Goal: Task Accomplishment & Management: Use online tool/utility

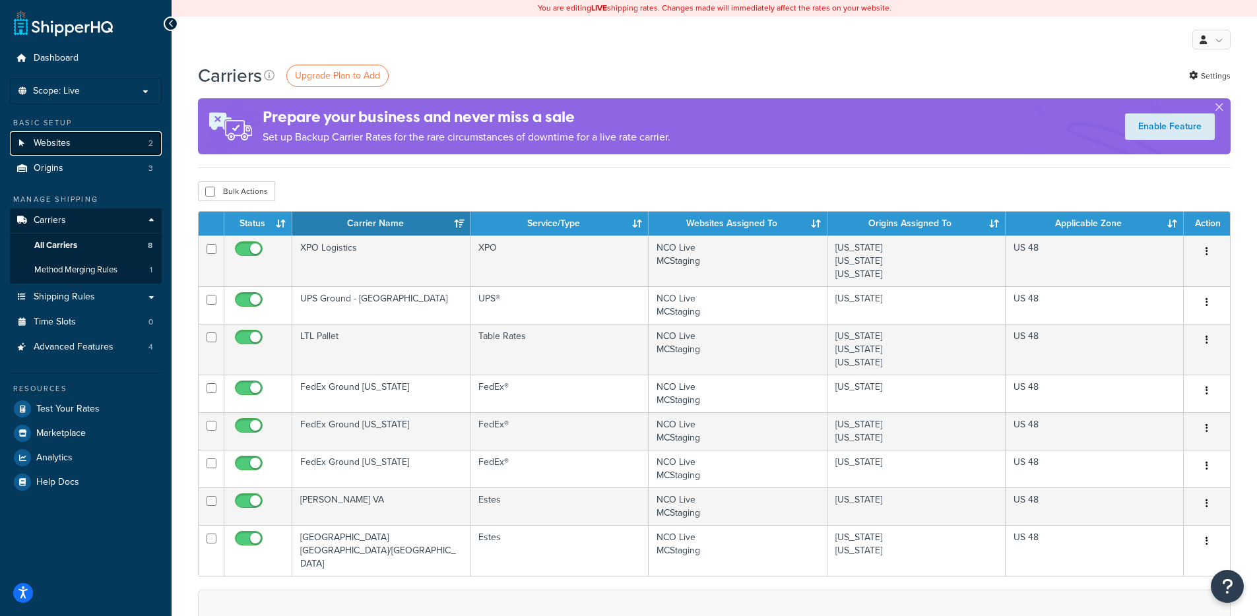
click at [47, 146] on span "Websites" at bounding box center [52, 143] width 37 height 11
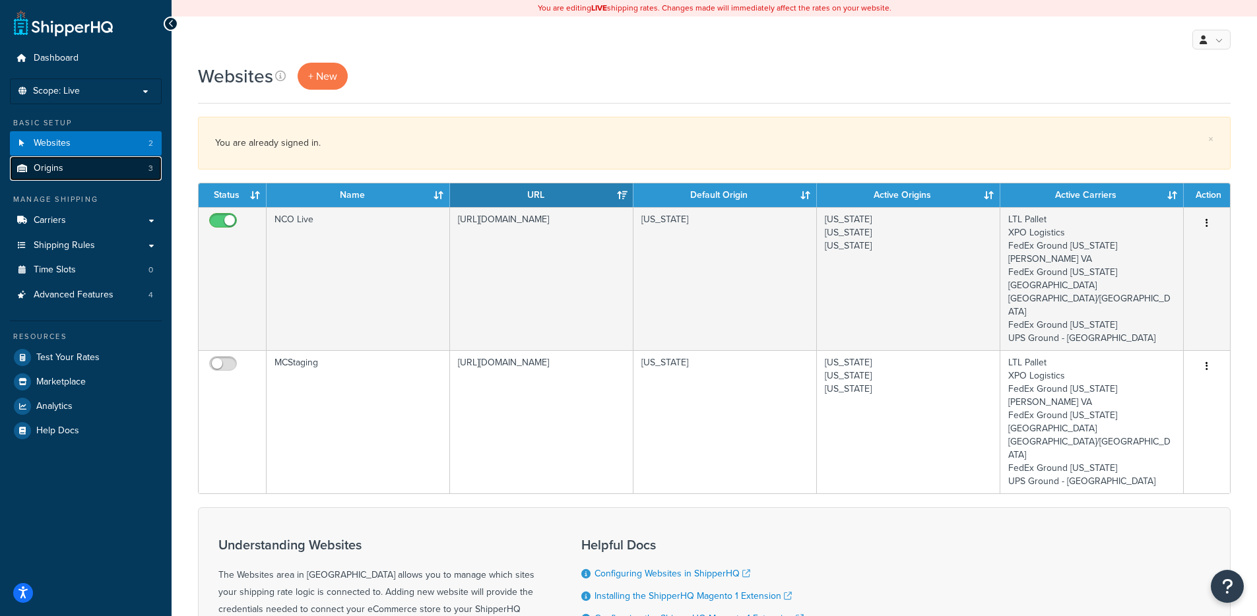
click at [135, 179] on link "Origins 3" at bounding box center [86, 168] width 152 height 24
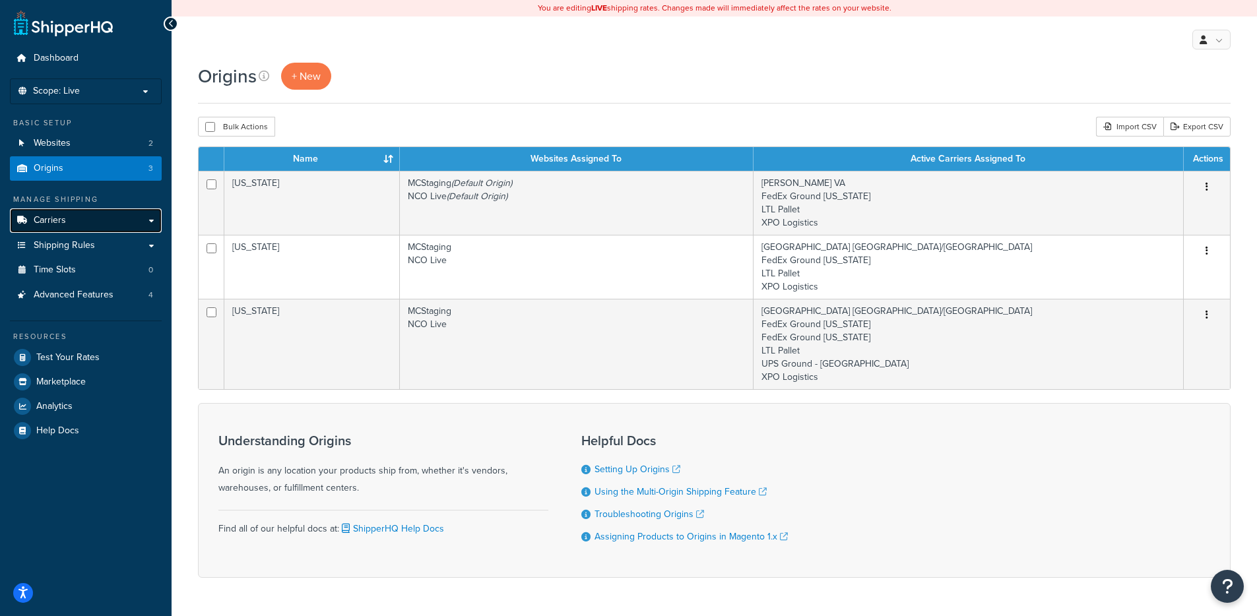
click at [110, 226] on link "Carriers" at bounding box center [86, 220] width 152 height 24
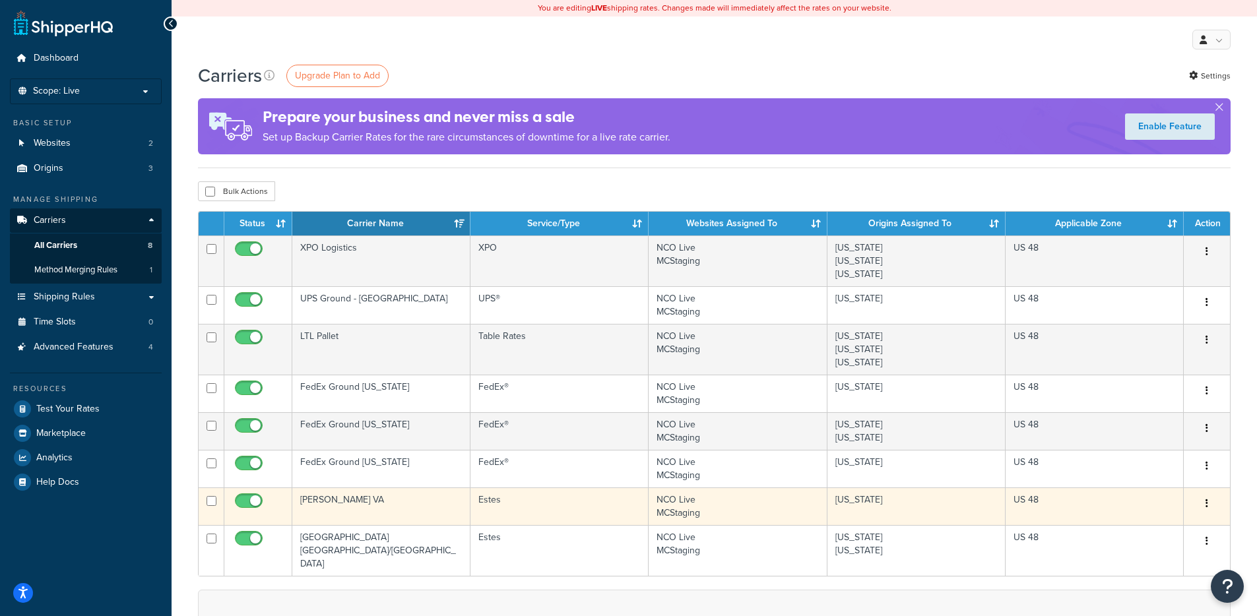
click at [501, 514] on td "Estes" at bounding box center [559, 507] width 178 height 38
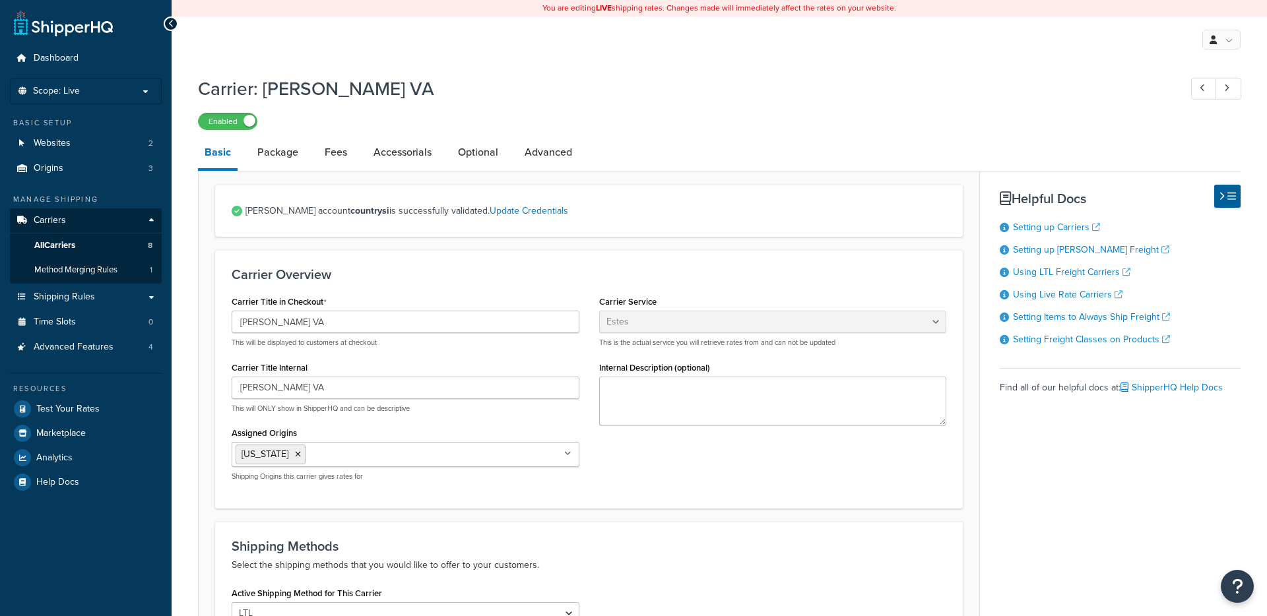
select select "estesFreight"
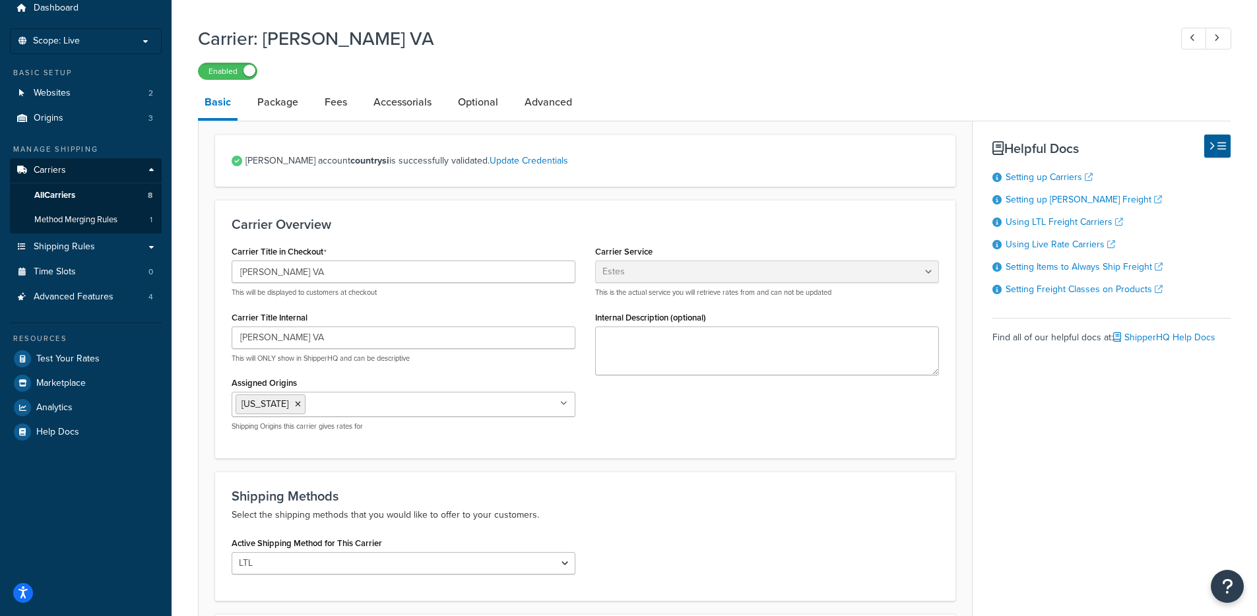
scroll to position [282, 0]
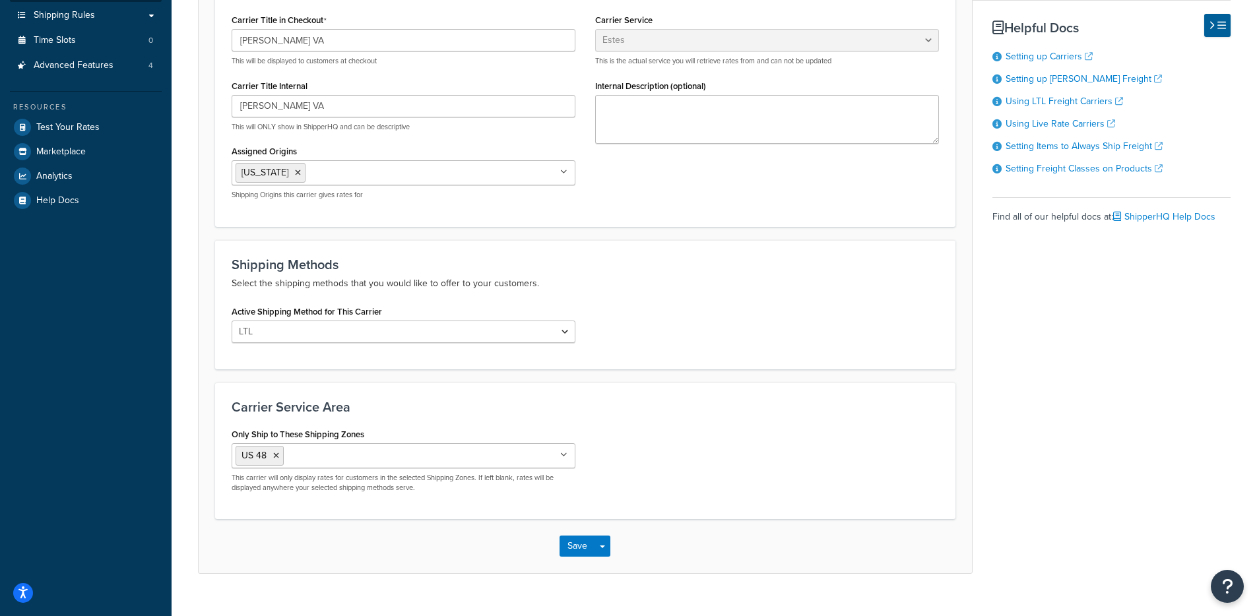
drag, startPoint x: 233, startPoint y: 134, endPoint x: 417, endPoint y: 136, distance: 184.1
click at [417, 136] on div "Carrier Title in Checkout [PERSON_NAME] VA This will be displayed to customers …" at bounding box center [403, 110] width 363 height 199
drag, startPoint x: 311, startPoint y: 134, endPoint x: 226, endPoint y: 135, distance: 85.8
click at [226, 135] on div "Carrier Title in Checkout Estes VA This will be displayed to customers at check…" at bounding box center [403, 110] width 363 height 199
drag, startPoint x: 225, startPoint y: 133, endPoint x: 456, endPoint y: 136, distance: 230.9
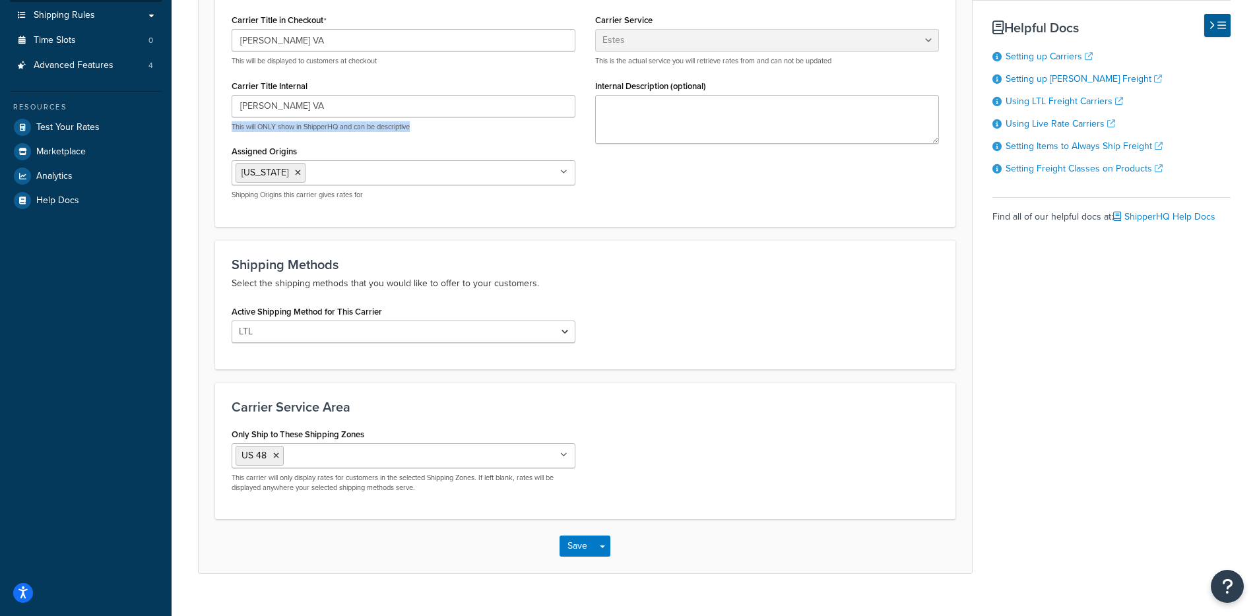
click at [439, 133] on div "Carrier Title in Checkout Estes VA This will be displayed to customers at check…" at bounding box center [403, 110] width 363 height 199
click at [677, 313] on div "Active Shipping Method for This Carrier LTL" at bounding box center [585, 327] width 727 height 51
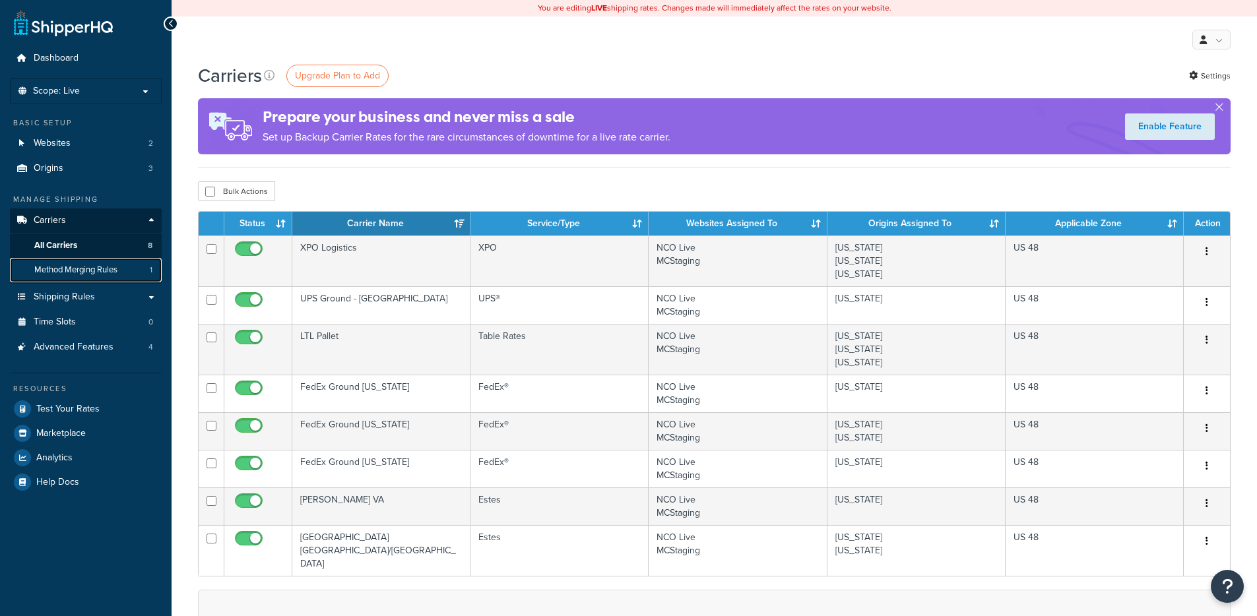
click at [113, 268] on span "Method Merging Rules" at bounding box center [75, 270] width 83 height 11
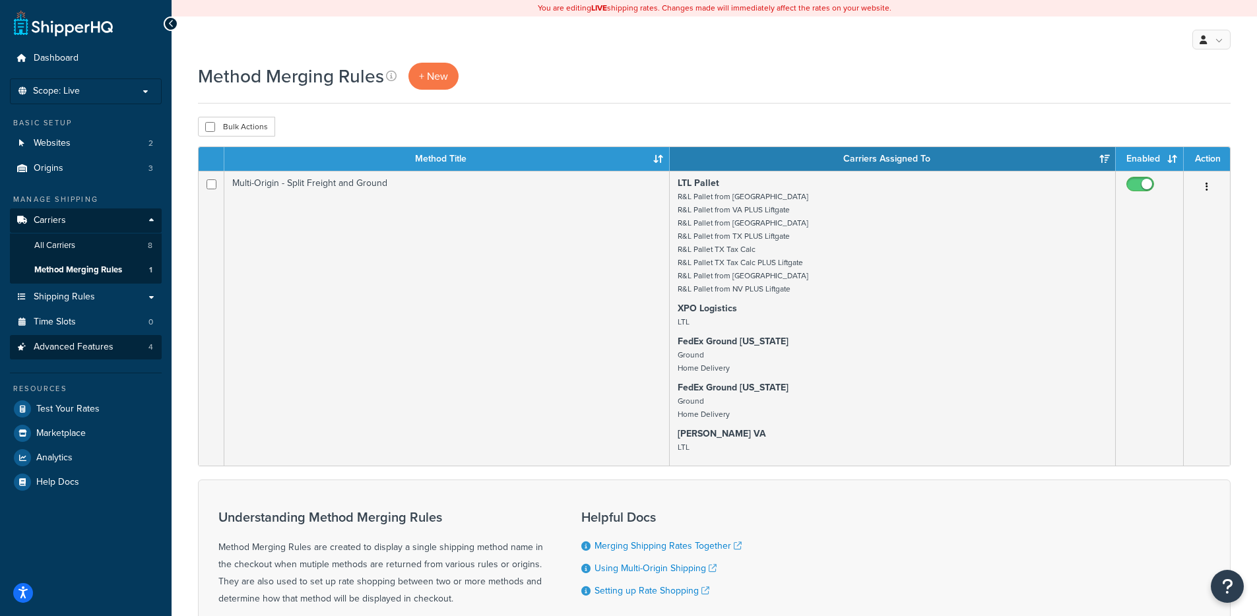
click at [98, 359] on ul "Manage Shipping Carriers Carriers All Carriers 8 Method Merging Rules 1 Shippin…" at bounding box center [86, 344] width 152 height 300
click at [99, 356] on link "Advanced Features 4" at bounding box center [86, 347] width 152 height 24
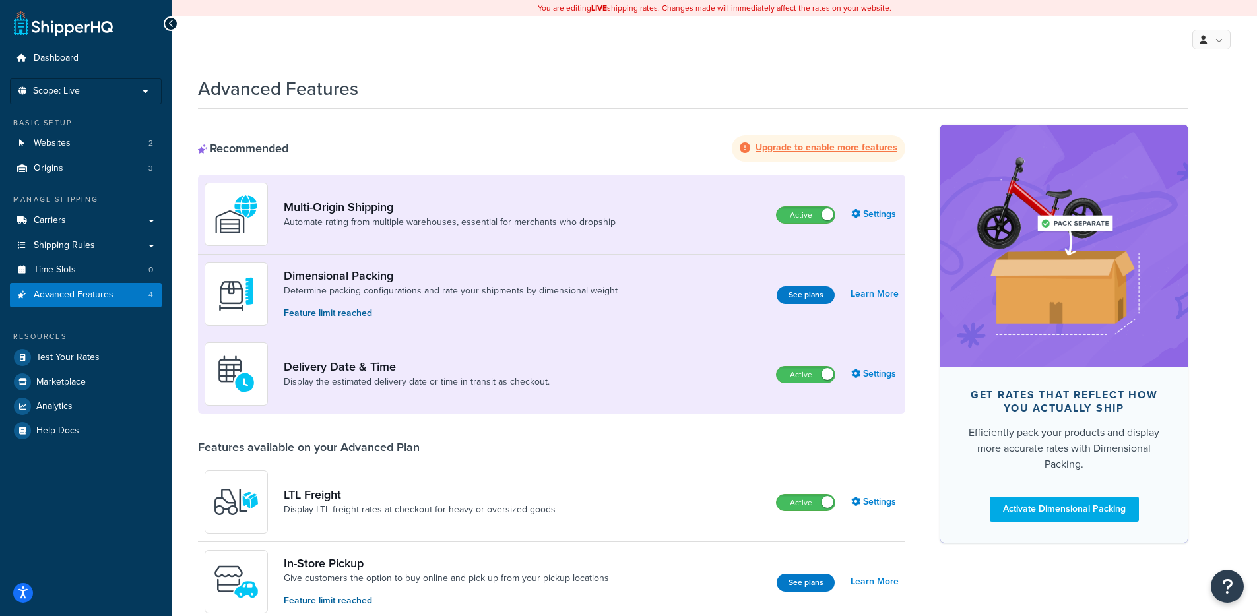
click at [59, 129] on div "Basic Setup Websites 2 Origins 3" at bounding box center [86, 148] width 152 height 63
click at [61, 138] on span "Websites" at bounding box center [52, 143] width 37 height 11
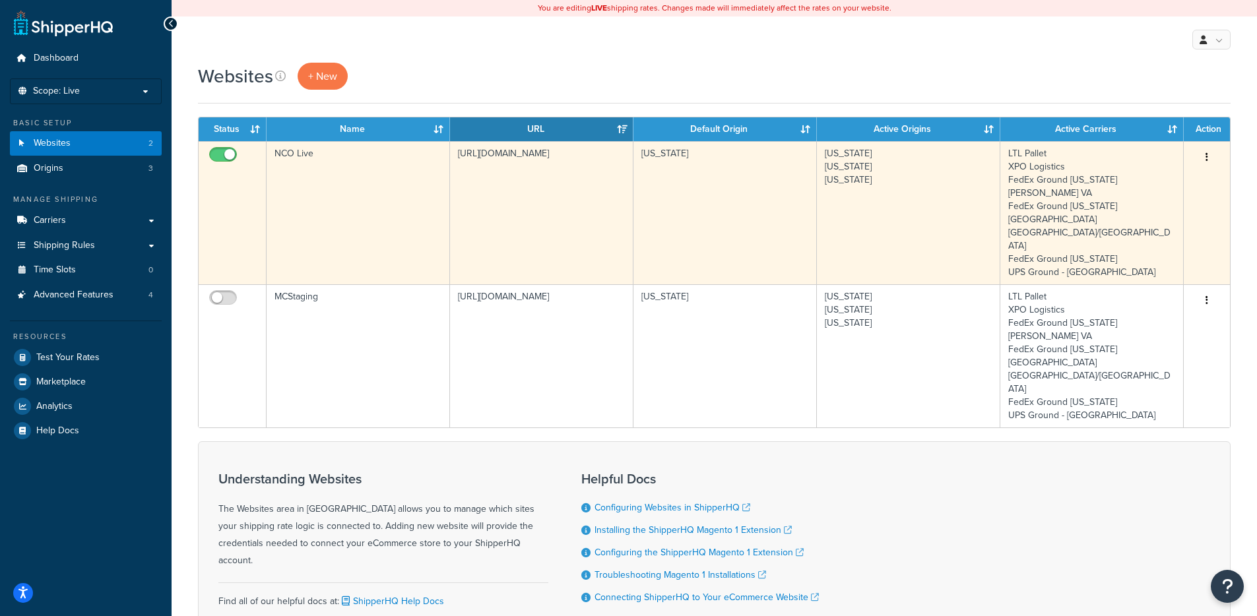
click at [424, 206] on td "NCO Live" at bounding box center [358, 212] width 183 height 143
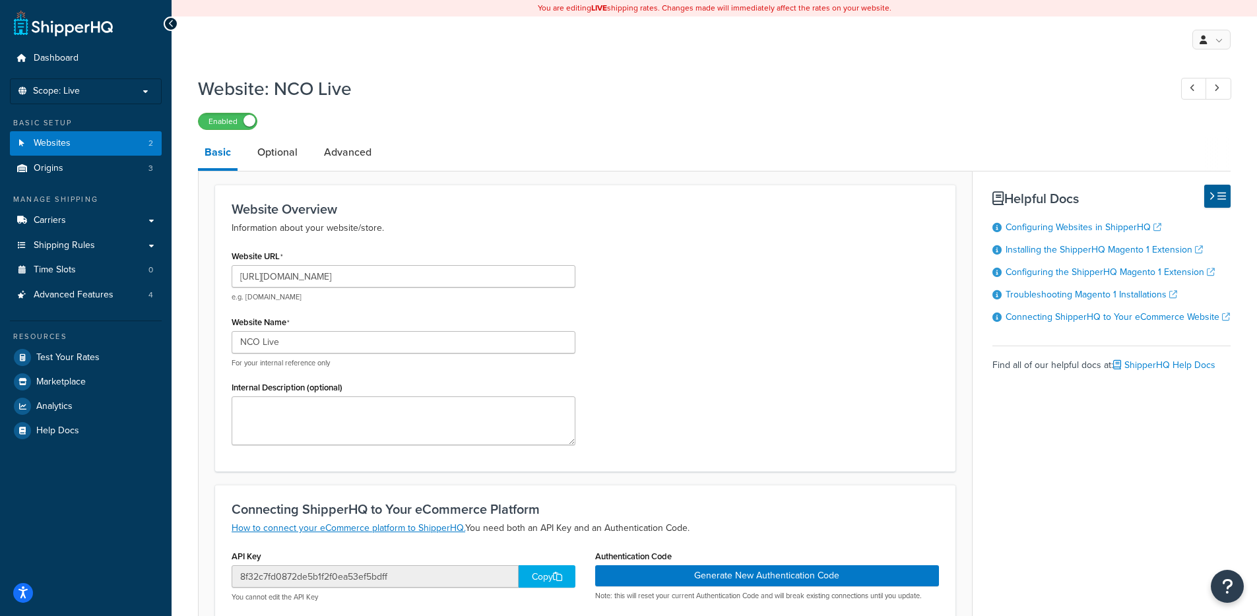
scroll to position [23, 0]
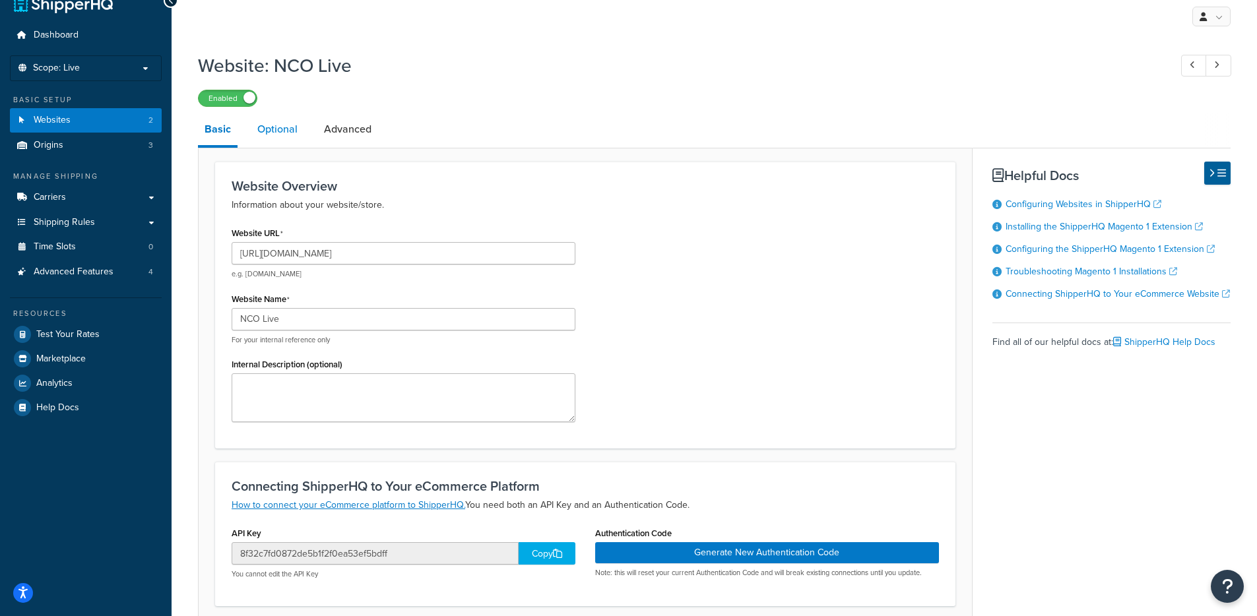
click at [253, 135] on link "Optional" at bounding box center [277, 129] width 53 height 32
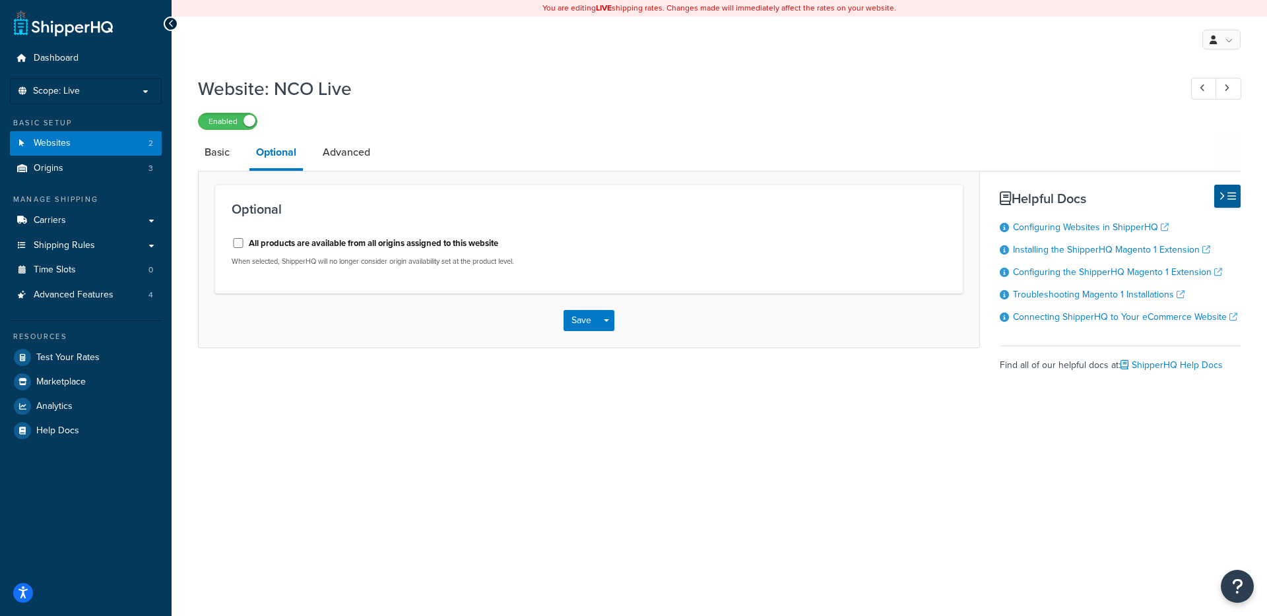
click at [342, 132] on div "Website: NCO Live Enabled Basic Optional Advanced Optional All products are ava…" at bounding box center [719, 236] width 1042 height 335
click at [125, 84] on li "Scope: Live" at bounding box center [86, 92] width 152 height 26
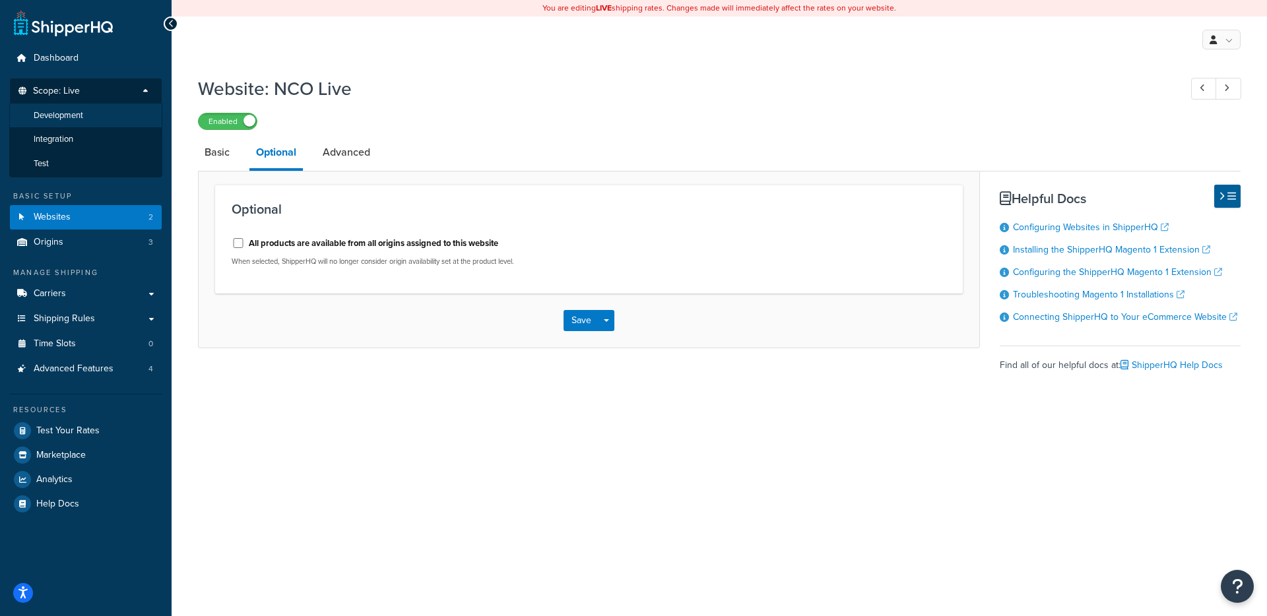
click at [113, 121] on li "Development" at bounding box center [85, 116] width 153 height 24
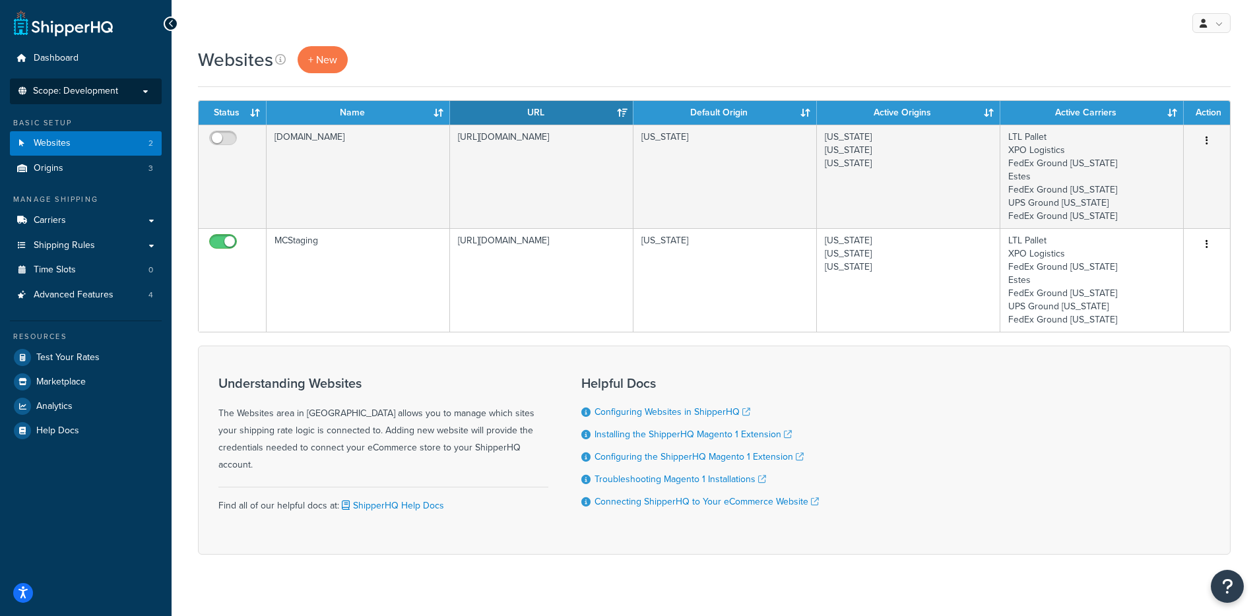
click at [104, 90] on span "Scope: Development" at bounding box center [75, 91] width 85 height 11
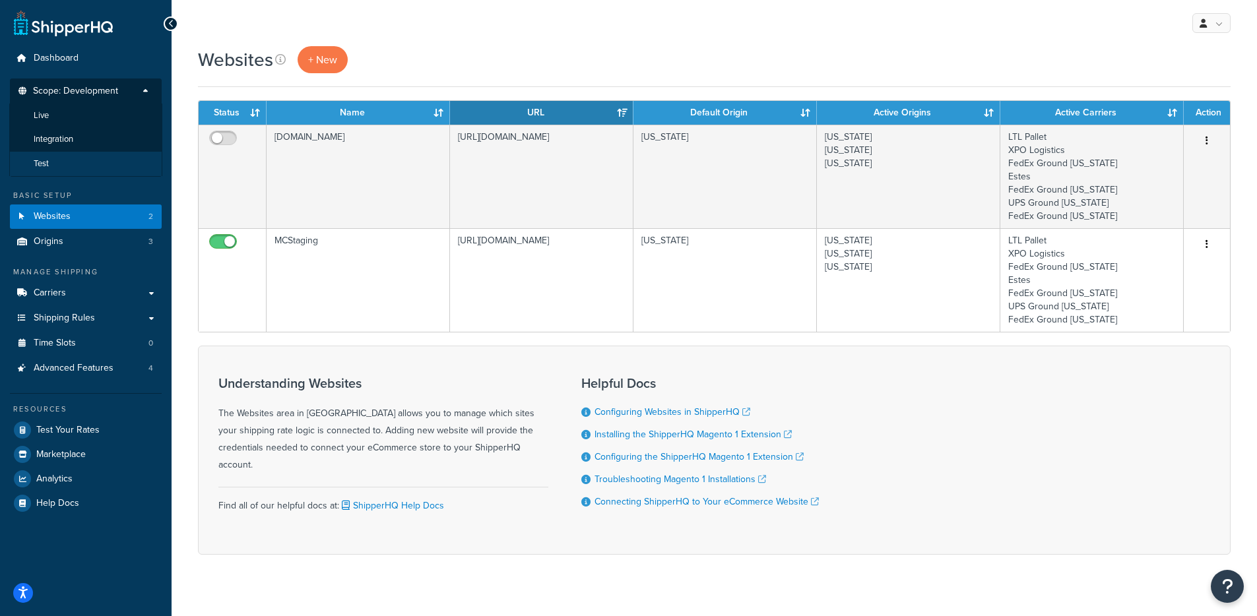
click at [56, 161] on li "Test" at bounding box center [85, 164] width 153 height 24
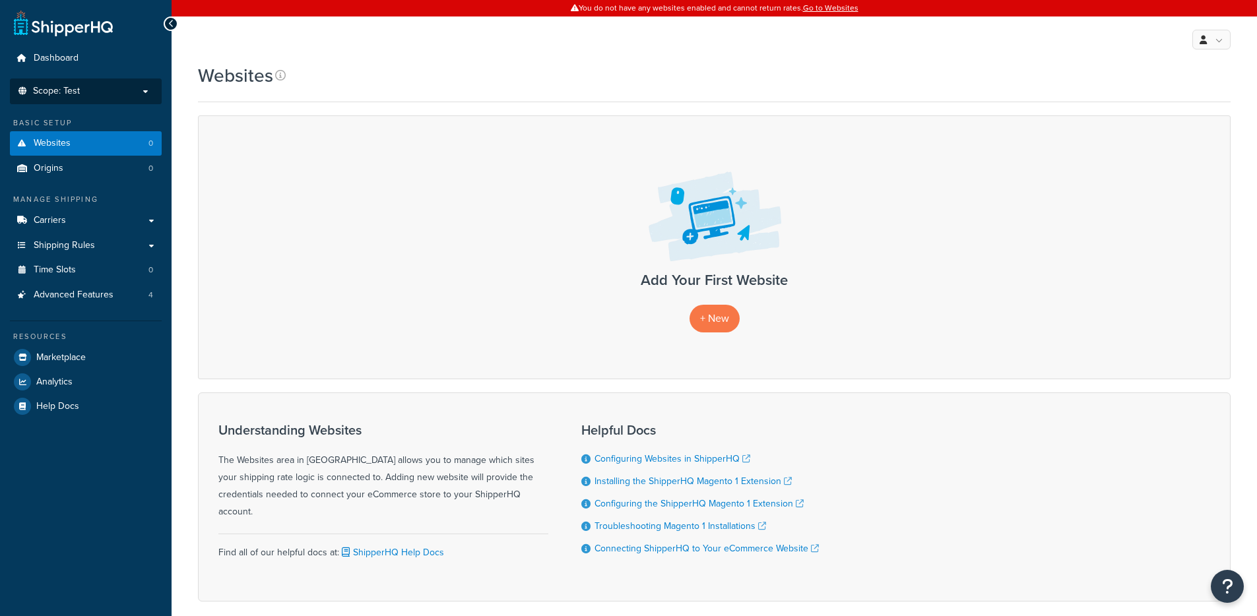
click at [105, 86] on p "Scope: Test" at bounding box center [86, 91] width 140 height 11
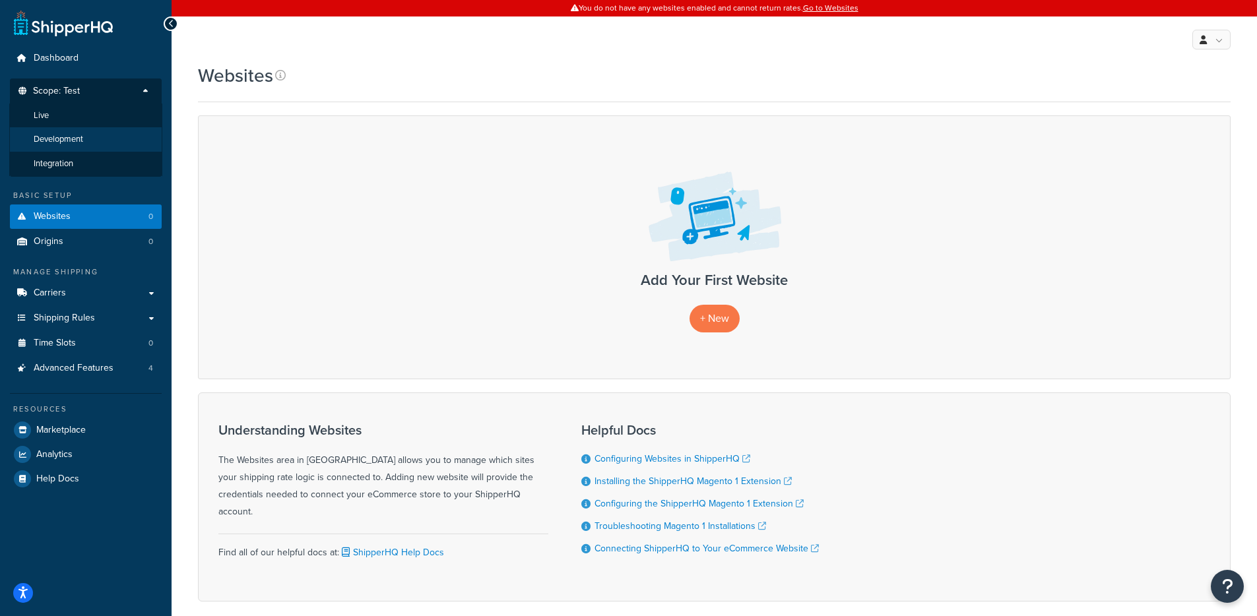
click at [83, 135] on span "Development" at bounding box center [58, 139] width 49 height 11
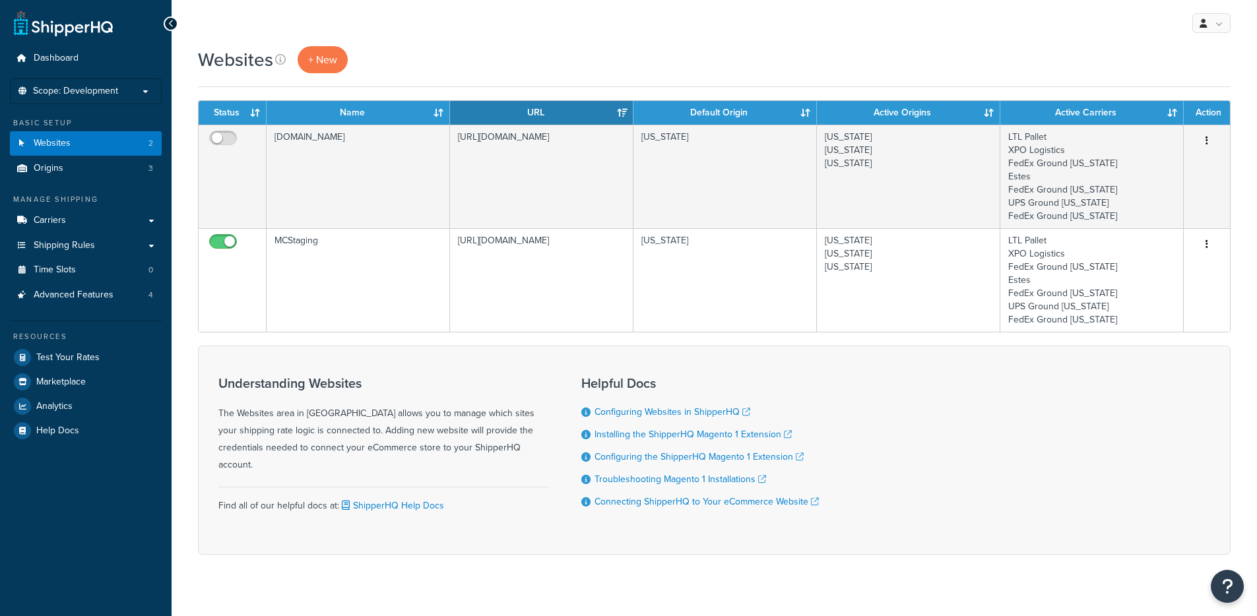
click at [98, 90] on span "Scope: Development" at bounding box center [75, 91] width 85 height 11
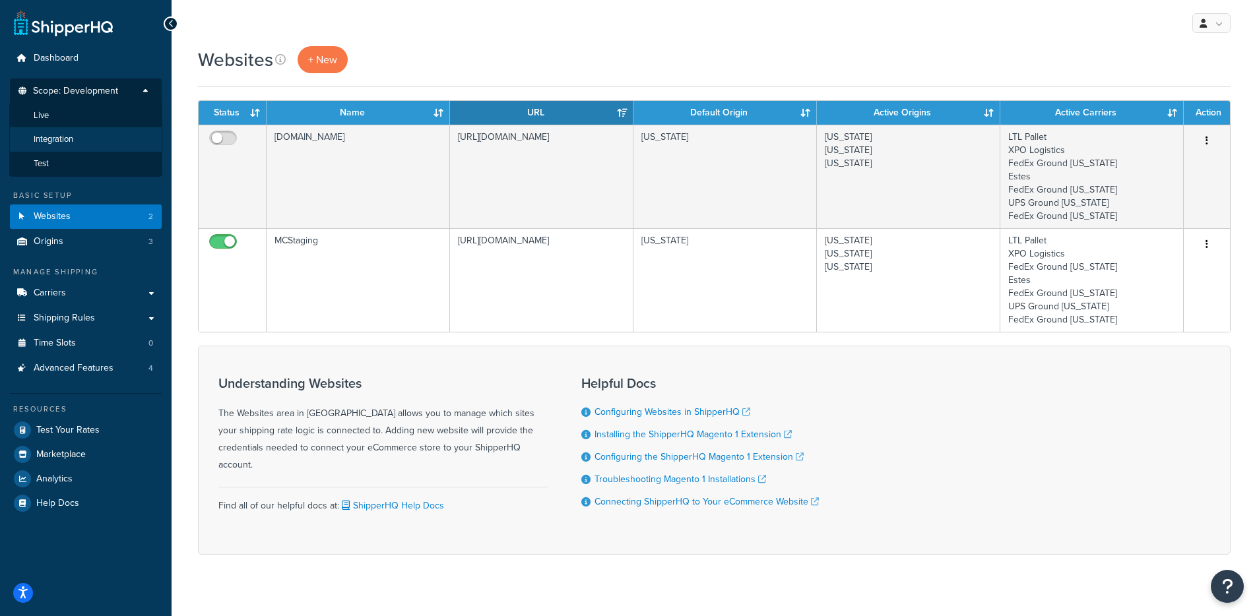
click at [69, 140] on span "Integration" at bounding box center [54, 139] width 40 height 11
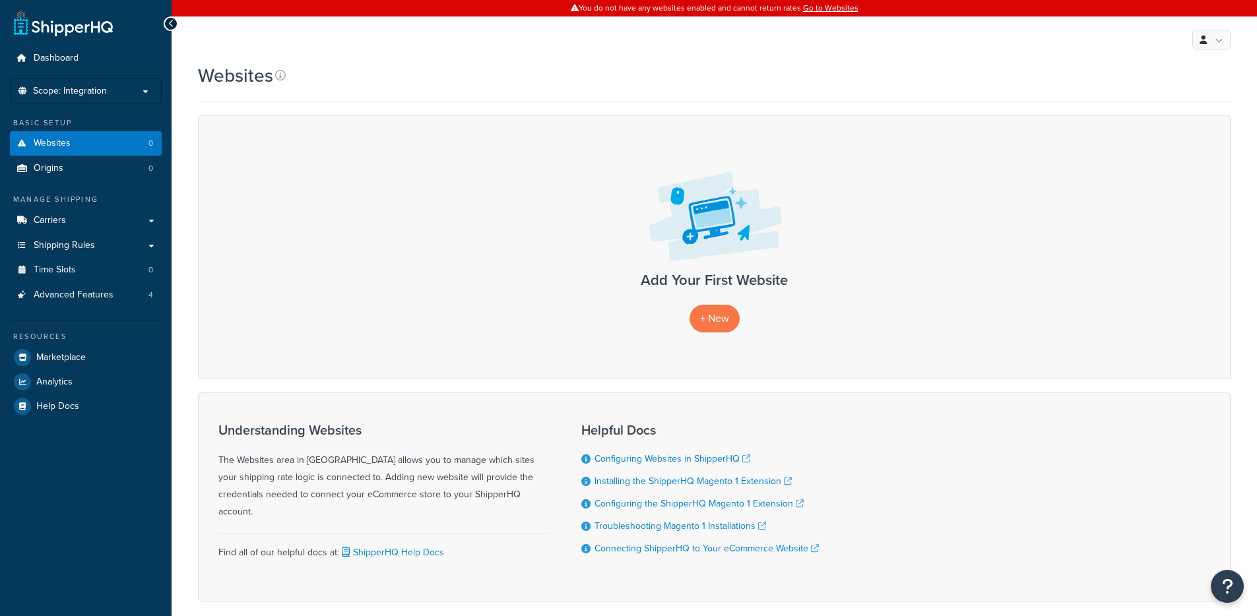
click at [99, 88] on span "Scope: Integration" at bounding box center [70, 91] width 74 height 11
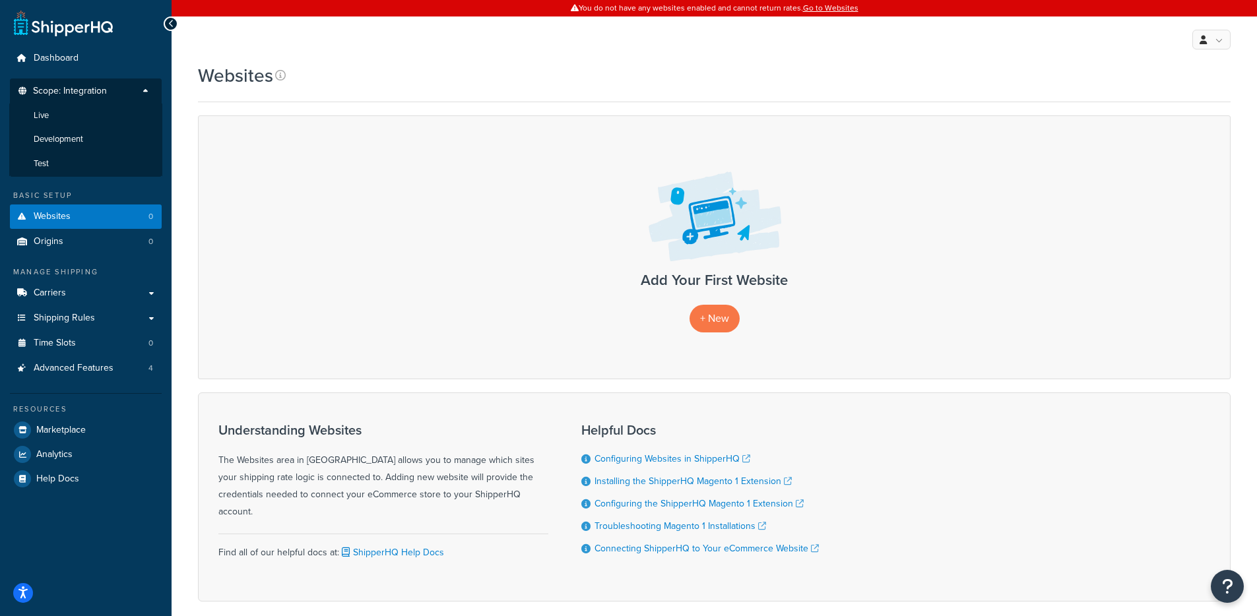
click at [86, 116] on li "Live" at bounding box center [85, 116] width 153 height 24
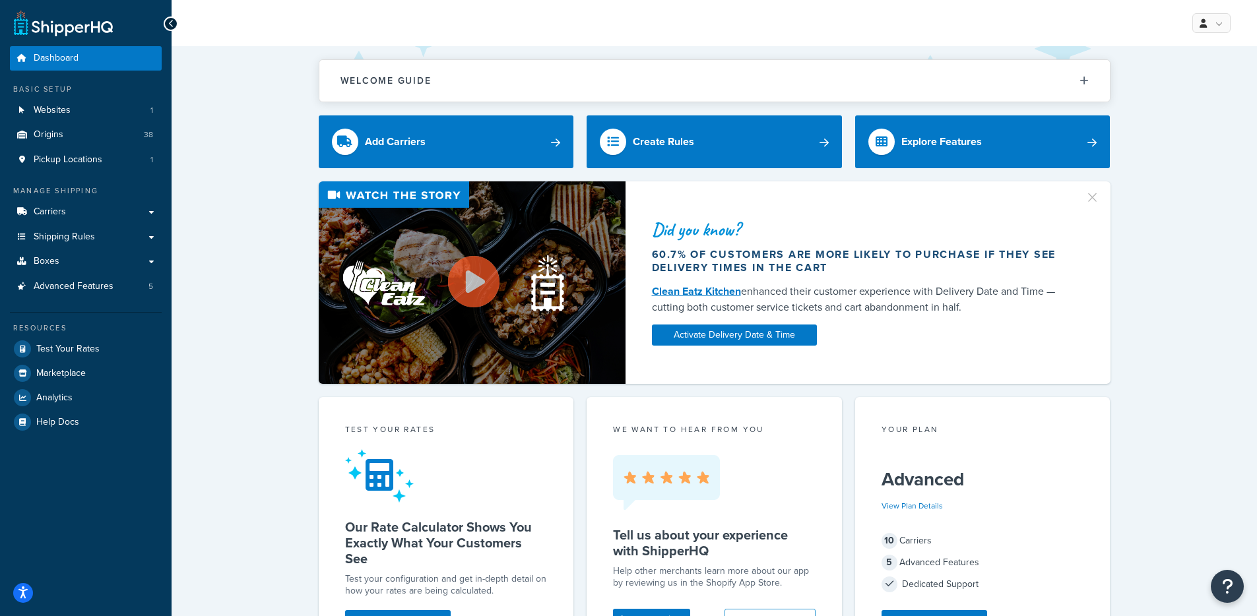
click at [270, 208] on div "Did you know? 60.7% of customers are more likely to purchase if they see delive…" at bounding box center [714, 282] width 1032 height 203
click at [55, 219] on link "Carriers" at bounding box center [86, 212] width 152 height 24
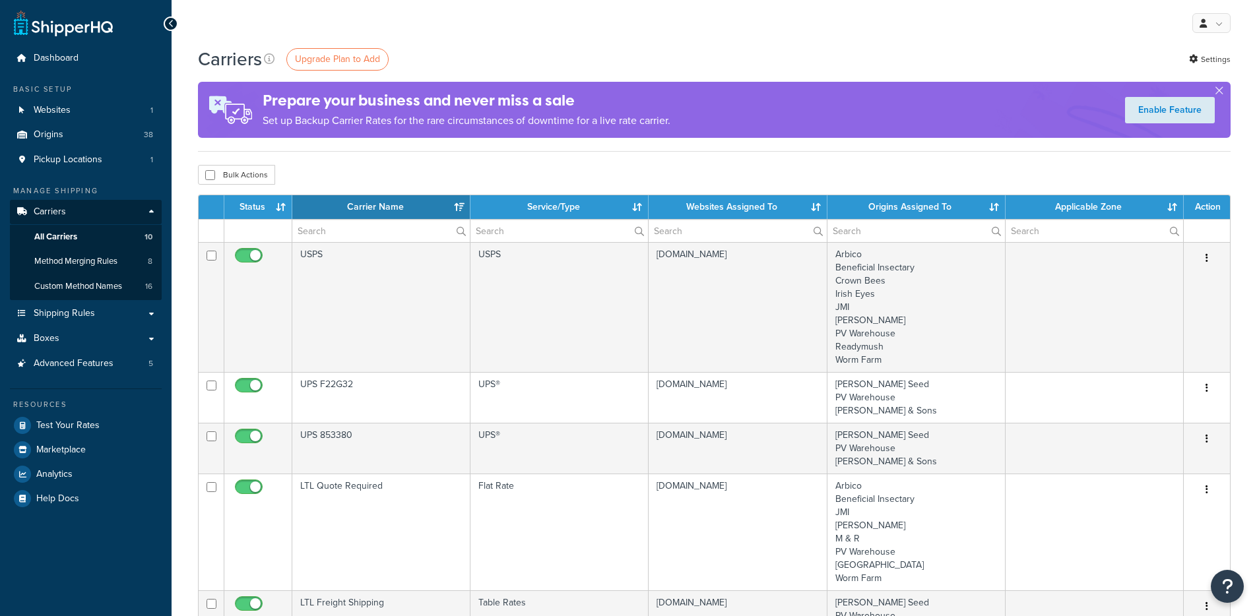
select select "15"
click at [66, 160] on span "Pickup Locations" at bounding box center [68, 159] width 69 height 11
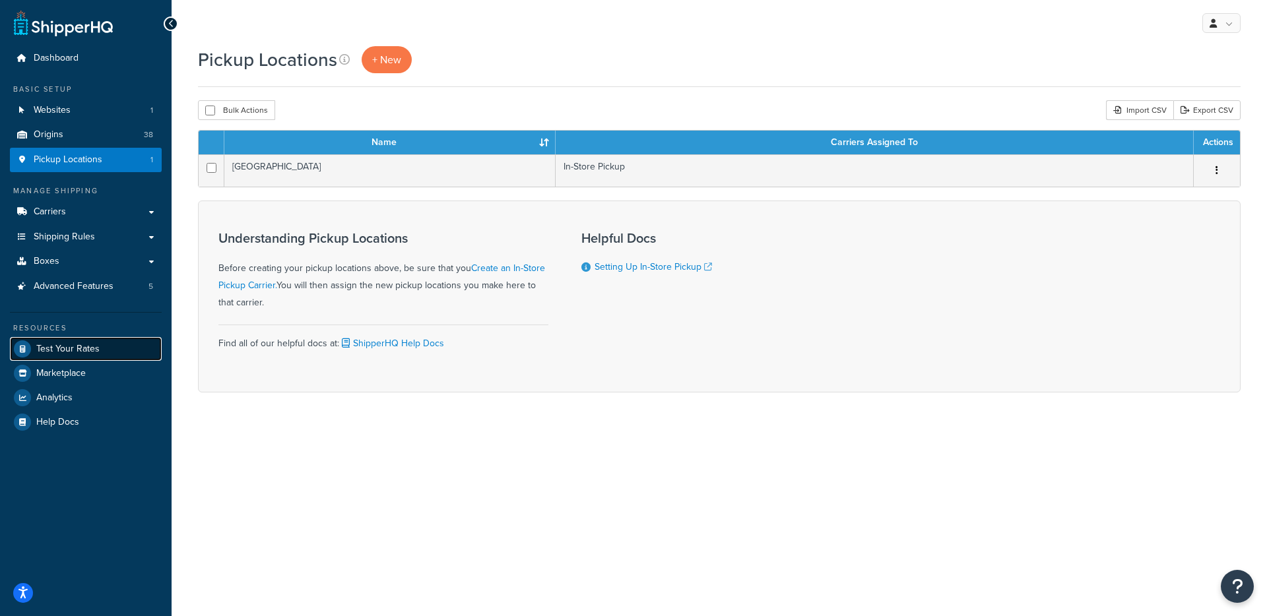
click at [112, 346] on link "Test Your Rates" at bounding box center [86, 349] width 152 height 24
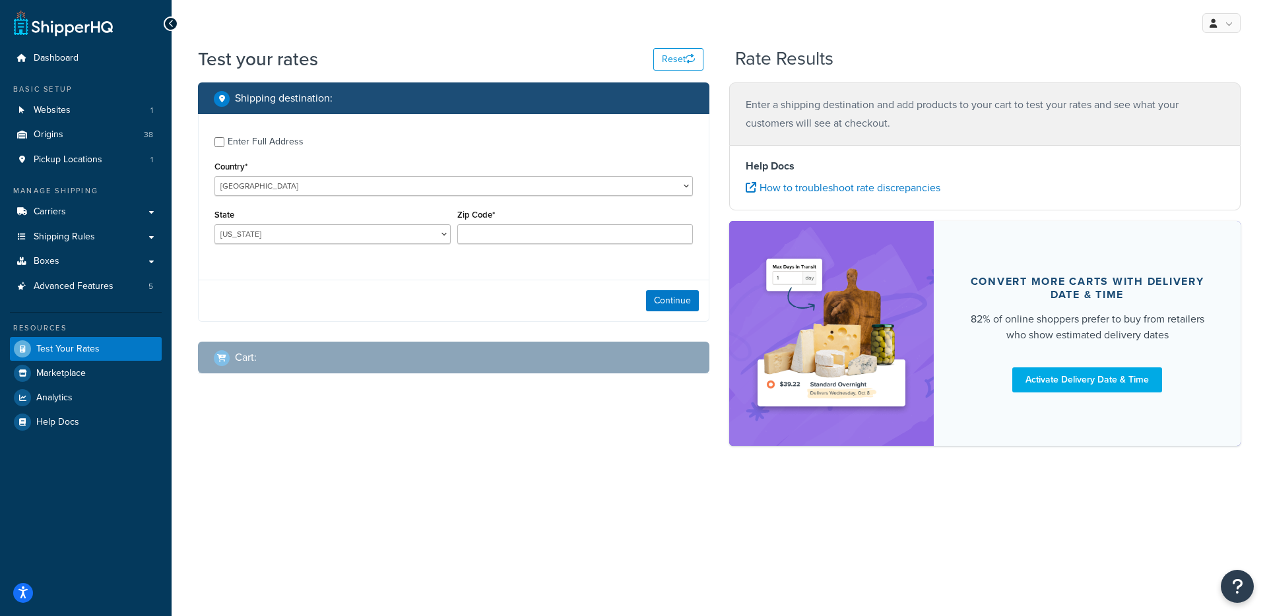
click at [305, 146] on label "Enter Full Address" at bounding box center [460, 140] width 465 height 21
click at [224, 146] on input "Enter Full Address" at bounding box center [219, 142] width 10 height 10
checkbox input "true"
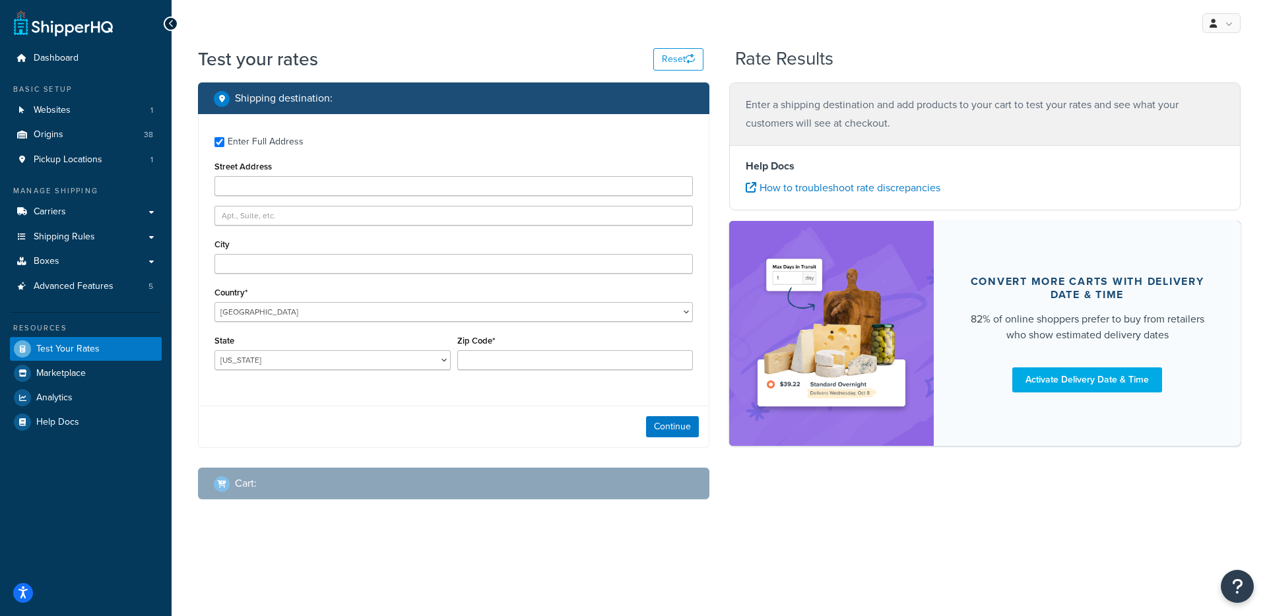
drag, startPoint x: 316, startPoint y: 197, endPoint x: 321, endPoint y: 189, distance: 8.6
click at [316, 197] on div "Enter Full Address Street Address City Country* United States United Kingdom Af…" at bounding box center [454, 255] width 510 height 282
click at [329, 177] on input "Street Address" at bounding box center [453, 186] width 478 height 20
type input "330 Empire Mine"
click at [305, 261] on input "City" at bounding box center [453, 264] width 478 height 20
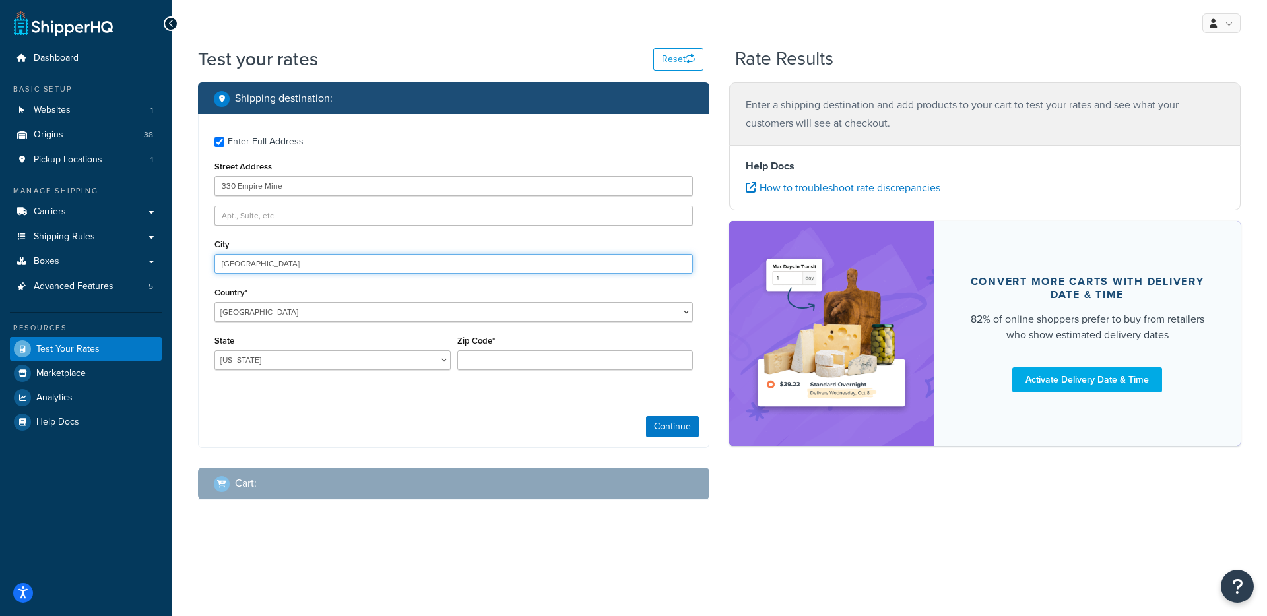
type input "Great Valley"
select select "CA"
click at [531, 368] on input "Zip Code*" at bounding box center [575, 360] width 236 height 20
type input "95945"
click at [683, 430] on button "Continue" at bounding box center [672, 426] width 53 height 21
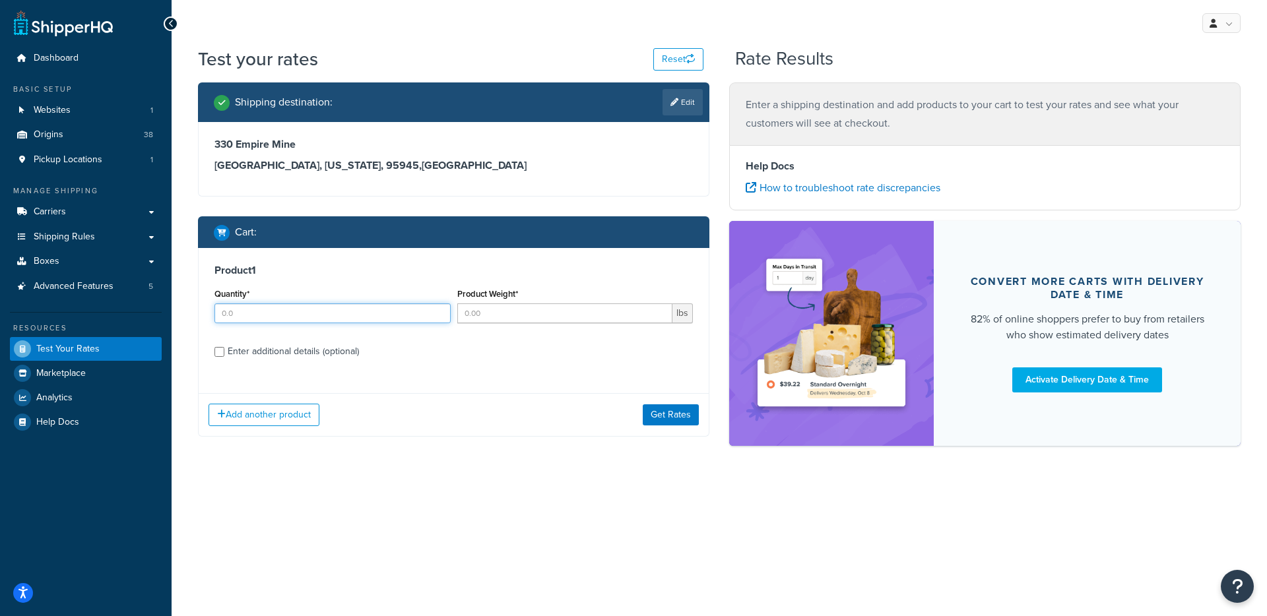
click at [288, 318] on input "Quantity*" at bounding box center [332, 313] width 236 height 20
type input "1"
drag, startPoint x: 509, startPoint y: 318, endPoint x: 624, endPoint y: 414, distance: 150.4
click at [509, 318] on input "Product Weight*" at bounding box center [565, 313] width 216 height 20
type input "1"
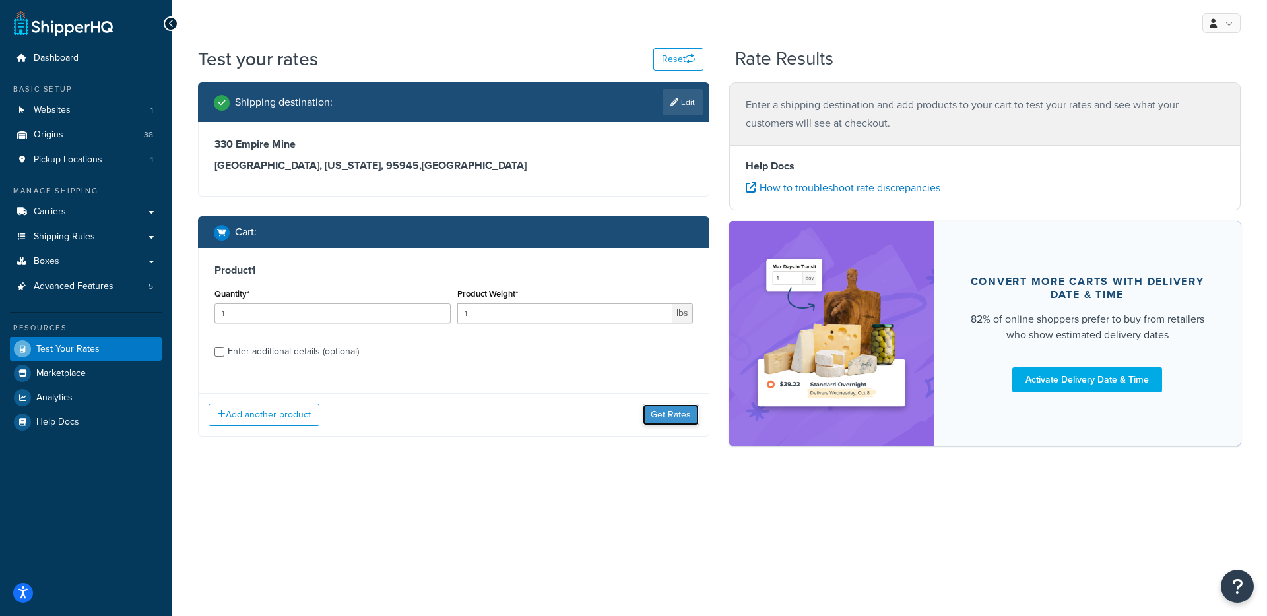
drag, startPoint x: 651, startPoint y: 424, endPoint x: 660, endPoint y: 417, distance: 11.7
click at [651, 424] on button "Get Rates" at bounding box center [671, 414] width 56 height 21
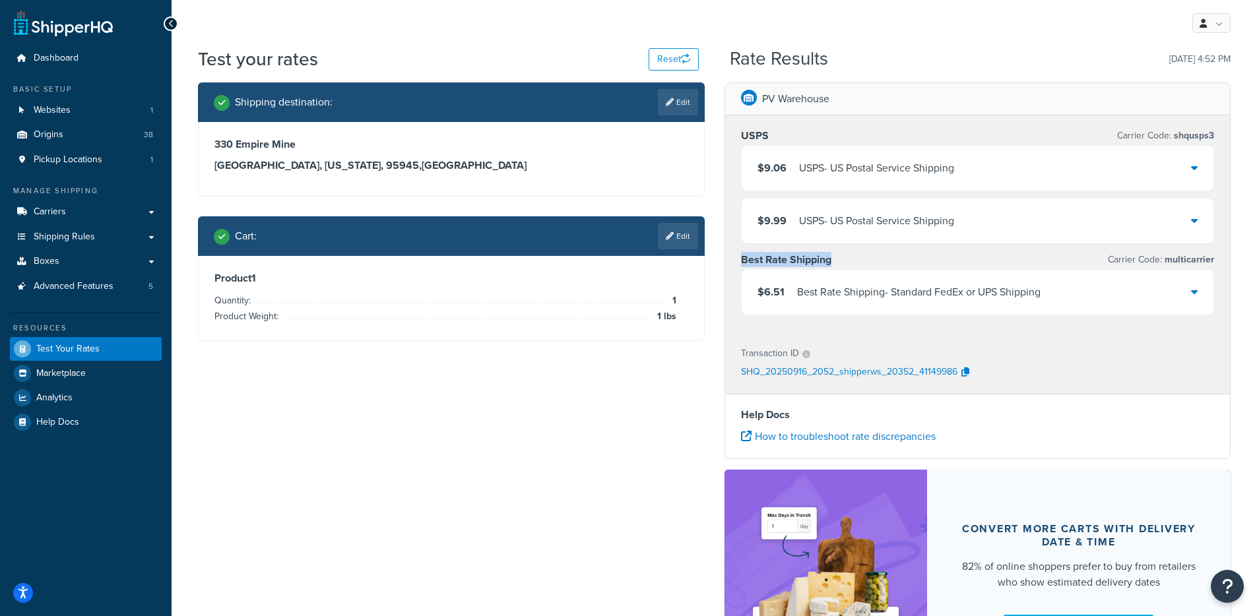
drag, startPoint x: 845, startPoint y: 260, endPoint x: 732, endPoint y: 263, distance: 113.5
click at [732, 263] on div "USPS Carrier Code: shqusps3 $9.06 USPS - US Postal Service Shipping $9.99 USPS …" at bounding box center [977, 224] width 505 height 218
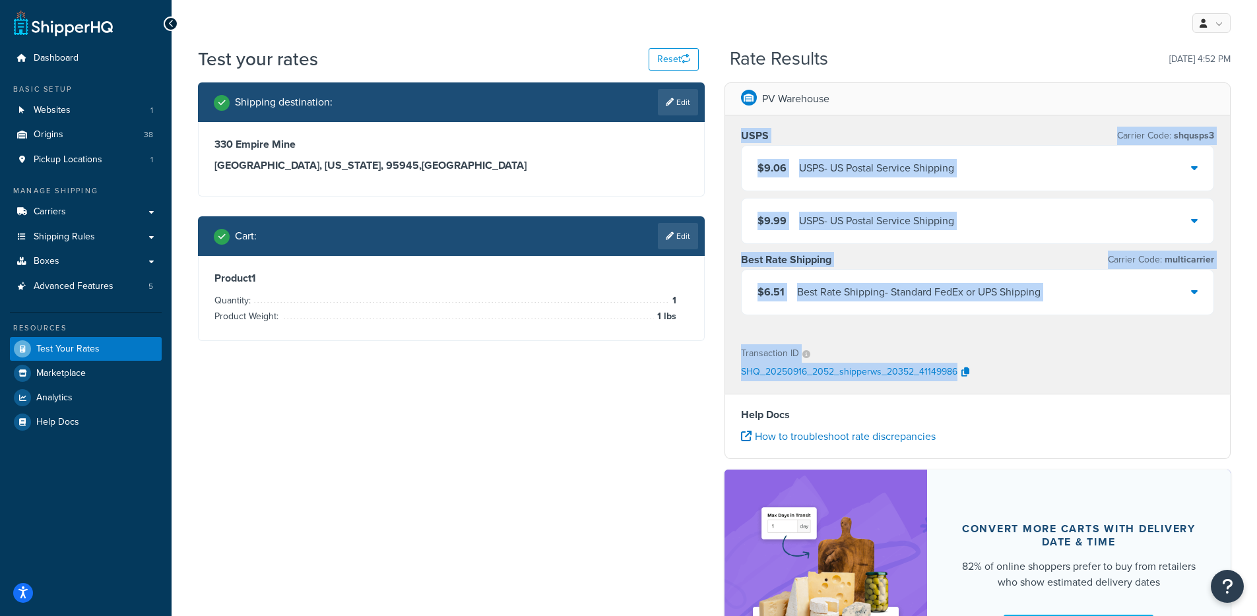
drag, startPoint x: 730, startPoint y: 133, endPoint x: 1195, endPoint y: 370, distance: 521.9
click at [1195, 368] on div "PV Warehouse USPS Carrier Code: shqusps3 $9.06 USPS - US Postal Service Shippin…" at bounding box center [977, 238] width 505 height 311
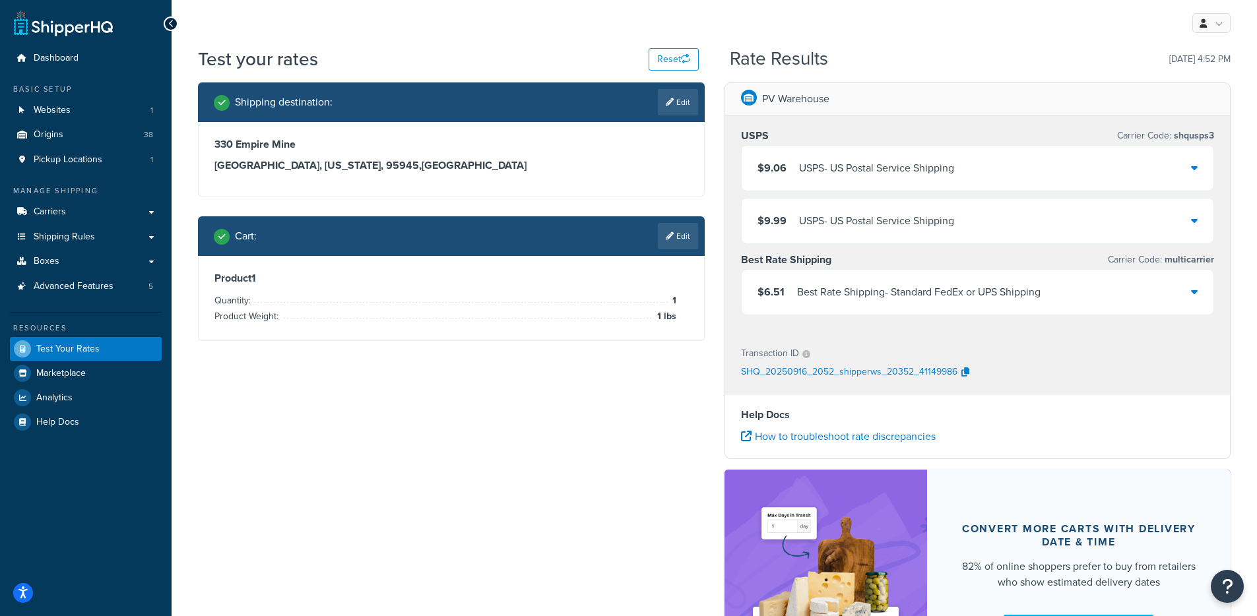
click at [1196, 371] on div "SHQ_20250916_2052_shipperws_20352_41149986" at bounding box center [978, 373] width 474 height 20
drag, startPoint x: 135, startPoint y: 203, endPoint x: 146, endPoint y: 203, distance: 11.9
click at [135, 203] on link "Carriers" at bounding box center [86, 212] width 152 height 24
click at [92, 205] on link "Carriers" at bounding box center [86, 212] width 152 height 24
drag, startPoint x: 838, startPoint y: 267, endPoint x: 737, endPoint y: 260, distance: 101.8
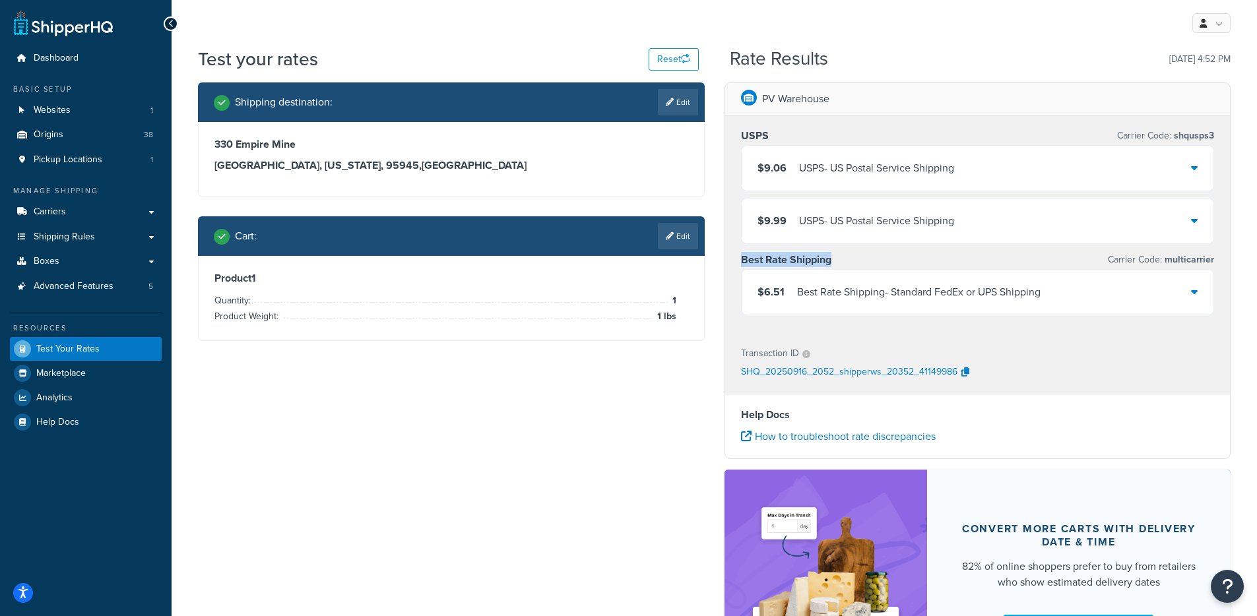
click at [737, 260] on div "USPS Carrier Code: shqusps3 $9.06 USPS - US Postal Service Shipping $9.99 USPS …" at bounding box center [977, 224] width 505 height 218
drag, startPoint x: 739, startPoint y: 135, endPoint x: 791, endPoint y: 152, distance: 55.1
click at [786, 144] on div "USPS Carrier Code: shqusps3 $9.06 USPS - US Postal Service Shipping $9.99 USPS …" at bounding box center [977, 224] width 505 height 218
drag, startPoint x: 884, startPoint y: 257, endPoint x: 738, endPoint y: 257, distance: 145.8
click at [741, 260] on div "Best Rate Shipping Carrier Code: multicarrier" at bounding box center [978, 260] width 474 height 18
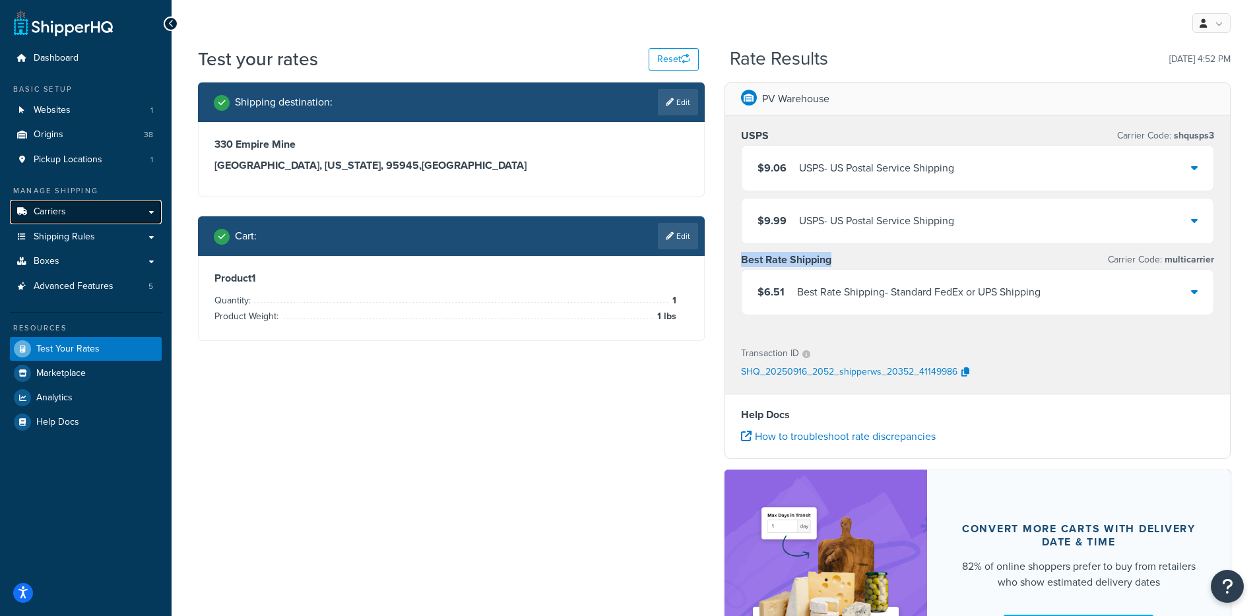
click at [99, 218] on link "Carriers" at bounding box center [86, 212] width 152 height 24
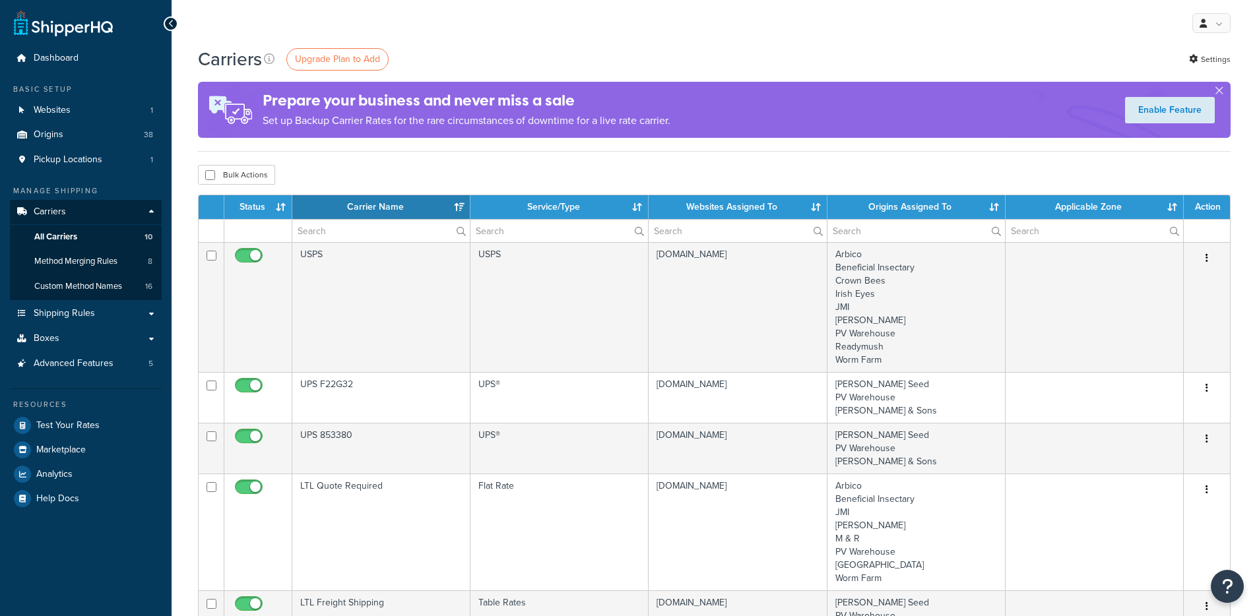
select select "15"
click at [1221, 57] on link "Settings" at bounding box center [1210, 59] width 42 height 18
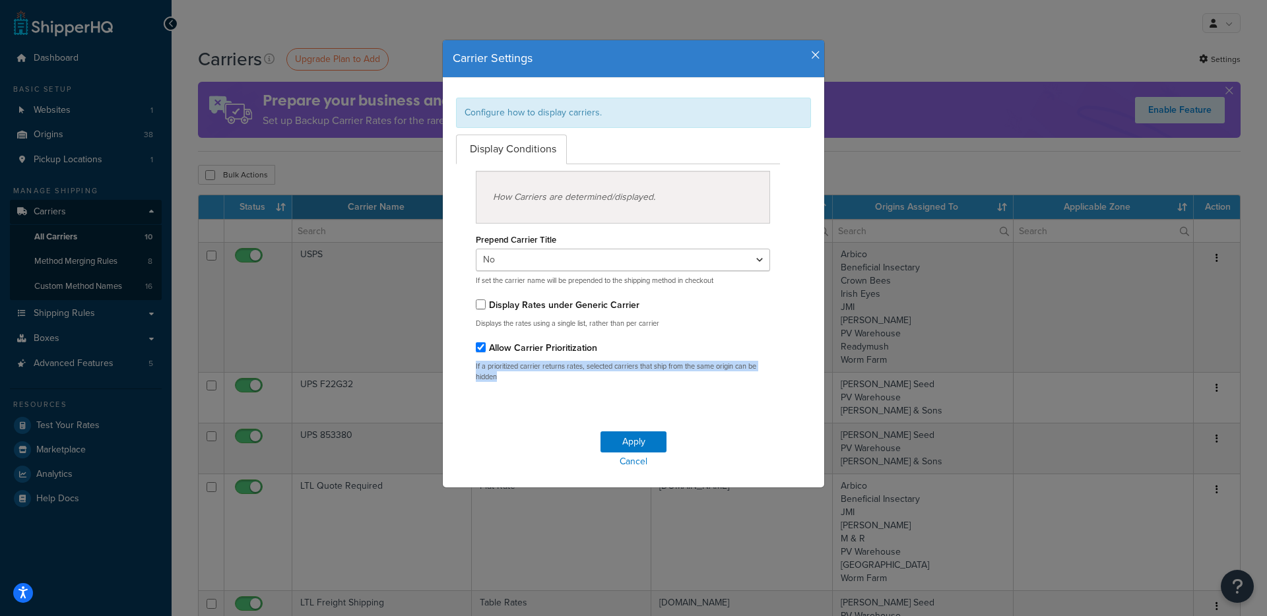
drag, startPoint x: 505, startPoint y: 377, endPoint x: 460, endPoint y: 369, distance: 46.1
click at [466, 369] on div "How Carriers are determined/displayed. Prepend Carrier Title Yes No If set the …" at bounding box center [618, 277] width 304 height 212
click at [639, 371] on p "If a prioritized carrier returns rates, selected carriers that ship from the sa…" at bounding box center [623, 372] width 294 height 20
drag, startPoint x: 591, startPoint y: 376, endPoint x: 581, endPoint y: 369, distance: 12.4
click at [581, 369] on p "If a prioritized carrier returns rates, selected carriers that ship from the sa…" at bounding box center [623, 372] width 294 height 20
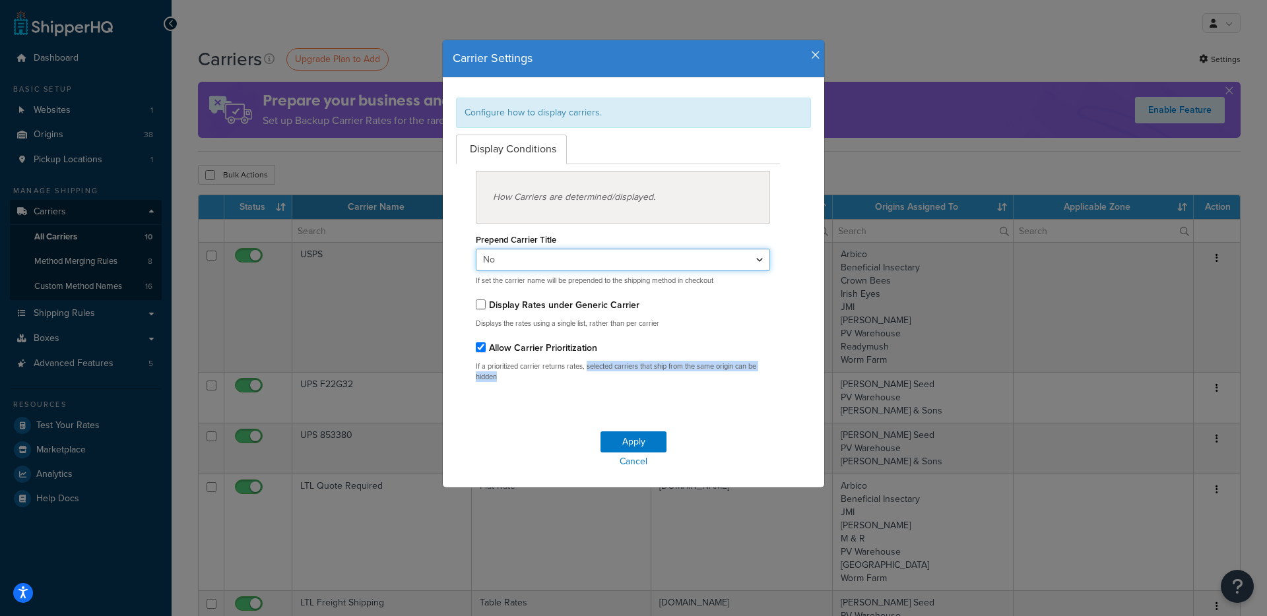
click at [600, 263] on select "Yes No" at bounding box center [623, 260] width 294 height 22
click at [811, 56] on icon "button" at bounding box center [815, 55] width 9 height 12
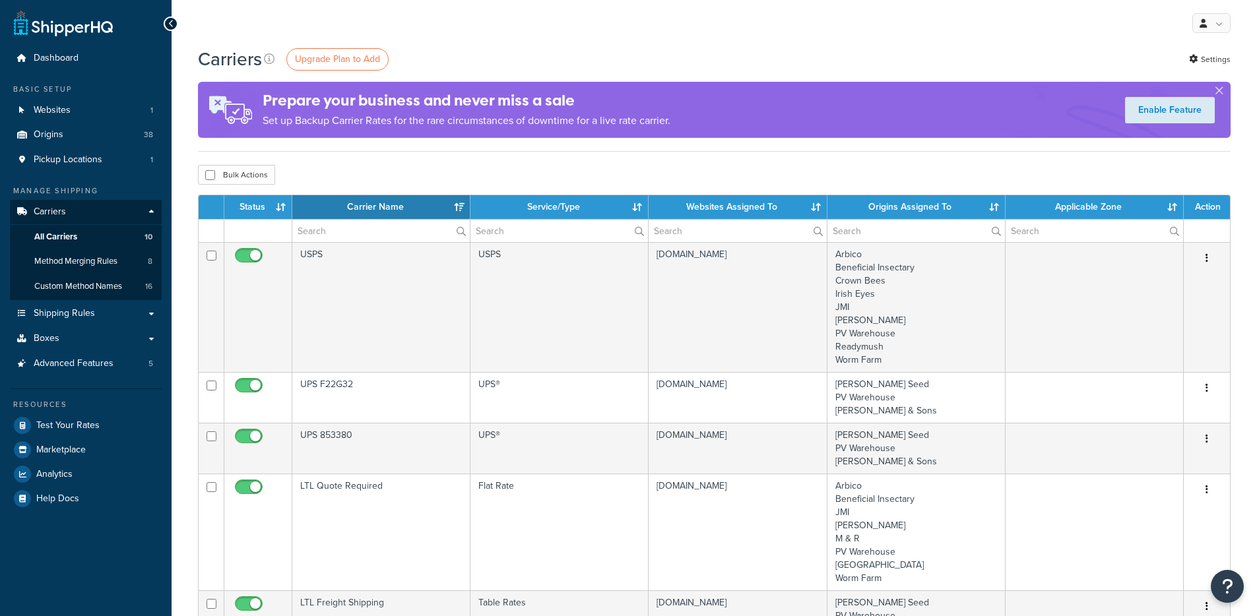
select select "15"
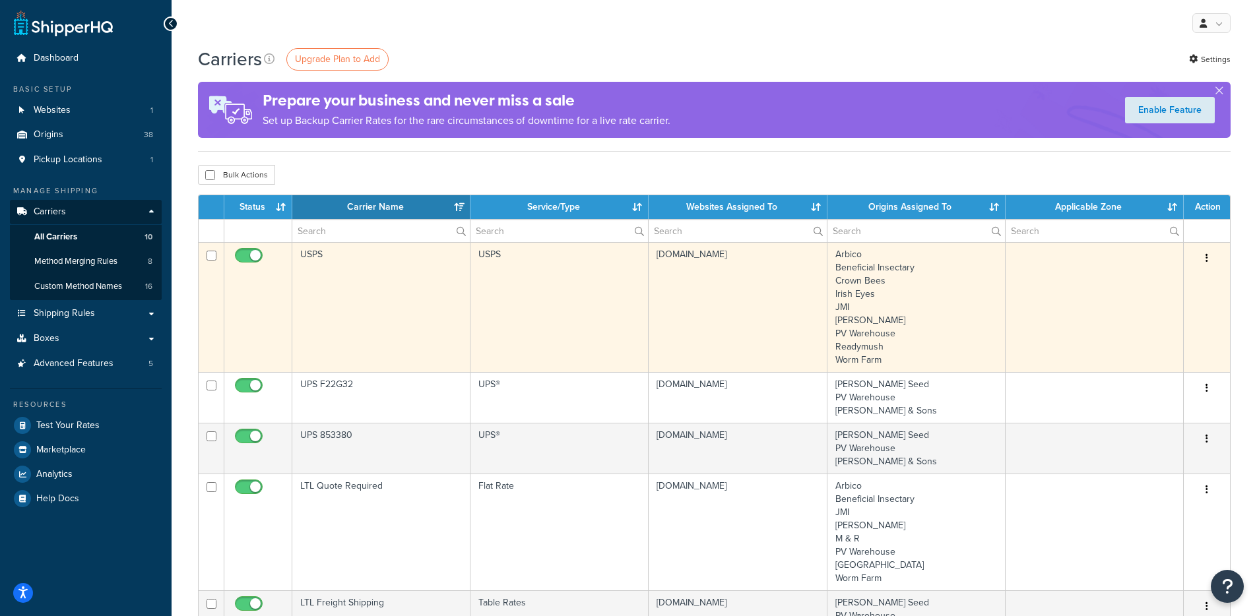
click at [519, 272] on td "USPS" at bounding box center [559, 307] width 178 height 130
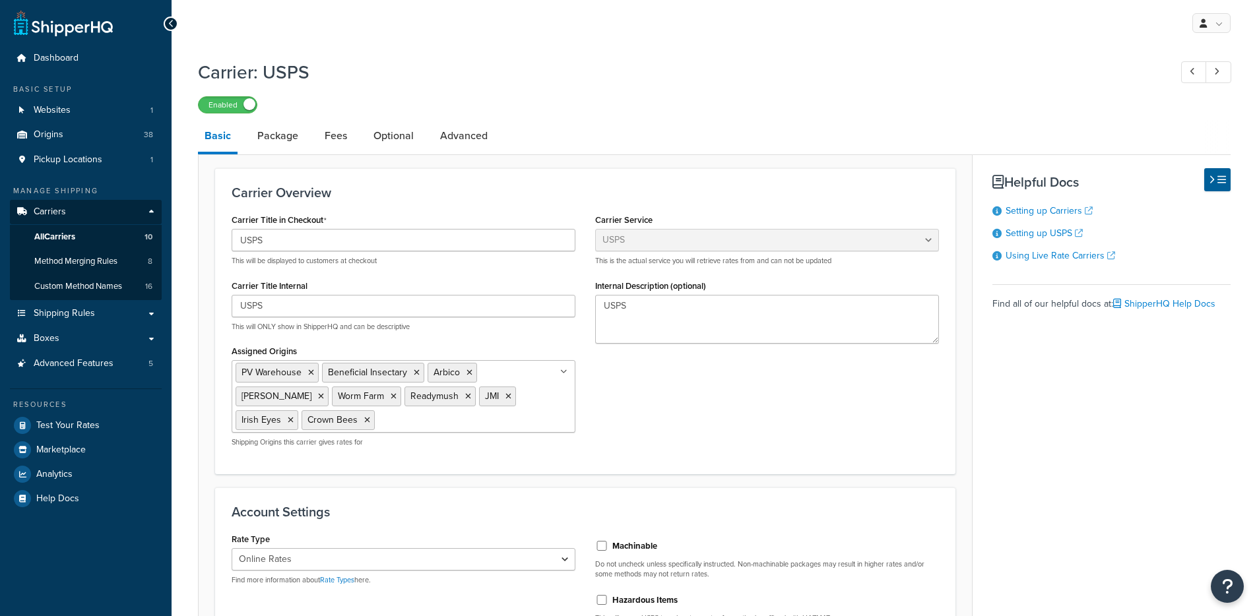
select select "usps"
select select "ONLINE"
click at [446, 141] on link "Advanced" at bounding box center [463, 136] width 61 height 32
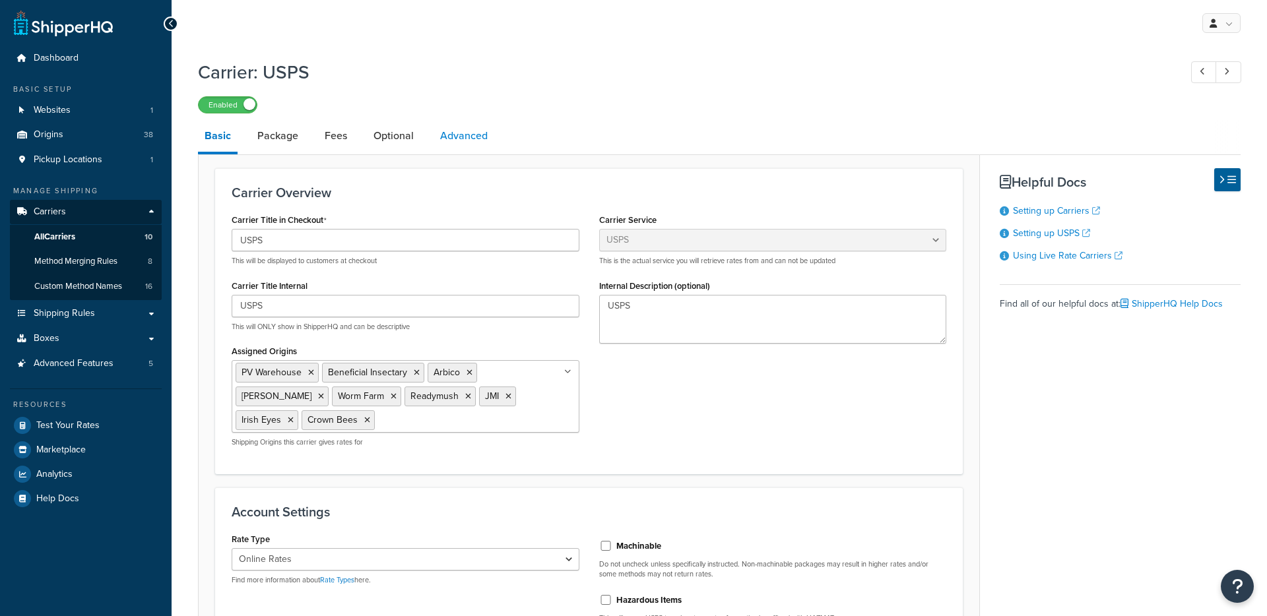
select select "false"
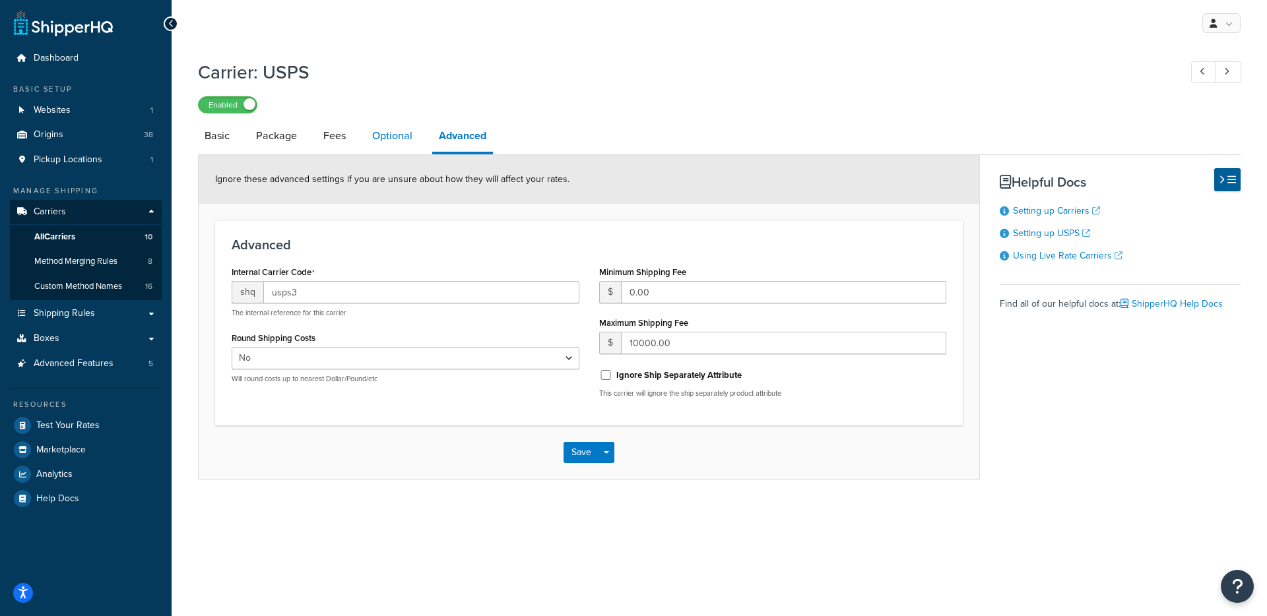
click at [410, 139] on link "Optional" at bounding box center [391, 136] width 53 height 32
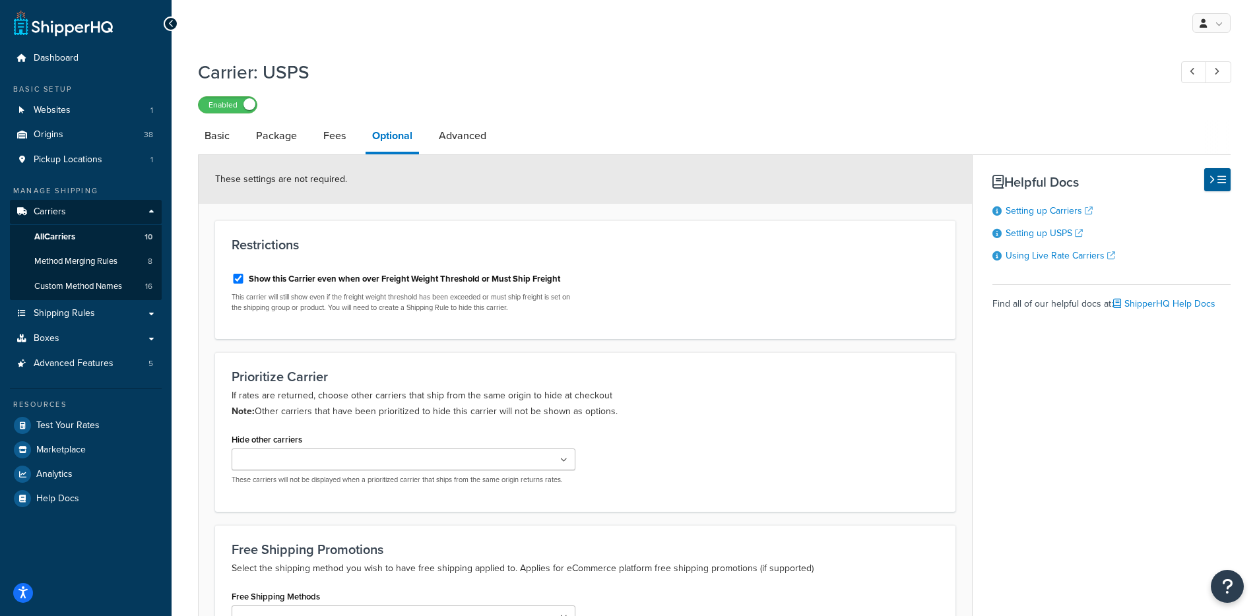
scroll to position [3, 0]
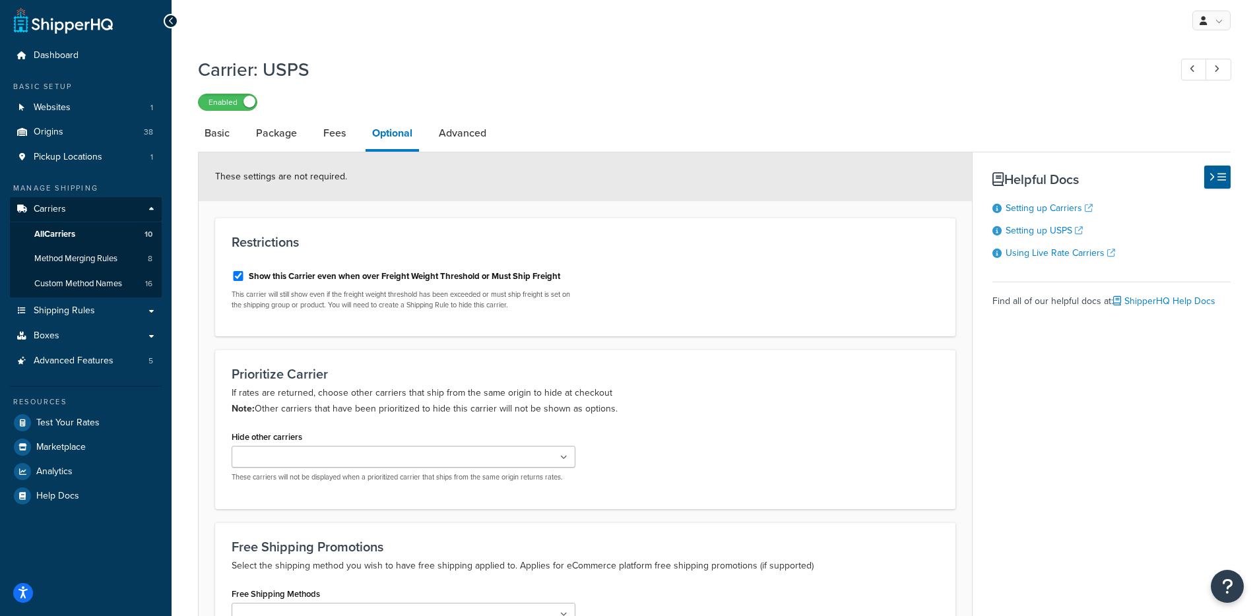
click at [416, 461] on ul at bounding box center [404, 457] width 344 height 22
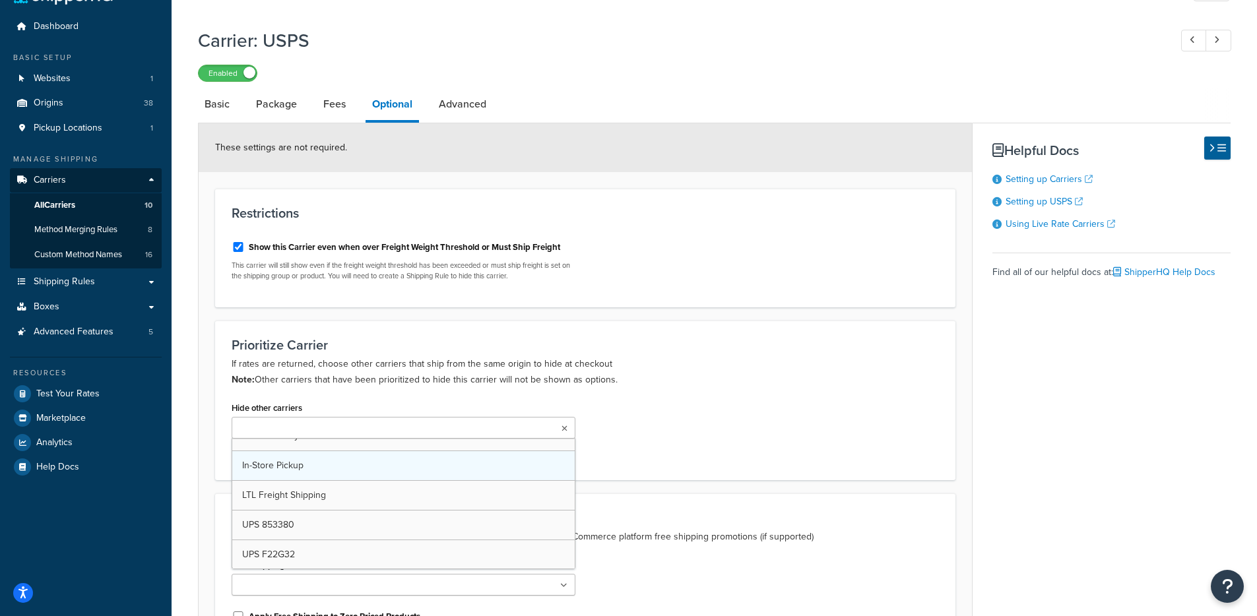
scroll to position [136, 0]
click at [713, 381] on p "If rates are returned, choose other carriers that ship from the same origin to …" at bounding box center [585, 372] width 707 height 32
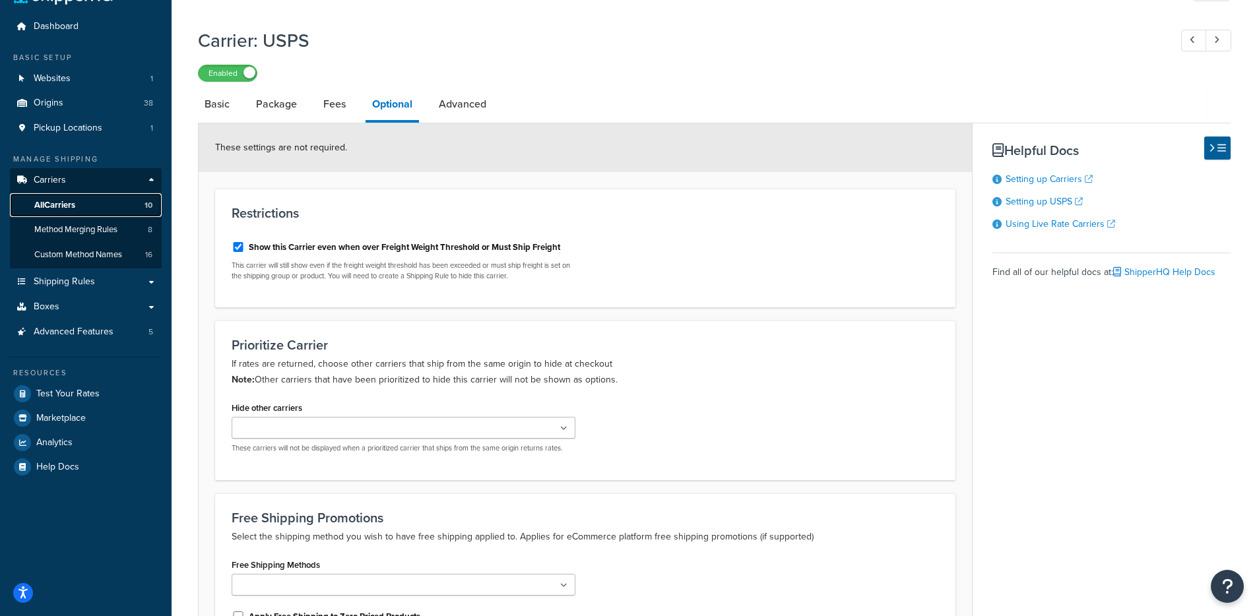
click at [122, 200] on link "All Carriers 10" at bounding box center [86, 205] width 152 height 24
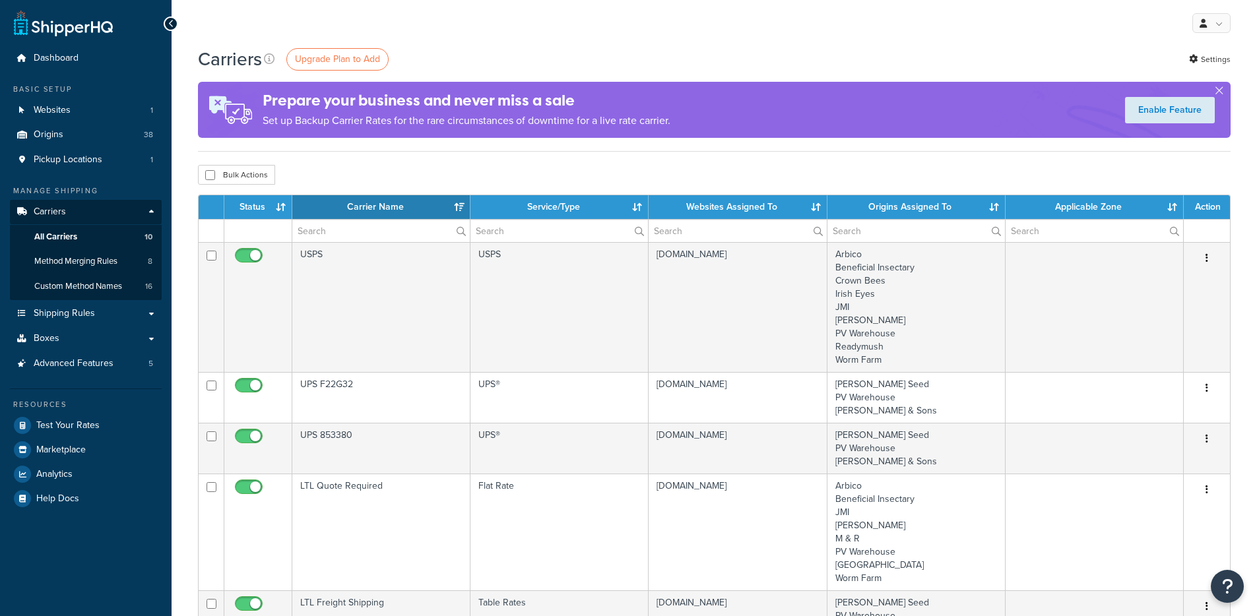
select select "15"
click at [47, 265] on span "Method Merging Rules" at bounding box center [75, 261] width 83 height 11
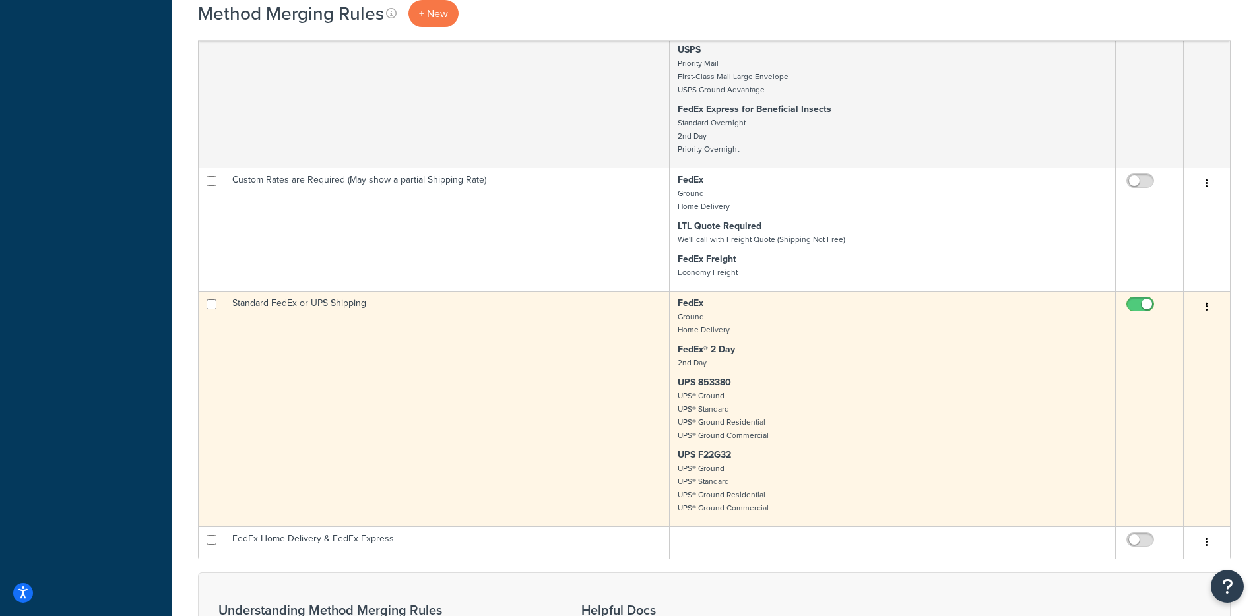
scroll to position [955, 0]
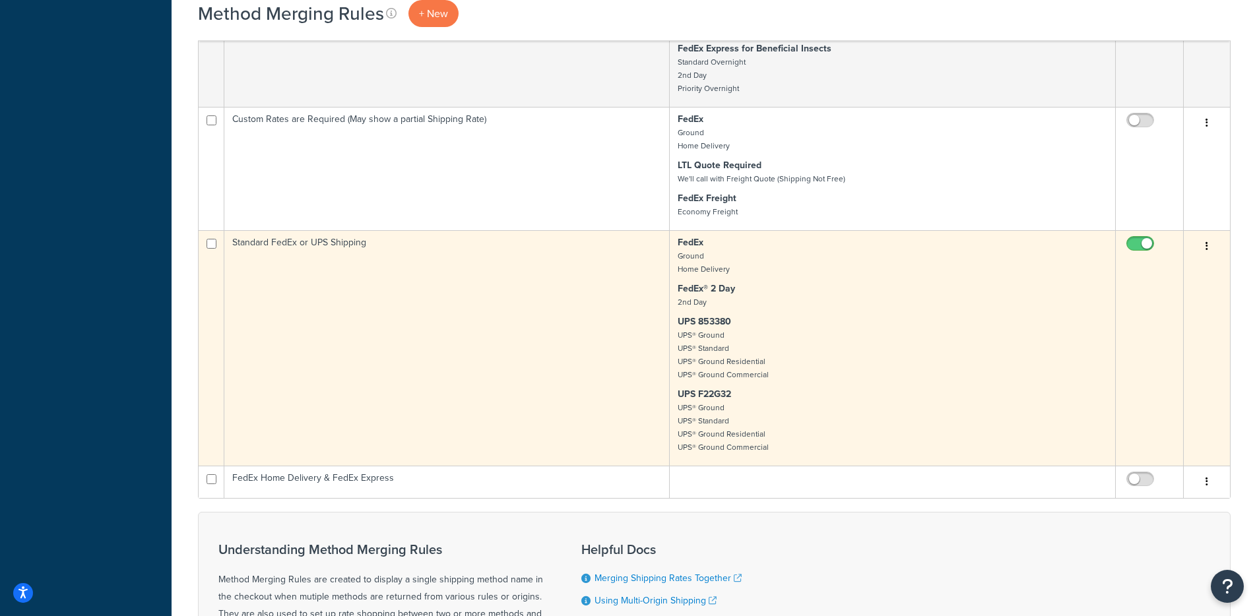
click at [470, 317] on td "Standard FedEx or UPS Shipping" at bounding box center [446, 348] width 445 height 236
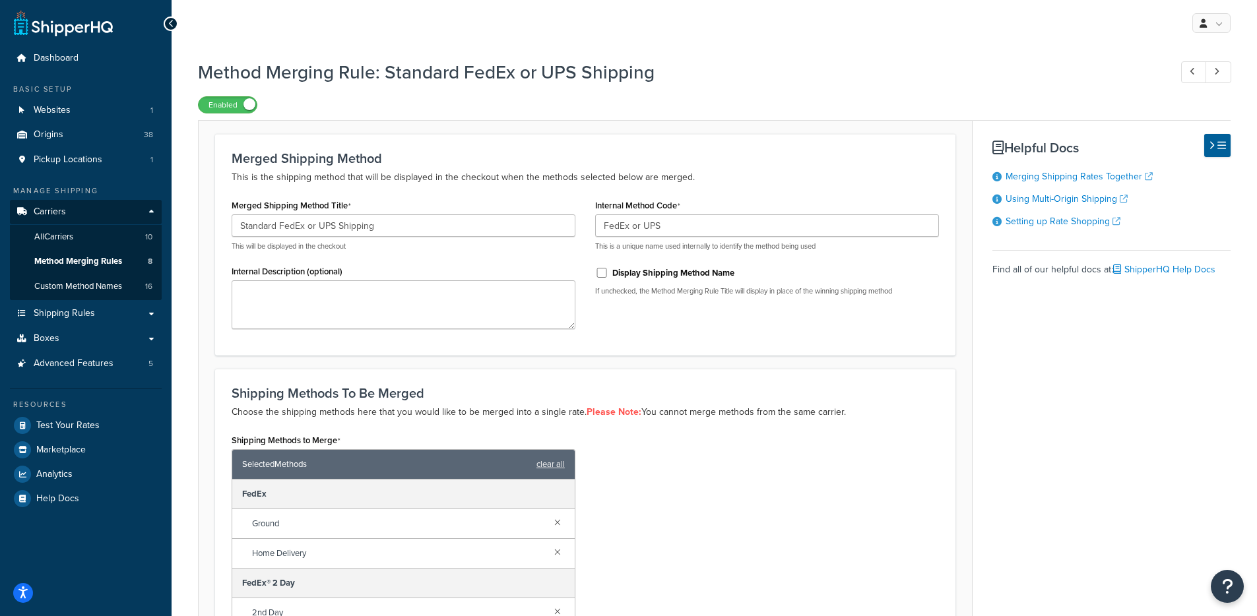
drag, startPoint x: 242, startPoint y: 112, endPoint x: 261, endPoint y: 104, distance: 20.1
click at [242, 112] on label "Enabled" at bounding box center [228, 105] width 58 height 16
click at [244, 100] on label "Disabled" at bounding box center [228, 105] width 58 height 16
click at [106, 232] on link "All Carriers 10" at bounding box center [86, 237] width 152 height 24
click at [224, 106] on label "Enabled" at bounding box center [228, 105] width 58 height 16
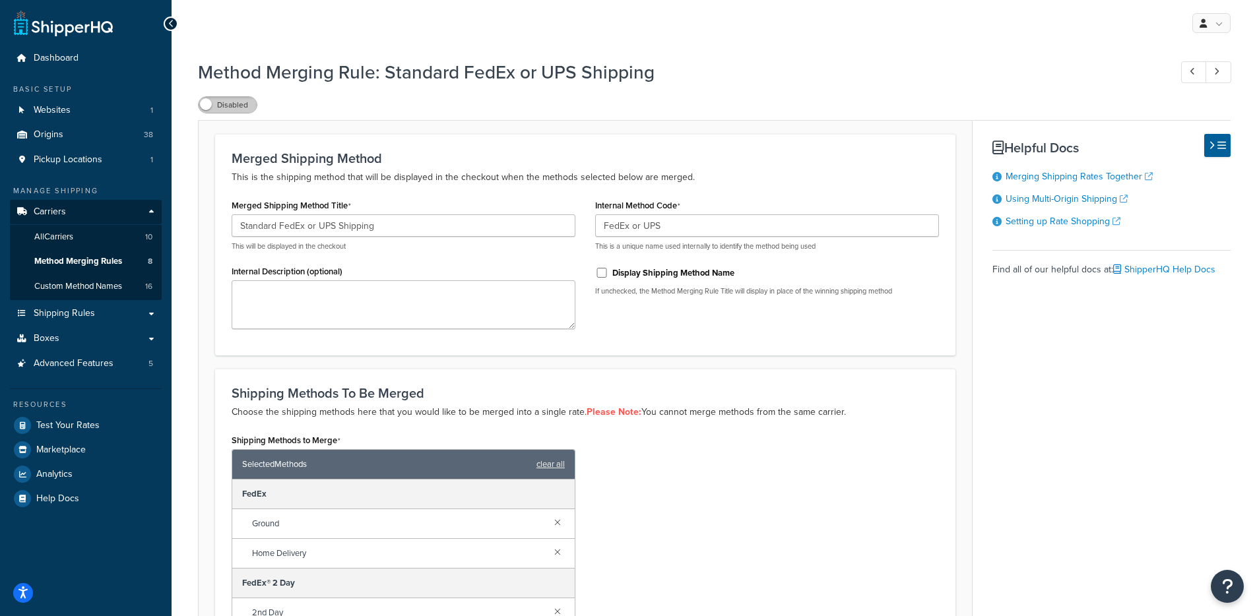
click at [241, 111] on label "Disabled" at bounding box center [228, 105] width 58 height 16
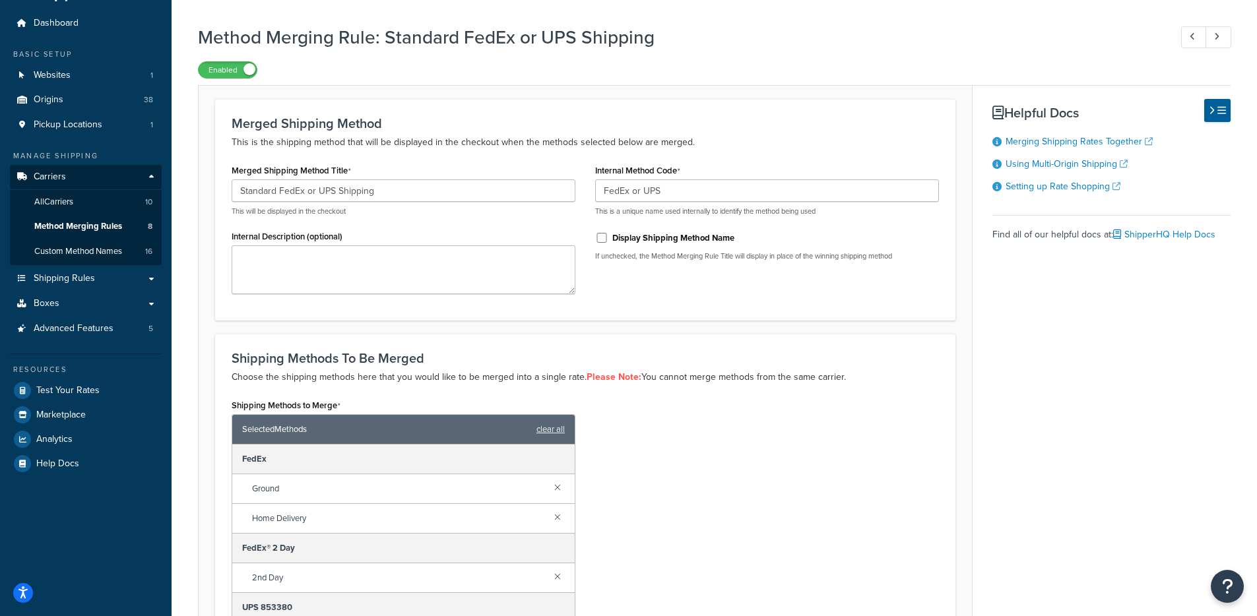
scroll to position [15, 0]
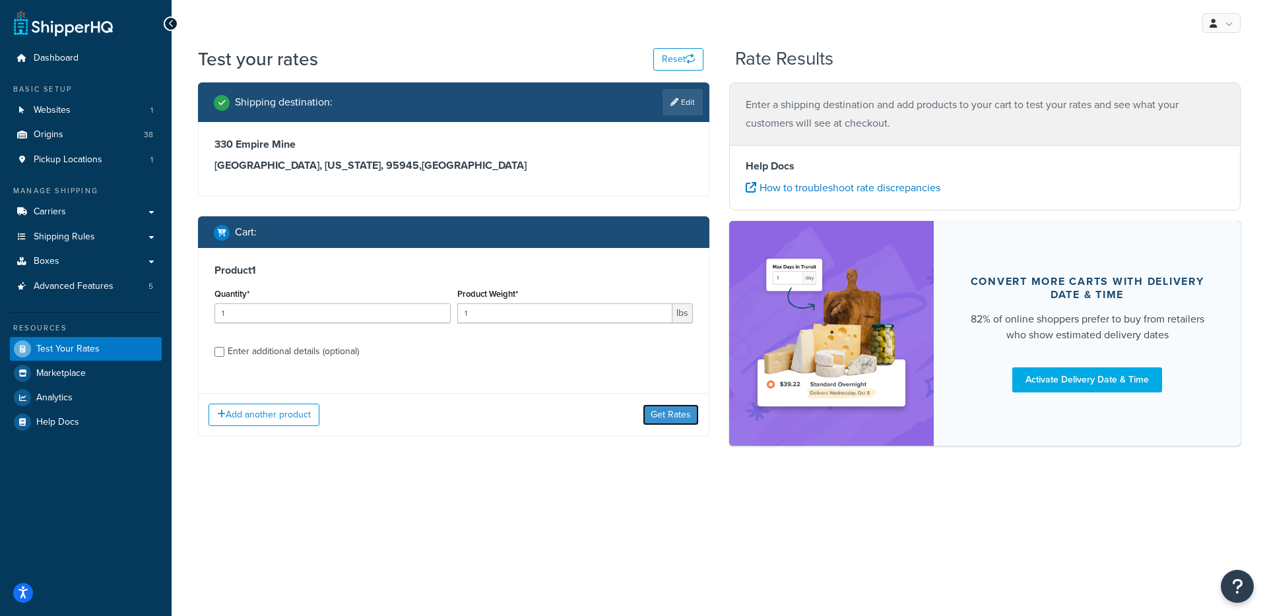
click at [660, 416] on button "Get Rates" at bounding box center [671, 414] width 56 height 21
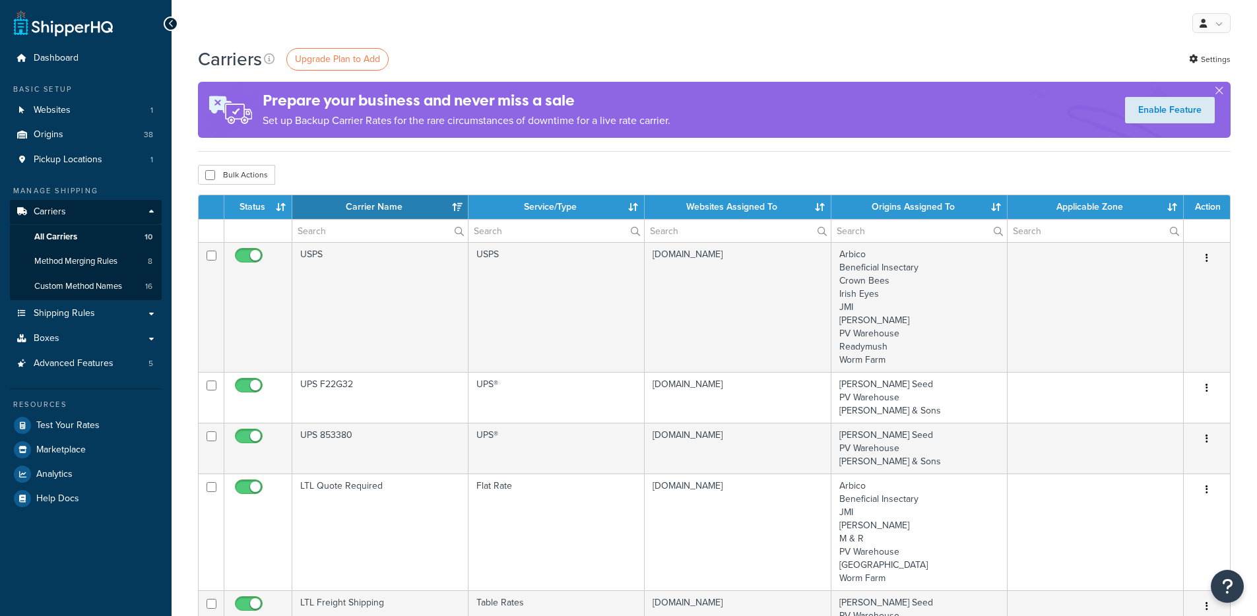
select select "15"
click at [1223, 51] on link "Settings" at bounding box center [1210, 59] width 42 height 18
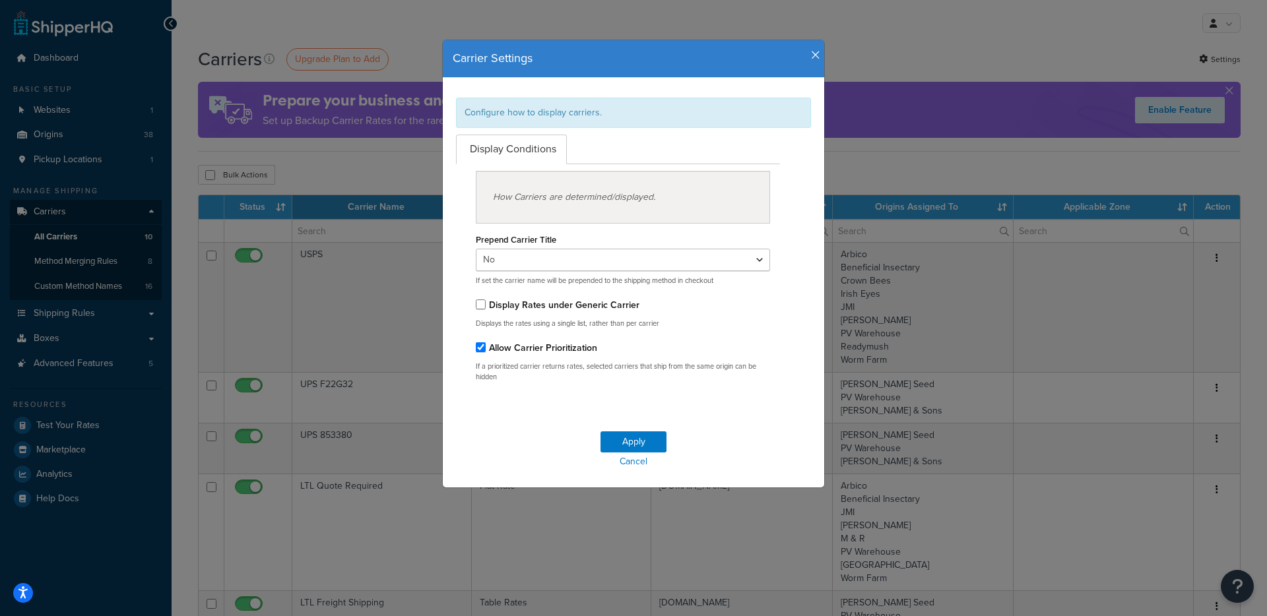
click at [501, 353] on label "Allow Carrier Prioritization" at bounding box center [543, 348] width 108 height 14
click at [486, 352] on input "Allow Carrier Prioritization" at bounding box center [481, 347] width 10 height 10
checkbox input "false"
click at [614, 438] on button "Apply" at bounding box center [633, 441] width 66 height 21
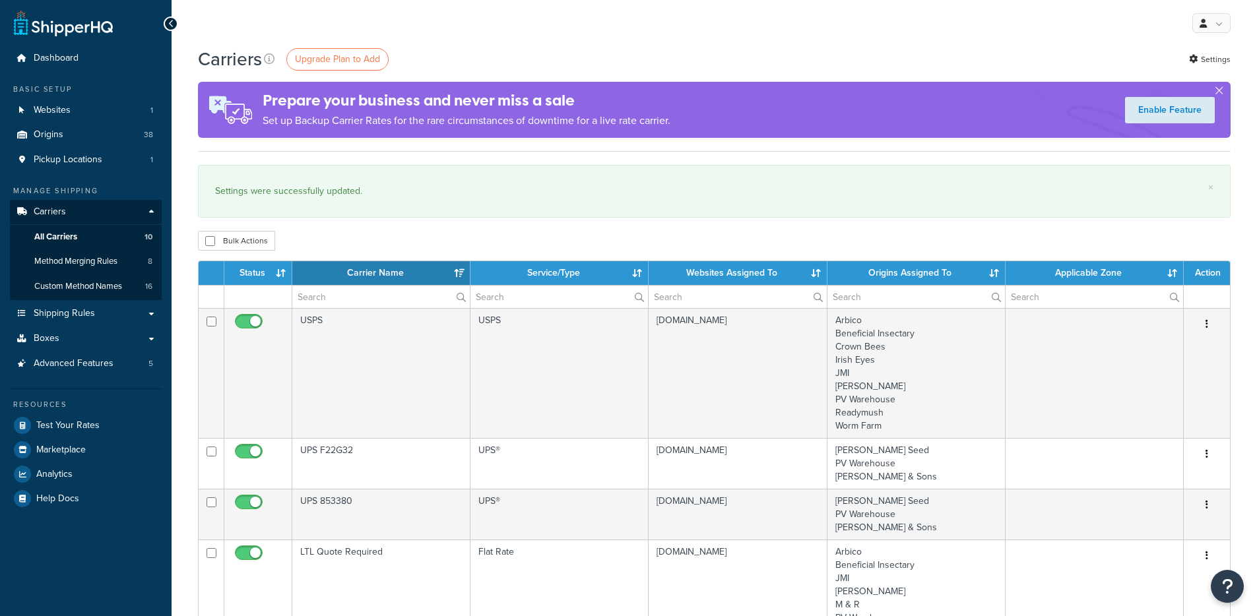
select select "15"
click at [1219, 56] on link "Settings" at bounding box center [1210, 59] width 42 height 18
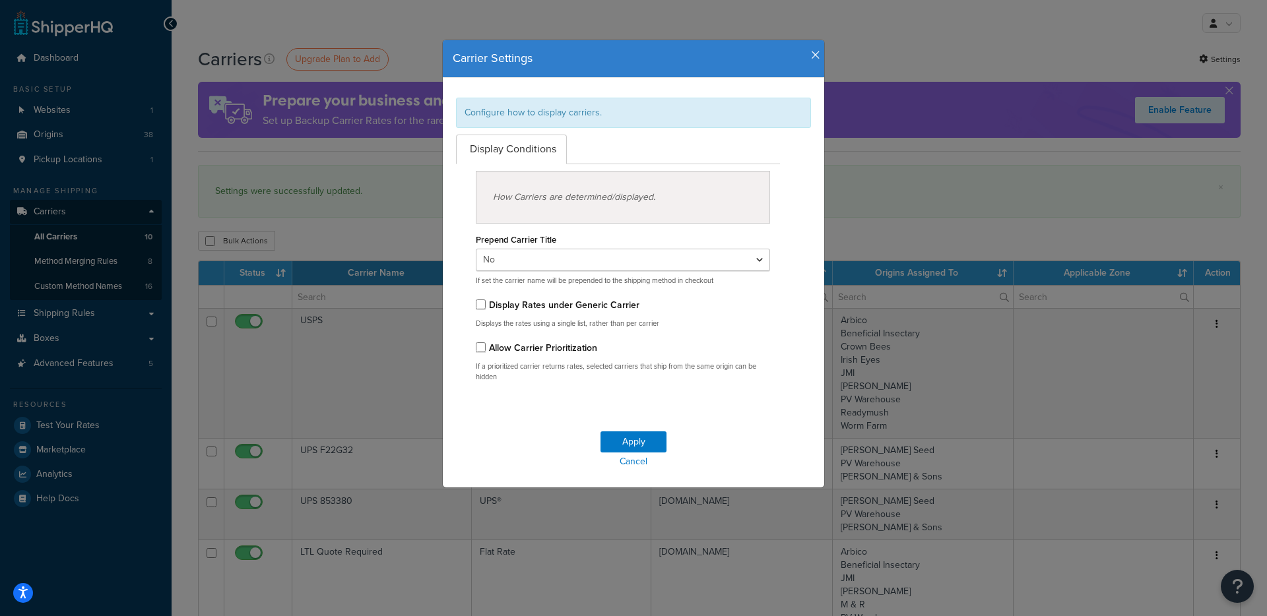
click at [543, 344] on label "Allow Carrier Prioritization" at bounding box center [543, 348] width 108 height 14
click at [486, 344] on input "Allow Carrier Prioritization" at bounding box center [481, 347] width 10 height 10
checkbox input "true"
click at [633, 443] on button "Apply" at bounding box center [633, 441] width 66 height 21
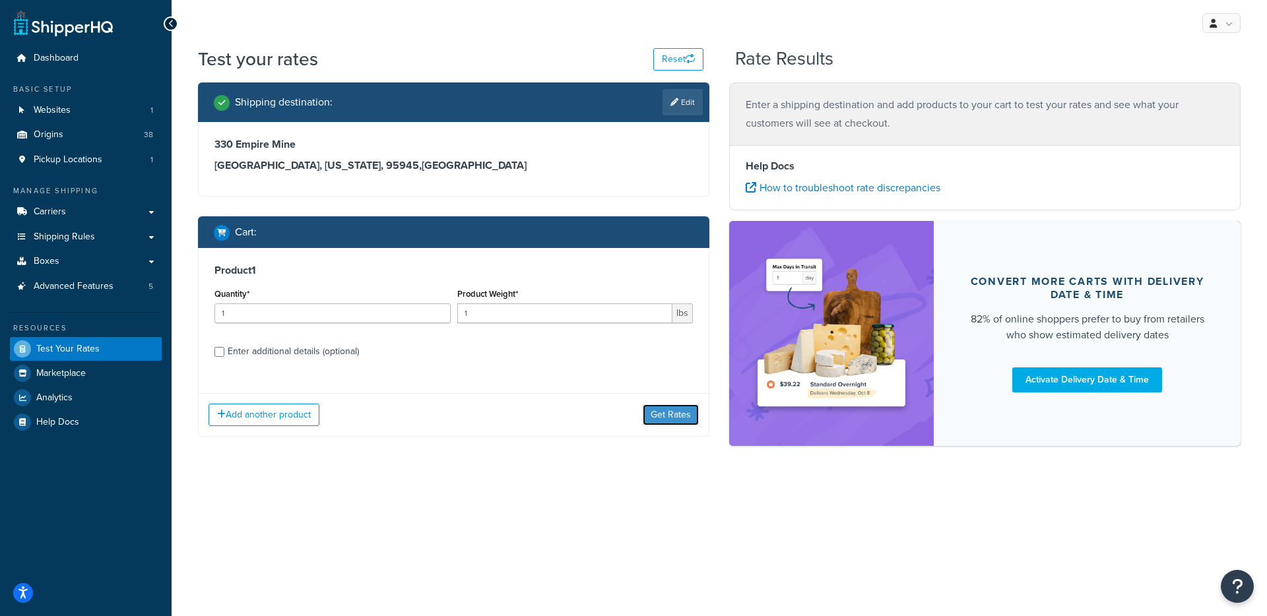
click at [649, 422] on button "Get Rates" at bounding box center [671, 414] width 56 height 21
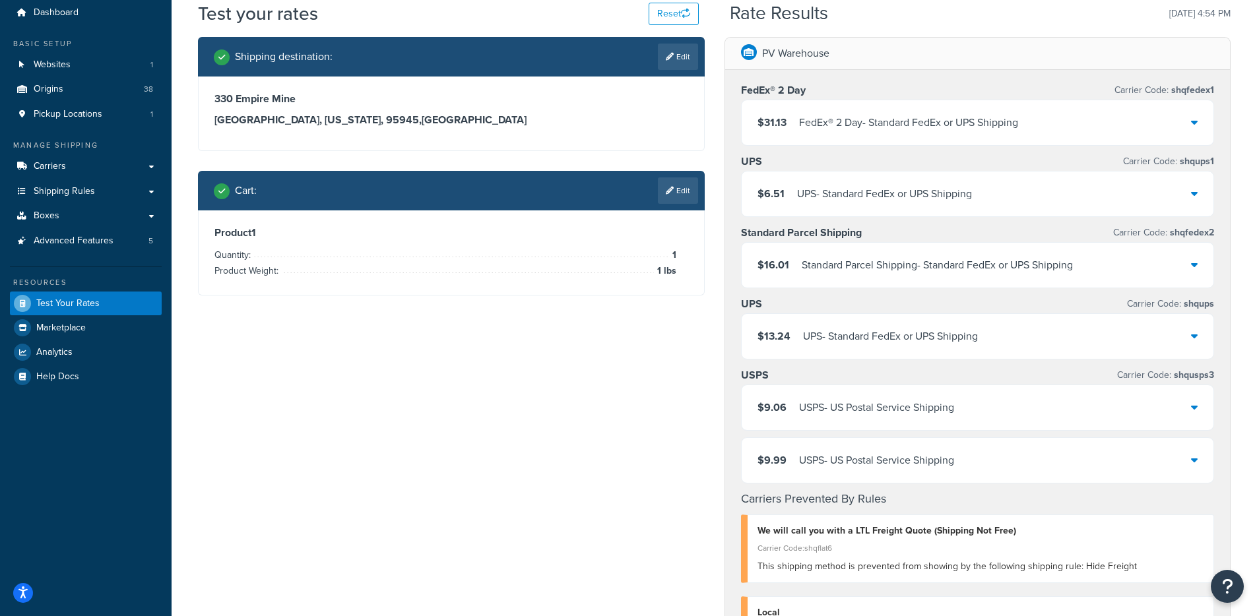
scroll to position [1, 0]
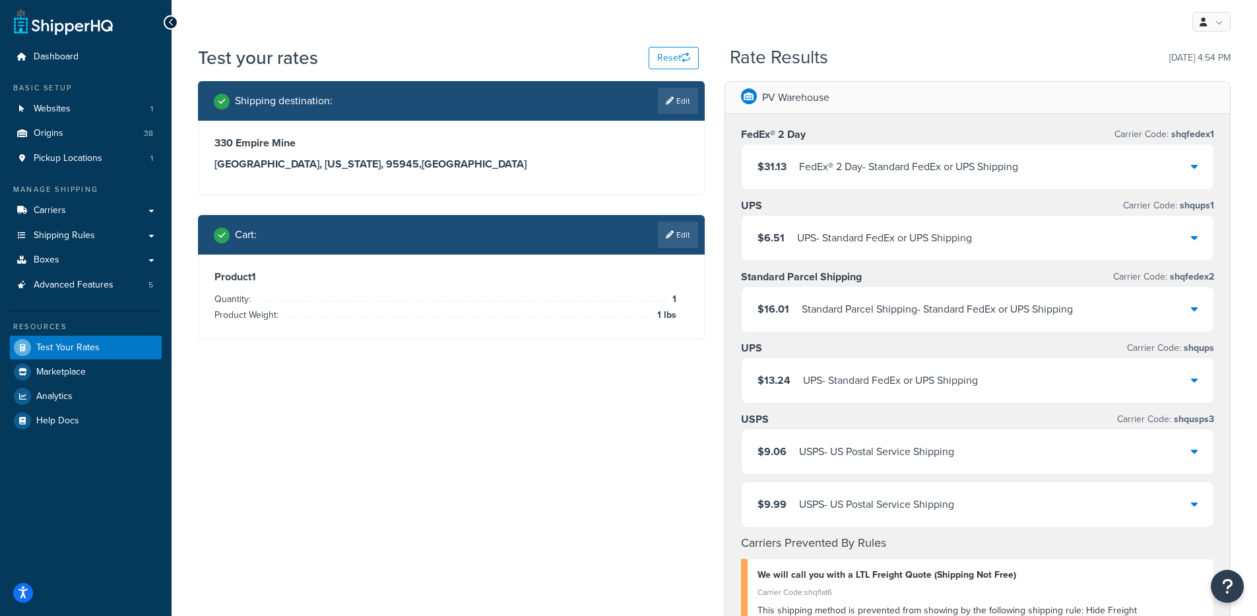
drag, startPoint x: 869, startPoint y: 204, endPoint x: 869, endPoint y: 216, distance: 12.6
click at [870, 204] on div "UPS Carrier Code: shqups1" at bounding box center [978, 206] width 474 height 18
click at [866, 222] on div "$6.51 UPS - Standard FedEx or UPS Shipping" at bounding box center [978, 238] width 472 height 45
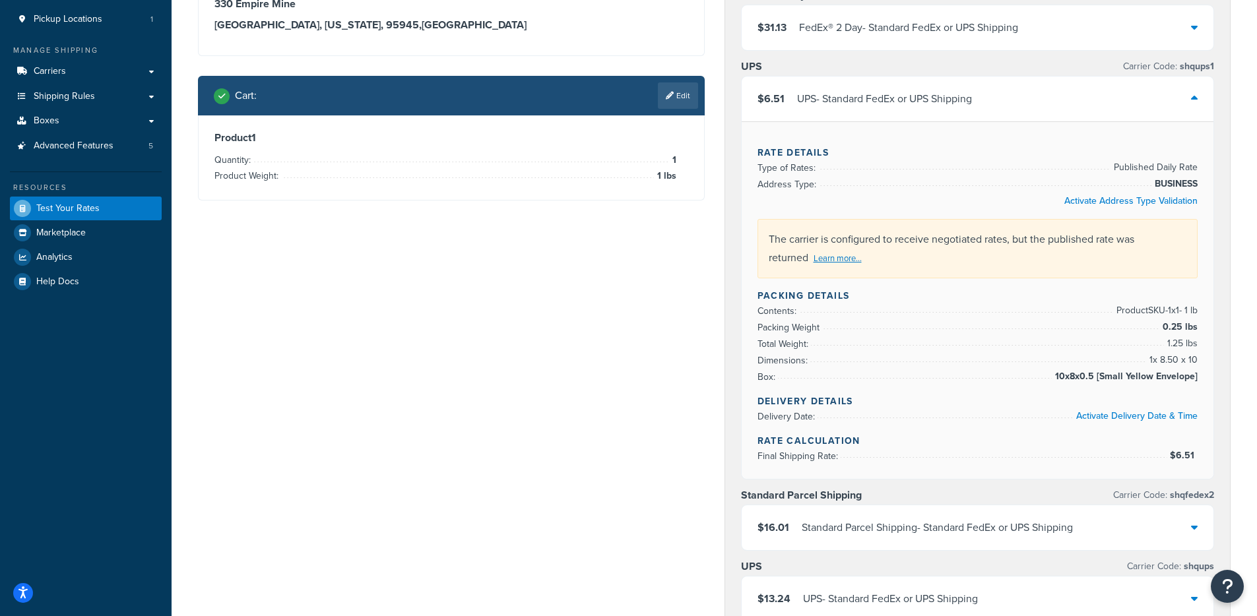
scroll to position [135, 0]
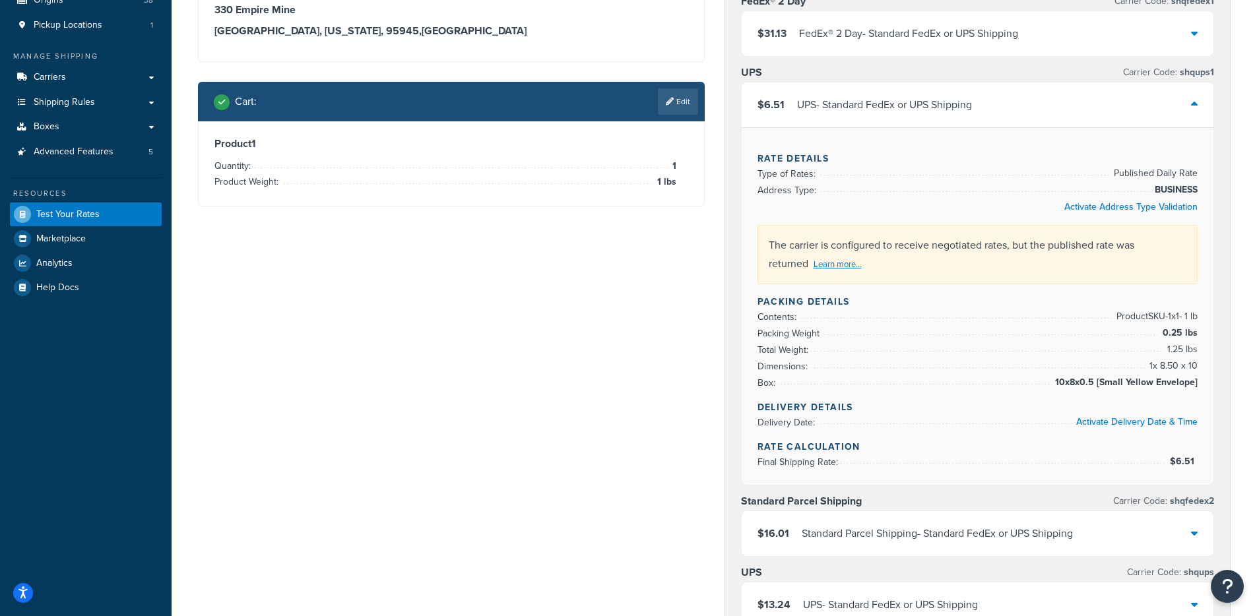
click at [970, 111] on div "UPS - Standard FedEx or UPS Shipping" at bounding box center [884, 105] width 175 height 18
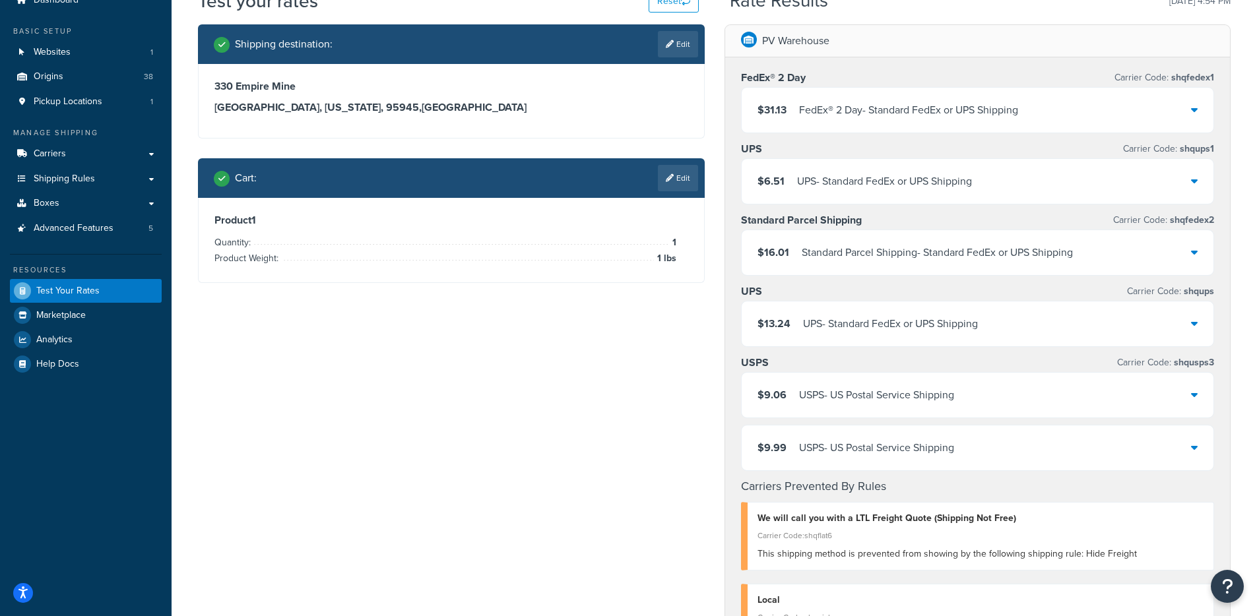
scroll to position [44, 0]
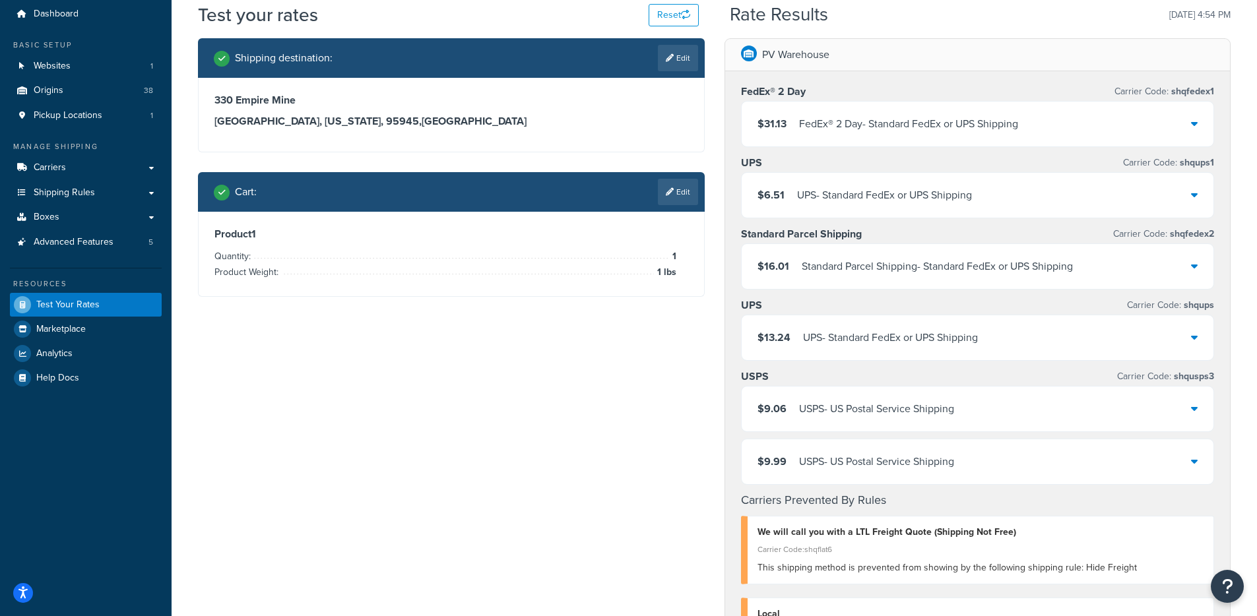
click at [992, 93] on div "FedEx® 2 Day Carrier Code: shqfedex1" at bounding box center [978, 91] width 474 height 18
click at [970, 126] on div "FedEx® 2 Day - Standard FedEx or UPS Shipping" at bounding box center [908, 124] width 219 height 18
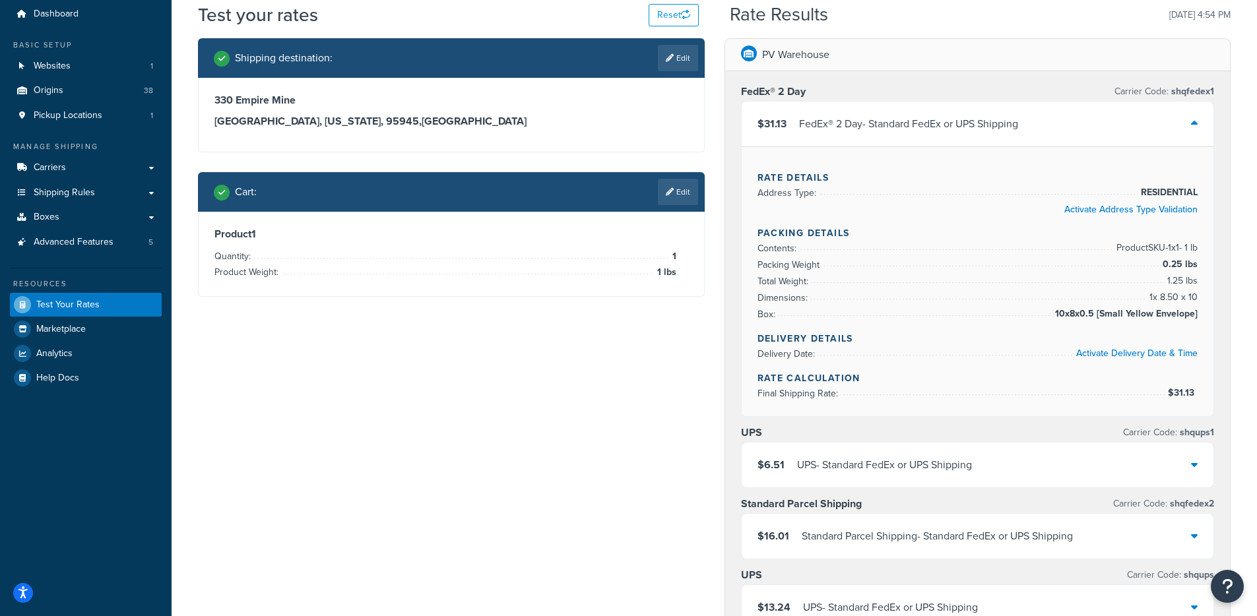
click at [961, 127] on div "FedEx® 2 Day - Standard FedEx or UPS Shipping" at bounding box center [908, 124] width 219 height 18
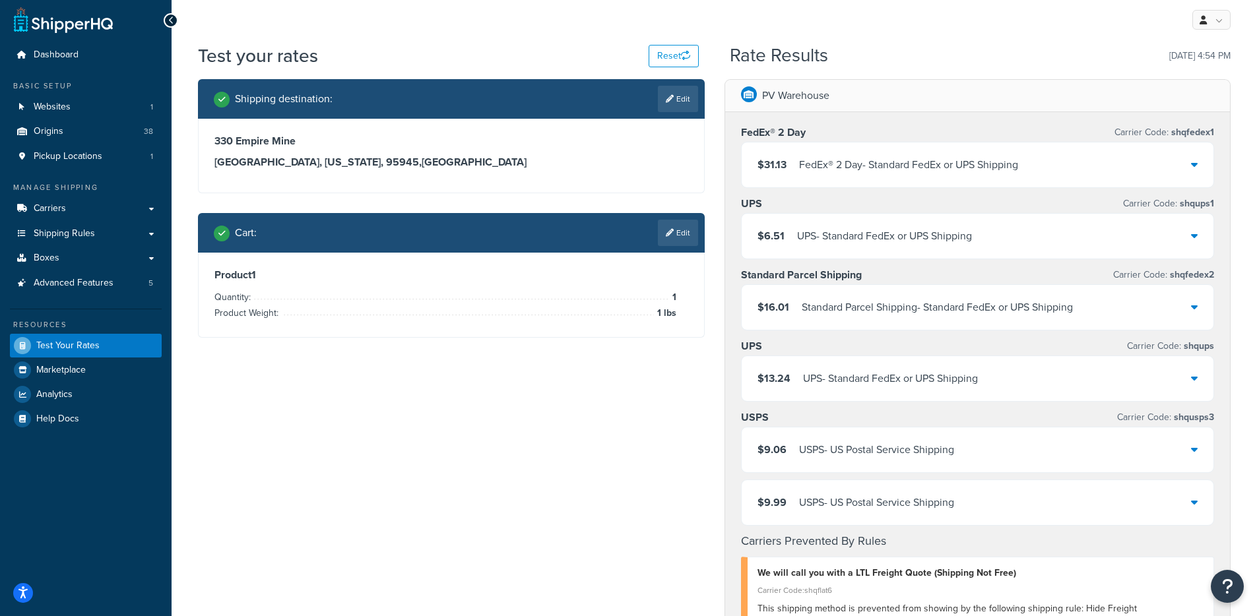
scroll to position [0, 0]
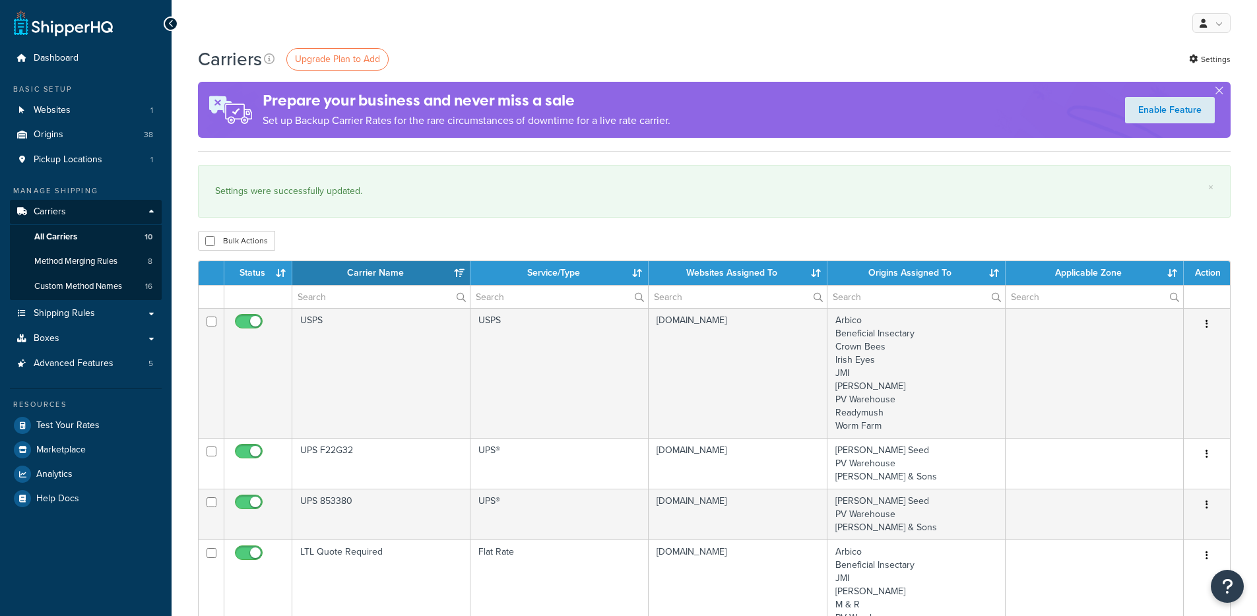
select select "15"
click at [59, 375] on ul "Manage Shipping Carriers Carriers All Carriers 10 Method Merging Rules 8 Custom…" at bounding box center [86, 347] width 152 height 325
click at [67, 368] on span "Advanced Features" at bounding box center [74, 363] width 80 height 11
click at [1212, 65] on link "Settings" at bounding box center [1210, 59] width 42 height 18
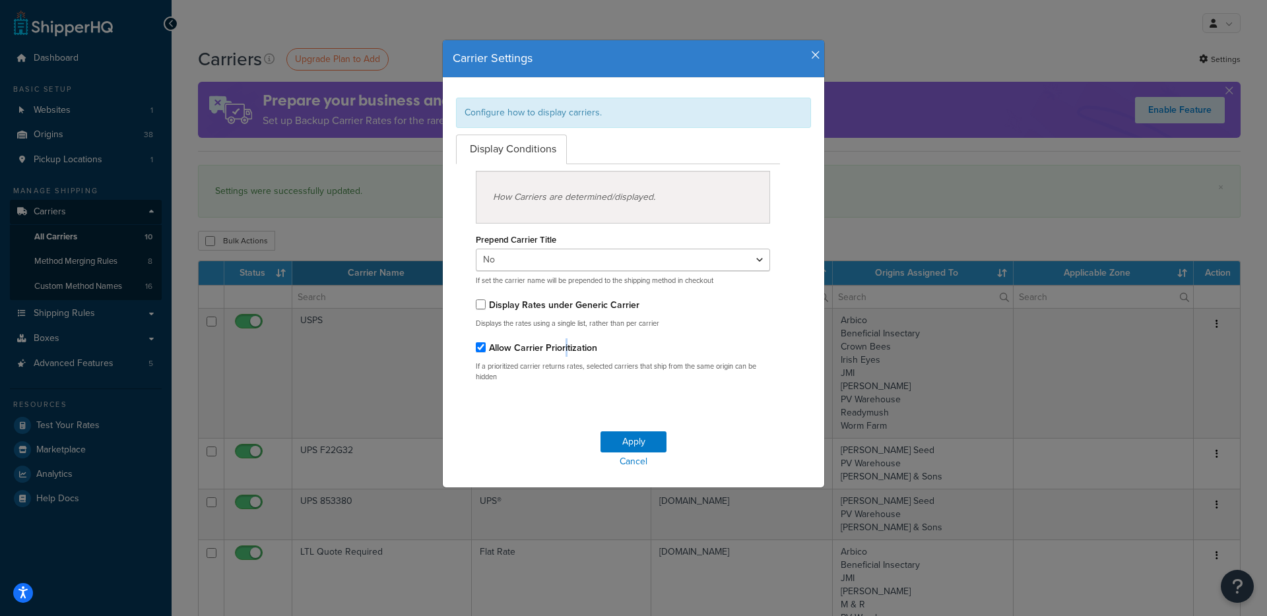
drag, startPoint x: 559, startPoint y: 352, endPoint x: 596, endPoint y: 389, distance: 51.3
click at [559, 352] on label "Allow Carrier Prioritization" at bounding box center [543, 348] width 108 height 14
click at [533, 357] on div "Allow Carrier Prioritization If a prioritized carrier returns rates, selected c…" at bounding box center [623, 360] width 294 height 44
click at [529, 350] on label "Allow Carrier Prioritization" at bounding box center [543, 348] width 108 height 14
click at [486, 350] on input "Allow Carrier Prioritization" at bounding box center [481, 347] width 10 height 10
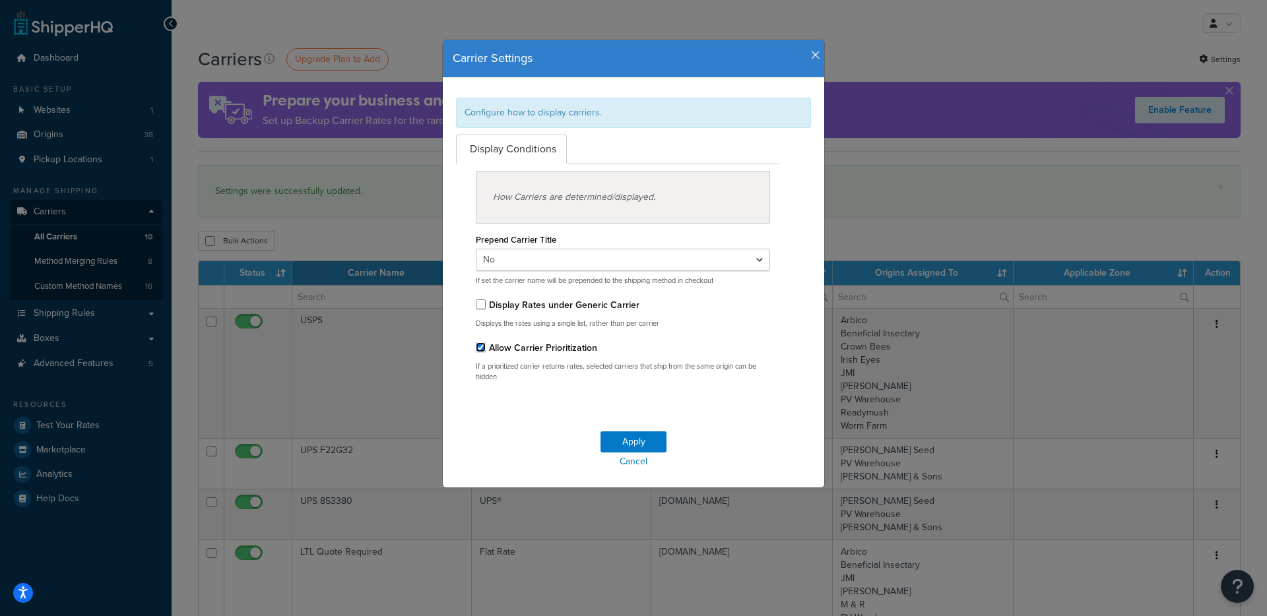
checkbox input "false"
click at [633, 442] on button "Apply" at bounding box center [633, 441] width 66 height 21
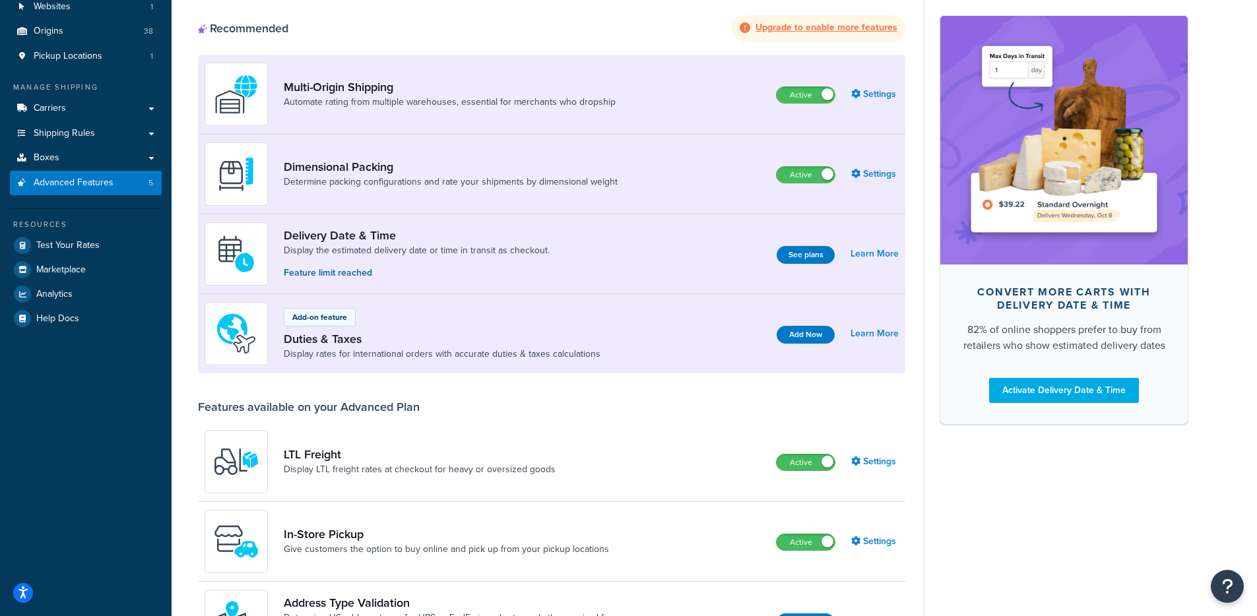
scroll to position [379, 0]
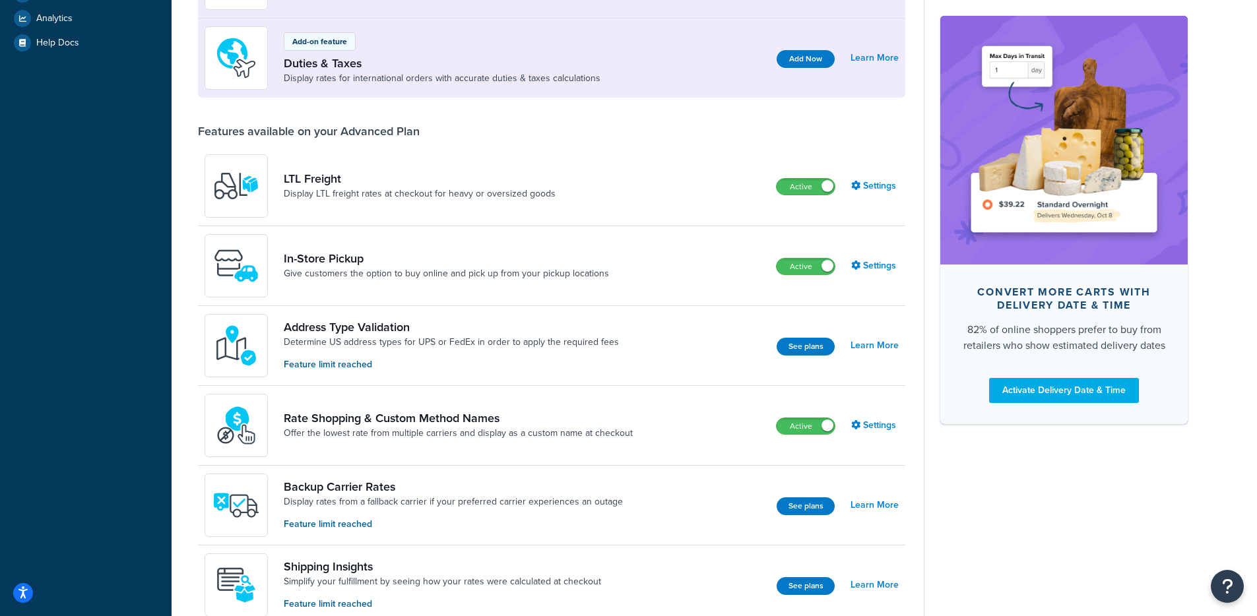
click at [872, 415] on div "Rate Shopping & Custom Method Names Offer the lowest rate from multiple carrier…" at bounding box center [551, 426] width 707 height 80
click at [870, 427] on link "Settings" at bounding box center [874, 425] width 47 height 18
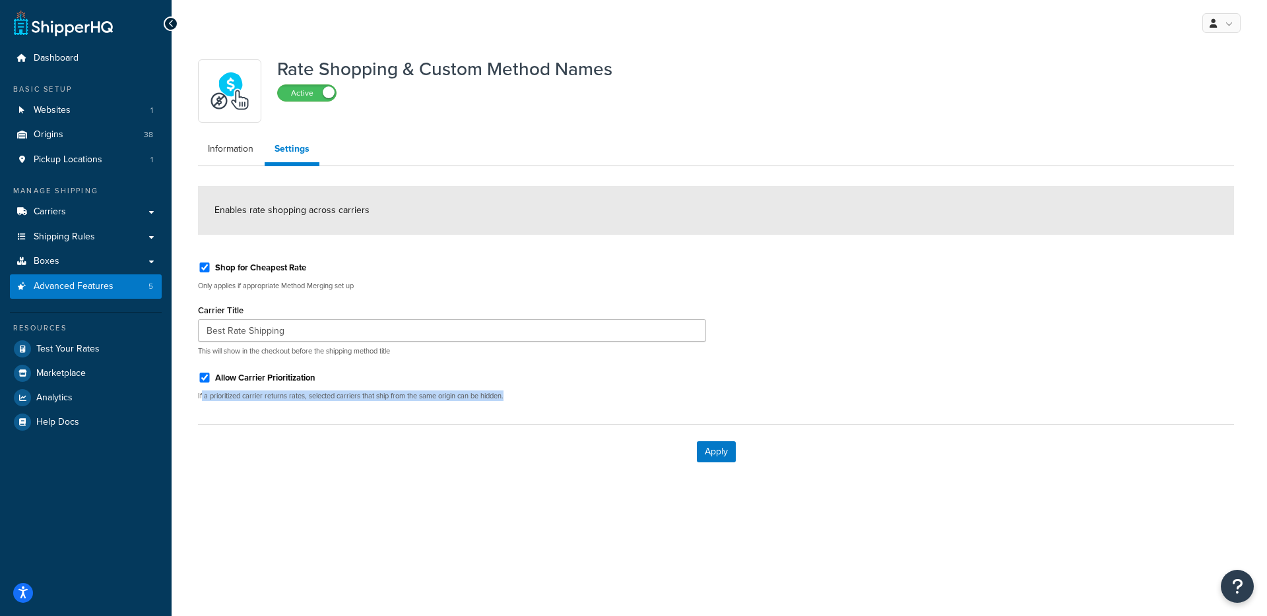
drag, startPoint x: 202, startPoint y: 395, endPoint x: 473, endPoint y: 406, distance: 271.4
click at [473, 406] on div "Shop for Cheapest Rate Only applies if appropriate Method Merging set up Carrie…" at bounding box center [452, 331] width 528 height 160
drag, startPoint x: 511, startPoint y: 402, endPoint x: 327, endPoint y: 401, distance: 184.1
click at [327, 401] on div "Shop for Cheapest Rate Only applies if appropriate Method Merging set up Carrie…" at bounding box center [452, 331] width 528 height 160
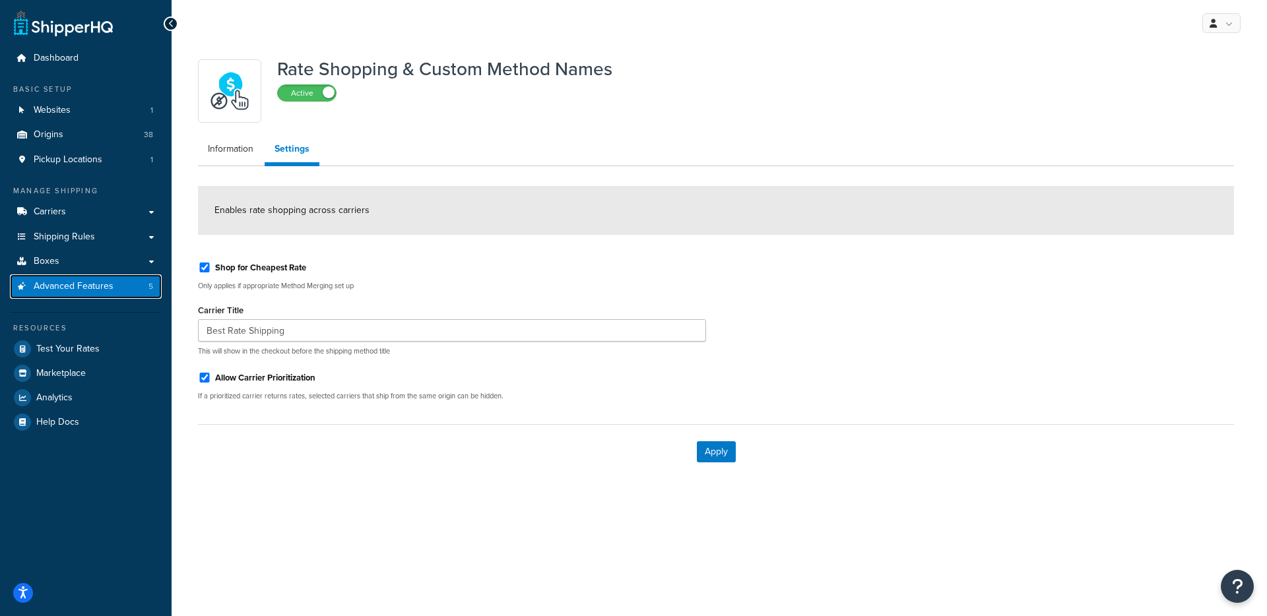
click at [98, 284] on span "Advanced Features" at bounding box center [74, 286] width 80 height 11
drag, startPoint x: 237, startPoint y: 375, endPoint x: 249, endPoint y: 371, distance: 13.1
click at [237, 375] on label "Allow Carrier Prioritization" at bounding box center [265, 378] width 100 height 12
click at [211, 375] on input "Allow Carrier Prioritization" at bounding box center [204, 378] width 13 height 10
checkbox input "false"
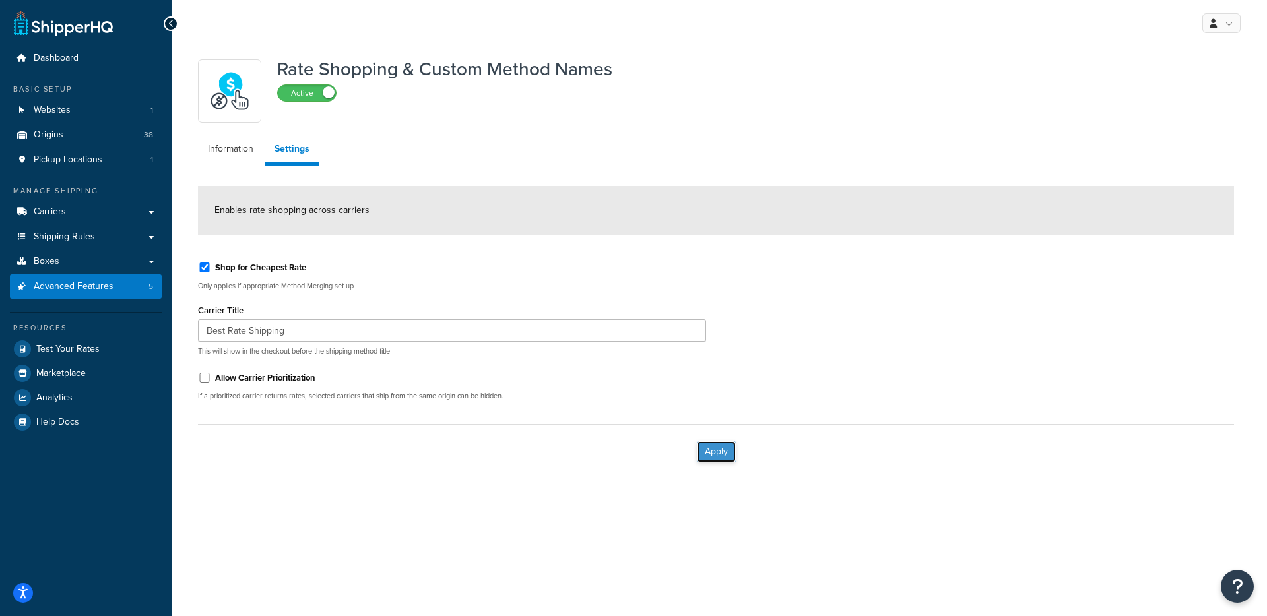
click at [724, 455] on button "Apply" at bounding box center [716, 451] width 39 height 21
click at [261, 262] on label "Shop for Cheapest Rate" at bounding box center [260, 268] width 91 height 12
click at [211, 263] on input "Shop for Cheapest Rate" at bounding box center [204, 268] width 13 height 10
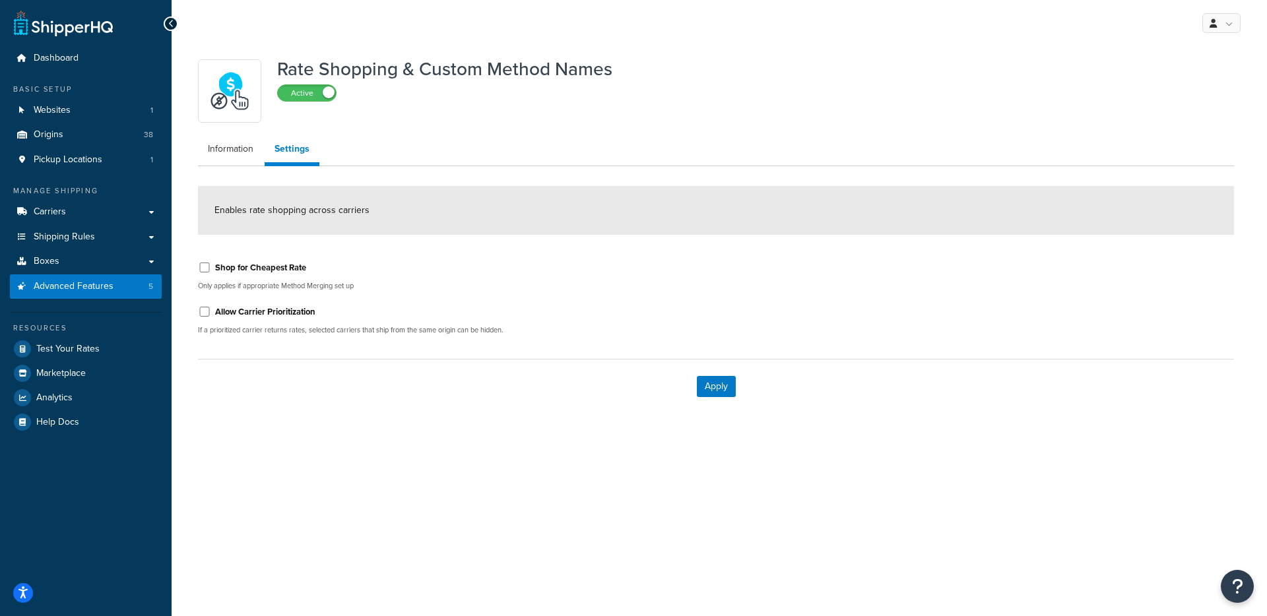
click at [276, 266] on label "Shop for Cheapest Rate" at bounding box center [260, 268] width 91 height 12
click at [211, 266] on input "Shop for Cheapest Rate" at bounding box center [204, 268] width 13 height 10
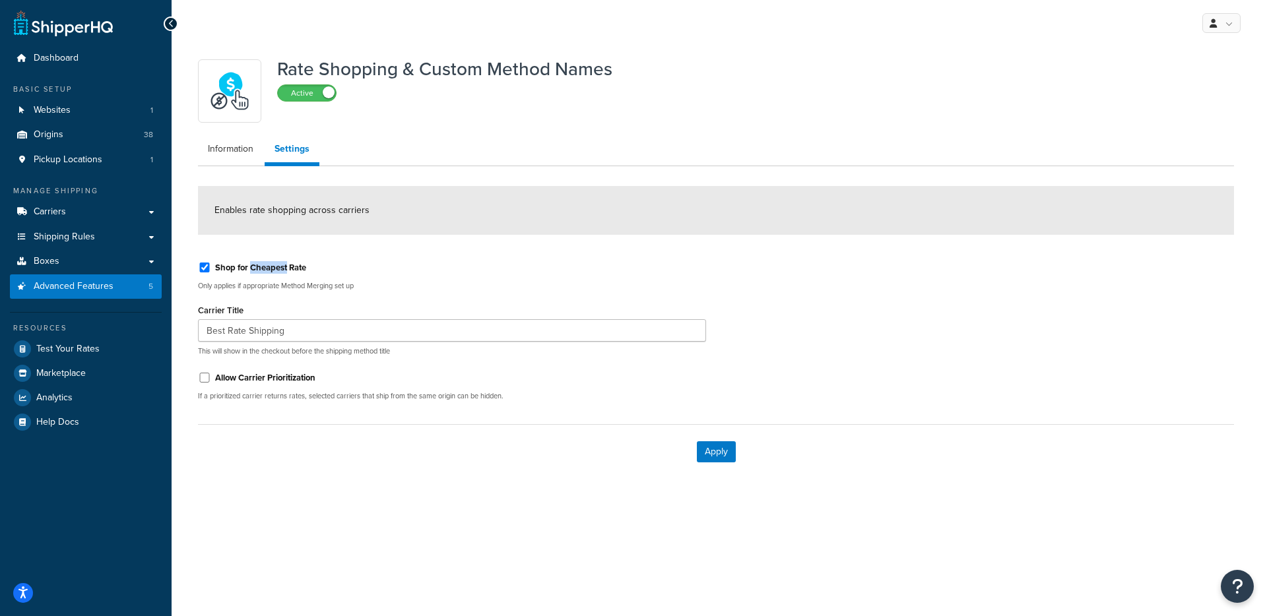
click at [276, 266] on label "Shop for Cheapest Rate" at bounding box center [260, 268] width 91 height 12
click at [211, 266] on input "Shop for Cheapest Rate" at bounding box center [204, 268] width 13 height 10
checkbox input "false"
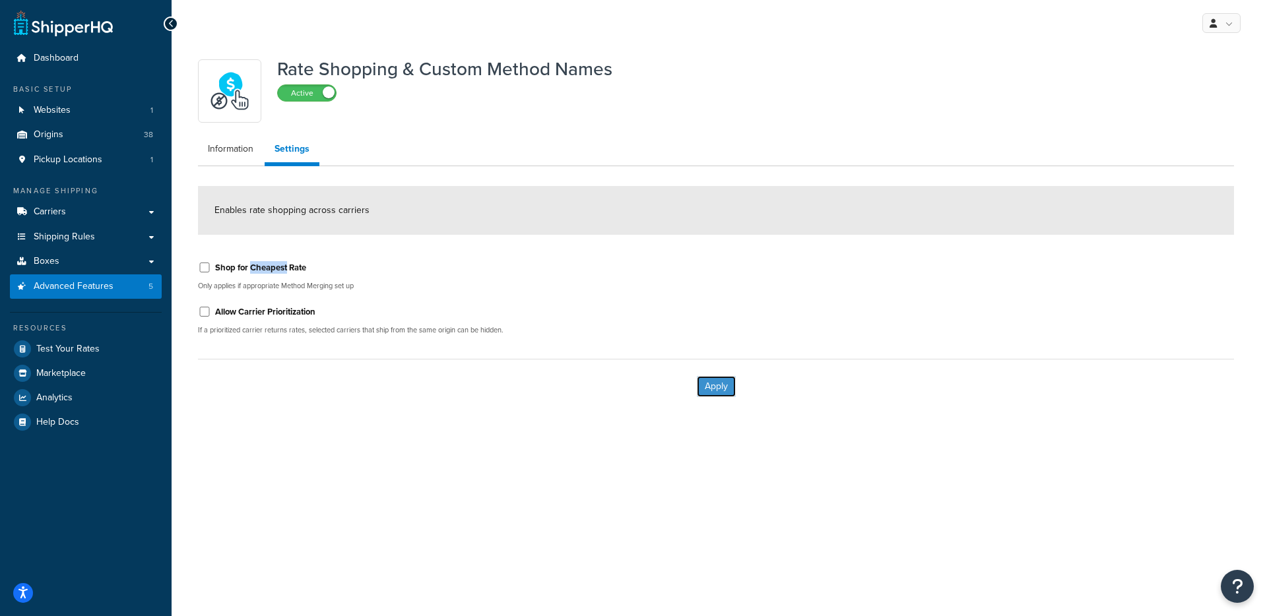
click at [713, 382] on button "Apply" at bounding box center [716, 386] width 39 height 21
click at [263, 282] on p "Only applies if appropriate Method Merging set up" at bounding box center [452, 286] width 508 height 10
click at [272, 263] on label "Shop for Cheapest Rate" at bounding box center [260, 268] width 91 height 12
click at [211, 263] on input "Shop for Cheapest Rate" at bounding box center [204, 268] width 13 height 10
checkbox input "true"
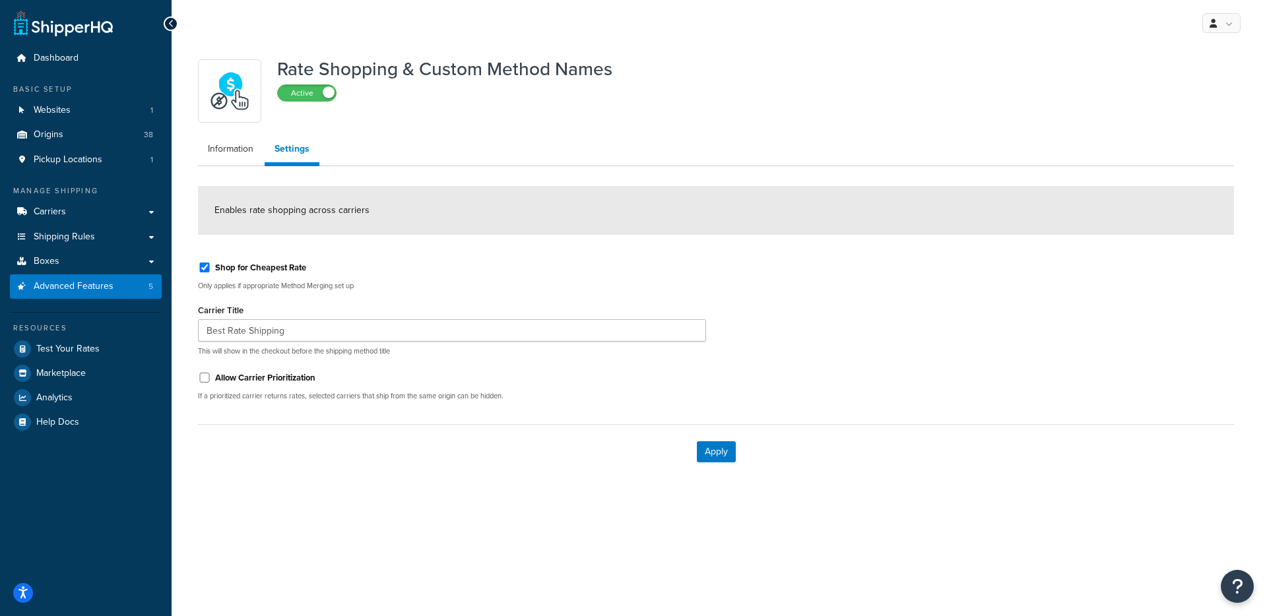
click at [263, 368] on div "Shop for Cheapest Rate Only applies if appropriate Method Merging set up Carrie…" at bounding box center [452, 331] width 528 height 160
click at [262, 373] on label "Allow Carrier Prioritization" at bounding box center [265, 378] width 100 height 12
click at [317, 377] on div "Allow Carrier Prioritization" at bounding box center [452, 377] width 508 height 20
click at [312, 378] on label "Allow Carrier Prioritization" at bounding box center [265, 378] width 100 height 12
click at [211, 378] on input "Allow Carrier Prioritization" at bounding box center [204, 378] width 13 height 10
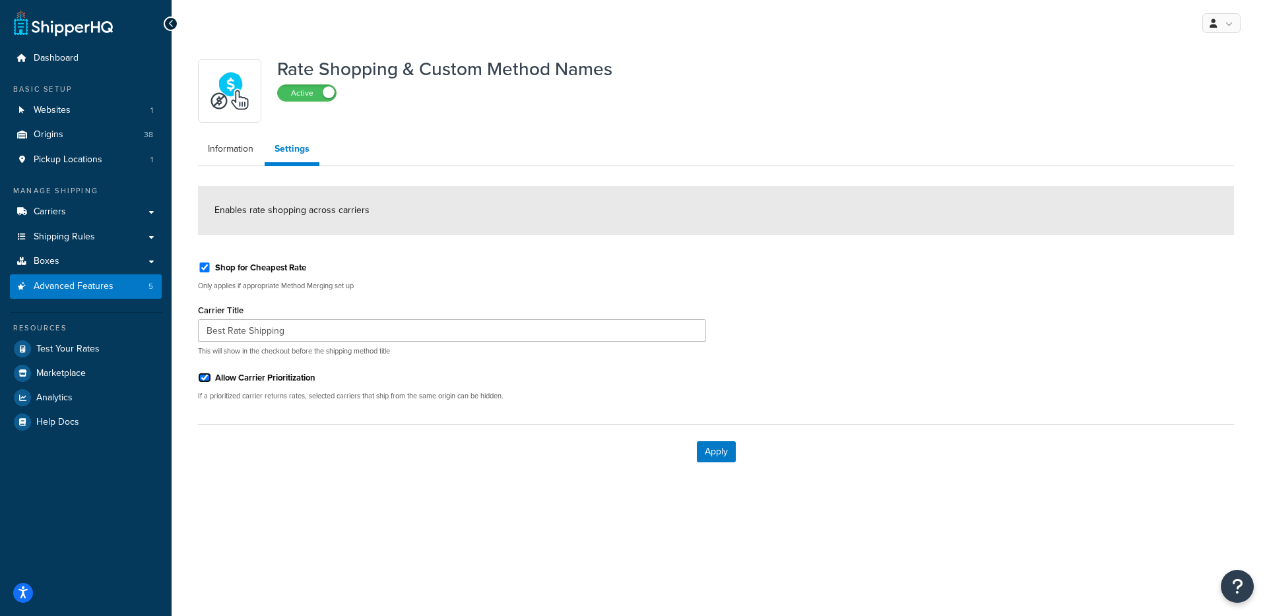
checkbox input "true"
click at [727, 449] on button "Apply" at bounding box center [716, 451] width 39 height 21
click at [92, 288] on span "Advanced Features" at bounding box center [74, 286] width 80 height 11
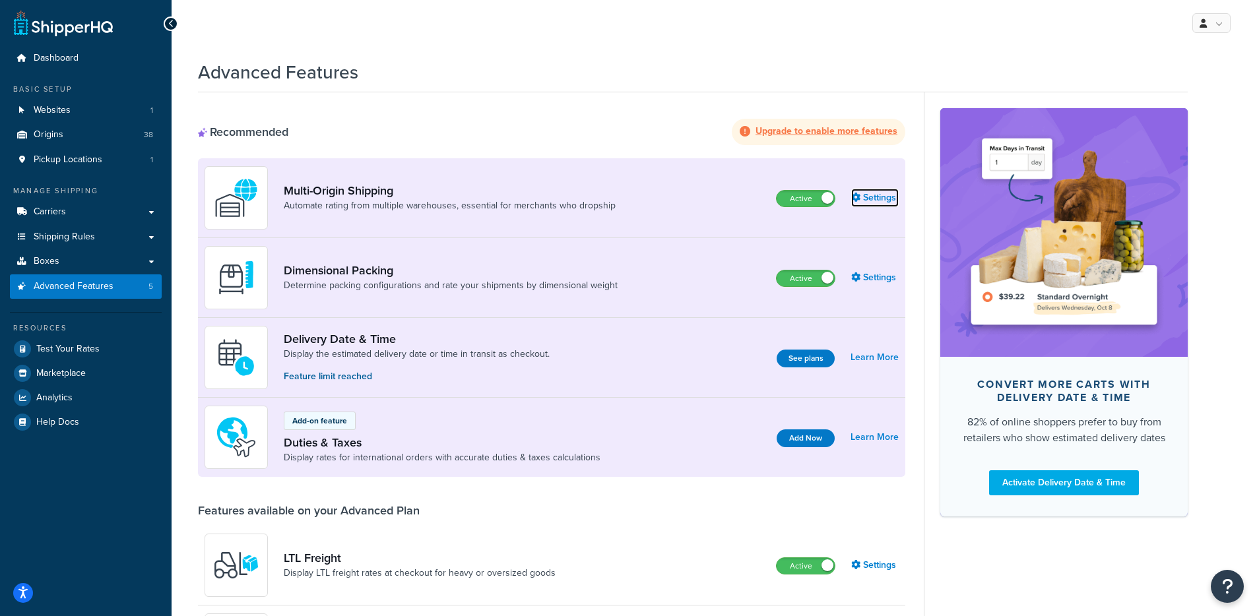
click at [869, 204] on link "Settings" at bounding box center [874, 198] width 47 height 18
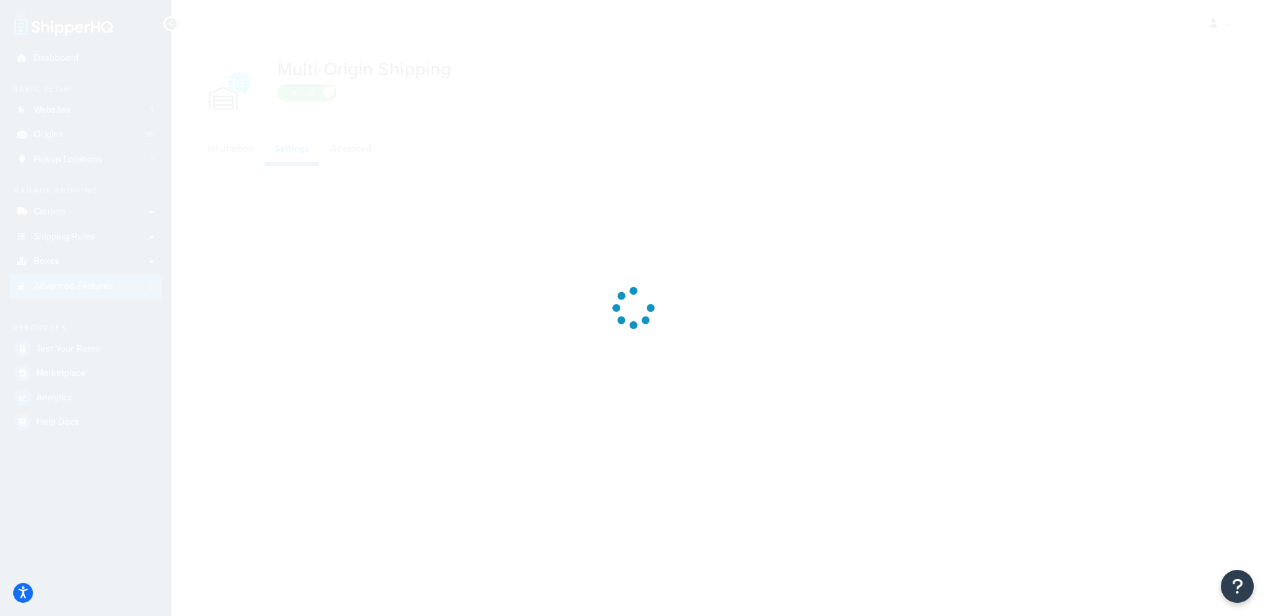
select select "false"
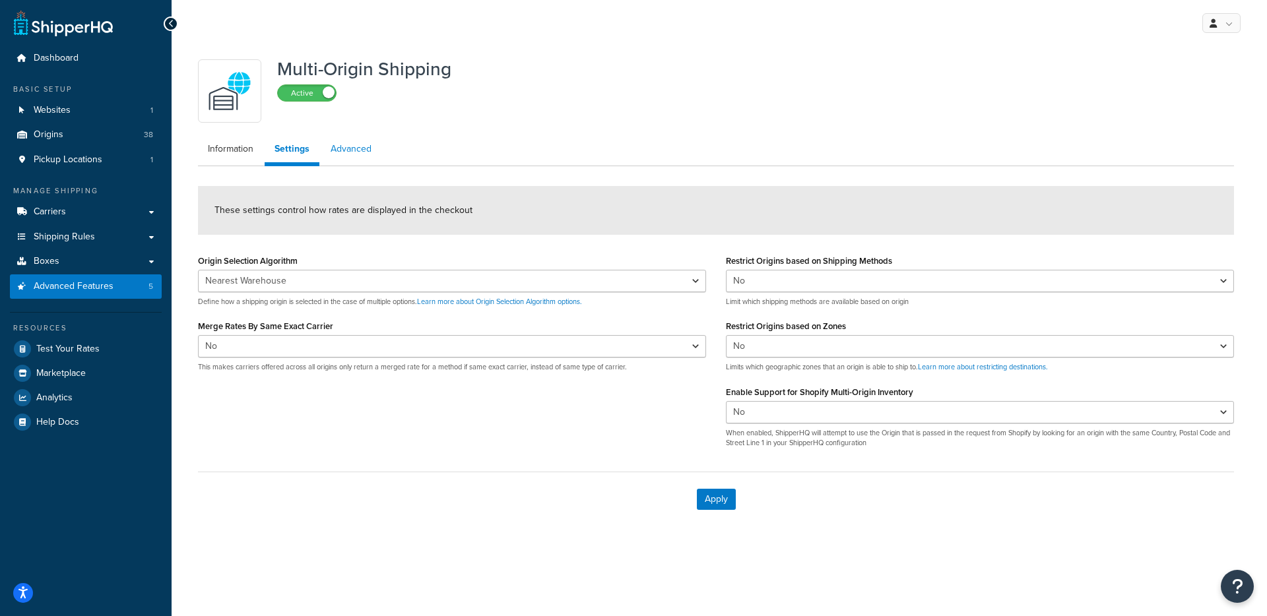
click at [353, 147] on link "Advanced" at bounding box center [351, 149] width 61 height 26
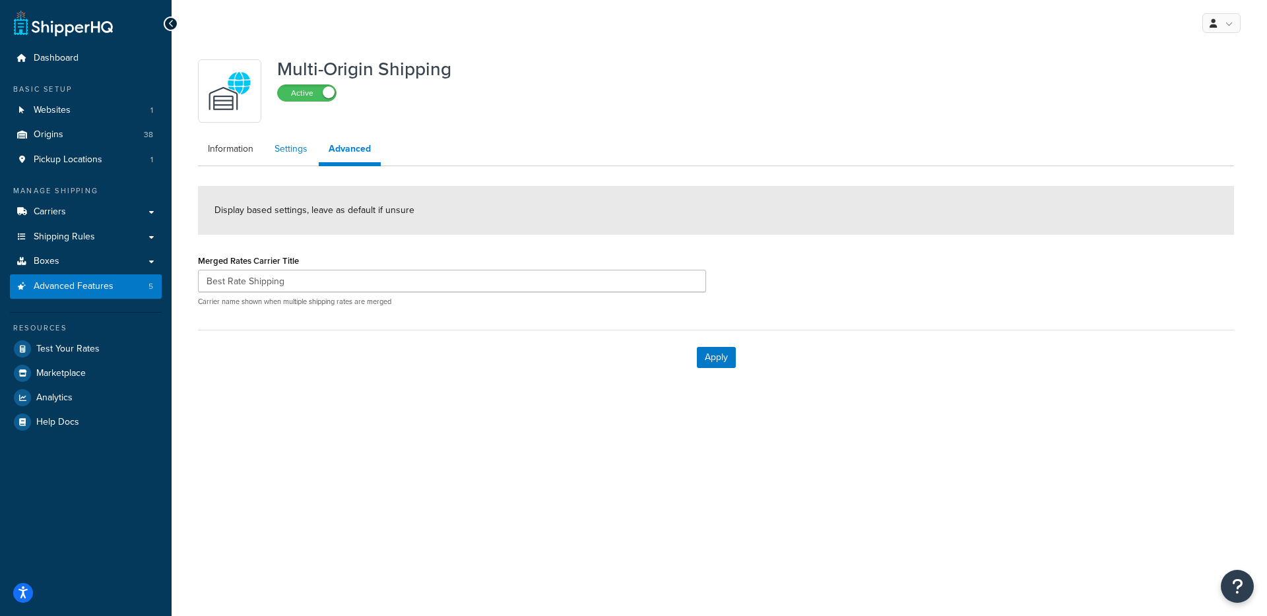
click at [307, 142] on link "Settings" at bounding box center [291, 149] width 53 height 26
select select "false"
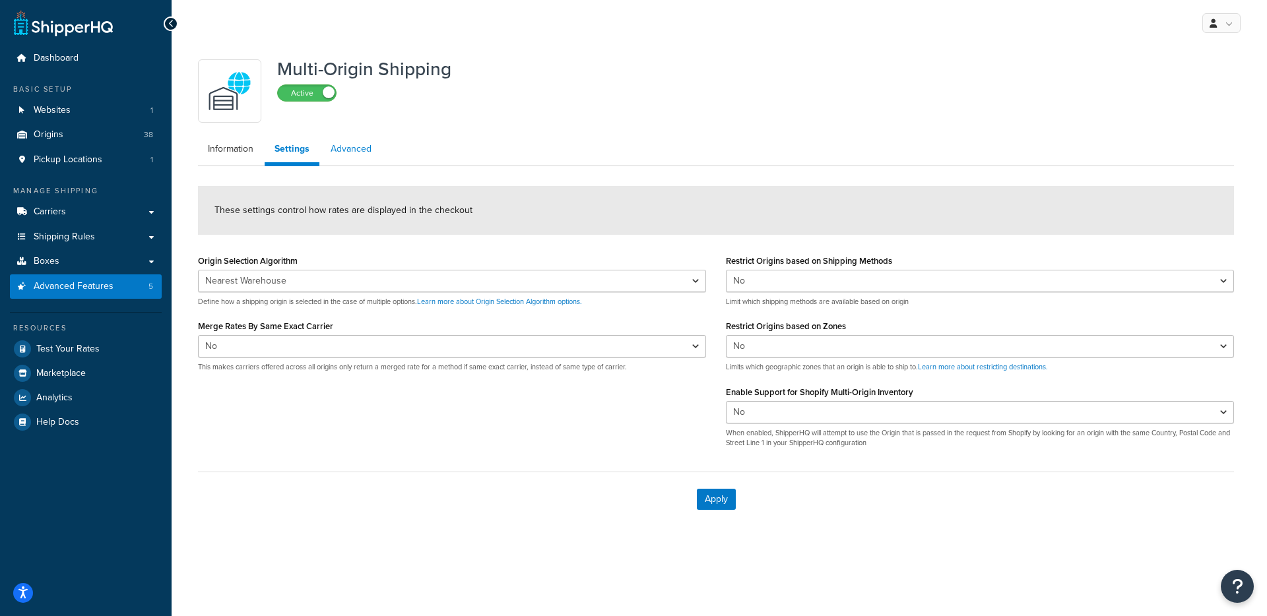
click at [350, 152] on link "Advanced" at bounding box center [351, 149] width 61 height 26
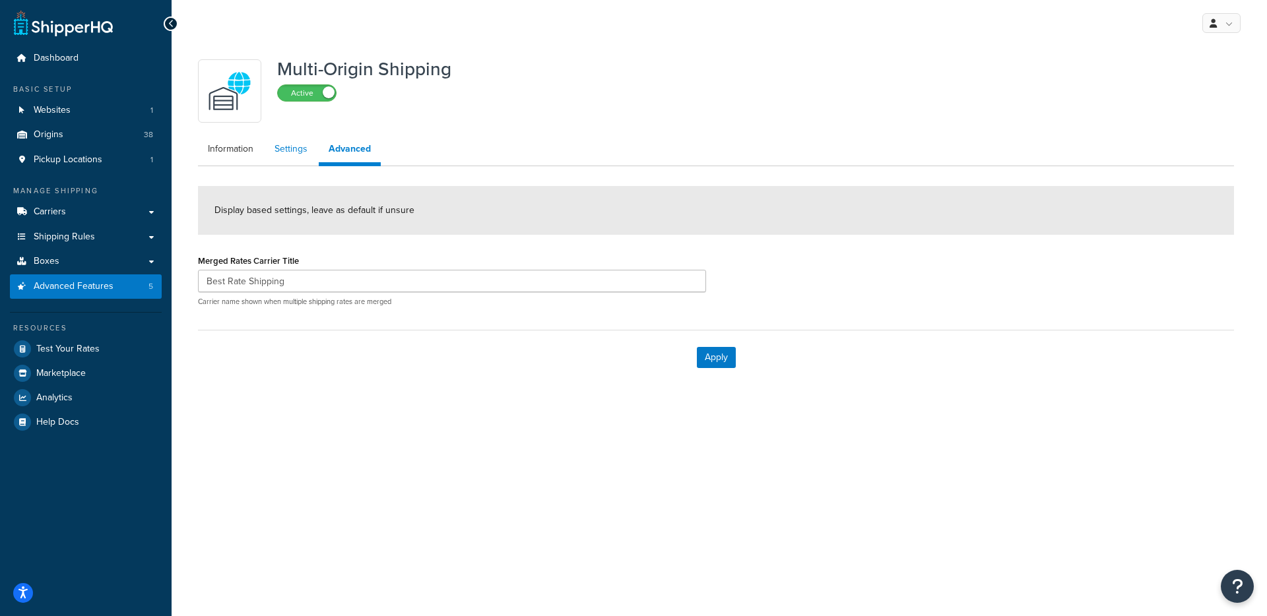
click at [309, 149] on link "Settings" at bounding box center [291, 149] width 53 height 26
select select "false"
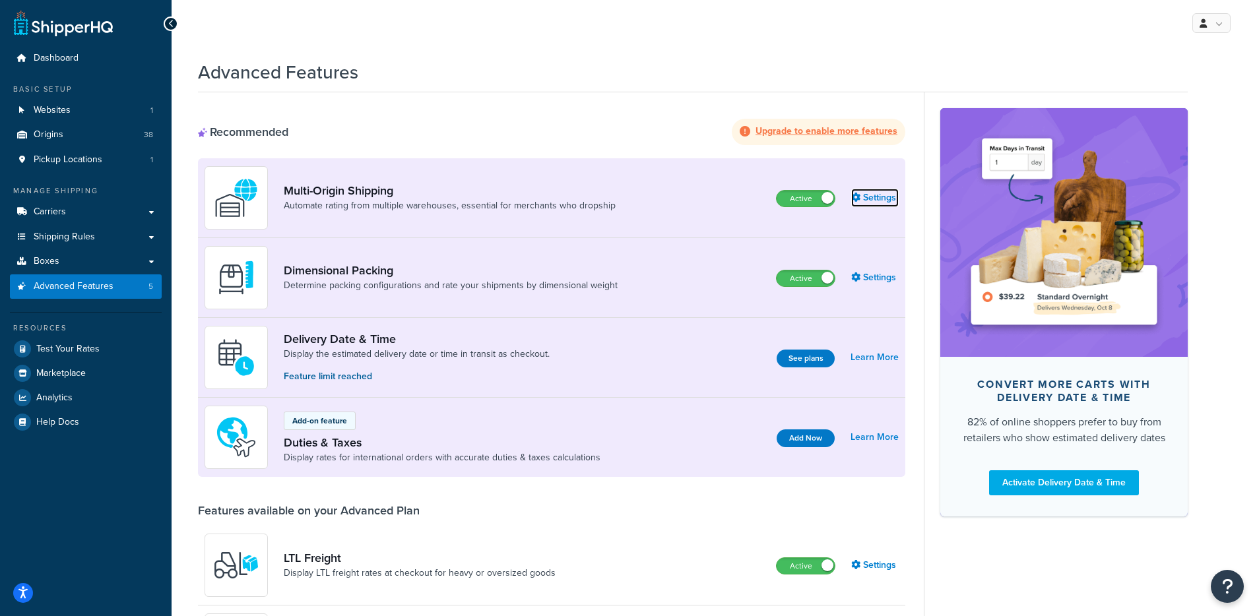
click at [859, 190] on link "Settings" at bounding box center [874, 198] width 47 height 18
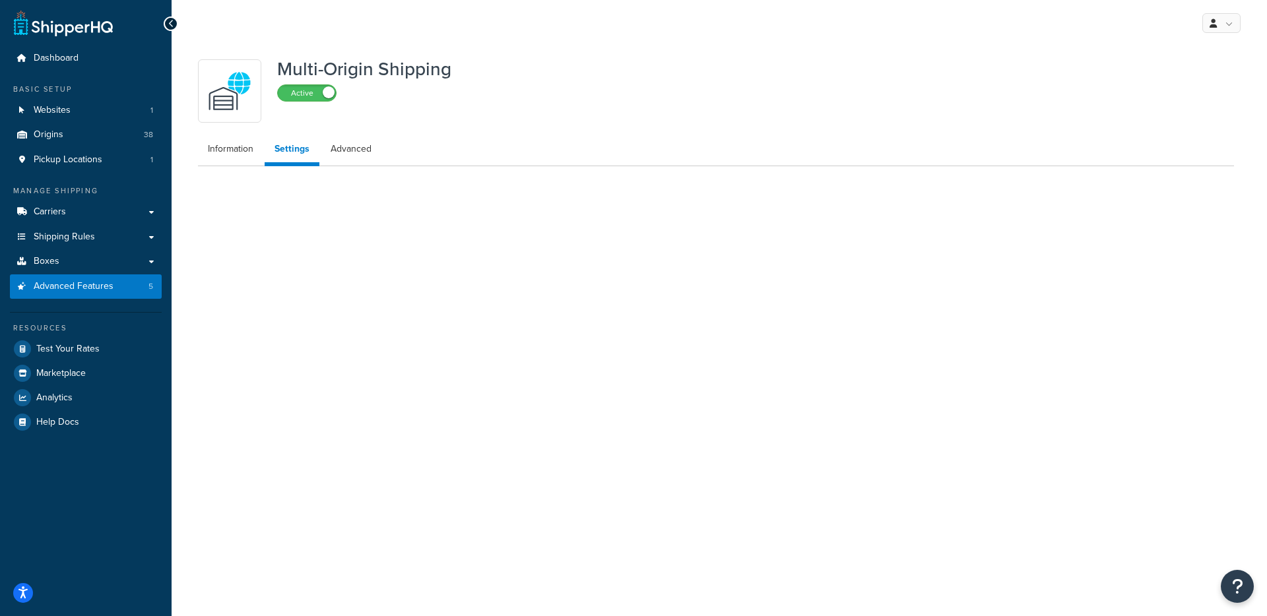
select select "false"
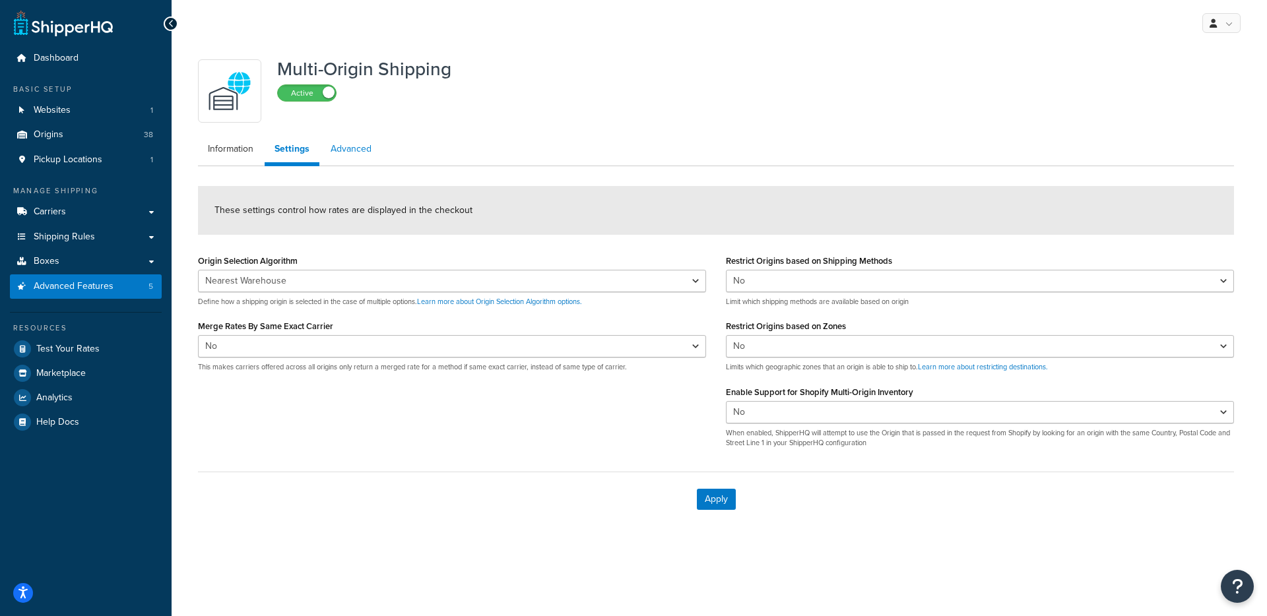
click at [365, 154] on link "Advanced" at bounding box center [351, 149] width 61 height 26
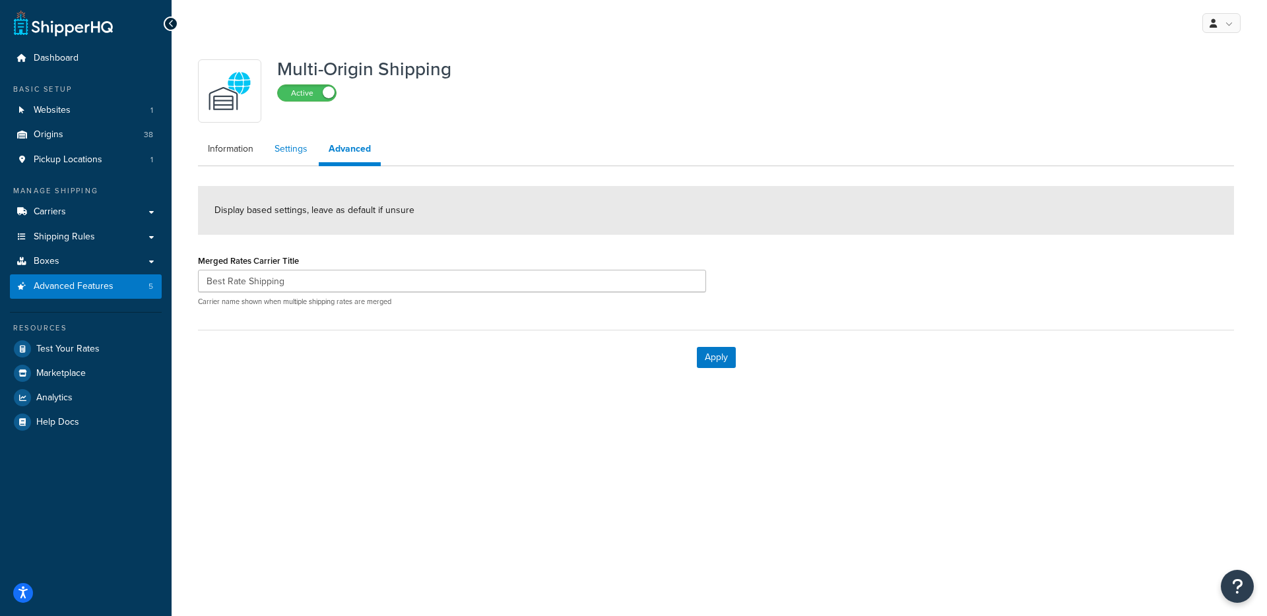
click at [286, 153] on link "Settings" at bounding box center [291, 149] width 53 height 26
select select "false"
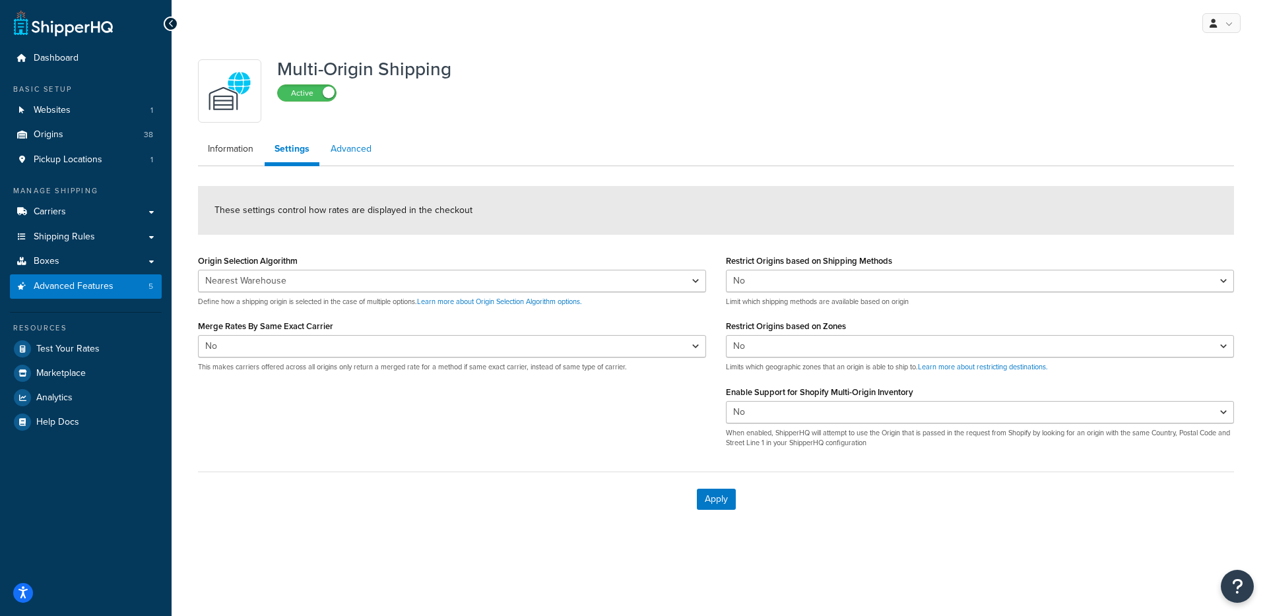
click at [337, 155] on link "Advanced" at bounding box center [351, 149] width 61 height 26
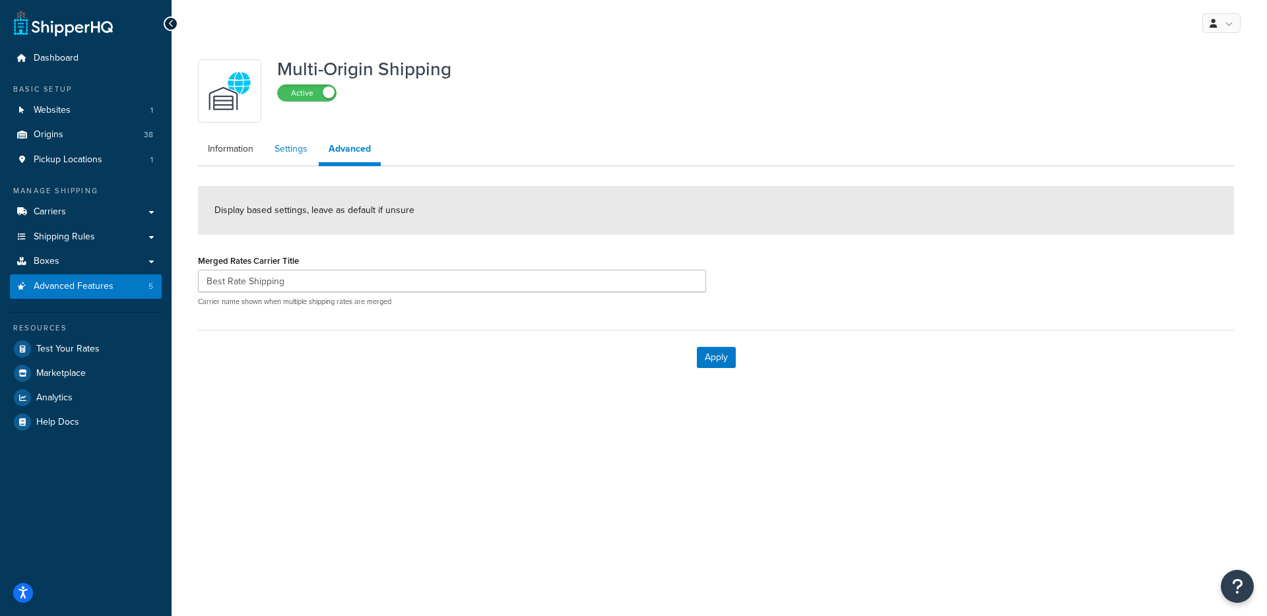
click at [305, 159] on link "Settings" at bounding box center [291, 149] width 53 height 26
select select "false"
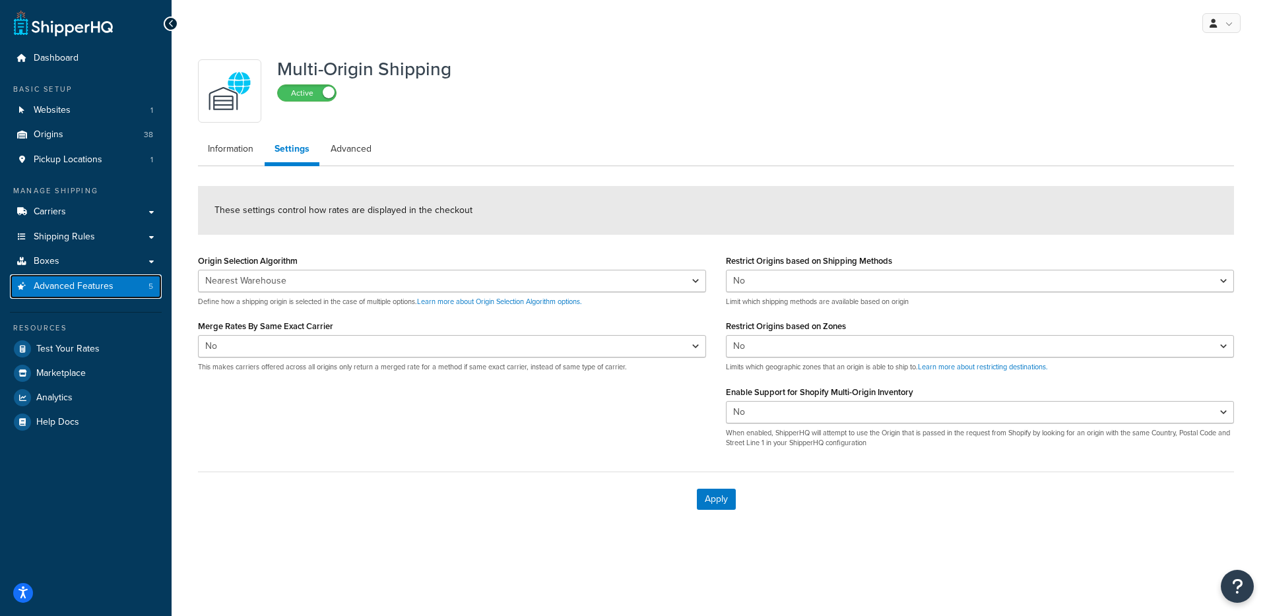
click at [76, 284] on span "Advanced Features" at bounding box center [74, 286] width 80 height 11
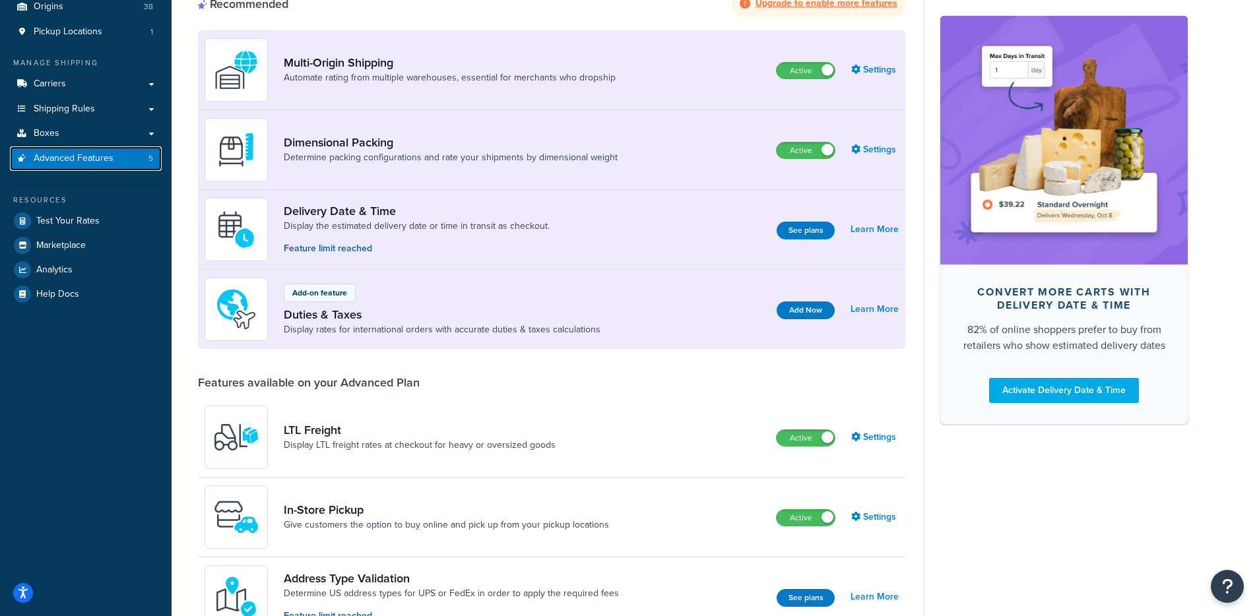
scroll to position [429, 0]
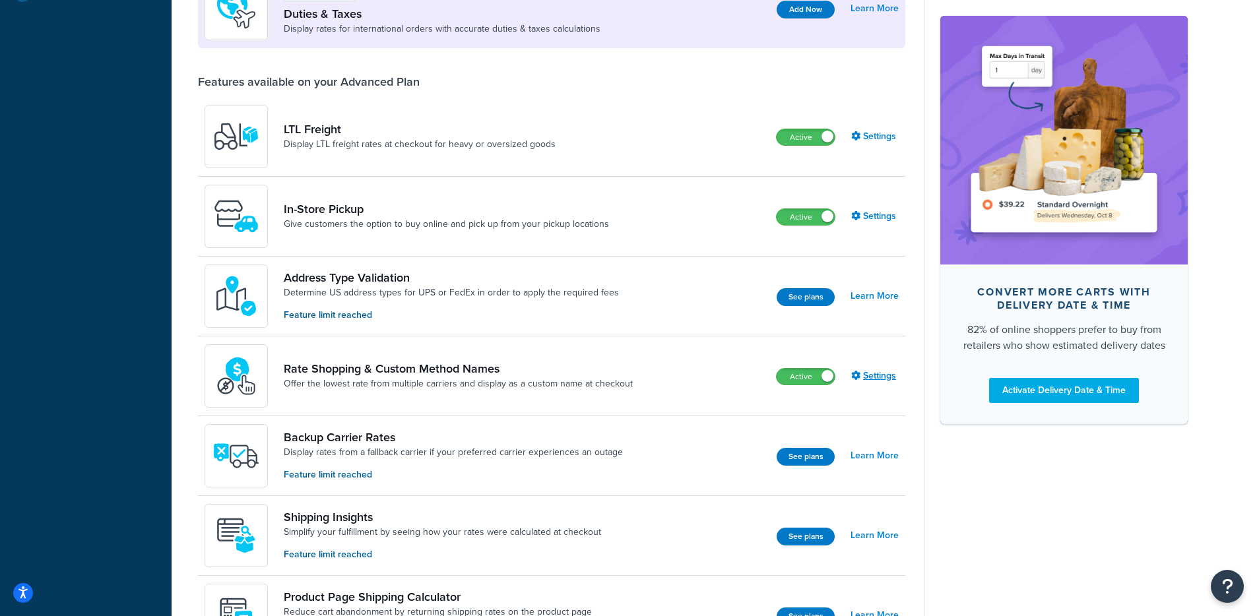
click at [877, 367] on div "Active Settings" at bounding box center [837, 376] width 123 height 18
click at [871, 374] on link "Settings" at bounding box center [874, 376] width 47 height 18
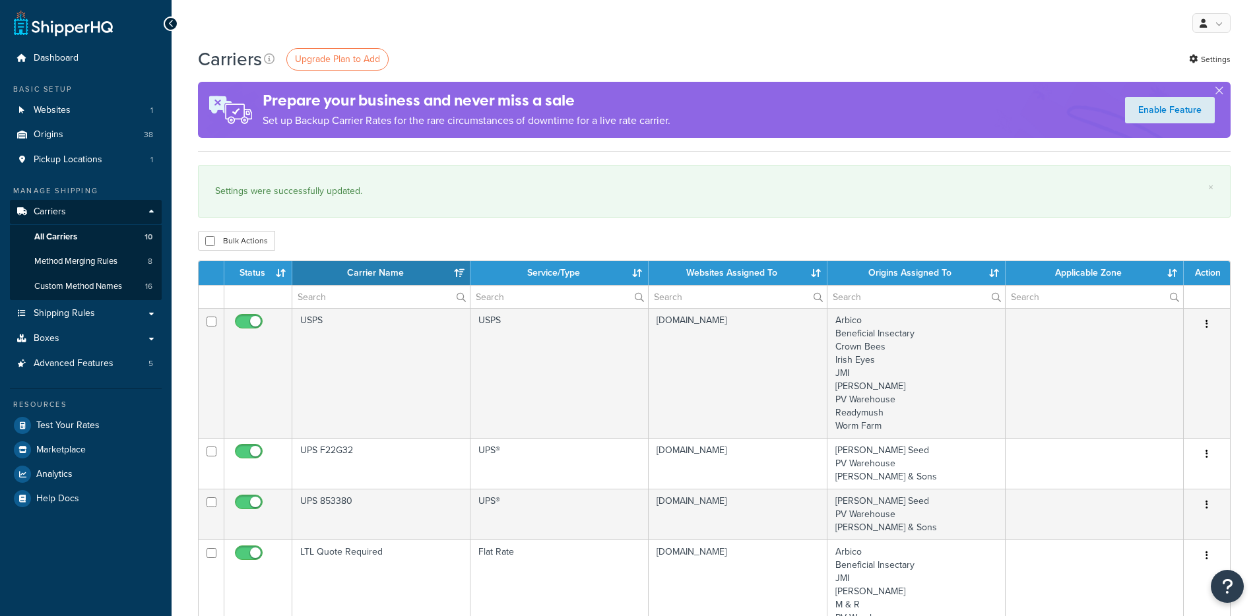
select select "15"
click at [1198, 59] on link "Settings" at bounding box center [1210, 59] width 42 height 18
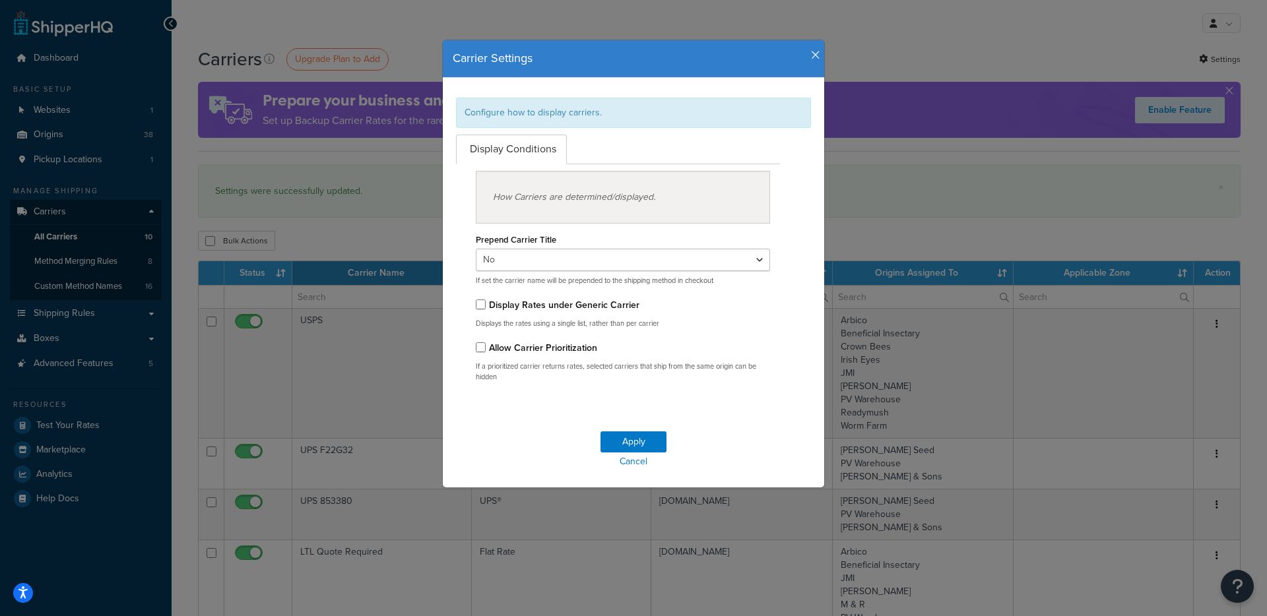
click at [537, 356] on div "Allow Carrier Prioritization" at bounding box center [623, 347] width 294 height 18
click at [554, 350] on label "Allow Carrier Prioritization" at bounding box center [543, 348] width 108 height 14
click at [486, 350] on input "Allow Carrier Prioritization" at bounding box center [481, 347] width 10 height 10
checkbox input "true"
click at [629, 445] on button "Apply" at bounding box center [633, 441] width 66 height 21
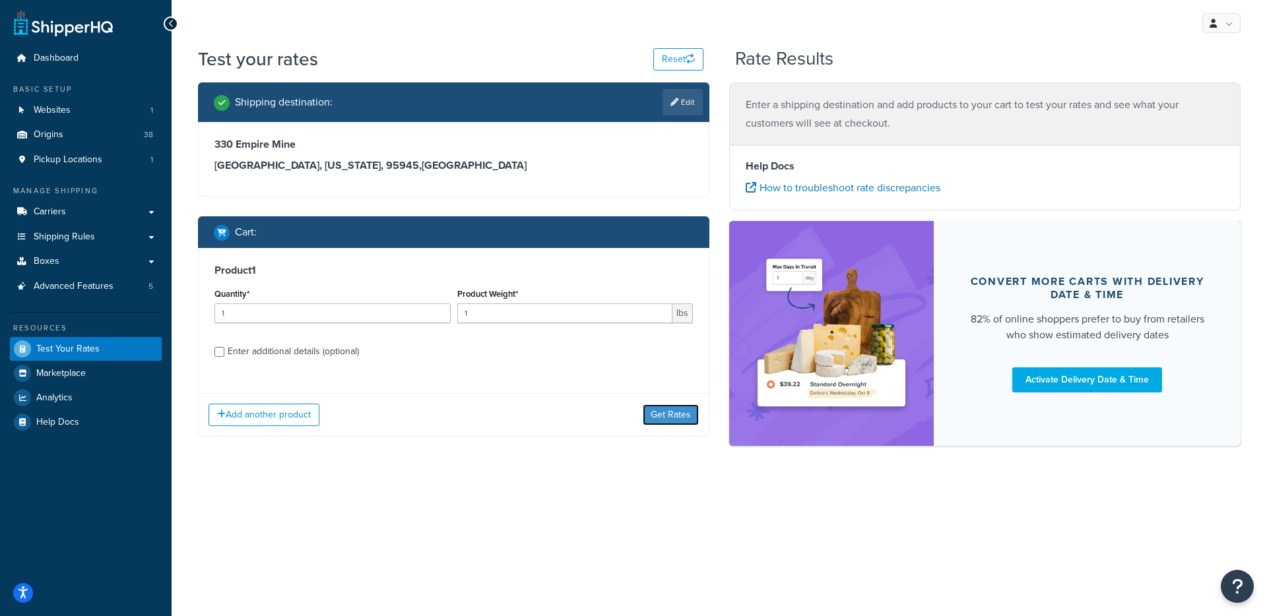
click at [674, 423] on button "Get Rates" at bounding box center [671, 414] width 56 height 21
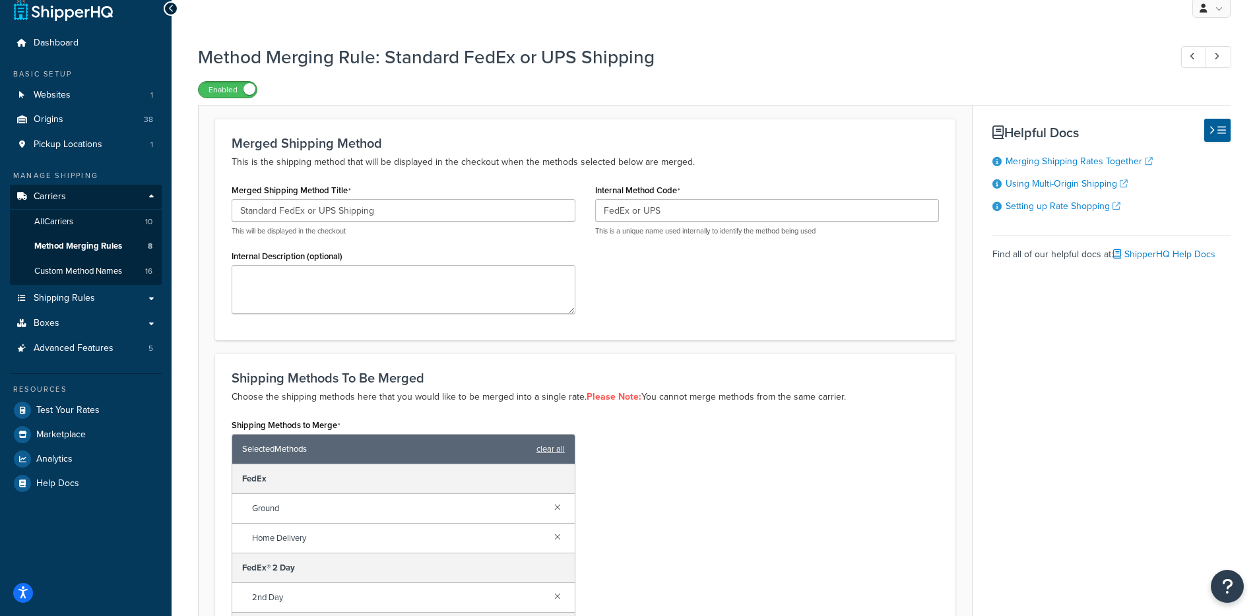
click at [251, 91] on span at bounding box center [249, 89] width 12 height 12
click at [215, 94] on label "Disabled" at bounding box center [228, 90] width 58 height 16
click at [117, 247] on span "Method Merging Rules" at bounding box center [78, 246] width 88 height 11
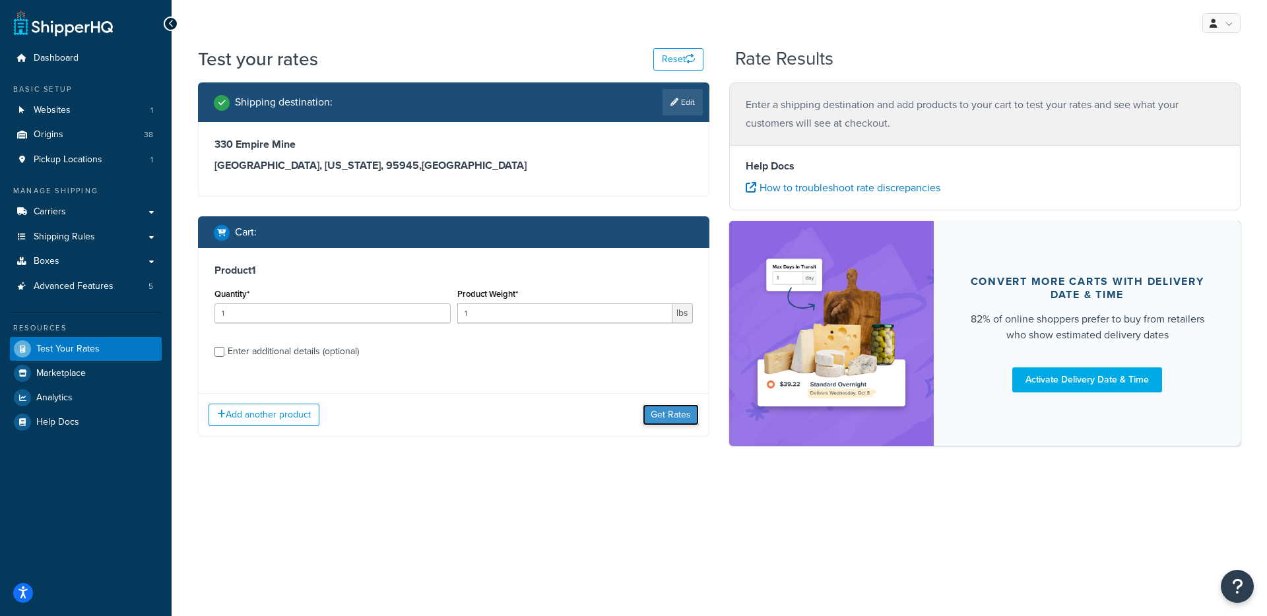
click at [662, 414] on button "Get Rates" at bounding box center [671, 414] width 56 height 21
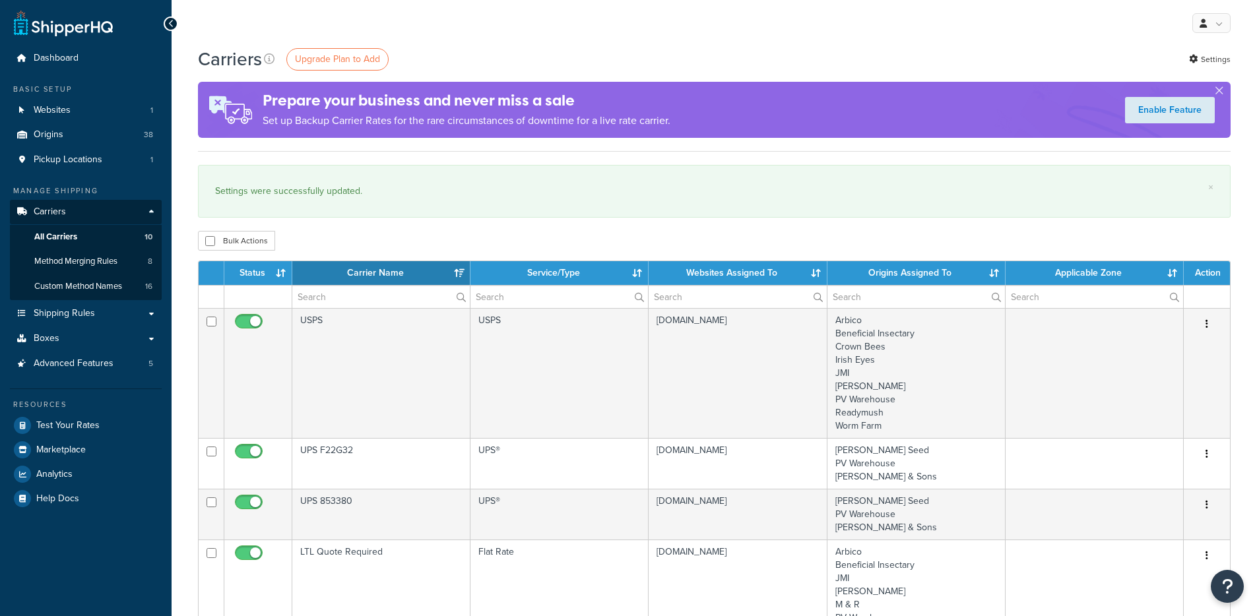
select select "15"
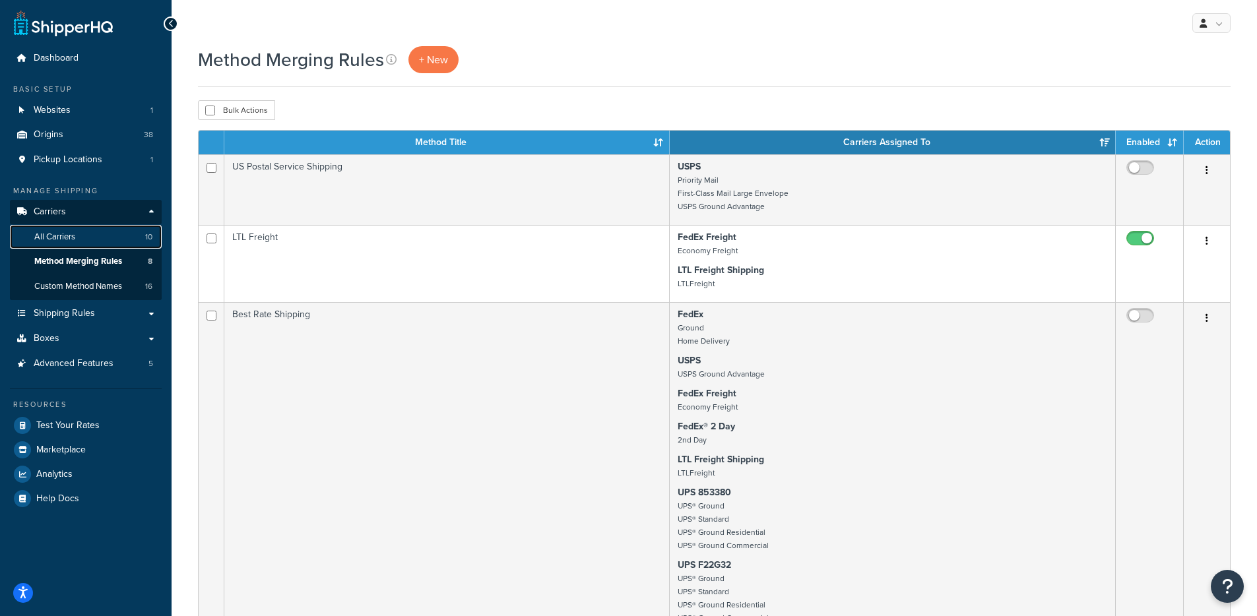
click at [101, 236] on link "All Carriers 10" at bounding box center [86, 237] width 152 height 24
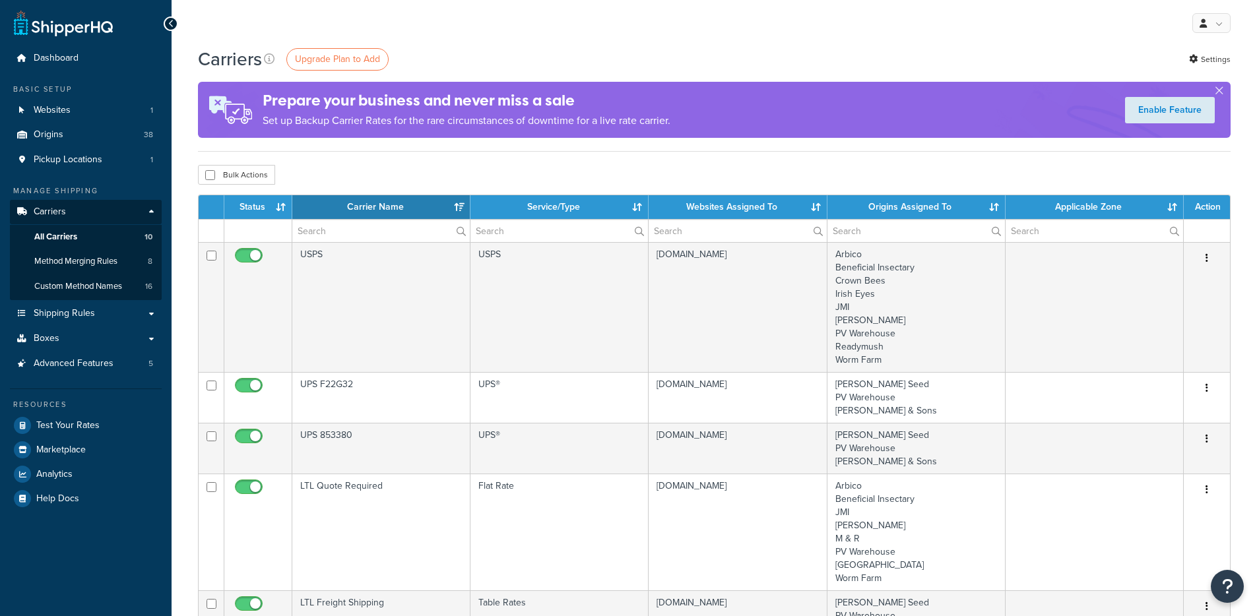
select select "15"
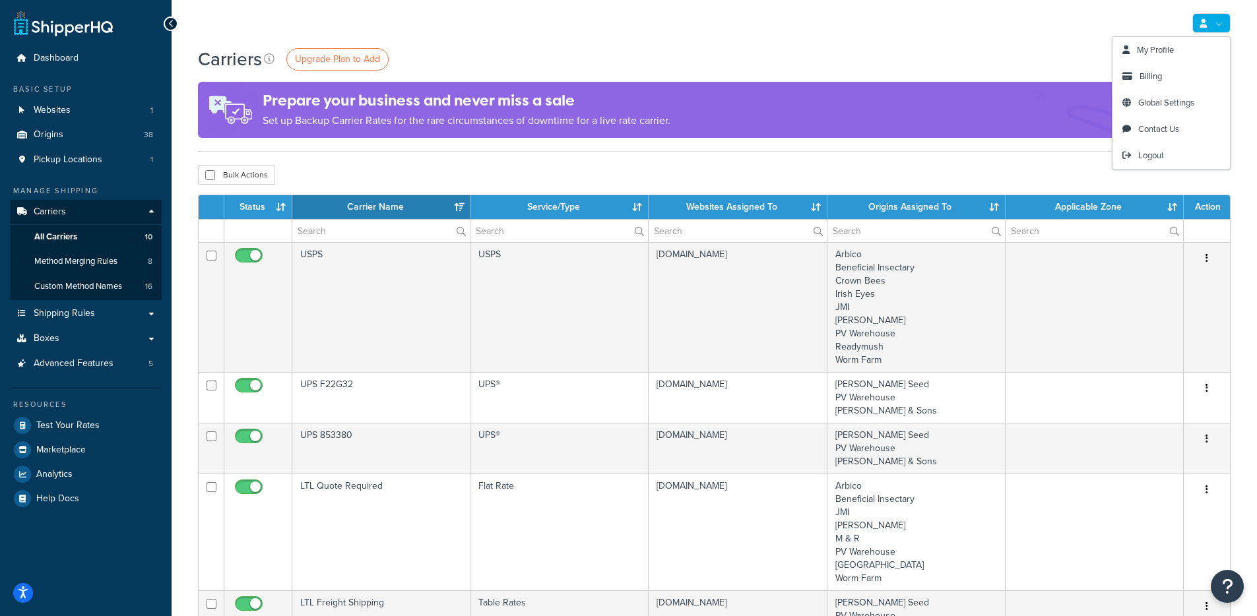
click at [1215, 20] on link at bounding box center [1211, 23] width 38 height 20
click at [866, 95] on div "Prepare your business and never miss a sale Set up Backup Carrier Rates for the…" at bounding box center [714, 110] width 1032 height 56
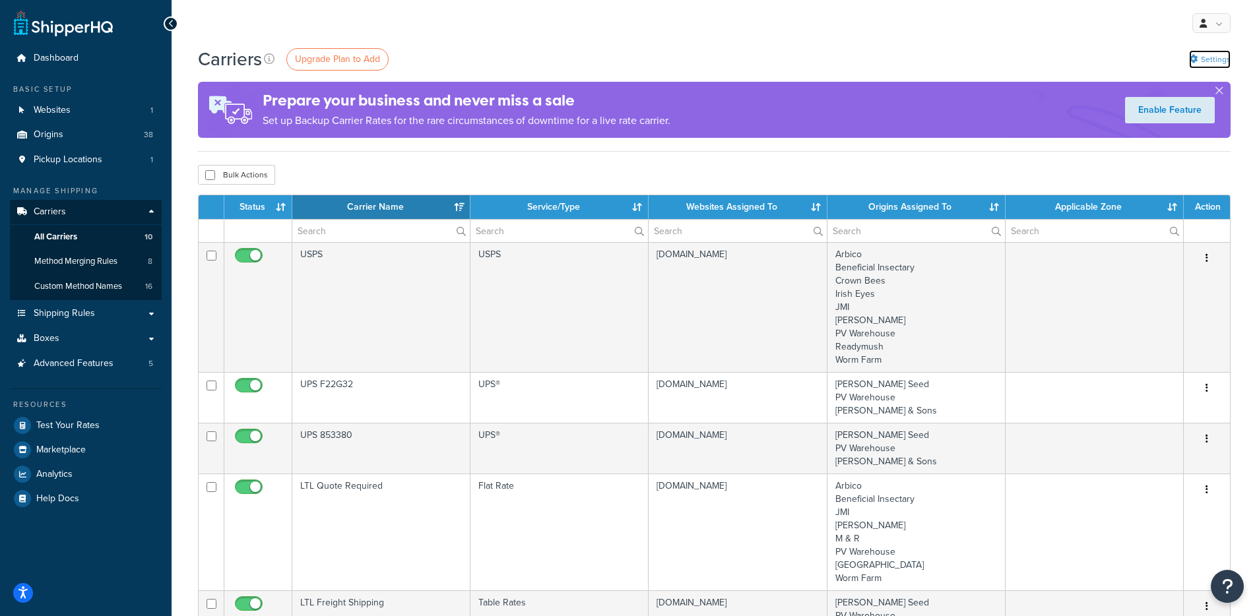
click at [1226, 65] on link "Settings" at bounding box center [1210, 59] width 42 height 18
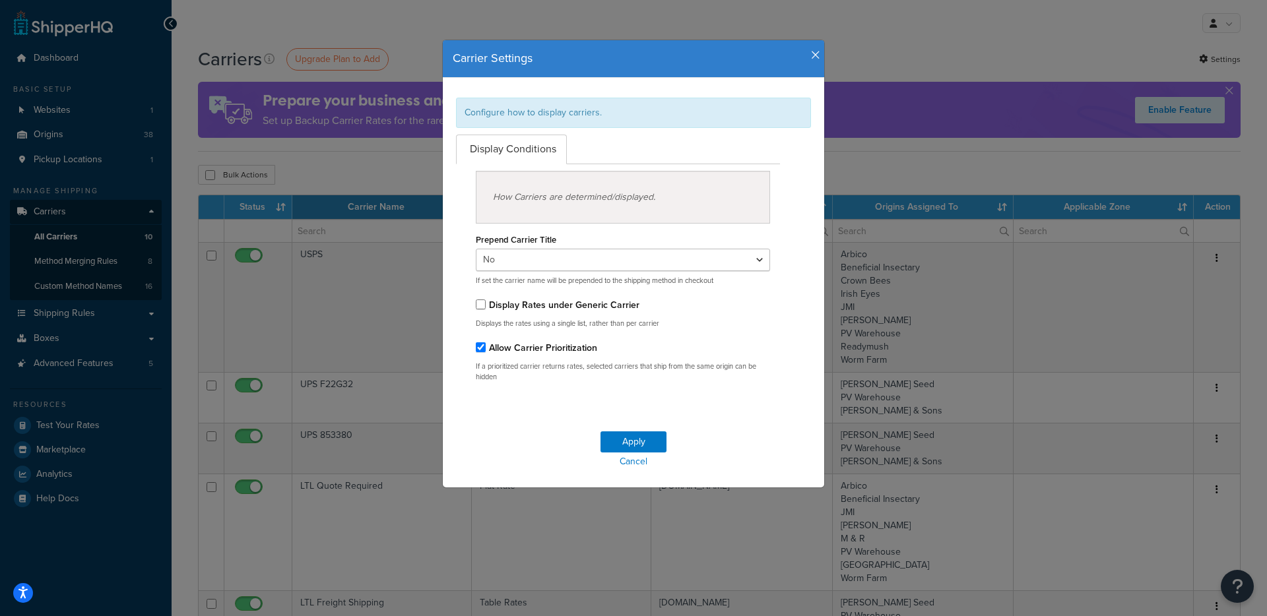
click at [521, 312] on div "Display Rates under Generic Carrier" at bounding box center [623, 305] width 294 height 18
click at [559, 261] on select "Yes No" at bounding box center [623, 260] width 294 height 22
click at [558, 271] on div "Yes No If set the carrier name will be prepended to the shipping method in chec…" at bounding box center [623, 267] width 294 height 37
click at [559, 263] on select "Yes No" at bounding box center [623, 260] width 294 height 22
select select "true"
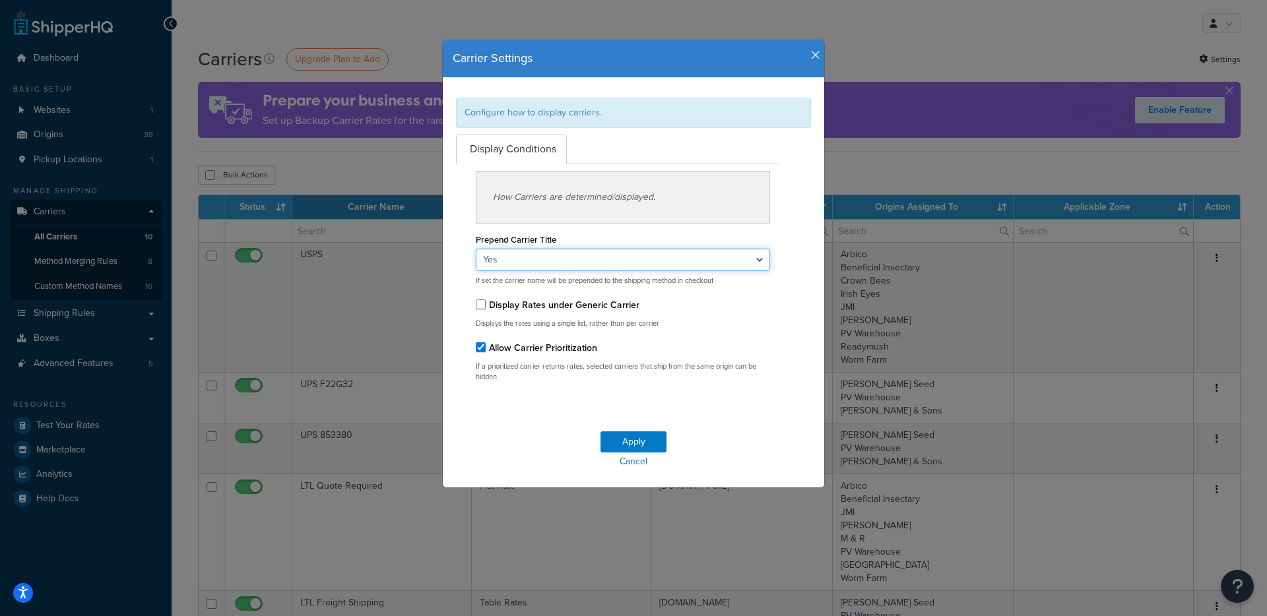
click at [476, 249] on select "Yes No" at bounding box center [623, 260] width 294 height 22
drag, startPoint x: 475, startPoint y: 282, endPoint x: 638, endPoint y: 360, distance: 180.6
click at [668, 293] on div "Prepend Carrier Title Yes No If set the carrier name will be prepended to the s…" at bounding box center [623, 303] width 294 height 159
click at [617, 431] on button "Apply" at bounding box center [633, 441] width 66 height 21
click at [621, 435] on button "Apply" at bounding box center [633, 441] width 66 height 21
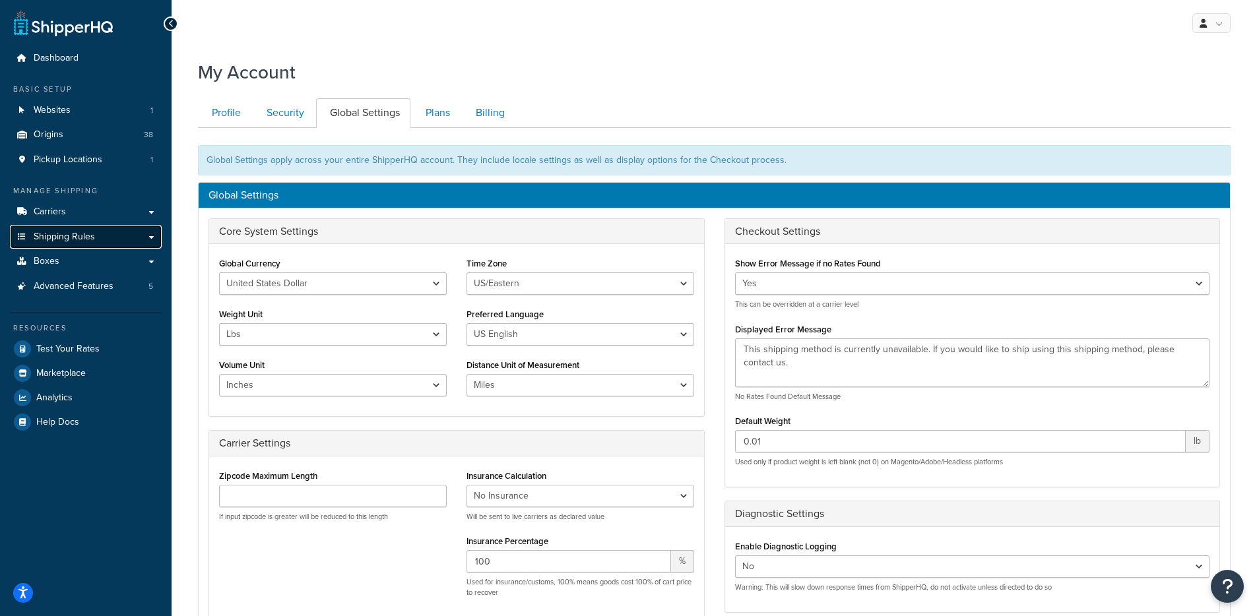
click at [100, 246] on link "Shipping Rules" at bounding box center [86, 237] width 152 height 24
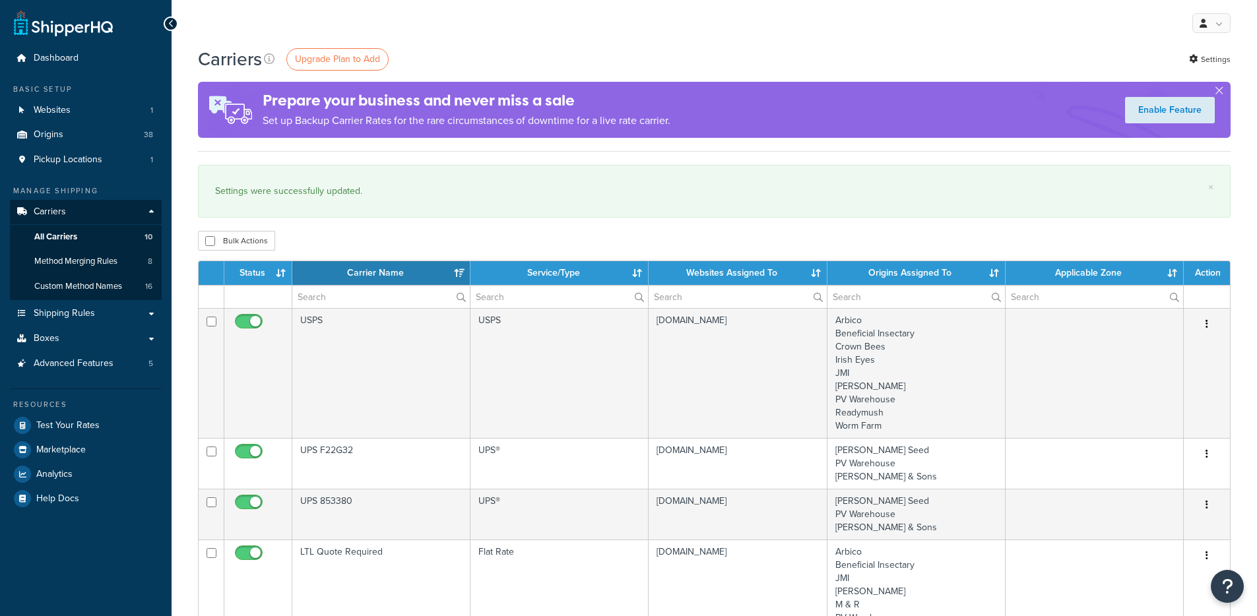
select select "15"
click at [1208, 57] on link "Settings" at bounding box center [1210, 59] width 42 height 18
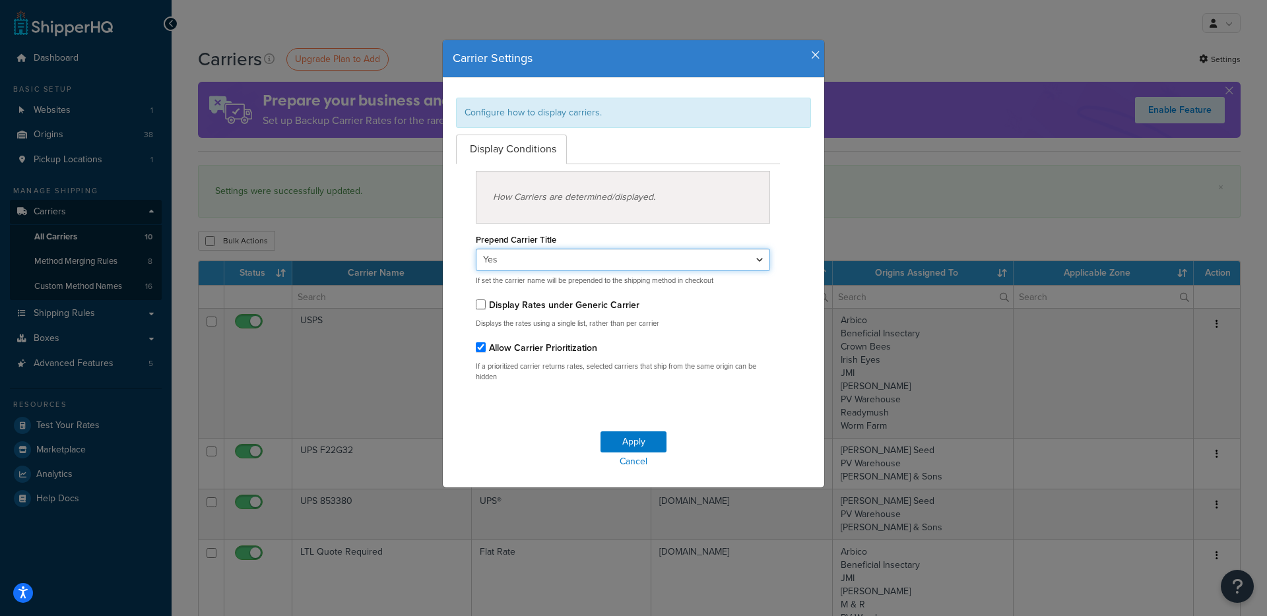
click at [538, 270] on select "Yes No" at bounding box center [623, 260] width 294 height 22
select select "false"
click at [476, 249] on select "Yes No" at bounding box center [623, 260] width 294 height 22
click at [633, 447] on button "Apply" at bounding box center [633, 441] width 66 height 21
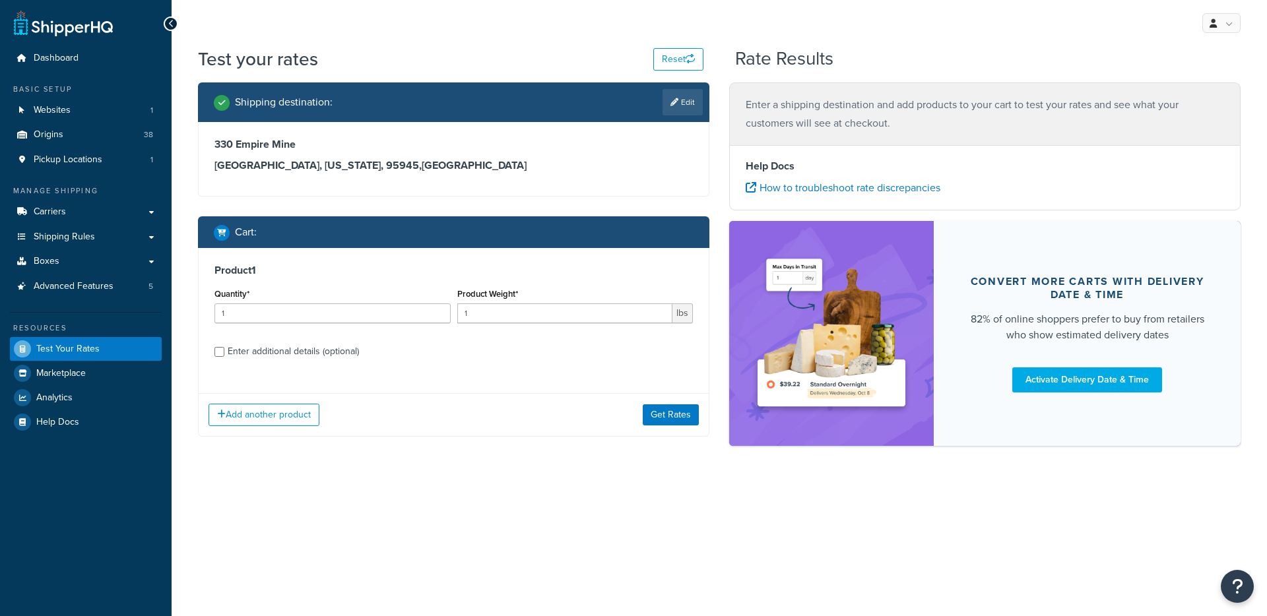
click at [700, 406] on div "Add another product Get Rates" at bounding box center [454, 414] width 510 height 43
click at [651, 429] on div "Add another product Get Rates" at bounding box center [454, 414] width 510 height 43
click at [662, 412] on button "Get Rates" at bounding box center [671, 414] width 56 height 21
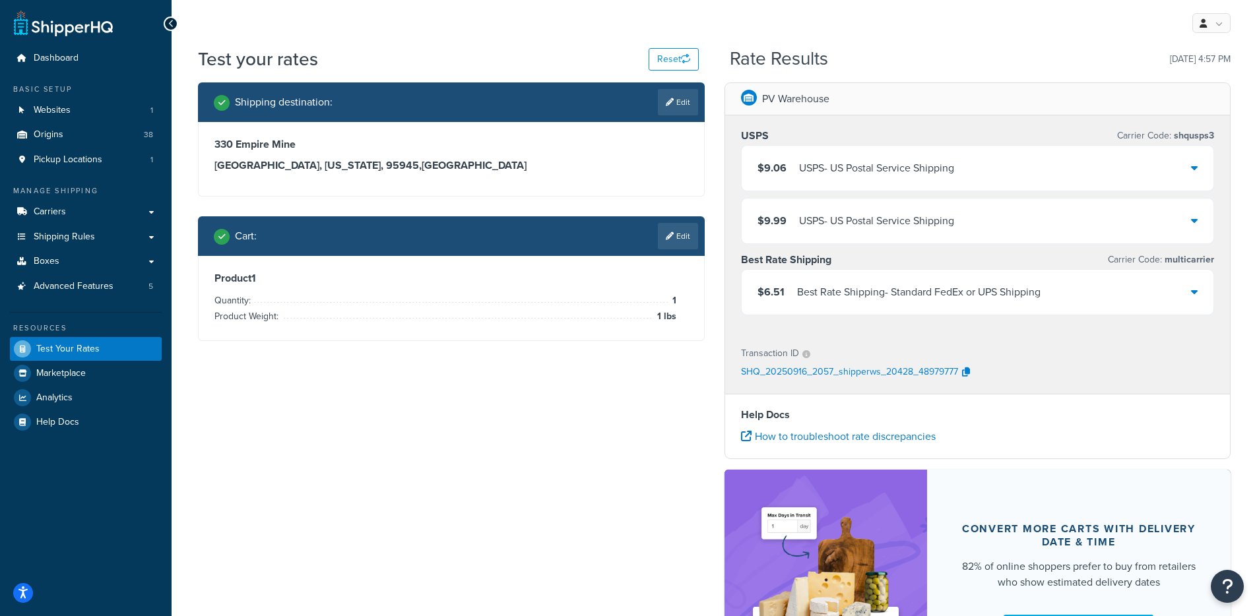
click at [937, 265] on div "Best Rate Shipping Carrier Code: multicarrier" at bounding box center [978, 260] width 474 height 18
click at [918, 294] on div "Best Rate Shipping - Standard FedEx or UPS Shipping" at bounding box center [918, 292] width 243 height 18
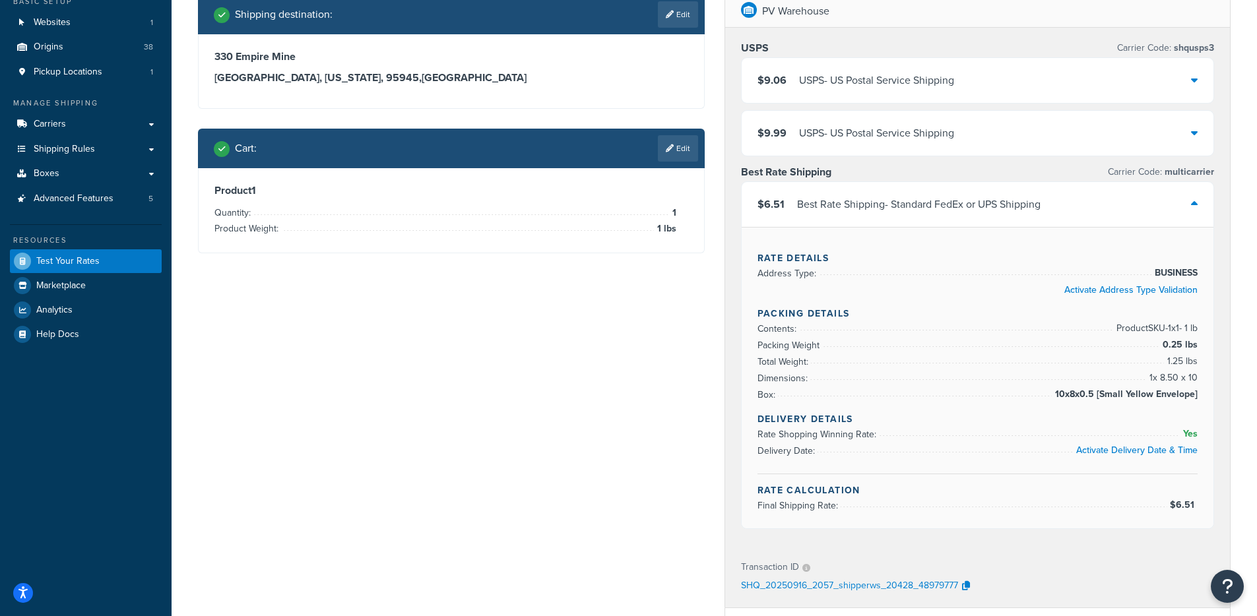
scroll to position [237, 0]
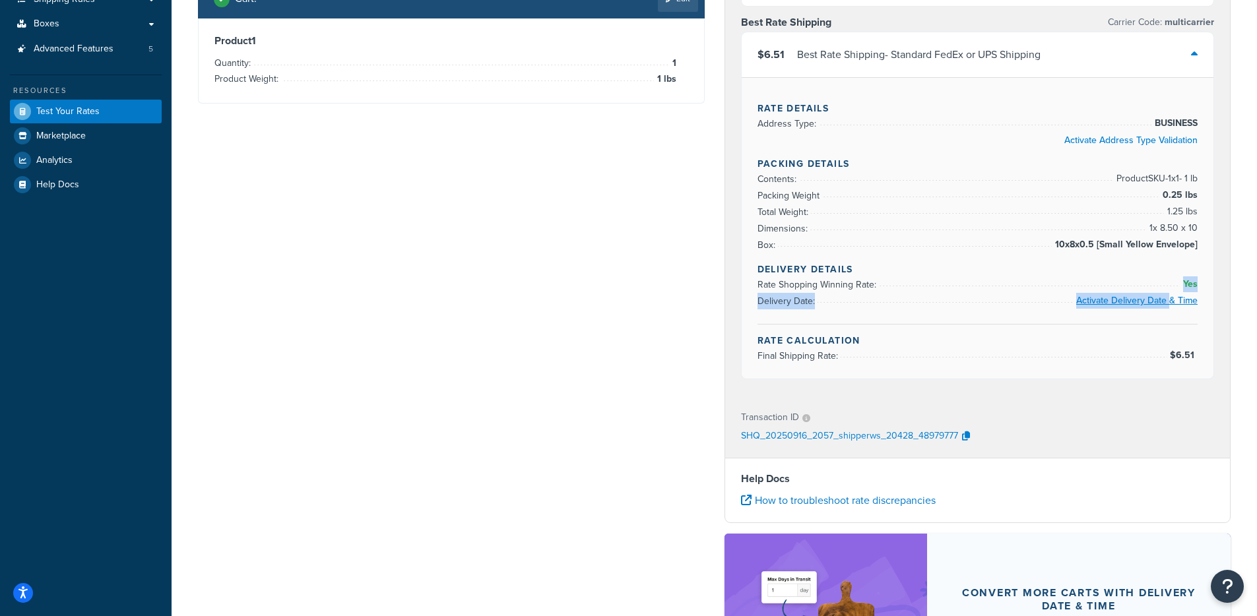
drag, startPoint x: 936, startPoint y: 290, endPoint x: 1077, endPoint y: 300, distance: 140.9
click at [1169, 296] on ul "Rate Shopping Winning Rate: Yes Delivery Date: Activate Delivery Date & Time" at bounding box center [977, 292] width 441 height 33
click at [926, 296] on li "Delivery Date: Activate Delivery Date & Time" at bounding box center [977, 301] width 441 height 16
drag, startPoint x: 907, startPoint y: 292, endPoint x: 833, endPoint y: 283, distance: 74.4
click at [833, 283] on ul "Rate Shopping Winning Rate: Yes Delivery Date: Activate Delivery Date & Time" at bounding box center [977, 292] width 441 height 33
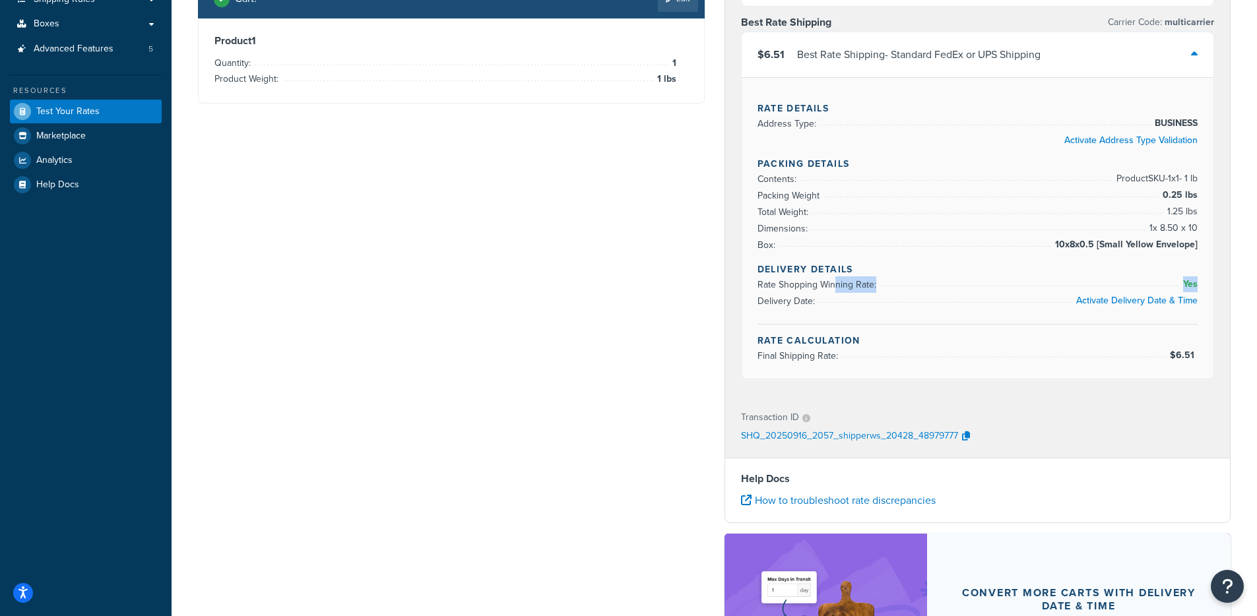
click at [836, 284] on span "Rate Shopping Winning Rate:" at bounding box center [818, 285] width 122 height 14
drag, startPoint x: 753, startPoint y: 287, endPoint x: 1199, endPoint y: 283, distance: 446.0
click at [1199, 283] on div "Rate Details Address Type: BUSINESS Activate Address Type Validation Packing De…" at bounding box center [978, 227] width 472 height 301
click at [1108, 286] on li "Rate Shopping Winning Rate: Yes" at bounding box center [977, 284] width 441 height 16
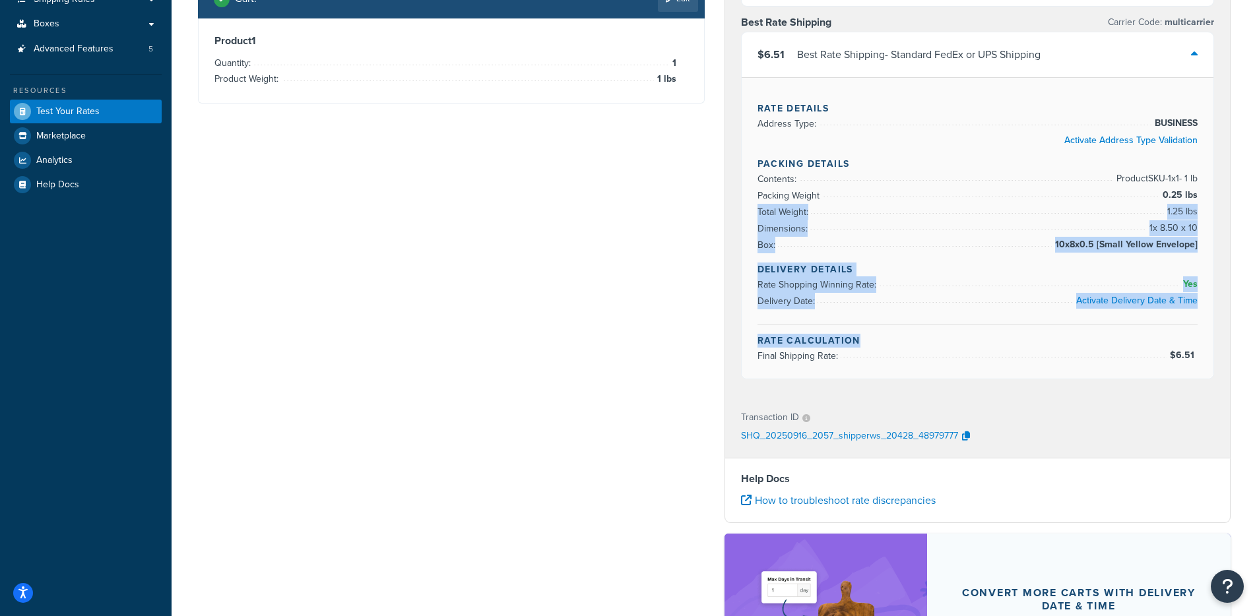
drag, startPoint x: 1147, startPoint y: 209, endPoint x: 1158, endPoint y: 339, distance: 130.4
click at [1158, 339] on div "Rate Details Address Type: BUSINESS Activate Address Type Validation Packing De…" at bounding box center [978, 227] width 472 height 301
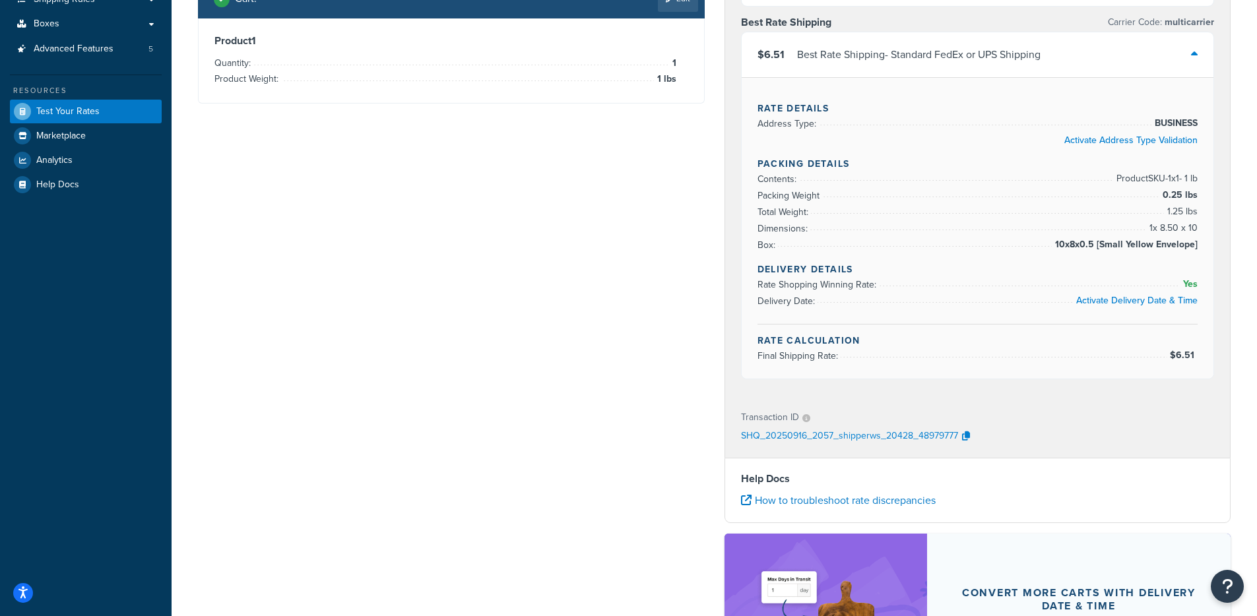
click at [1156, 342] on h4 "Rate Calculation" at bounding box center [977, 341] width 441 height 14
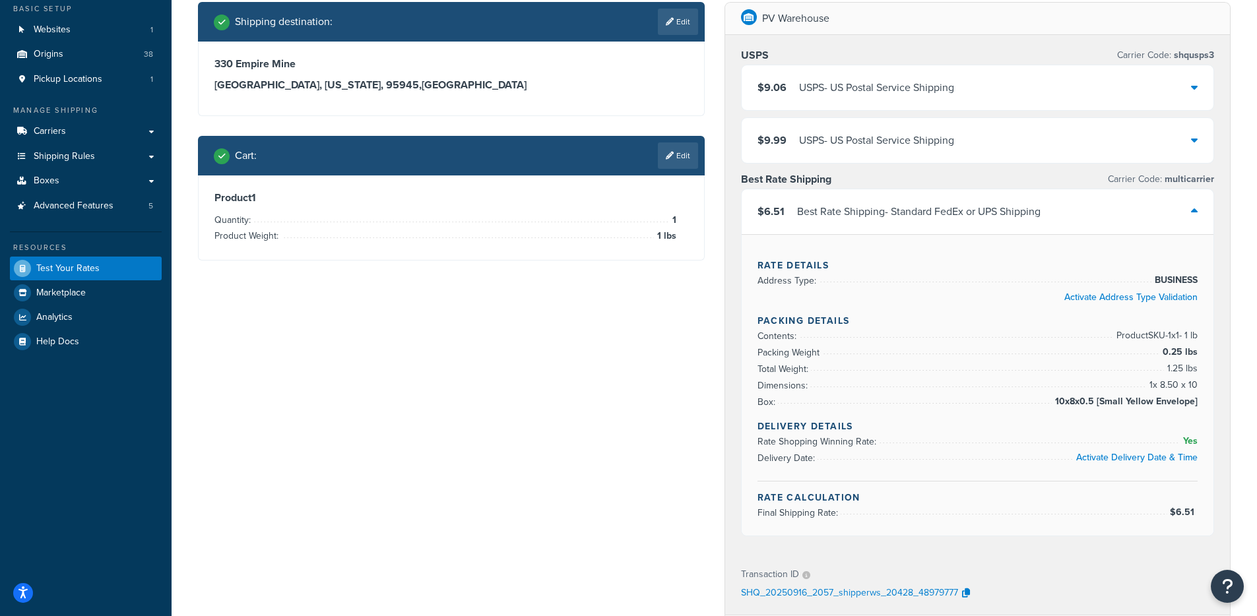
scroll to position [22, 0]
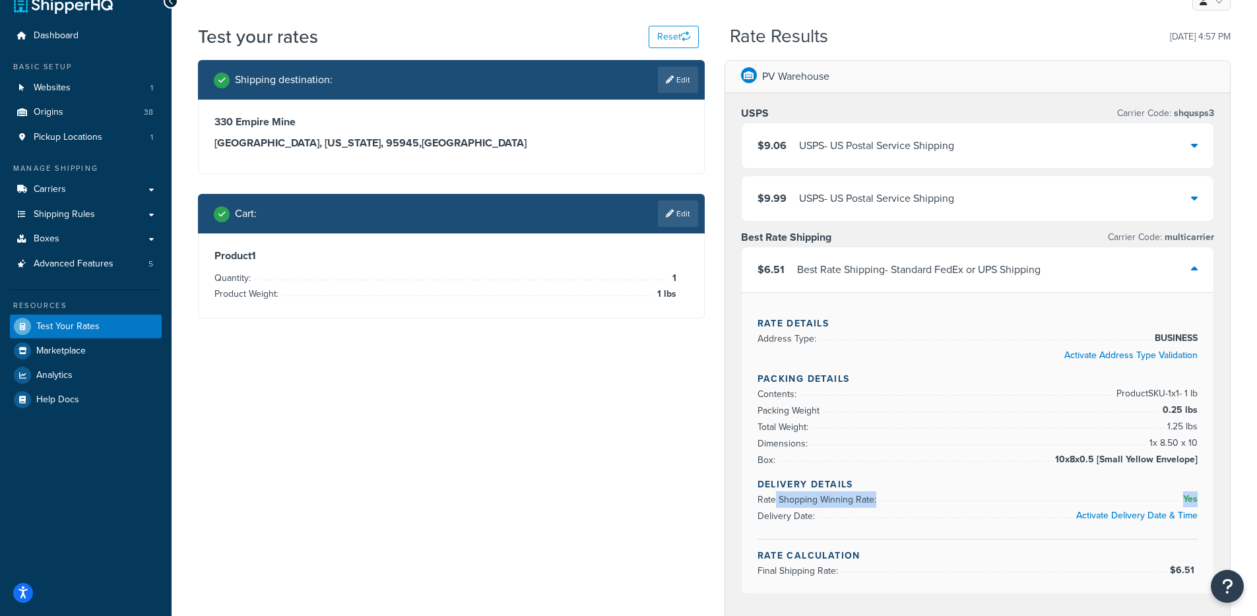
drag, startPoint x: 774, startPoint y: 505, endPoint x: 1195, endPoint y: 499, distance: 420.9
click at [1195, 499] on li "Rate Shopping Winning Rate: Yes" at bounding box center [977, 499] width 441 height 16
click at [683, 482] on div "Shipping destination : Edit 330 Empire Mine Great Valley, California, 95945 , U…" at bounding box center [714, 522] width 1052 height 925
drag, startPoint x: 1103, startPoint y: 390, endPoint x: 1137, endPoint y: 446, distance: 65.4
click at [1137, 443] on ul "Contents: Product SKU-1 x 1 - 1 lb Packing Weight 0.25 lbs Total Weight: 1.25 l…" at bounding box center [977, 427] width 441 height 82
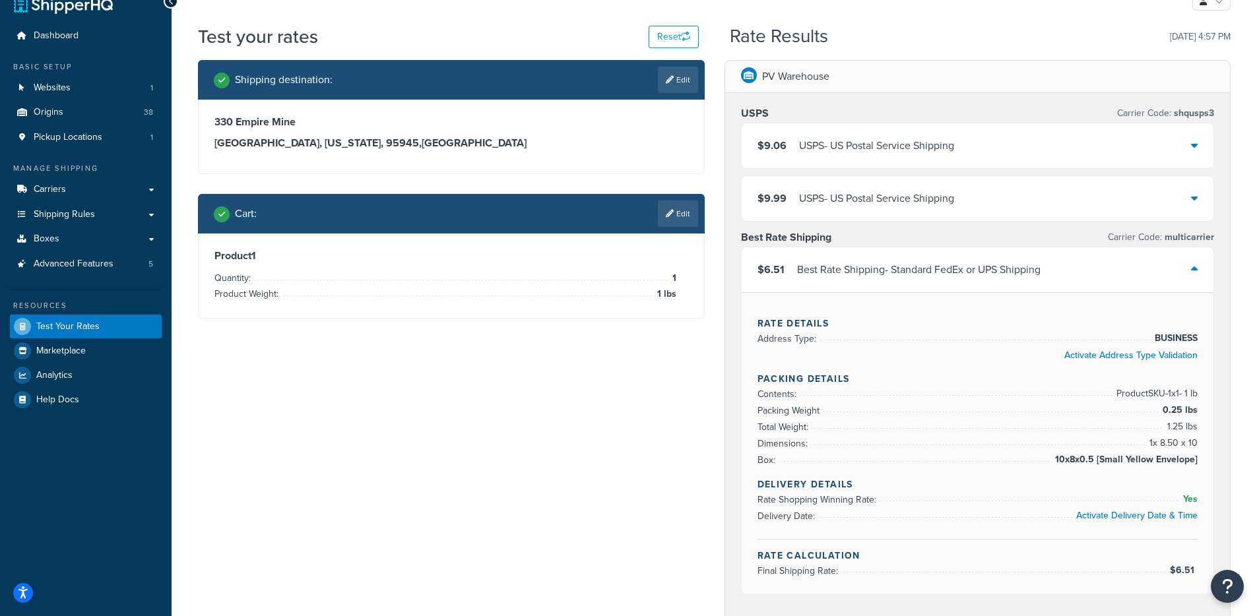
click at [597, 477] on div "Shipping destination : Edit 330 Empire Mine Great Valley, California, 95945 , U…" at bounding box center [714, 522] width 1052 height 925
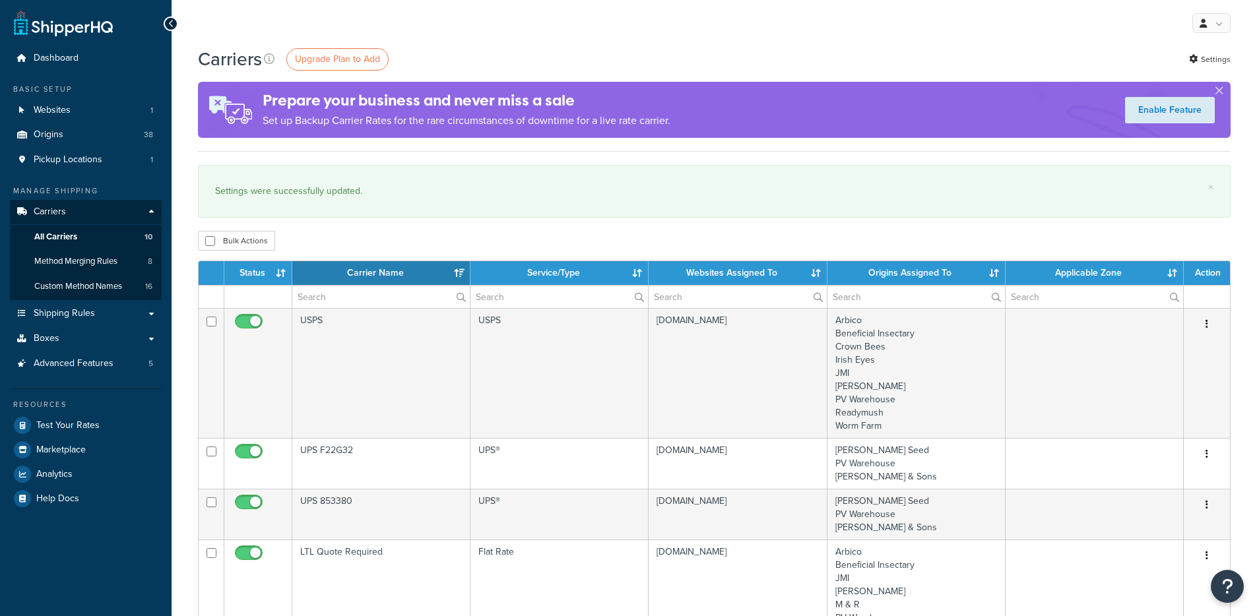
select select "15"
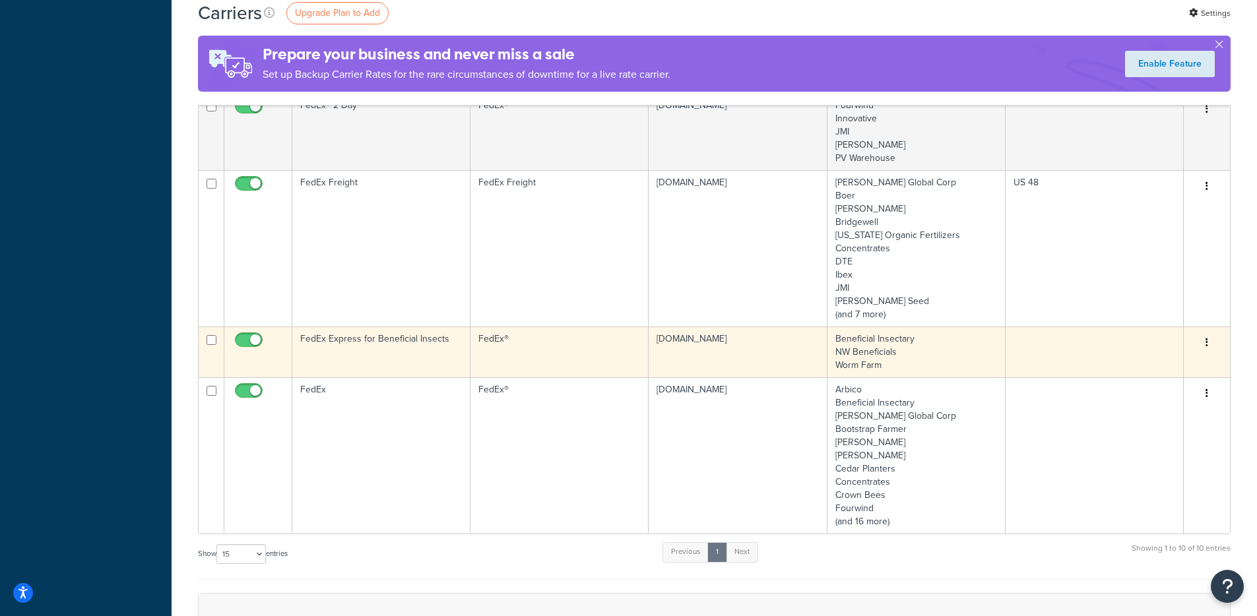
scroll to position [645, 0]
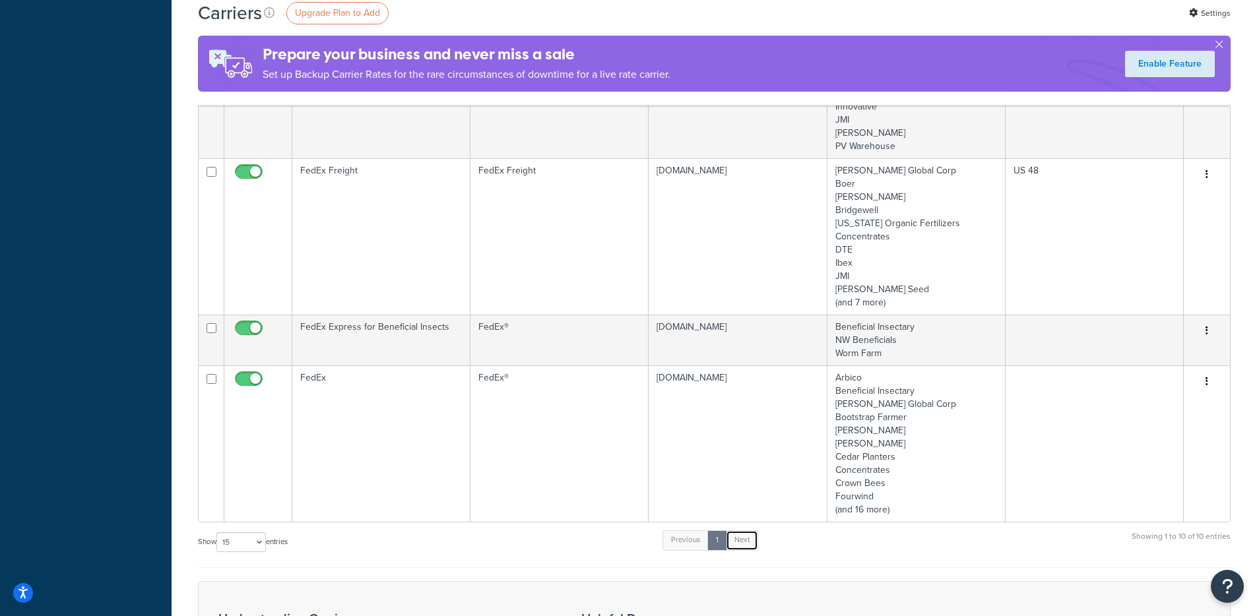
click at [750, 548] on link "Next" at bounding box center [742, 540] width 32 height 20
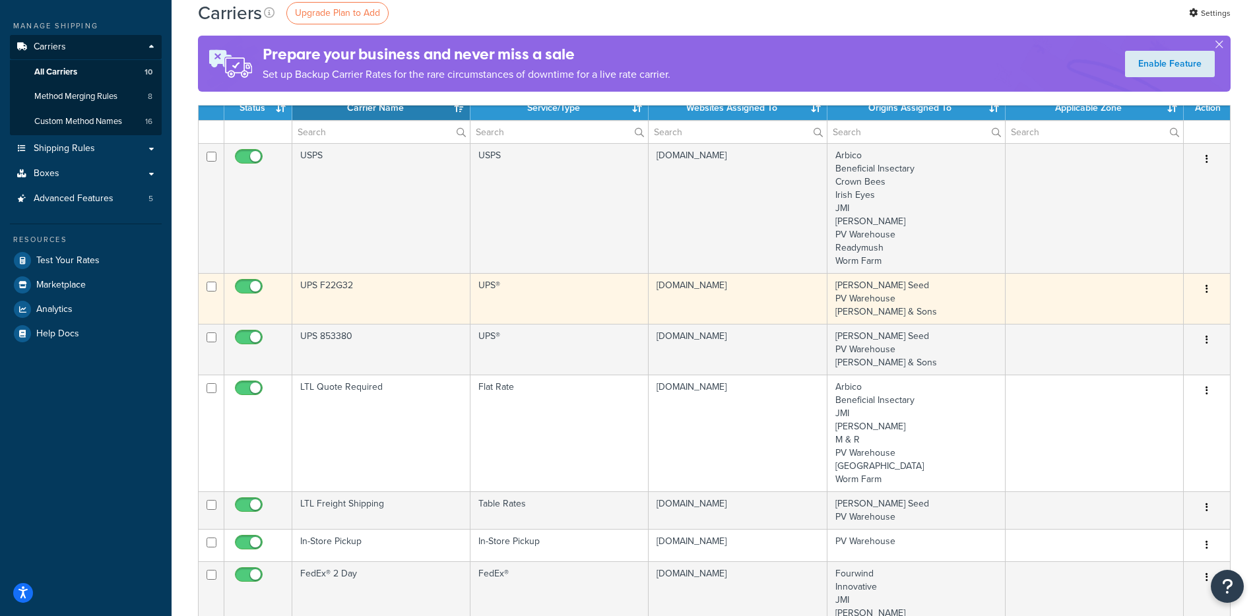
scroll to position [170, 0]
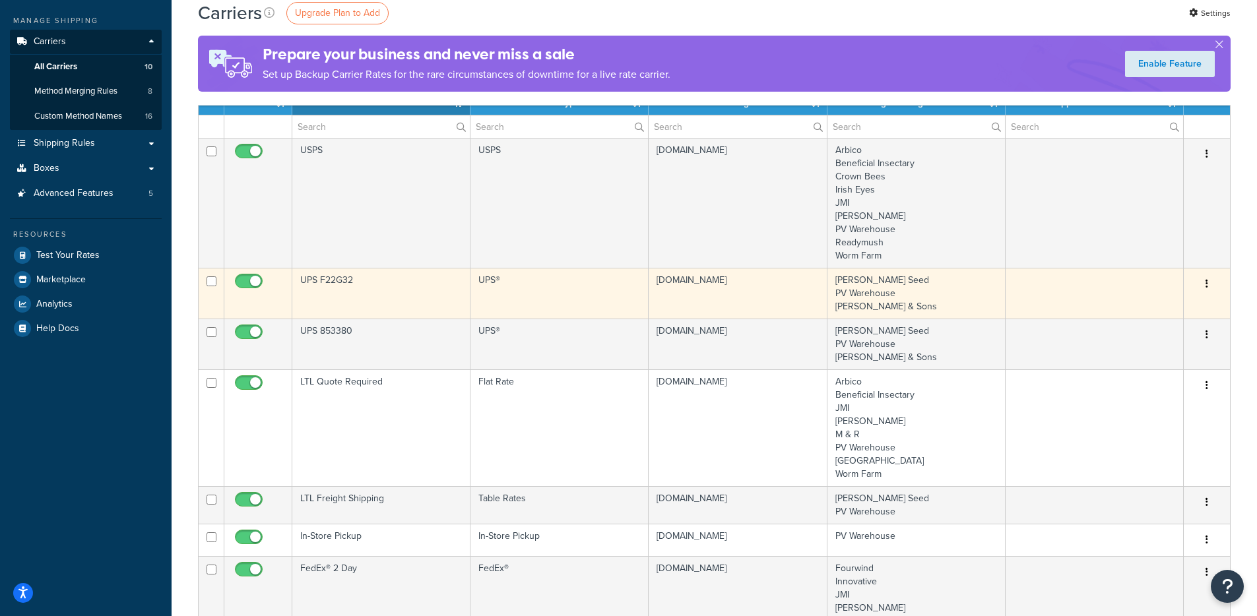
click at [1209, 285] on button "button" at bounding box center [1206, 284] width 18 height 21
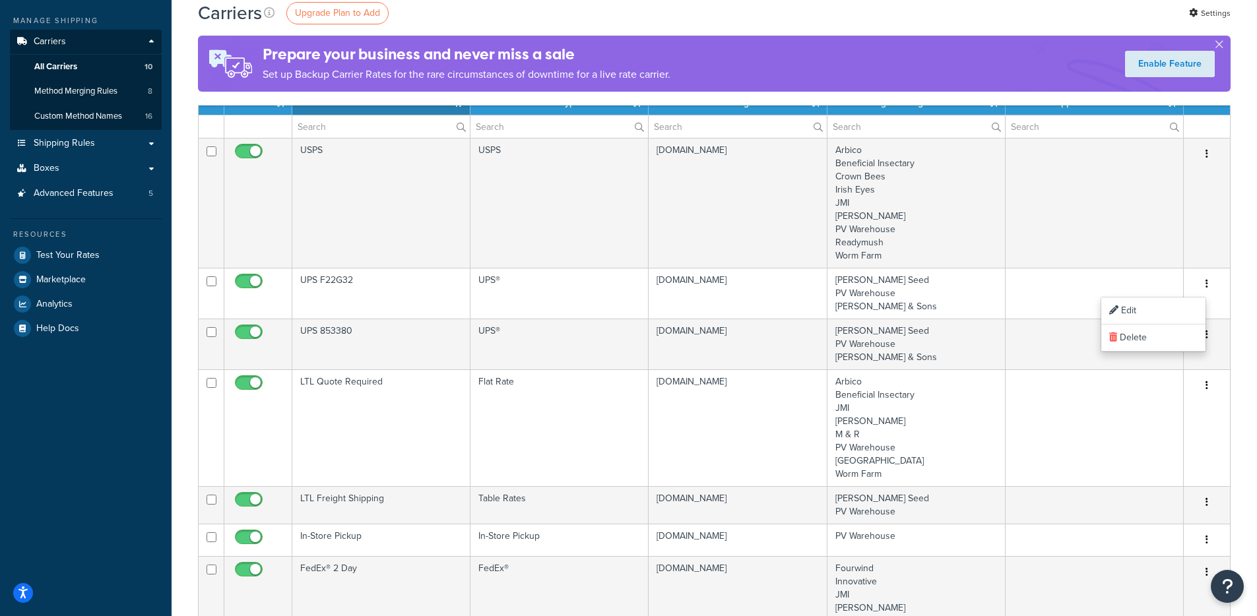
click at [1247, 322] on div "Carriers Upgrade Plan to Add Settings Prepare your business and never miss a sa…" at bounding box center [714, 611] width 1085 height 1470
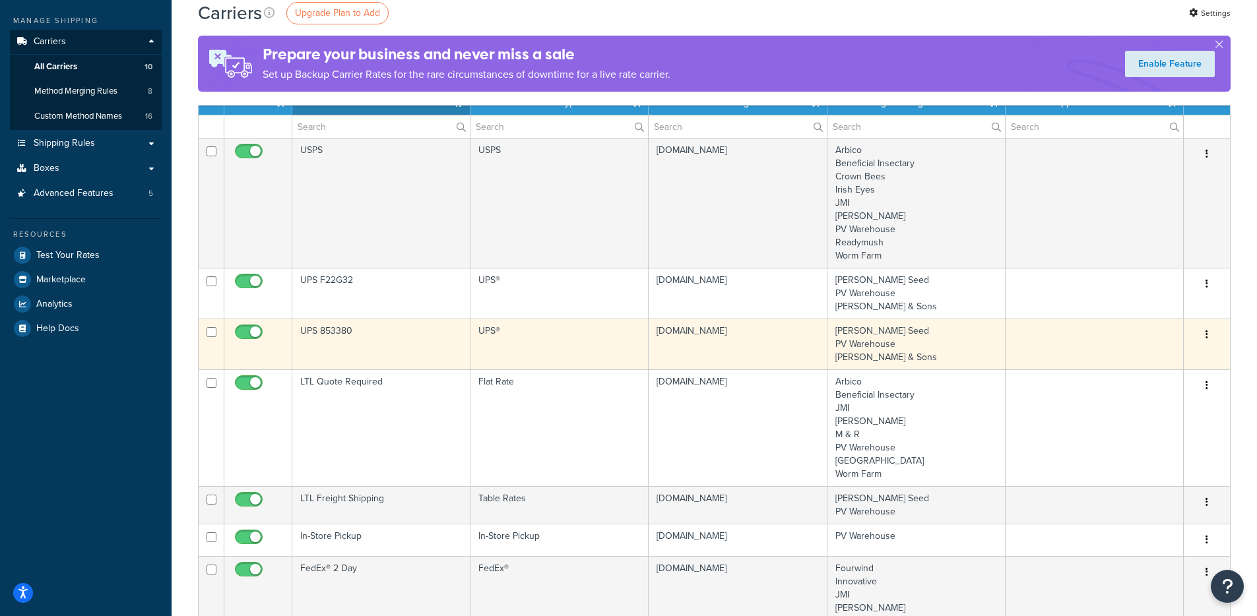
click at [1038, 340] on td at bounding box center [1094, 344] width 178 height 51
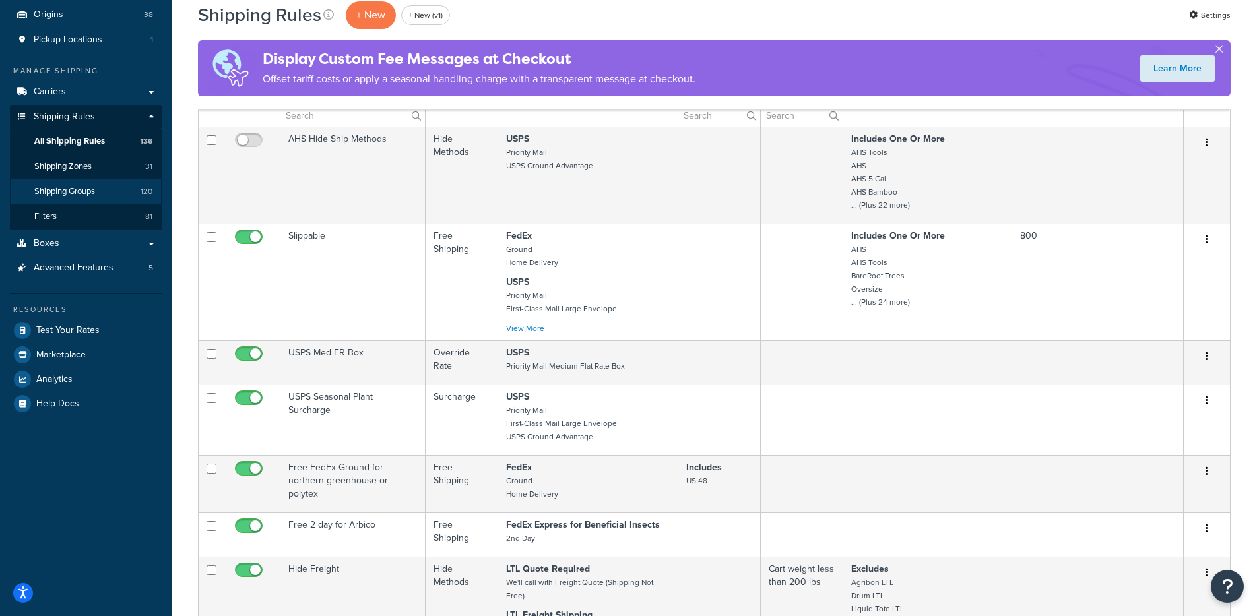
scroll to position [63, 0]
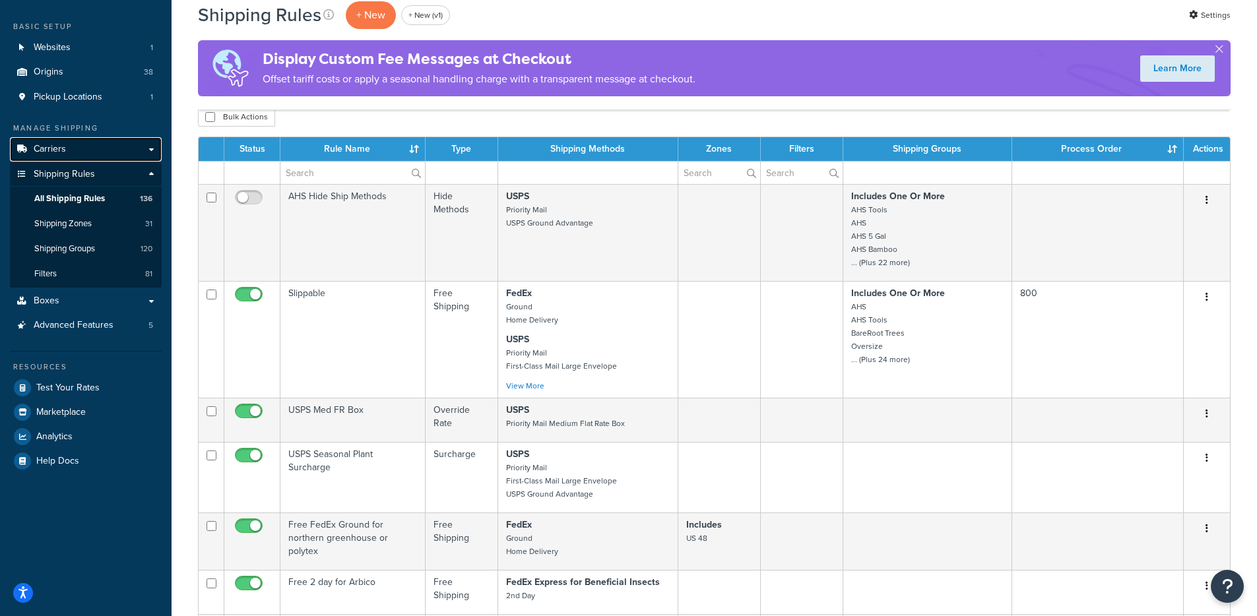
click at [99, 151] on link "Carriers" at bounding box center [86, 149] width 152 height 24
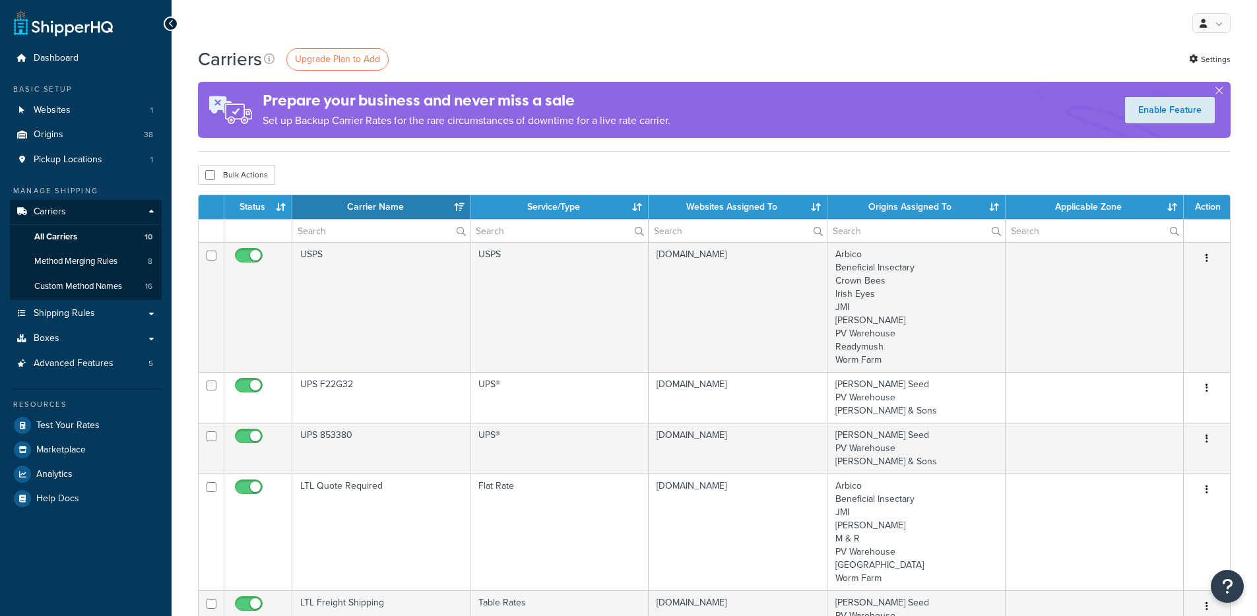
select select "15"
click at [70, 259] on span "Method Merging Rules" at bounding box center [75, 261] width 83 height 11
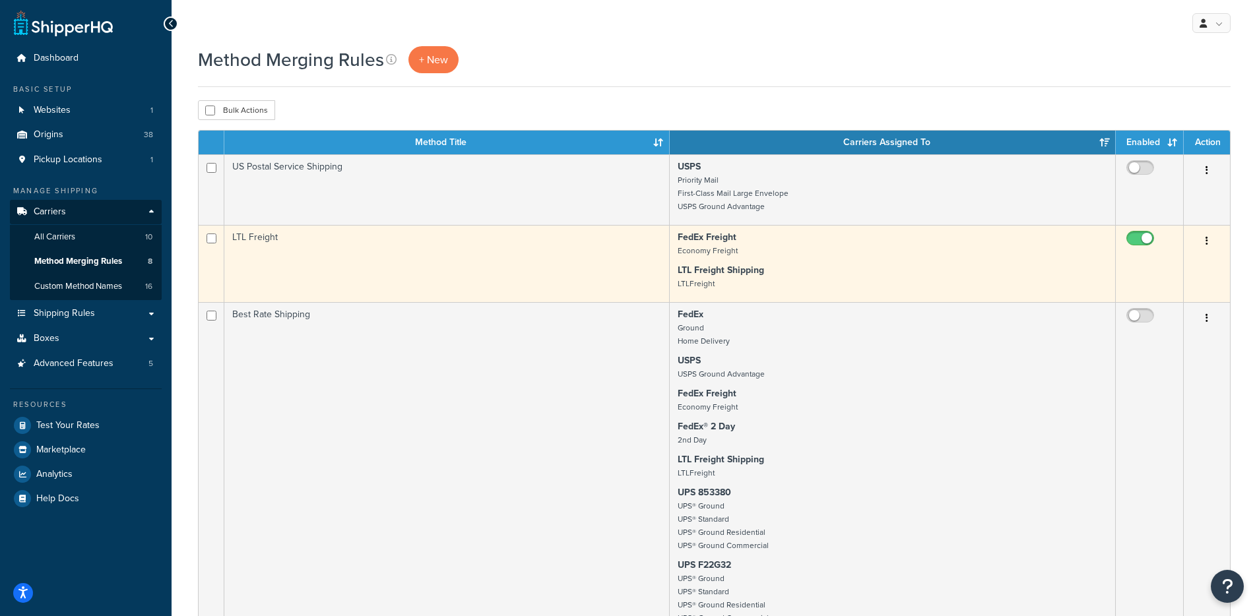
click at [1209, 241] on button "button" at bounding box center [1206, 241] width 18 height 21
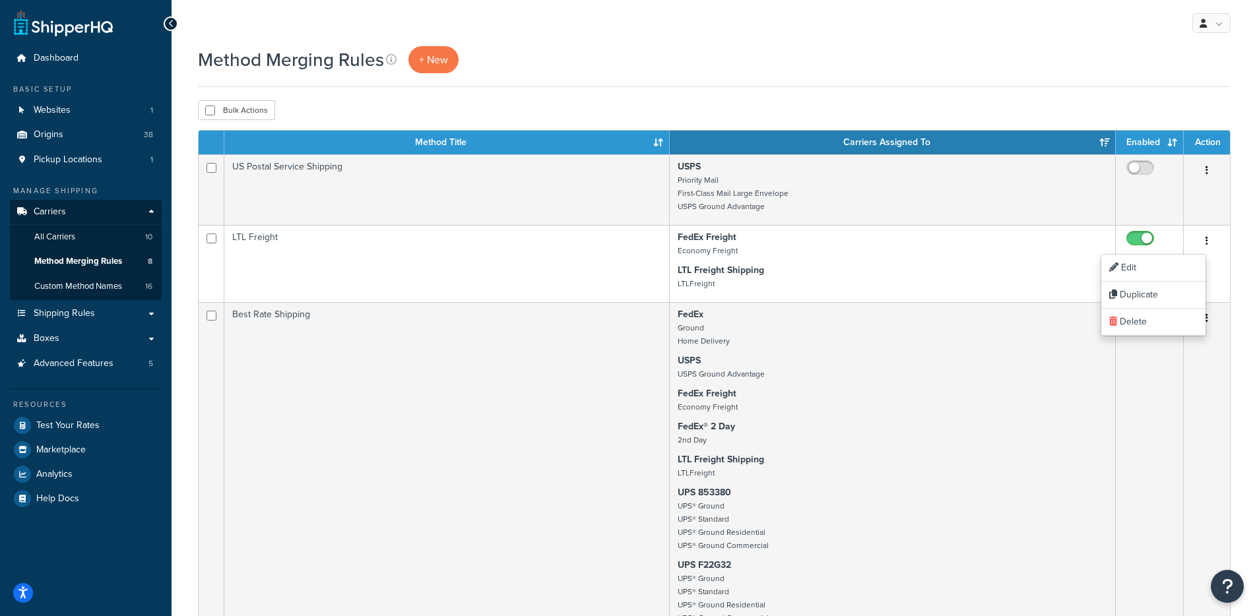
click at [1109, 109] on div "Bulk Actions Duplicate Delete" at bounding box center [714, 110] width 1032 height 20
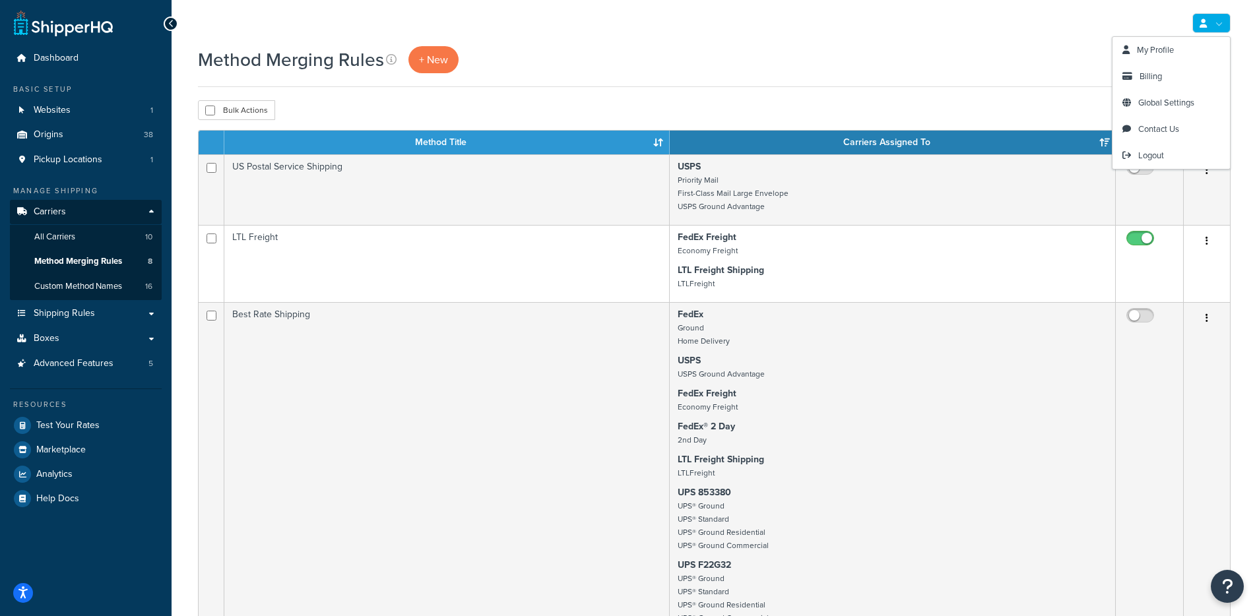
click at [947, 69] on div "Method Merging Rules + New" at bounding box center [714, 59] width 1032 height 27
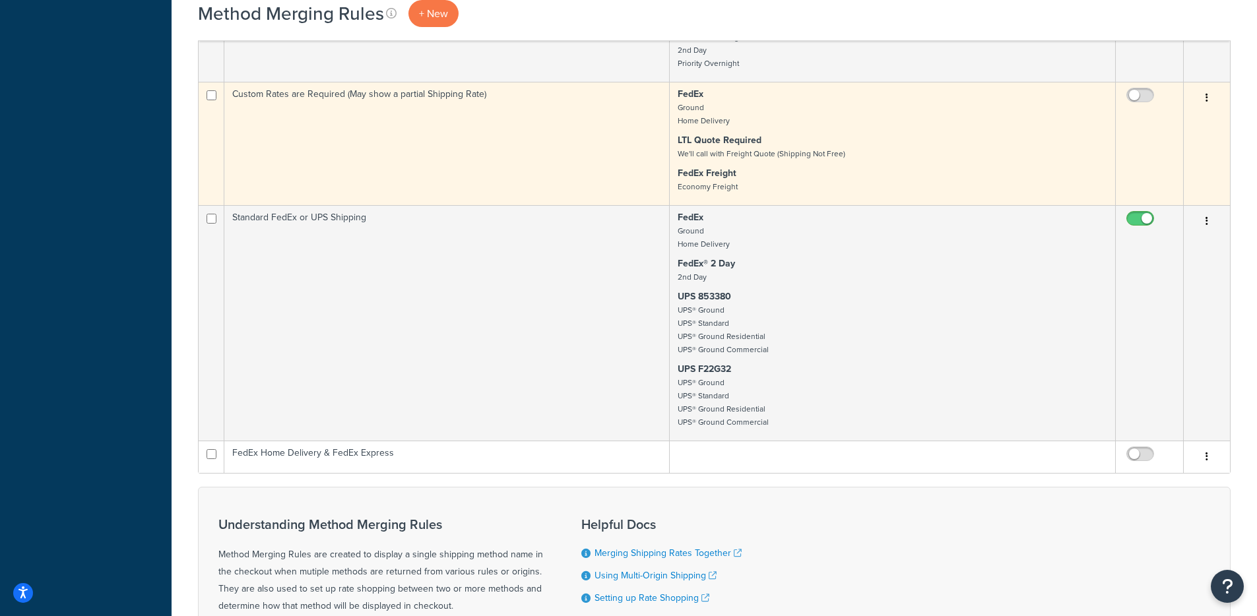
scroll to position [920, 0]
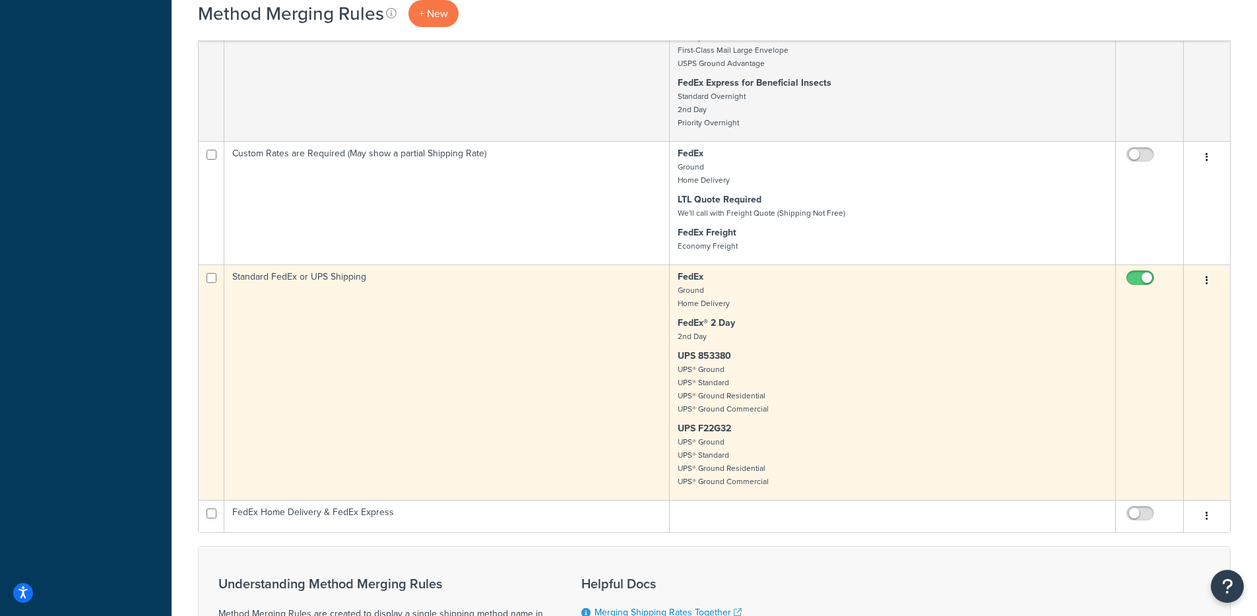
click at [979, 321] on p "FedEx® 2 Day 2nd Day" at bounding box center [892, 330] width 429 height 26
click at [899, 449] on p "UPS F22G32 UPS® Ground UPS® Standard UPS® Ground Residential UPS® Ground Commer…" at bounding box center [892, 455] width 429 height 66
click at [613, 394] on td "Standard FedEx or UPS Shipping" at bounding box center [446, 383] width 445 height 236
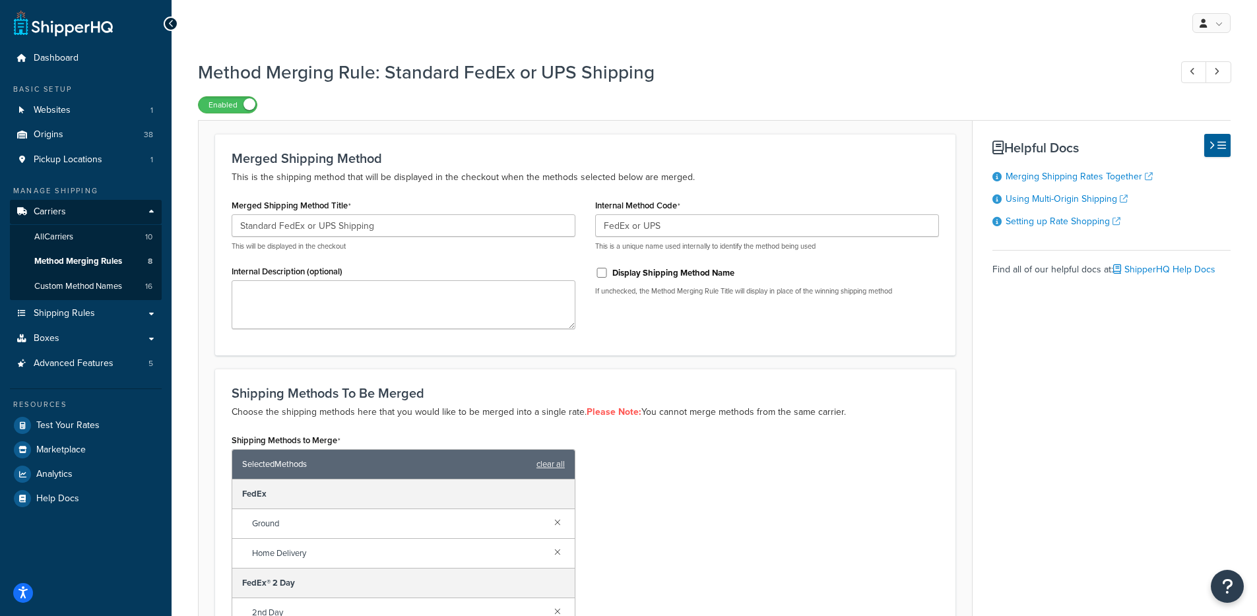
scroll to position [3, 0]
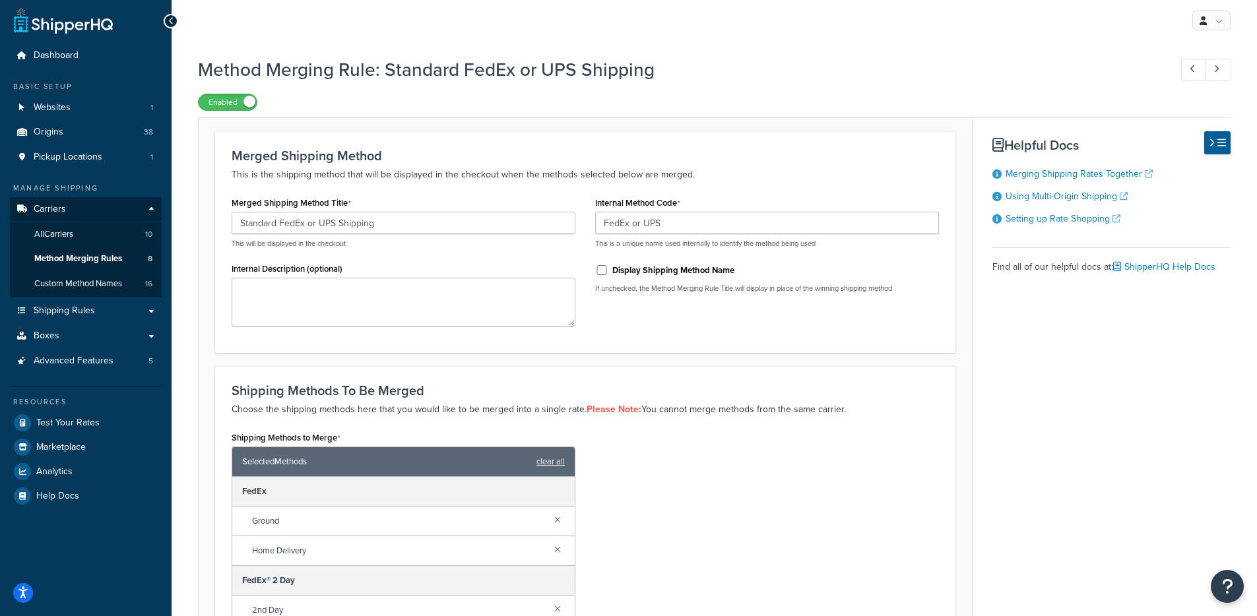
click at [629, 263] on div "Display Shipping Method Name" at bounding box center [767, 269] width 344 height 20
click at [628, 275] on label "Display Shipping Method Name" at bounding box center [673, 271] width 122 height 12
click at [608, 275] on input "Display Shipping Method Name" at bounding box center [601, 270] width 13 height 10
drag, startPoint x: 617, startPoint y: 288, endPoint x: 885, endPoint y: 296, distance: 268.6
click at [873, 294] on p "If unchecked, the Method Merging Rule Title will display in place of the winnin…" at bounding box center [767, 289] width 344 height 10
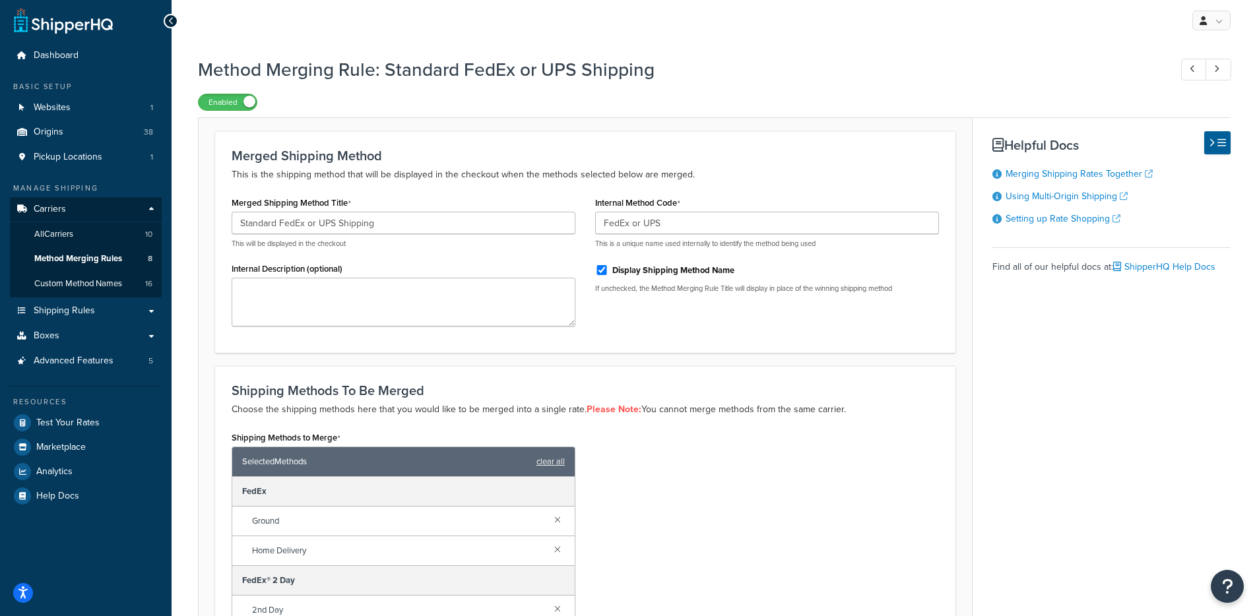
click at [896, 297] on div "Internal Method Code FedEx or UPS This is a unique name used internally to iden…" at bounding box center [766, 248] width 363 height 110
drag, startPoint x: 910, startPoint y: 296, endPoint x: 691, endPoint y: 291, distance: 219.1
click at [691, 291] on div "Internal Method Code FedEx or UPS This is a unique name used internally to iden…" at bounding box center [766, 248] width 363 height 110
click at [691, 291] on p "If unchecked, the Method Merging Rule Title will display in place of the winnin…" at bounding box center [767, 289] width 344 height 10
click at [672, 274] on label "Display Shipping Method Name" at bounding box center [673, 271] width 122 height 12
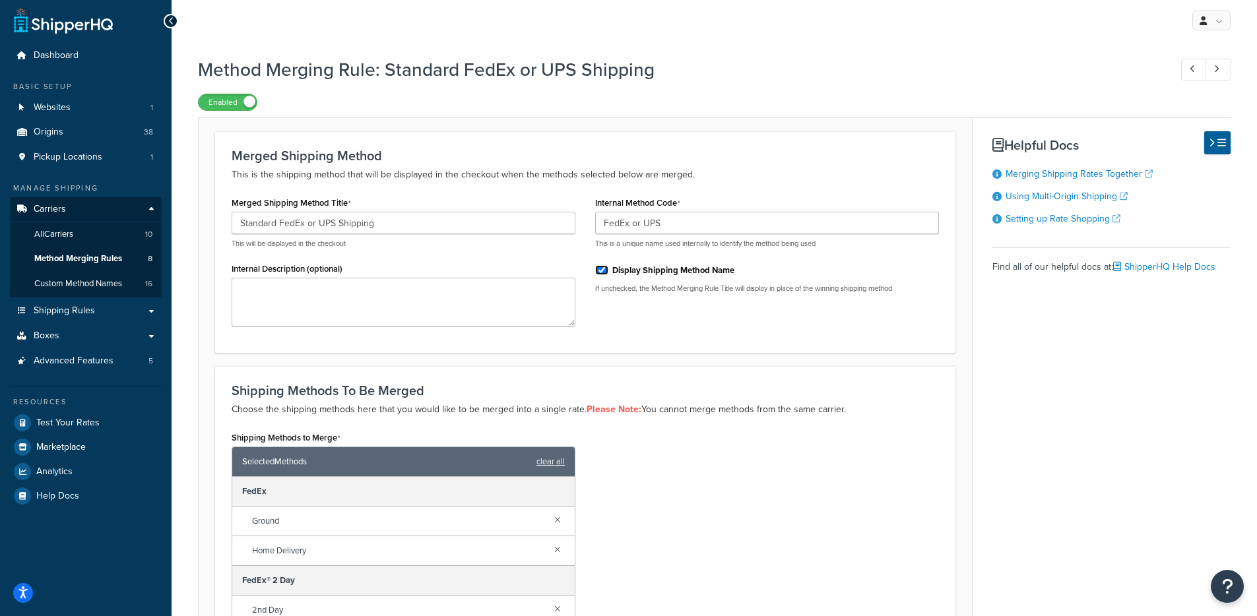
click at [608, 274] on input "Display Shipping Method Name" at bounding box center [601, 270] width 13 height 10
drag, startPoint x: 607, startPoint y: 288, endPoint x: 916, endPoint y: 292, distance: 309.4
click at [916, 292] on p "If unchecked, the Method Merging Rule Title will display in place of the winnin…" at bounding box center [767, 289] width 344 height 10
click at [918, 292] on p "If unchecked, the Method Merging Rule Title will display in place of the winnin…" at bounding box center [767, 289] width 344 height 10
drag, startPoint x: 918, startPoint y: 292, endPoint x: 653, endPoint y: 294, distance: 264.5
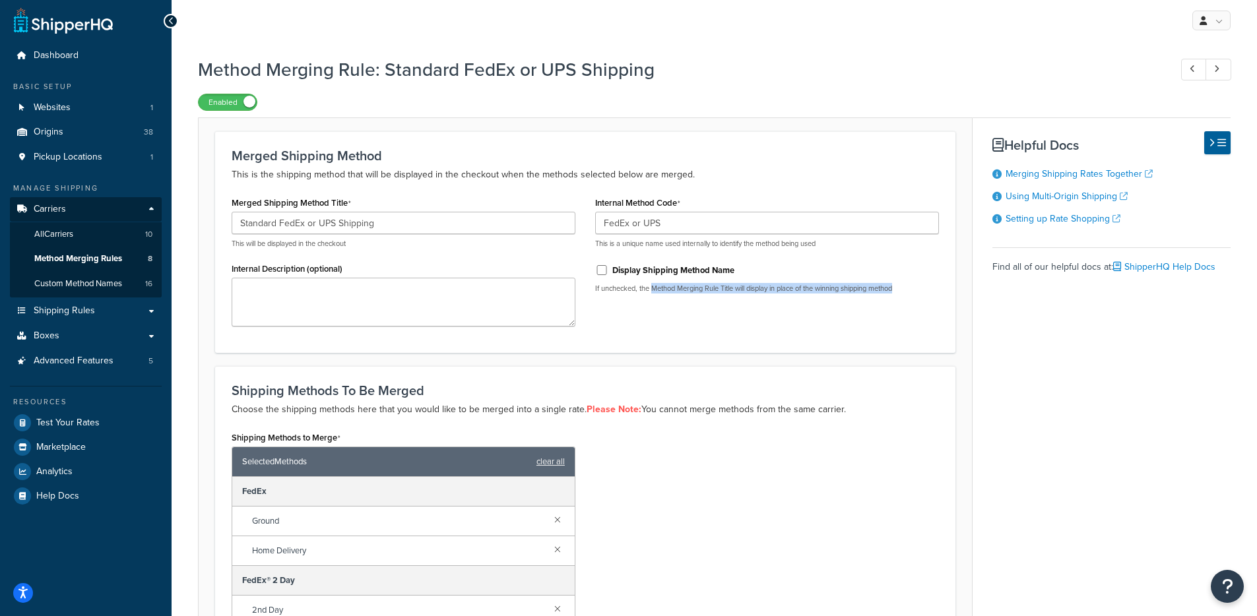
click at [653, 294] on p "If unchecked, the Method Merging Rule Title will display in place of the winnin…" at bounding box center [767, 289] width 344 height 10
click at [640, 294] on p "If unchecked, the Method Merging Rule Title will display in place of the winnin…" at bounding box center [767, 289] width 344 height 10
drag, startPoint x: 675, startPoint y: 290, endPoint x: 926, endPoint y: 292, distance: 250.7
click at [924, 291] on p "If unchecked, the Method Merging Rule Title will display in place of the winnin…" at bounding box center [767, 289] width 344 height 10
click at [926, 292] on p "If unchecked, the Method Merging Rule Title will display in place of the winnin…" at bounding box center [767, 289] width 344 height 10
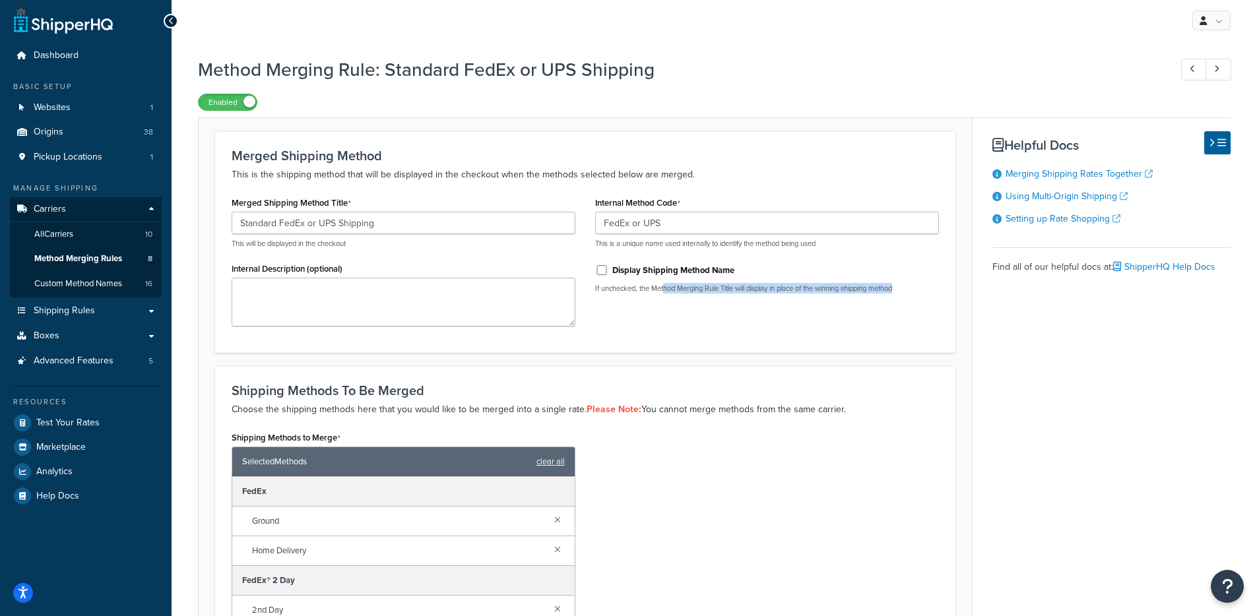
drag, startPoint x: 883, startPoint y: 289, endPoint x: 666, endPoint y: 292, distance: 217.1
click at [664, 290] on p "If unchecked, the Method Merging Rule Title will display in place of the winnin…" at bounding box center [767, 289] width 344 height 10
click at [712, 298] on div "Internal Method Code FedEx or UPS This is a unique name used internally to iden…" at bounding box center [766, 248] width 363 height 110
drag, startPoint x: 732, startPoint y: 292, endPoint x: 793, endPoint y: 294, distance: 60.7
click at [793, 294] on p "If unchecked, the Method Merging Rule Title will display in place of the winnin…" at bounding box center [767, 289] width 344 height 10
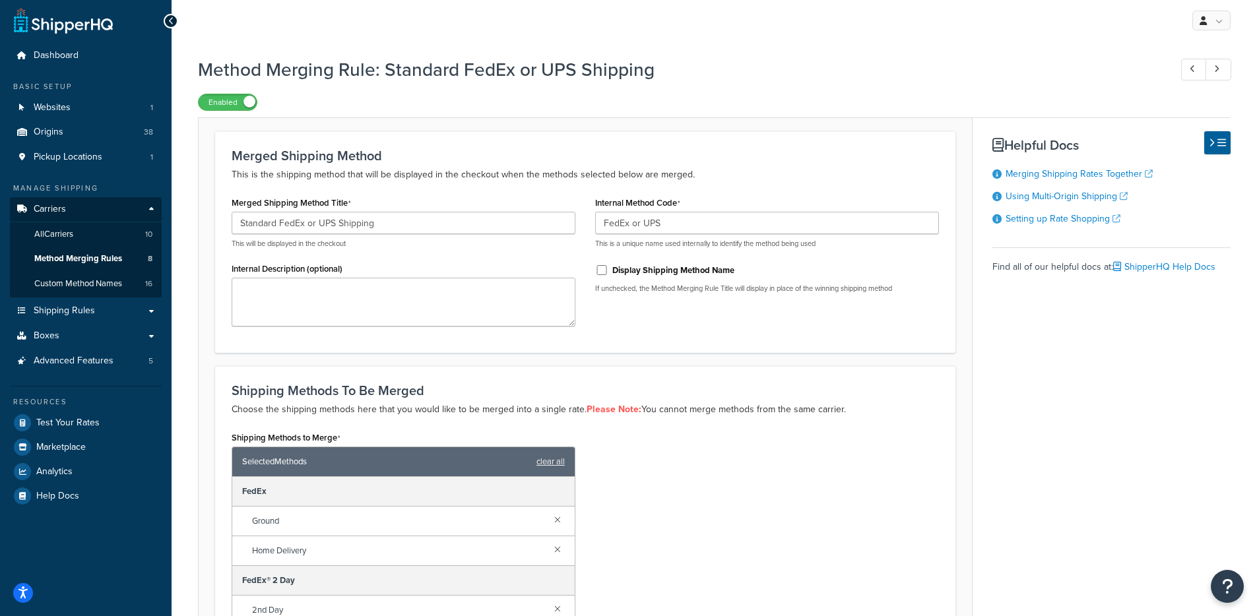
drag, startPoint x: 786, startPoint y: 298, endPoint x: 783, endPoint y: 291, distance: 7.7
click at [785, 298] on div "Internal Method Code FedEx or UPS This is a unique name used internally to iden…" at bounding box center [766, 248] width 363 height 110
click at [683, 269] on label "Display Shipping Method Name" at bounding box center [673, 271] width 122 height 12
click at [608, 269] on input "Display Shipping Method Name" at bounding box center [601, 270] width 13 height 10
checkbox input "true"
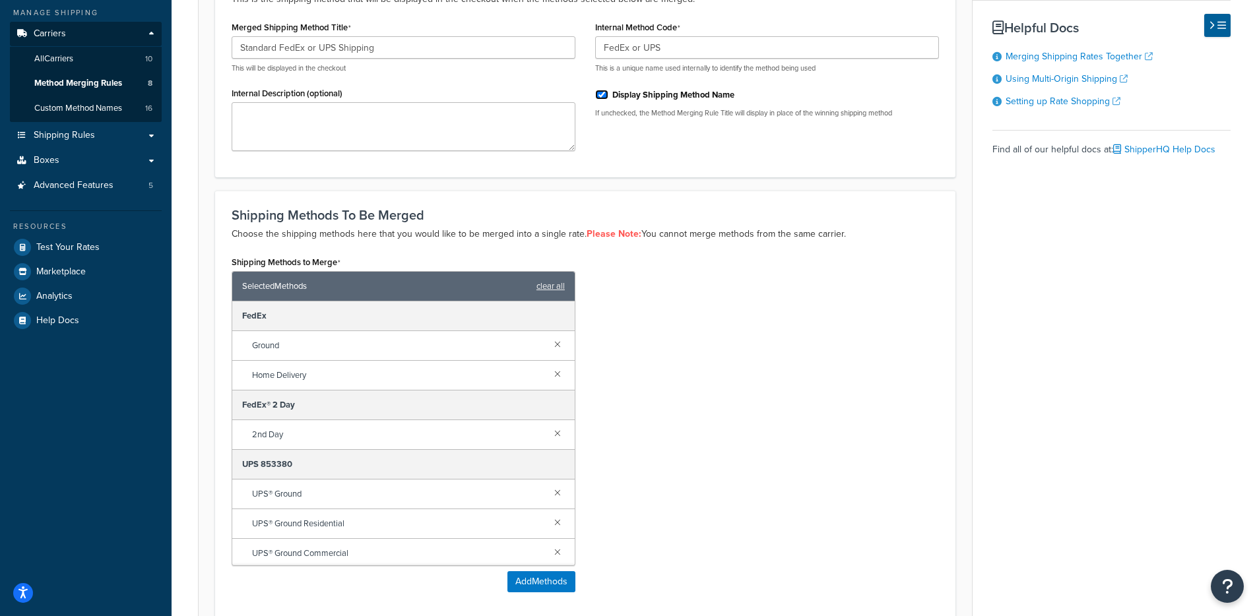
scroll to position [302, 0]
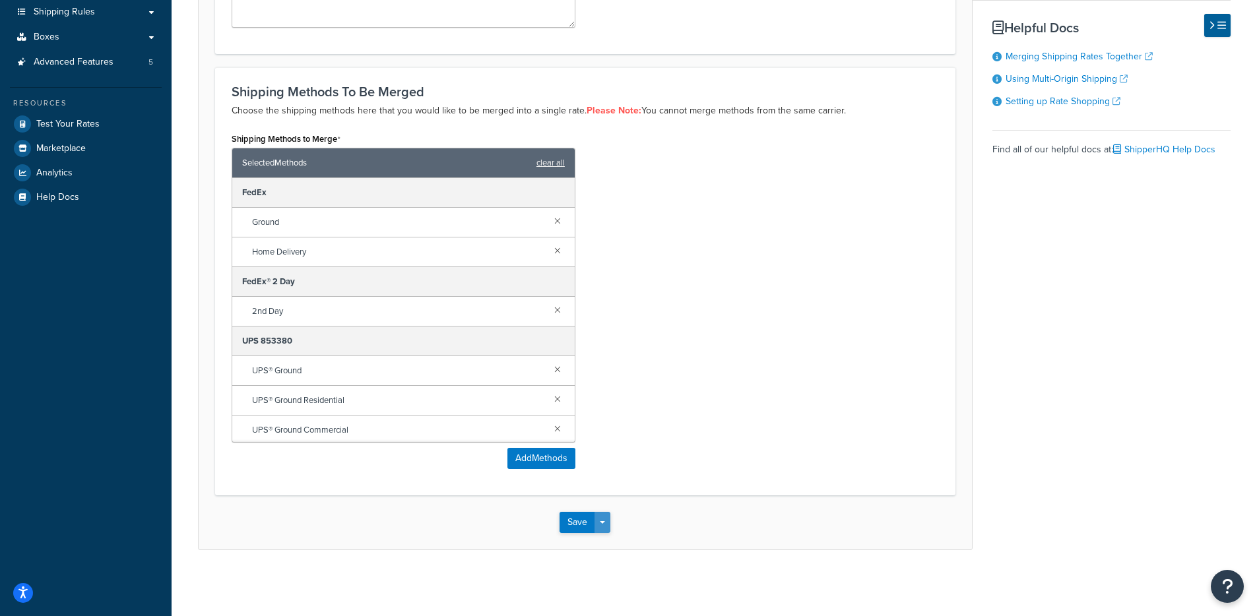
click at [610, 520] on button "Save Dropdown" at bounding box center [602, 522] width 16 height 21
click at [606, 536] on button "Save and Edit" at bounding box center [622, 547] width 127 height 28
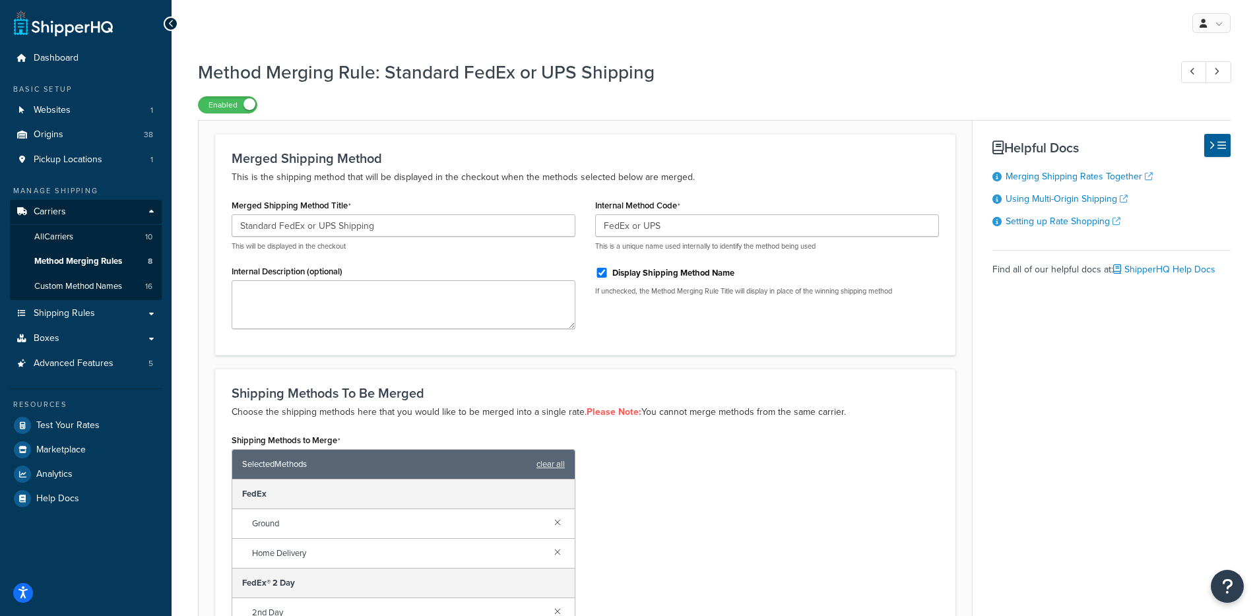
click at [661, 273] on label "Display Shipping Method Name" at bounding box center [673, 273] width 122 height 12
click at [608, 273] on input "Display Shipping Method Name" at bounding box center [601, 273] width 13 height 10
checkbox input "false"
drag, startPoint x: 624, startPoint y: 293, endPoint x: 845, endPoint y: 323, distance: 223.0
click at [840, 319] on div "Merged Shipping Method Title Standard FedEx or UPS Shipping This will be displa…" at bounding box center [585, 267] width 727 height 142
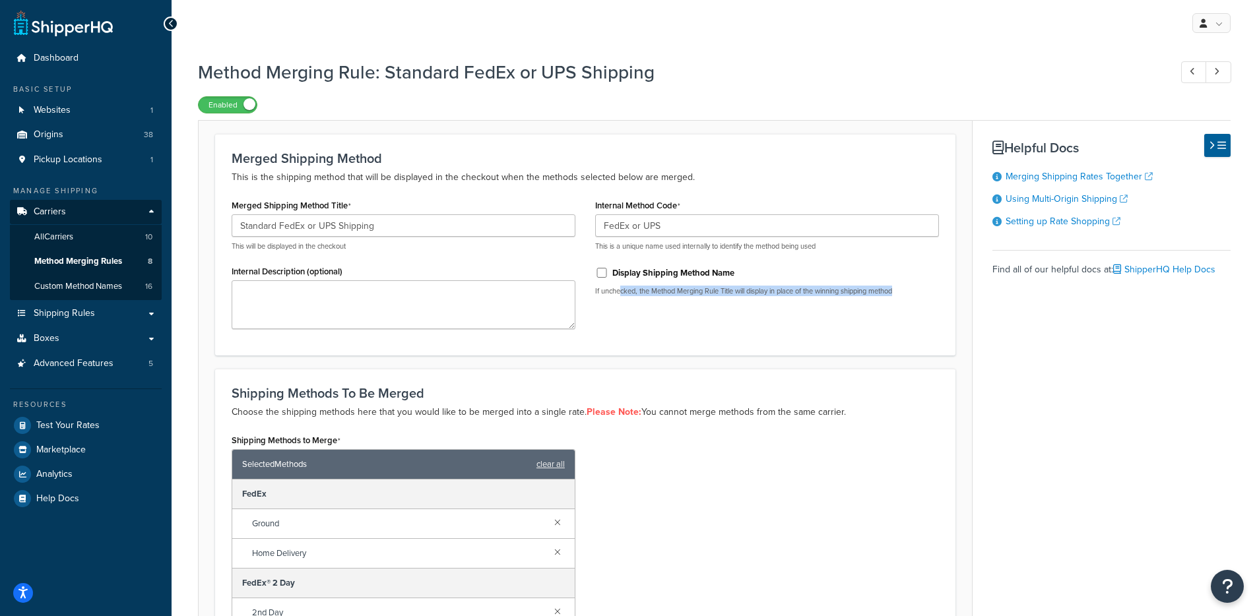
scroll to position [302, 0]
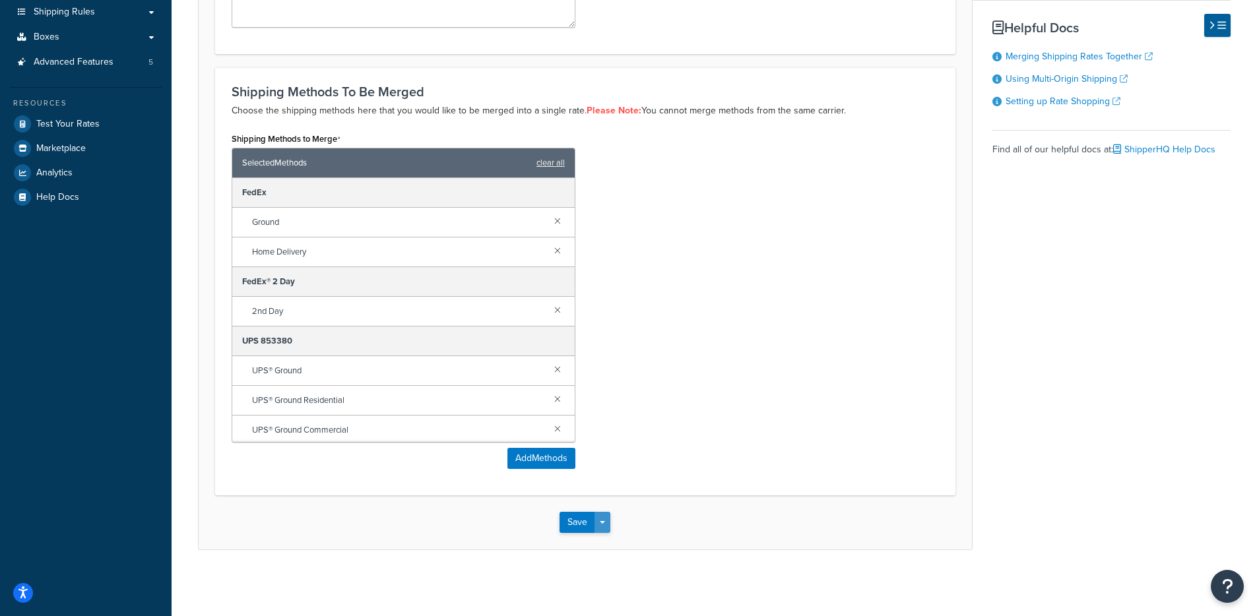
drag, startPoint x: 606, startPoint y: 525, endPoint x: 606, endPoint y: 540, distance: 15.2
click at [606, 525] on button "Save Dropdown" at bounding box center [602, 522] width 16 height 21
click at [606, 542] on button "Save and Edit" at bounding box center [622, 547] width 127 height 28
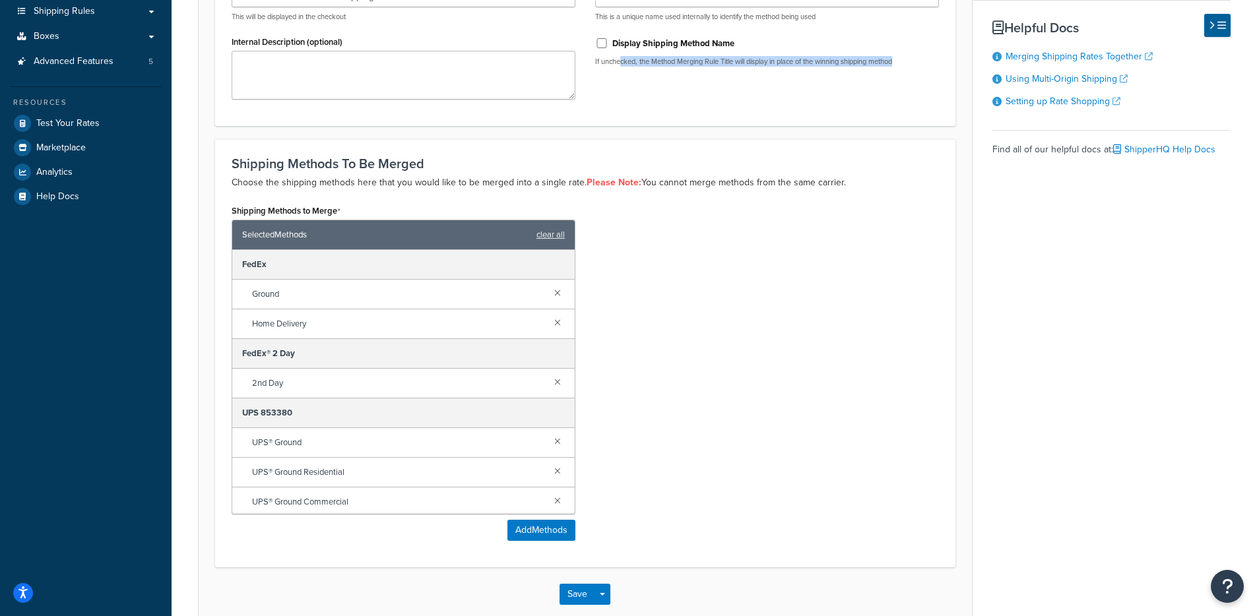
scroll to position [0, 0]
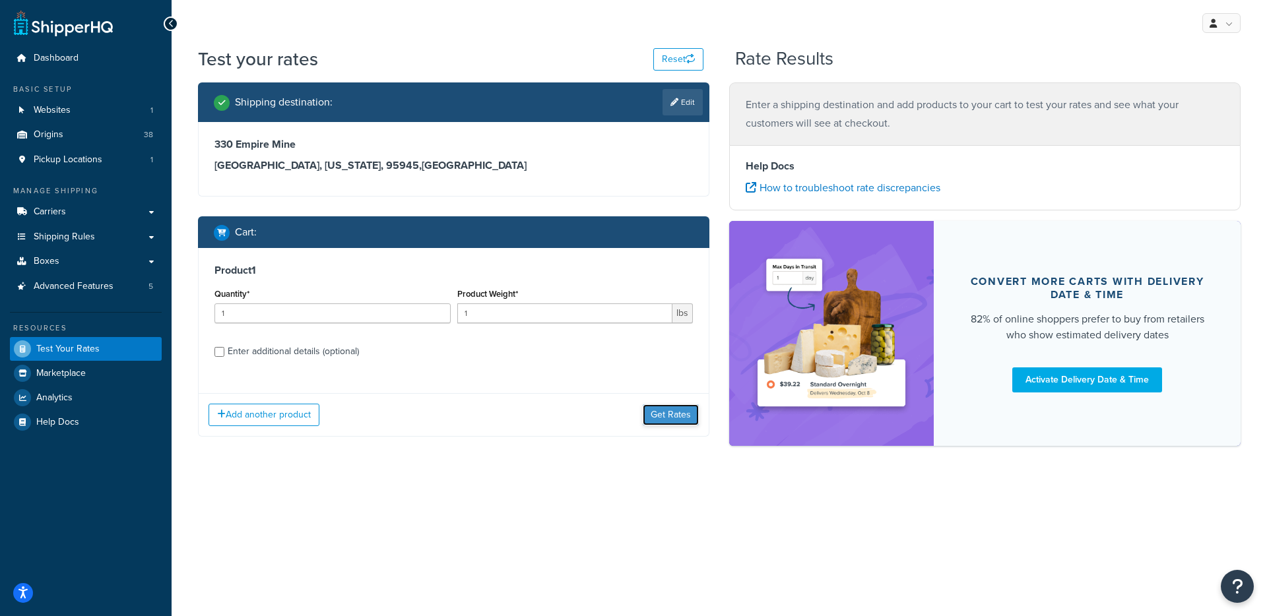
click at [687, 418] on button "Get Rates" at bounding box center [671, 414] width 56 height 21
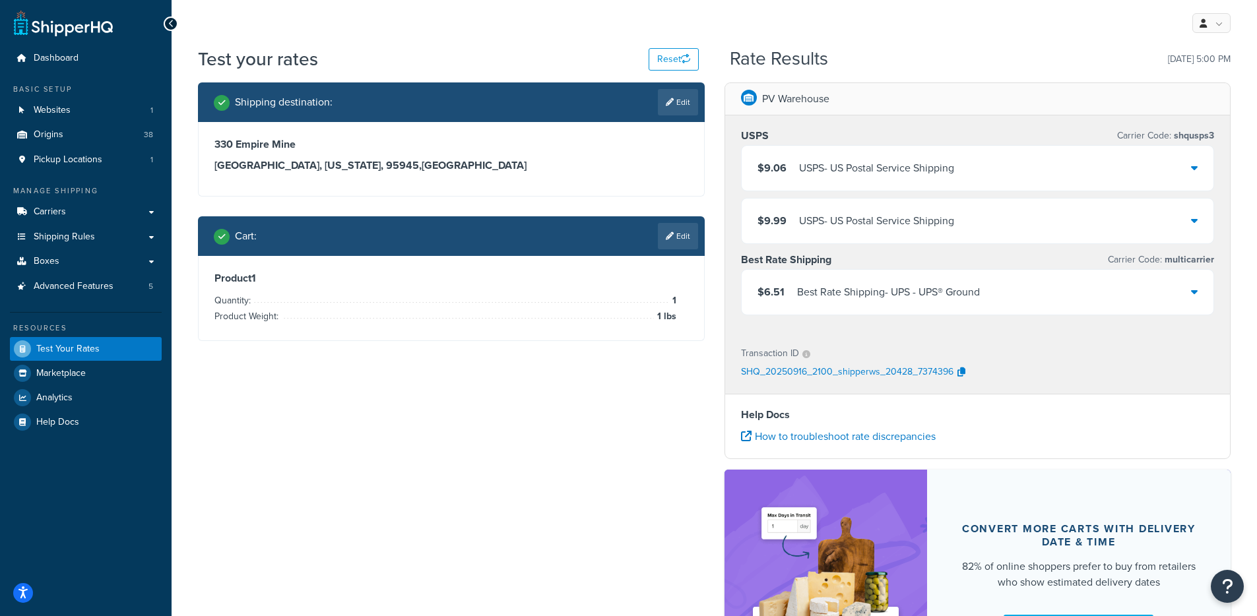
click at [862, 294] on div "Best Rate Shipping - UPS - UPS® Ground" at bounding box center [888, 292] width 183 height 18
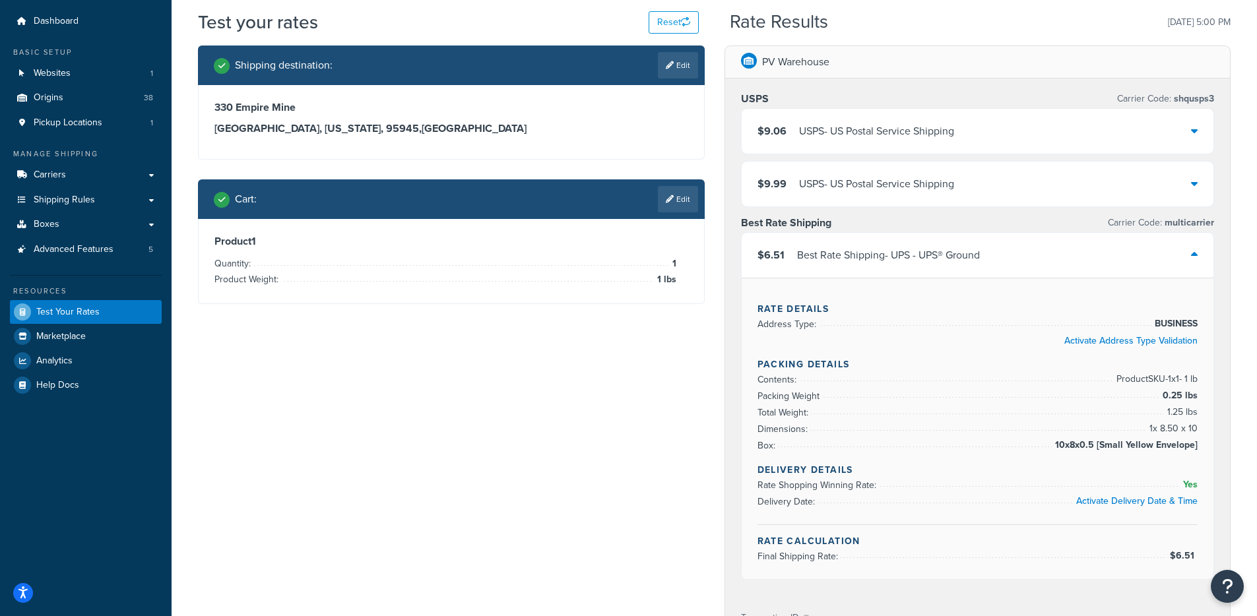
scroll to position [38, 0]
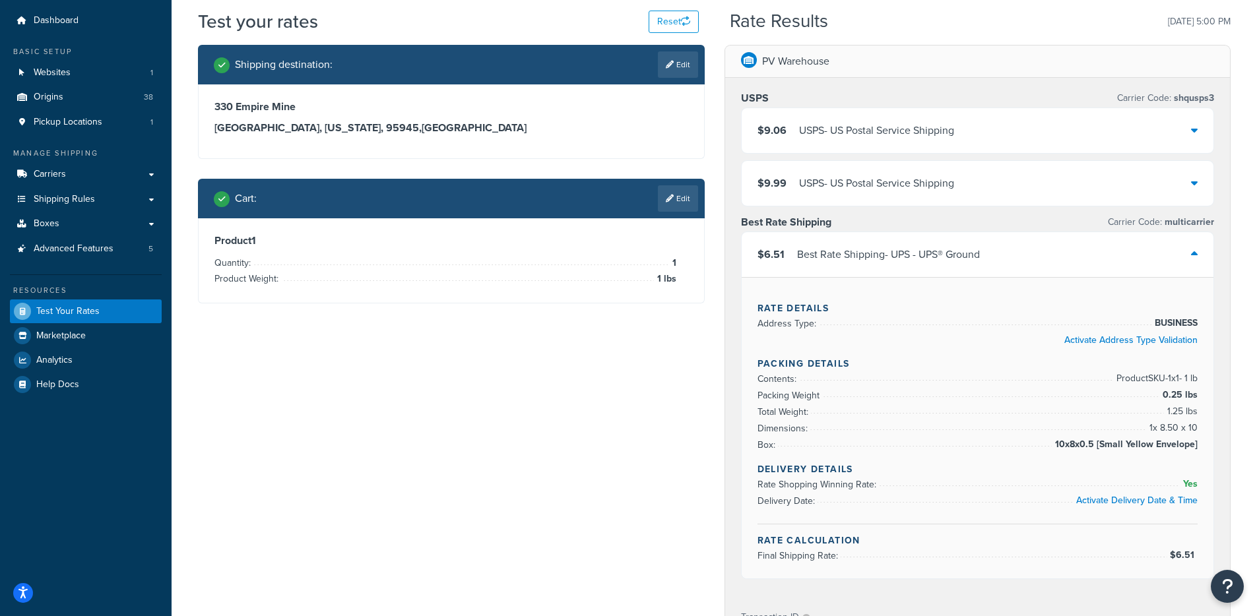
click at [835, 255] on div "Best Rate Shipping - UPS - UPS® Ground" at bounding box center [888, 254] width 183 height 18
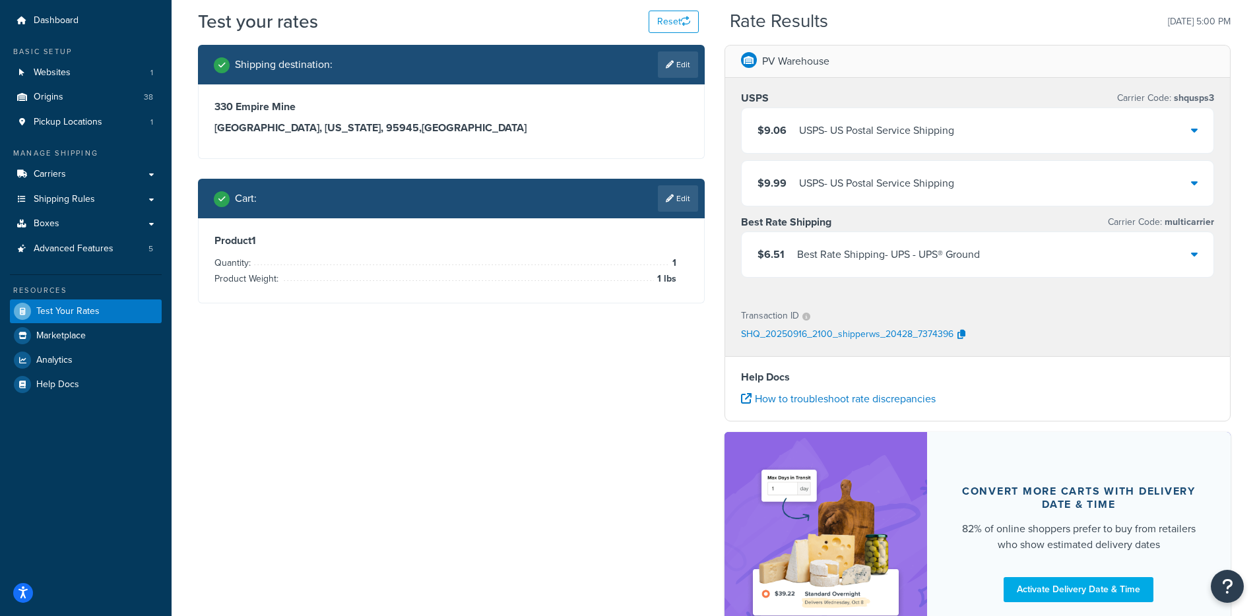
scroll to position [0, 0]
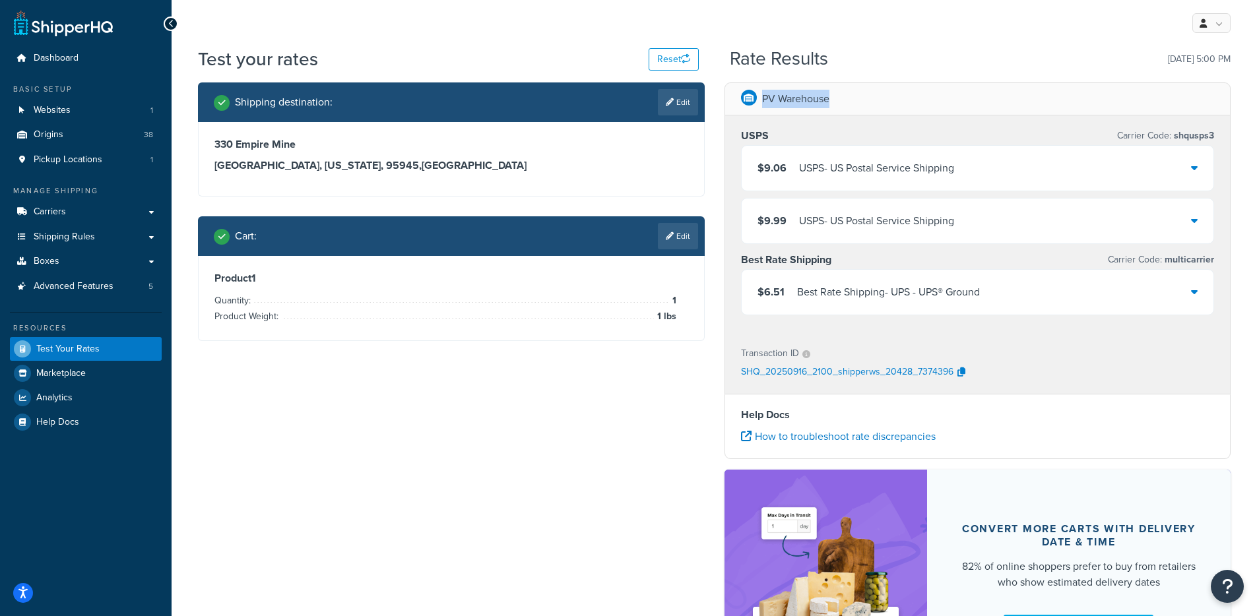
drag, startPoint x: 853, startPoint y: 101, endPoint x: 732, endPoint y: 100, distance: 120.7
click at [732, 100] on div "PV Warehouse" at bounding box center [977, 99] width 505 height 32
click at [677, 166] on h3 "Great Valley, California, 95945 , United States" at bounding box center [451, 165] width 474 height 13
drag, startPoint x: 329, startPoint y: 168, endPoint x: 336, endPoint y: 168, distance: 7.3
click at [333, 168] on h3 "Great Valley, California, 95945 , United States" at bounding box center [451, 165] width 474 height 13
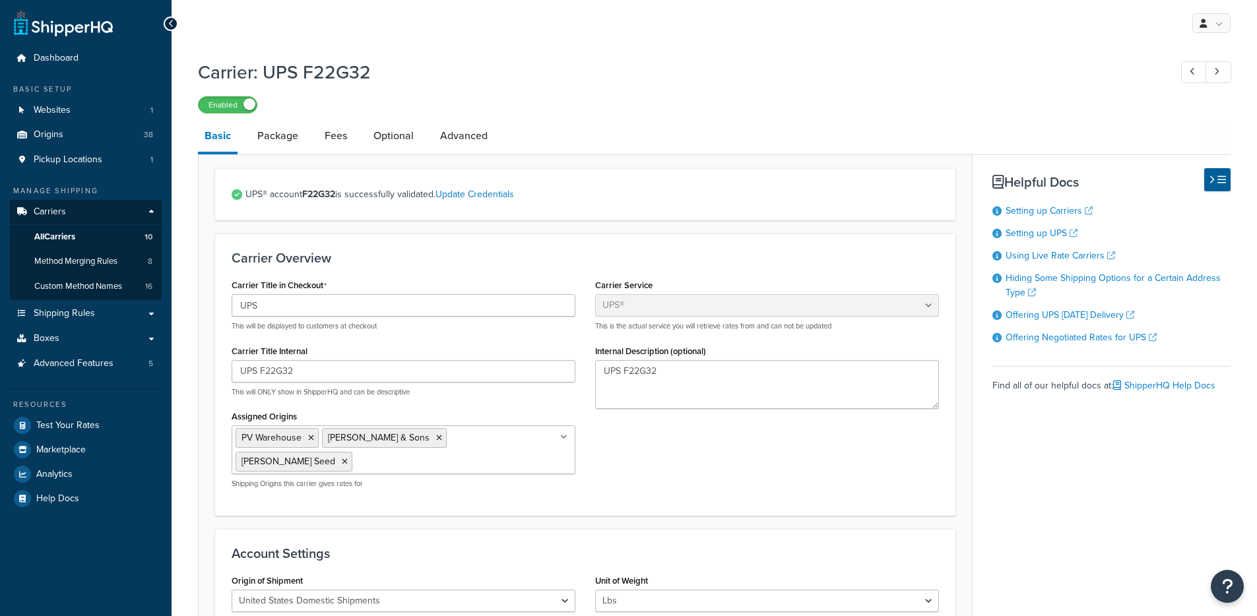
select select "ups"
click at [439, 139] on link "Advanced" at bounding box center [463, 136] width 61 height 32
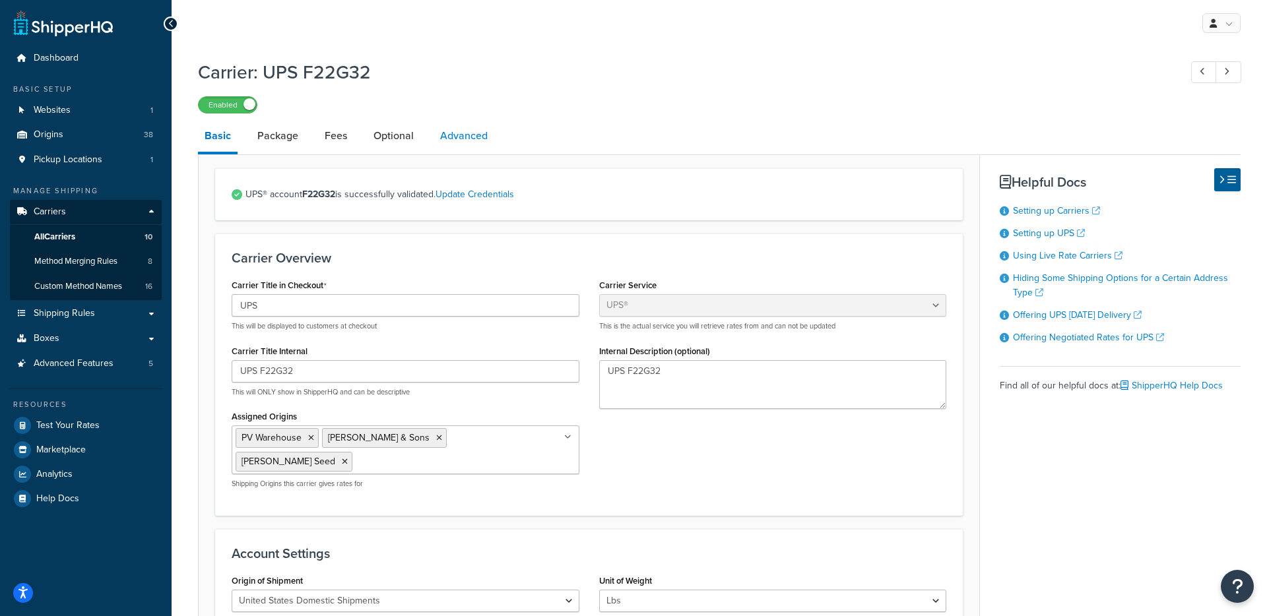
select select "false"
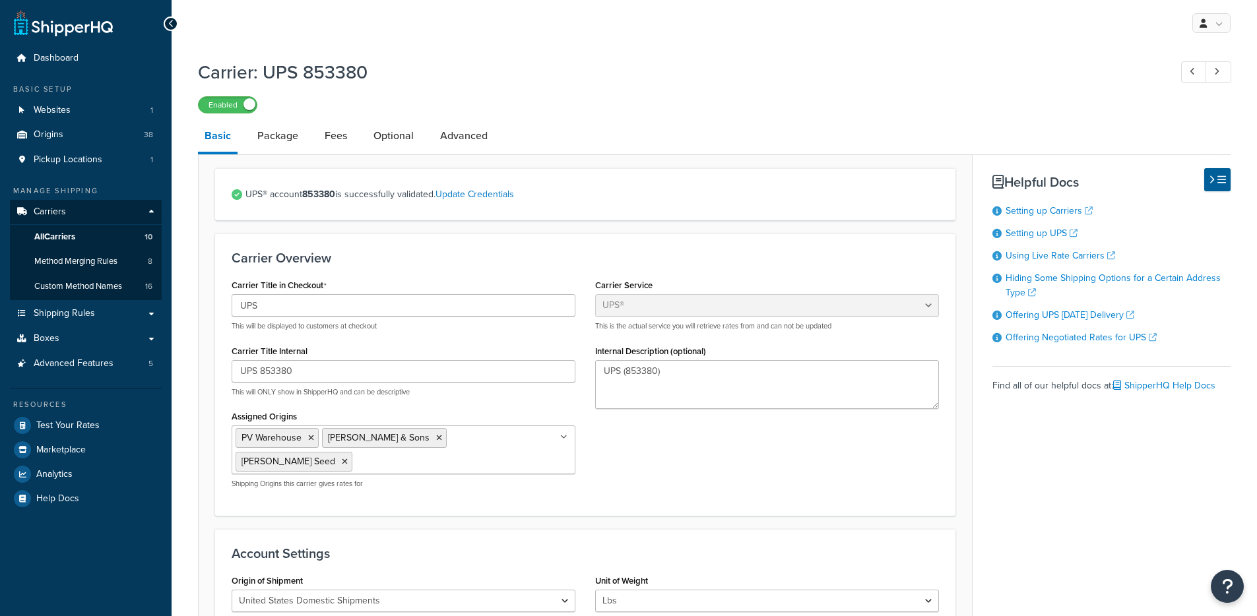
select select "ups"
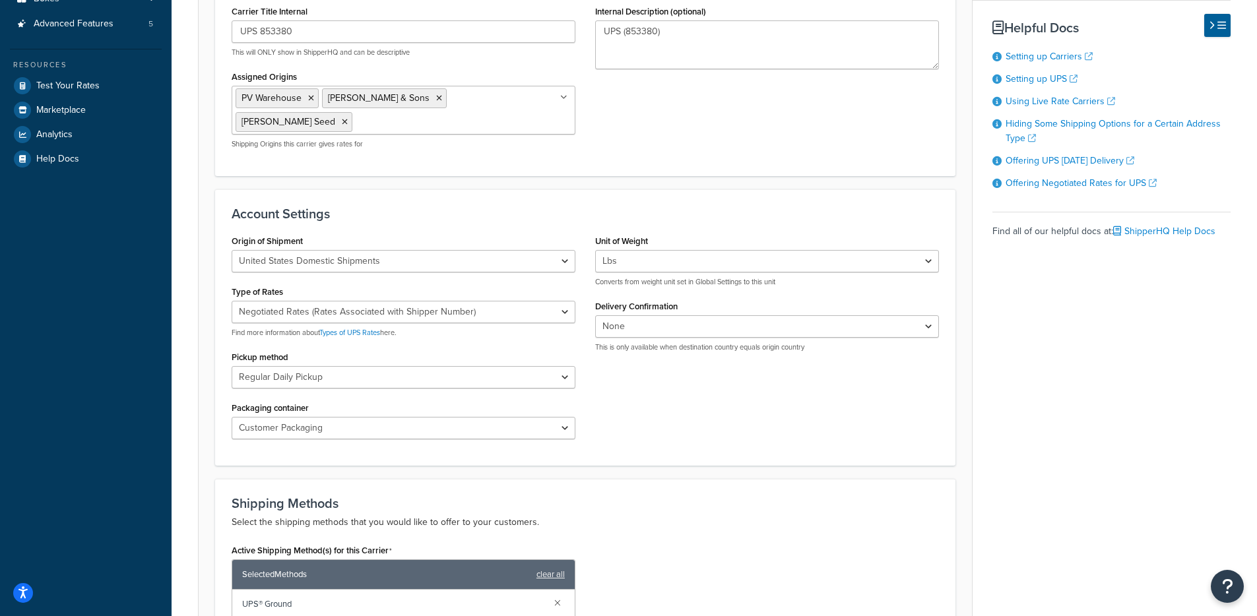
scroll to position [323, 0]
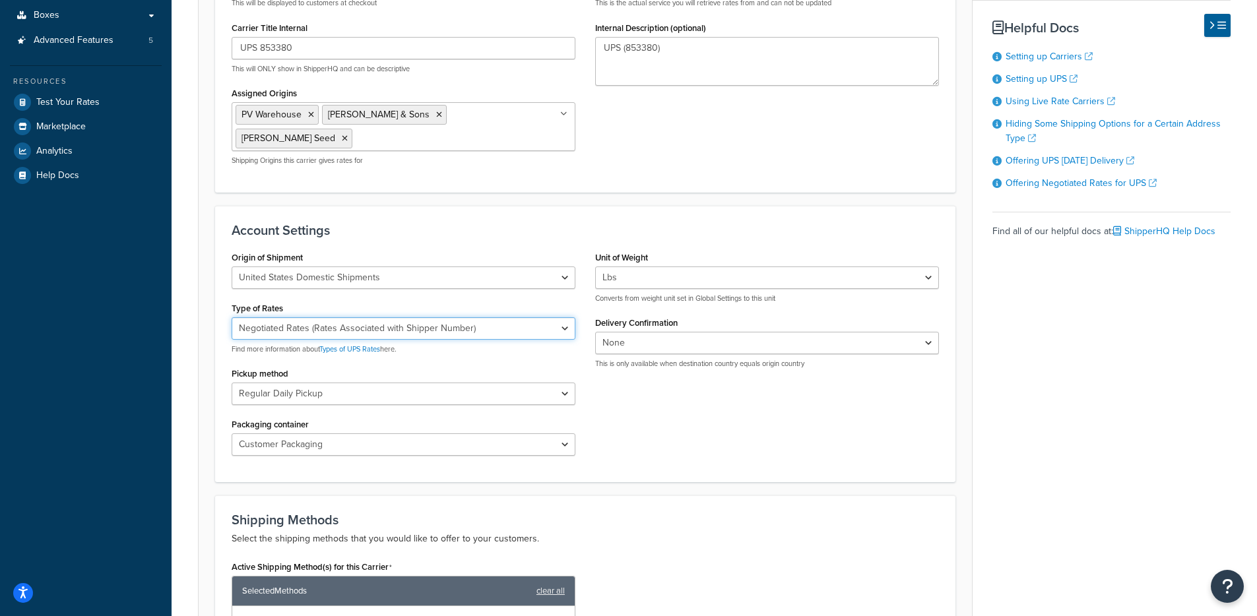
click at [476, 322] on select "Negotiated Rates (Rates Associated with Shipper Number) Daily Rates Retail Rate…" at bounding box center [404, 328] width 344 height 22
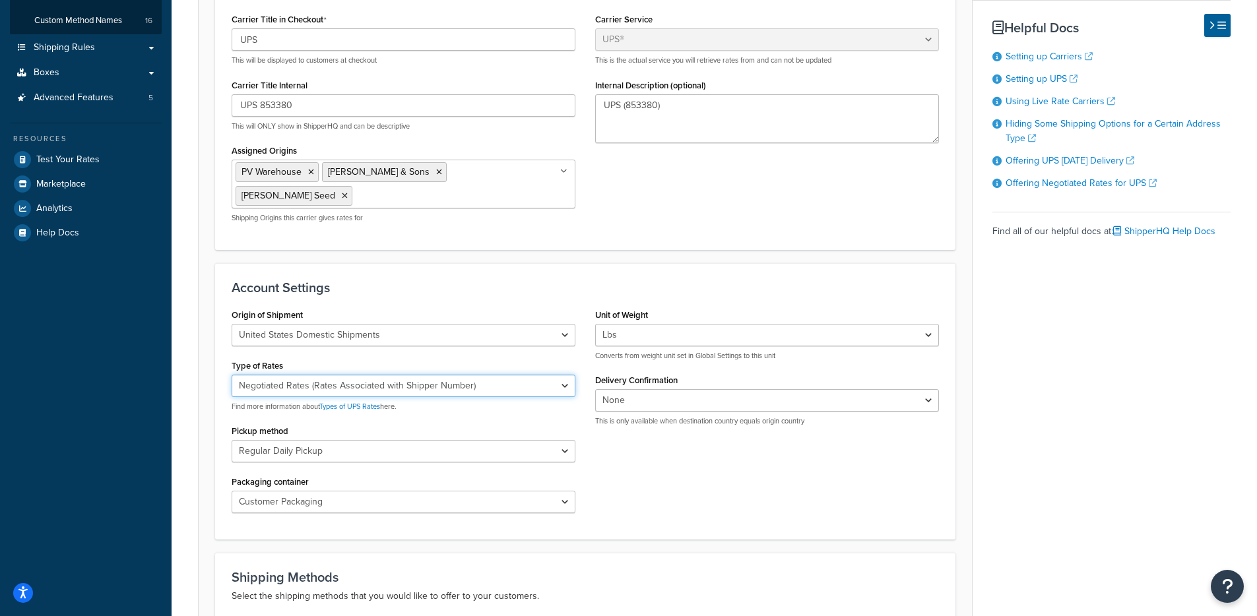
scroll to position [77, 0]
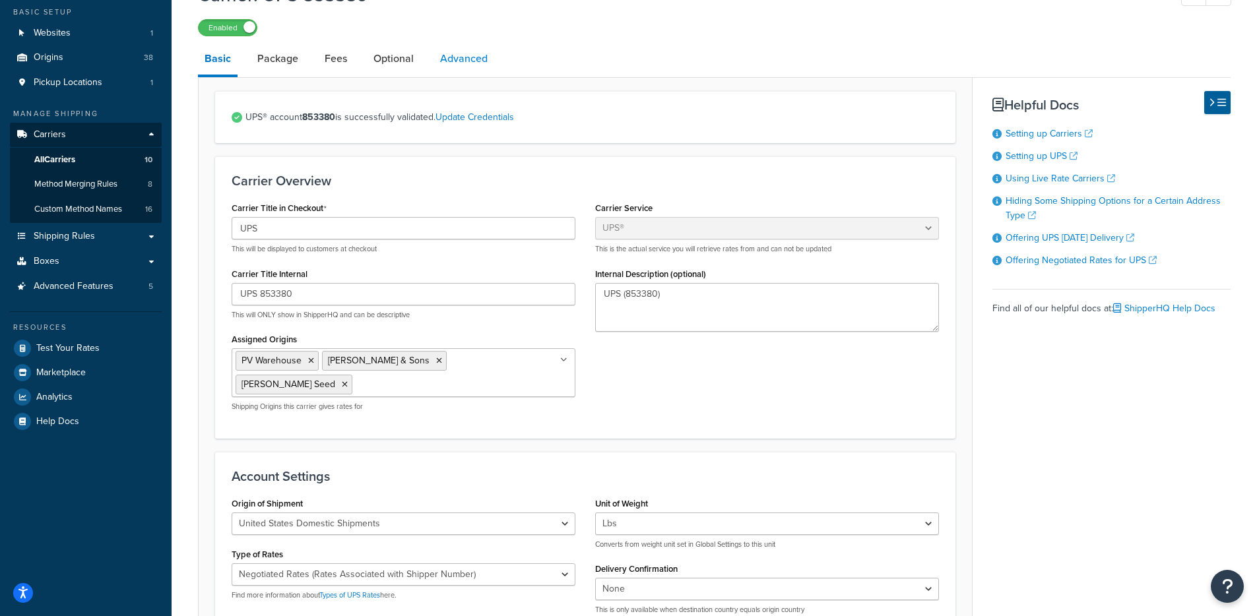
click at [486, 57] on link "Advanced" at bounding box center [463, 59] width 61 height 32
select select "false"
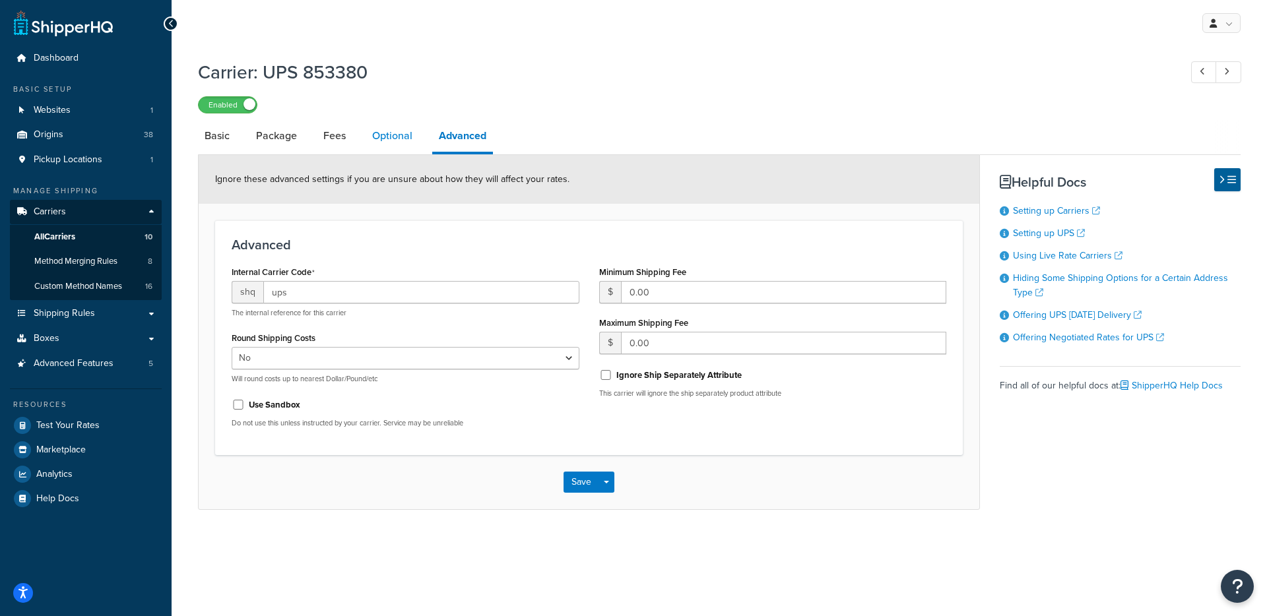
click at [416, 137] on link "Optional" at bounding box center [391, 136] width 53 height 32
select select "business"
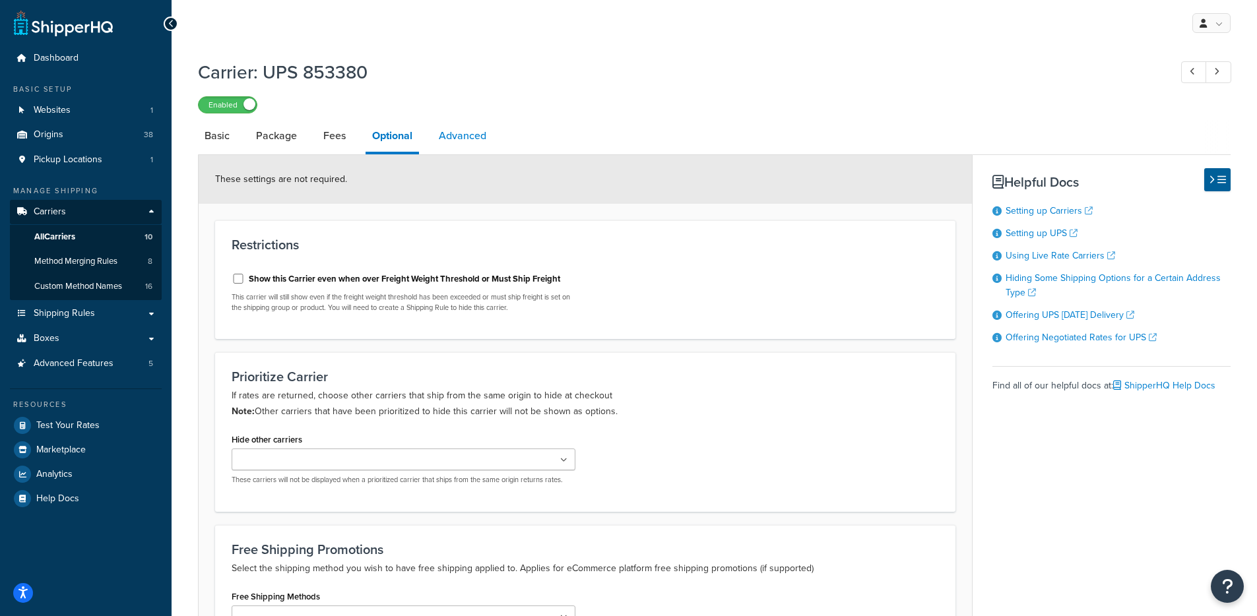
click at [440, 136] on link "Advanced" at bounding box center [462, 136] width 61 height 32
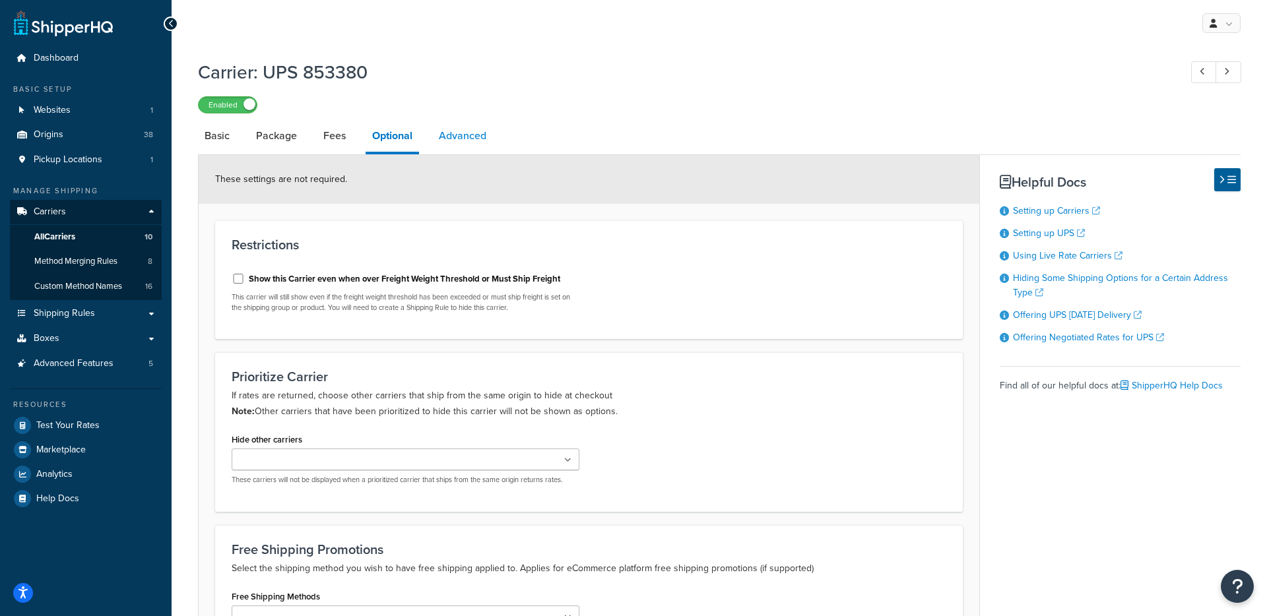
select select "false"
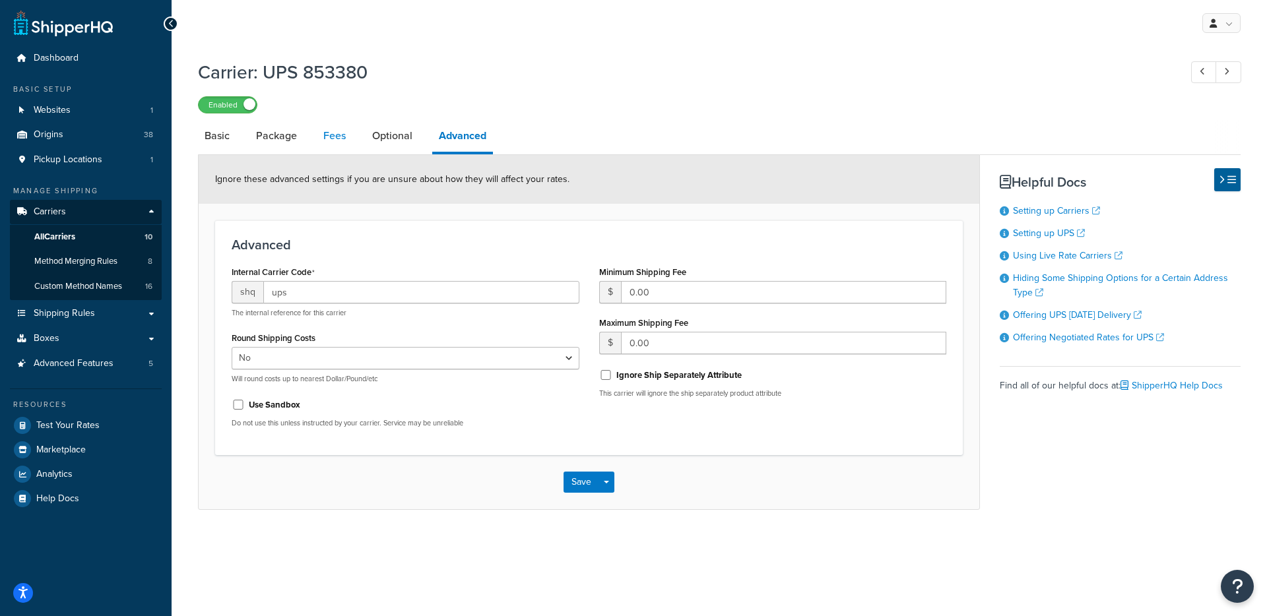
click at [332, 133] on link "Fees" at bounding box center [335, 136] width 36 height 32
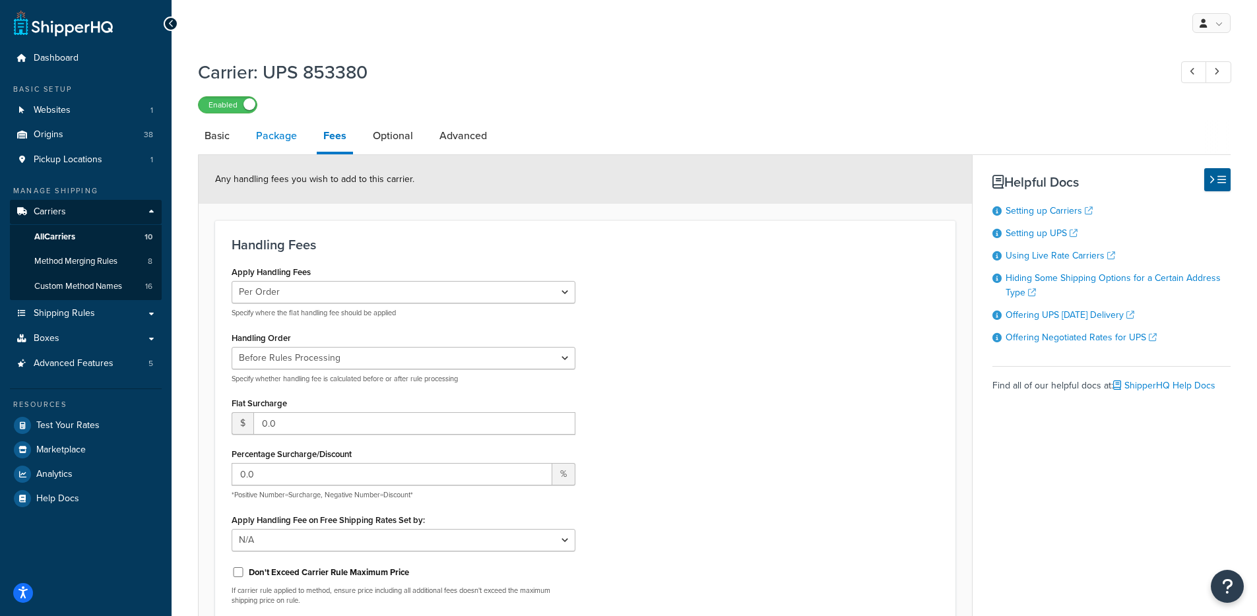
click at [265, 133] on link "Package" at bounding box center [276, 136] width 54 height 32
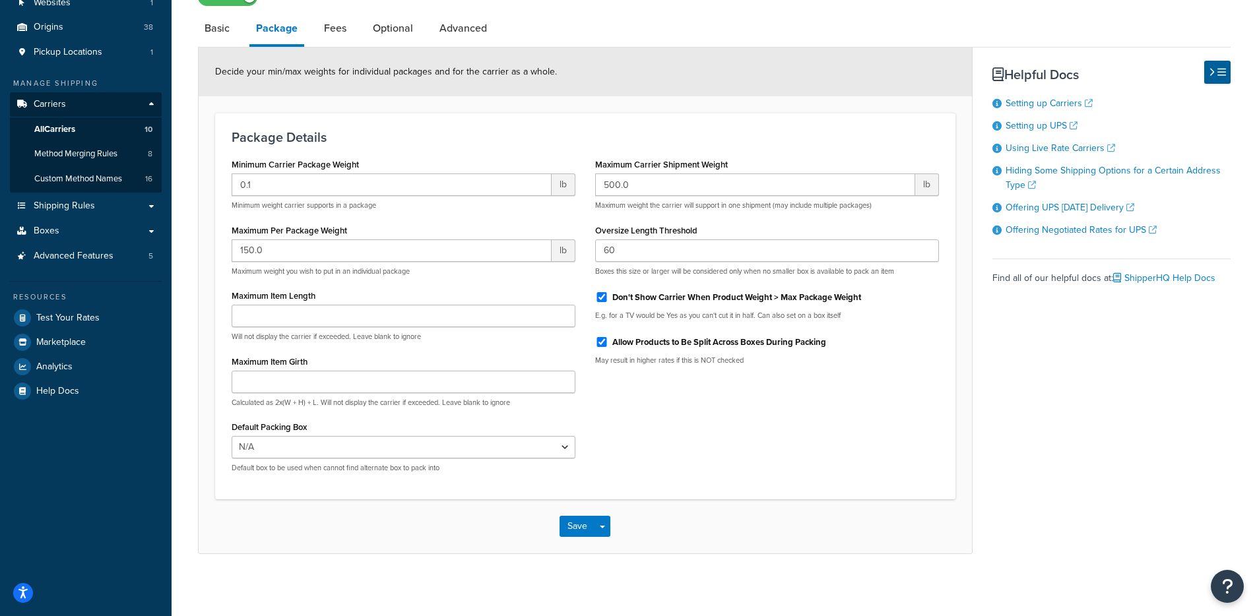
scroll to position [113, 0]
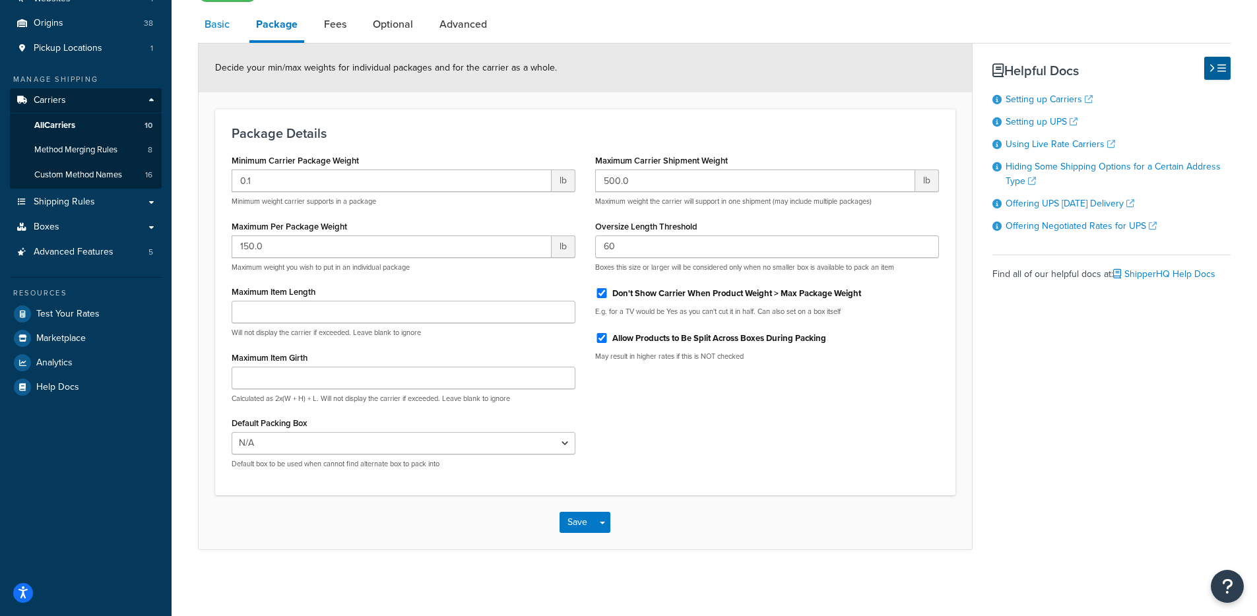
click at [203, 30] on link "Basic" at bounding box center [217, 25] width 38 height 32
select select "ups"
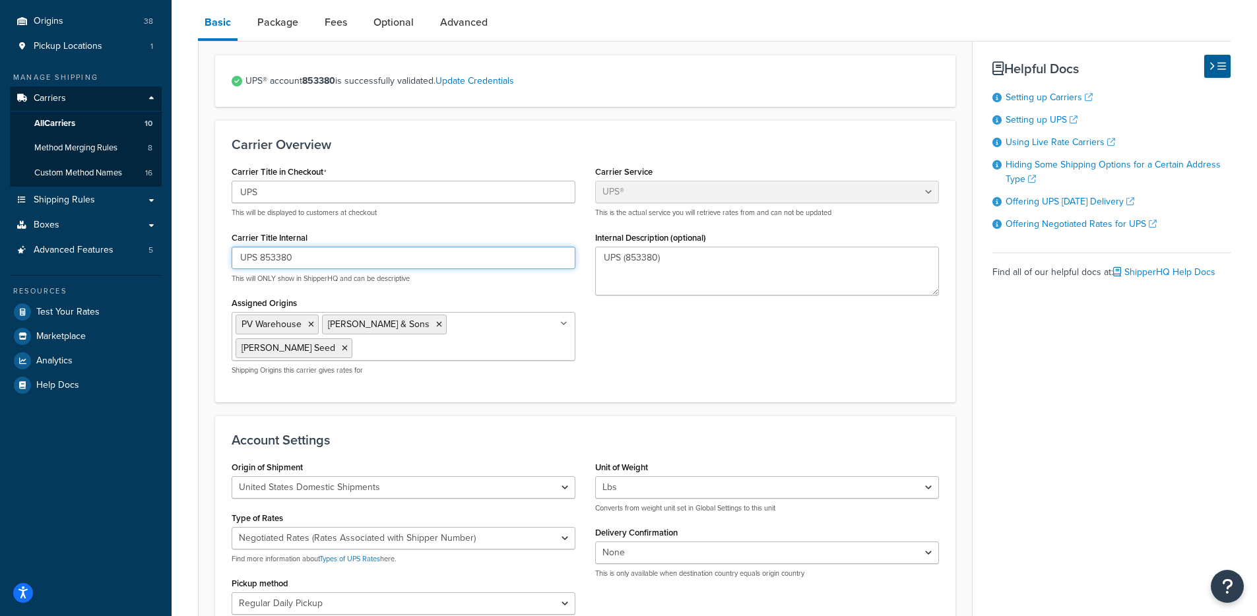
click at [317, 255] on input "UPS 853380" at bounding box center [404, 258] width 344 height 22
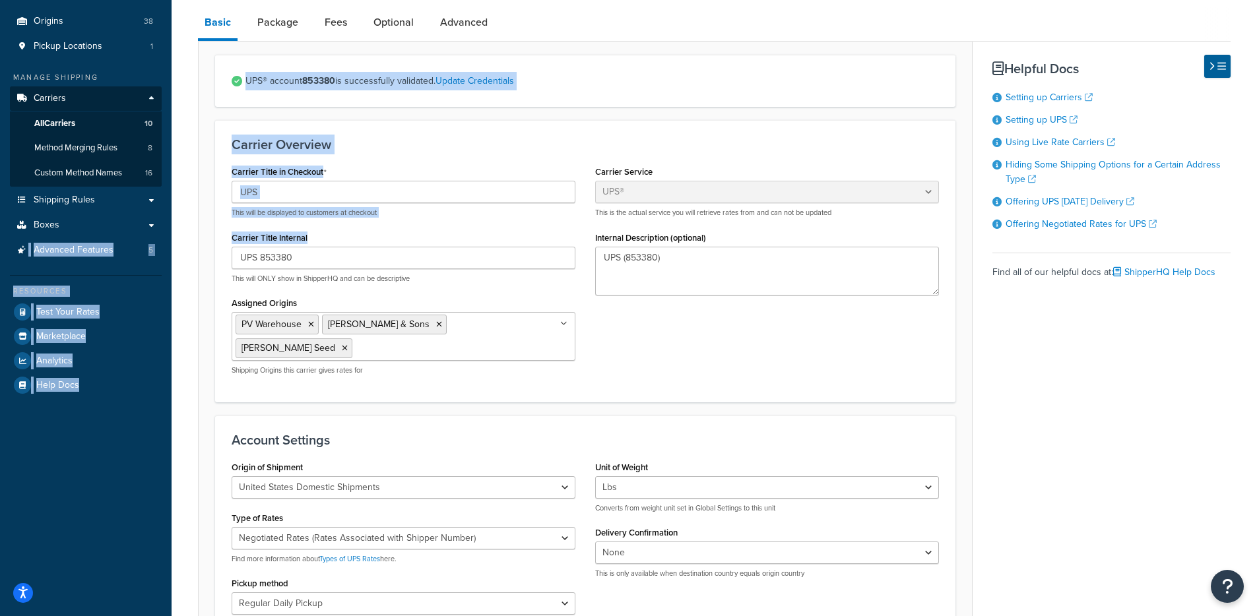
drag, startPoint x: 309, startPoint y: 245, endPoint x: 169, endPoint y: 246, distance: 140.5
click at [157, 241] on div "Dashboard Basic Setup Websites 1 Origins 38 Pickup Locations 1 Manage Shipping …" at bounding box center [628, 571] width 1257 height 1369
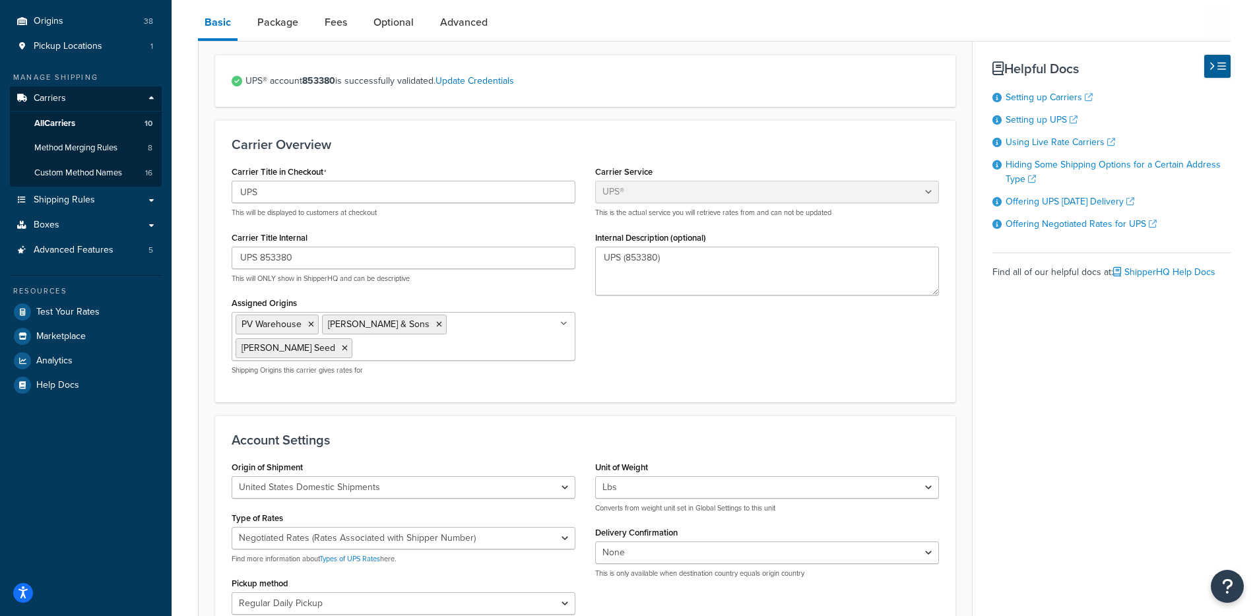
click at [263, 279] on p "This will ONLY show in ShipperHQ and can be descriptive" at bounding box center [404, 279] width 344 height 10
drag, startPoint x: 239, startPoint y: 278, endPoint x: 501, endPoint y: 280, distance: 261.3
click at [501, 280] on p "This will ONLY show in ShipperHQ and can be descriptive" at bounding box center [404, 279] width 344 height 10
drag, startPoint x: 501, startPoint y: 282, endPoint x: 391, endPoint y: 280, distance: 109.5
click at [501, 282] on p "This will ONLY show in ShipperHQ and can be descriptive" at bounding box center [404, 279] width 344 height 10
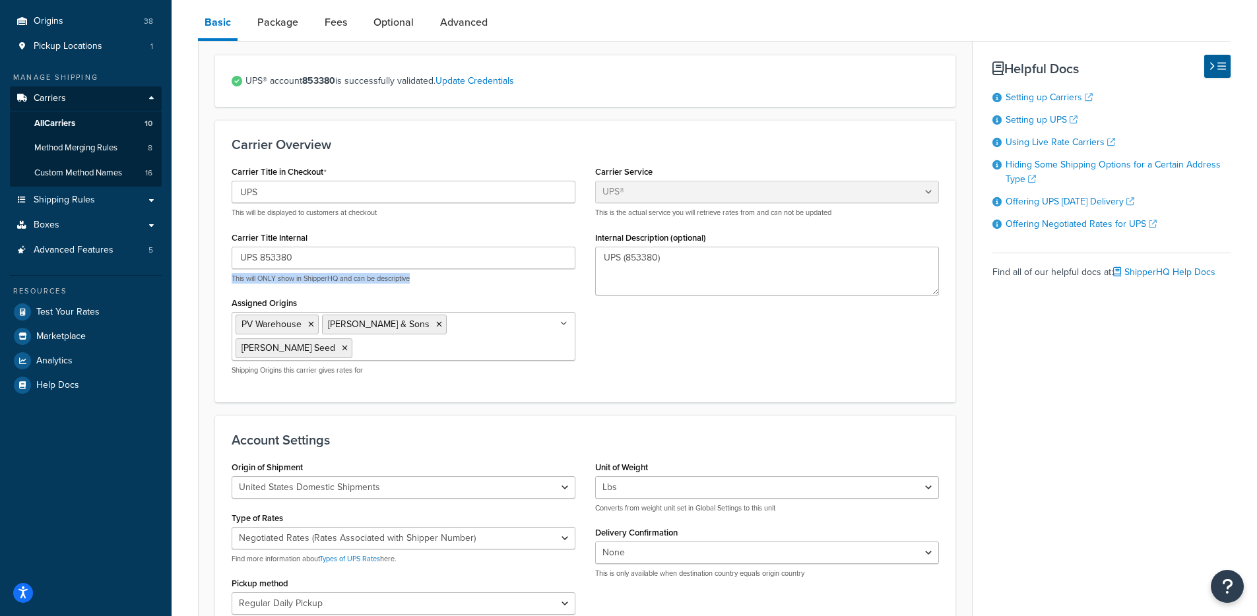
drag, startPoint x: 391, startPoint y: 280, endPoint x: 230, endPoint y: 274, distance: 161.7
click at [230, 274] on div "Carrier Title in Checkout UPS This will be displayed to customers at checkout C…" at bounding box center [403, 273] width 363 height 223
click at [227, 274] on div "Carrier Title in Checkout UPS This will be displayed to customers at checkout C…" at bounding box center [403, 273] width 363 height 223
drag, startPoint x: 232, startPoint y: 277, endPoint x: 448, endPoint y: 284, distance: 215.8
click at [448, 284] on div "Carrier Title in Checkout UPS This will be displayed to customers at checkout C…" at bounding box center [403, 273] width 363 height 223
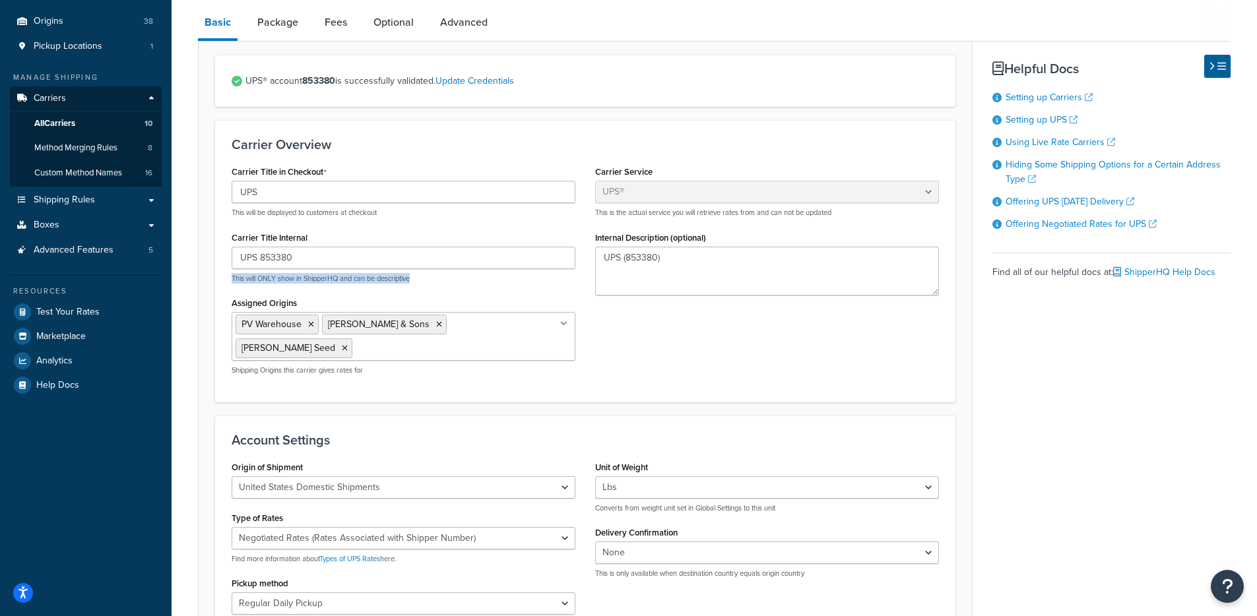
click at [448, 284] on p "This will ONLY show in ShipperHQ and can be descriptive" at bounding box center [404, 279] width 344 height 10
drag, startPoint x: 447, startPoint y: 284, endPoint x: 215, endPoint y: 280, distance: 231.6
click at [216, 280] on div "Carrier Overview Carrier Title in Checkout UPS This will be displayed to custom…" at bounding box center [585, 261] width 740 height 282
click at [215, 279] on div "Carrier Overview Carrier Title in Checkout UPS This will be displayed to custom…" at bounding box center [585, 261] width 740 height 282
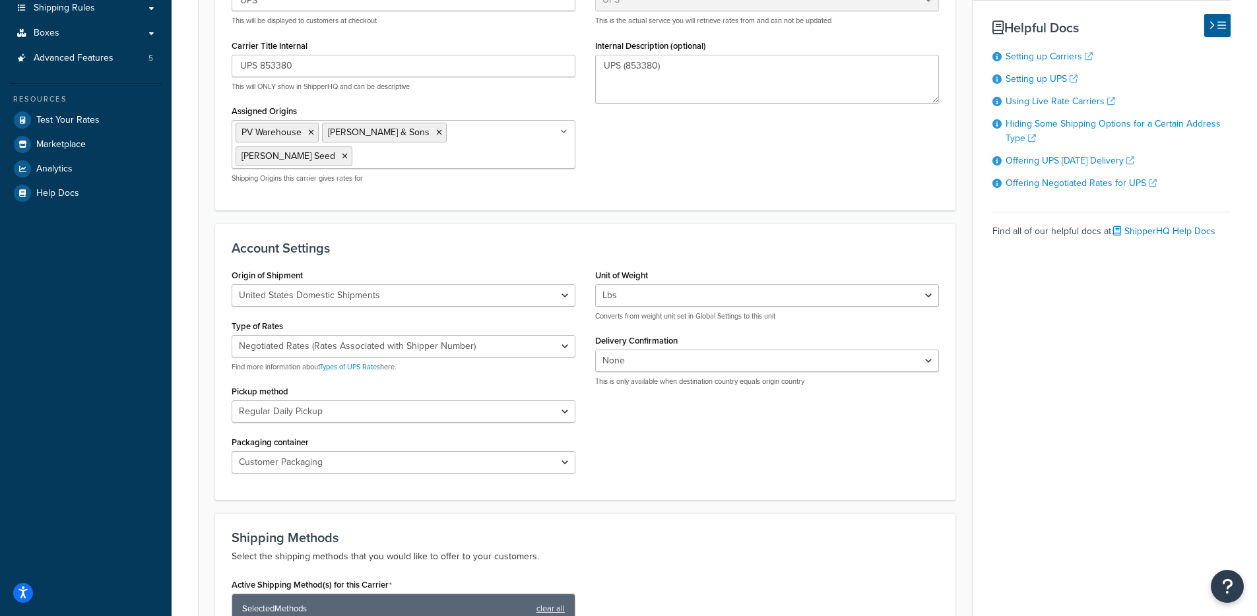
scroll to position [306, 0]
click at [667, 356] on select "None Signature Required Adult Signature Required" at bounding box center [767, 360] width 344 height 22
click at [449, 408] on select "Regular Daily Pickup Customer Counter One Time Pickup On Call Air Letter Center…" at bounding box center [404, 411] width 344 height 22
click at [449, 457] on select "Customer Packaging UPS Letter Envelope Customer Supplied Package UPS Tube UPS P…" at bounding box center [404, 462] width 344 height 22
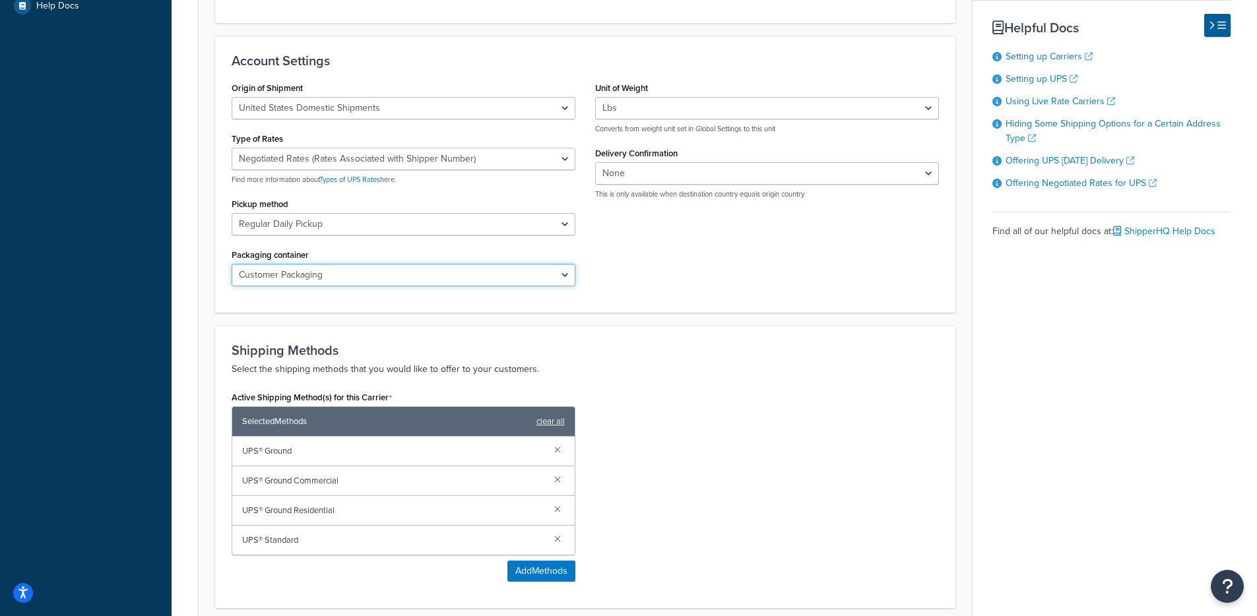
scroll to position [588, 0]
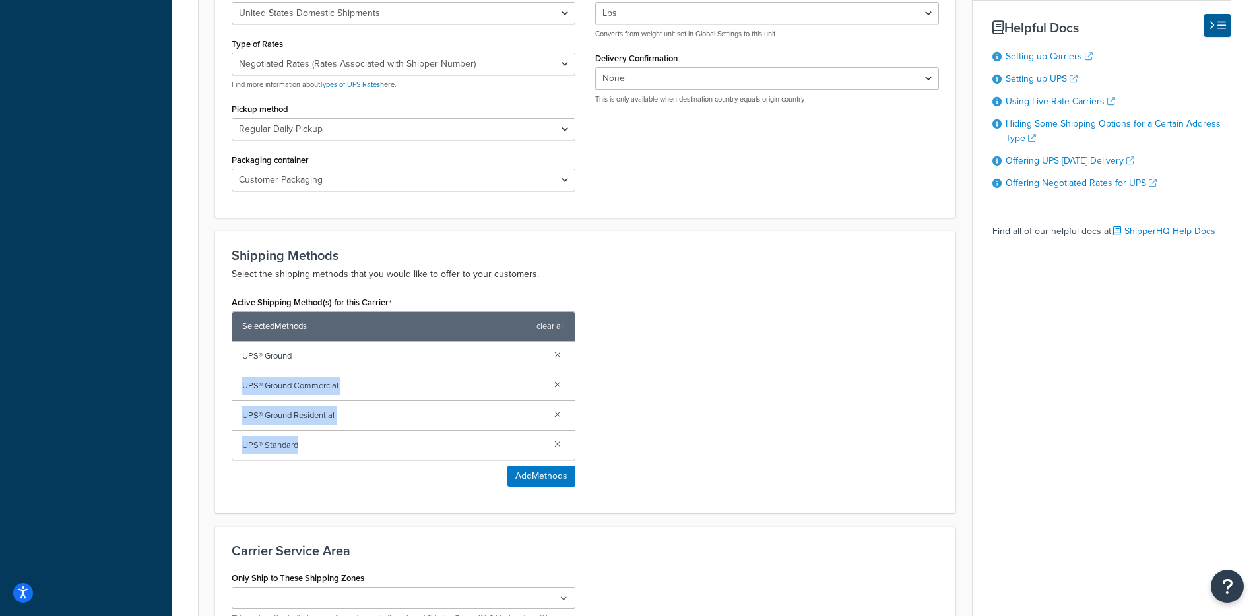
drag, startPoint x: 320, startPoint y: 363, endPoint x: 343, endPoint y: 452, distance: 91.4
click at [343, 451] on div "UPS® Ground UPS® Ground Commercial UPS® Ground Residential UPS® Standard" at bounding box center [403, 401] width 342 height 118
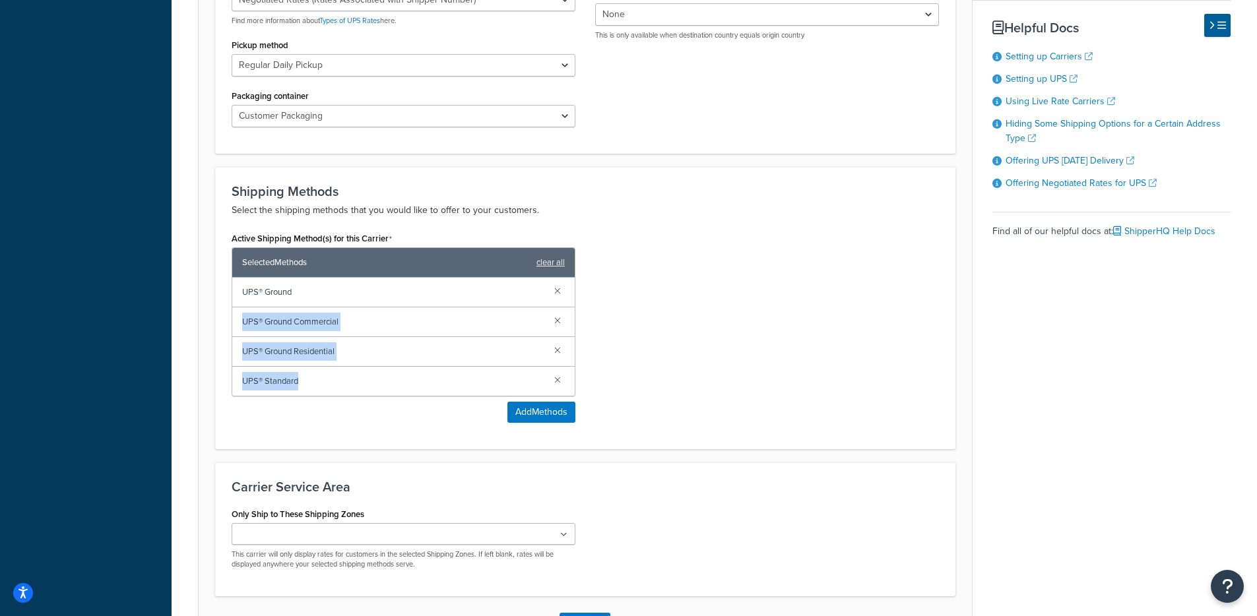
scroll to position [751, 0]
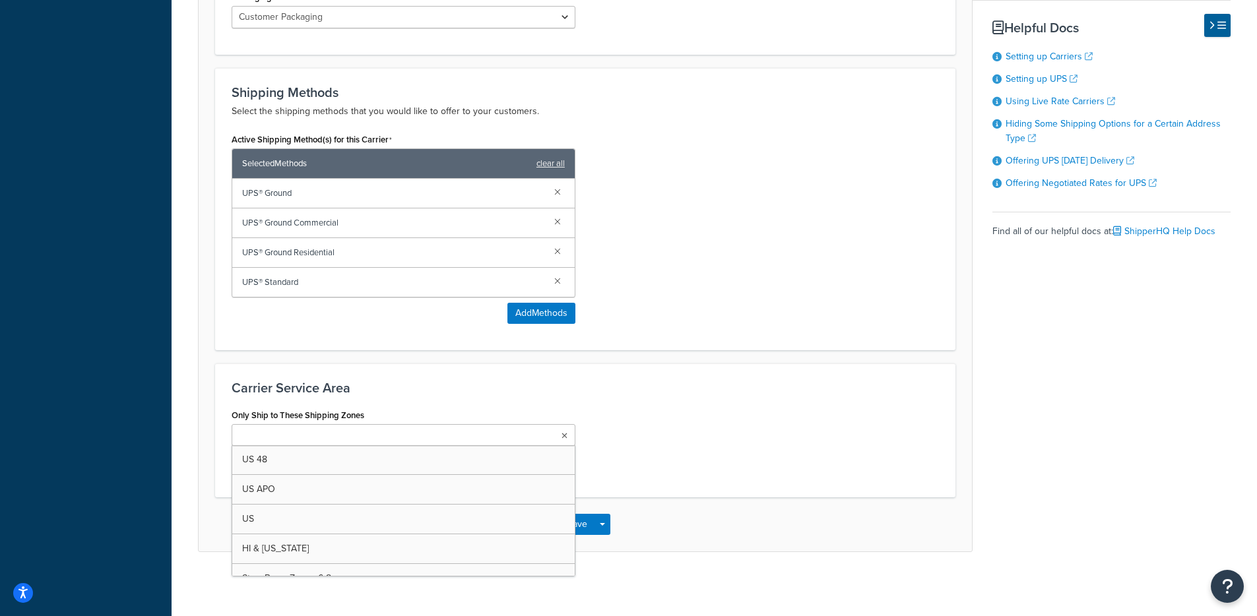
click at [354, 439] on ul at bounding box center [404, 435] width 344 height 22
click at [759, 406] on div "Only Ship to These Shipping Zones US 48 US APO US HI & Alaska StrawBerry Zones …" at bounding box center [585, 443] width 727 height 75
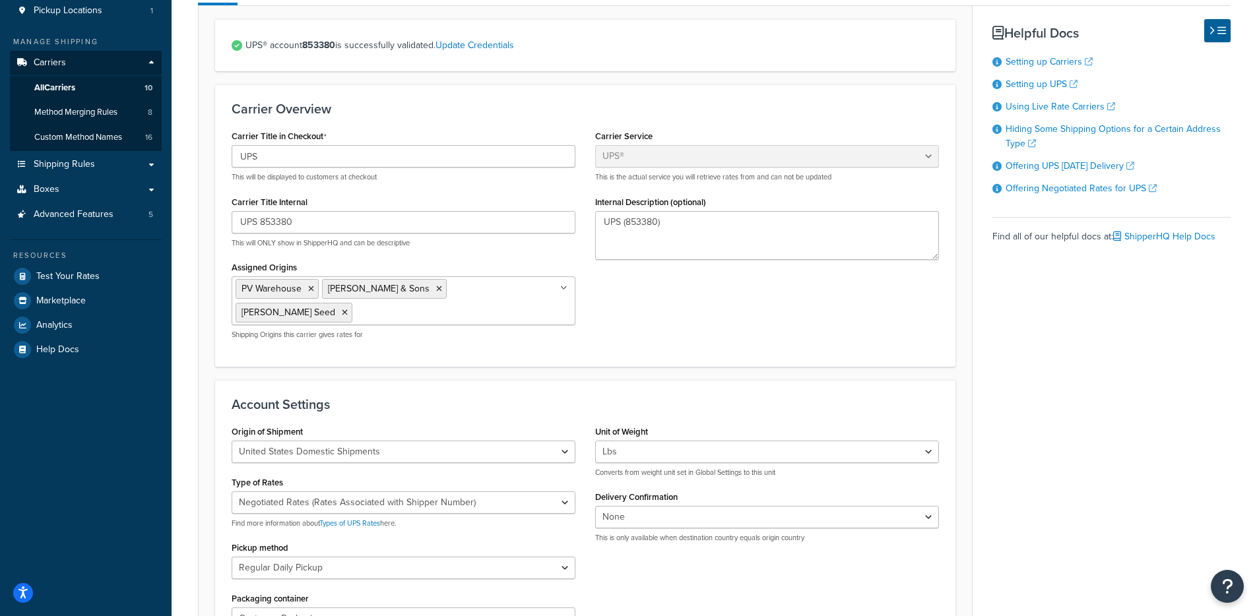
scroll to position [0, 0]
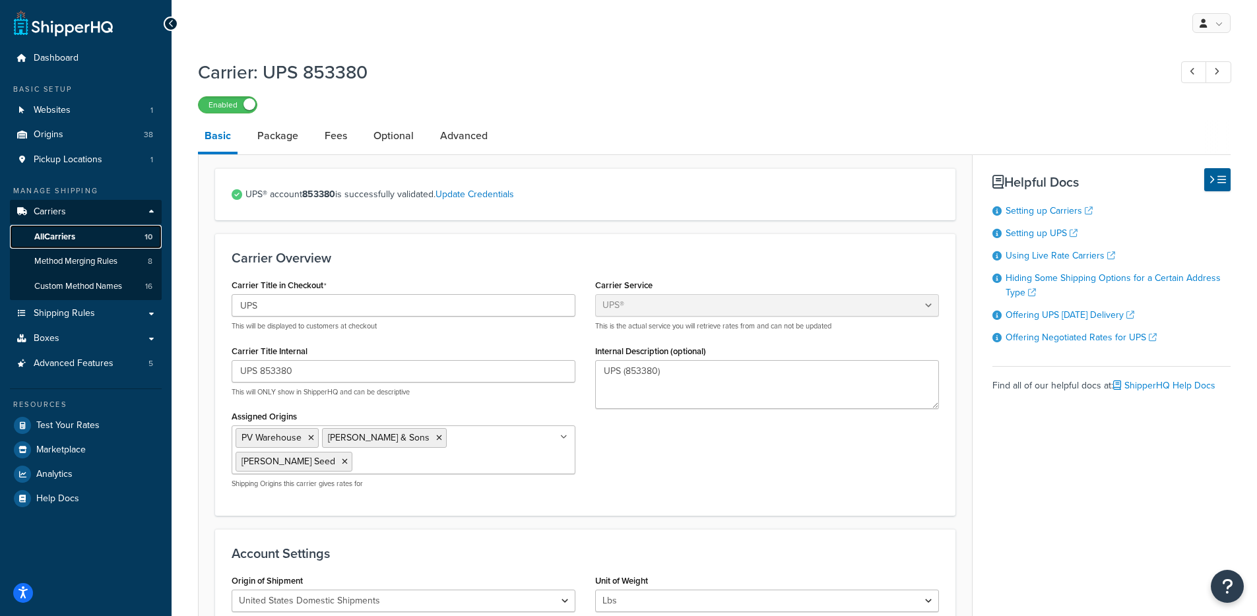
click at [99, 239] on link "All Carriers 10" at bounding box center [86, 237] width 152 height 24
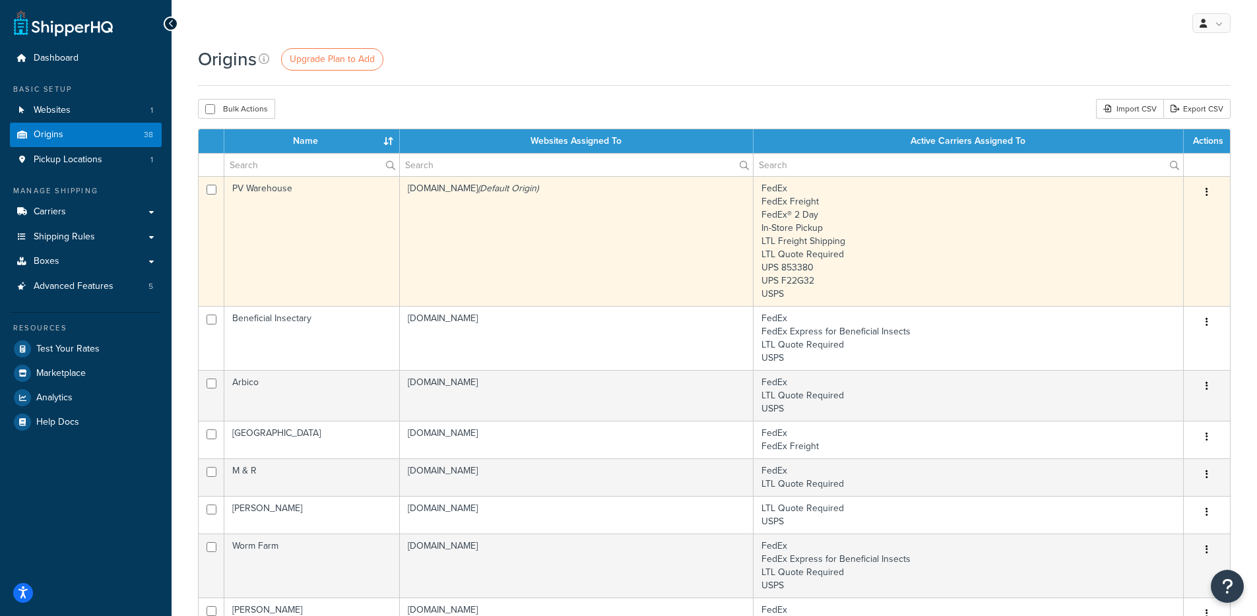
click at [497, 251] on td "groworganic-usd.myshopify.com (Default Origin)" at bounding box center [577, 241] width 354 height 130
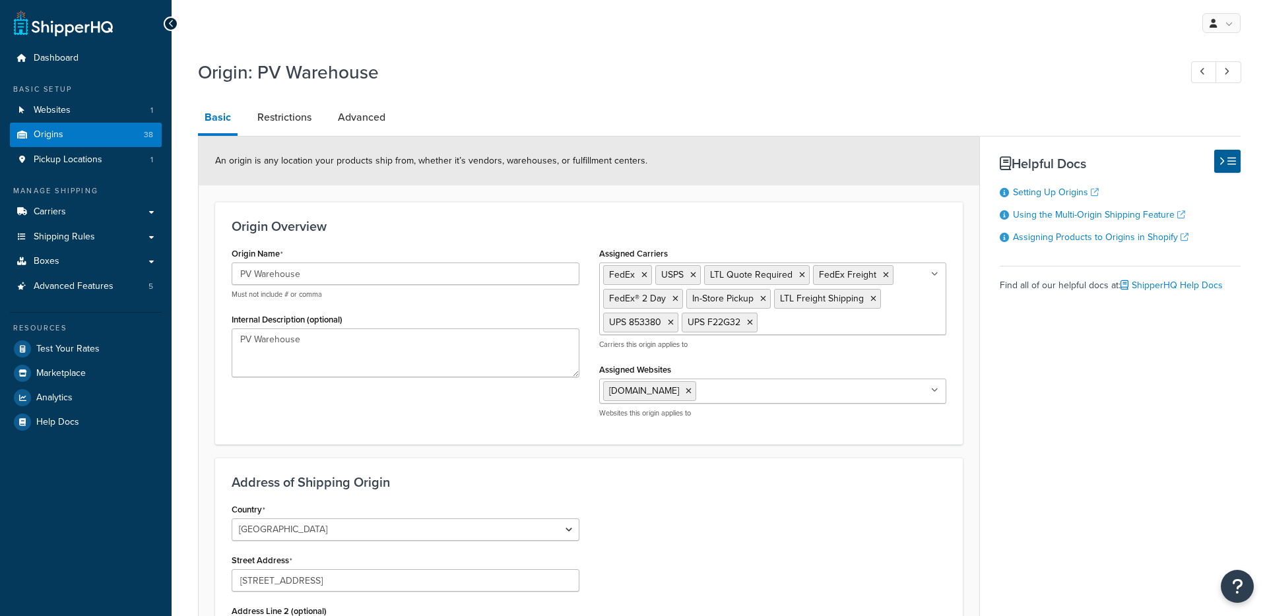
select select "5"
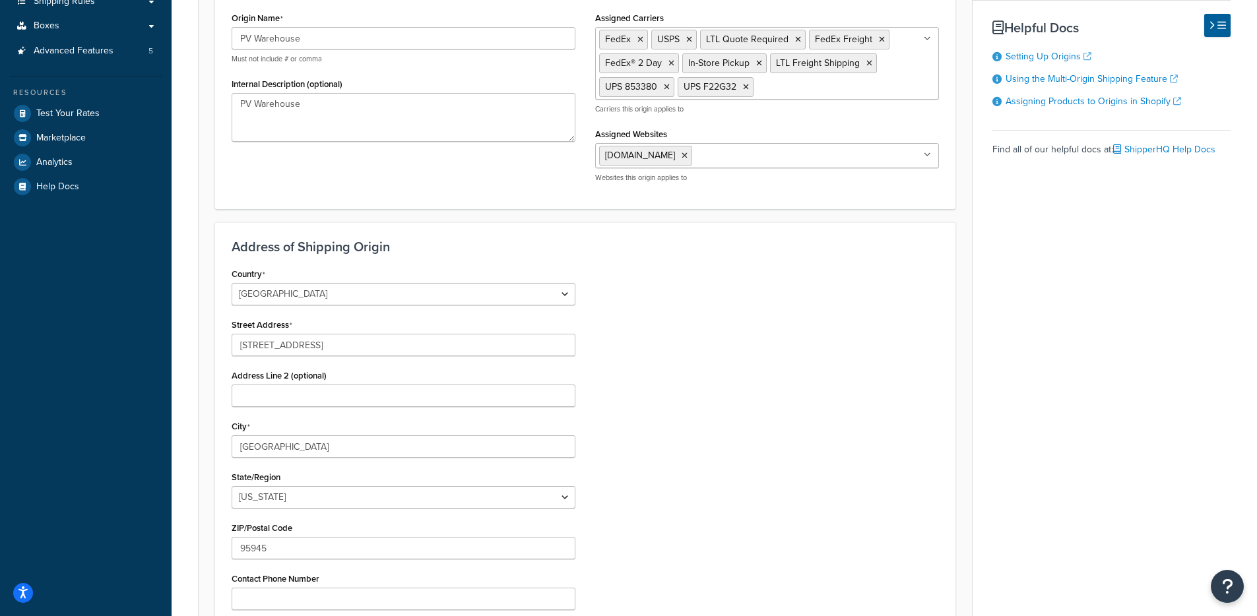
scroll to position [233, 0]
click at [831, 174] on div "[DOMAIN_NAME] No results found Websites this origin applies to" at bounding box center [767, 166] width 344 height 40
click at [838, 154] on ul "[DOMAIN_NAME]" at bounding box center [767, 158] width 344 height 25
drag, startPoint x: 992, startPoint y: 263, endPoint x: 920, endPoint y: 267, distance: 72.0
click at [992, 264] on div "Basic Restrictions Advanced An origin is any location your products ship from, …" at bounding box center [714, 322] width 1032 height 906
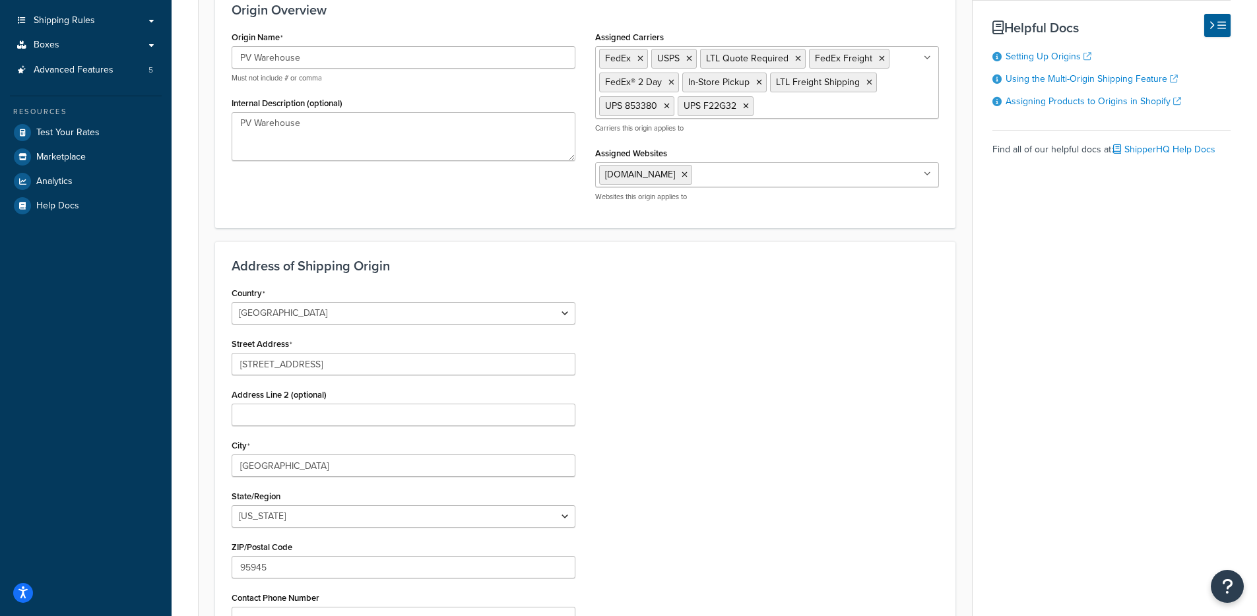
scroll to position [0, 0]
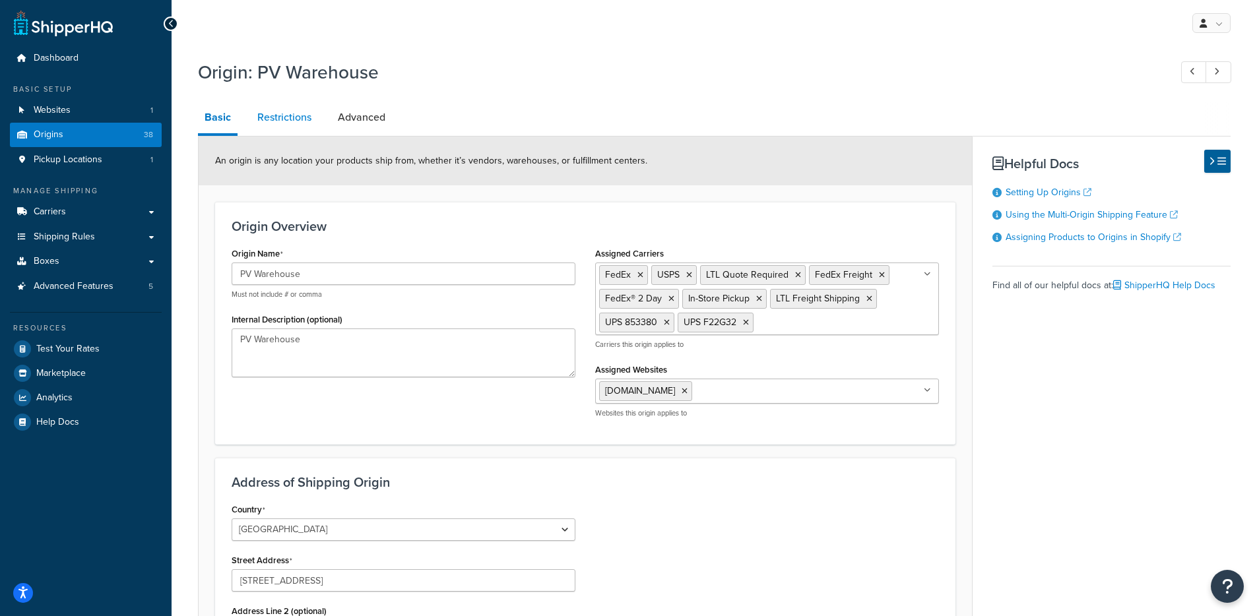
click at [285, 128] on link "Restrictions" at bounding box center [284, 118] width 67 height 32
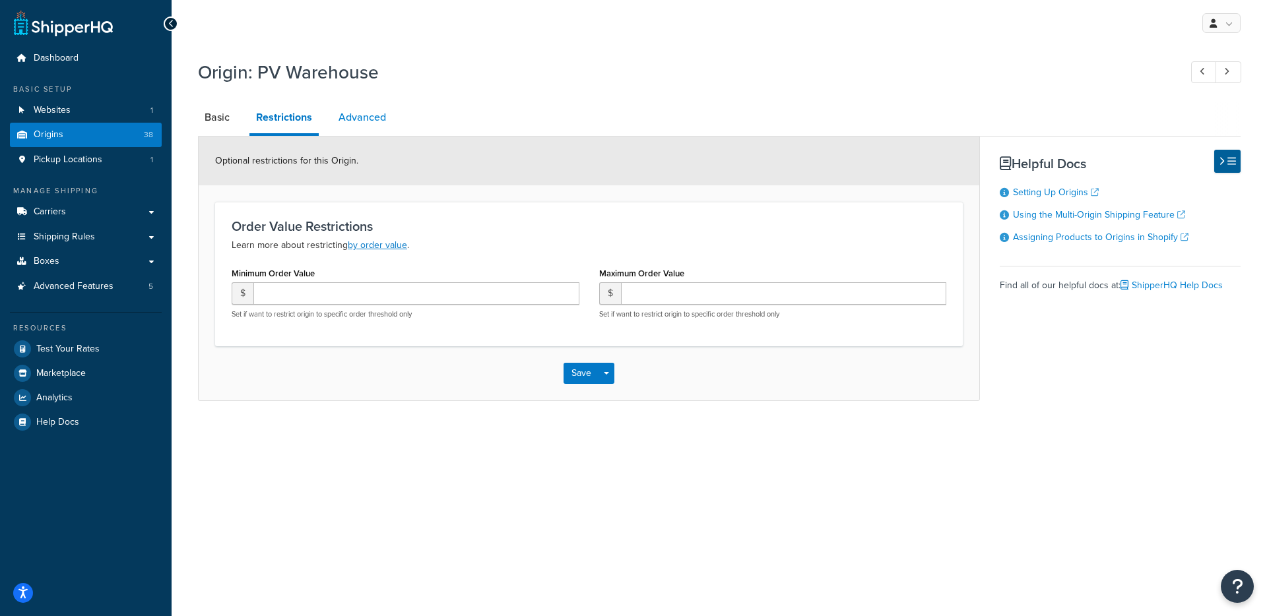
click at [386, 123] on link "Advanced" at bounding box center [362, 118] width 61 height 32
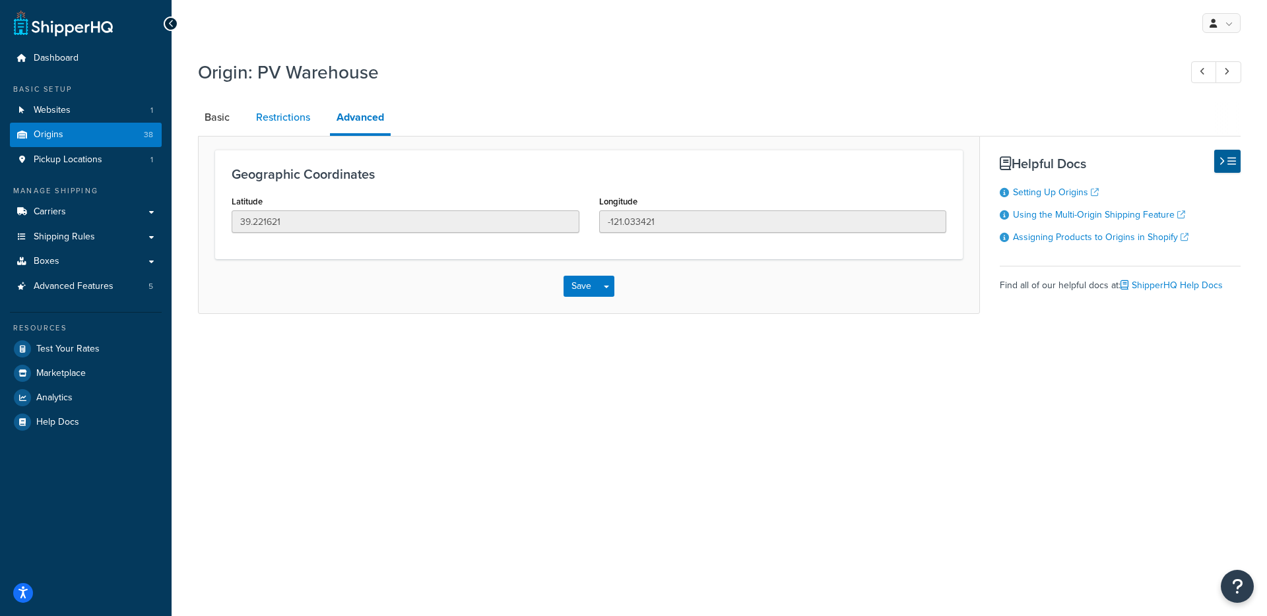
click at [294, 107] on link "Restrictions" at bounding box center [282, 118] width 67 height 32
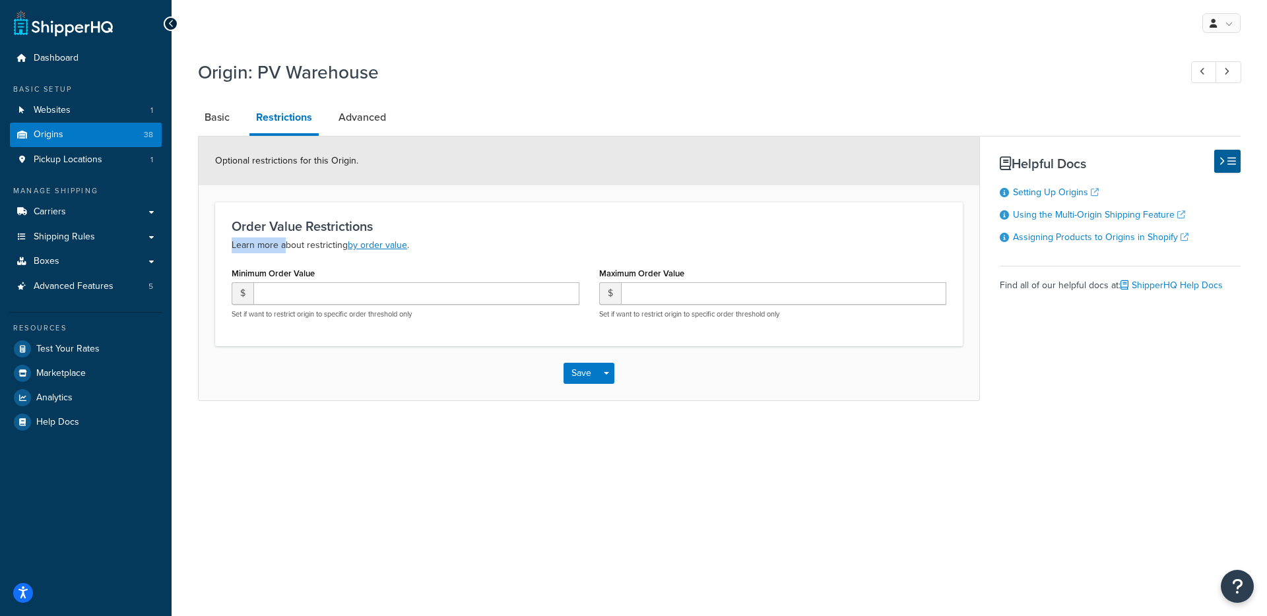
drag, startPoint x: 257, startPoint y: 239, endPoint x: 288, endPoint y: 237, distance: 31.1
click at [285, 241] on p "Learn more about restricting by order value ." at bounding box center [589, 245] width 714 height 16
click at [351, 117] on link "Advanced" at bounding box center [362, 118] width 61 height 32
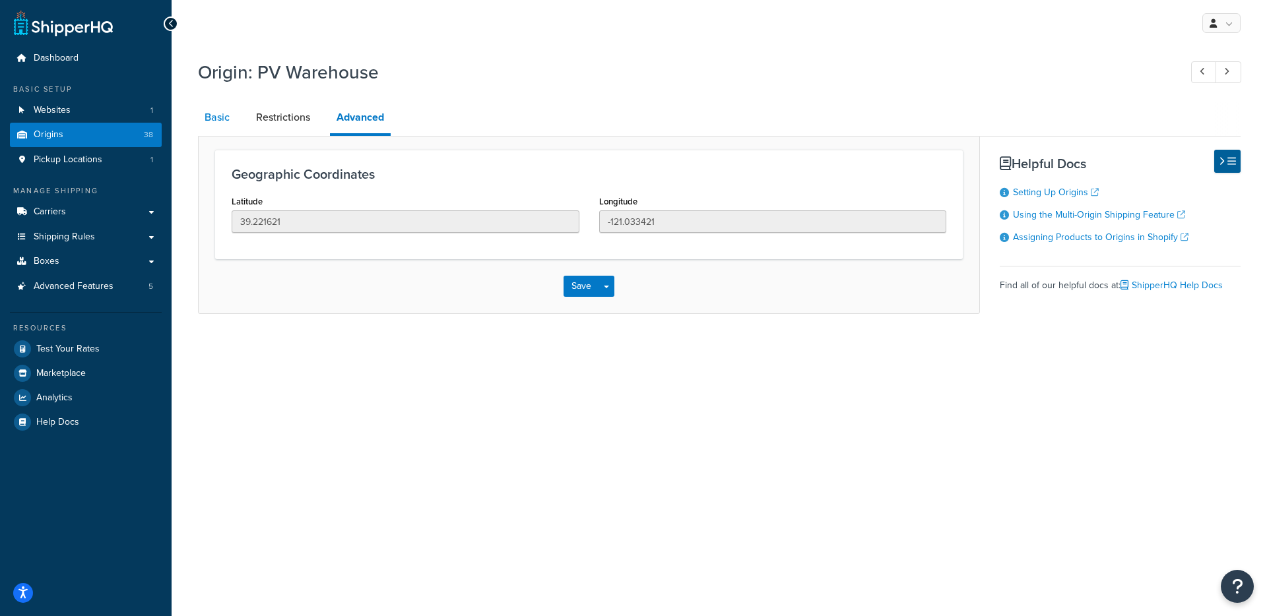
click at [219, 119] on link "Basic" at bounding box center [217, 118] width 38 height 32
select select "5"
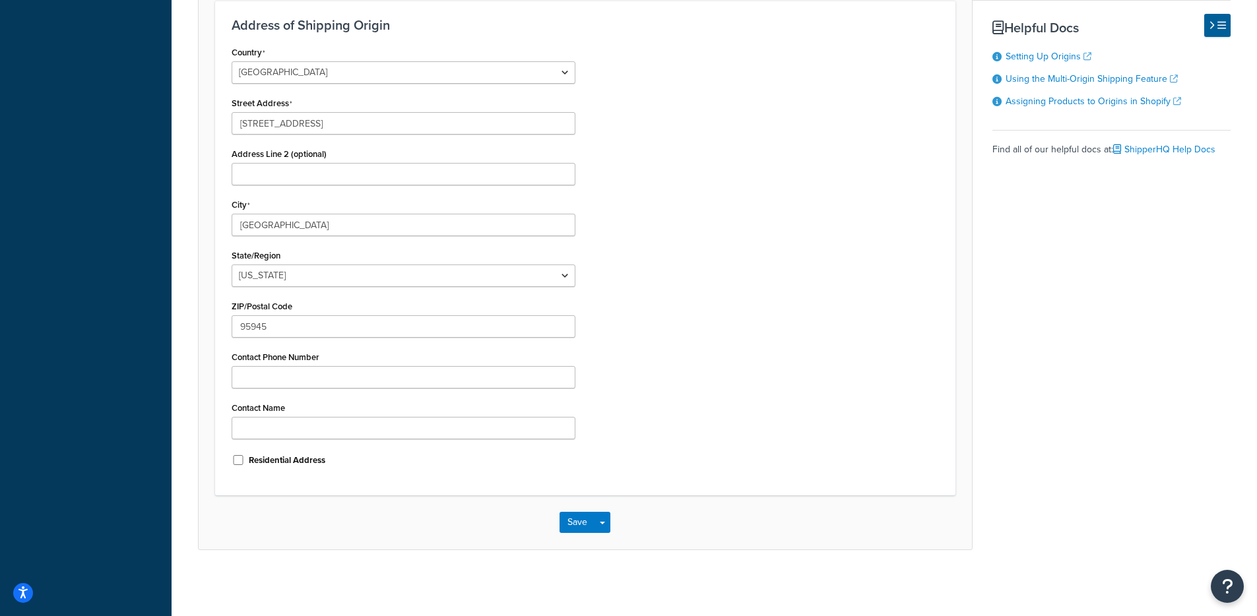
scroll to position [20, 0]
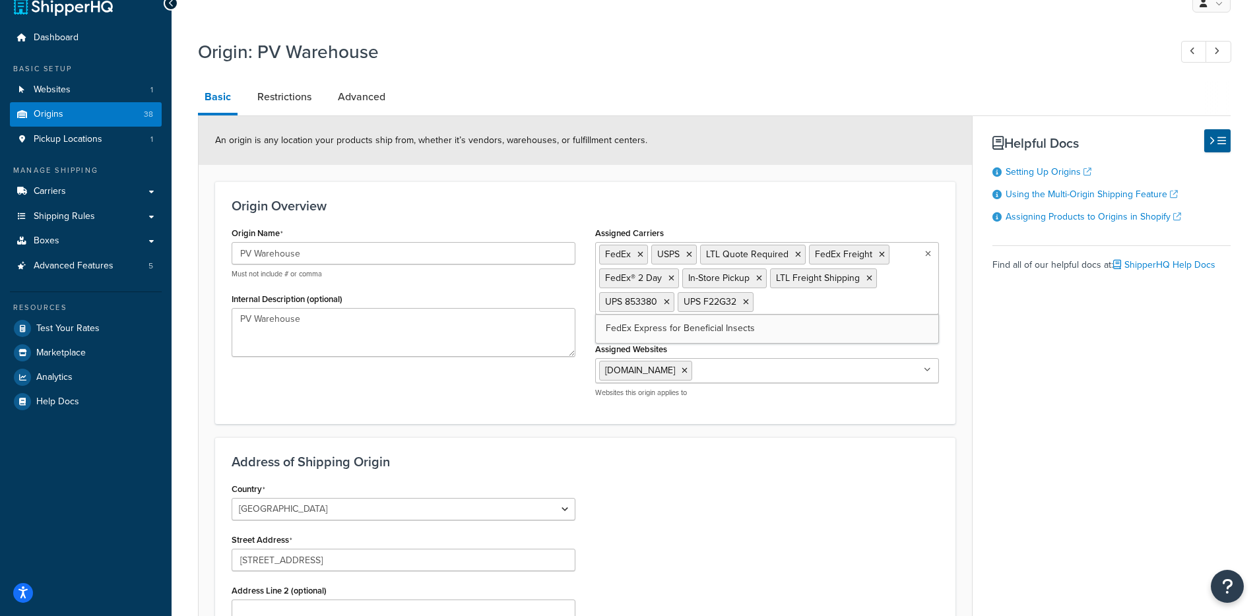
click at [925, 264] on ul "FedEx USPS LTL Quote Required FedEx Freight FedEx® 2 Day In-Store Pickup LTL Fr…" at bounding box center [767, 278] width 344 height 73
click at [835, 187] on div "Origin Overview Origin Name PV Warehouse Must not include # or comma Internal D…" at bounding box center [585, 302] width 740 height 243
click at [69, 84] on span "Websites" at bounding box center [52, 89] width 37 height 11
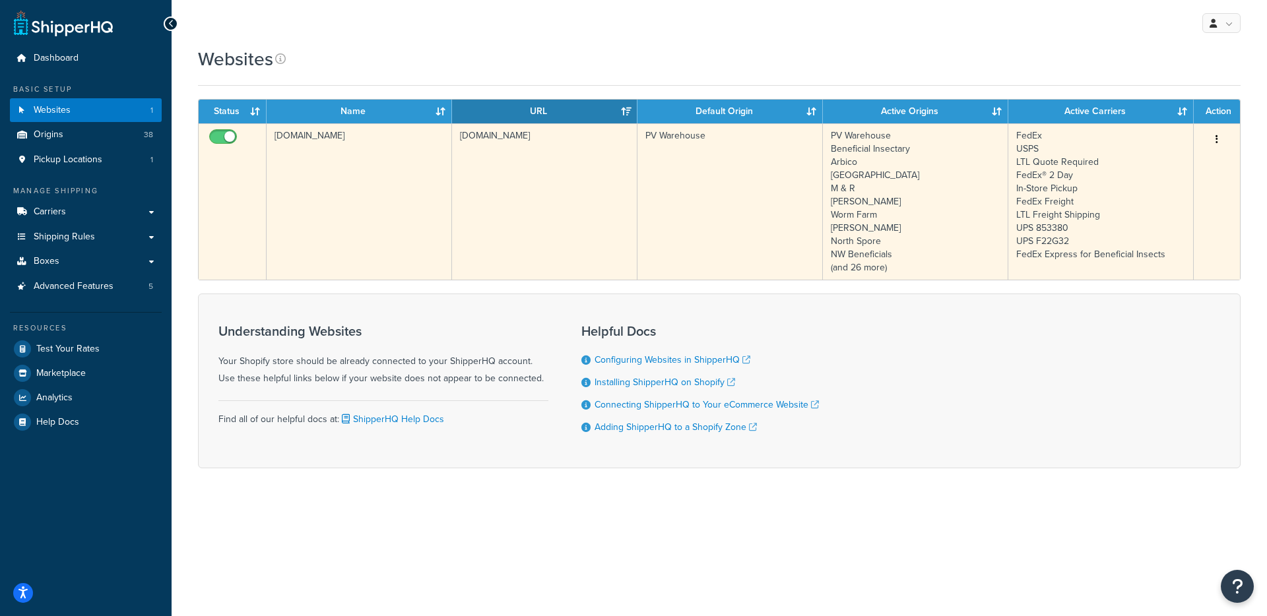
click at [484, 189] on td "[DOMAIN_NAME]" at bounding box center [544, 201] width 185 height 156
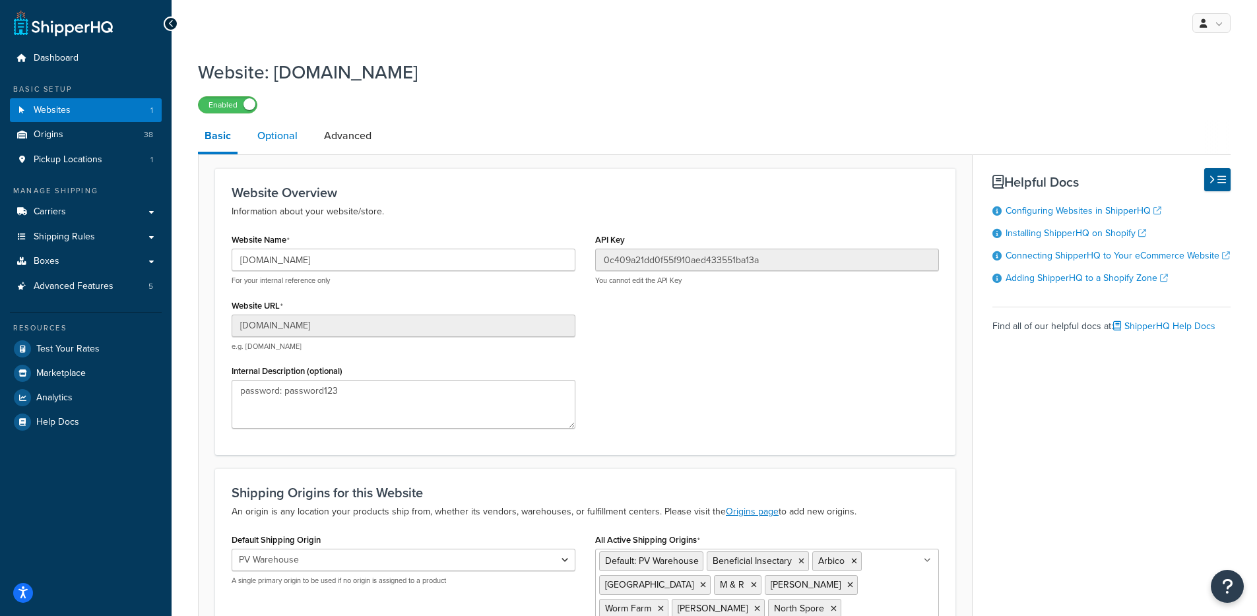
click at [287, 140] on link "Optional" at bounding box center [277, 136] width 53 height 32
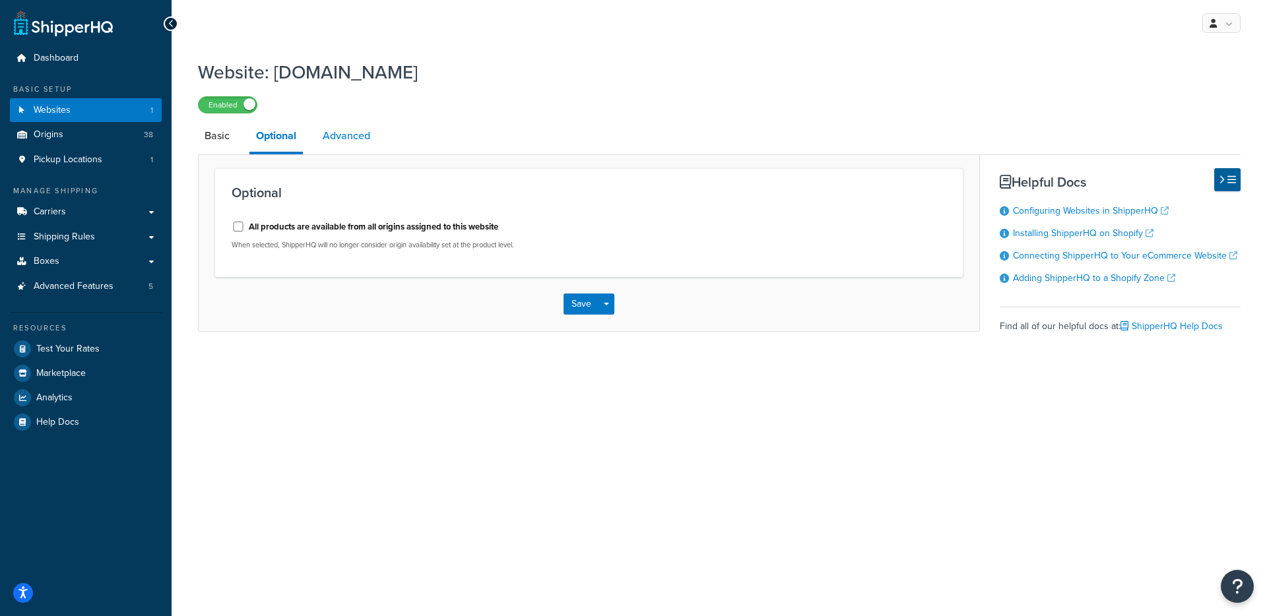
click at [346, 142] on link "Advanced" at bounding box center [346, 136] width 61 height 32
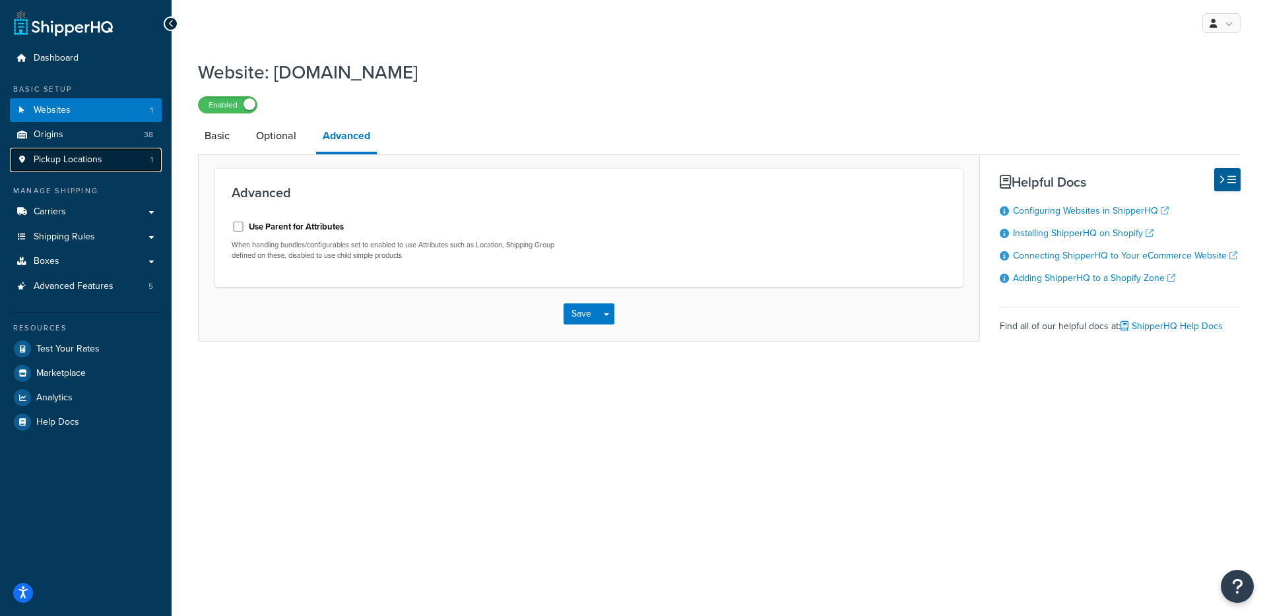
click at [89, 155] on span "Pickup Locations" at bounding box center [68, 159] width 69 height 11
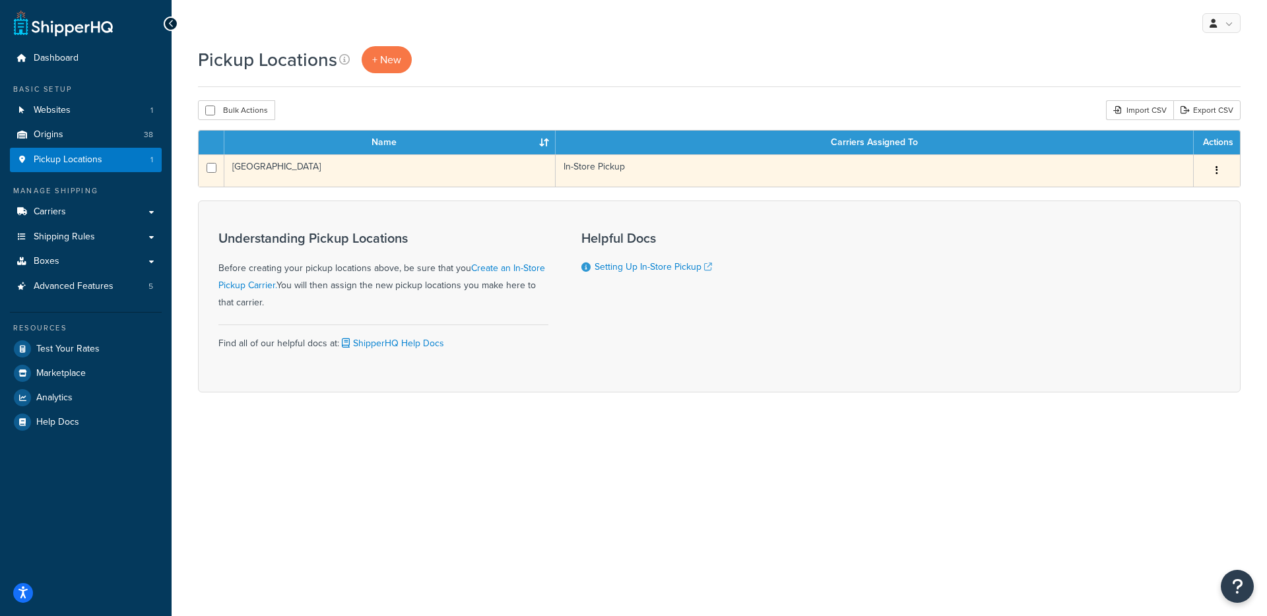
click at [359, 170] on td "[GEOGRAPHIC_DATA]" at bounding box center [389, 170] width 331 height 32
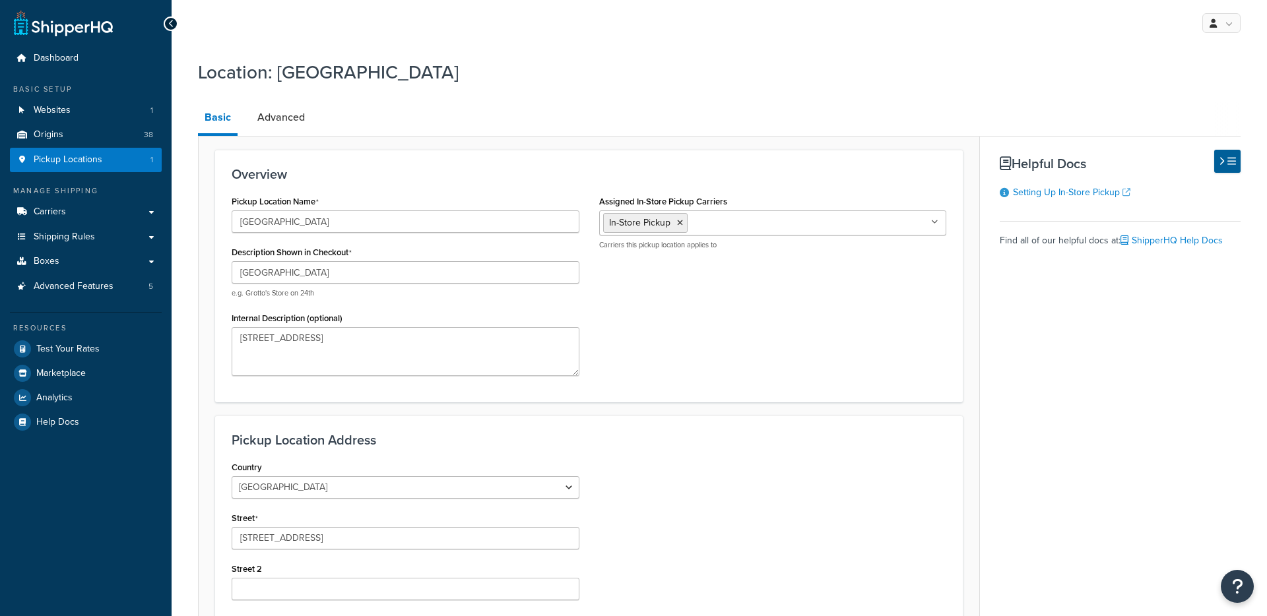
select select "5"
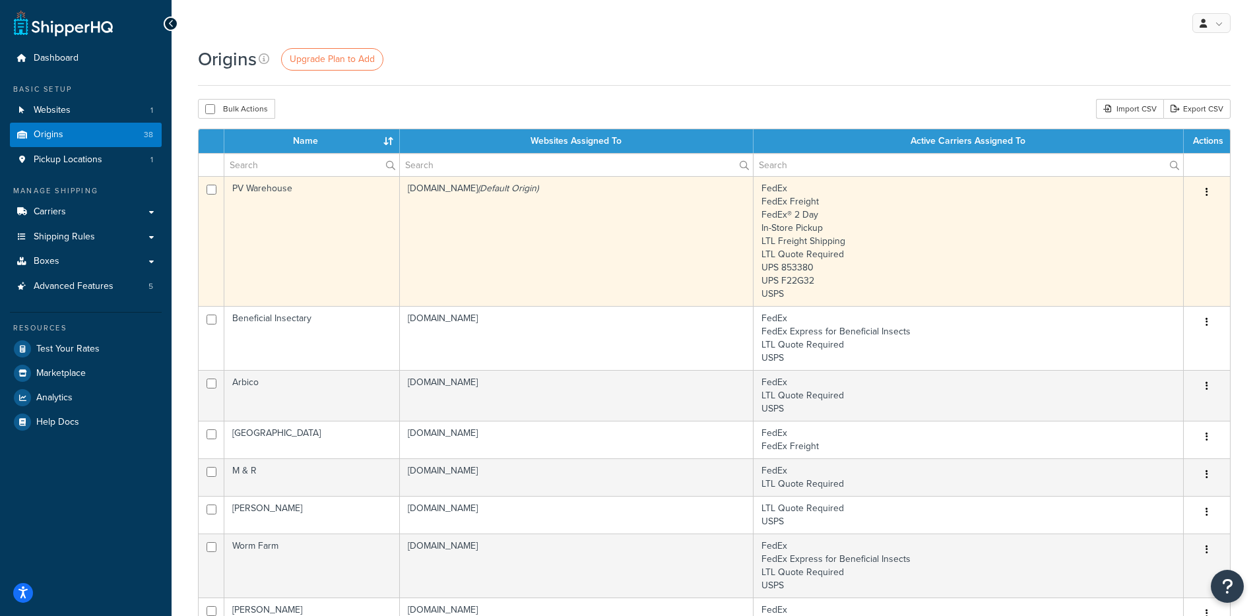
click at [387, 203] on td "PV Warehouse" at bounding box center [311, 241] width 175 height 130
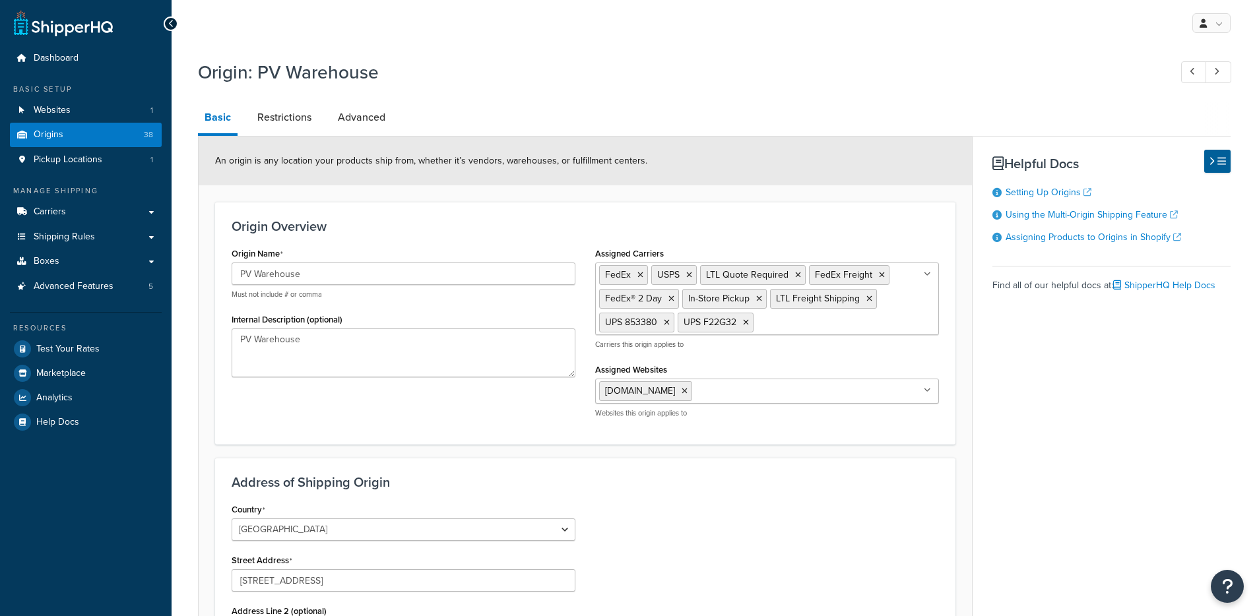
select select "5"
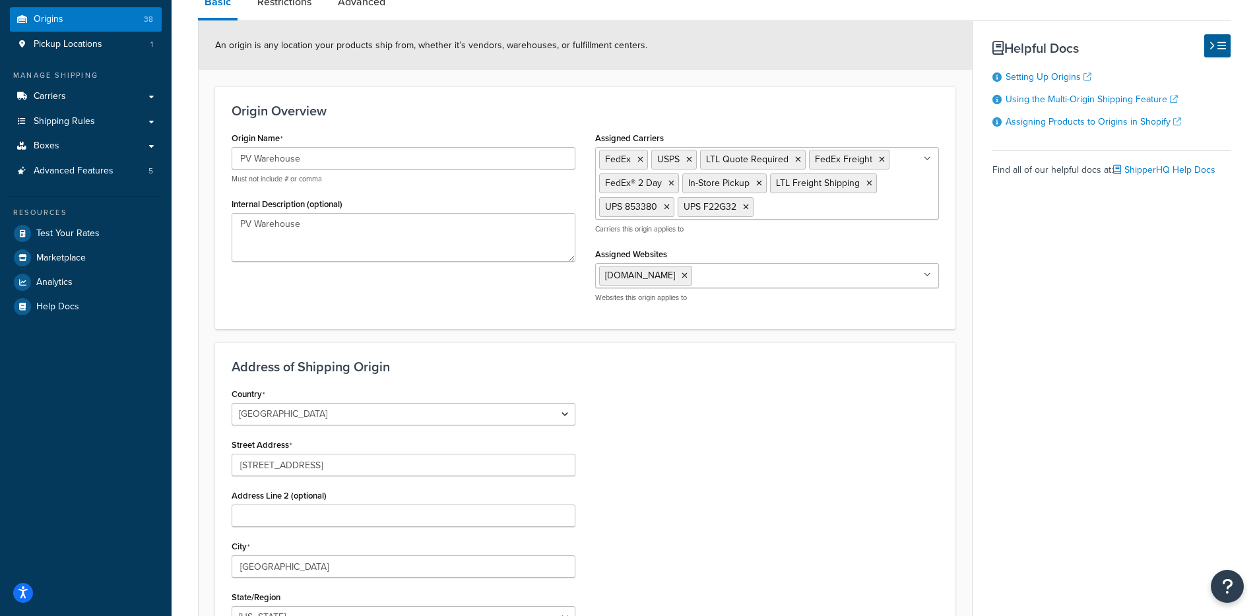
scroll to position [34, 0]
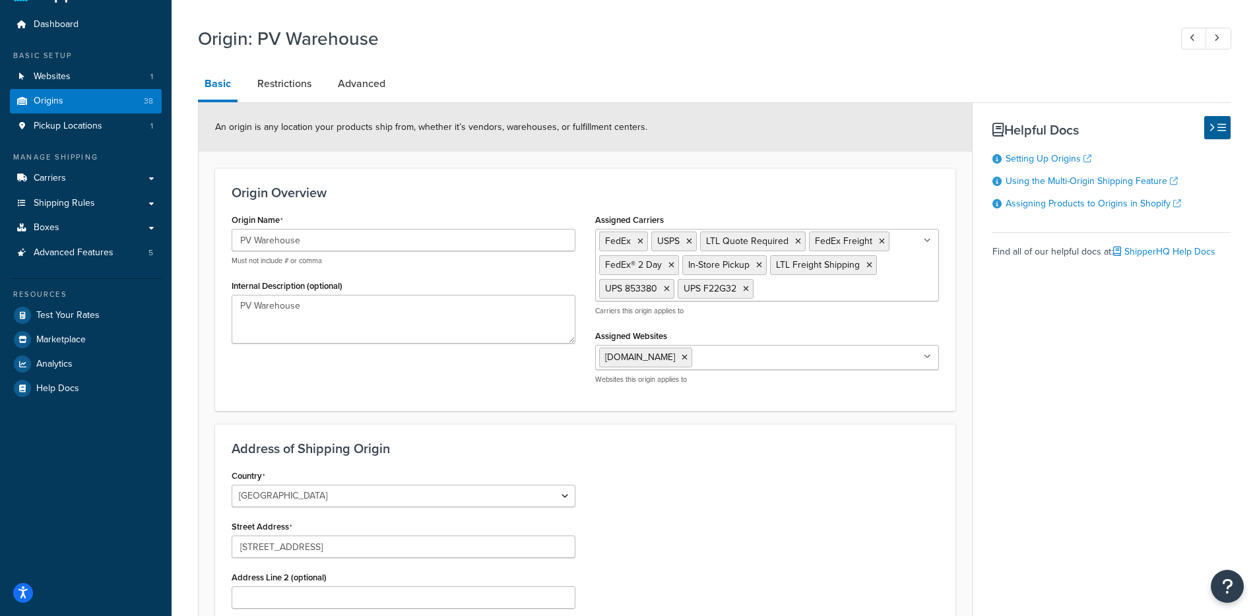
click at [895, 270] on ul "FedEx USPS LTL Quote Required FedEx Freight FedEx® 2 Day In-Store Pickup LTL Fr…" at bounding box center [767, 265] width 344 height 73
click at [847, 125] on div "An origin is any location your products ship from, whether it’s vendors, wareho…" at bounding box center [585, 127] width 773 height 49
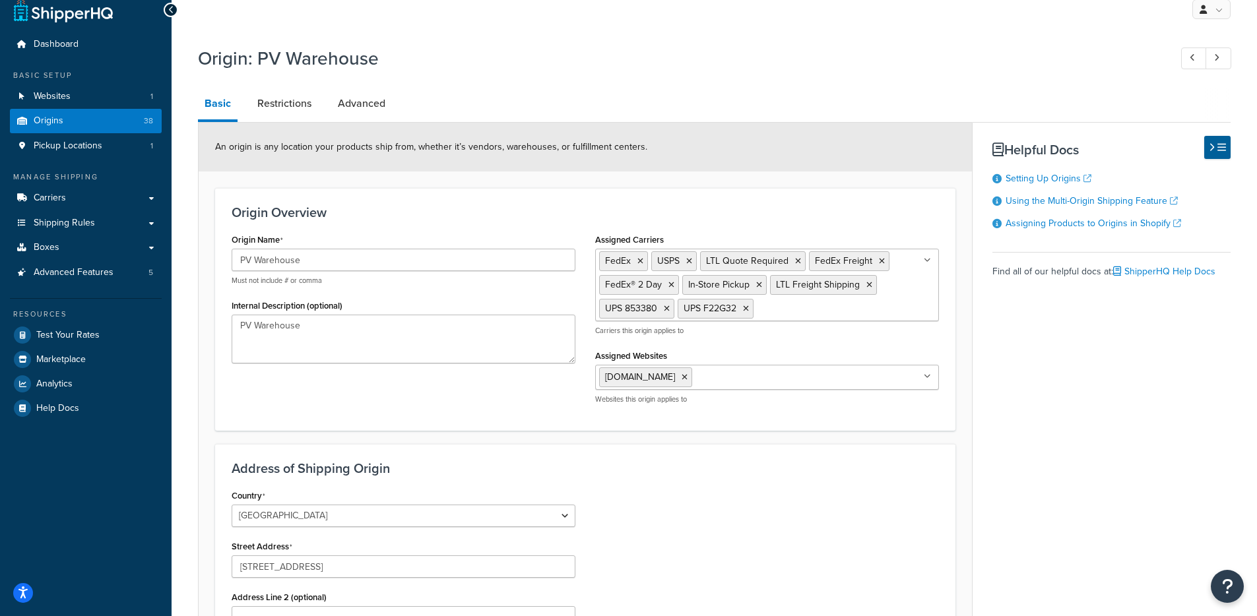
scroll to position [0, 0]
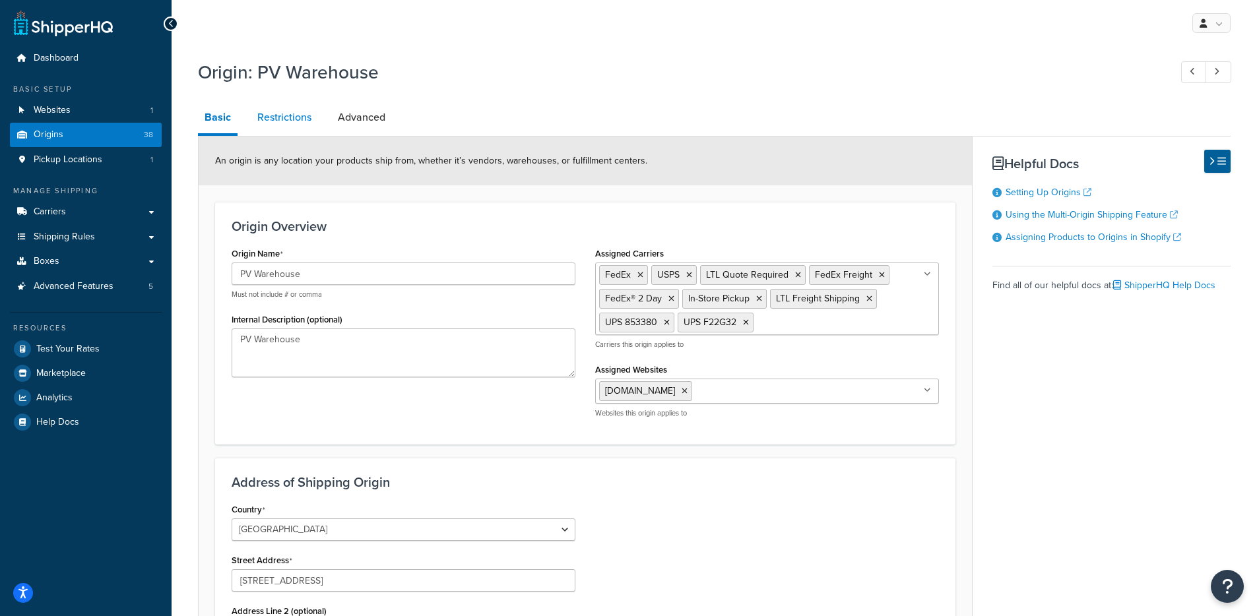
click at [290, 119] on link "Restrictions" at bounding box center [284, 118] width 67 height 32
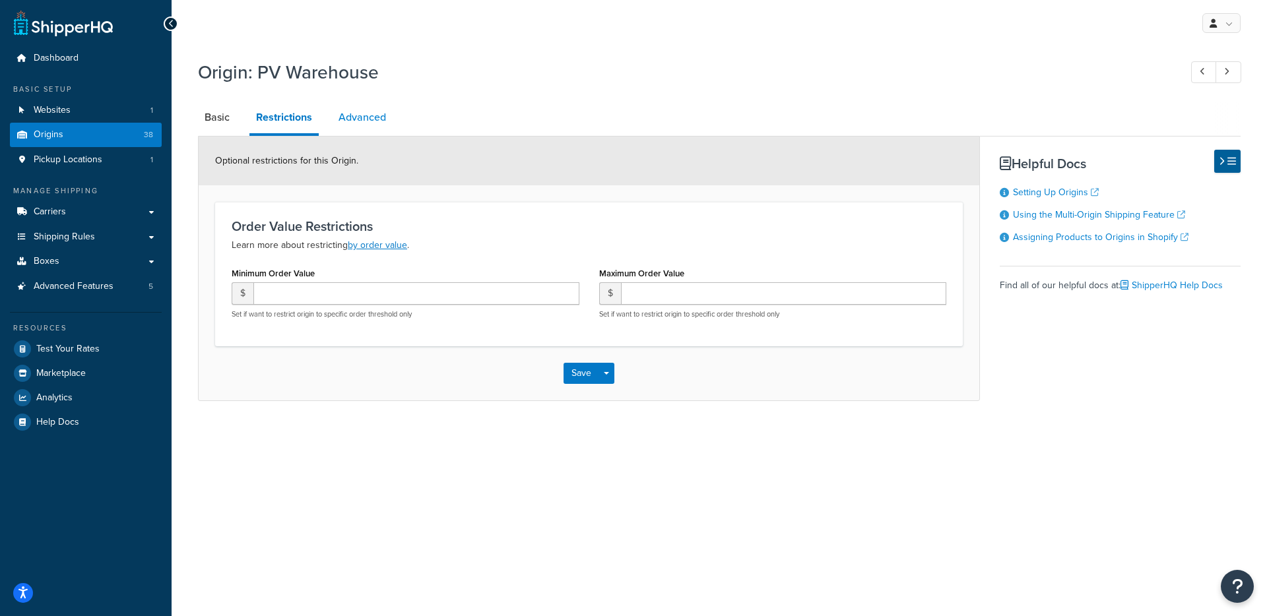
click at [333, 120] on link "Advanced" at bounding box center [362, 118] width 61 height 32
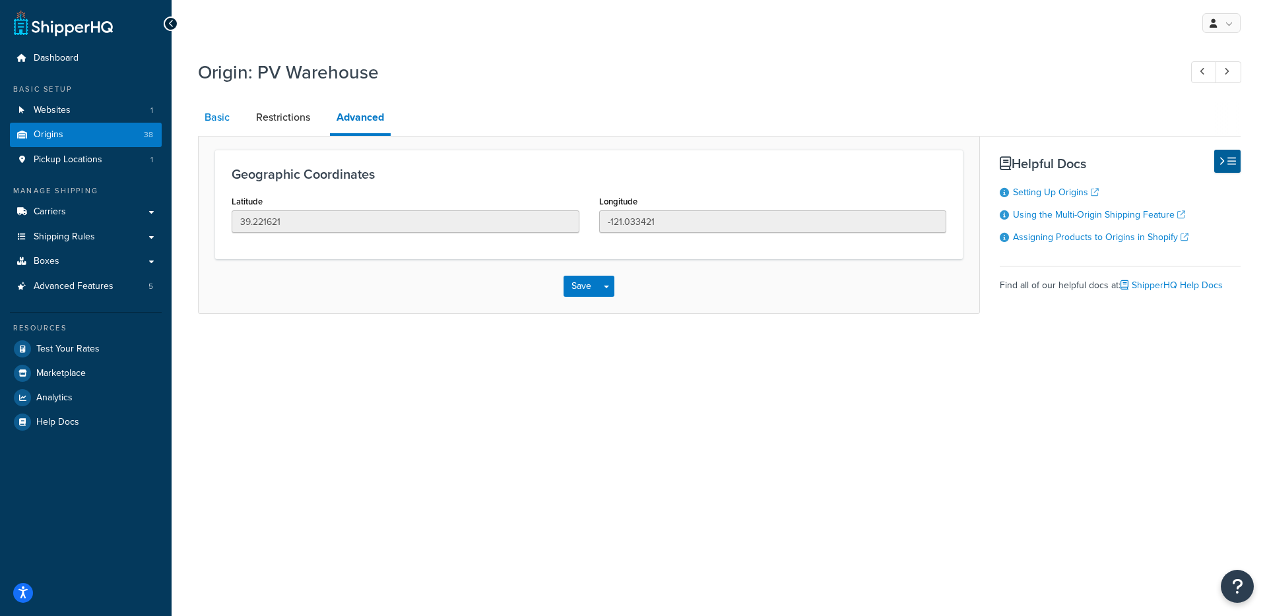
click at [224, 125] on link "Basic" at bounding box center [217, 118] width 38 height 32
select select "5"
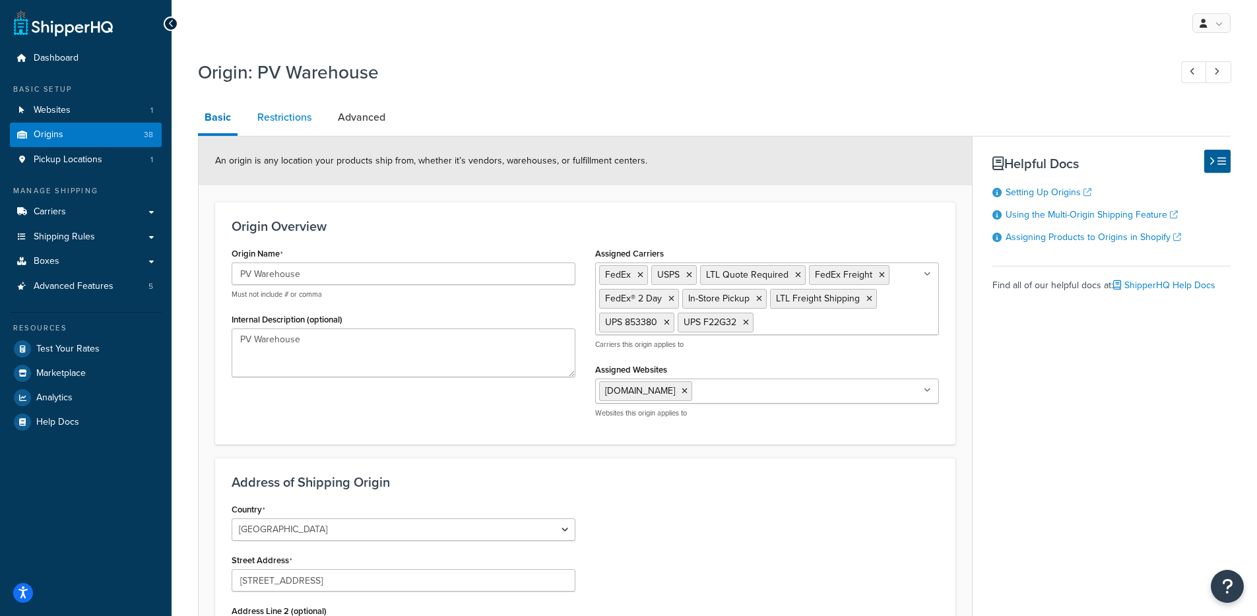
drag, startPoint x: 296, startPoint y: 113, endPoint x: 282, endPoint y: 129, distance: 21.0
click at [296, 113] on link "Restrictions" at bounding box center [284, 118] width 67 height 32
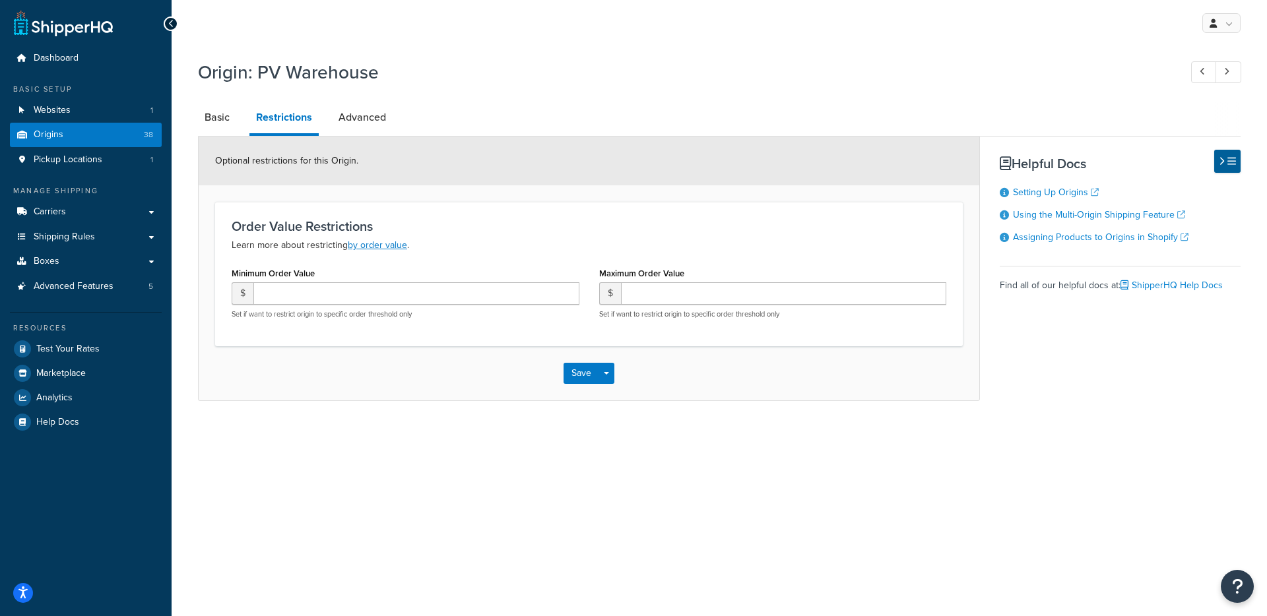
click at [198, 139] on div "Optional restrictions for this Origin. Order Value Restrictions Learn more abou…" at bounding box center [589, 268] width 782 height 265
click at [222, 115] on link "Basic" at bounding box center [217, 118] width 38 height 32
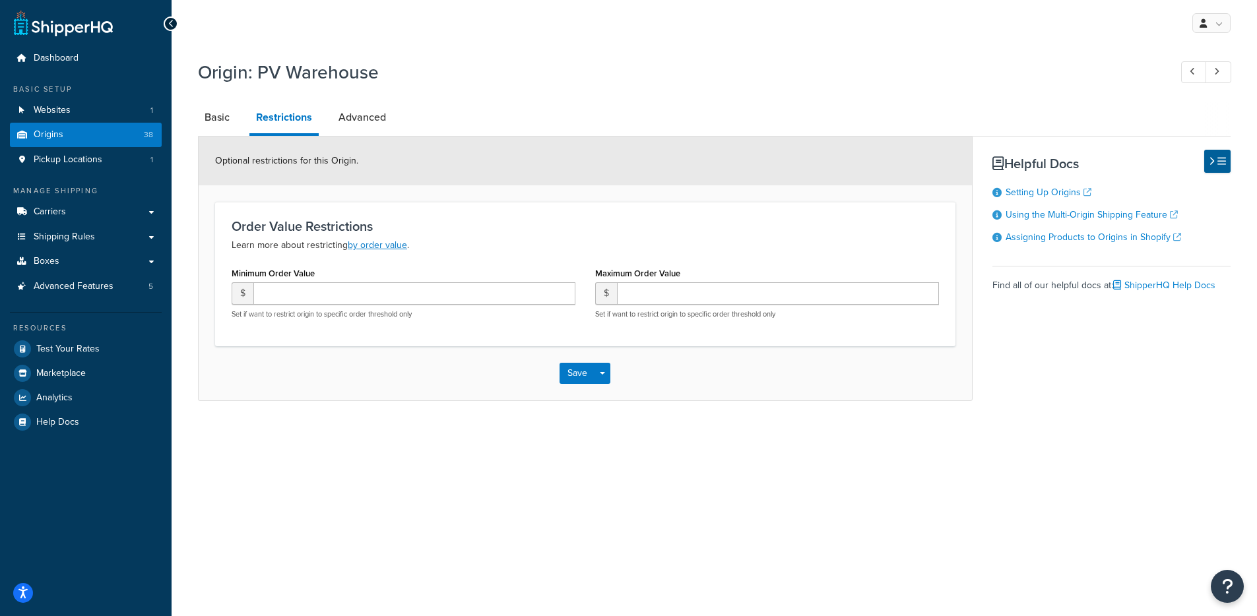
select select "5"
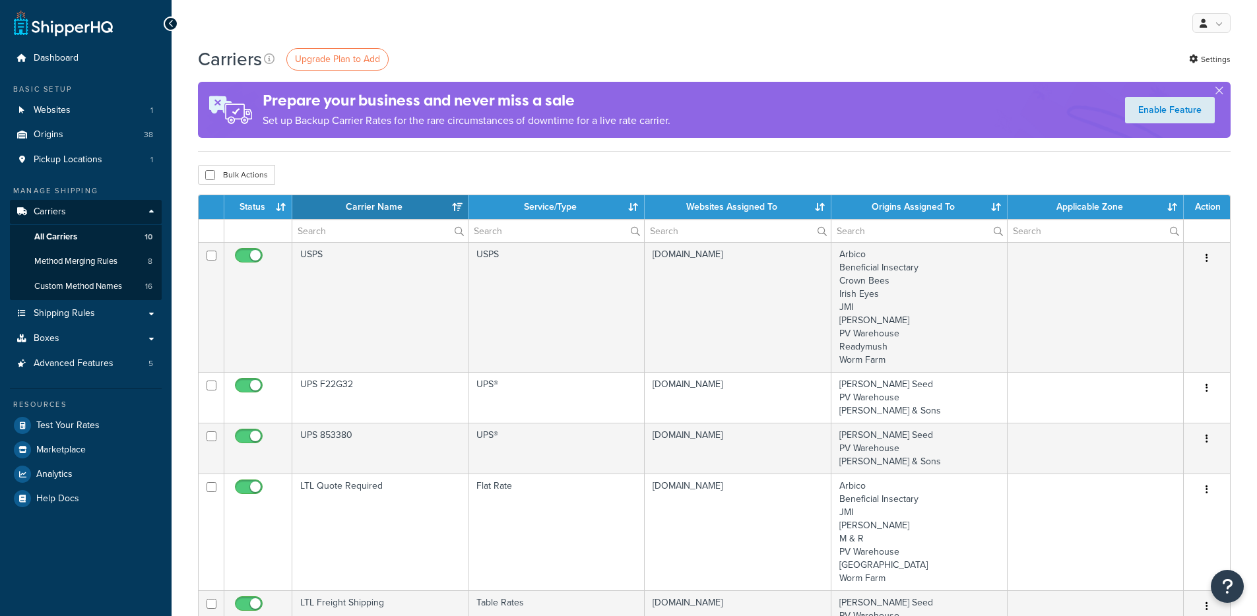
select select "15"
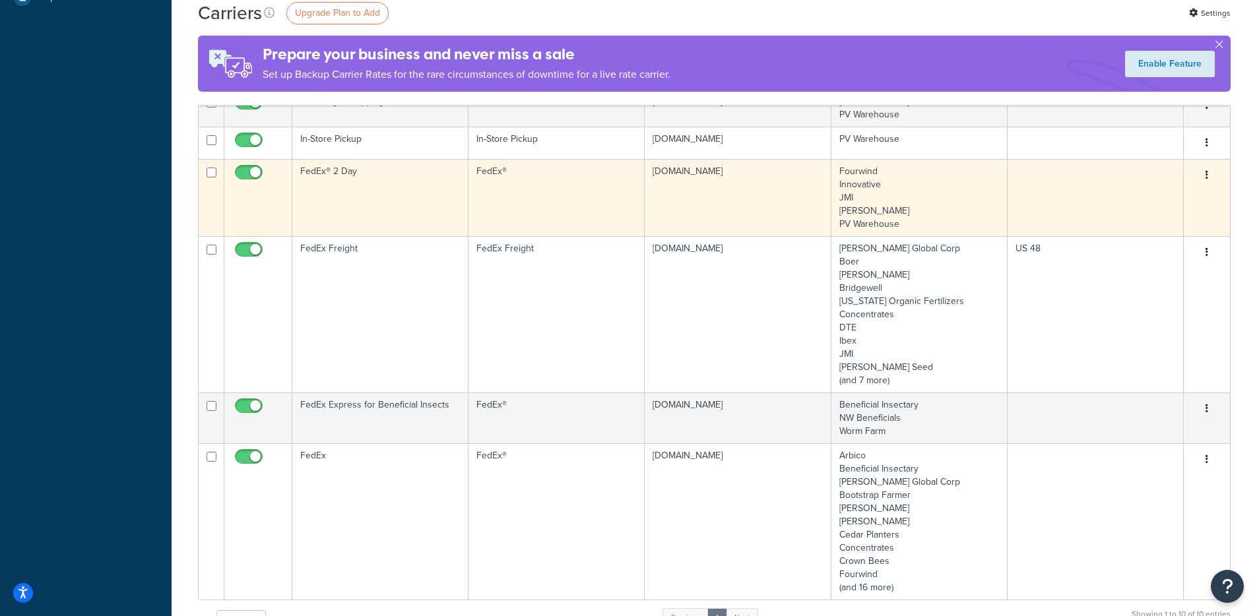
scroll to position [485, 0]
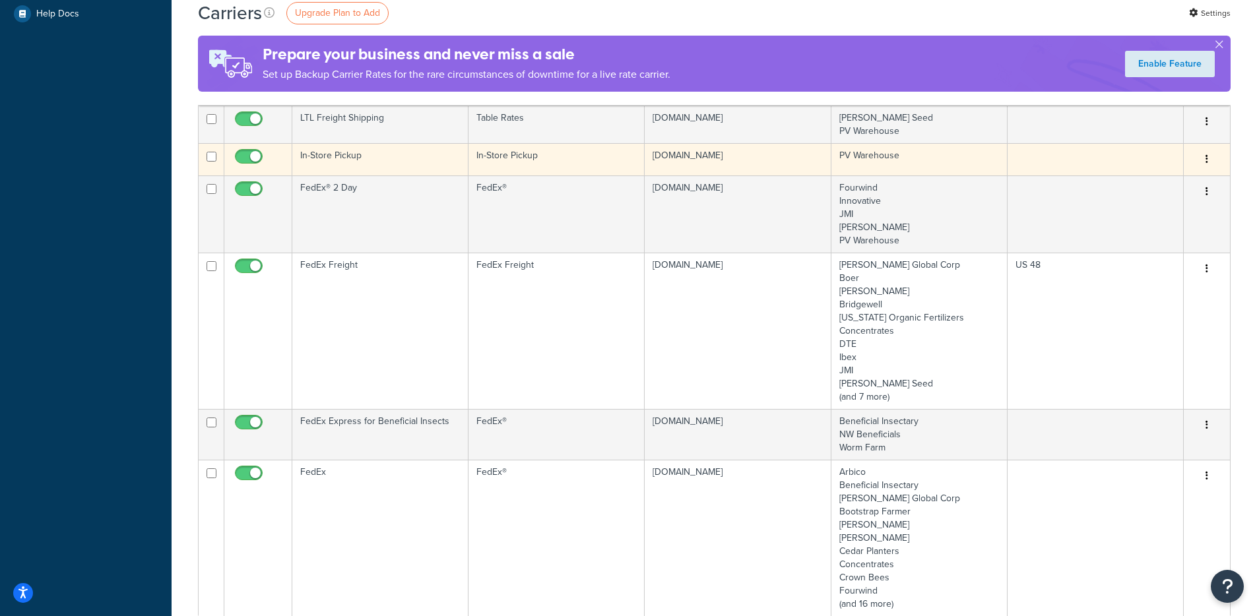
click at [458, 161] on td "In-Store Pickup" at bounding box center [380, 159] width 176 height 32
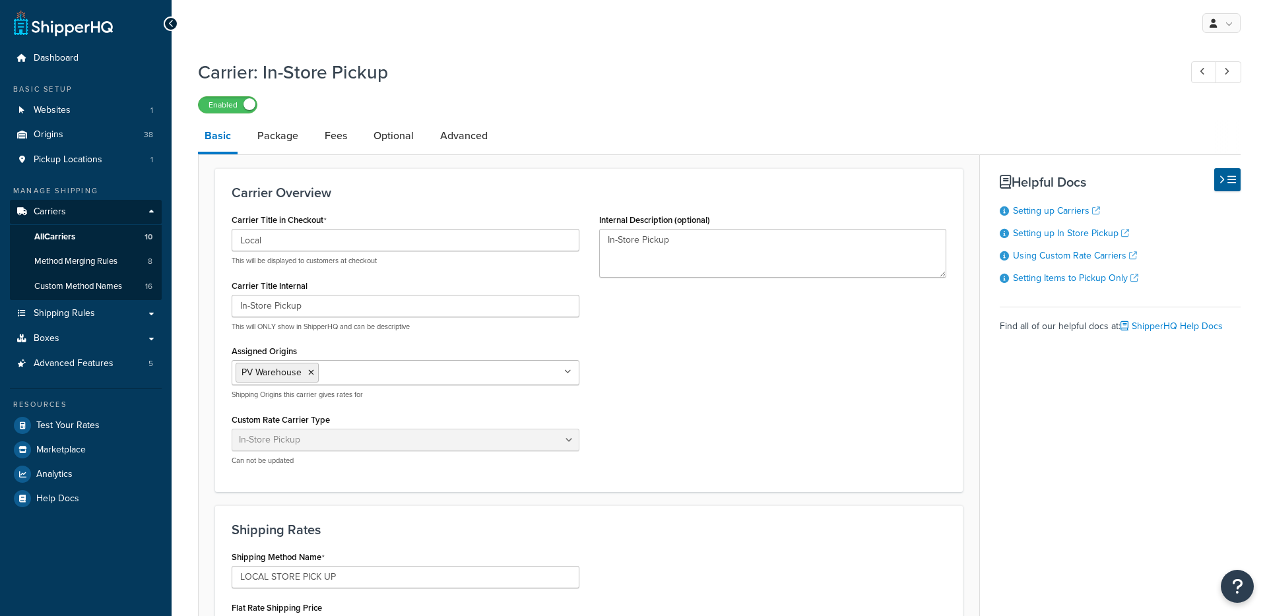
select select "pickup"
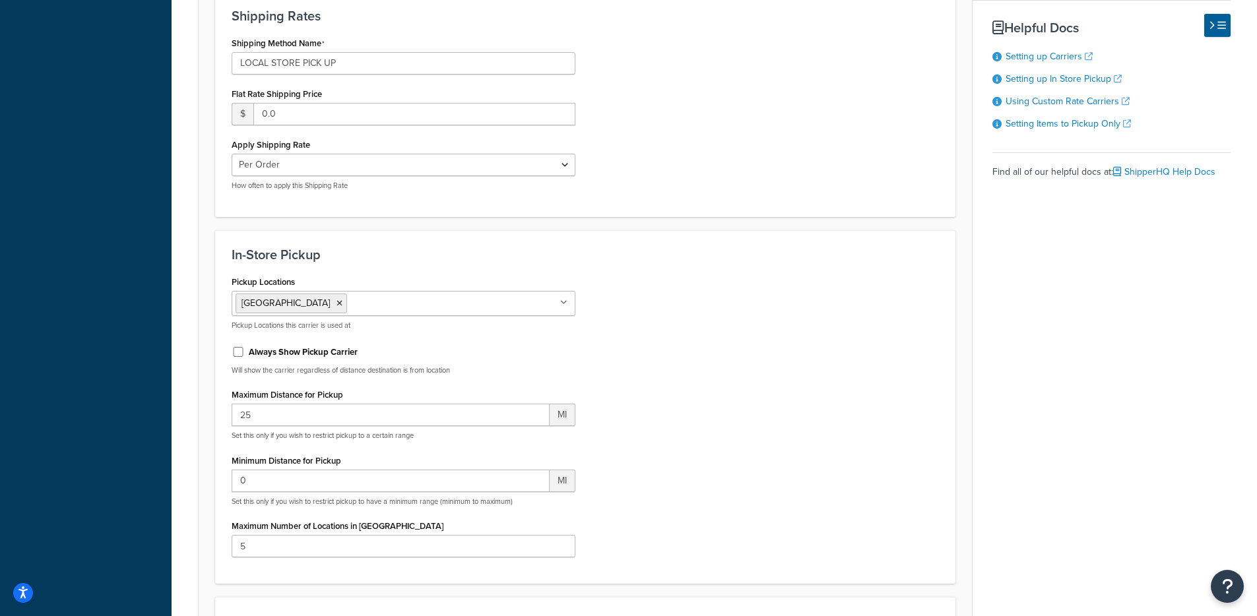
scroll to position [539, 0]
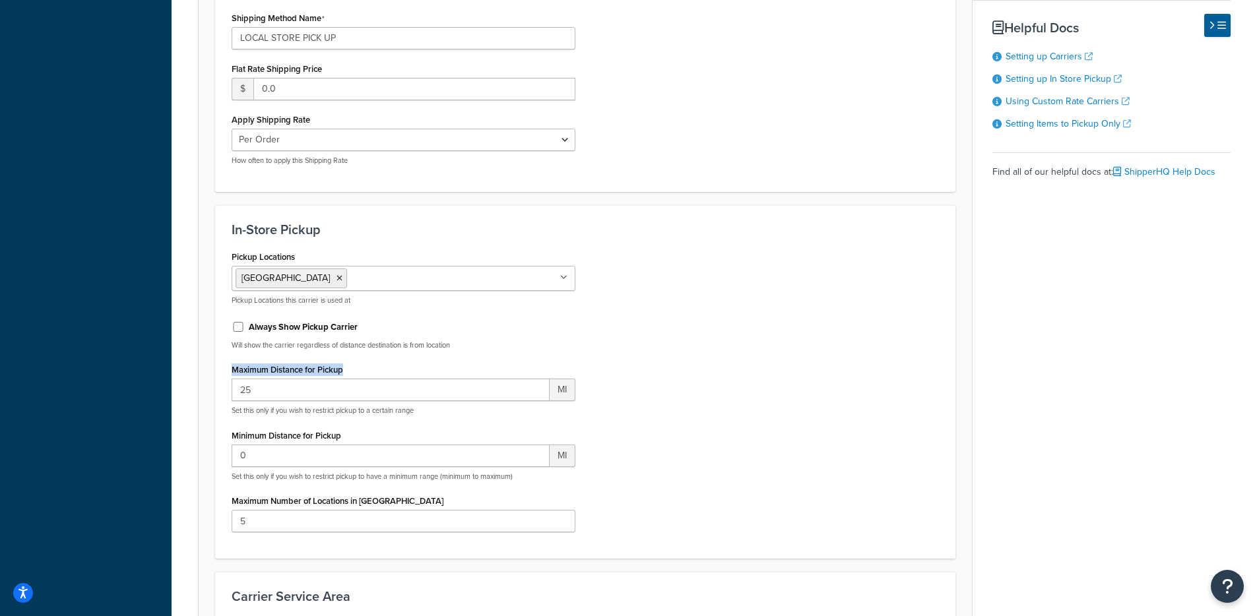
drag, startPoint x: 344, startPoint y: 374, endPoint x: 222, endPoint y: 371, distance: 122.7
click at [222, 371] on div "Pickup Locations [GEOGRAPHIC_DATA] No results found Pickup Locations this carri…" at bounding box center [403, 394] width 363 height 295
click at [216, 364] on div "In-Store Pickup Pickup Locations [GEOGRAPHIC_DATA] No results found Pickup Loca…" at bounding box center [585, 382] width 740 height 354
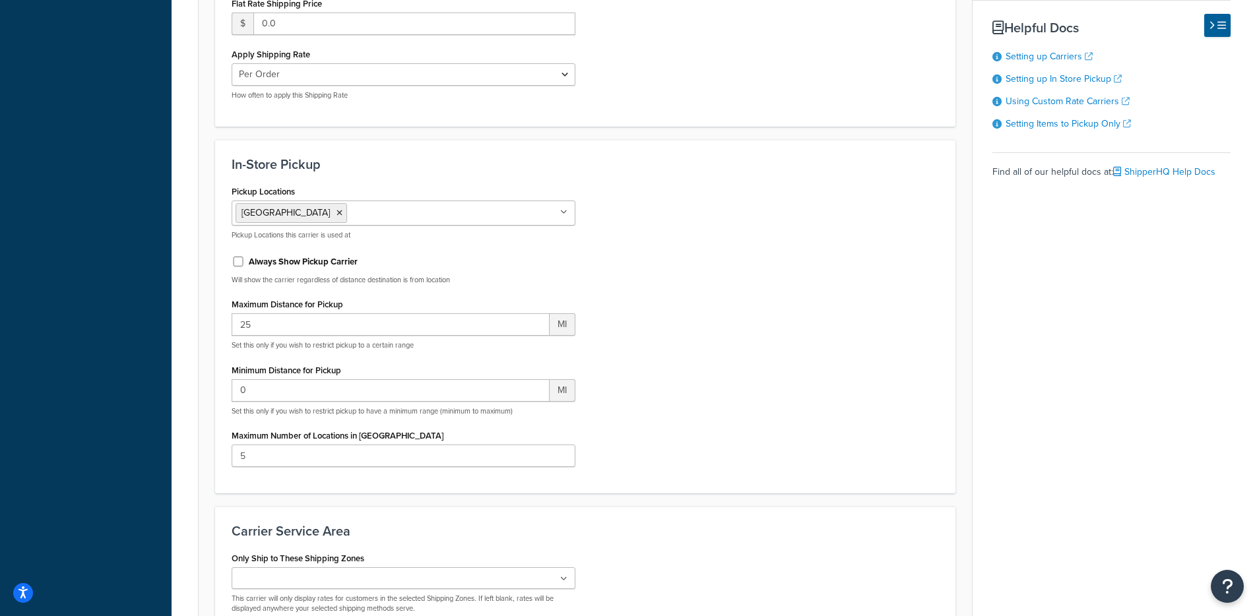
scroll to position [458, 0]
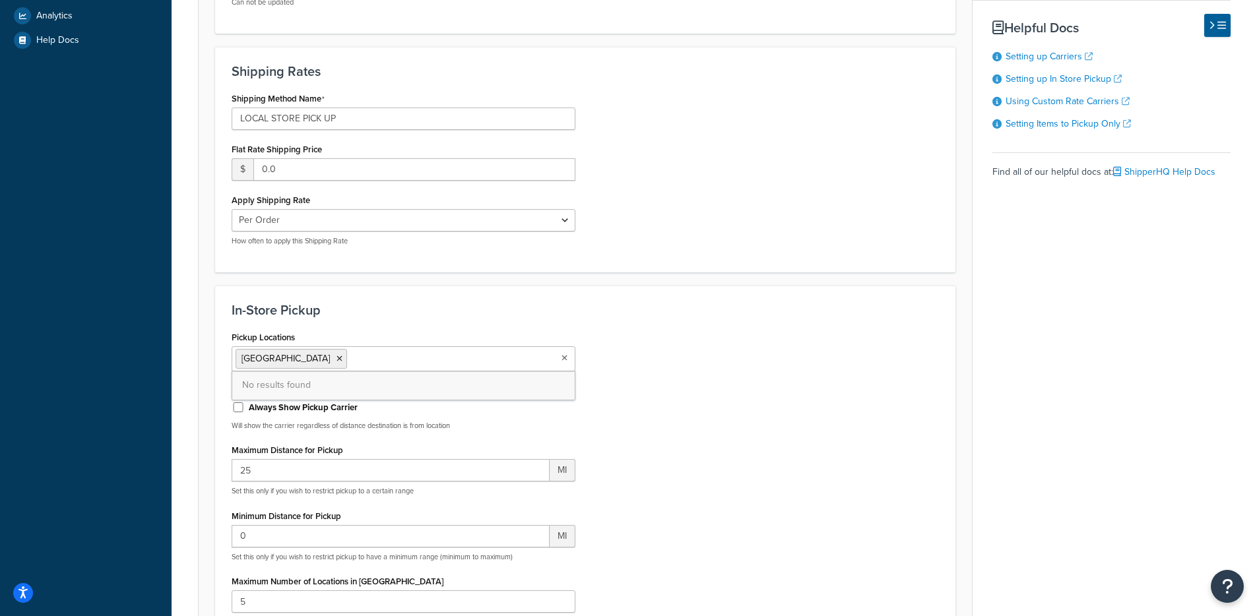
click at [464, 353] on ul "[GEOGRAPHIC_DATA]" at bounding box center [404, 358] width 344 height 25
click at [713, 323] on div "In-Store Pickup Pickup Locations [GEOGRAPHIC_DATA] No results found Pickup Loca…" at bounding box center [585, 463] width 740 height 354
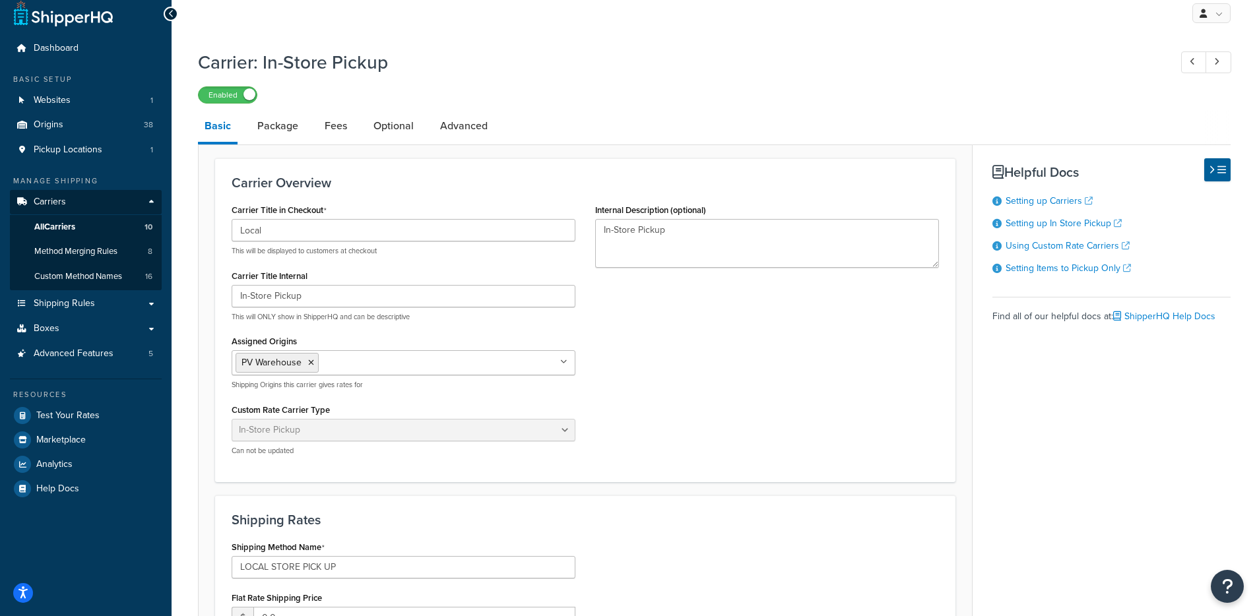
scroll to position [0, 0]
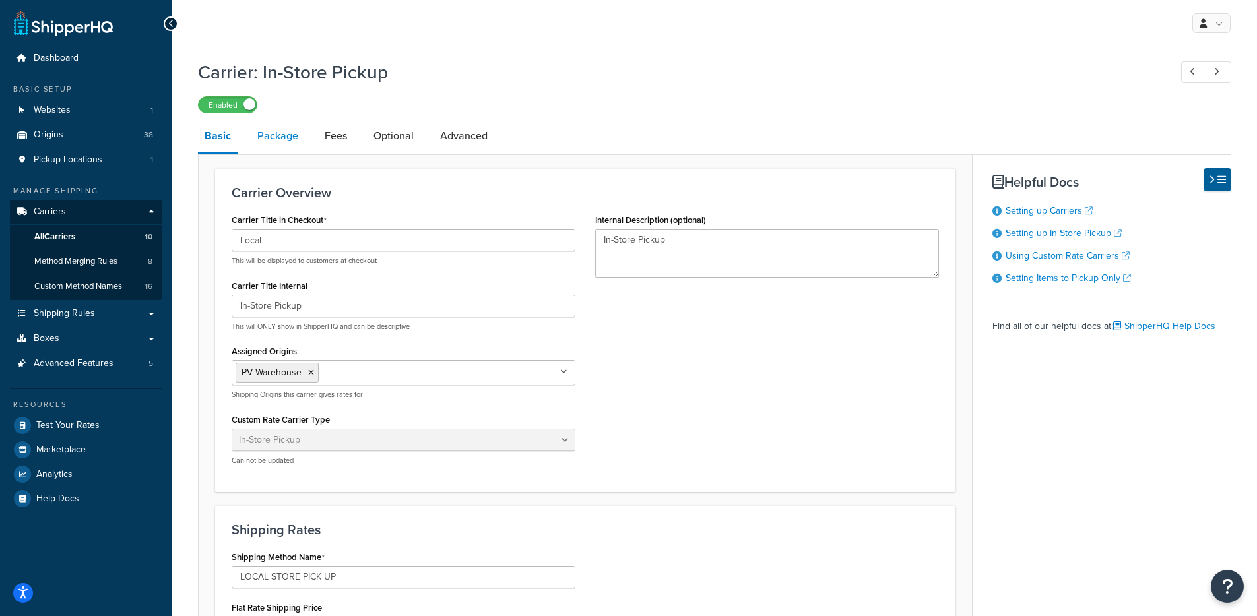
click at [284, 135] on link "Package" at bounding box center [278, 136] width 54 height 32
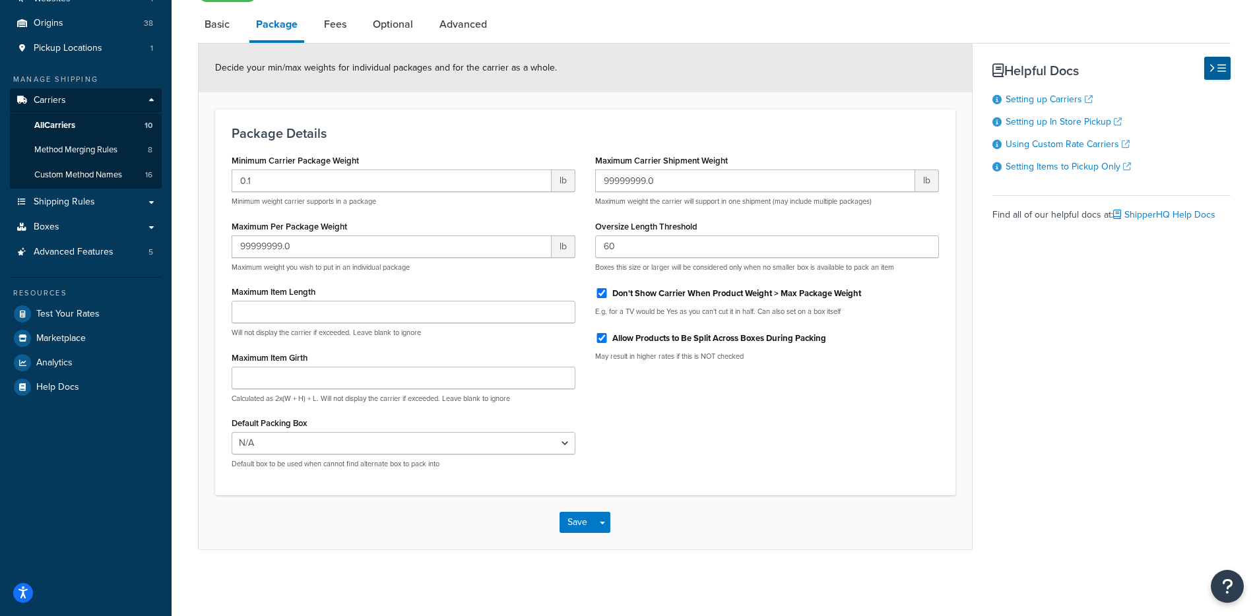
scroll to position [90, 0]
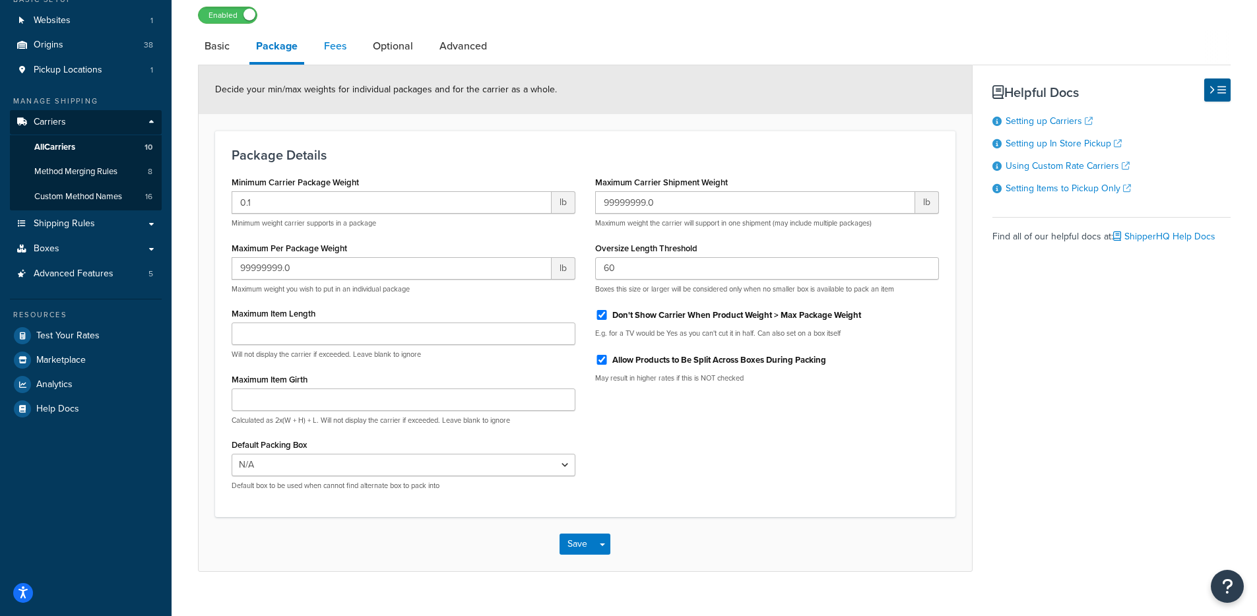
click at [342, 54] on link "Fees" at bounding box center [335, 46] width 36 height 32
select select "AFTER"
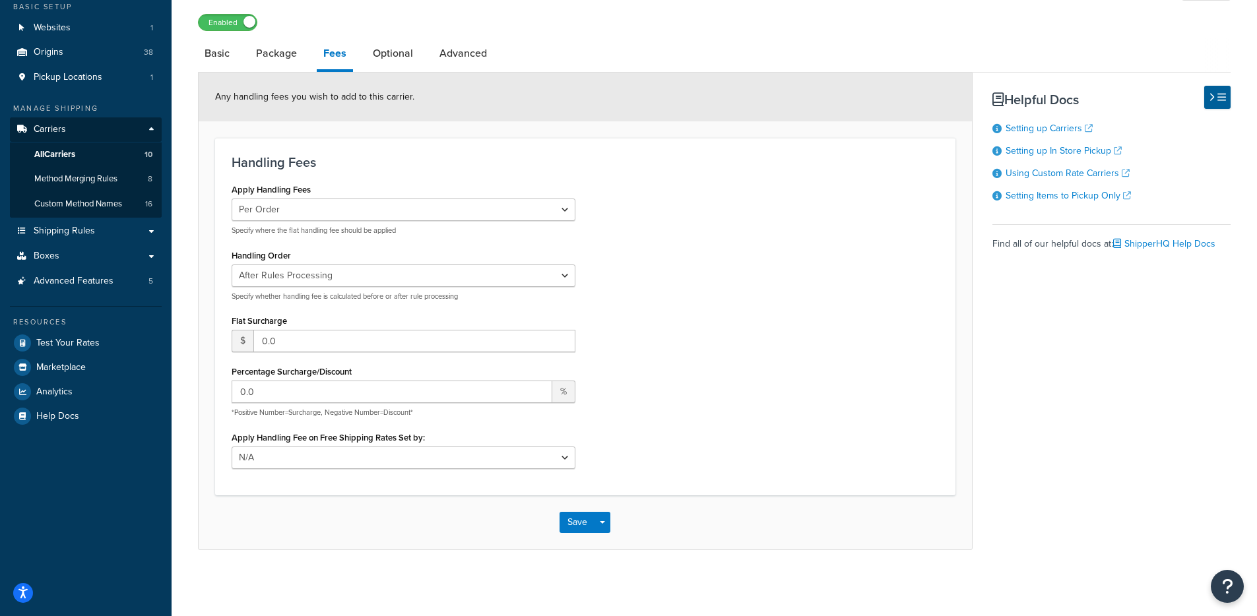
scroll to position [84, 0]
click at [401, 60] on link "Optional" at bounding box center [392, 54] width 53 height 32
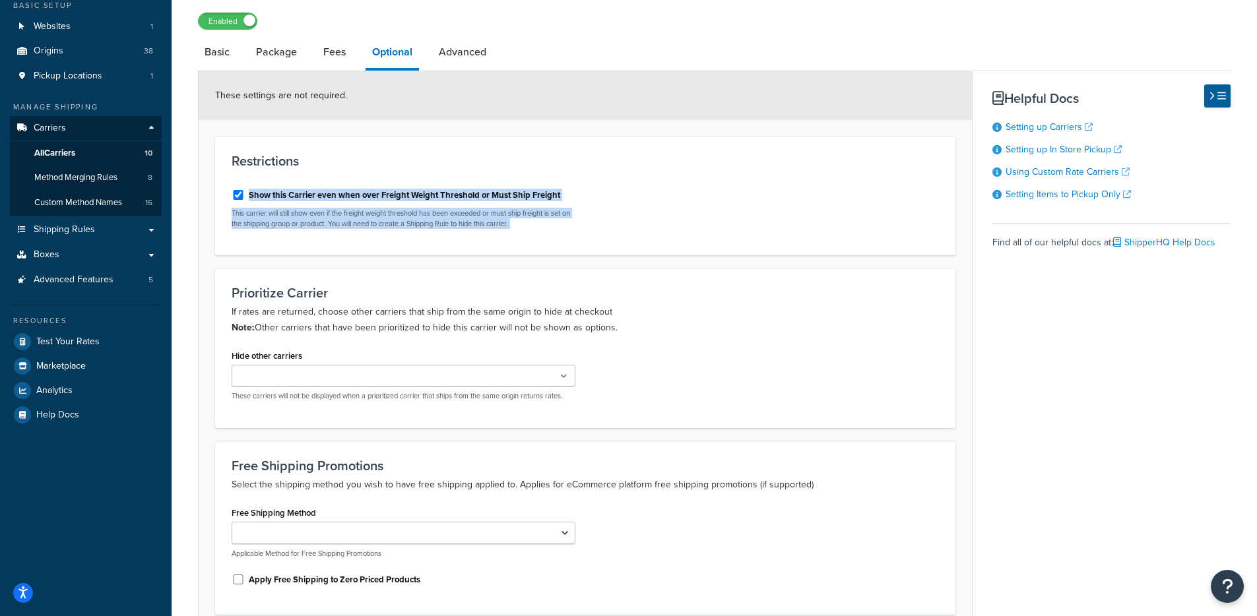
drag, startPoint x: 664, startPoint y: 197, endPoint x: 466, endPoint y: 210, distance: 199.0
click at [423, 191] on div "Show this Carrier even when over Freight Weight Threshold or Must Ship Freight …" at bounding box center [585, 209] width 727 height 60
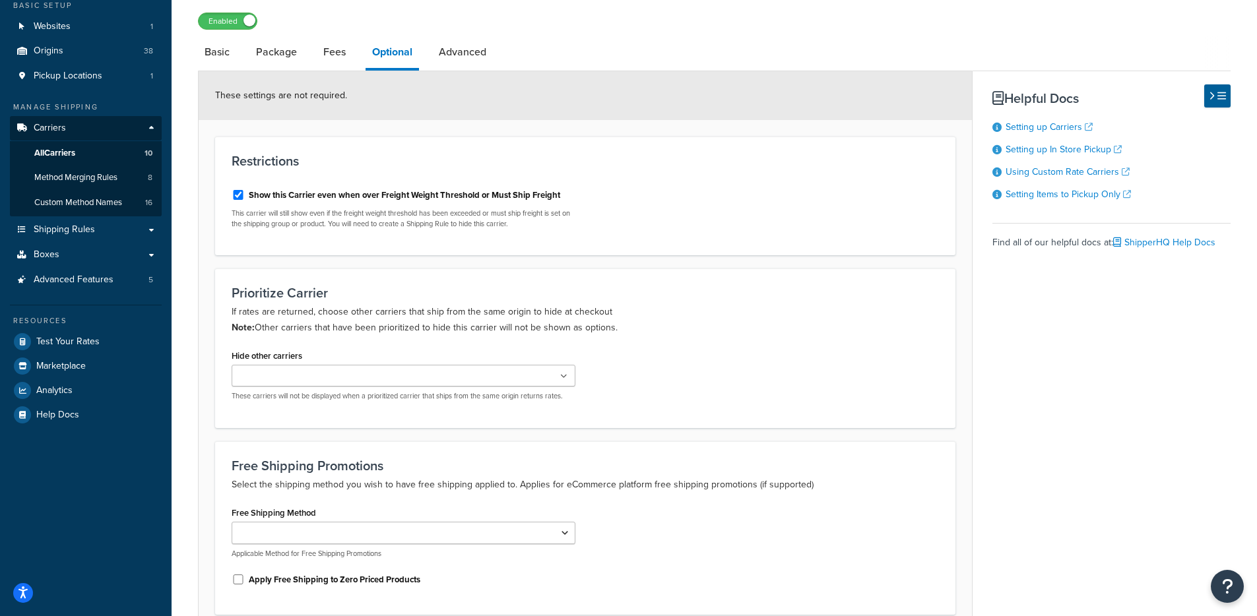
click at [625, 267] on form "These settings are not required. Restrictions Show this Carrier even when over …" at bounding box center [585, 370] width 773 height 598
drag, startPoint x: 298, startPoint y: 323, endPoint x: 683, endPoint y: 327, distance: 385.3
click at [683, 328] on div "Prioritize Carrier If rates are returned, choose other carriers that ship from …" at bounding box center [585, 347] width 740 height 159
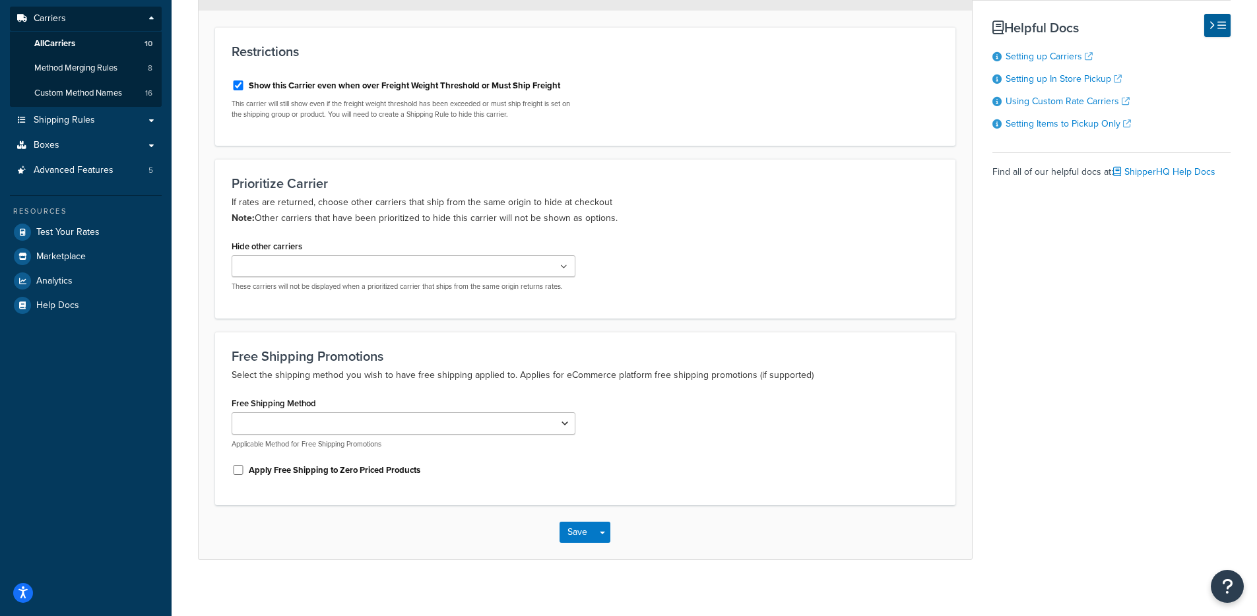
scroll to position [205, 0]
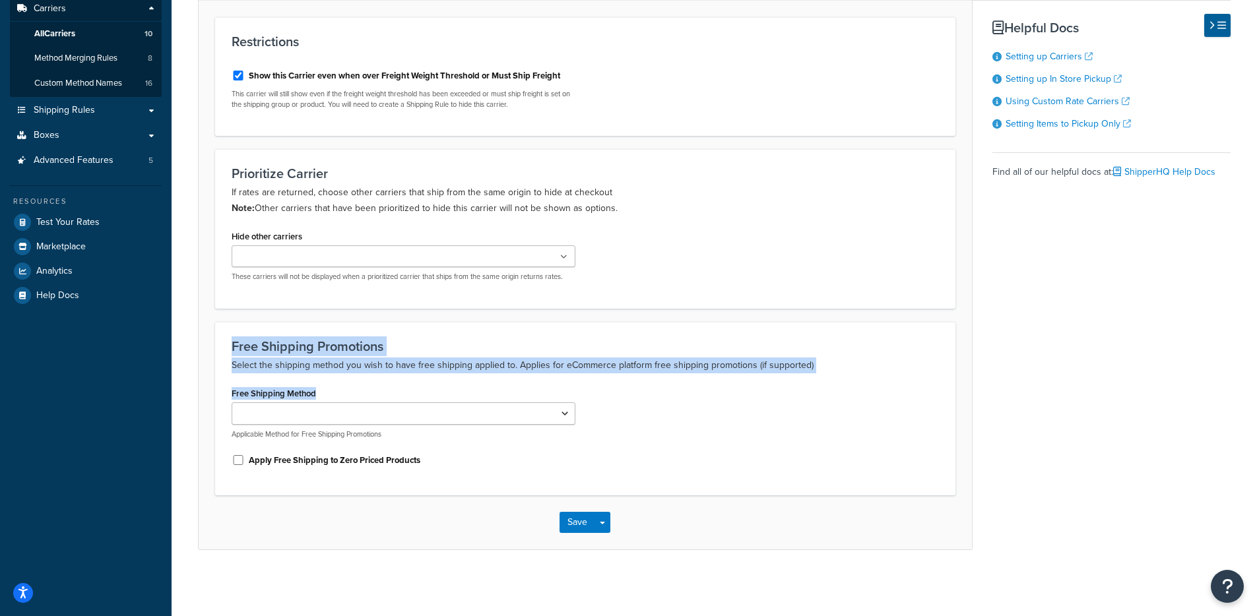
drag, startPoint x: 603, startPoint y: 373, endPoint x: 194, endPoint y: 330, distance: 411.3
click at [194, 329] on div "Carrier: In-Store Pickup Enabled Basic Package Fees Optional Advanced These set…" at bounding box center [714, 217] width 1085 height 734
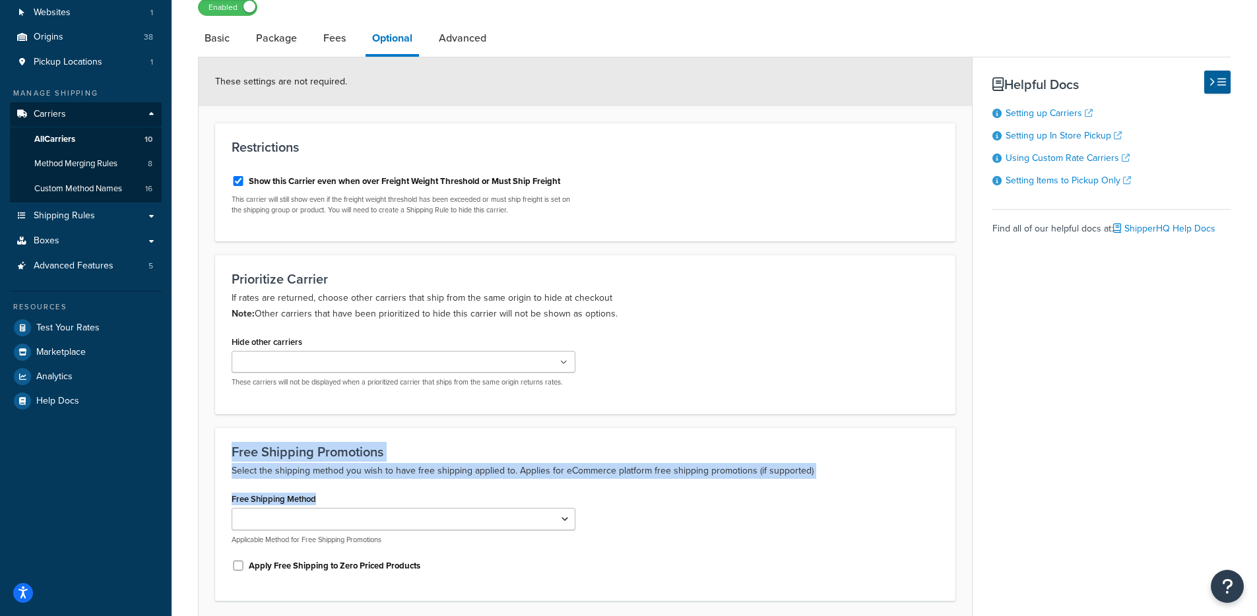
scroll to position [0, 0]
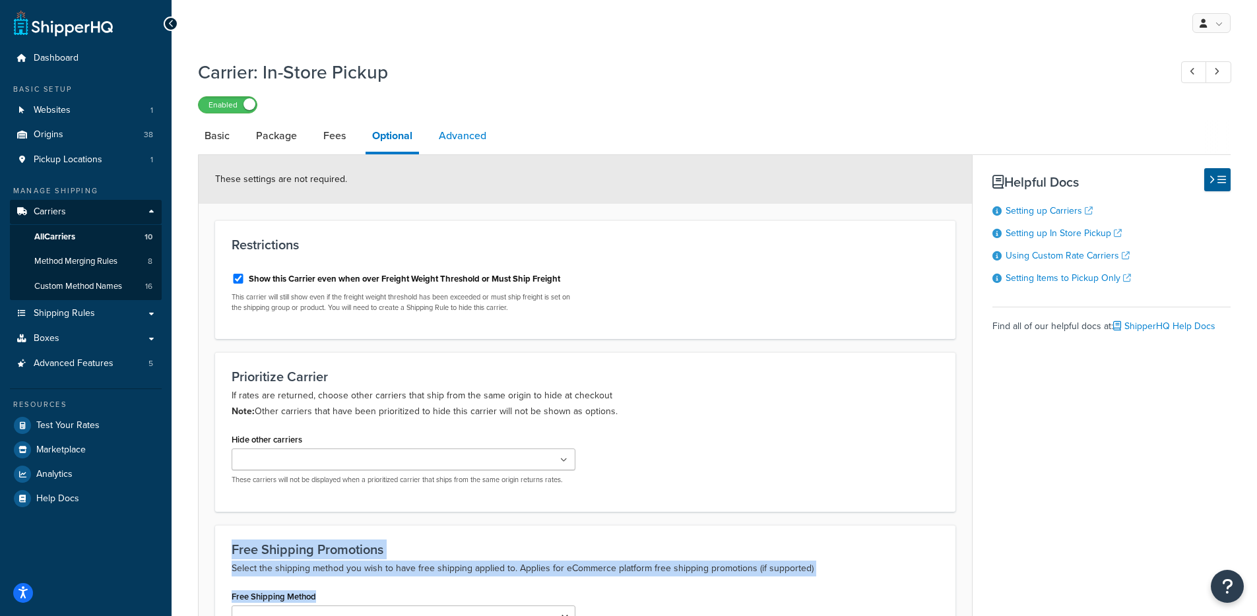
click at [455, 143] on link "Advanced" at bounding box center [462, 136] width 61 height 32
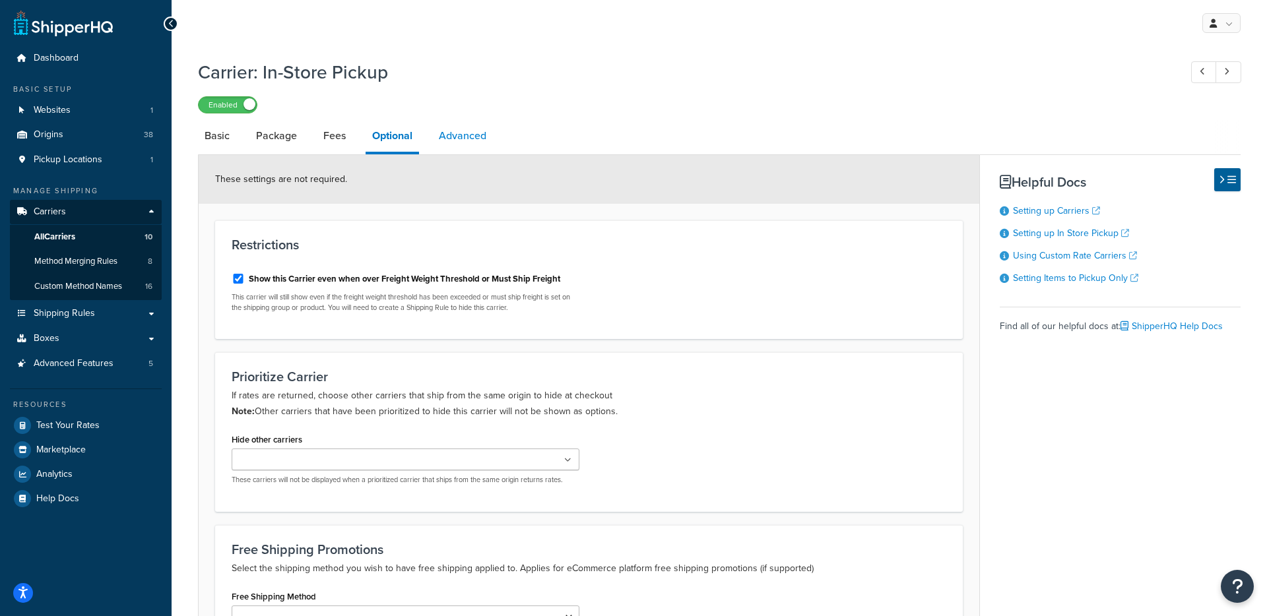
select select "false"
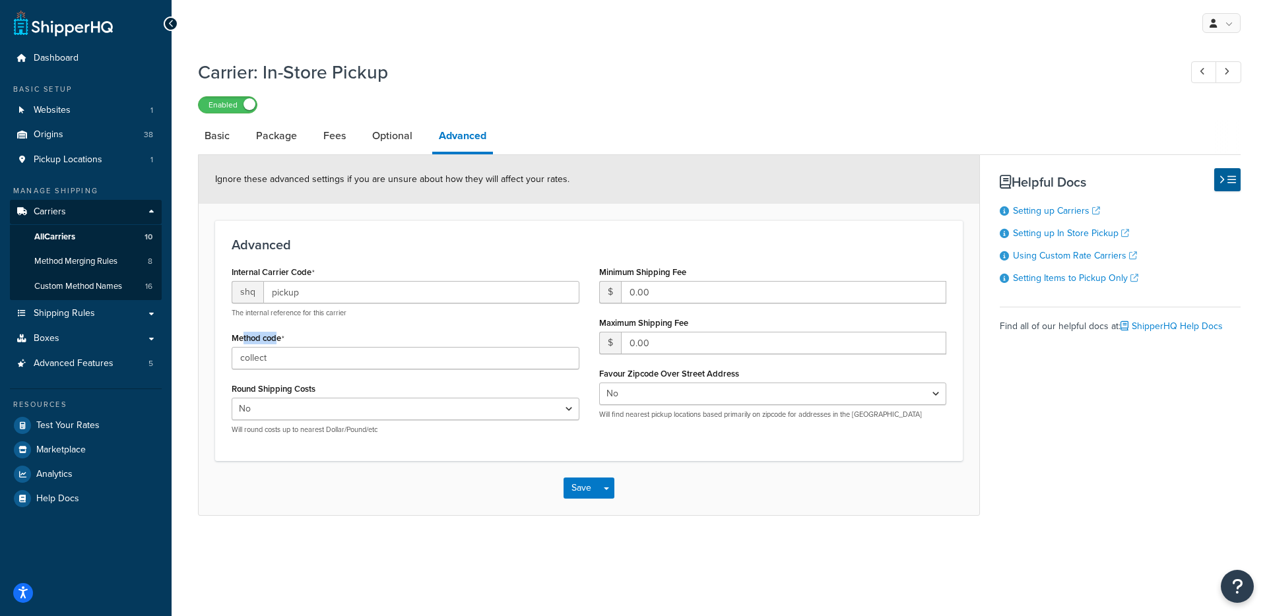
drag, startPoint x: 276, startPoint y: 342, endPoint x: 233, endPoint y: 344, distance: 42.9
click at [233, 343] on label "Method code" at bounding box center [258, 338] width 53 height 11
click at [233, 347] on input "collect" at bounding box center [406, 358] width 348 height 22
click at [749, 405] on select "Yes No" at bounding box center [773, 394] width 348 height 22
click at [216, 146] on link "Basic" at bounding box center [217, 136] width 38 height 32
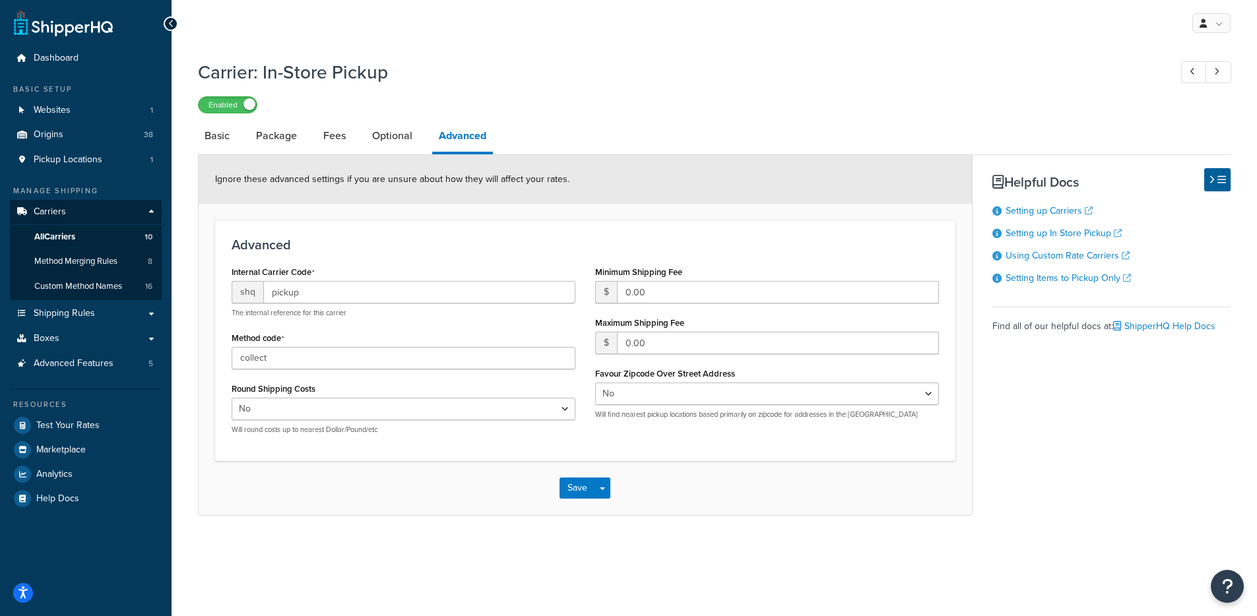
select select "pickup"
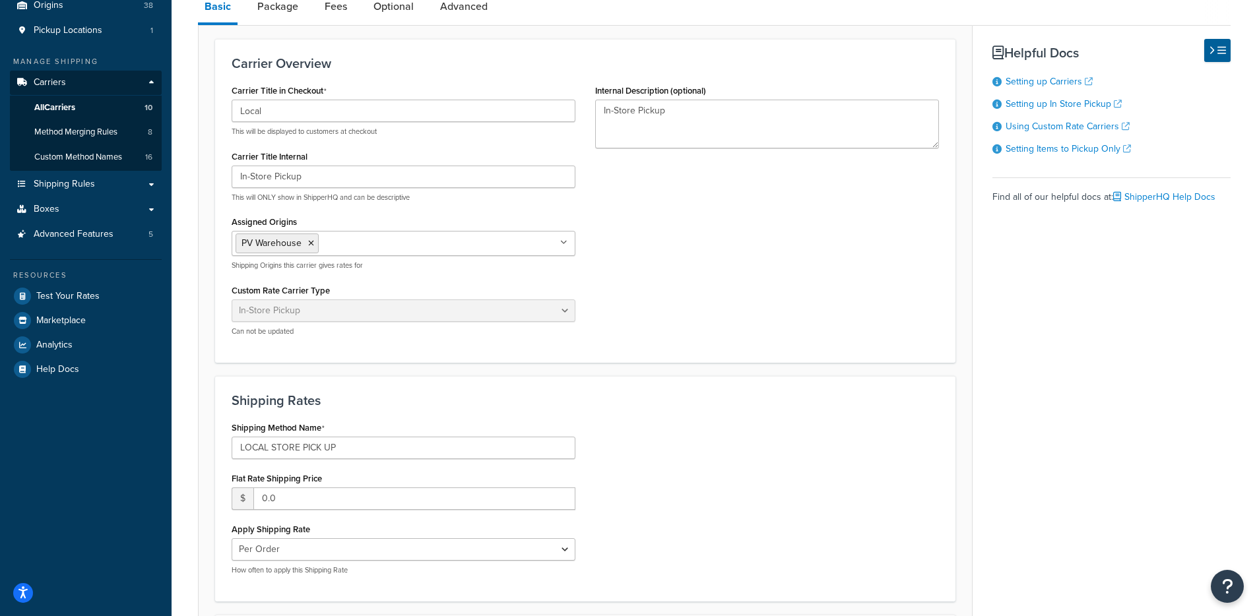
click at [693, 332] on div "Carrier Title in Checkout Local This will be displayed to customers at checkout…" at bounding box center [585, 213] width 727 height 265
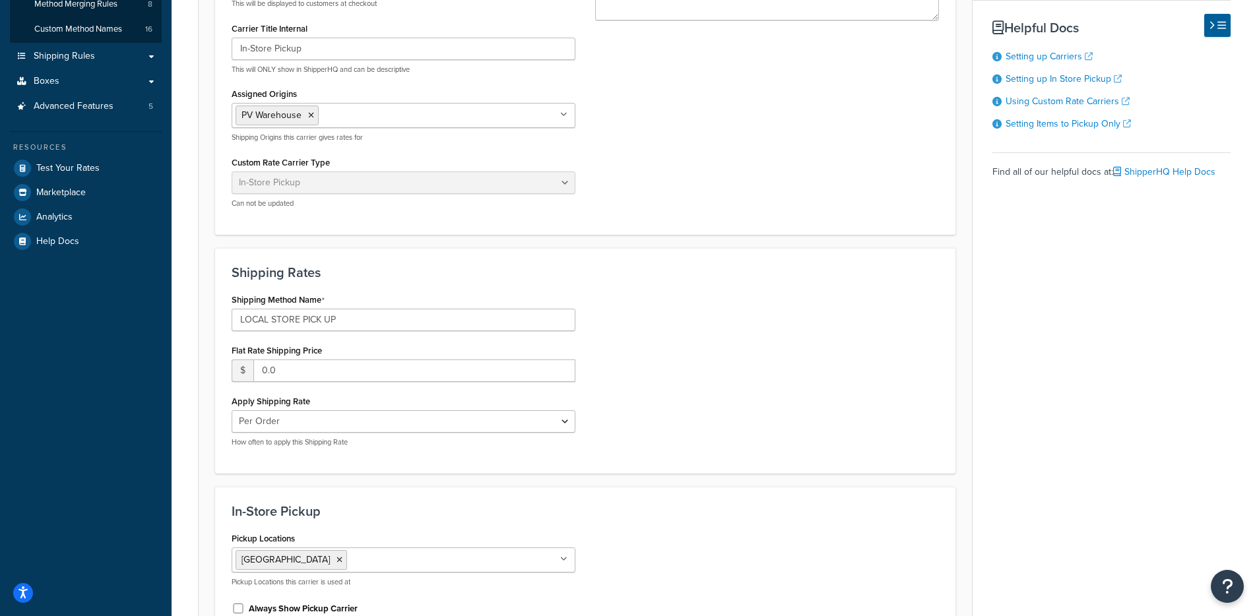
scroll to position [320, 0]
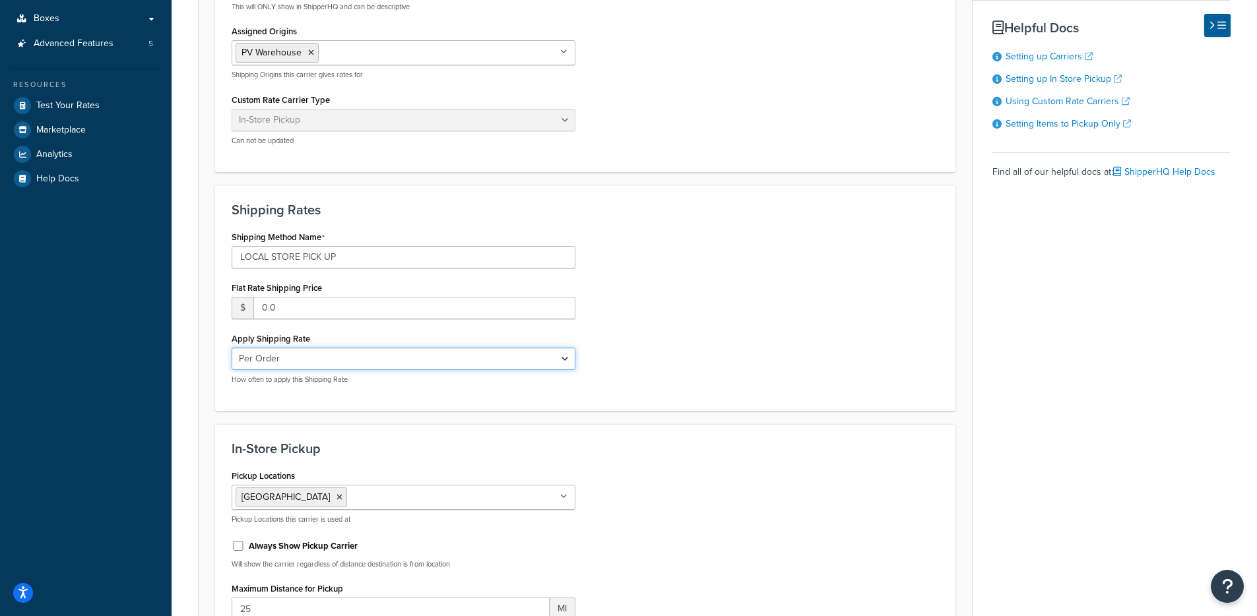
click at [516, 365] on select "Per Order Per Item Per Package" at bounding box center [404, 359] width 344 height 22
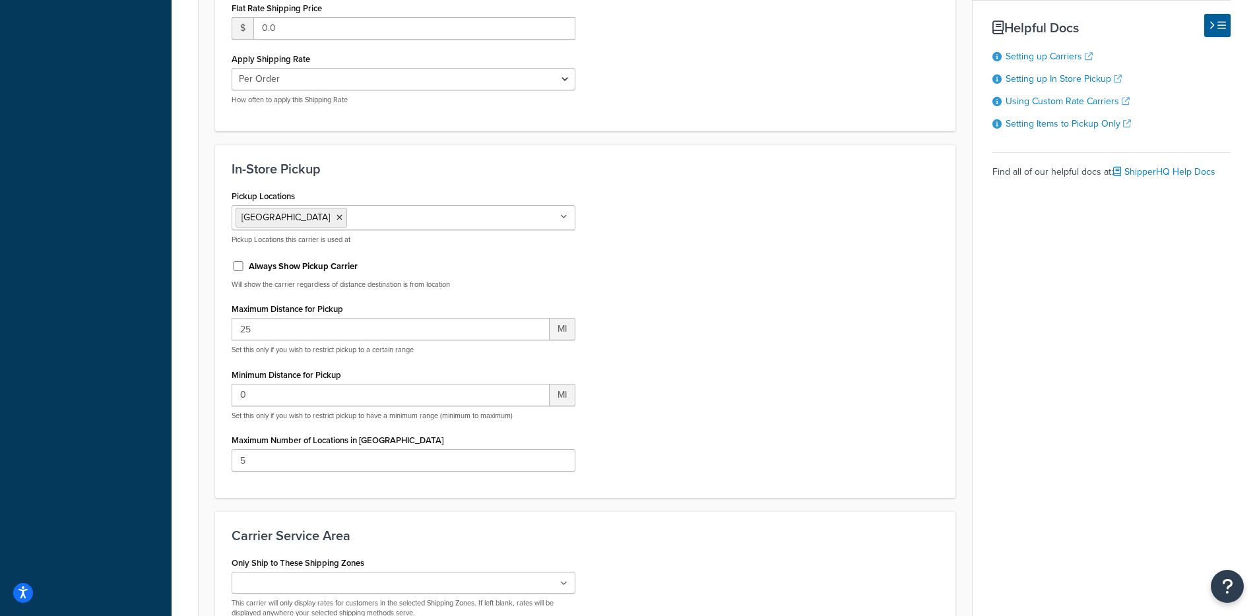
click at [348, 274] on div "Always Show Pickup Carrier" at bounding box center [404, 265] width 344 height 20
click at [342, 270] on label "Always Show Pickup Carrier" at bounding box center [303, 267] width 109 height 12
click at [245, 270] on input "Always Show Pickup Carrier" at bounding box center [238, 266] width 13 height 10
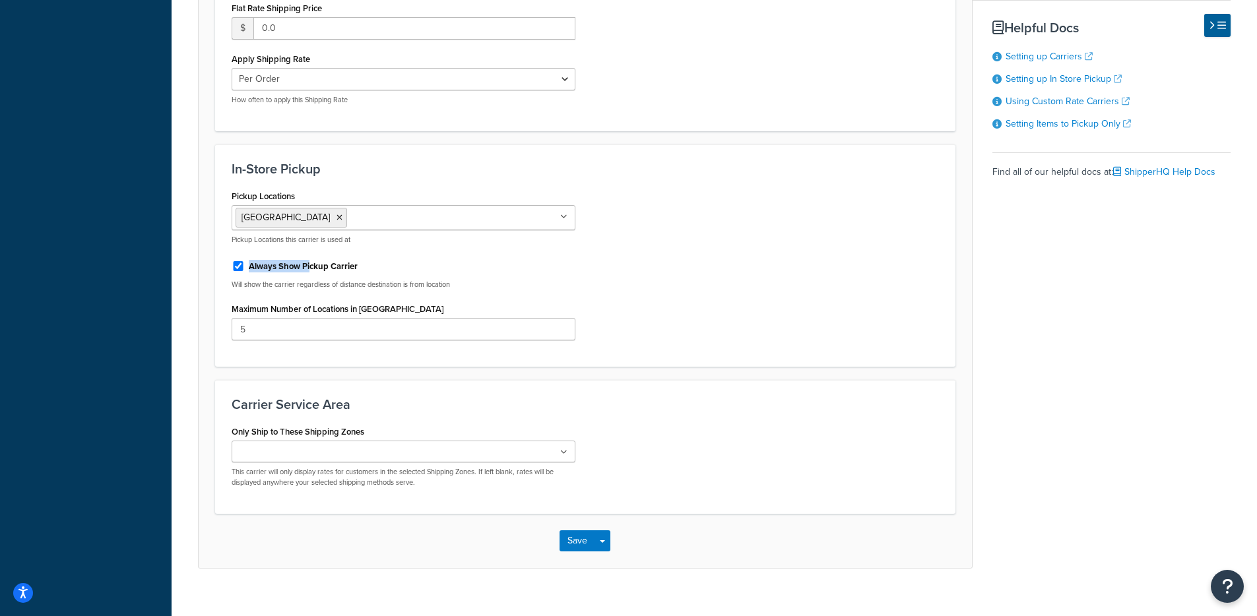
click at [311, 261] on label "Always Show Pickup Carrier" at bounding box center [303, 267] width 109 height 12
click at [313, 267] on label "Always Show Pickup Carrier" at bounding box center [303, 267] width 109 height 12
click at [245, 267] on input "Always Show Pickup Carrier" at bounding box center [238, 266] width 13 height 10
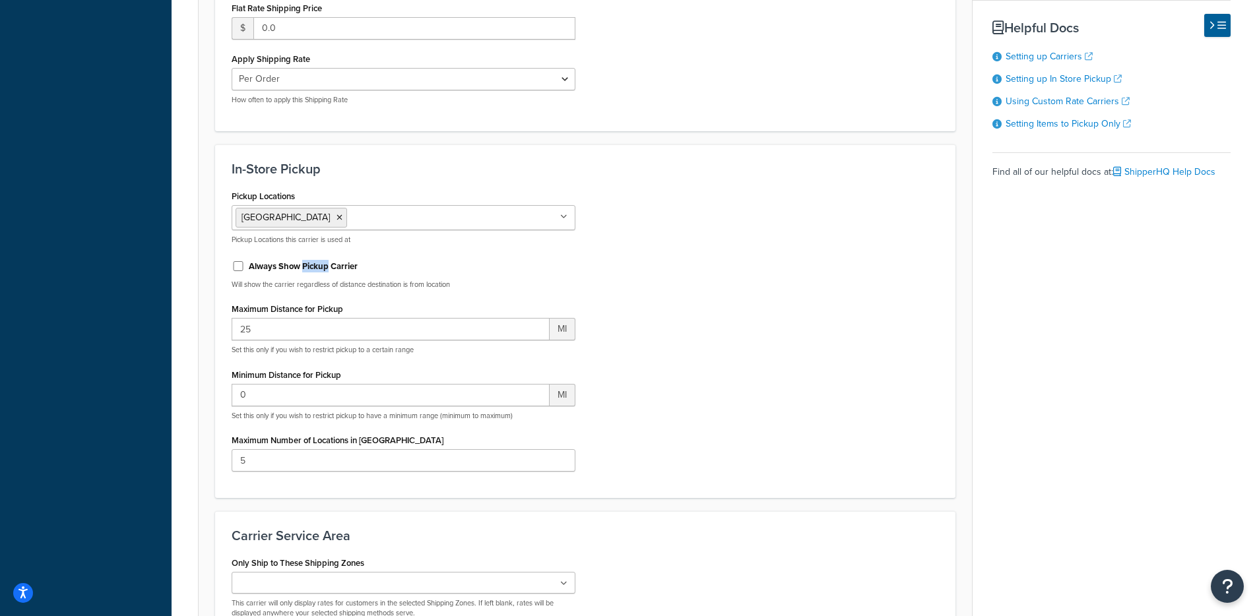
click at [313, 267] on label "Always Show Pickup Carrier" at bounding box center [303, 267] width 109 height 12
click at [245, 267] on input "Always Show Pickup Carrier" at bounding box center [238, 266] width 13 height 10
checkbox input "true"
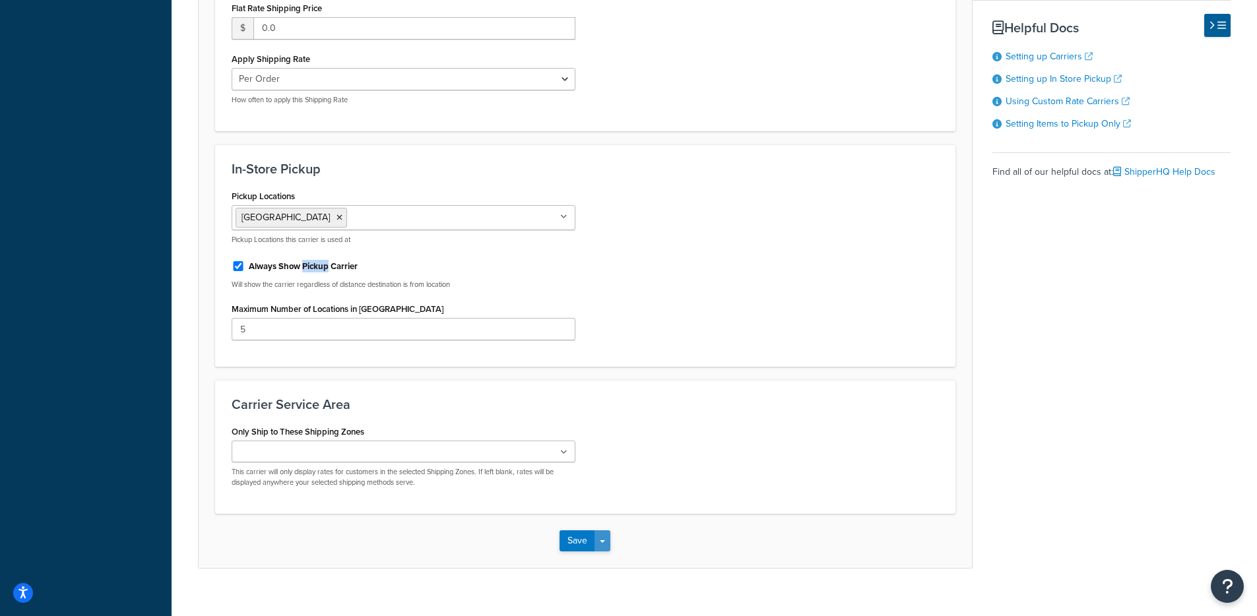
click at [607, 541] on button "Save Dropdown" at bounding box center [602, 540] width 16 height 21
click at [604, 559] on button "Save and Edit" at bounding box center [607, 566] width 96 height 28
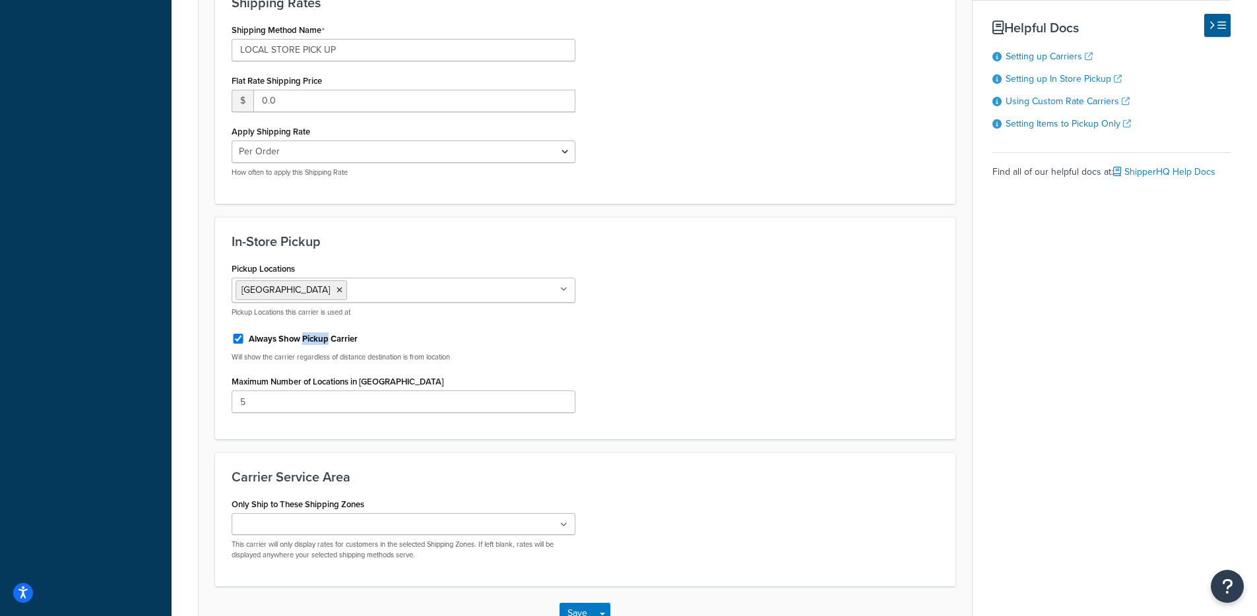
scroll to position [0, 0]
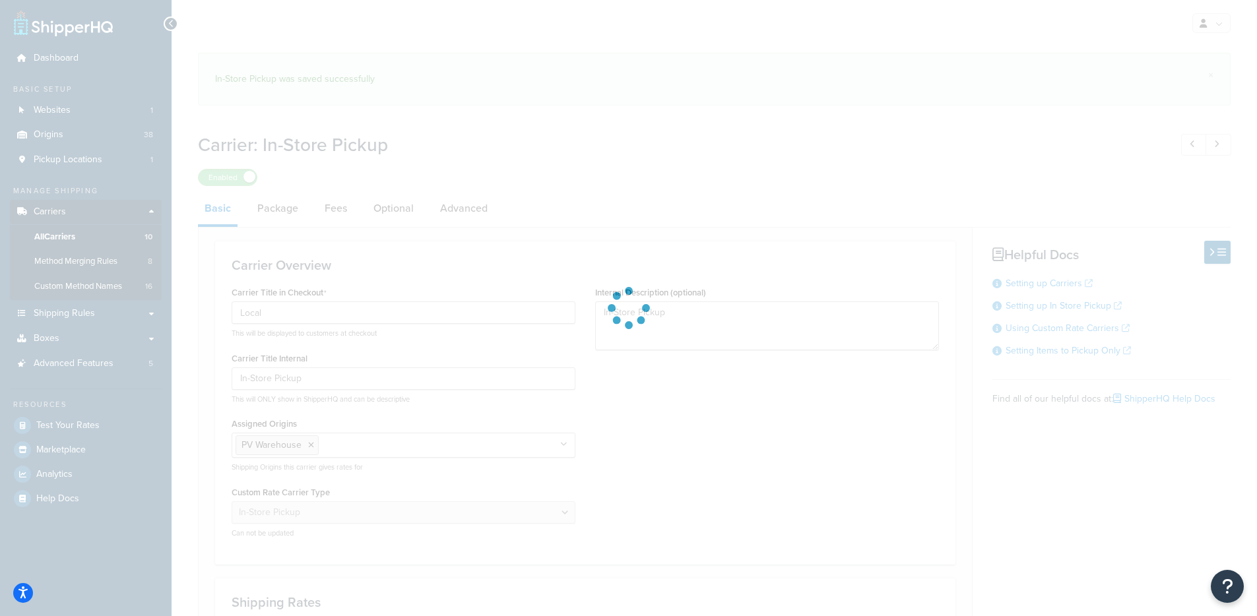
select select "pickup"
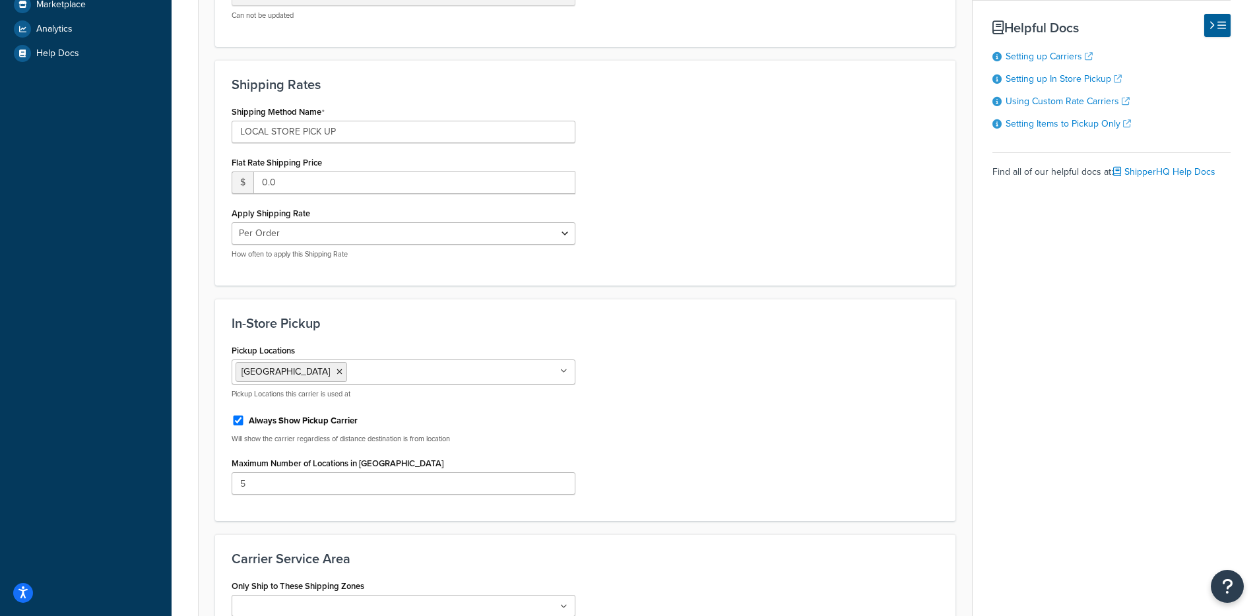
scroll to position [447, 0]
click at [366, 234] on select "Per Order Per Item Per Package" at bounding box center [404, 232] width 344 height 22
click at [350, 363] on ul "Grass Valley" at bounding box center [404, 370] width 344 height 25
click at [546, 326] on h3 "In-Store Pickup" at bounding box center [585, 322] width 707 height 15
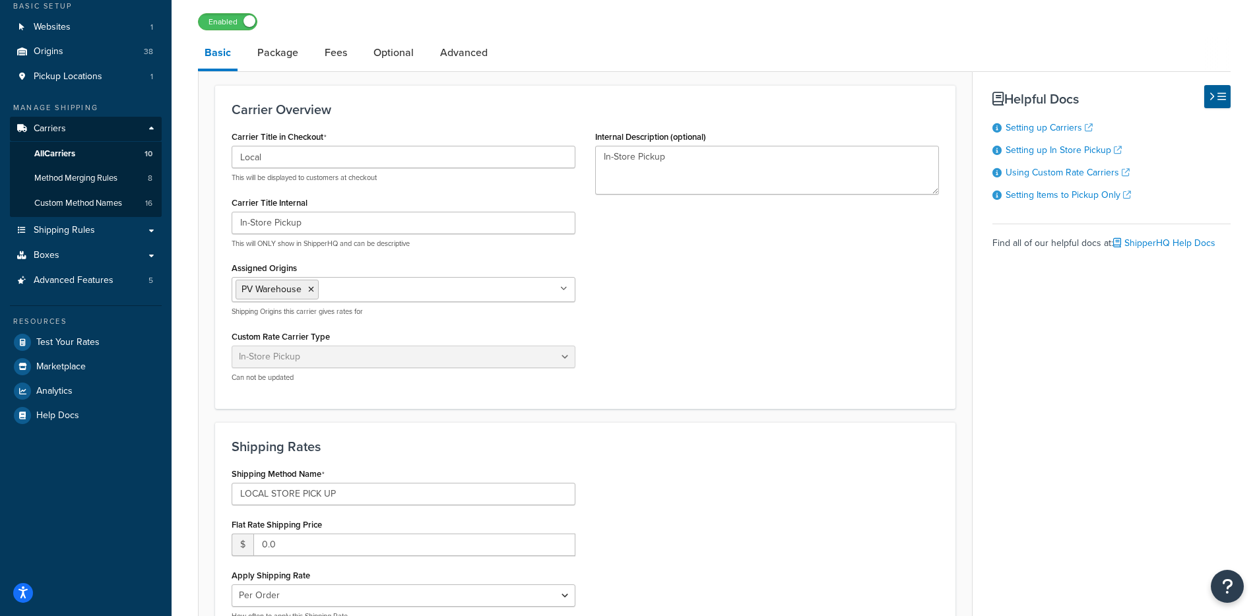
scroll to position [0, 0]
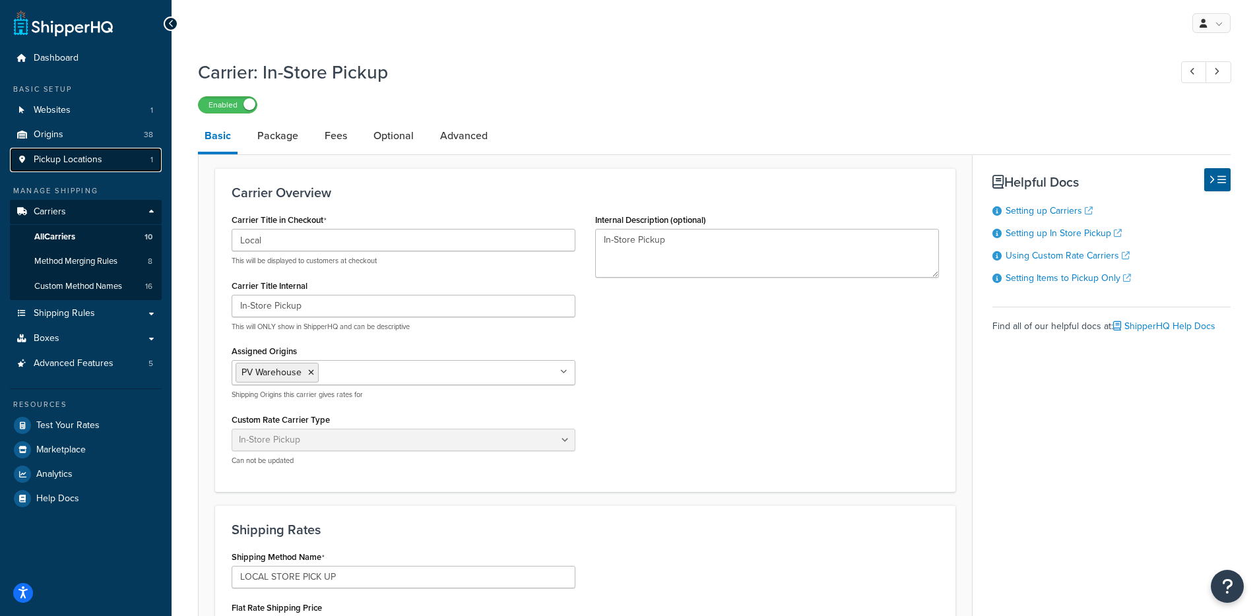
click at [98, 157] on span "Pickup Locations" at bounding box center [68, 159] width 69 height 11
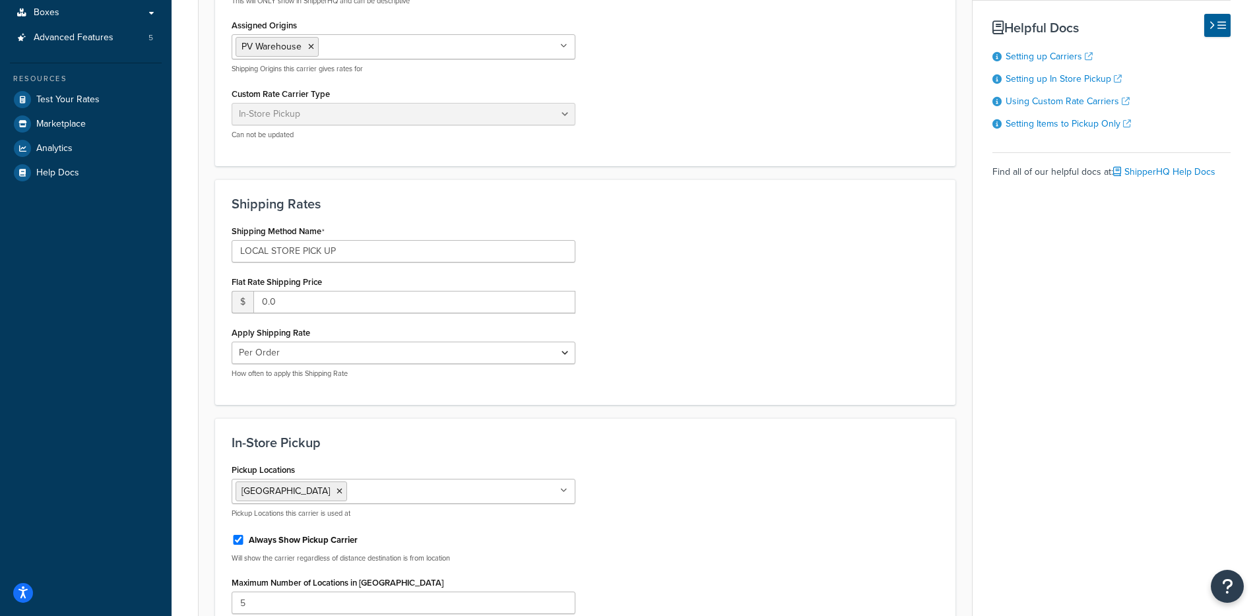
scroll to position [555, 0]
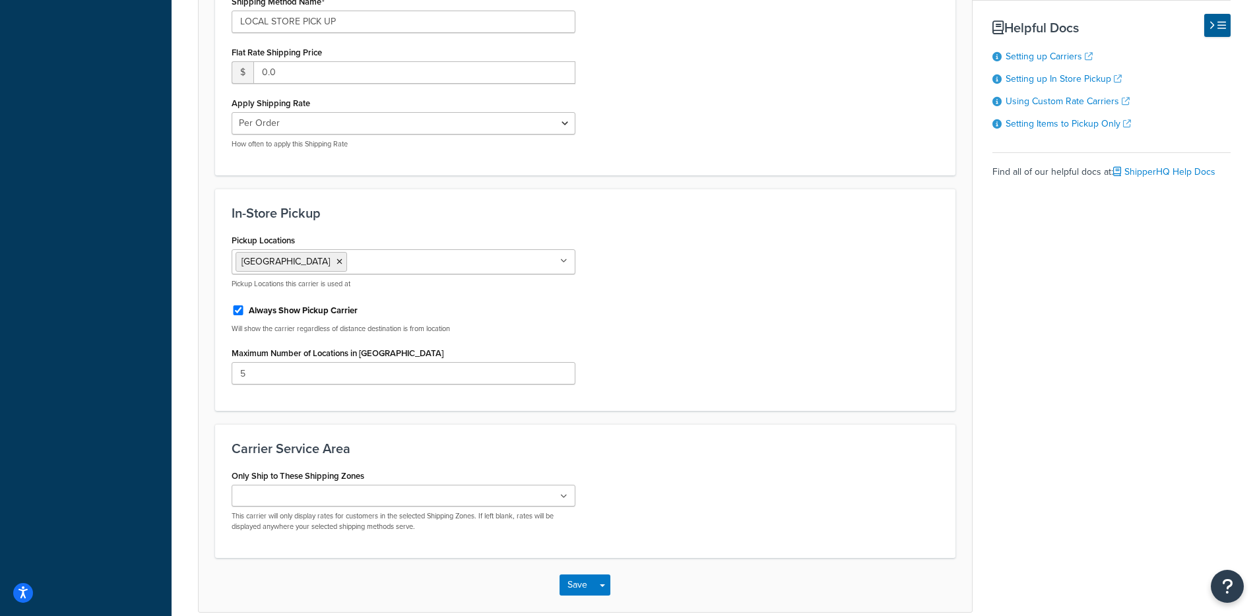
click at [297, 304] on div "Always Show Pickup Carrier" at bounding box center [404, 310] width 344 height 20
click at [303, 309] on label "Always Show Pickup Carrier" at bounding box center [303, 311] width 109 height 12
click at [245, 309] on input "Always Show Pickup Carrier" at bounding box center [238, 310] width 13 height 10
checkbox input "false"
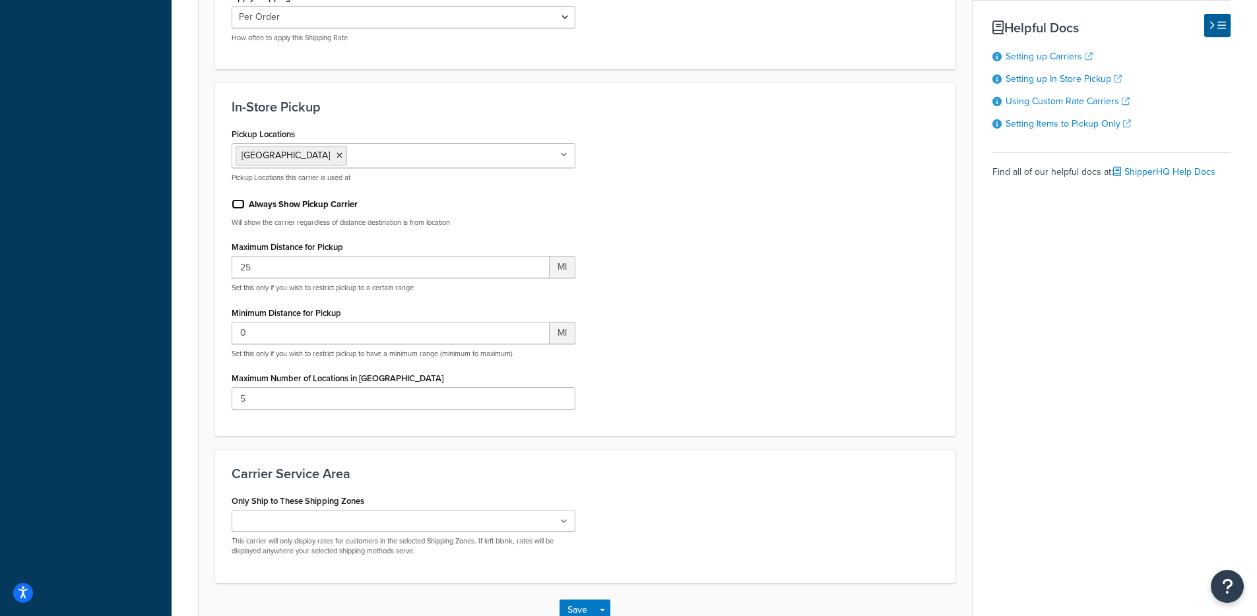
scroll to position [751, 0]
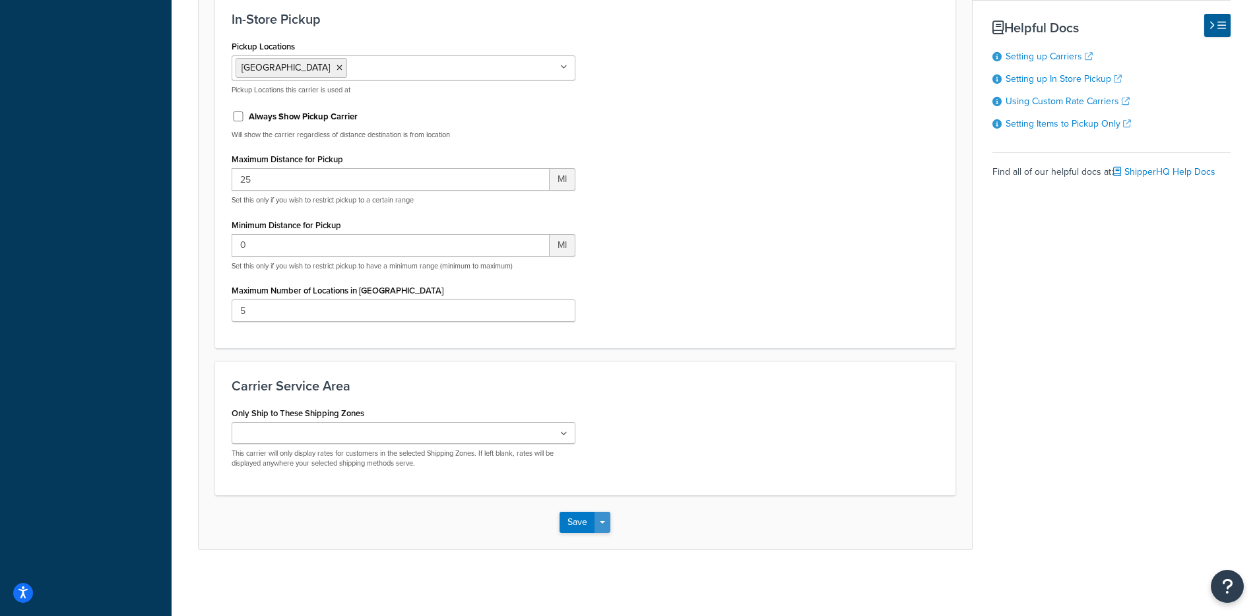
click at [599, 526] on button "Save Dropdown" at bounding box center [602, 522] width 16 height 21
click at [602, 544] on button "Save and Edit" at bounding box center [607, 547] width 96 height 28
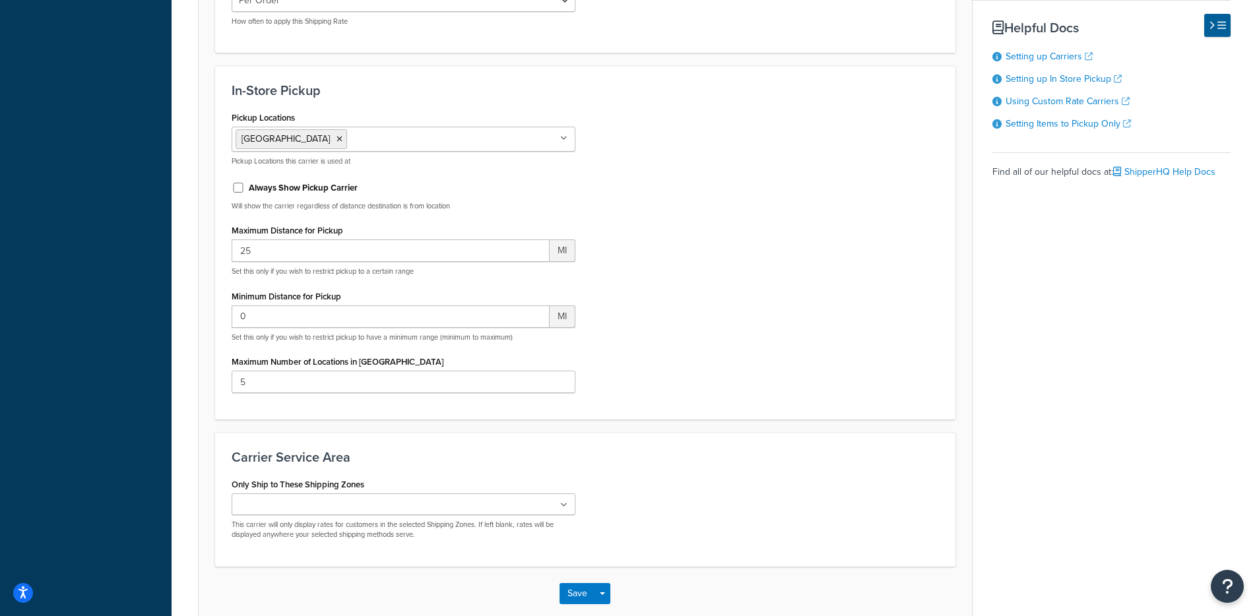
scroll to position [0, 0]
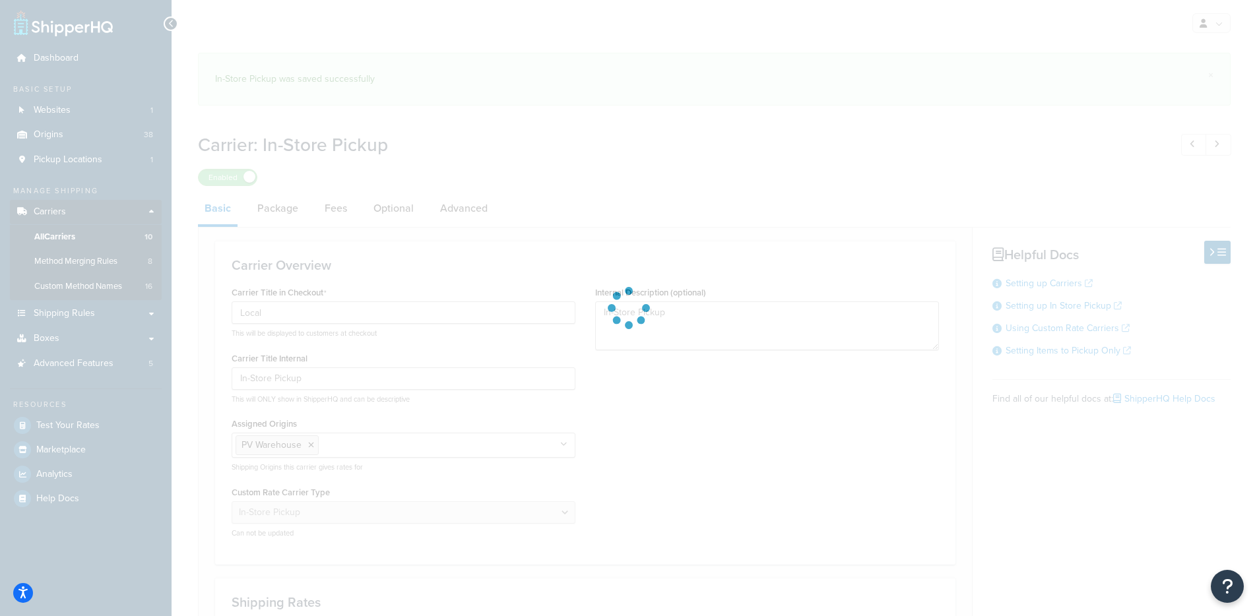
select select "pickup"
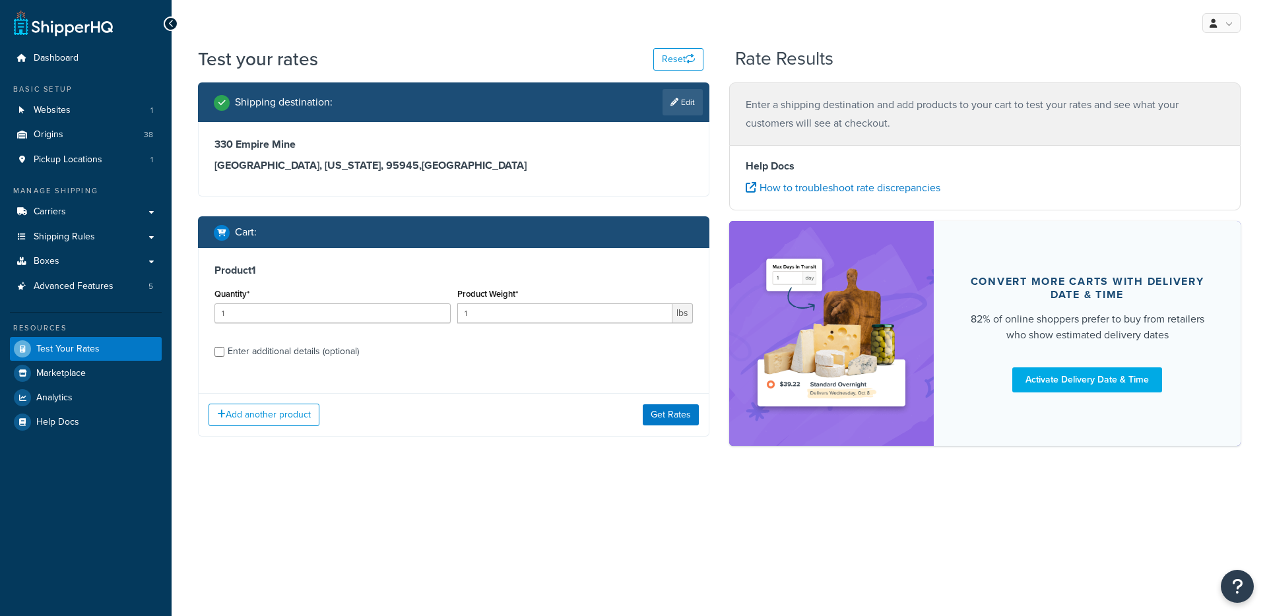
click at [631, 403] on div "Add another product Get Rates" at bounding box center [454, 414] width 510 height 43
click at [661, 415] on button "Get Rates" at bounding box center [671, 414] width 56 height 21
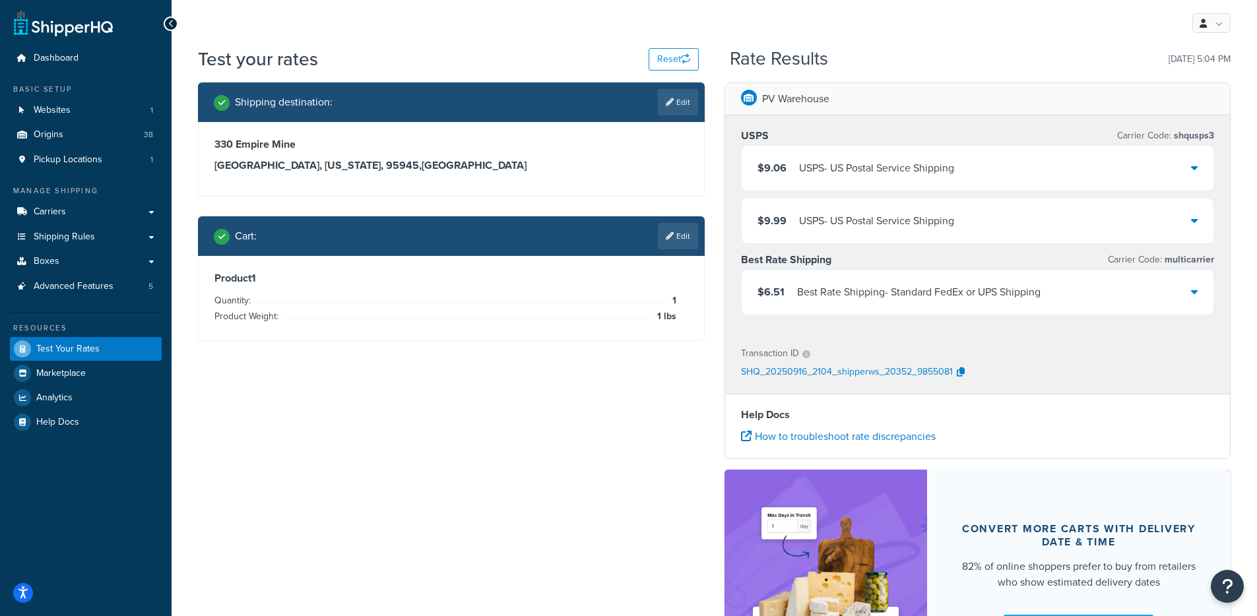
click at [848, 287] on div "Best Rate Shipping - Standard FedEx or UPS Shipping" at bounding box center [918, 292] width 243 height 18
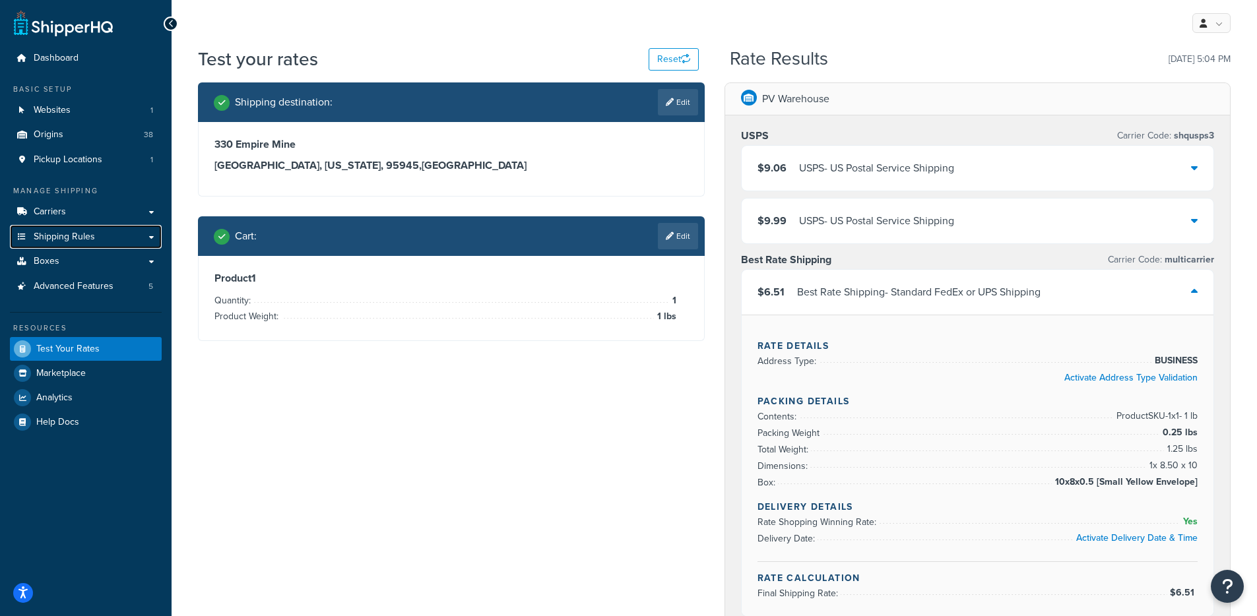
drag, startPoint x: 90, startPoint y: 234, endPoint x: 420, endPoint y: 71, distance: 367.3
click at [90, 234] on span "Shipping Rules" at bounding box center [64, 237] width 61 height 11
click at [668, 241] on link "Edit" at bounding box center [678, 236] width 40 height 26
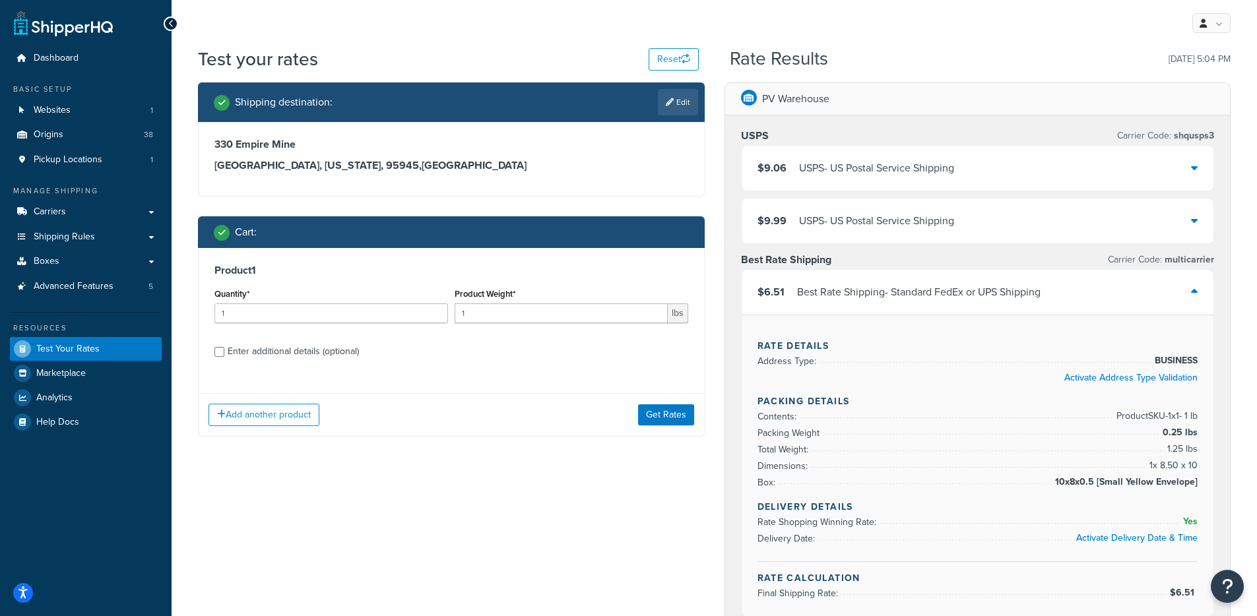
click at [263, 358] on div "Enter additional details (optional)" at bounding box center [293, 351] width 131 height 18
click at [224, 357] on input "Enter additional details (optional)" at bounding box center [219, 352] width 10 height 10
checkbox input "true"
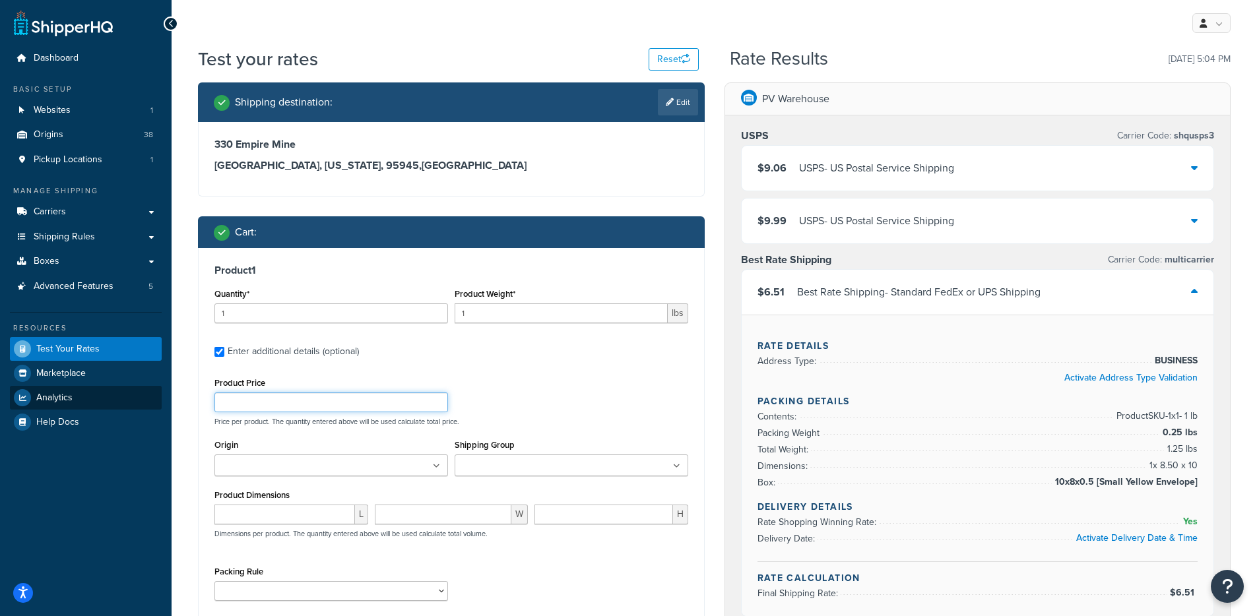
drag, startPoint x: 268, startPoint y: 408, endPoint x: 131, endPoint y: 400, distance: 137.4
click at [129, 400] on div "Dashboard Basic Setup Websites 1 Origins 38 Pickup Locations 1 Manage Shipping …" at bounding box center [628, 536] width 1257 height 1073
type input "50"
click at [199, 425] on div "Product 1 Quantity* 1 Product Weight* 1 lbs Enter additional details (optional)…" at bounding box center [451, 461] width 505 height 427
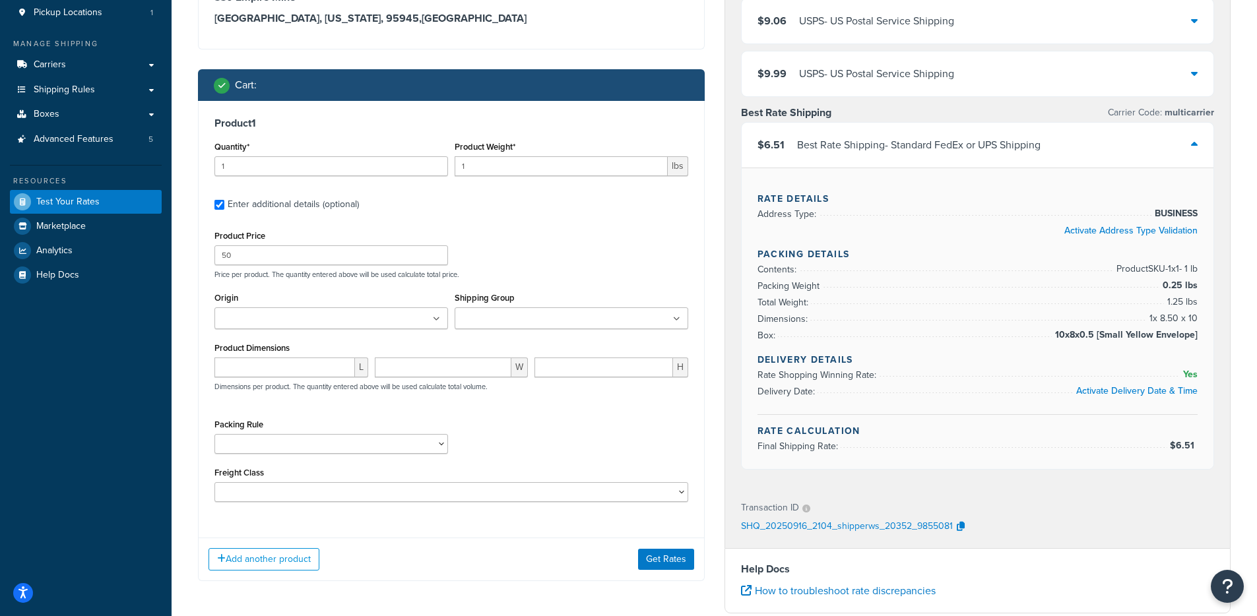
scroll to position [422, 0]
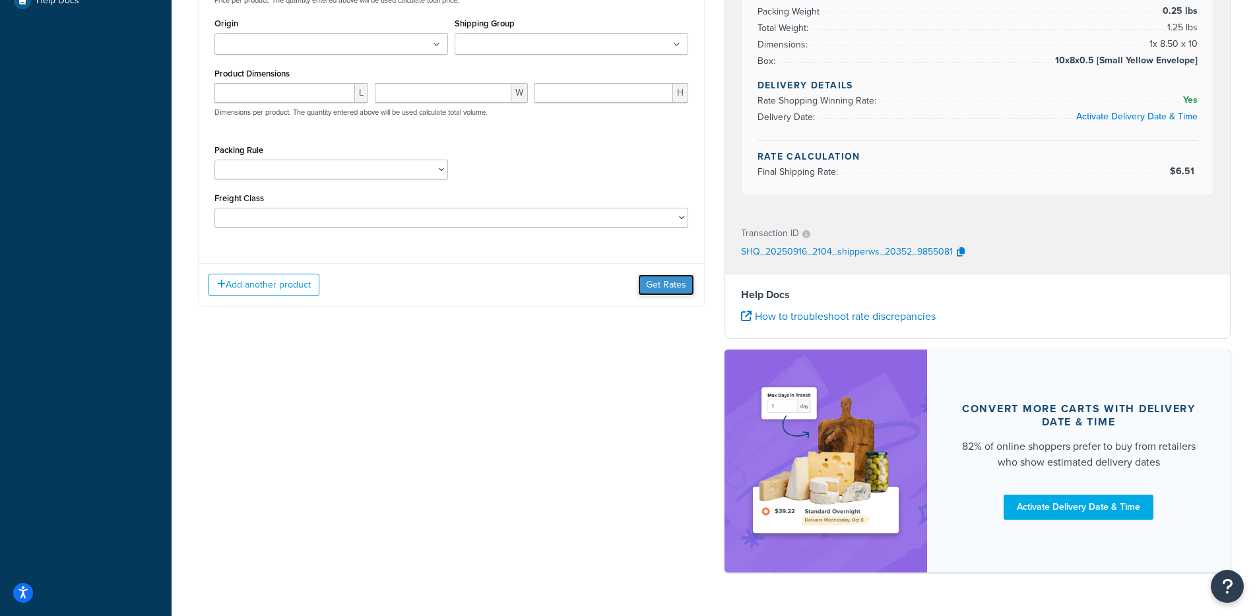
click at [645, 287] on button "Get Rates" at bounding box center [666, 284] width 56 height 21
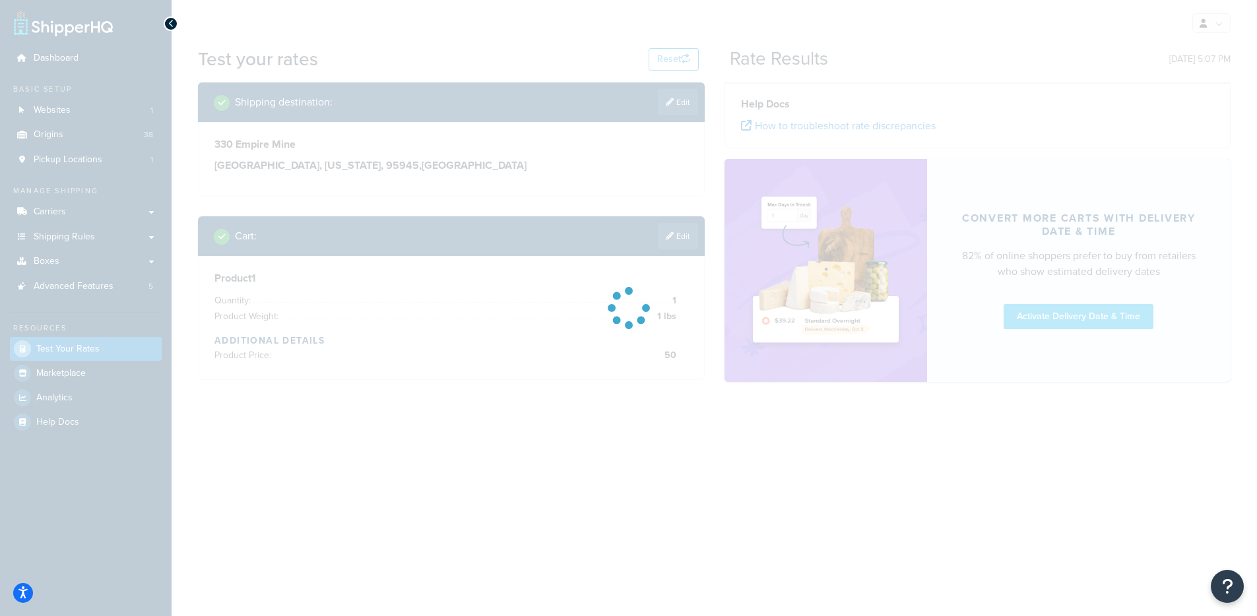
scroll to position [0, 0]
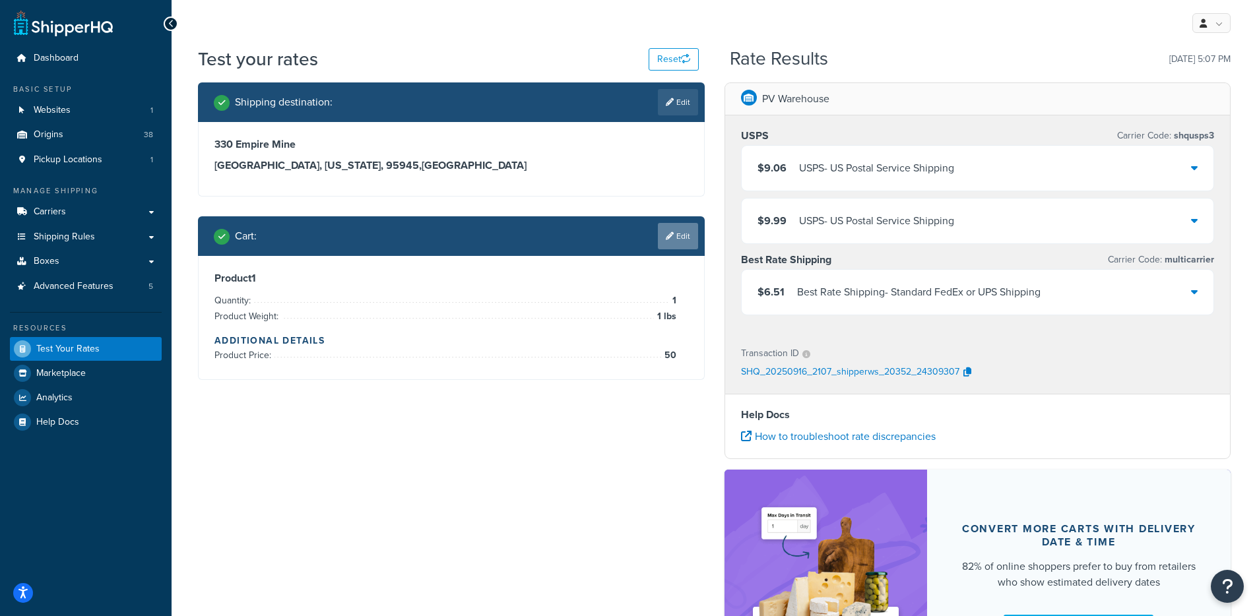
click at [662, 235] on link "Edit" at bounding box center [678, 236] width 40 height 26
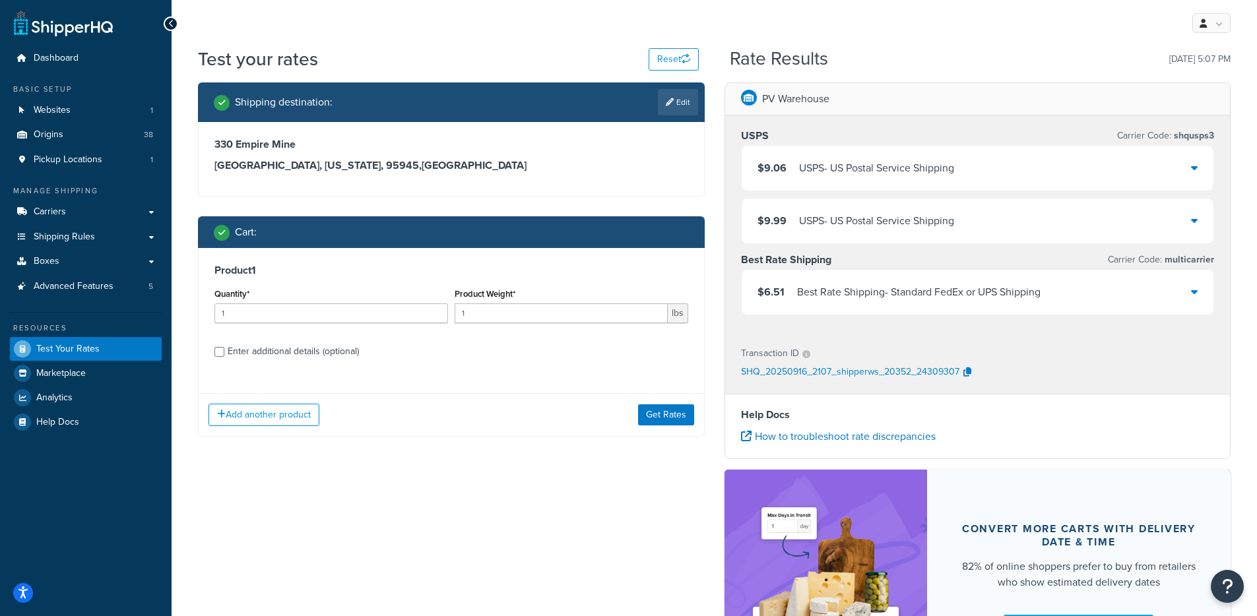
click at [266, 347] on div "Enter additional details (optional)" at bounding box center [293, 351] width 131 height 18
click at [224, 347] on input "Enter additional details (optional)" at bounding box center [219, 352] width 10 height 10
checkbox input "true"
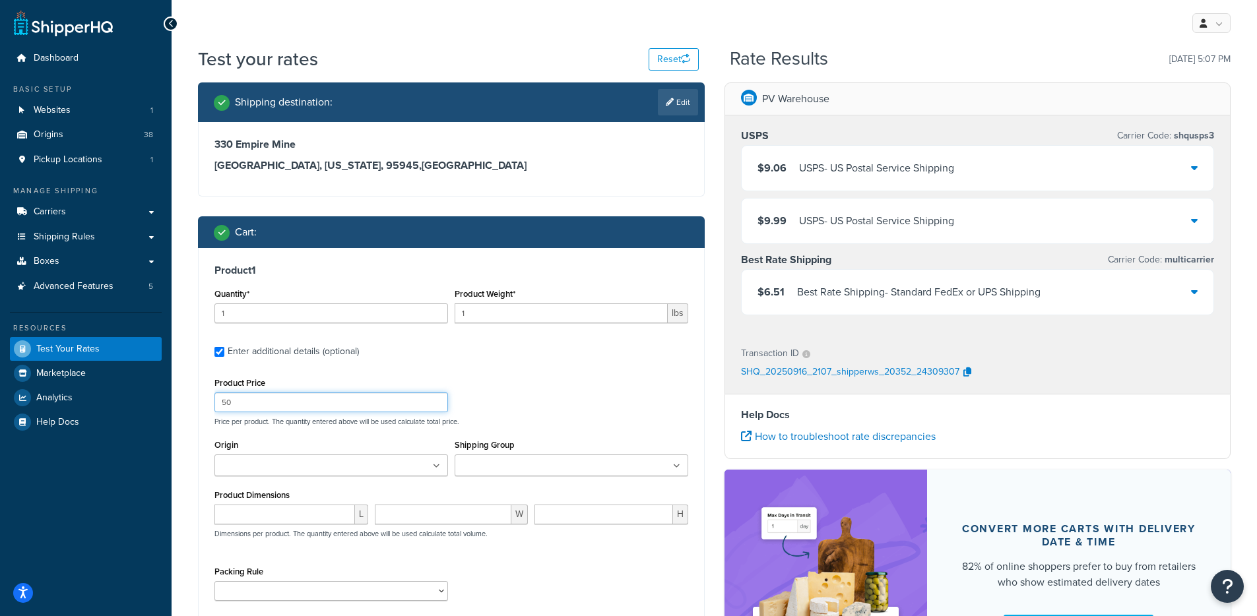
drag, startPoint x: 259, startPoint y: 402, endPoint x: 166, endPoint y: 399, distance: 93.1
click at [166, 400] on div "Dashboard Basic Setup Websites 1 Origins 38 Pickup Locations 1 Manage Shipping …" at bounding box center [628, 407] width 1257 height 815
type input "51"
click at [564, 389] on div "Product Price 51 Price per product. The quantity entered above will be used cal…" at bounding box center [451, 400] width 480 height 52
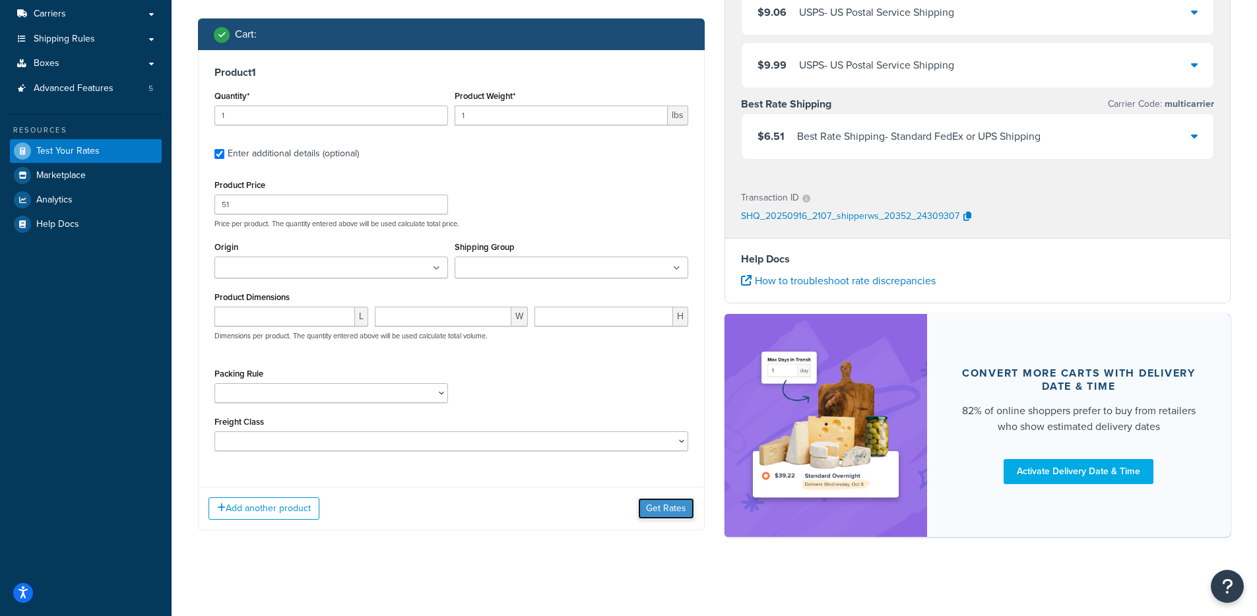
click at [662, 509] on button "Get Rates" at bounding box center [666, 508] width 56 height 21
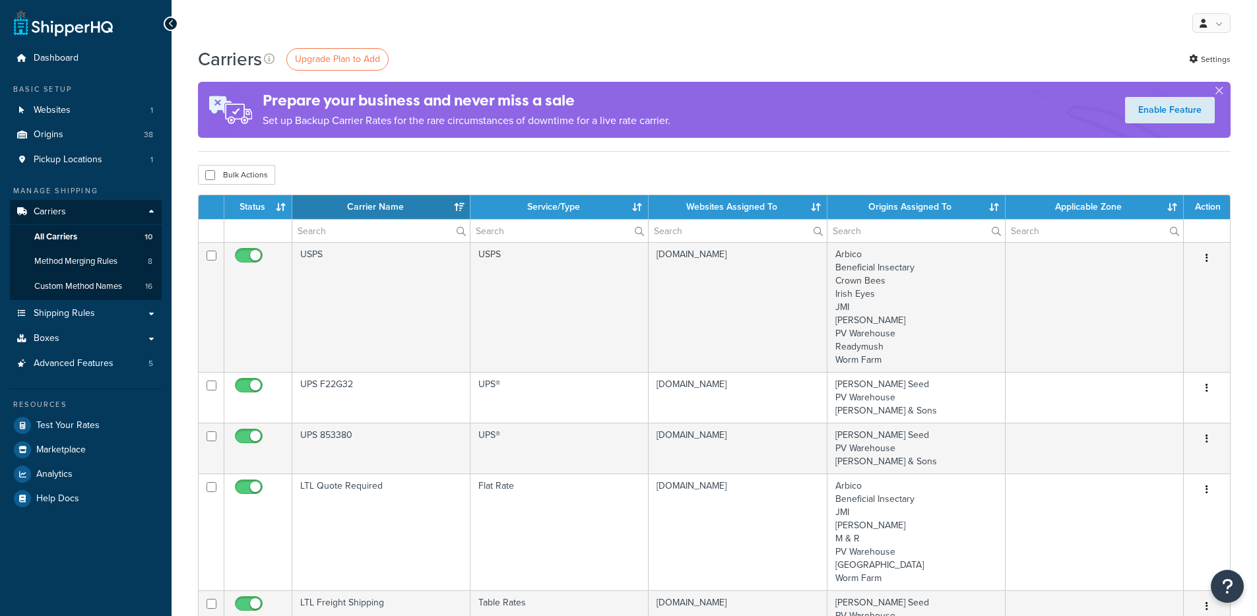
select select "15"
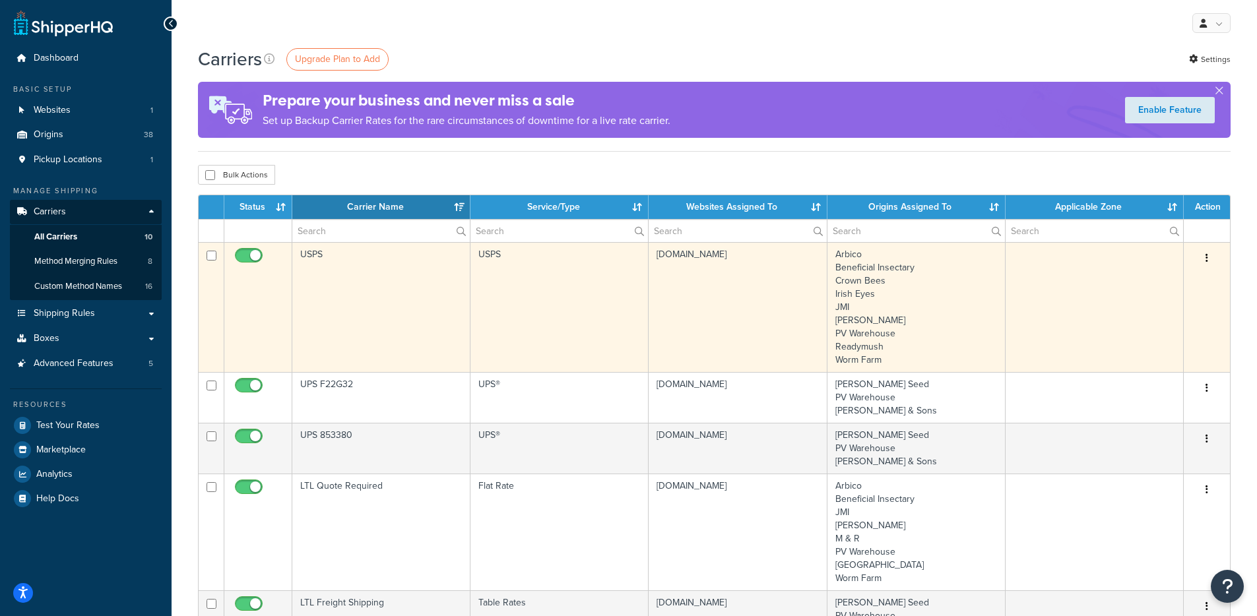
click at [439, 292] on td "USPS" at bounding box center [381, 307] width 178 height 130
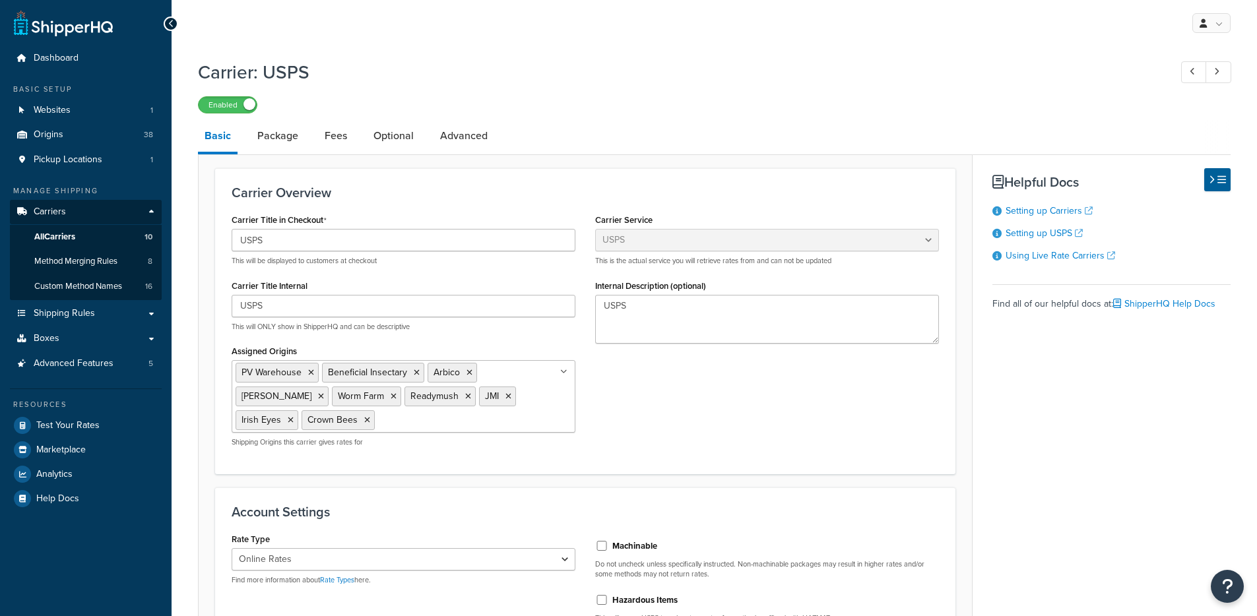
select select "usps"
select select "ONLINE"
click at [379, 152] on link "Optional" at bounding box center [393, 136] width 53 height 32
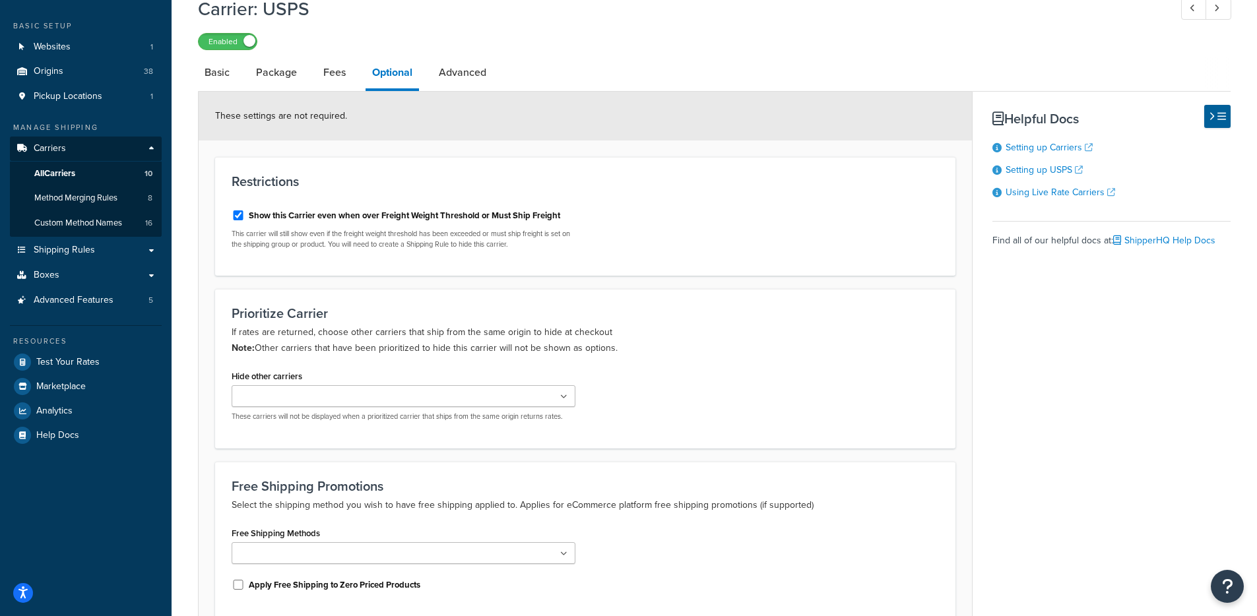
scroll to position [189, 0]
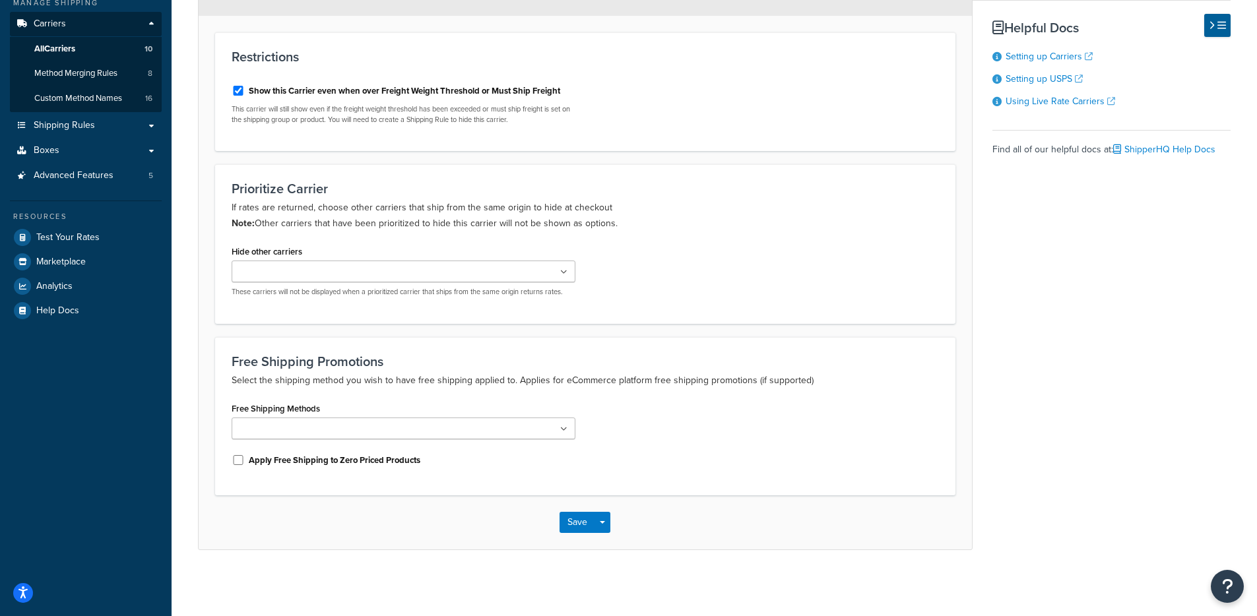
click at [431, 269] on ul at bounding box center [404, 272] width 344 height 22
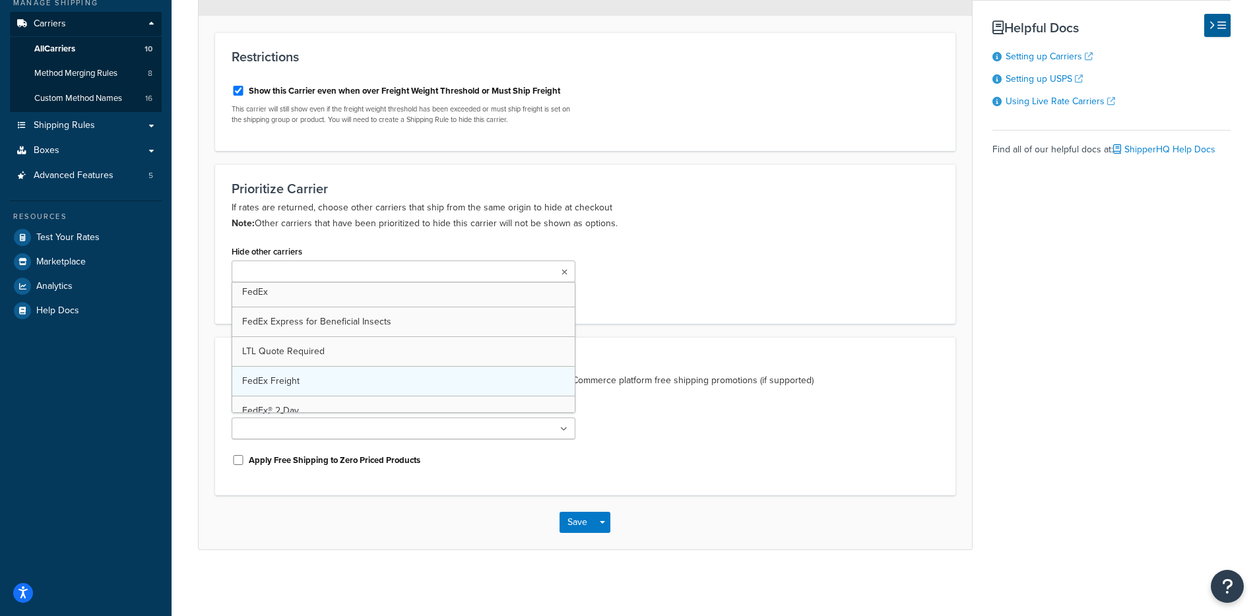
scroll to position [0, 0]
drag, startPoint x: 664, startPoint y: 227, endPoint x: 476, endPoint y: 212, distance: 188.6
click at [662, 227] on p "If rates are returned, choose other carriers that ship from the same origin to …" at bounding box center [585, 216] width 707 height 32
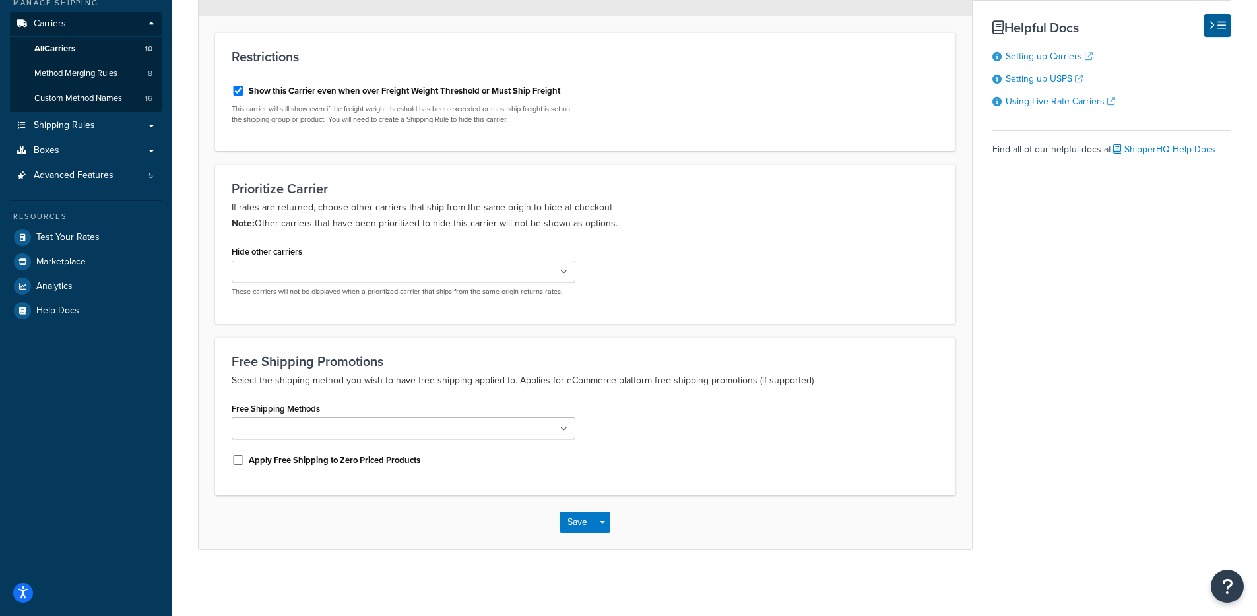
drag, startPoint x: 270, startPoint y: 223, endPoint x: 642, endPoint y: 226, distance: 371.4
click at [627, 217] on p "If rates are returned, choose other carriers that ship from the same origin to …" at bounding box center [585, 216] width 707 height 32
click at [642, 226] on p "If rates are returned, choose other carriers that ship from the same origin to …" at bounding box center [585, 216] width 707 height 32
drag, startPoint x: 642, startPoint y: 226, endPoint x: 263, endPoint y: 230, distance: 379.3
click at [263, 230] on p "If rates are returned, choose other carriers that ship from the same origin to …" at bounding box center [585, 216] width 707 height 32
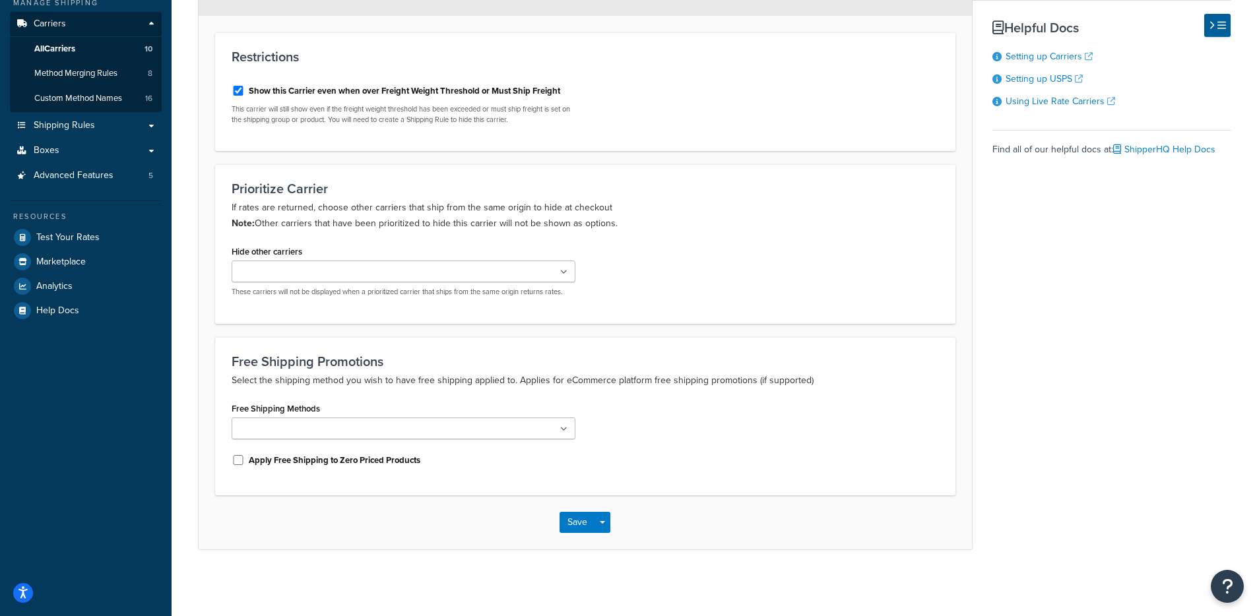
click at [257, 233] on div "Prioritize Carrier If rates are returned, choose other carriers that ship from …" at bounding box center [585, 243] width 740 height 159
drag, startPoint x: 259, startPoint y: 228, endPoint x: 583, endPoint y: 226, distance: 323.9
click at [583, 226] on p "If rates are returned, choose other carriers that ship from the same origin to …" at bounding box center [585, 216] width 707 height 32
click at [554, 230] on p "If rates are returned, choose other carriers that ship from the same origin to …" at bounding box center [585, 216] width 707 height 32
drag, startPoint x: 514, startPoint y: 230, endPoint x: 648, endPoint y: 226, distance: 134.6
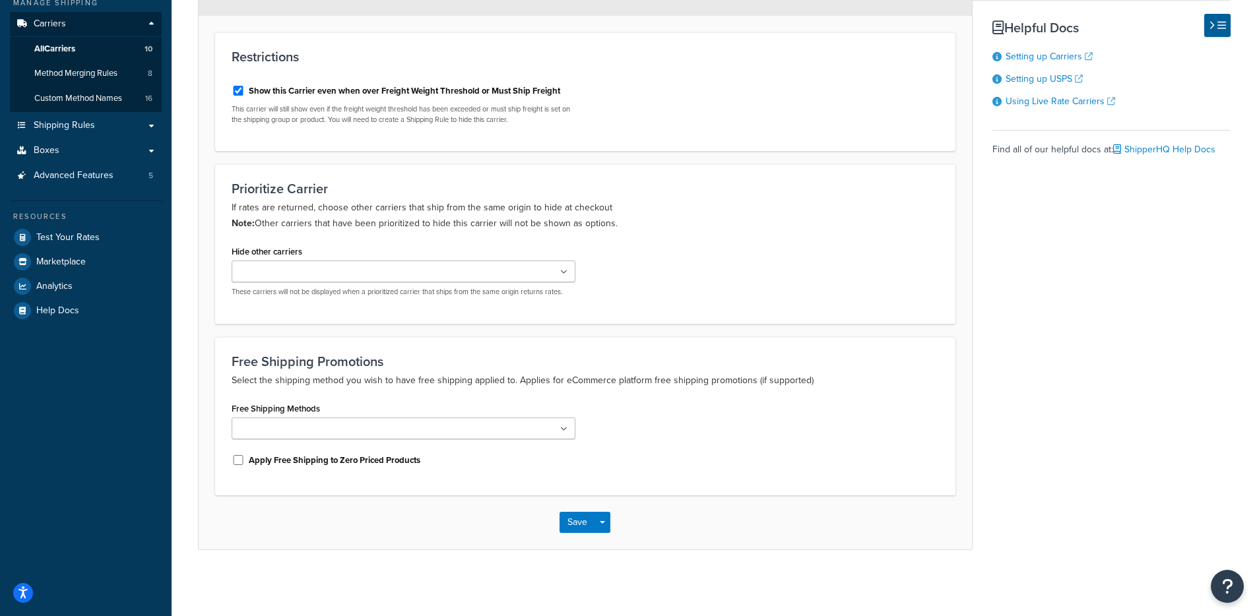
click at [648, 226] on p "If rates are returned, choose other carriers that ship from the same origin to …" at bounding box center [585, 216] width 707 height 32
click at [648, 227] on p "If rates are returned, choose other carriers that ship from the same origin to …" at bounding box center [585, 216] width 707 height 32
drag, startPoint x: 629, startPoint y: 215, endPoint x: 240, endPoint y: 212, distance: 389.2
click at [240, 212] on p "If rates are returned, choose other carriers that ship from the same origin to …" at bounding box center [585, 216] width 707 height 32
click at [239, 212] on p "If rates are returned, choose other carriers that ship from the same origin to …" at bounding box center [585, 216] width 707 height 32
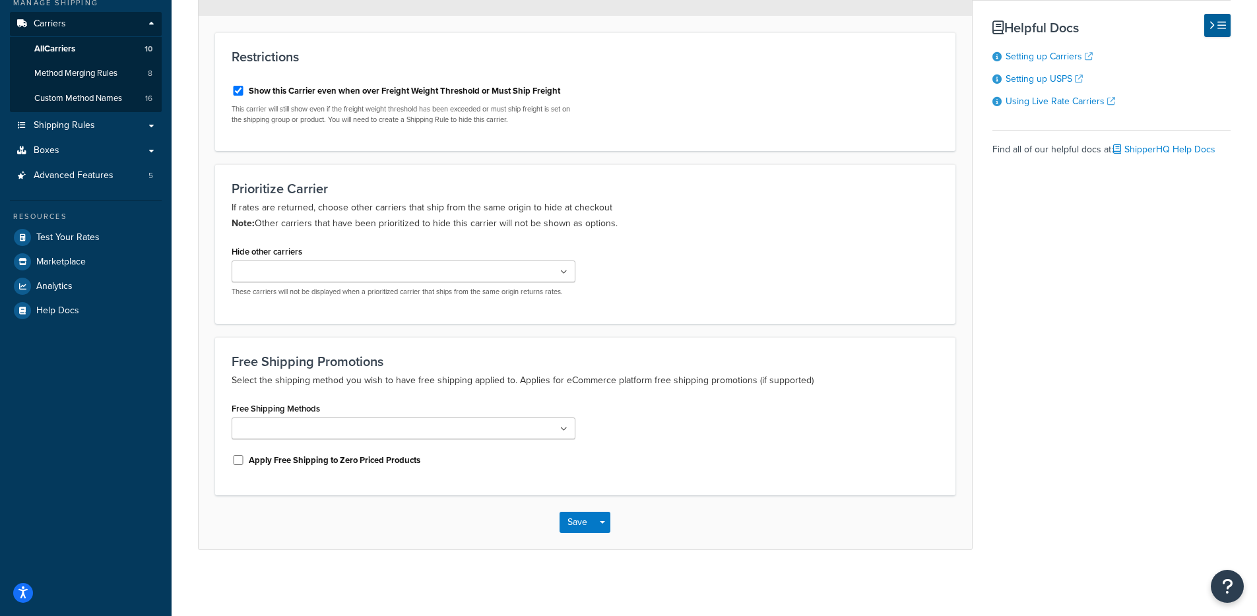
drag, startPoint x: 235, startPoint y: 212, endPoint x: 290, endPoint y: 212, distance: 55.4
click at [265, 209] on p "If rates are returned, choose other carriers that ship from the same origin to …" at bounding box center [585, 216] width 707 height 32
drag, startPoint x: 382, startPoint y: 208, endPoint x: 678, endPoint y: 210, distance: 296.2
click at [676, 210] on p "If rates are returned, choose other carriers that ship from the same origin to …" at bounding box center [585, 216] width 707 height 32
click at [678, 210] on p "If rates are returned, choose other carriers that ship from the same origin to …" at bounding box center [585, 216] width 707 height 32
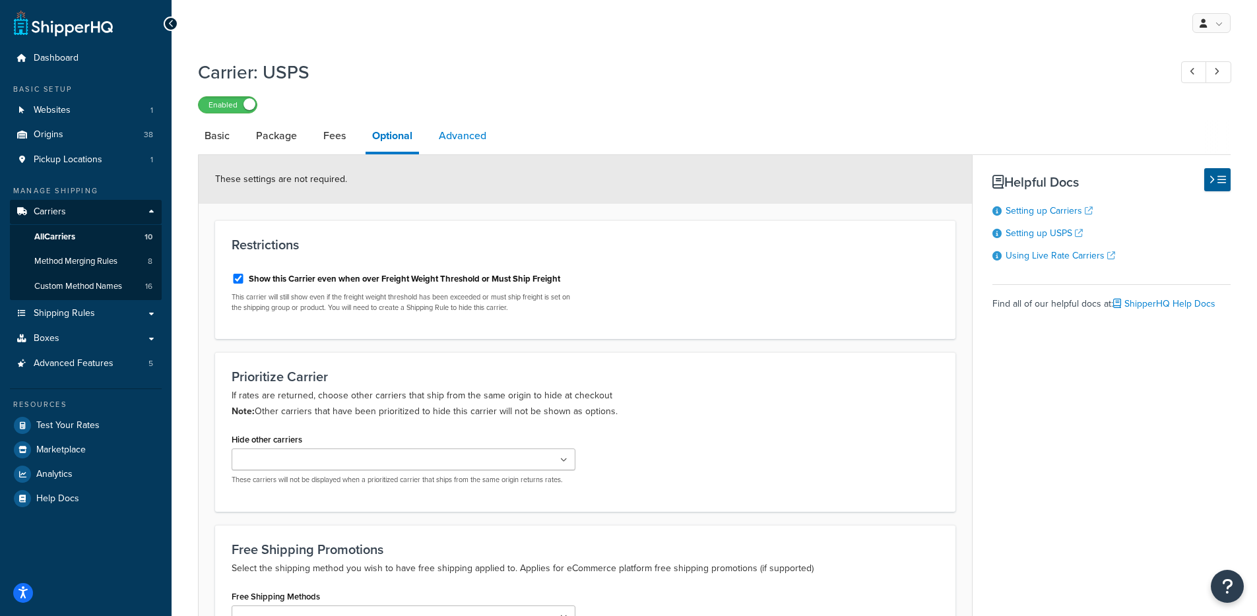
click at [453, 128] on link "Advanced" at bounding box center [462, 136] width 61 height 32
select select "false"
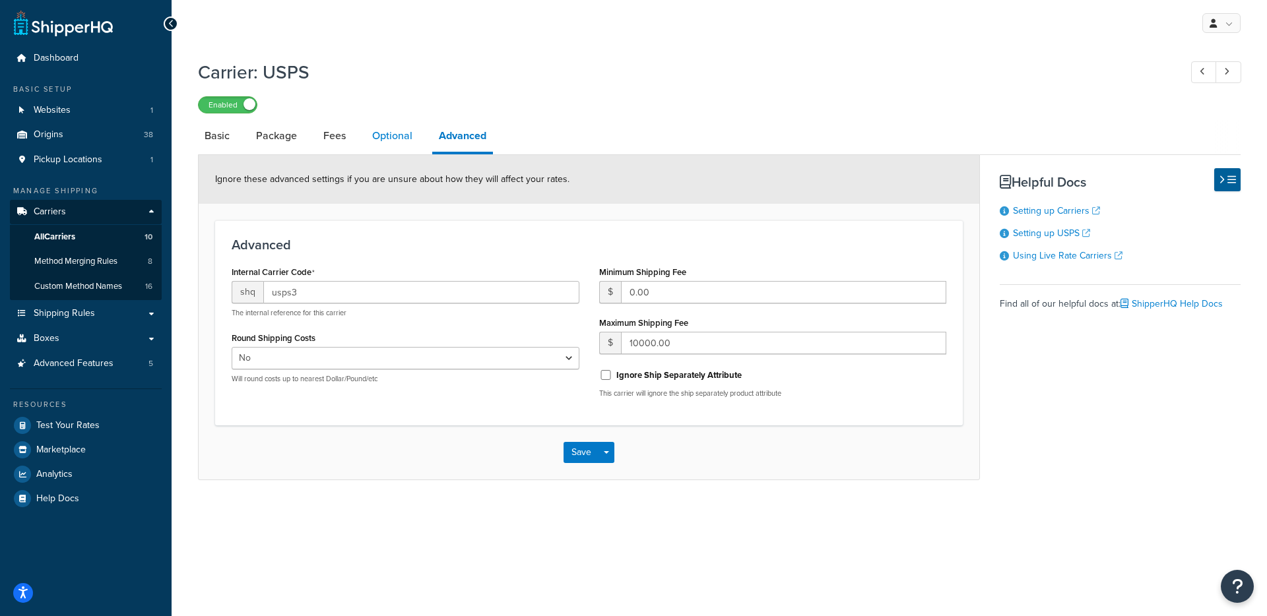
click at [405, 137] on link "Optional" at bounding box center [391, 136] width 53 height 32
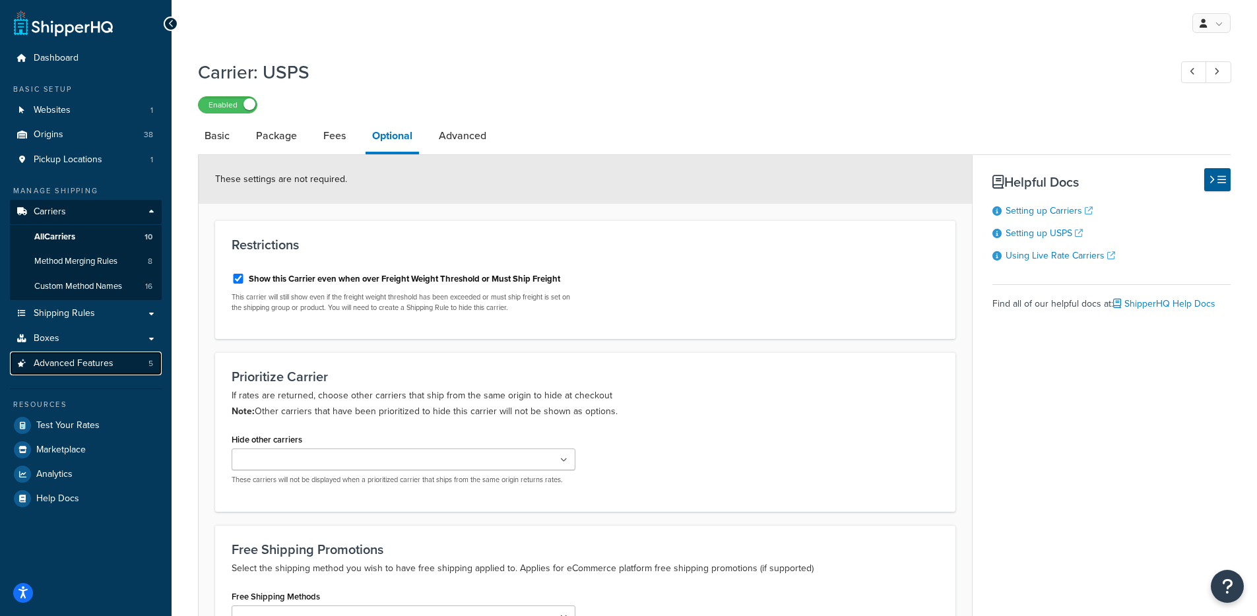
click at [76, 359] on span "Advanced Features" at bounding box center [74, 363] width 80 height 11
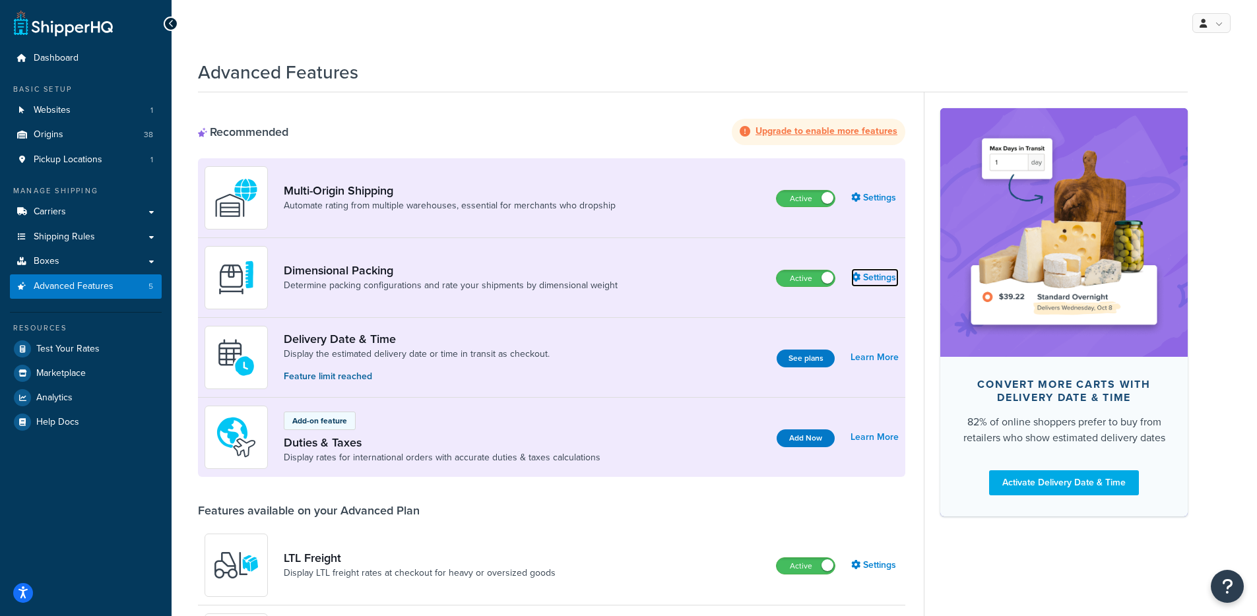
click at [871, 279] on link "Settings" at bounding box center [874, 277] width 47 height 18
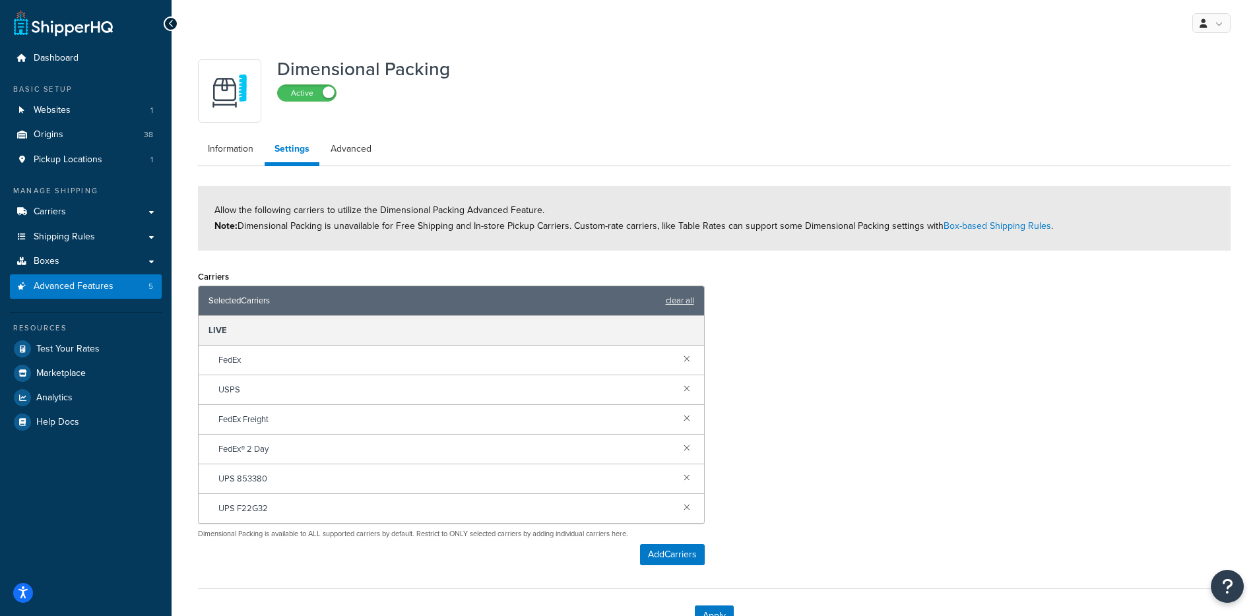
click at [343, 167] on div "Dimensional Packing Active Information Settings Advanced Allow the following ca…" at bounding box center [714, 348] width 1052 height 590
click at [340, 162] on ul "Information Settings Advanced" at bounding box center [714, 151] width 1032 height 30
click at [84, 292] on span "Advanced Features" at bounding box center [74, 286] width 80 height 11
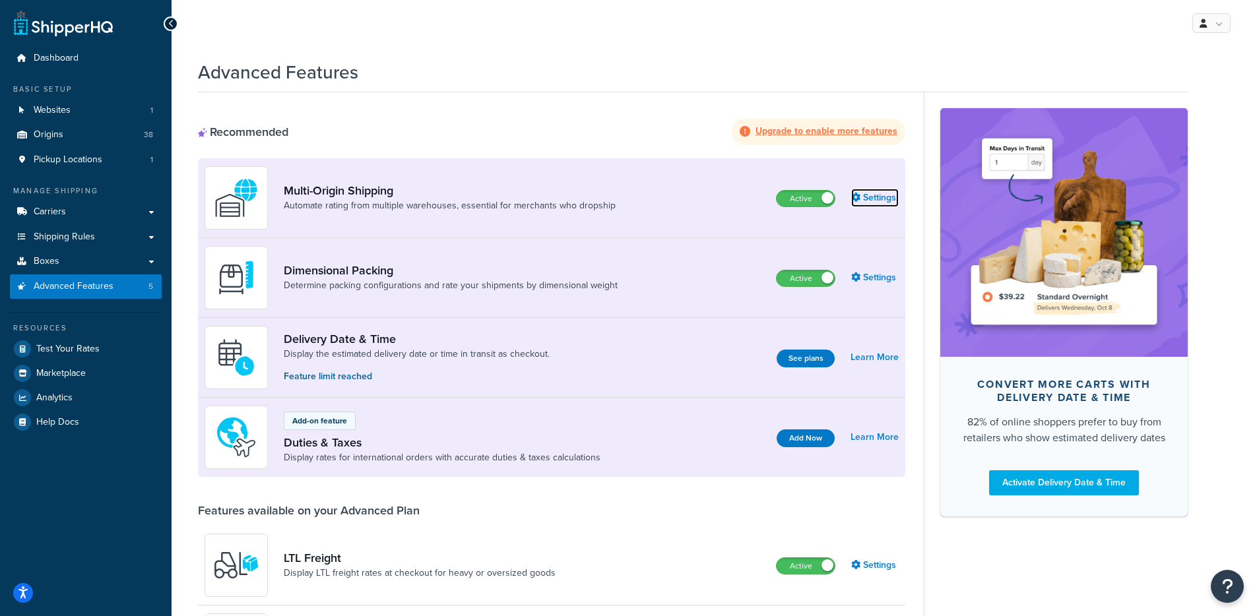
click at [866, 192] on link "Settings" at bounding box center [874, 198] width 47 height 18
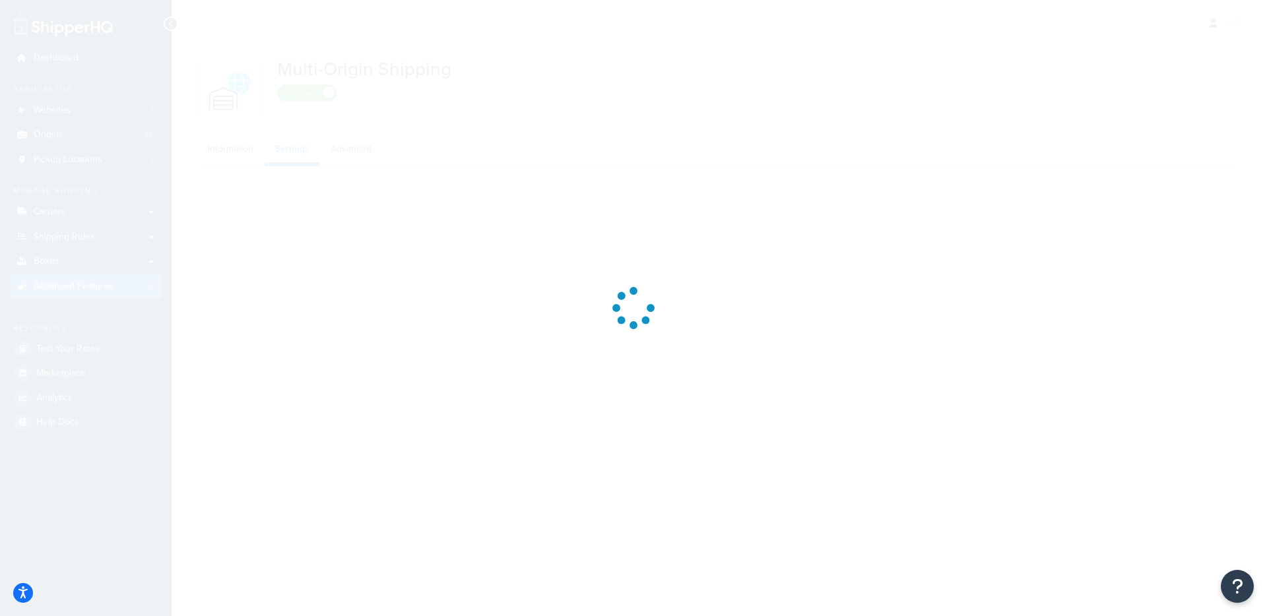
select select "false"
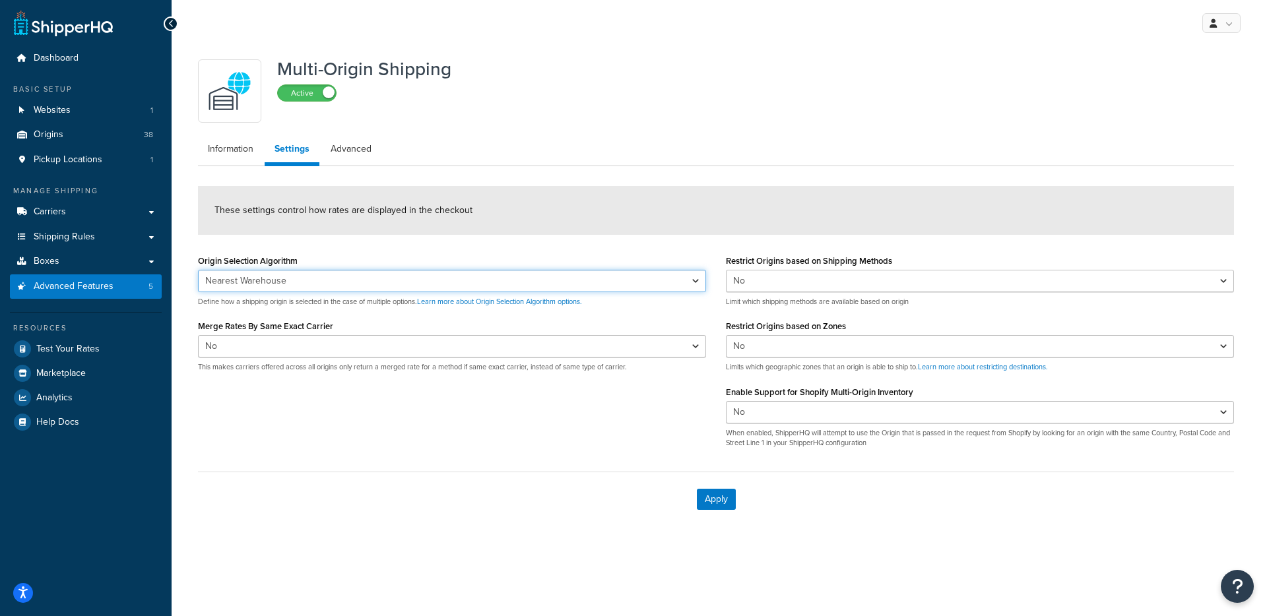
click at [309, 282] on select "Nearest Warehouse Fewest Warehouses" at bounding box center [452, 281] width 508 height 22
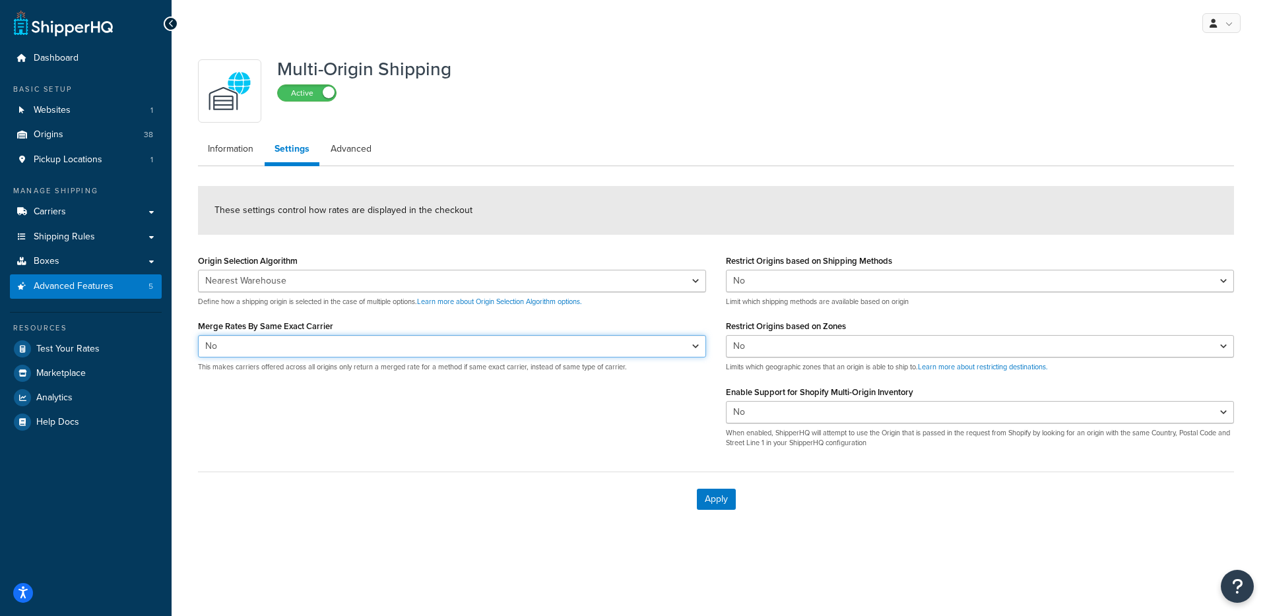
click at [262, 346] on select "Yes No" at bounding box center [452, 346] width 508 height 22
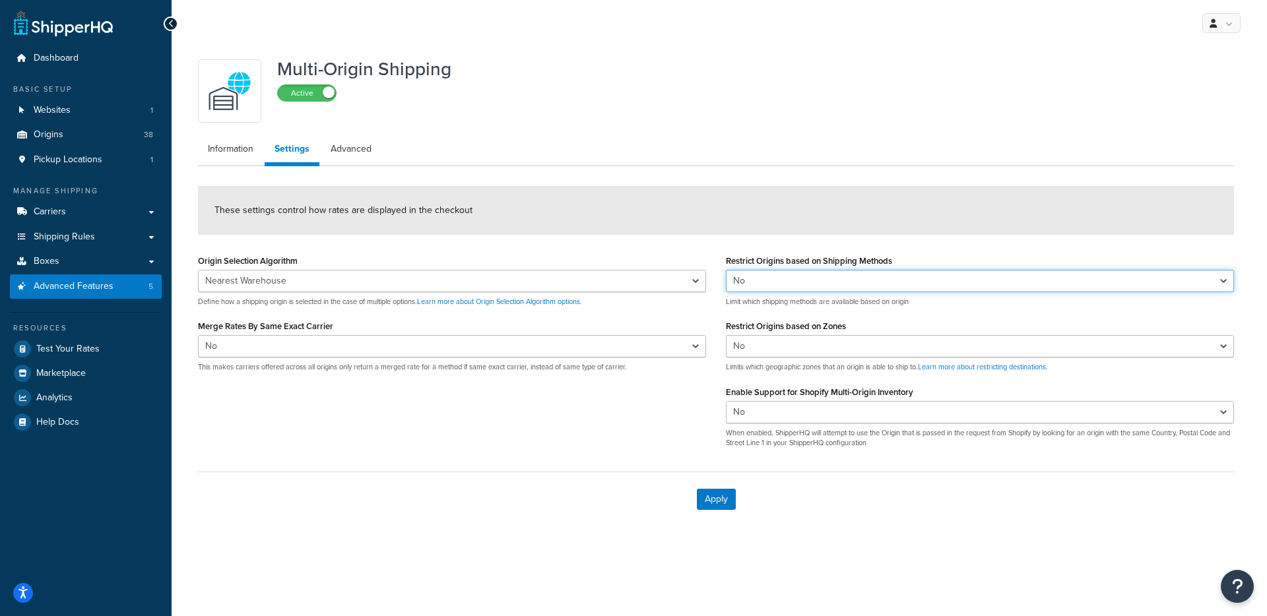
click at [810, 275] on select "Yes No" at bounding box center [980, 281] width 508 height 22
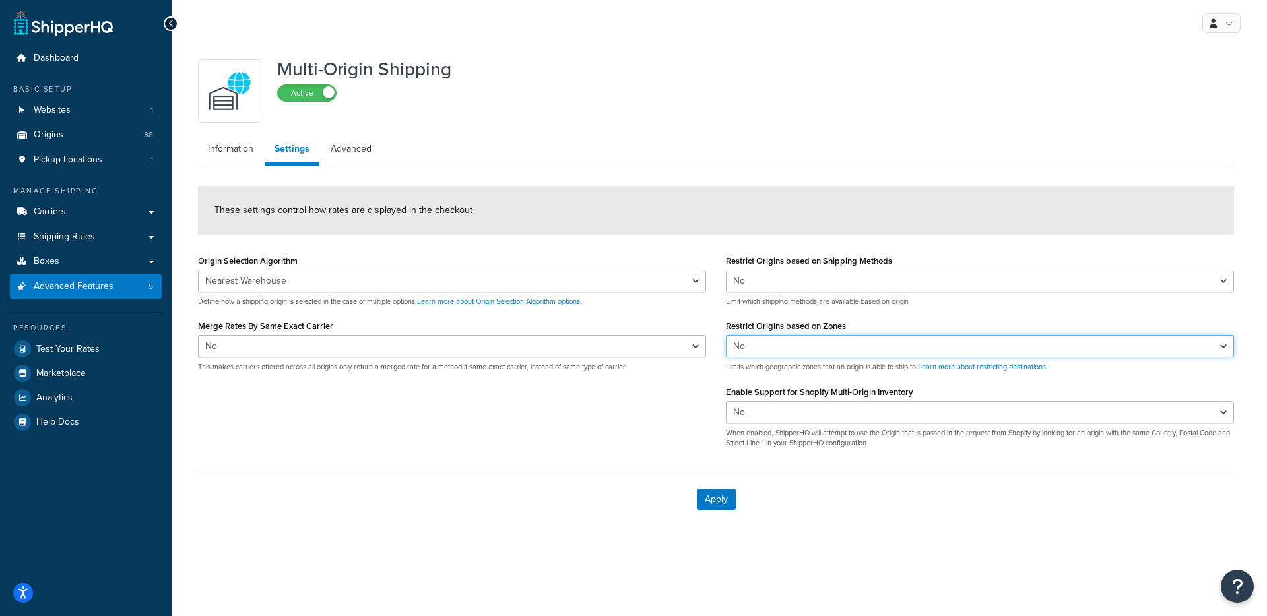
click at [761, 349] on select "Yes No" at bounding box center [980, 346] width 508 height 22
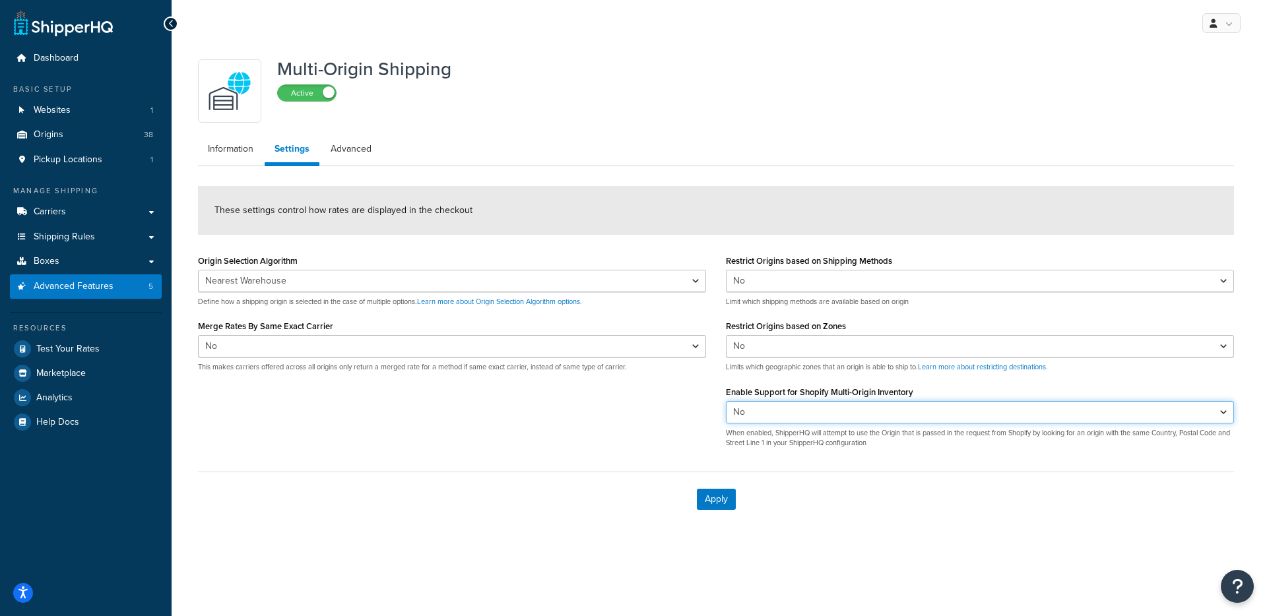
click at [774, 405] on select "Yes No" at bounding box center [980, 412] width 508 height 22
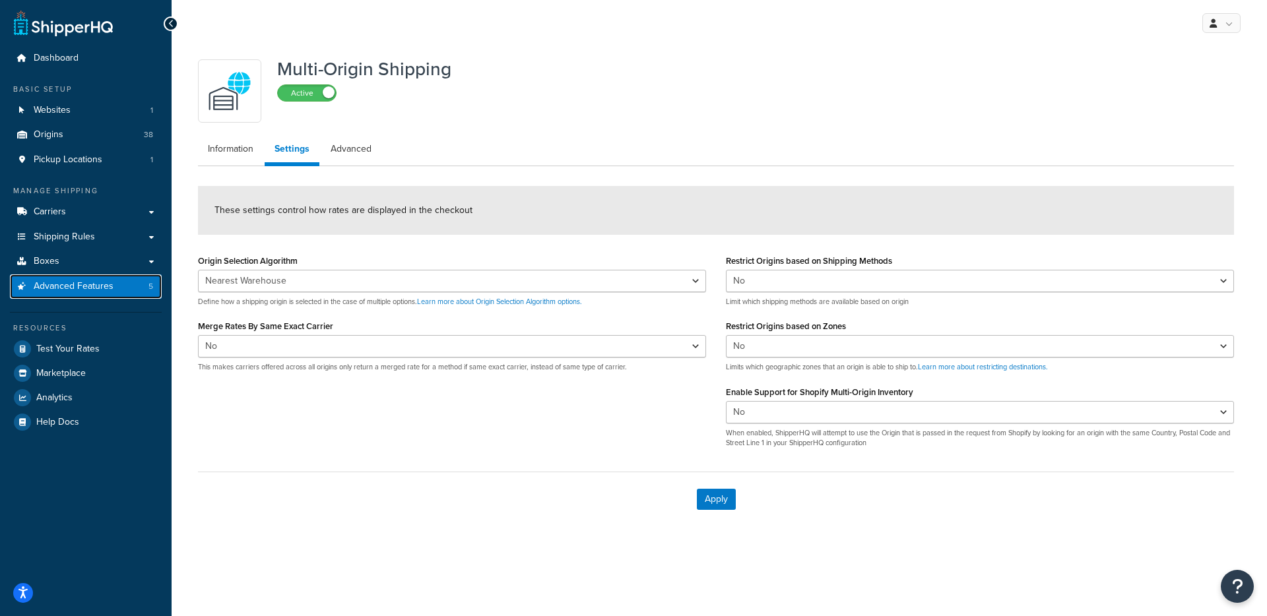
click at [97, 284] on span "Advanced Features" at bounding box center [74, 286] width 80 height 11
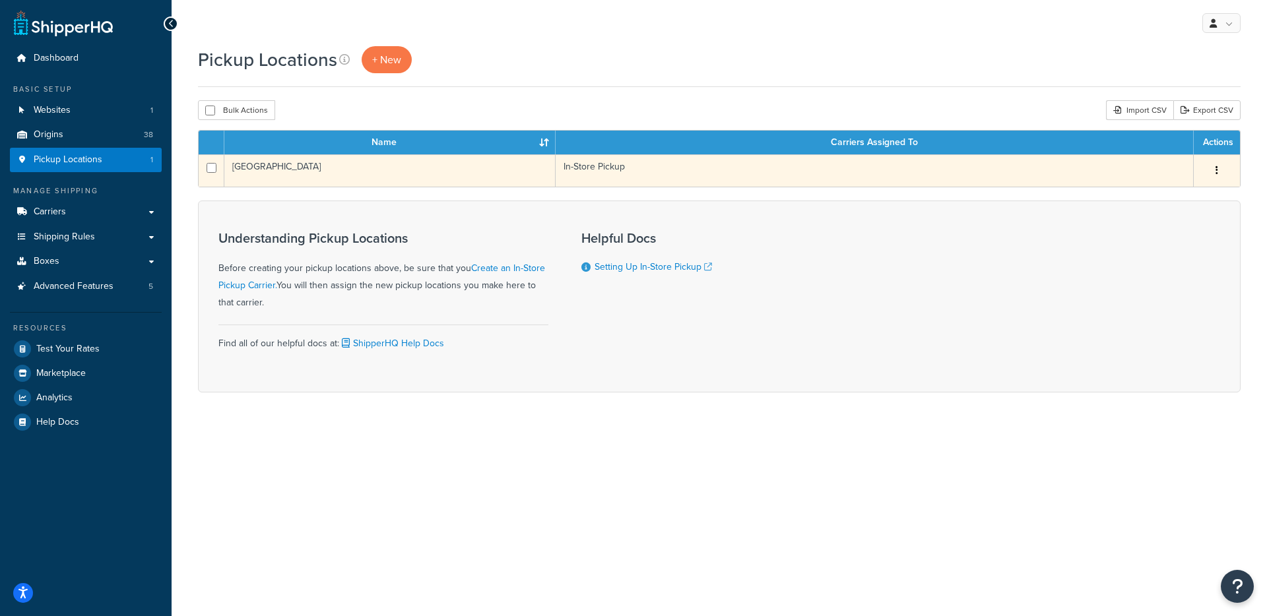
click at [383, 184] on td "Grass Valley" at bounding box center [389, 170] width 331 height 32
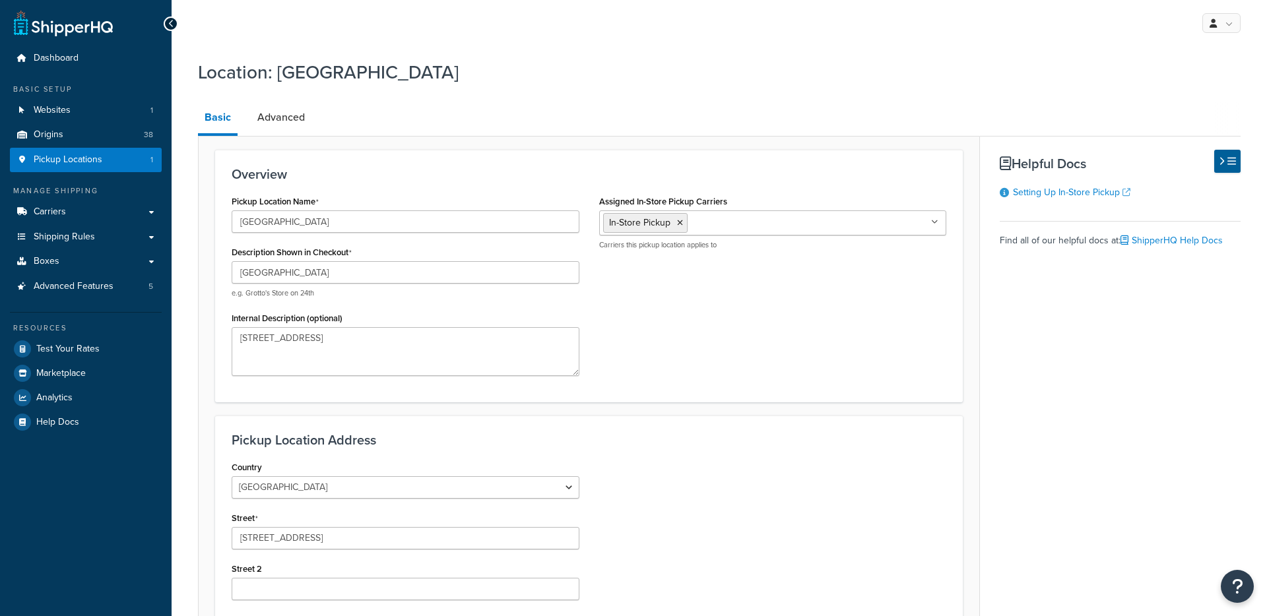
select select "5"
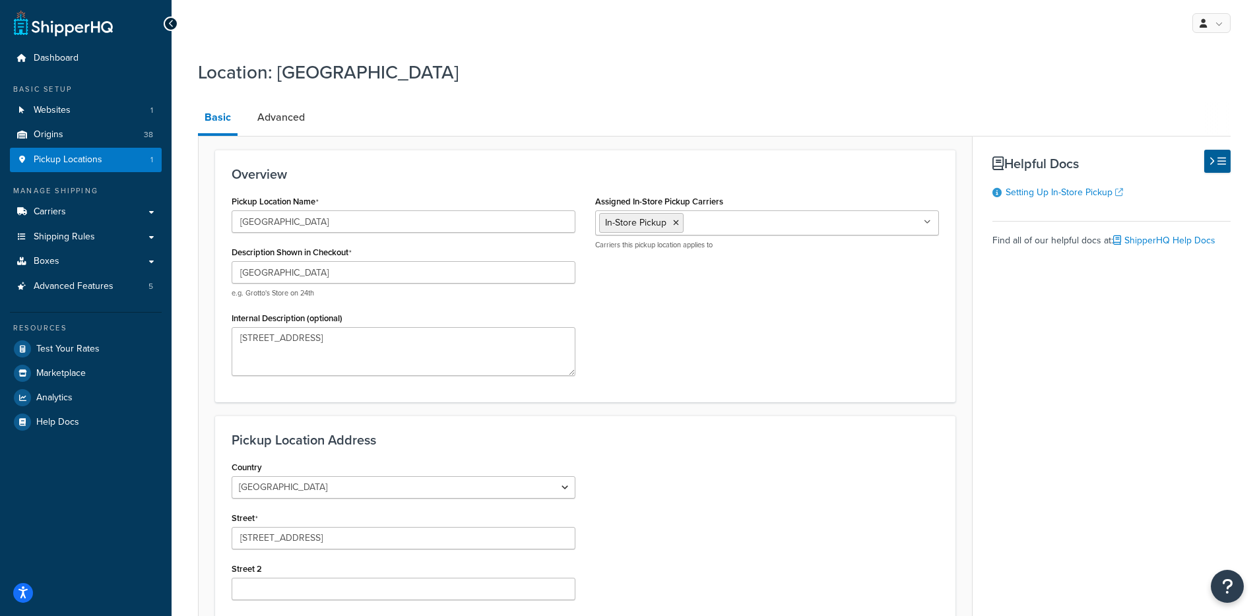
click at [784, 227] on ul "In-Store Pickup" at bounding box center [767, 222] width 344 height 25
click at [742, 149] on div "Overview Pickup Location Name [GEOGRAPHIC_DATA] Description Shown in Checkout […" at bounding box center [585, 499] width 774 height 727
click at [278, 111] on link "Advanced" at bounding box center [281, 118] width 61 height 32
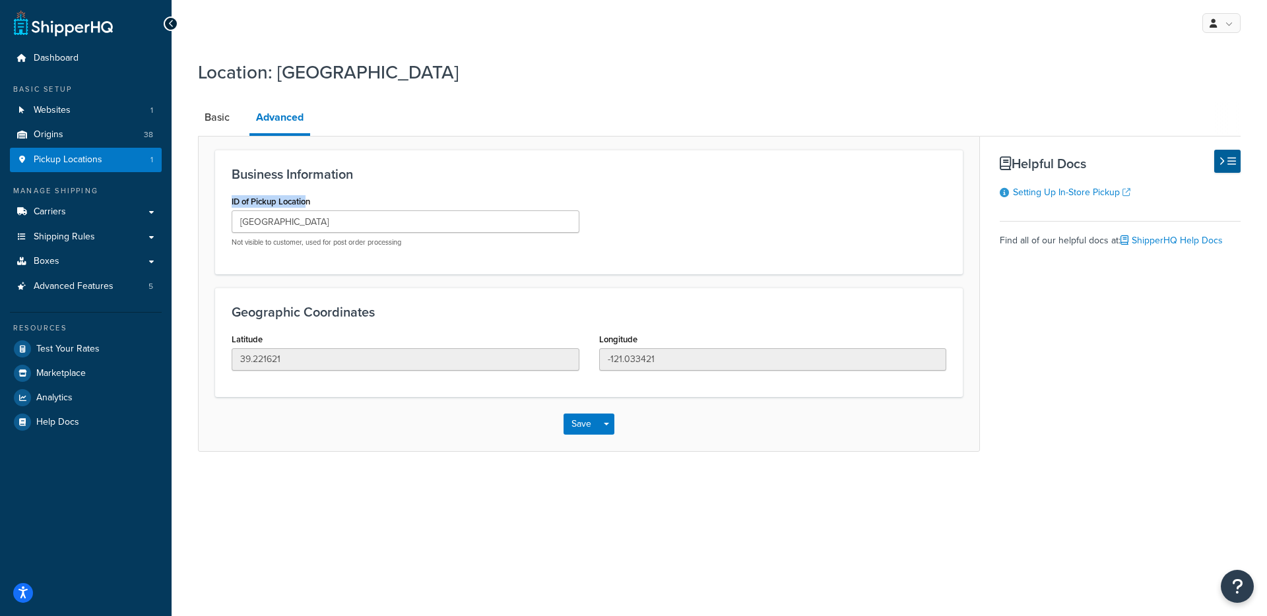
drag, startPoint x: 291, startPoint y: 203, endPoint x: 197, endPoint y: 206, distance: 94.4
click at [196, 206] on div "Location: [GEOGRAPHIC_DATA] Basic Advanced Business Information ID of Pickup Lo…" at bounding box center [719, 269] width 1095 height 432
click at [335, 232] on input "[GEOGRAPHIC_DATA]" at bounding box center [406, 221] width 348 height 22
drag, startPoint x: 435, startPoint y: 239, endPoint x: 212, endPoint y: 247, distance: 222.4
click at [212, 247] on form "Business Information ID of Pickup Location [GEOGRAPHIC_DATA] Not visible to cus…" at bounding box center [589, 300] width 780 height 301
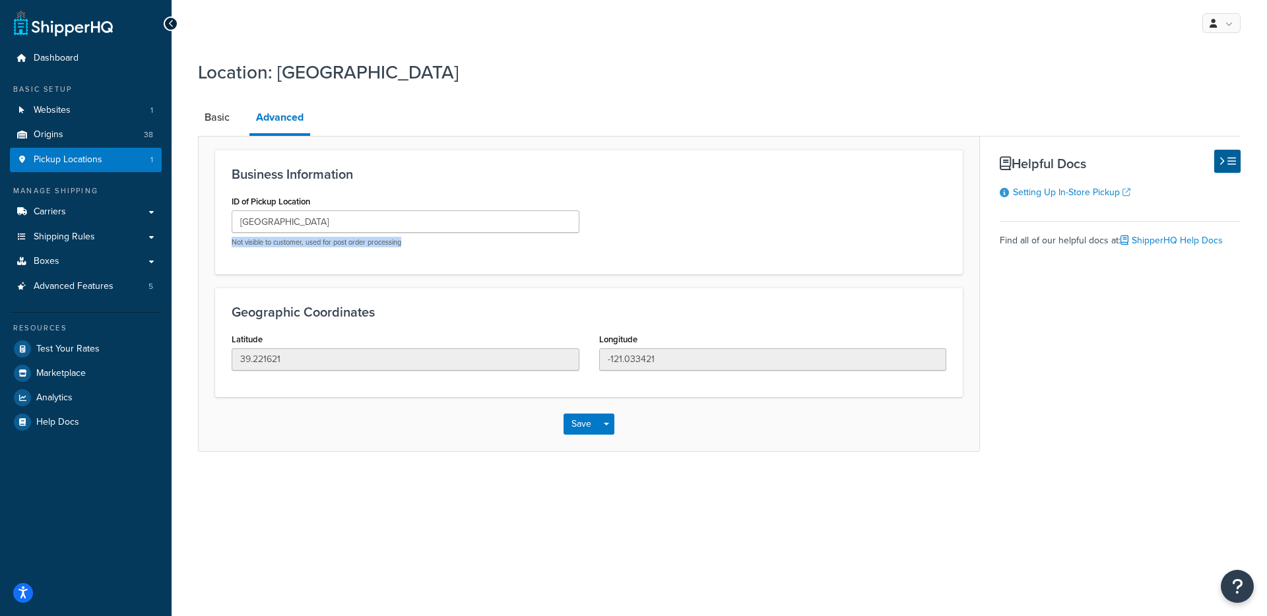
click at [251, 248] on div "ID of Pickup Location [GEOGRAPHIC_DATA] Not visible to customer, used for post …" at bounding box center [405, 224] width 367 height 65
click at [212, 127] on link "Basic" at bounding box center [217, 118] width 38 height 32
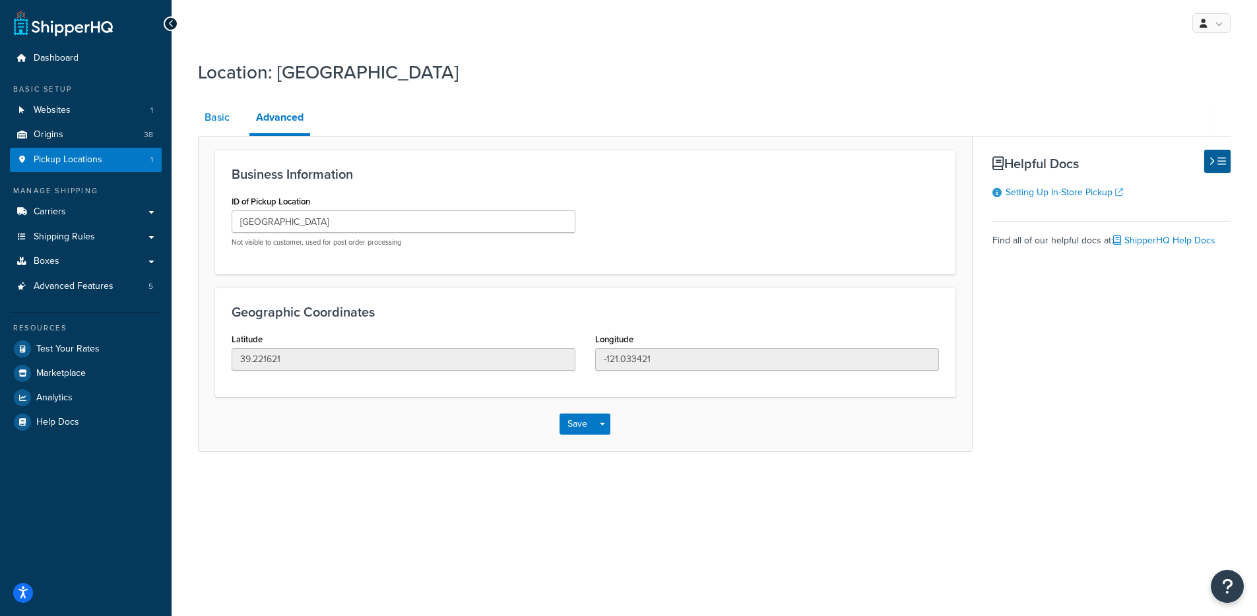
select select "5"
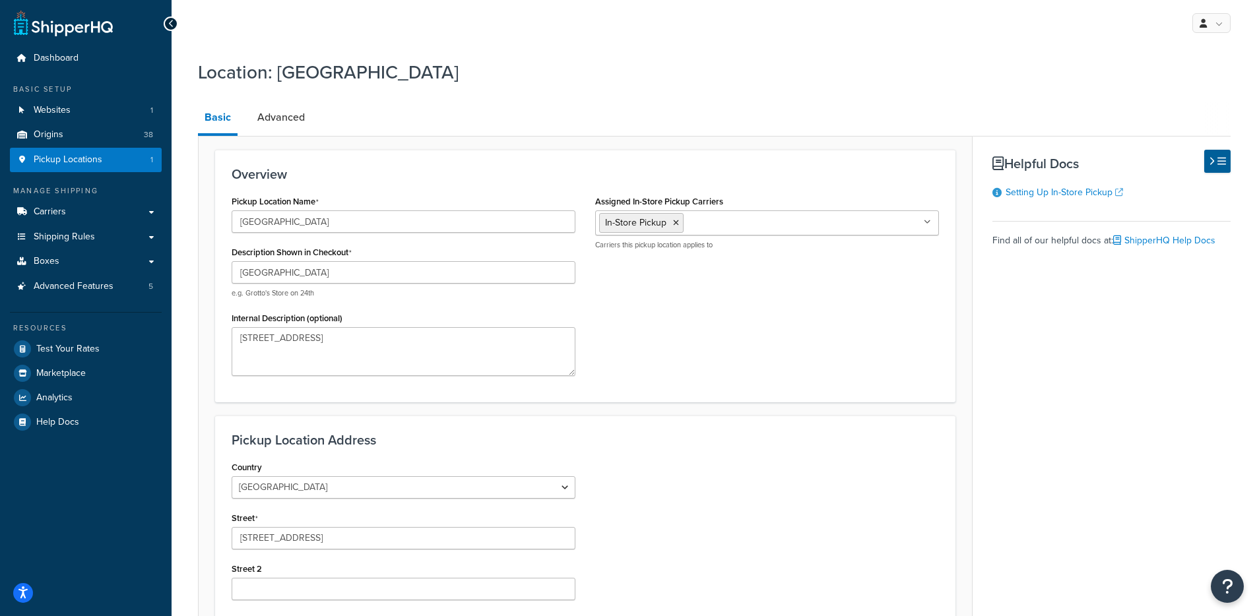
scroll to position [3, 0]
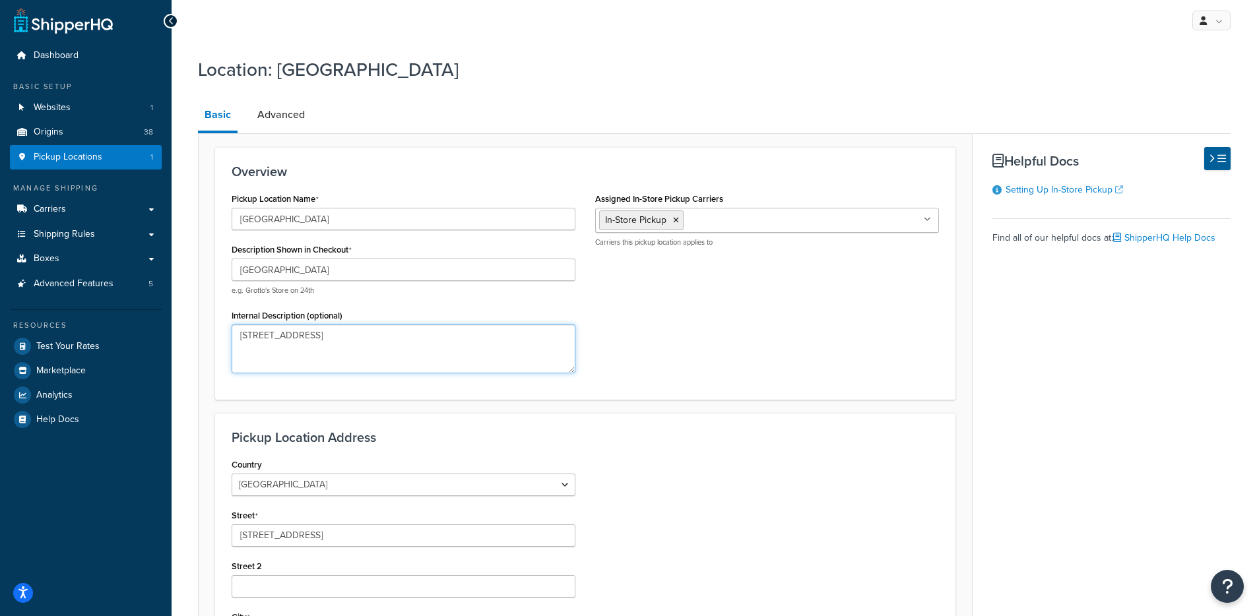
drag, startPoint x: 388, startPoint y: 347, endPoint x: 232, endPoint y: 344, distance: 156.4
click at [232, 344] on textarea "125 Clydesdale Court Grass Valley, CA 95945" at bounding box center [404, 349] width 344 height 49
click at [222, 329] on div "Pickup Location Name Grass Valley Description Shown in Checkout Grass Valley e.…" at bounding box center [403, 285] width 363 height 193
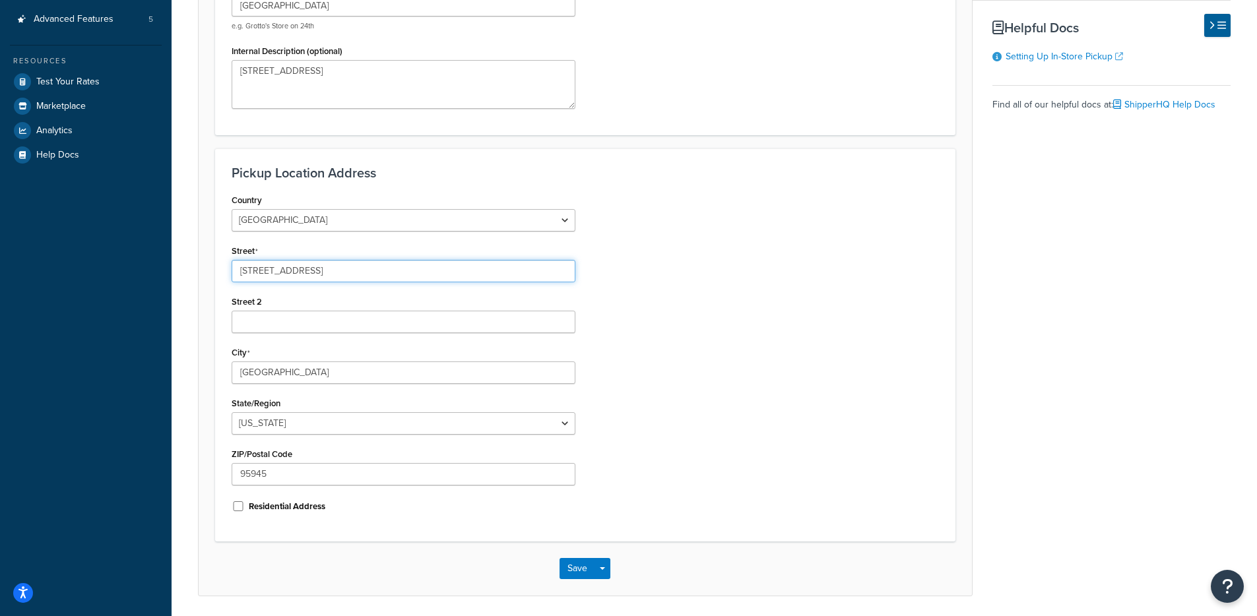
drag, startPoint x: 371, startPoint y: 276, endPoint x: 211, endPoint y: 306, distance: 163.2
click at [198, 277] on div "Overview Pickup Location Name Grass Valley Description Shown in Checkout Grass …" at bounding box center [585, 232] width 774 height 727
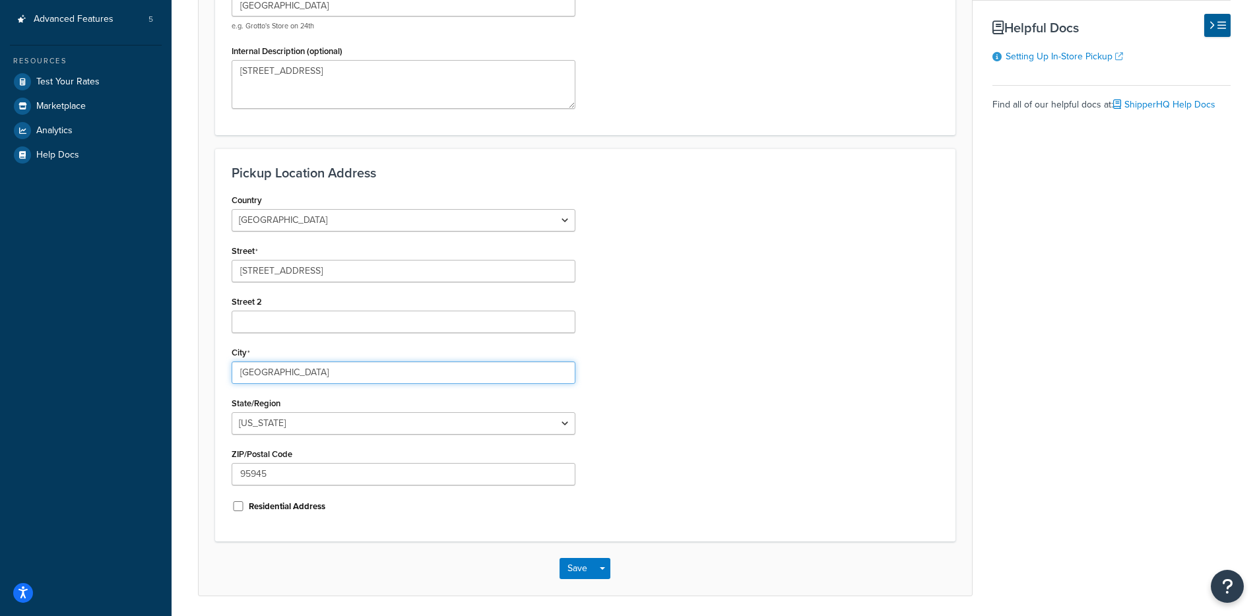
drag, startPoint x: 316, startPoint y: 378, endPoint x: 187, endPoint y: 373, distance: 128.7
click at [187, 373] on div "Location: Grass Valley Basic Advanced Overview Pickup Location Name Grass Valle…" at bounding box center [714, 208] width 1085 height 844
drag, startPoint x: 368, startPoint y: 478, endPoint x: 188, endPoint y: 478, distance: 180.1
click at [188, 478] on div "Location: Grass Valley Basic Advanced Overview Pickup Location Name Grass Valle…" at bounding box center [714, 208] width 1085 height 844
click at [716, 433] on div "Country United States United Kingdom Afghanistan Åland Islands Albania Algeria …" at bounding box center [585, 358] width 727 height 334
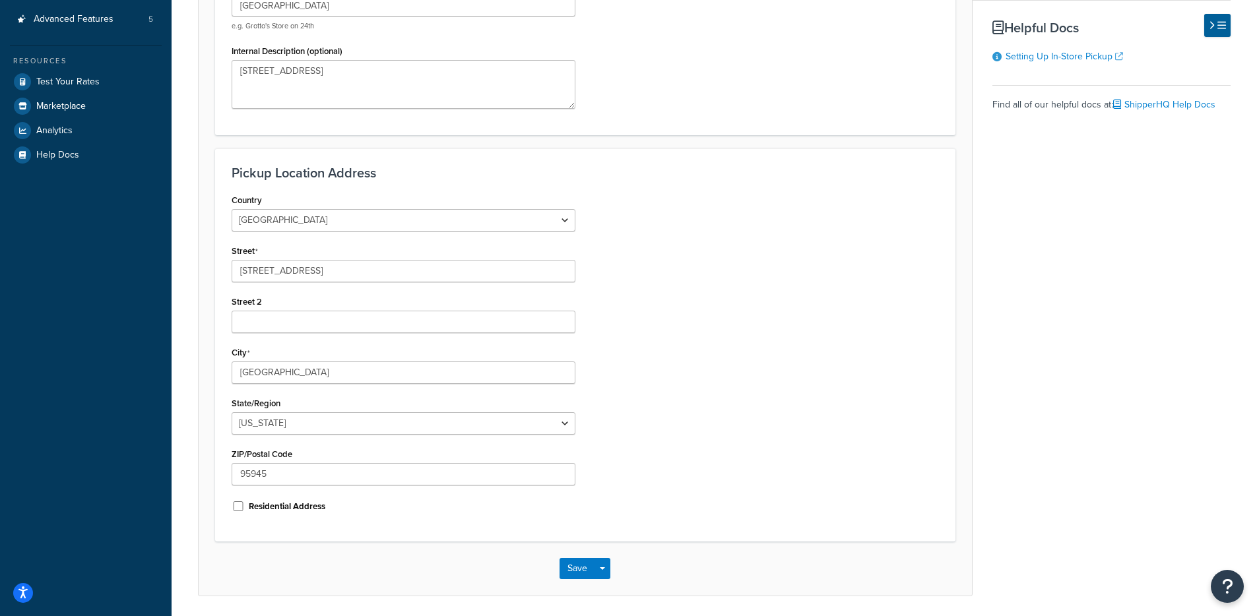
type textarea "125 Clydesdale Court Grass Valley, CA 95945"
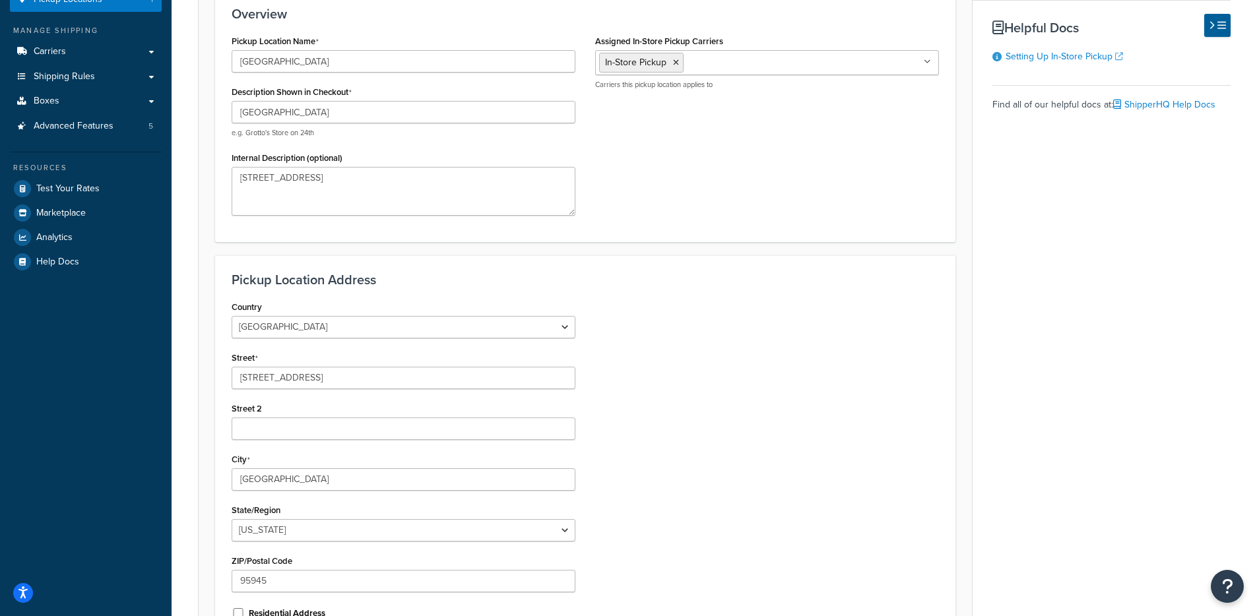
scroll to position [0, 0]
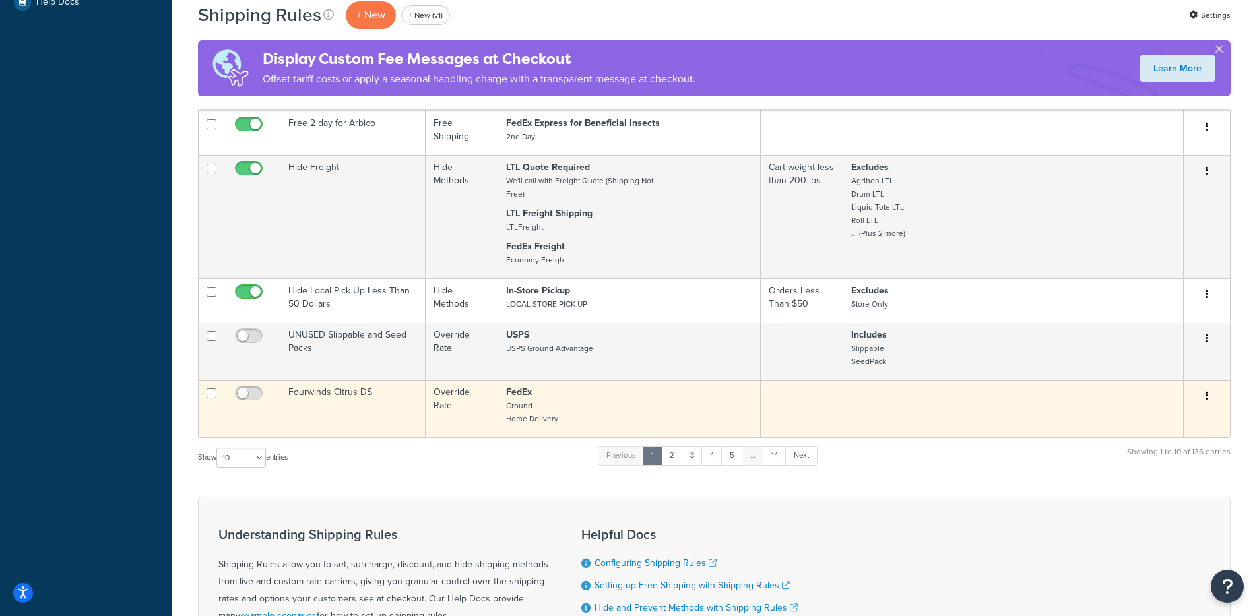
scroll to position [723, 0]
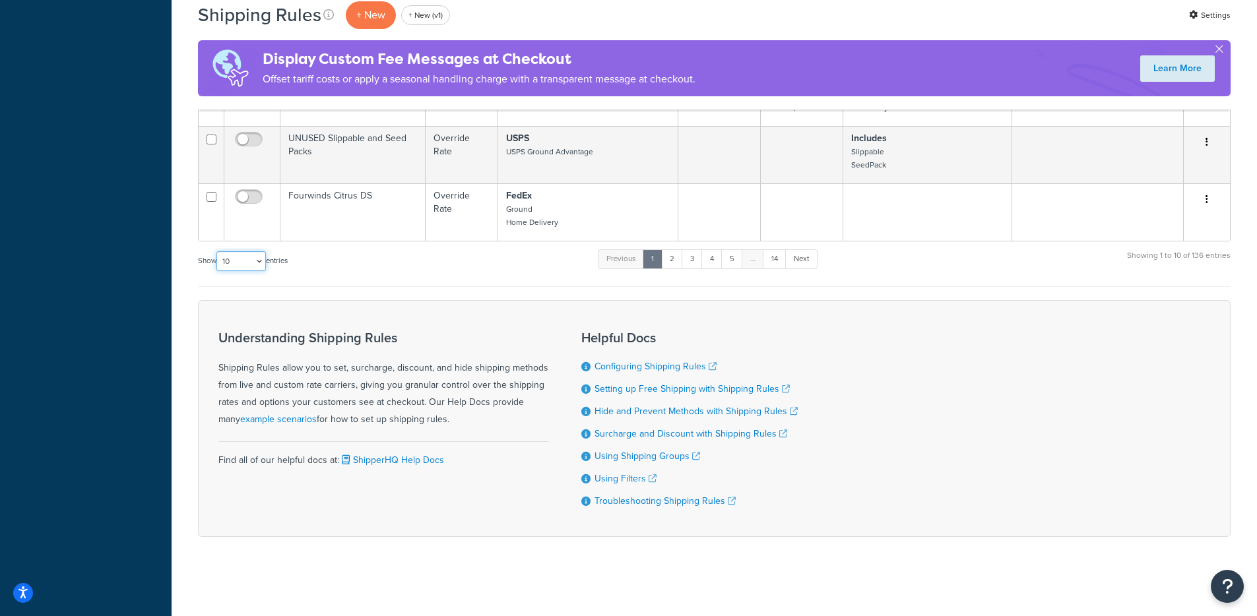
click at [248, 263] on select "10 15 25 50 100 1000" at bounding box center [240, 261] width 49 height 20
select select "1000"
click at [218, 251] on select "10 15 25 50 100 1000" at bounding box center [240, 261] width 49 height 20
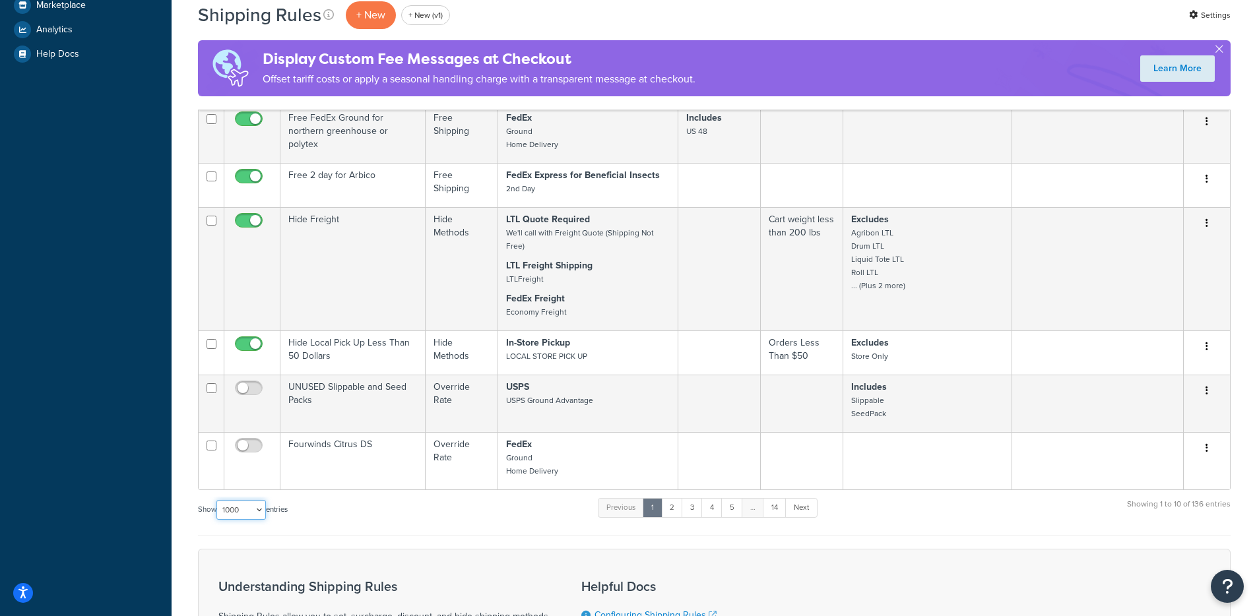
scroll to position [0, 0]
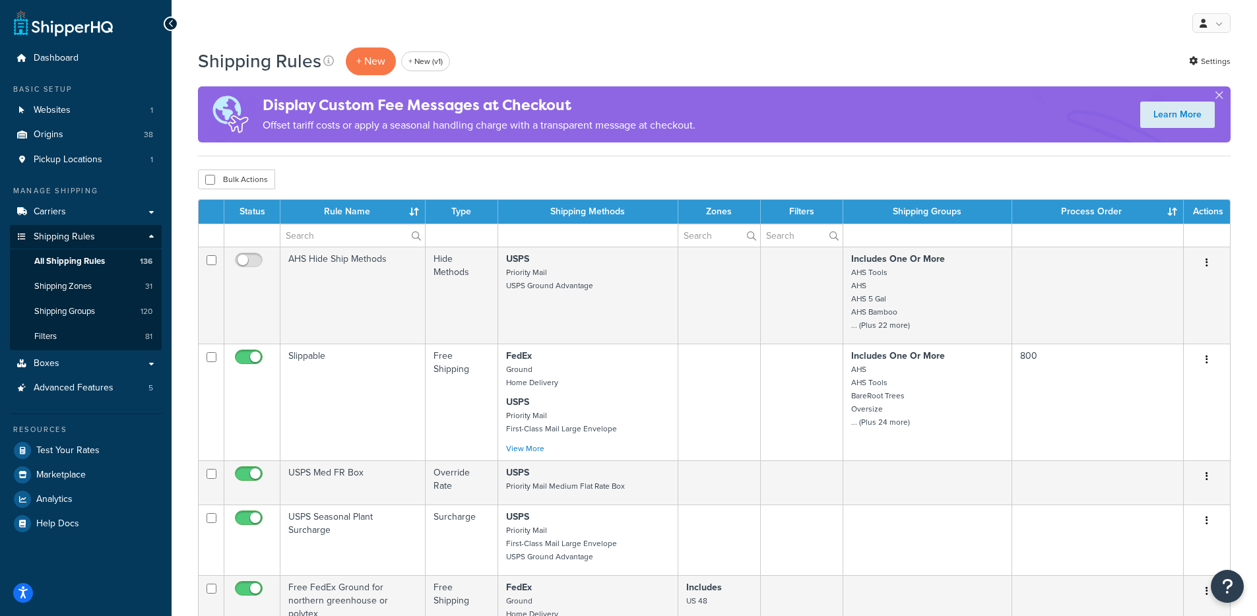
click at [490, 149] on div "Shipping Rules + New + New (v1) Settings Display Custom Fee Messages at Checkou…" at bounding box center [714, 101] width 1032 height 110
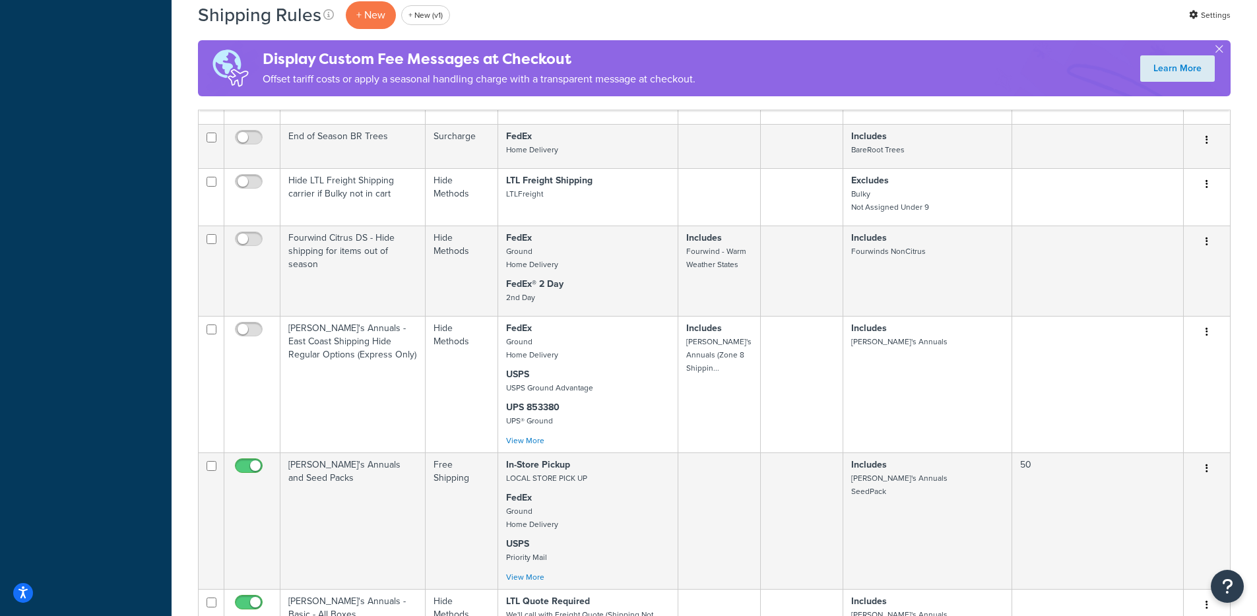
scroll to position [10970, 0]
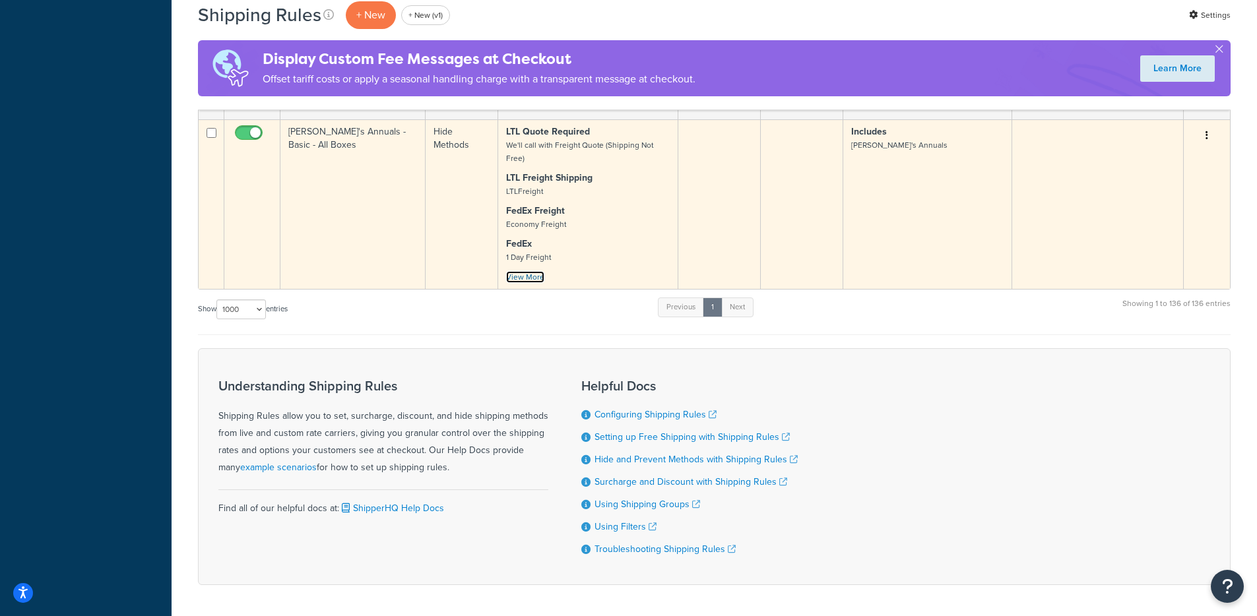
click at [535, 271] on link "View More" at bounding box center [525, 277] width 38 height 12
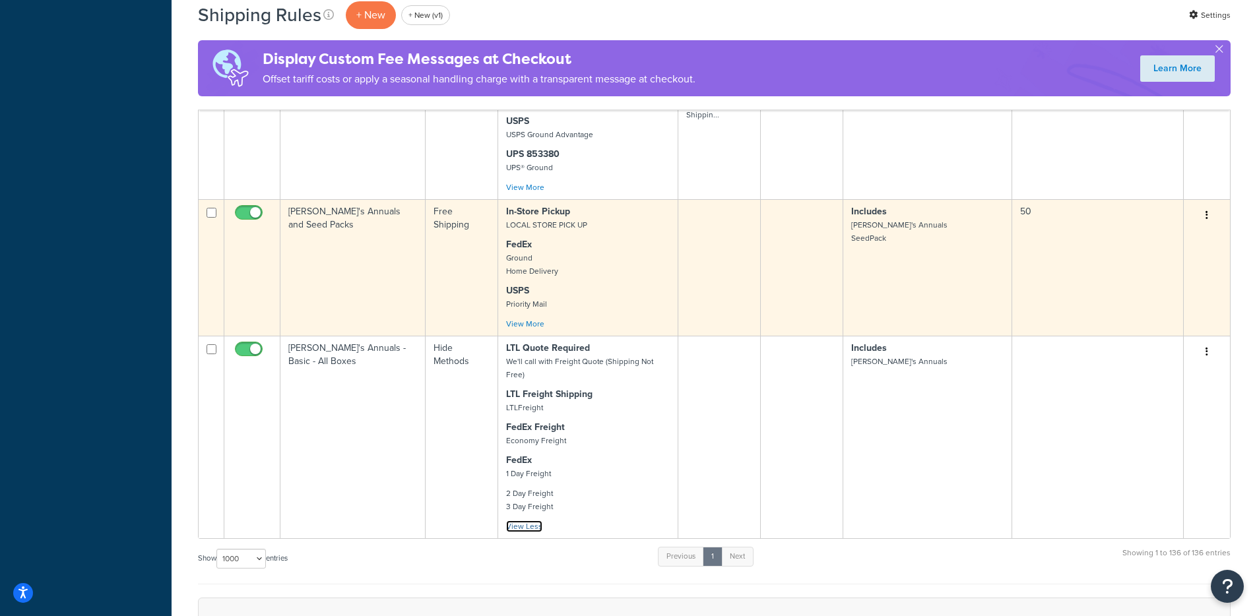
scroll to position [10600, 0]
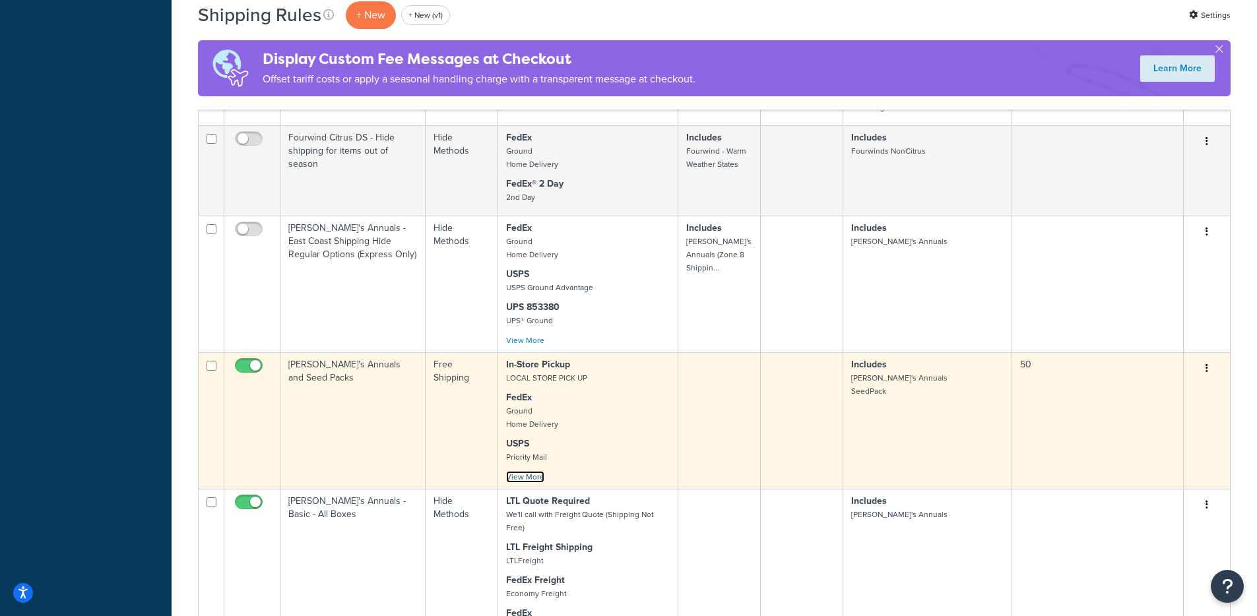
click at [520, 471] on link "View More" at bounding box center [525, 477] width 38 height 12
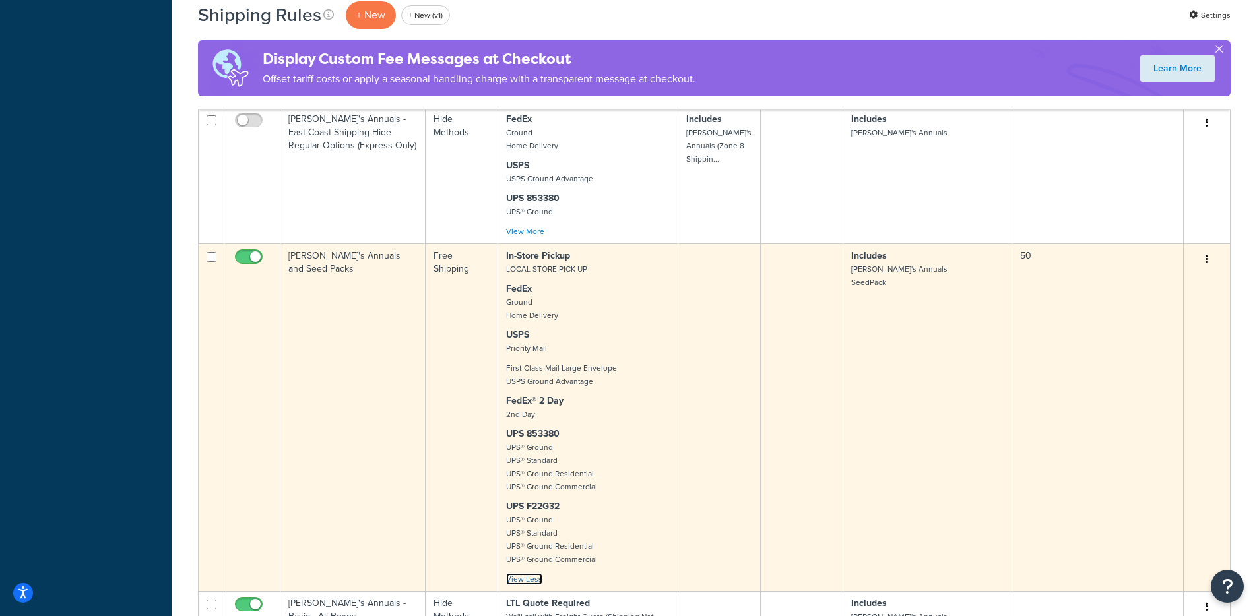
scroll to position [10711, 0]
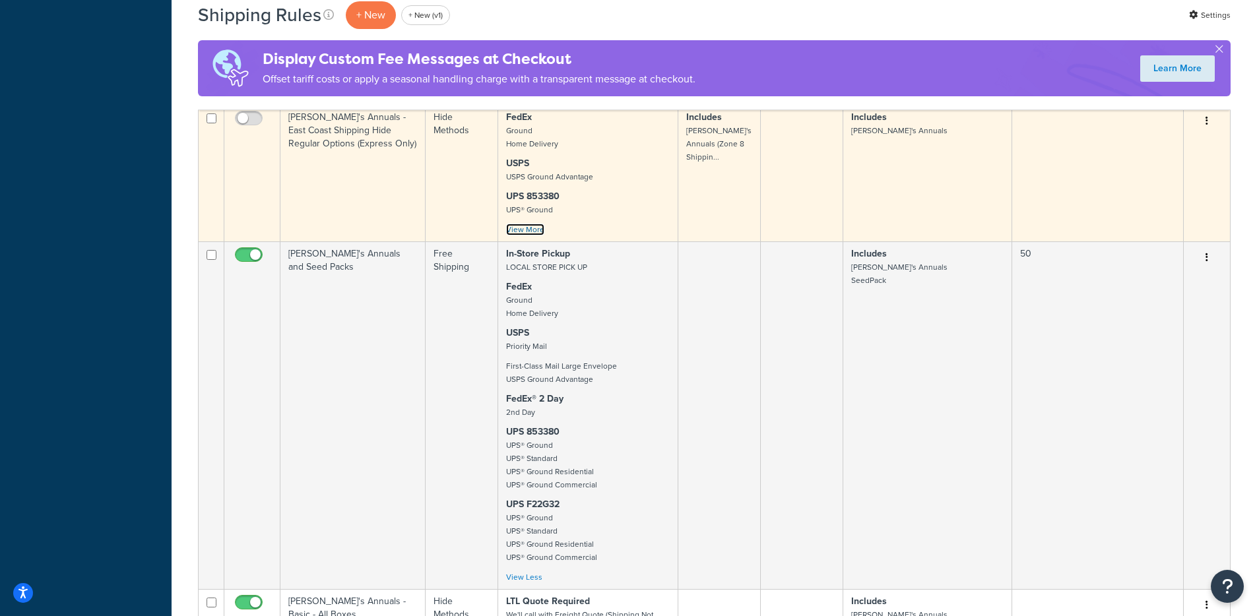
click at [532, 224] on link "View More" at bounding box center [525, 230] width 38 height 12
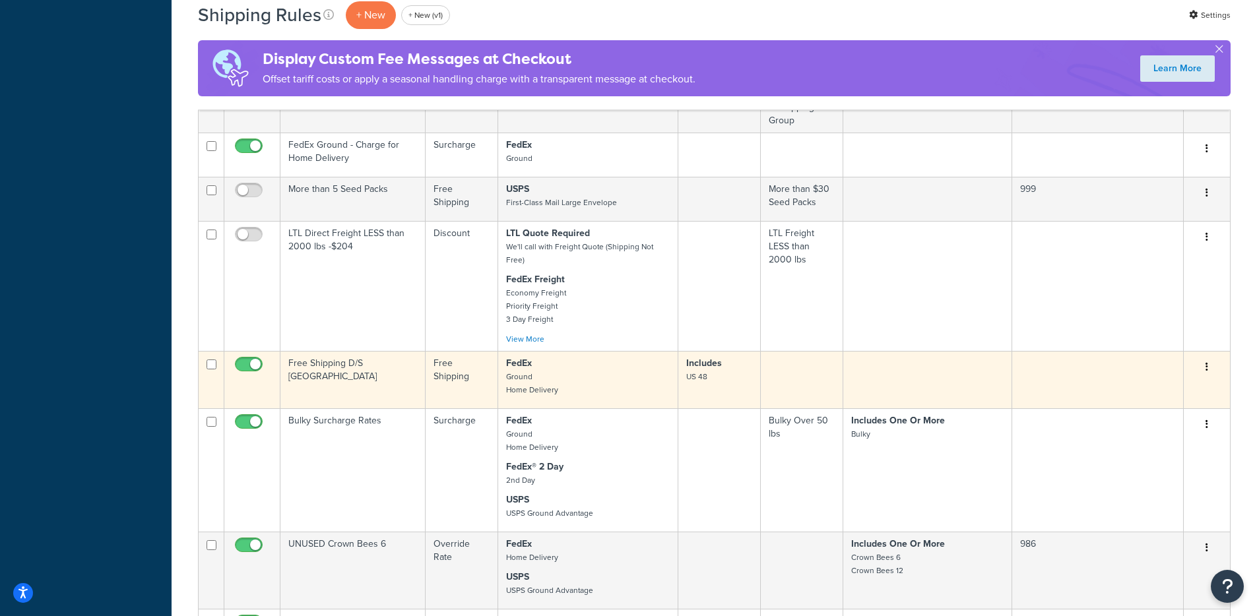
scroll to position [8684, 0]
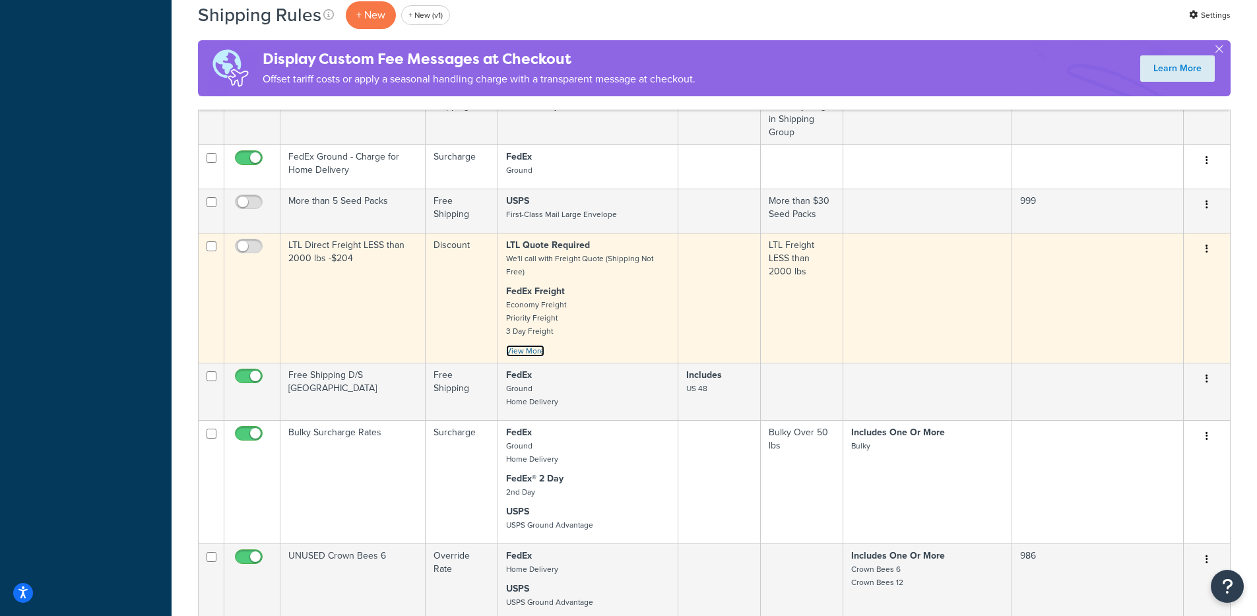
click at [519, 345] on link "View More" at bounding box center [525, 351] width 38 height 12
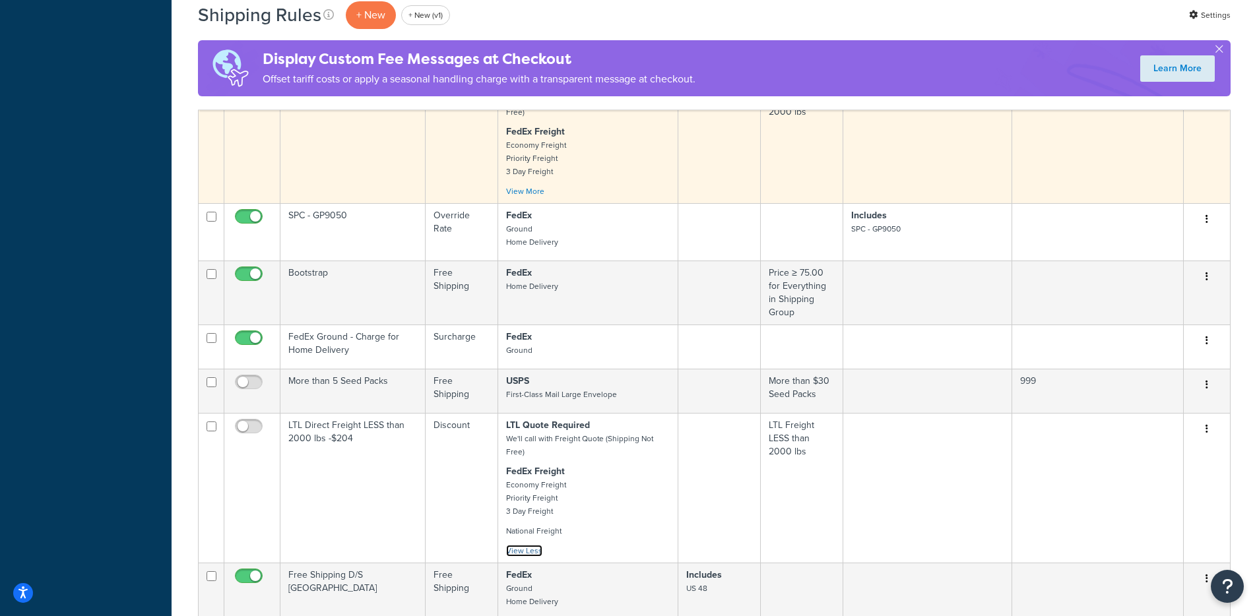
scroll to position [8316, 0]
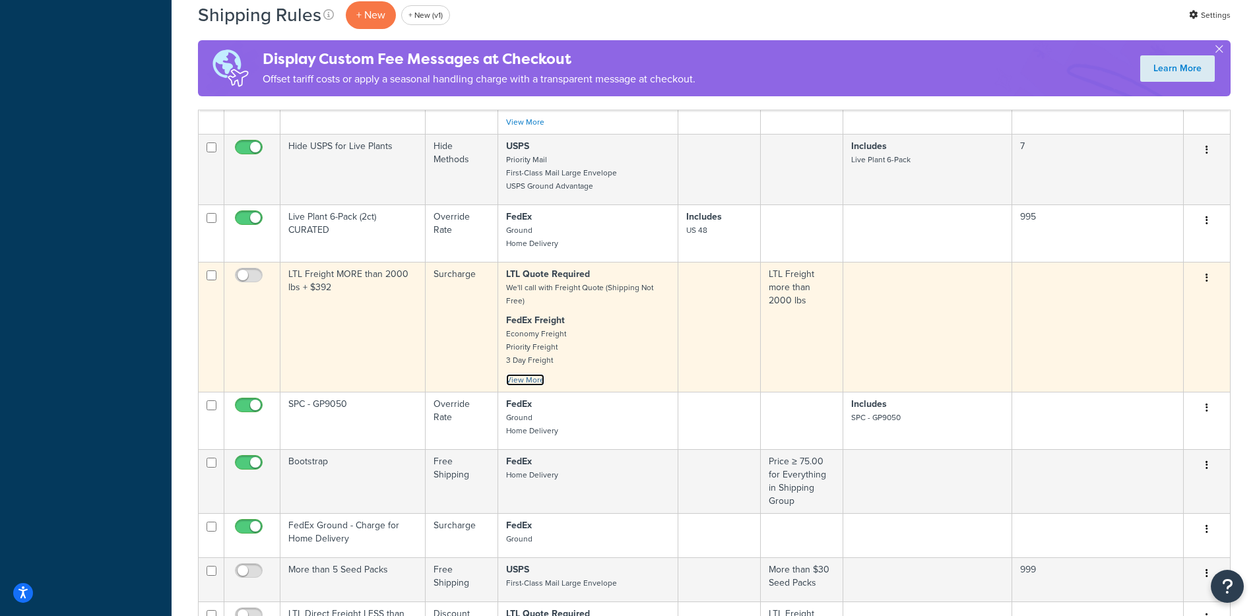
click at [536, 374] on link "View More" at bounding box center [525, 380] width 38 height 12
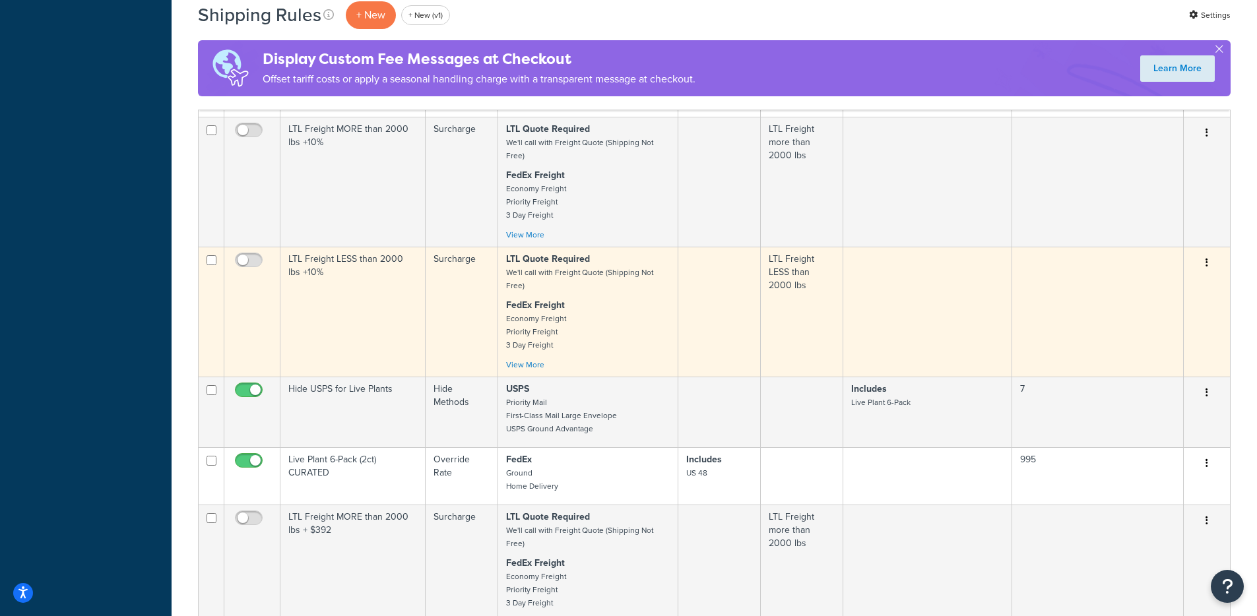
scroll to position [8035, 0]
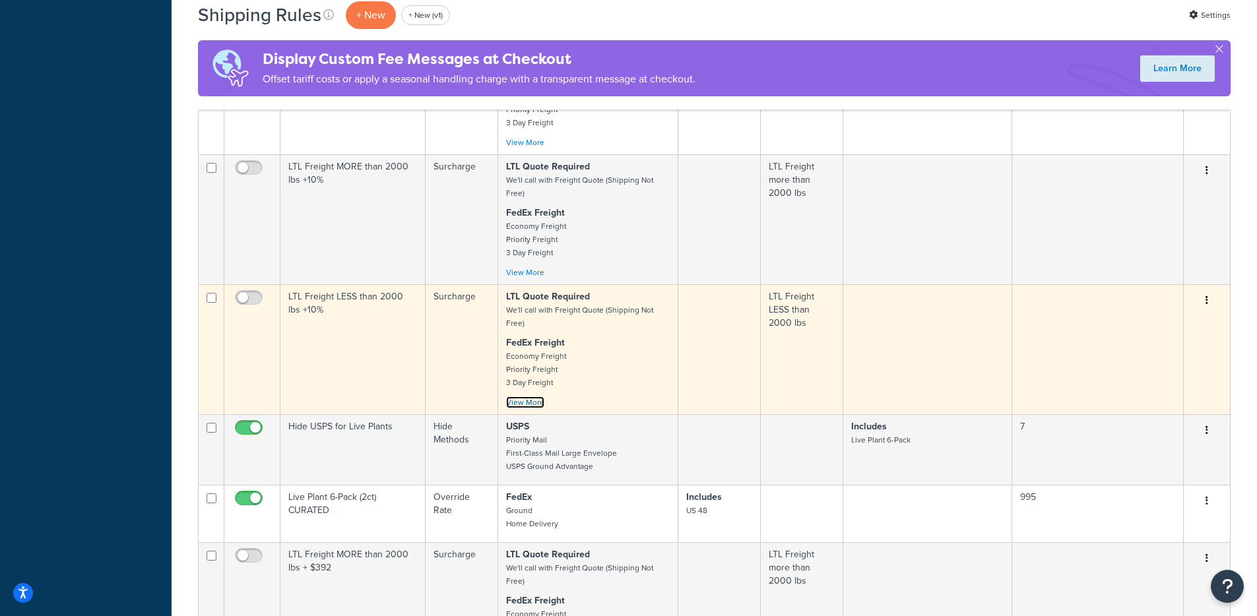
click at [523, 396] on link "View More" at bounding box center [525, 402] width 38 height 12
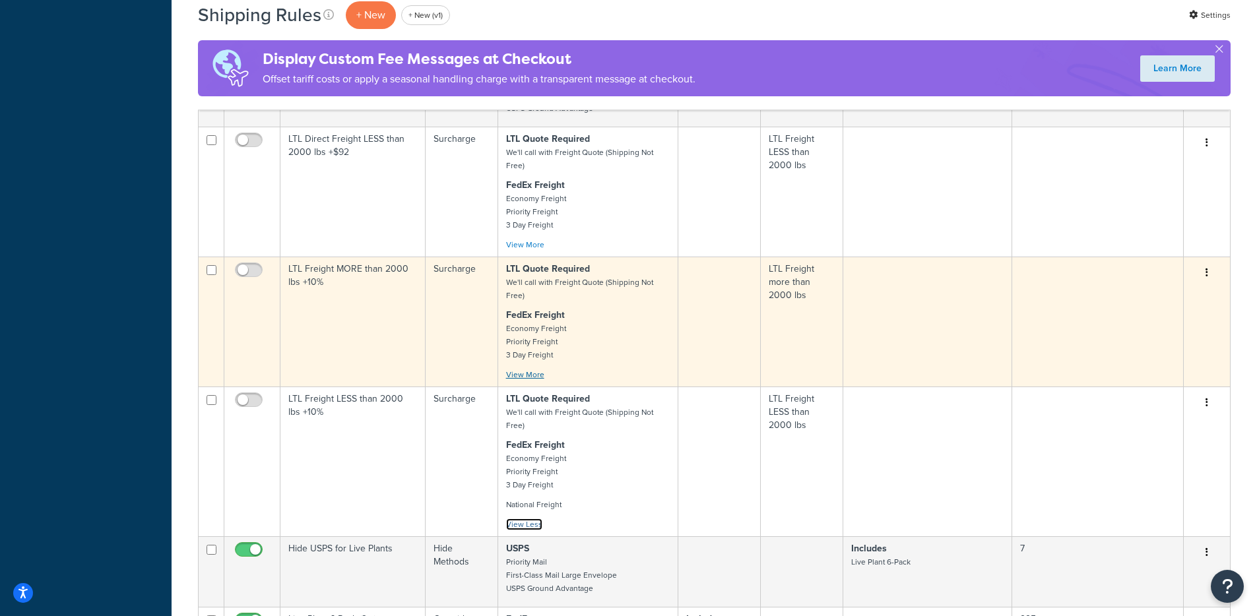
scroll to position [7928, 0]
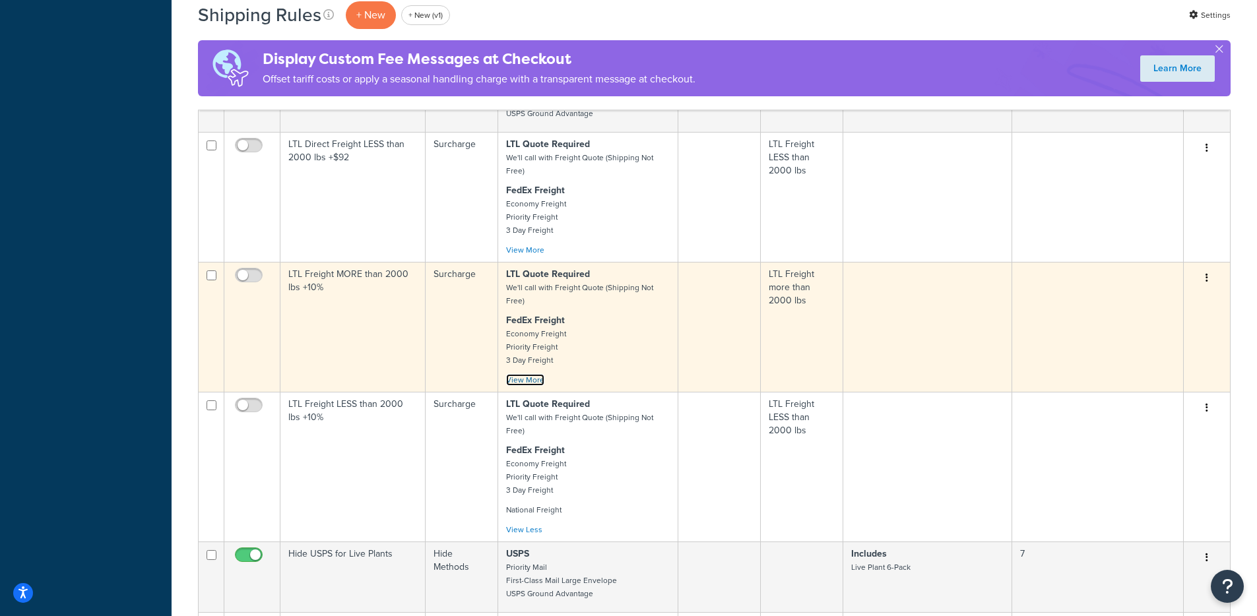
click at [528, 374] on link "View More" at bounding box center [525, 380] width 38 height 12
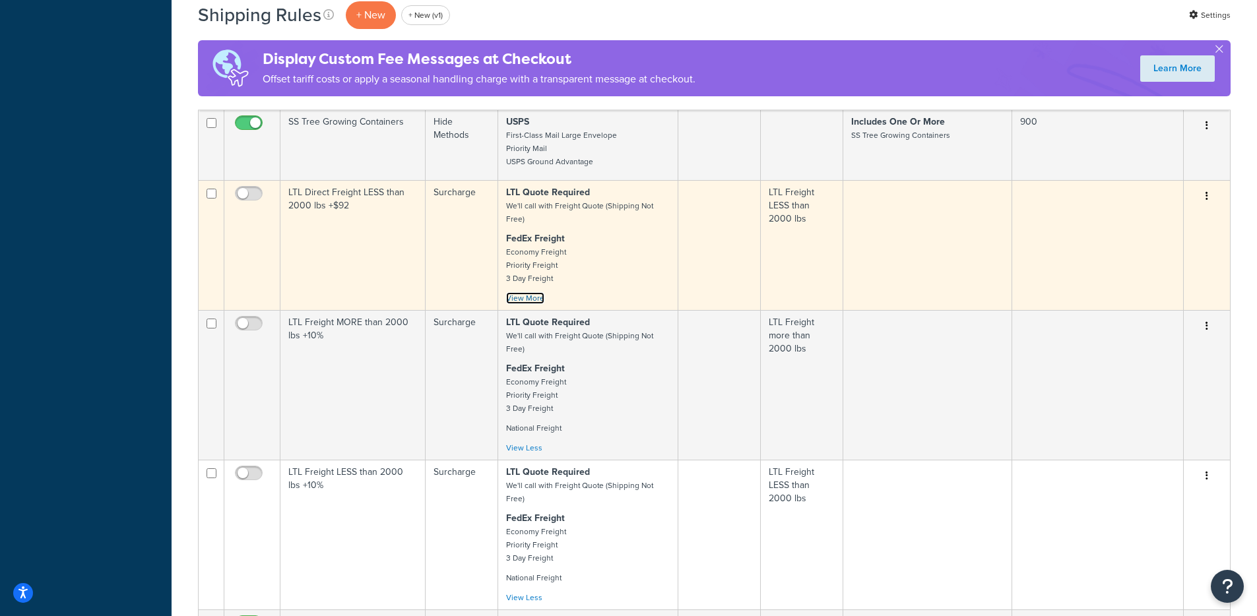
click at [533, 292] on link "View More" at bounding box center [525, 298] width 38 height 12
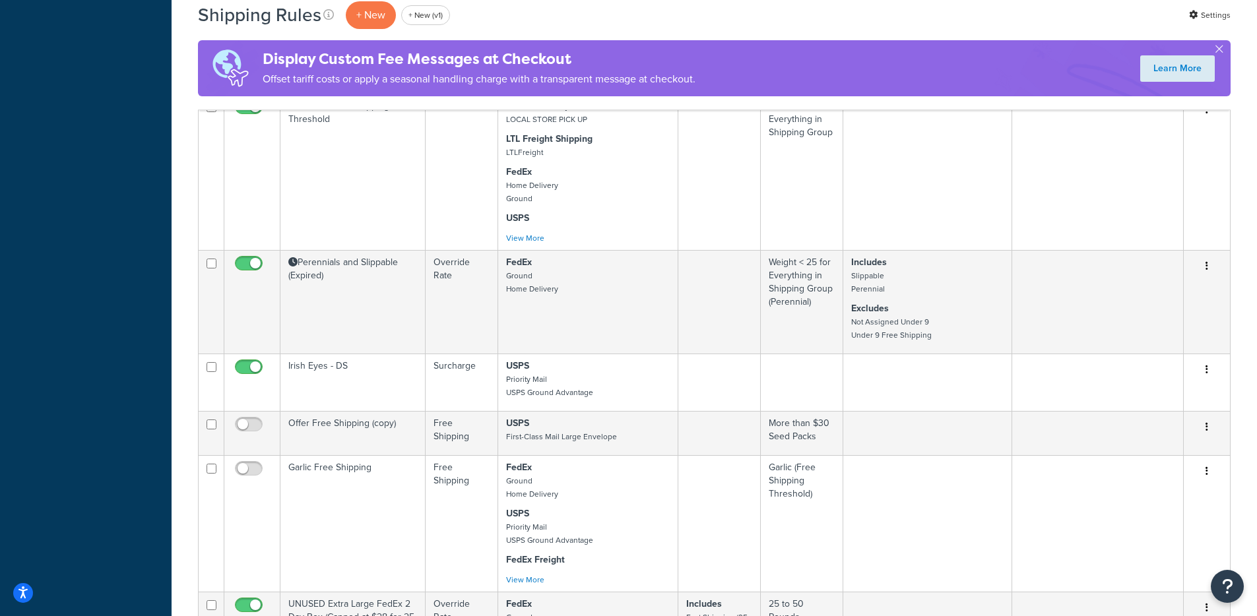
scroll to position [6034, 0]
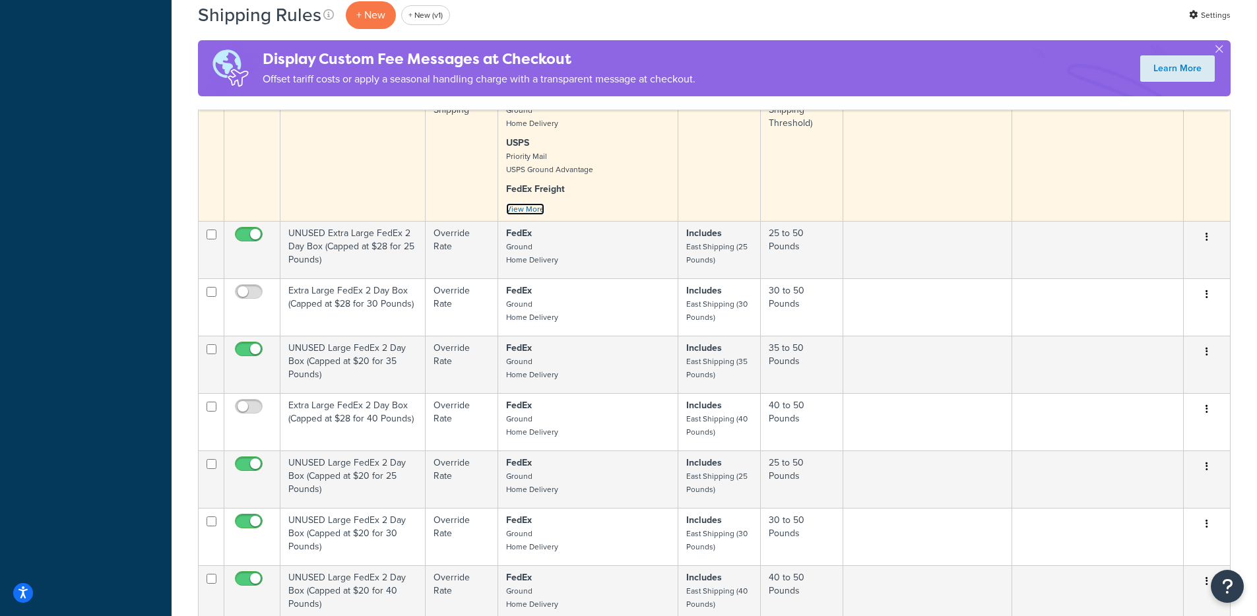
click at [526, 203] on link "View More" at bounding box center [525, 209] width 38 height 12
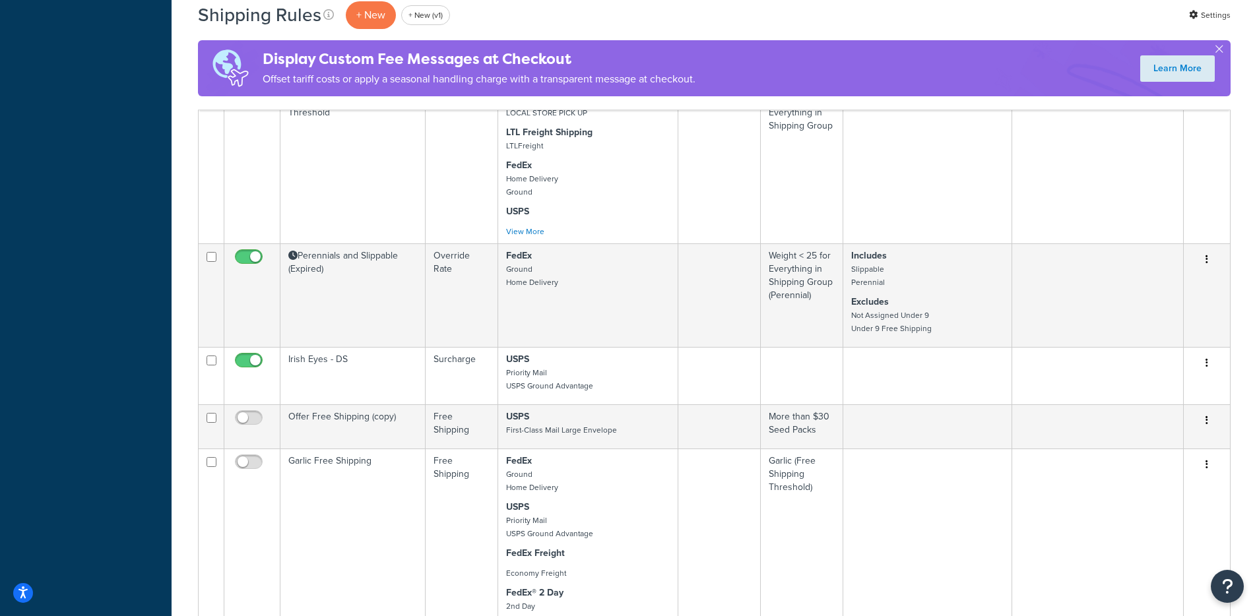
scroll to position [5507, 0]
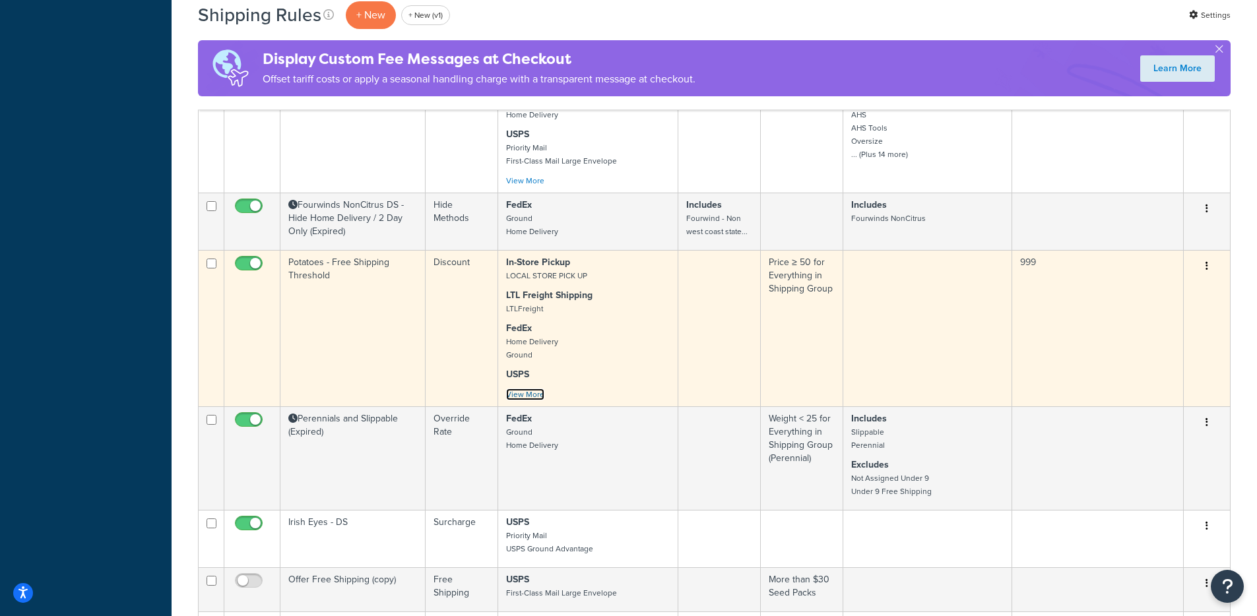
click at [522, 389] on link "View More" at bounding box center [525, 395] width 38 height 12
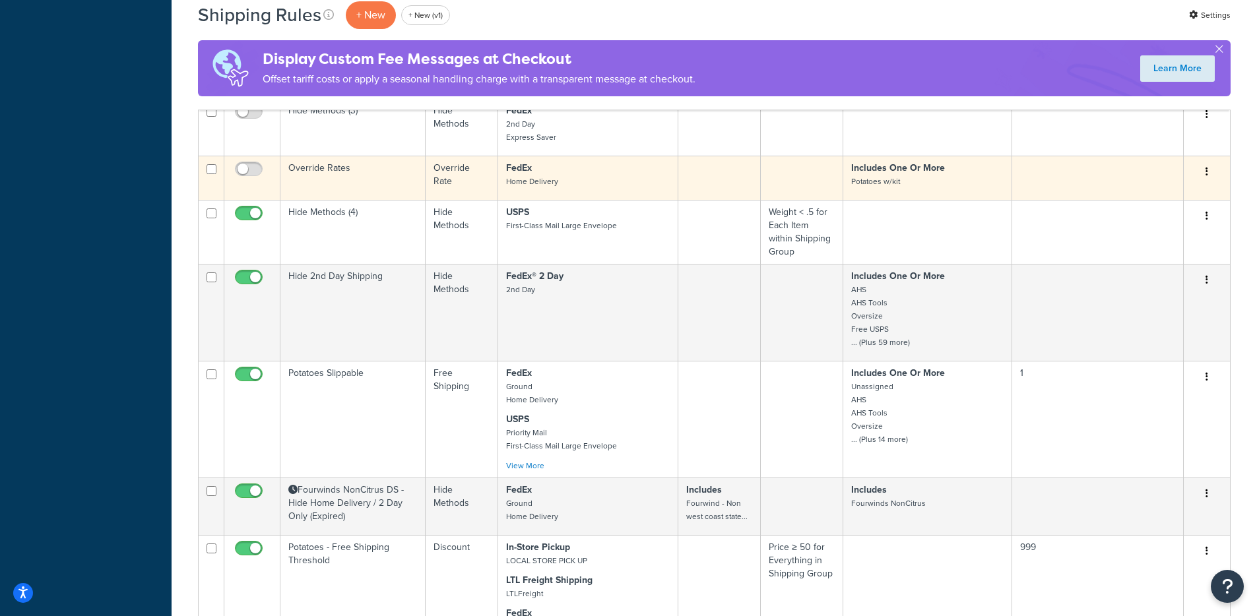
scroll to position [5313, 0]
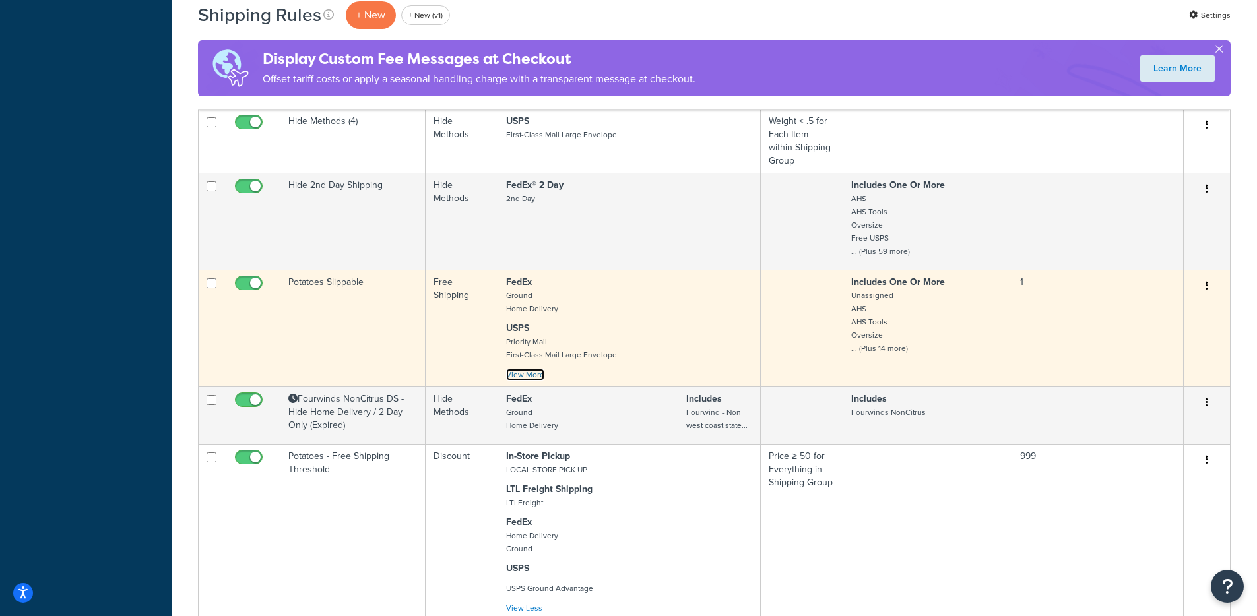
click at [534, 369] on link "View More" at bounding box center [525, 375] width 38 height 12
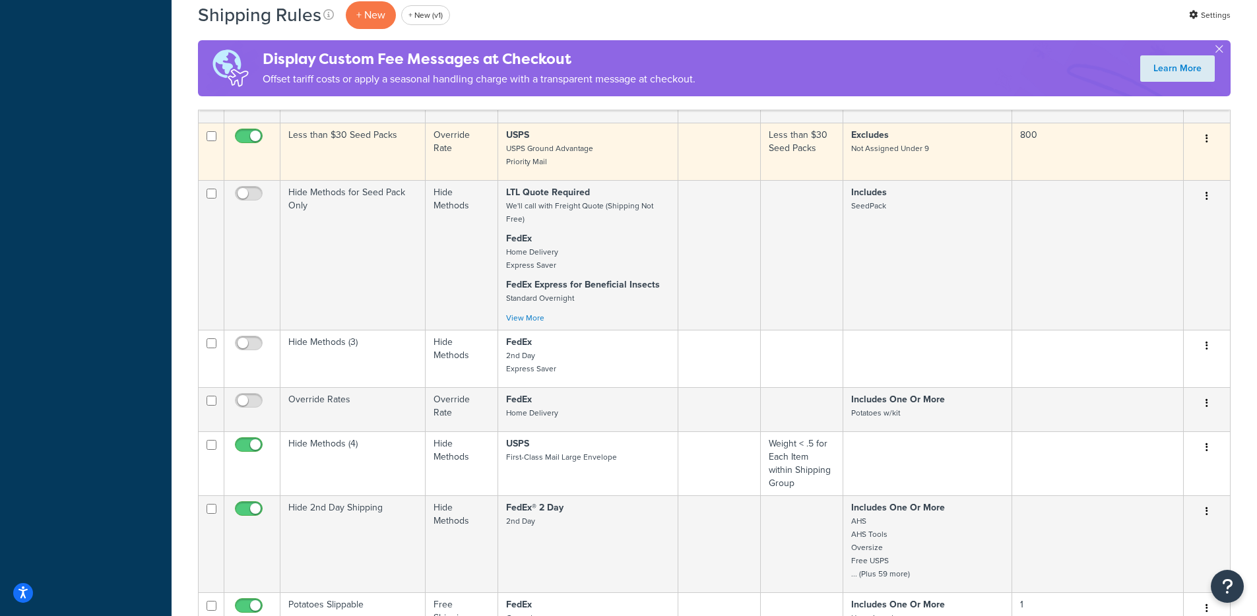
scroll to position [4821, 0]
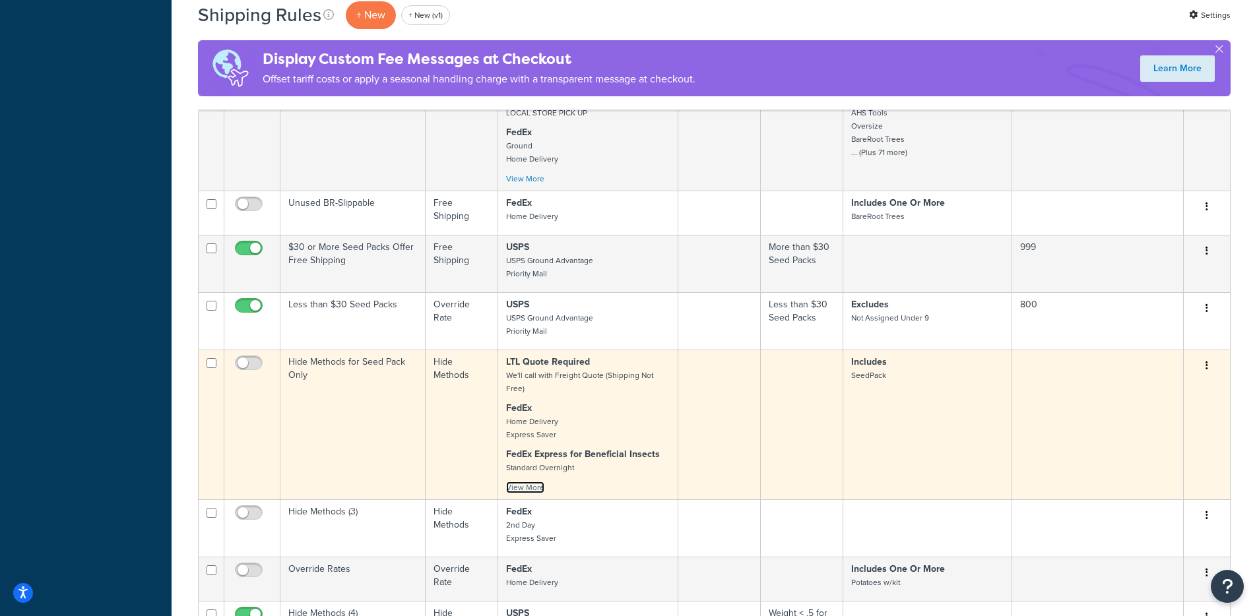
click at [513, 482] on link "View More" at bounding box center [525, 488] width 38 height 12
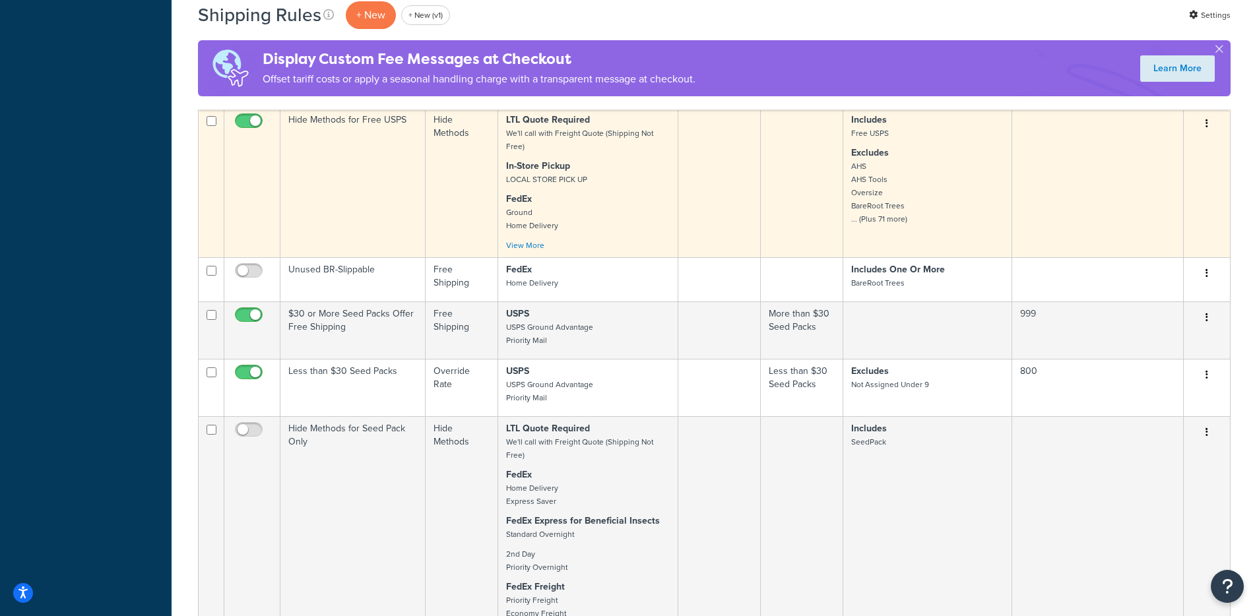
scroll to position [4636, 0]
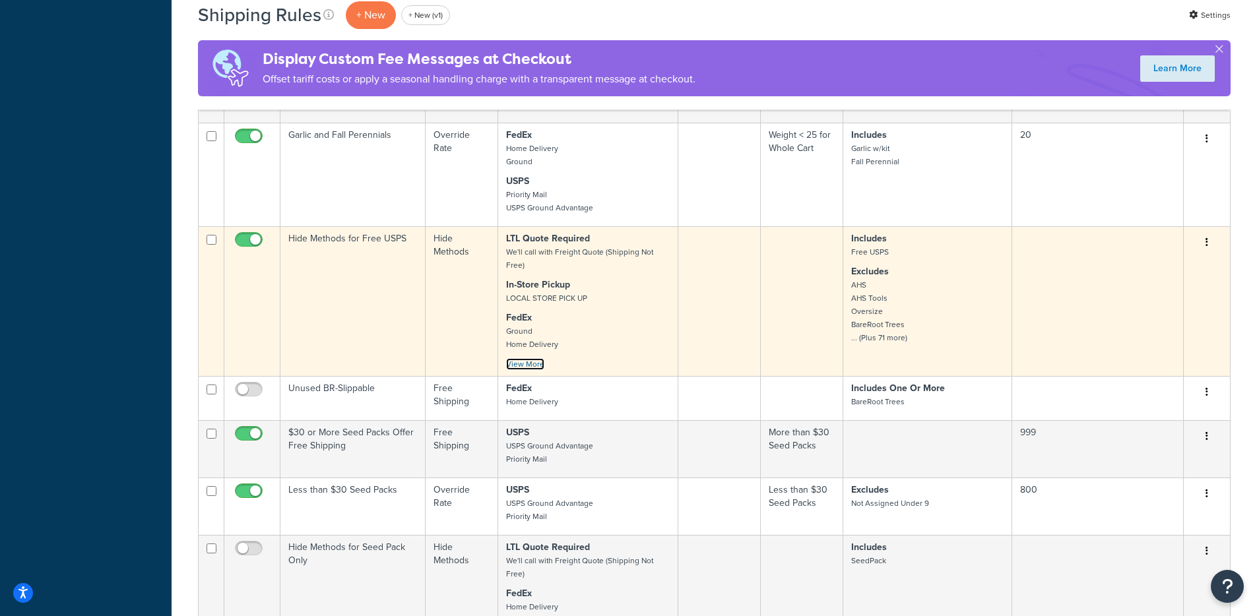
click at [525, 358] on link "View More" at bounding box center [525, 364] width 38 height 12
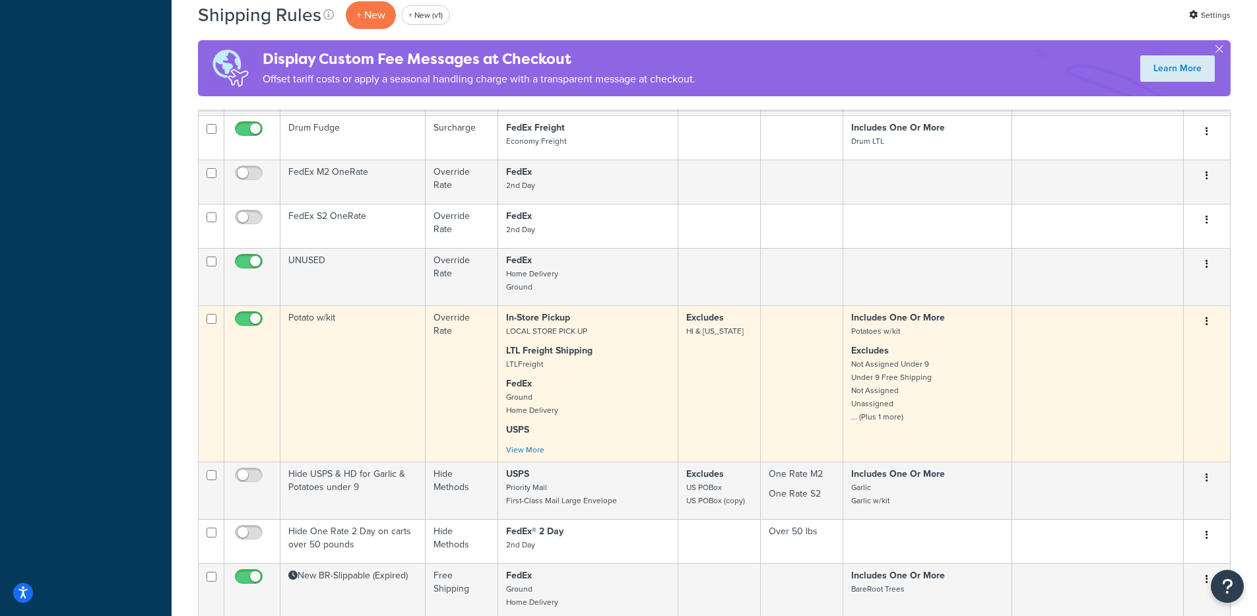
scroll to position [3942, 0]
click at [519, 453] on link "View More" at bounding box center [525, 452] width 38 height 12
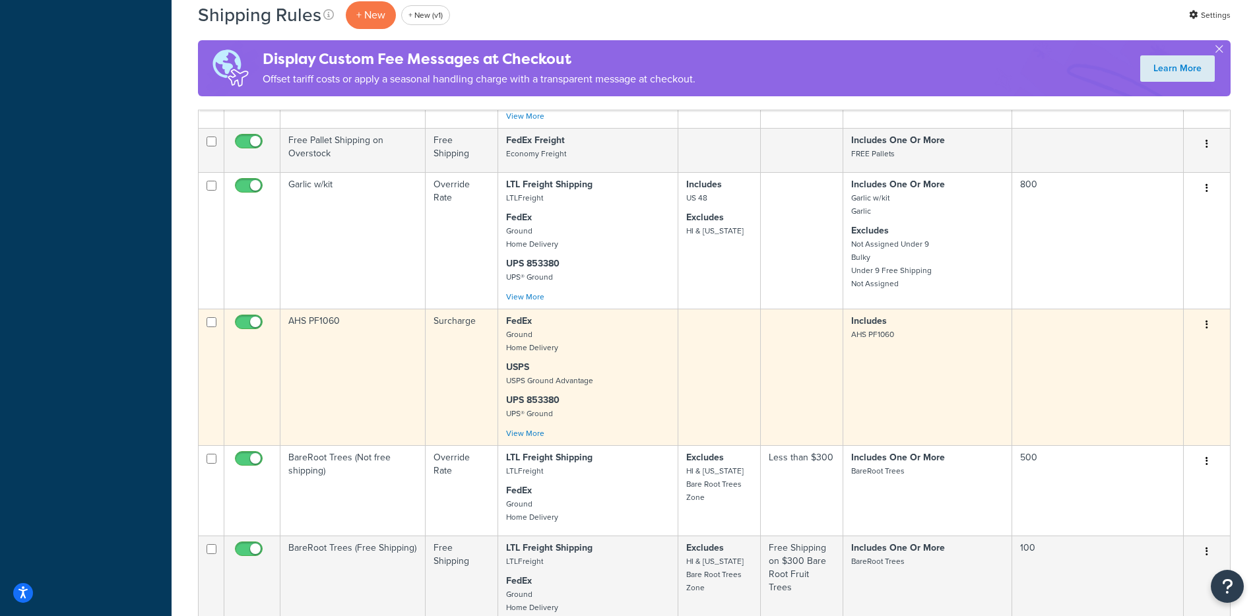
scroll to position [3061, 0]
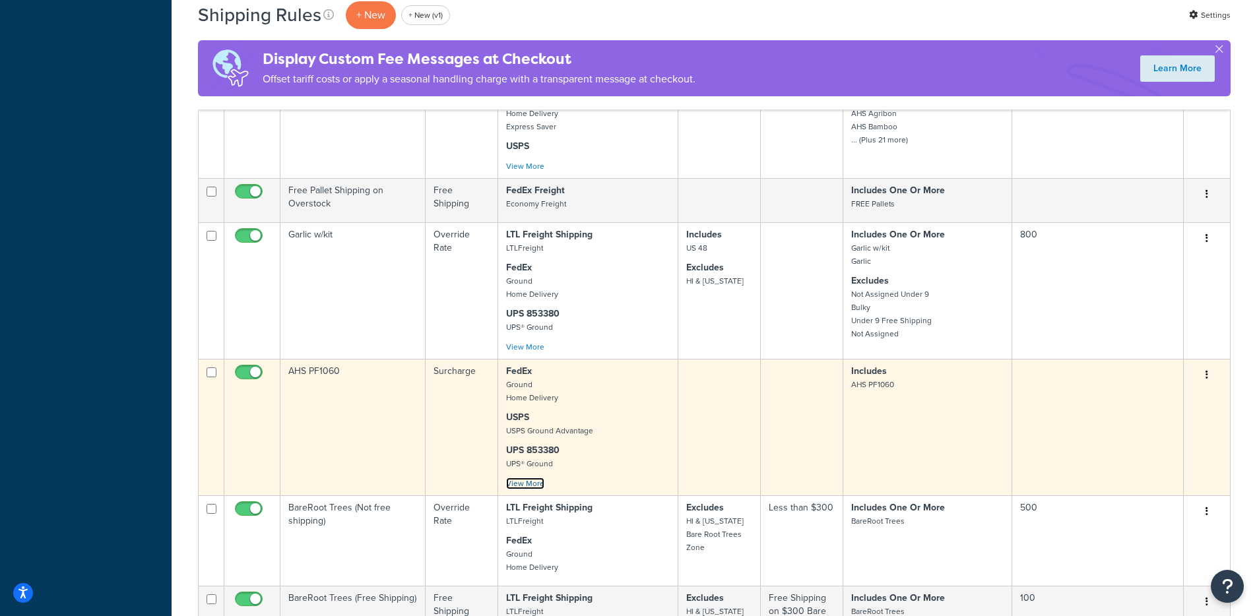
click at [524, 489] on link "View More" at bounding box center [525, 484] width 38 height 12
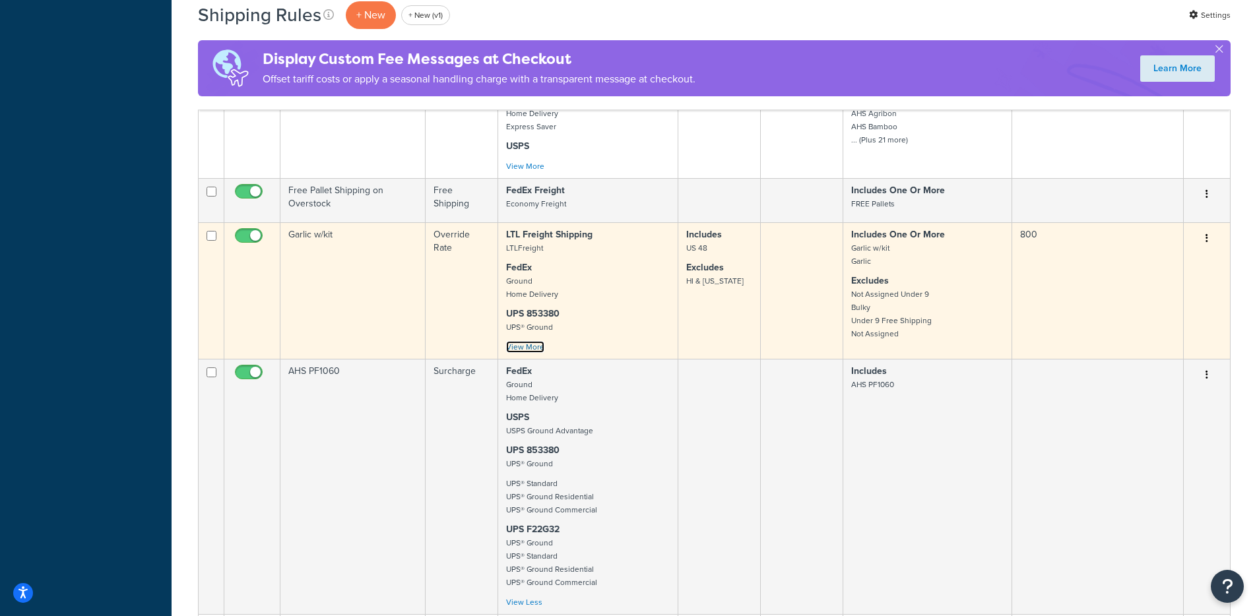
click at [534, 346] on link "View More" at bounding box center [525, 347] width 38 height 12
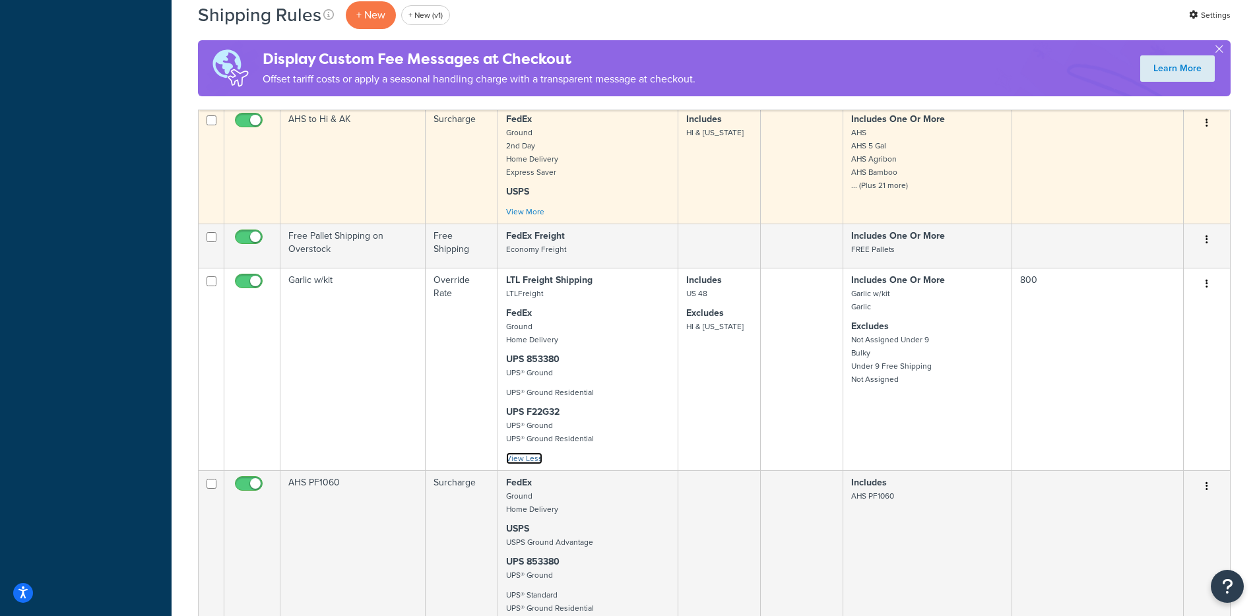
scroll to position [2828, 0]
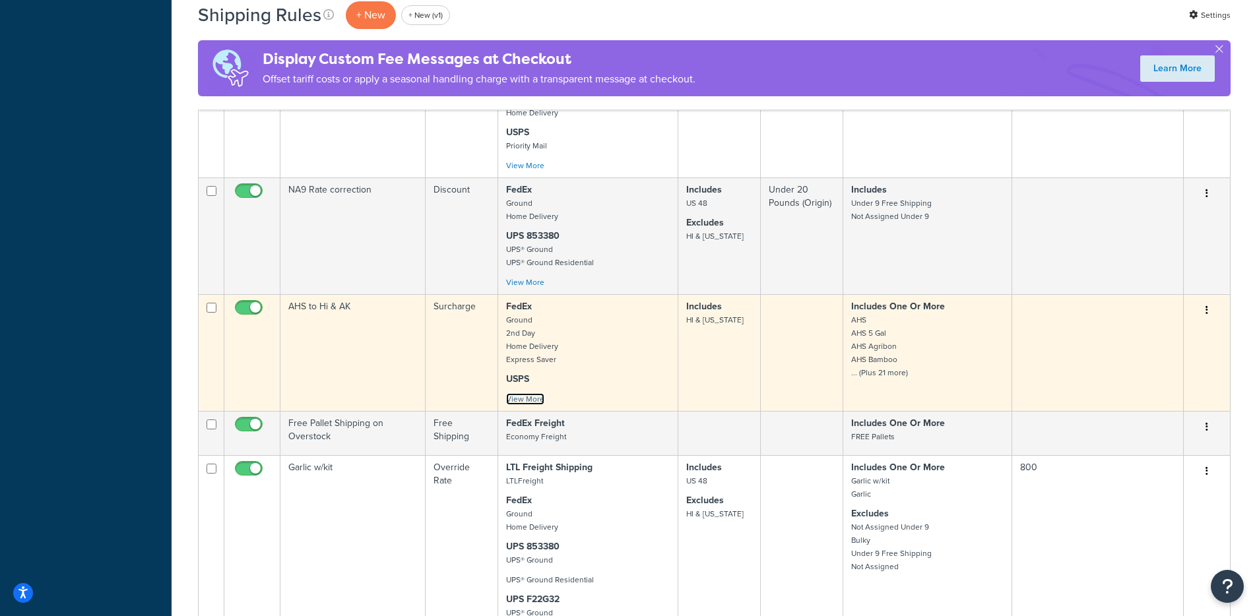
click at [533, 402] on link "View More" at bounding box center [525, 399] width 38 height 12
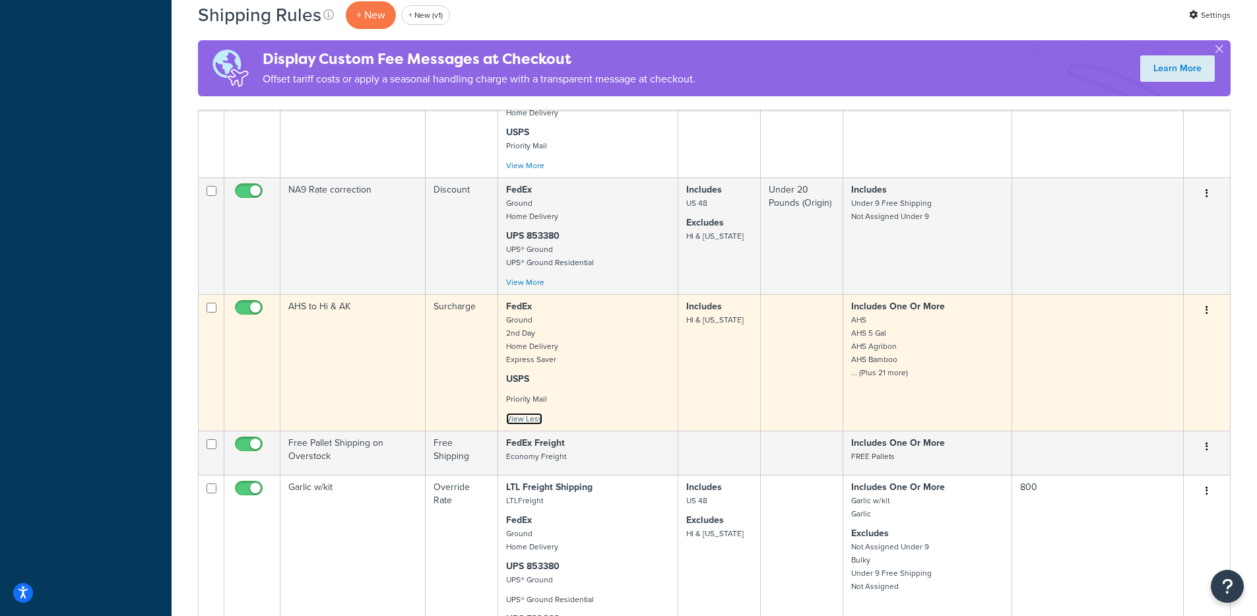
scroll to position [2663, 0]
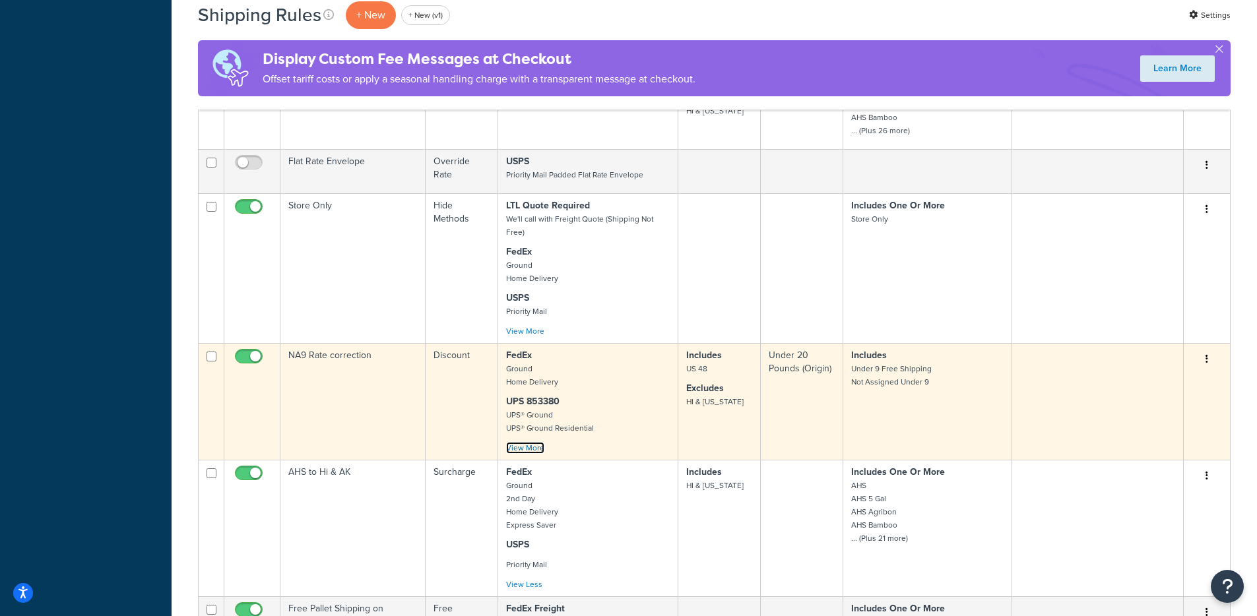
click at [523, 447] on link "View More" at bounding box center [525, 448] width 38 height 12
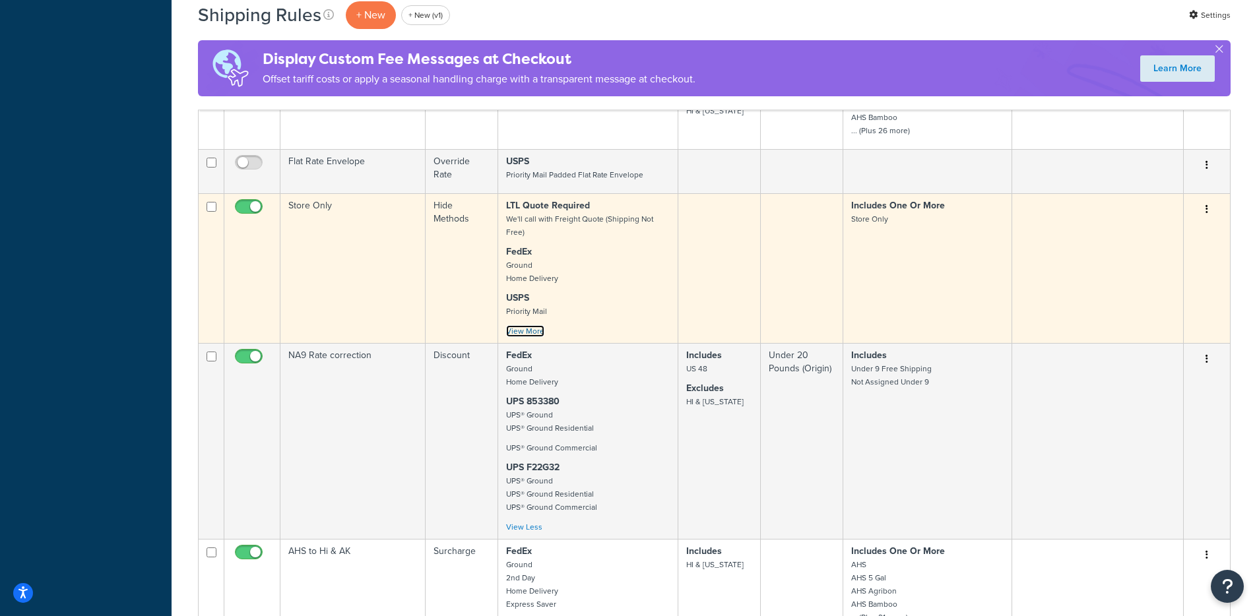
click at [531, 334] on link "View More" at bounding box center [525, 331] width 38 height 12
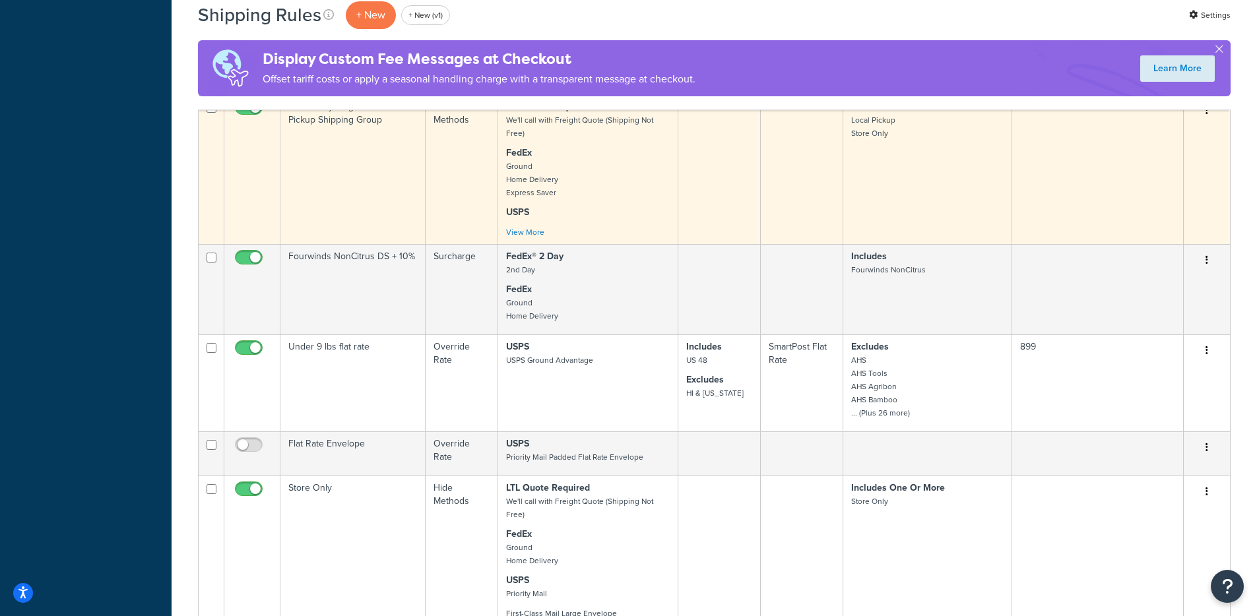
scroll to position [2248, 0]
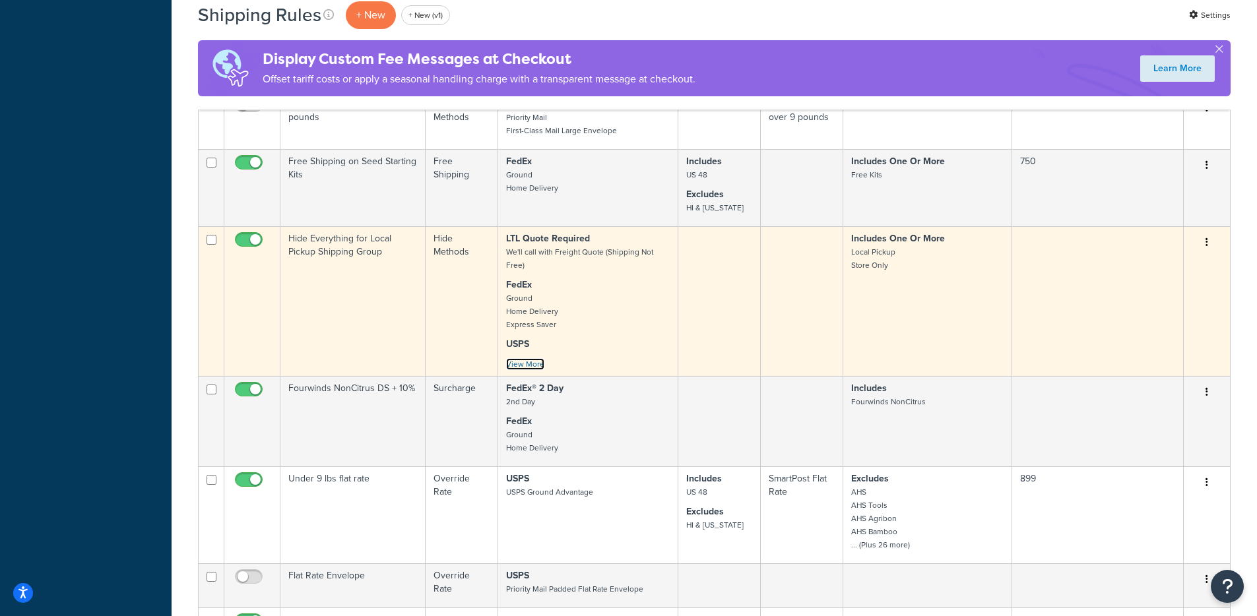
click at [524, 369] on link "View More" at bounding box center [525, 364] width 38 height 12
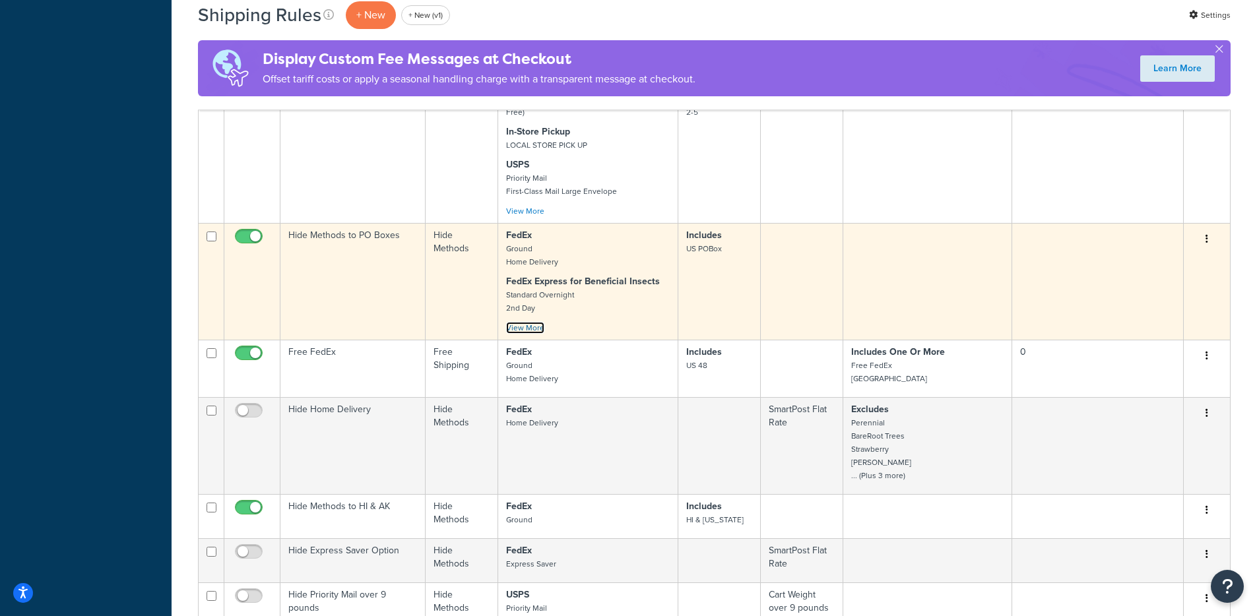
click at [537, 326] on link "View More" at bounding box center [525, 328] width 38 height 12
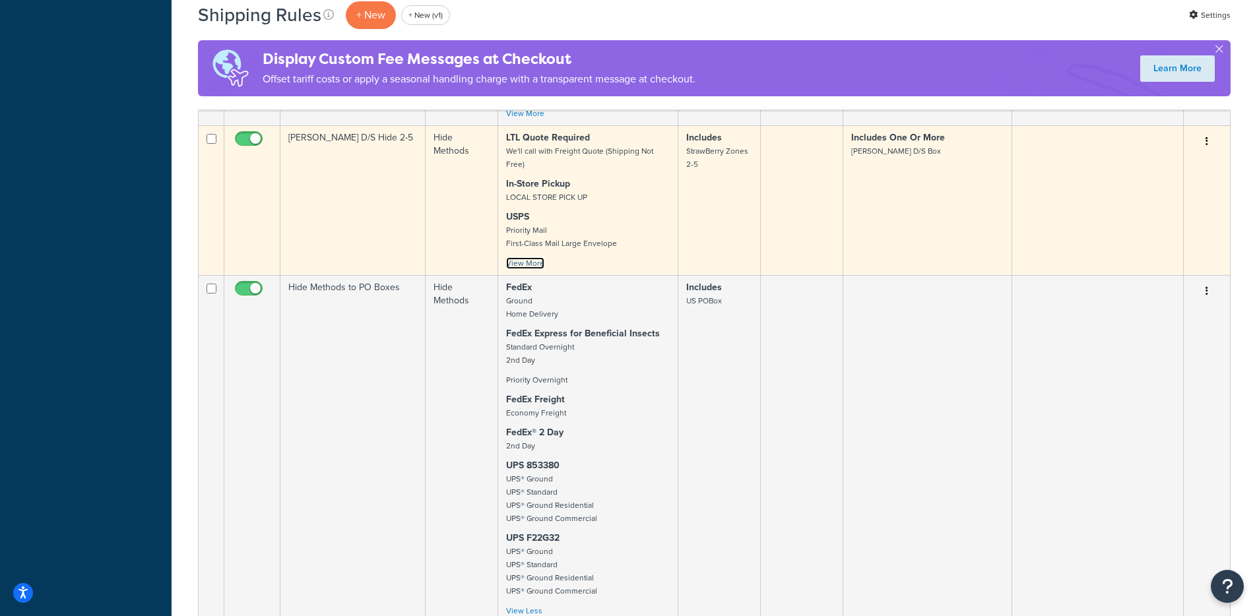
click at [538, 265] on link "View More" at bounding box center [525, 263] width 38 height 12
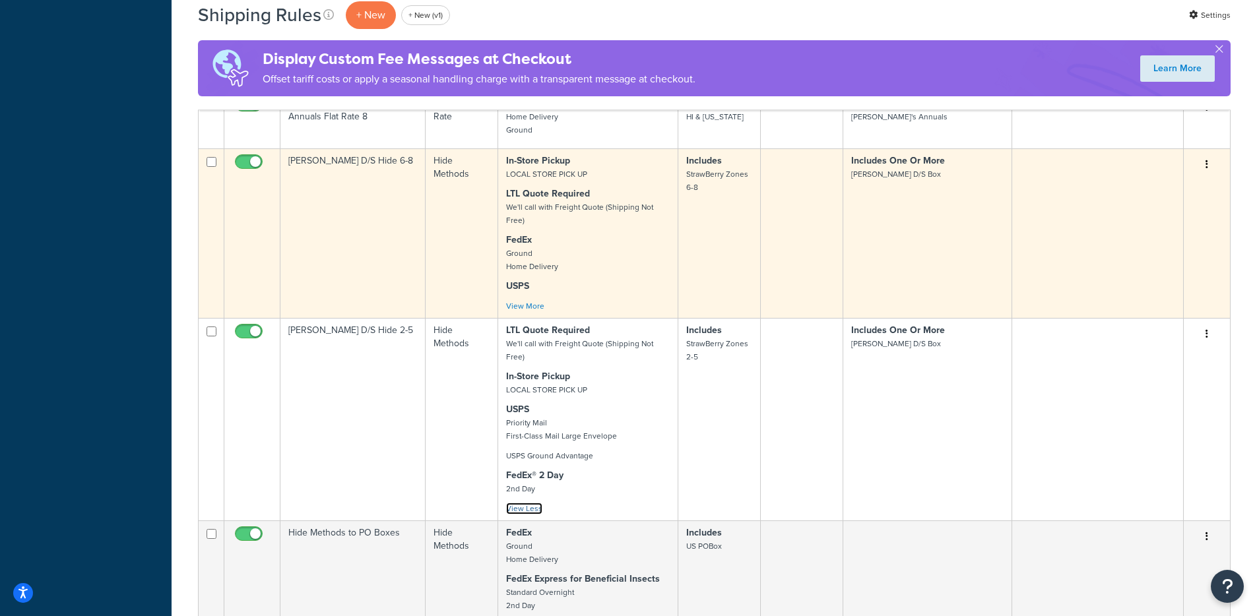
scroll to position [1512, 0]
click at [522, 305] on link "View More" at bounding box center [525, 307] width 38 height 12
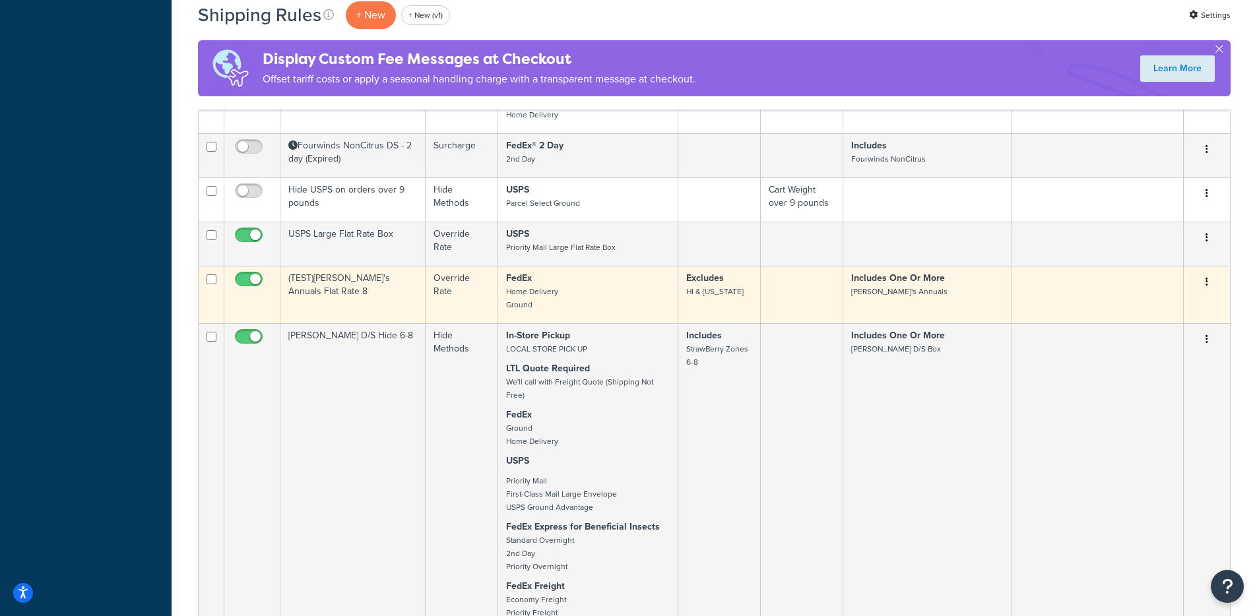
scroll to position [1335, 0]
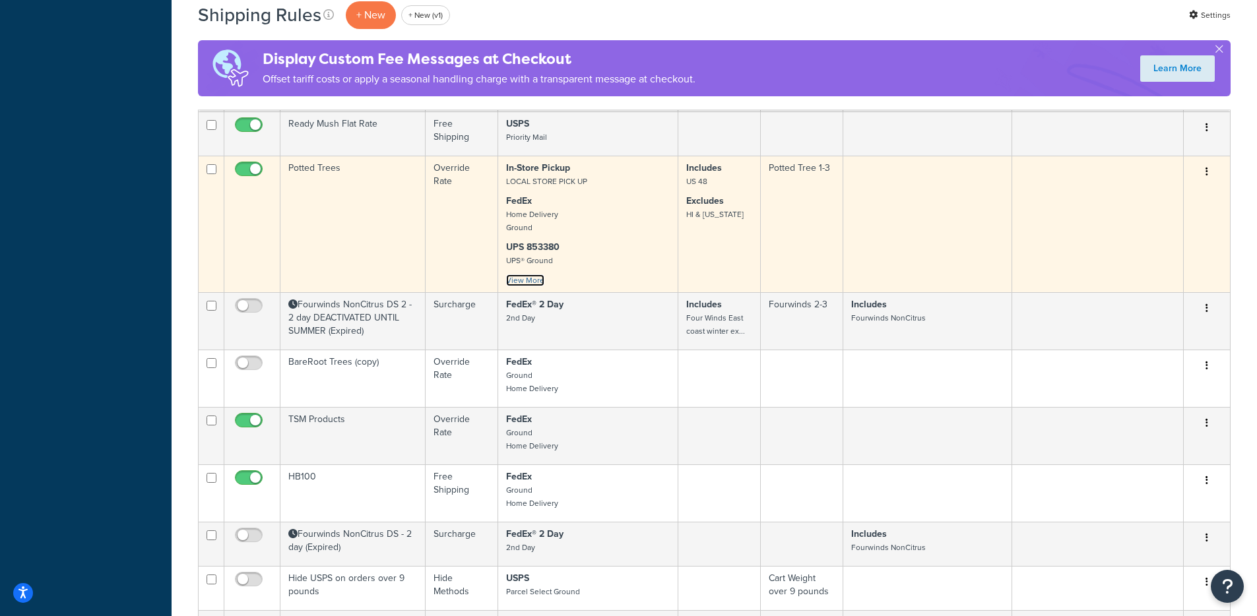
click at [530, 286] on link "View More" at bounding box center [525, 280] width 38 height 12
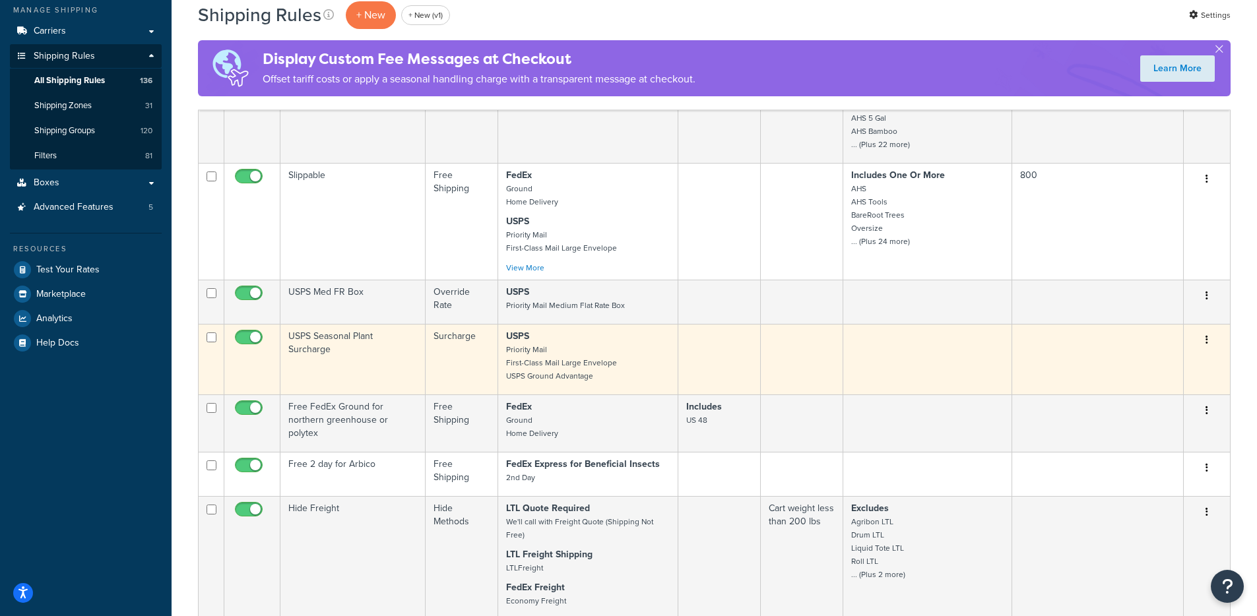
scroll to position [50, 0]
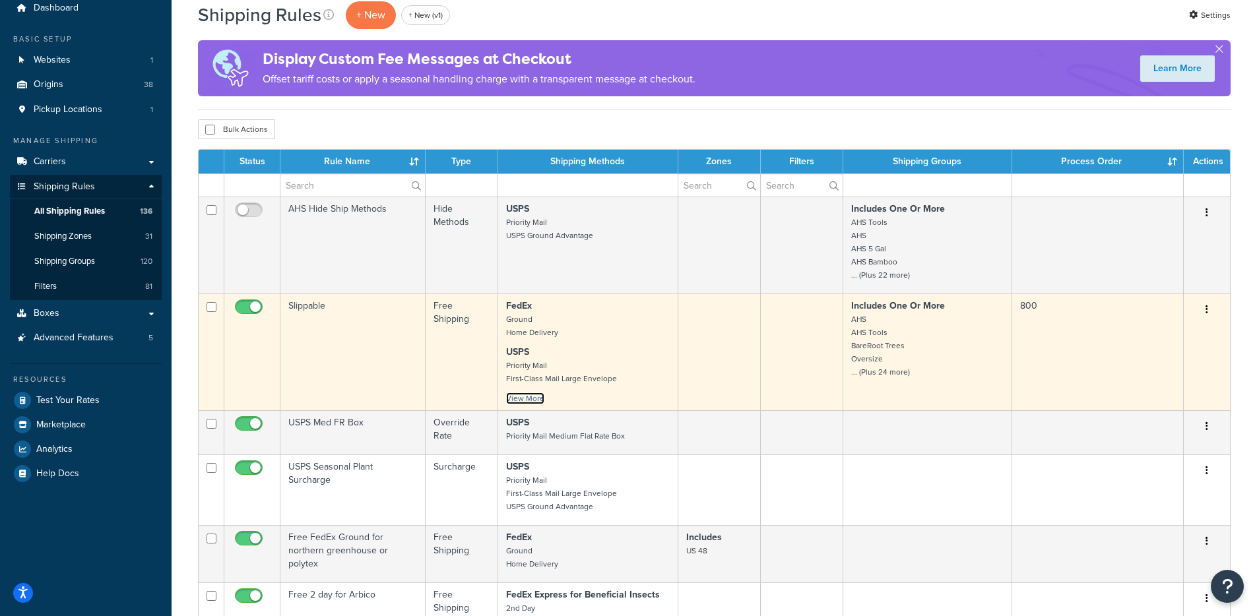
click at [534, 403] on link "View More" at bounding box center [525, 399] width 38 height 12
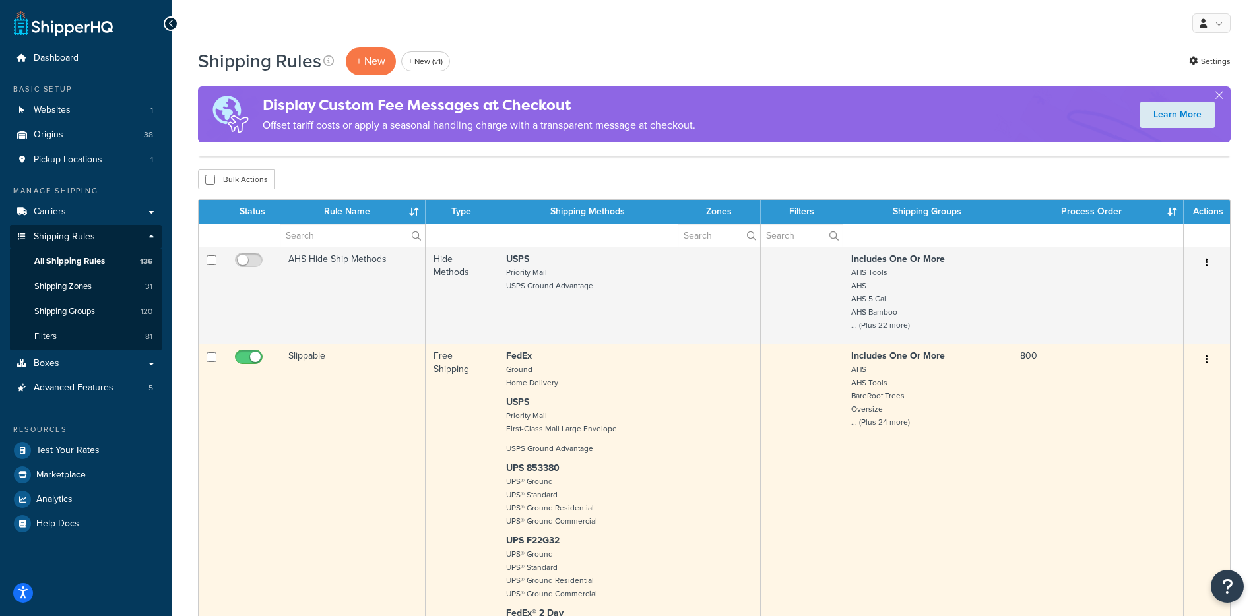
scroll to position [704, 0]
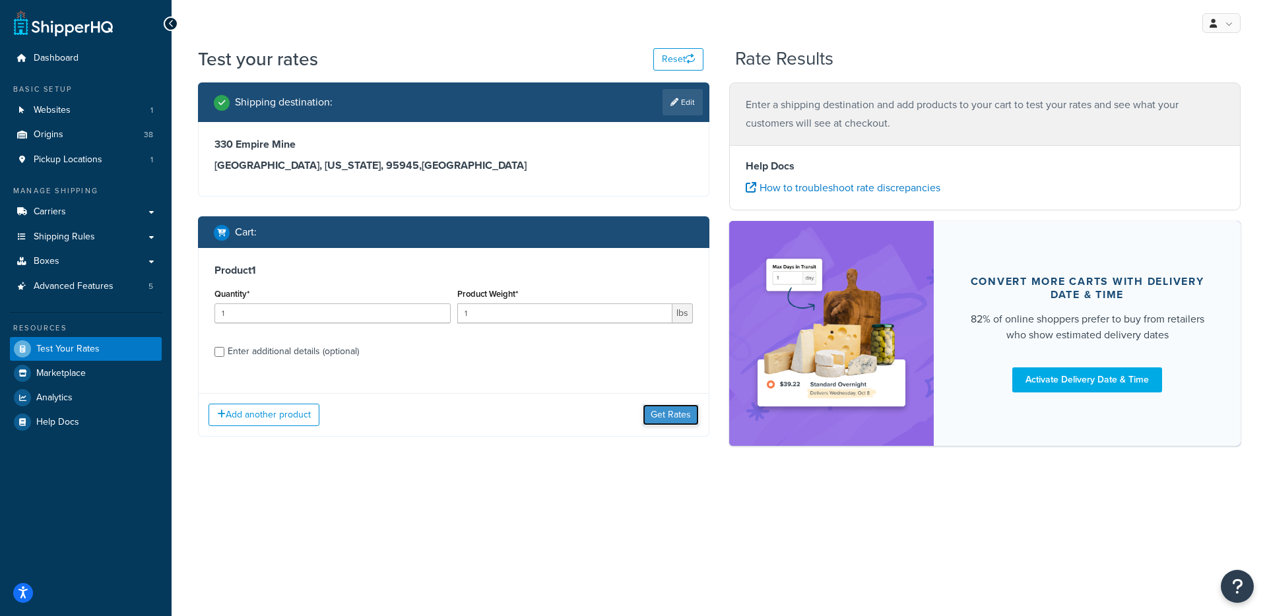
click at [659, 415] on button "Get Rates" at bounding box center [671, 414] width 56 height 21
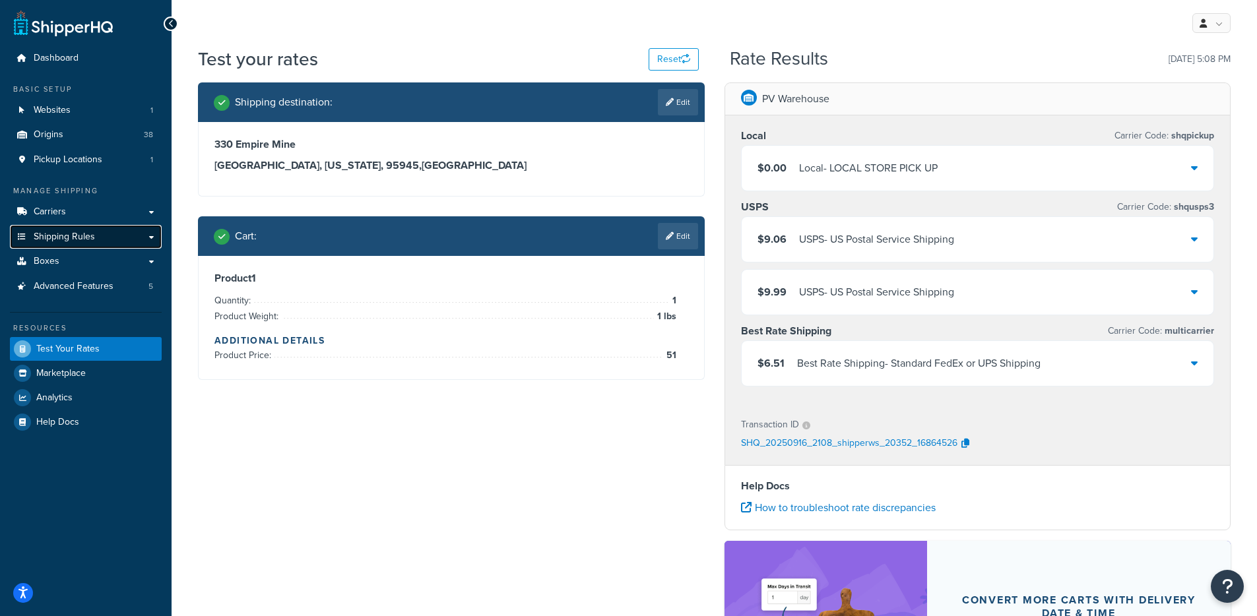
click at [73, 234] on span "Shipping Rules" at bounding box center [64, 237] width 61 height 11
drag, startPoint x: 833, startPoint y: 332, endPoint x: 756, endPoint y: 329, distance: 76.6
click at [756, 329] on div "Best Rate Shipping Carrier Code: multicarrier" at bounding box center [978, 331] width 474 height 18
click at [705, 358] on div "Shipping destination : Edit 330 Empire Mine Great Valley, California, 95945 , U…" at bounding box center [451, 240] width 526 height 317
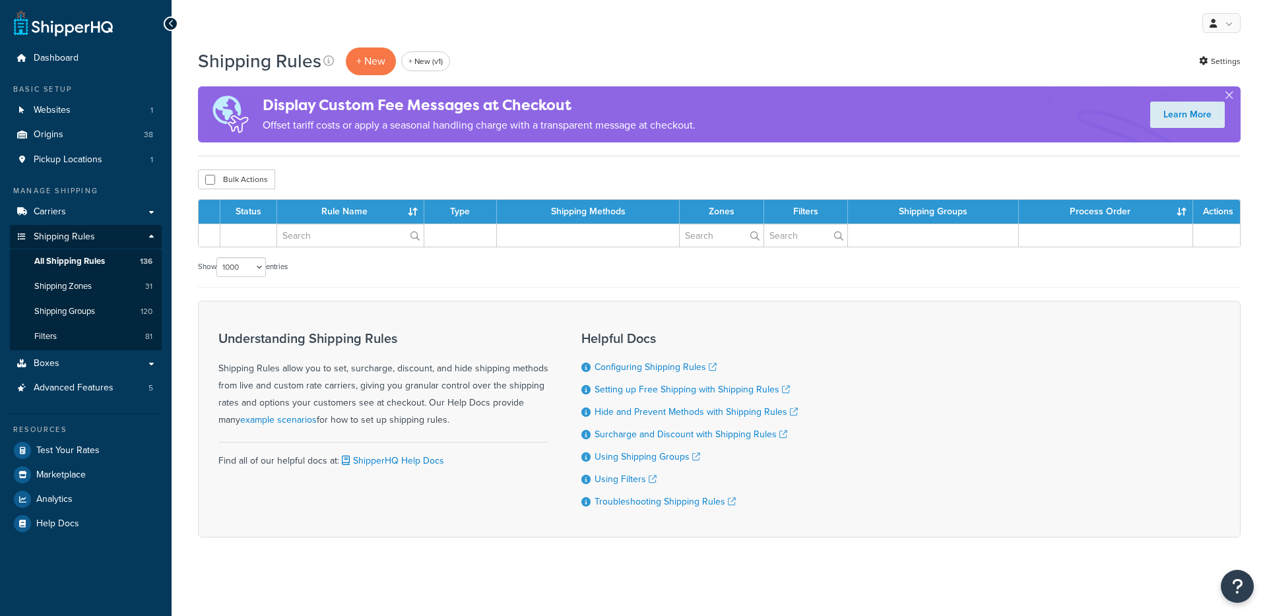
select select "1000"
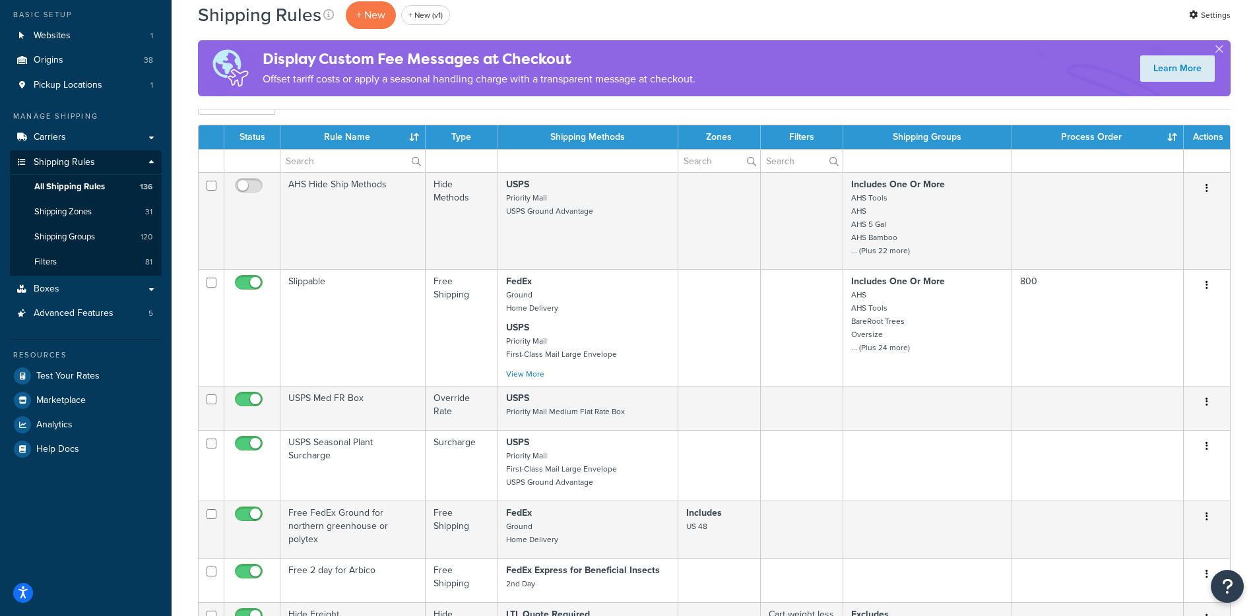
scroll to position [525, 0]
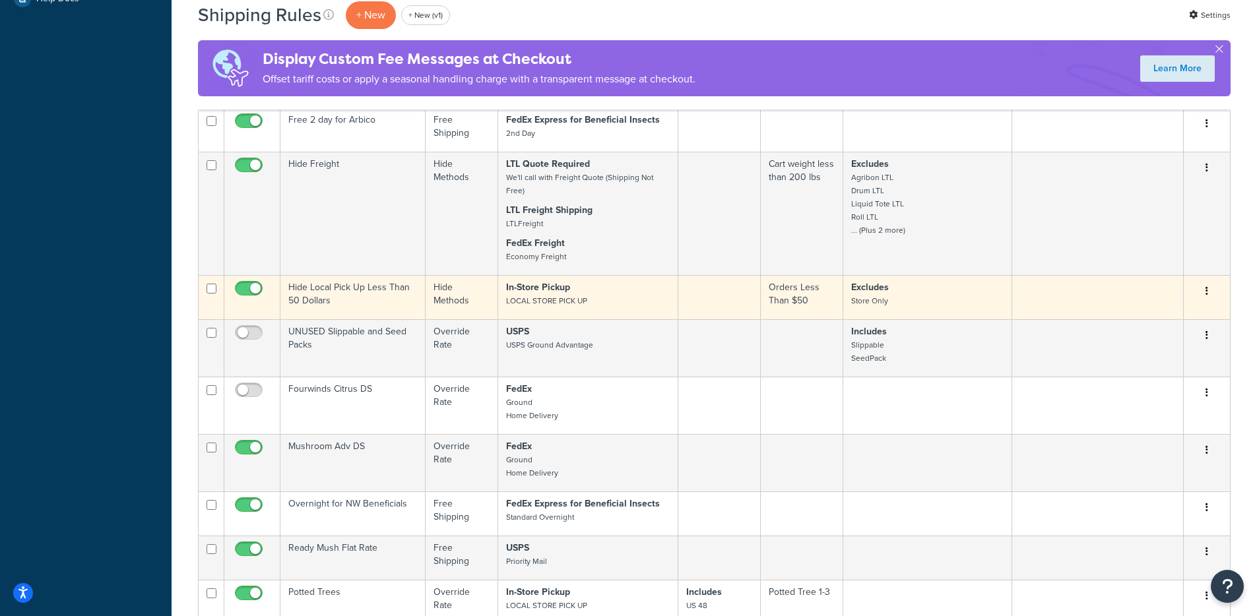
click at [377, 290] on td "Hide Local Pick Up Less Than 50 Dollars" at bounding box center [352, 297] width 145 height 44
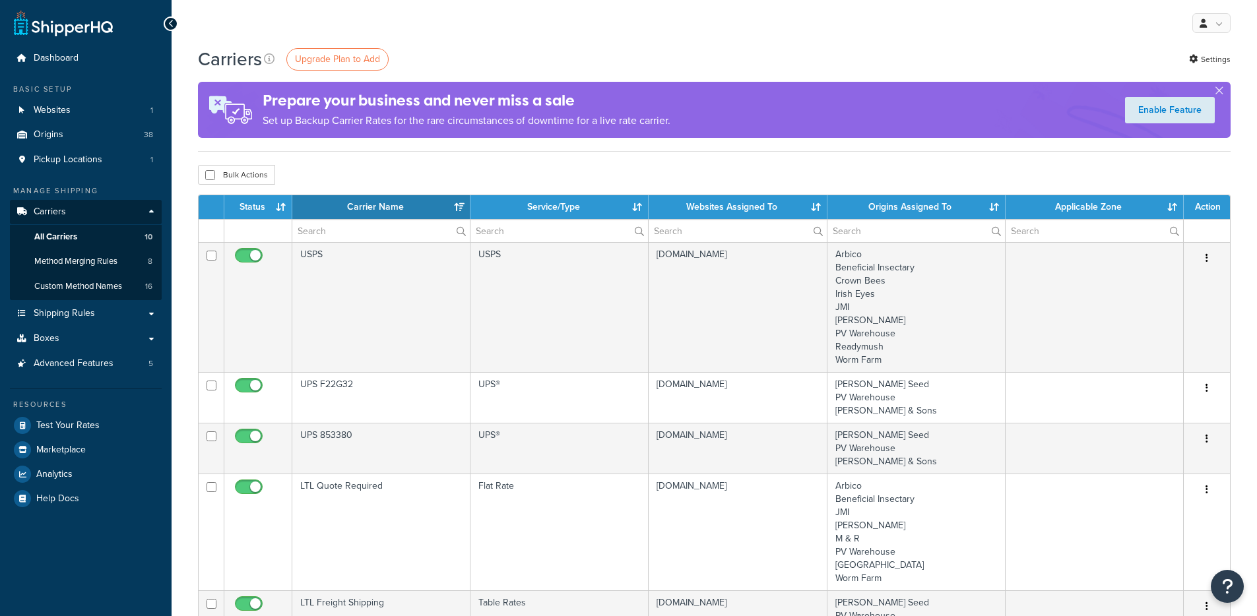
select select "15"
click at [1202, 61] on link "Settings" at bounding box center [1210, 59] width 42 height 18
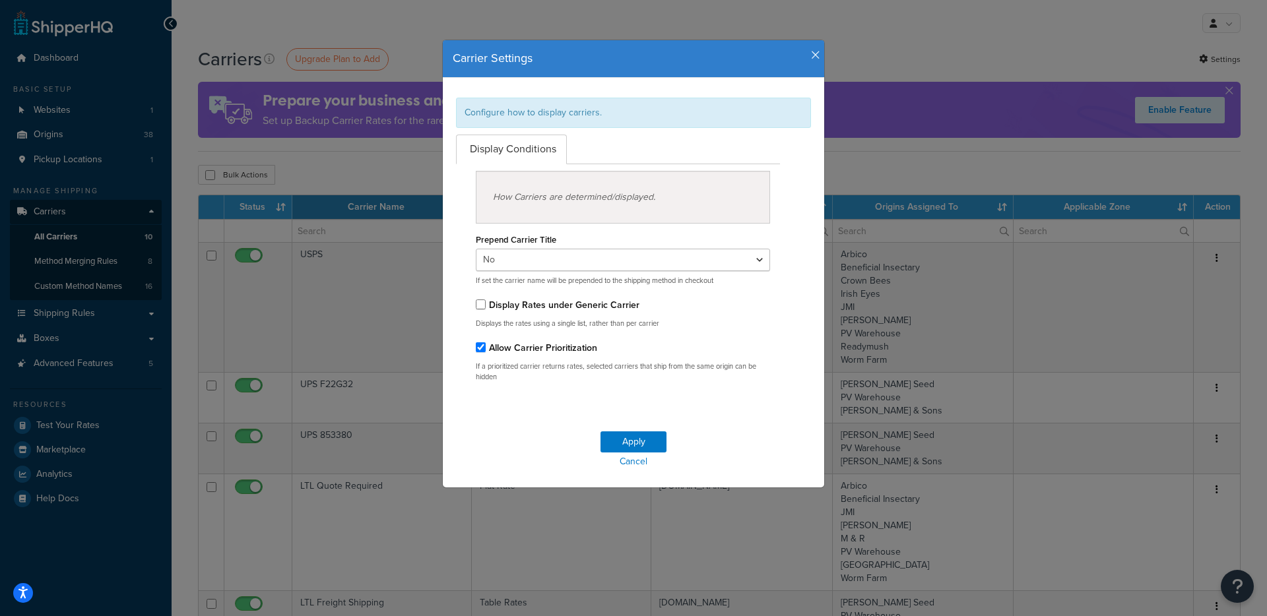
click at [811, 59] on icon "button" at bounding box center [815, 55] width 9 height 12
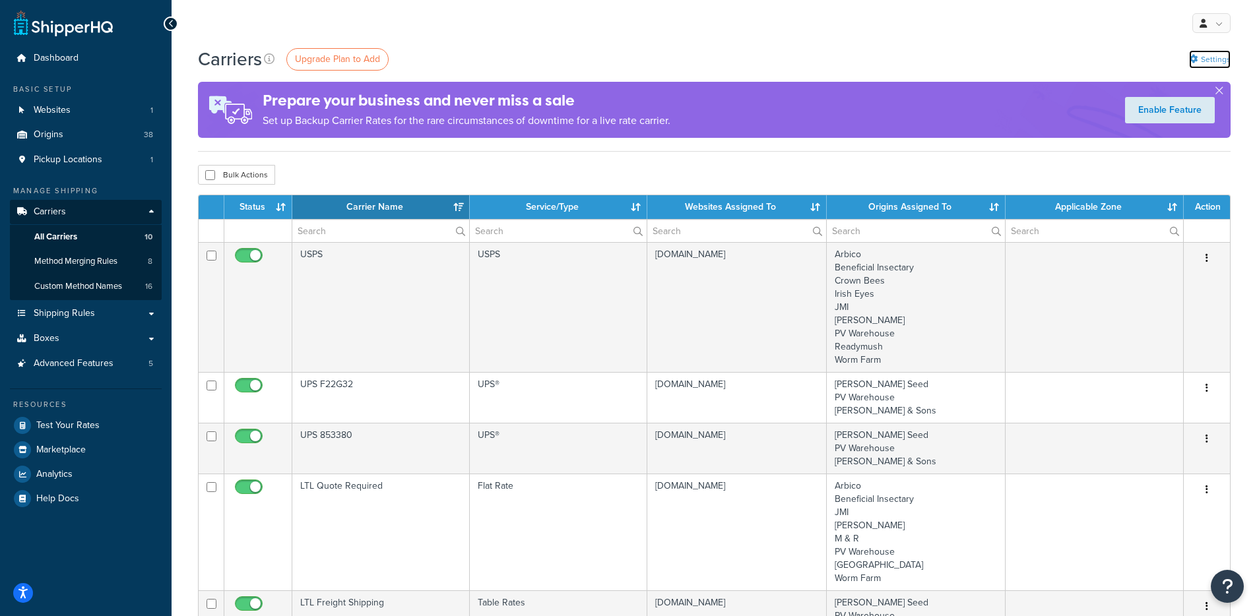
click at [1217, 58] on link "Settings" at bounding box center [1210, 59] width 42 height 18
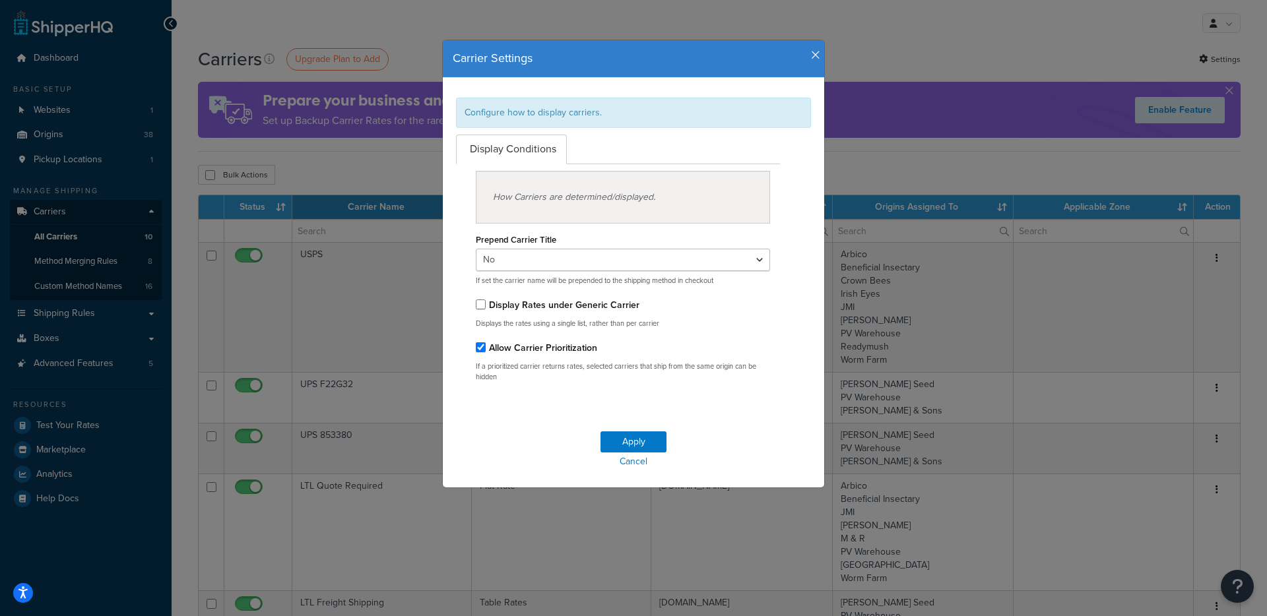
click at [525, 310] on label "Display Rates under Generic Carrier" at bounding box center [564, 305] width 150 height 14
click at [486, 309] on input "Display Rates under Generic Carrier" at bounding box center [481, 305] width 10 height 10
checkbox input "true"
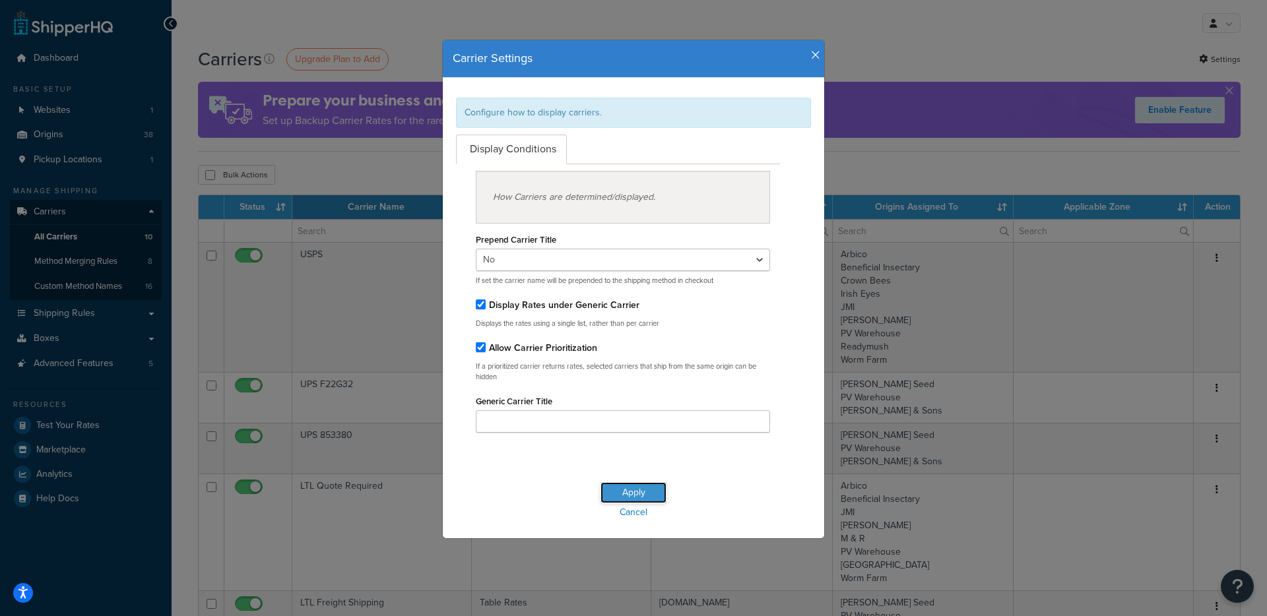
click at [620, 488] on button "Apply" at bounding box center [633, 492] width 66 height 21
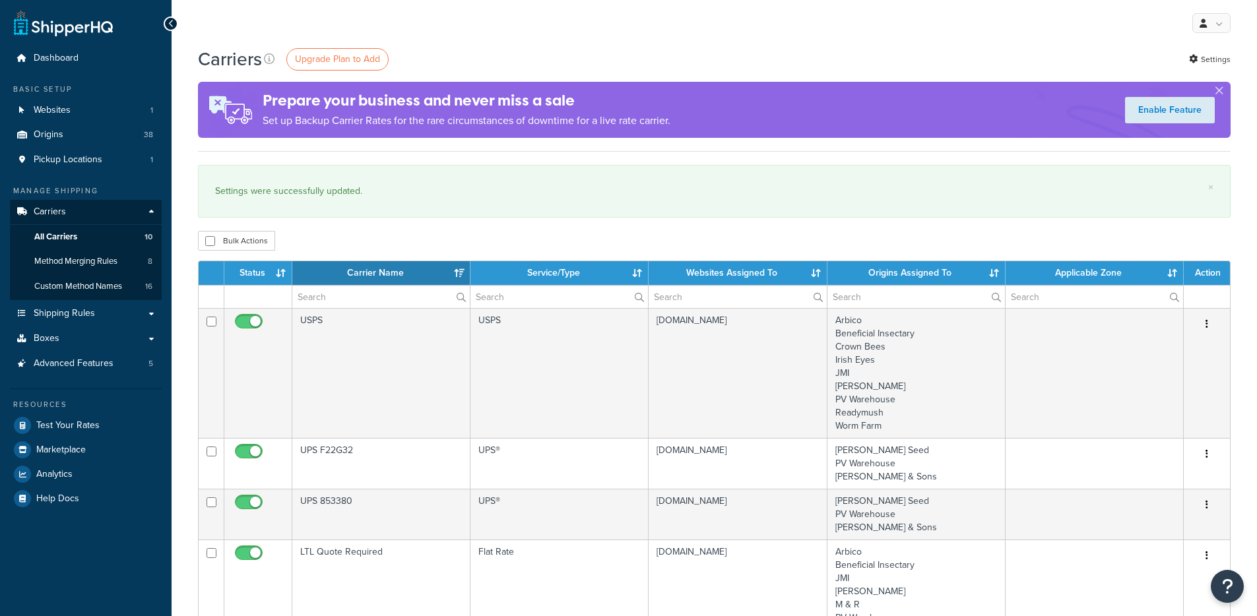
select select "15"
click at [1215, 59] on link "Settings" at bounding box center [1210, 59] width 42 height 18
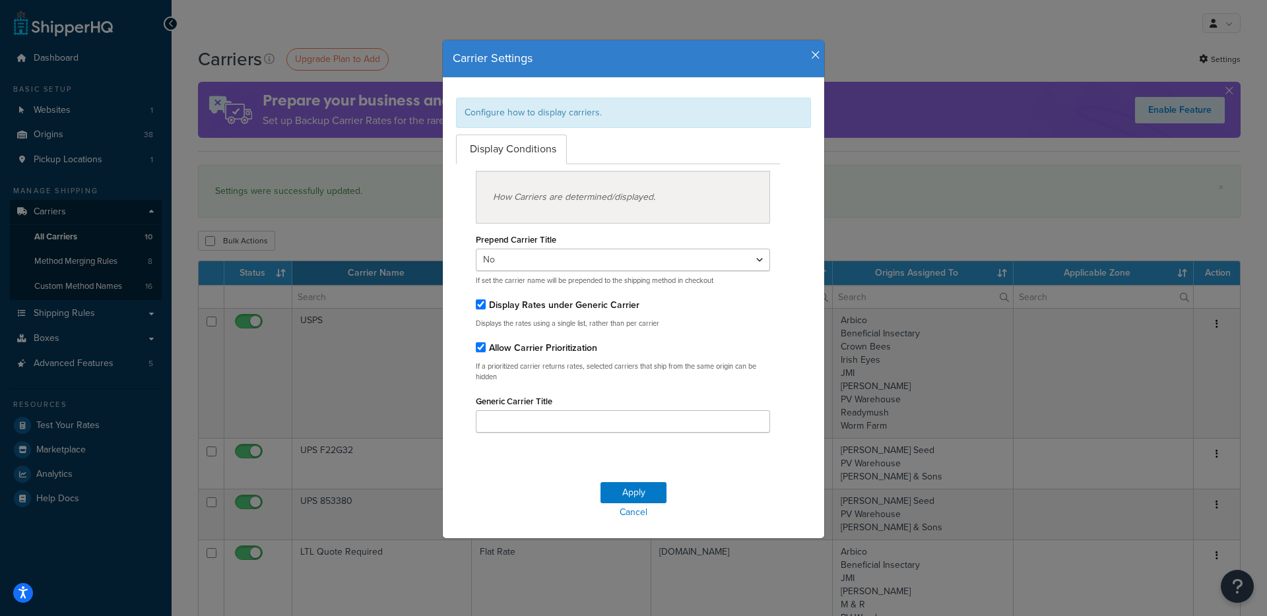
click at [504, 351] on label "Allow Carrier Prioritization" at bounding box center [543, 348] width 108 height 14
click at [486, 351] on input "Allow Carrier Prioritization" at bounding box center [481, 347] width 10 height 10
click at [566, 336] on div "Prepend Carrier Title Yes No If set the carrier name will be prepended to the s…" at bounding box center [623, 329] width 294 height 210
drag, startPoint x: 534, startPoint y: 340, endPoint x: 532, endPoint y: 310, distance: 30.4
click at [534, 340] on div "Allow Carrier Prioritization" at bounding box center [623, 347] width 294 height 18
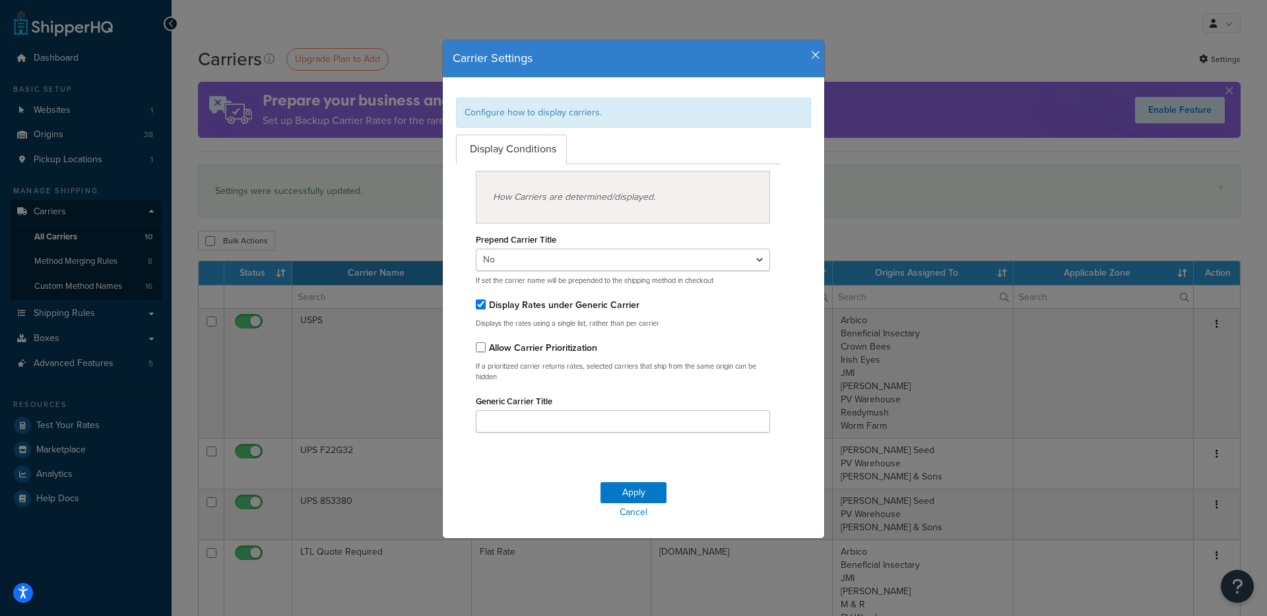
click at [497, 350] on label "Allow Carrier Prioritization" at bounding box center [543, 348] width 108 height 14
click at [486, 350] on input "Allow Carrier Prioritization" at bounding box center [481, 347] width 10 height 10
checkbox input "true"
drag, startPoint x: 509, startPoint y: 307, endPoint x: 588, endPoint y: 371, distance: 102.2
click at [509, 307] on label "Display Rates under Generic Carrier" at bounding box center [564, 305] width 150 height 14
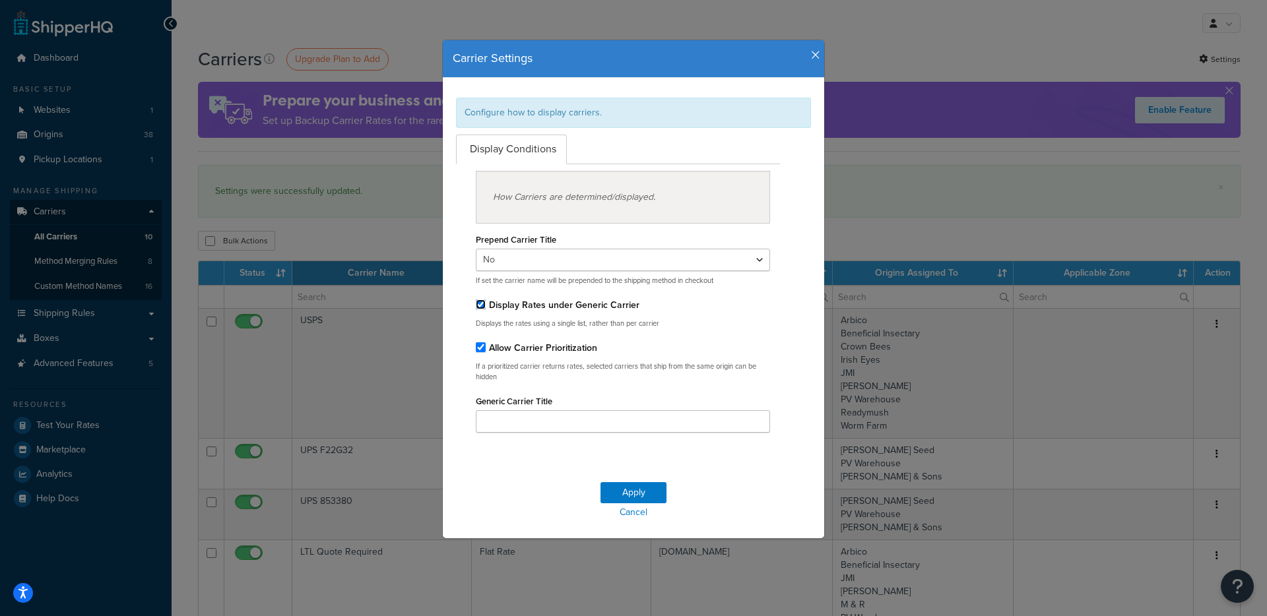
click at [486, 307] on input "Display Rates under Generic Carrier" at bounding box center [481, 305] width 10 height 10
checkbox input "false"
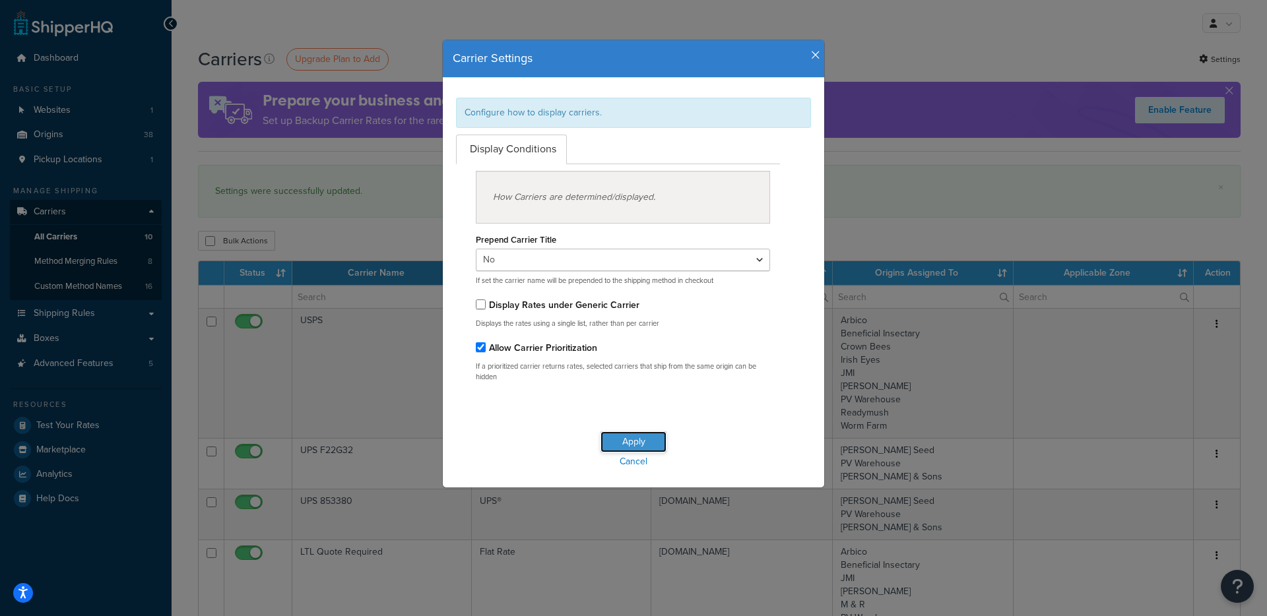
click at [630, 440] on button "Apply" at bounding box center [633, 441] width 66 height 21
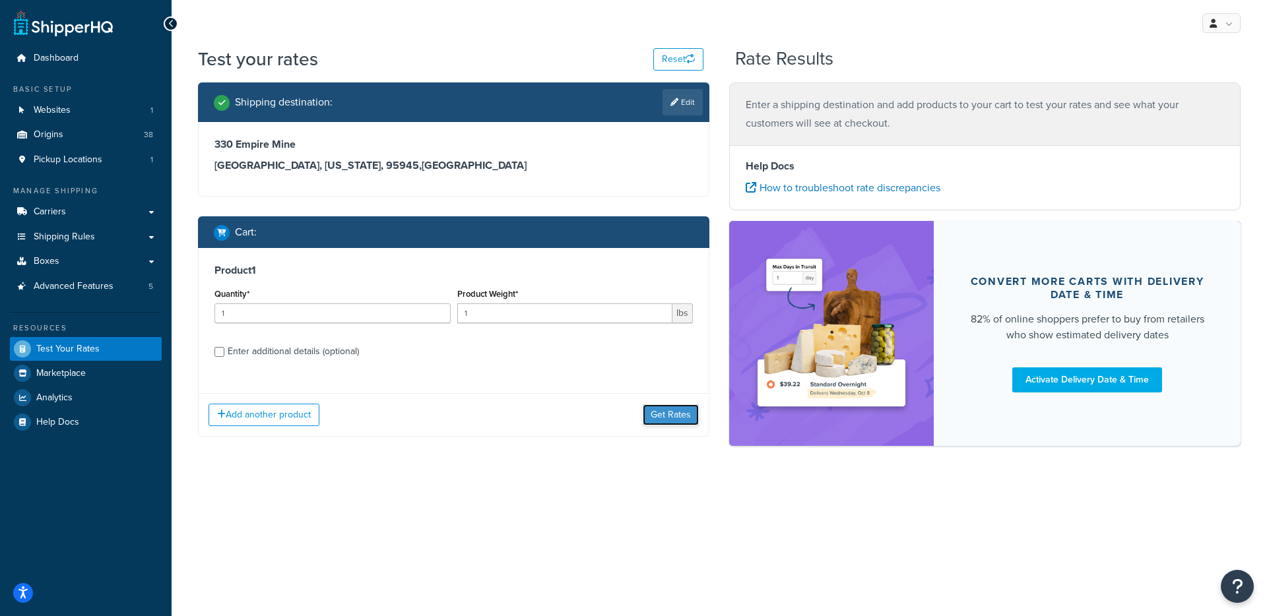
click at [643, 414] on button "Get Rates" at bounding box center [671, 414] width 56 height 21
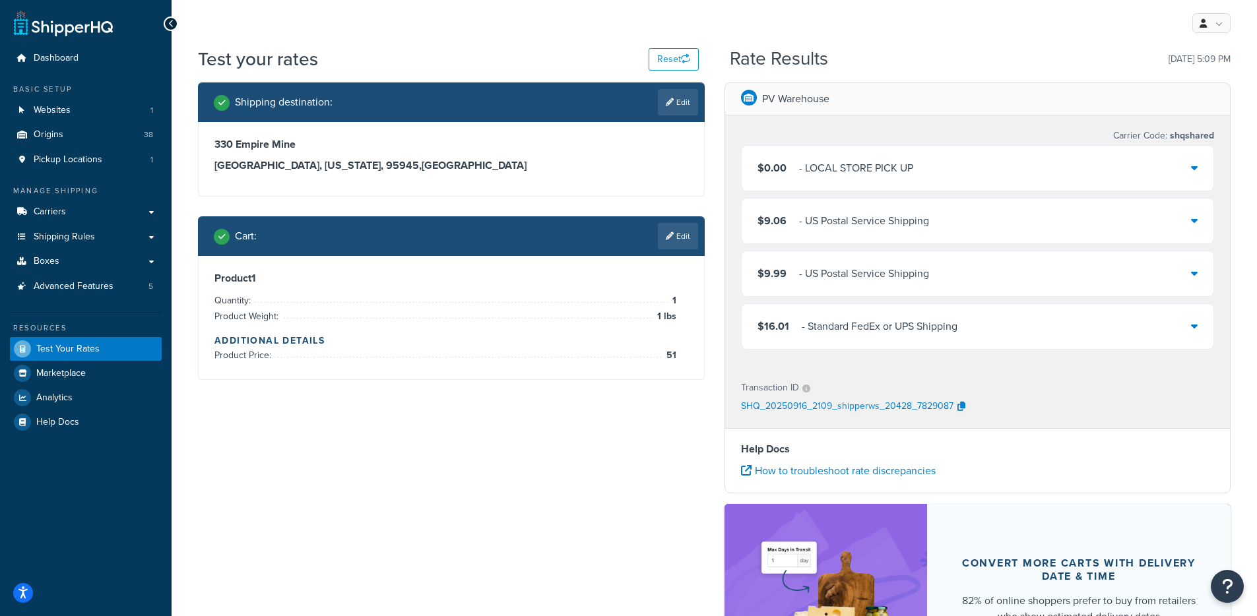
click at [951, 332] on div "- Standard FedEx or UPS Shipping" at bounding box center [880, 326] width 156 height 18
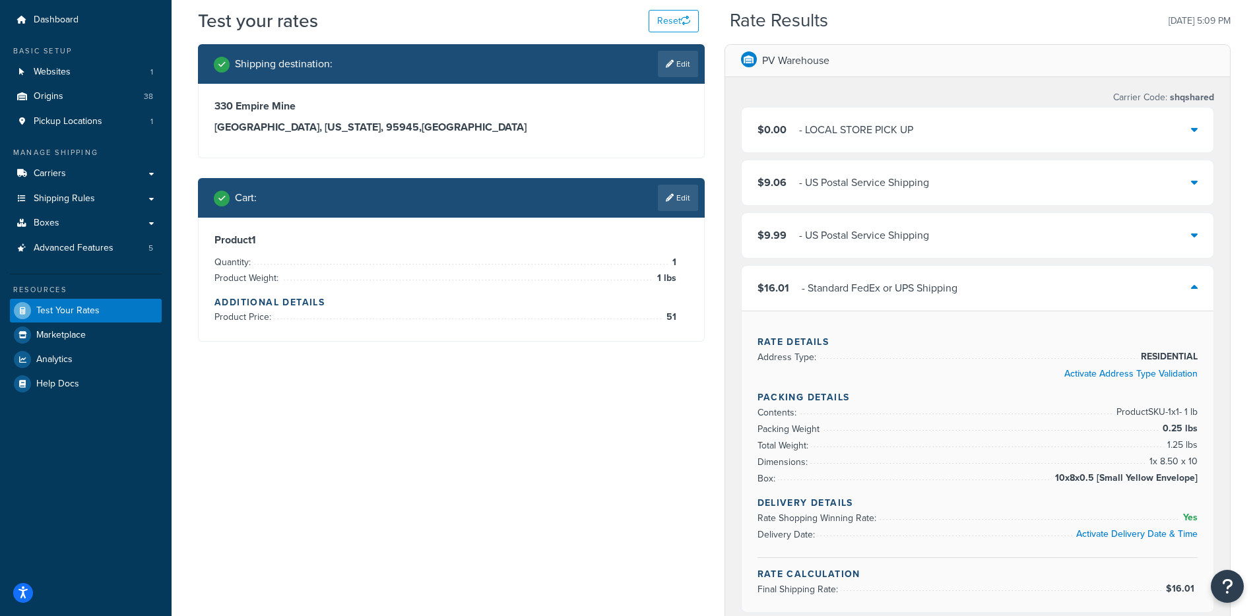
scroll to position [24, 0]
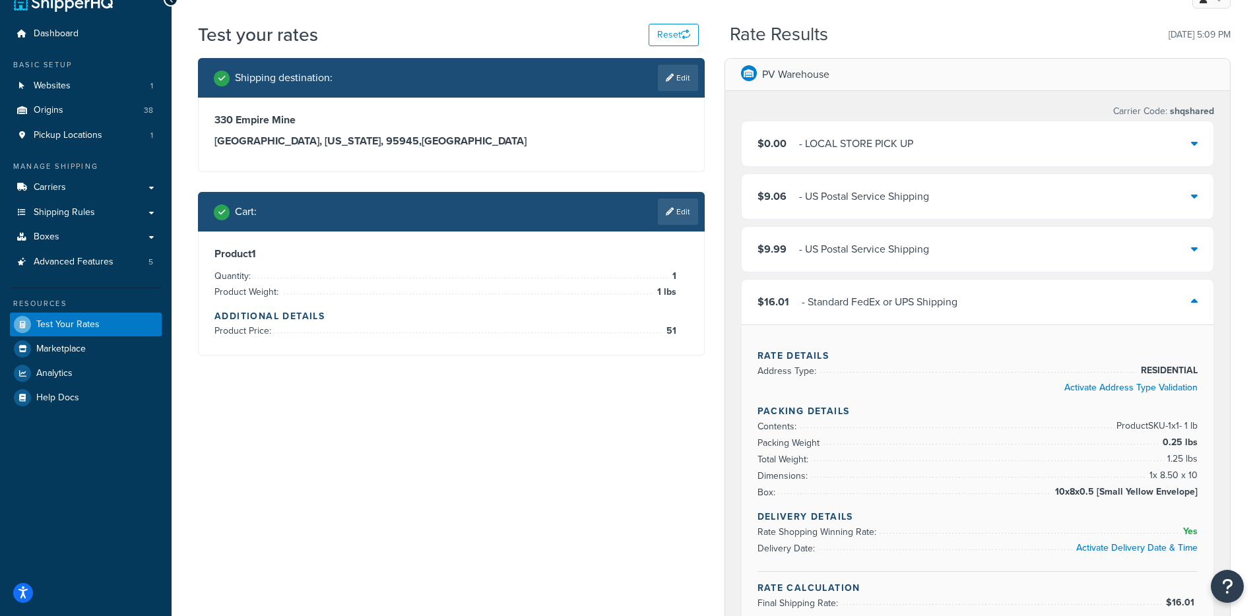
click at [942, 314] on div "$16.01 - Standard FedEx or UPS Shipping" at bounding box center [978, 302] width 472 height 45
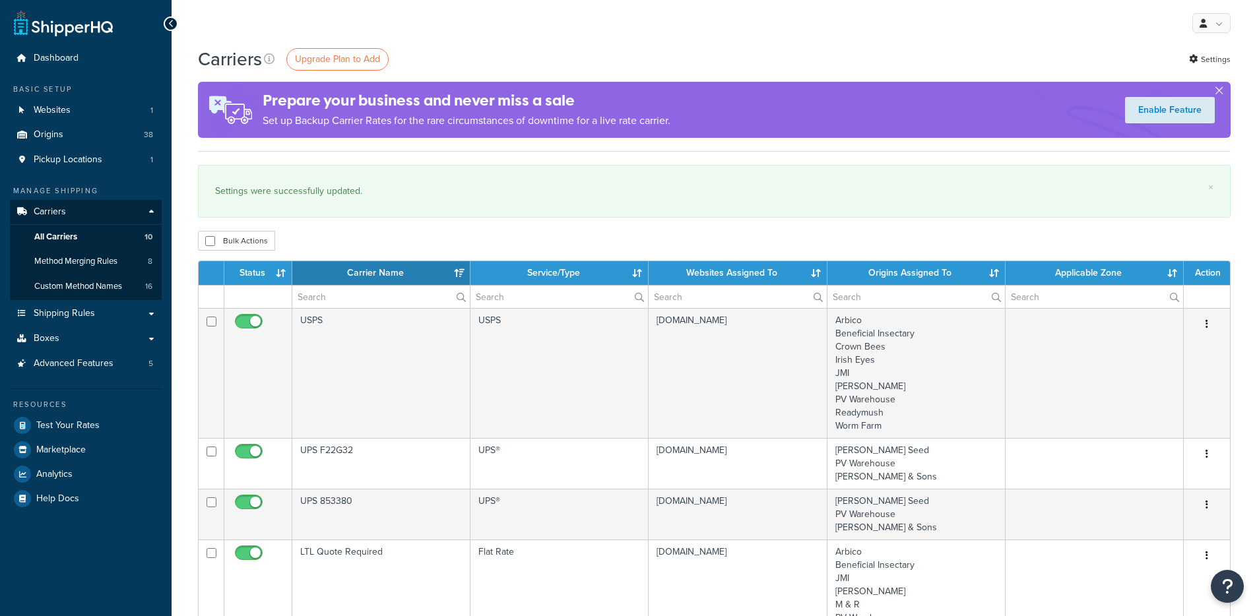
select select "15"
click at [1230, 54] on link "Settings" at bounding box center [1210, 59] width 42 height 18
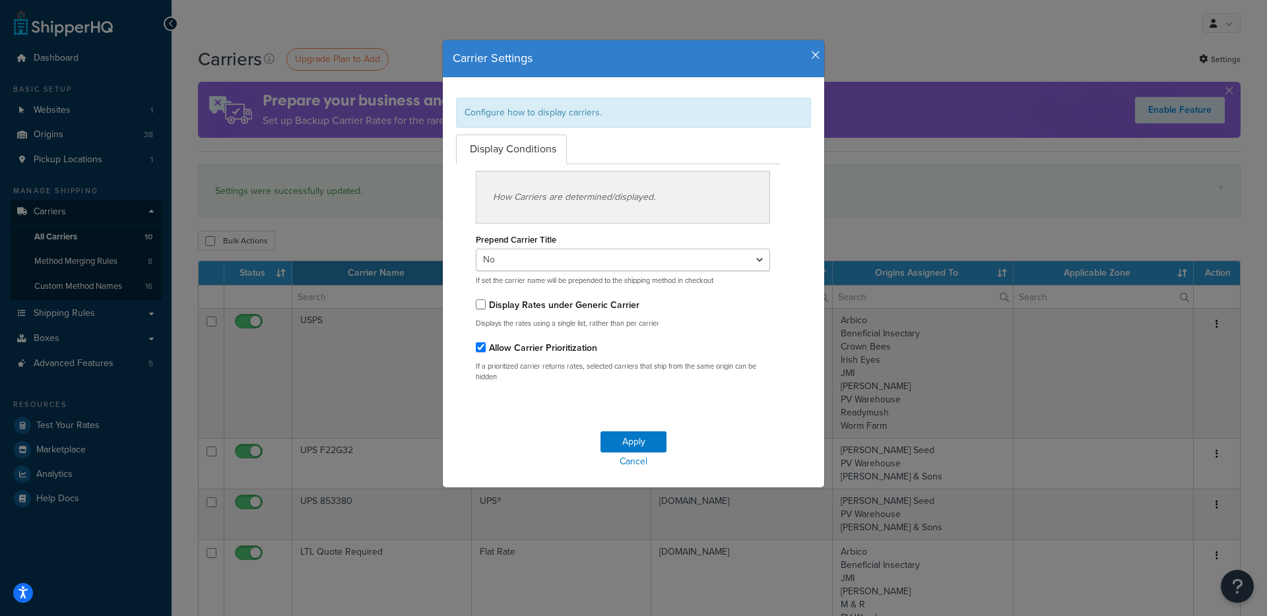
drag, startPoint x: 568, startPoint y: 305, endPoint x: 572, endPoint y: 317, distance: 13.1
click at [568, 305] on label "Display Rates under Generic Carrier" at bounding box center [564, 305] width 150 height 14
click at [486, 305] on input "Display Rates under Generic Carrier" at bounding box center [481, 305] width 10 height 10
checkbox input "true"
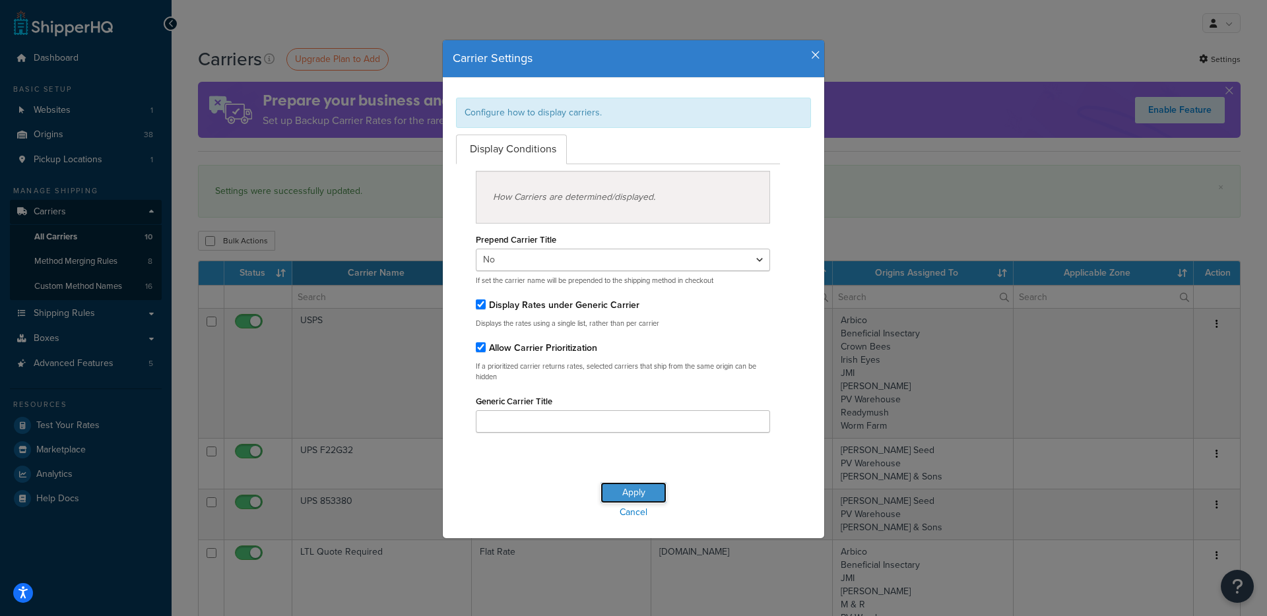
click at [616, 483] on button "Apply" at bounding box center [633, 492] width 66 height 21
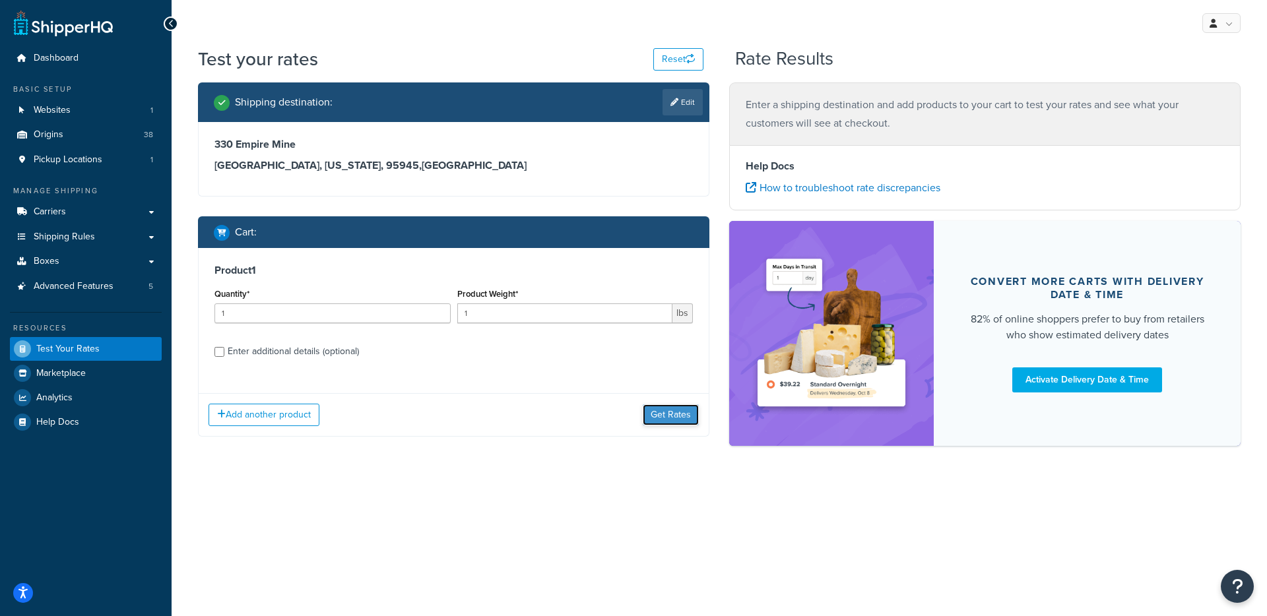
click at [670, 415] on button "Get Rates" at bounding box center [671, 414] width 56 height 21
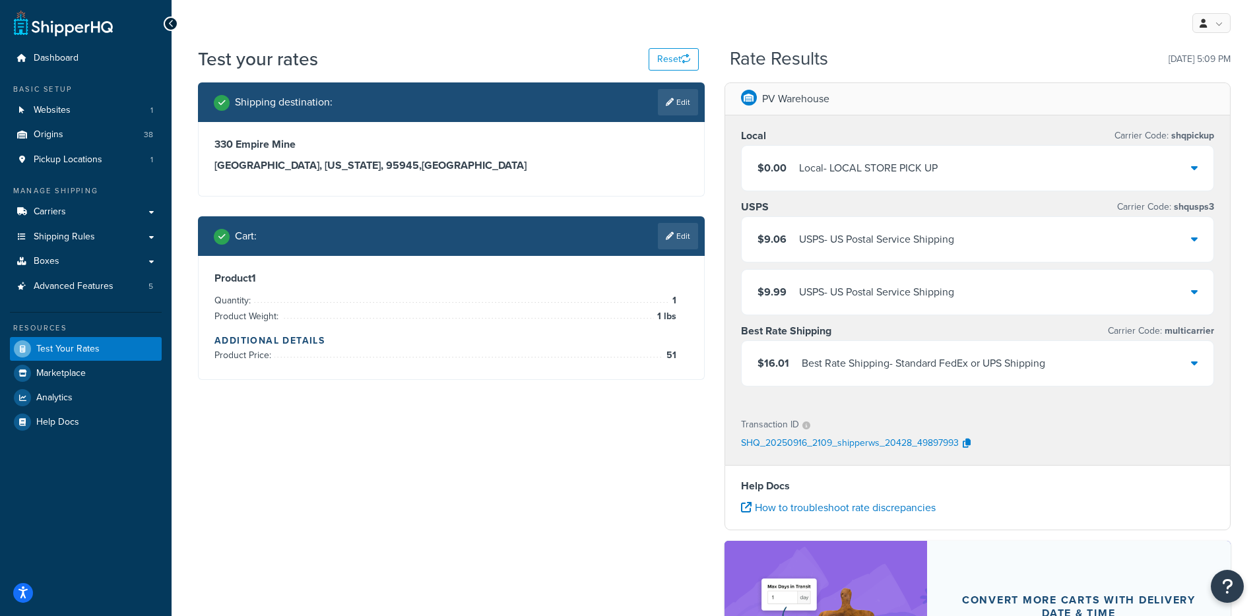
click at [864, 384] on div "$16.01 Best Rate Shipping - Standard FedEx or UPS Shipping" at bounding box center [978, 363] width 472 height 45
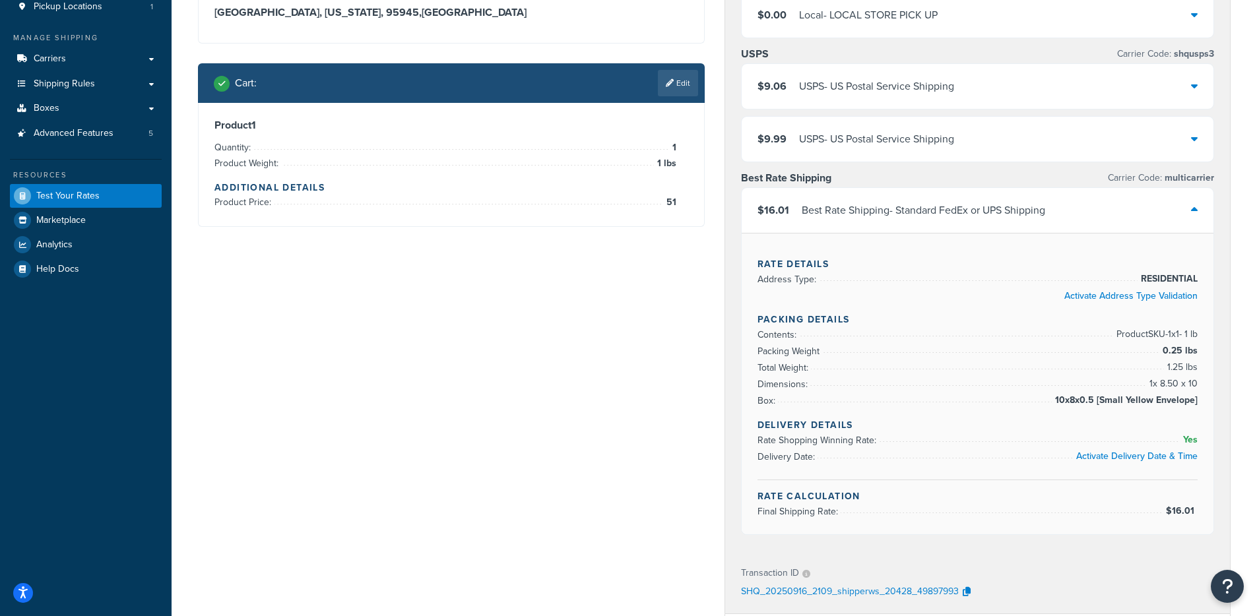
scroll to position [152, 0]
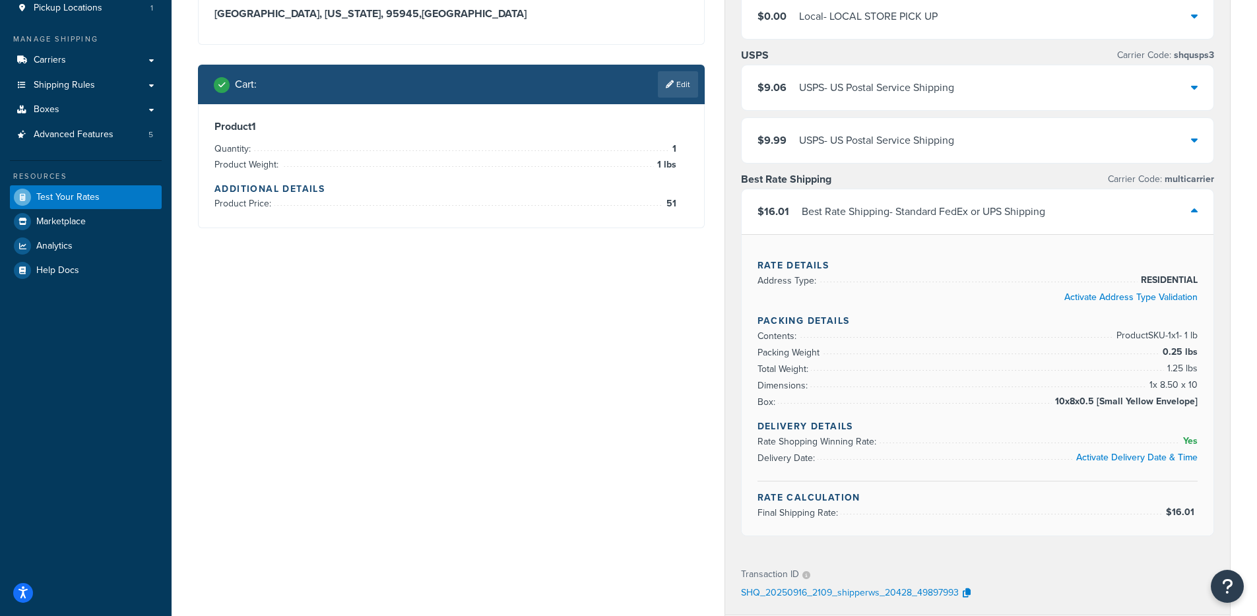
click at [900, 154] on div "$9.99 USPS - US Postal Service Shipping" at bounding box center [978, 140] width 472 height 45
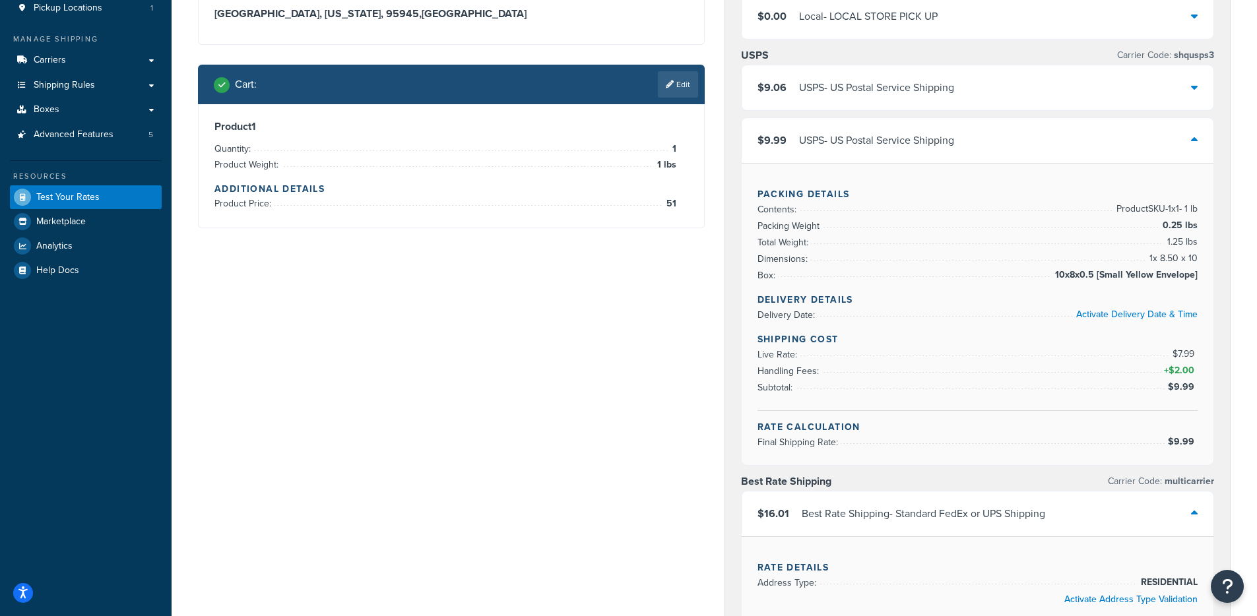
click at [887, 146] on div "USPS - US Postal Service Shipping" at bounding box center [876, 140] width 155 height 18
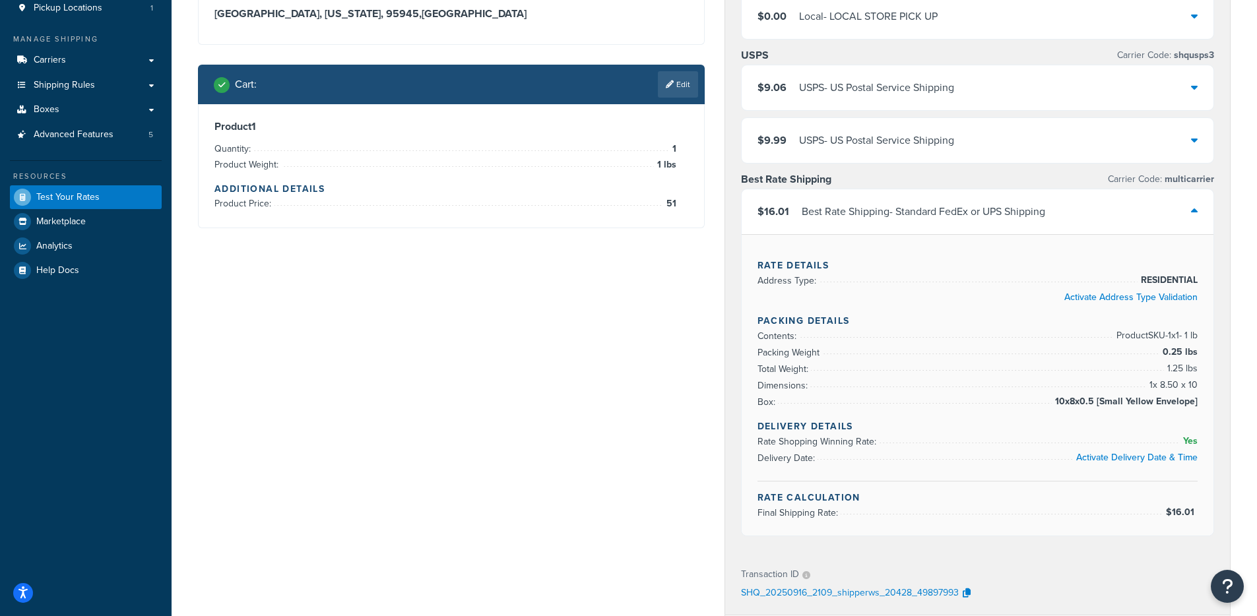
click at [872, 91] on div "USPS - US Postal Service Shipping" at bounding box center [876, 88] width 155 height 18
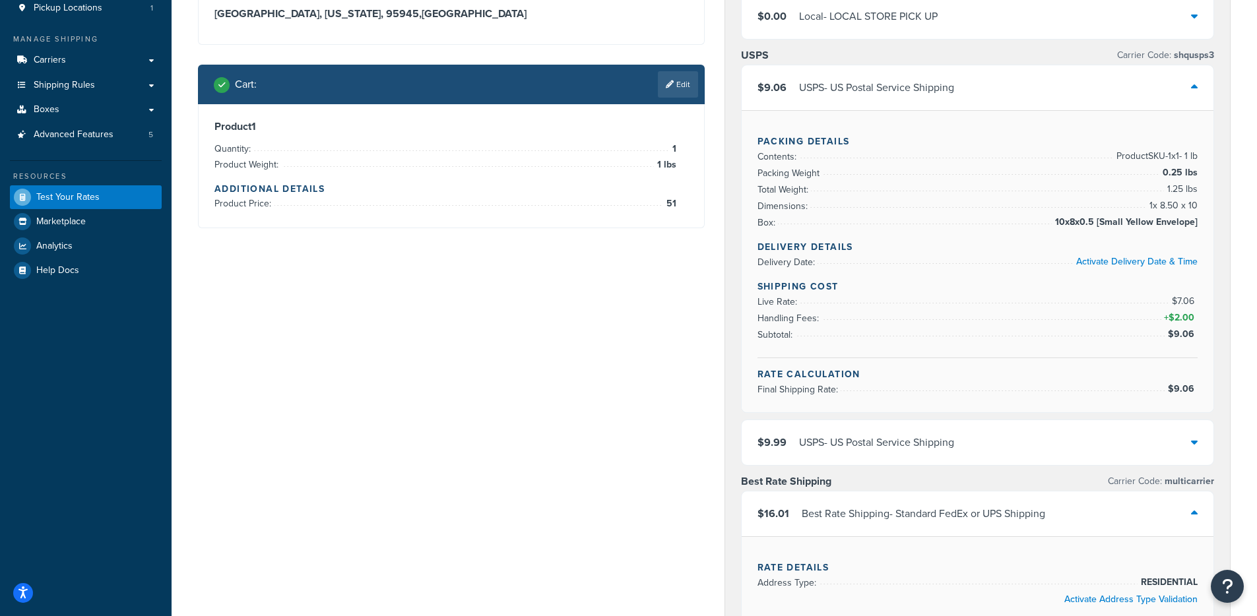
click at [875, 86] on div "USPS - US Postal Service Shipping" at bounding box center [876, 88] width 155 height 18
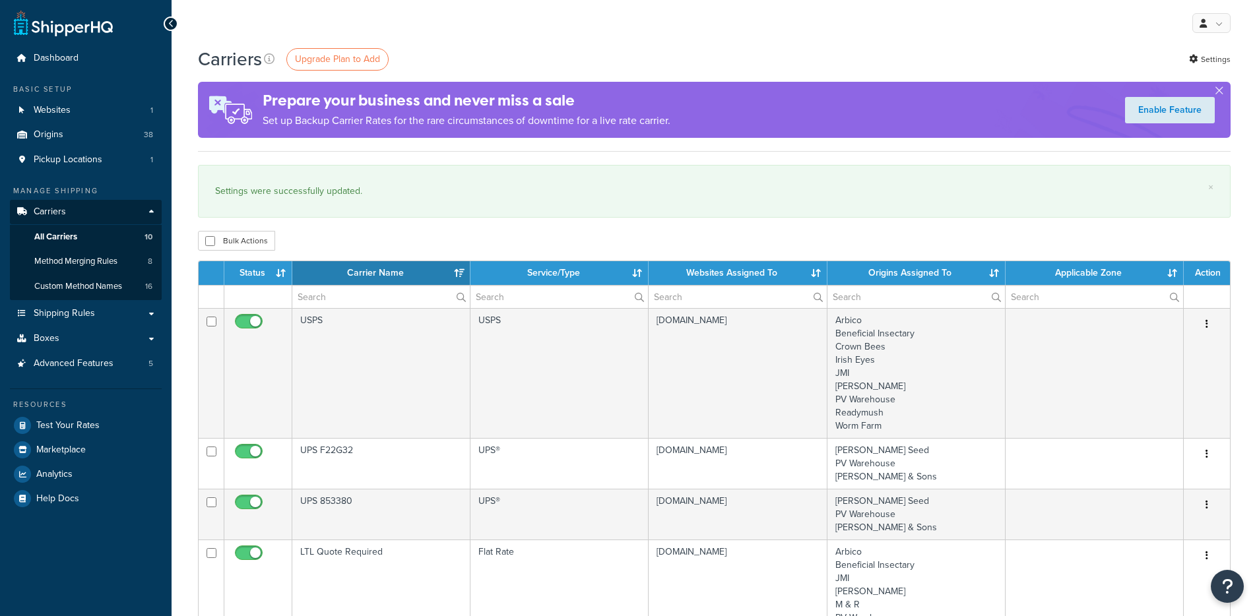
select select "15"
click at [1209, 63] on link "Settings" at bounding box center [1210, 59] width 42 height 18
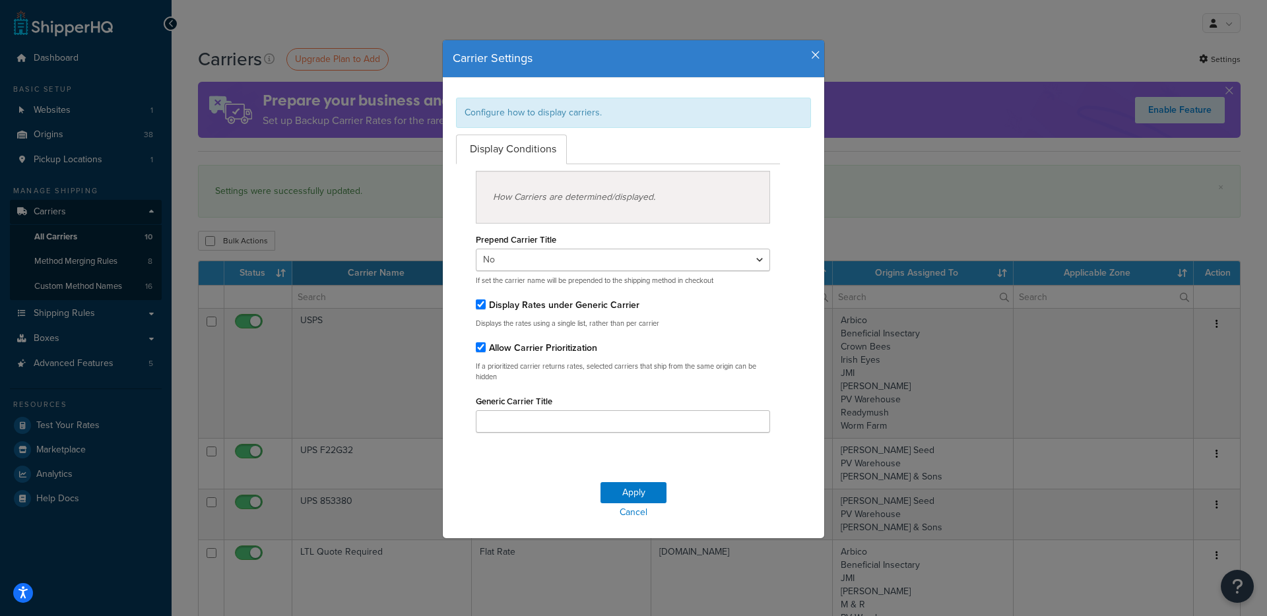
click at [515, 311] on div "Display Rates under Generic Carrier" at bounding box center [623, 305] width 294 height 18
click at [534, 310] on label "Display Rates under Generic Carrier" at bounding box center [564, 305] width 150 height 14
click at [486, 309] on input "Display Rates under Generic Carrier" at bounding box center [481, 305] width 10 height 10
checkbox input "false"
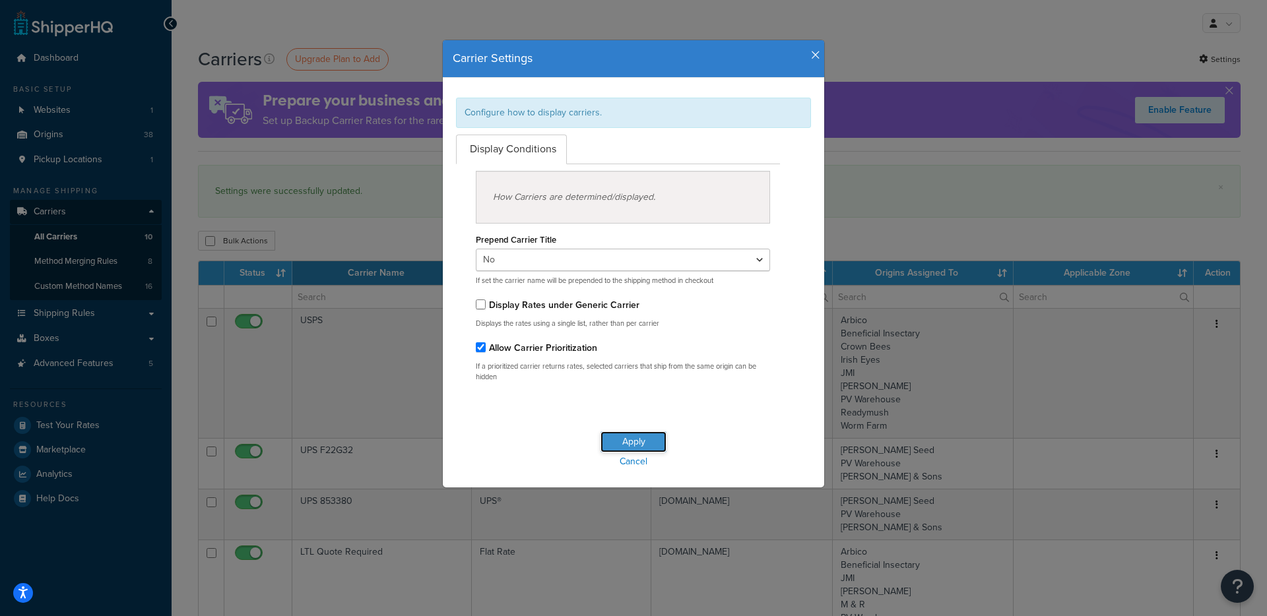
click at [625, 439] on button "Apply" at bounding box center [633, 441] width 66 height 21
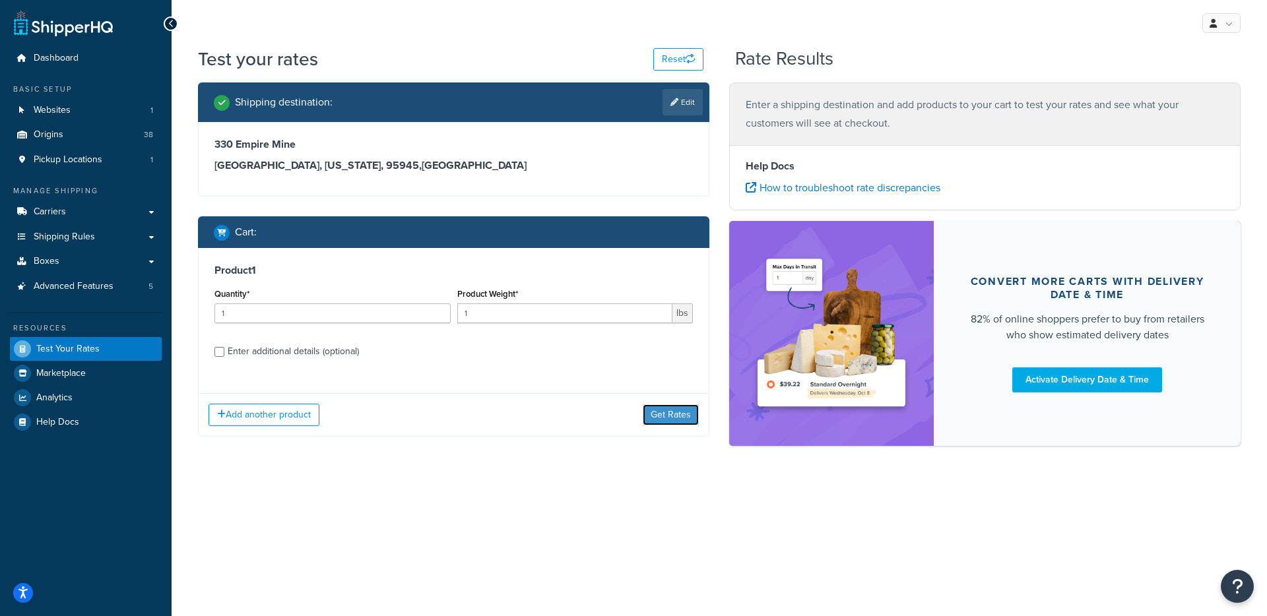
click at [678, 420] on button "Get Rates" at bounding box center [671, 414] width 56 height 21
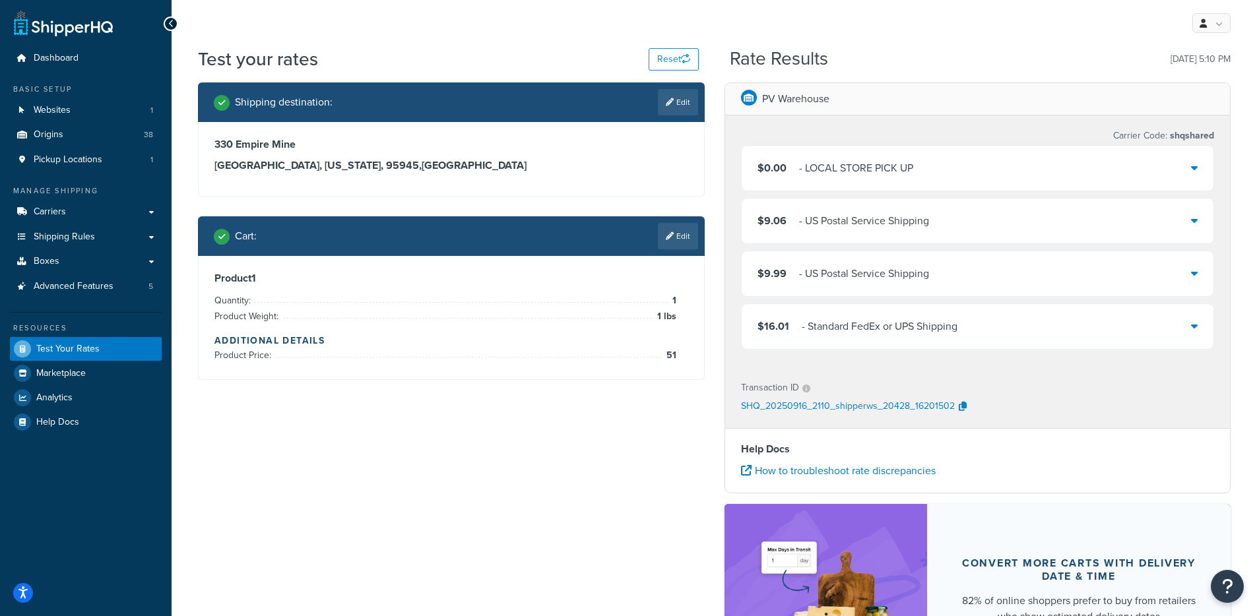
click at [870, 336] on div "$16.01 - Standard FedEx or UPS Shipping" at bounding box center [978, 326] width 472 height 45
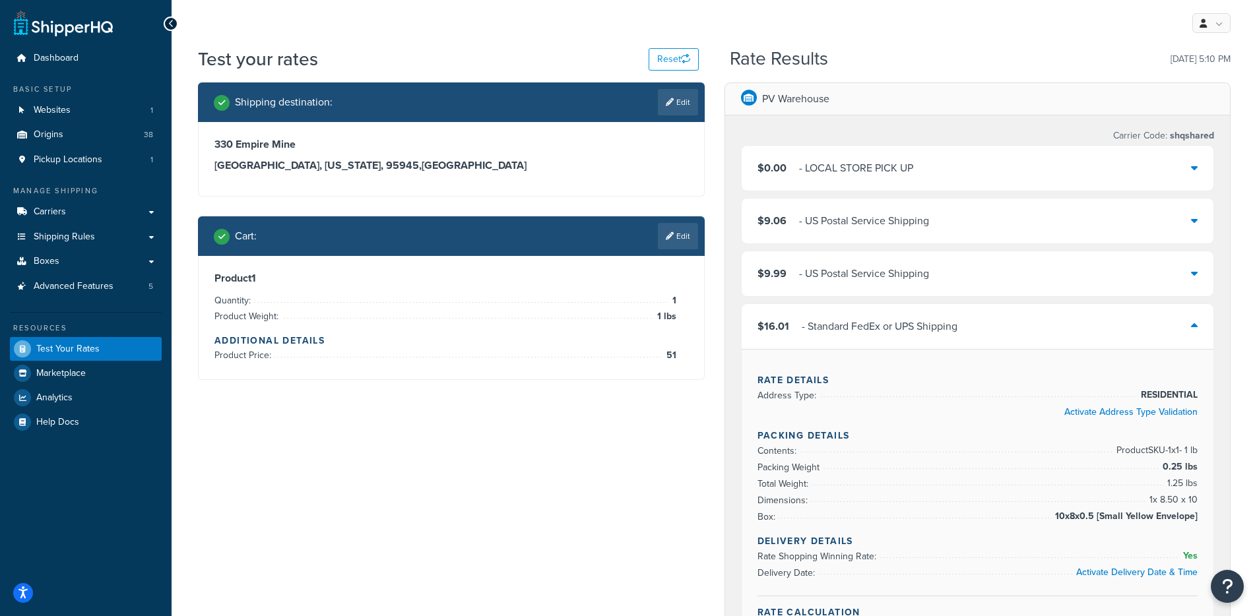
click at [873, 290] on div "$9.99 - US Postal Service Shipping" at bounding box center [978, 273] width 472 height 45
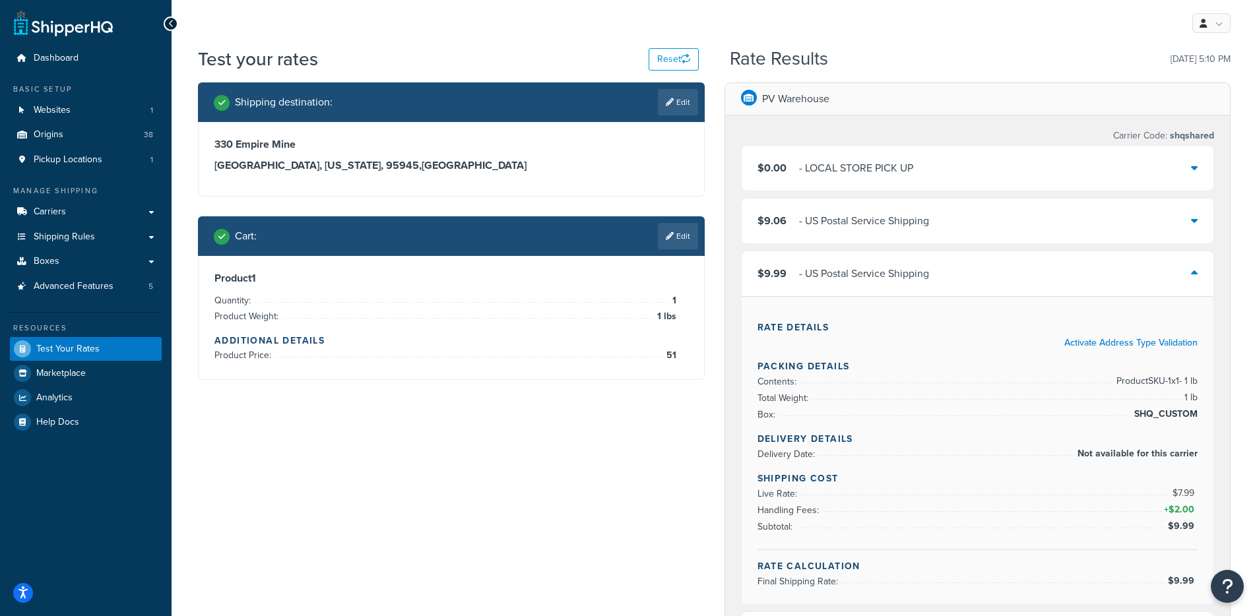
click at [873, 228] on div "- US Postal Service Shipping" at bounding box center [864, 221] width 130 height 18
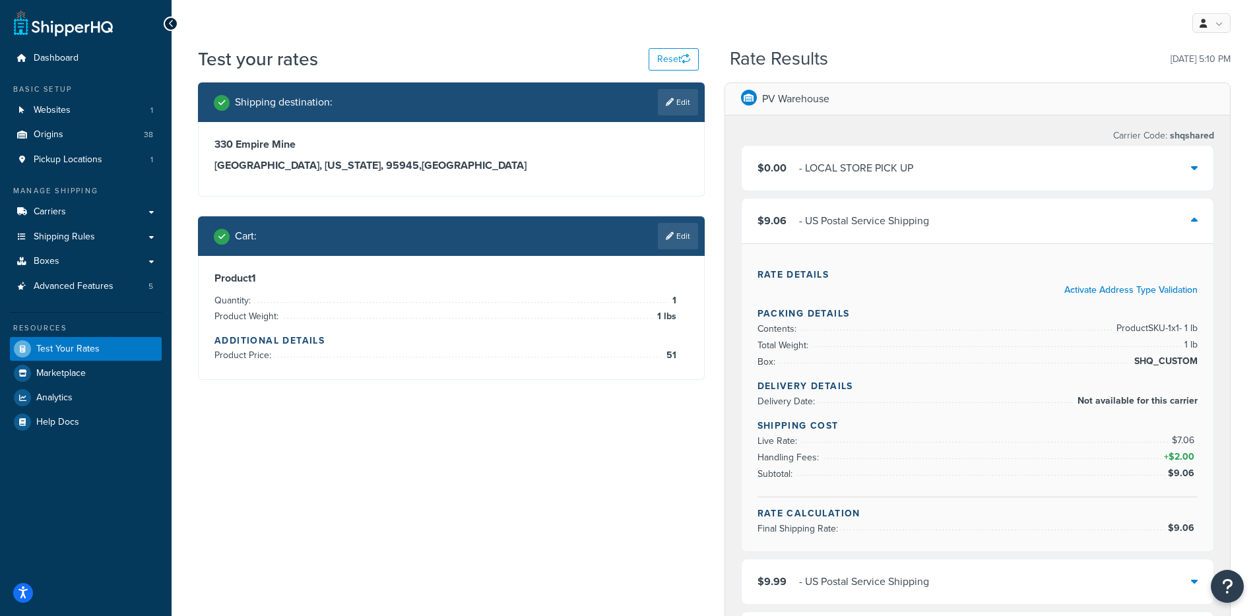
click at [877, 175] on div "- LOCAL STORE PICK UP" at bounding box center [856, 168] width 114 height 18
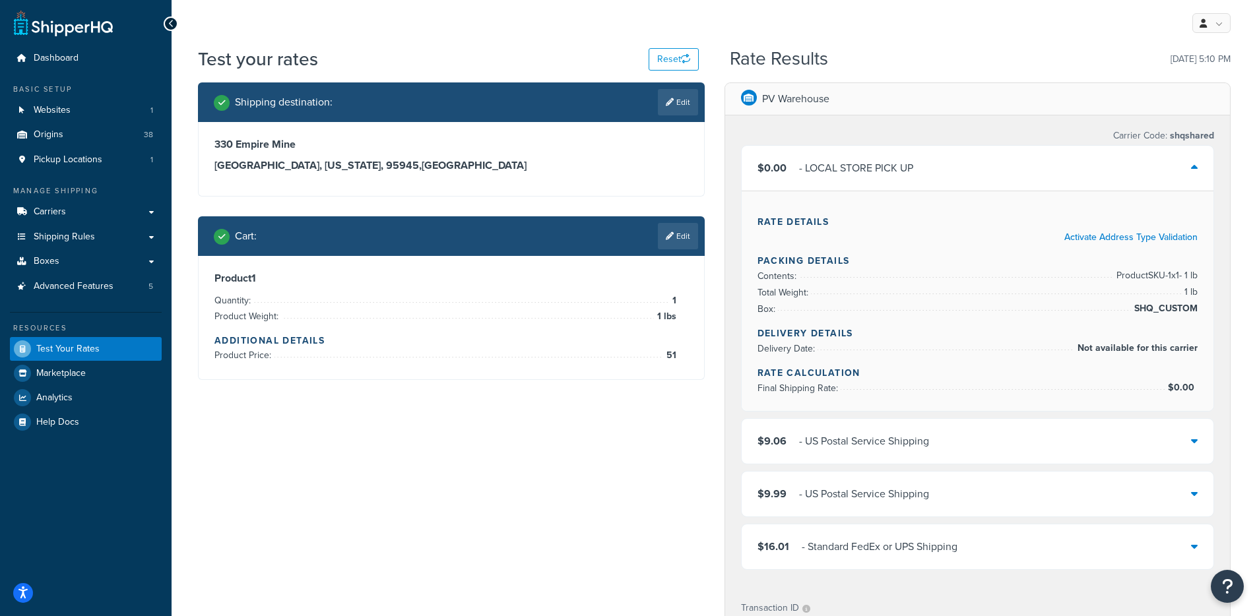
click at [873, 170] on div "- LOCAL STORE PICK UP" at bounding box center [856, 168] width 114 height 18
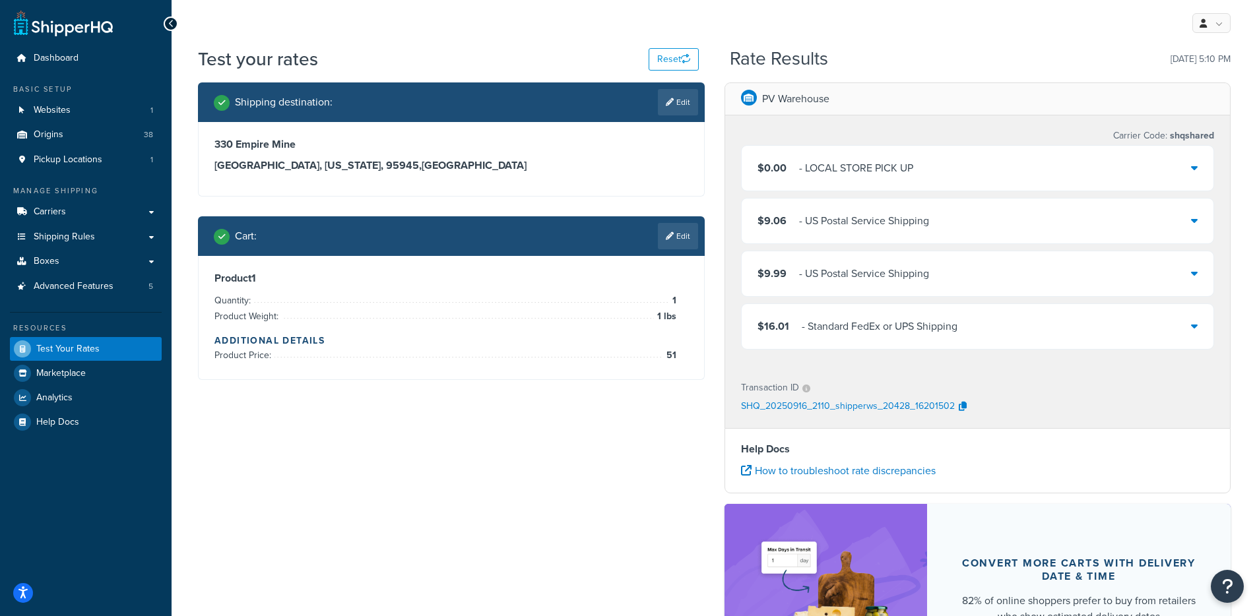
click at [854, 345] on div "$16.01 - Standard FedEx or UPS Shipping" at bounding box center [978, 326] width 472 height 45
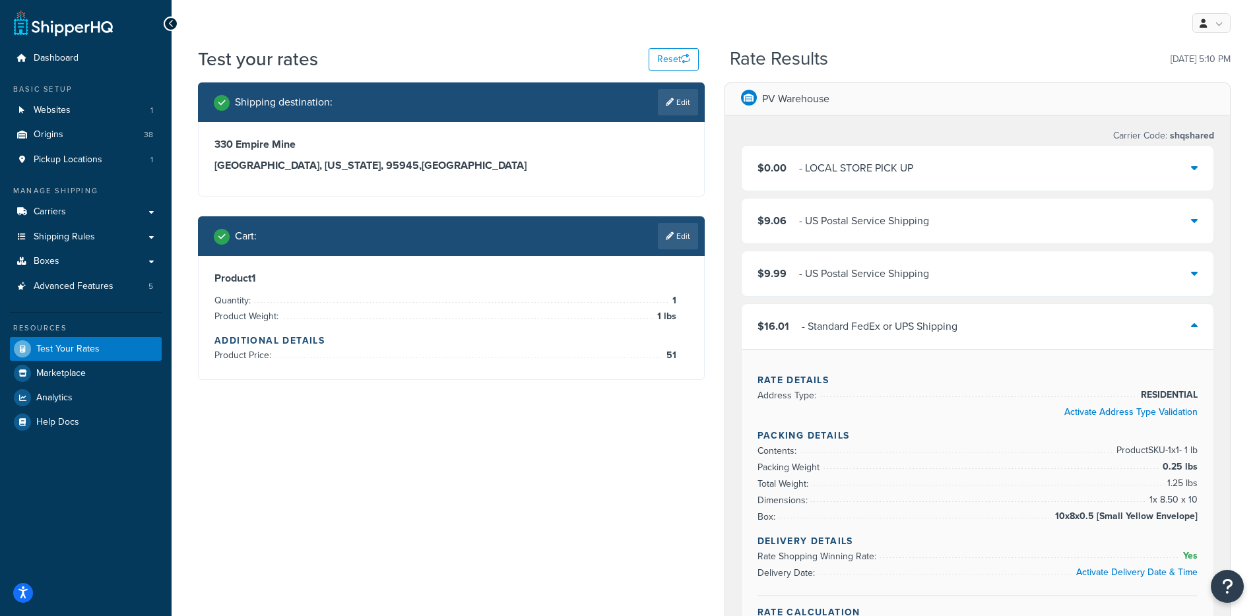
click at [846, 332] on div "- Standard FedEx or UPS Shipping" at bounding box center [880, 326] width 156 height 18
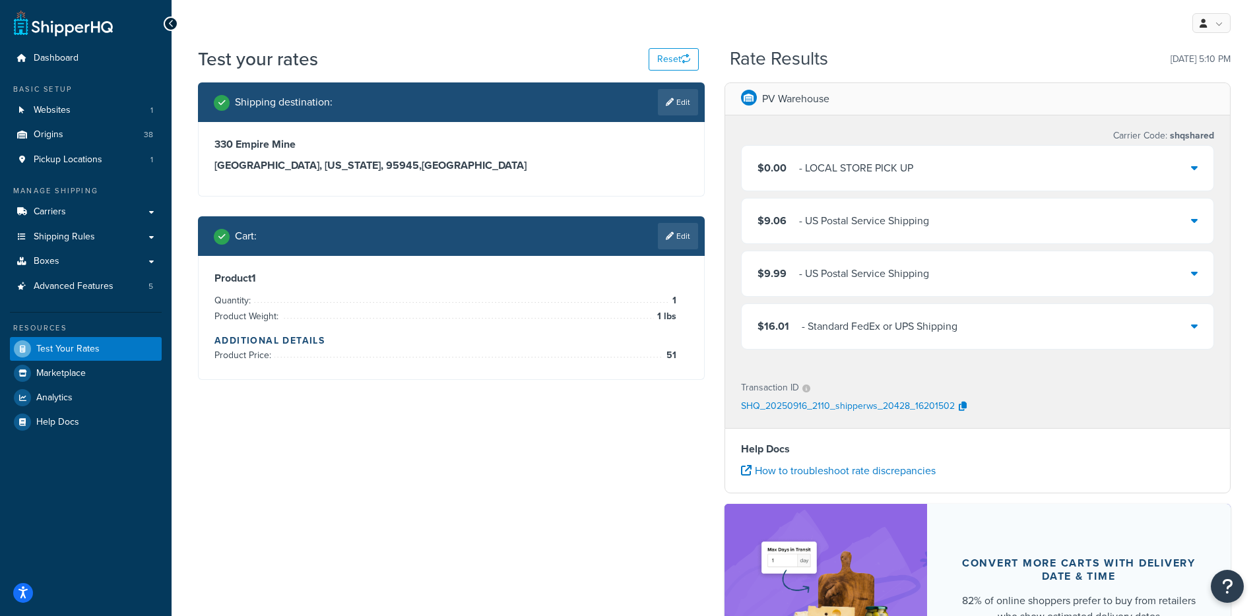
click at [846, 290] on div "$9.99 - US Postal Service Shipping" at bounding box center [978, 273] width 472 height 45
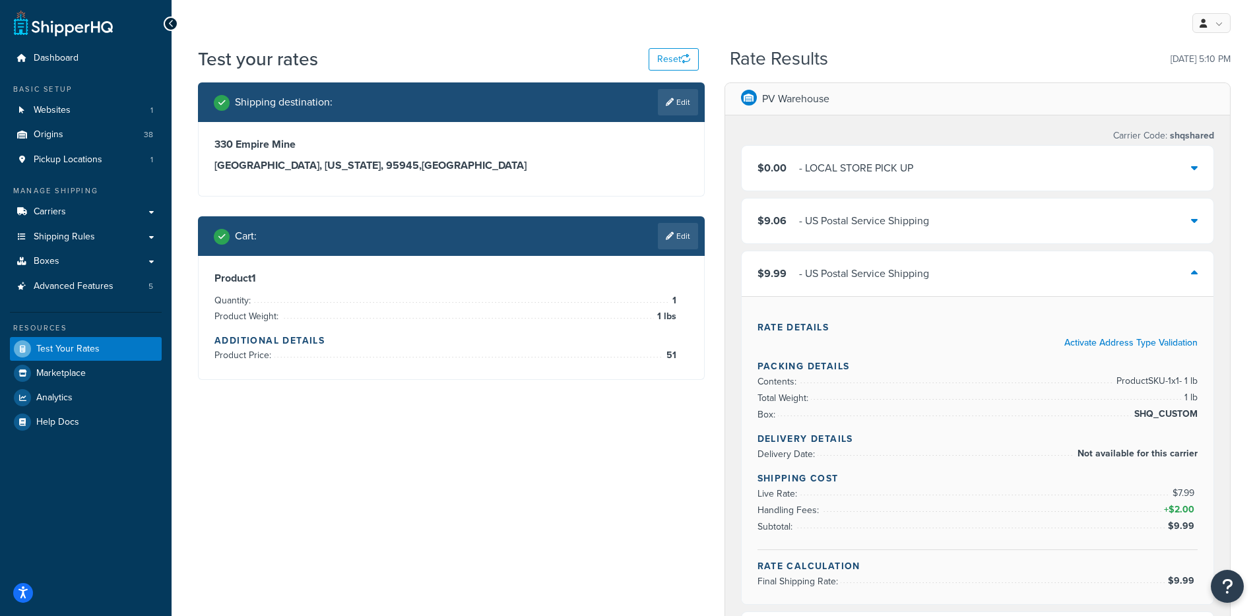
click at [846, 291] on div "$9.99 - US Postal Service Shipping" at bounding box center [978, 273] width 472 height 45
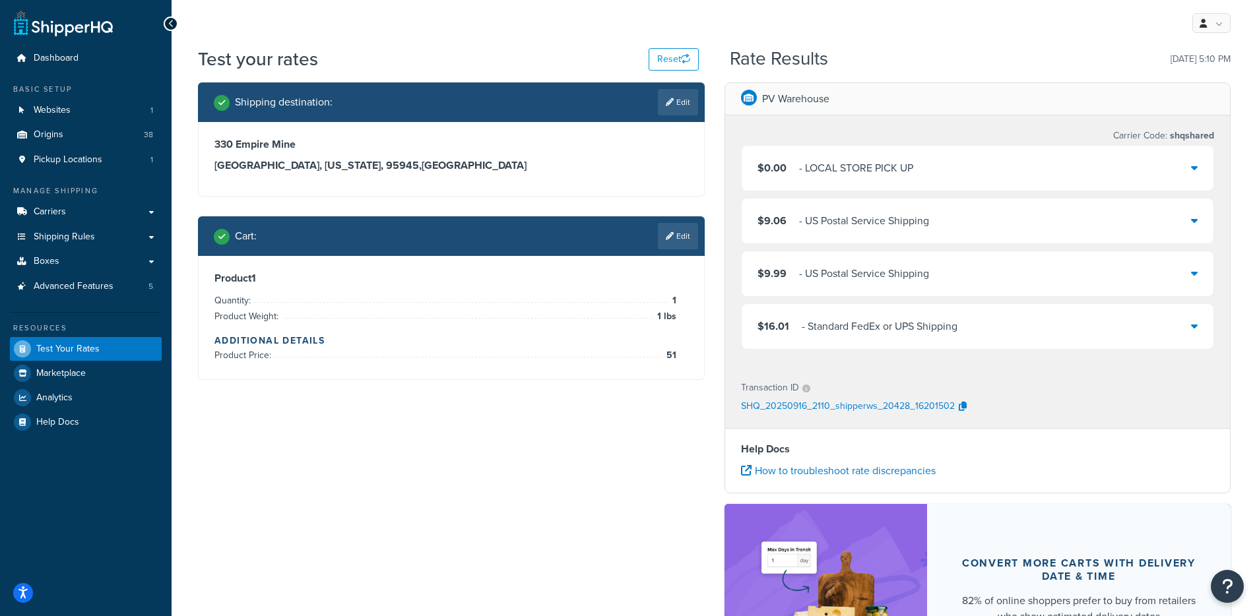
click at [849, 334] on div "- Standard FedEx or UPS Shipping" at bounding box center [880, 326] width 156 height 18
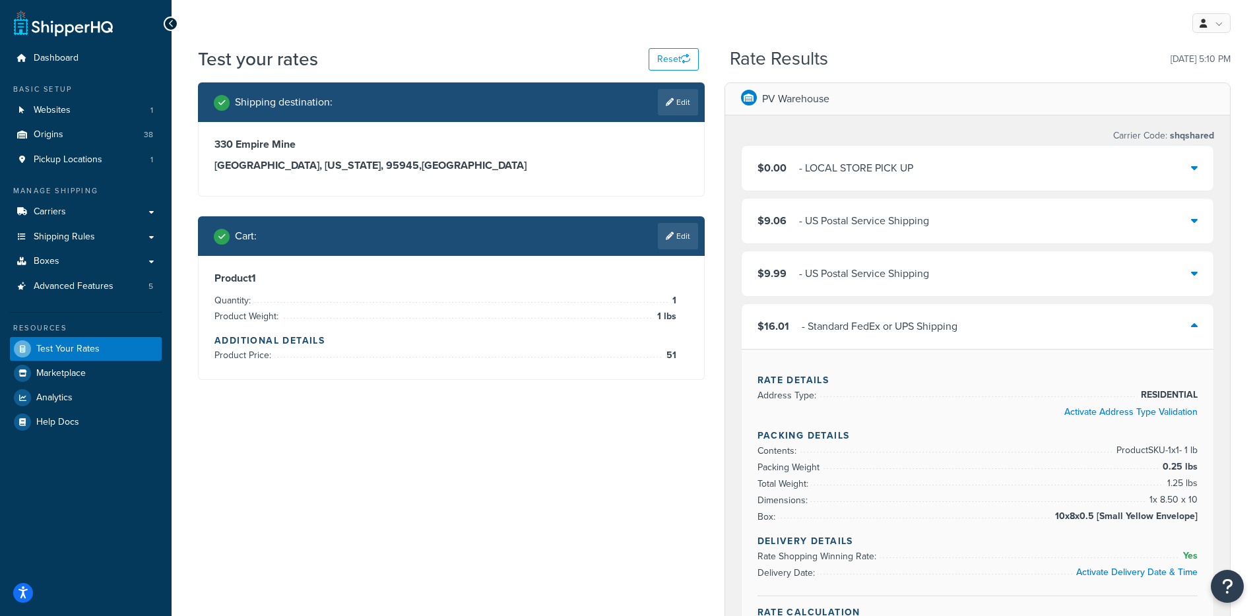
click at [866, 276] on div "- US Postal Service Shipping" at bounding box center [864, 274] width 130 height 18
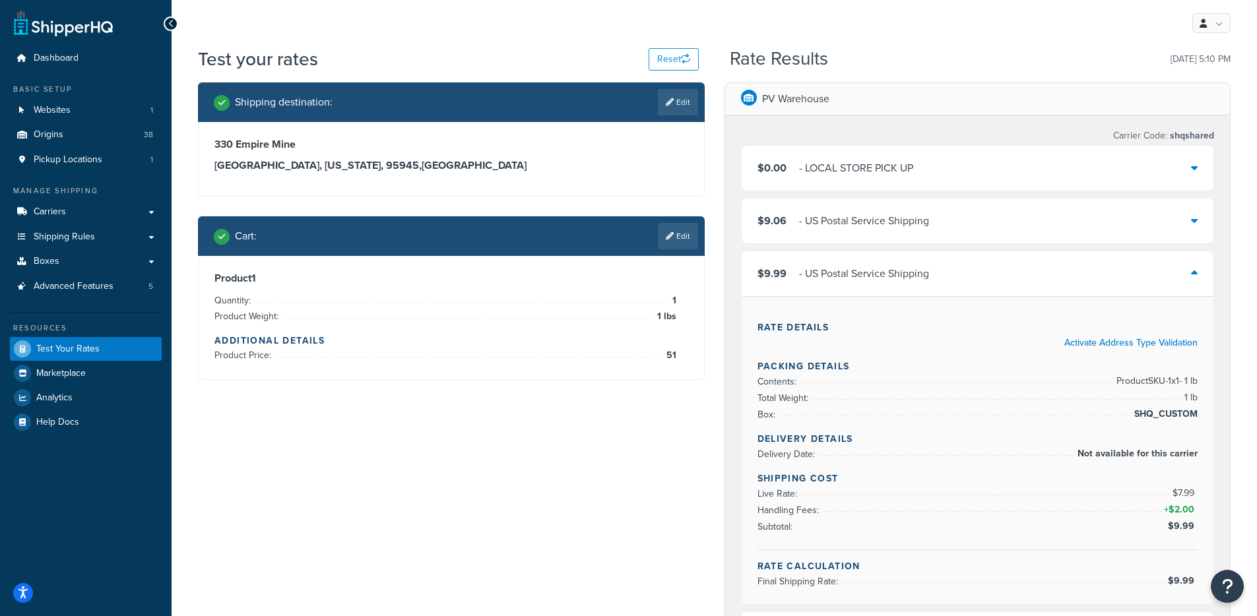
click at [853, 273] on div "- US Postal Service Shipping" at bounding box center [864, 274] width 130 height 18
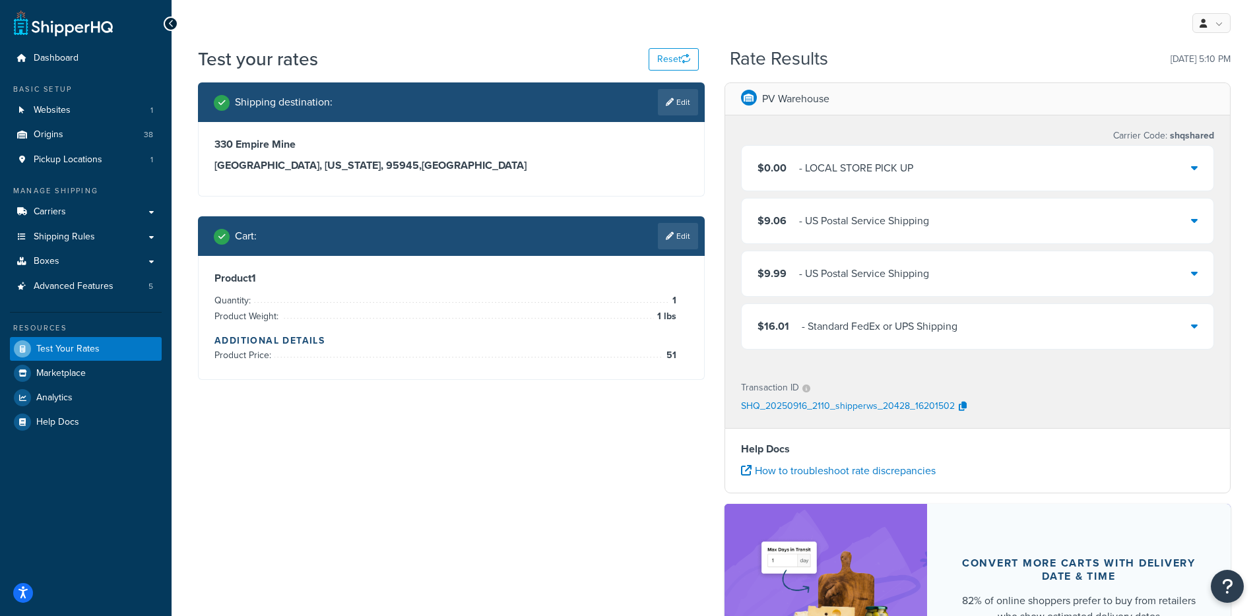
click at [883, 234] on div "$9.06 - US Postal Service Shipping" at bounding box center [978, 221] width 472 height 45
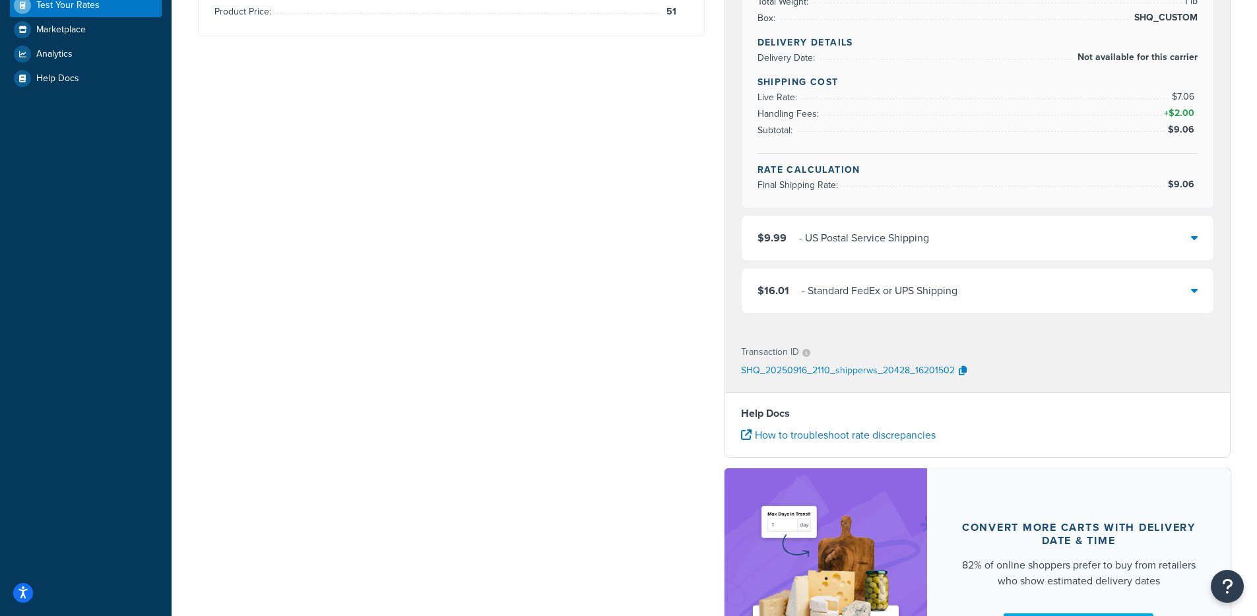
scroll to position [498, 0]
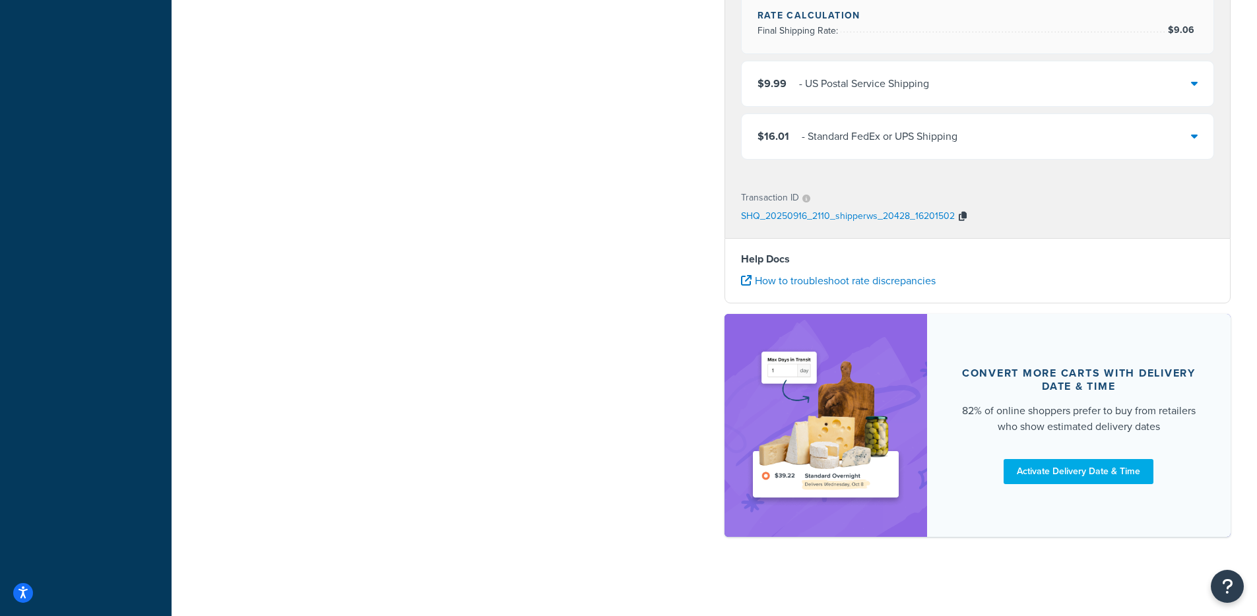
click at [962, 215] on icon "button" at bounding box center [963, 216] width 8 height 9
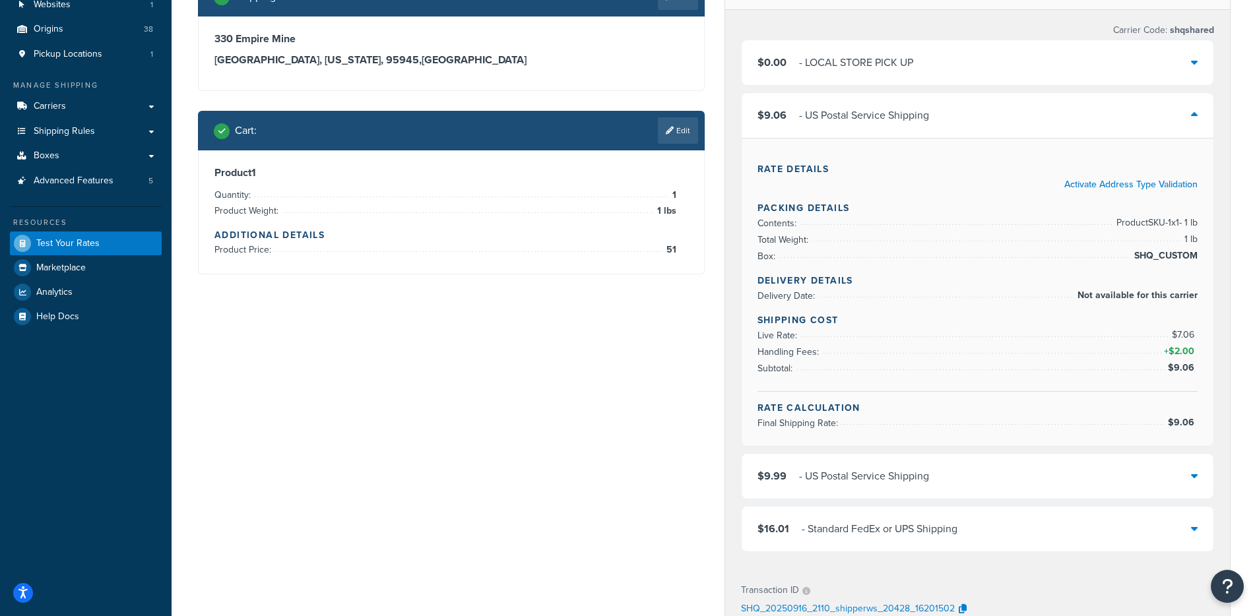
scroll to position [0, 0]
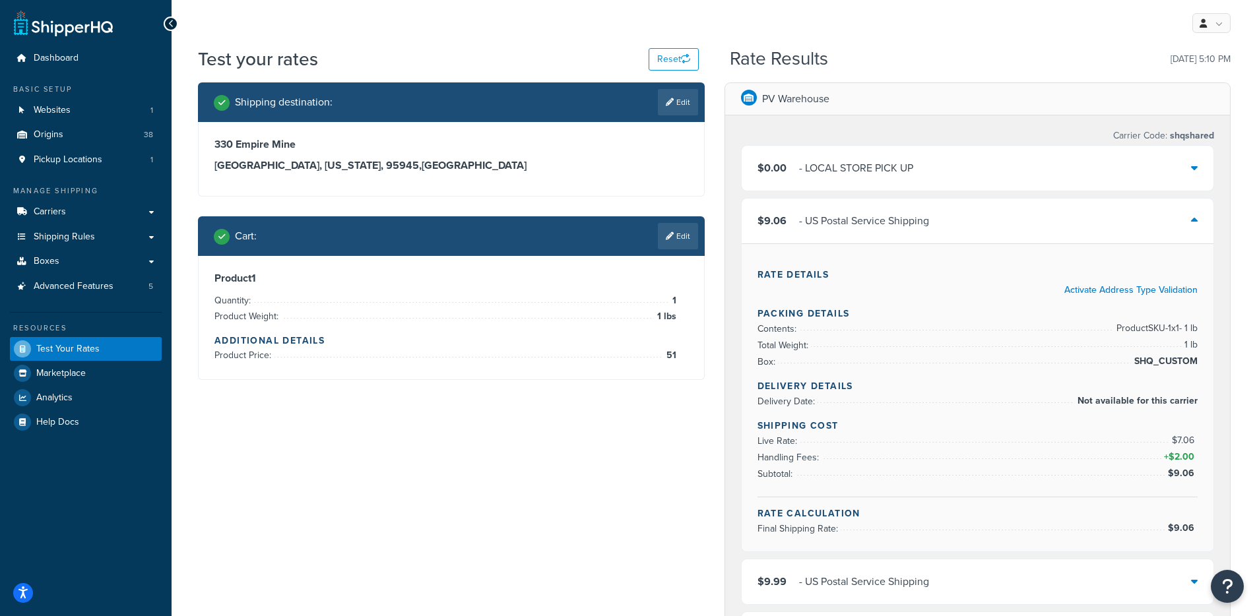
click at [875, 241] on div "$9.06 - US Postal Service Shipping" at bounding box center [978, 221] width 472 height 45
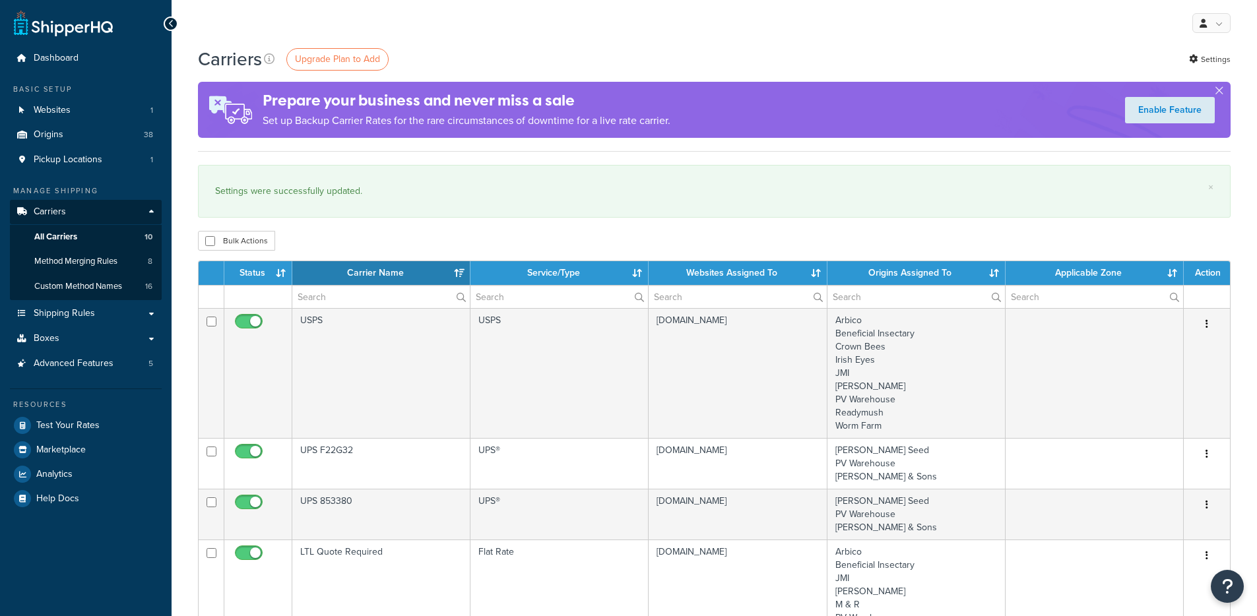
select select "15"
click at [1228, 59] on link "Settings" at bounding box center [1210, 59] width 42 height 18
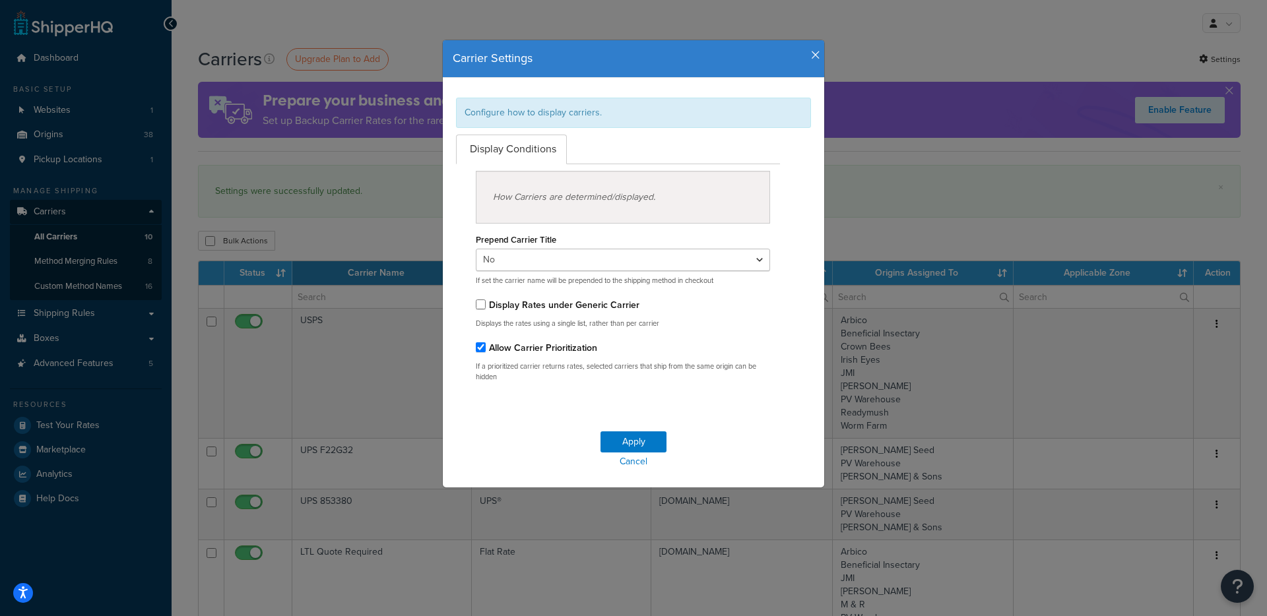
click at [811, 58] on icon "button" at bounding box center [815, 55] width 9 height 12
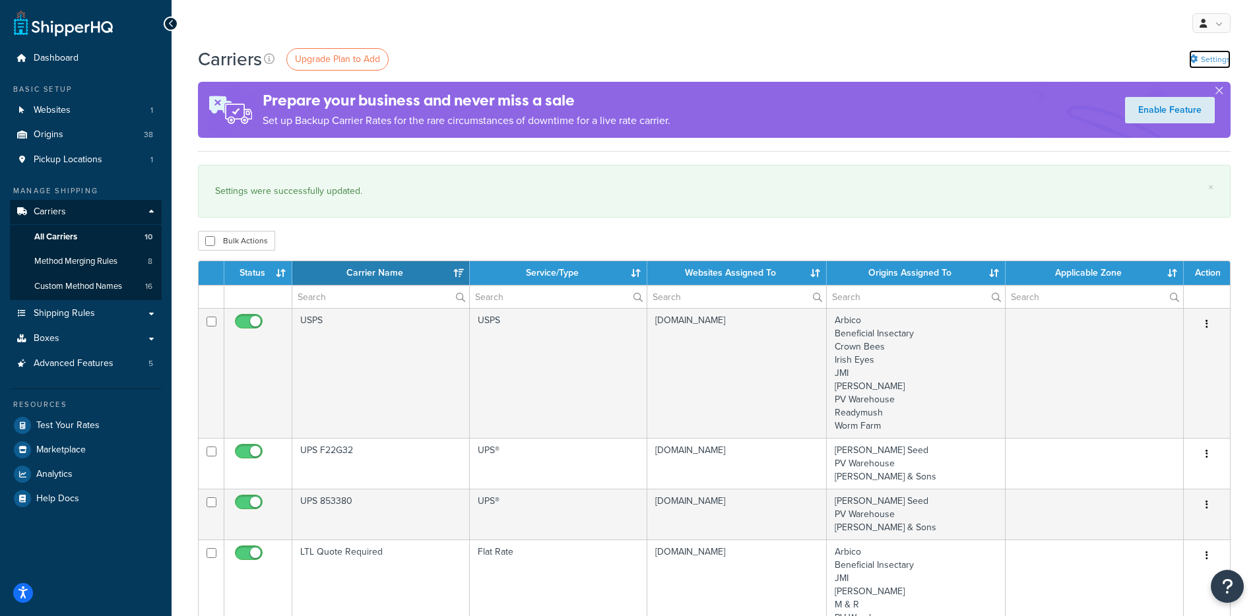
click at [1219, 58] on link "Settings" at bounding box center [1210, 59] width 42 height 18
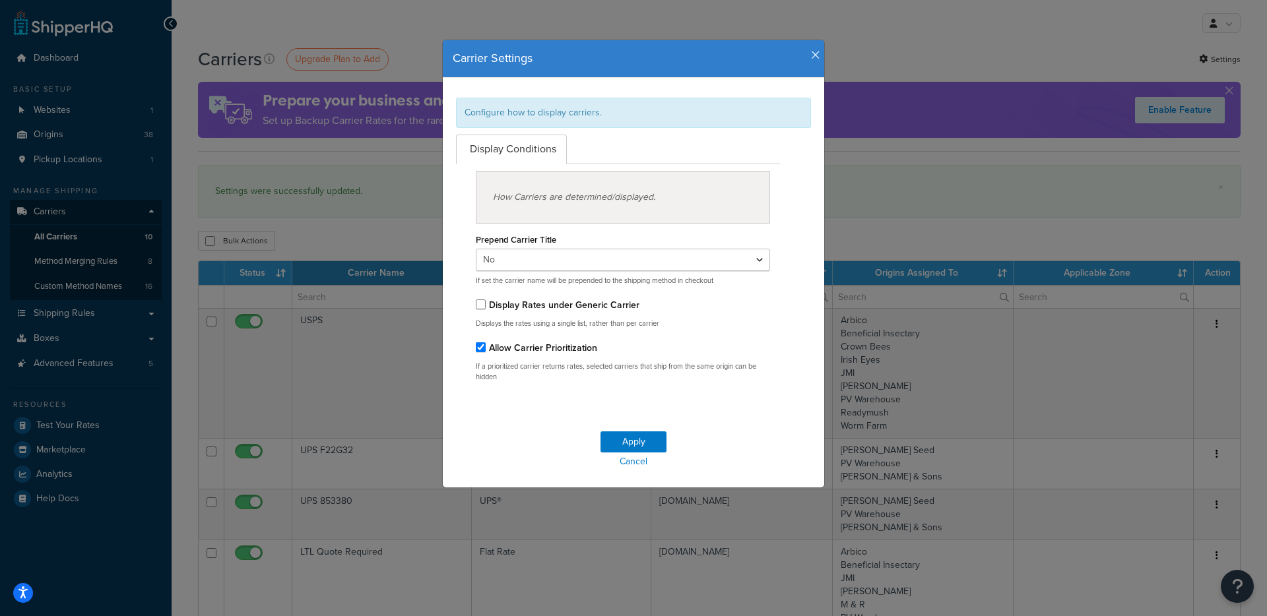
click at [811, 57] on icon "button" at bounding box center [815, 55] width 9 height 12
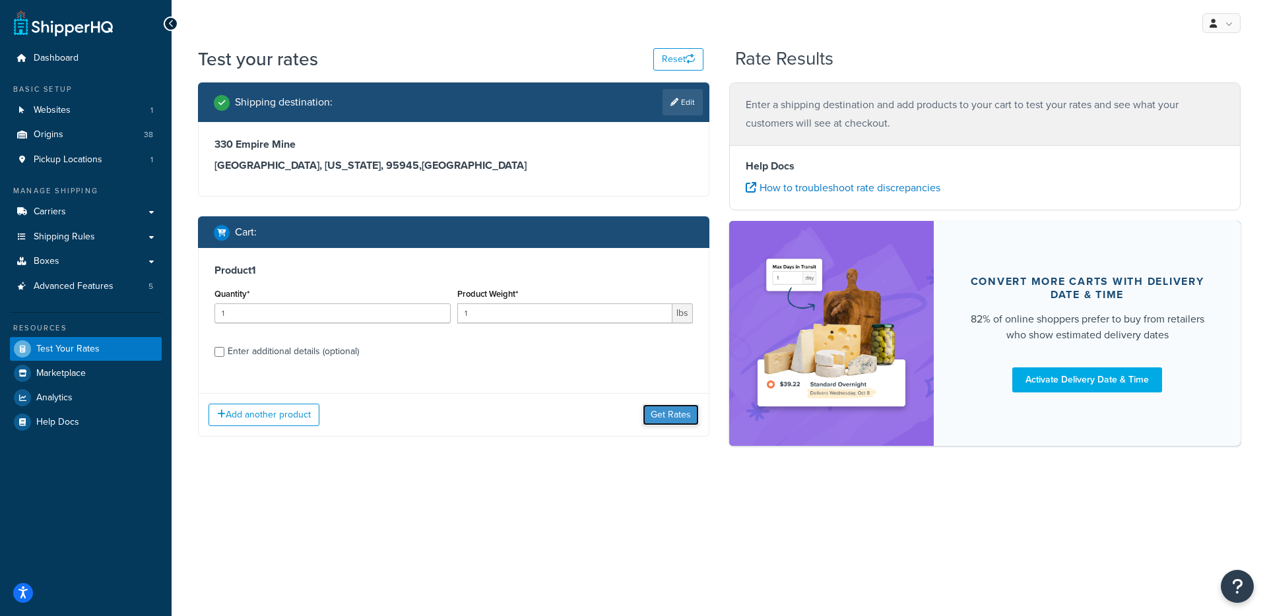
click at [695, 408] on button "Get Rates" at bounding box center [671, 414] width 56 height 21
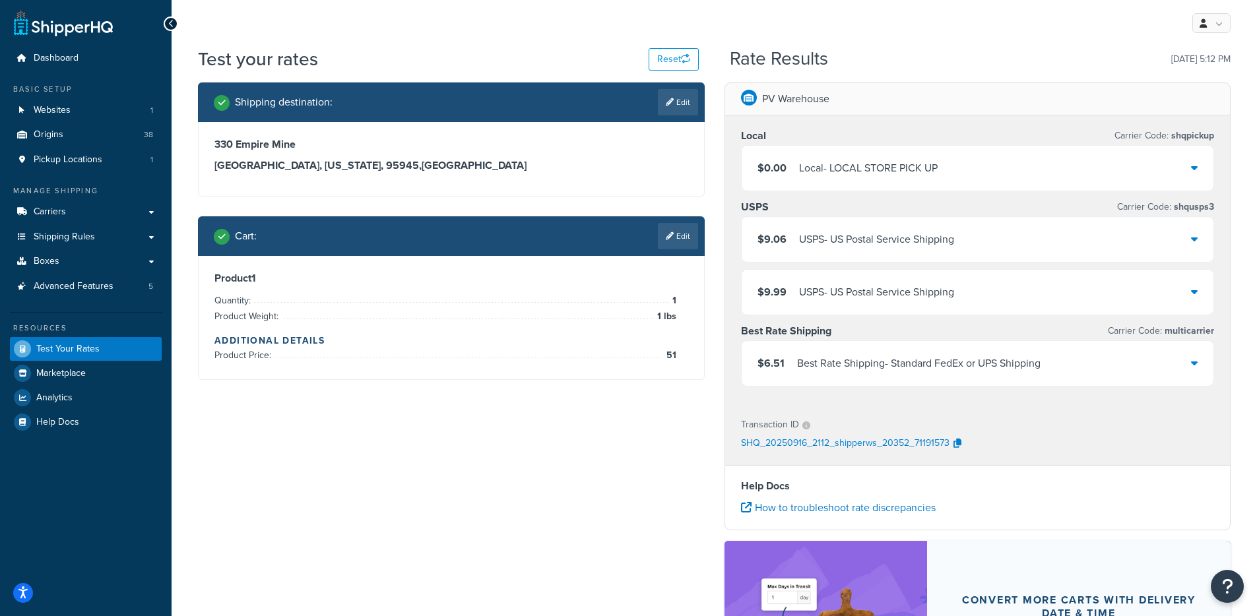
click at [859, 369] on div "Best Rate Shipping - Standard FedEx or UPS Shipping" at bounding box center [918, 363] width 243 height 18
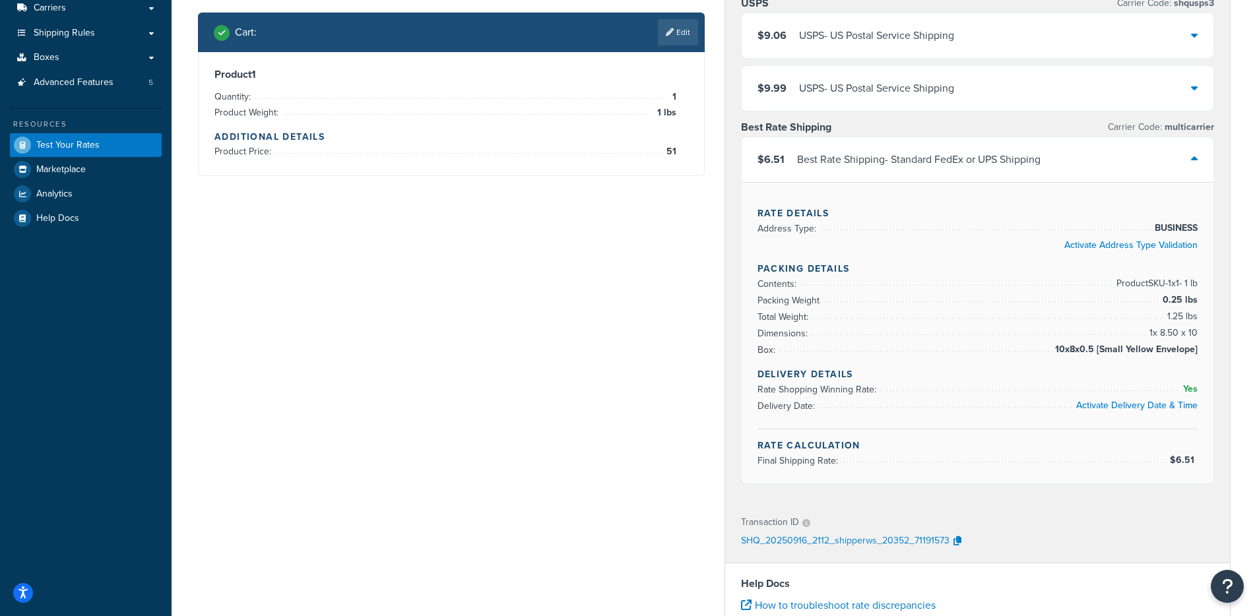
scroll to position [216, 0]
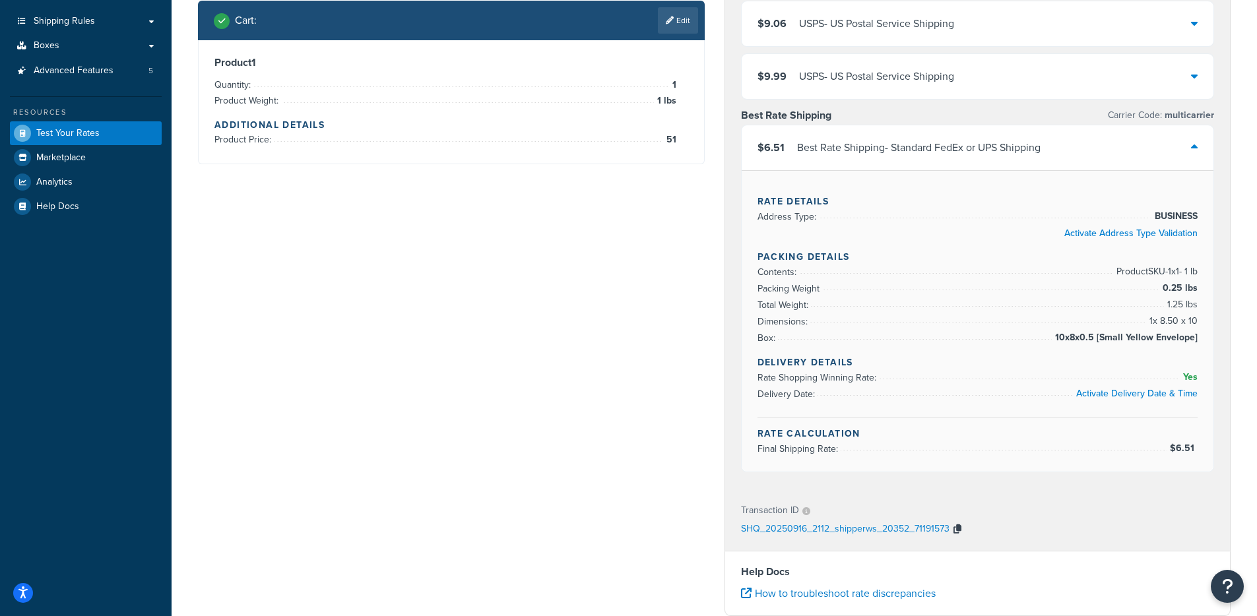
click at [959, 524] on icon "button" at bounding box center [957, 528] width 8 height 9
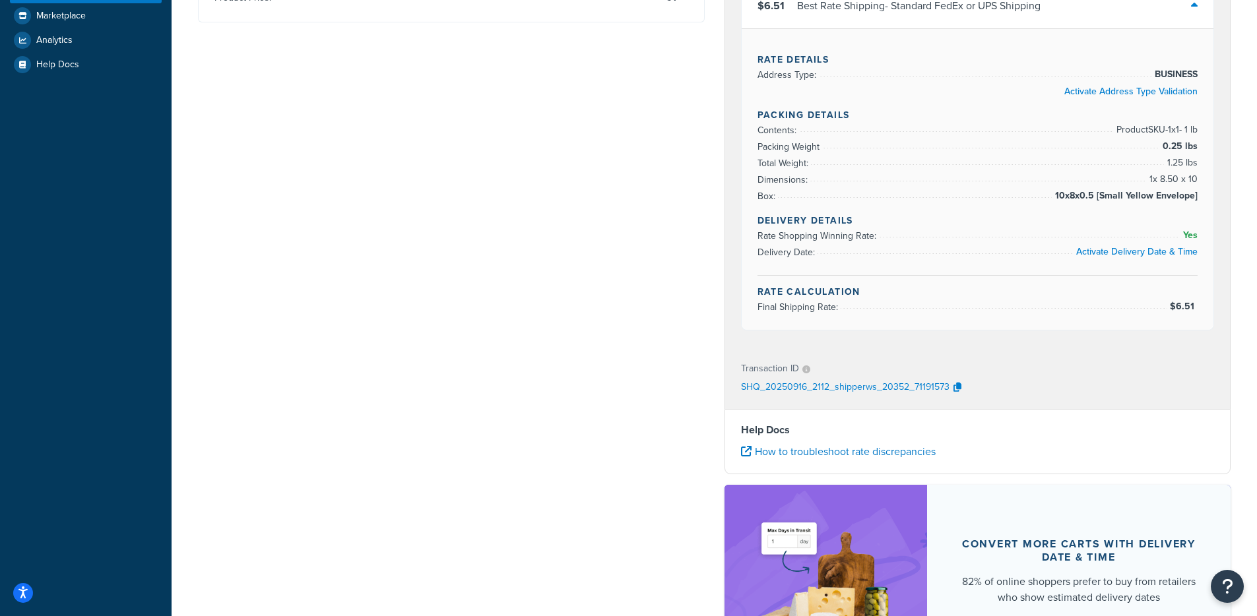
scroll to position [367, 0]
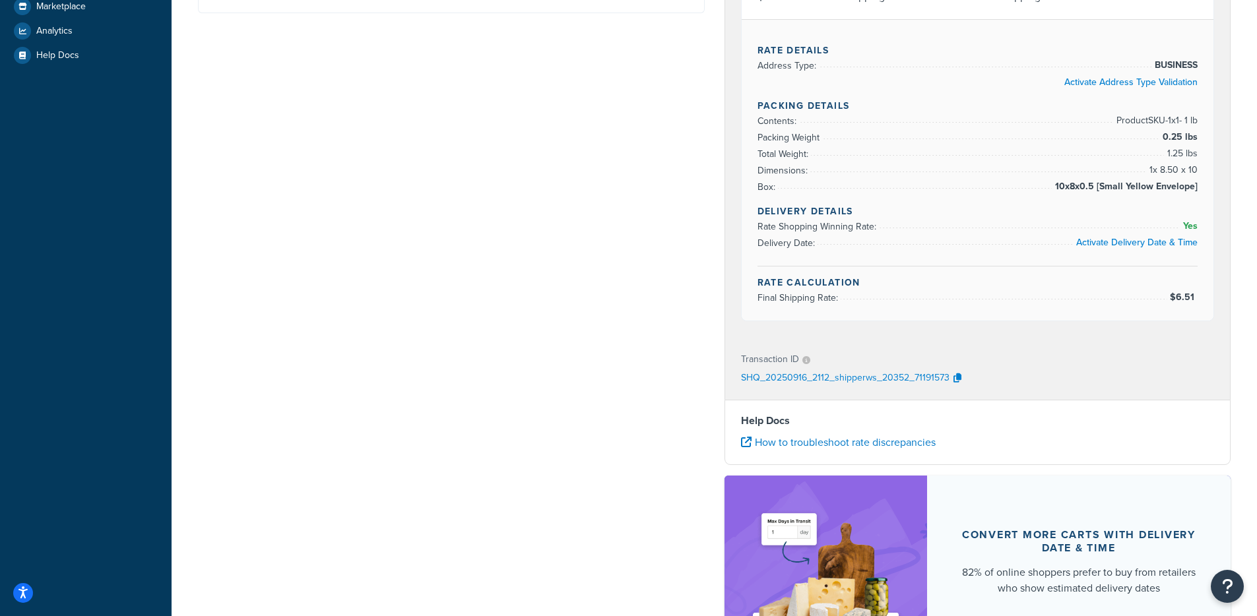
click at [695, 415] on div "Shipping destination : Edit [STREET_ADDRESS][US_STATE] Cart : Edit Product 1 Qu…" at bounding box center [714, 214] width 1052 height 996
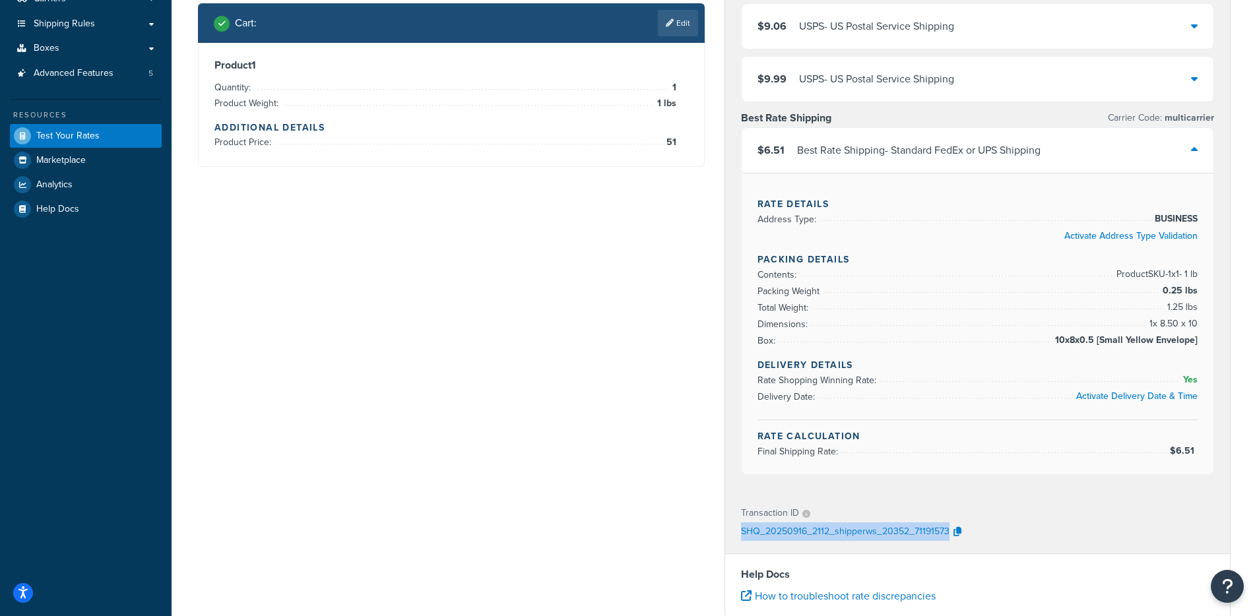
scroll to position [0, 0]
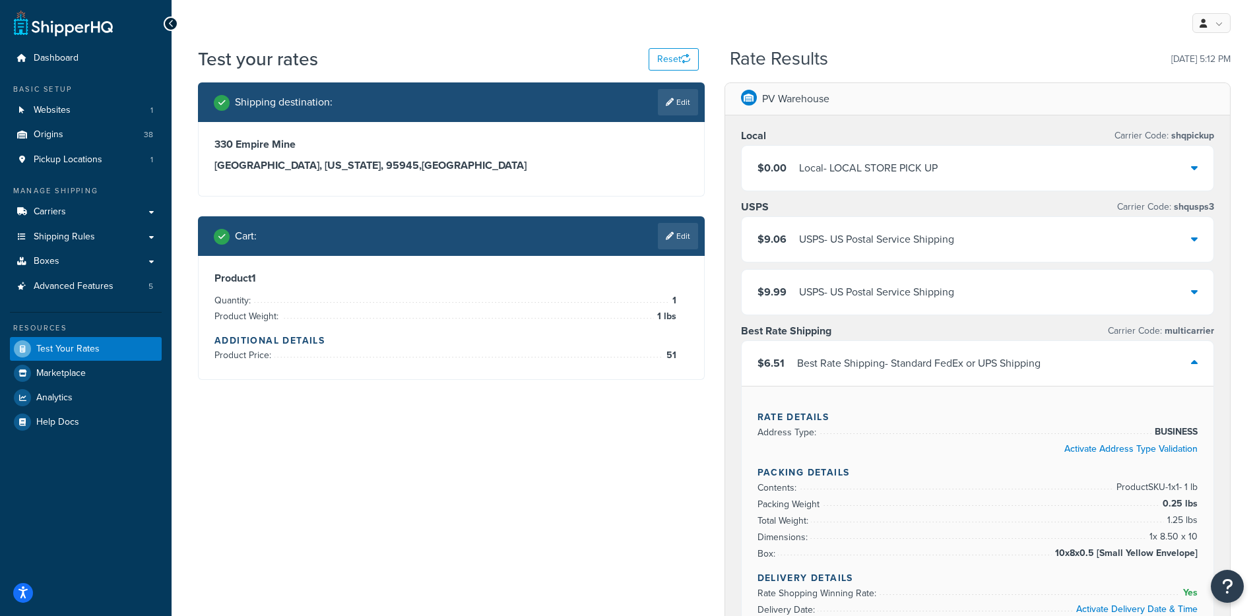
click at [897, 348] on div "$6.51 Best Rate Shipping - Standard FedEx or UPS Shipping" at bounding box center [978, 363] width 472 height 45
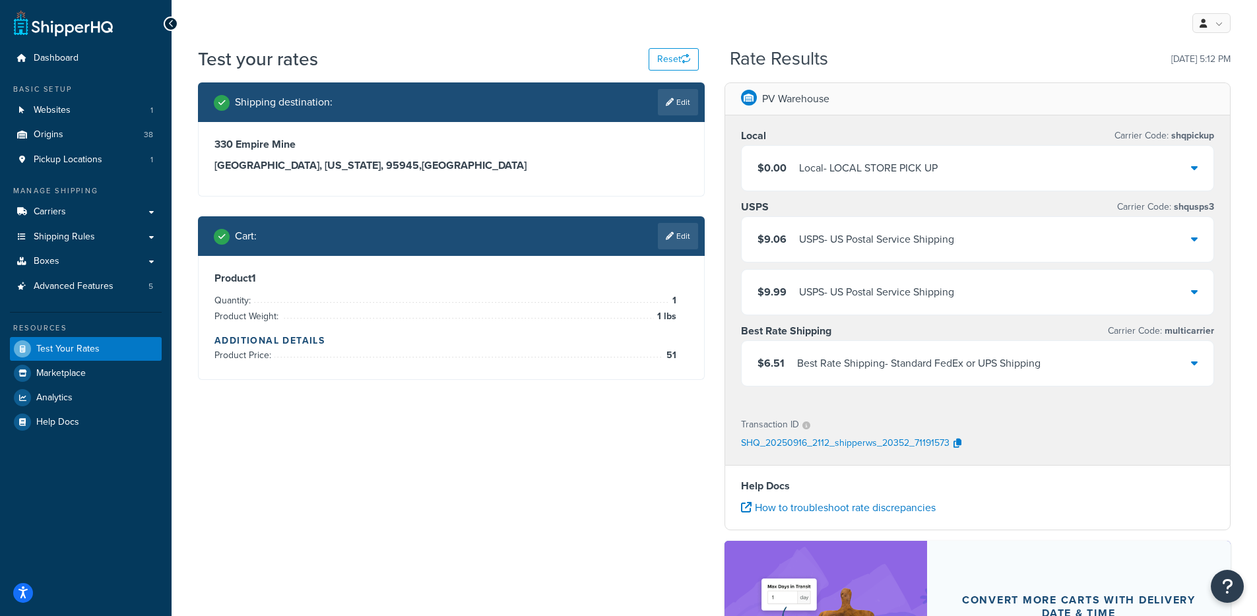
click at [684, 226] on link "Edit" at bounding box center [678, 236] width 40 height 26
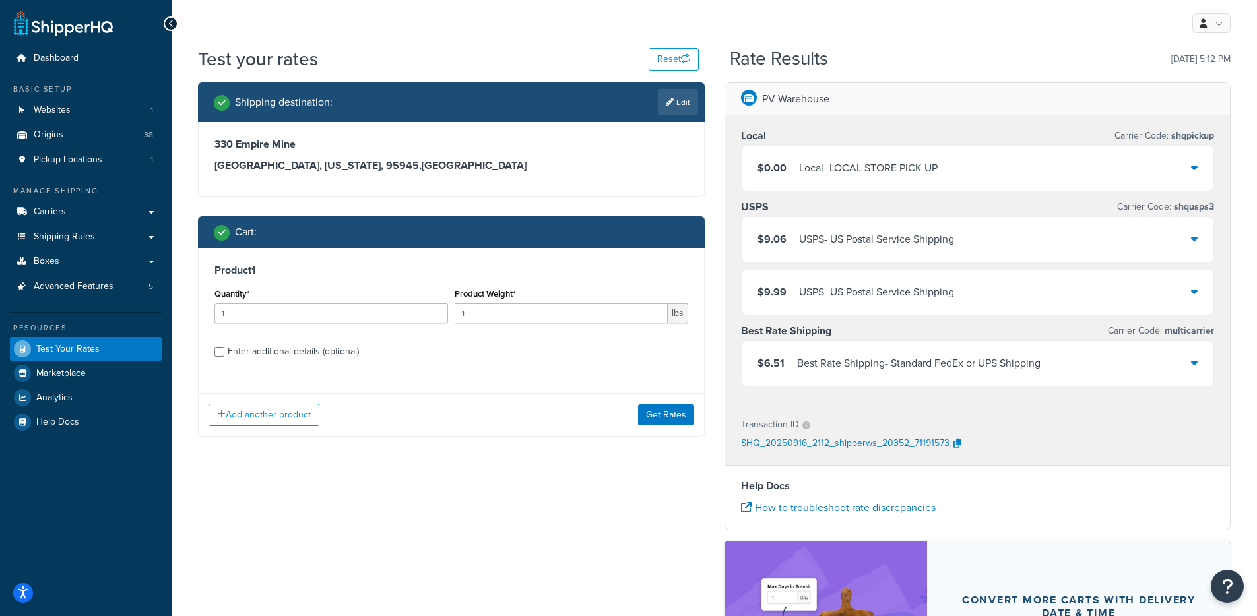
click at [810, 237] on div "USPS - US Postal Service Shipping" at bounding box center [876, 239] width 155 height 18
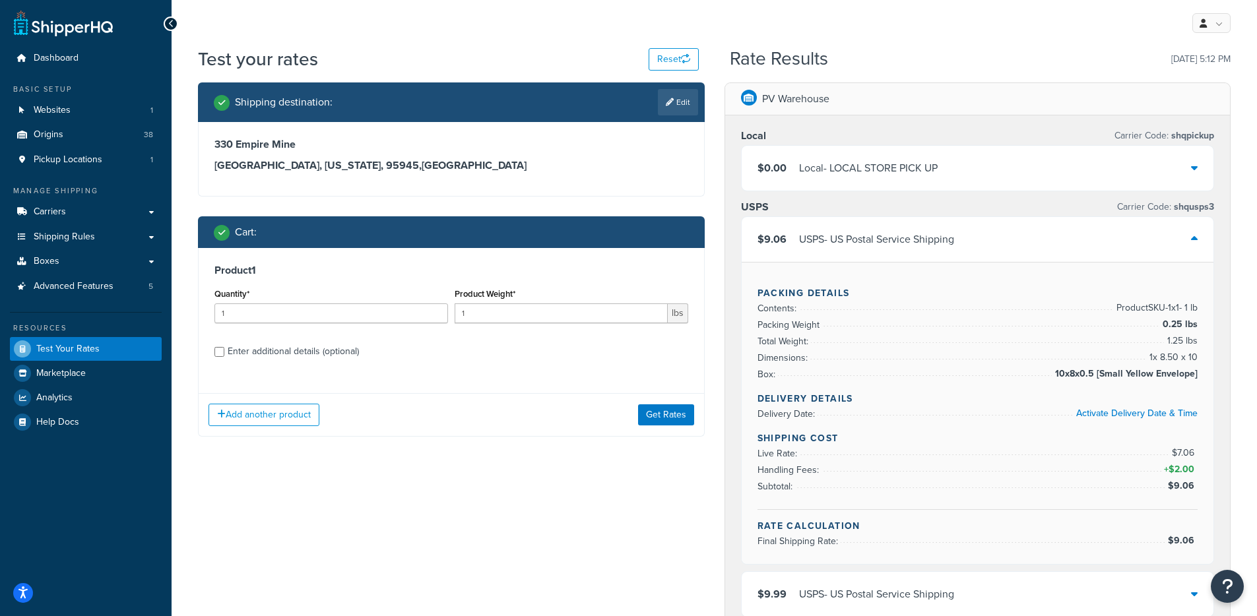
click at [819, 239] on div "USPS - US Postal Service Shipping" at bounding box center [876, 239] width 155 height 18
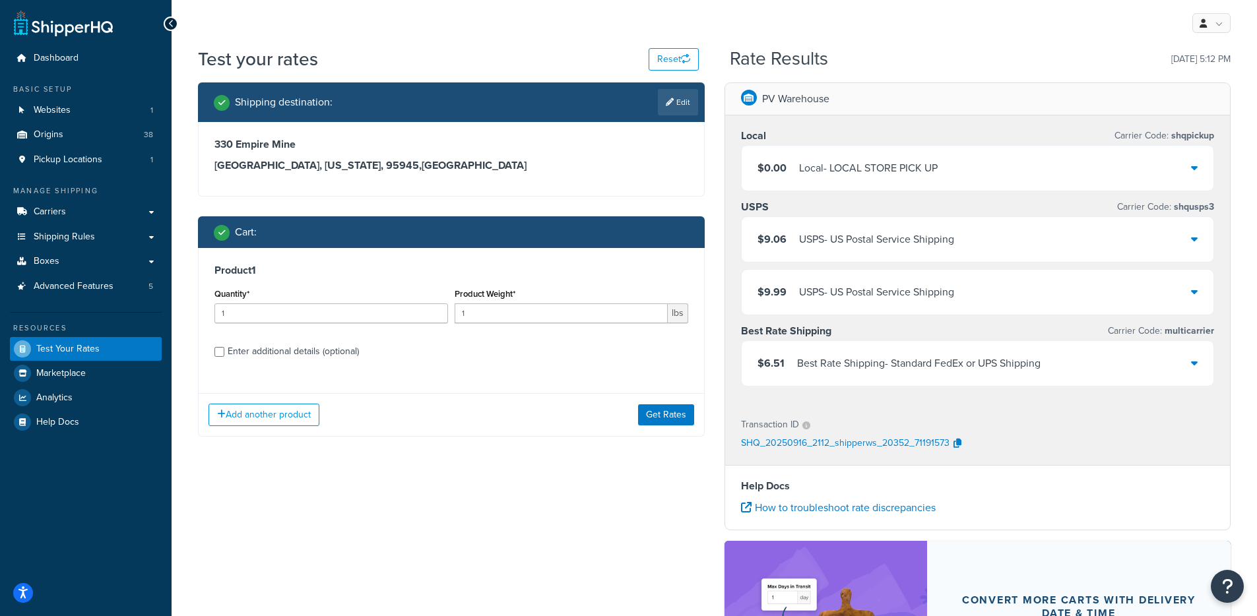
click at [819, 239] on div "USPS - US Postal Service Shipping" at bounding box center [876, 239] width 155 height 18
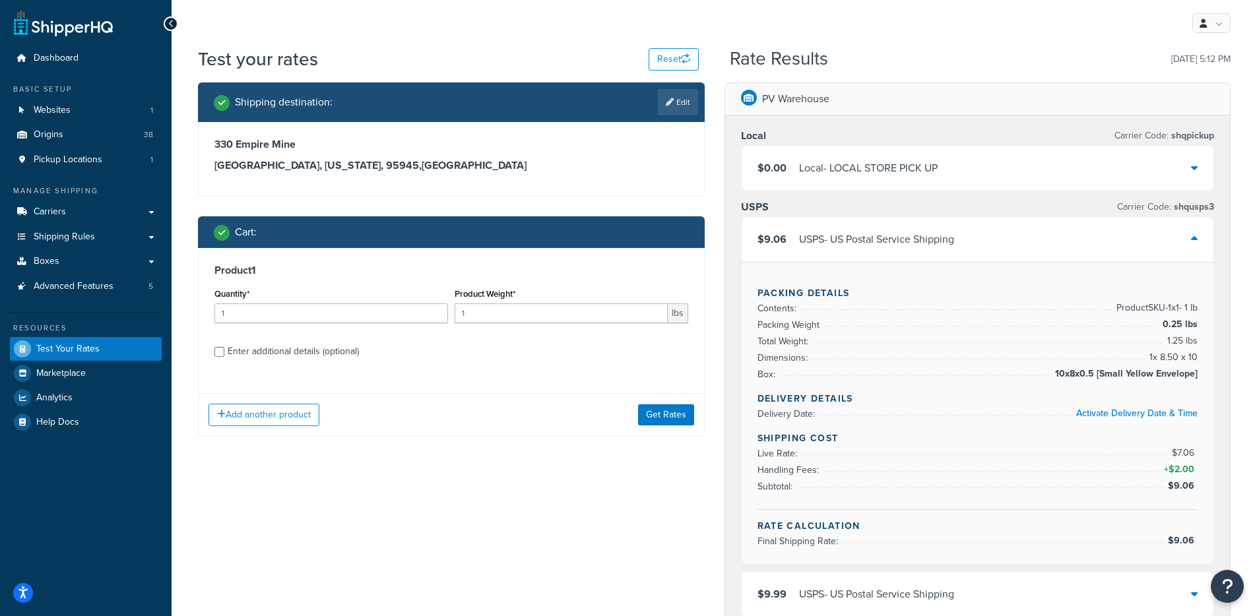
click at [352, 354] on div "Enter additional details (optional)" at bounding box center [293, 351] width 131 height 18
click at [224, 354] on input "Enter additional details (optional)" at bounding box center [219, 352] width 10 height 10
checkbox input "true"
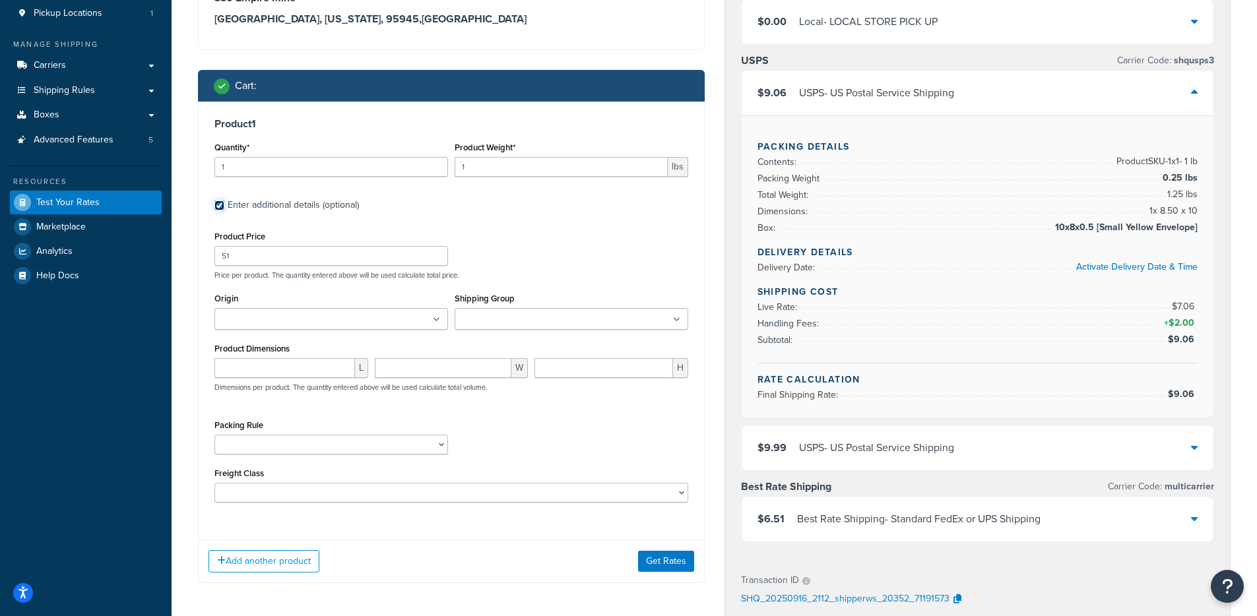
scroll to position [249, 0]
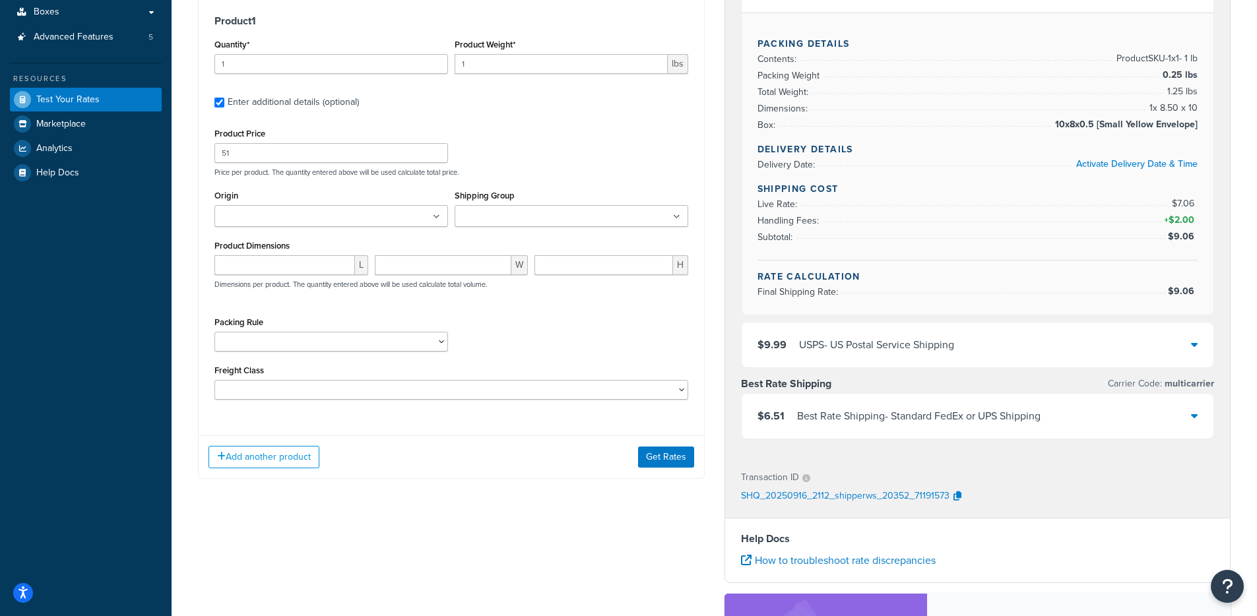
click at [579, 220] on ul at bounding box center [572, 216] width 234 height 22
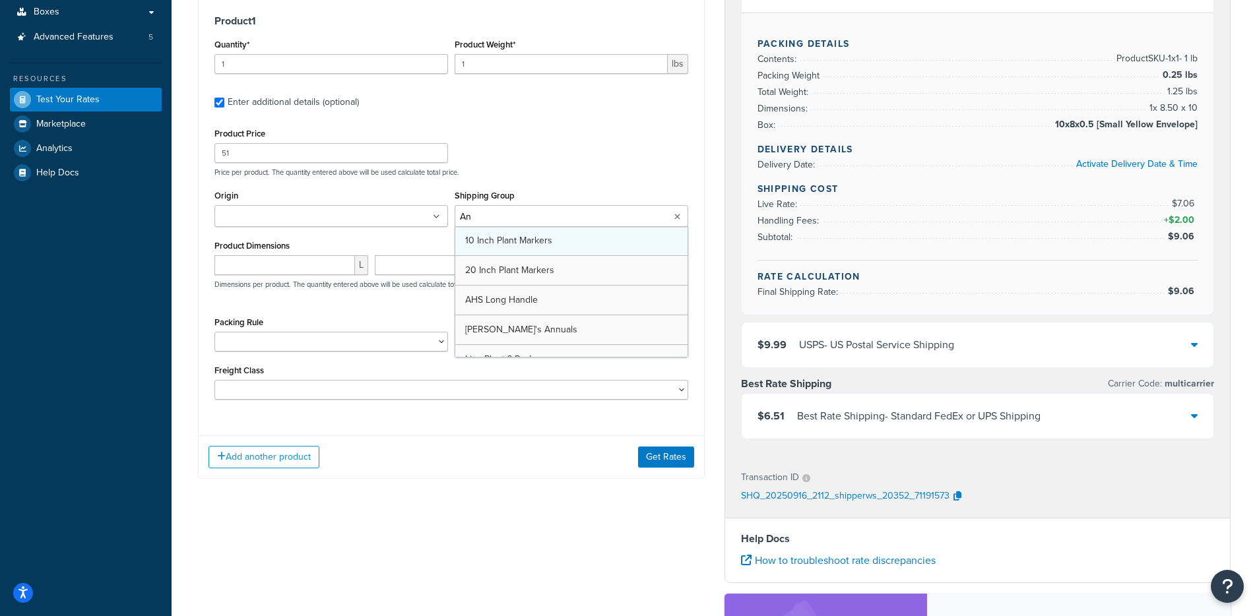
type input "Ann"
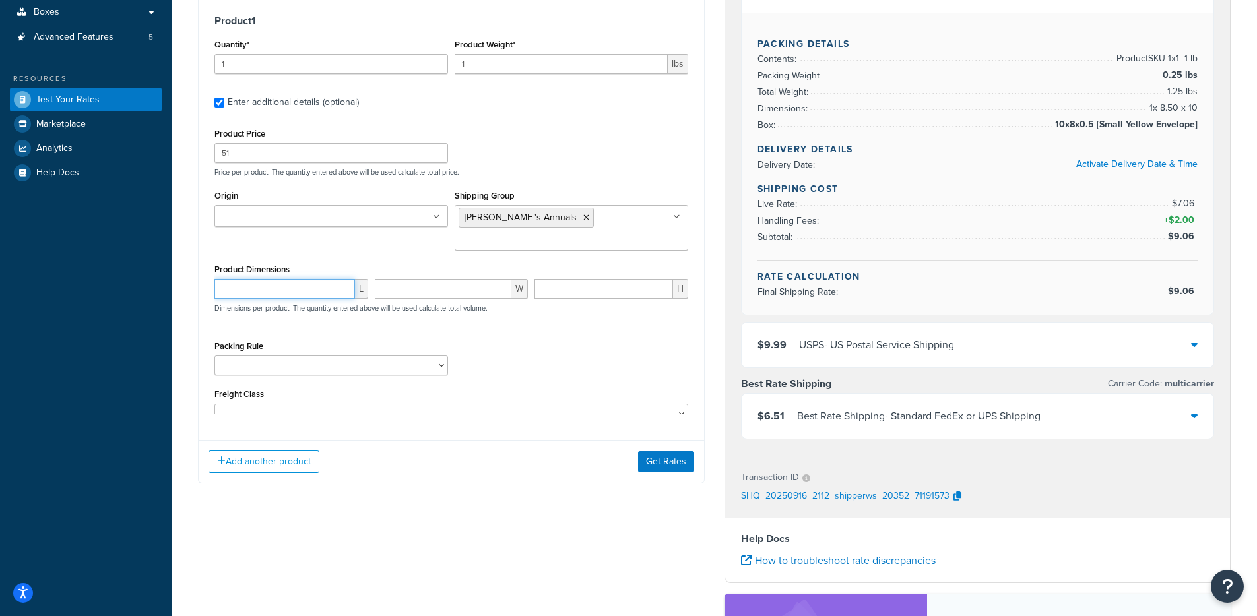
click at [269, 279] on input "number" at bounding box center [284, 289] width 141 height 20
click at [332, 221] on ul at bounding box center [331, 216] width 234 height 22
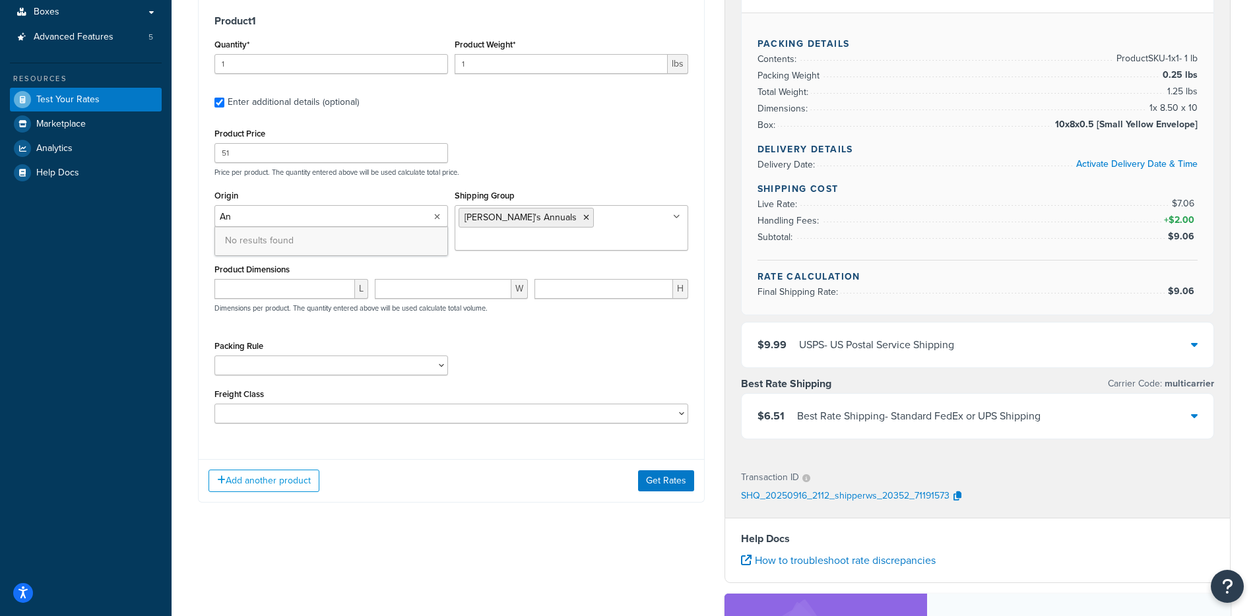
type input "A"
click at [537, 344] on div "Packing Rule 1 Gallon 10 Inch Plant Markers 20 Inch Plant Markers AHS 4 claw GO…" at bounding box center [451, 361] width 480 height 48
click at [325, 357] on div "Packing Rule 1 Gallon 10 Inch Plant Markers 20 Inch Plant Markers AHS 4 claw GO…" at bounding box center [331, 361] width 240 height 48
click at [334, 356] on select "1 Gallon 10 Inch Plant Markers 20 Inch Plant Markers AHS 4 claw GO500 AHS 5 Gal…" at bounding box center [331, 366] width 234 height 20
click at [413, 356] on select "1 Gallon 10 Inch Plant Markers 20 Inch Plant Markers AHS 4 claw GO500 AHS 5 Gal…" at bounding box center [331, 366] width 234 height 20
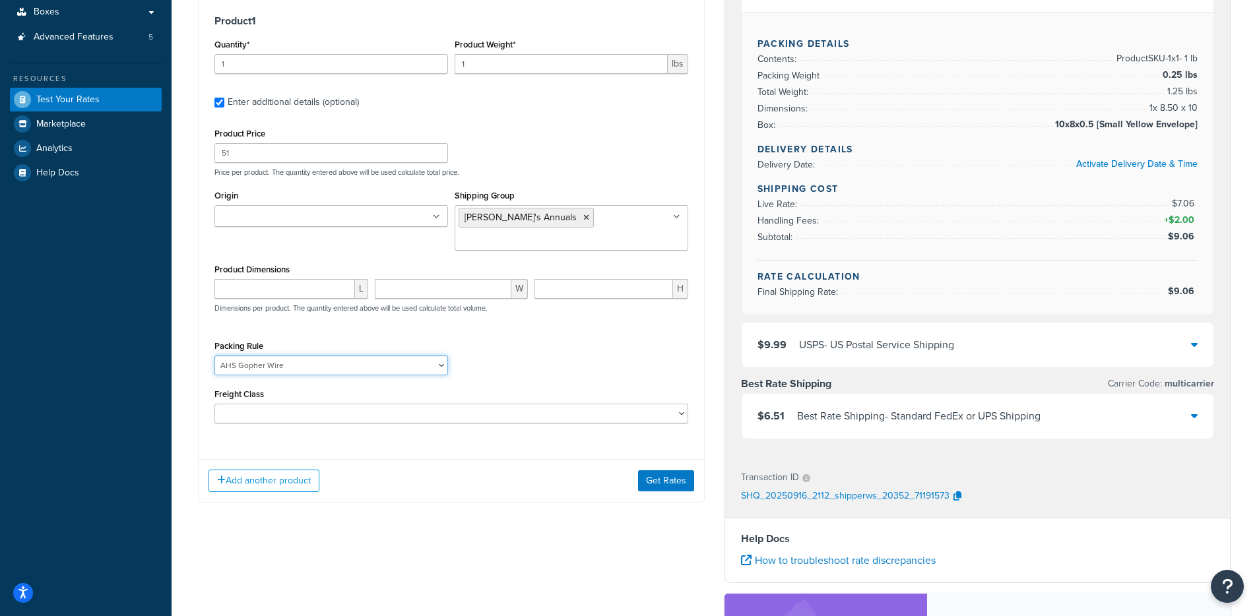
select select "84863"
click at [214, 356] on select "1 Gallon 10 Inch Plant Markers 20 Inch Plant Markers AHS 4 claw GO500 AHS 5 Gal…" at bounding box center [331, 366] width 234 height 20
click at [637, 459] on div "Add another product Get Rates" at bounding box center [451, 480] width 505 height 43
click at [662, 470] on button "Get Rates" at bounding box center [666, 480] width 56 height 21
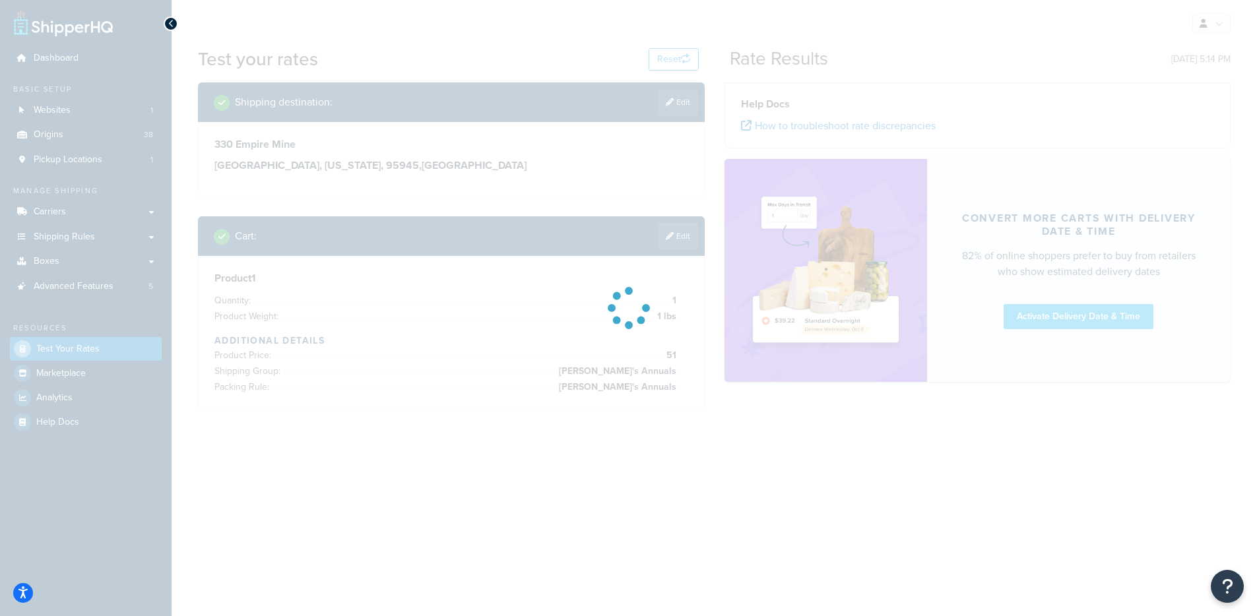
scroll to position [0, 0]
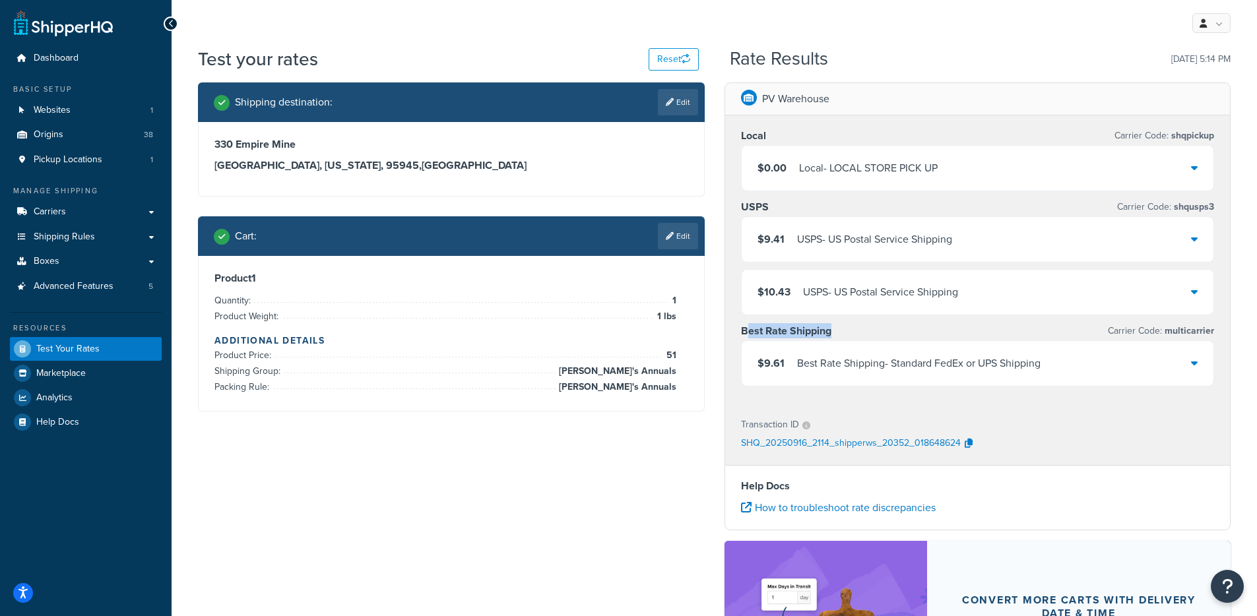
drag, startPoint x: 745, startPoint y: 333, endPoint x: 831, endPoint y: 334, distance: 85.1
click at [831, 334] on h3 "Best Rate Shipping" at bounding box center [786, 331] width 90 height 13
click at [704, 402] on div "Shipping destination : Edit 330 Empire Mine Great Valley, California, 95945 , U…" at bounding box center [451, 256] width 526 height 349
drag, startPoint x: 71, startPoint y: 110, endPoint x: 479, endPoint y: 7, distance: 420.5
click at [71, 110] on link "Websites 1" at bounding box center [86, 110] width 152 height 24
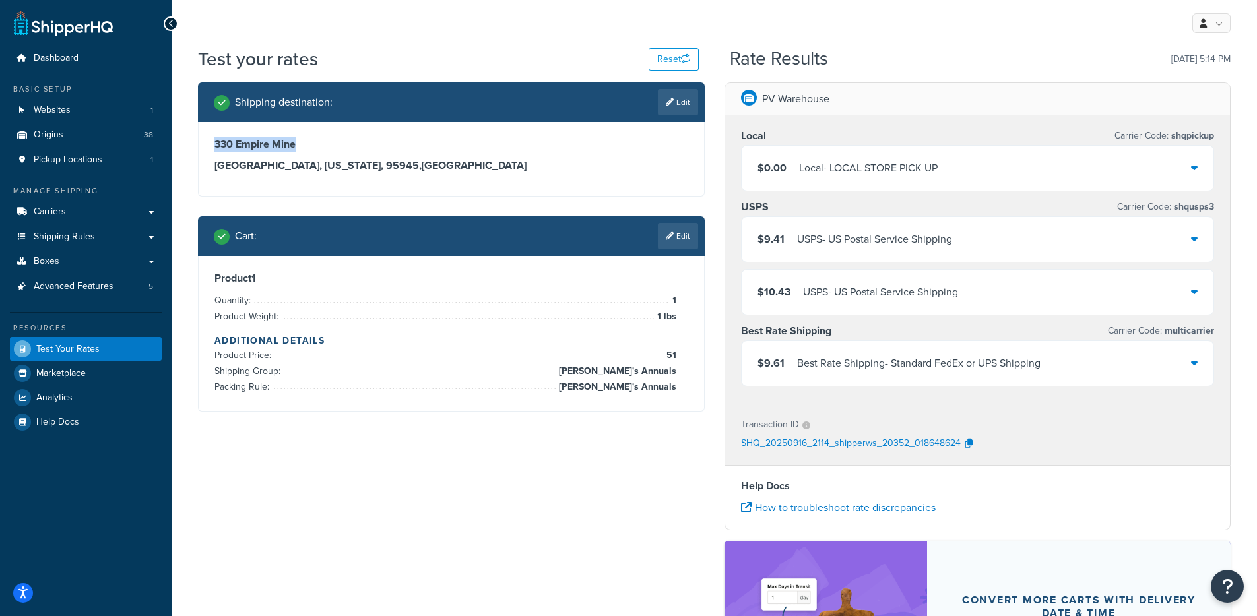
drag, startPoint x: 327, startPoint y: 137, endPoint x: 336, endPoint y: 146, distance: 12.6
click at [336, 146] on div "330 Empire Mine Great Valley, California, 95945 , United States" at bounding box center [451, 159] width 505 height 74
copy h3 "330 Empire Mine"
click at [466, 159] on h3 "Great Valley, California, 95945 , United States" at bounding box center [451, 165] width 474 height 13
drag, startPoint x: 360, startPoint y: 164, endPoint x: 327, endPoint y: 163, distance: 32.3
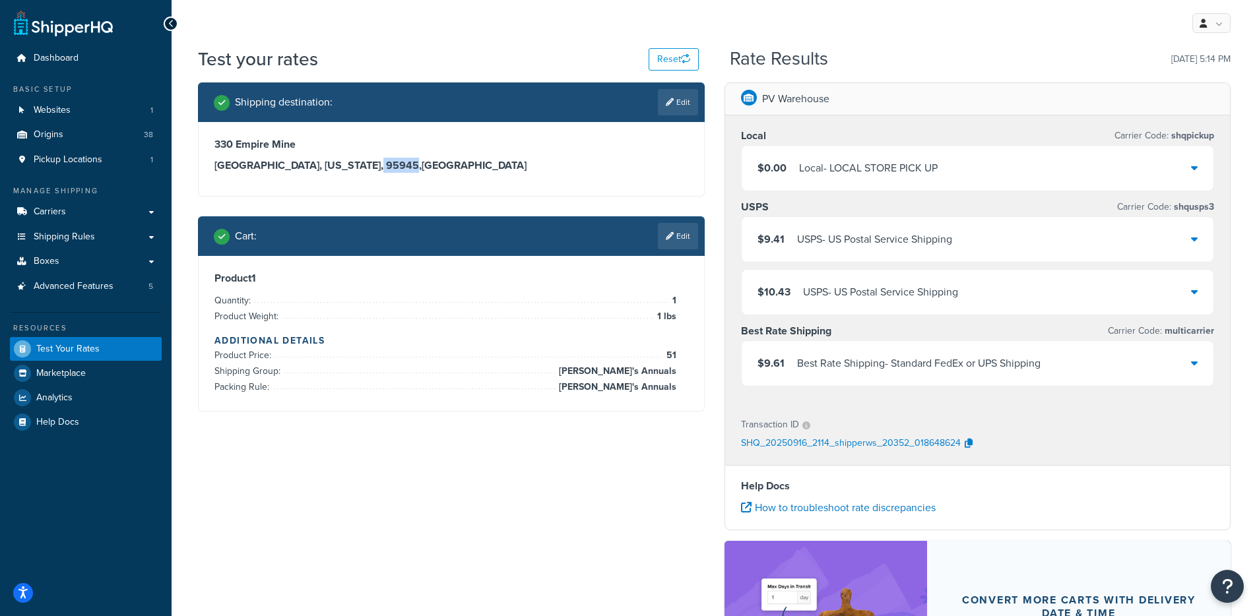
click at [327, 163] on h3 "Great Valley, California, 95945 , United States" at bounding box center [451, 165] width 474 height 13
click at [380, 172] on h3 "Great Valley, California, 95945 , United States" at bounding box center [451, 165] width 474 height 13
drag, startPoint x: 358, startPoint y: 163, endPoint x: 329, endPoint y: 163, distance: 29.7
click at [329, 163] on h3 "Great Valley, California, 95945 , United States" at bounding box center [451, 165] width 474 height 13
copy h3 "95945"
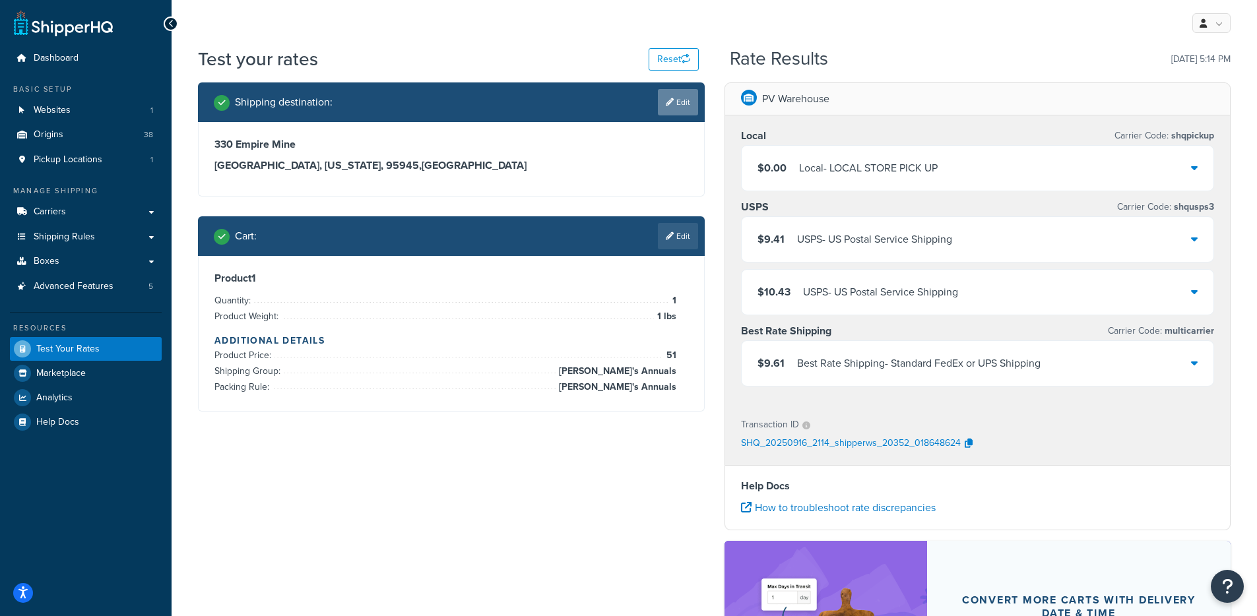
click at [675, 93] on link "Edit" at bounding box center [678, 102] width 40 height 26
select select "CA"
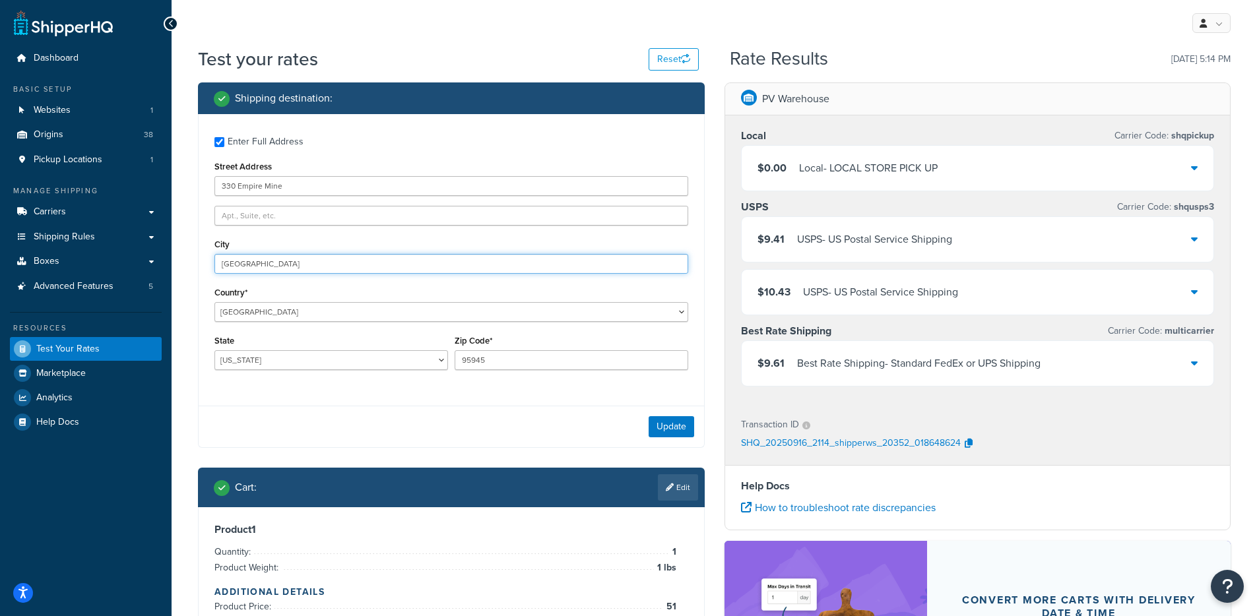
drag, startPoint x: 283, startPoint y: 268, endPoint x: 194, endPoint y: 267, distance: 89.1
click at [194, 267] on div "Shipping destination : Enter Full Address Street Address 330 Empire Mine City G…" at bounding box center [451, 382] width 526 height 600
type input "Grass Valley"
click at [689, 431] on button "Update" at bounding box center [671, 426] width 46 height 21
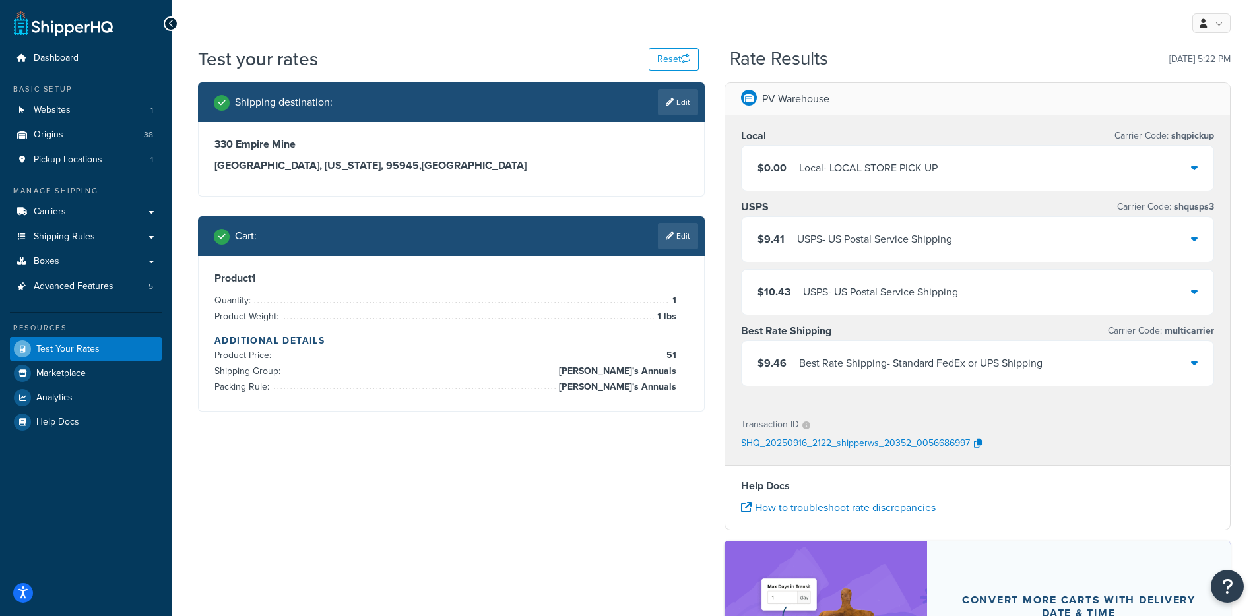
scroll to position [3, 0]
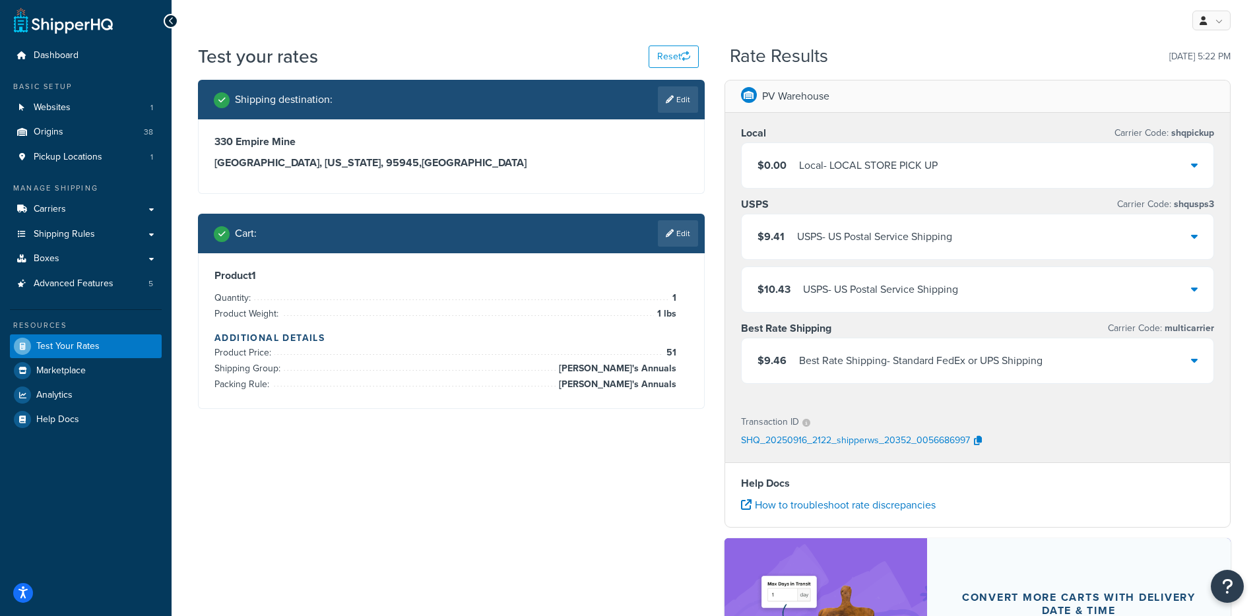
click at [546, 449] on div "Shipping destination : Edit 330 Empire Mine Grass Valley, California, 95945 , U…" at bounding box center [714, 427] width 1052 height 695
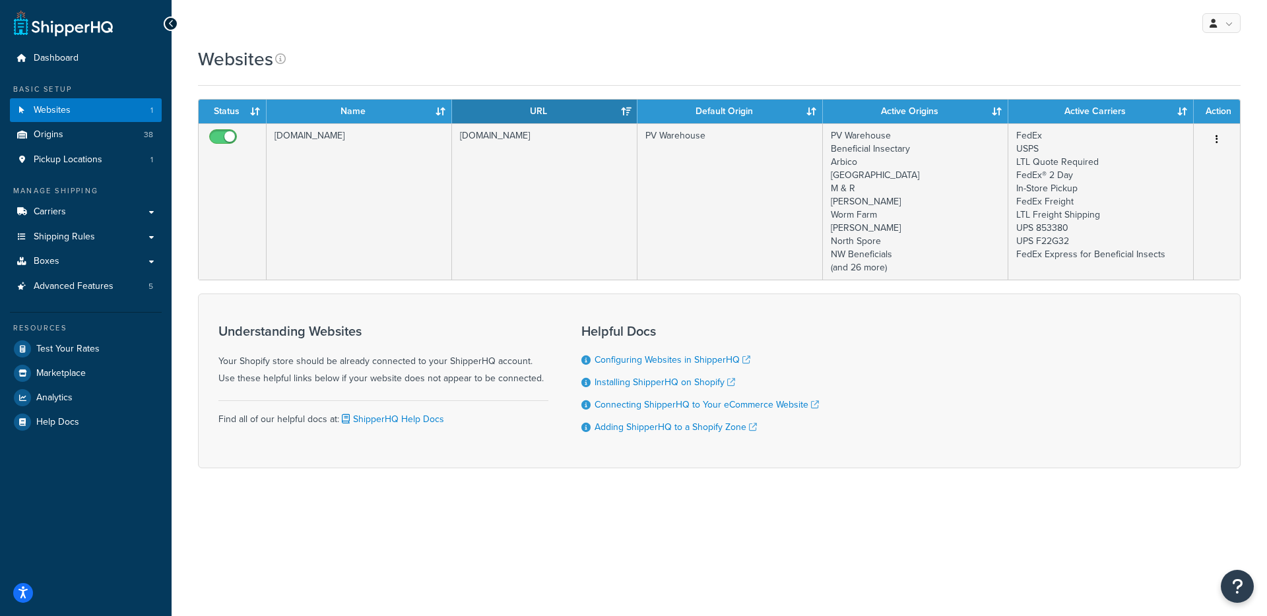
drag, startPoint x: 819, startPoint y: 37, endPoint x: 802, endPoint y: 38, distance: 17.8
click at [819, 37] on div "My Profile Billing Global Settings Contact Us Logout" at bounding box center [719, 23] width 1095 height 46
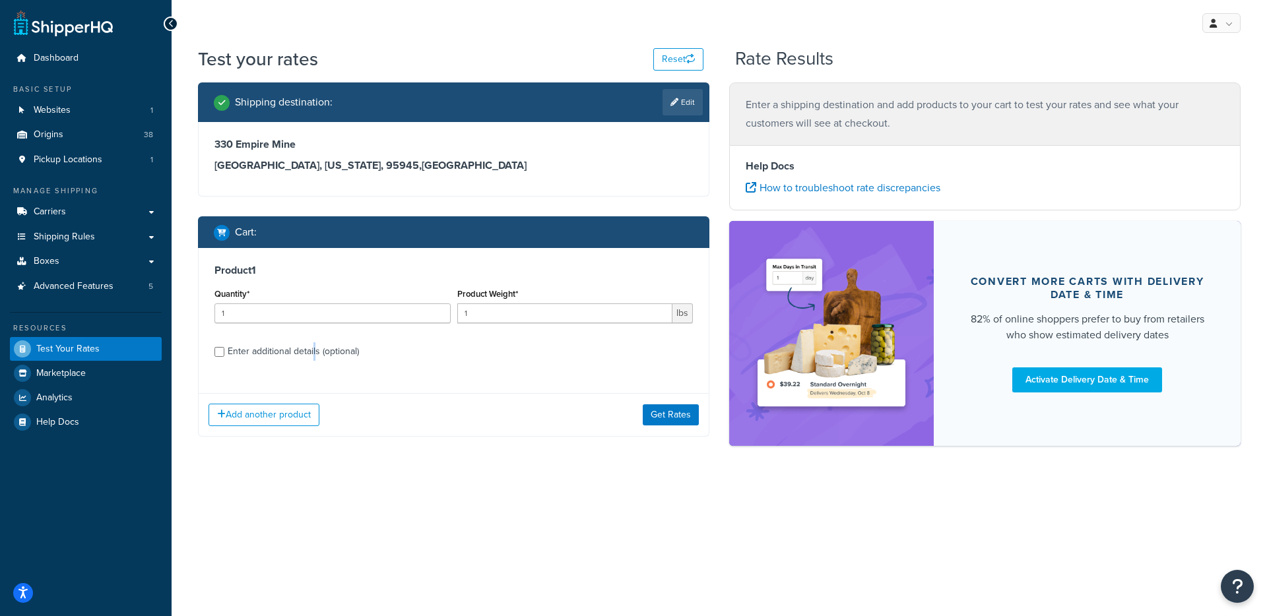
click at [313, 352] on div "Enter additional details (optional)" at bounding box center [293, 351] width 131 height 18
click at [285, 358] on div "Enter additional details (optional)" at bounding box center [293, 351] width 131 height 18
click at [224, 357] on input "Enter additional details (optional)" at bounding box center [219, 352] width 10 height 10
checkbox input "true"
select select "84863"
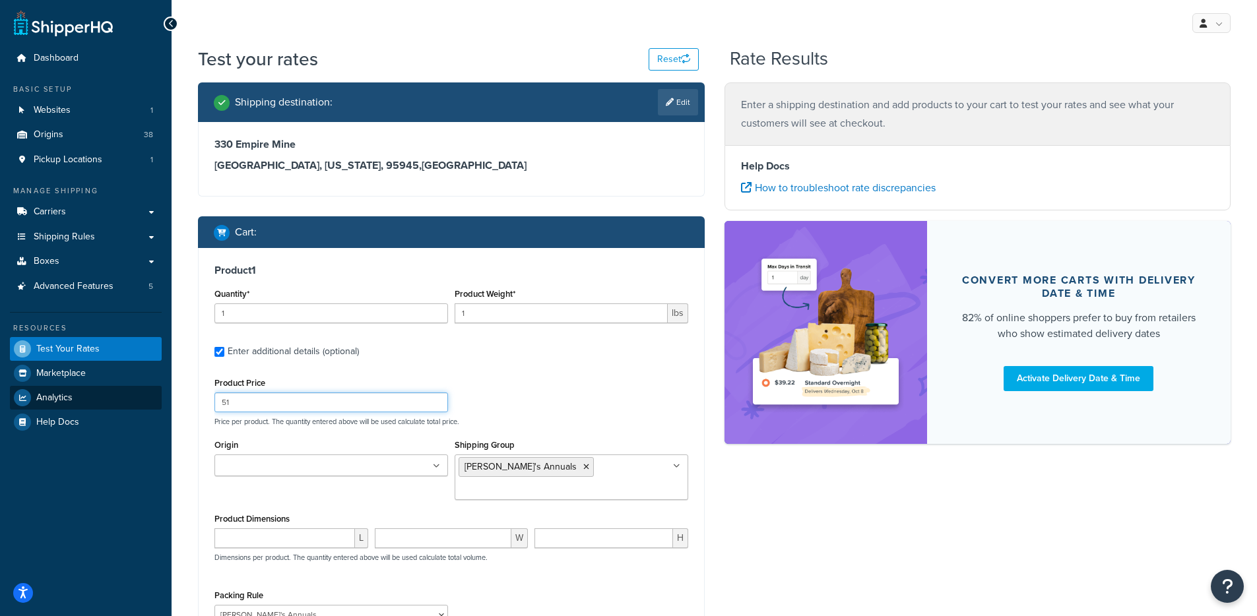
drag, startPoint x: 248, startPoint y: 400, endPoint x: 148, endPoint y: 368, distance: 105.4
click at [142, 398] on div "Dashboard Basic Setup Websites 1 Origins 38 Pickup Locations 1 Manage Shipping …" at bounding box center [628, 409] width 1257 height 819
type input "49"
drag, startPoint x: 674, startPoint y: 398, endPoint x: 678, endPoint y: 405, distance: 8.0
click at [674, 398] on div "Product Price 49 Price per product. The quantity entered above will be used cal…" at bounding box center [451, 400] width 480 height 52
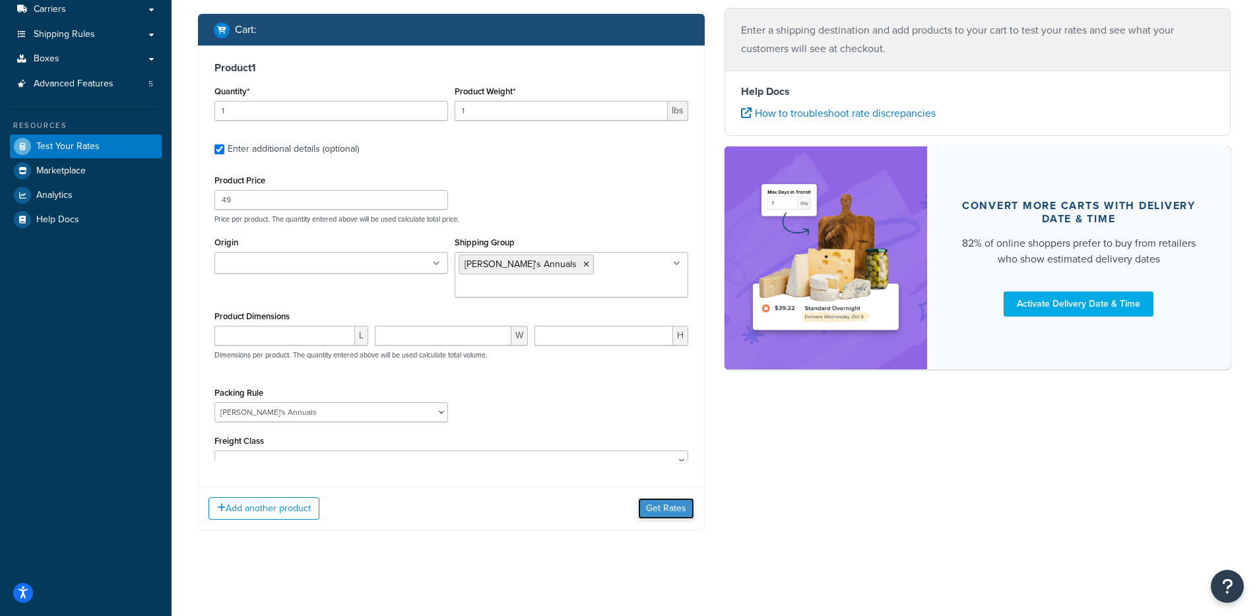
click at [657, 514] on button "Get Rates" at bounding box center [666, 508] width 56 height 21
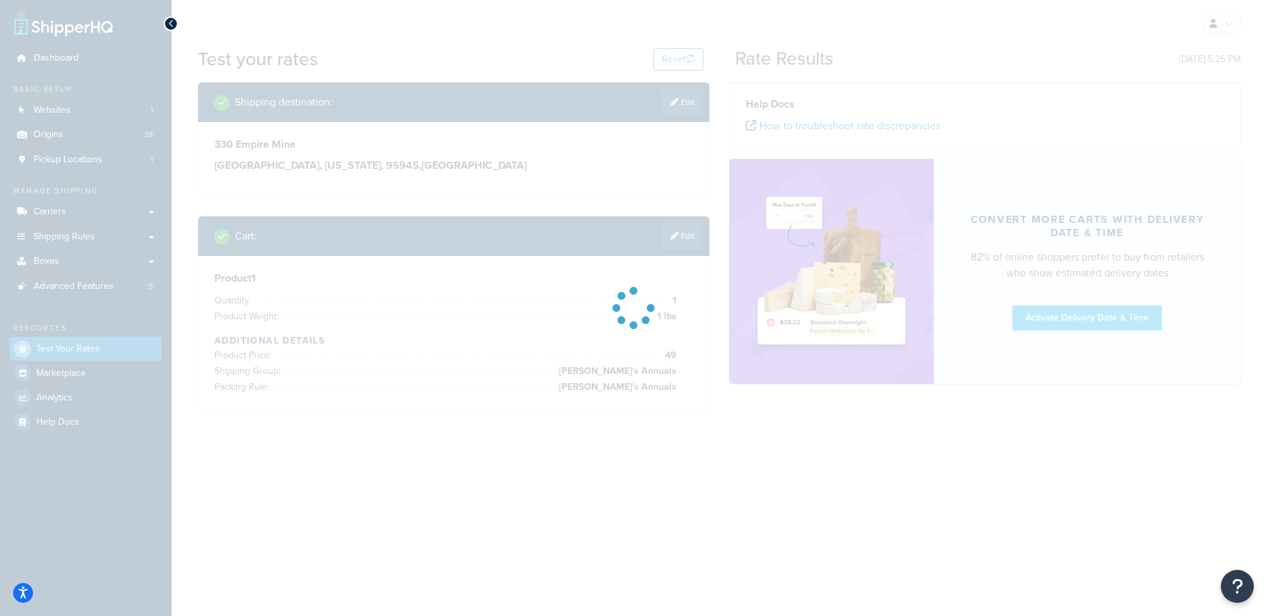
drag, startPoint x: 305, startPoint y: 203, endPoint x: 255, endPoint y: 199, distance: 51.0
click at [304, 203] on div at bounding box center [633, 308] width 1267 height 616
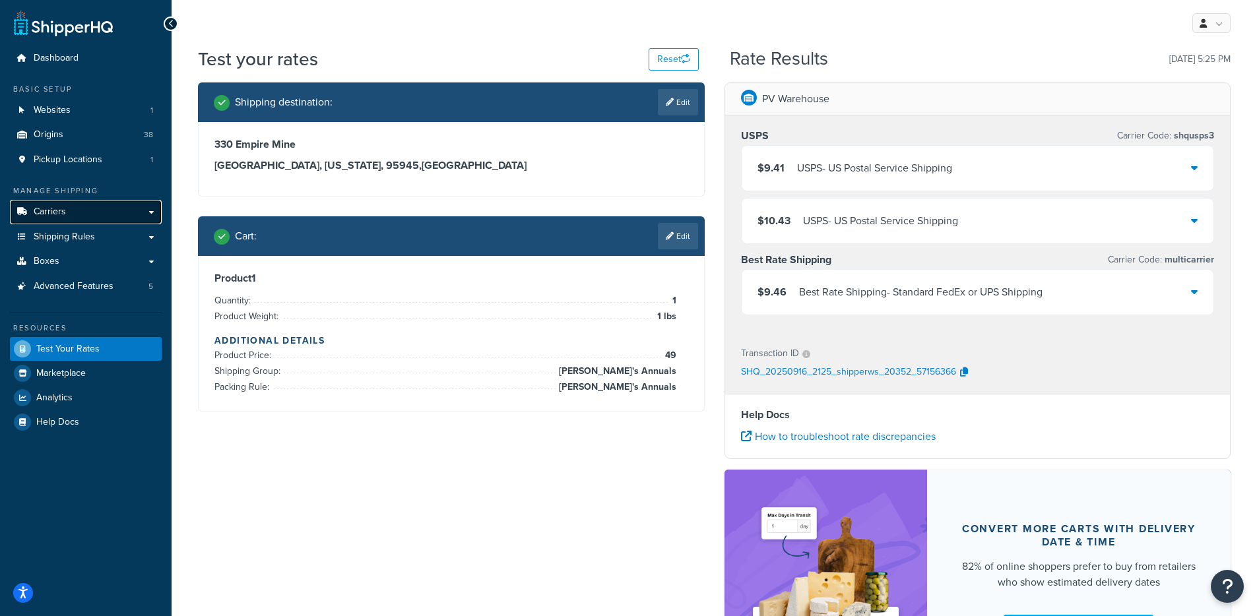
click at [108, 212] on link "Carriers" at bounding box center [86, 212] width 152 height 24
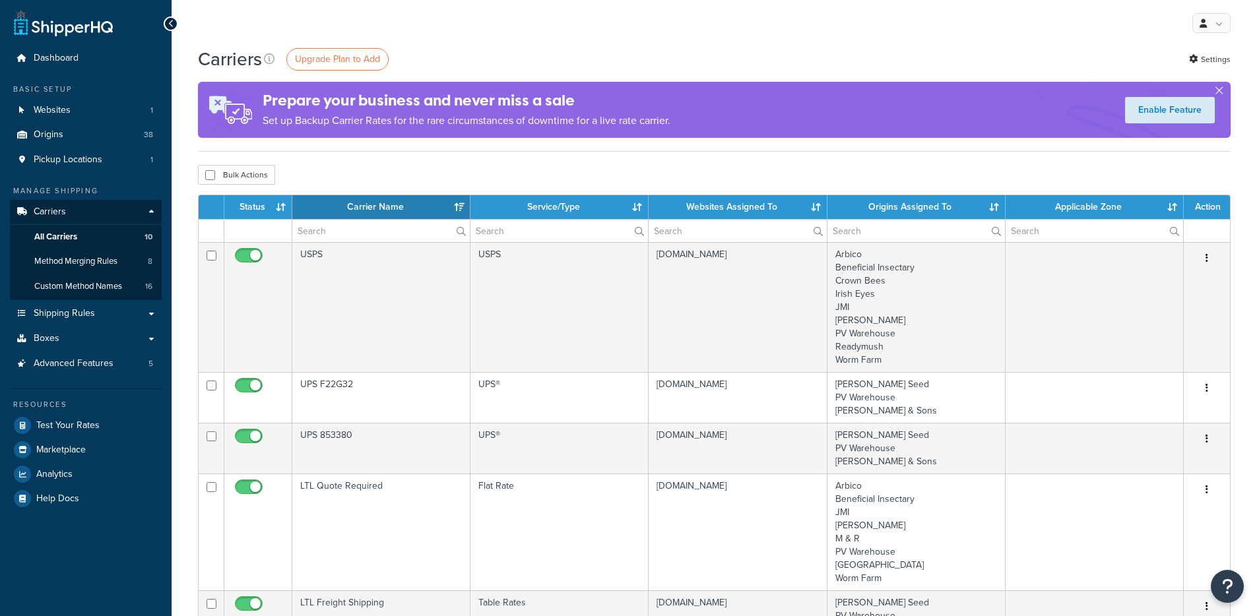
select select "15"
click at [102, 265] on span "Method Merging Rules" at bounding box center [75, 261] width 83 height 11
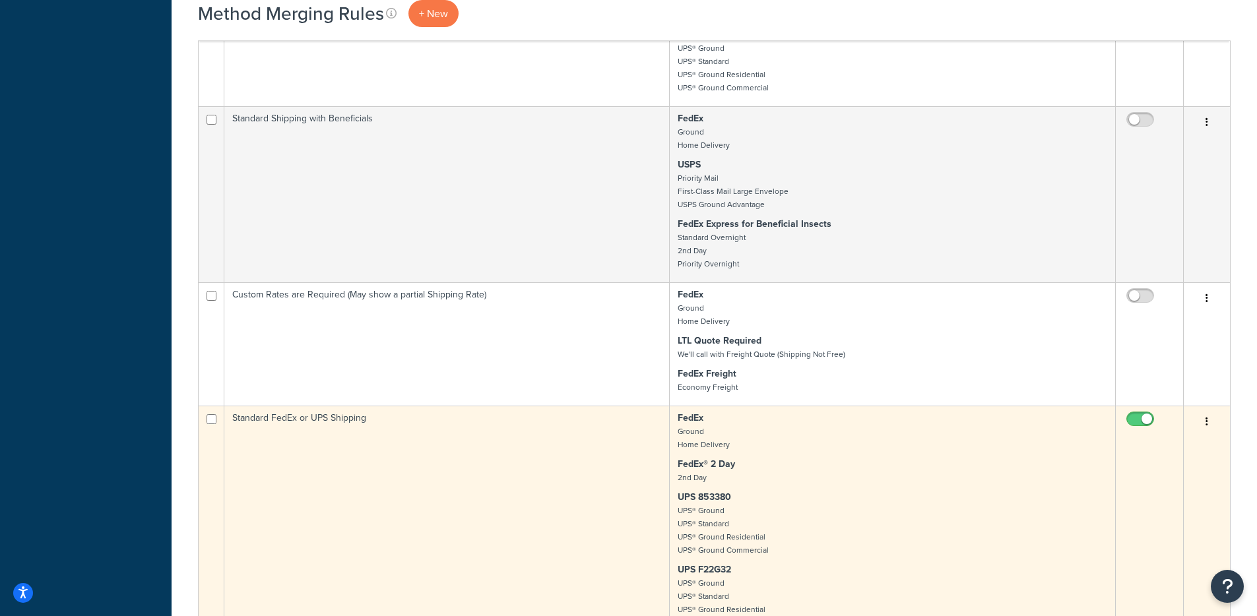
scroll to position [1139, 0]
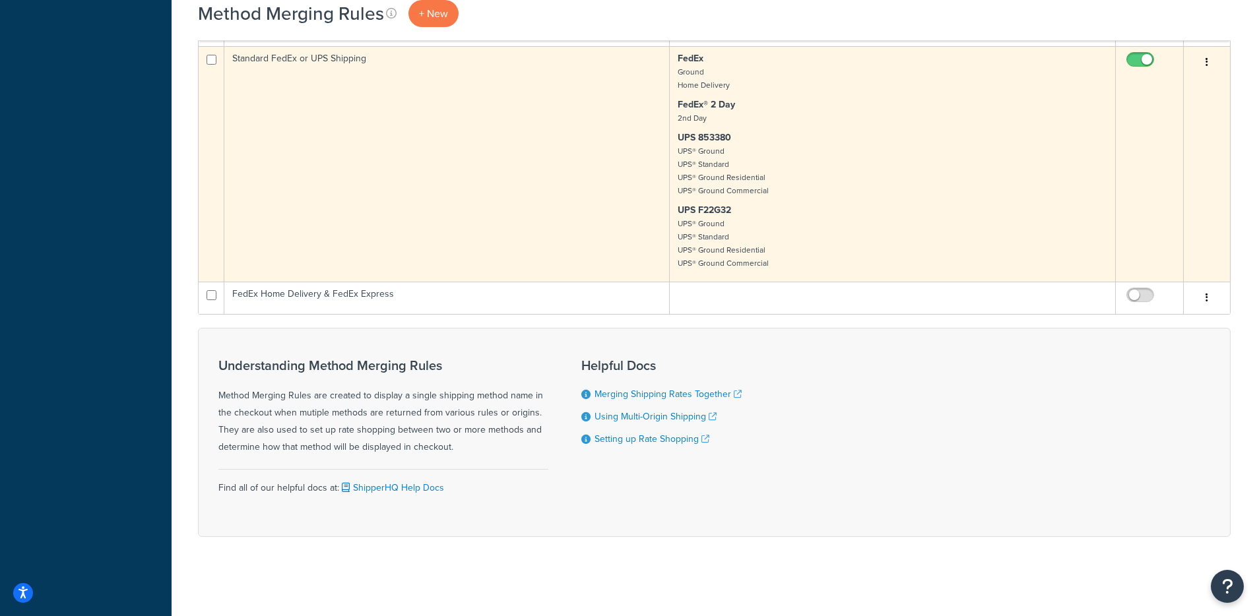
click at [1140, 61] on input "checkbox" at bounding box center [1141, 63] width 36 height 16
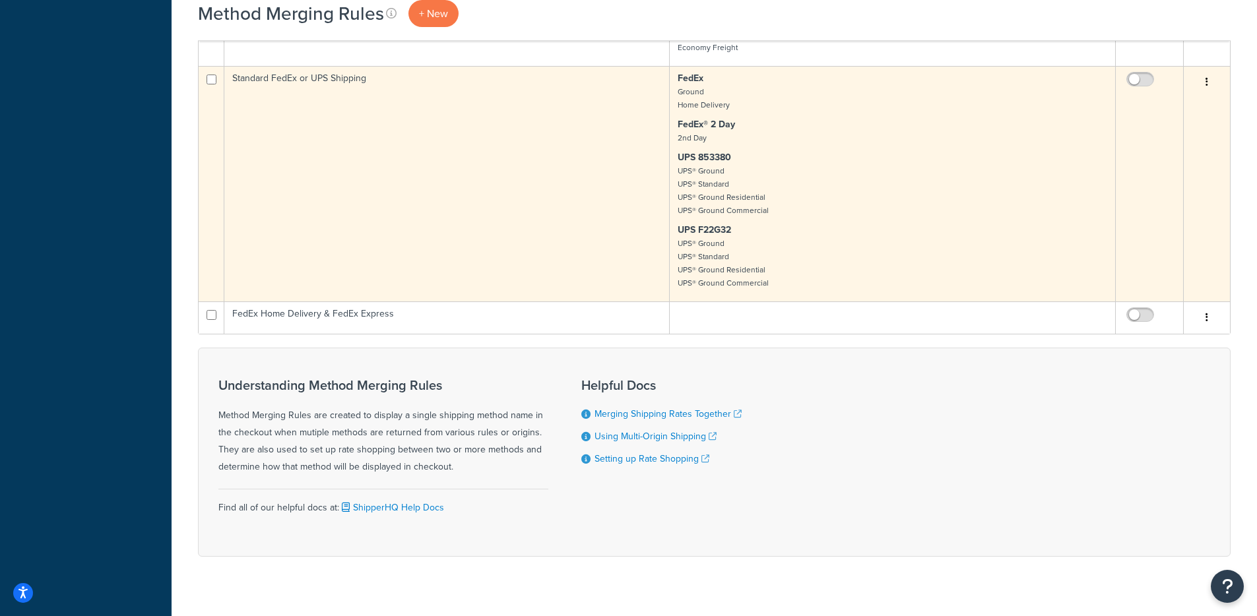
scroll to position [1087, 0]
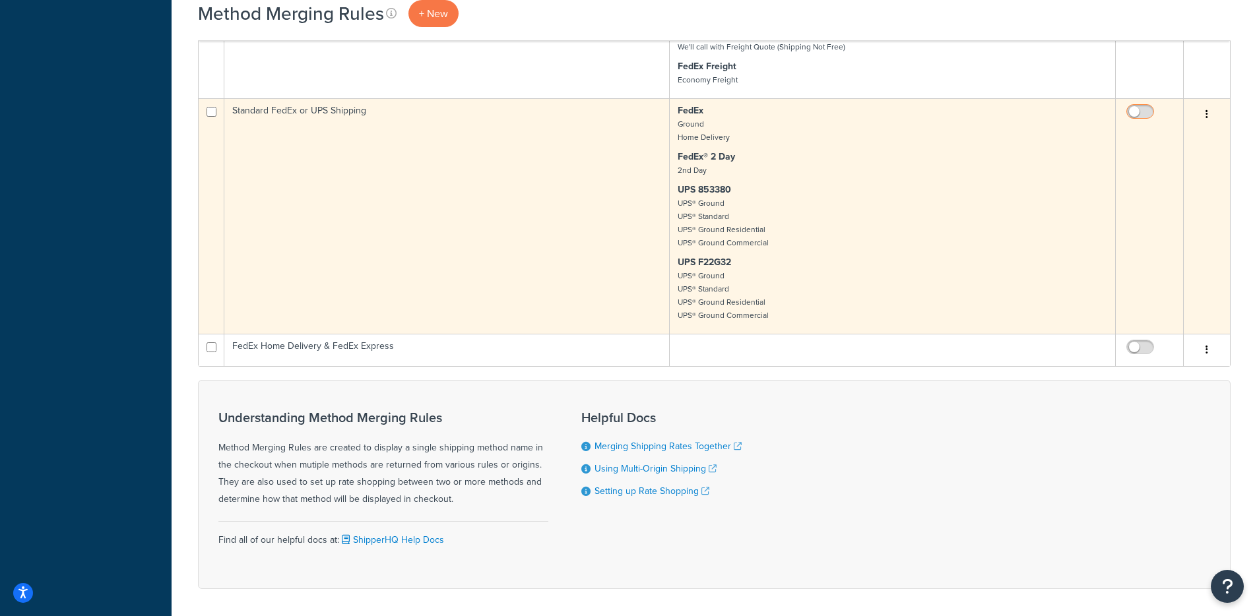
click at [1139, 111] on input "checkbox" at bounding box center [1141, 115] width 36 height 16
checkbox input "true"
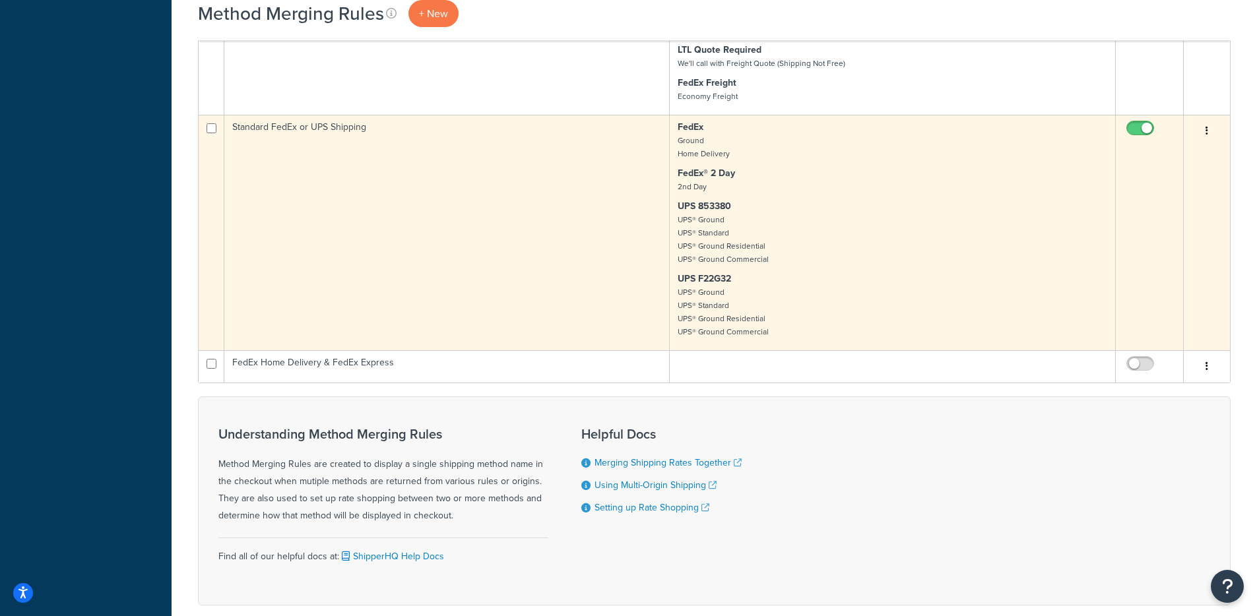
scroll to position [1045, 0]
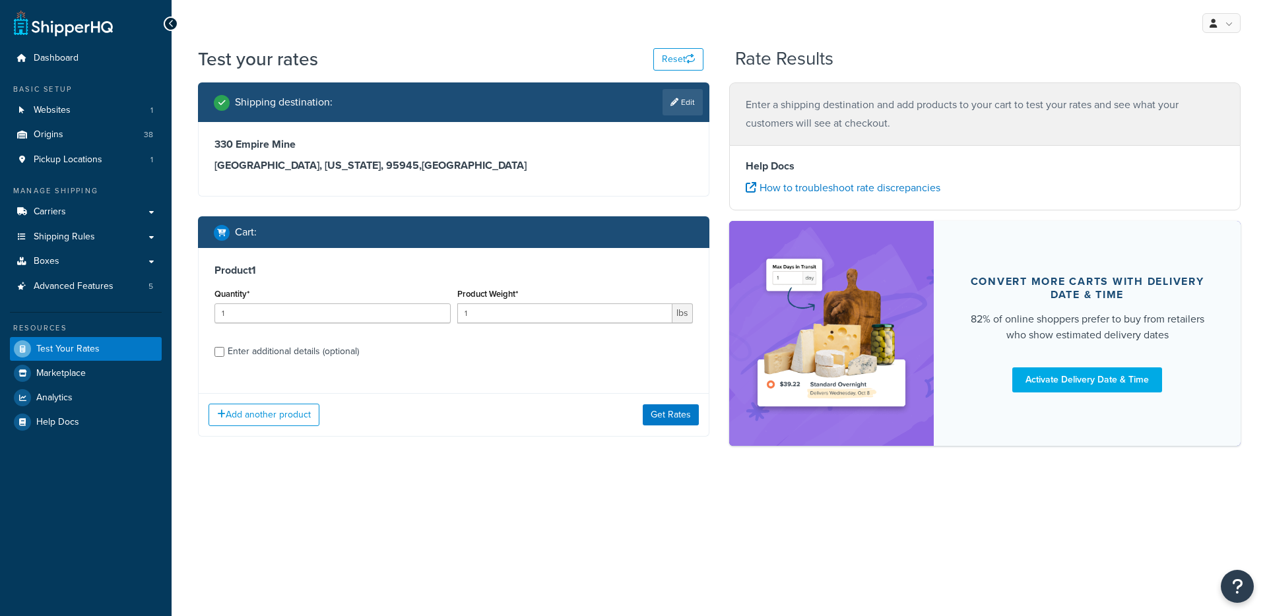
click at [641, 413] on div "Add another product Get Rates" at bounding box center [454, 414] width 510 height 43
click at [664, 417] on button "Get Rates" at bounding box center [671, 414] width 56 height 21
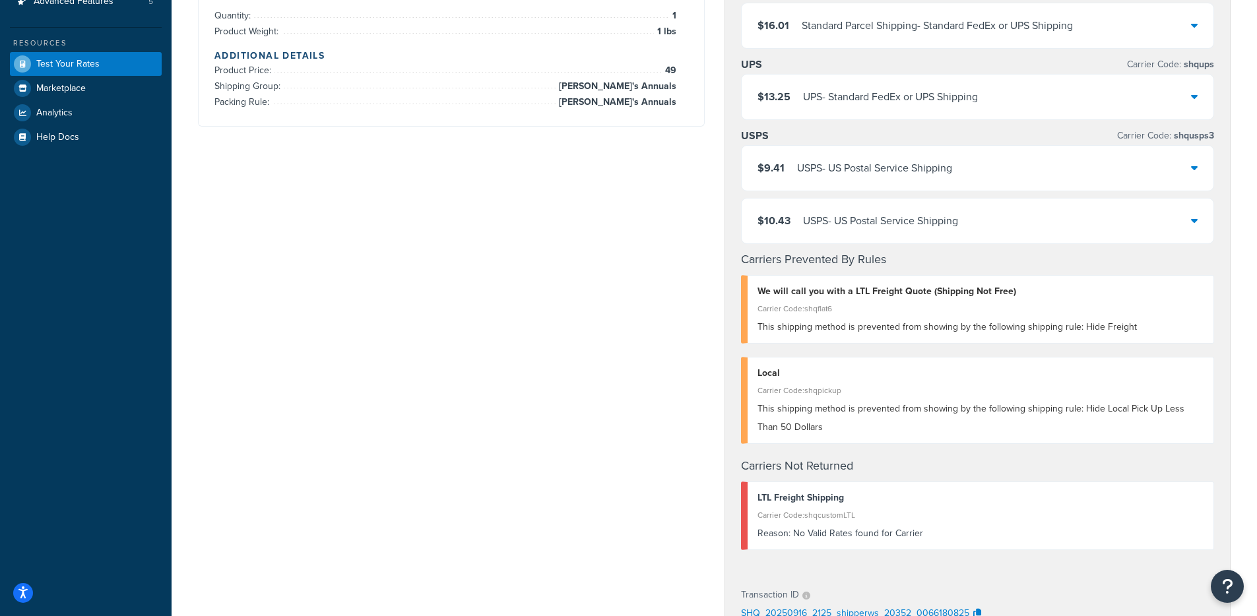
scroll to position [292, 0]
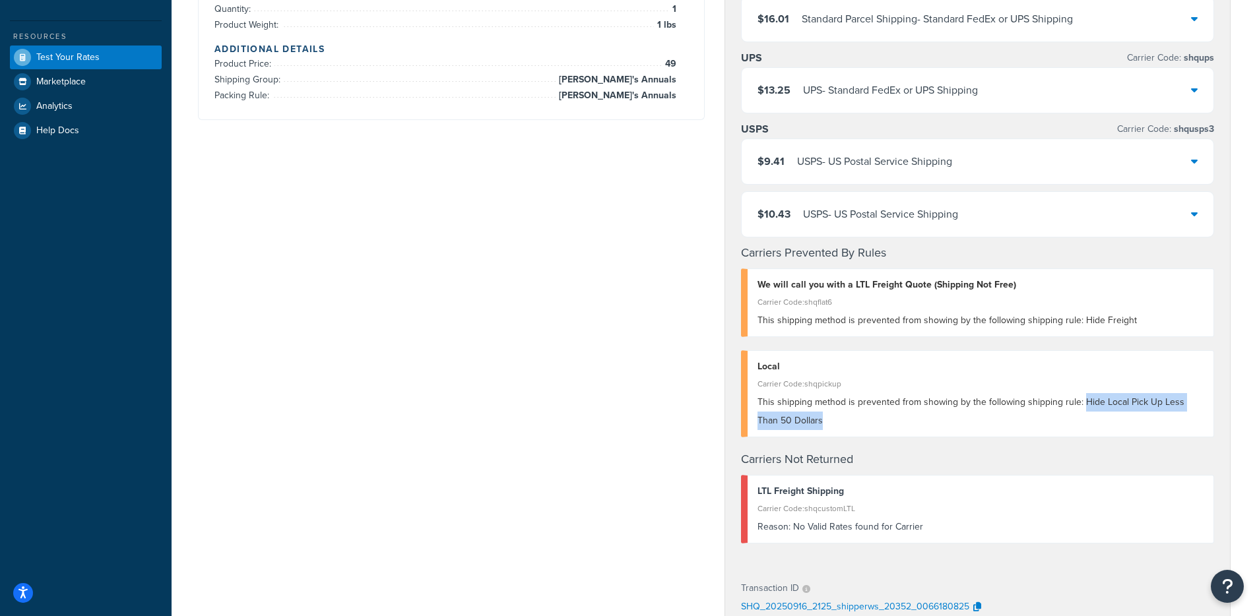
drag, startPoint x: 891, startPoint y: 419, endPoint x: 1083, endPoint y: 408, distance: 192.3
click at [1083, 408] on div "This shipping method is prevented from showing by the following shipping rule: …" at bounding box center [980, 411] width 447 height 37
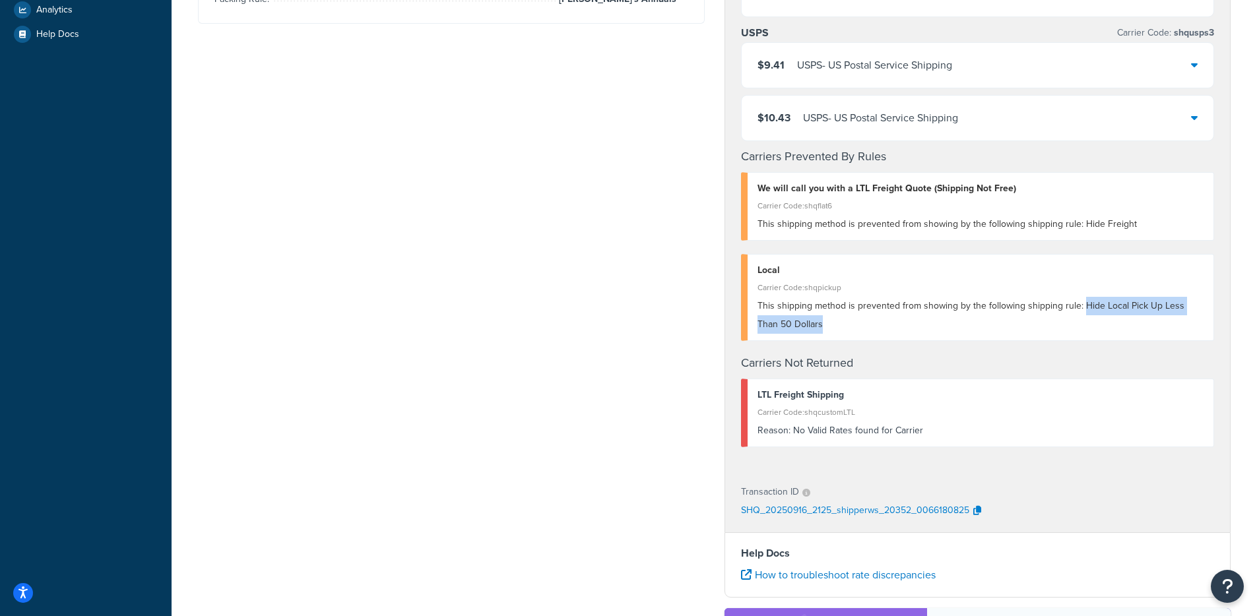
scroll to position [396, 0]
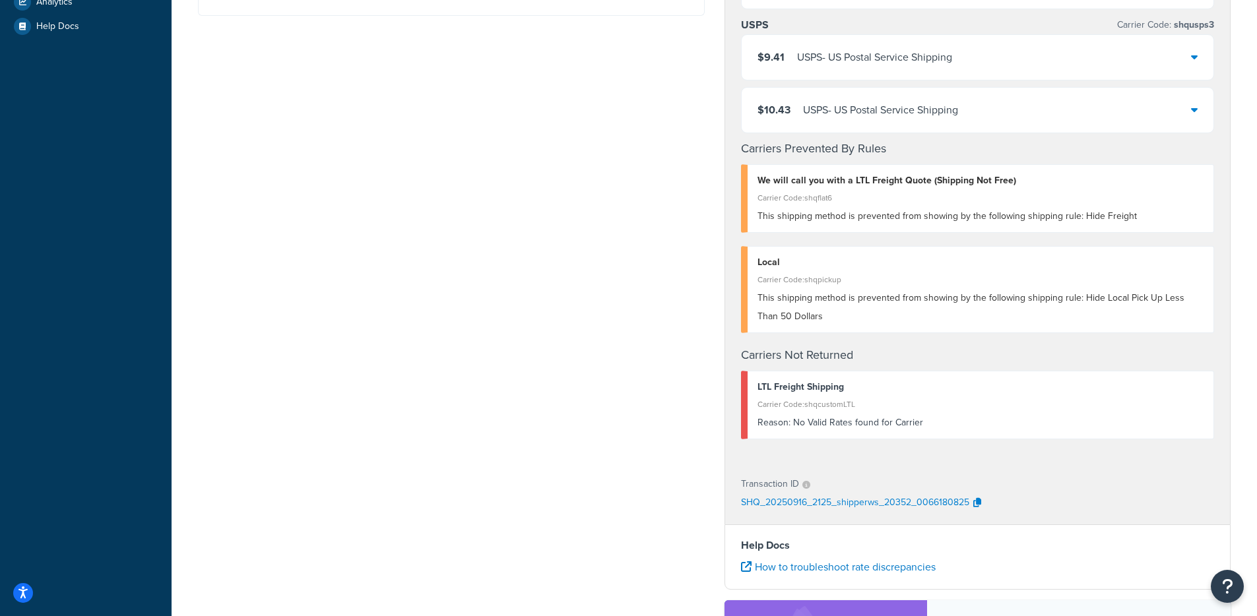
click at [864, 303] on span "This shipping method is prevented from showing by the following shipping rule: …" at bounding box center [970, 307] width 427 height 32
drag, startPoint x: 1095, startPoint y: 319, endPoint x: 1081, endPoint y: 301, distance: 22.6
click at [1082, 301] on div "This shipping method is prevented from showing by the following shipping rule: …" at bounding box center [980, 307] width 447 height 37
click at [1080, 302] on span "This shipping method is prevented from showing by the following shipping rule: …" at bounding box center [970, 307] width 427 height 32
drag, startPoint x: 1074, startPoint y: 319, endPoint x: 1075, endPoint y: 298, distance: 21.2
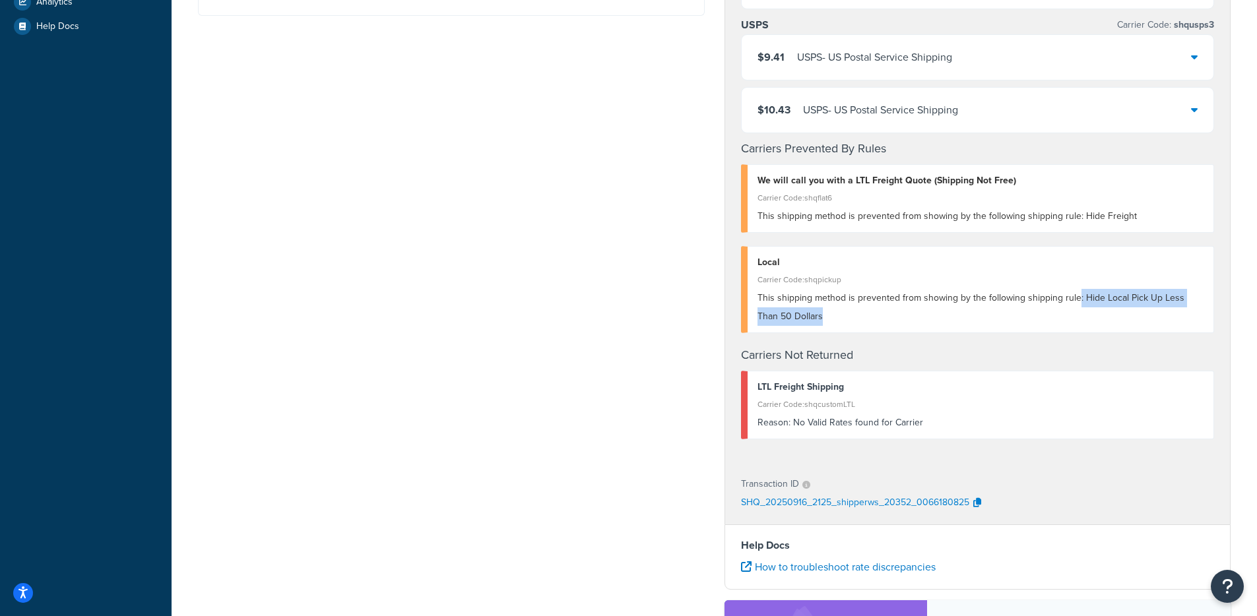
click at [1075, 298] on div "This shipping method is prevented from showing by the following shipping rule: …" at bounding box center [980, 307] width 447 height 37
drag, startPoint x: 1077, startPoint y: 317, endPoint x: 1070, endPoint y: 311, distance: 9.4
click at [1077, 317] on div "This shipping method is prevented from showing by the following shipping rule: …" at bounding box center [980, 307] width 447 height 37
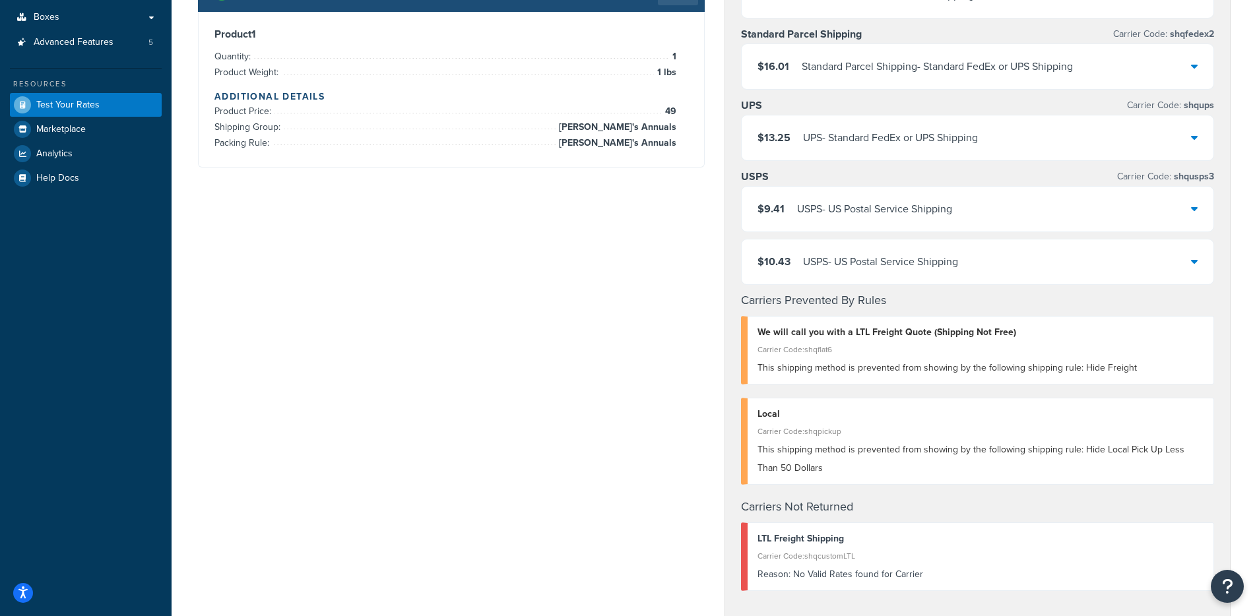
scroll to position [317, 0]
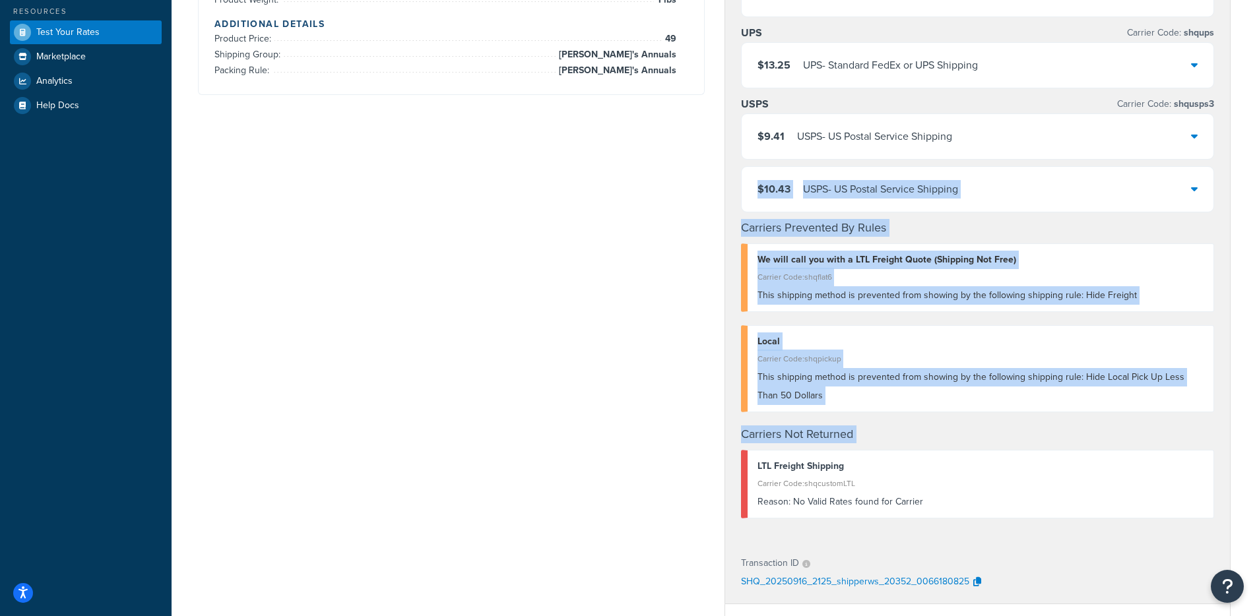
drag, startPoint x: 724, startPoint y: 198, endPoint x: 797, endPoint y: 493, distance: 303.8
click at [890, 456] on div "FedEx® 2 Day Carrier Code: shqfedex1 $31.13 FedEx® 2 Day - Standard FedEx or UP…" at bounding box center [977, 171] width 505 height 744
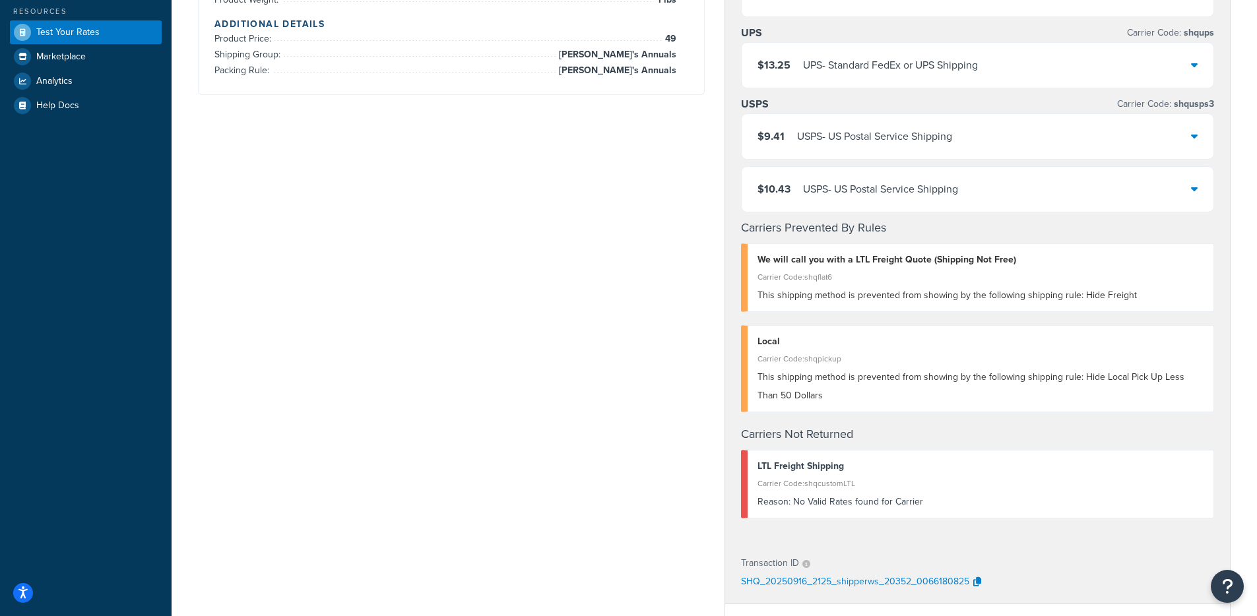
drag, startPoint x: 603, startPoint y: 433, endPoint x: 611, endPoint y: 435, distance: 8.2
click at [603, 433] on div "Shipping destination : Edit 330 Empire Mine Grass Valley, California, 95945 , U…" at bounding box center [714, 341] width 1052 height 1150
click at [541, 224] on div "Shipping destination : Edit 330 Empire Mine Grass Valley, California, 95945 , U…" at bounding box center [714, 341] width 1052 height 1150
click at [534, 315] on div "Shipping destination : Edit 330 Empire Mine Grass Valley, California, 95945 , U…" at bounding box center [714, 341] width 1052 height 1150
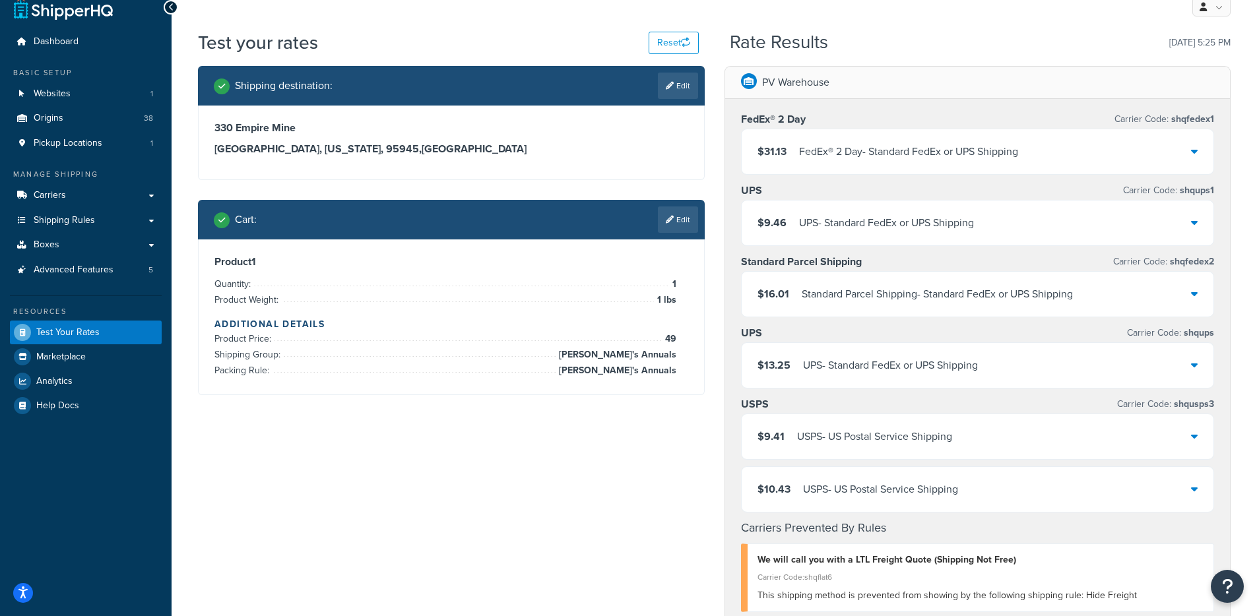
scroll to position [0, 0]
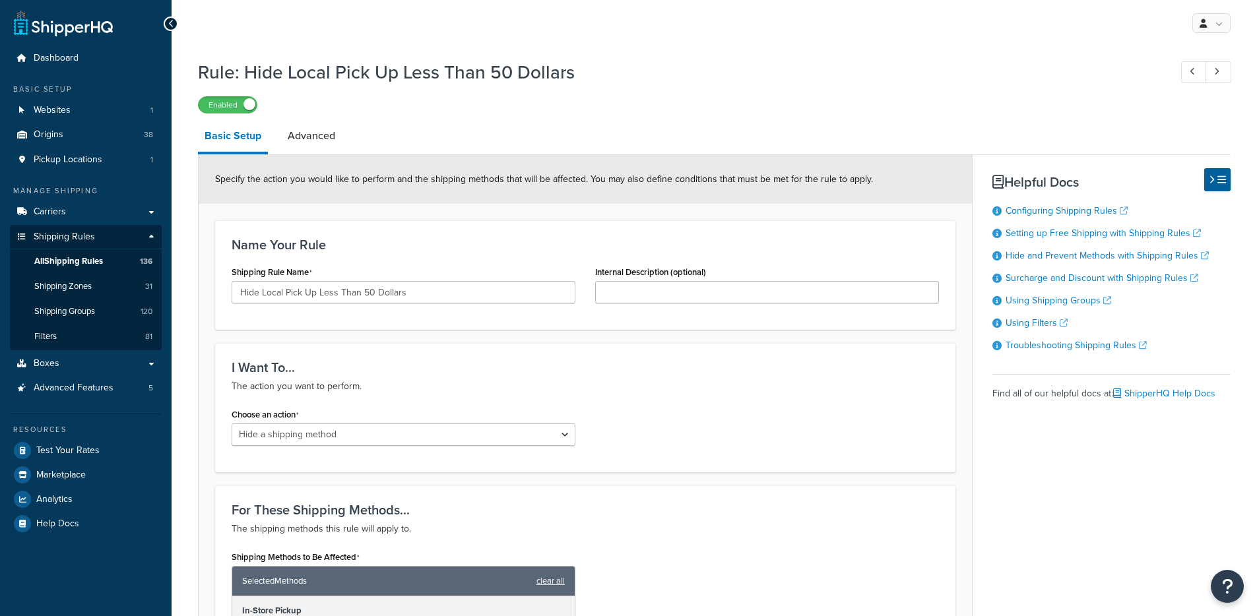
select select "HIDE"
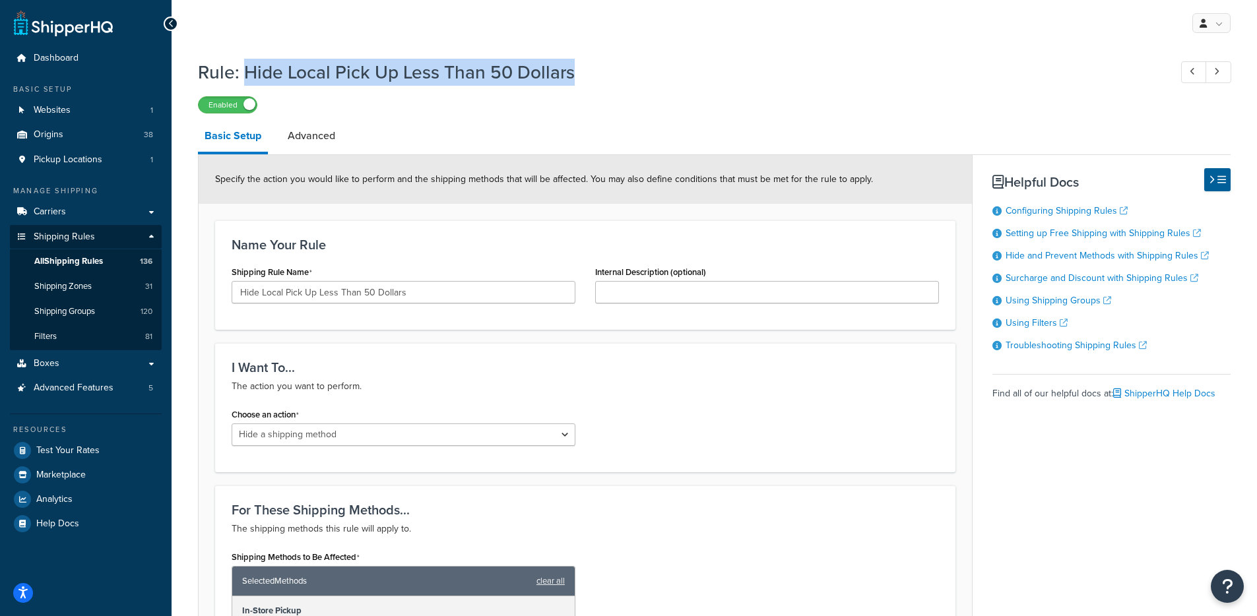
drag, startPoint x: 601, startPoint y: 88, endPoint x: 243, endPoint y: 68, distance: 358.1
click at [243, 68] on div "Rule: Hide Local Pick Up Less Than 50 Dollars Enabled" at bounding box center [714, 83] width 1032 height 61
copy h1 "Hide Local Pick Up Less Than 50 Dollars"
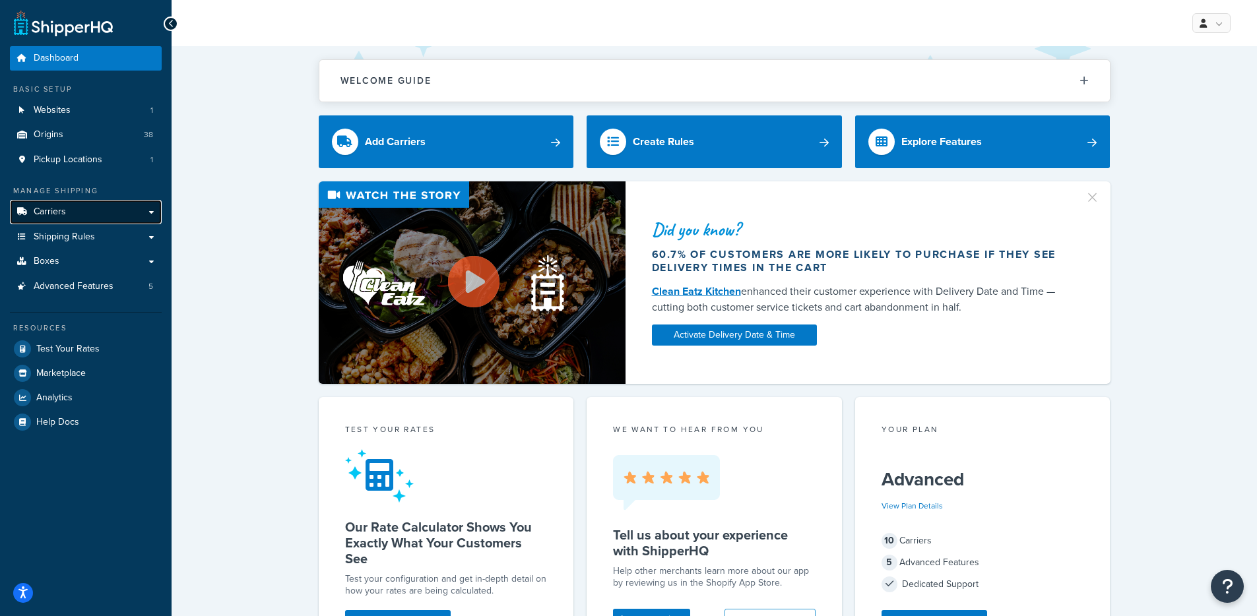
click at [71, 216] on link "Carriers" at bounding box center [86, 212] width 152 height 24
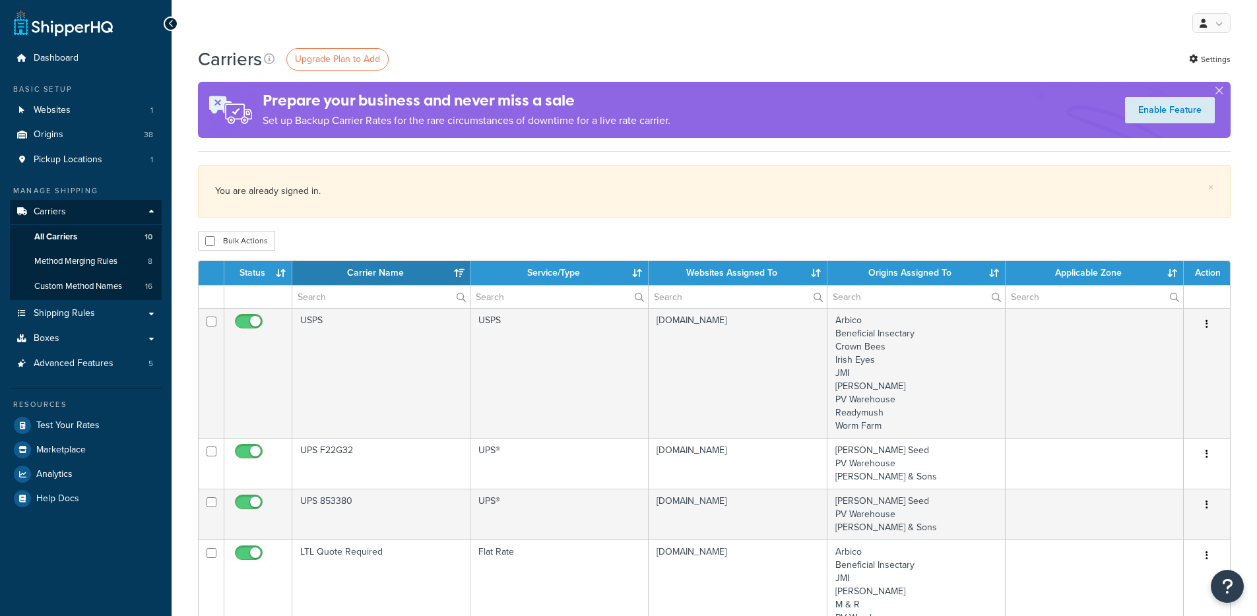
select select "15"
click at [1215, 61] on link "Settings" at bounding box center [1210, 59] width 42 height 18
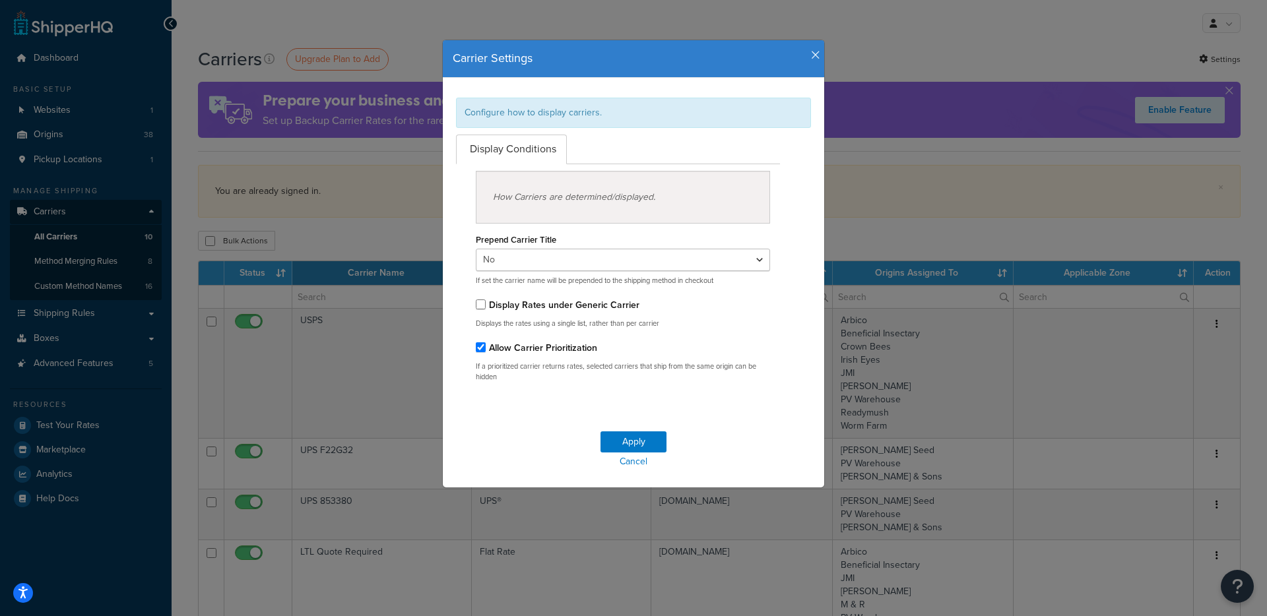
click at [813, 57] on icon "button" at bounding box center [815, 55] width 9 height 12
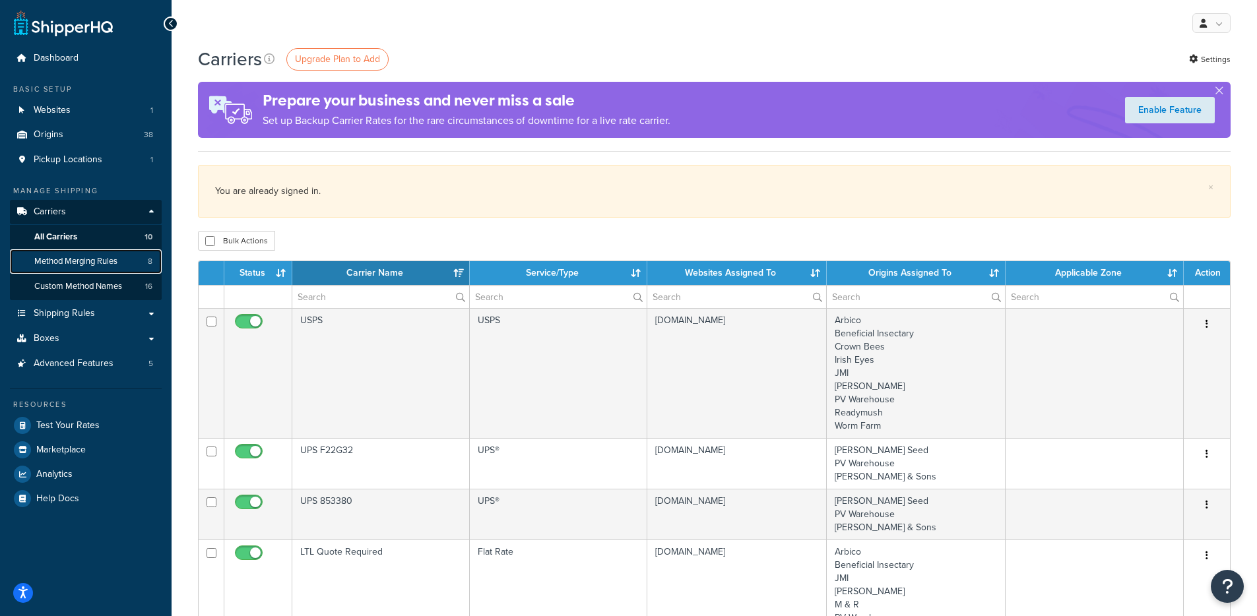
click at [102, 257] on span "Method Merging Rules" at bounding box center [75, 261] width 83 height 11
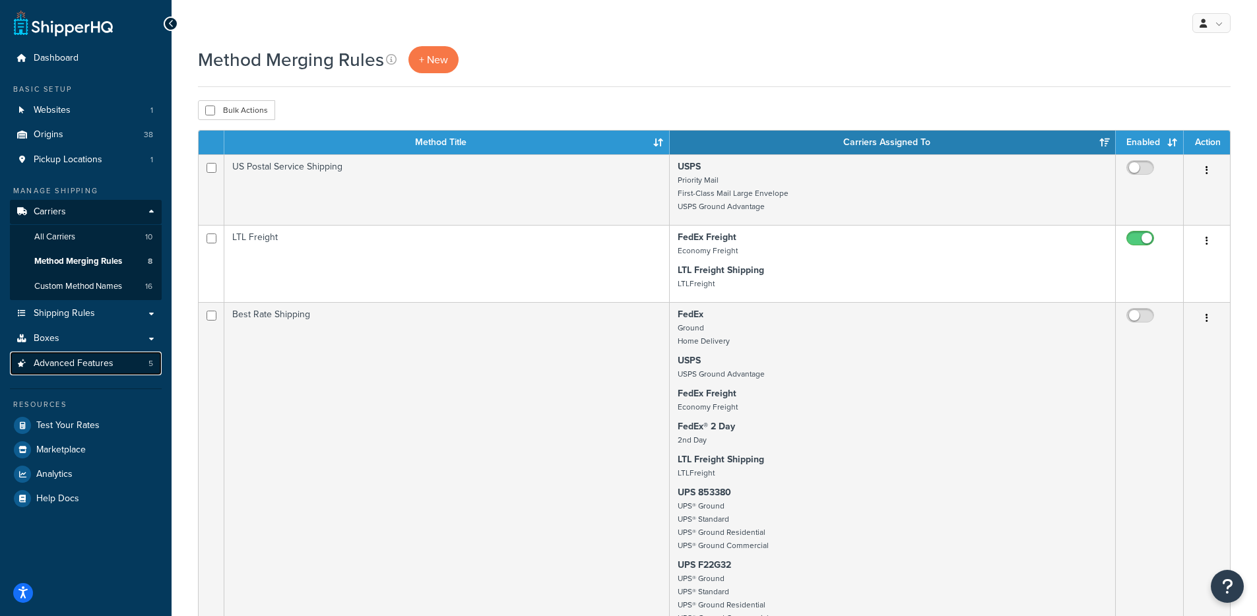
click at [54, 362] on span "Advanced Features" at bounding box center [74, 363] width 80 height 11
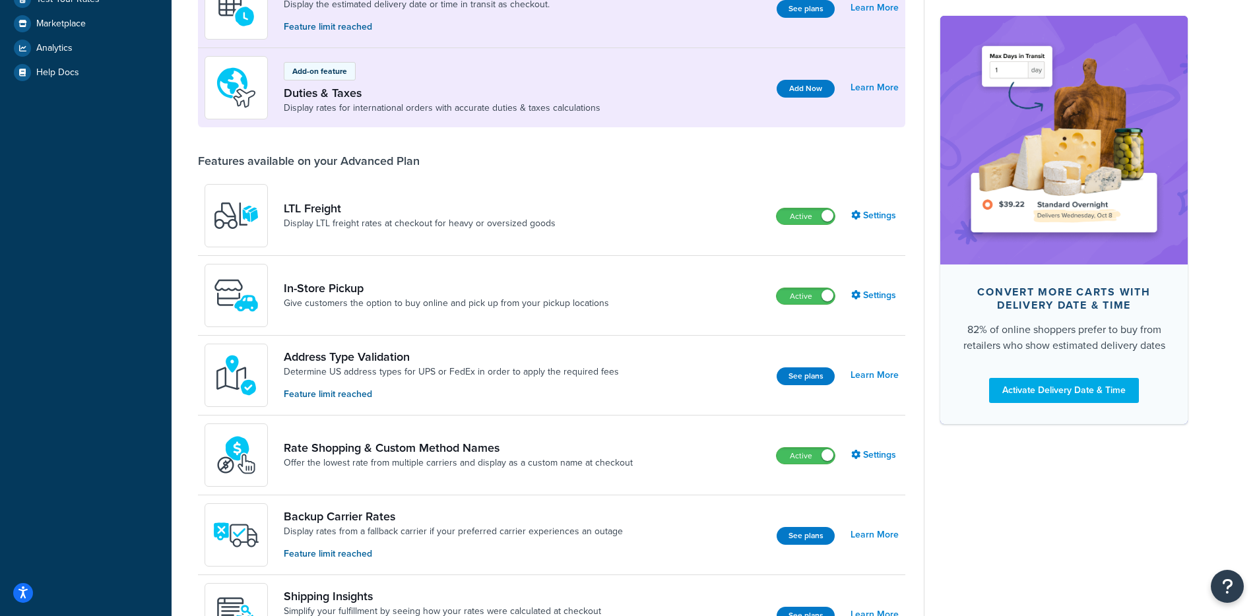
scroll to position [414, 0]
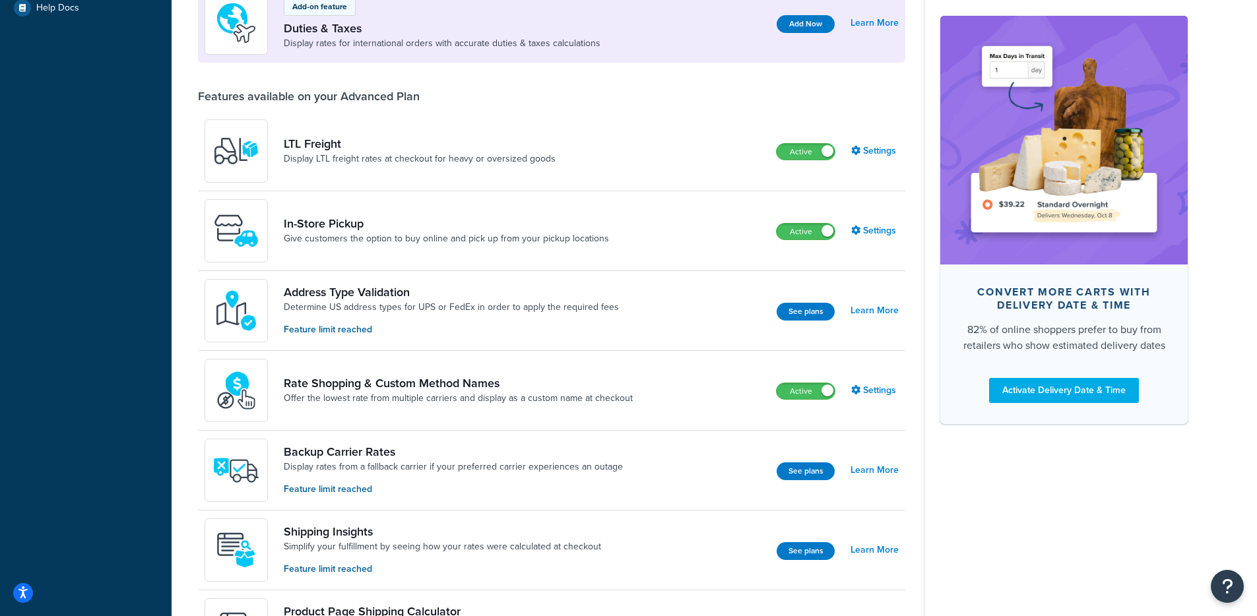
click at [858, 404] on div "Rate Shopping & Custom Method Names Offer the lowest rate from multiple carrier…" at bounding box center [551, 391] width 707 height 80
click at [869, 384] on link "Settings" at bounding box center [874, 390] width 47 height 18
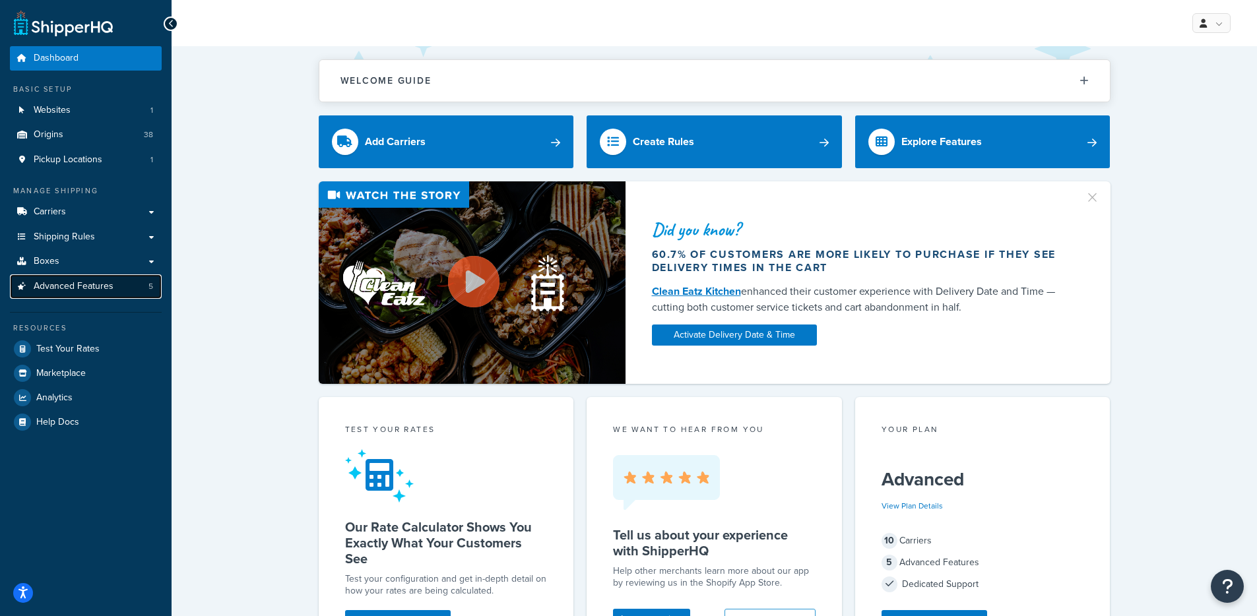
click at [102, 284] on span "Advanced Features" at bounding box center [74, 286] width 80 height 11
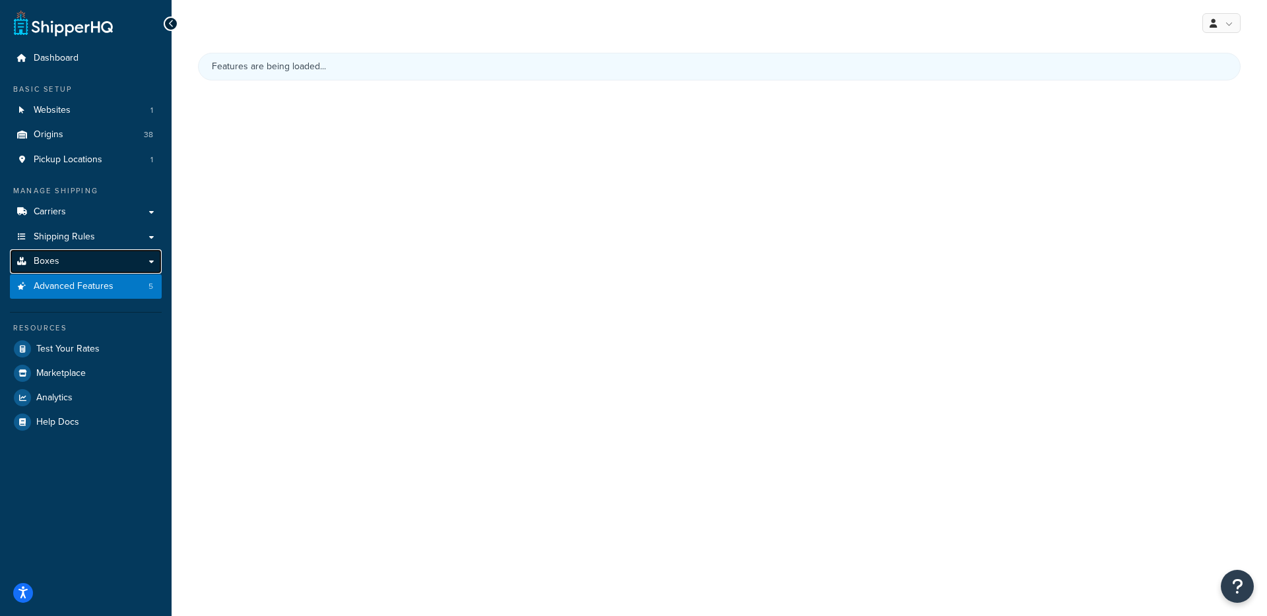
click at [106, 262] on link "Boxes" at bounding box center [86, 261] width 152 height 24
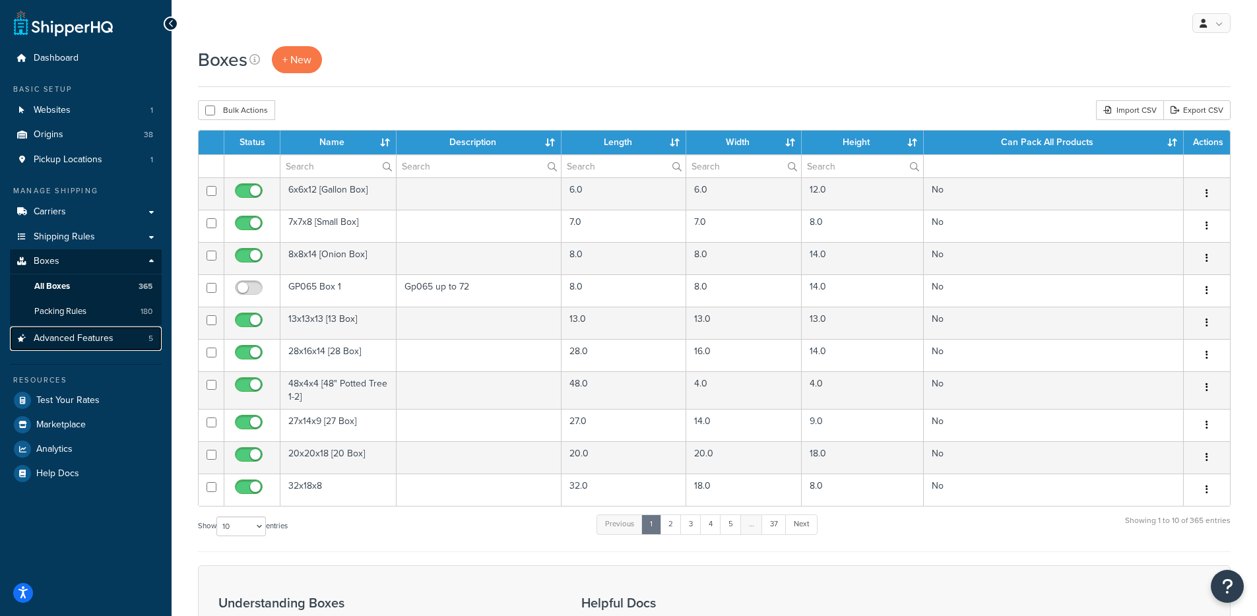
click at [84, 342] on span "Advanced Features" at bounding box center [74, 338] width 80 height 11
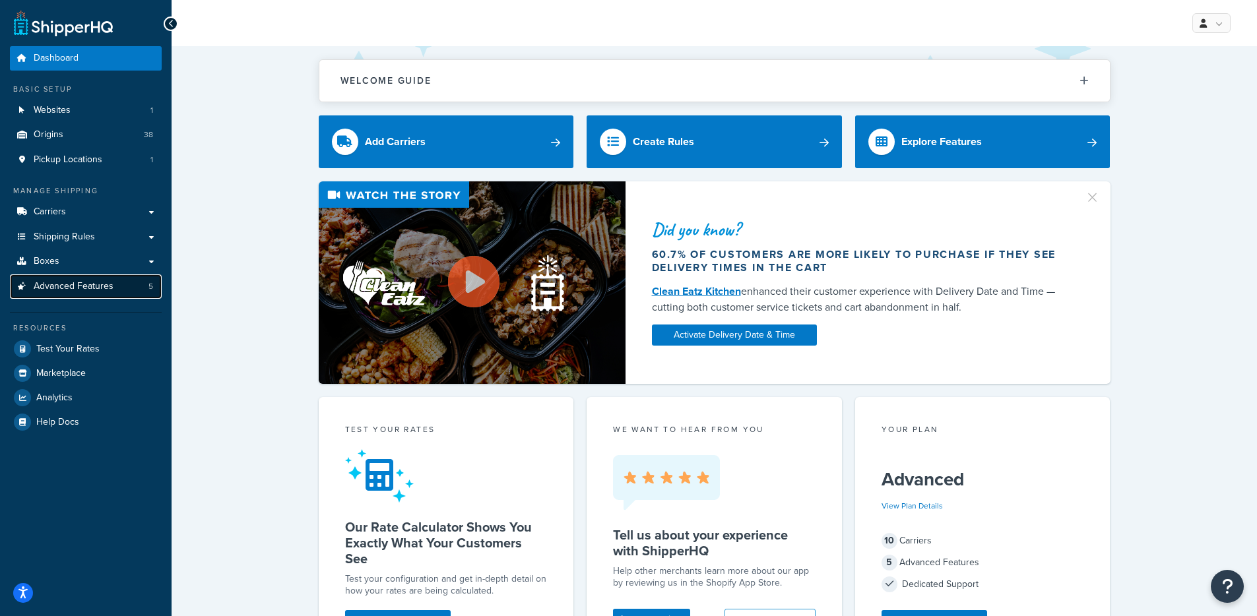
click at [90, 288] on span "Advanced Features" at bounding box center [74, 286] width 80 height 11
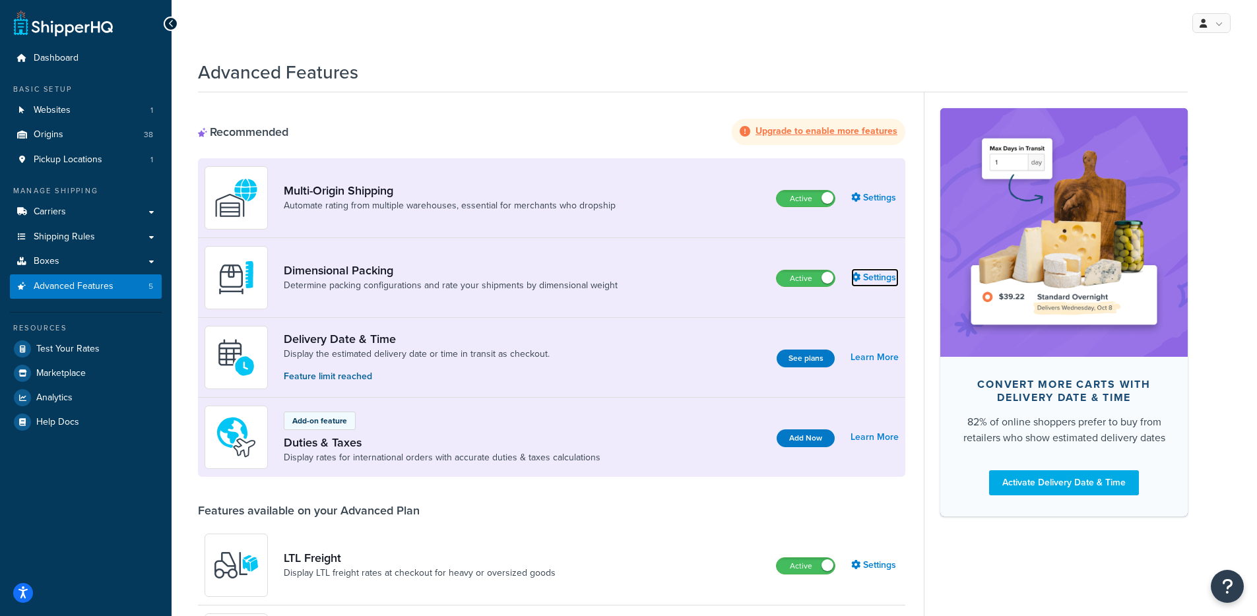
click at [875, 275] on link "Settings" at bounding box center [874, 277] width 47 height 18
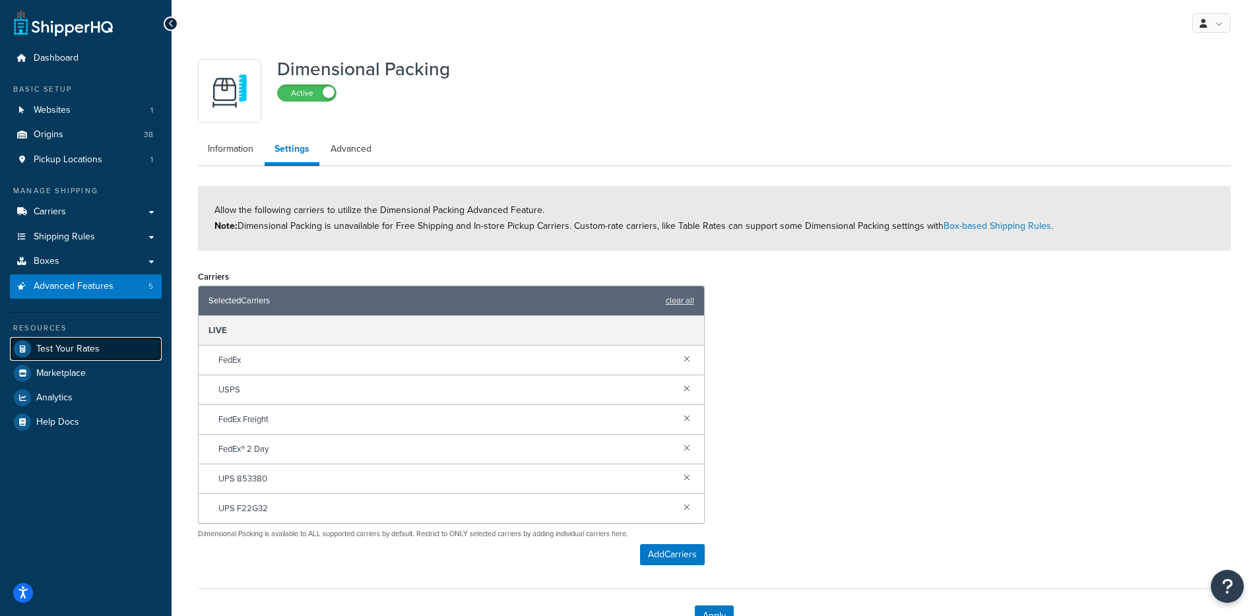
click at [75, 340] on link "Test Your Rates" at bounding box center [86, 349] width 152 height 24
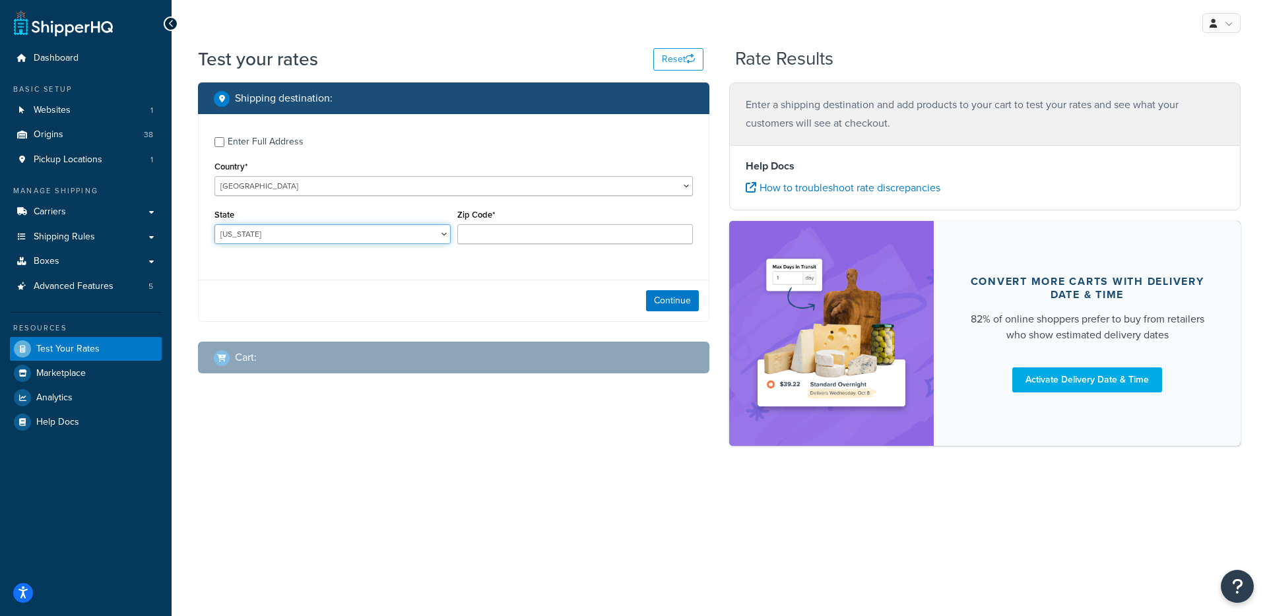
click at [294, 236] on select "Alabama Alaska American Samoa Arizona Arkansas Armed Forces Americas Armed Forc…" at bounding box center [332, 234] width 236 height 20
click at [285, 146] on div "Enter Full Address" at bounding box center [266, 142] width 76 height 18
click at [224, 146] on input "Enter Full Address" at bounding box center [219, 142] width 10 height 10
checkbox input "true"
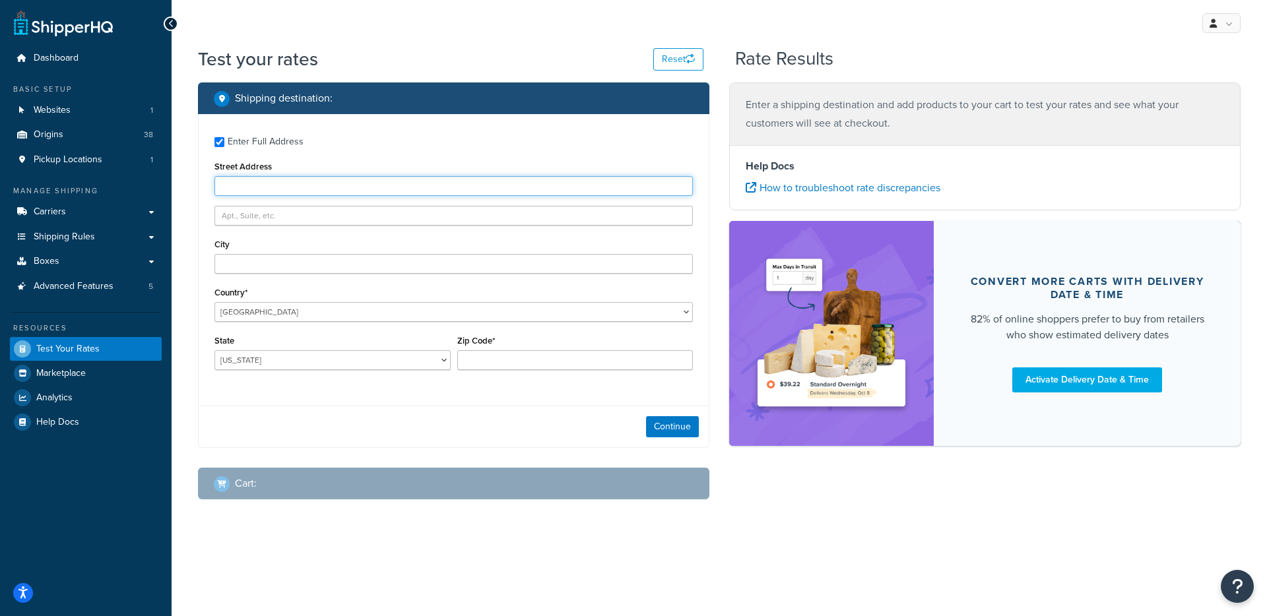
click at [285, 181] on input "Street Address" at bounding box center [453, 186] width 478 height 20
type input "330 Empire"
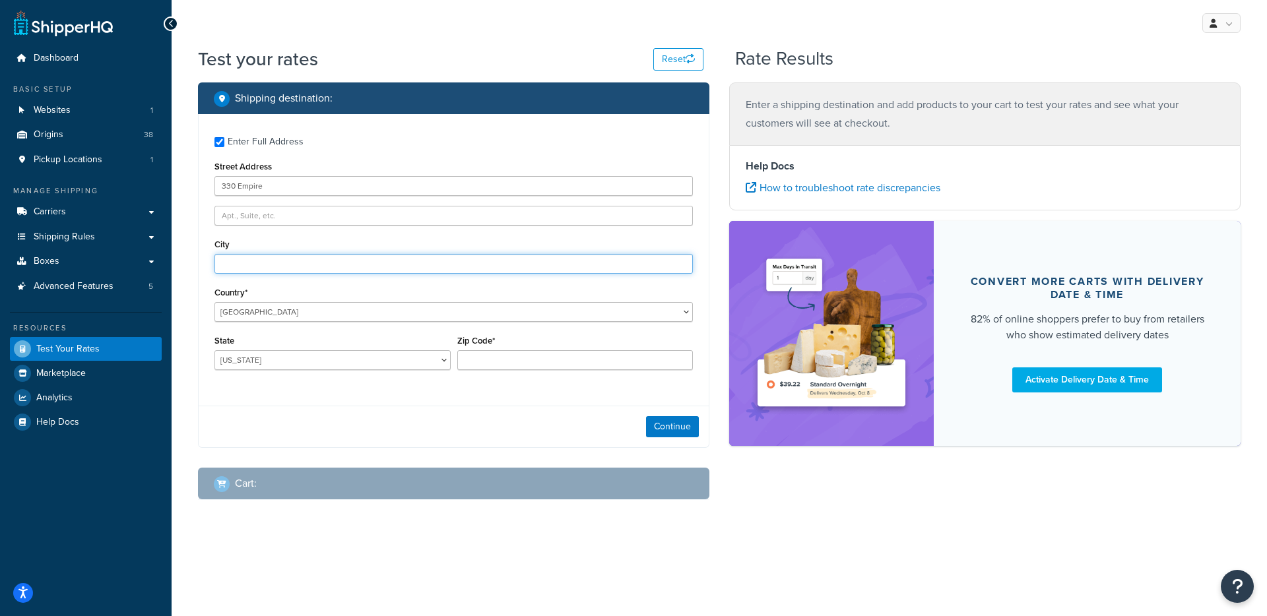
click at [264, 255] on input "City" at bounding box center [453, 264] width 478 height 20
type input "Grass Valley"
select select "CA"
click at [537, 358] on input "Zip Code*" at bounding box center [575, 360] width 236 height 20
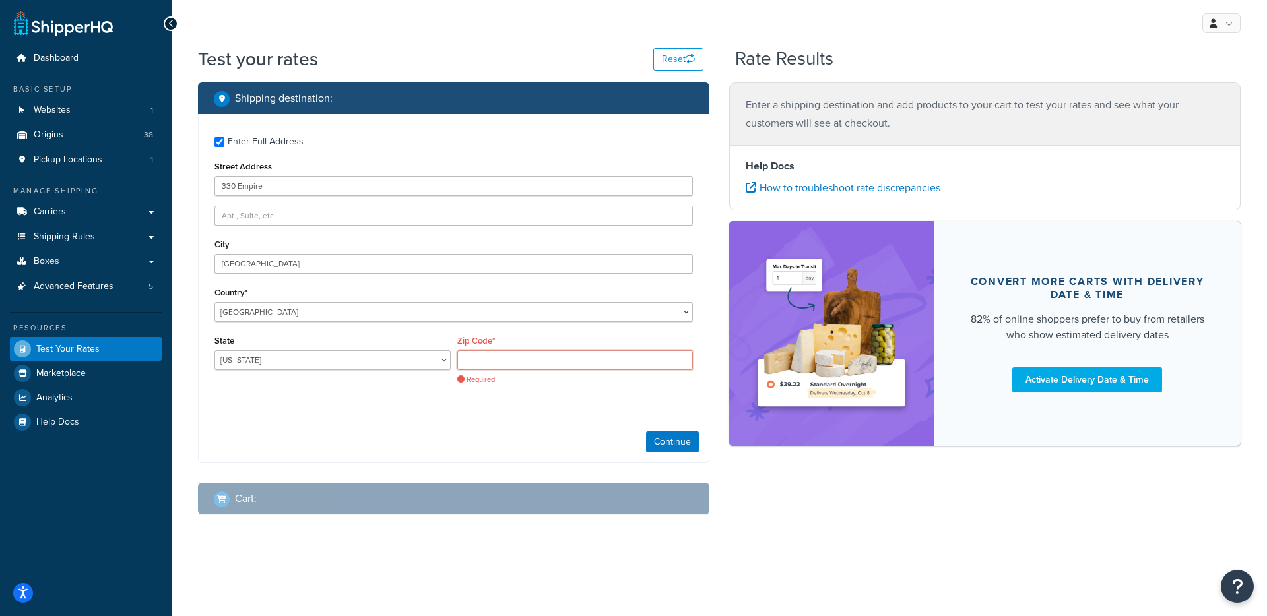
click at [518, 356] on input "Zip Code*" at bounding box center [575, 360] width 236 height 20
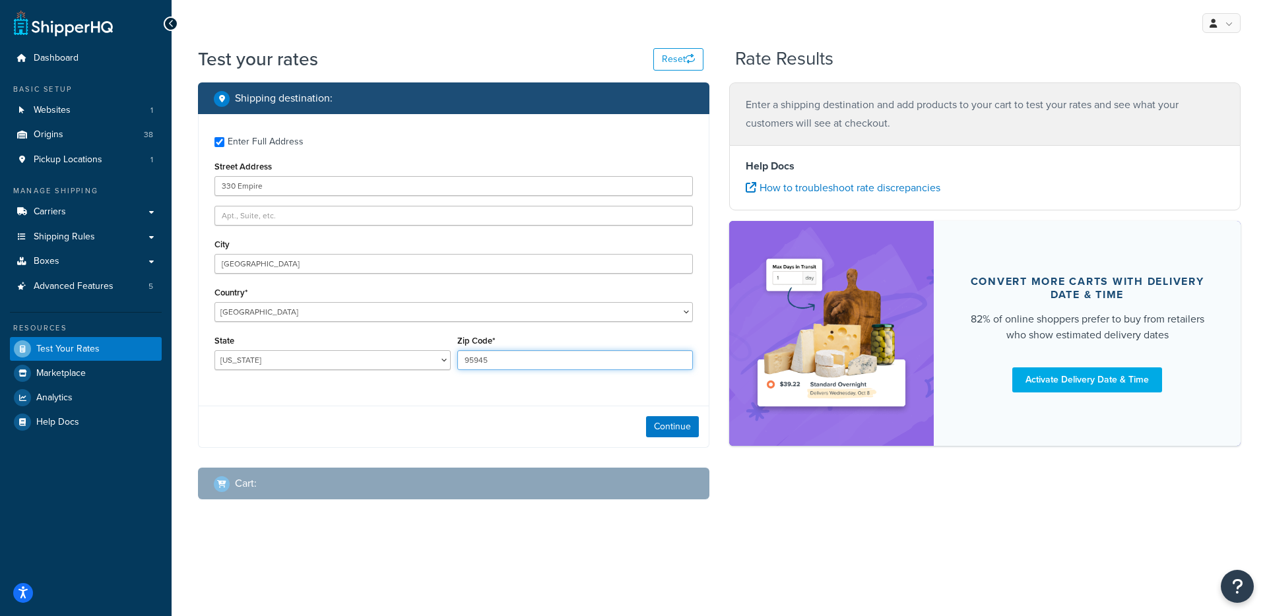
type input "95945"
click at [669, 422] on button "Continue" at bounding box center [672, 426] width 53 height 21
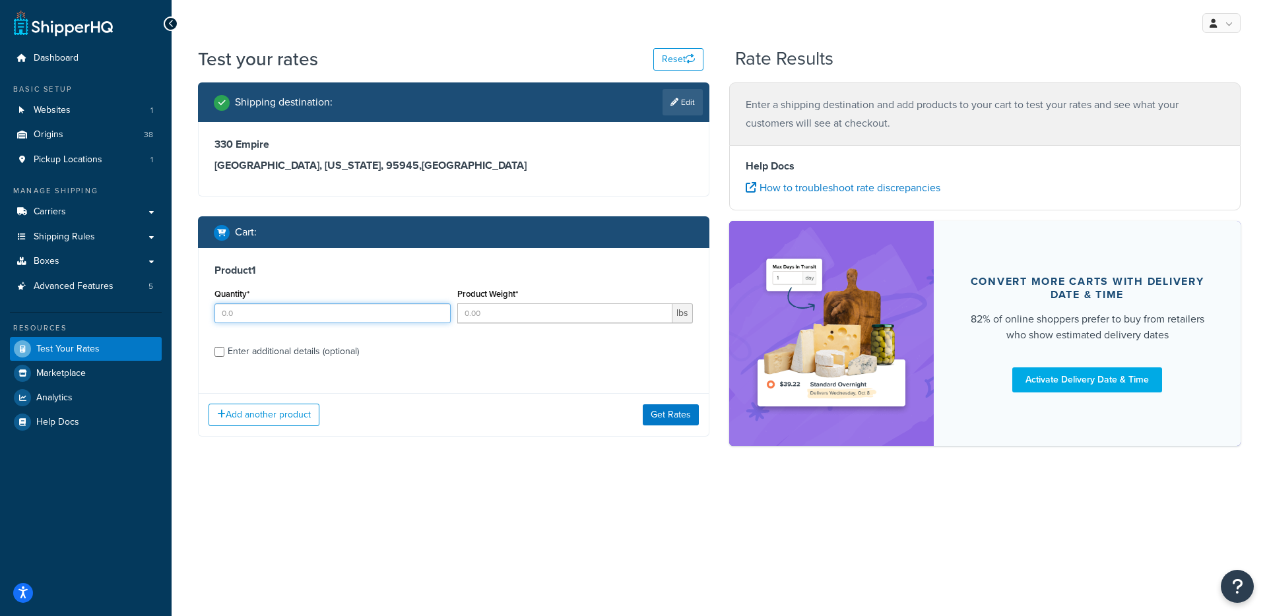
click at [342, 313] on input "Quantity*" at bounding box center [332, 313] width 236 height 20
type input "1"
drag, startPoint x: 539, startPoint y: 315, endPoint x: 708, endPoint y: 267, distance: 175.6
click at [539, 315] on input "Product Weight*" at bounding box center [565, 313] width 216 height 20
type input "1"
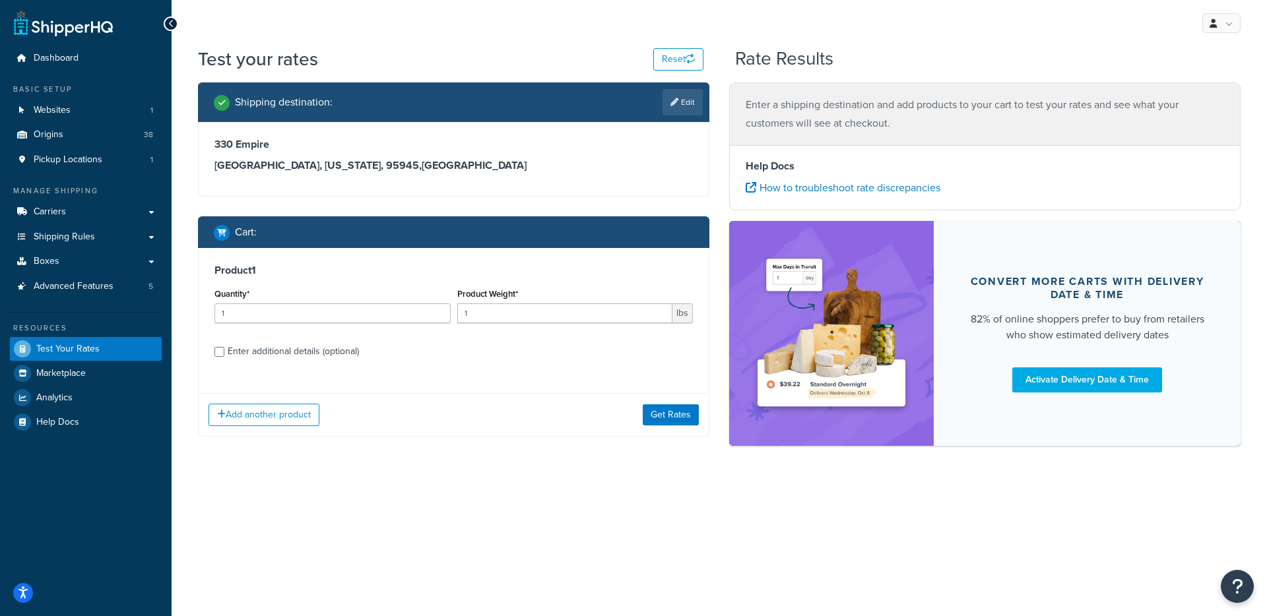
click at [287, 353] on div "Enter additional details (optional)" at bounding box center [293, 351] width 131 height 18
click at [224, 353] on input "Enter additional details (optional)" at bounding box center [219, 352] width 10 height 10
checkbox input "true"
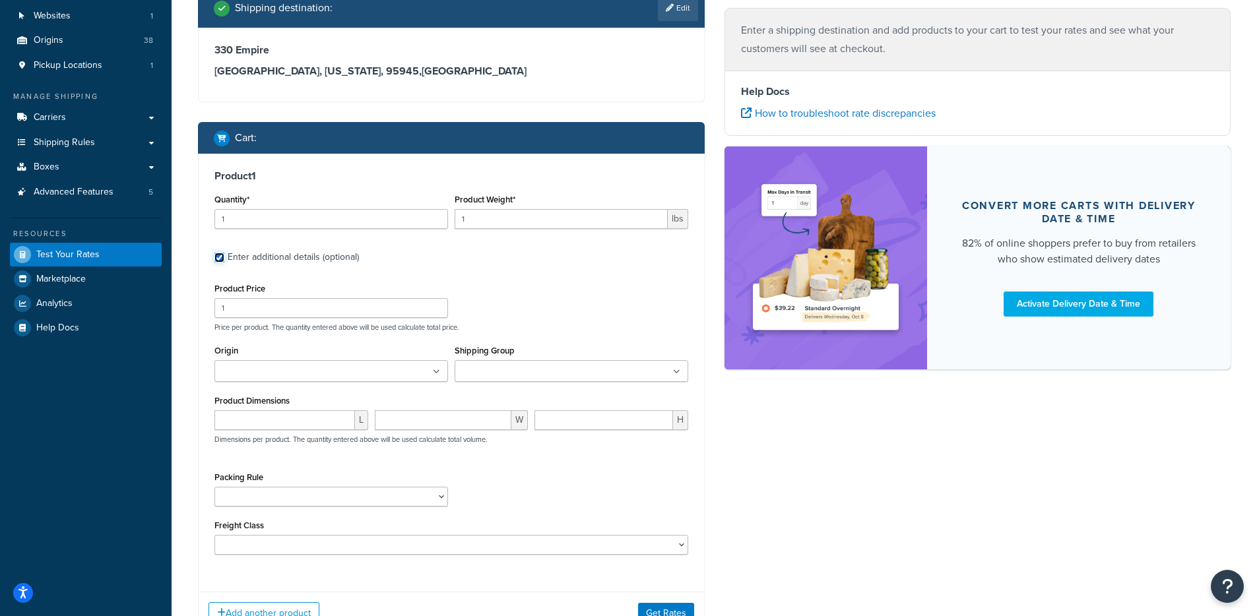
scroll to position [97, 0]
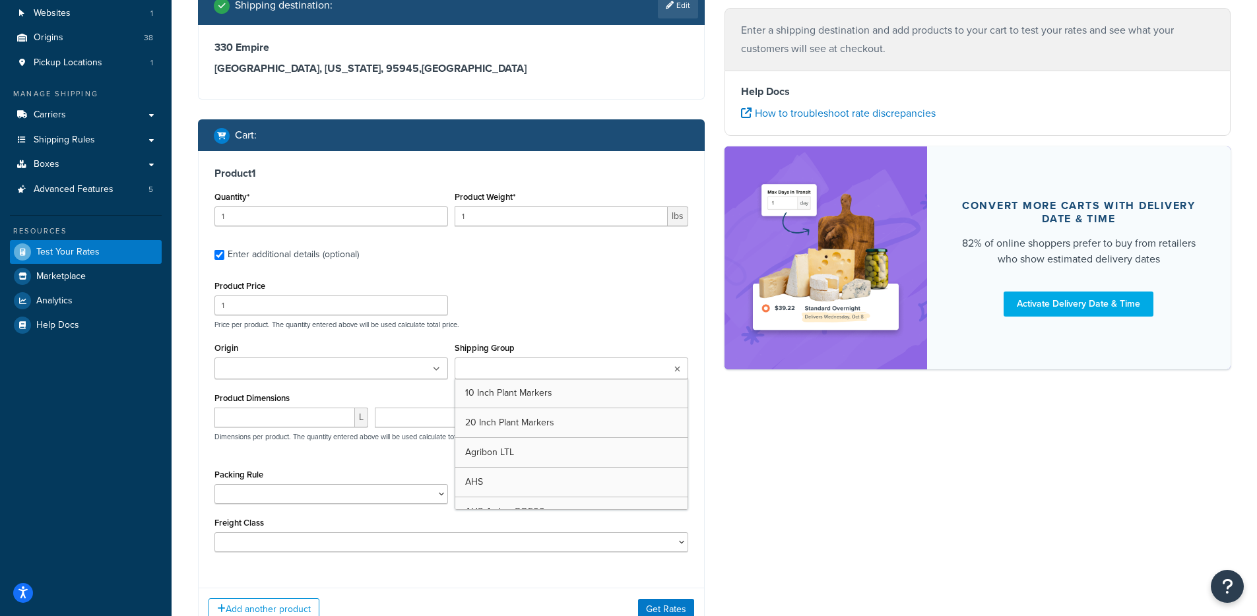
click at [545, 367] on input "Shipping Group" at bounding box center [516, 369] width 117 height 15
click at [594, 331] on div "Product Price 1 Price per product. The quantity entered above will be used calc…" at bounding box center [451, 414] width 474 height 275
click at [569, 363] on ul at bounding box center [572, 369] width 234 height 22
type input "Anni"
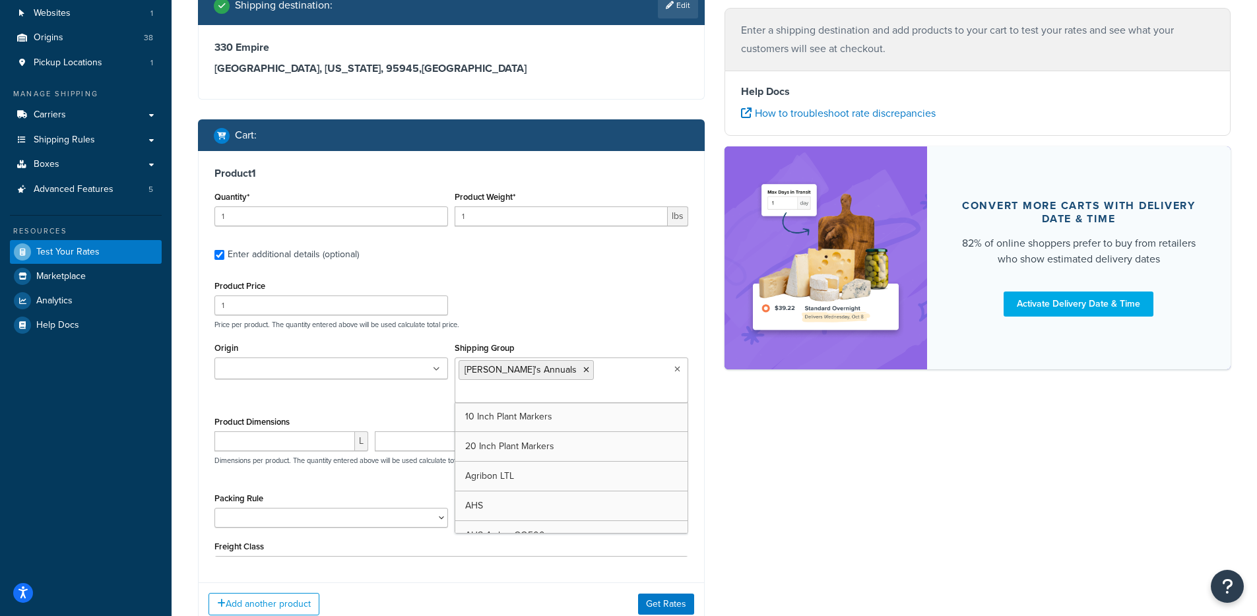
click at [591, 326] on p "Price per product. The quantity entered above will be used calculate total pric…" at bounding box center [451, 324] width 480 height 9
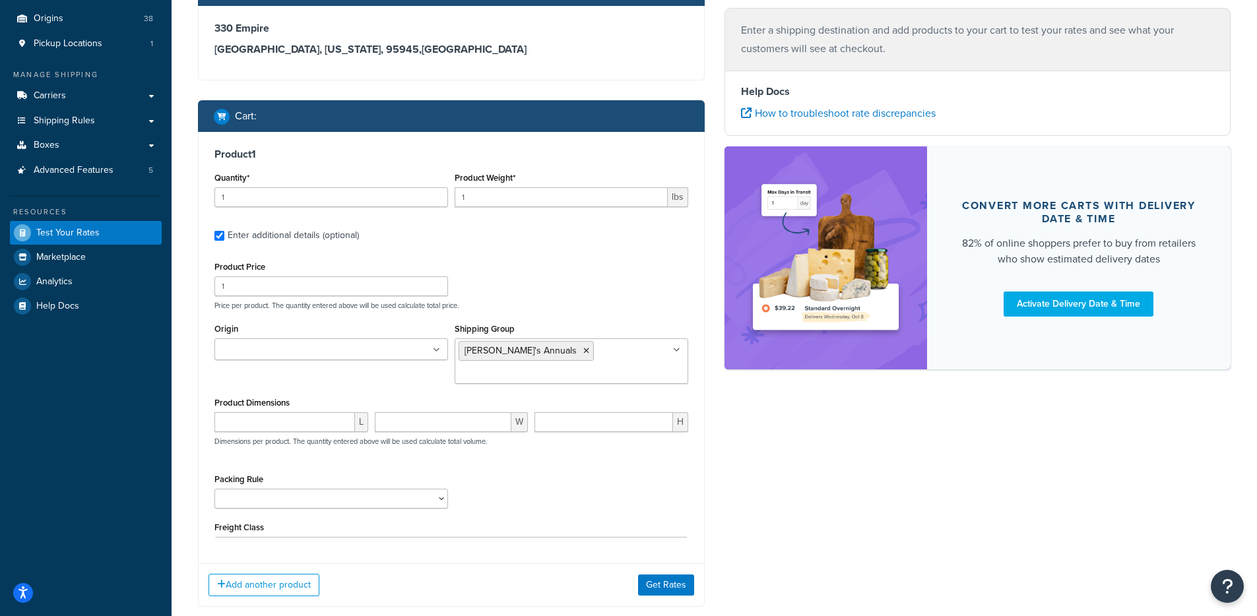
scroll to position [127, 0]
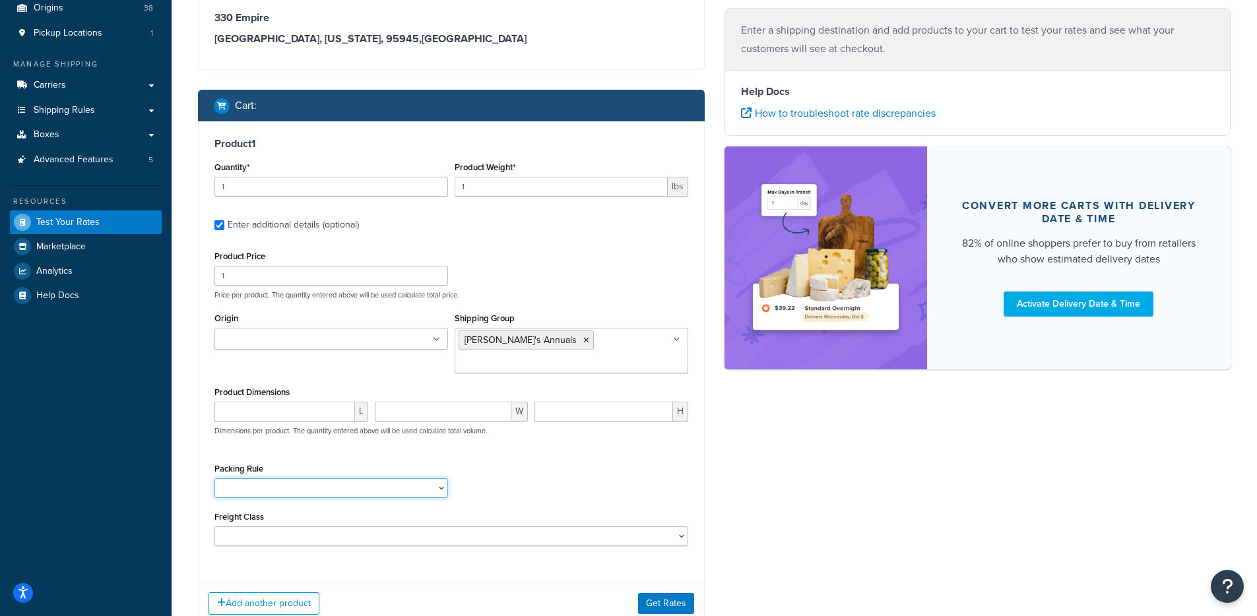
click at [280, 478] on select "1 Gallon 10 Inch Plant Markers 20 Inch Plant Markers AHS 4 claw GO500 AHS 5 Gal…" at bounding box center [331, 488] width 234 height 20
select select "84863"
click at [214, 478] on select "1 Gallon 10 Inch Plant Markers 20 Inch Plant Markers AHS 4 claw GO500 AHS 5 Gal…" at bounding box center [331, 488] width 234 height 20
click at [665, 593] on button "Get Rates" at bounding box center [666, 603] width 56 height 21
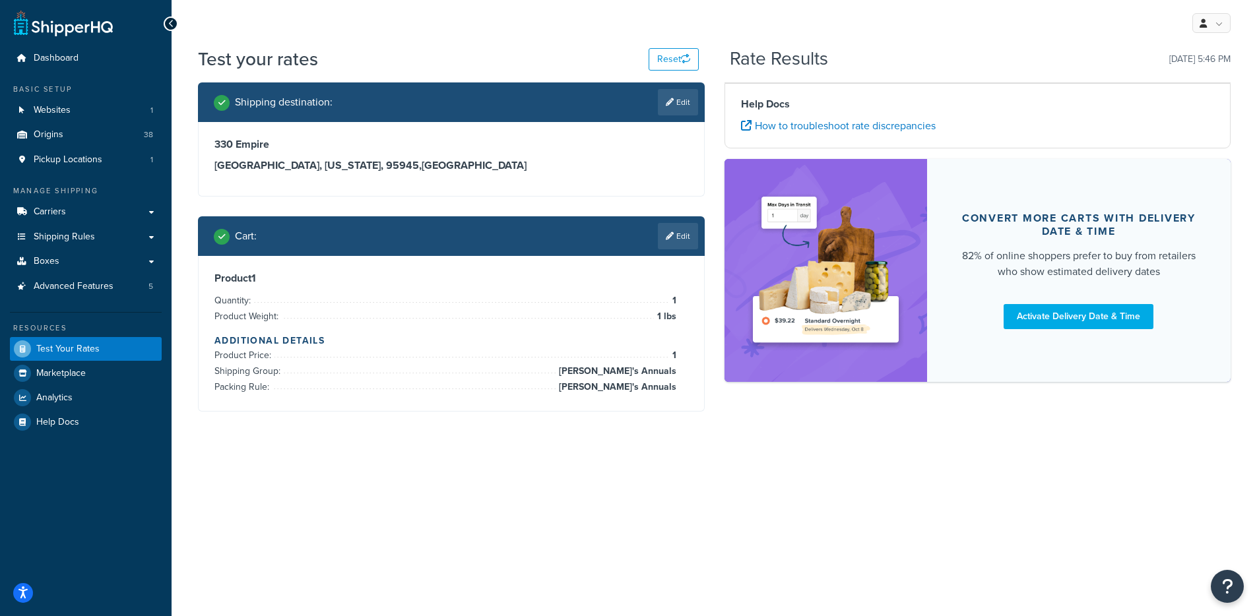
scroll to position [0, 0]
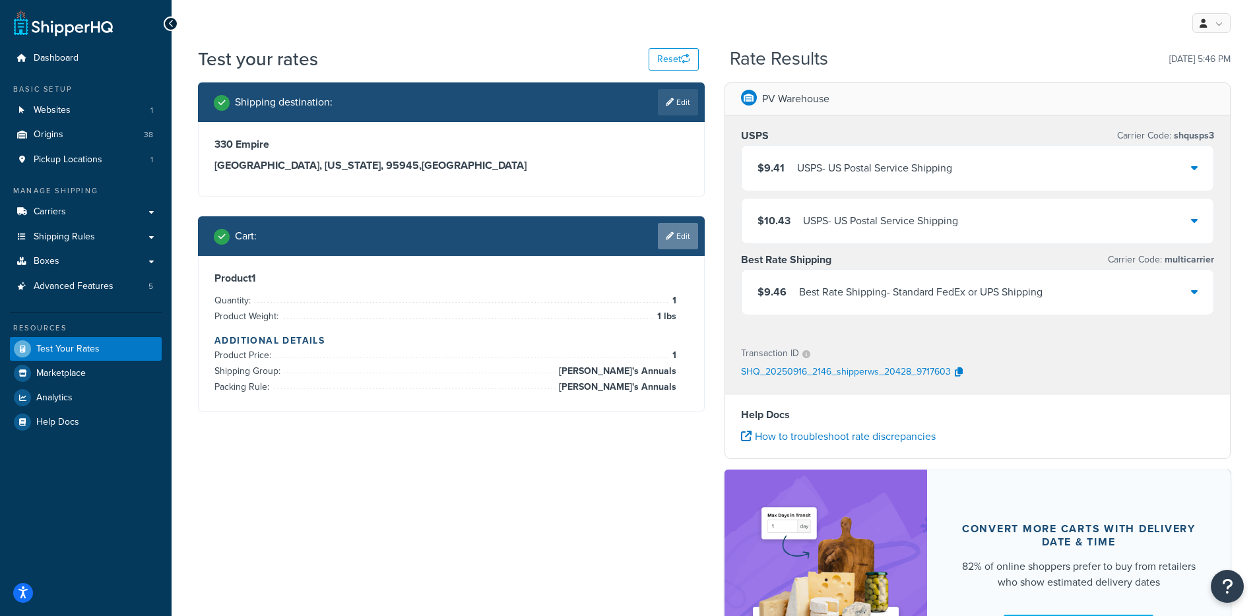
click at [672, 245] on link "Edit" at bounding box center [678, 236] width 40 height 26
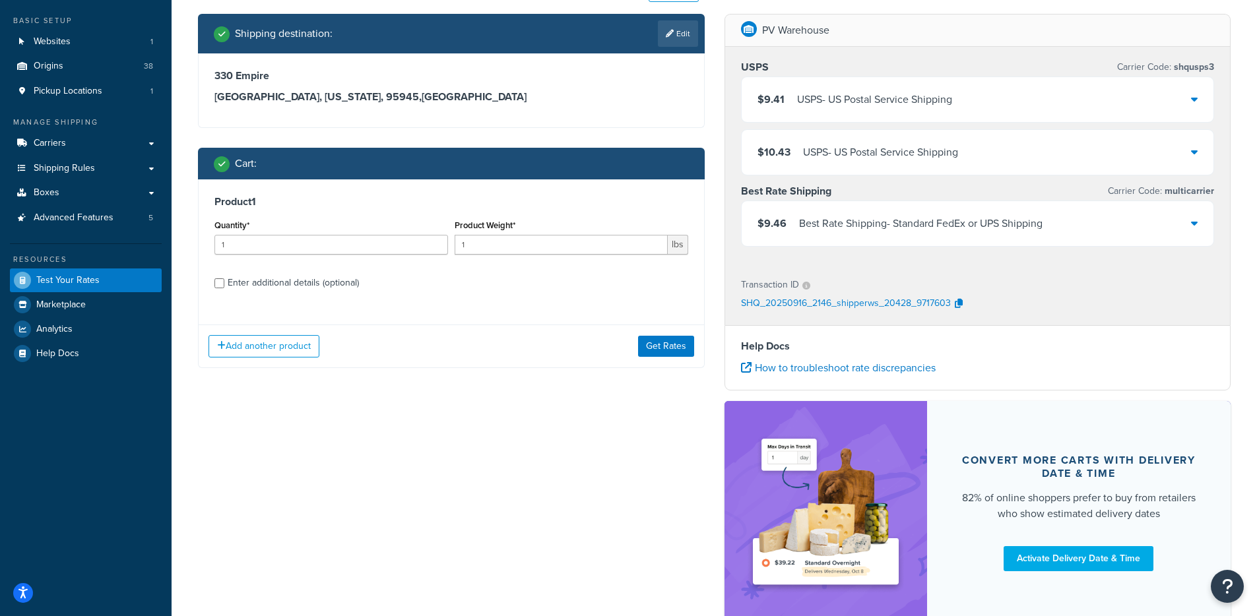
click at [315, 290] on div "Enter additional details (optional)" at bounding box center [293, 283] width 131 height 18
click at [224, 288] on input "Enter additional details (optional)" at bounding box center [219, 283] width 10 height 10
checkbox input "true"
select select "84863"
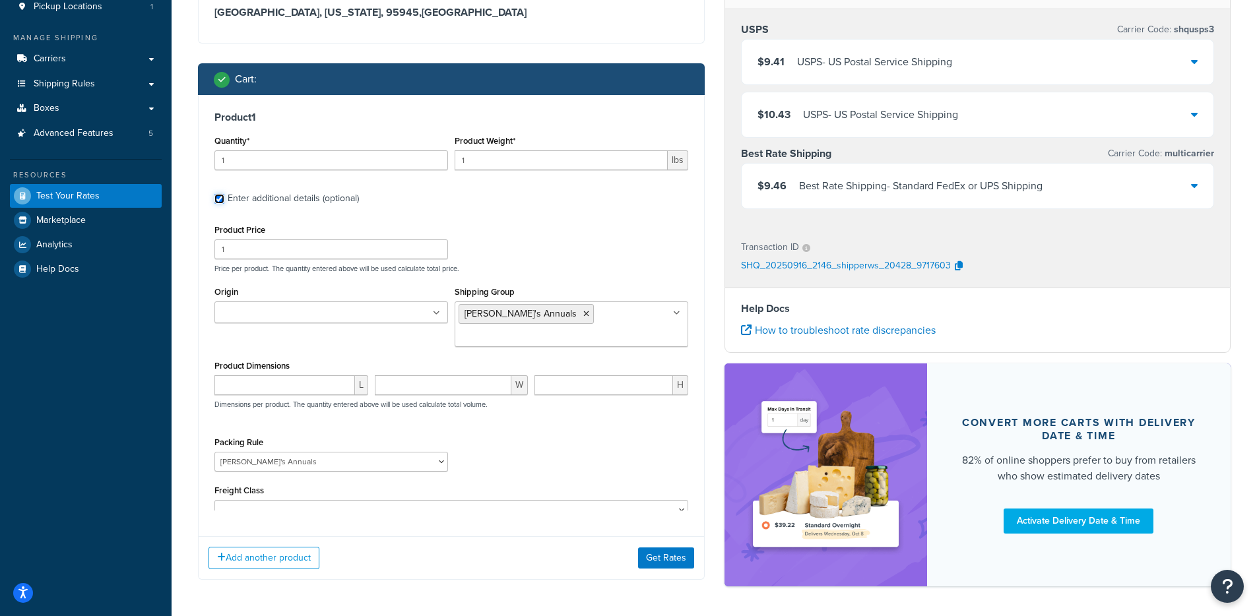
scroll to position [156, 0]
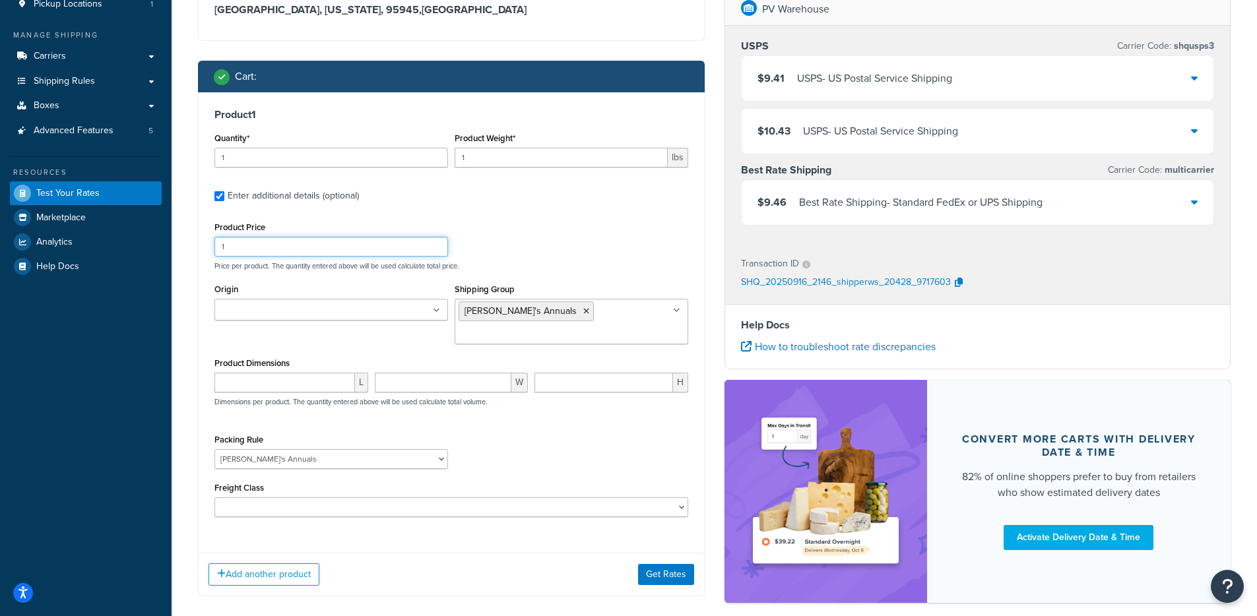
drag, startPoint x: 230, startPoint y: 249, endPoint x: 164, endPoint y: 248, distance: 65.3
click at [164, 248] on div "Dashboard Basic Setup Websites 1 Origins 38 Pickup Locations 1 Manage Shipping …" at bounding box center [628, 263] width 1257 height 838
type input "51"
click at [679, 564] on button "Get Rates" at bounding box center [666, 574] width 56 height 21
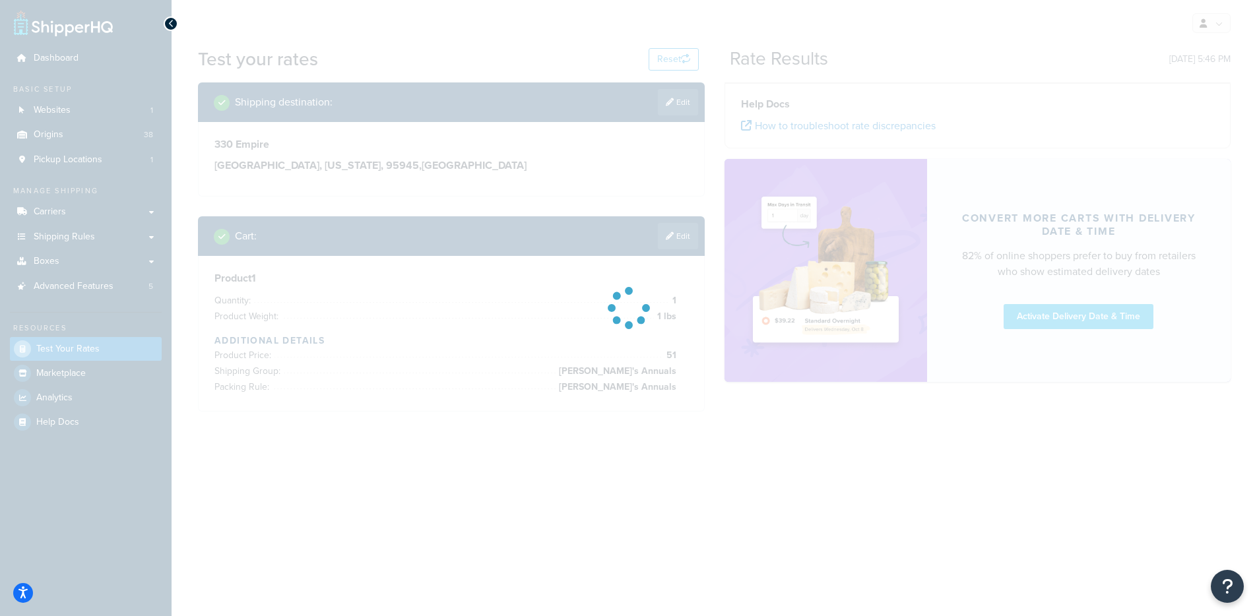
scroll to position [0, 0]
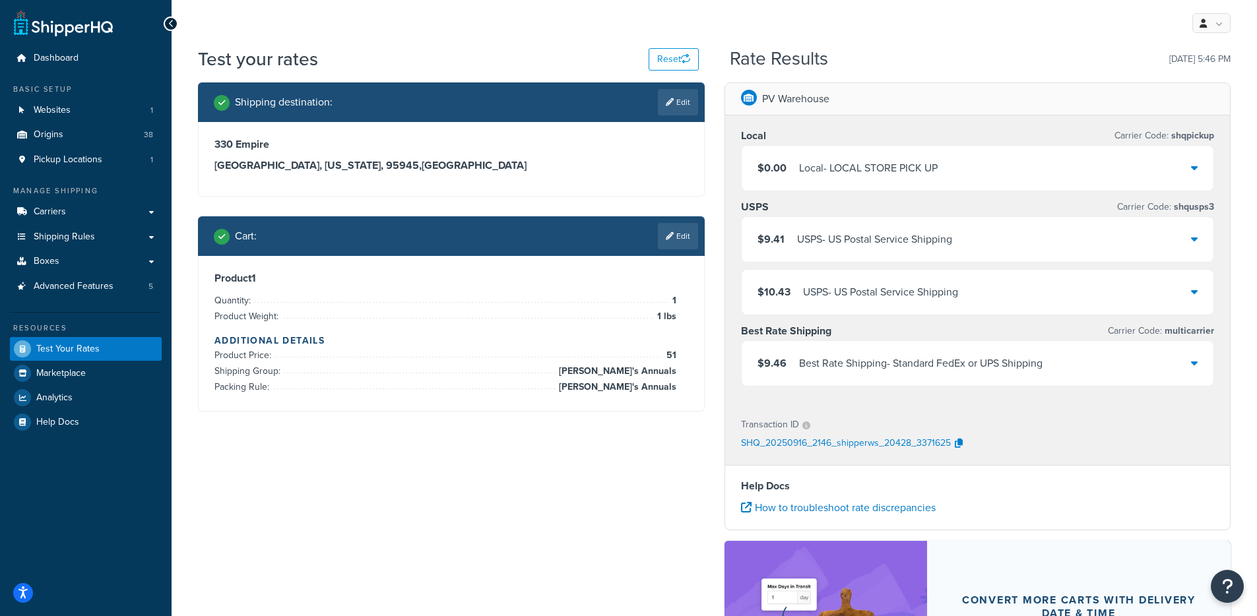
click at [856, 165] on div "Local - LOCAL STORE PICK UP" at bounding box center [868, 168] width 139 height 18
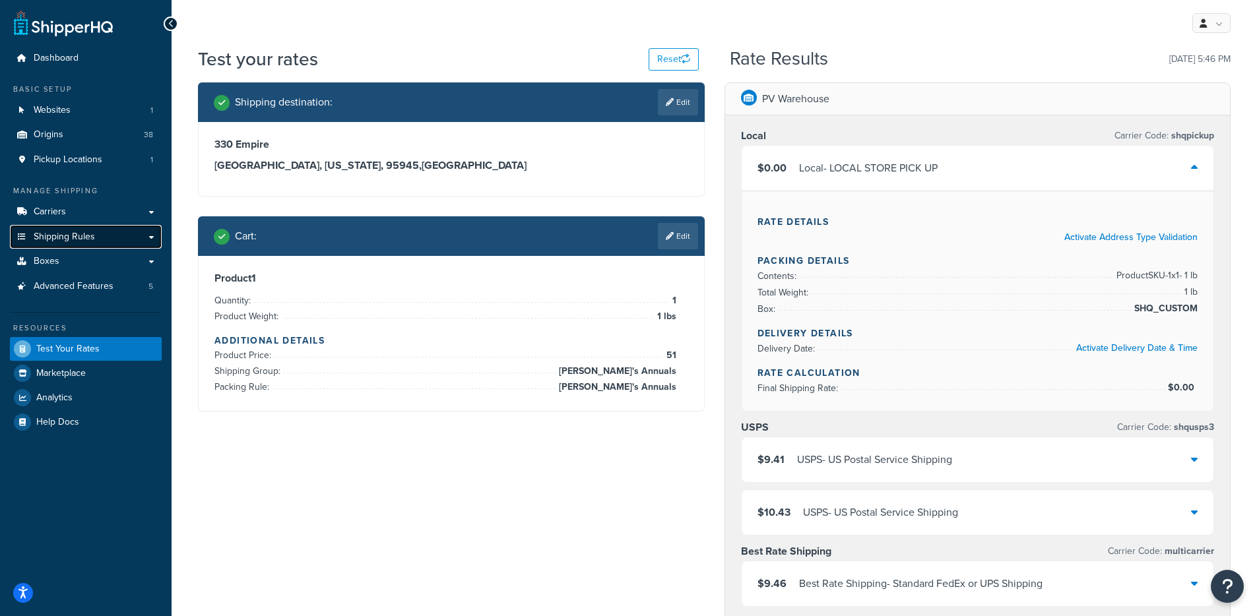
click at [119, 232] on link "Shipping Rules" at bounding box center [86, 237] width 152 height 24
click at [682, 235] on link "Edit" at bounding box center [678, 236] width 40 height 26
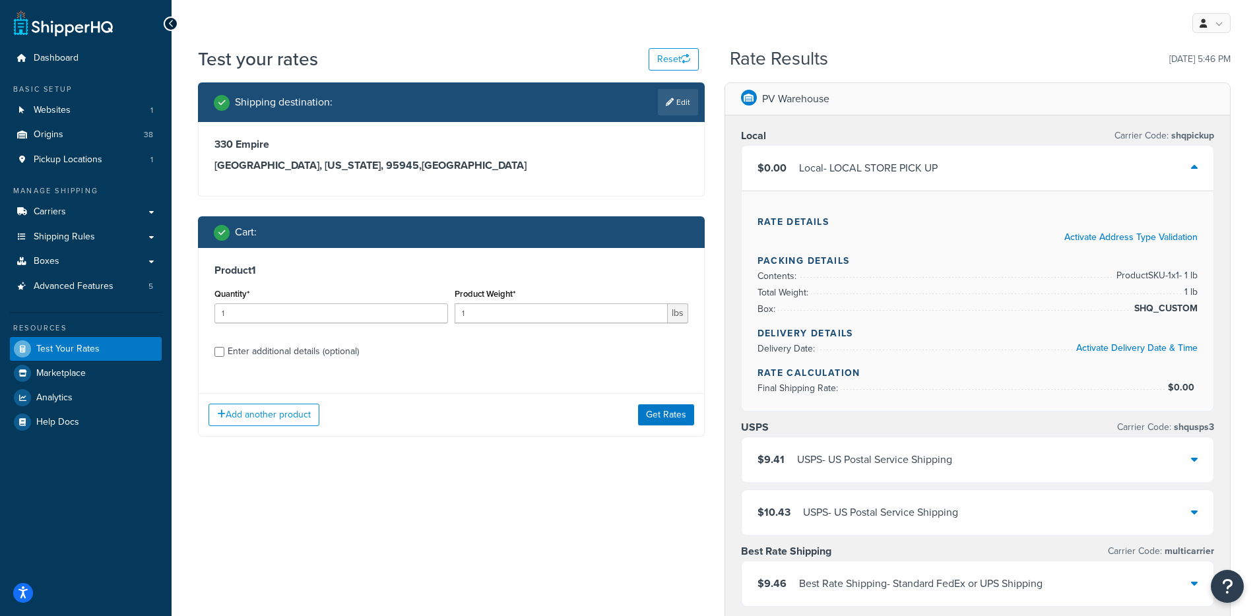
click at [259, 357] on div "Enter additional details (optional)" at bounding box center [293, 351] width 131 height 18
click at [224, 357] on input "Enter additional details (optional)" at bounding box center [219, 352] width 10 height 10
checkbox input "true"
select select "84863"
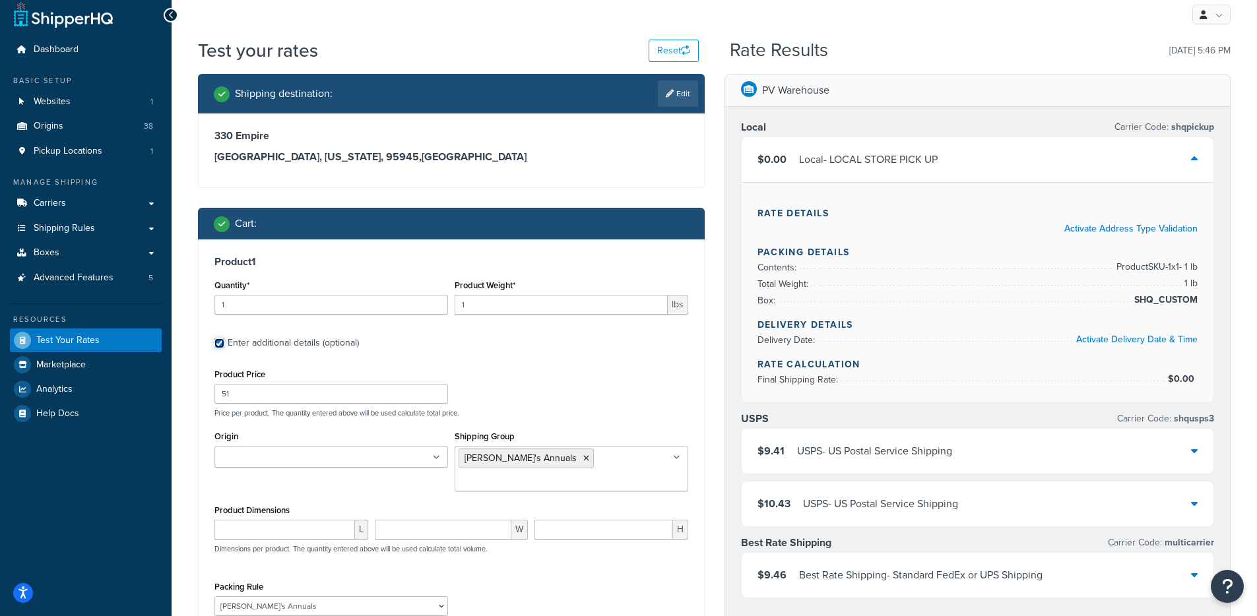
scroll to position [22, 0]
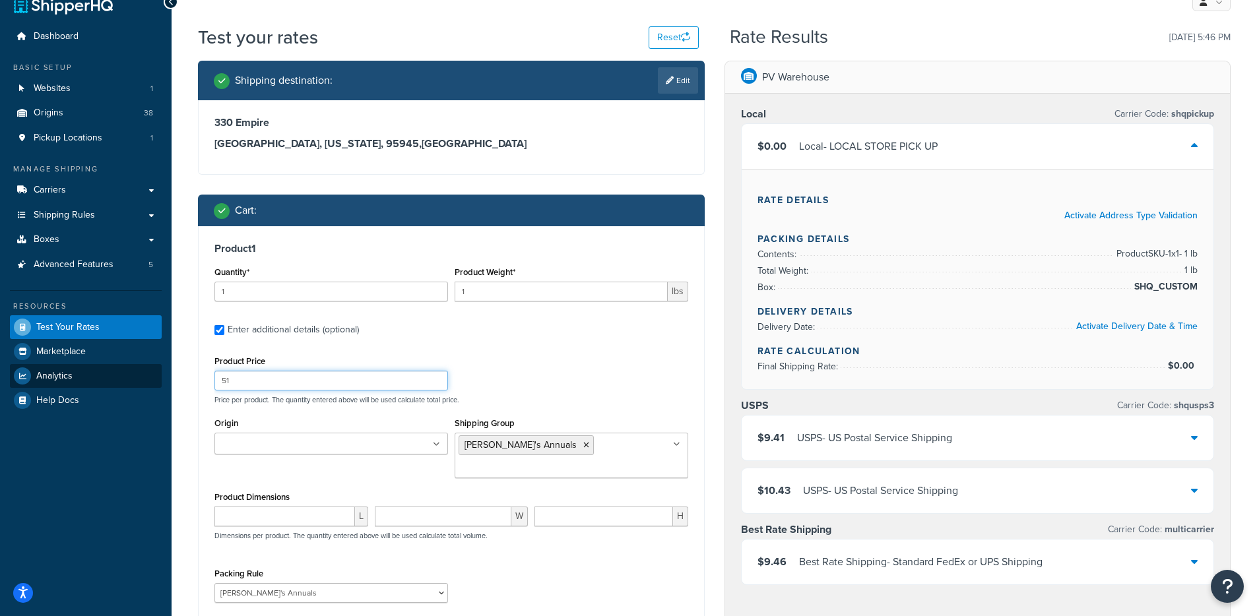
drag, startPoint x: 264, startPoint y: 383, endPoint x: 127, endPoint y: 385, distance: 137.2
click at [127, 385] on div "Dashboard Basic Setup Websites 1 Origins 38 Pickup Locations 1 Manage Shipping …" at bounding box center [628, 509] width 1257 height 1063
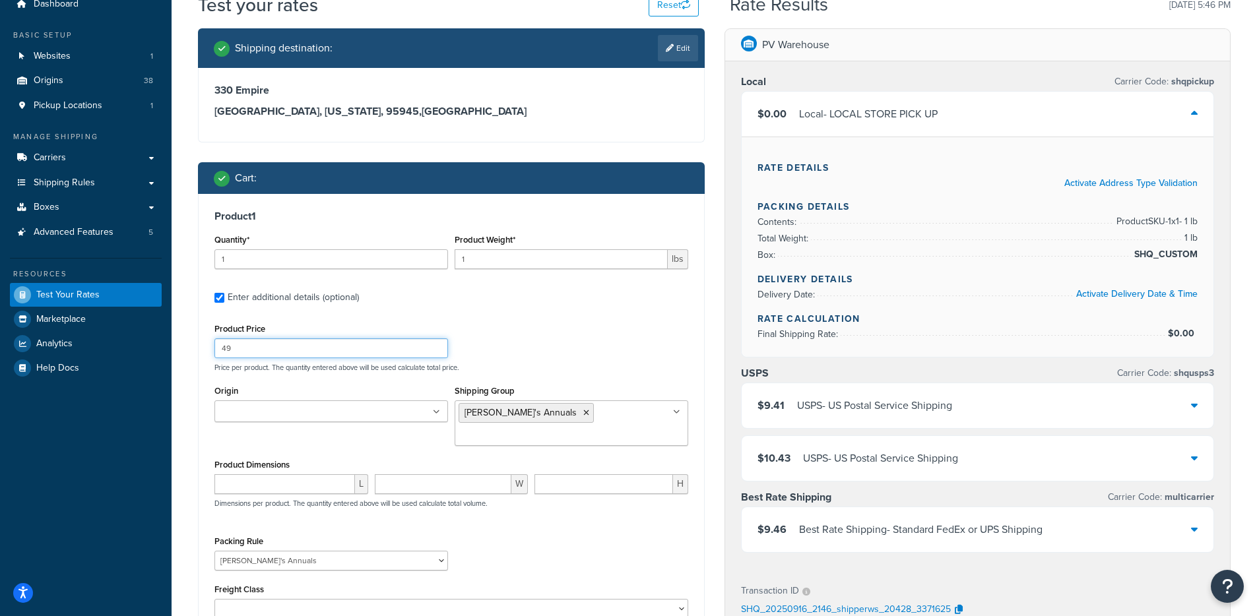
scroll to position [223, 0]
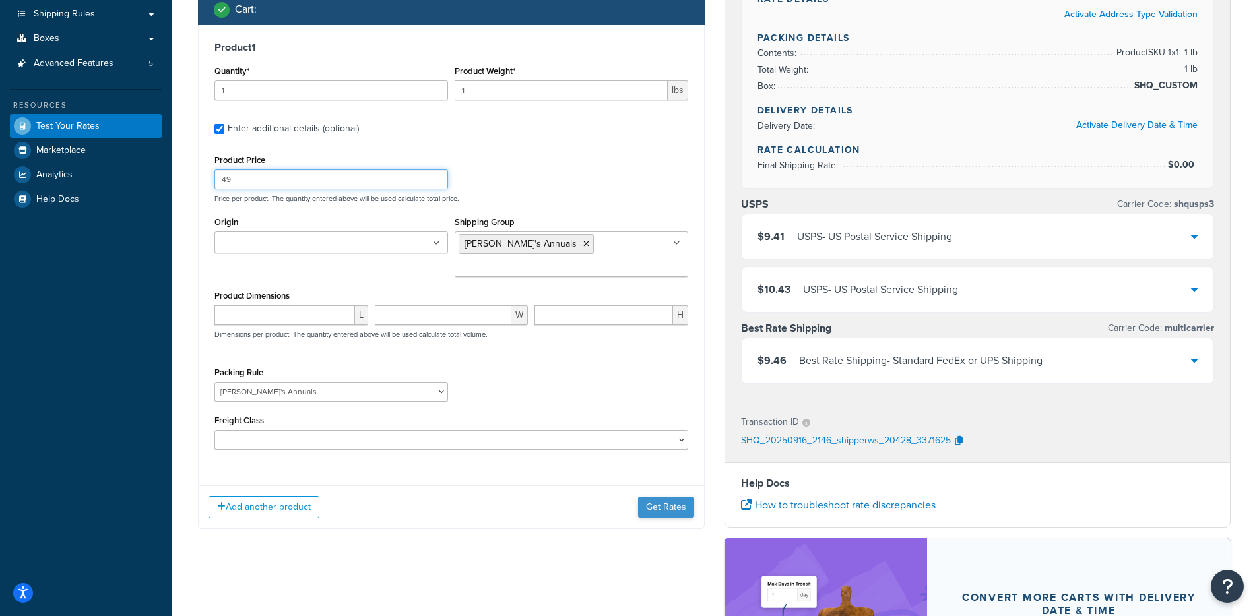
type input "49"
click at [663, 497] on button "Get Rates" at bounding box center [666, 507] width 56 height 21
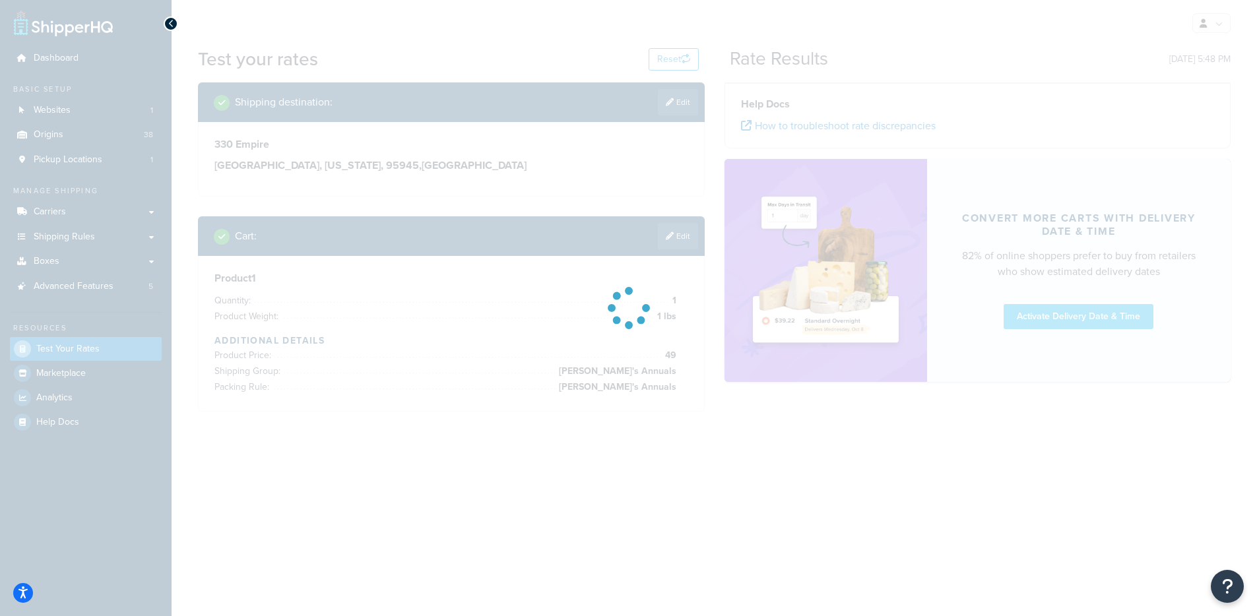
scroll to position [0, 0]
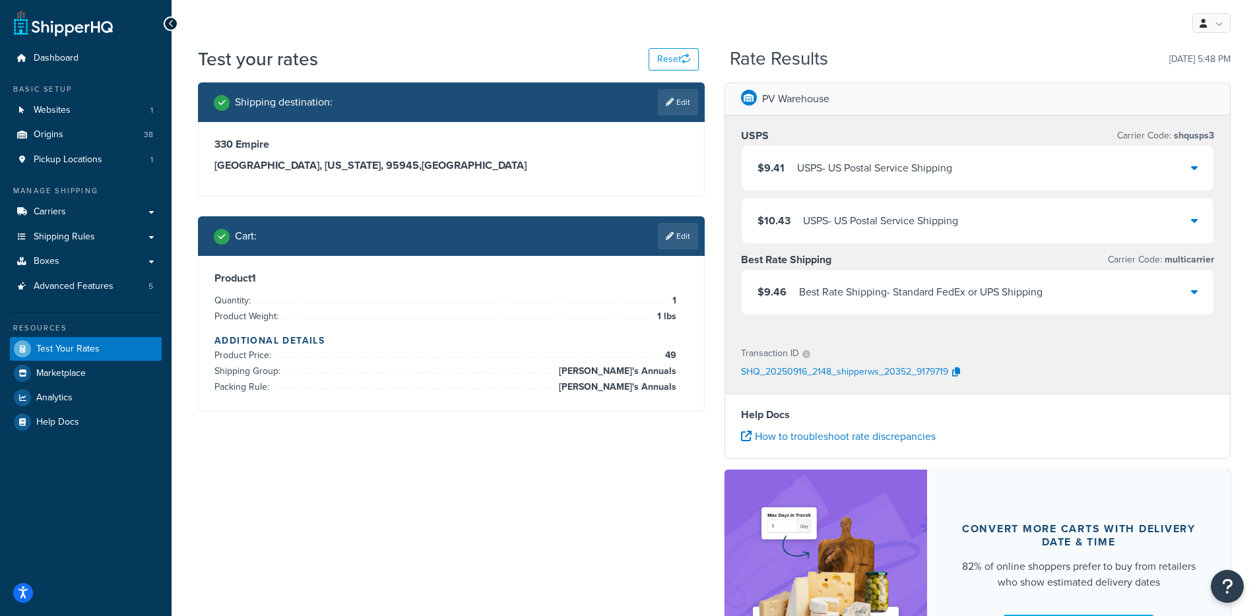
click at [662, 248] on link "Edit" at bounding box center [678, 236] width 40 height 26
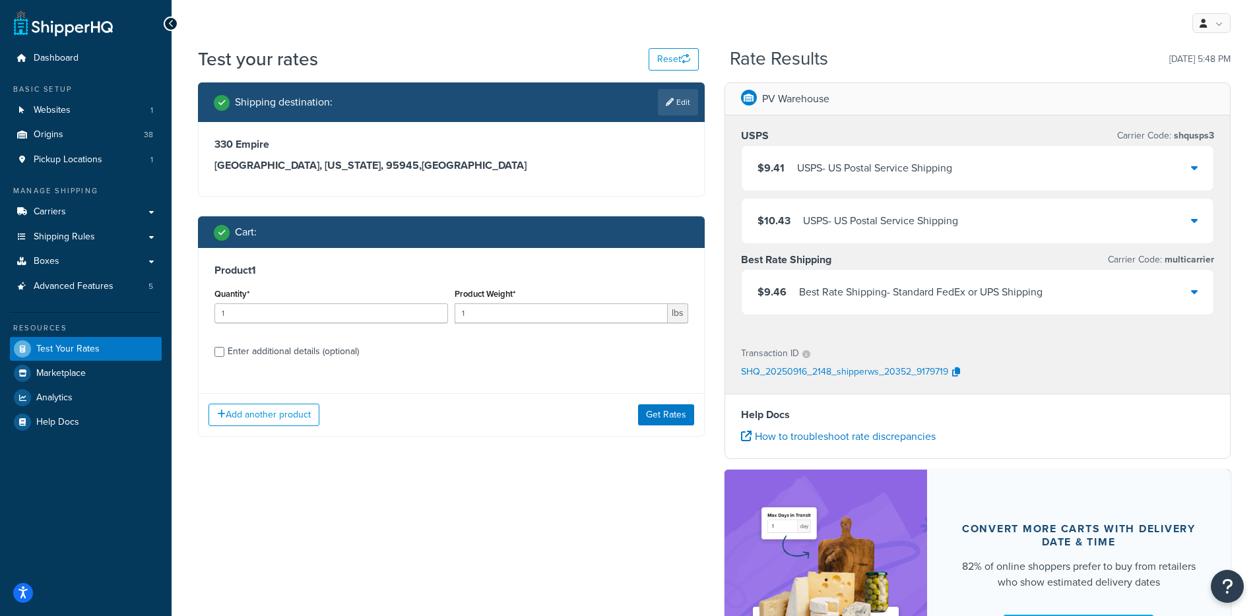
click at [239, 360] on div "Enter additional details (optional)" at bounding box center [293, 351] width 131 height 18
click at [224, 357] on input "Enter additional details (optional)" at bounding box center [219, 352] width 10 height 10
checkbox input "true"
select select "84863"
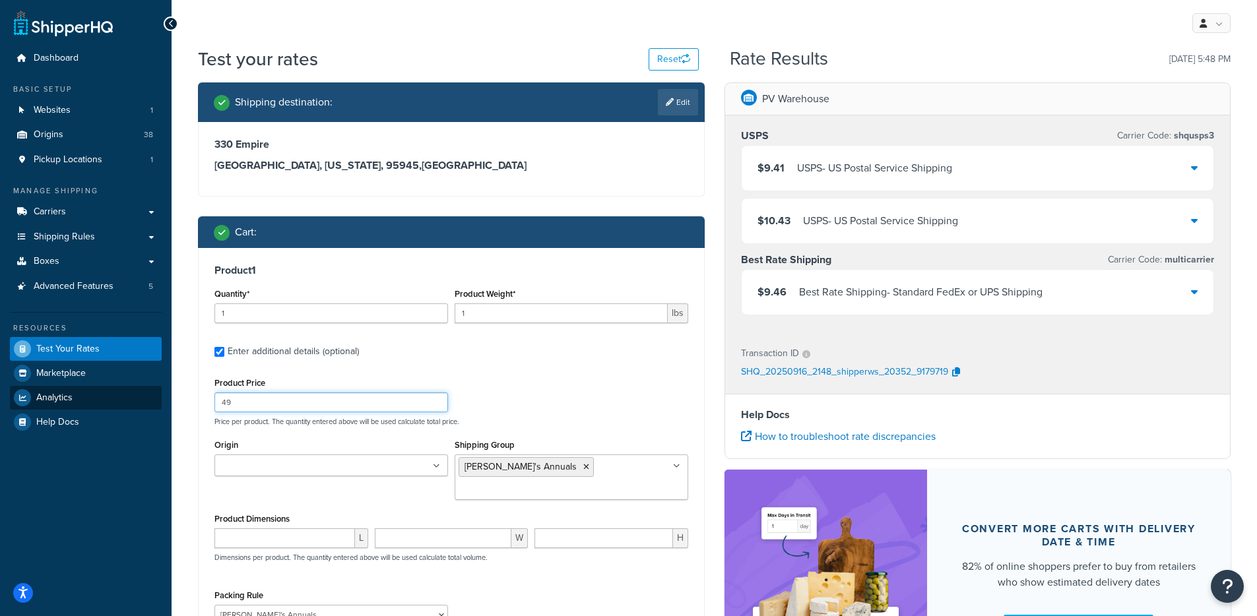
drag, startPoint x: 257, startPoint y: 408, endPoint x: 135, endPoint y: 402, distance: 122.2
click at [135, 402] on div "Dashboard Basic Setup Websites 1 Origins 38 Pickup Locations 1 Manage Shipping …" at bounding box center [628, 409] width 1257 height 819
type input "51"
click at [660, 411] on div "Product Price 51 Price per product. The quantity entered above will be used cal…" at bounding box center [451, 400] width 480 height 52
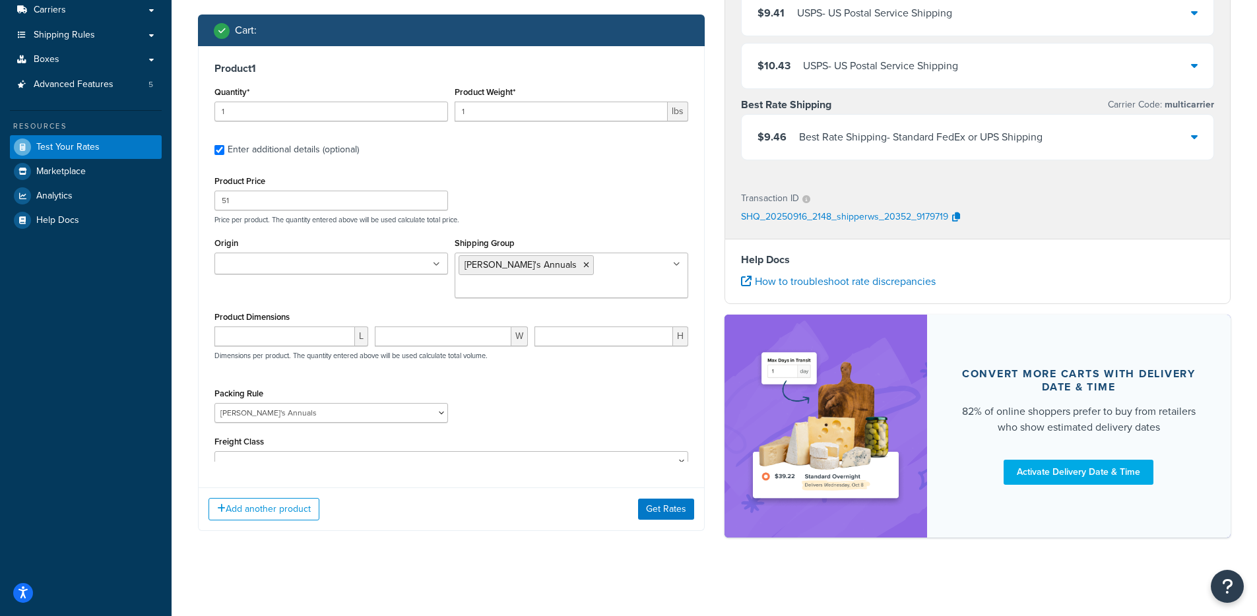
click at [630, 521] on div "Add another product Get Rates" at bounding box center [451, 509] width 505 height 43
click at [666, 514] on button "Get Rates" at bounding box center [666, 509] width 56 height 21
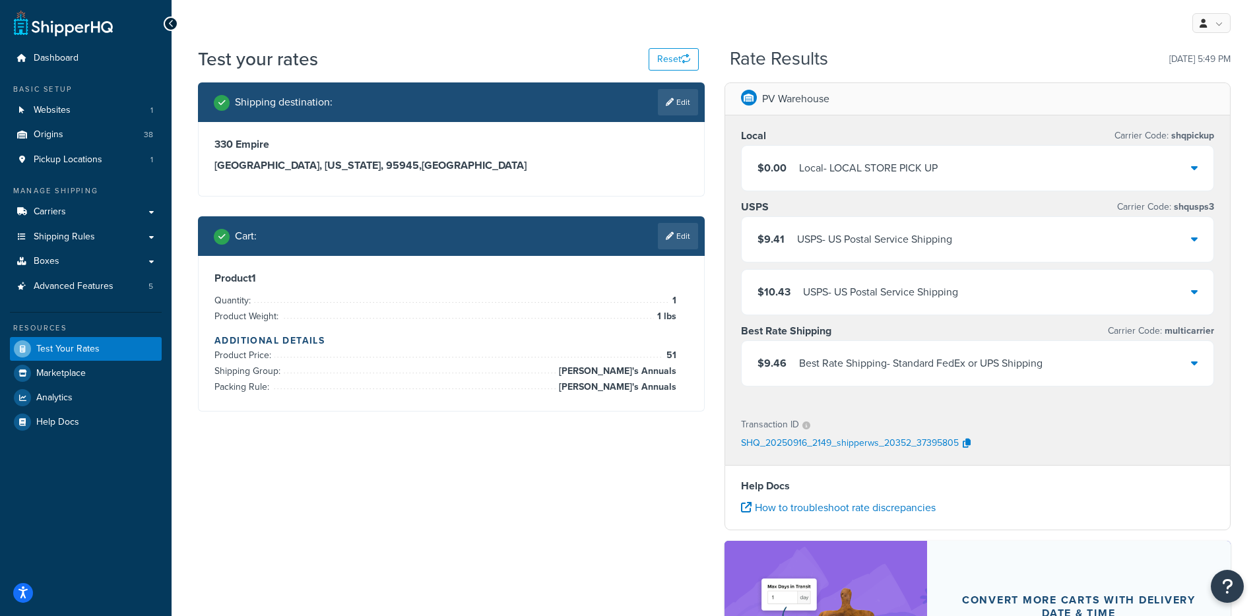
drag, startPoint x: 931, startPoint y: 156, endPoint x: 908, endPoint y: 159, distance: 22.7
click at [930, 158] on div "$0.00 Local - LOCAL STORE PICK UP" at bounding box center [978, 168] width 472 height 45
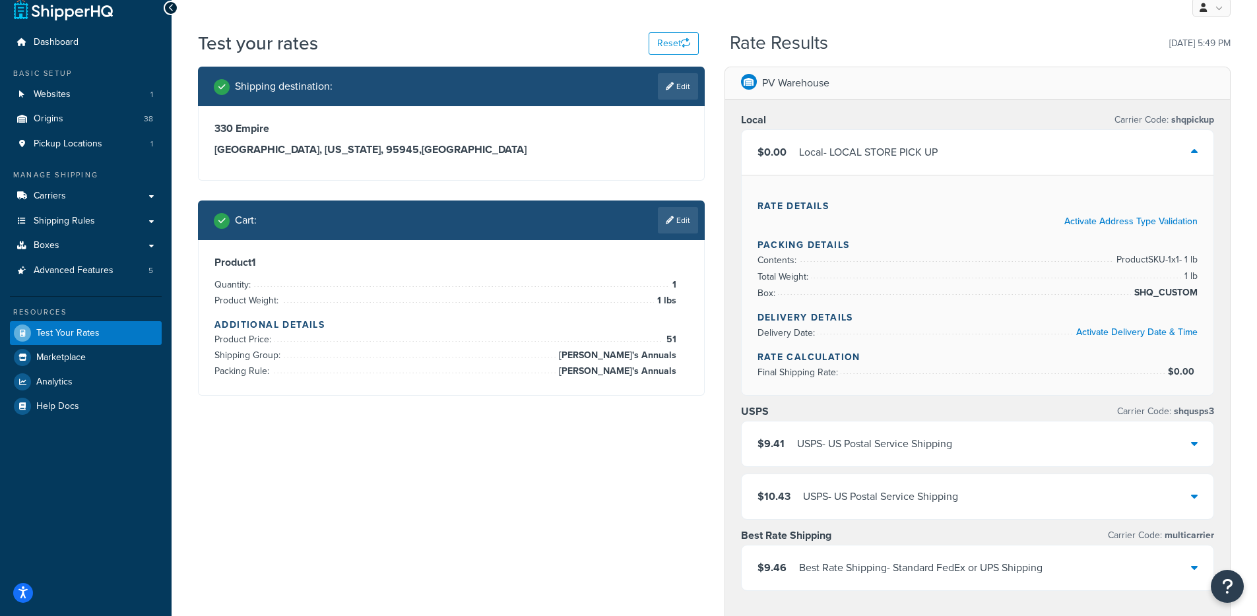
scroll to position [2, 0]
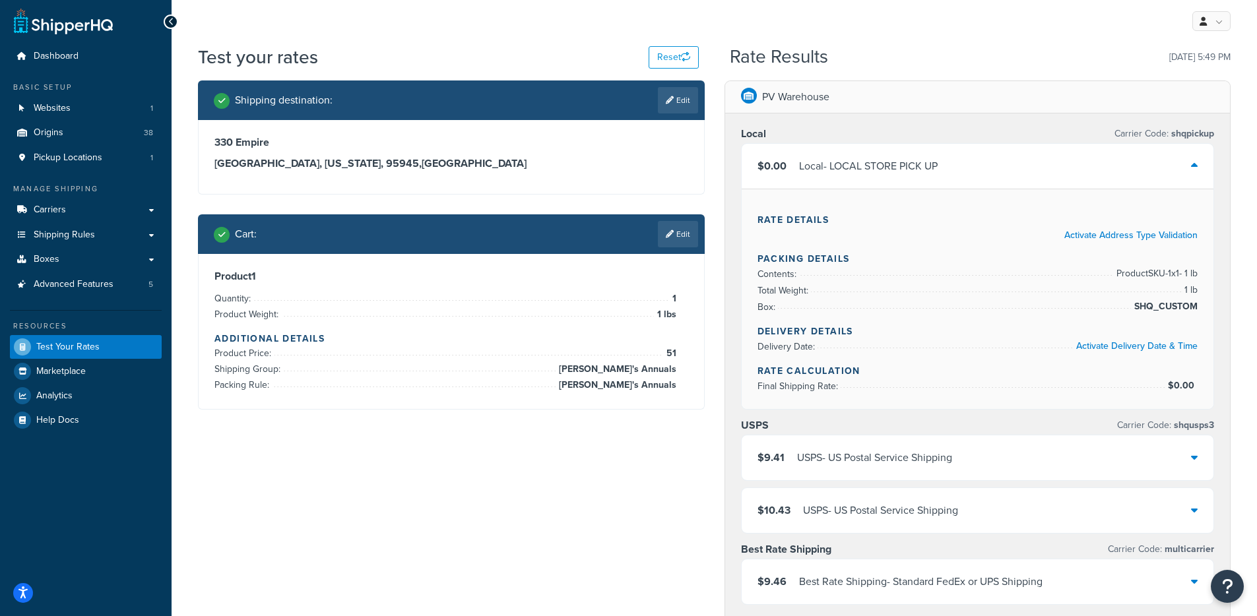
click at [943, 168] on div "$0.00 Local - LOCAL STORE PICK UP" at bounding box center [978, 166] width 472 height 45
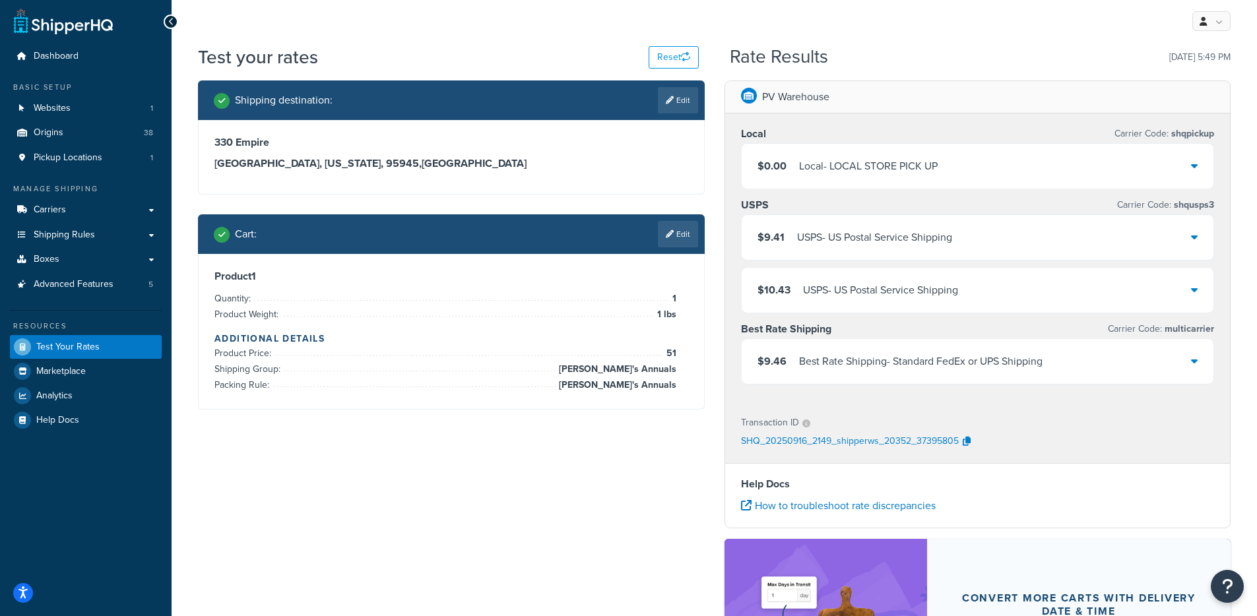
click at [842, 180] on div "$0.00 Local - LOCAL STORE PICK UP" at bounding box center [978, 166] width 472 height 45
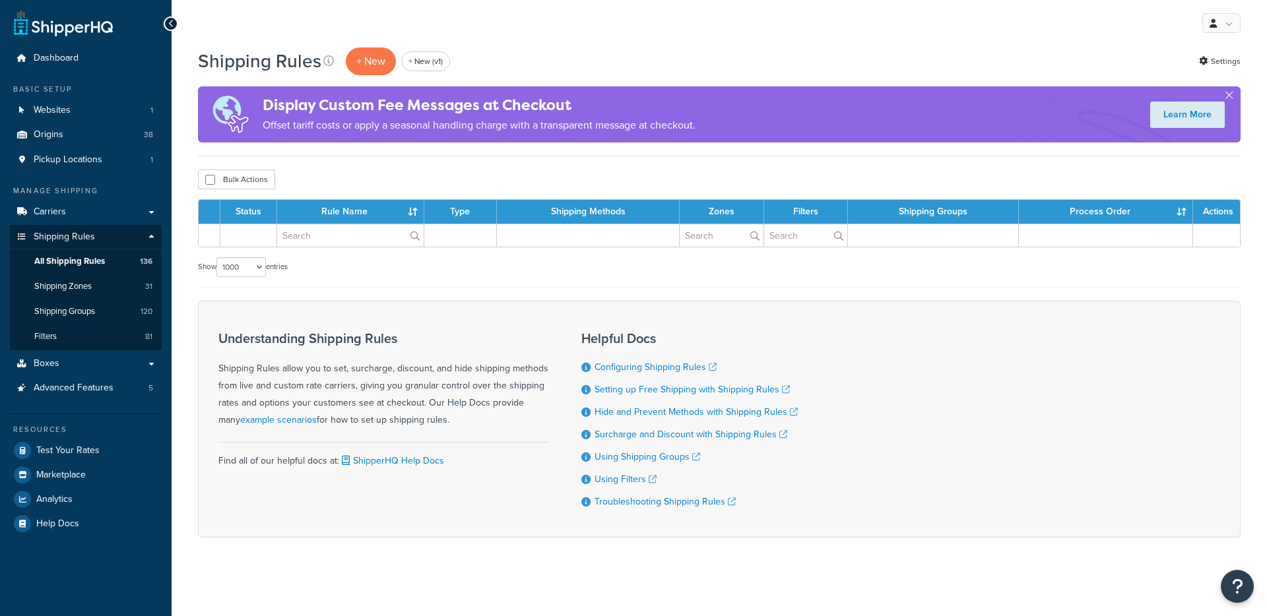
select select "1000"
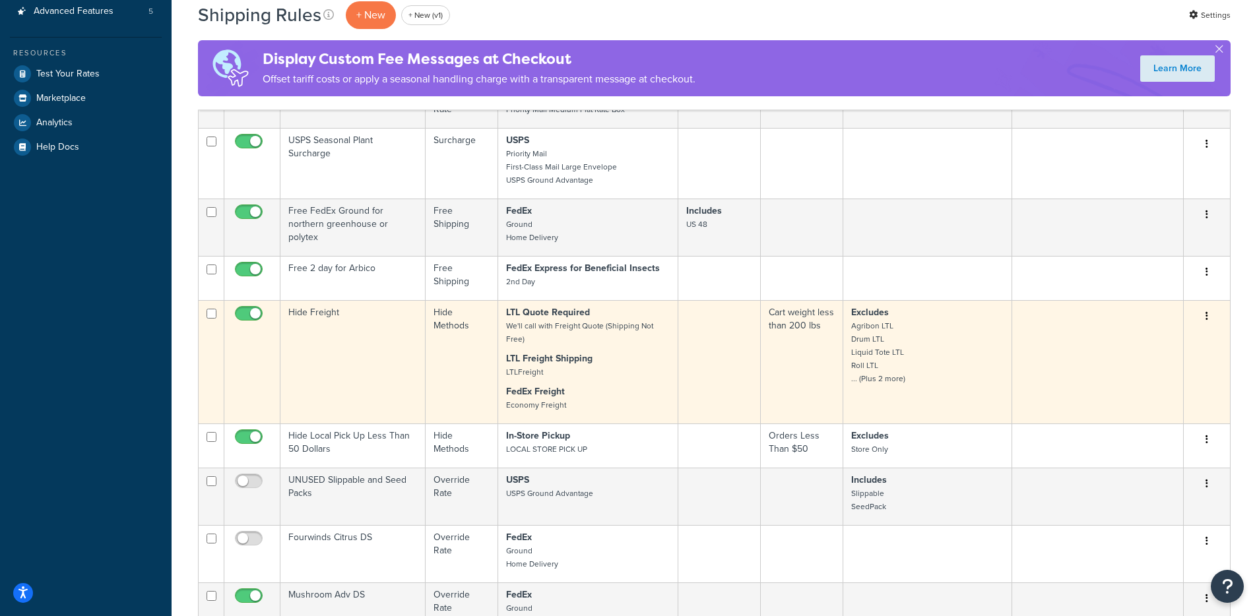
scroll to position [379, 0]
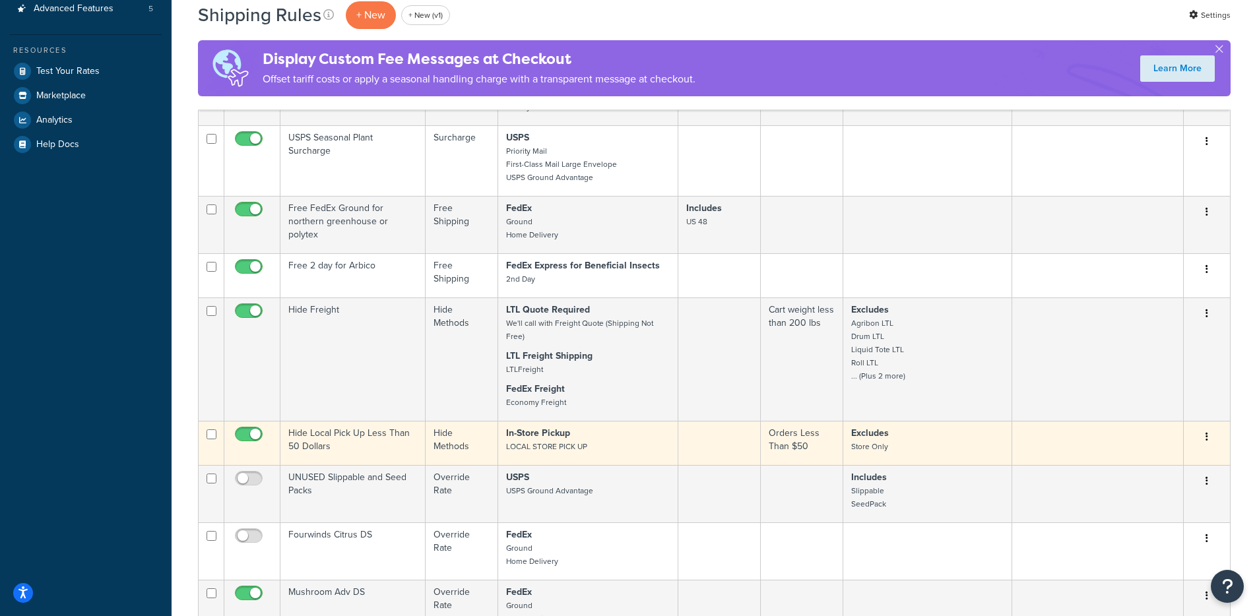
click at [397, 437] on td "Hide Local Pick Up Less Than 50 Dollars" at bounding box center [352, 443] width 145 height 44
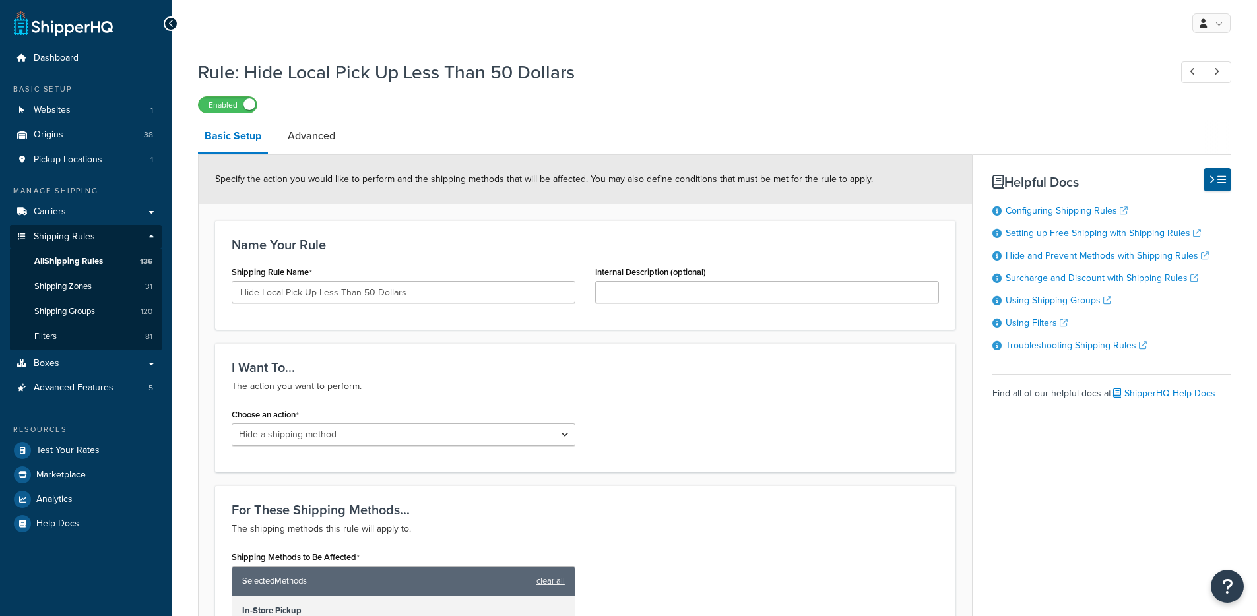
select select "HIDE"
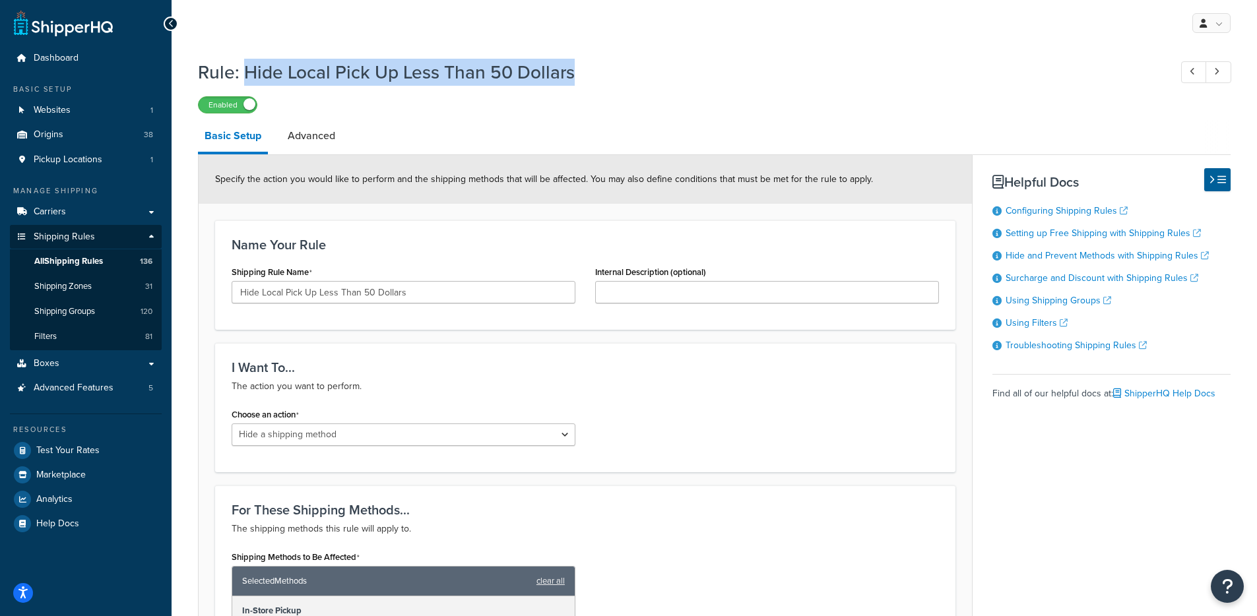
drag, startPoint x: 586, startPoint y: 84, endPoint x: 262, endPoint y: 64, distance: 324.6
click at [245, 71] on div "Rule: Hide Local Pick Up Less Than 50 Dollars Enabled" at bounding box center [714, 83] width 1032 height 61
copy h1 "Hide Local Pick Up Less Than 50 Dollars"
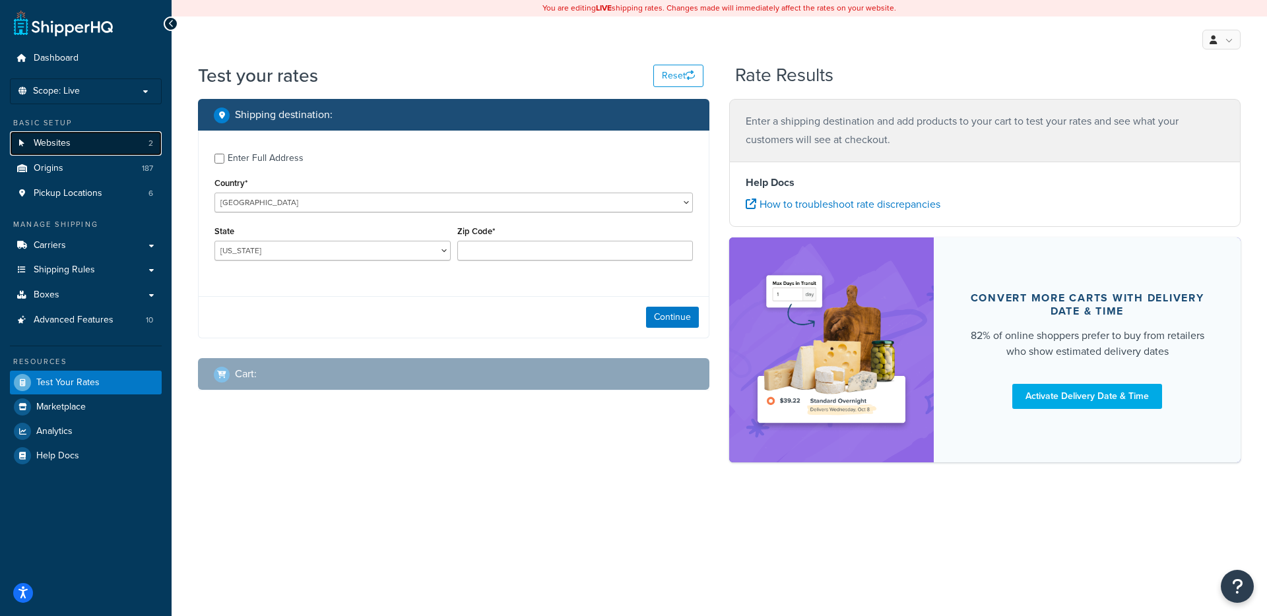
click at [121, 144] on link "Websites 2" at bounding box center [86, 143] width 152 height 24
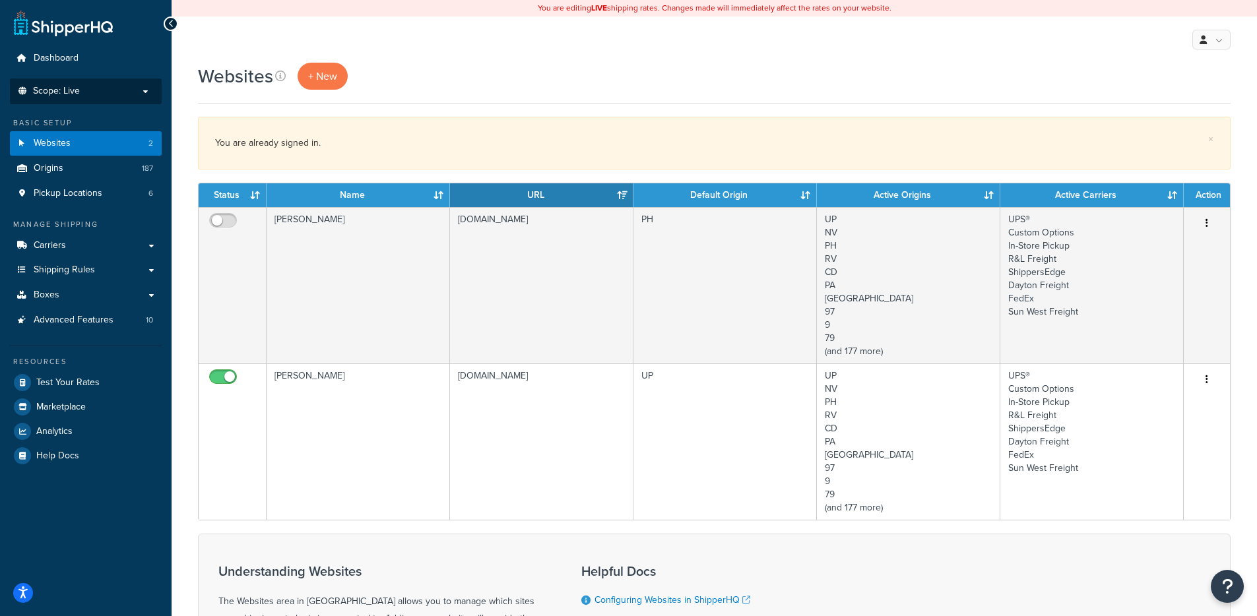
click at [107, 90] on p "Scope: Live" at bounding box center [86, 91] width 140 height 11
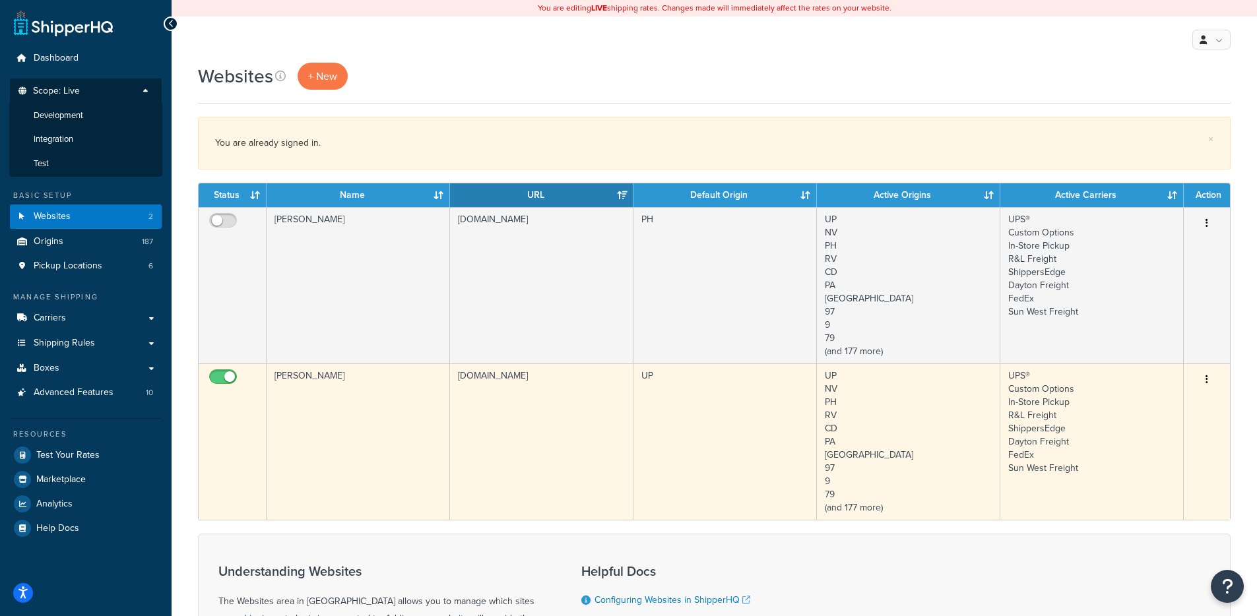
click at [555, 478] on td "[DOMAIN_NAME]" at bounding box center [541, 441] width 183 height 156
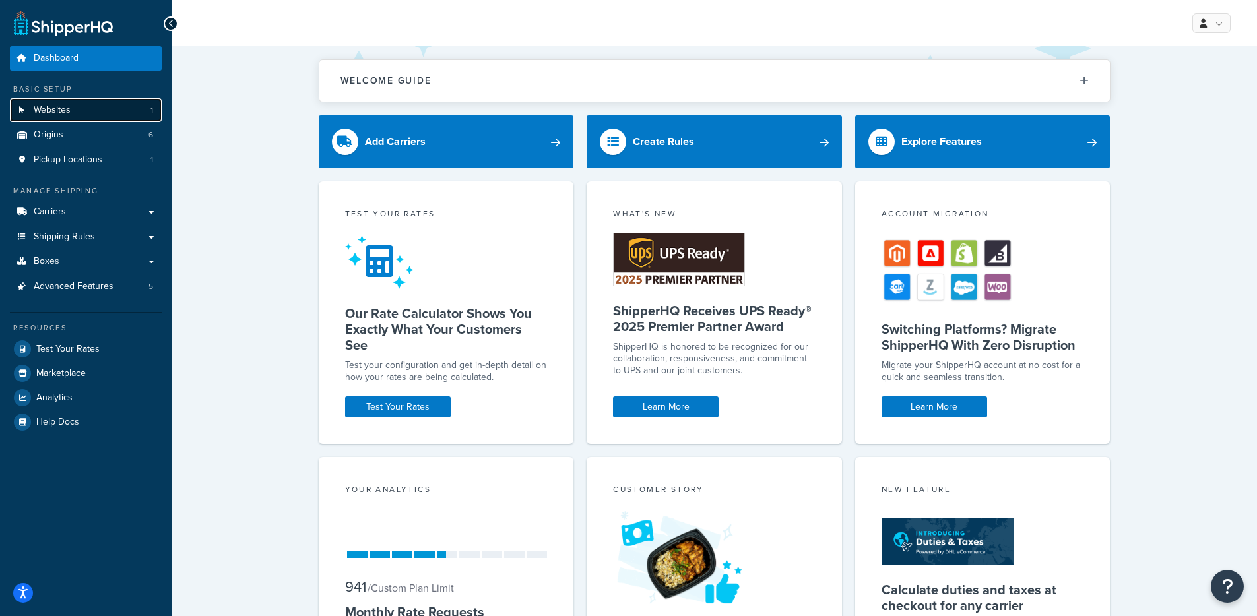
click at [111, 114] on link "Websites 1" at bounding box center [86, 110] width 152 height 24
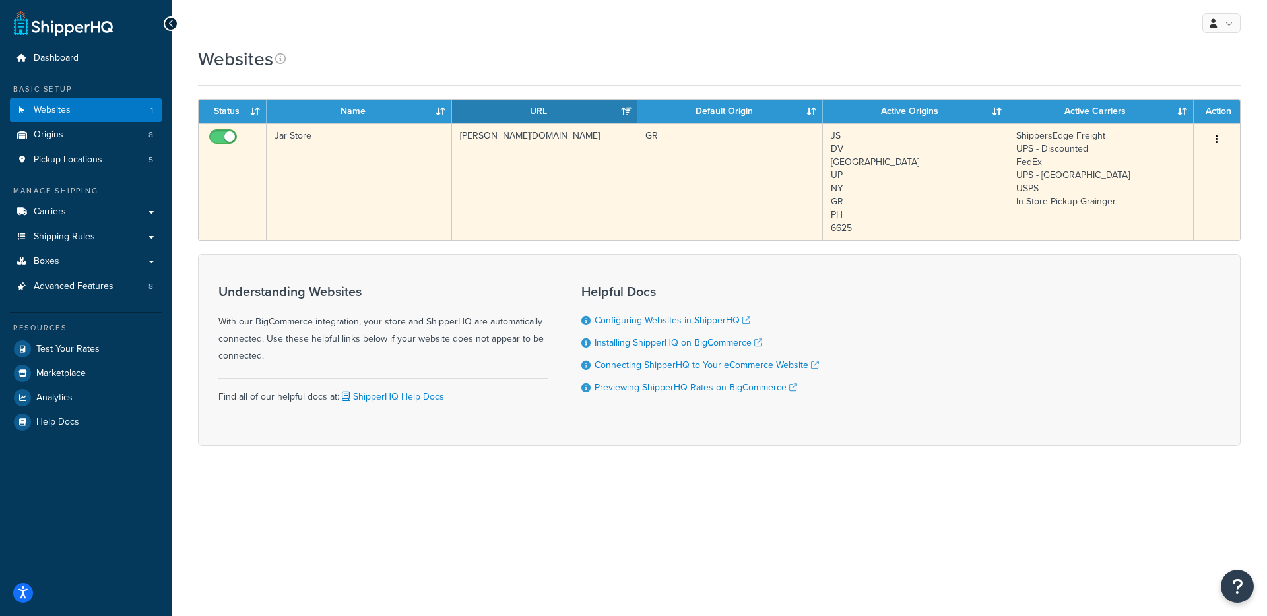
click at [475, 193] on td "[PERSON_NAME][DOMAIN_NAME]" at bounding box center [544, 181] width 185 height 117
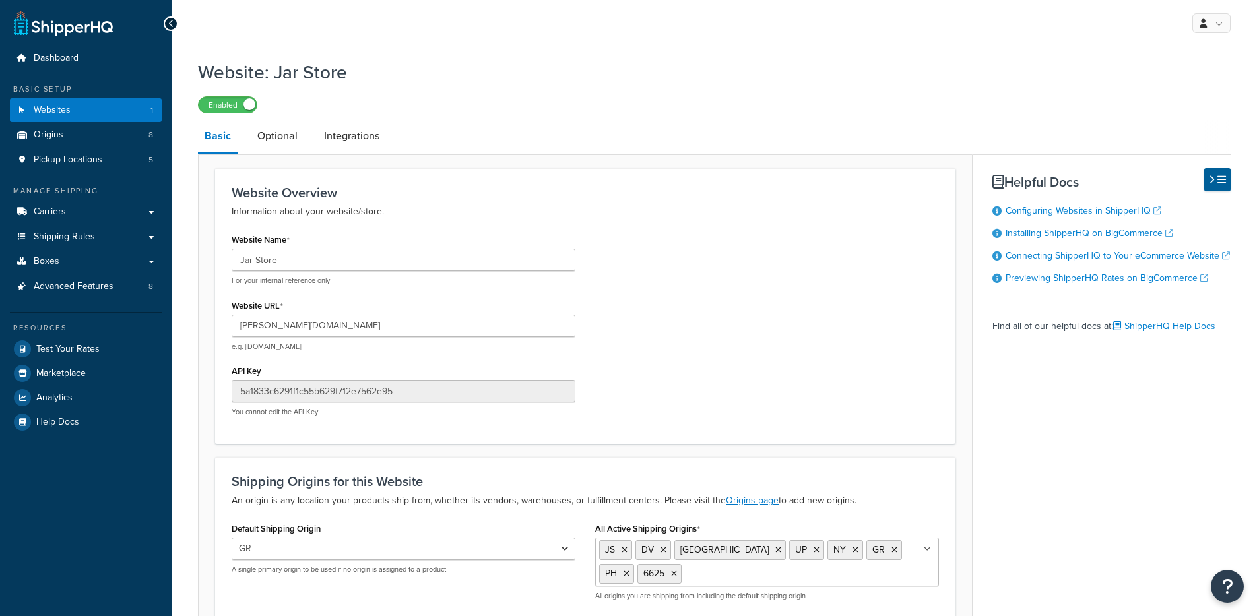
select select "150877"
click at [81, 350] on span "Test Your Rates" at bounding box center [67, 349] width 63 height 11
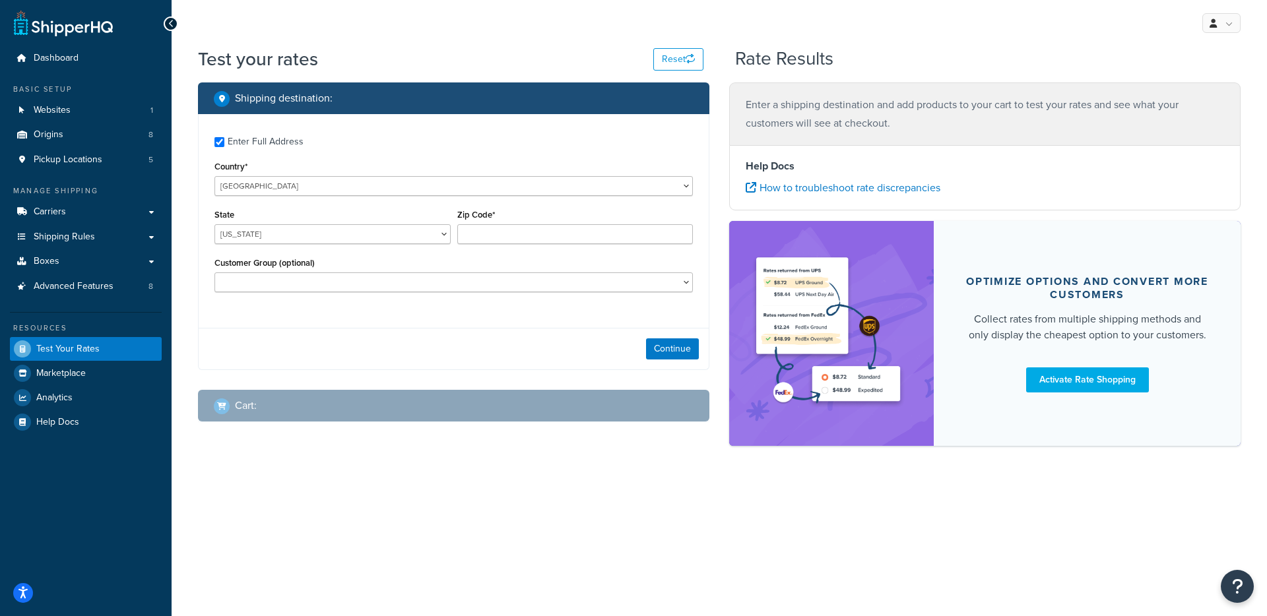
checkbox input "true"
type input "03581"
select select "NH"
select select
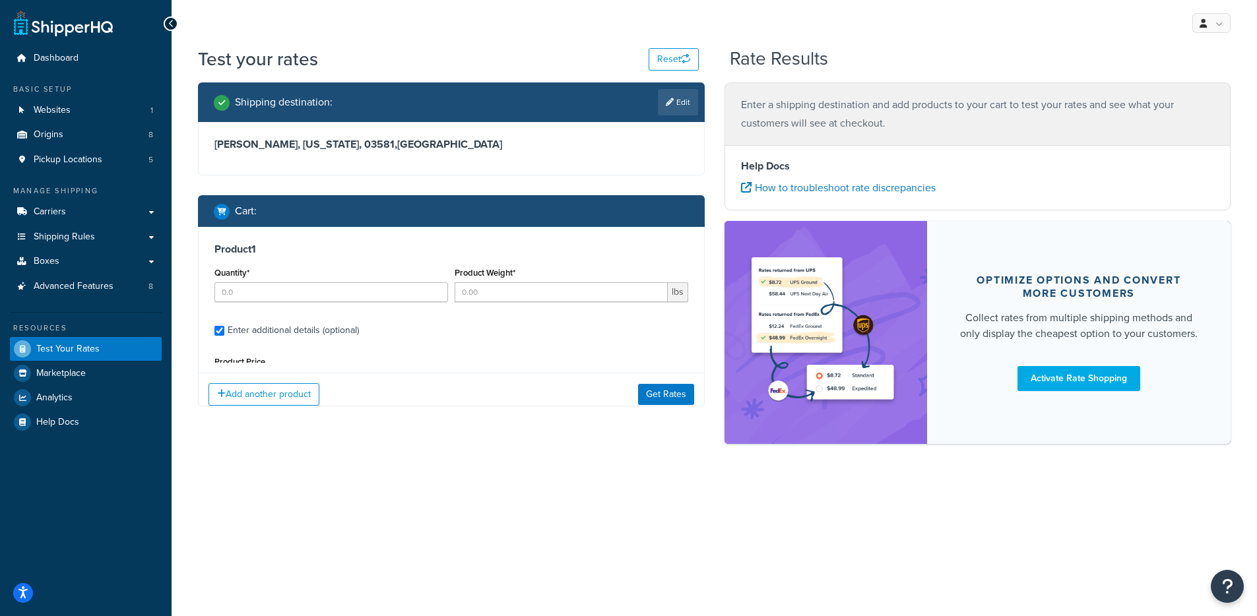
type input "50"
type input "15.89"
type input "19.2"
type input "14.0000"
type input "21.0000"
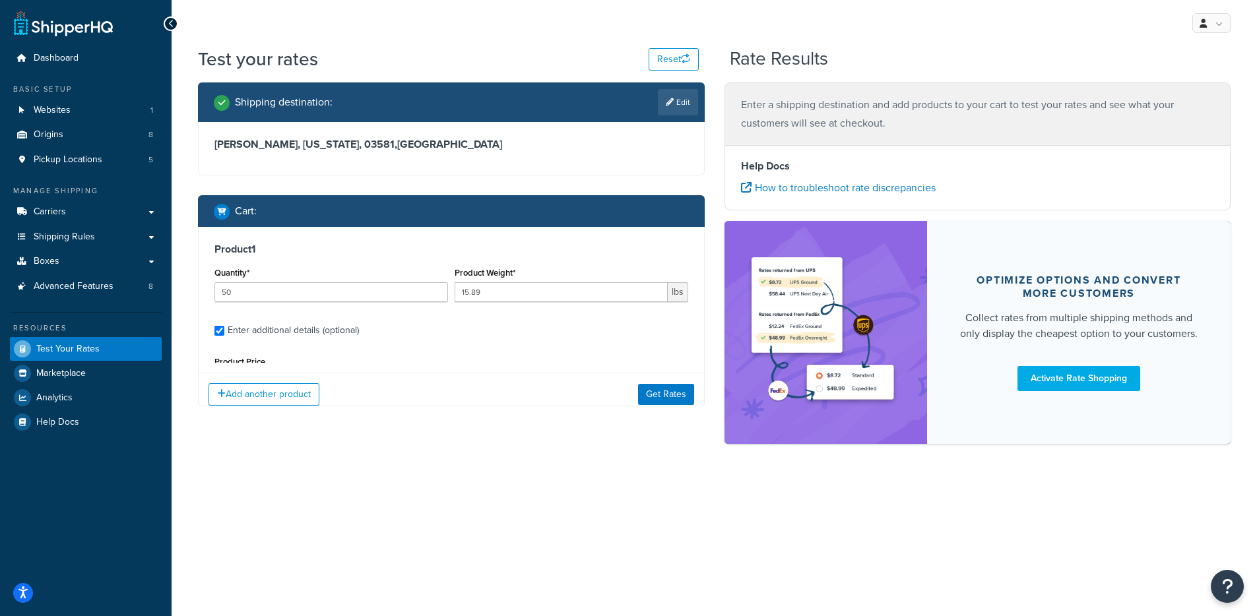
type input "5.0000"
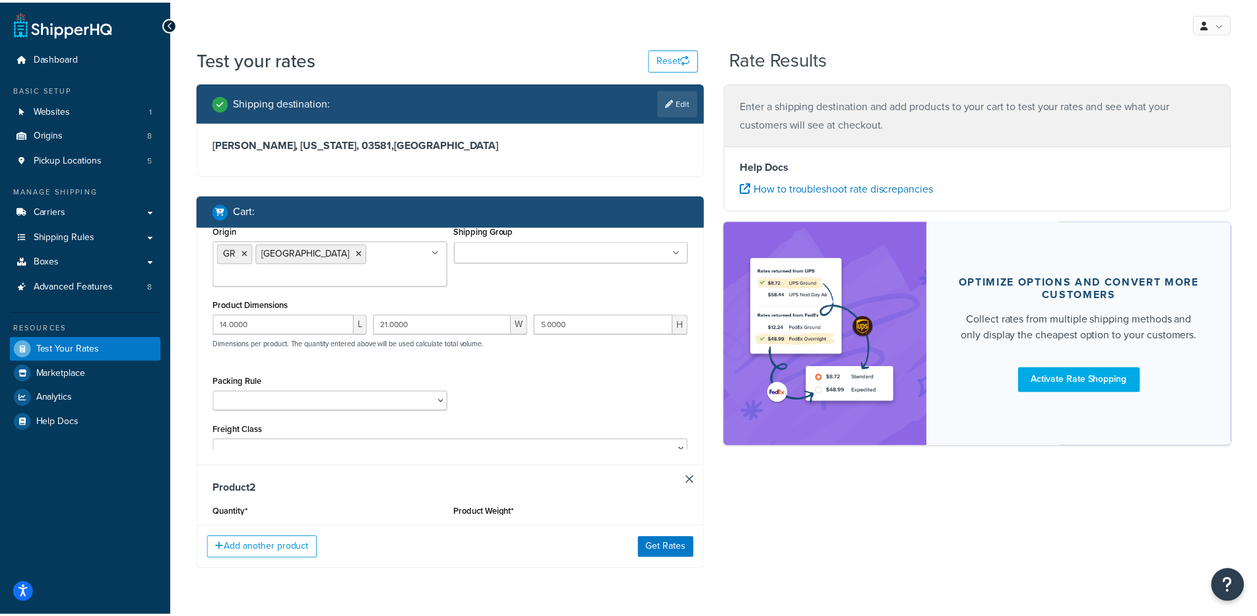
scroll to position [272, 0]
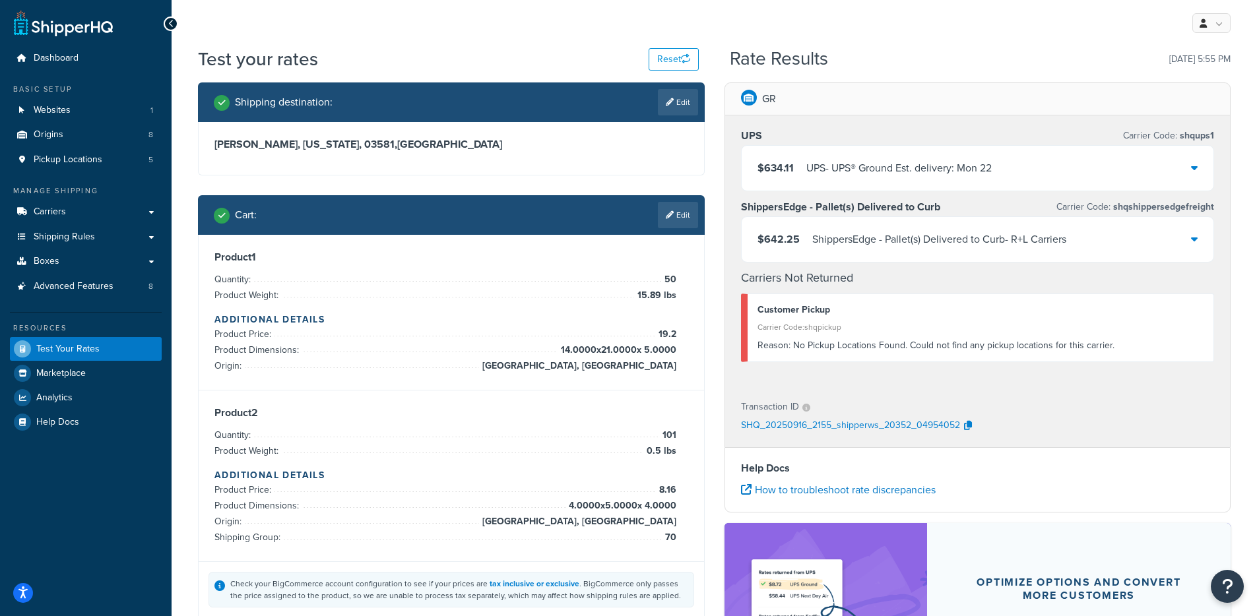
click at [908, 163] on div "UPS - UPS® Ground Est. delivery: Mon 22" at bounding box center [898, 168] width 185 height 18
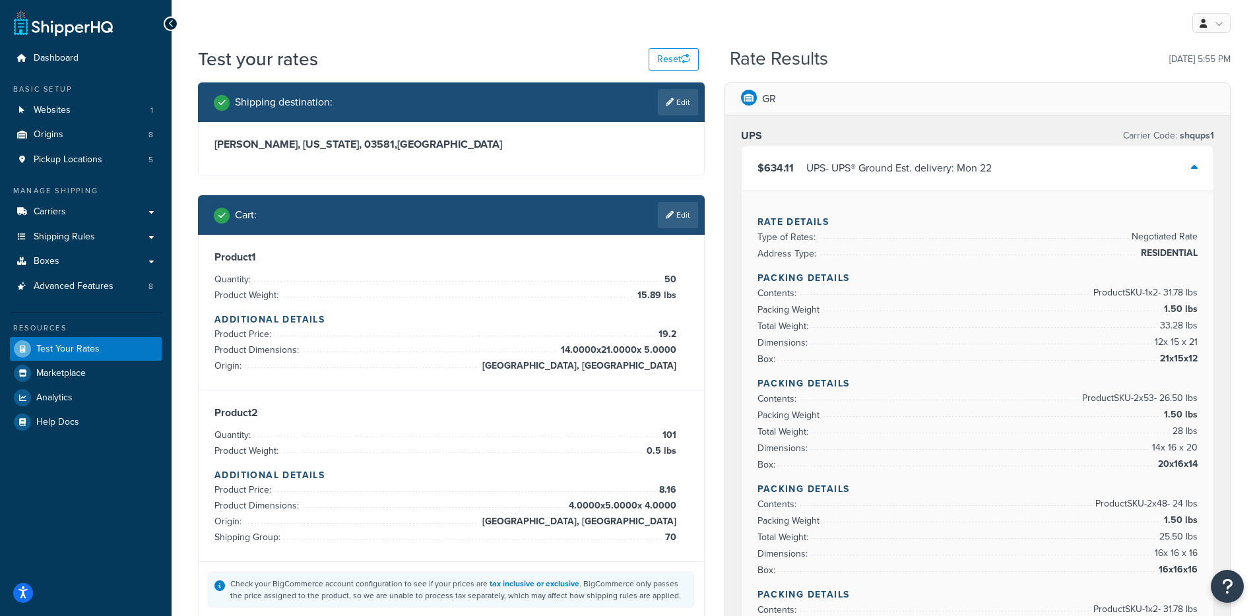
click at [869, 181] on div "$634.11 UPS - UPS® Ground Est. delivery: Mon 22" at bounding box center [978, 168] width 472 height 45
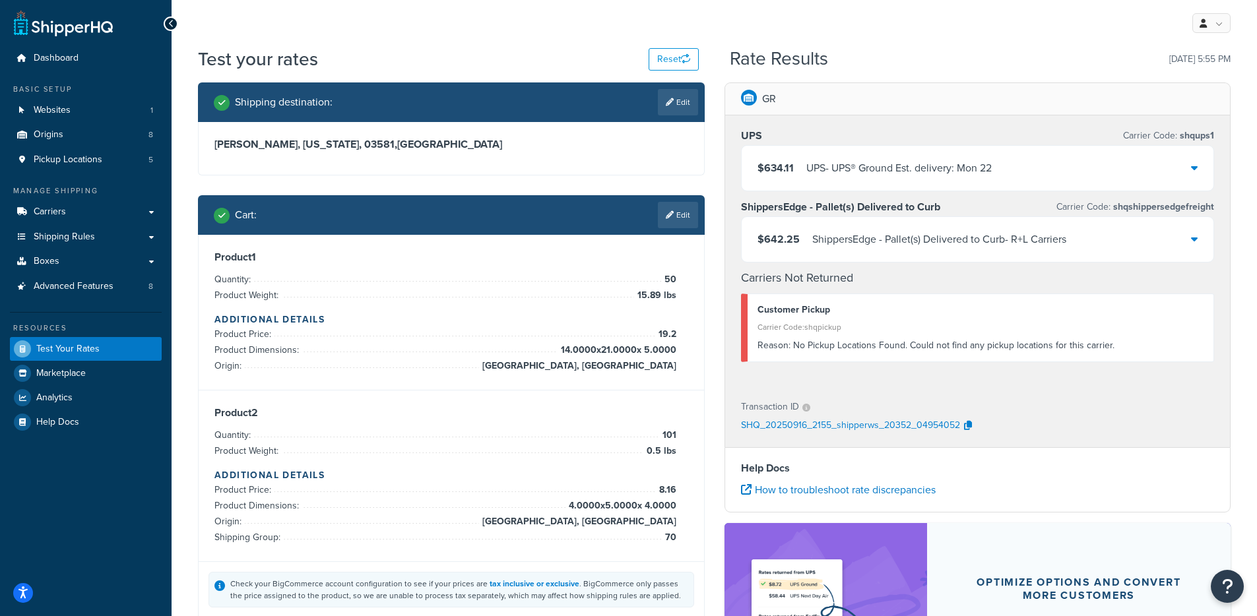
click at [862, 242] on div "ShippersEdge - Pallet(s) Delivered to Curb - R+L Carriers" at bounding box center [939, 239] width 254 height 18
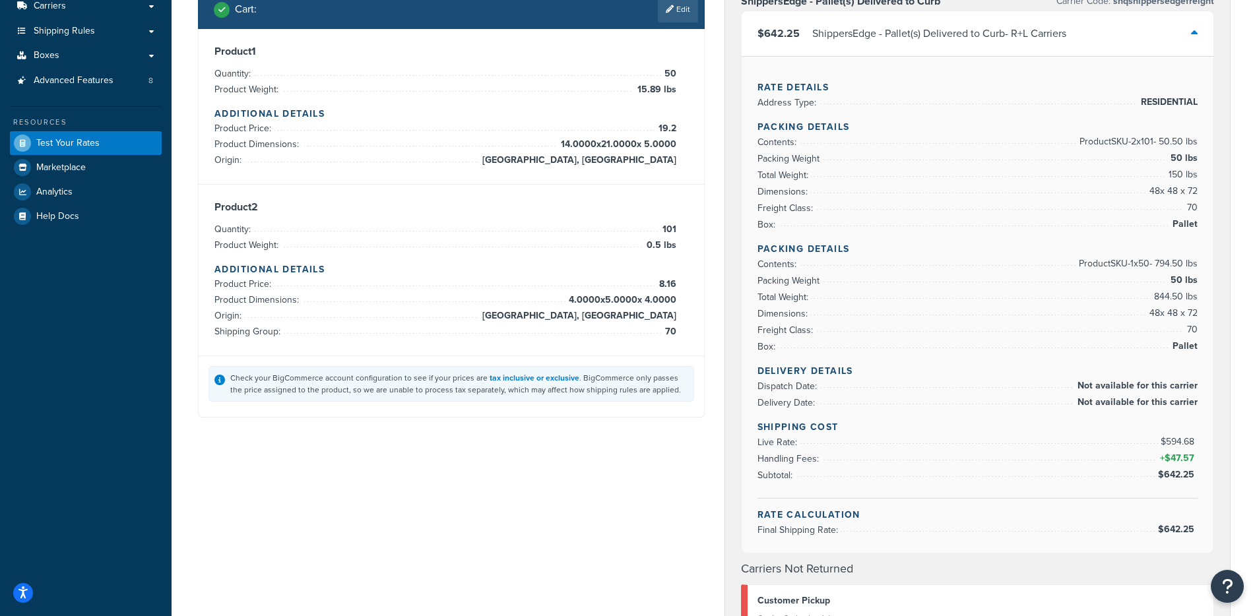
scroll to position [207, 0]
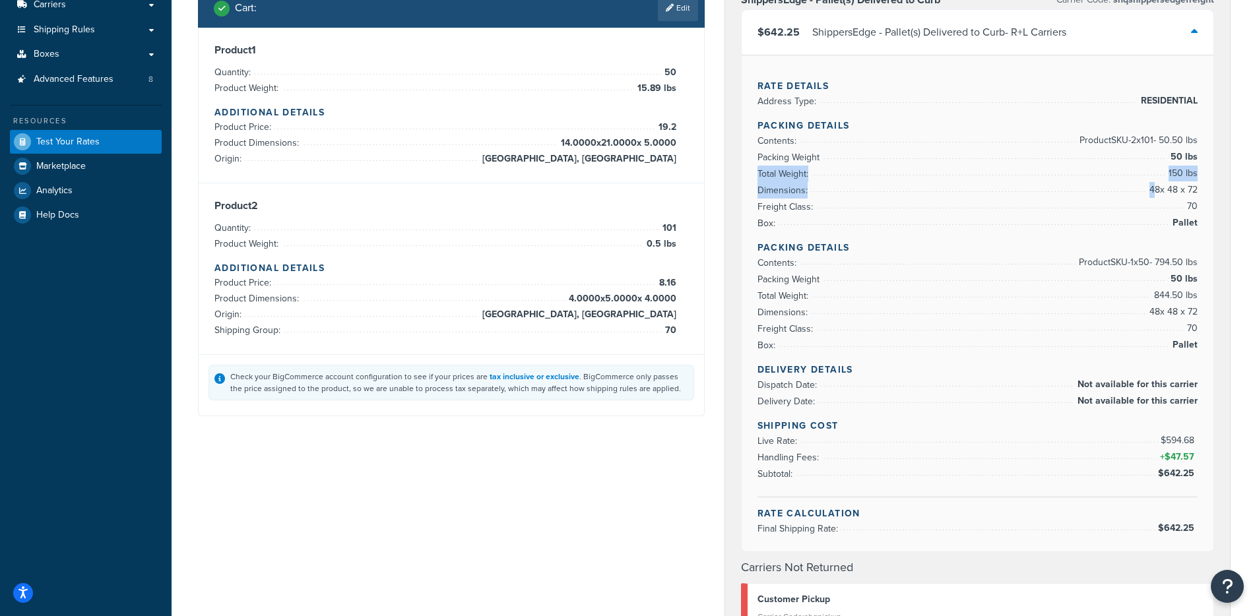
drag, startPoint x: 750, startPoint y: 166, endPoint x: 1163, endPoint y: 182, distance: 413.3
click at [1153, 187] on div "Rate Details Address Type: RESIDENTIAL Packing Details Contents: Product SKU-2 …" at bounding box center [978, 303] width 472 height 497
click at [1168, 179] on span "150 lbs" at bounding box center [1181, 174] width 32 height 16
drag, startPoint x: 1182, startPoint y: 159, endPoint x: 1195, endPoint y: 158, distance: 13.2
click at [1195, 158] on span "50 lbs" at bounding box center [1182, 157] width 30 height 16
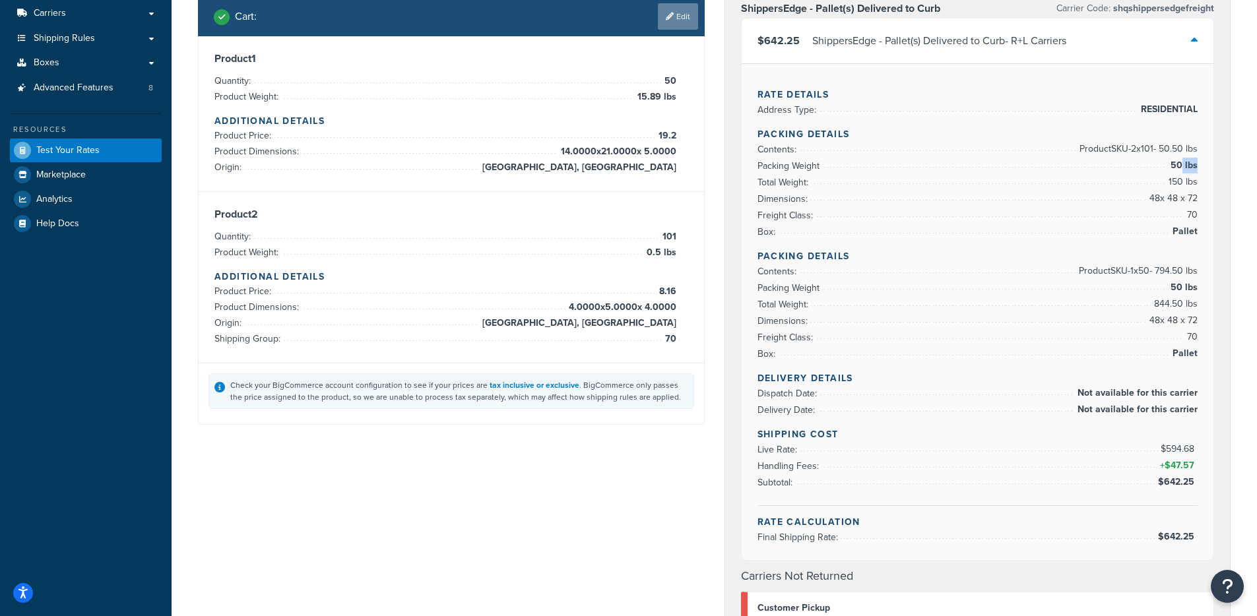
scroll to position [191, 0]
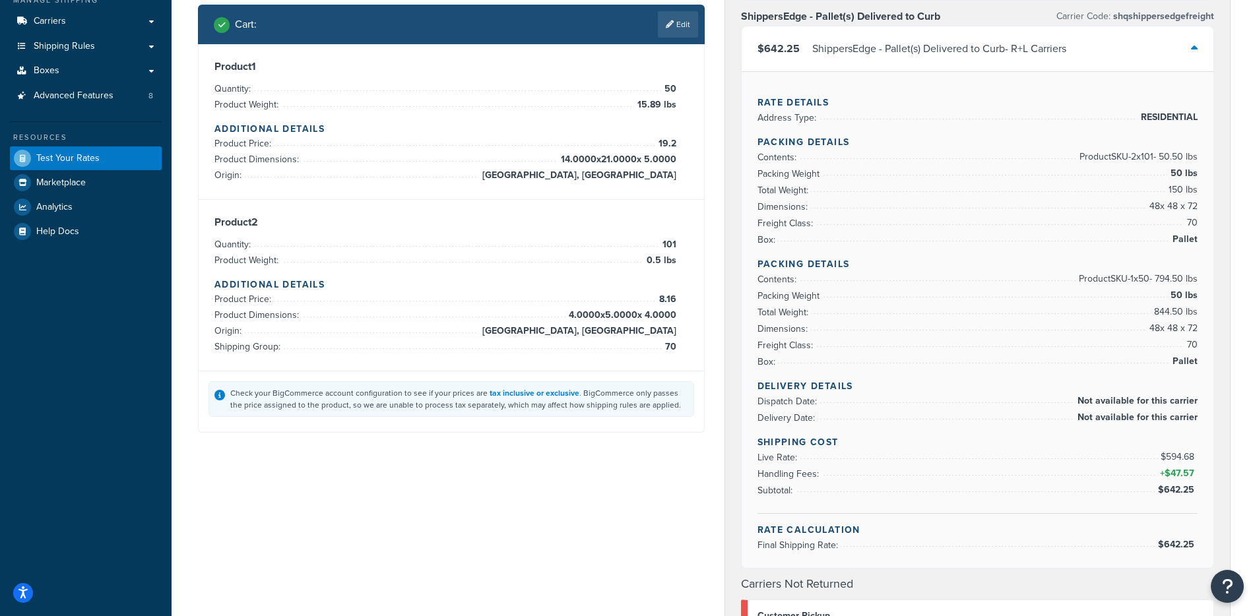
click at [1160, 306] on span "844.50 lbs" at bounding box center [1174, 312] width 47 height 16
drag, startPoint x: 1195, startPoint y: 301, endPoint x: 1164, endPoint y: 301, distance: 31.7
click at [1164, 301] on div "Rate Details Address Type: RESIDENTIAL Packing Details Contents: Product SKU-2 …" at bounding box center [978, 319] width 472 height 497
click at [1013, 288] on li "Packing Weight 50 lbs" at bounding box center [977, 296] width 441 height 16
drag, startPoint x: 1135, startPoint y: 331, endPoint x: 1196, endPoint y: 331, distance: 60.7
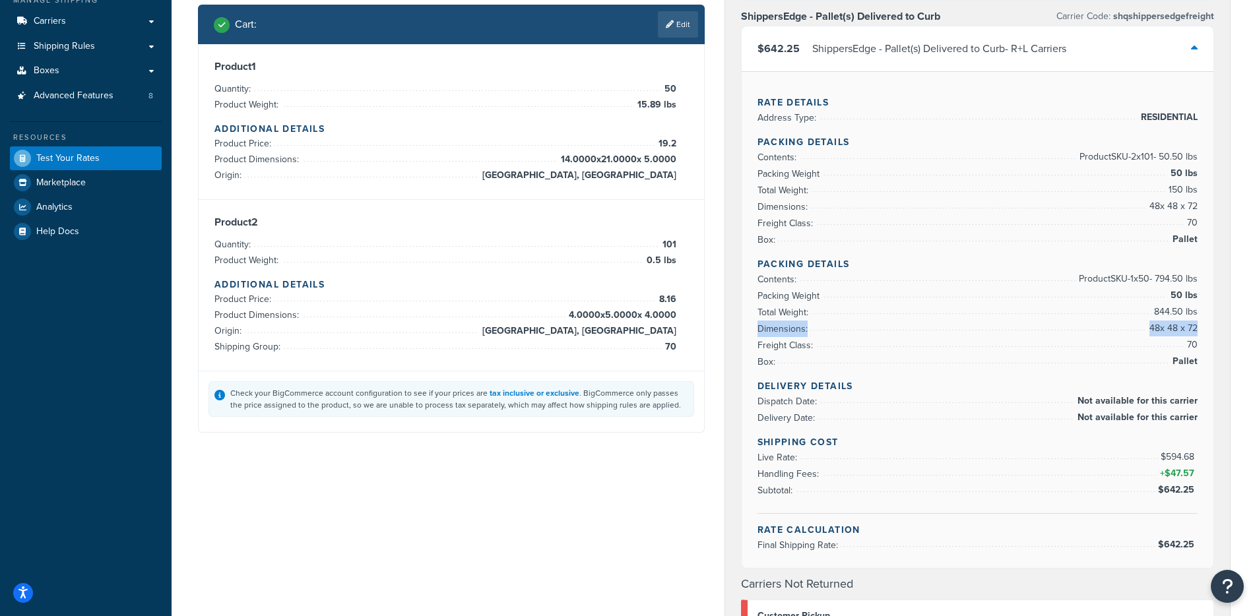
click at [1196, 331] on li "Dimensions: 48 x 48 x 72" at bounding box center [977, 329] width 441 height 16
drag, startPoint x: 1167, startPoint y: 155, endPoint x: 1197, endPoint y: 194, distance: 49.4
click at [1197, 194] on div "Rate Details Address Type: RESIDENTIAL Packing Details Contents: Product SKU-2 …" at bounding box center [978, 319] width 472 height 497
drag, startPoint x: 1197, startPoint y: 194, endPoint x: 1162, endPoint y: 164, distance: 46.4
click at [1162, 164] on div "Rate Details Address Type: RESIDENTIAL Packing Details Contents: Product SKU-2 …" at bounding box center [978, 319] width 472 height 497
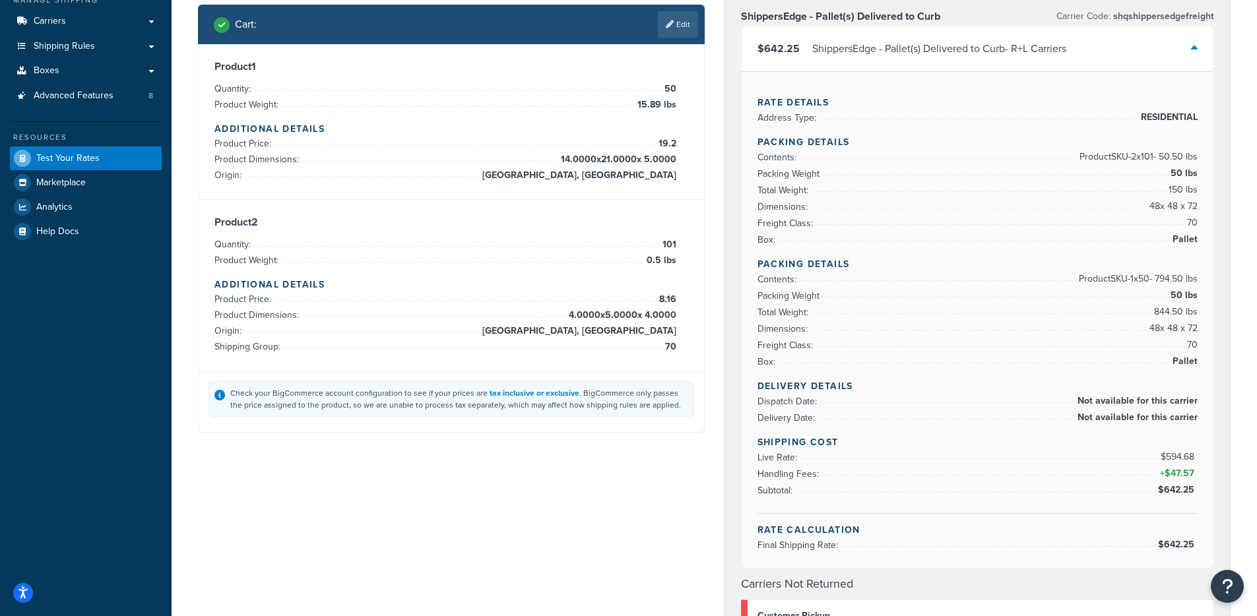
click at [600, 509] on div "Shipping destination : Edit Gorham, New Hampshire, 03581 , United States Cart :…" at bounding box center [714, 479] width 1052 height 1174
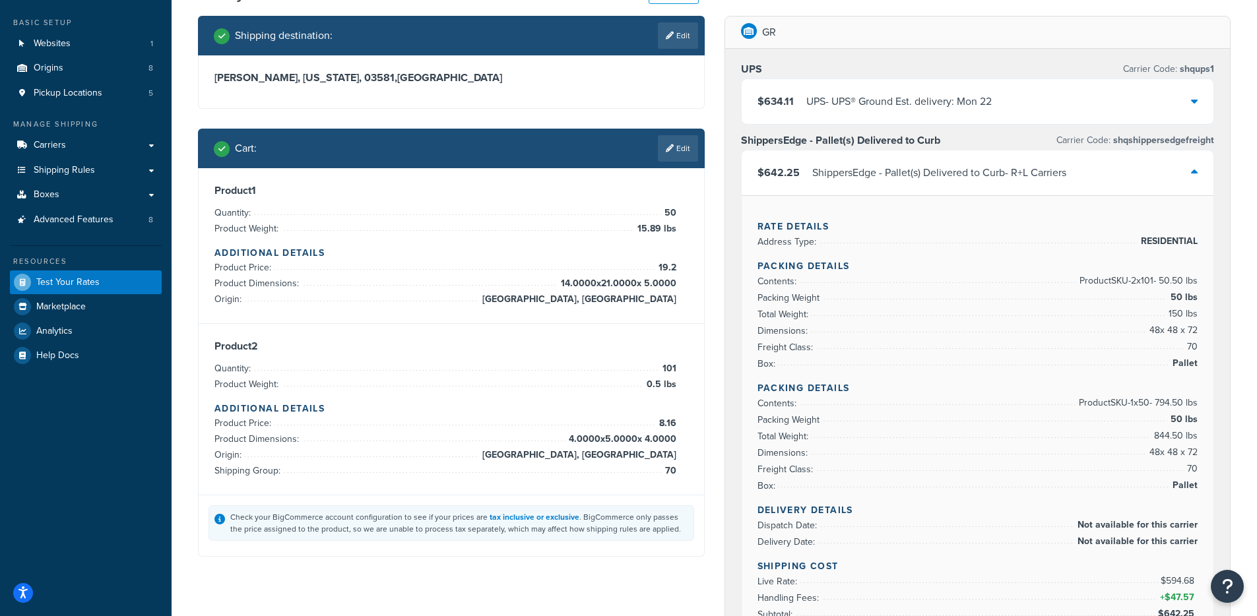
scroll to position [0, 0]
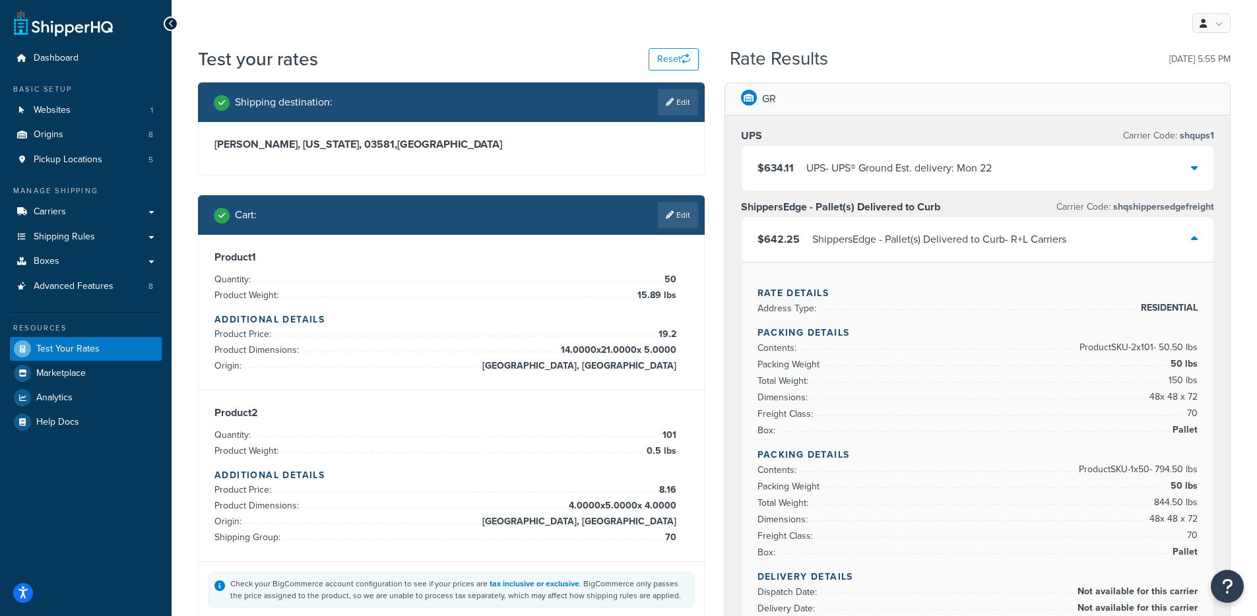
click at [885, 172] on div "UPS - UPS® Ground Est. delivery: Mon 22" at bounding box center [898, 168] width 185 height 18
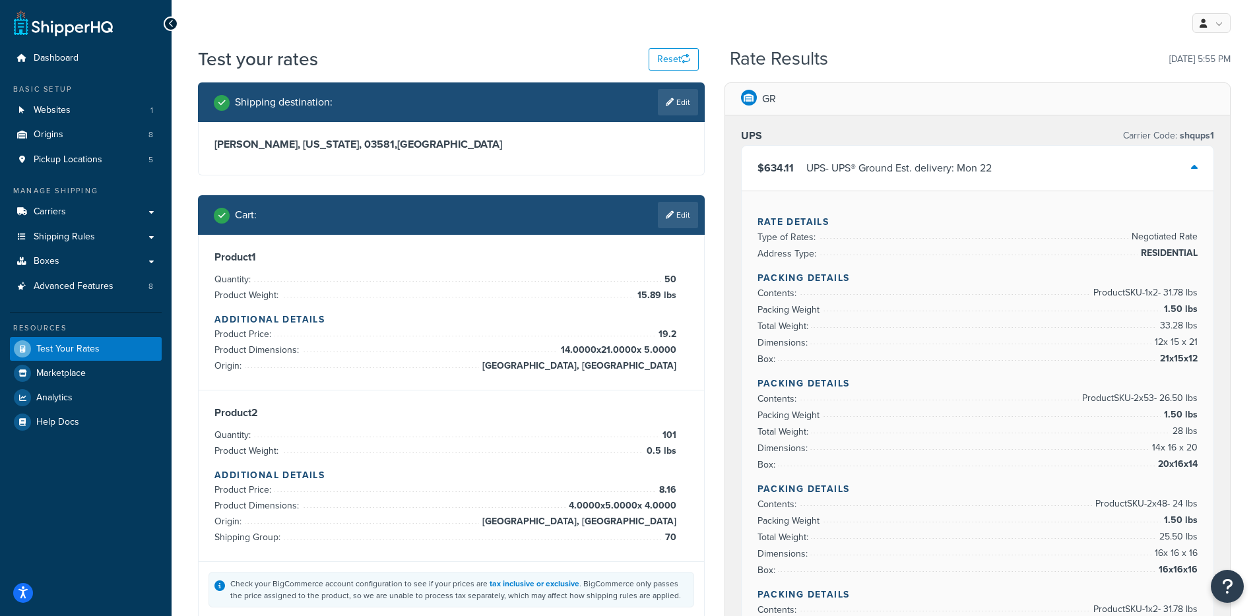
click at [884, 170] on div "UPS - UPS® Ground Est. delivery: Mon 22" at bounding box center [898, 168] width 185 height 18
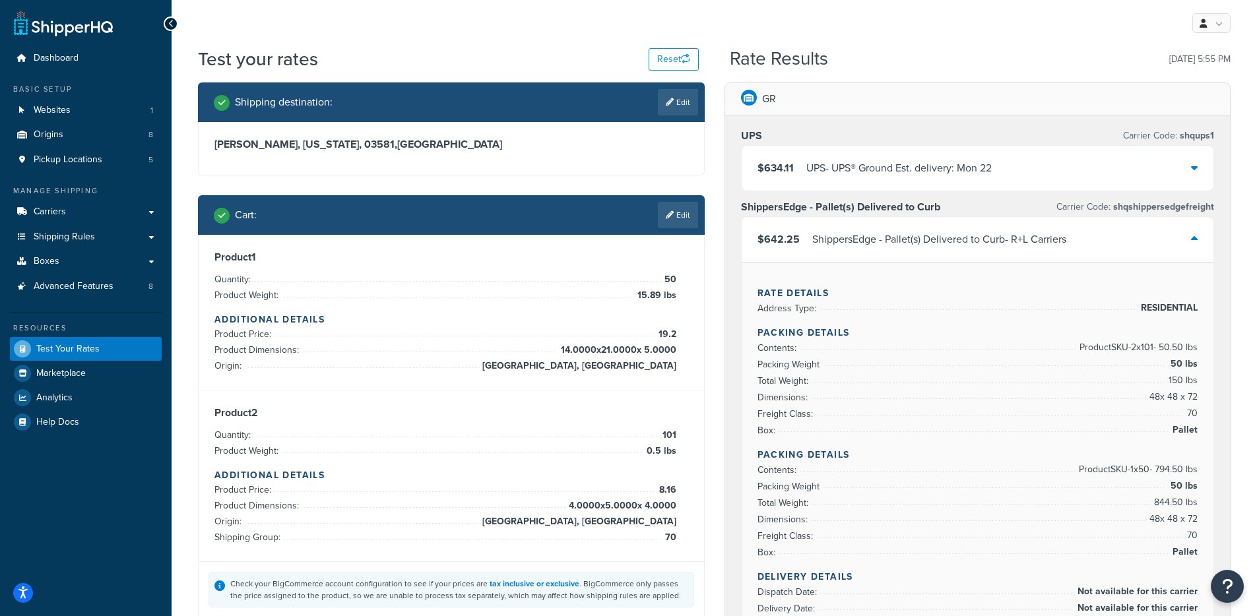
click at [820, 175] on div "UPS - UPS® Ground Est. delivery: Mon 22" at bounding box center [898, 168] width 185 height 18
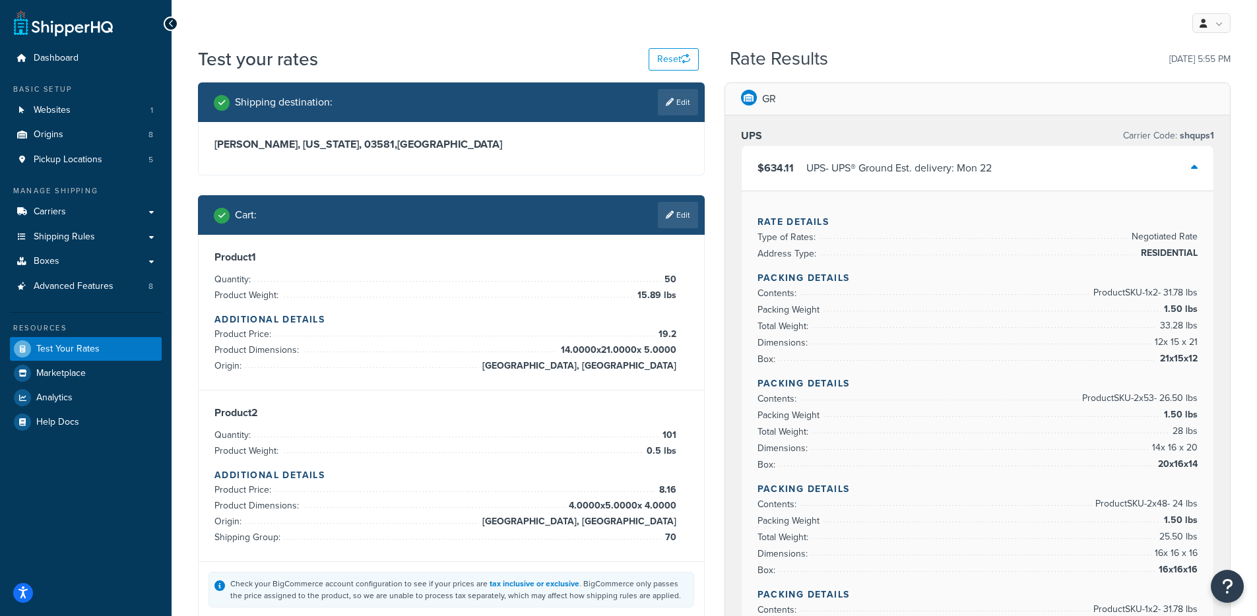
click at [892, 150] on div "$634.11 UPS - UPS® Ground Est. delivery: Mon 22" at bounding box center [978, 168] width 472 height 45
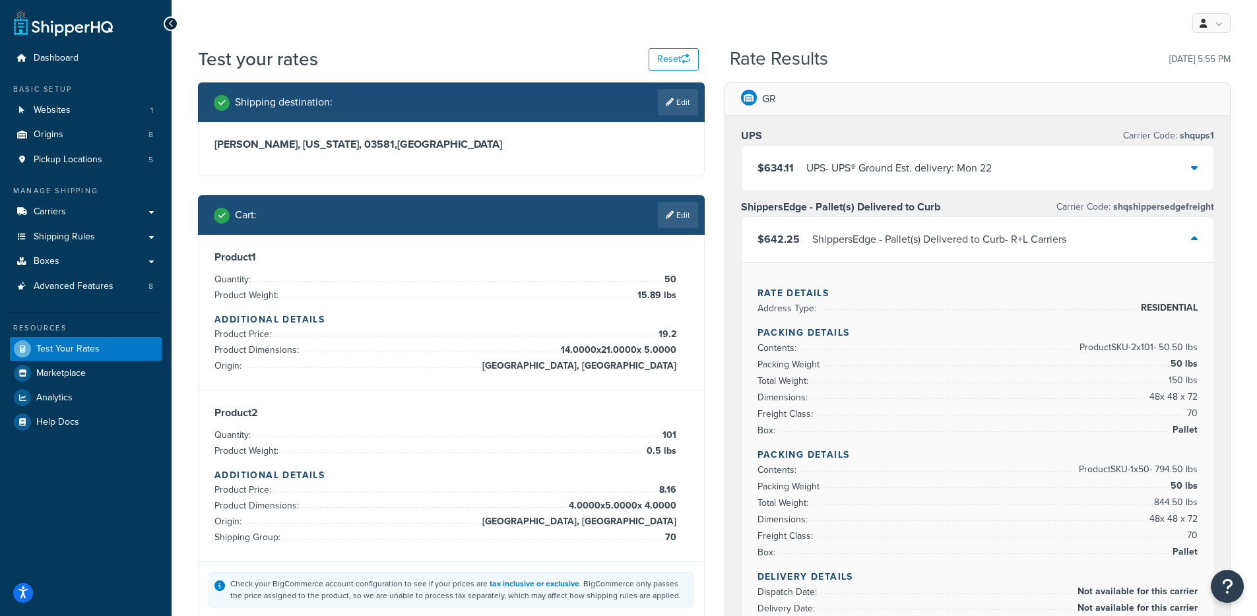
click at [889, 162] on div "UPS - UPS® Ground Est. delivery: Mon 22" at bounding box center [898, 168] width 185 height 18
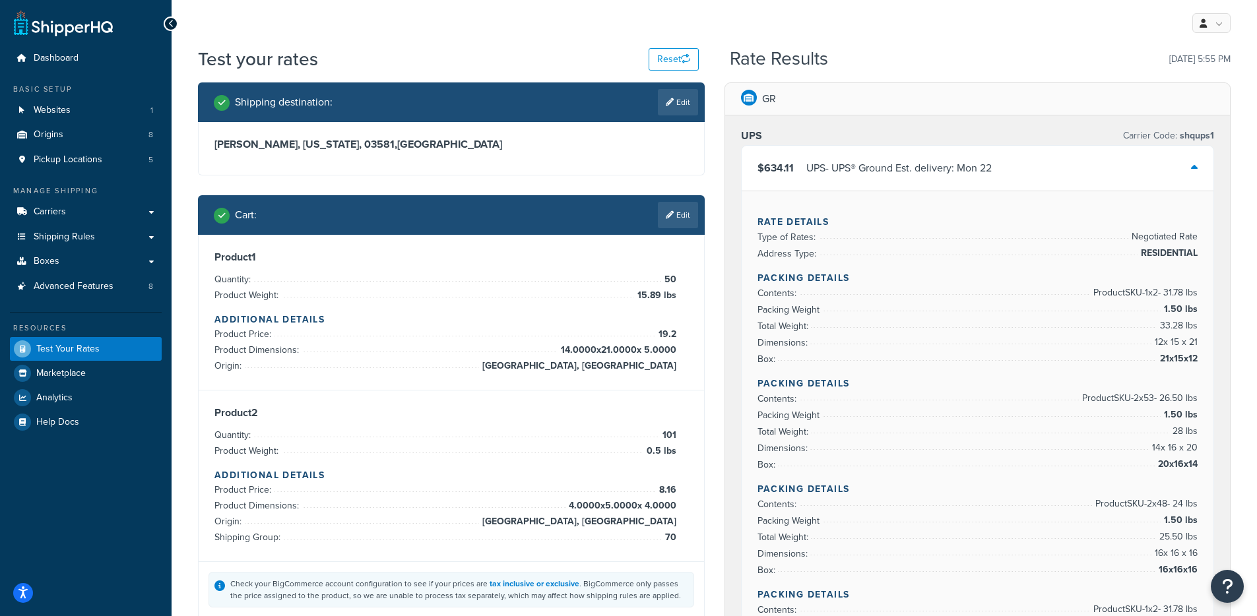
click at [904, 164] on div "UPS - UPS® Ground Est. delivery: Mon 22" at bounding box center [898, 168] width 185 height 18
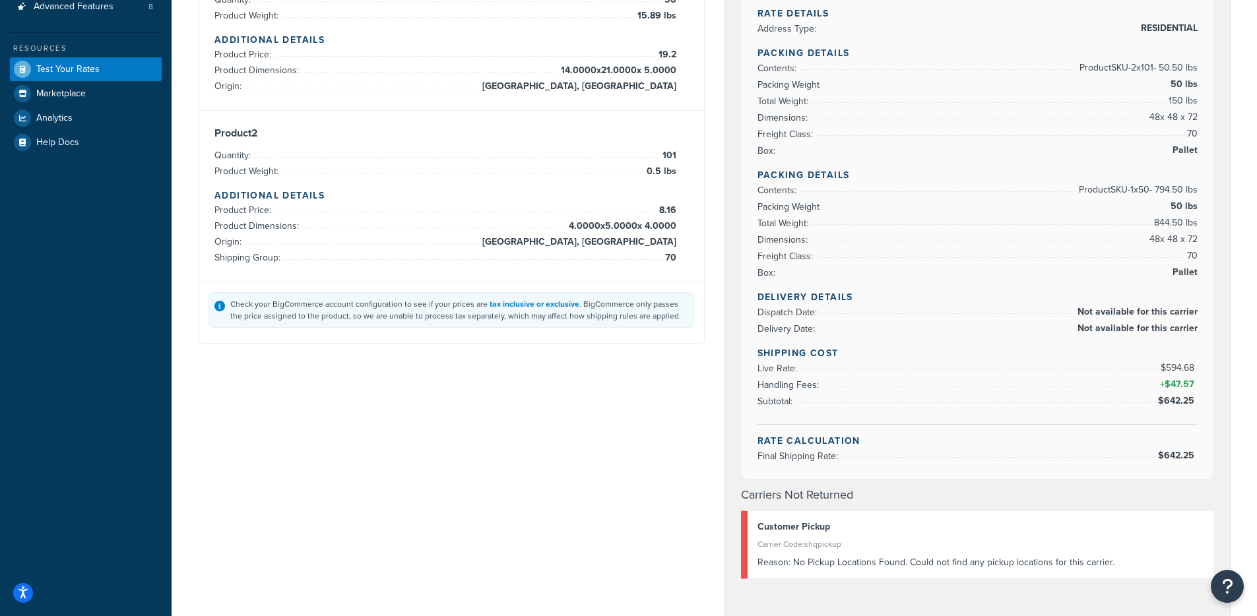
scroll to position [220, 0]
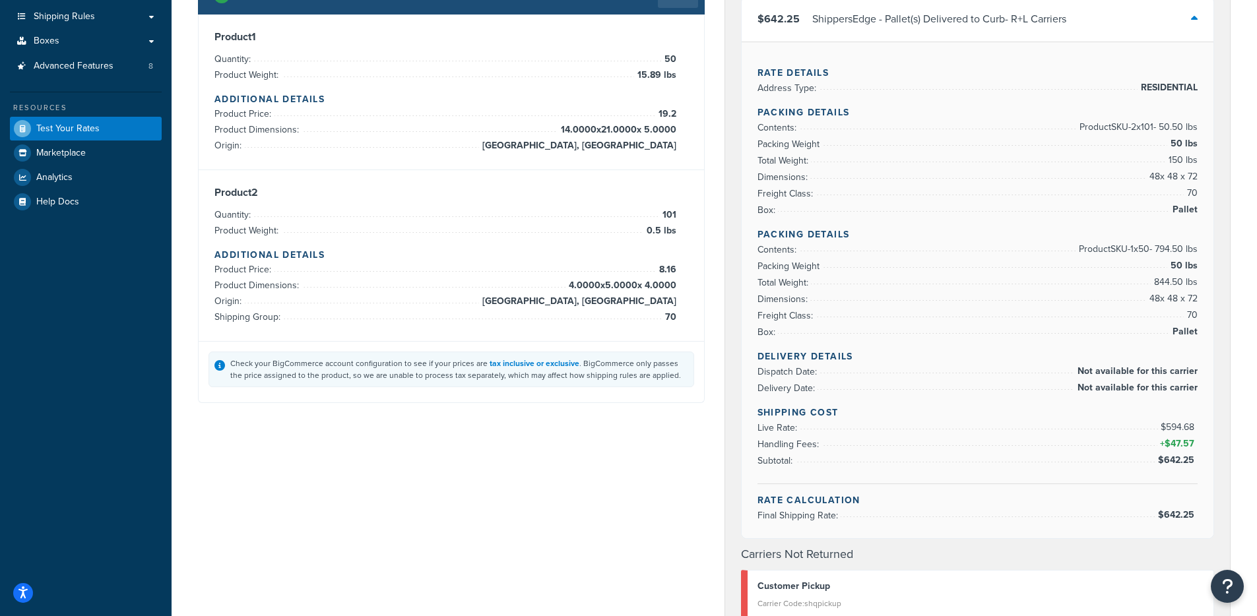
drag, startPoint x: 1148, startPoint y: 292, endPoint x: 1191, endPoint y: 330, distance: 57.5
click at [1190, 331] on ul "Contents: Product SKU-1 x 50 - 794.50 lbs Packing Weight 50 lbs Total Weight: 8…" at bounding box center [977, 290] width 441 height 99
drag, startPoint x: 1160, startPoint y: 284, endPoint x: 1127, endPoint y: 259, distance: 41.0
click at [1127, 259] on ul "Contents: Product SKU-1 x 50 - 794.50 lbs Packing Weight 50 lbs Total Weight: 8…" at bounding box center [977, 290] width 441 height 99
click at [1127, 261] on li "Packing Weight 50 lbs" at bounding box center [977, 266] width 441 height 16
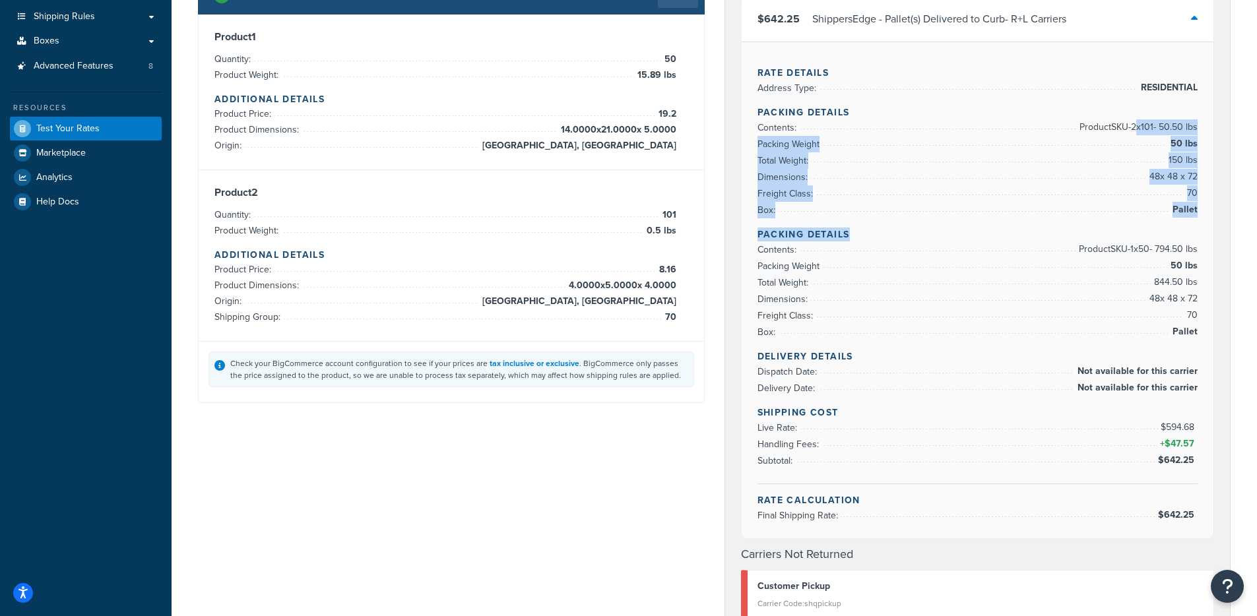
drag, startPoint x: 1129, startPoint y: 131, endPoint x: 1199, endPoint y: 238, distance: 127.7
click at [1199, 237] on div "Rate Details Address Type: RESIDENTIAL Packing Details Contents: Product SKU-2 …" at bounding box center [978, 290] width 472 height 497
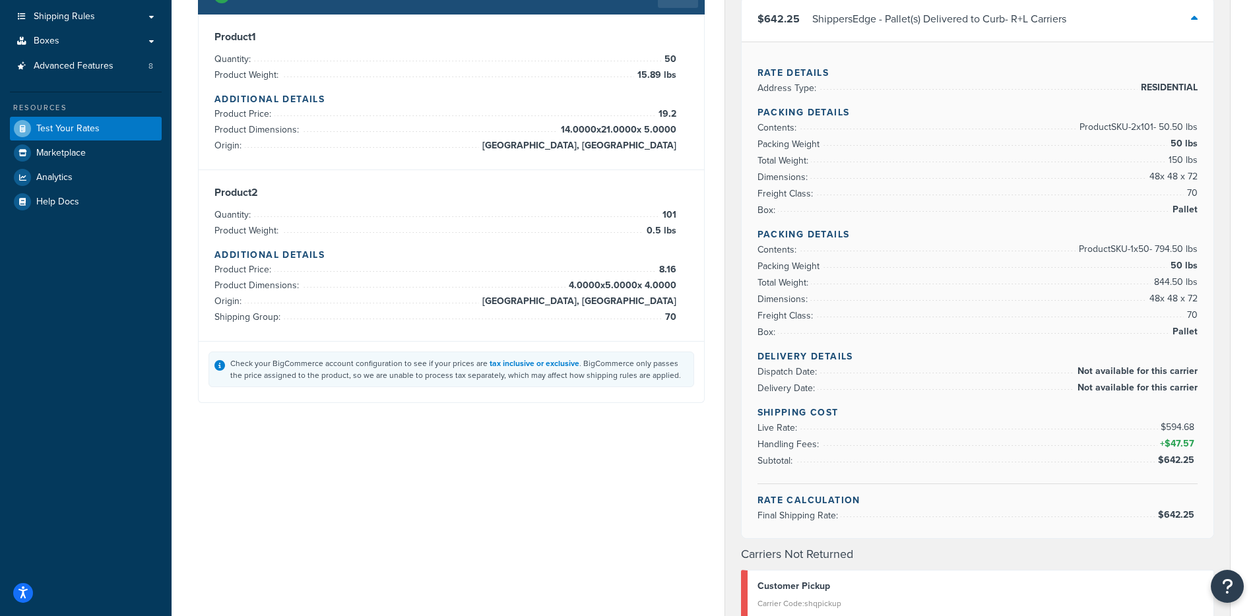
click at [1004, 217] on li "Box: Pallet" at bounding box center [977, 210] width 441 height 16
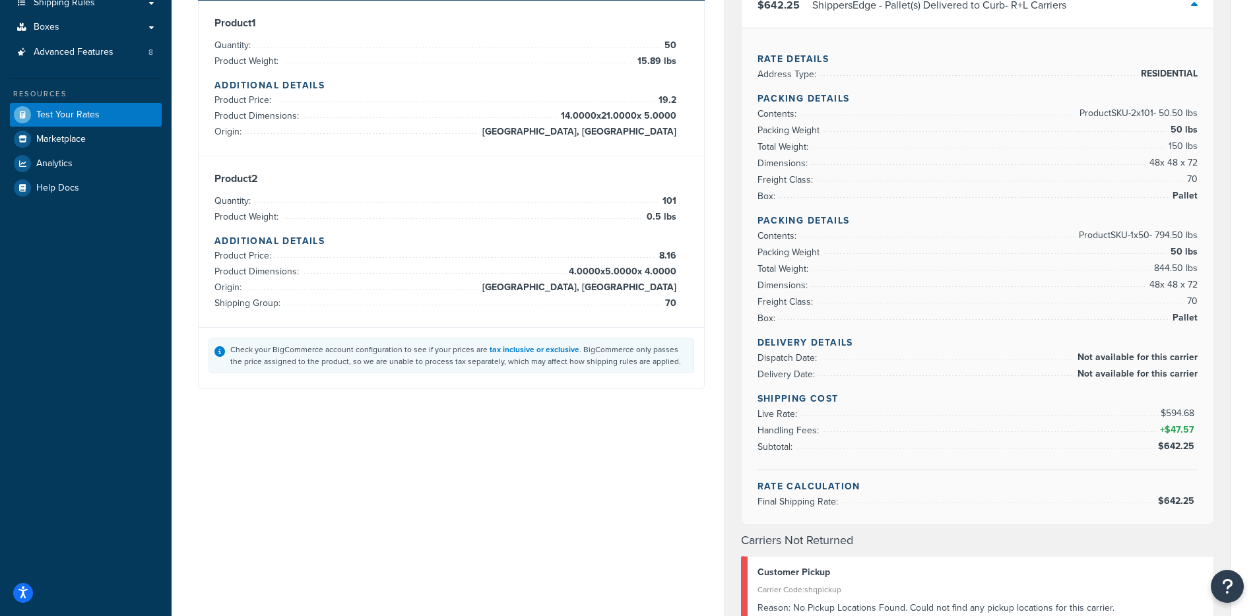
scroll to position [232, 0]
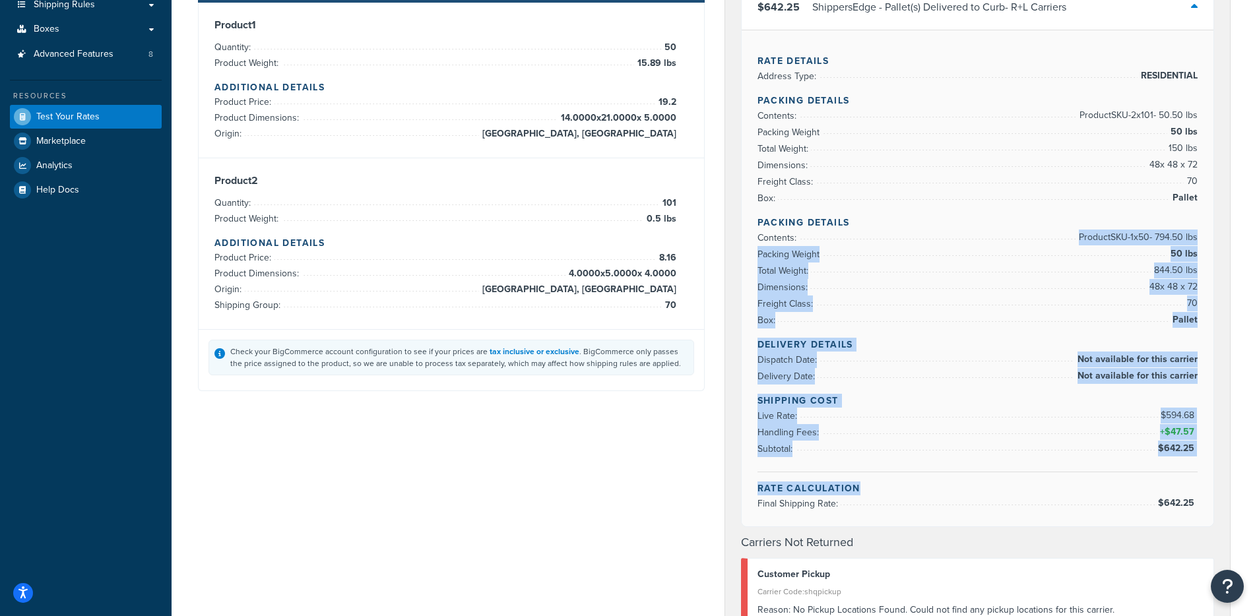
drag, startPoint x: 1065, startPoint y: 244, endPoint x: 1154, endPoint y: 408, distance: 186.5
click at [1183, 489] on div "Rate Details Address Type: RESIDENTIAL Packing Details Contents: Product SKU-2 …" at bounding box center [978, 278] width 472 height 497
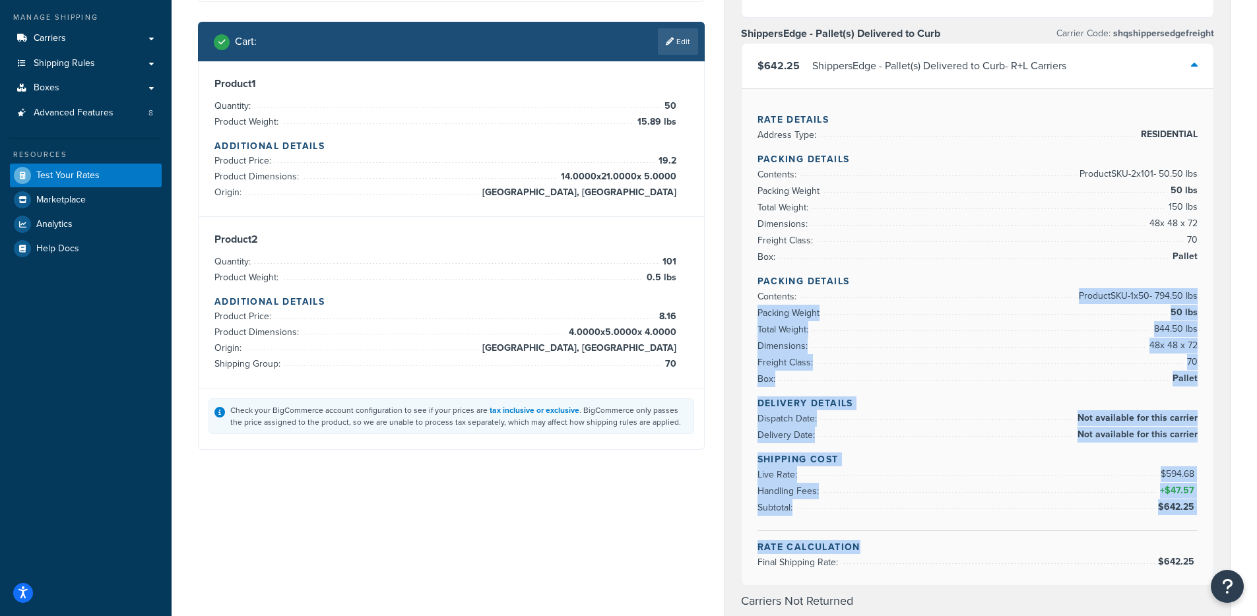
scroll to position [13, 0]
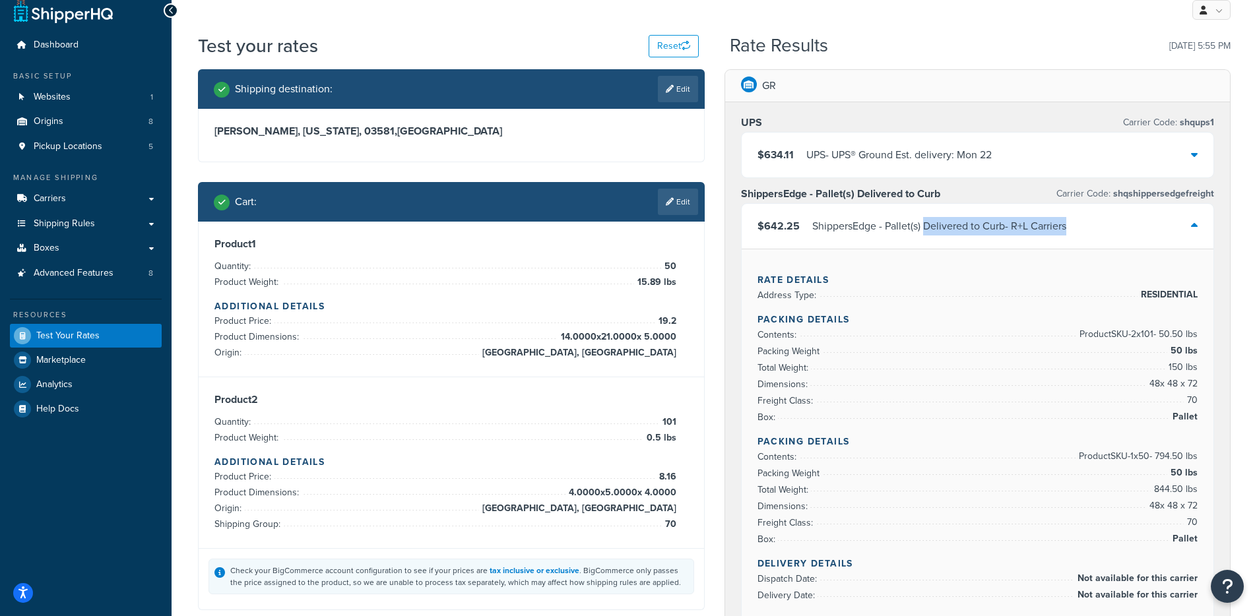
drag, startPoint x: 922, startPoint y: 223, endPoint x: 1078, endPoint y: 236, distance: 156.9
click at [1078, 236] on div "$642.25 ShippersEdge - Pallet(s) Delivered to Curb - R+L Carriers" at bounding box center [978, 226] width 472 height 45
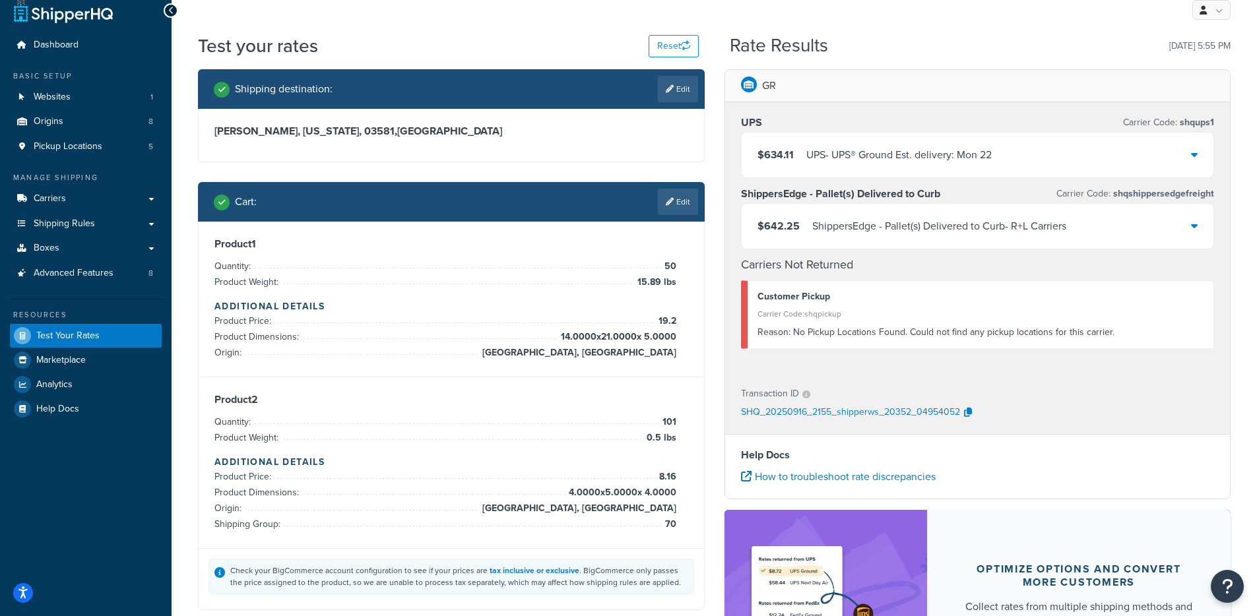
click at [1038, 226] on div "ShippersEdge - Pallet(s) Delivered to Curb - R+L Carriers" at bounding box center [939, 226] width 254 height 18
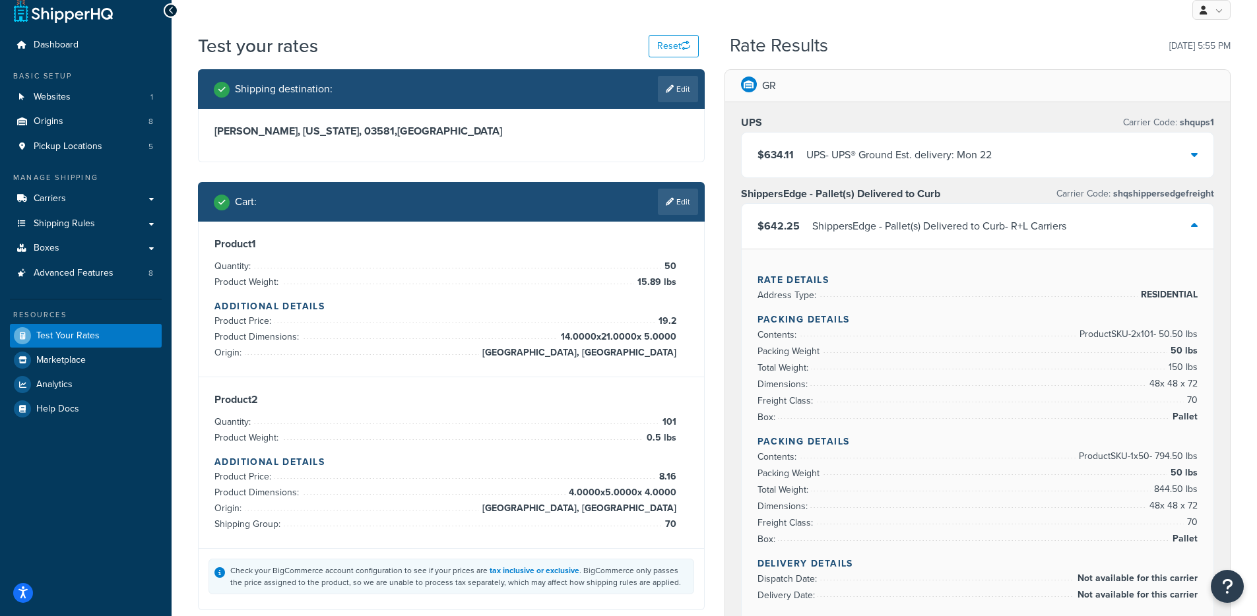
click at [902, 329] on li "Contents: Product SKU-2 x 101 - 50.50 lbs" at bounding box center [977, 335] width 441 height 16
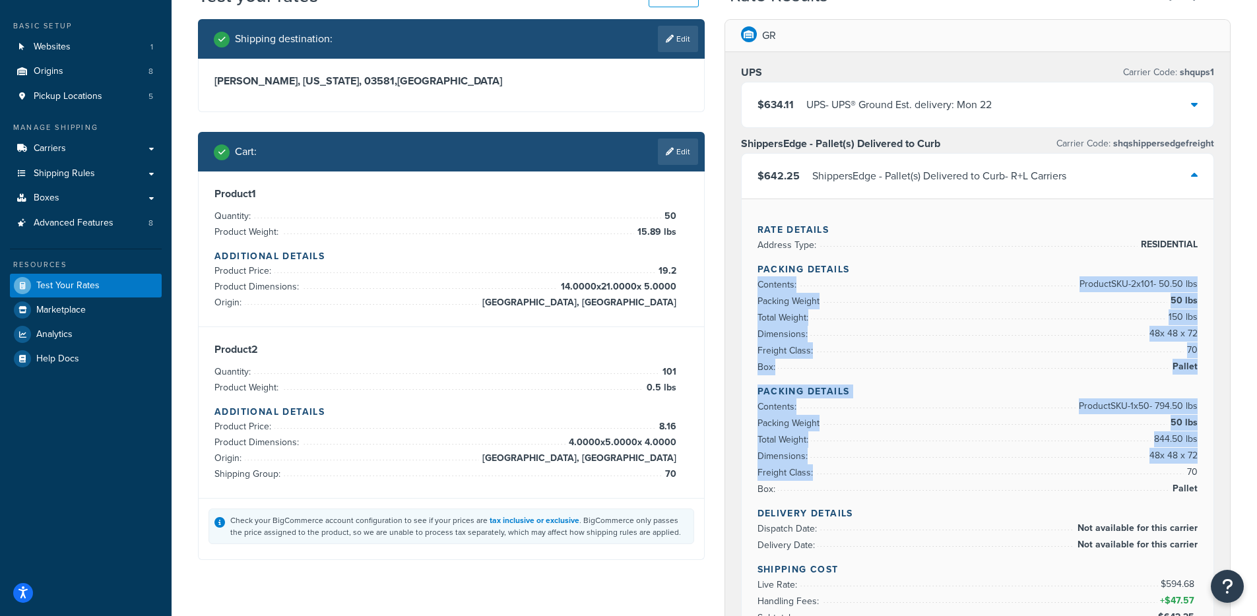
scroll to position [64, 0]
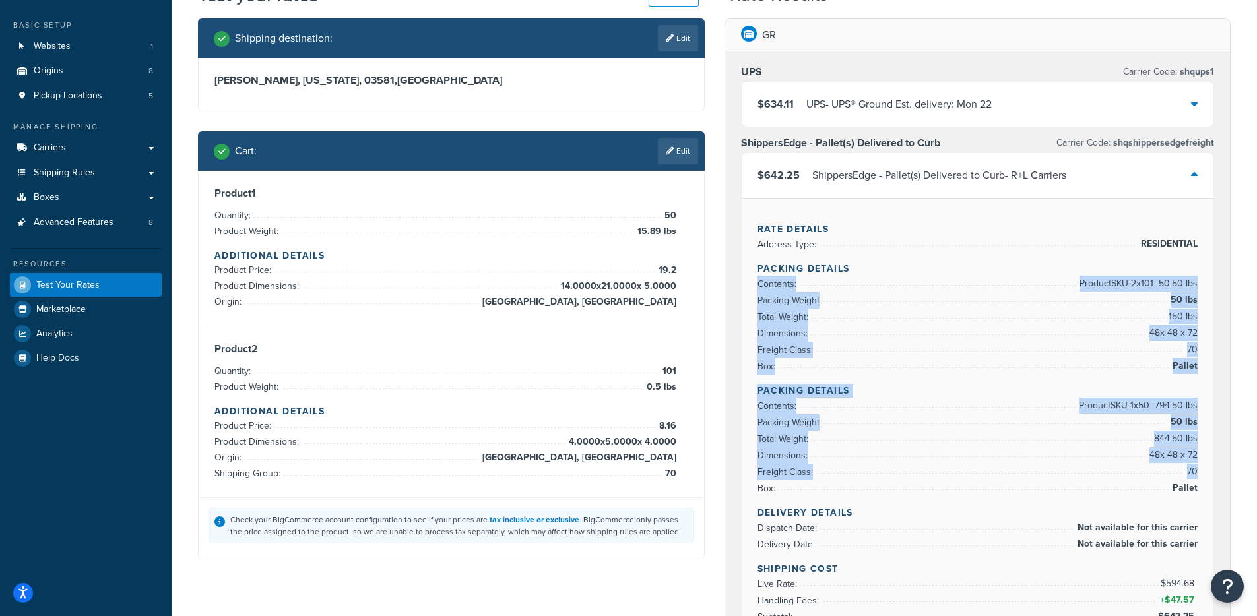
drag, startPoint x: 1029, startPoint y: 363, endPoint x: 1197, endPoint y: 469, distance: 198.0
click at [1197, 469] on div "Rate Details Address Type: RESIDENTIAL Packing Details Contents: Product SKU-2 …" at bounding box center [978, 446] width 472 height 497
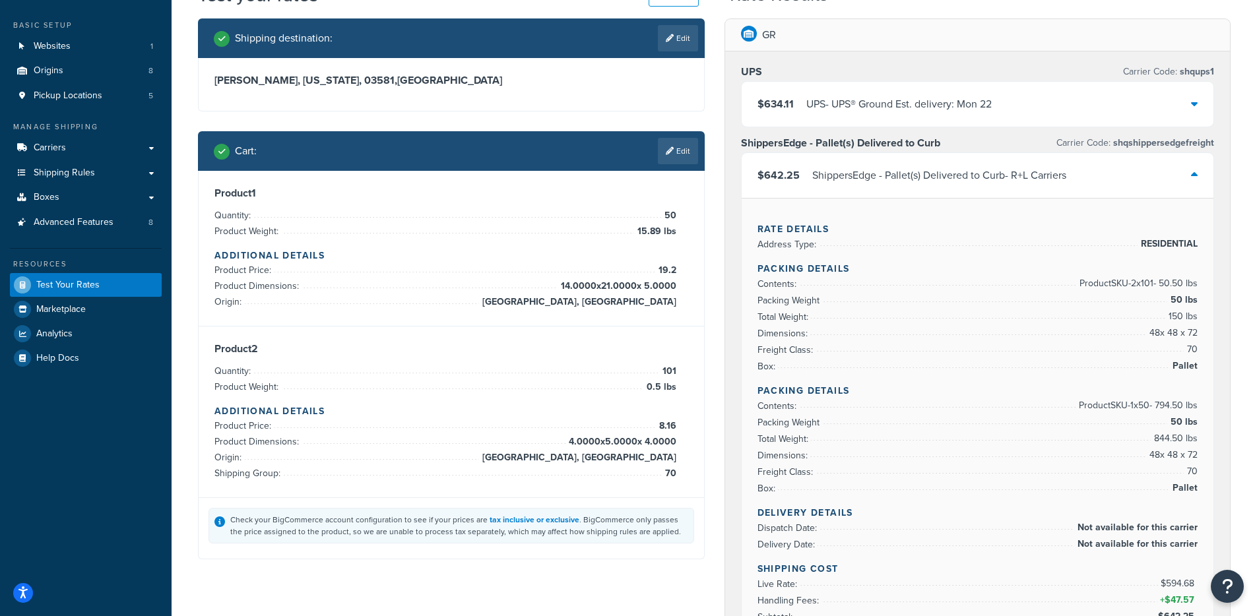
click at [1197, 467] on span "70" at bounding box center [1191, 472] width 14 height 16
drag, startPoint x: 661, startPoint y: 211, endPoint x: 679, endPoint y: 216, distance: 19.0
click at [679, 216] on div "Product 1 Quantity: 50 Product Weight: 15.89 lbs Additional Details Product Pri…" at bounding box center [451, 248] width 474 height 123
drag, startPoint x: 679, startPoint y: 218, endPoint x: 654, endPoint y: 220, distance: 25.8
click at [654, 213] on div "Product 1 Quantity: 50 Product Weight: 15.89 lbs Additional Details Product Pri…" at bounding box center [451, 248] width 474 height 123
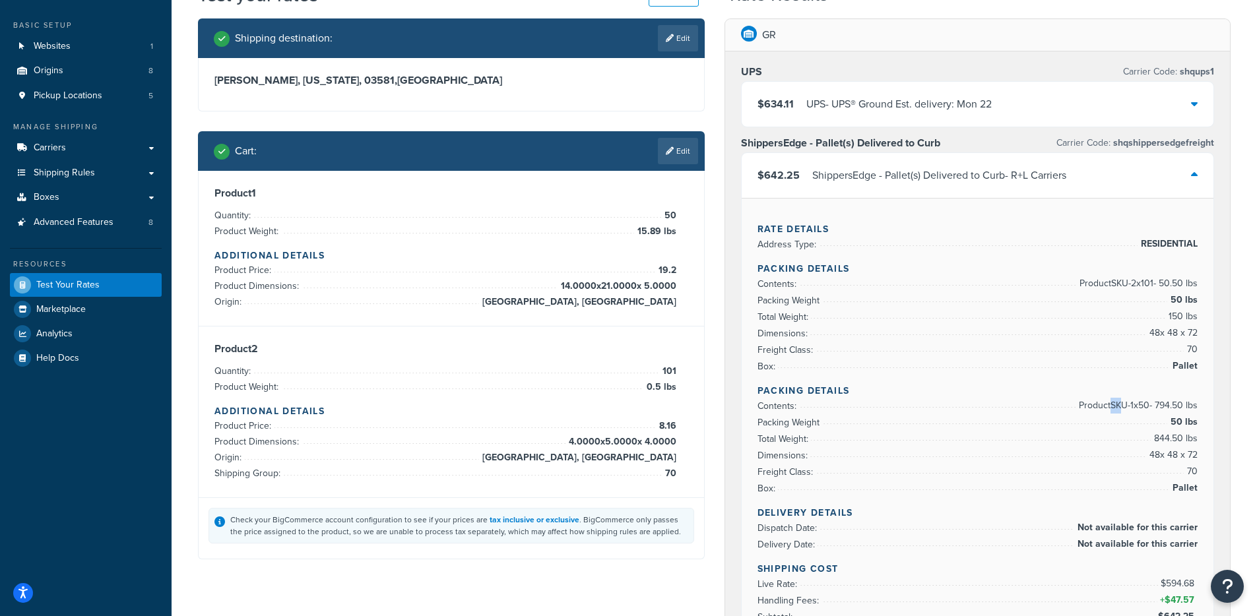
drag, startPoint x: 1102, startPoint y: 408, endPoint x: 963, endPoint y: 379, distance: 141.5
click at [1114, 408] on span "Product SKU-1 x 50 - 794.50 lbs" at bounding box center [1136, 406] width 122 height 16
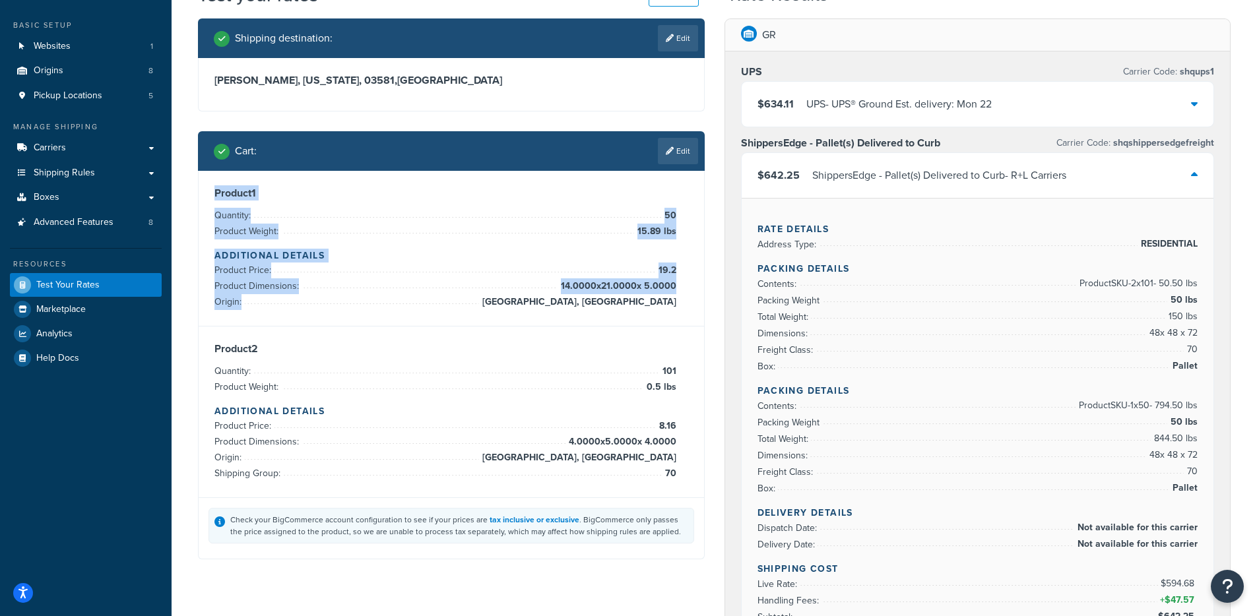
drag, startPoint x: 206, startPoint y: 185, endPoint x: 679, endPoint y: 306, distance: 488.8
click at [679, 306] on div "Product 1 Quantity: 50 Product Weight: 15.89 lbs Additional Details Product Pri…" at bounding box center [451, 249] width 505 height 156
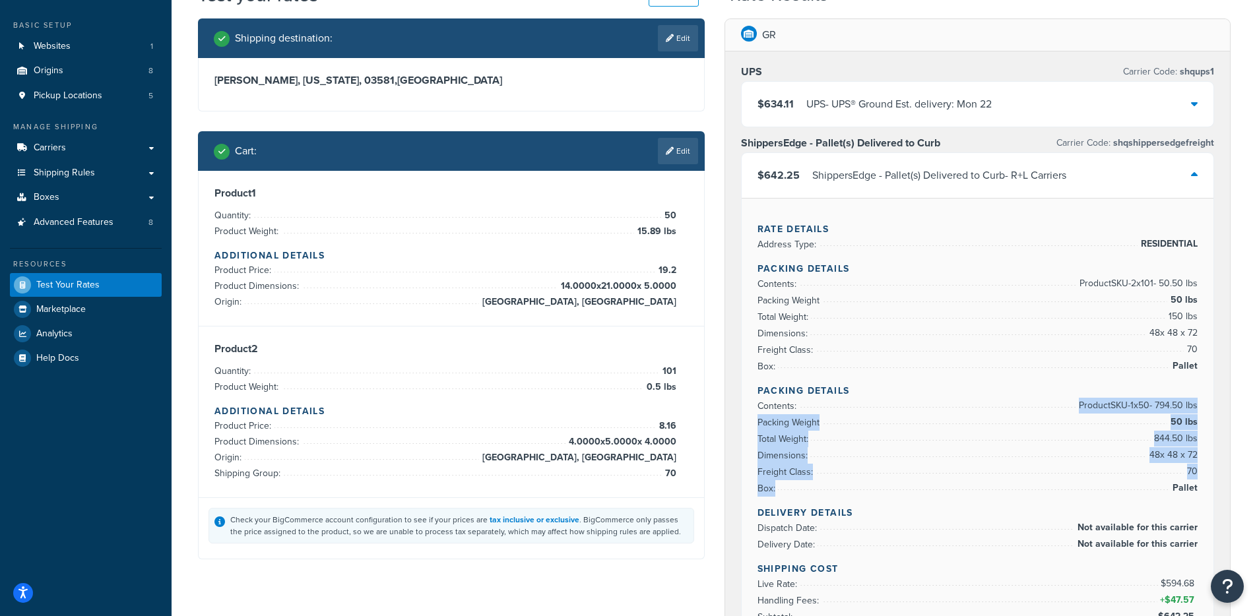
drag, startPoint x: 1066, startPoint y: 413, endPoint x: 1200, endPoint y: 488, distance: 153.3
click at [1200, 488] on div "Rate Details Address Type: RESIDENTIAL Packing Details Contents: Product SKU-2 …" at bounding box center [978, 446] width 472 height 497
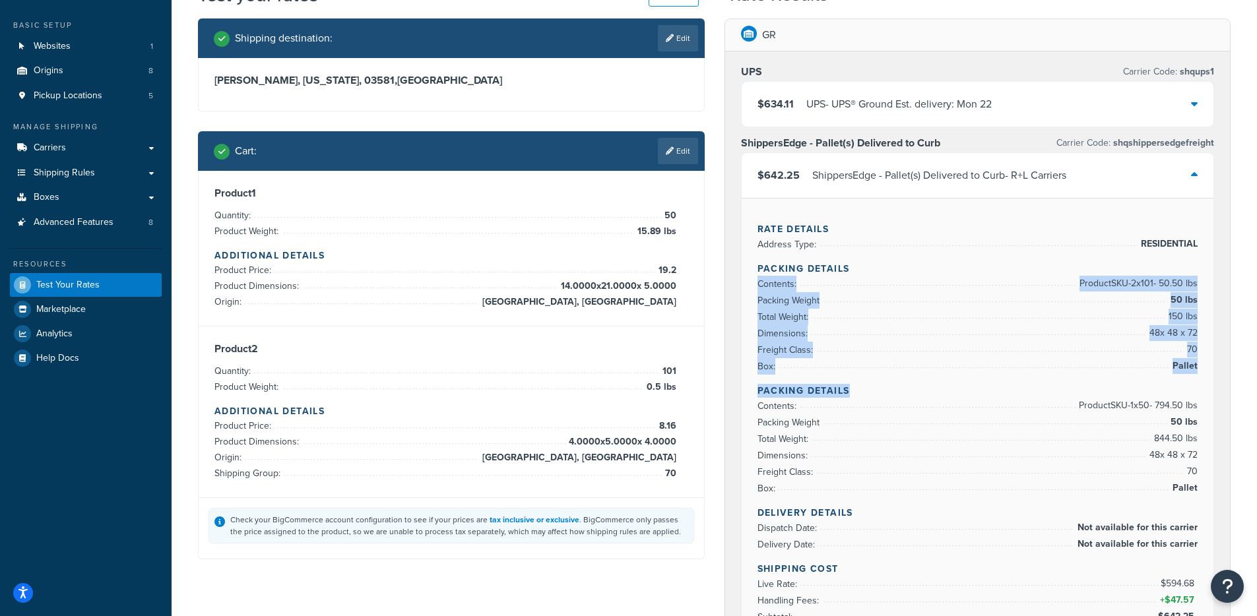
drag, startPoint x: 1064, startPoint y: 272, endPoint x: 1197, endPoint y: 394, distance: 180.3
click at [1197, 394] on div "Rate Details Address Type: RESIDENTIAL Packing Details Contents: Product SKU-2 …" at bounding box center [978, 446] width 472 height 497
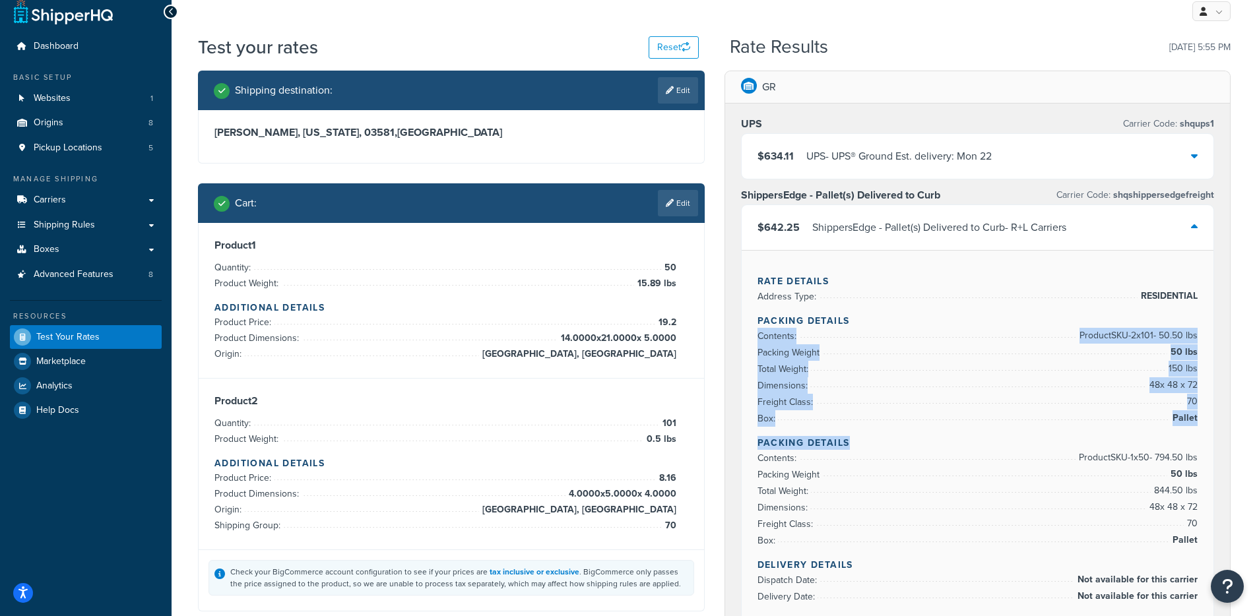
scroll to position [0, 0]
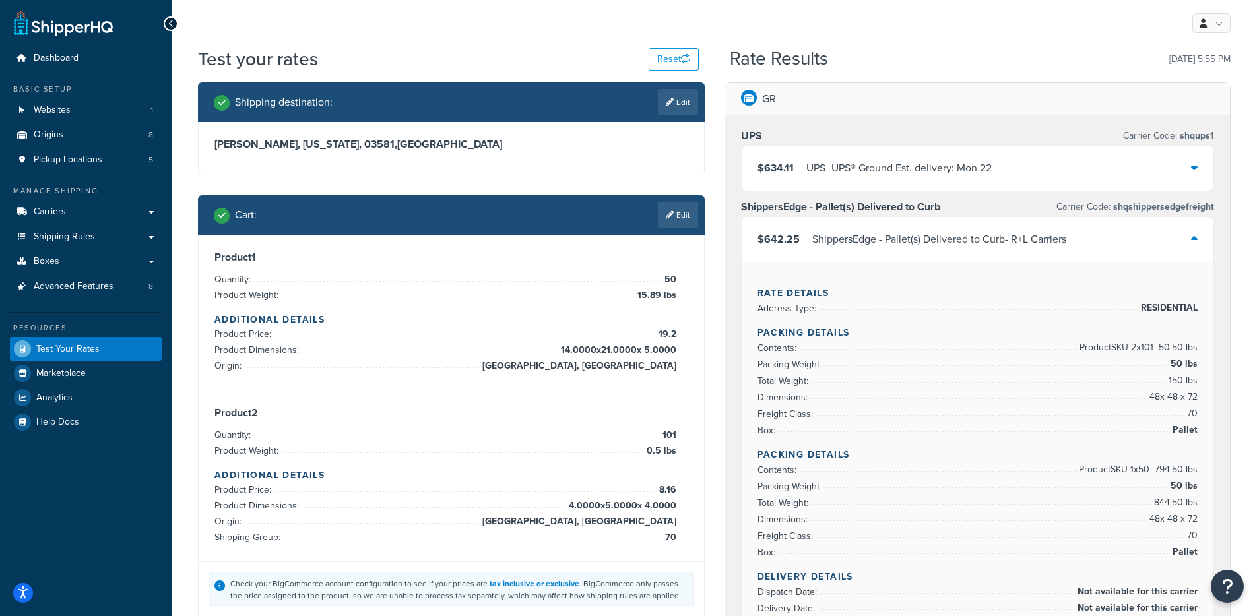
click at [711, 337] on div "Shipping destination : Edit Gorham, New Hampshire, 03581 , United States Cart :…" at bounding box center [451, 362] width 526 height 561
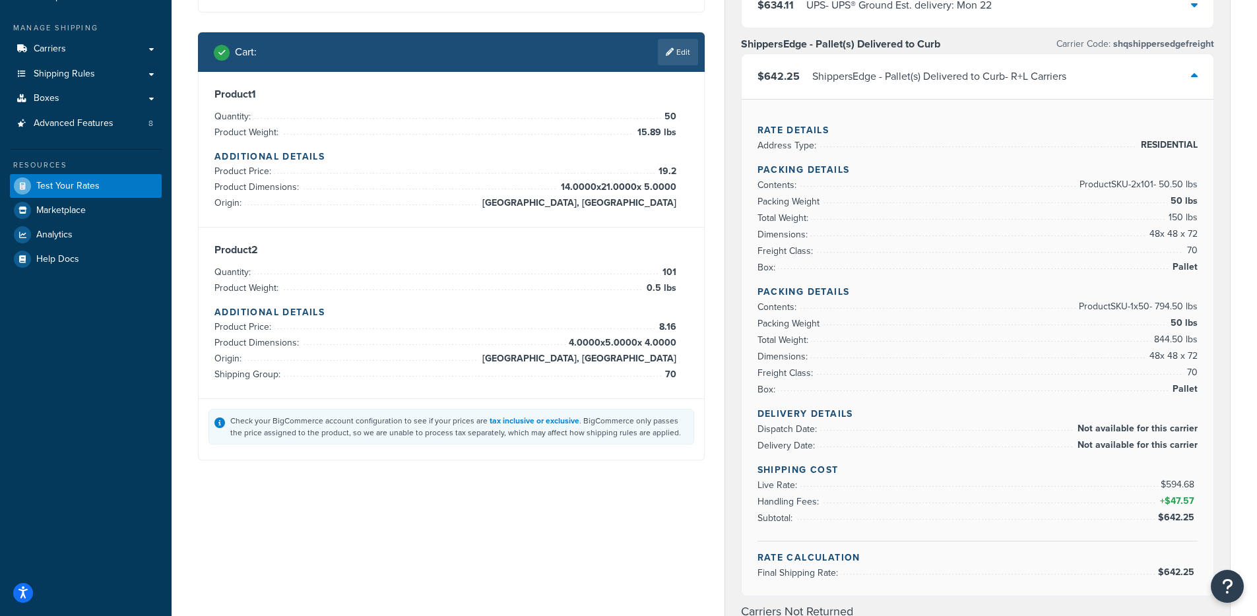
scroll to position [158, 0]
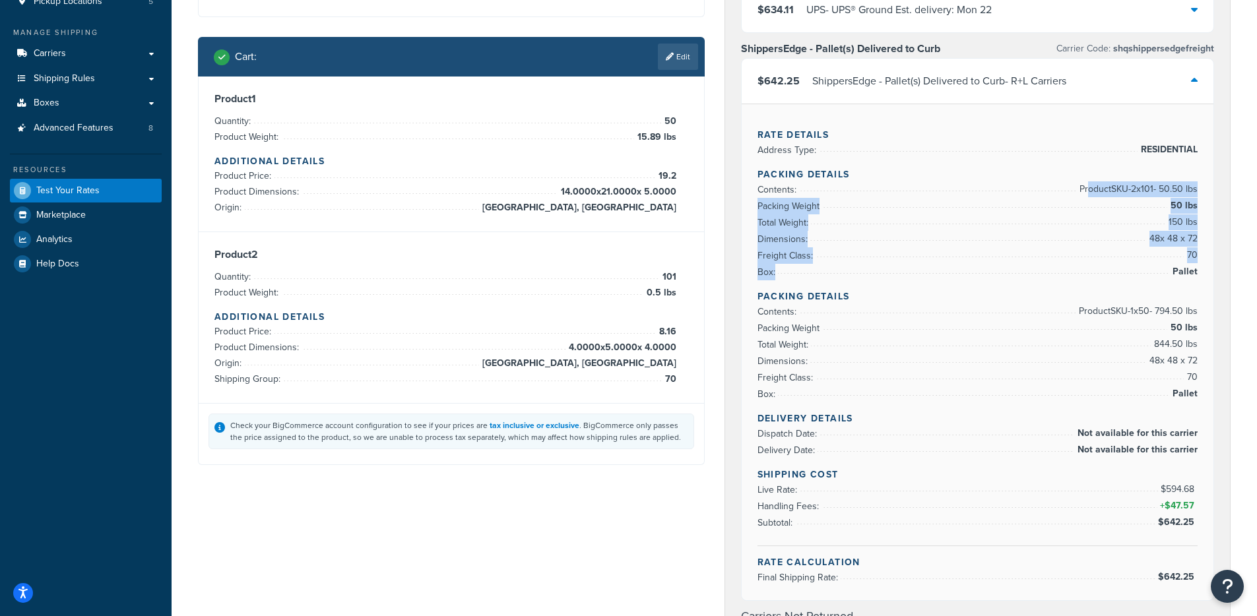
drag, startPoint x: 1083, startPoint y: 189, endPoint x: 1202, endPoint y: 272, distance: 145.3
click at [1202, 272] on div "Rate Details Address Type: RESIDENTIAL Packing Details Contents: Product SKU-2 …" at bounding box center [978, 352] width 472 height 497
click at [1168, 261] on li "Freight Class: 70" at bounding box center [977, 255] width 441 height 16
drag, startPoint x: 1167, startPoint y: 205, endPoint x: 1194, endPoint y: 206, distance: 27.1
click at [1194, 206] on li "Packing Weight 50 lbs" at bounding box center [977, 206] width 441 height 16
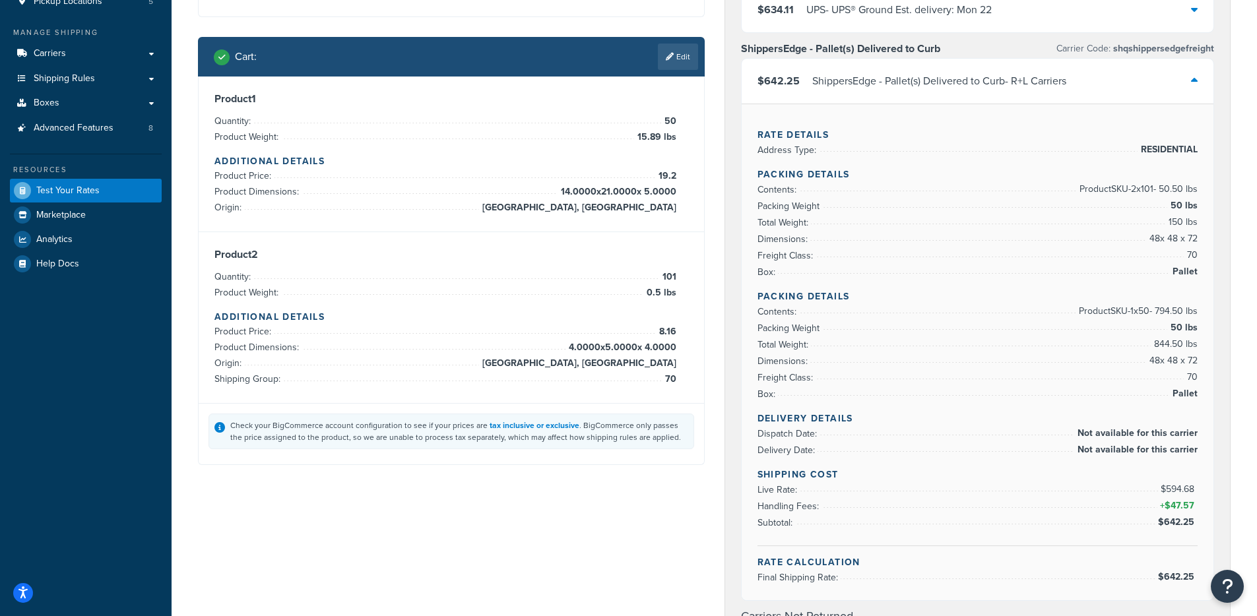
drag, startPoint x: 1168, startPoint y: 224, endPoint x: 1199, endPoint y: 223, distance: 31.7
click at [1199, 223] on div "Rate Details Address Type: RESIDENTIAL Packing Details Contents: Product SKU-2 …" at bounding box center [978, 352] width 472 height 497
drag, startPoint x: 1197, startPoint y: 224, endPoint x: 1160, endPoint y: 224, distance: 36.3
click at [1160, 224] on li "Total Weight: 150 lbs" at bounding box center [977, 222] width 441 height 16
click at [852, 279] on li "Box: Pallet" at bounding box center [977, 272] width 441 height 16
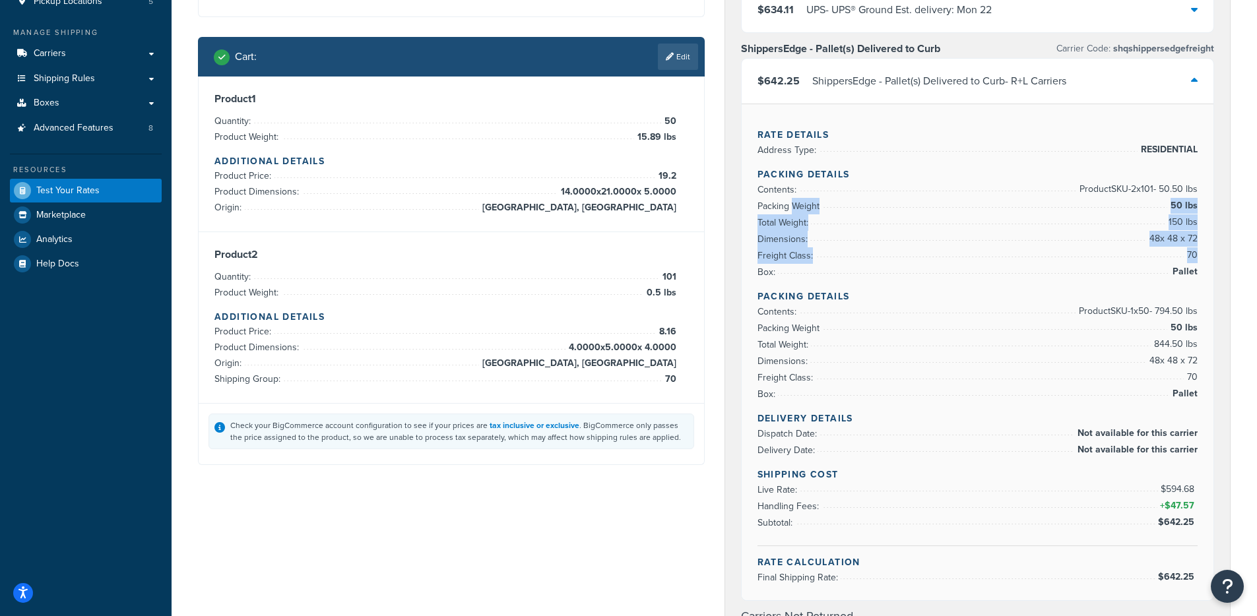
drag, startPoint x: 794, startPoint y: 202, endPoint x: 1040, endPoint y: 272, distance: 256.4
click at [1040, 272] on ul "Contents: Product SKU-2 x 101 - 50.50 lbs Packing Weight 50 lbs Total Weight: 1…" at bounding box center [977, 230] width 441 height 99
click at [832, 184] on li "Contents: Product SKU-2 x 101 - 50.50 lbs" at bounding box center [977, 189] width 441 height 16
drag, startPoint x: 754, startPoint y: 179, endPoint x: 810, endPoint y: 273, distance: 109.7
click at [806, 271] on div "Rate Details Address Type: RESIDENTIAL Packing Details Contents: Product SKU-2 …" at bounding box center [978, 352] width 472 height 497
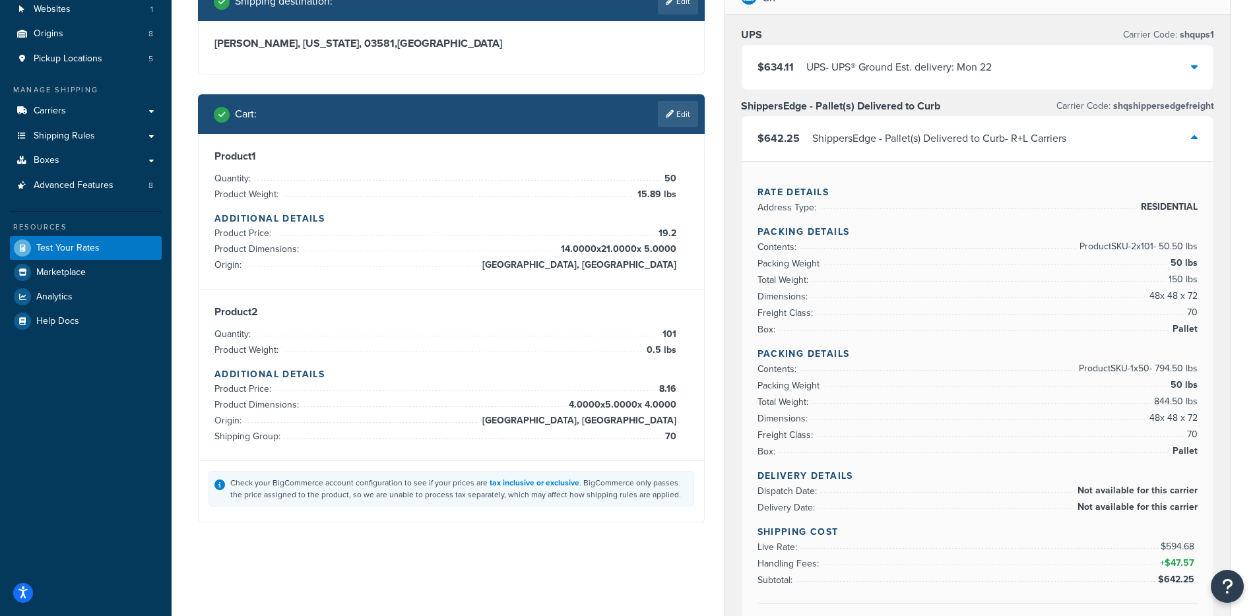
scroll to position [113, 0]
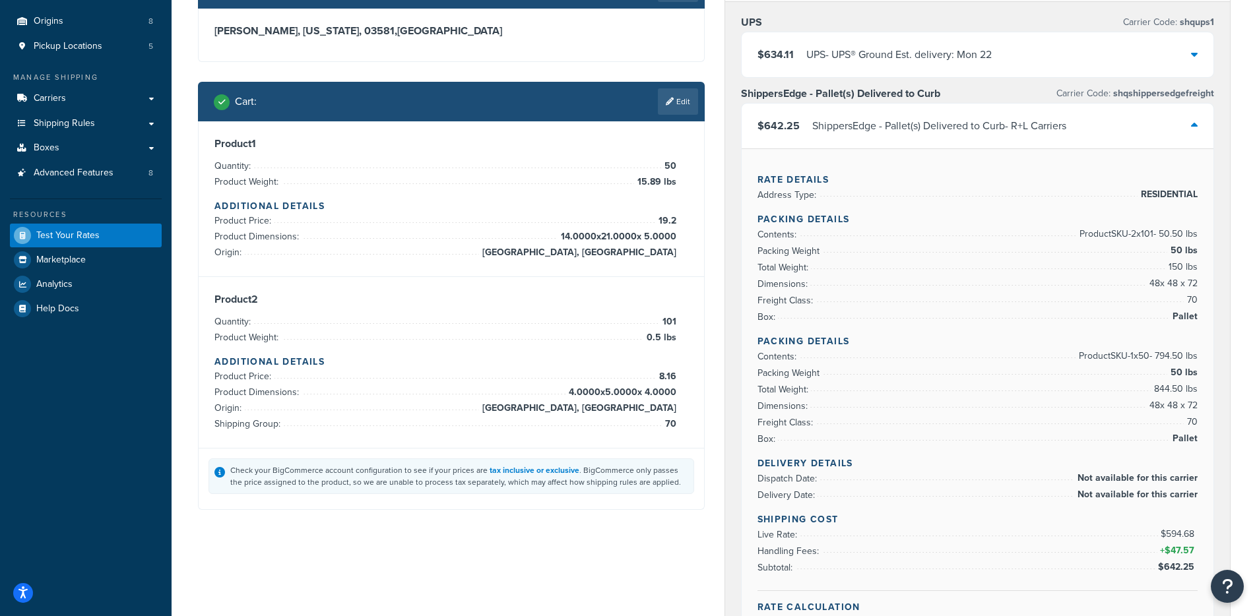
drag, startPoint x: 1164, startPoint y: 358, endPoint x: 1183, endPoint y: 358, distance: 19.1
click at [1183, 358] on span "Product SKU-1 x 50 - 794.50 lbs" at bounding box center [1136, 356] width 122 height 16
drag, startPoint x: 1183, startPoint y: 358, endPoint x: 1155, endPoint y: 358, distance: 27.7
click at [1155, 358] on span "Product SKU-1 x 50 - 794.50 lbs" at bounding box center [1136, 356] width 122 height 16
click at [641, 211] on h4 "Additional Details" at bounding box center [451, 206] width 474 height 14
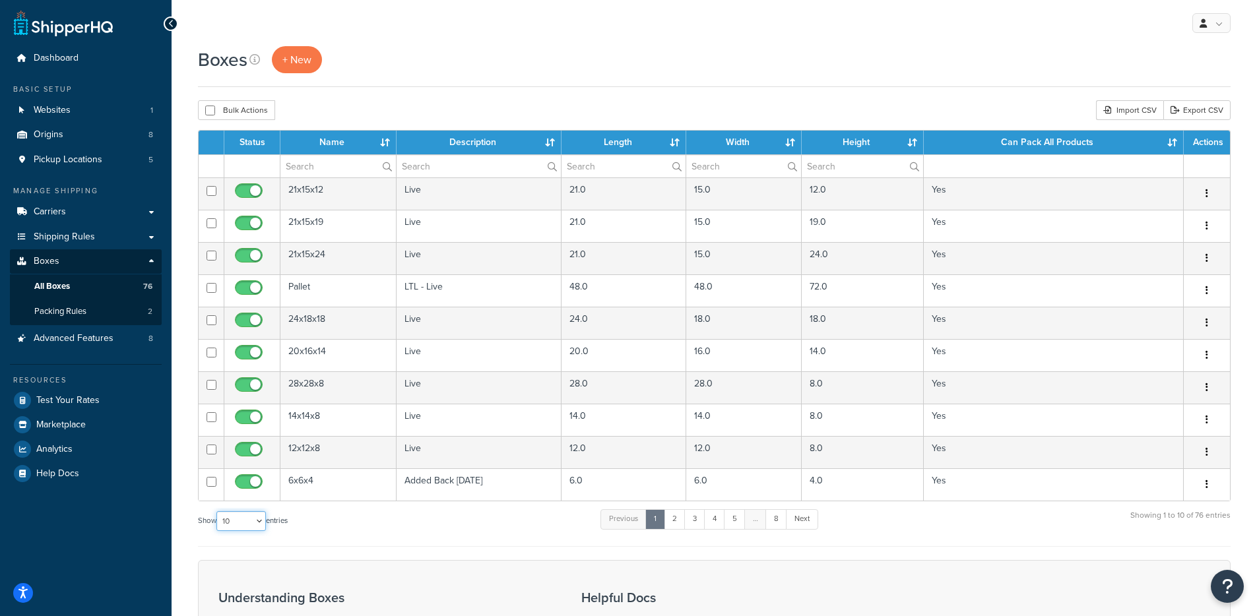
click at [246, 520] on select "10 15 25 50 100 1000" at bounding box center [240, 521] width 49 height 20
select select "100"
click at [218, 512] on select "10 15 25 50 100 1000" at bounding box center [240, 521] width 49 height 20
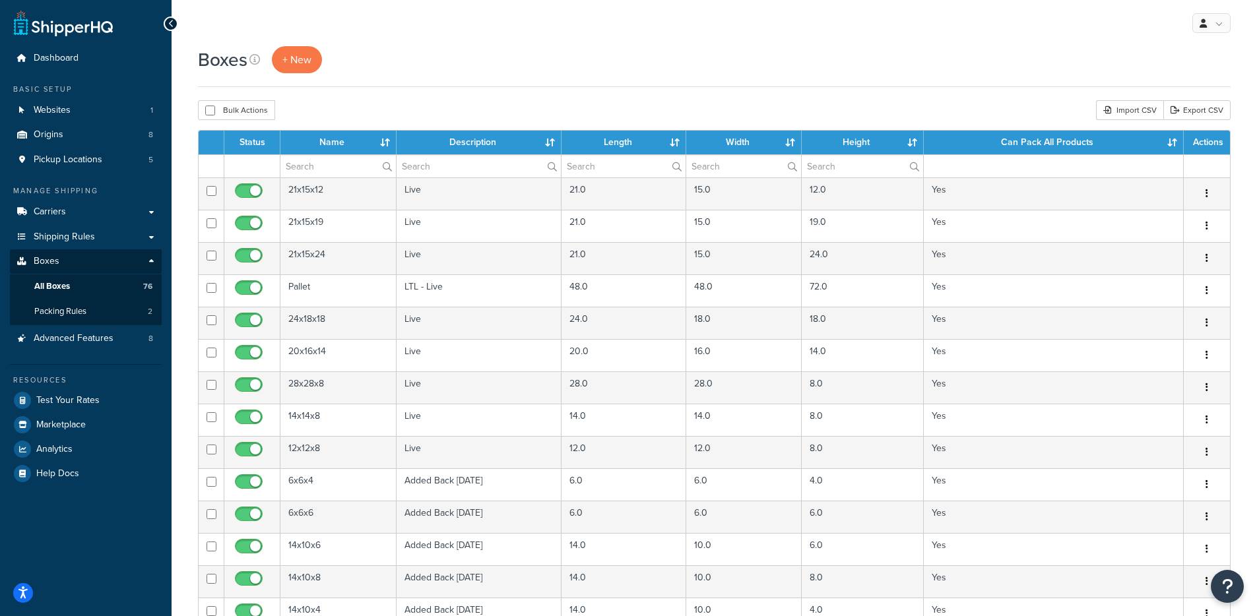
click at [643, 142] on th "Length" at bounding box center [623, 143] width 125 height 24
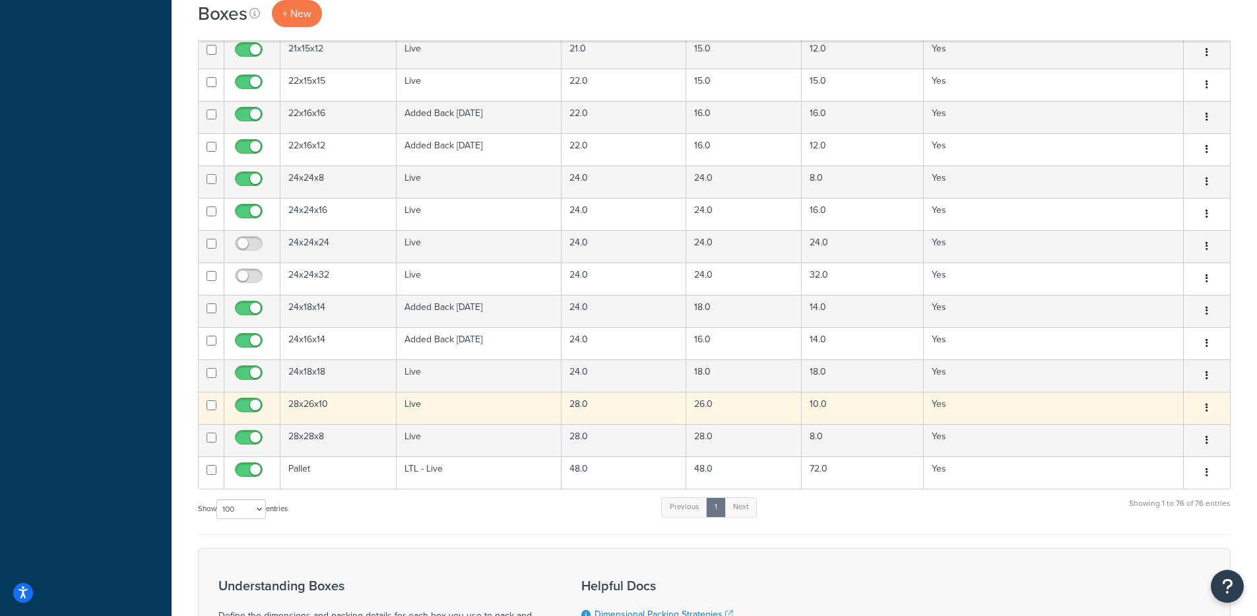
scroll to position [2145, 0]
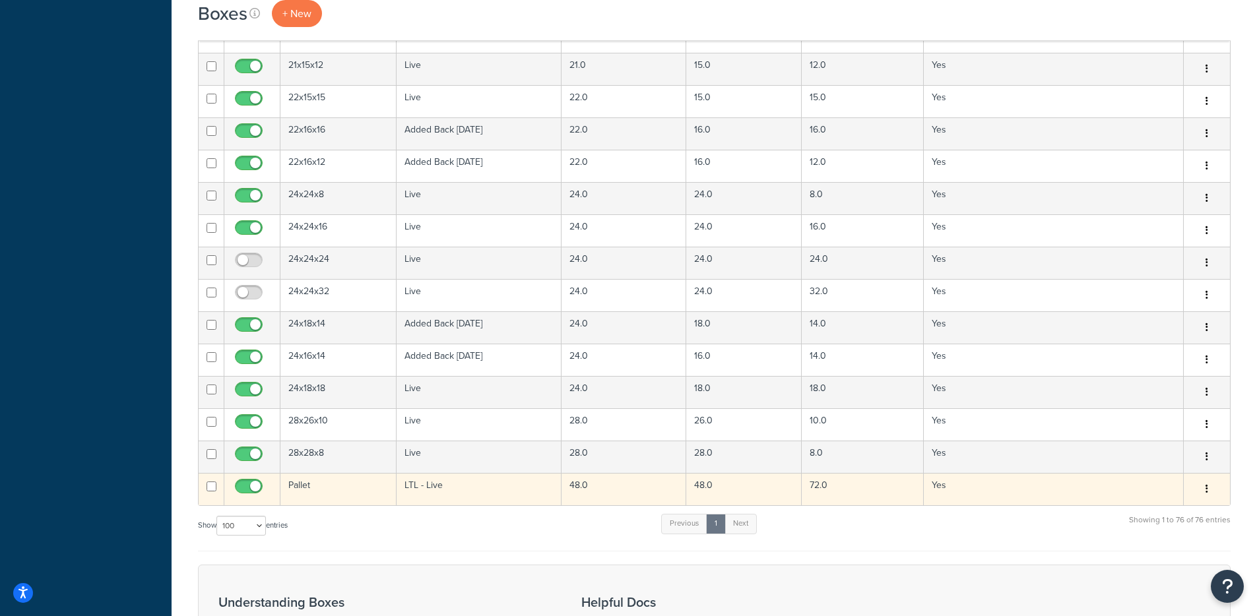
click at [503, 489] on td "LTL - Live" at bounding box center [479, 489] width 166 height 32
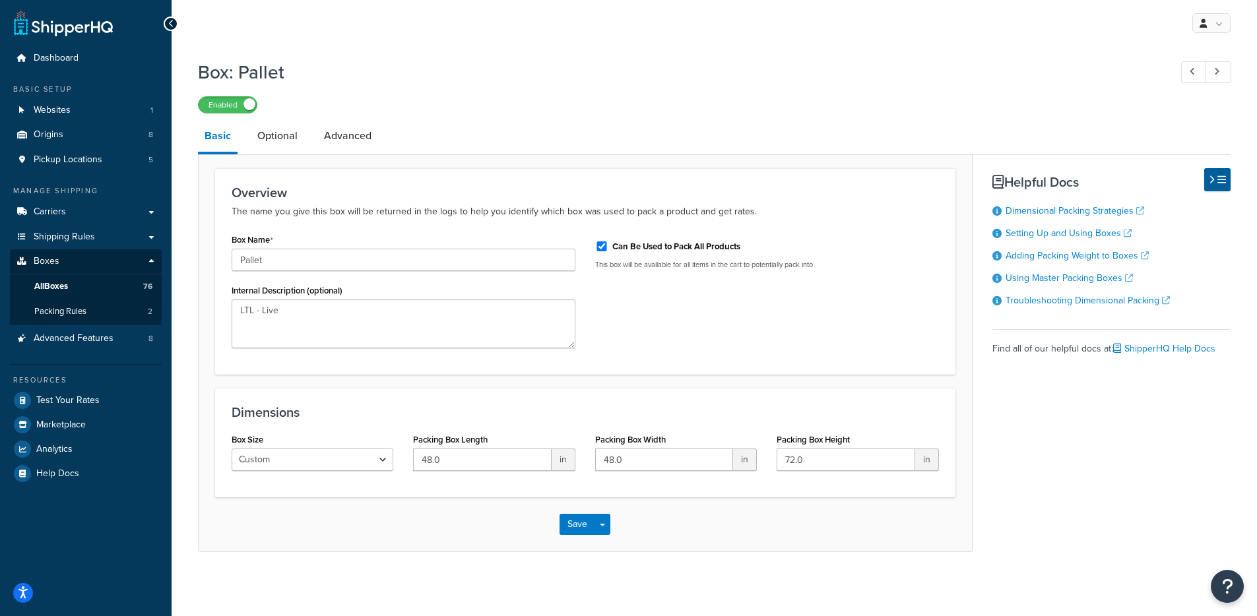
click at [290, 157] on div "Overview The name you give this box will be returned in the logs to help you id…" at bounding box center [585, 353] width 774 height 398
click at [290, 150] on link "Optional" at bounding box center [277, 136] width 53 height 32
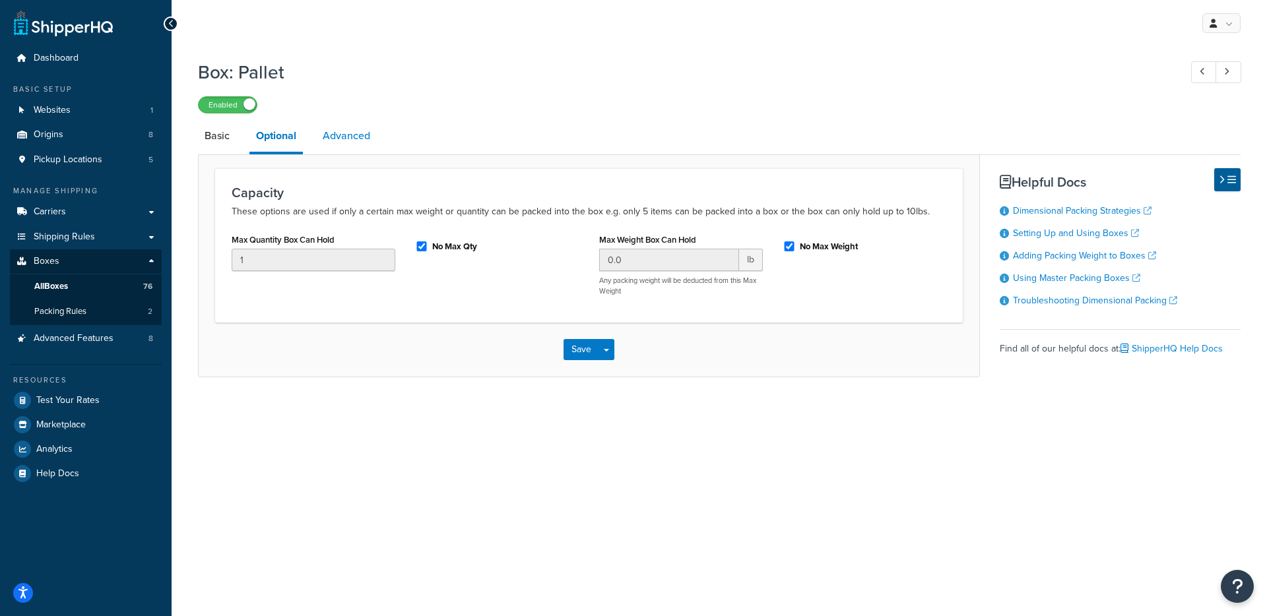
click at [370, 140] on link "Advanced" at bounding box center [346, 136] width 61 height 32
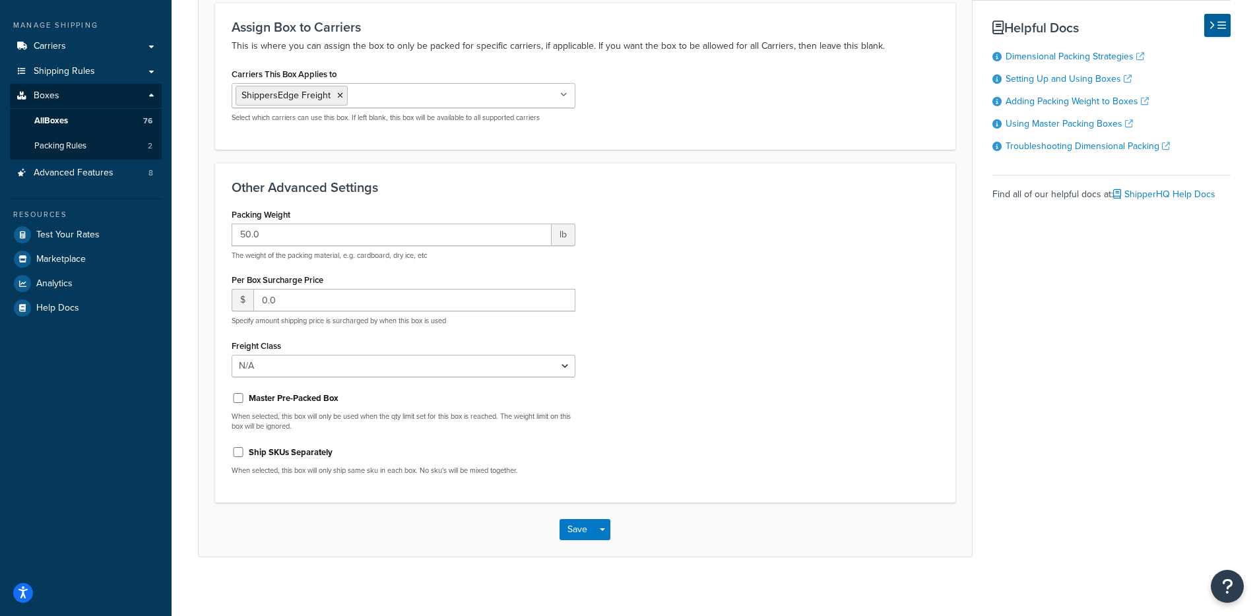
scroll to position [174, 0]
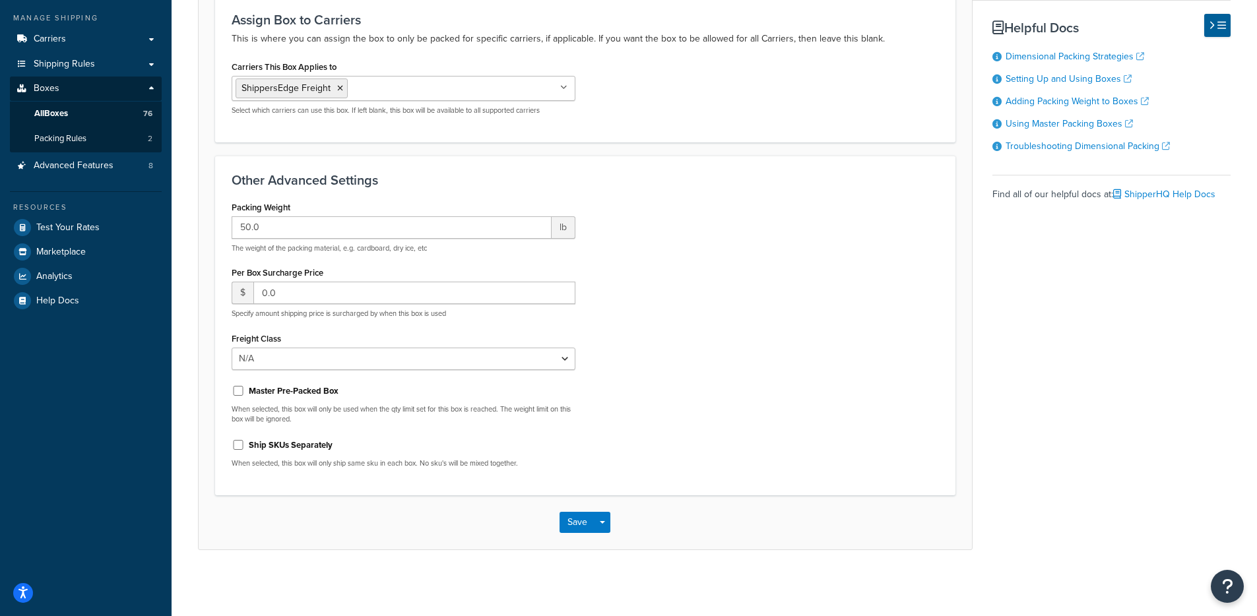
drag, startPoint x: 257, startPoint y: 61, endPoint x: 399, endPoint y: 45, distance: 143.4
click at [358, 73] on div "Carriers This Box Applies to ShippersEdge Freight UPS - Discounted UPS® - Publi…" at bounding box center [404, 86] width 344 height 58
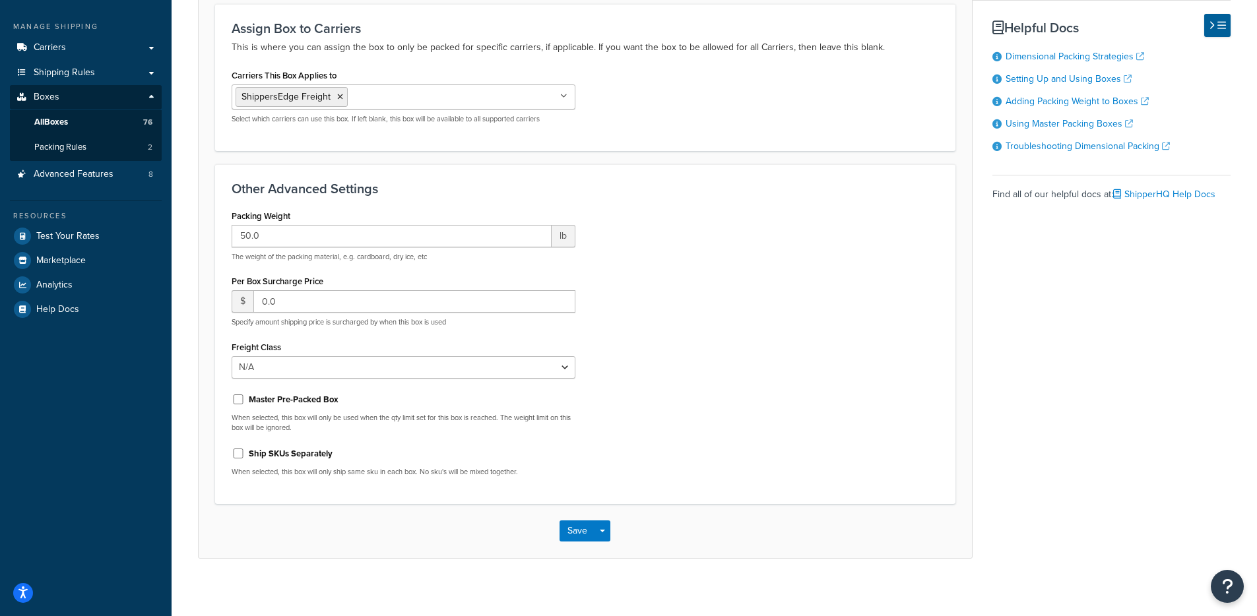
scroll to position [154, 0]
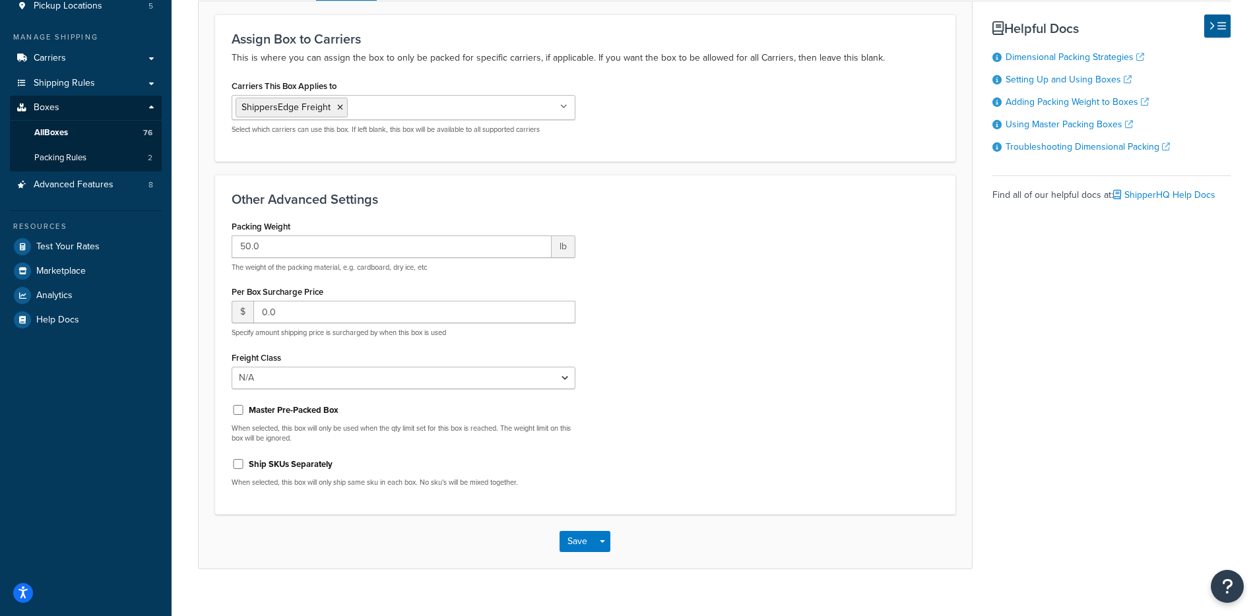
click at [722, 305] on div "Packing Weight 50.0 lb The weight of the packing material, e.g. cardboard, dry …" at bounding box center [585, 357] width 727 height 281
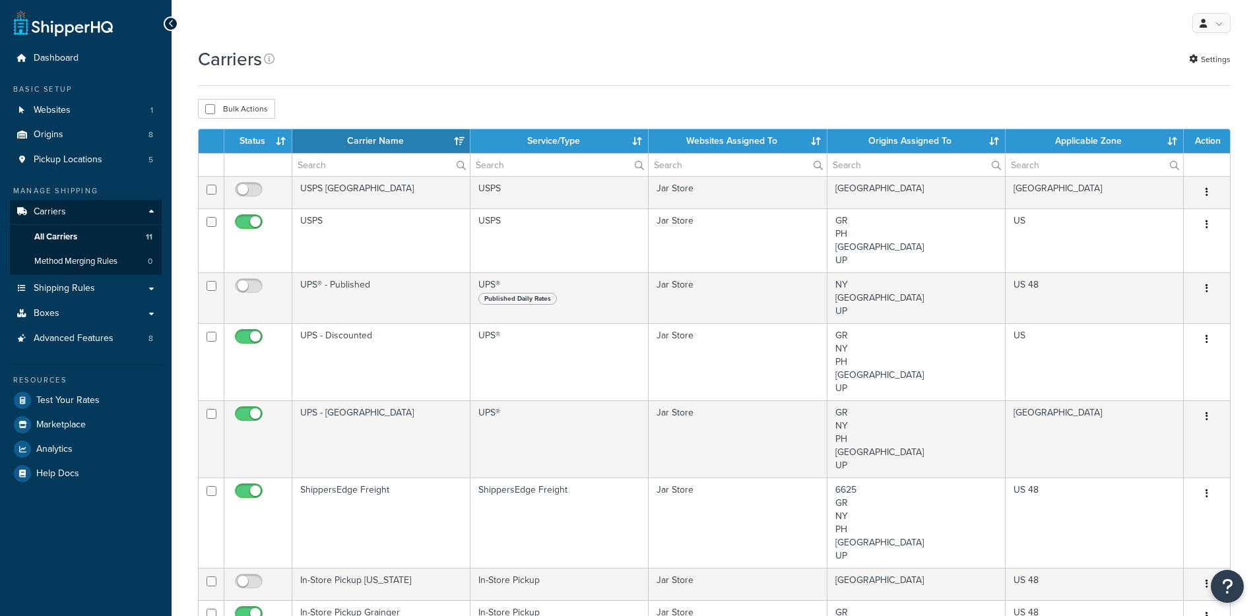
select select "15"
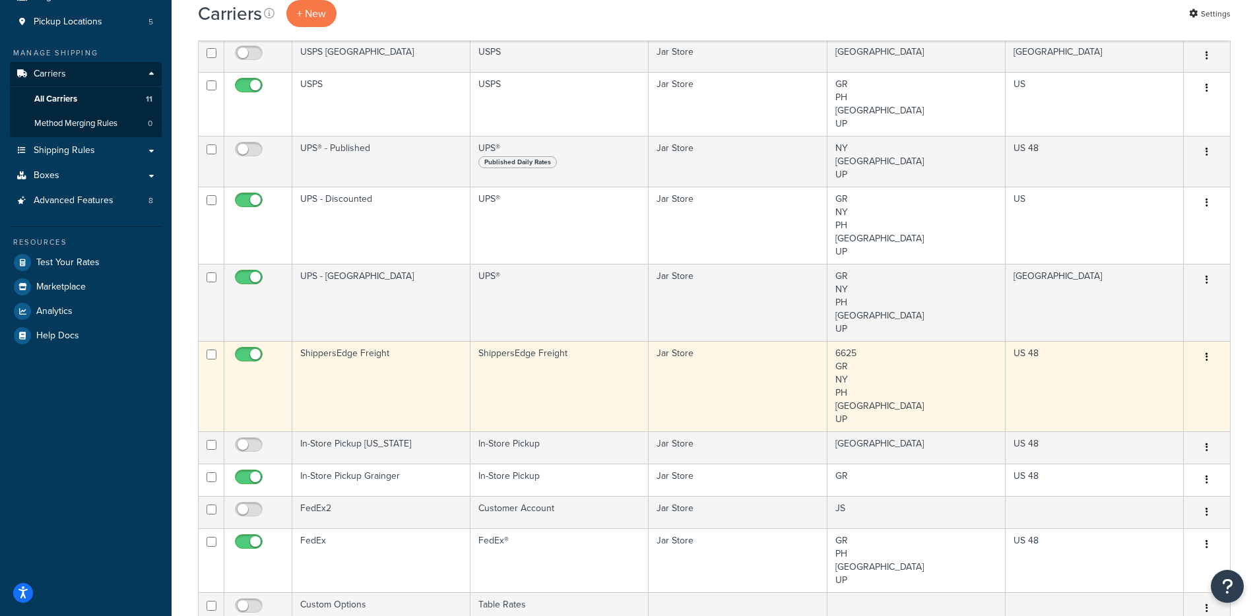
scroll to position [264, 0]
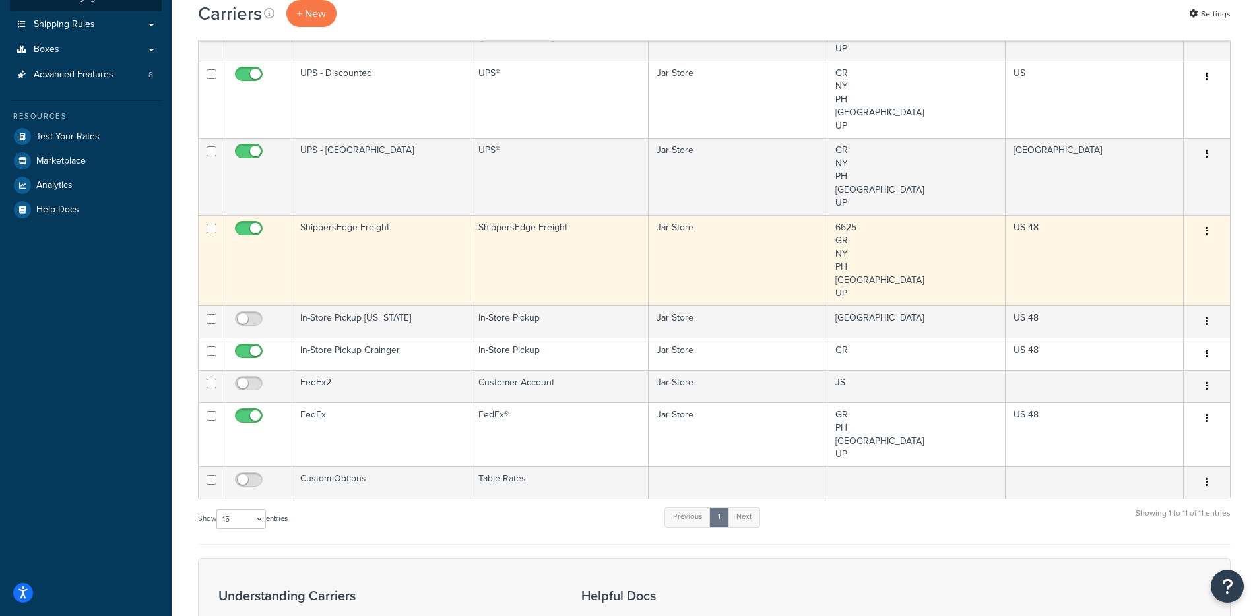
click at [524, 280] on td "ShippersEdge Freight" at bounding box center [559, 260] width 178 height 90
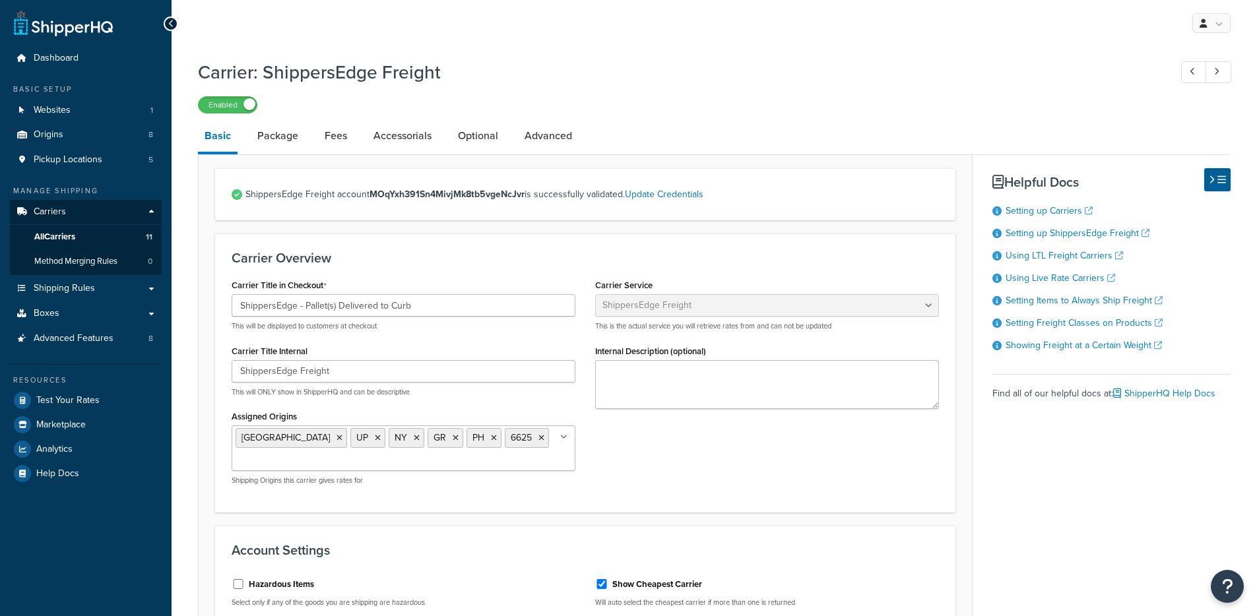
select select "shippersEdgeFreight"
click at [269, 140] on link "Package" at bounding box center [278, 136] width 54 height 32
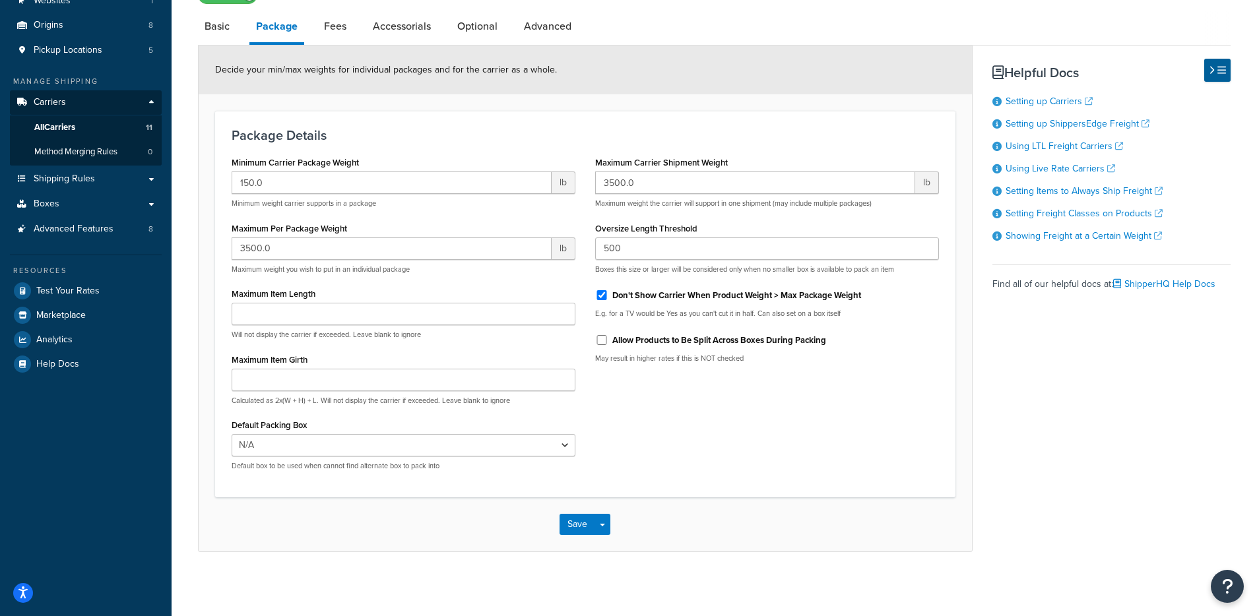
scroll to position [113, 0]
drag, startPoint x: 257, startPoint y: 230, endPoint x: 354, endPoint y: 227, distance: 97.0
click at [354, 227] on div "Maximum Per Package Weight 3500.0 lb Maximum weight you wish to put in an indiv…" at bounding box center [404, 244] width 344 height 55
drag, startPoint x: 869, startPoint y: 443, endPoint x: 732, endPoint y: 270, distance: 219.8
click at [869, 442] on div "Minimum Carrier Package Weight 150.0 lb Minimum weight carrier supports in a pa…" at bounding box center [585, 315] width 727 height 328
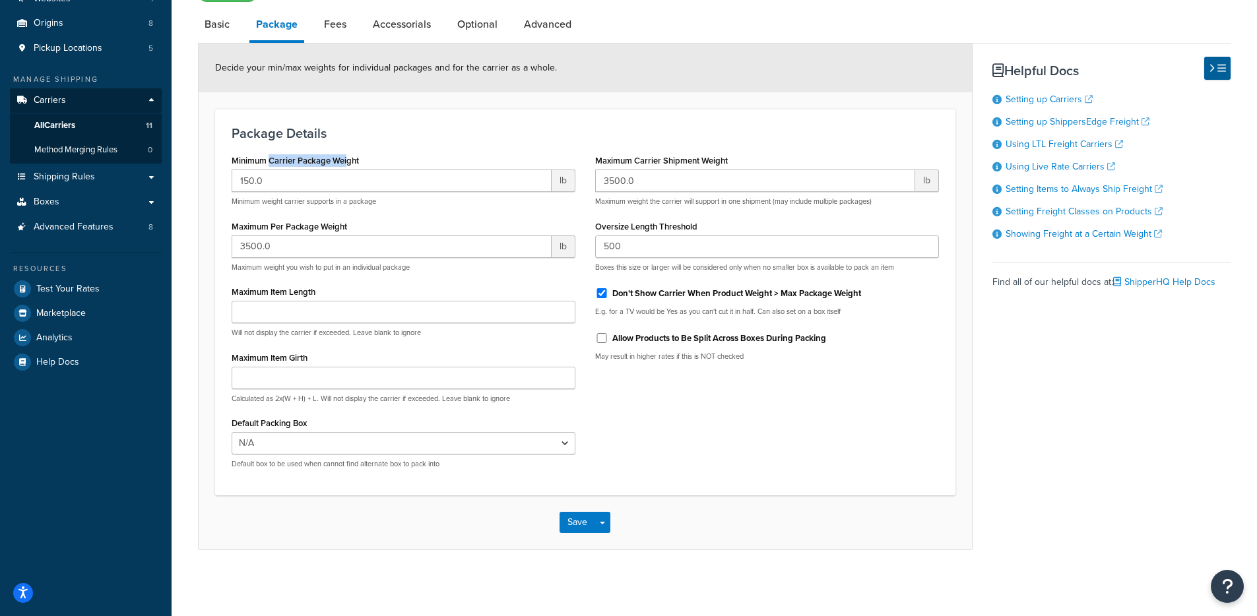
drag, startPoint x: 270, startPoint y: 163, endPoint x: 347, endPoint y: 166, distance: 76.6
click at [347, 166] on label "Minimum Carrier Package Weight" at bounding box center [295, 161] width 127 height 10
click at [347, 170] on input "150.0" at bounding box center [392, 181] width 320 height 22
click at [206, 176] on form "Decide your min/max weights for individual packages and for the carrier as a wh…" at bounding box center [585, 297] width 773 height 506
drag, startPoint x: 365, startPoint y: 162, endPoint x: 224, endPoint y: 158, distance: 141.2
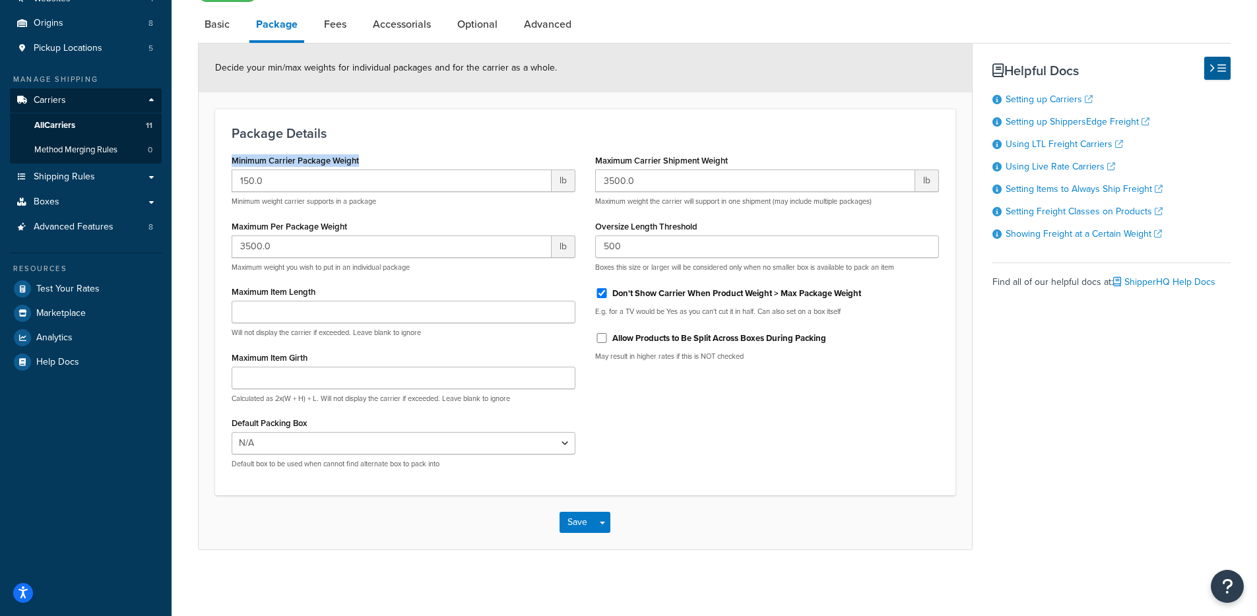
click at [224, 158] on div "Minimum Carrier Package Weight 150.0 lb Minimum weight carrier supports in a pa…" at bounding box center [403, 315] width 363 height 328
drag, startPoint x: 332, startPoint y: 157, endPoint x: 300, endPoint y: 164, distance: 33.8
click at [332, 157] on label "Minimum Carrier Package Weight" at bounding box center [295, 161] width 127 height 10
click at [332, 170] on input "150.0" at bounding box center [392, 181] width 320 height 22
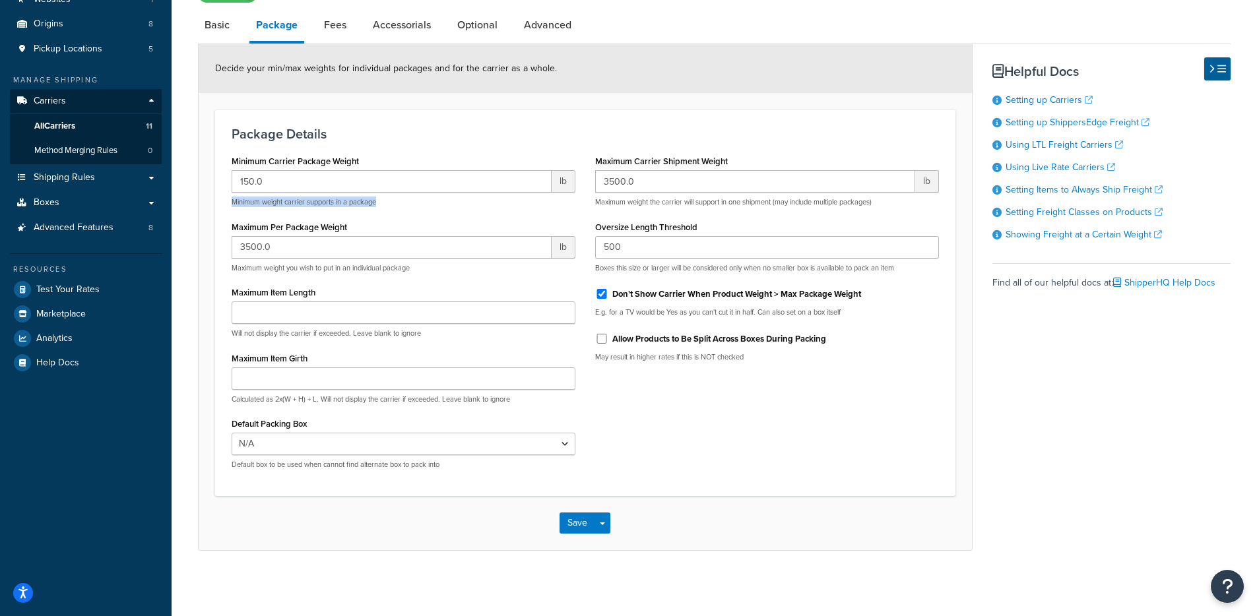
drag, startPoint x: 230, startPoint y: 200, endPoint x: 389, endPoint y: 203, distance: 159.0
click at [389, 203] on div "Minimum Carrier Package Weight 150.0 lb Minimum weight carrier supports in a pa…" at bounding box center [403, 316] width 363 height 328
click at [388, 205] on p "Minimum weight carrier supports in a package" at bounding box center [404, 202] width 344 height 10
drag, startPoint x: 388, startPoint y: 205, endPoint x: 234, endPoint y: 164, distance: 158.9
click at [234, 164] on div "Minimum Carrier Package Weight 150.0 lb Minimum weight carrier supports in a pa…" at bounding box center [404, 179] width 344 height 55
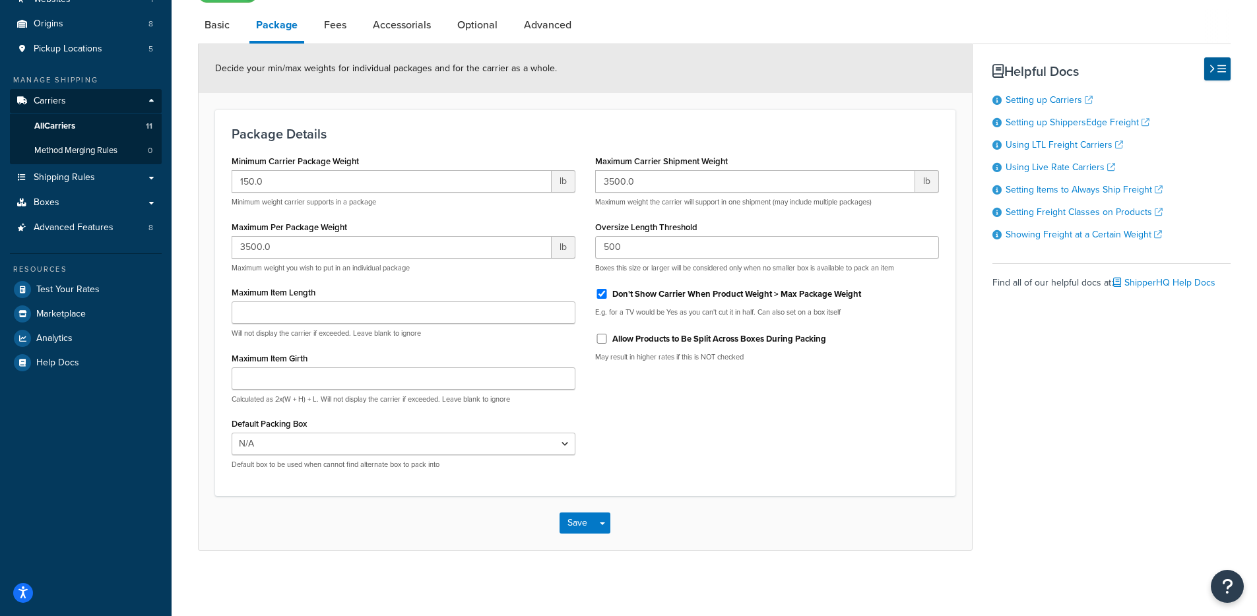
drag, startPoint x: 220, startPoint y: 170, endPoint x: 263, endPoint y: 182, distance: 44.7
click at [220, 170] on div "Package Details Minimum Carrier Package Weight 150.0 lb Minimum weight carrier …" at bounding box center [585, 303] width 740 height 387
drag, startPoint x: 282, startPoint y: 184, endPoint x: 211, endPoint y: 172, distance: 71.7
click at [211, 172] on form "Decide your min/max weights for individual packages and for the carrier as a wh…" at bounding box center [585, 297] width 773 height 506
type input "149"
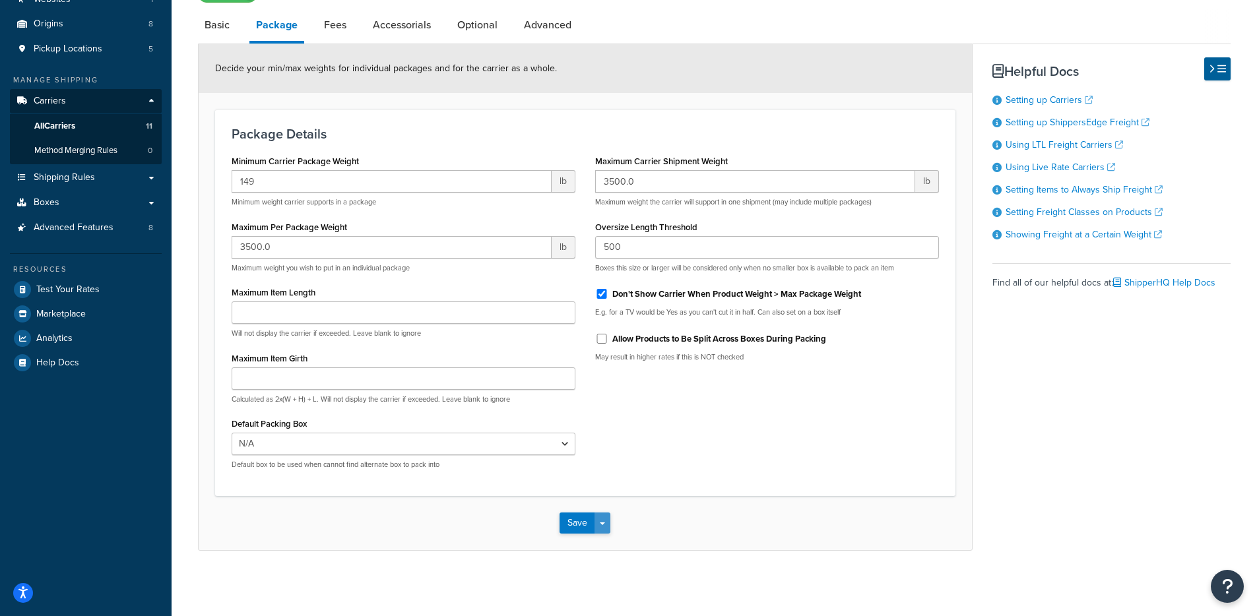
click at [600, 530] on button "Save Dropdown" at bounding box center [602, 523] width 16 height 21
click at [604, 544] on button "Save and Edit" at bounding box center [607, 548] width 96 height 28
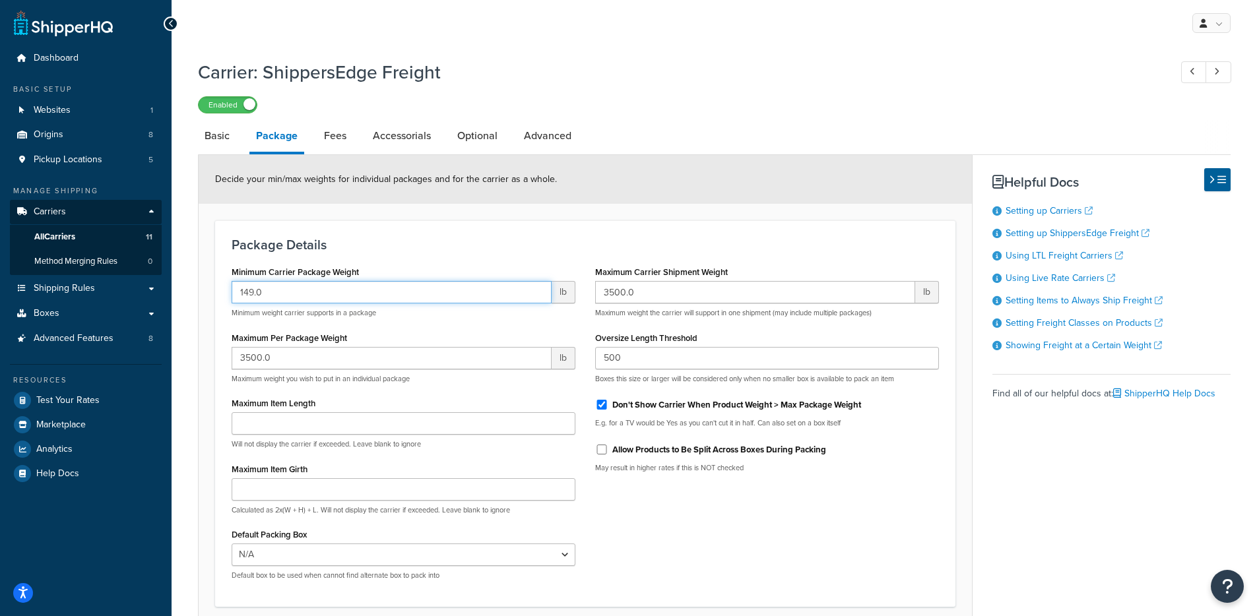
drag, startPoint x: 322, startPoint y: 290, endPoint x: 194, endPoint y: 288, distance: 128.0
click at [194, 288] on div "Carrier: ShippersEdge Freight Enabled Basic Package Fees Accessorials Optional …" at bounding box center [714, 374] width 1085 height 642
type input "150"
click at [203, 272] on form "Decide your min/max weights for individual packages and for the carrier as a wh…" at bounding box center [585, 408] width 773 height 506
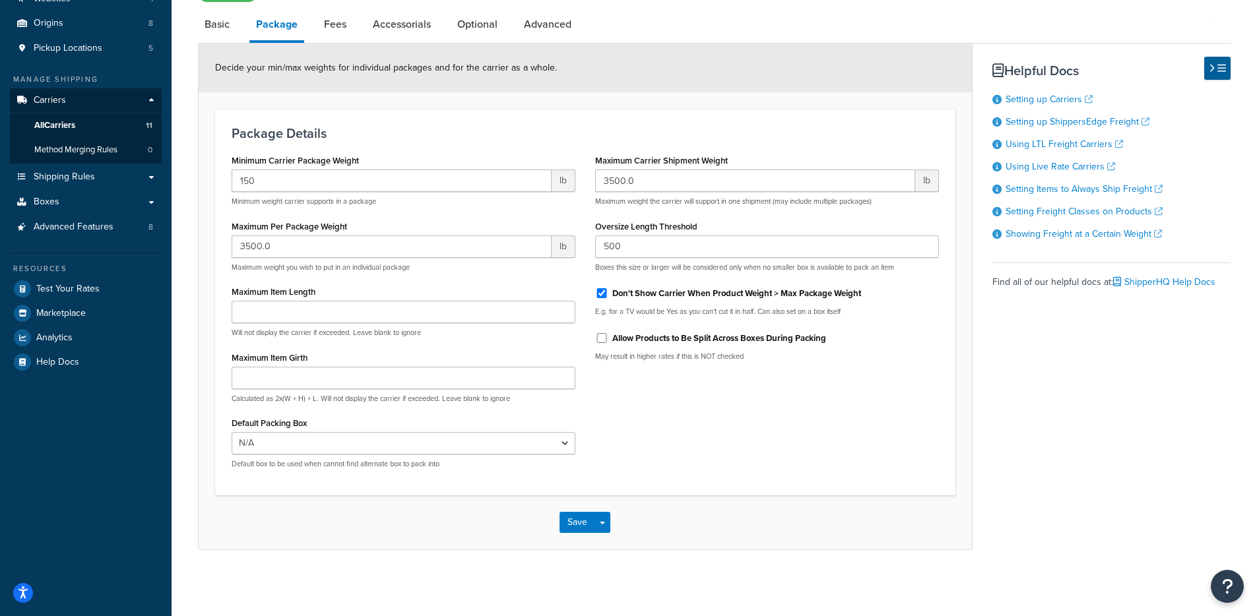
scroll to position [113, 0]
drag, startPoint x: 278, startPoint y: 205, endPoint x: 379, endPoint y: 214, distance: 102.0
click at [380, 214] on div "Minimum Carrier Package Weight 150 lb Minimum weight carrier supports in a pack…" at bounding box center [403, 315] width 363 height 328
click at [606, 519] on button "Save Dropdown" at bounding box center [602, 522] width 16 height 21
click at [606, 536] on button "Save and Edit" at bounding box center [607, 547] width 96 height 28
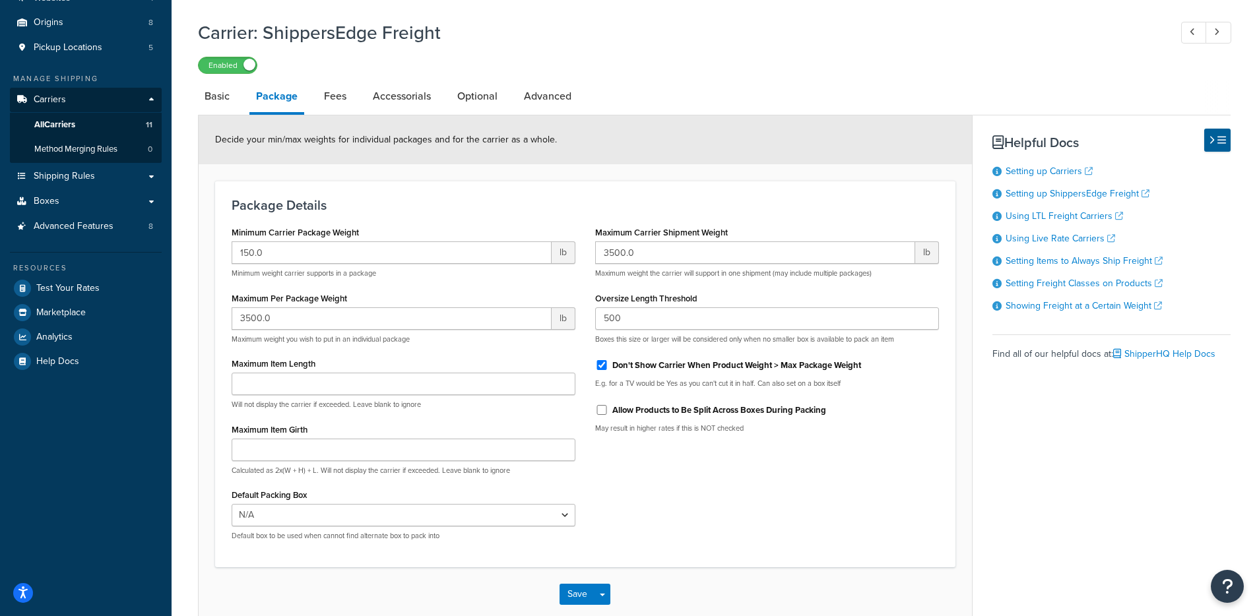
scroll to position [150, 0]
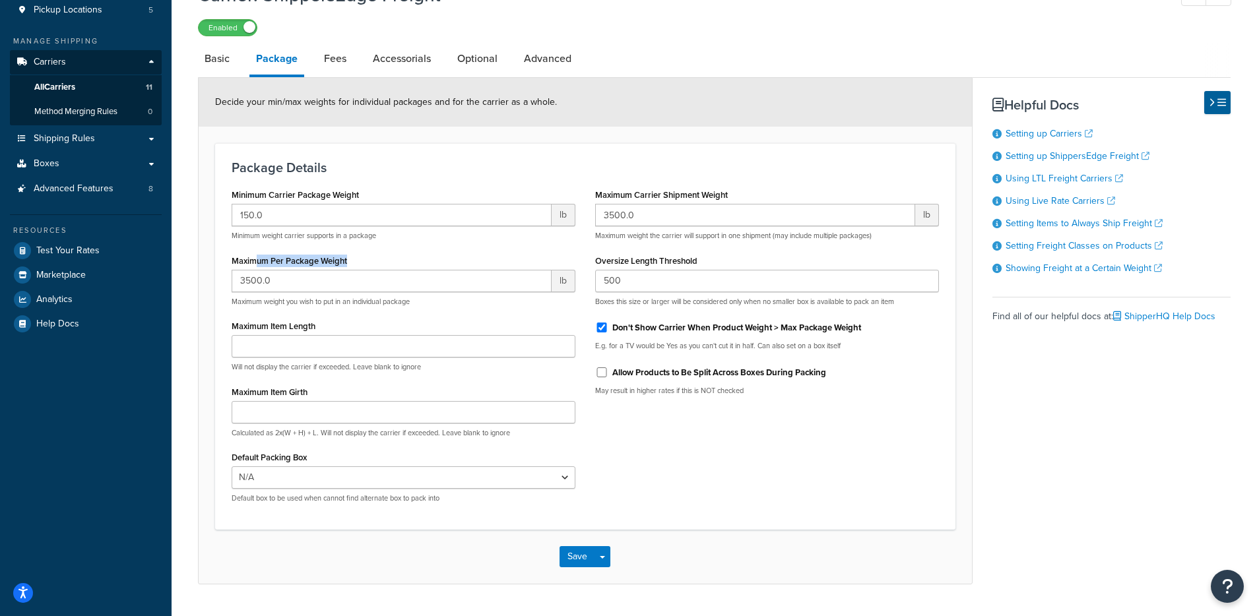
drag, startPoint x: 369, startPoint y: 268, endPoint x: 209, endPoint y: 267, distance: 159.7
click at [241, 263] on div "Maximum Per Package Weight 3500.0 lb Maximum weight you wish to put in an indiv…" at bounding box center [404, 278] width 344 height 55
click at [208, 267] on form "Decide your min/max weights for individual packages and for the carrier as a wh…" at bounding box center [585, 331] width 773 height 506
drag, startPoint x: 245, startPoint y: 240, endPoint x: 386, endPoint y: 243, distance: 141.2
click at [383, 241] on p "Minimum weight carrier supports in a package" at bounding box center [404, 236] width 344 height 10
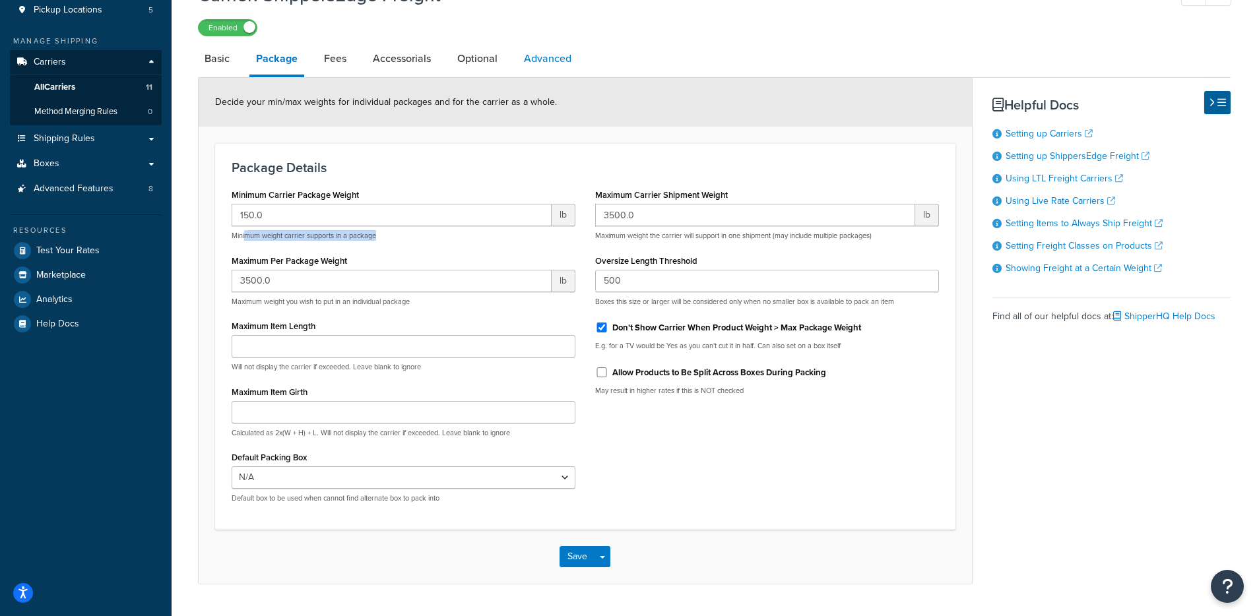
click at [561, 67] on link "Advanced" at bounding box center [547, 59] width 61 height 32
select select "false"
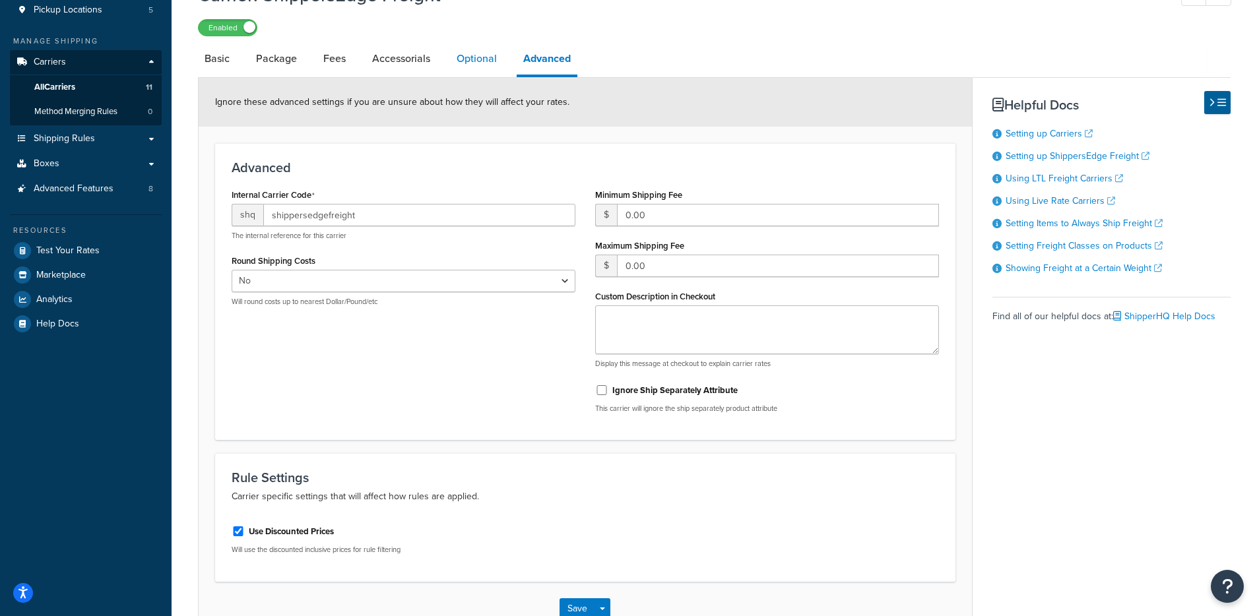
click at [499, 64] on link "Optional" at bounding box center [476, 59] width 53 height 32
select select "70"
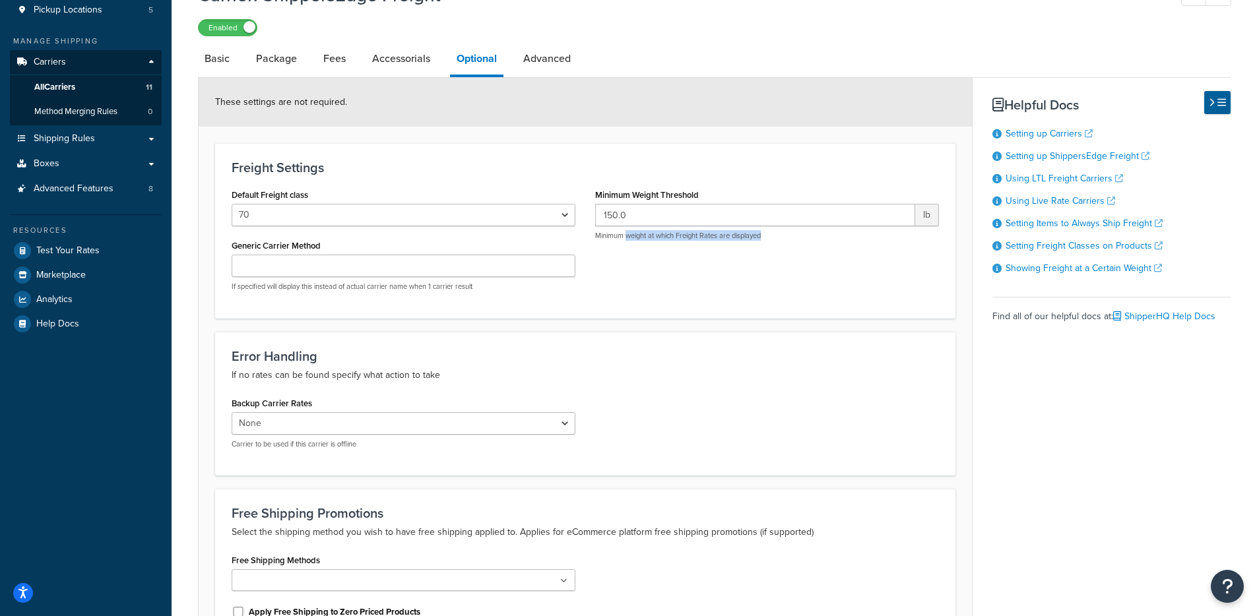
drag, startPoint x: 627, startPoint y: 237, endPoint x: 815, endPoint y: 241, distance: 187.4
click at [815, 235] on p "Minimum weight at which Freight Rates are displayed" at bounding box center [767, 236] width 344 height 10
click at [797, 251] on div "Minimum Weight Threshold 150.0 lb Minimum weight at which Freight Rates are dis…" at bounding box center [766, 217] width 363 height 65
drag, startPoint x: 796, startPoint y: 246, endPoint x: 603, endPoint y: 251, distance: 193.4
click at [595, 238] on div "Minimum Weight Threshold 150.0 lb Minimum weight at which Freight Rates are dis…" at bounding box center [766, 217] width 363 height 65
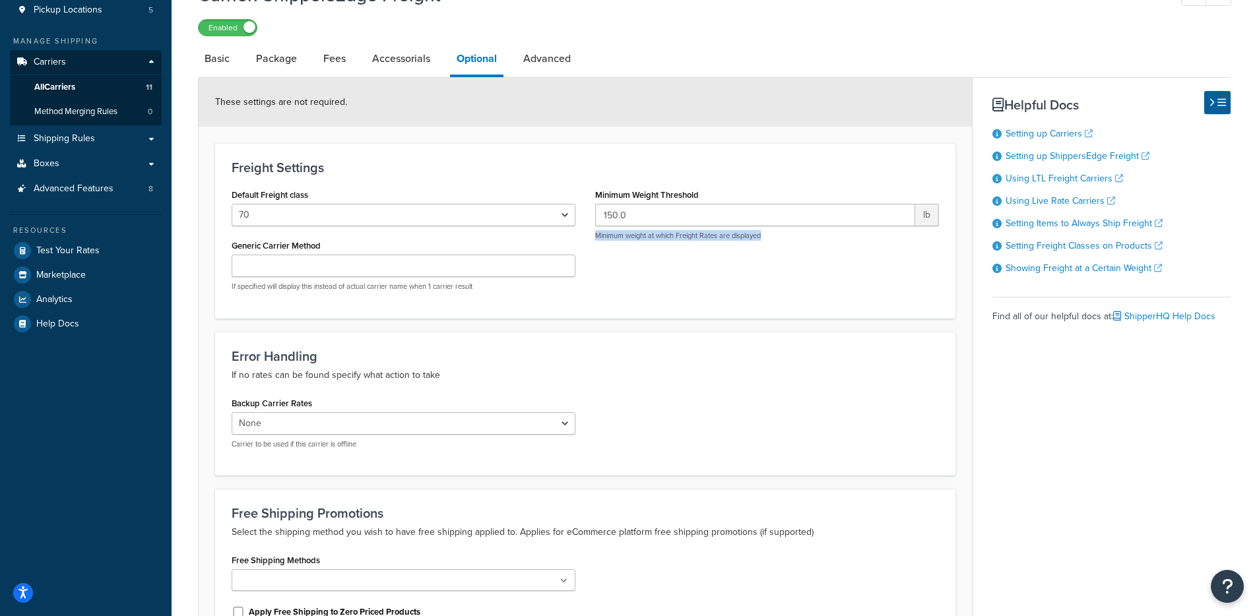
click at [695, 312] on div "Freight Settings Default Freight class 50 55 60 65 70 77.5 85 92.5 100 110 125 …" at bounding box center [585, 230] width 740 height 175
click at [298, 62] on link "Package" at bounding box center [276, 59] width 54 height 32
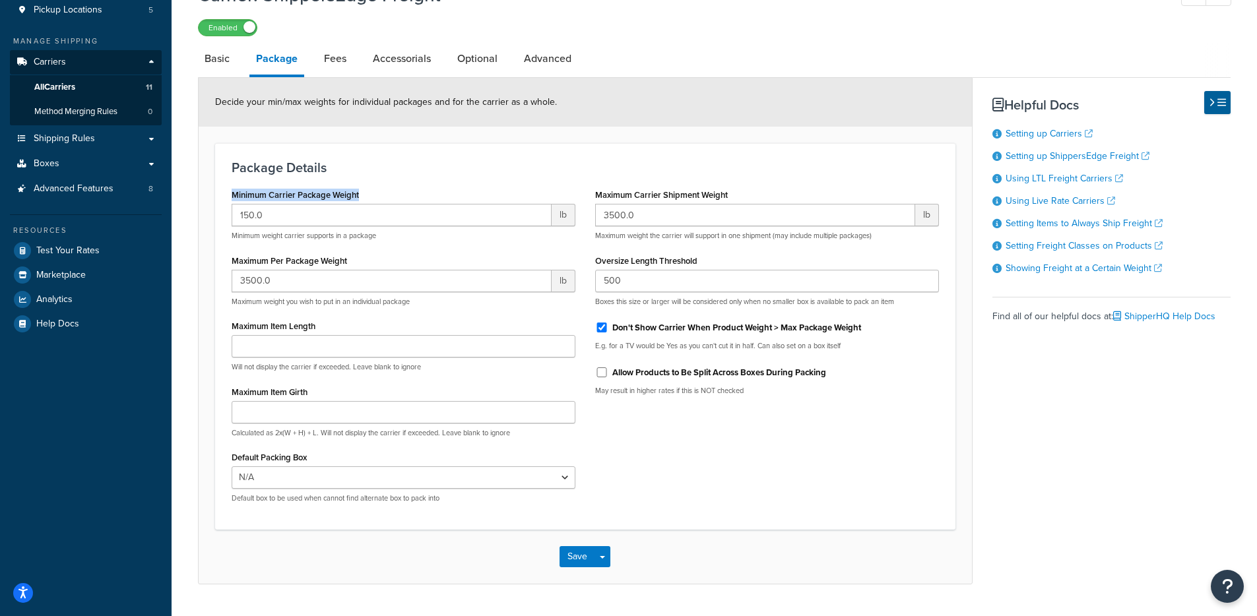
drag, startPoint x: 374, startPoint y: 188, endPoint x: 255, endPoint y: 187, distance: 119.4
click at [255, 187] on div "Minimum Carrier Package Weight 150.0 lb Minimum weight carrier supports in a pa…" at bounding box center [404, 212] width 344 height 55
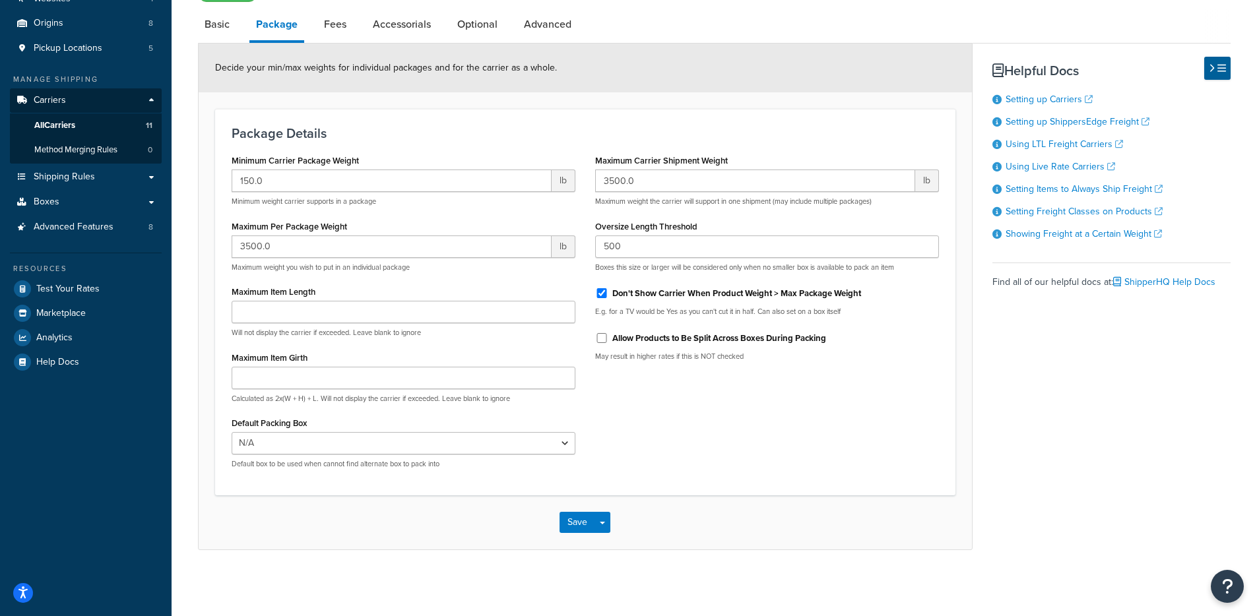
click at [208, 210] on form "Decide your min/max weights for individual packages and for the carrier as a wh…" at bounding box center [585, 297] width 773 height 506
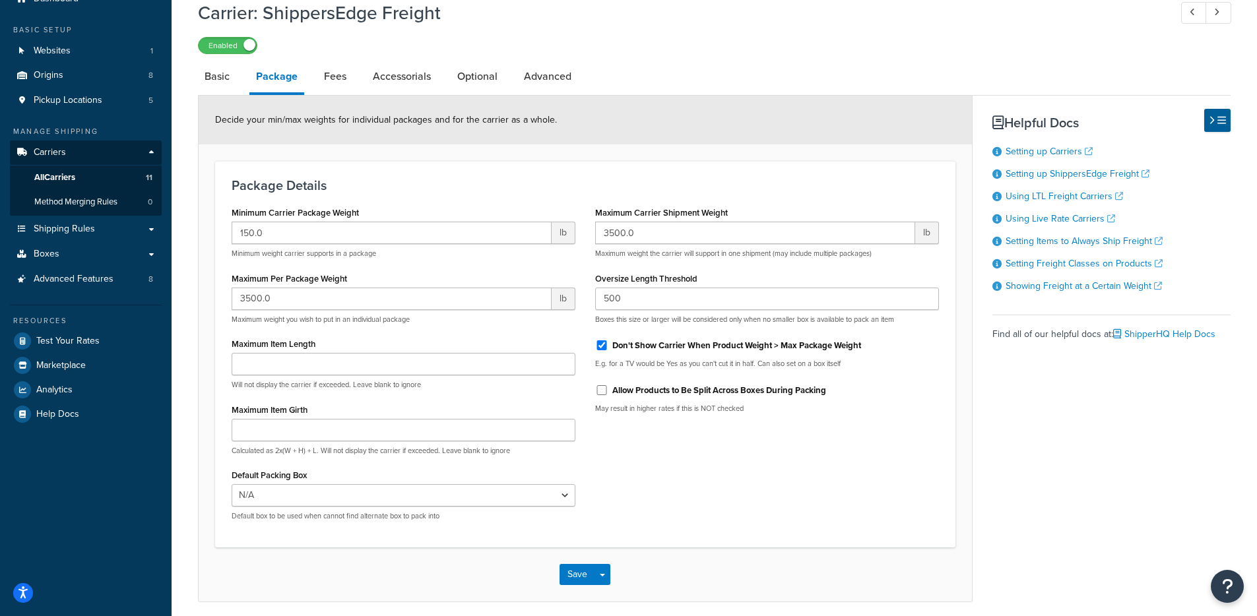
scroll to position [55, 0]
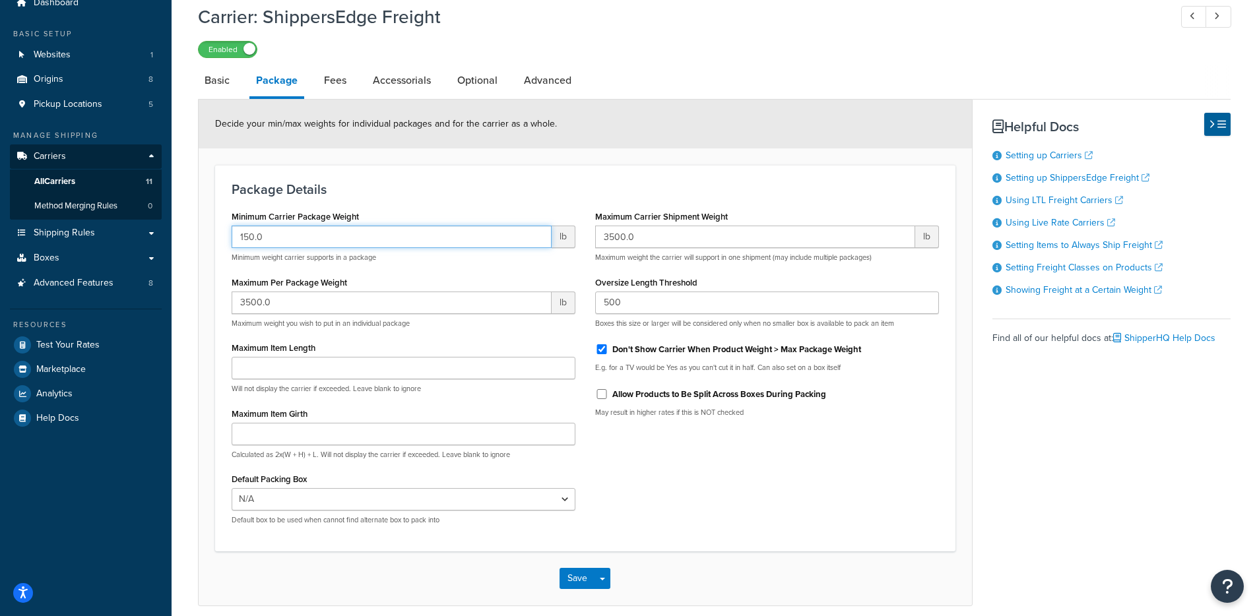
drag, startPoint x: 227, startPoint y: 232, endPoint x: 203, endPoint y: 229, distance: 24.6
click at [203, 229] on form "Decide your min/max weights for individual packages and for the carrier as a wh…" at bounding box center [585, 353] width 773 height 506
type input "149"
click at [213, 235] on form "Decide your min/max weights for individual packages and for the carrier as a wh…" at bounding box center [585, 353] width 773 height 506
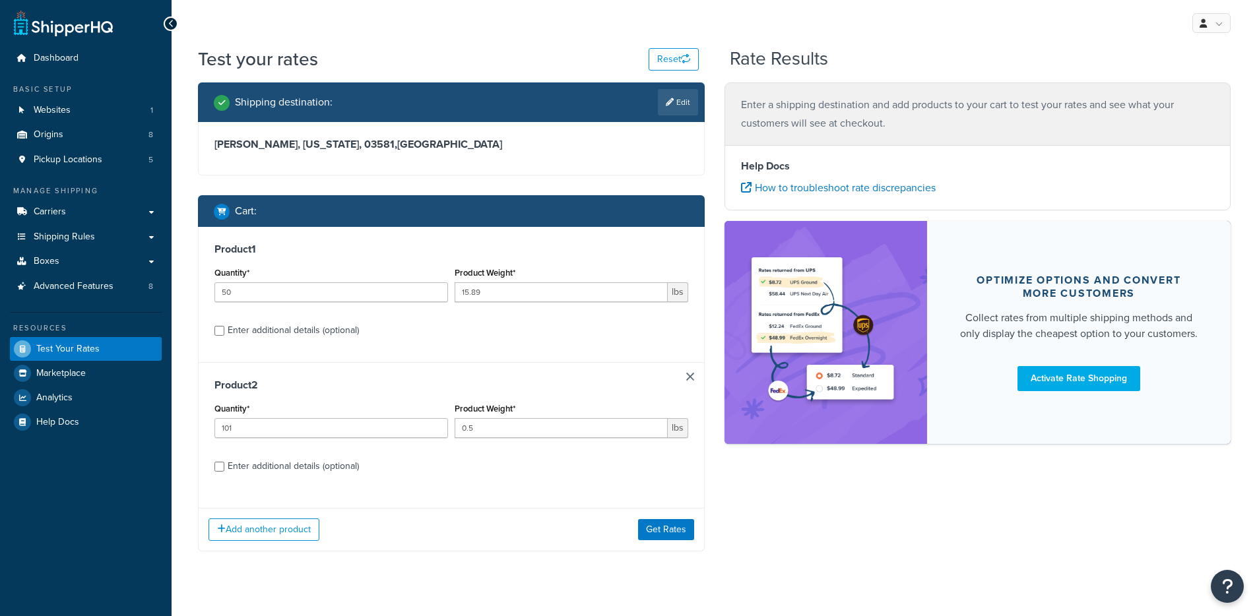
scroll to position [22, 0]
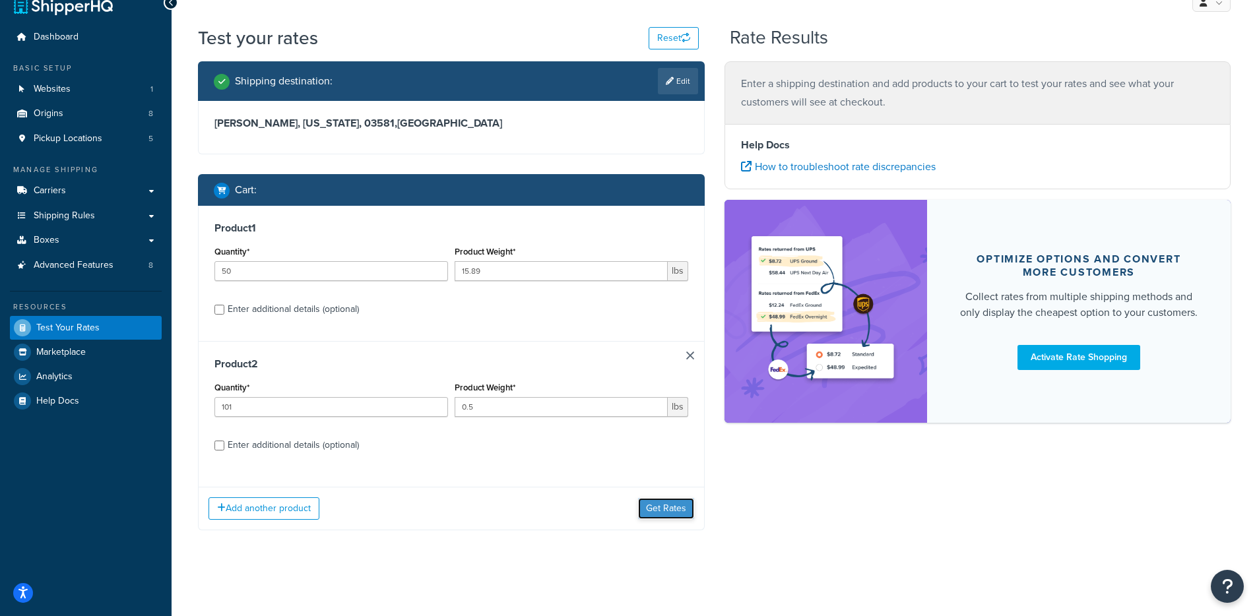
click at [662, 501] on button "Get Rates" at bounding box center [666, 508] width 56 height 21
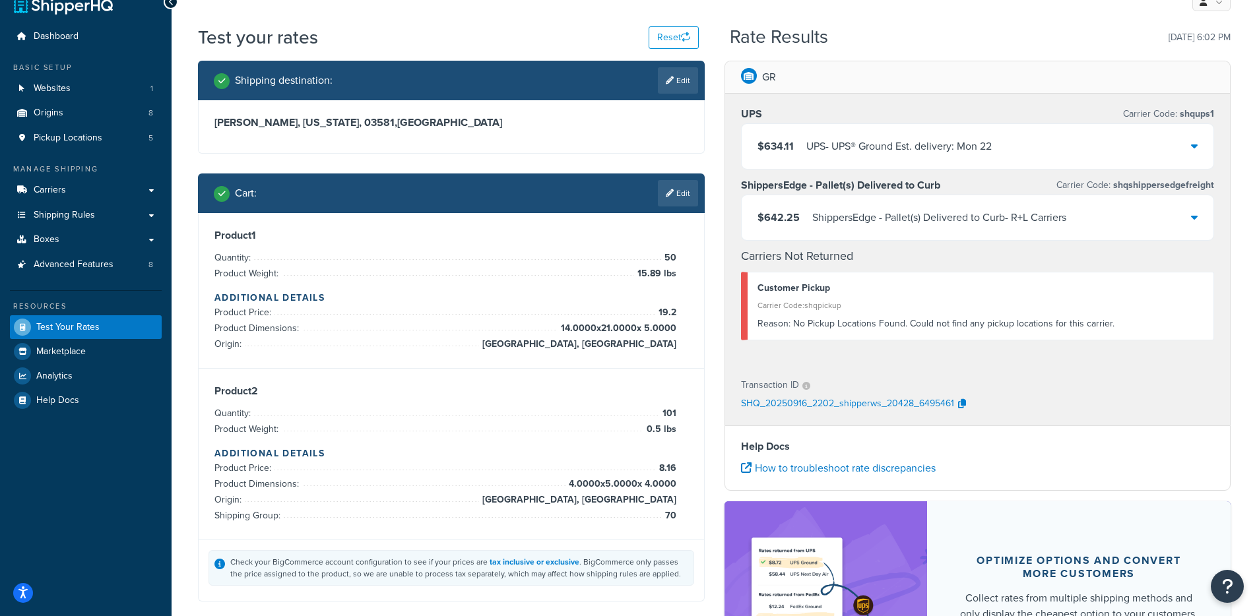
drag, startPoint x: 841, startPoint y: 208, endPoint x: 832, endPoint y: 213, distance: 10.3
click at [842, 208] on div "ShippersEdge - Pallet(s) Delivered to Curb - R+L Carriers" at bounding box center [939, 217] width 254 height 18
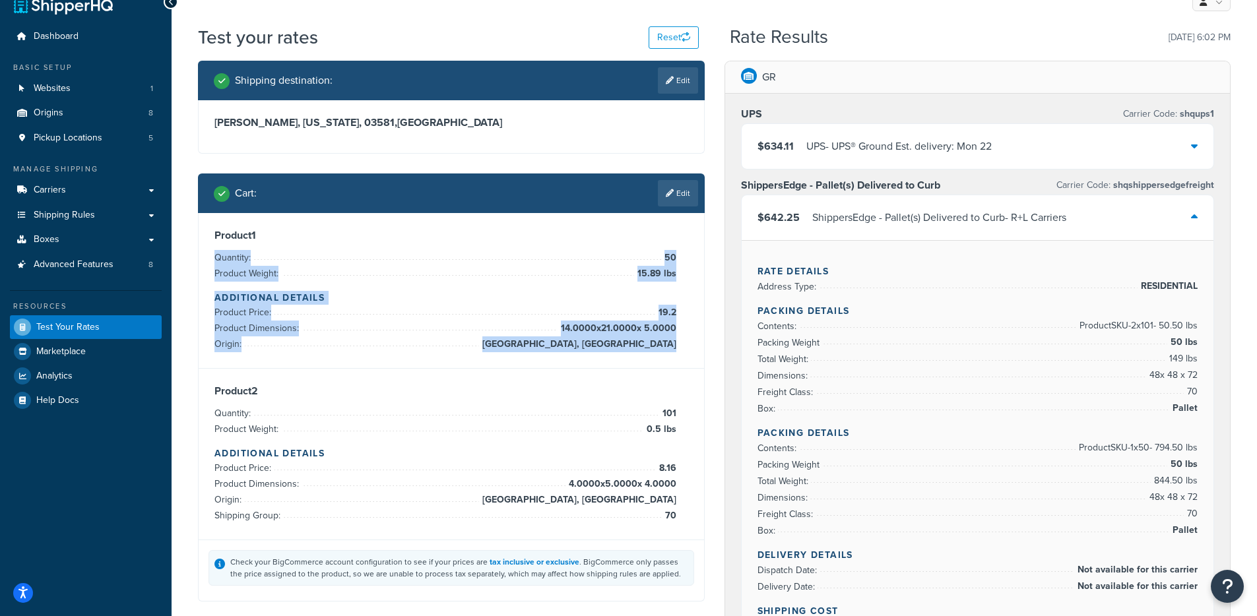
drag, startPoint x: 600, startPoint y: 263, endPoint x: 673, endPoint y: 379, distance: 137.3
click at [673, 379] on div "Product 1 Quantity: 50 Product Weight: 15.89 lbs Additional Details Product Pri…" at bounding box center [451, 376] width 505 height 327
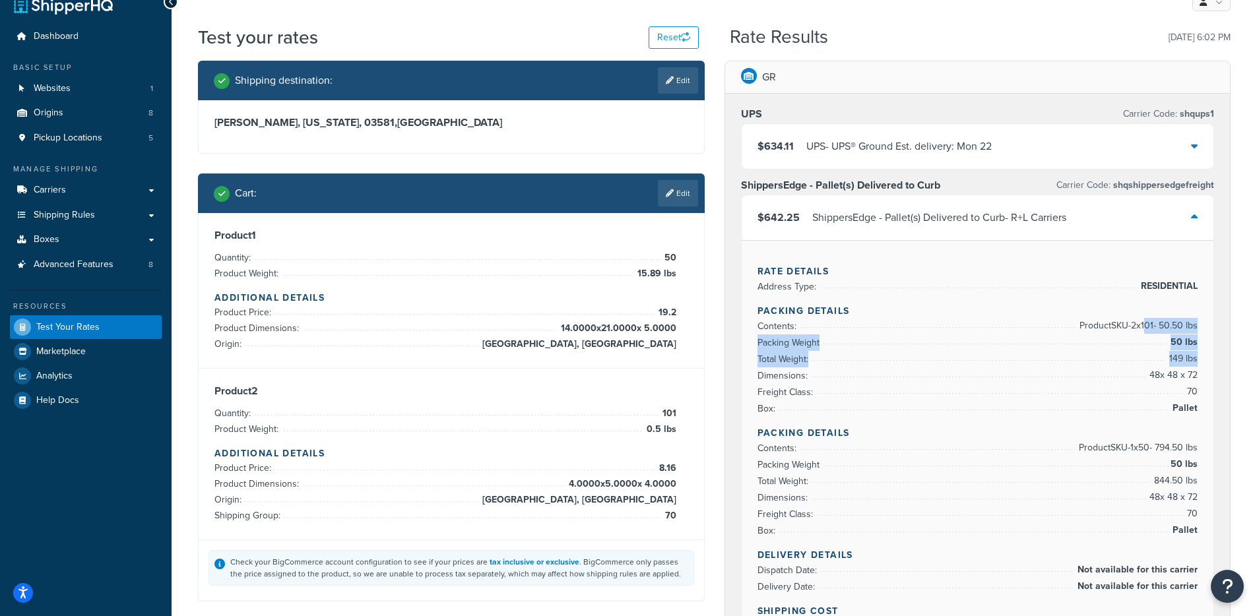
drag, startPoint x: 1180, startPoint y: 327, endPoint x: 1199, endPoint y: 360, distance: 37.8
click at [1197, 360] on ul "Contents: Product SKU-2 x 101 - 50.50 lbs Packing Weight 50 lbs Total Weight: 1…" at bounding box center [977, 367] width 441 height 99
click at [1203, 359] on div "Rate Details Address Type: RESIDENTIAL Packing Details Contents: Product SKU-2 …" at bounding box center [978, 488] width 472 height 497
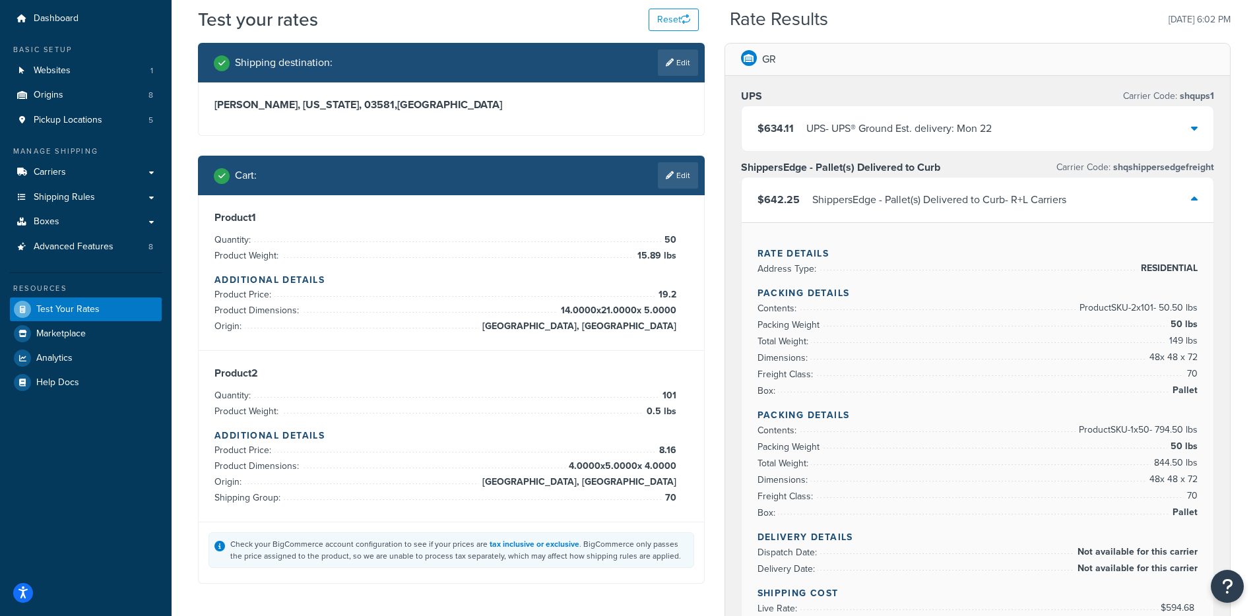
scroll to position [42, 0]
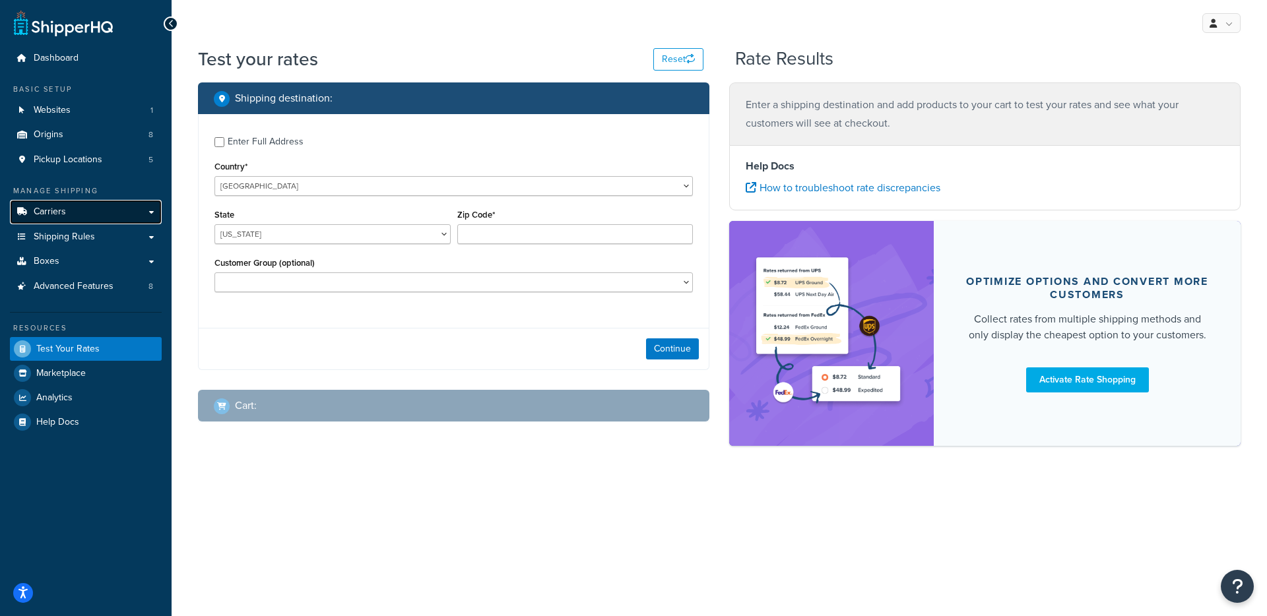
click at [71, 207] on link "Carriers" at bounding box center [86, 212] width 152 height 24
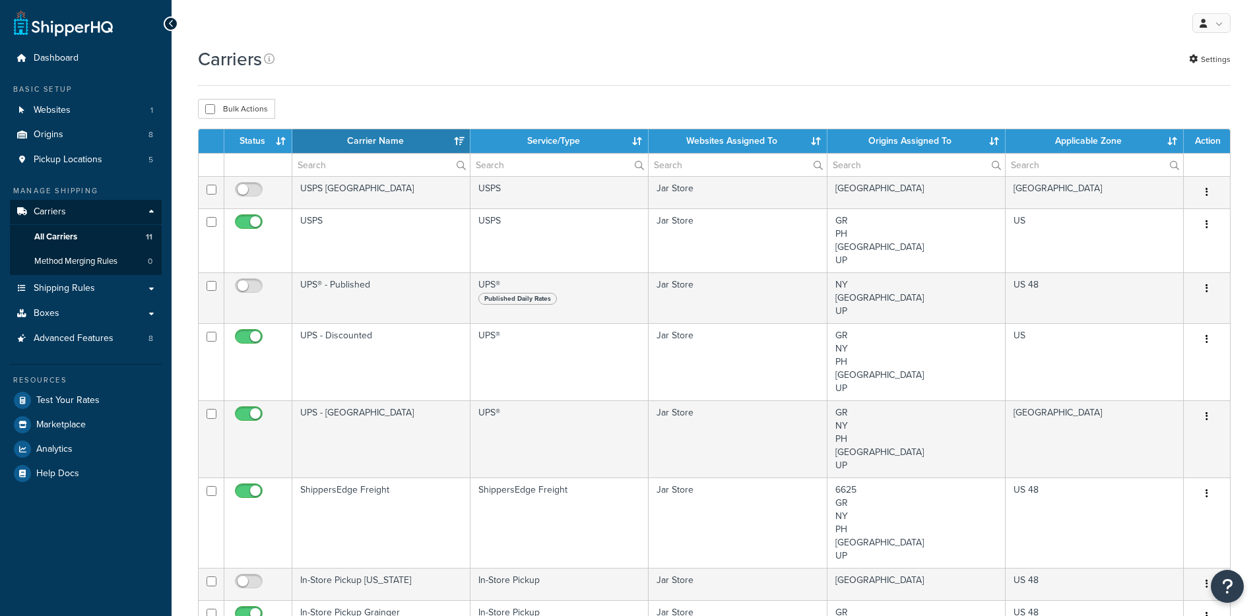
select select "15"
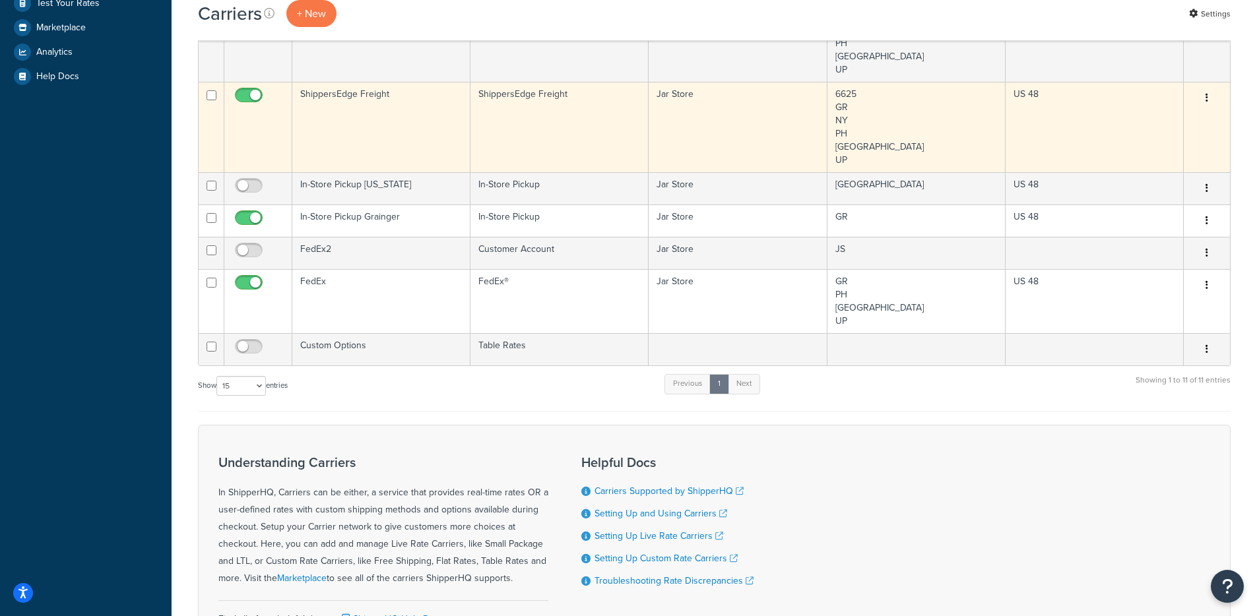
scroll to position [331, 0]
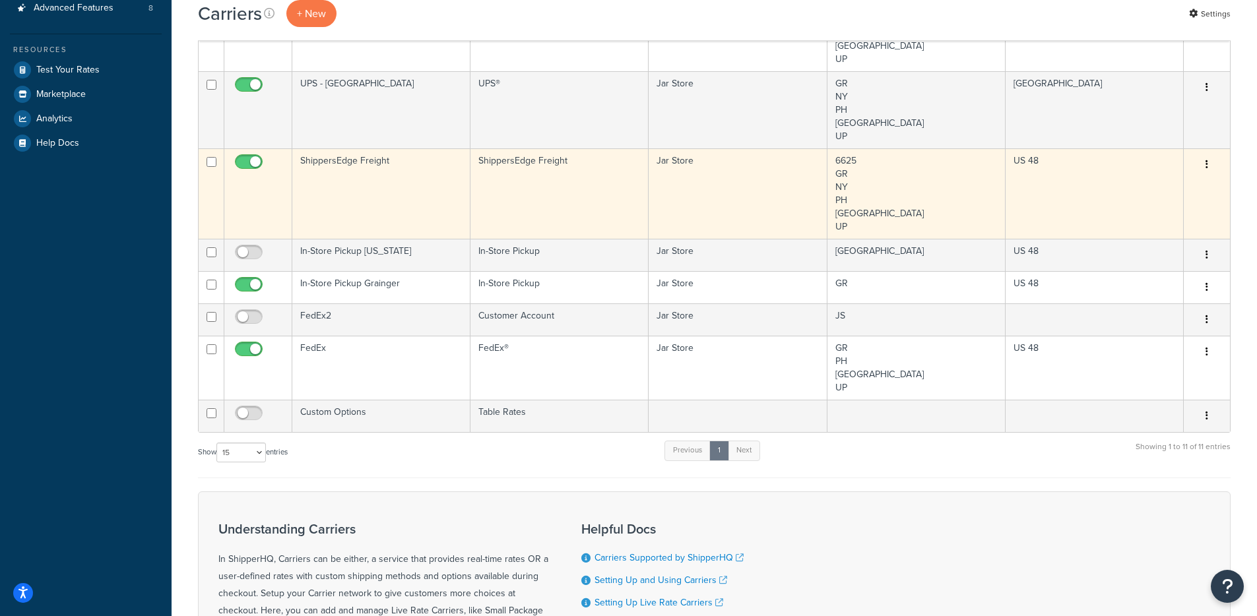
click at [387, 218] on td "ShippersEdge Freight" at bounding box center [381, 193] width 178 height 90
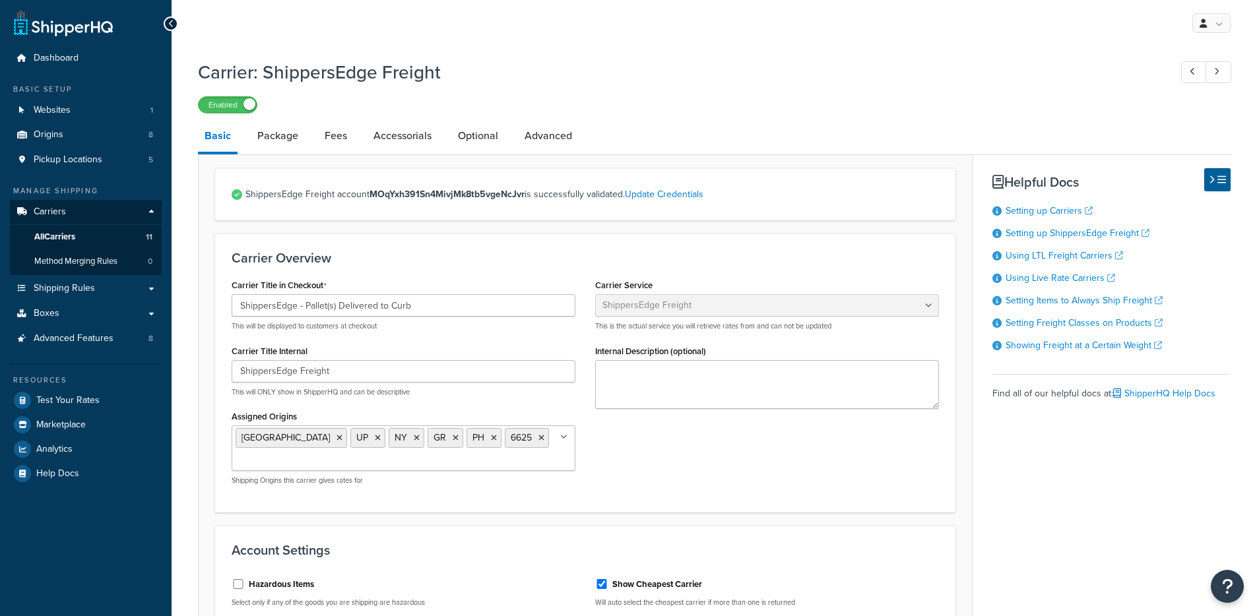
select select "shippersEdgeFreight"
click at [289, 146] on link "Package" at bounding box center [278, 136] width 54 height 32
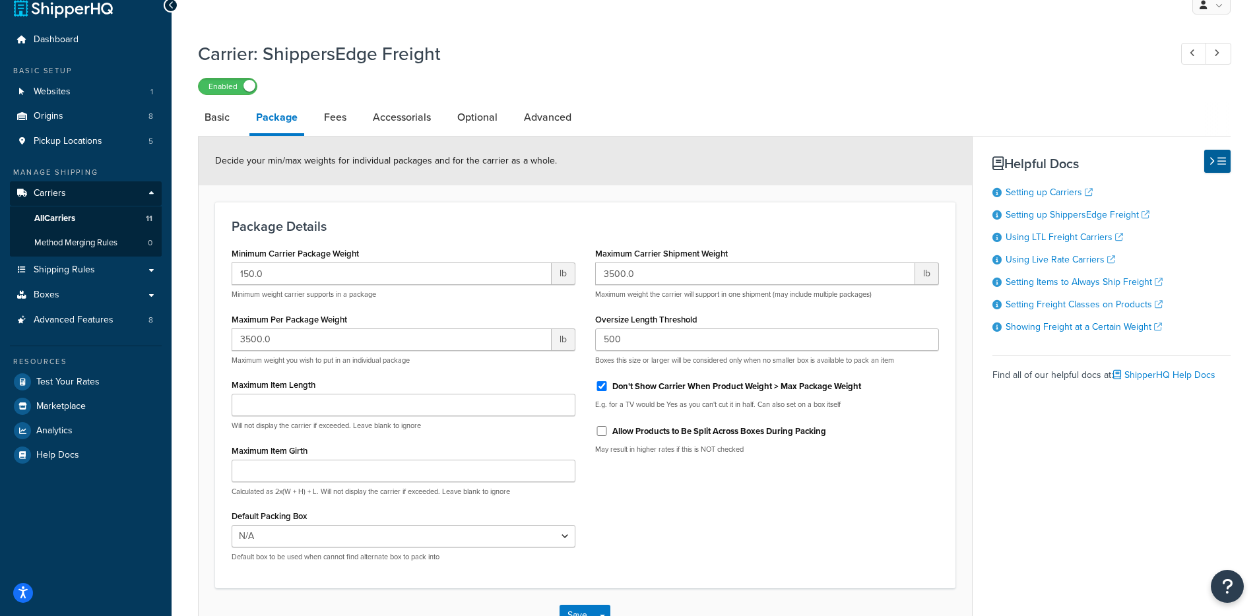
scroll to position [22, 0]
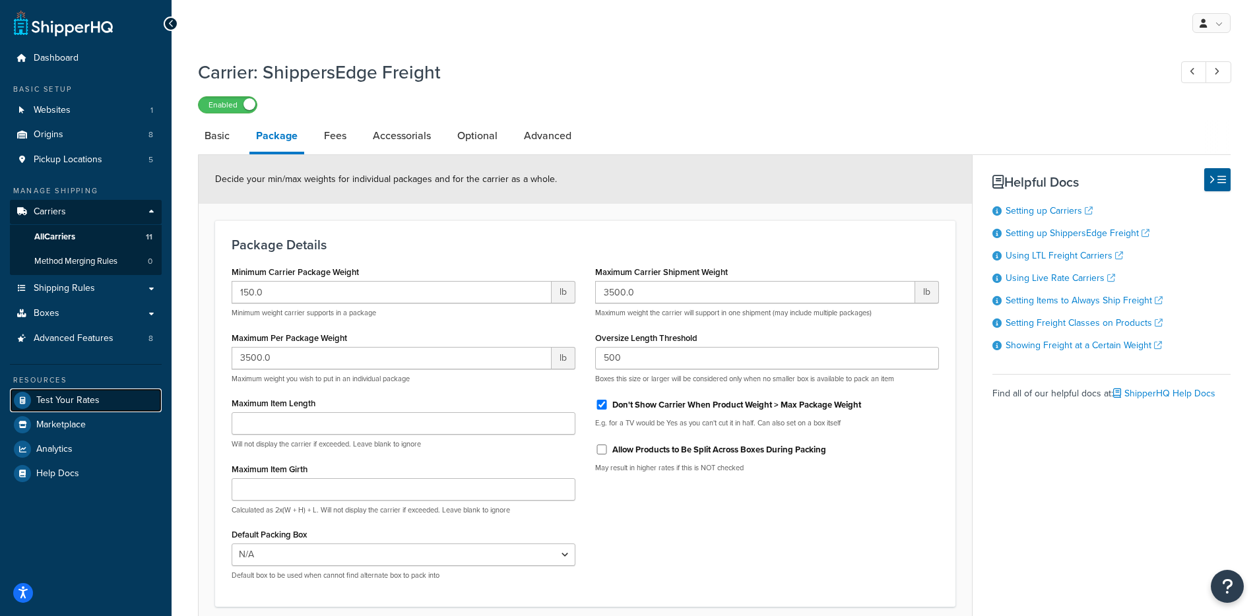
click at [62, 393] on link "Test Your Rates" at bounding box center [86, 401] width 152 height 24
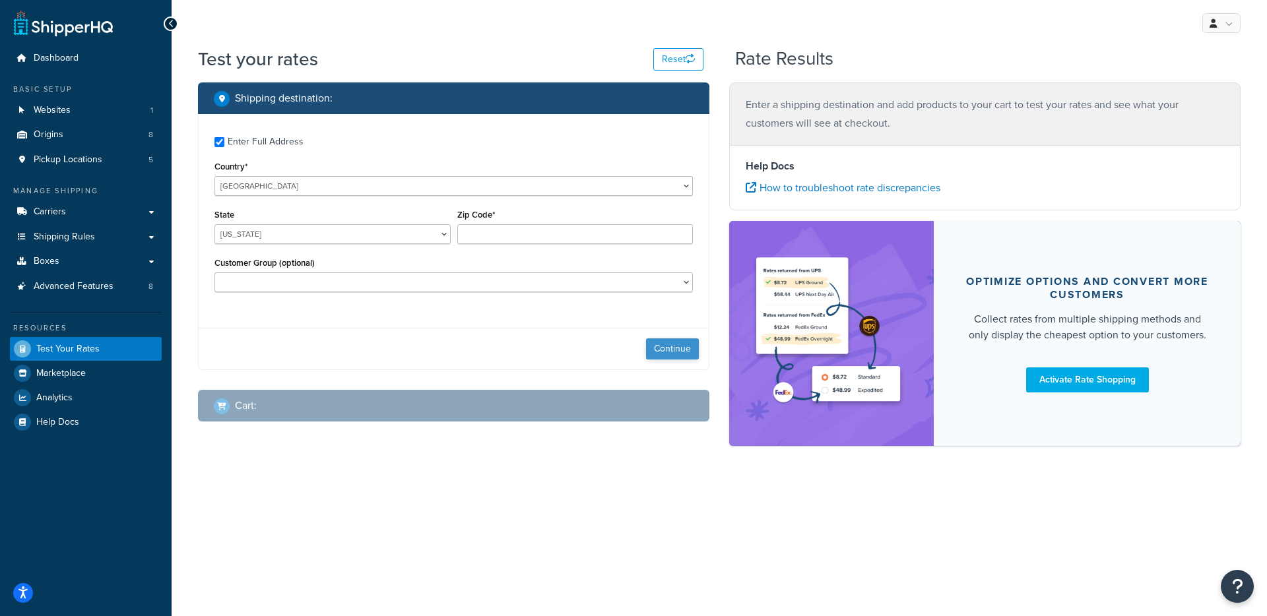
checkbox input "true"
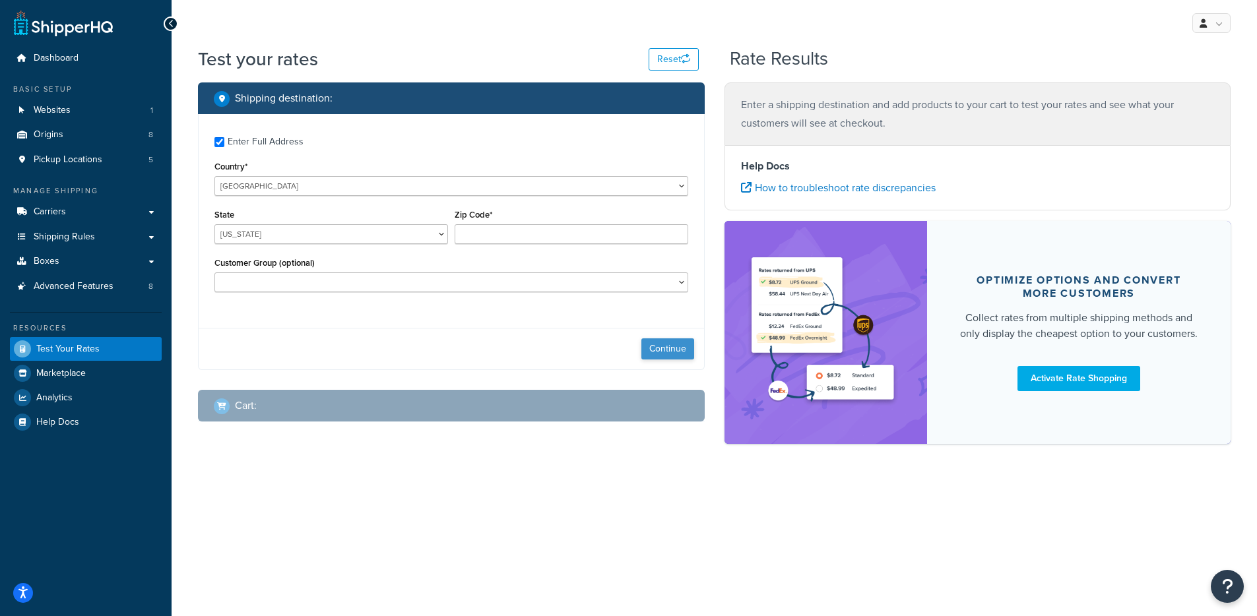
type input "03581"
select select "NH"
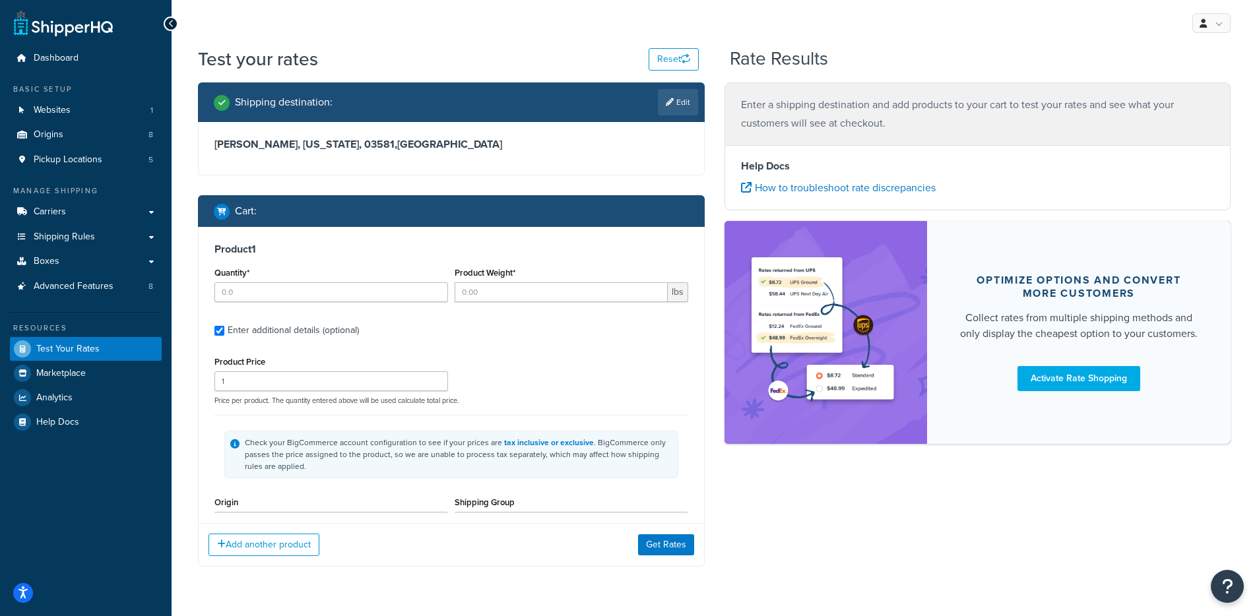
type input "50"
type input "15.89"
type input "19.2"
type input "14.0000"
type input "21.0000"
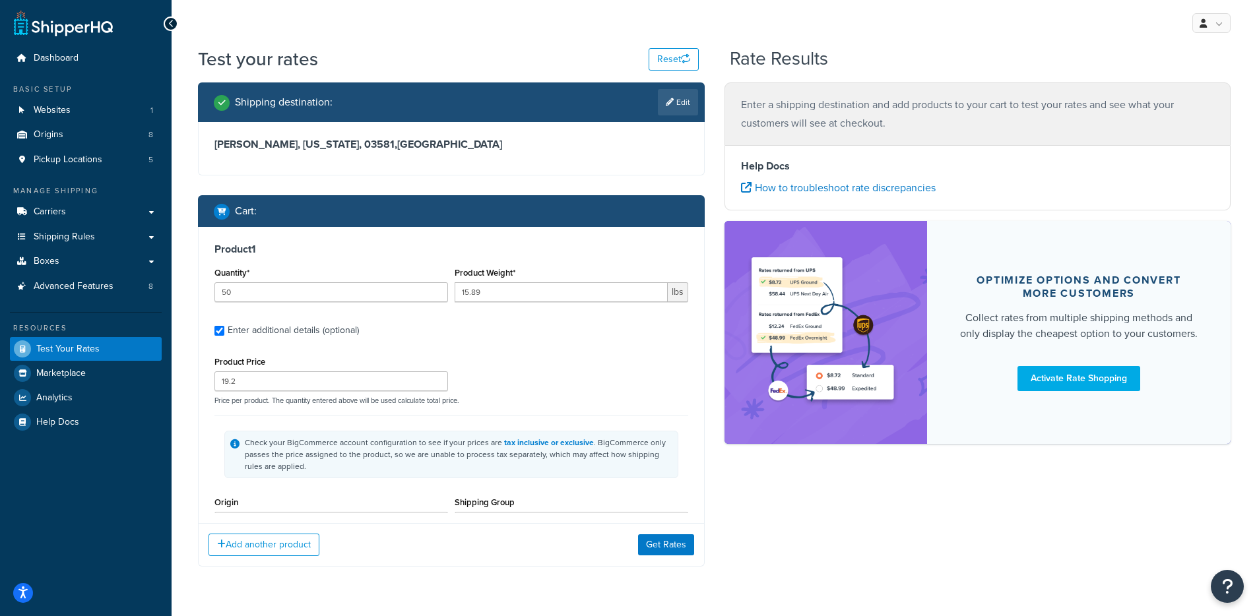
type input "5.0000"
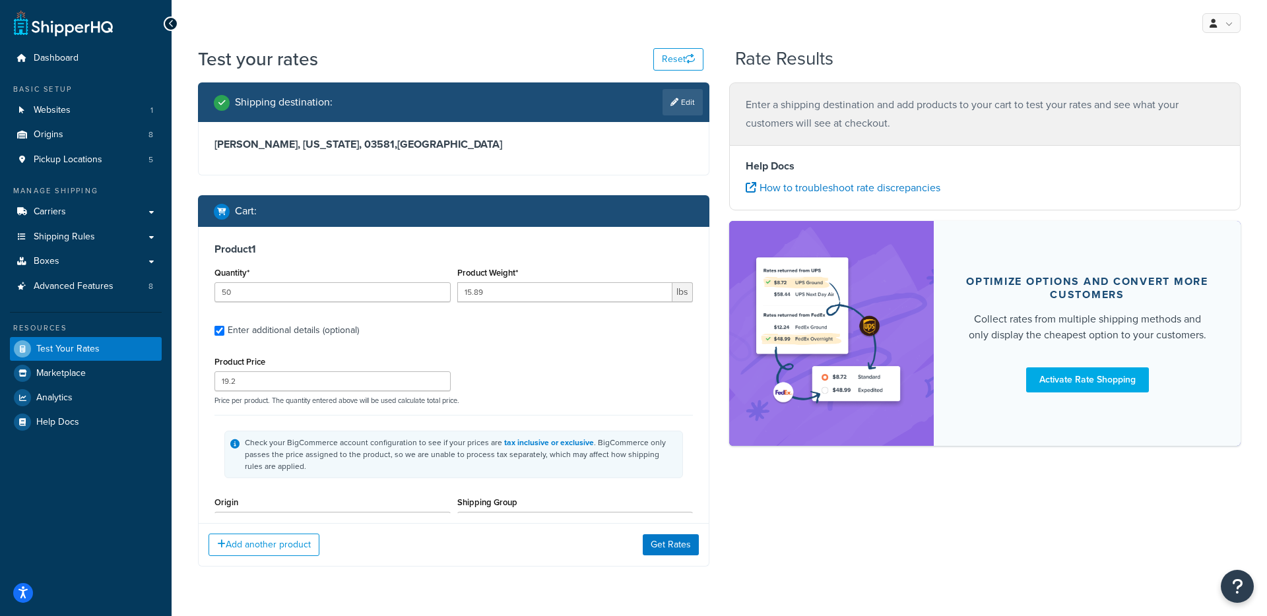
type input "101"
type input "0.5"
type input "8.16"
type input "4.0000"
type input "5.0000"
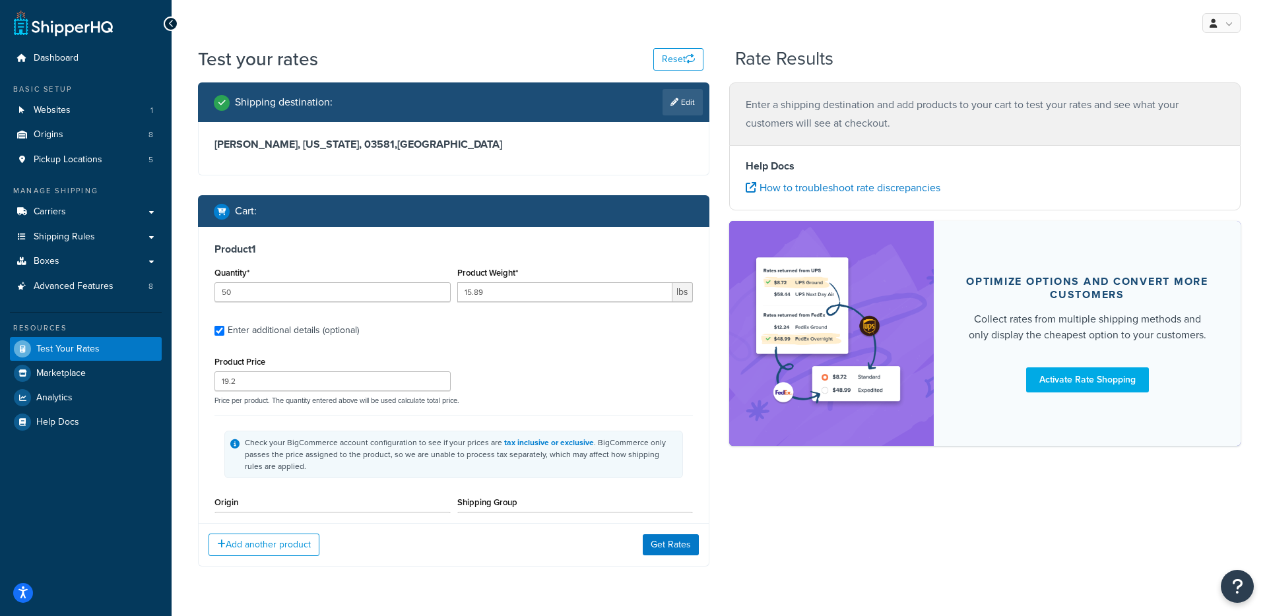
type input "4.0000"
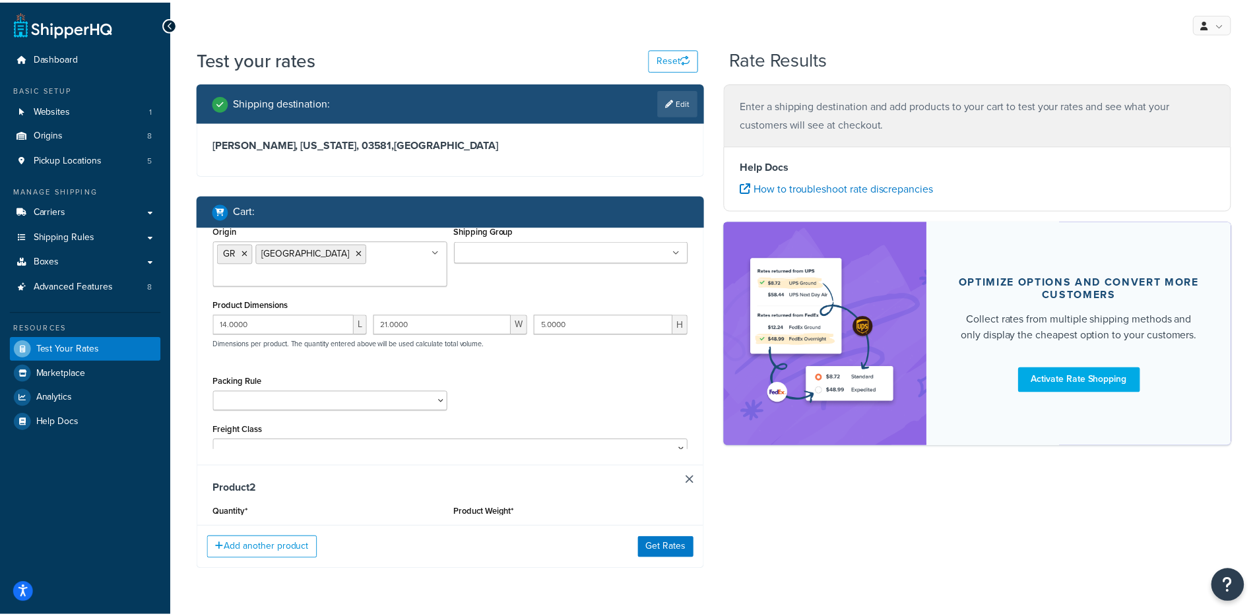
scroll to position [272, 0]
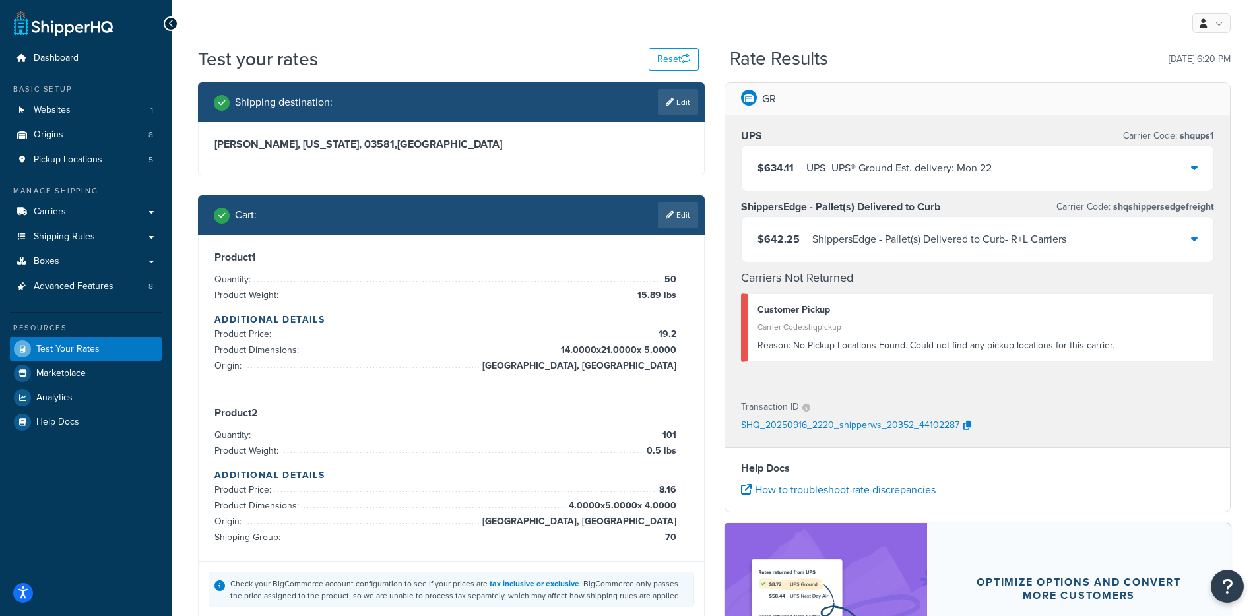
click at [893, 232] on div "ShippersEdge - Pallet(s) Delivered to Curb - R+L Carriers" at bounding box center [939, 239] width 254 height 18
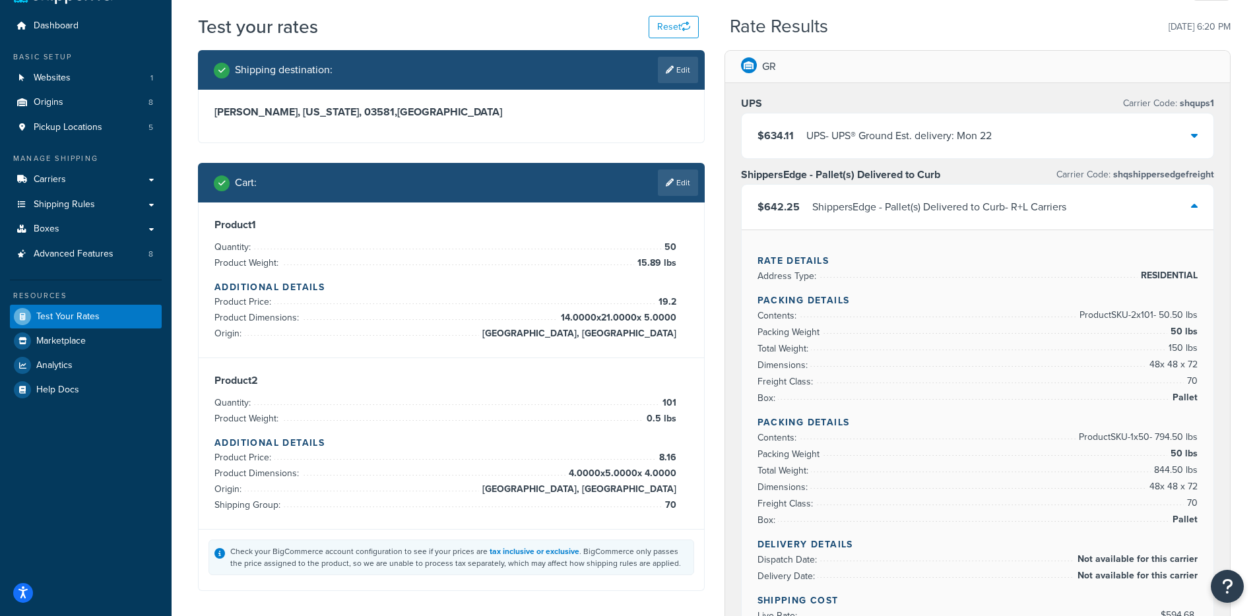
scroll to position [82, 0]
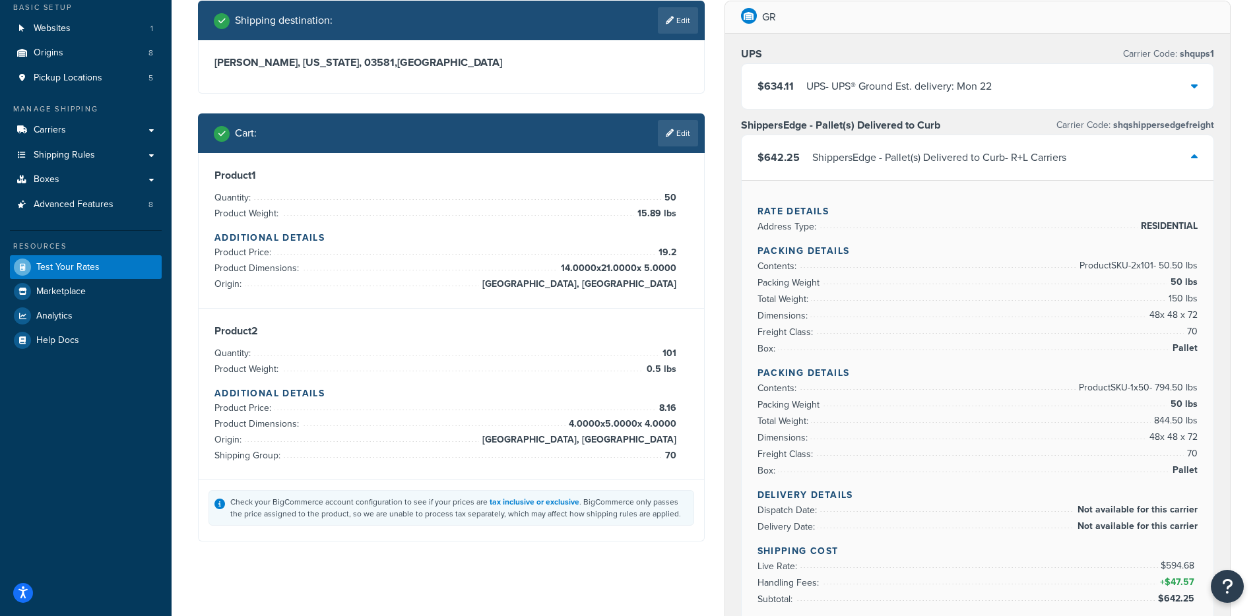
click at [331, 261] on li "Product Dimensions: 14.0000 x 21.0000 x 5.0000" at bounding box center [445, 269] width 462 height 16
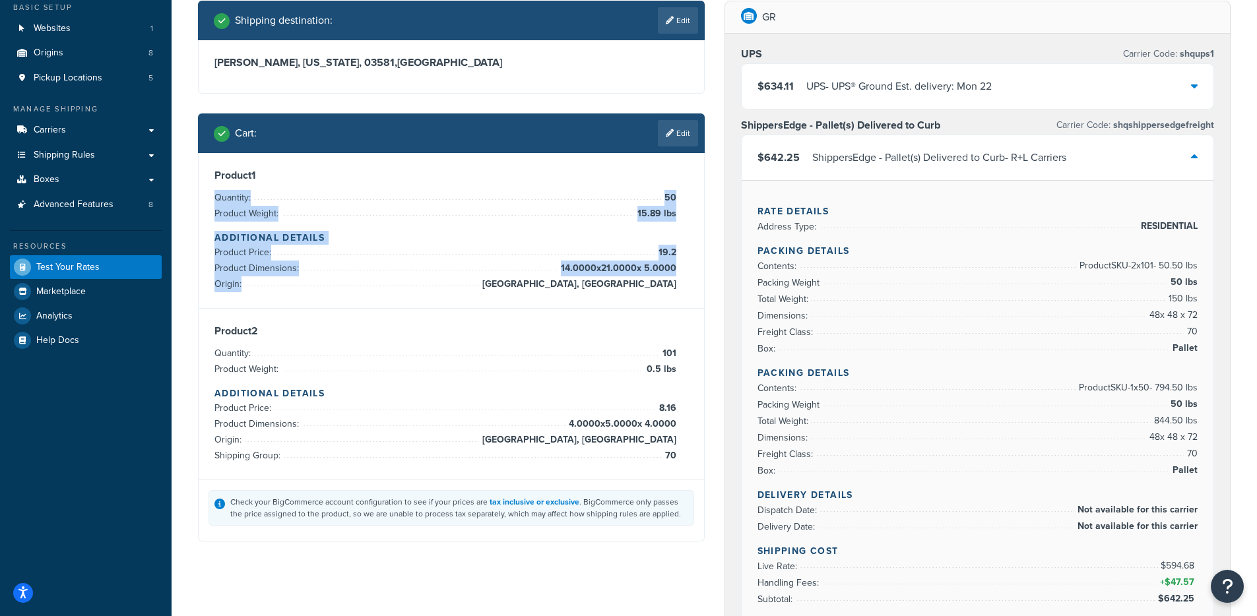
drag, startPoint x: 613, startPoint y: 199, endPoint x: 679, endPoint y: 277, distance: 102.0
click at [679, 277] on div "Product 1 Quantity: 50 Product Weight: 15.89 lbs Additional Details Product Pri…" at bounding box center [451, 230] width 474 height 123
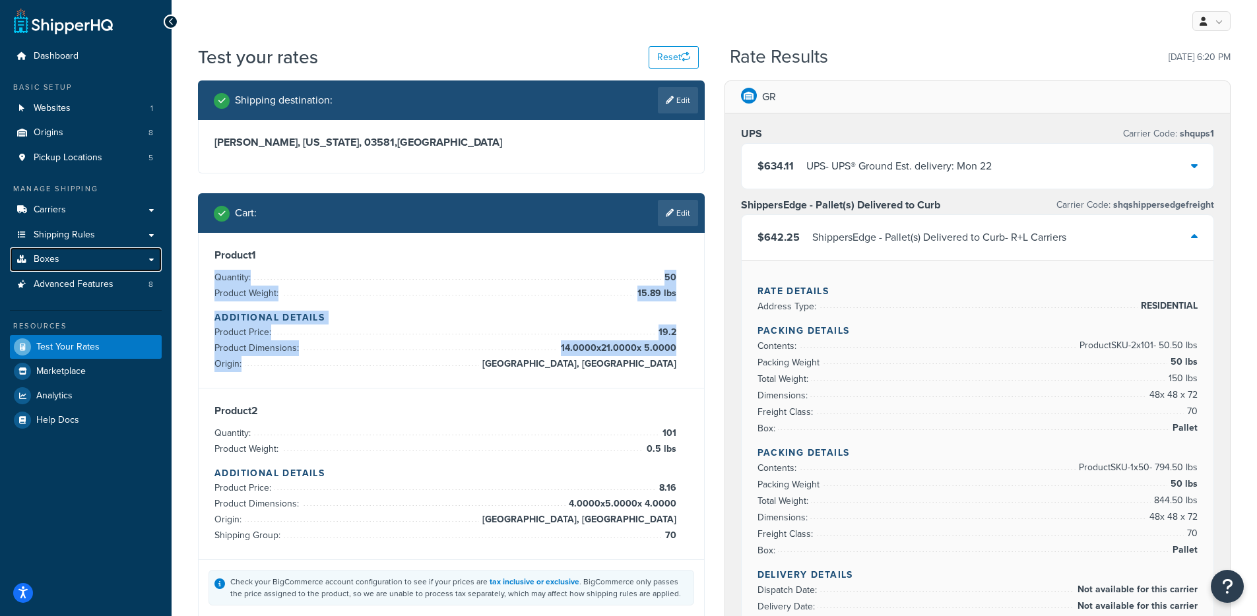
scroll to position [0, 0]
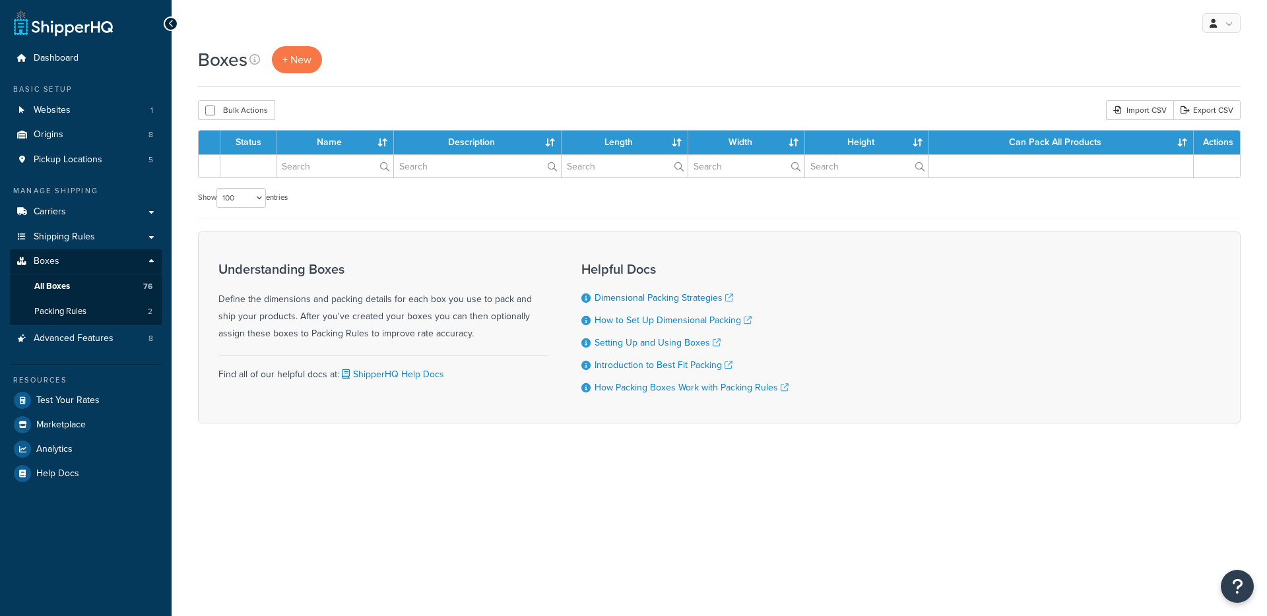
select select "100"
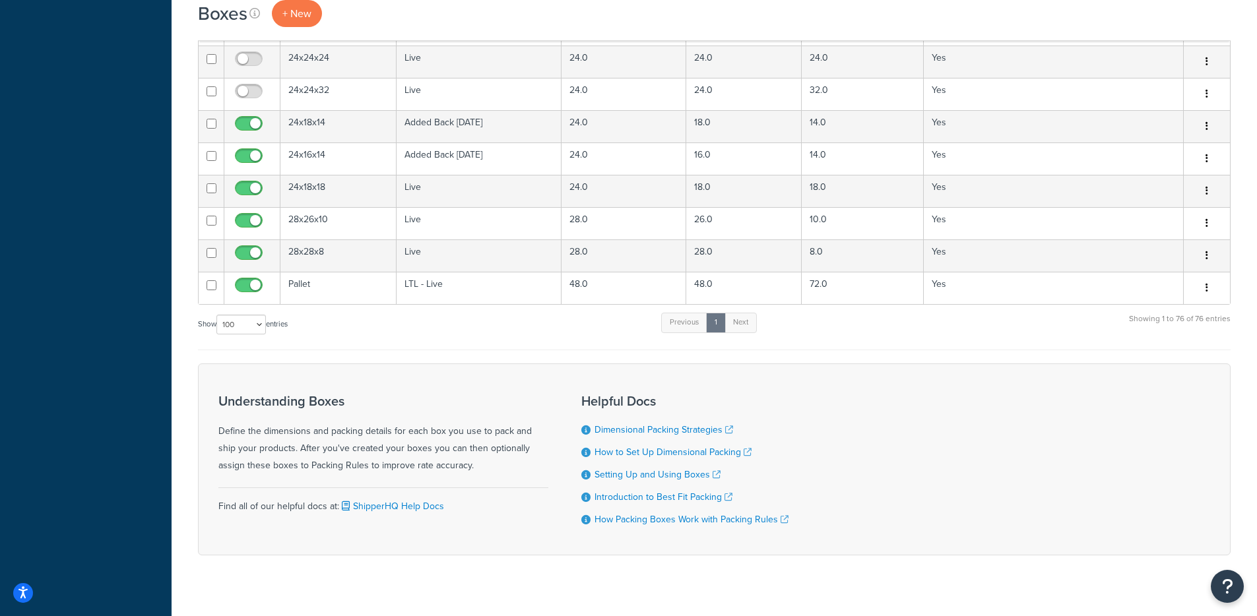
scroll to position [2368, 0]
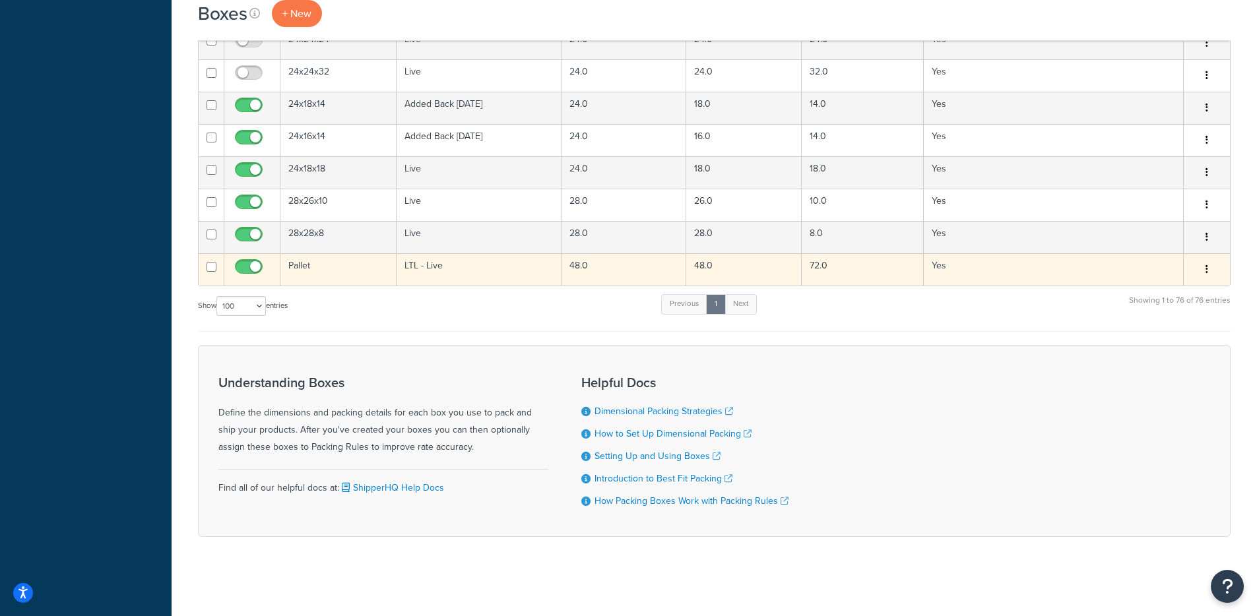
click at [398, 265] on td "LTL - Live" at bounding box center [479, 269] width 166 height 32
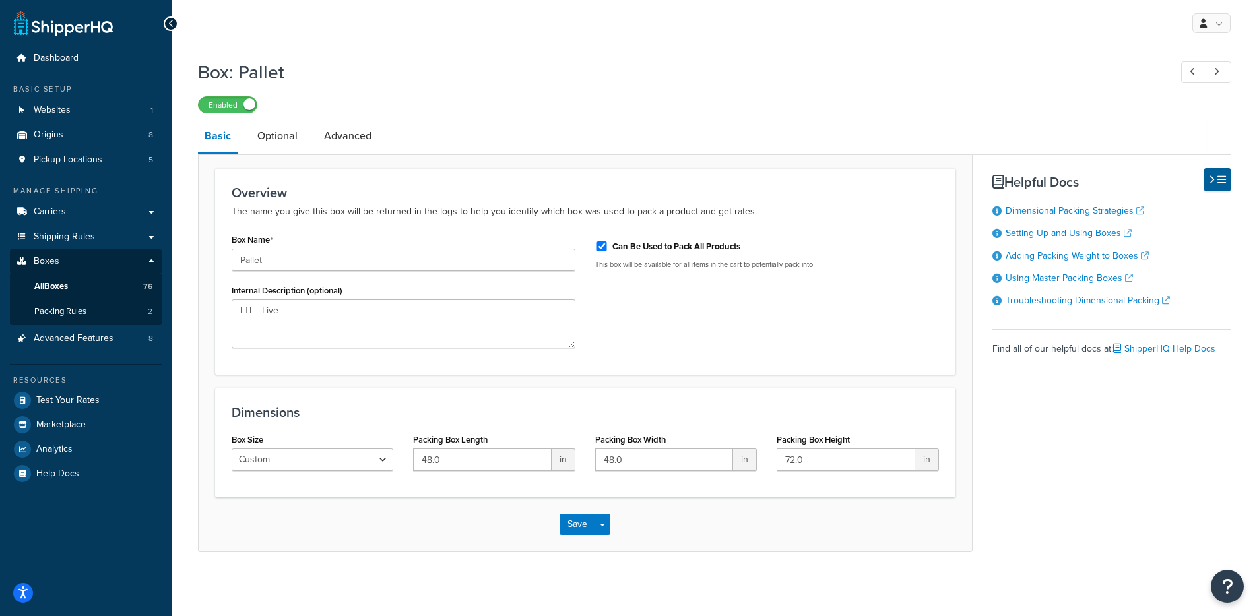
click at [275, 145] on link "Optional" at bounding box center [277, 136] width 53 height 32
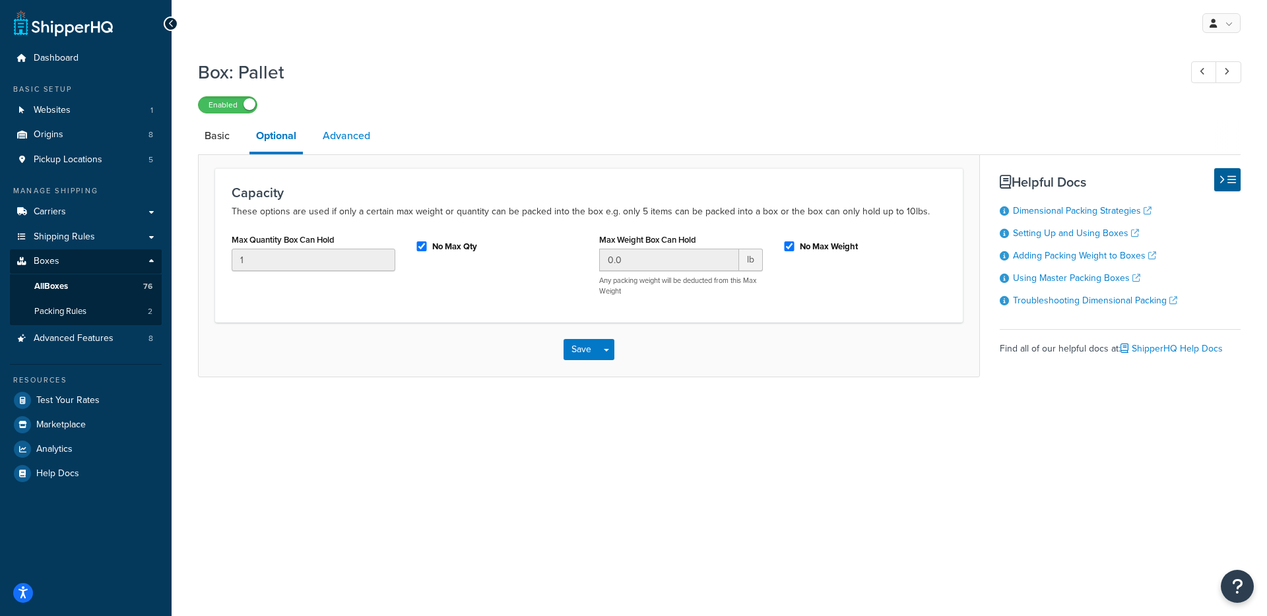
click at [367, 141] on link "Advanced" at bounding box center [346, 136] width 61 height 32
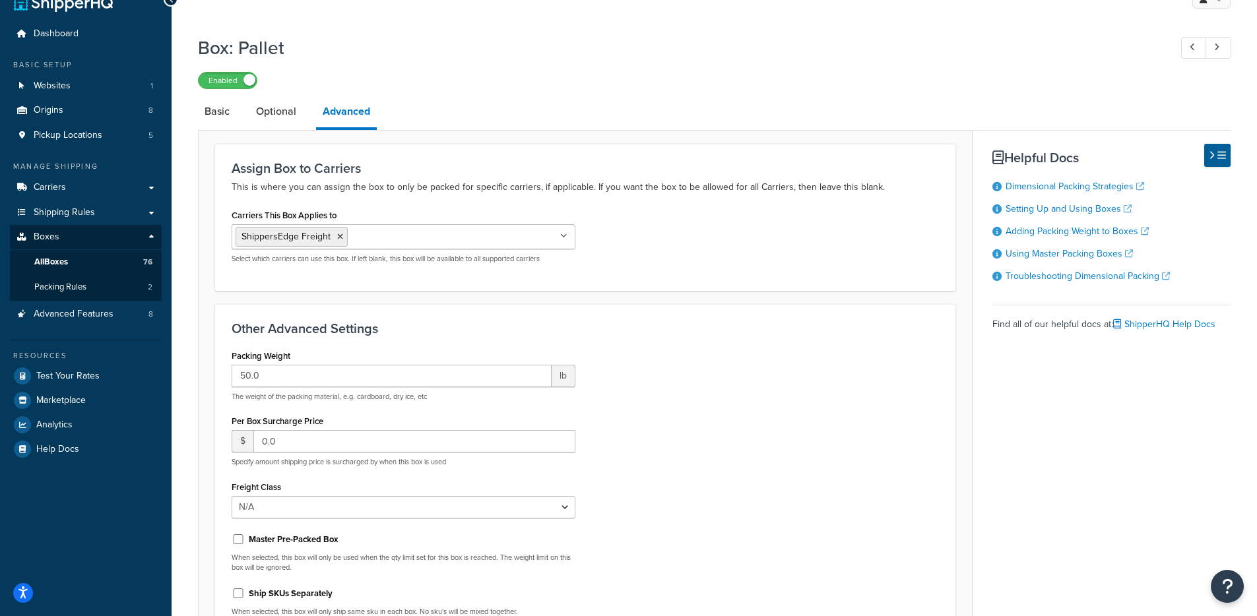
scroll to position [174, 0]
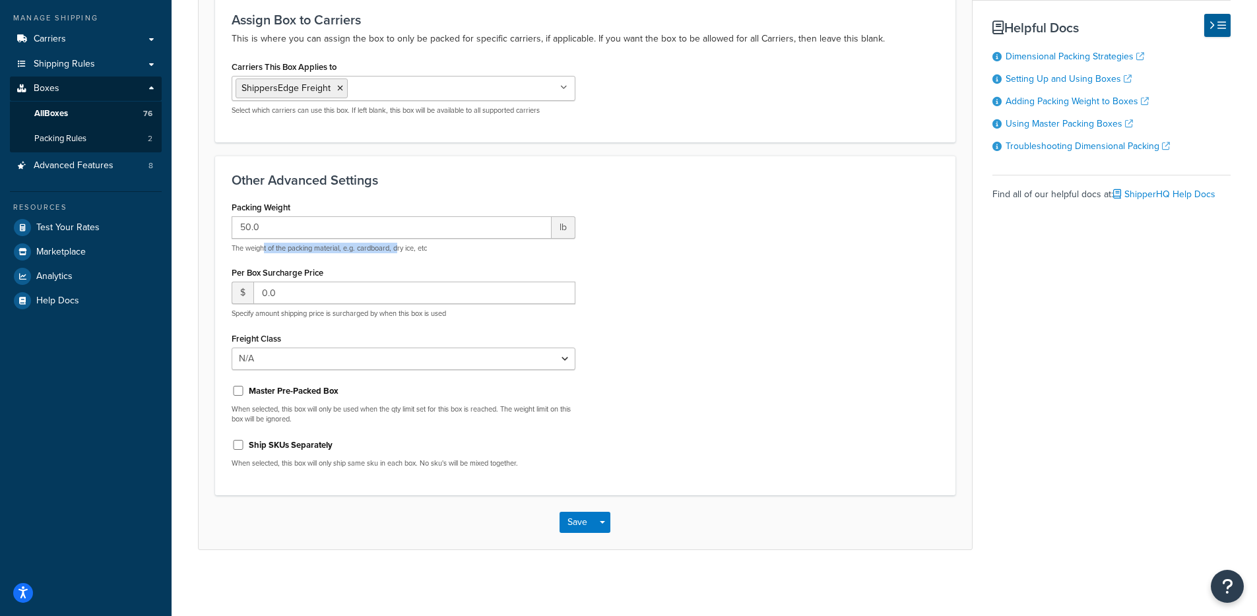
drag, startPoint x: 263, startPoint y: 245, endPoint x: 400, endPoint y: 247, distance: 136.6
click at [398, 247] on p "The weight of the packing material, e.g. cardboard, dry ice, etc" at bounding box center [404, 248] width 344 height 10
click at [772, 267] on div "Packing Weight 50.0 lb The weight of the packing material, e.g. cardboard, dry …" at bounding box center [585, 338] width 727 height 281
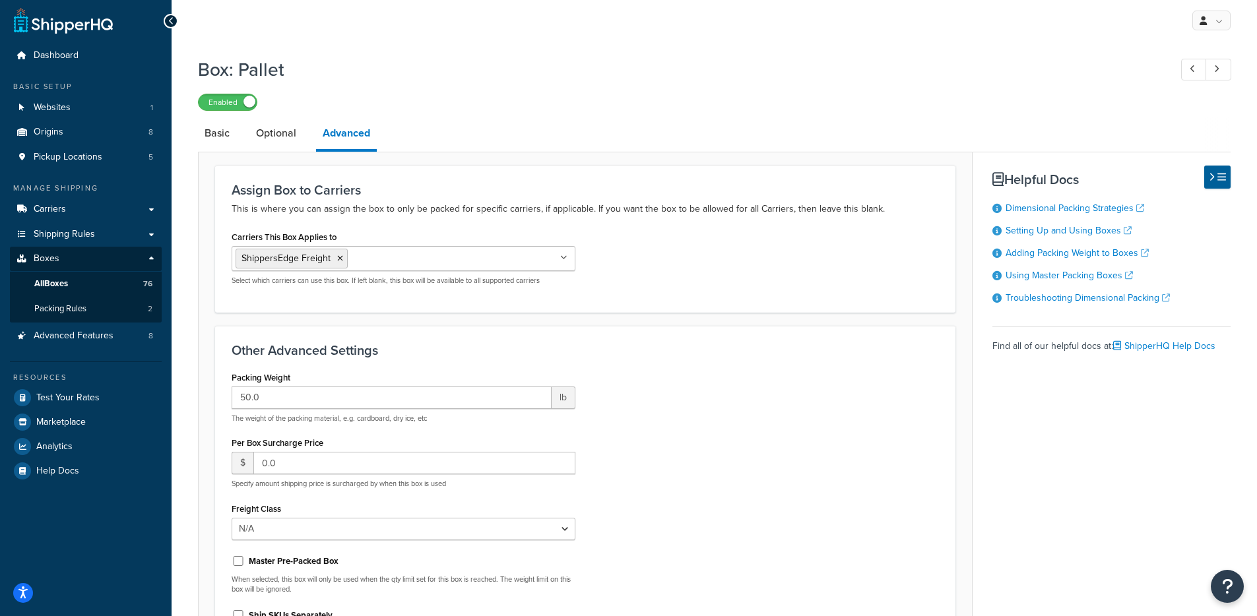
scroll to position [6, 0]
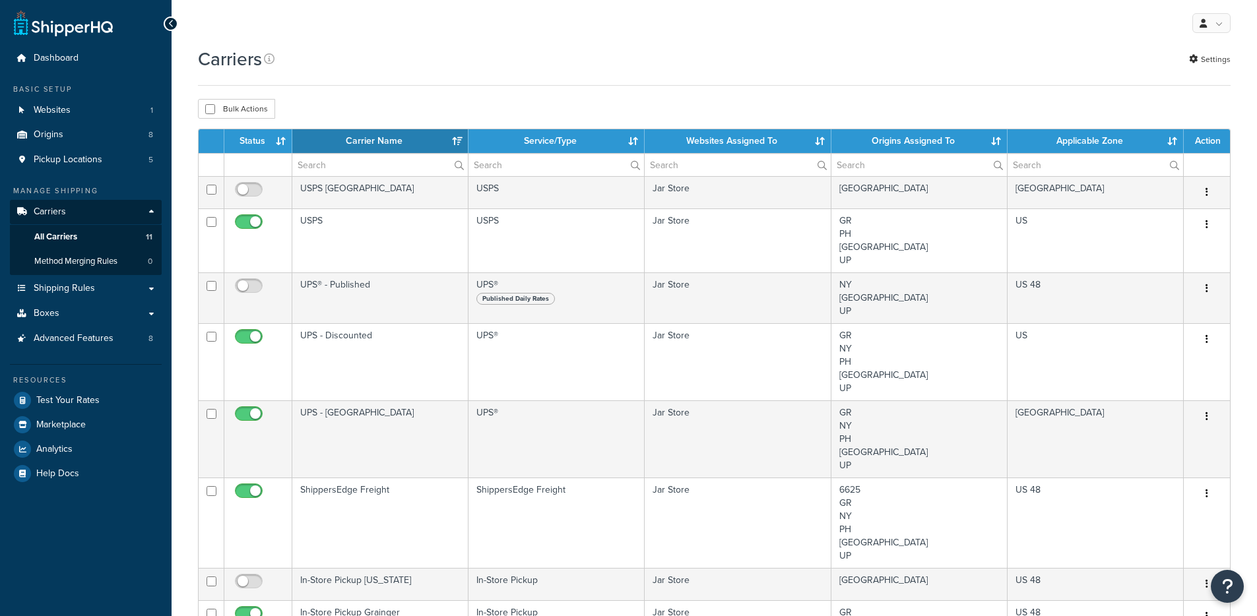
select select "15"
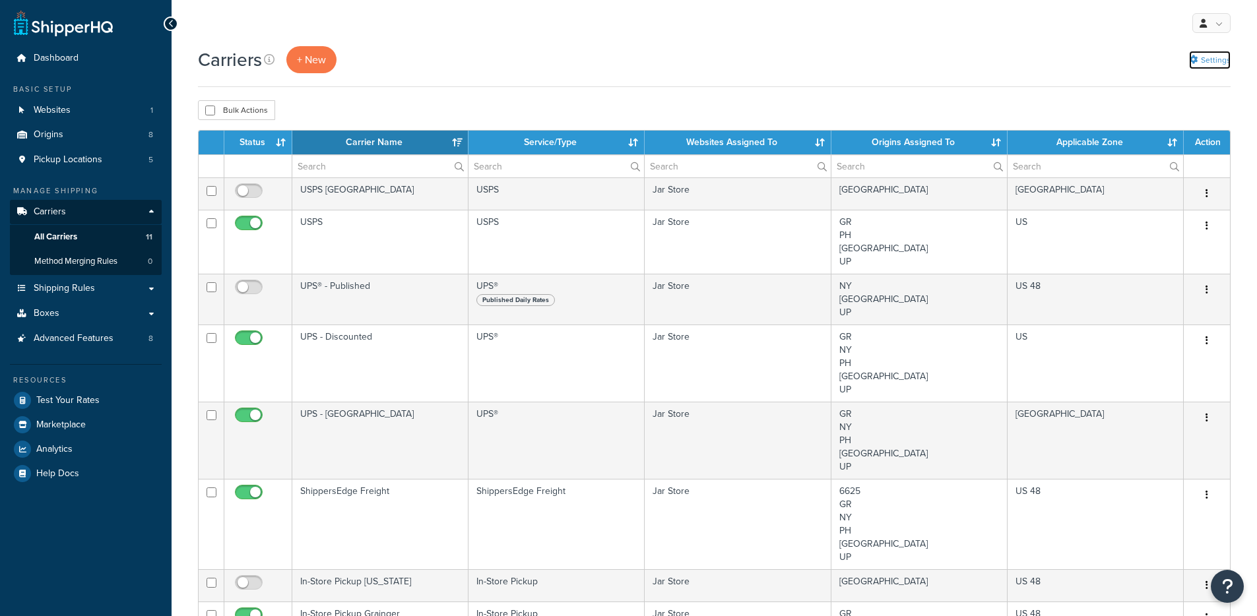
click at [1207, 65] on link "Settings" at bounding box center [1210, 60] width 42 height 18
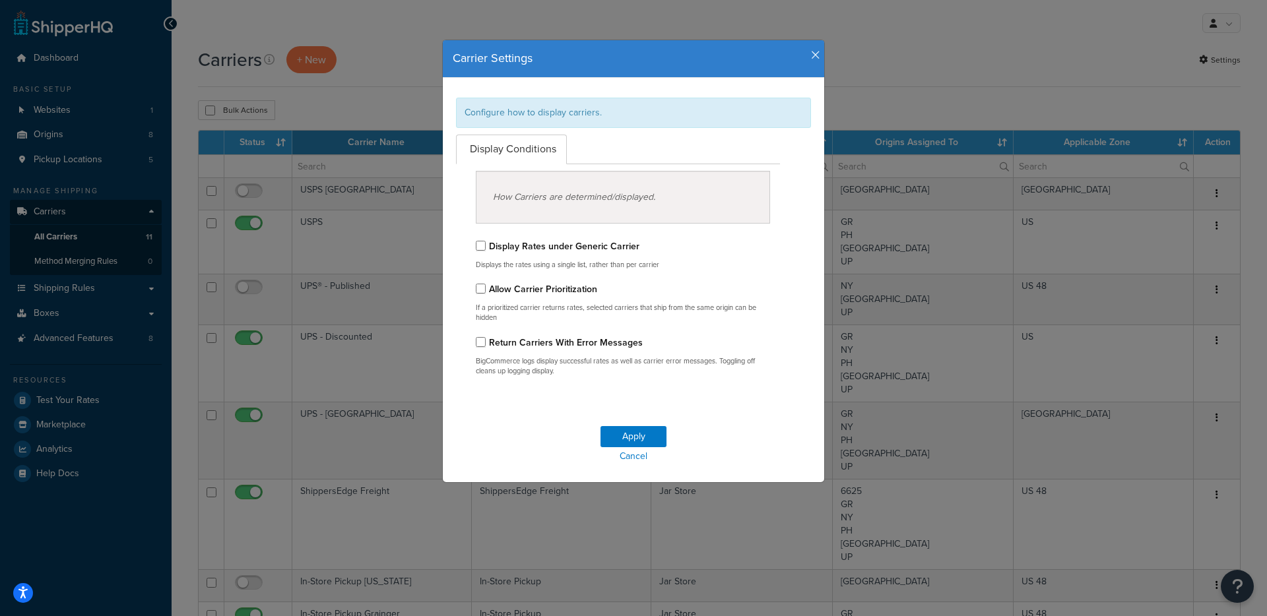
click at [811, 58] on icon "button" at bounding box center [815, 55] width 9 height 12
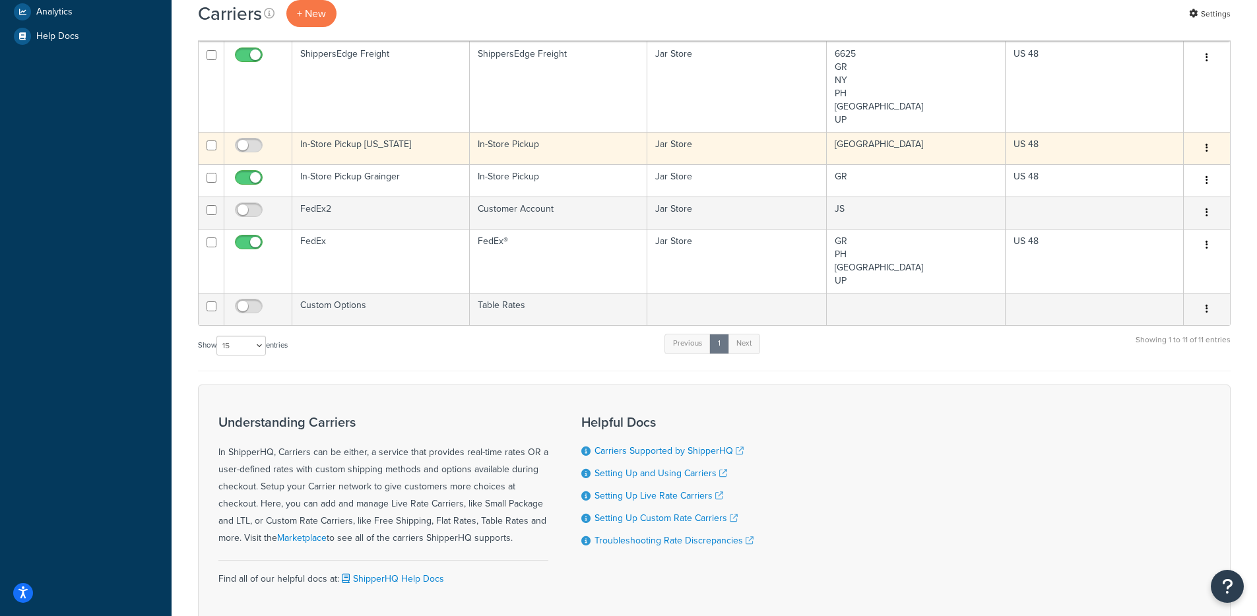
scroll to position [346, 0]
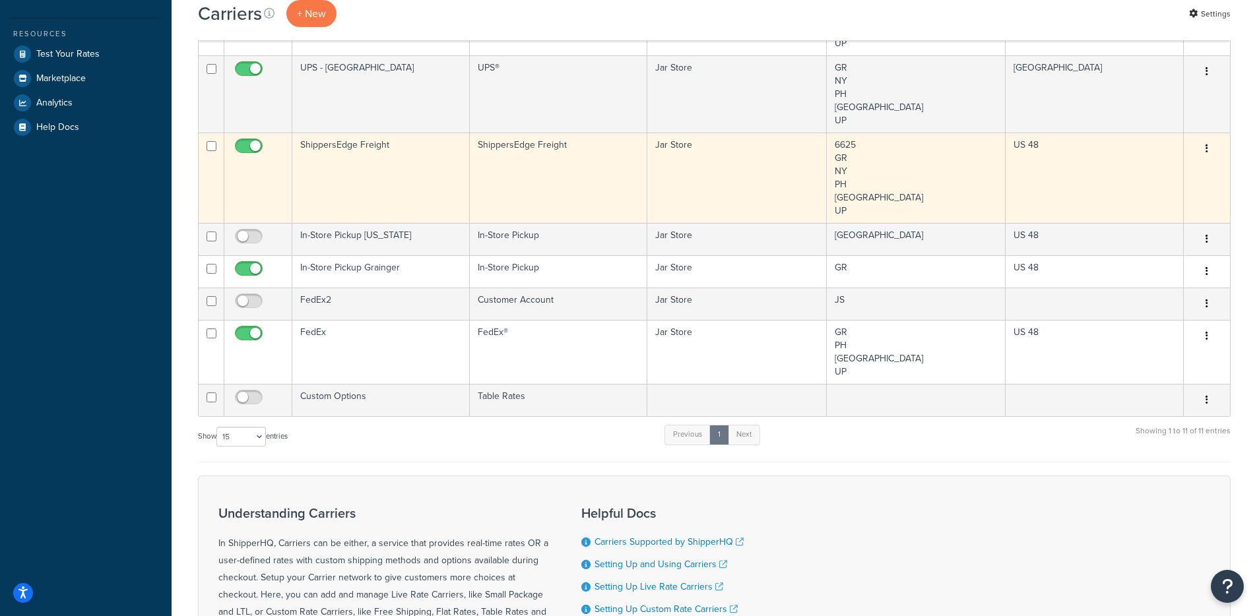
click at [483, 185] on td "ShippersEdge Freight" at bounding box center [558, 178] width 177 height 90
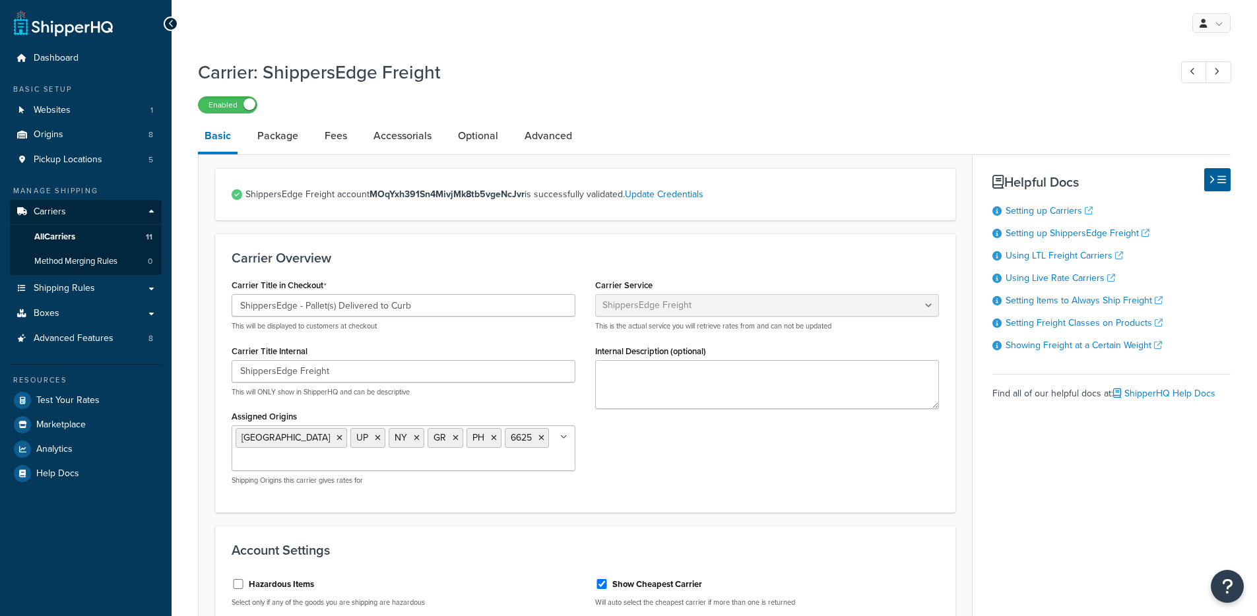
select select "shippersEdgeFreight"
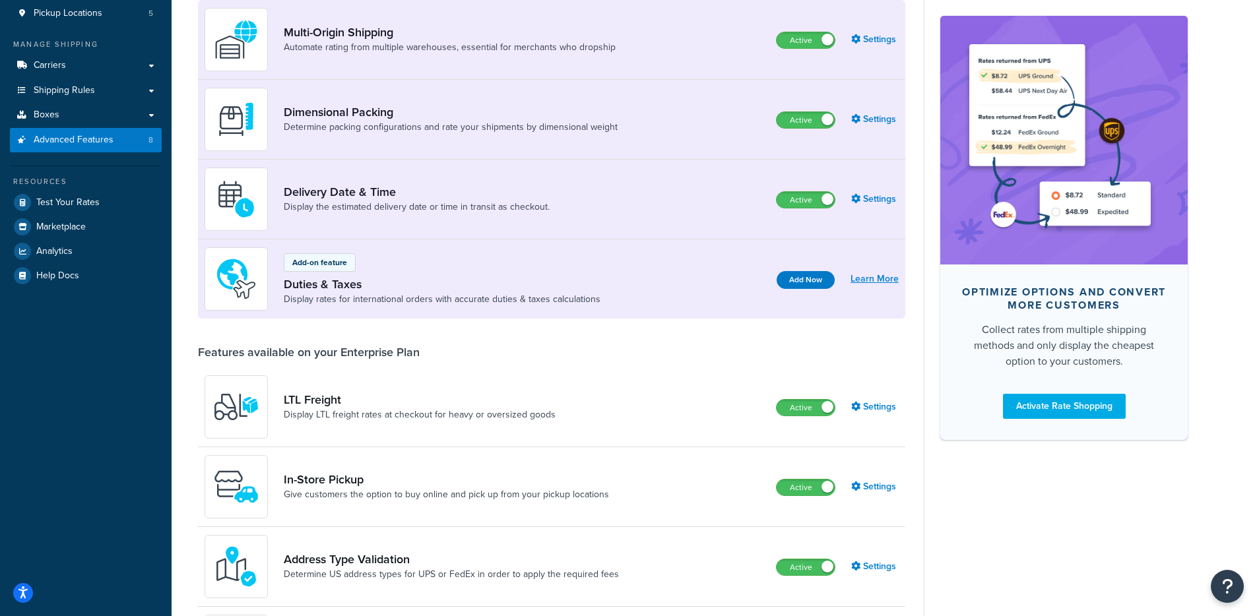
scroll to position [180, 0]
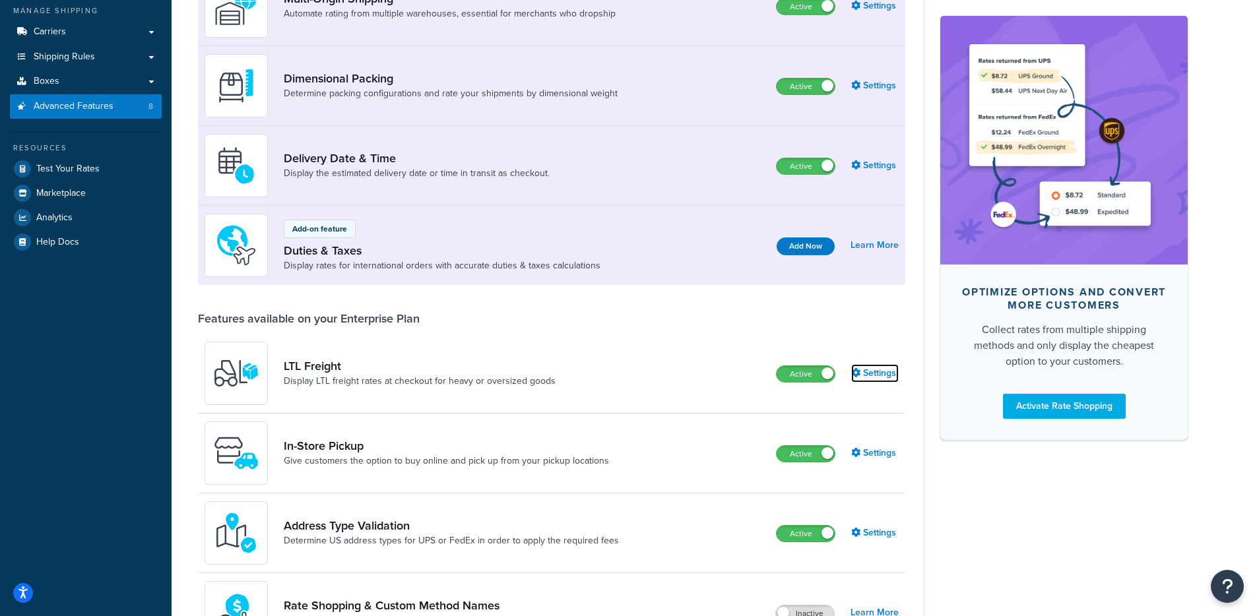
click at [856, 373] on icon at bounding box center [855, 372] width 9 height 9
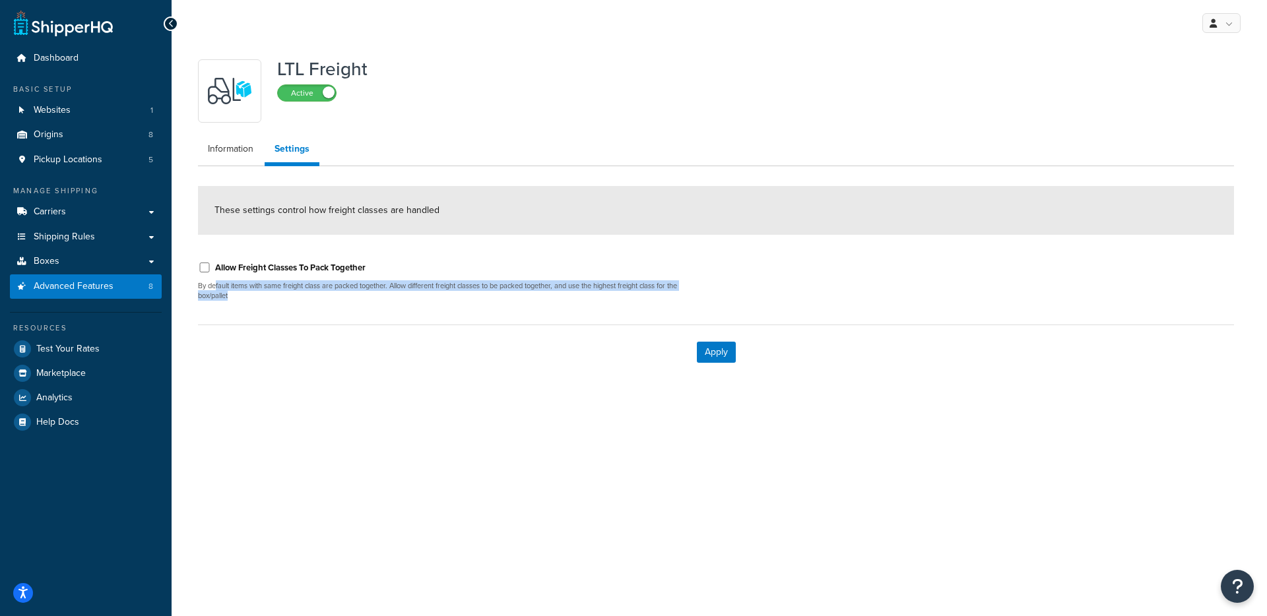
drag, startPoint x: 215, startPoint y: 289, endPoint x: 277, endPoint y: 296, distance: 62.4
click at [278, 294] on p "By default items with same freight class are packed together. Allow different f…" at bounding box center [452, 291] width 508 height 20
click at [273, 298] on p "By default items with same freight class are packed together. Allow different f…" at bounding box center [452, 291] width 508 height 20
drag, startPoint x: 168, startPoint y: 282, endPoint x: 282, endPoint y: 301, distance: 116.3
click at [198, 290] on p "By default items with same freight class are packed together. Allow different f…" at bounding box center [452, 291] width 508 height 20
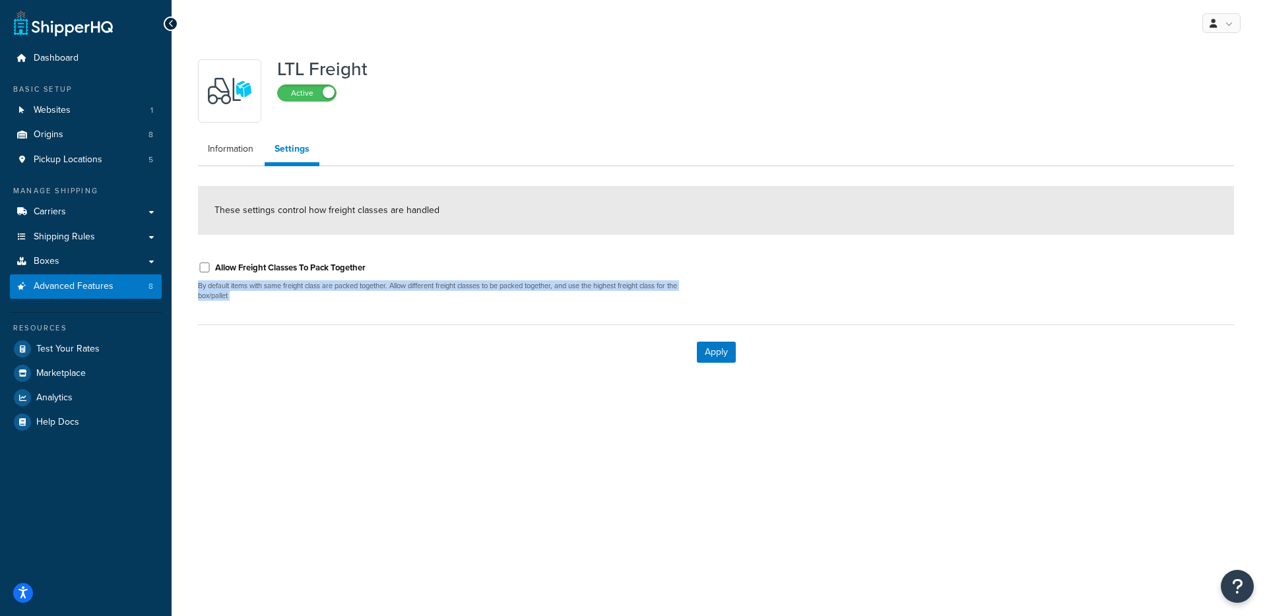
click at [292, 301] on p "By default items with same freight class are packed together. Allow different f…" at bounding box center [452, 291] width 508 height 20
drag, startPoint x: 483, startPoint y: 301, endPoint x: 305, endPoint y: 283, distance: 179.1
click at [303, 282] on div "Allow Freight Classes To Pack Together By default items with same freight class…" at bounding box center [452, 281] width 528 height 60
click at [358, 292] on p "By default items with same freight class are packed together. Allow different f…" at bounding box center [452, 291] width 508 height 20
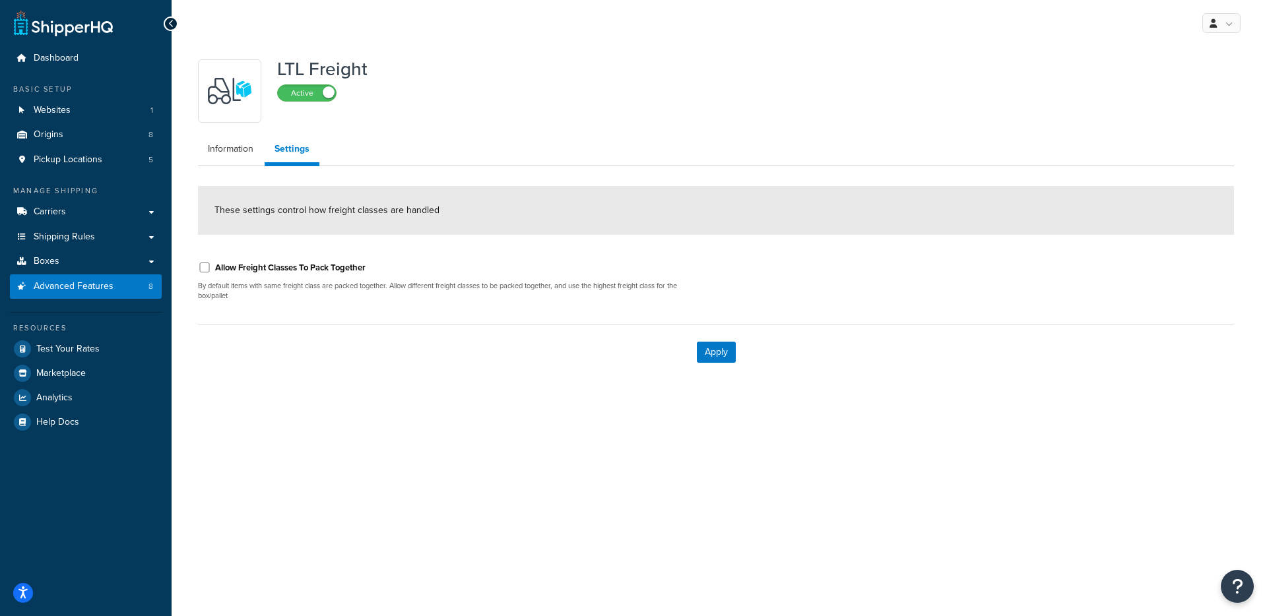
click at [311, 271] on label "Allow Freight Classes To Pack Together" at bounding box center [290, 268] width 150 height 12
click at [211, 271] on input "Allow Freight Classes To Pack Together" at bounding box center [204, 268] width 13 height 10
checkbox input "true"
click at [730, 353] on button "Apply" at bounding box center [716, 352] width 39 height 21
click at [262, 272] on label "Allow Freight Classes To Pack Together" at bounding box center [290, 268] width 150 height 12
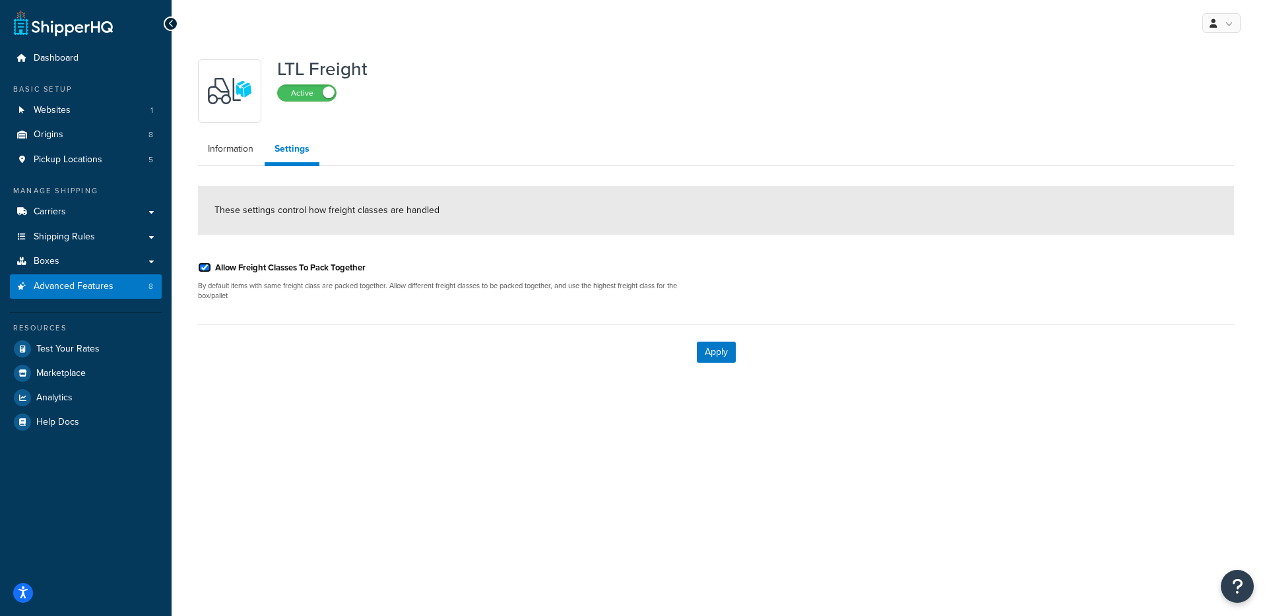
click at [211, 272] on input "Allow Freight Classes To Pack Together" at bounding box center [204, 268] width 13 height 10
checkbox input "false"
click at [714, 356] on button "Apply" at bounding box center [716, 352] width 39 height 21
drag, startPoint x: 375, startPoint y: 275, endPoint x: 214, endPoint y: 268, distance: 161.1
click at [214, 268] on div "Allow Freight Classes To Pack Together" at bounding box center [452, 267] width 508 height 20
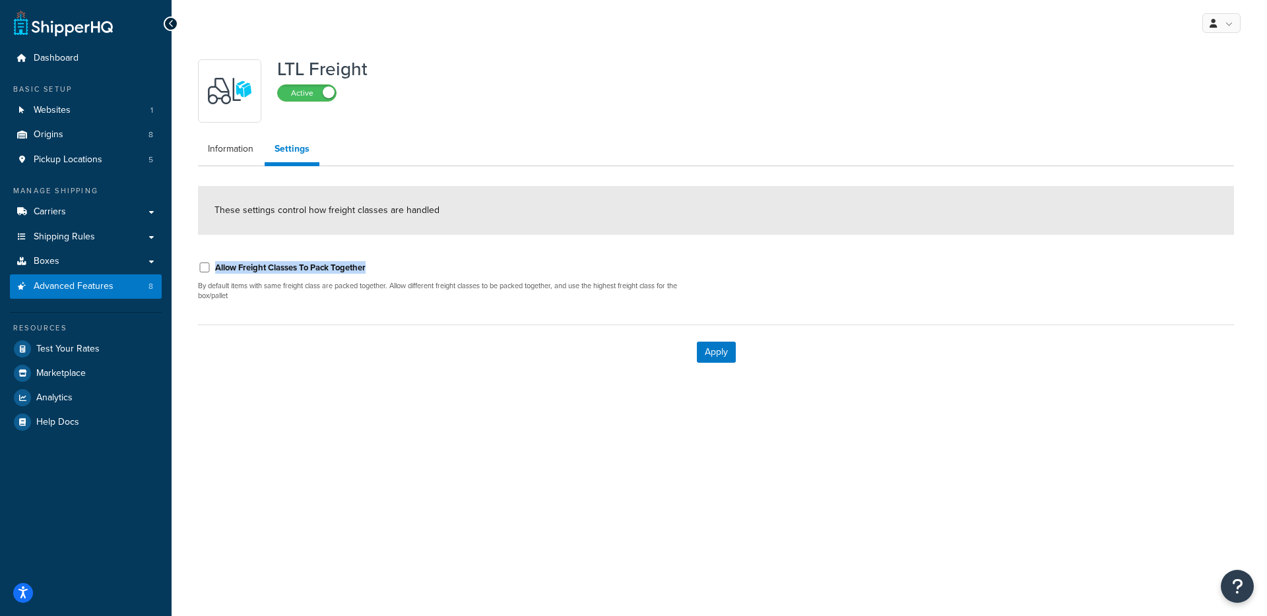
copy label "Allow Freight Classes To Pack Together"
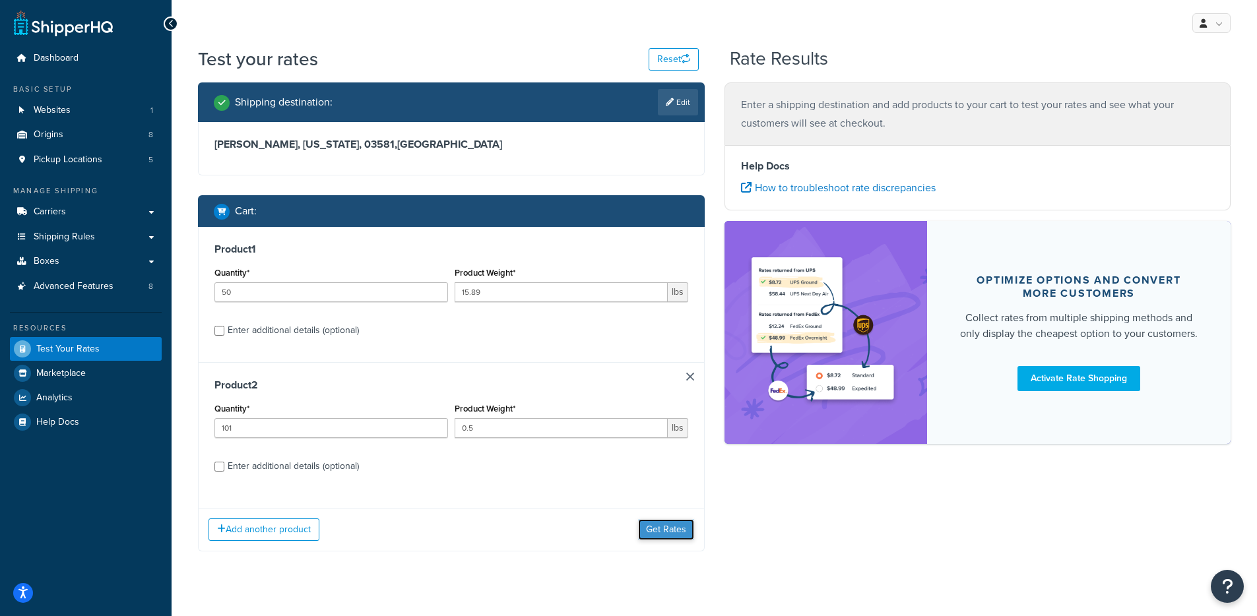
click at [660, 526] on button "Get Rates" at bounding box center [666, 529] width 56 height 21
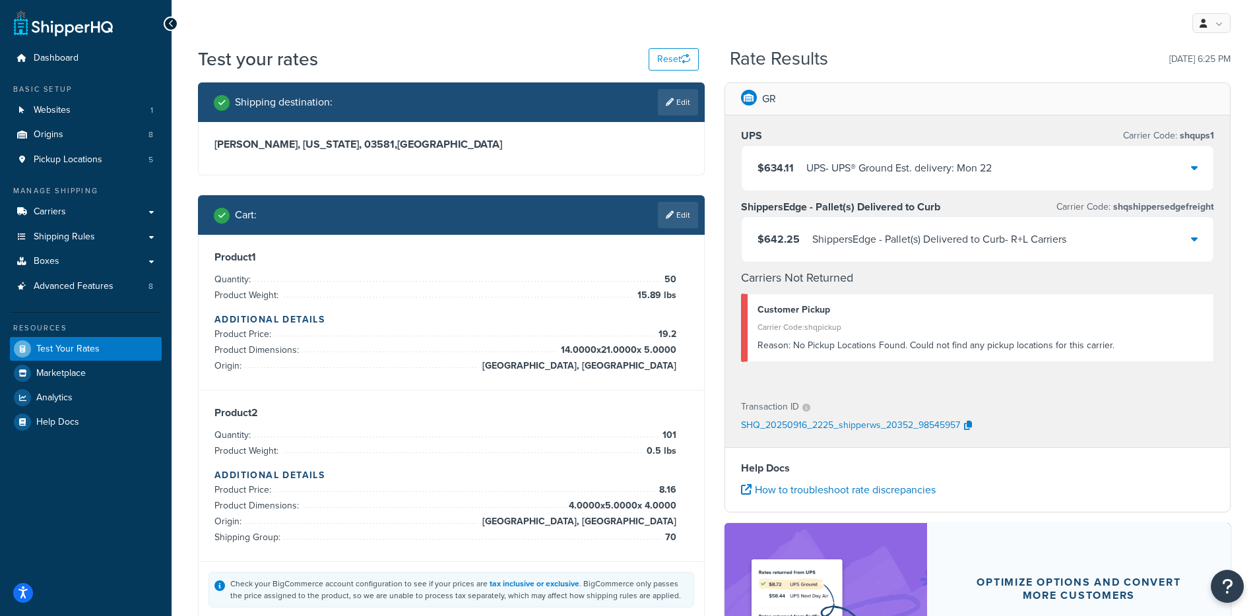
drag, startPoint x: 894, startPoint y: 247, endPoint x: 833, endPoint y: 267, distance: 64.5
click at [894, 247] on div "ShippersEdge - Pallet(s) Delivered to Curb - R+L Carriers" at bounding box center [939, 239] width 254 height 18
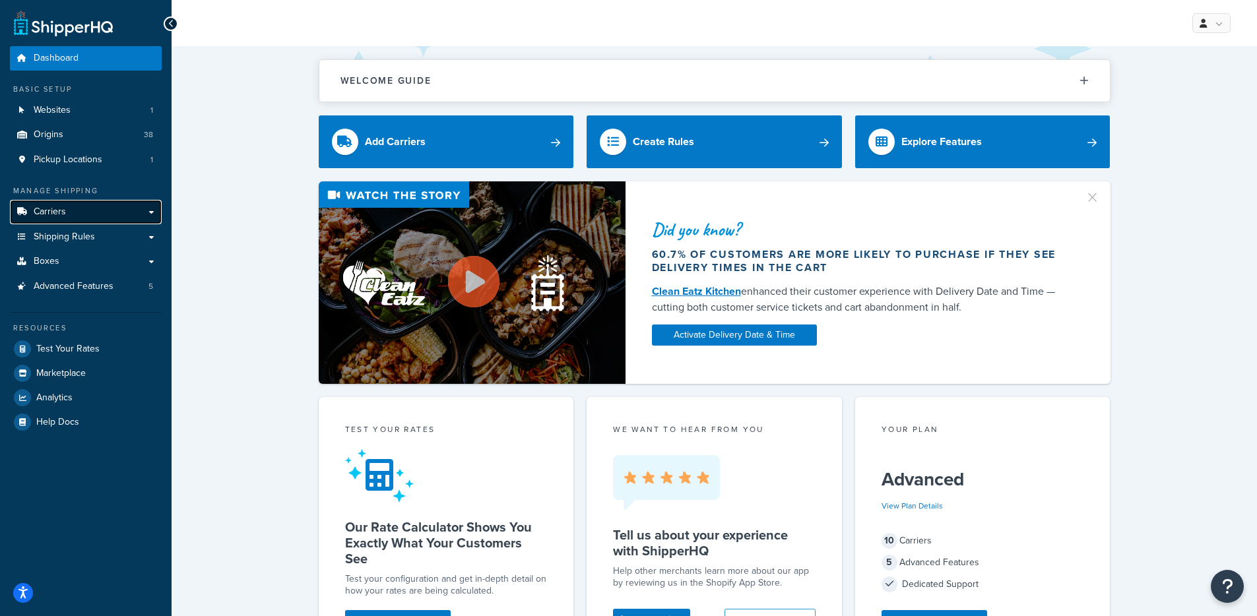
click at [91, 217] on link "Carriers" at bounding box center [86, 212] width 152 height 24
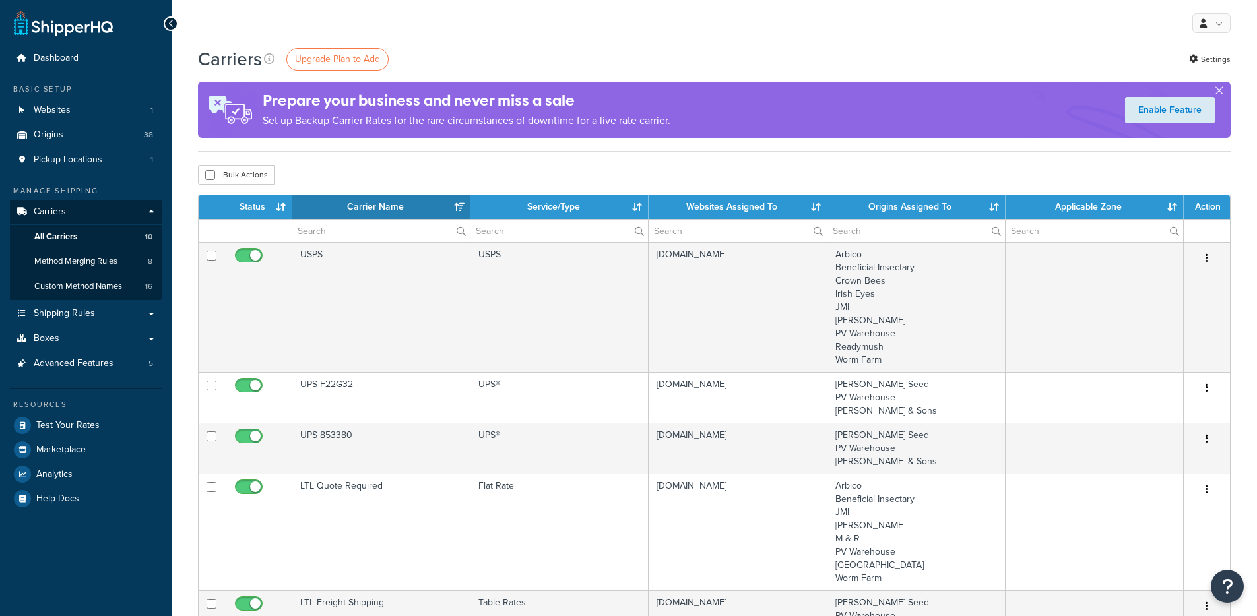
select select "15"
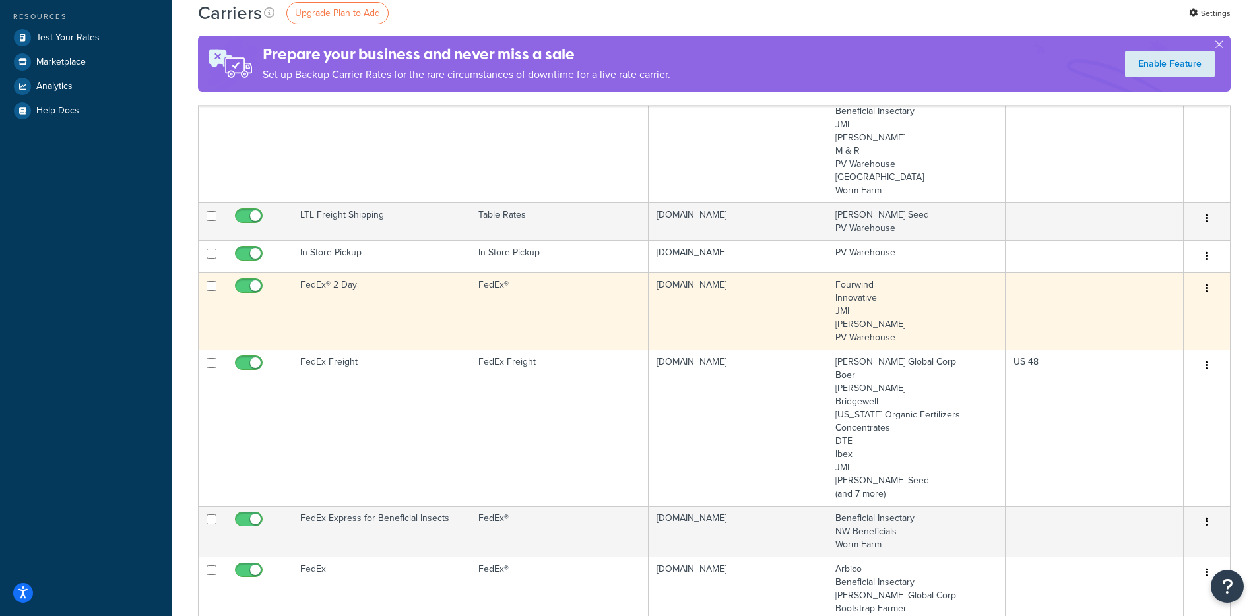
scroll to position [344, 0]
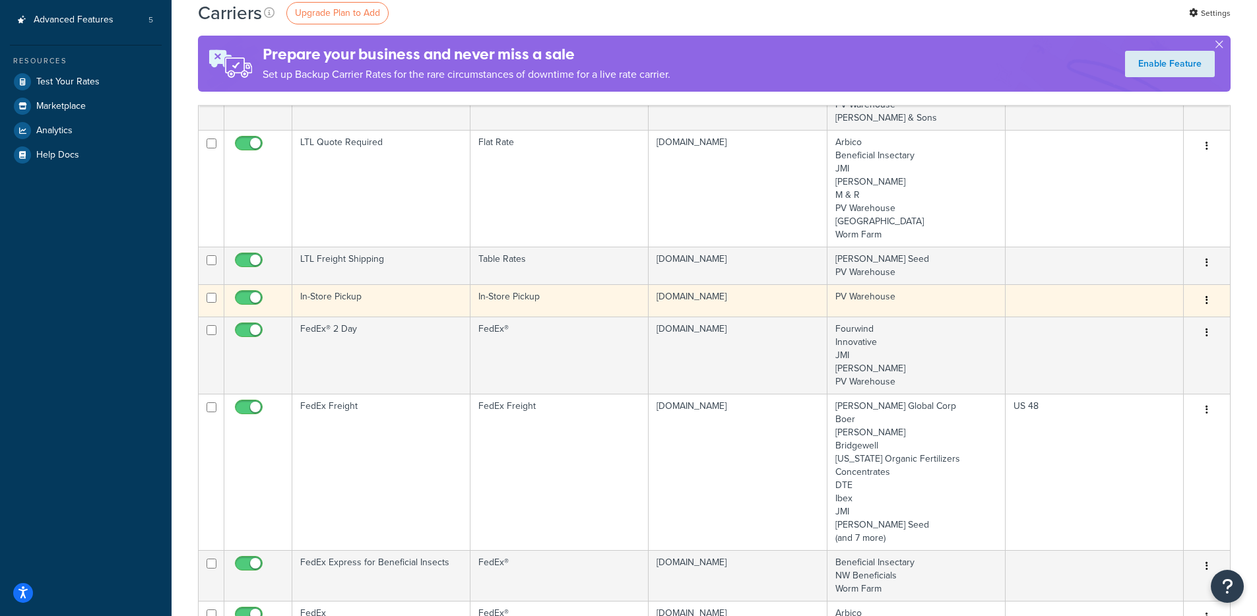
click at [427, 307] on td "In-Store Pickup" at bounding box center [381, 300] width 178 height 32
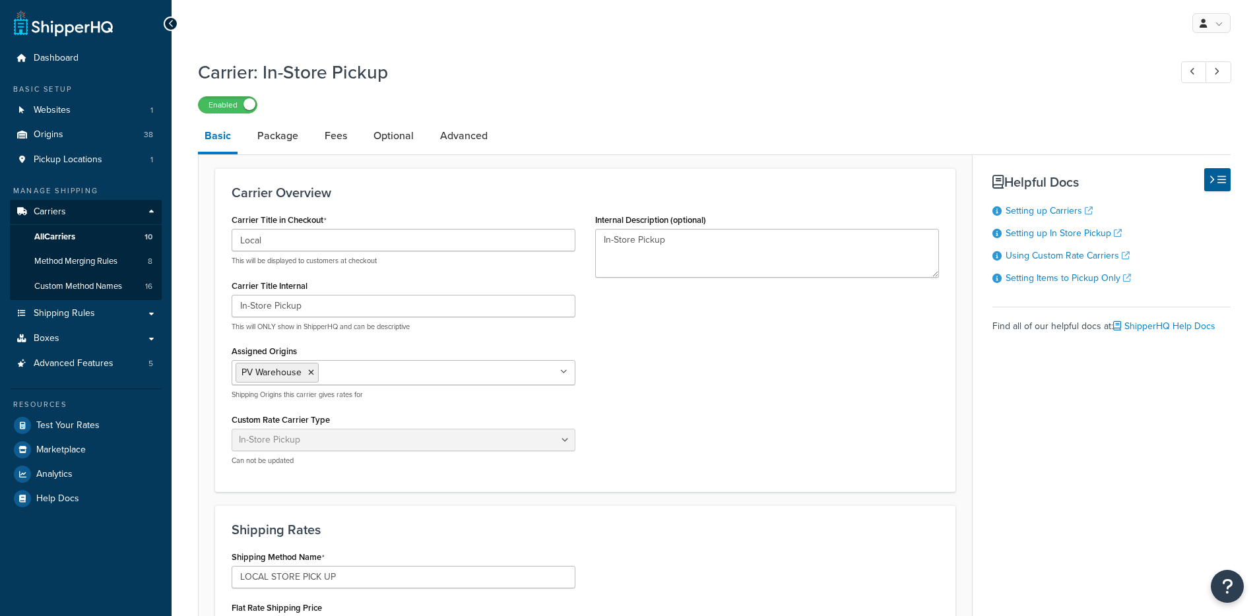
select select "pickup"
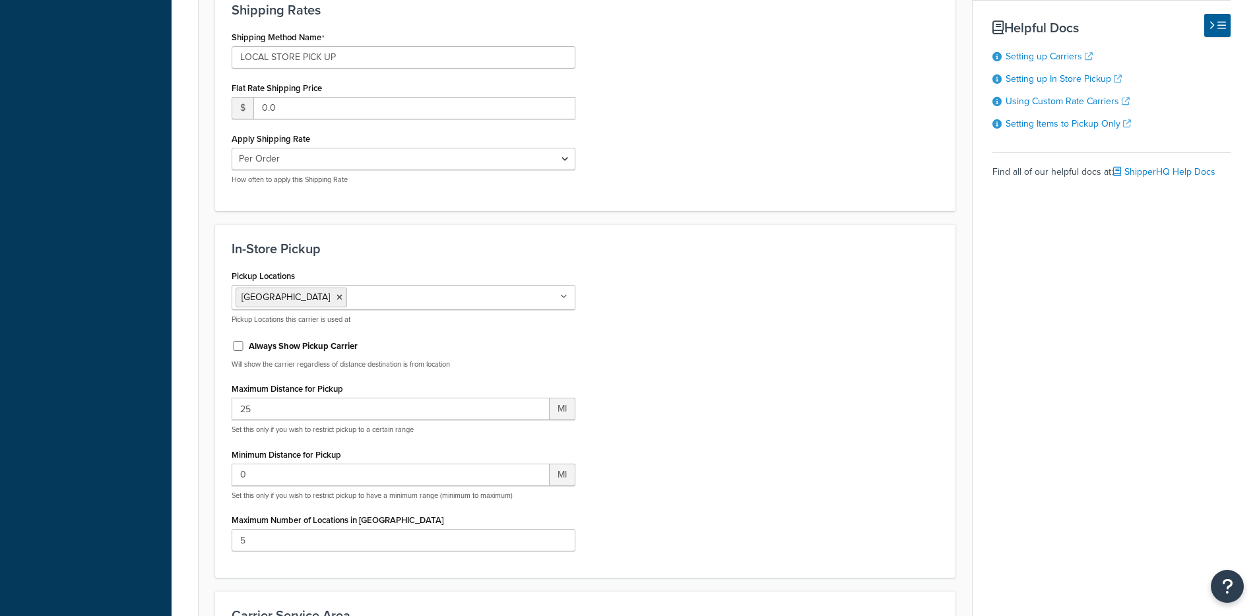
scroll to position [651, 0]
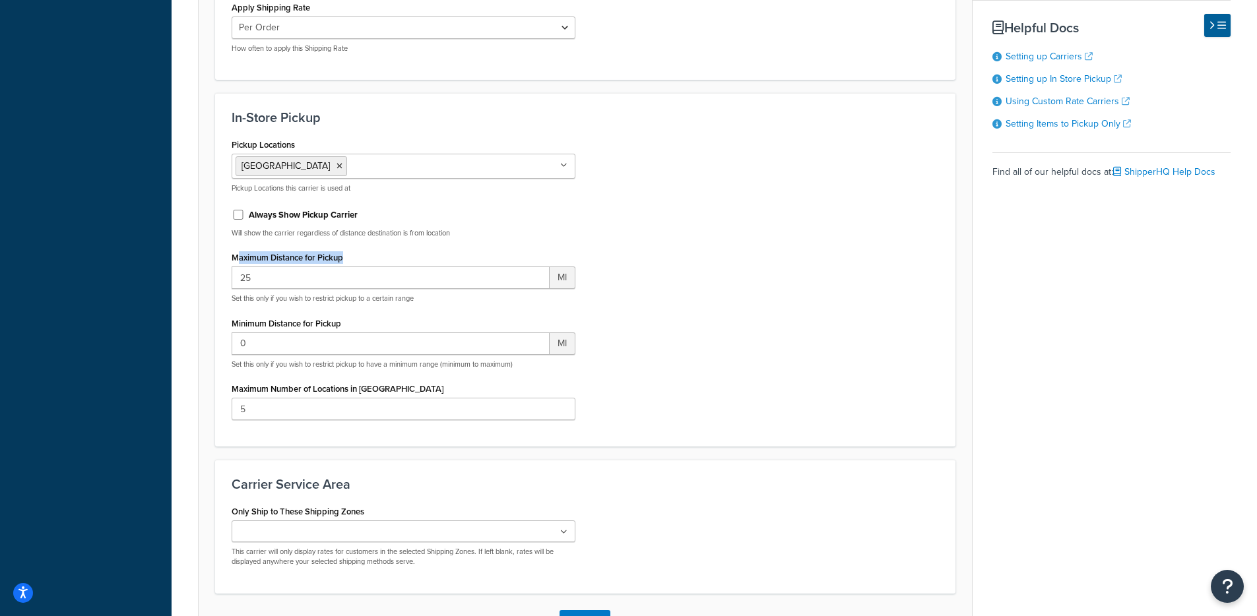
drag, startPoint x: 237, startPoint y: 265, endPoint x: 361, endPoint y: 262, distance: 123.4
click at [361, 262] on div "Maximum Distance for Pickup 25 MI Set this only if you wish to restrict pickup …" at bounding box center [404, 275] width 344 height 55
click at [206, 305] on form "Carrier Overview Carrier Title in Checkout Local This will be displayed to cust…" at bounding box center [585, 82] width 773 height 1130
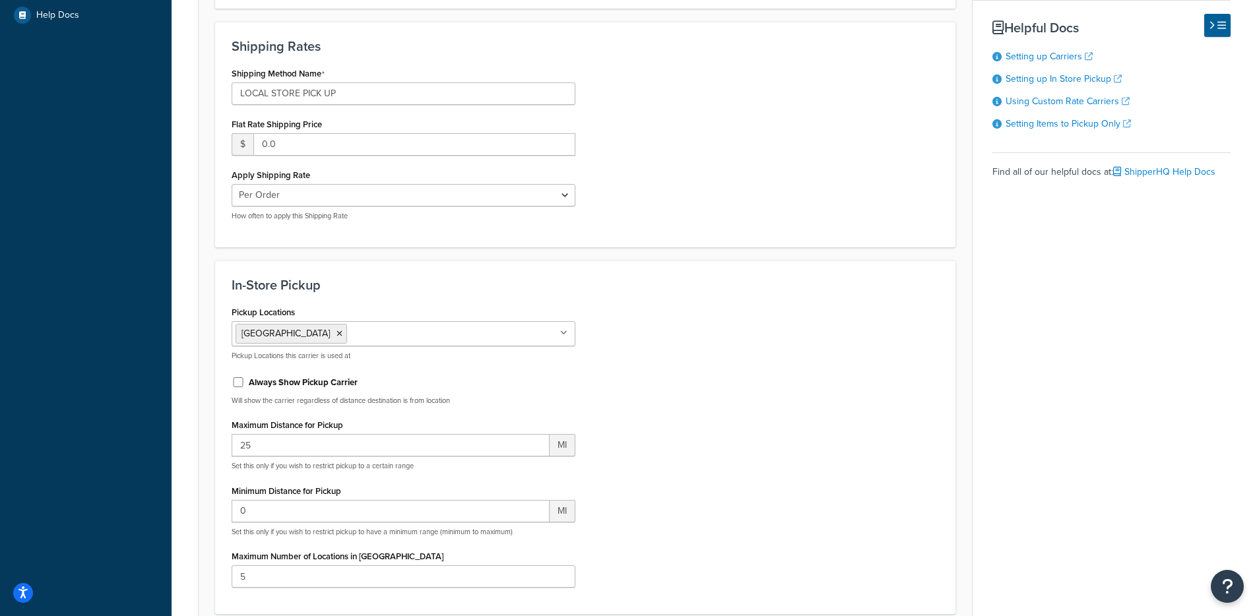
scroll to position [522, 0]
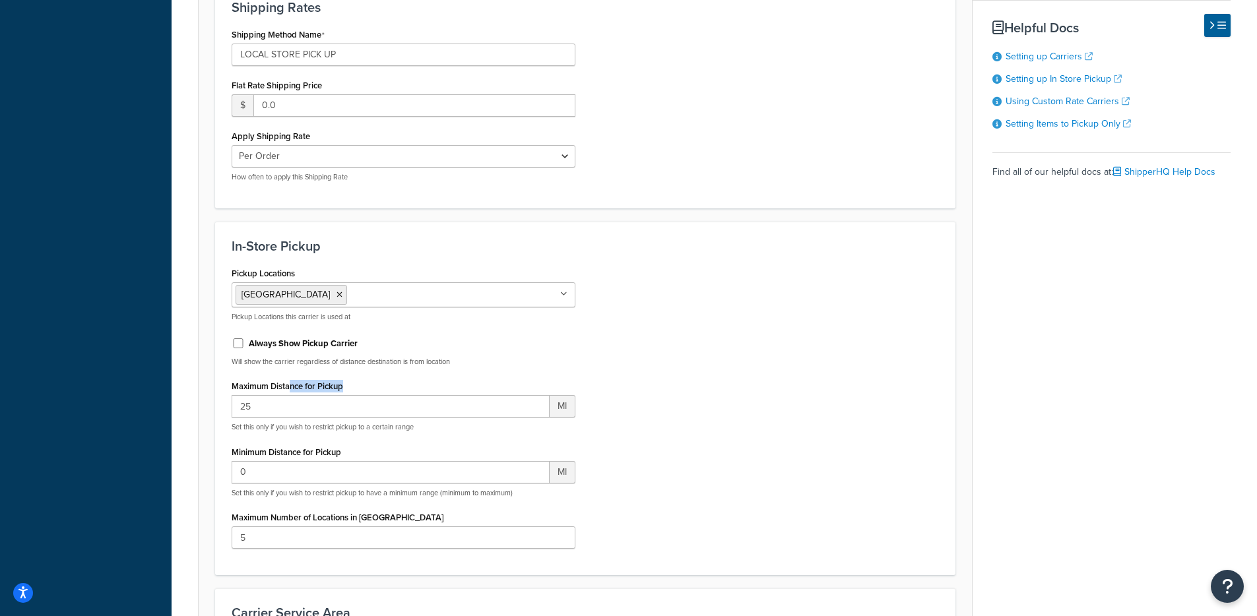
click at [365, 386] on div "Maximum Distance for Pickup 25 MI Set this only if you wish to restrict pickup …" at bounding box center [404, 404] width 344 height 55
click at [173, 414] on div "Carrier: In-Store Pickup Enabled Basic Package Fees Optional Advanced Carrier O…" at bounding box center [714, 170] width 1085 height 1280
drag, startPoint x: 219, startPoint y: 429, endPoint x: 445, endPoint y: 431, distance: 225.6
click at [445, 430] on div "In-Store Pickup Pickup Locations Grass Valley No results found Pickup Locations…" at bounding box center [585, 399] width 740 height 354
click at [445, 431] on p "Set this only if you wish to restrict pickup to a certain range" at bounding box center [404, 427] width 344 height 10
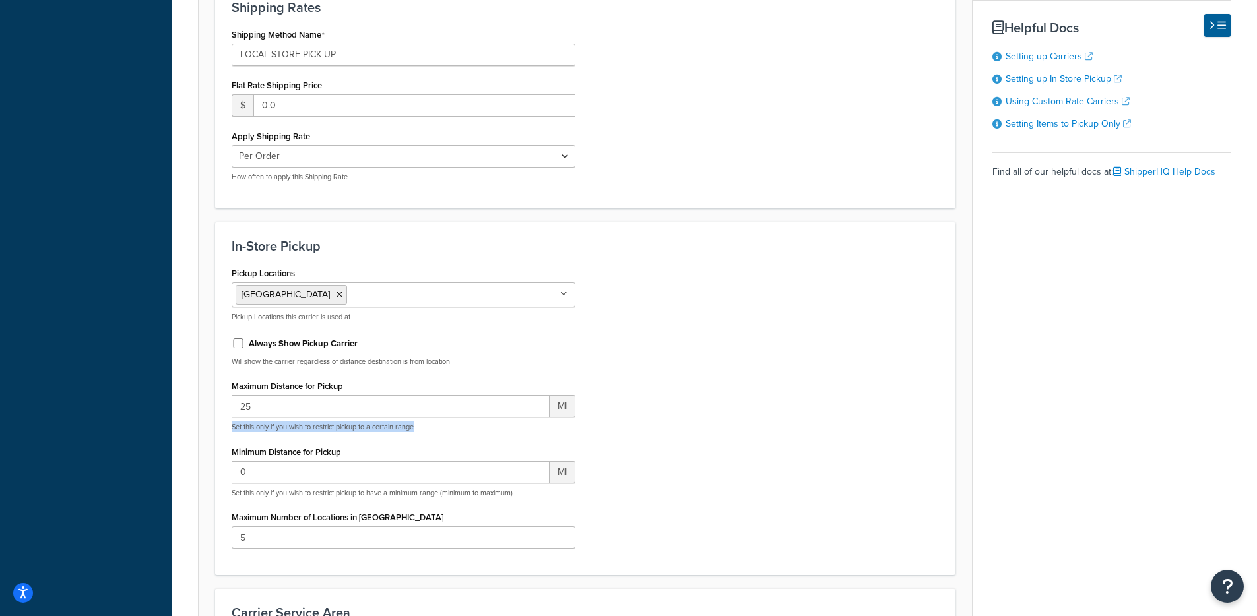
drag, startPoint x: 442, startPoint y: 431, endPoint x: 228, endPoint y: 429, distance: 214.4
click at [230, 429] on div "Pickup Locations Grass Valley No results found Pickup Locations this carrier is…" at bounding box center [403, 411] width 363 height 295
drag, startPoint x: 237, startPoint y: 392, endPoint x: 358, endPoint y: 382, distance: 121.1
click at [358, 382] on div "Maximum Distance for Pickup 25 MI Set this only if you wish to restrict pickup …" at bounding box center [404, 404] width 344 height 55
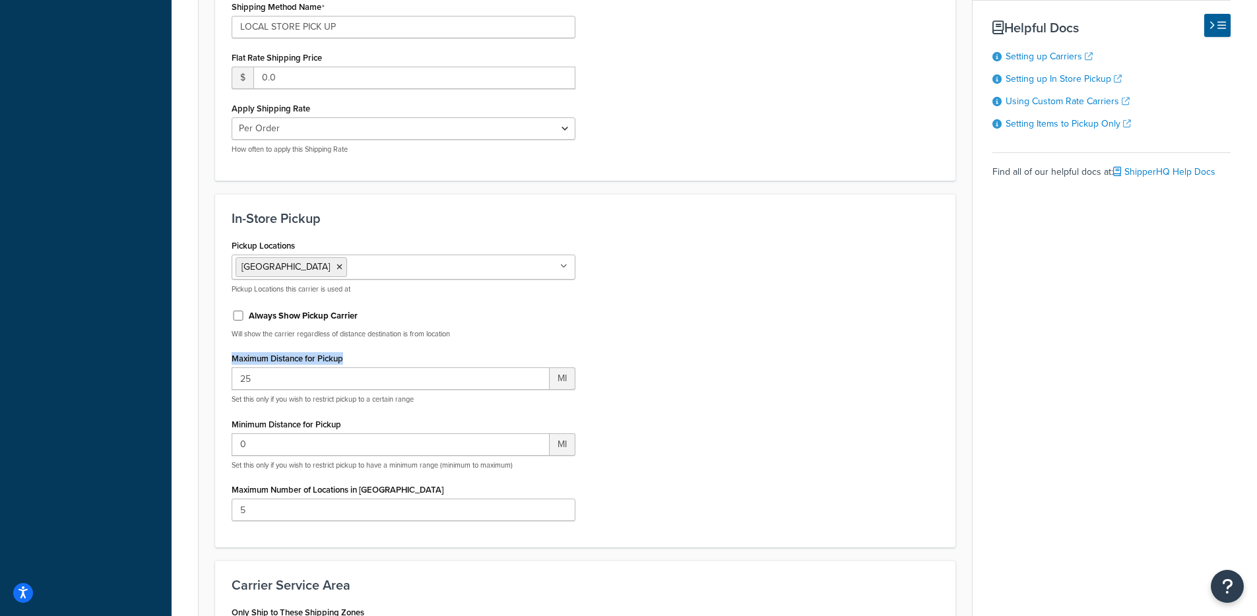
scroll to position [612, 0]
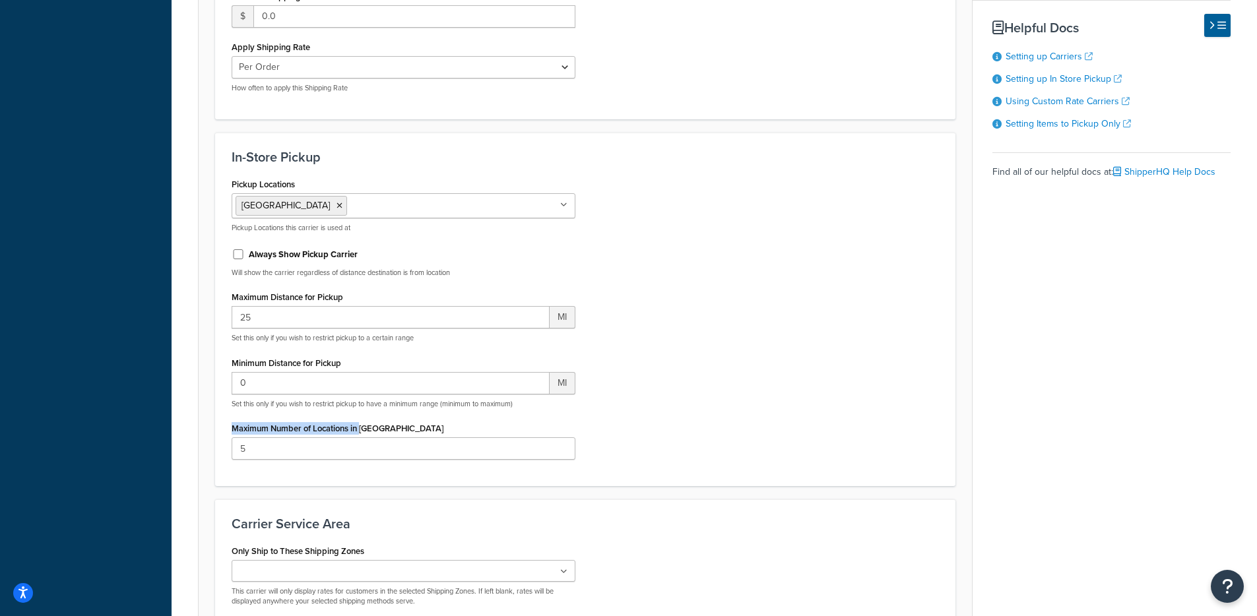
drag, startPoint x: 238, startPoint y: 433, endPoint x: 400, endPoint y: 464, distance: 164.5
click at [414, 433] on div "Maximum Number of Locations in Checkout 5" at bounding box center [404, 439] width 344 height 41
click at [377, 493] on form "Carrier Overview Carrier Title in Checkout Local This will be displayed to cust…" at bounding box center [585, 122] width 773 height 1130
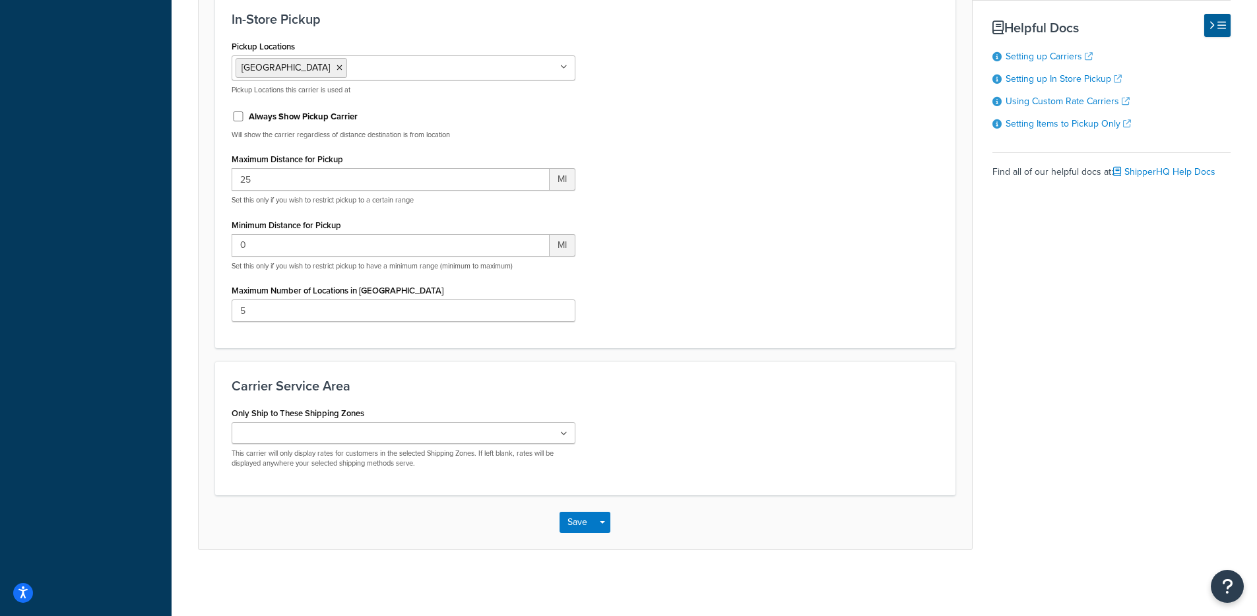
scroll to position [0, 0]
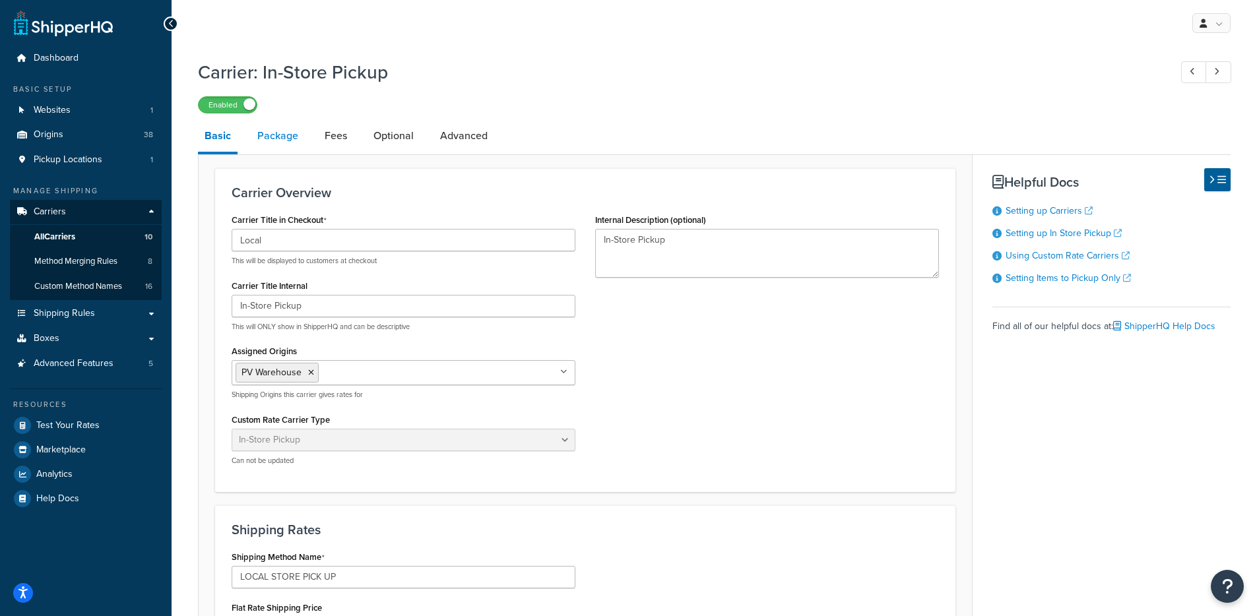
click at [275, 129] on link "Package" at bounding box center [278, 136] width 54 height 32
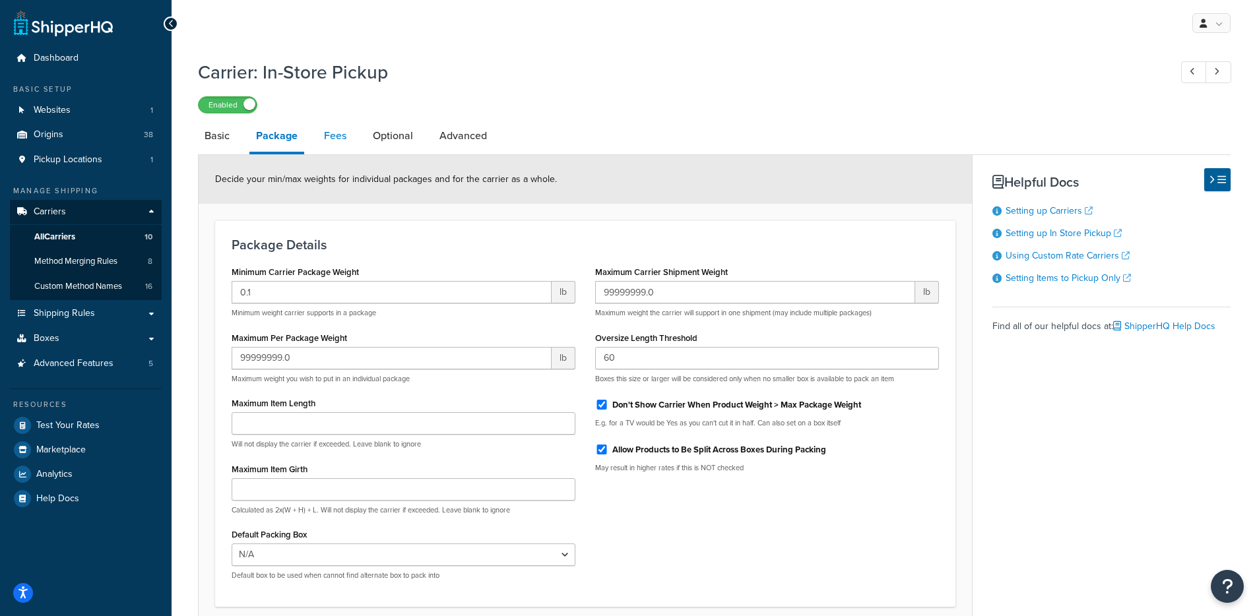
click at [327, 141] on link "Fees" at bounding box center [335, 136] width 36 height 32
select select "AFTER"
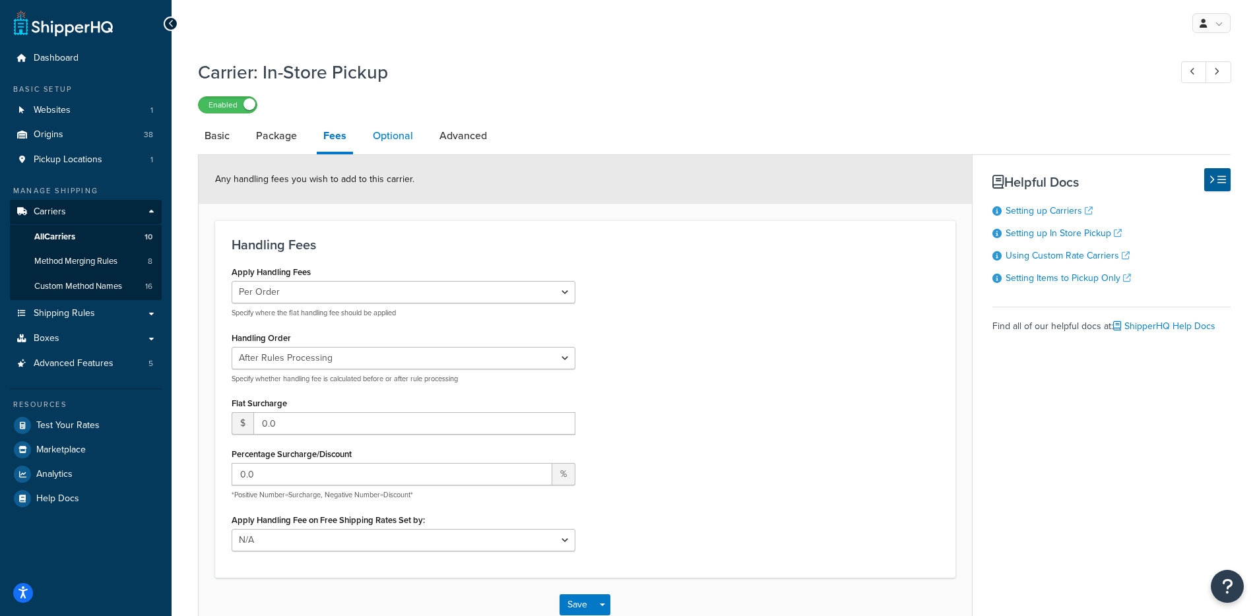
click at [391, 144] on link "Optional" at bounding box center [392, 136] width 53 height 32
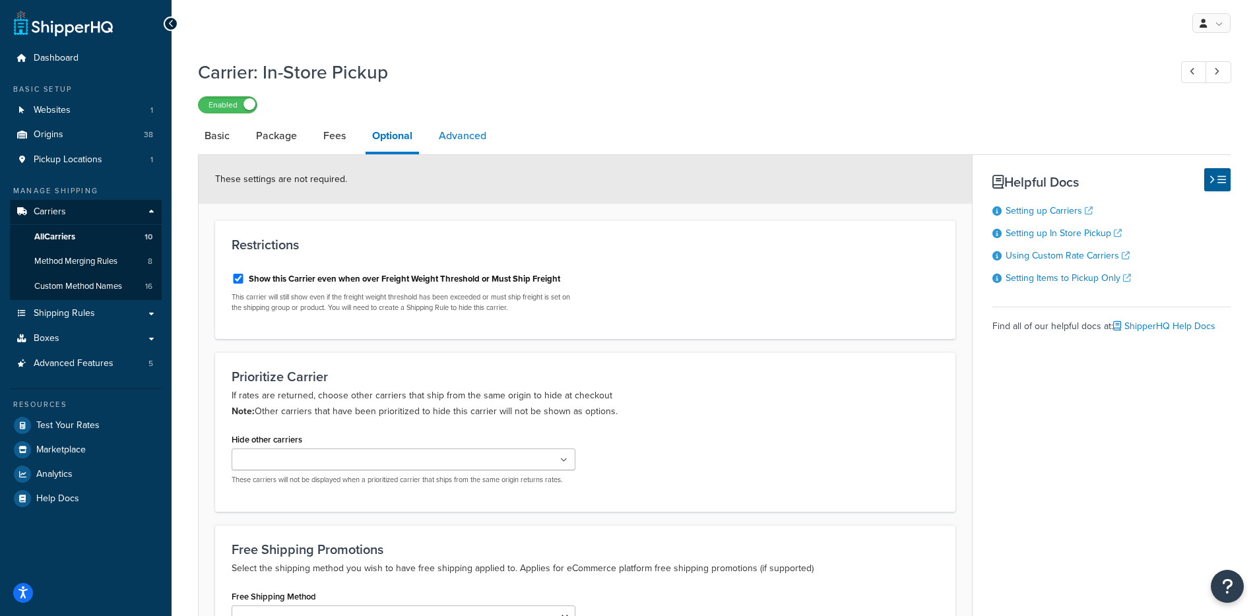
click at [471, 139] on link "Advanced" at bounding box center [462, 136] width 61 height 32
select select "false"
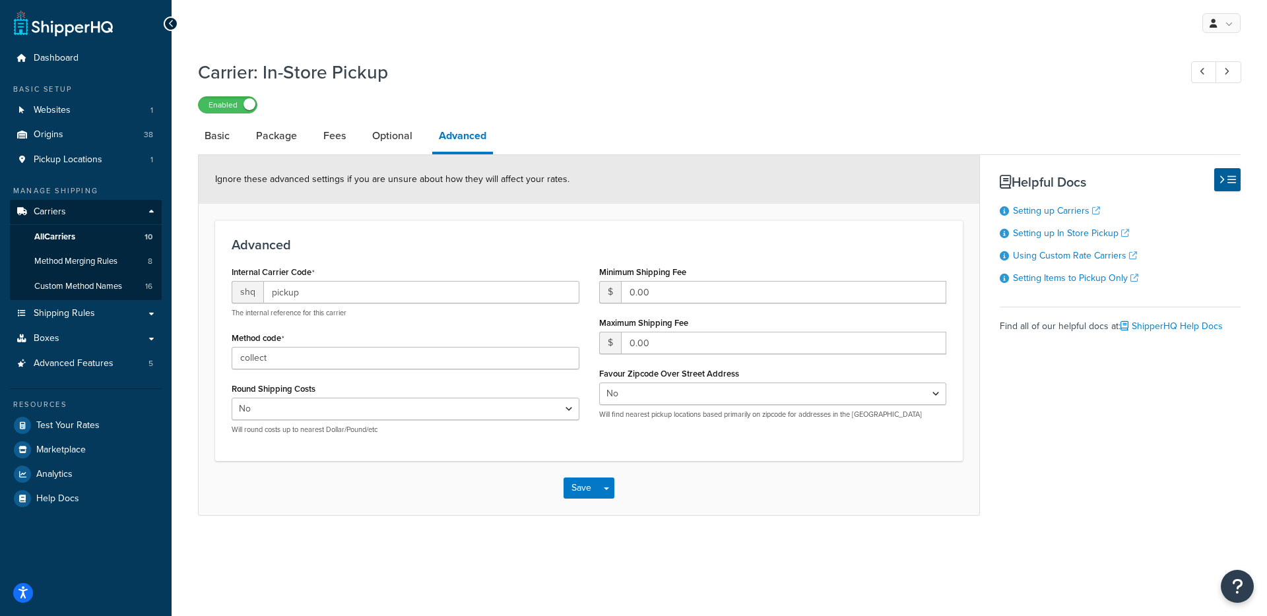
drag, startPoint x: 346, startPoint y: 235, endPoint x: 234, endPoint y: 239, distance: 112.9
click at [232, 239] on div "Advanced Internal Carrier Code shq pickup The internal reference for this carri…" at bounding box center [588, 340] width 747 height 241
click at [235, 238] on h3 "Advanced" at bounding box center [589, 244] width 714 height 15
click at [73, 420] on span "Test Your Rates" at bounding box center [67, 425] width 63 height 11
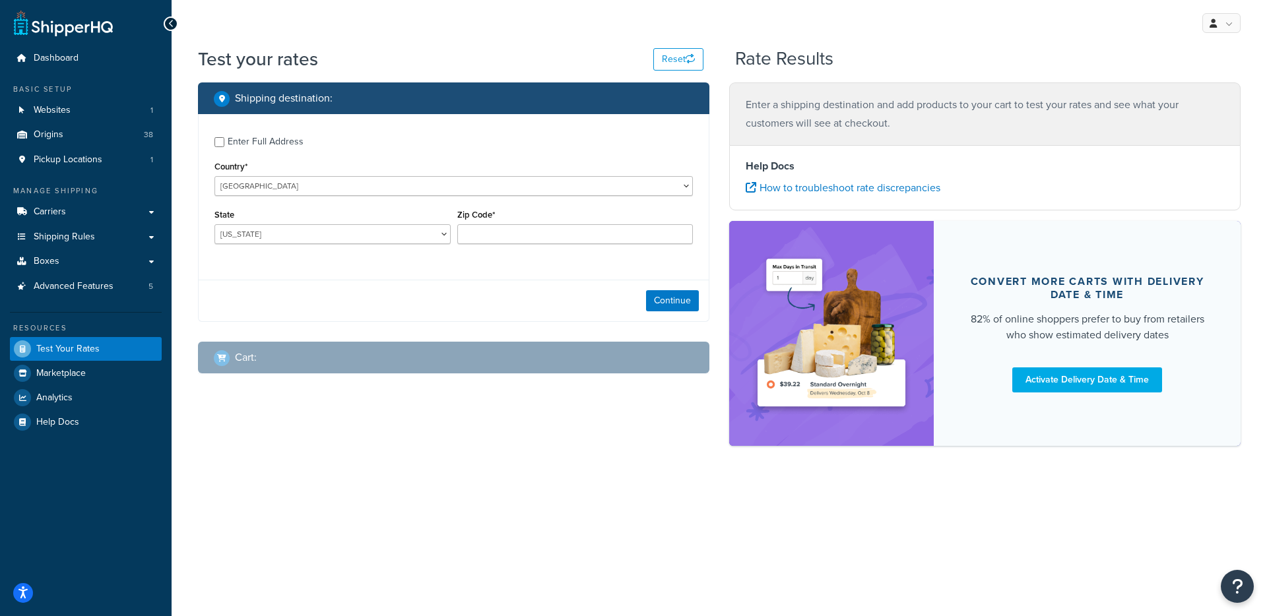
click at [274, 147] on div "Enter Full Address" at bounding box center [266, 142] width 76 height 18
click at [224, 147] on input "Enter Full Address" at bounding box center [219, 142] width 10 height 10
checkbox input "true"
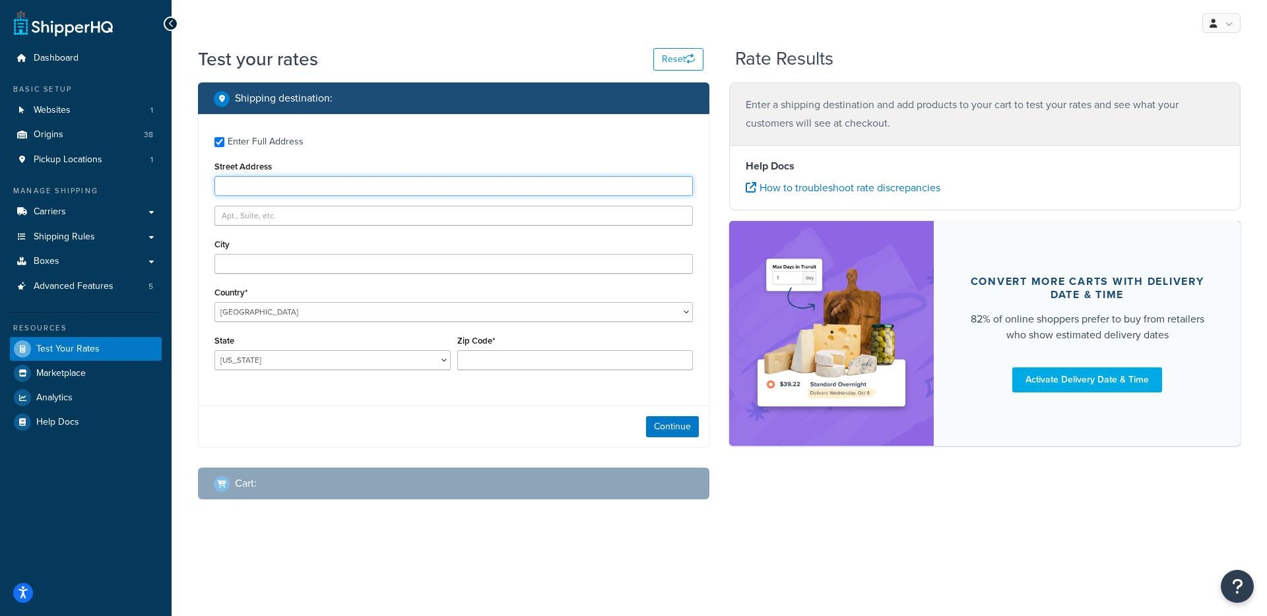
click at [277, 196] on div "Enter Full Address Street Address City Country* United States United Kingdom Af…" at bounding box center [454, 255] width 510 height 282
type input "1744 miramar"
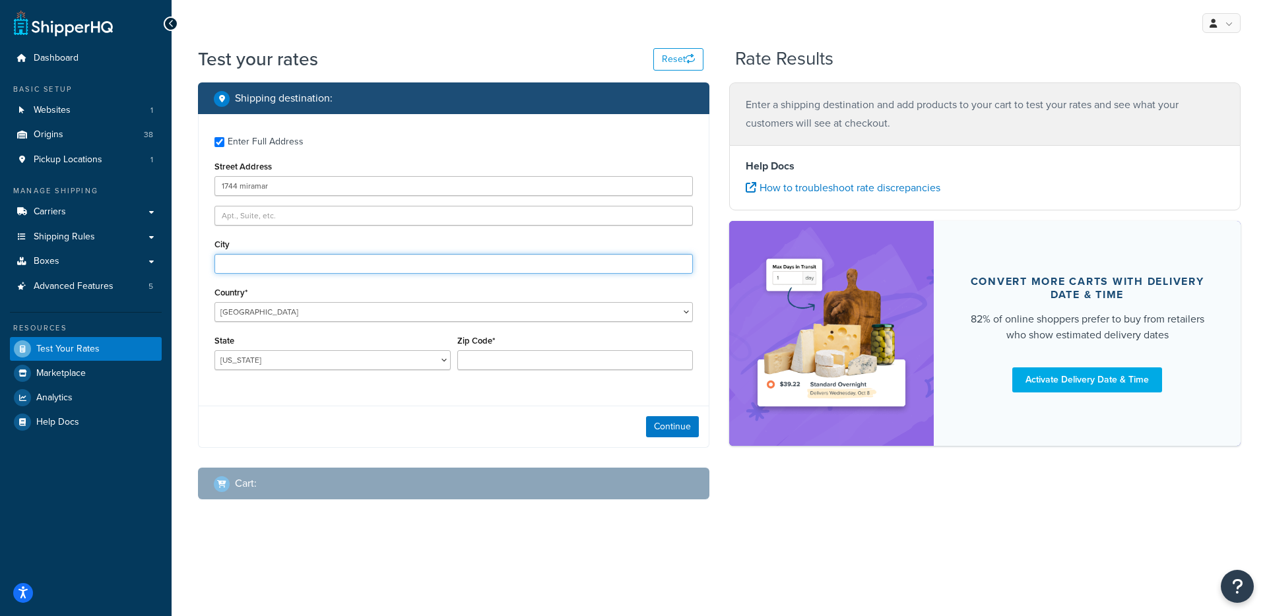
click at [271, 271] on input "City" at bounding box center [453, 264] width 478 height 20
type input "Newport Beach"
click at [389, 373] on div "State Alabama Alaska American Samoa Arizona Arkansas Armed Forces Americas Arme…" at bounding box center [332, 356] width 243 height 48
click at [427, 371] on div "State Alabama Alaska American Samoa Arizona Arkansas Armed Forces Americas Arme…" at bounding box center [332, 356] width 243 height 48
click at [505, 402] on div "Enter Full Address Street Address 1744 miramar City Newport Beach Country* Unit…" at bounding box center [453, 281] width 511 height 334
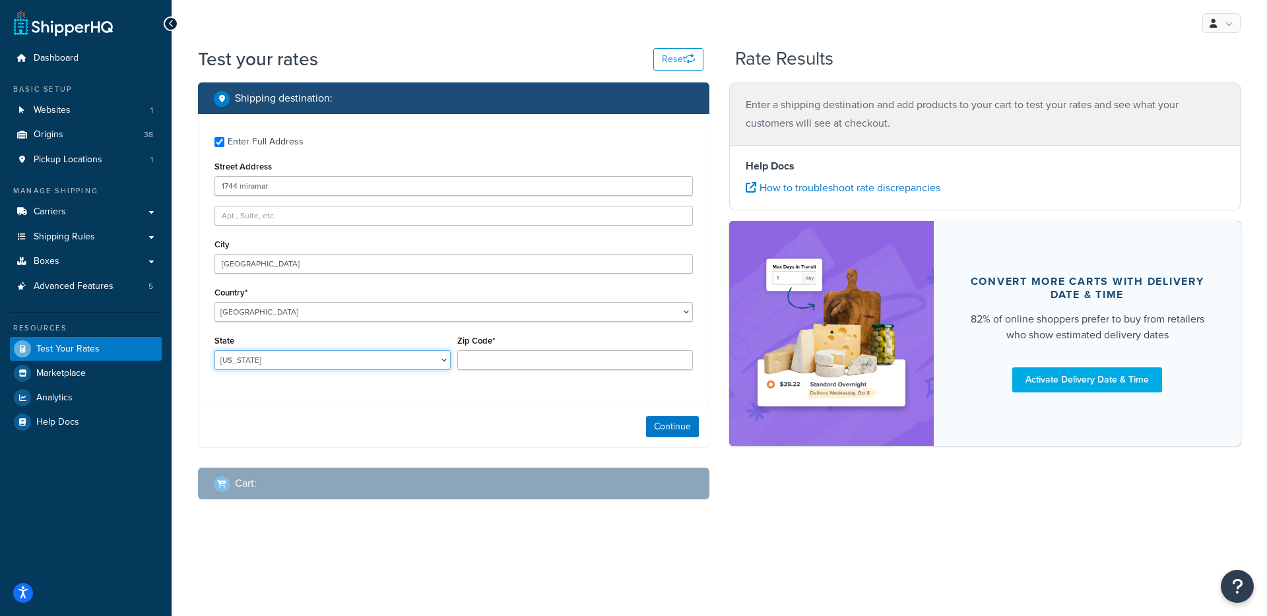
click at [395, 358] on select "Alabama Alaska American Samoa Arizona Arkansas Armed Forces Americas Armed Forc…" at bounding box center [332, 360] width 236 height 20
click at [440, 364] on select "Alabama Alaska American Samoa Arizona Arkansas Armed Forces Americas Armed Forc…" at bounding box center [332, 360] width 236 height 20
select select "CA"
click at [214, 351] on select "Alabama Alaska American Samoa Arizona Arkansas Armed Forces Americas Armed Forc…" at bounding box center [332, 360] width 236 height 20
click at [575, 364] on input "Zip Code*" at bounding box center [575, 360] width 236 height 20
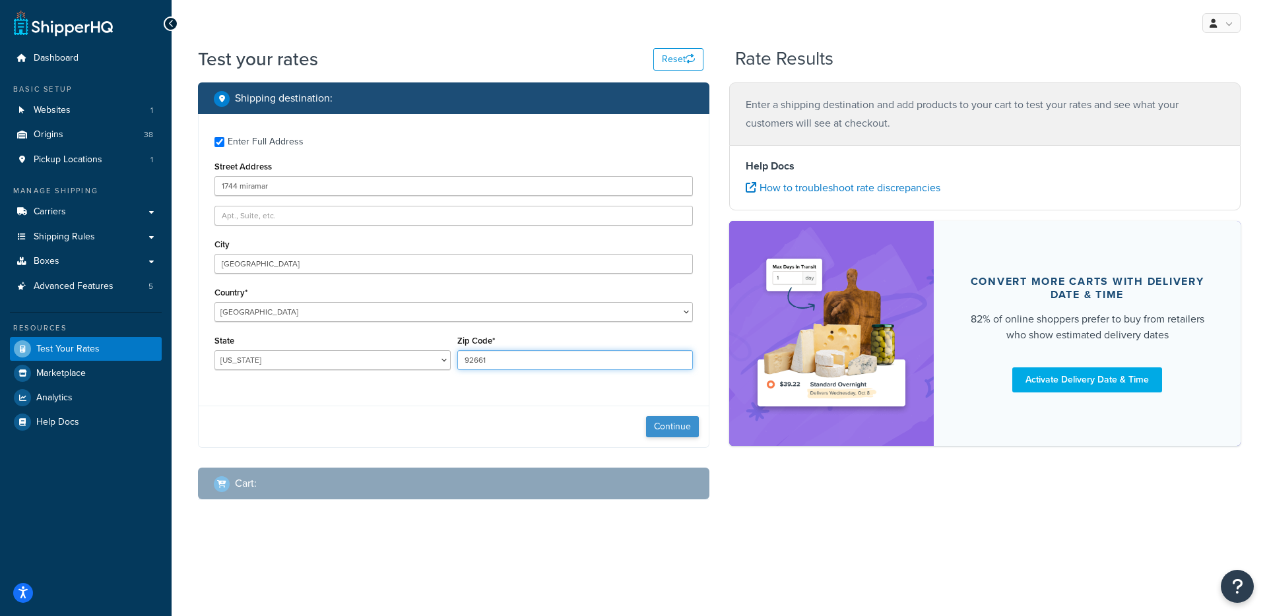
type input "92661"
click at [661, 428] on button "Continue" at bounding box center [672, 426] width 53 height 21
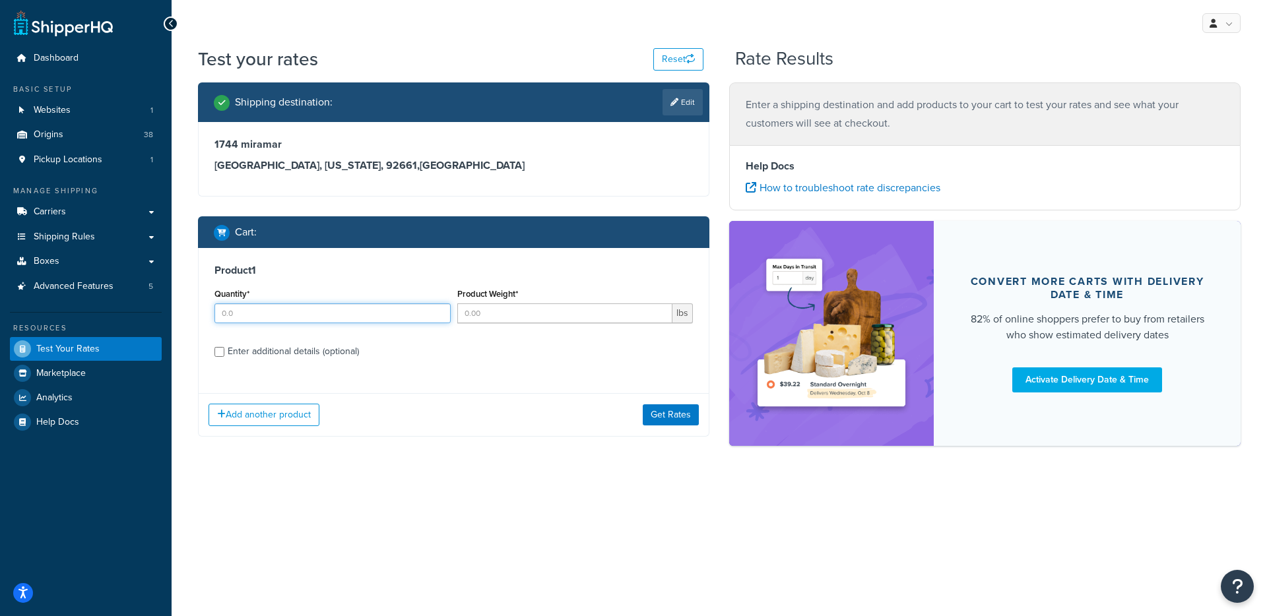
click at [342, 318] on input "Quantity*" at bounding box center [332, 313] width 236 height 20
type input "1"
click at [511, 319] on input "Product Weight*" at bounding box center [565, 313] width 216 height 20
type input "1"
click at [668, 416] on button "Get Rates" at bounding box center [671, 414] width 56 height 21
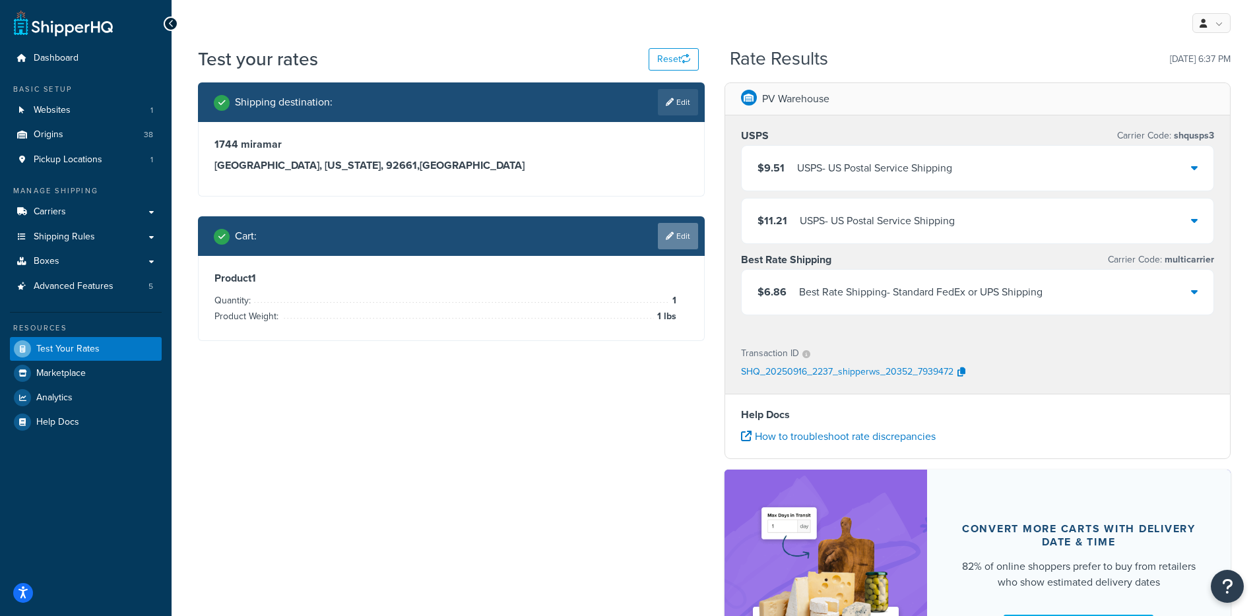
drag, startPoint x: 664, startPoint y: 239, endPoint x: 439, endPoint y: 340, distance: 247.2
click at [666, 239] on icon at bounding box center [670, 236] width 8 height 8
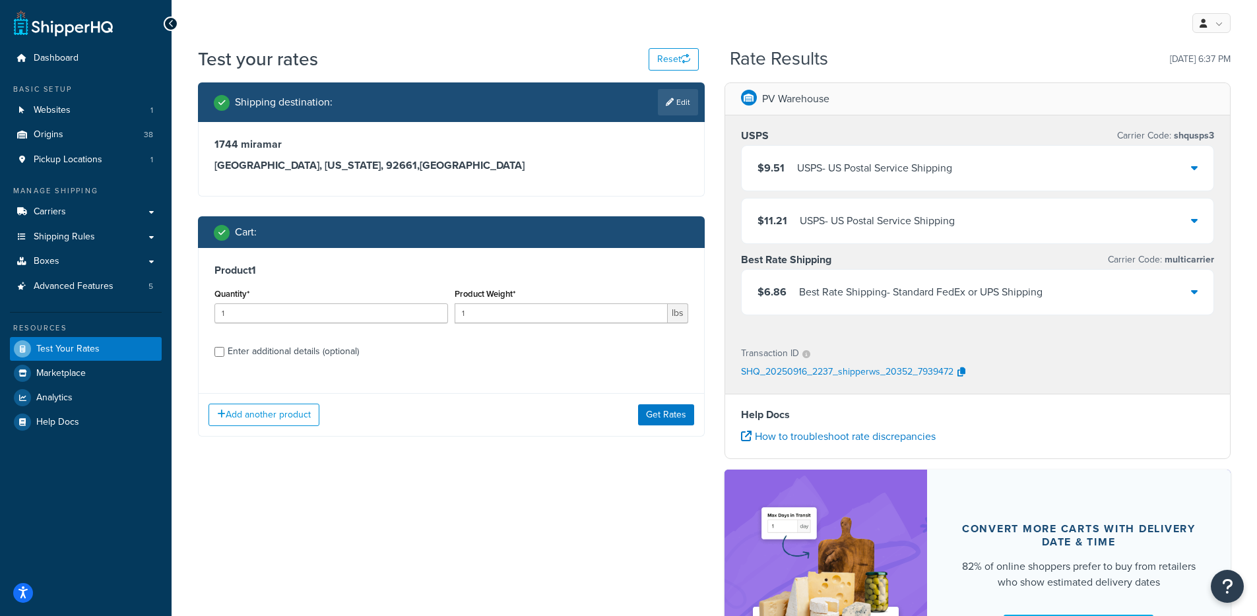
click at [289, 356] on div "Enter additional details (optional)" at bounding box center [293, 351] width 131 height 18
click at [224, 356] on input "Enter additional details (optional)" at bounding box center [219, 352] width 10 height 10
checkbox input "true"
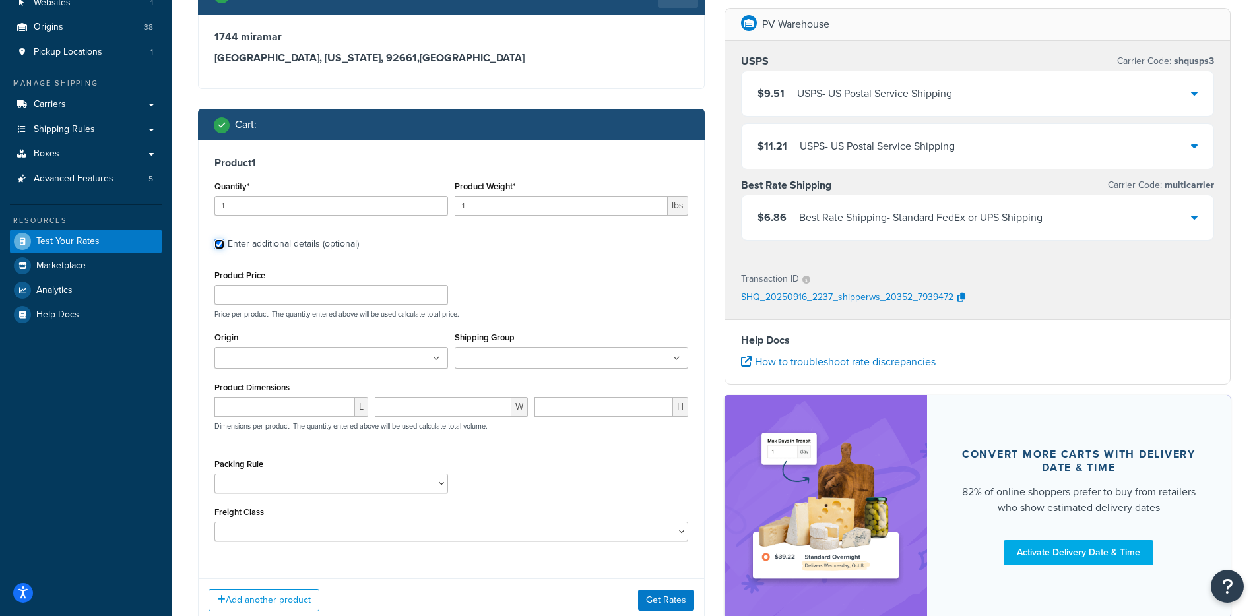
scroll to position [156, 0]
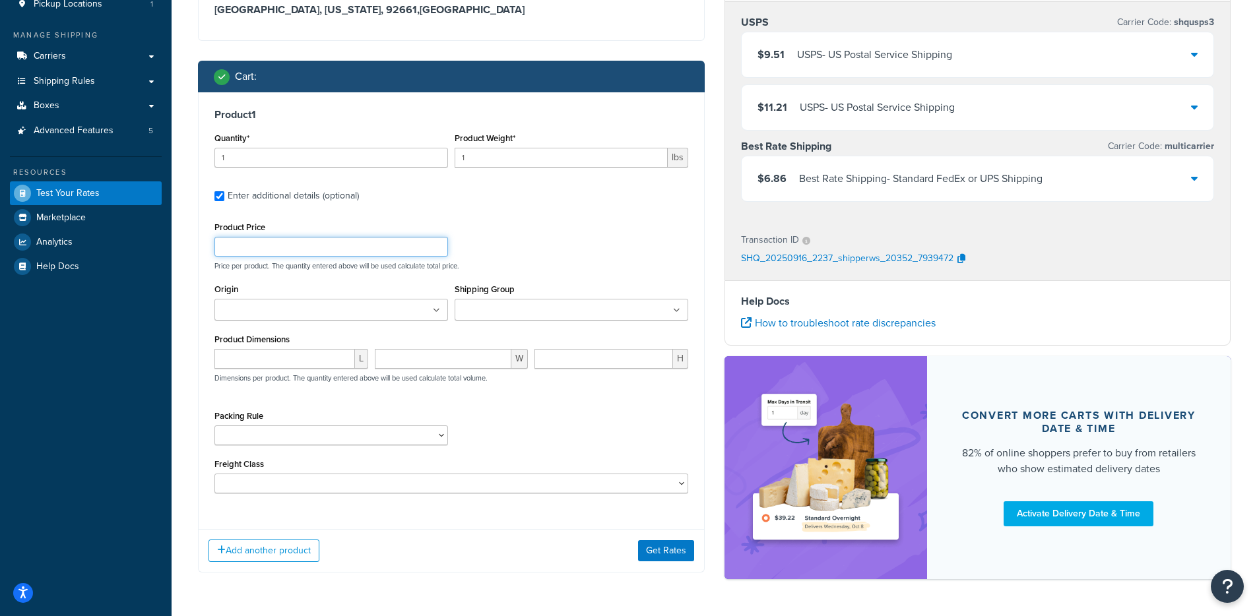
click at [301, 254] on input "Product Price" at bounding box center [331, 247] width 234 height 20
type input "51"
click at [647, 553] on button "Get Rates" at bounding box center [666, 550] width 56 height 21
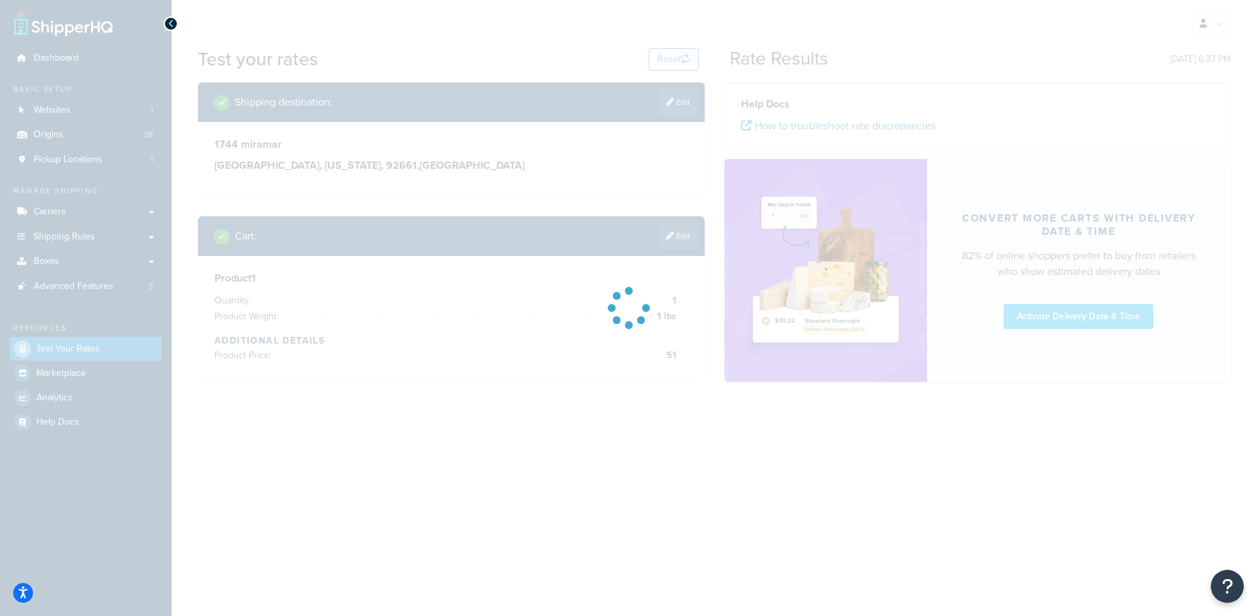
scroll to position [0, 0]
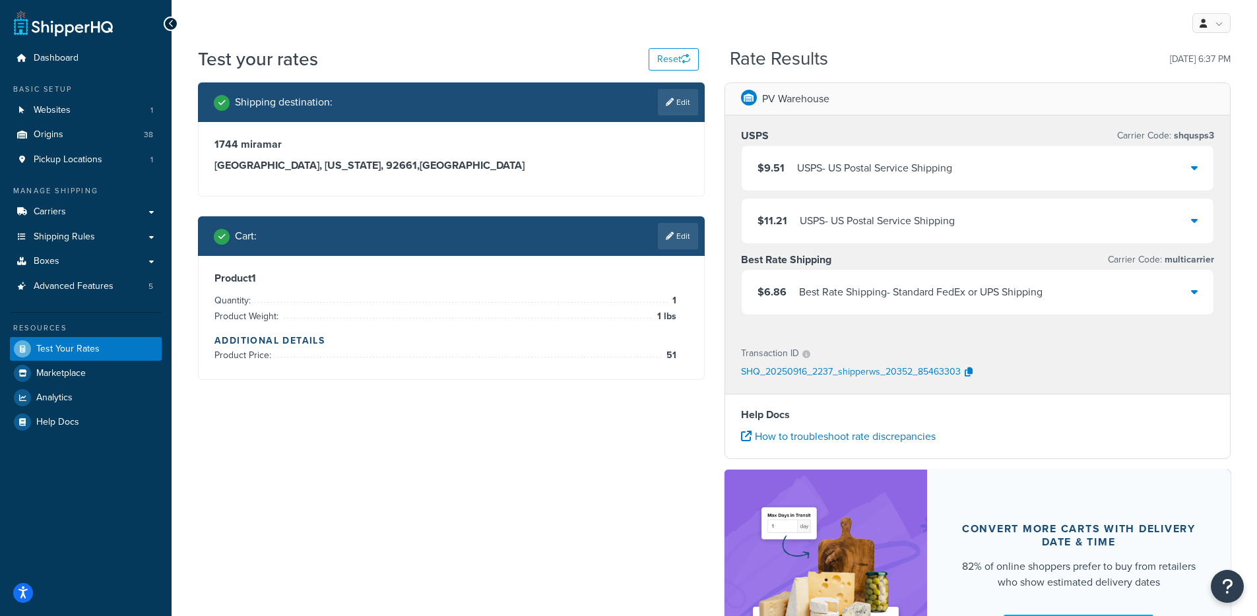
click at [706, 229] on div "Shipping destination : Edit 1744 miramar Newport Beach, California, 92661 , Uni…" at bounding box center [451, 240] width 526 height 317
click at [695, 232] on link "Edit" at bounding box center [678, 236] width 40 height 26
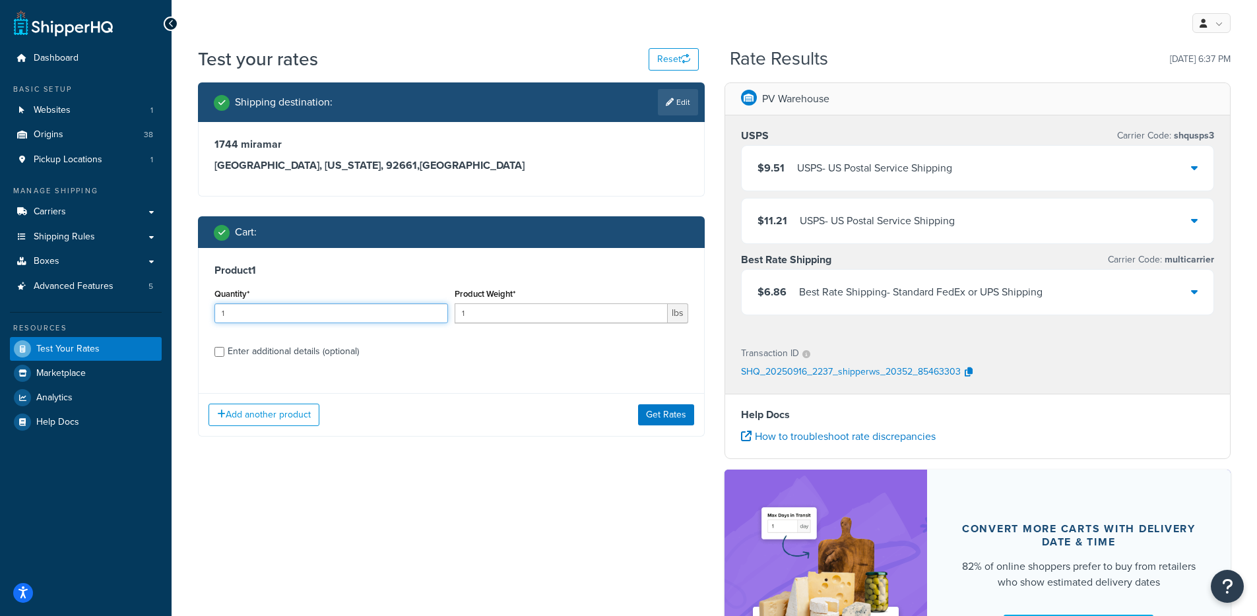
drag, startPoint x: 238, startPoint y: 318, endPoint x: 193, endPoint y: 319, distance: 44.9
click at [193, 318] on div "Shipping destination : Edit 1744 miramar [GEOGRAPHIC_DATA][US_STATE] , [GEOGRAP…" at bounding box center [451, 269] width 526 height 374
click at [292, 354] on div "Enter additional details (optional)" at bounding box center [293, 351] width 131 height 18
click at [224, 354] on input "Enter additional details (optional)" at bounding box center [219, 352] width 10 height 10
checkbox input "true"
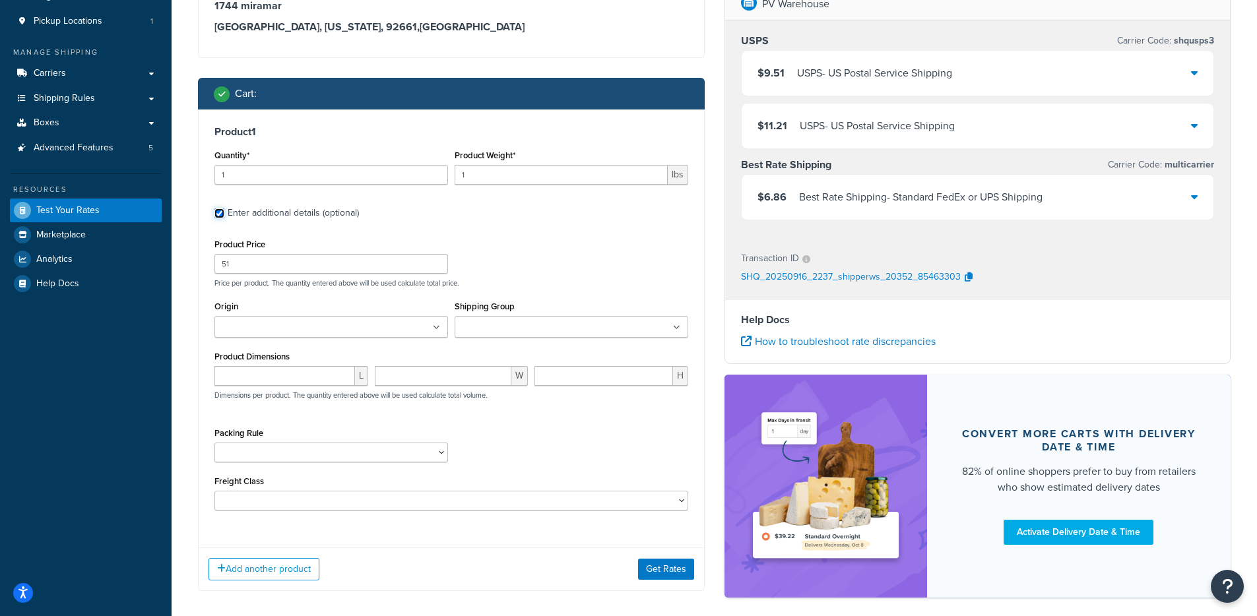
scroll to position [156, 0]
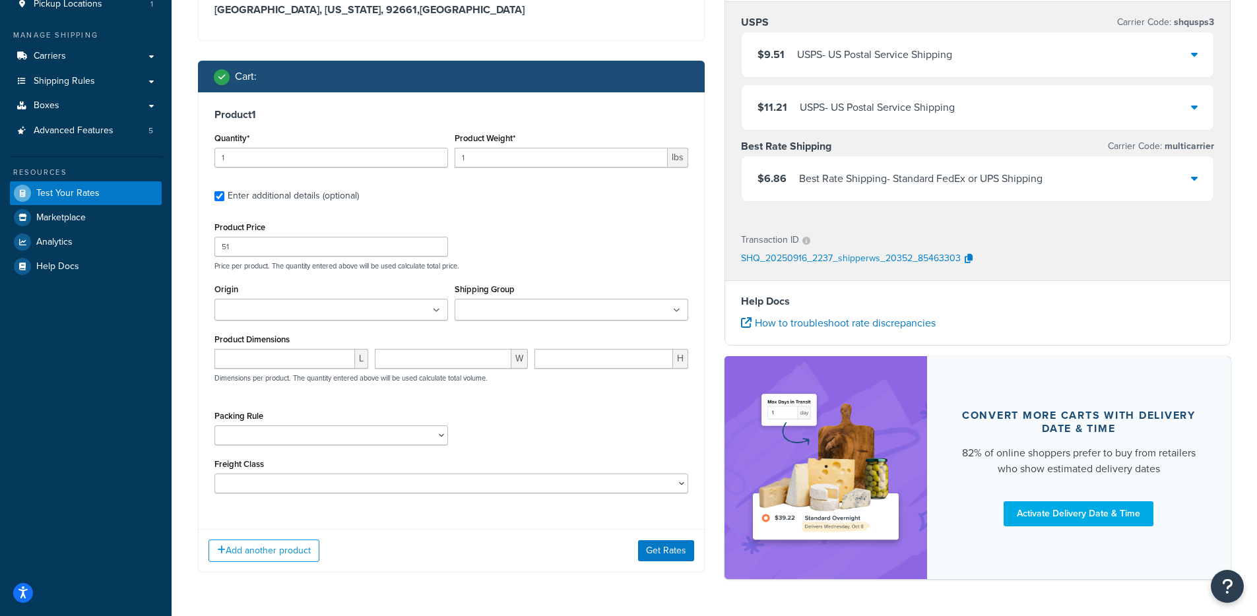
click at [555, 317] on input "Shipping Group" at bounding box center [516, 310] width 117 height 15
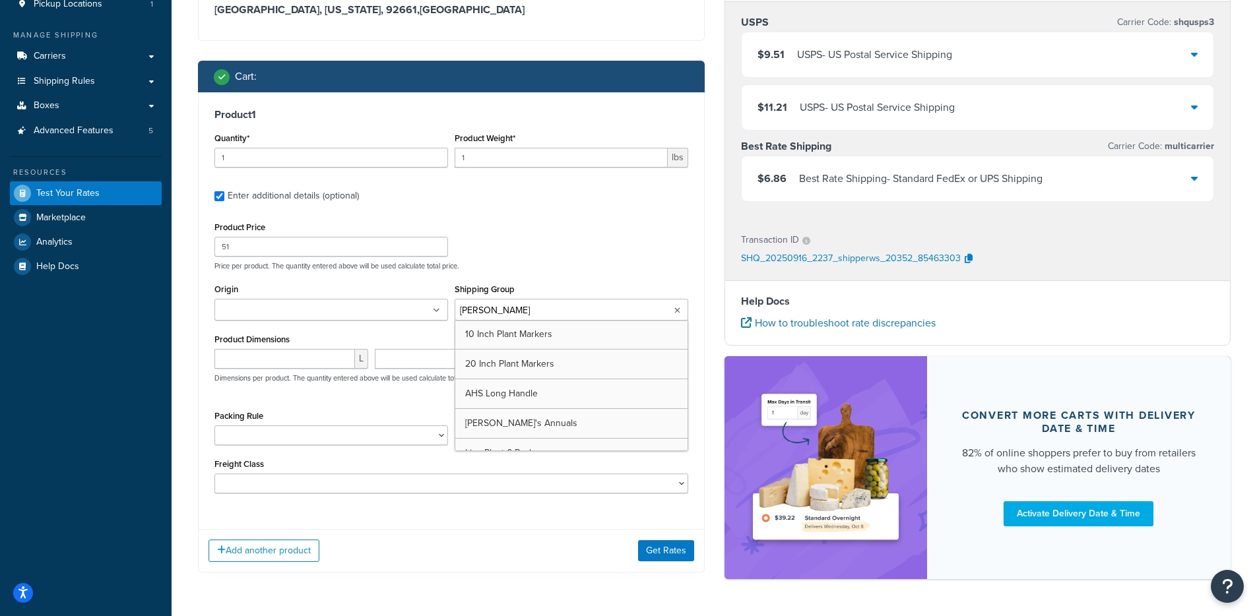
type input "Anni"
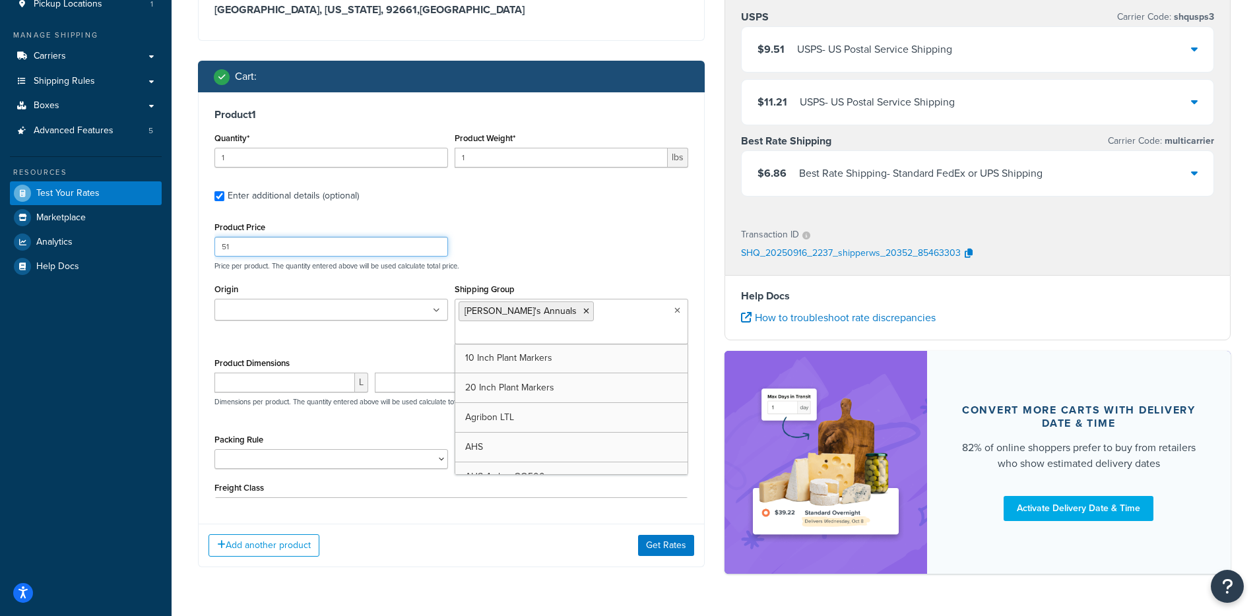
click at [695, 243] on div "Product 1 Quantity* 1 Product Weight* 1 lbs Enter additional details (optional)…" at bounding box center [451, 303] width 505 height 422
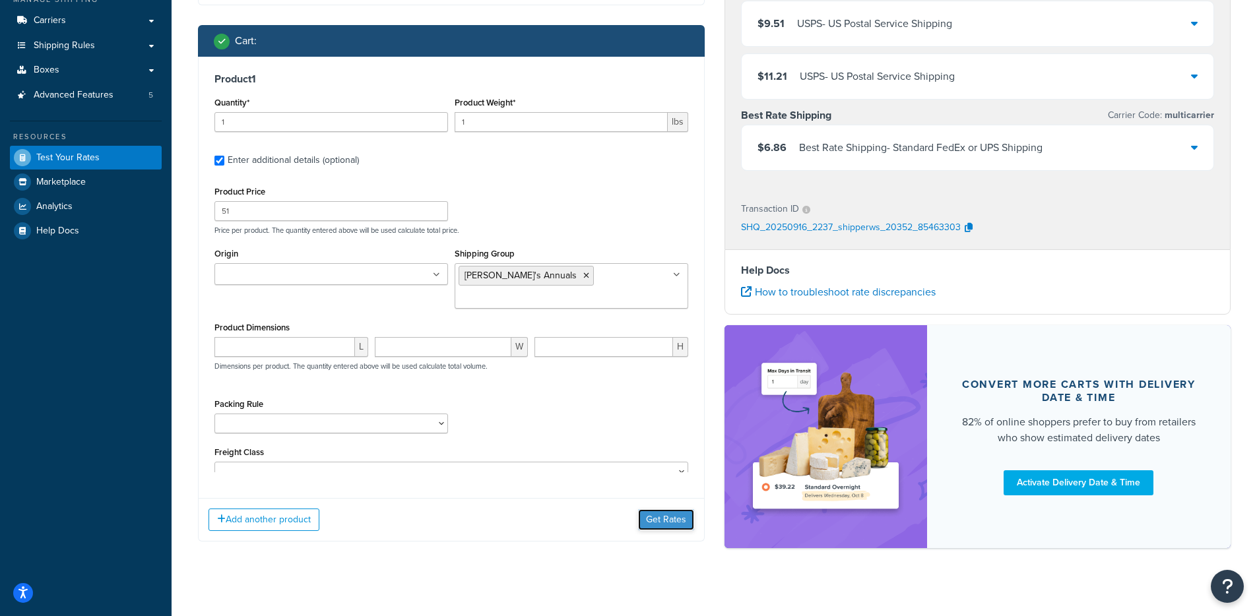
click at [663, 516] on button "Get Rates" at bounding box center [666, 519] width 56 height 21
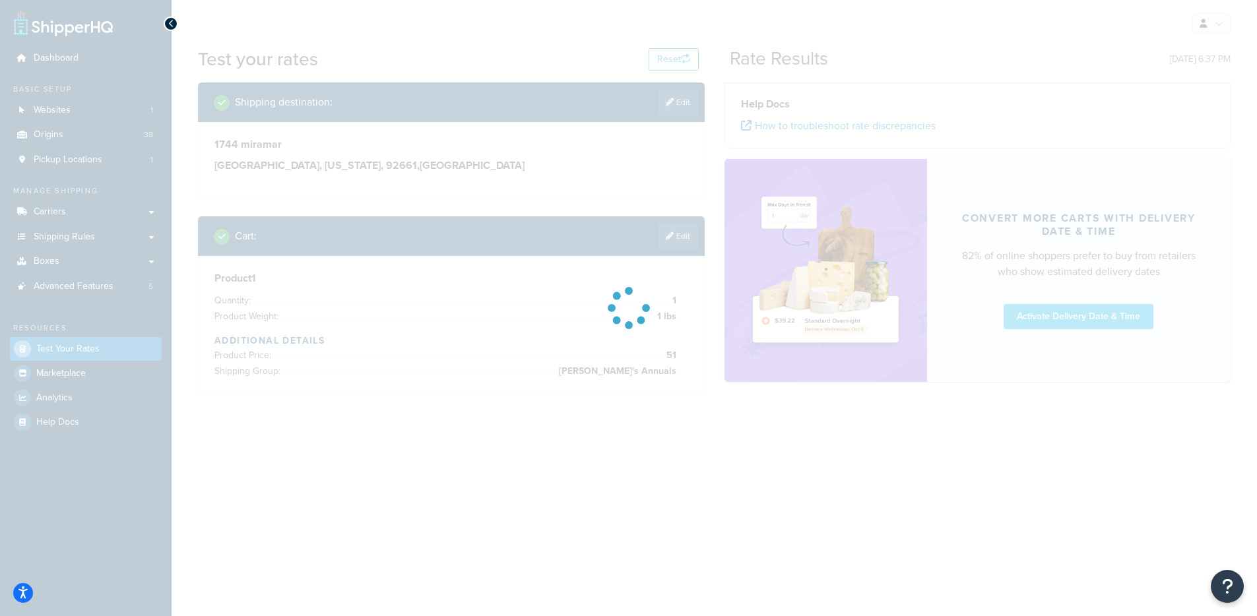
scroll to position [0, 0]
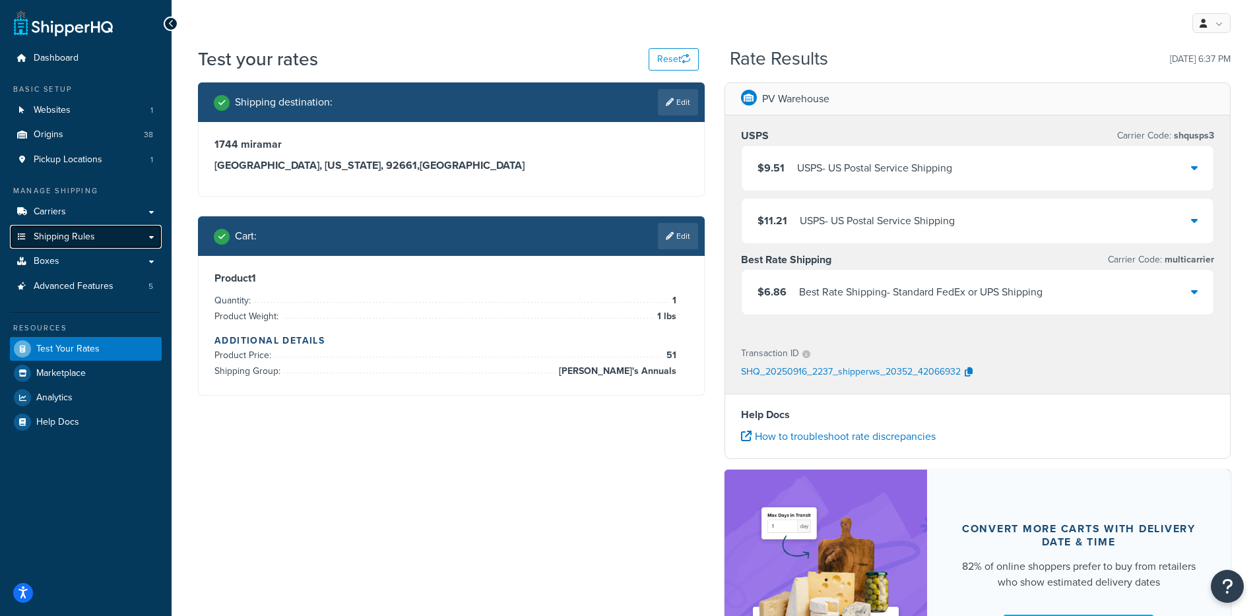
click at [101, 234] on link "Shipping Rules" at bounding box center [86, 237] width 152 height 24
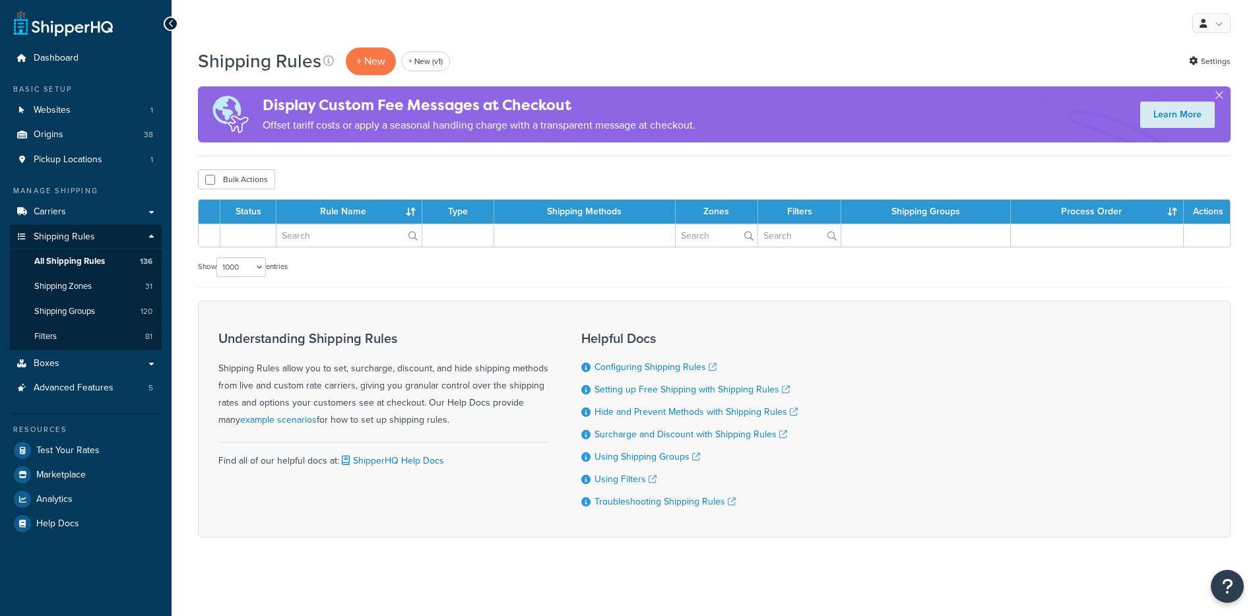
select select "1000"
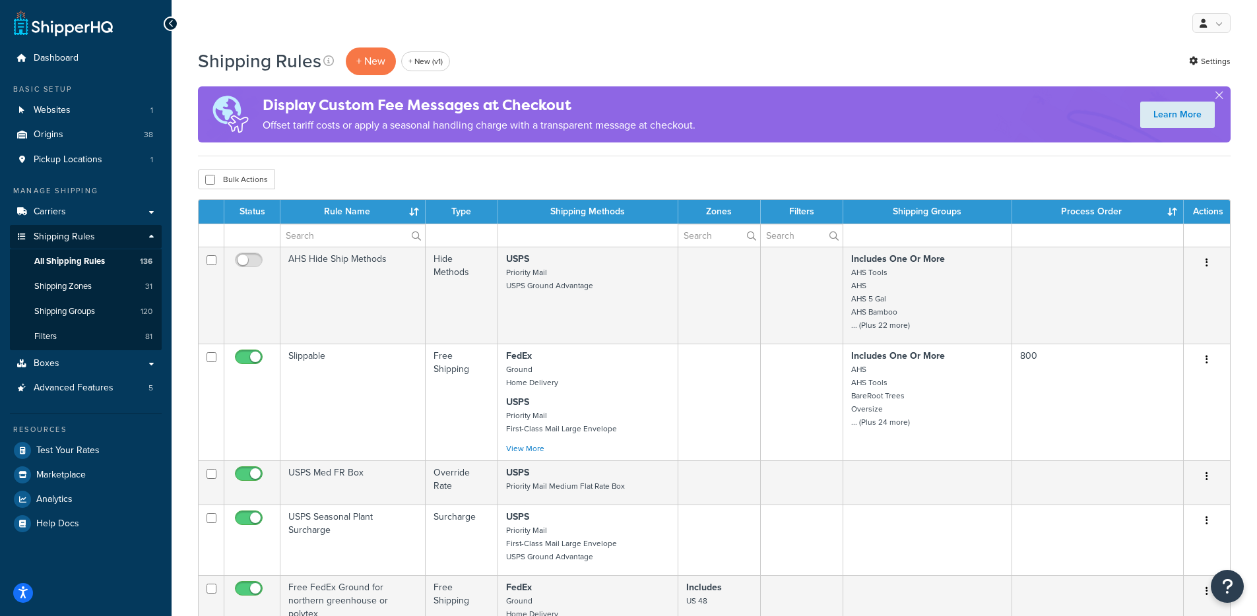
click at [684, 170] on div "Bulk Actions Duplicate Delete" at bounding box center [714, 180] width 1032 height 20
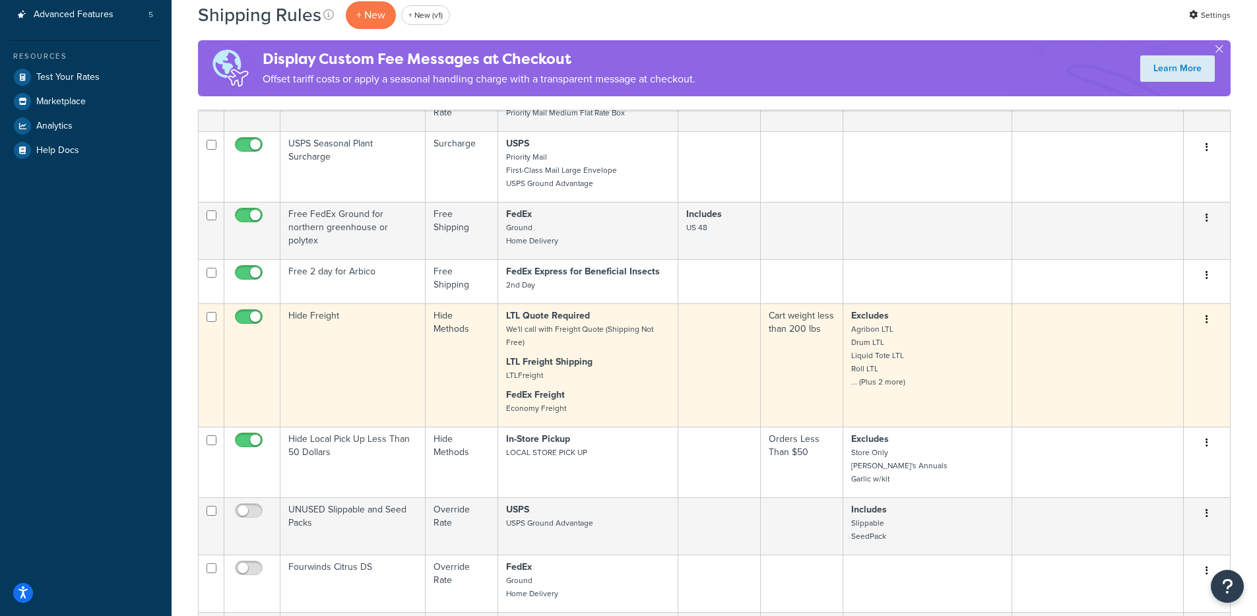
scroll to position [376, 0]
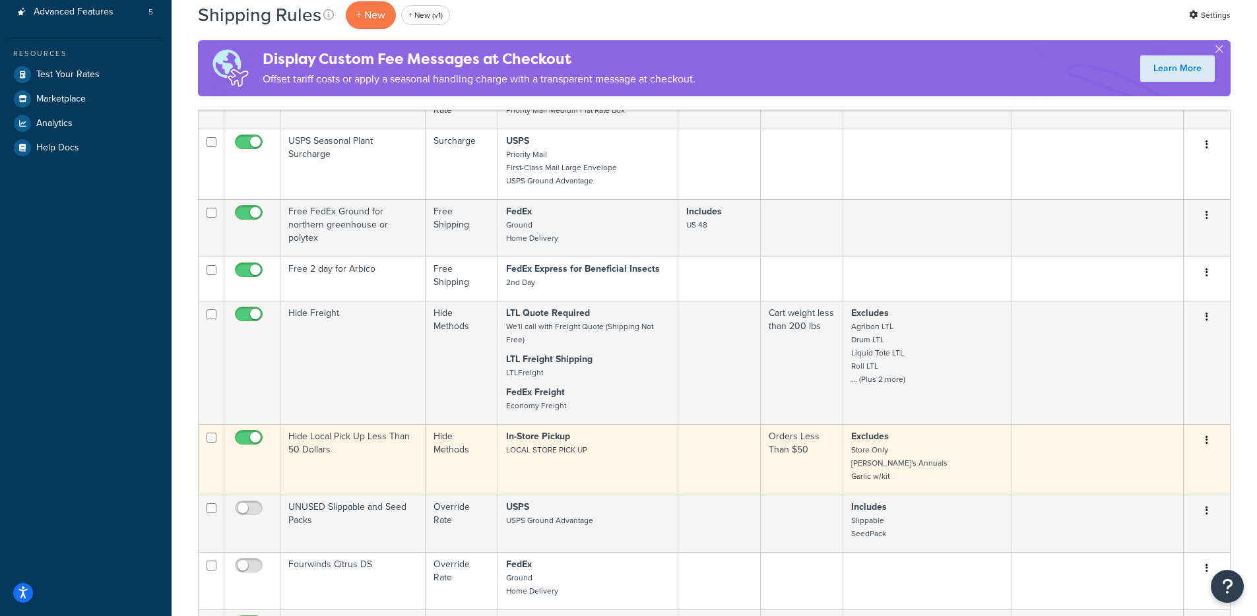
click at [623, 464] on td "In-Store Pickup LOCAL STORE PICK UP" at bounding box center [588, 459] width 180 height 71
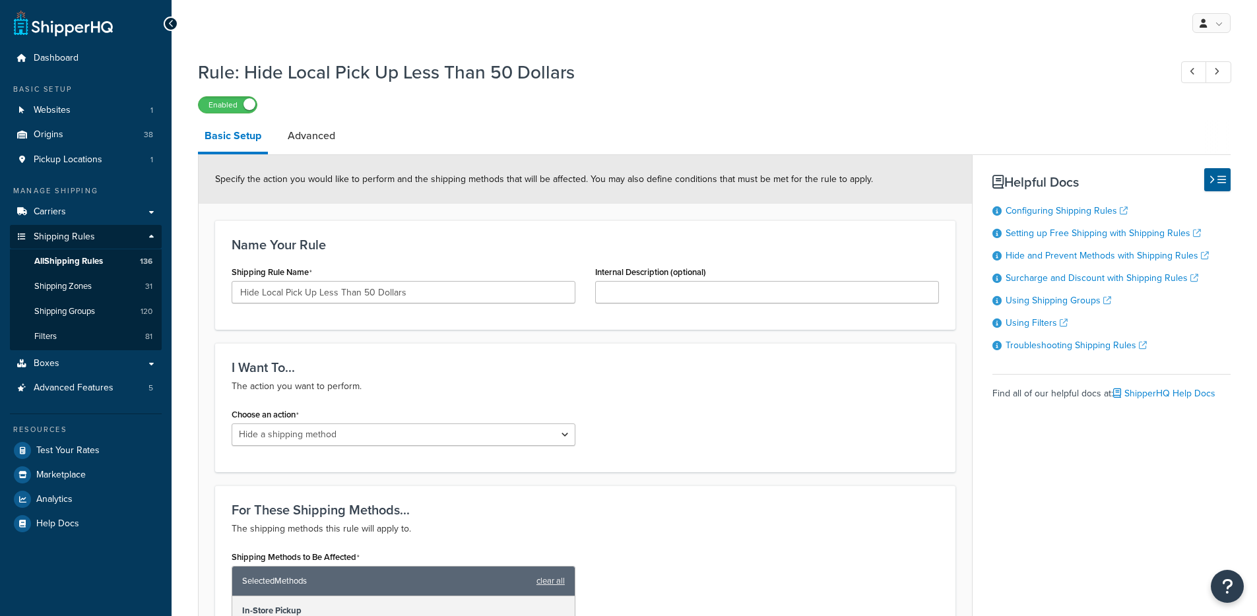
select select "HIDE"
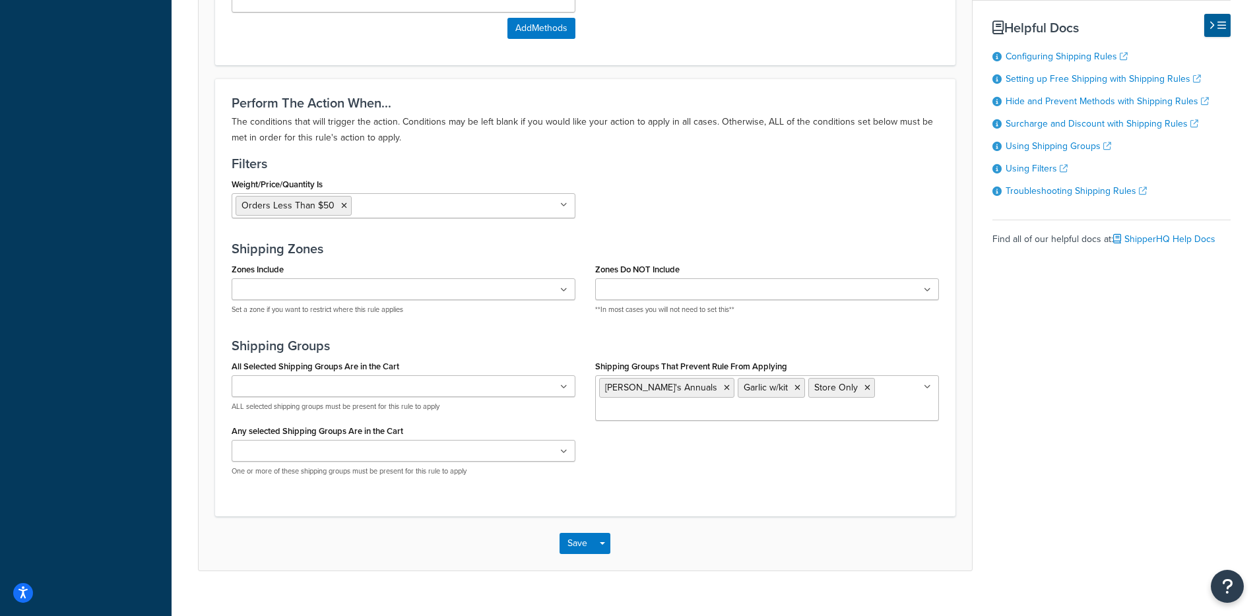
scroll to position [644, 0]
drag, startPoint x: 597, startPoint y: 366, endPoint x: 932, endPoint y: 373, distance: 335.2
click at [924, 371] on div "Shipping Groups That Prevent Rule From Applying [PERSON_NAME]'s Annuals Garlic …" at bounding box center [766, 393] width 363 height 74
click at [1022, 447] on div "Basic Setup Advanced Specify the action you would like to perform and the shipp…" at bounding box center [714, 23] width 1032 height 1094
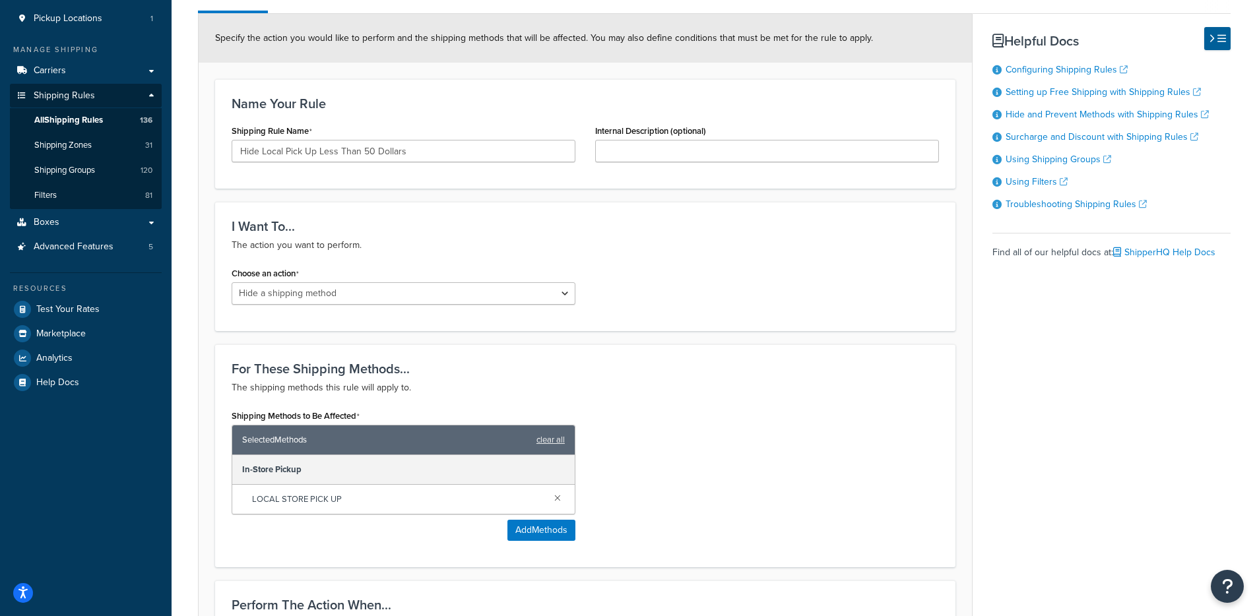
scroll to position [0, 0]
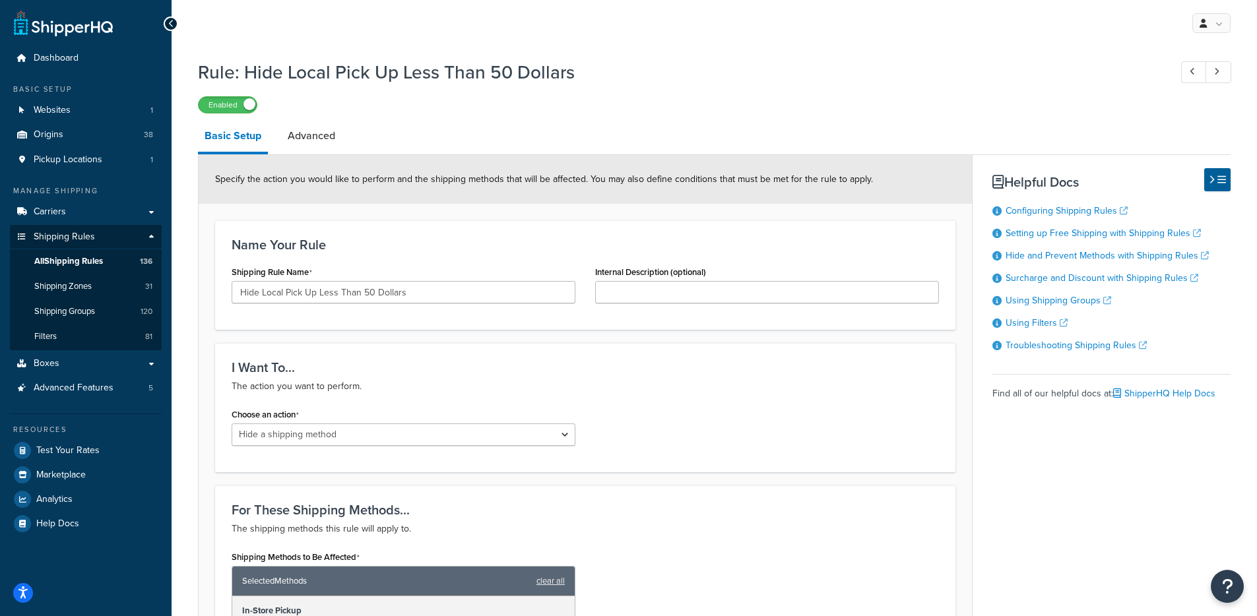
click at [278, 142] on li "Basic Setup" at bounding box center [239, 137] width 83 height 34
click at [313, 142] on link "Advanced" at bounding box center [311, 136] width 61 height 32
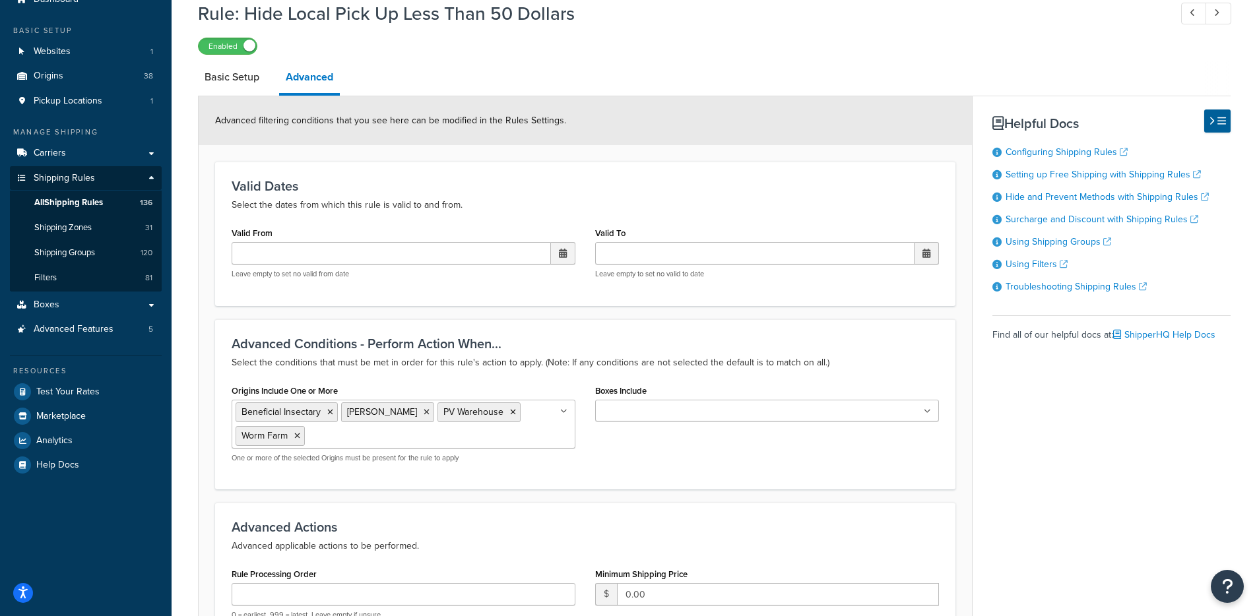
scroll to position [114, 0]
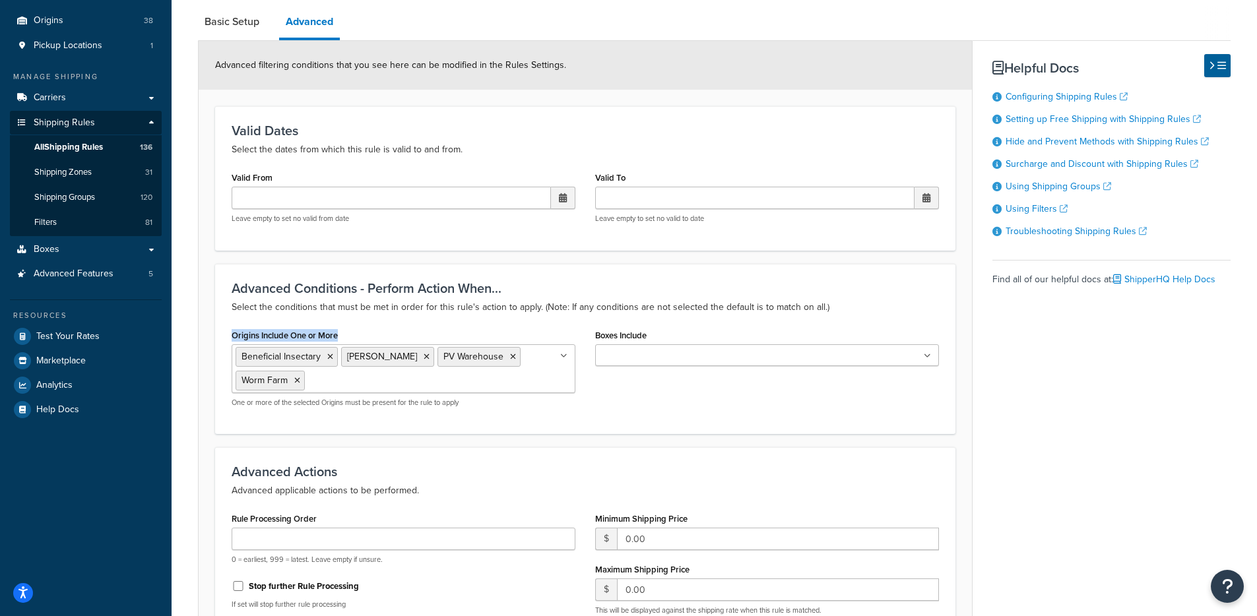
drag, startPoint x: 232, startPoint y: 338, endPoint x: 344, endPoint y: 338, distance: 112.1
click at [344, 338] on div "Origins Include One or More Beneficial Insectary [PERSON_NAME] Warehouse Worm F…" at bounding box center [404, 367] width 344 height 82
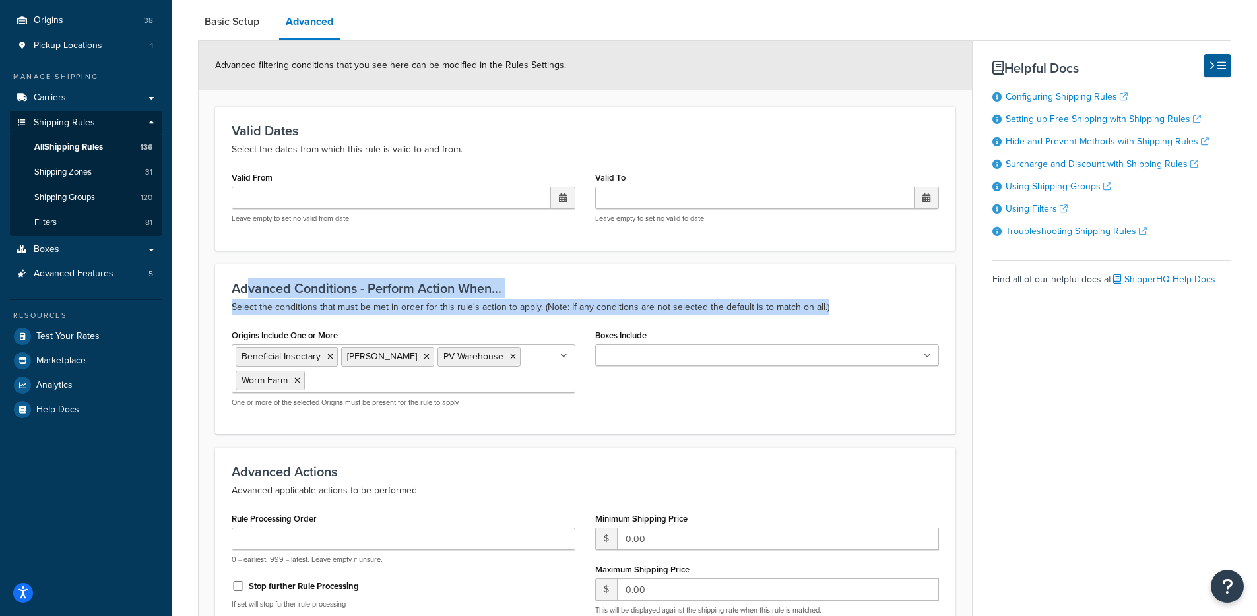
drag, startPoint x: 247, startPoint y: 290, endPoint x: 875, endPoint y: 306, distance: 628.2
click at [871, 306] on div "Advanced Conditions - Perform Action When... Select the conditions that must be…" at bounding box center [585, 298] width 707 height 34
click at [875, 306] on p "Select the conditions that must be met in order for this rule's action to apply…" at bounding box center [585, 308] width 707 height 16
drag, startPoint x: 863, startPoint y: 309, endPoint x: 222, endPoint y: 311, distance: 641.2
click at [222, 310] on div "Advanced Conditions - Perform Action When... Select the conditions that must be…" at bounding box center [585, 349] width 740 height 170
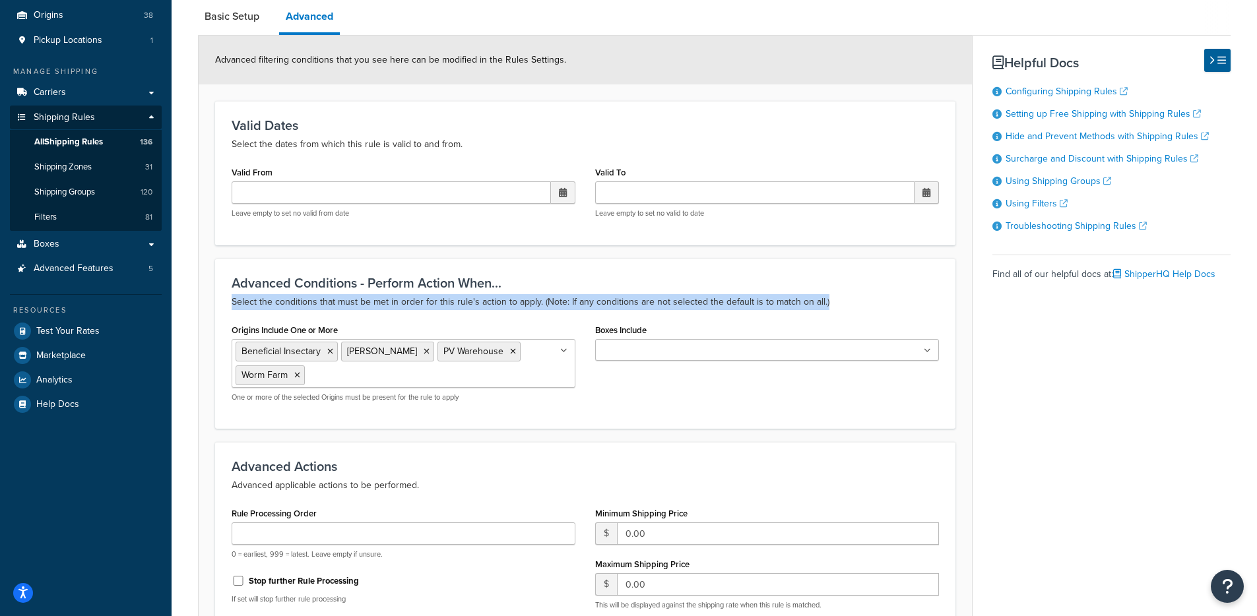
scroll to position [129, 0]
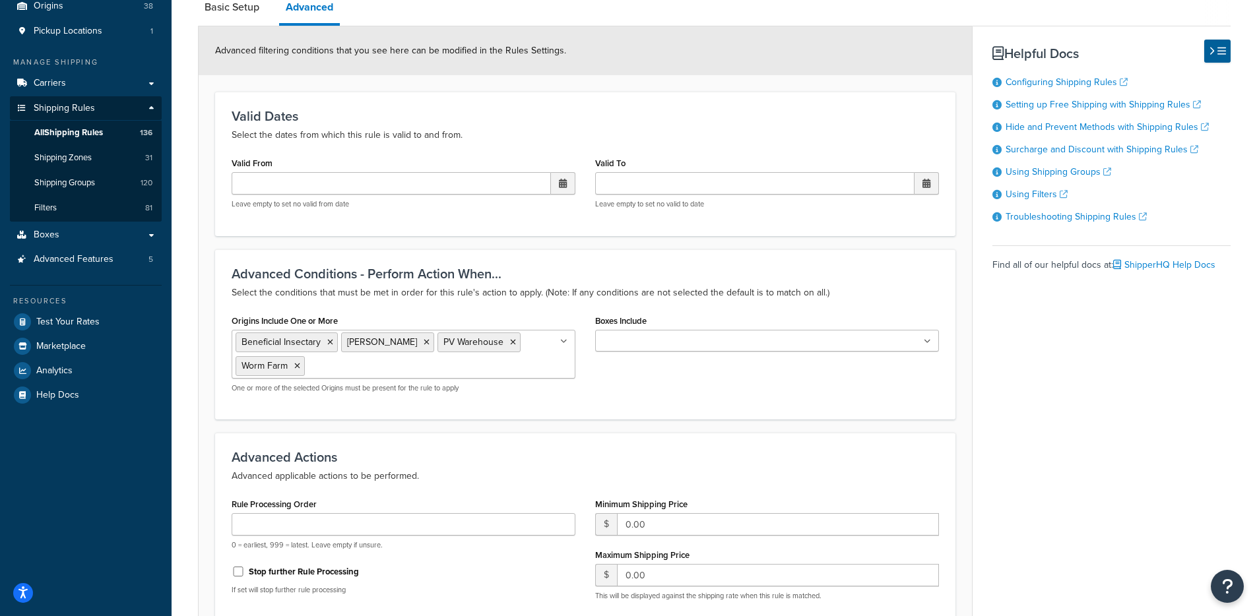
drag, startPoint x: 234, startPoint y: 387, endPoint x: 476, endPoint y: 389, distance: 242.1
click at [476, 389] on p "One or more of the selected Origins must be present for the rule to apply" at bounding box center [404, 388] width 344 height 10
drag, startPoint x: 487, startPoint y: 390, endPoint x: 274, endPoint y: 395, distance: 212.5
click at [265, 391] on div "Origins Include One or More Beneficial Insectary [PERSON_NAME] Warehouse Worm F…" at bounding box center [403, 357] width 363 height 92
click at [305, 404] on div "Advanced Conditions - Perform Action When... Select the conditions that must be…" at bounding box center [585, 334] width 740 height 170
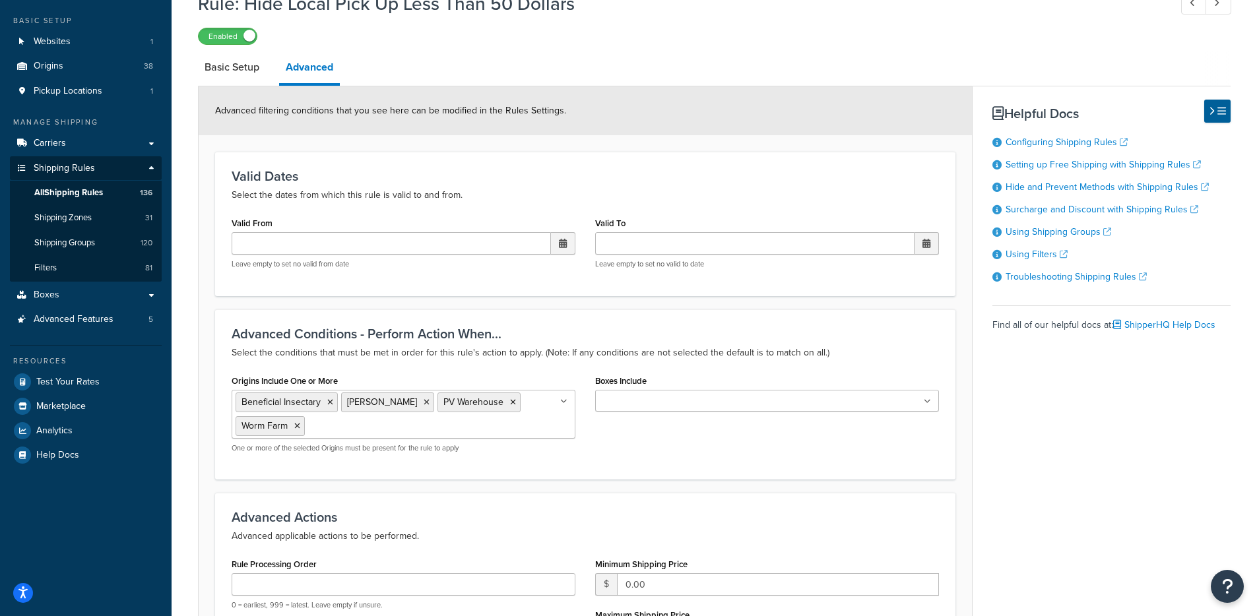
scroll to position [0, 0]
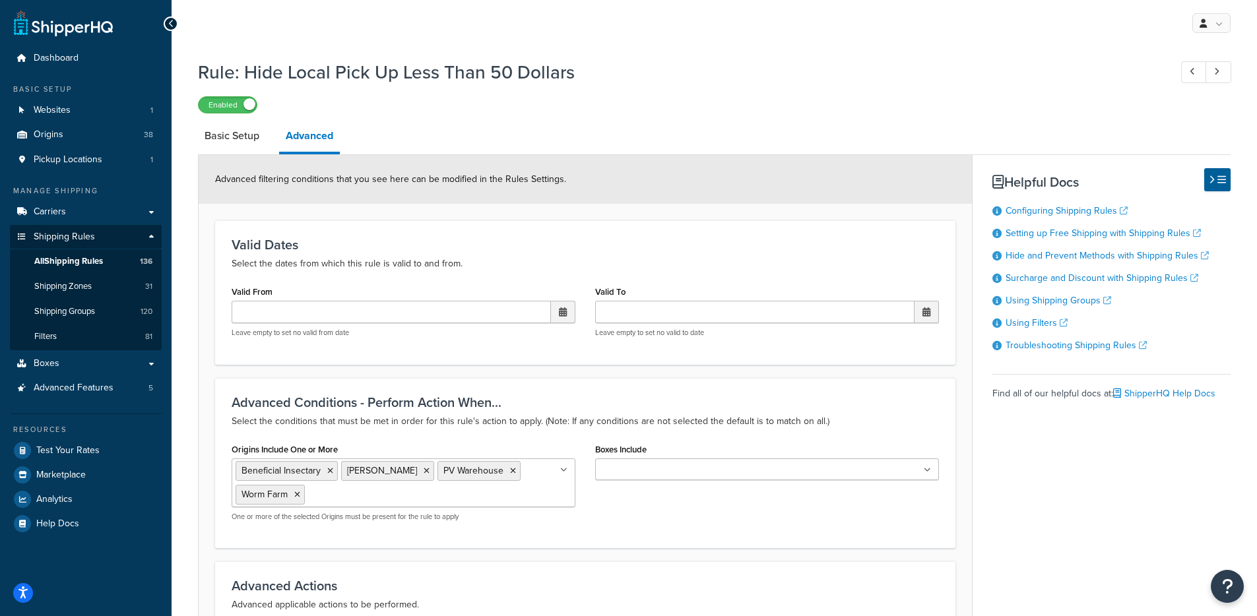
drag, startPoint x: 223, startPoint y: 105, endPoint x: 284, endPoint y: 93, distance: 61.8
click at [223, 106] on label "Enabled" at bounding box center [228, 105] width 58 height 16
click at [231, 107] on label "Disabled" at bounding box center [228, 105] width 58 height 16
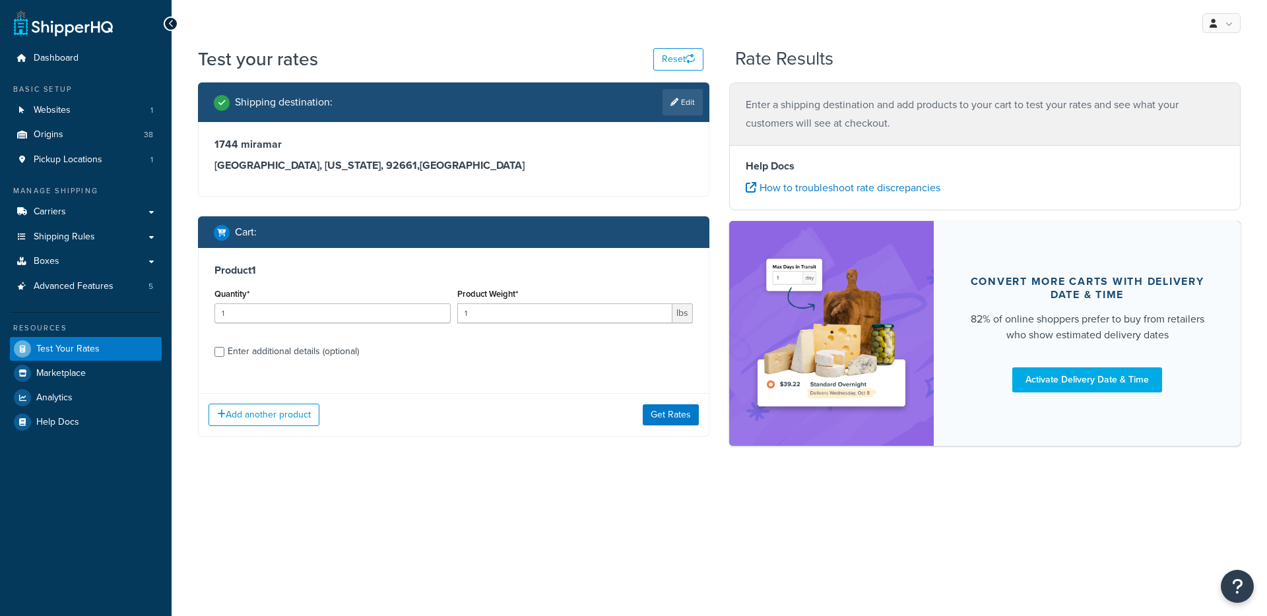
drag, startPoint x: 716, startPoint y: 380, endPoint x: 704, endPoint y: 389, distance: 14.6
click at [716, 380] on div "Shipping destination : Edit 1744 miramar [GEOGRAPHIC_DATA][US_STATE] , [GEOGRAP…" at bounding box center [453, 269] width 531 height 374
click at [674, 419] on button "Get Rates" at bounding box center [671, 414] width 56 height 21
click at [662, 415] on button "Get Rates" at bounding box center [671, 414] width 56 height 21
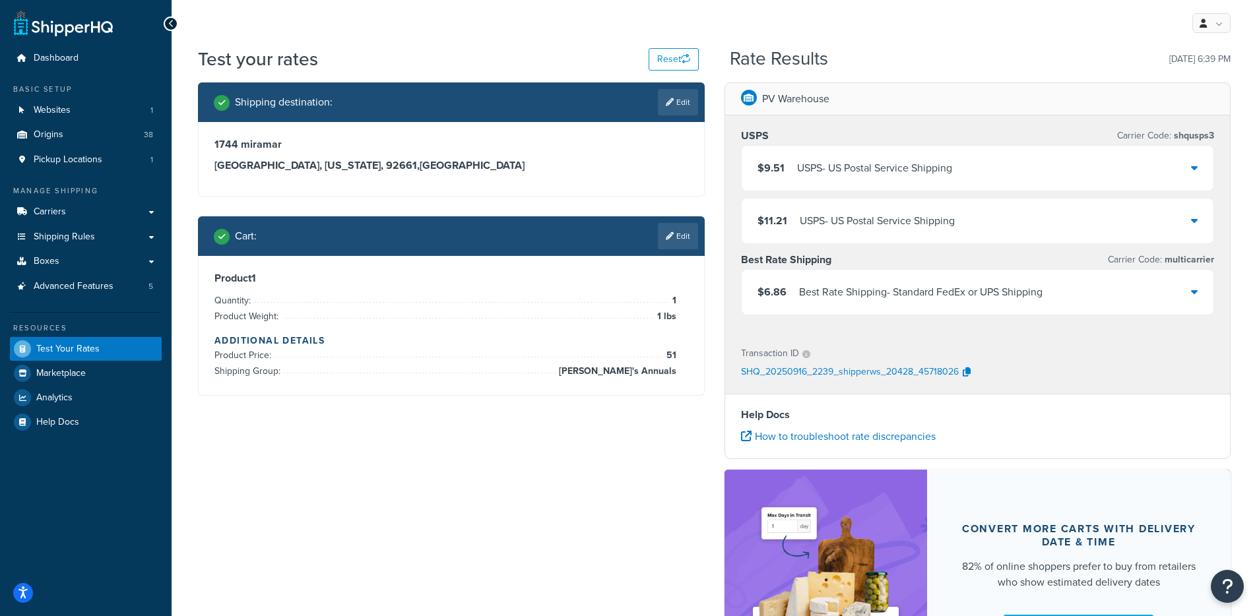
click at [682, 236] on link "Edit" at bounding box center [678, 236] width 40 height 26
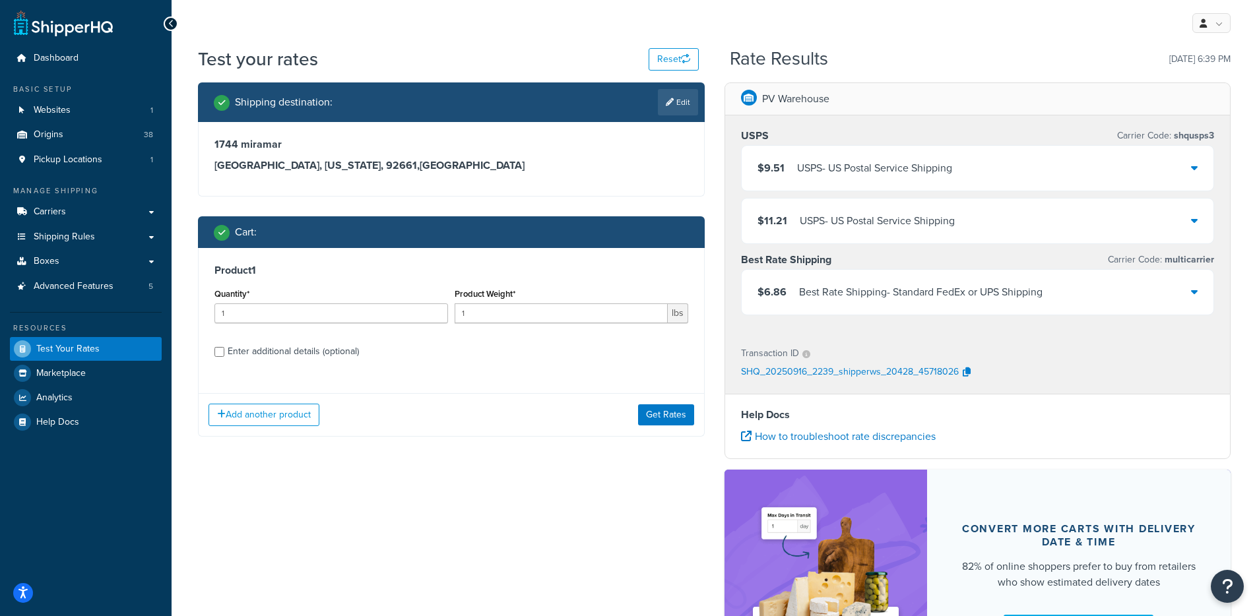
click at [261, 352] on div "Enter additional details (optional)" at bounding box center [293, 351] width 131 height 18
click at [224, 352] on input "Enter additional details (optional)" at bounding box center [219, 352] width 10 height 10
checkbox input "true"
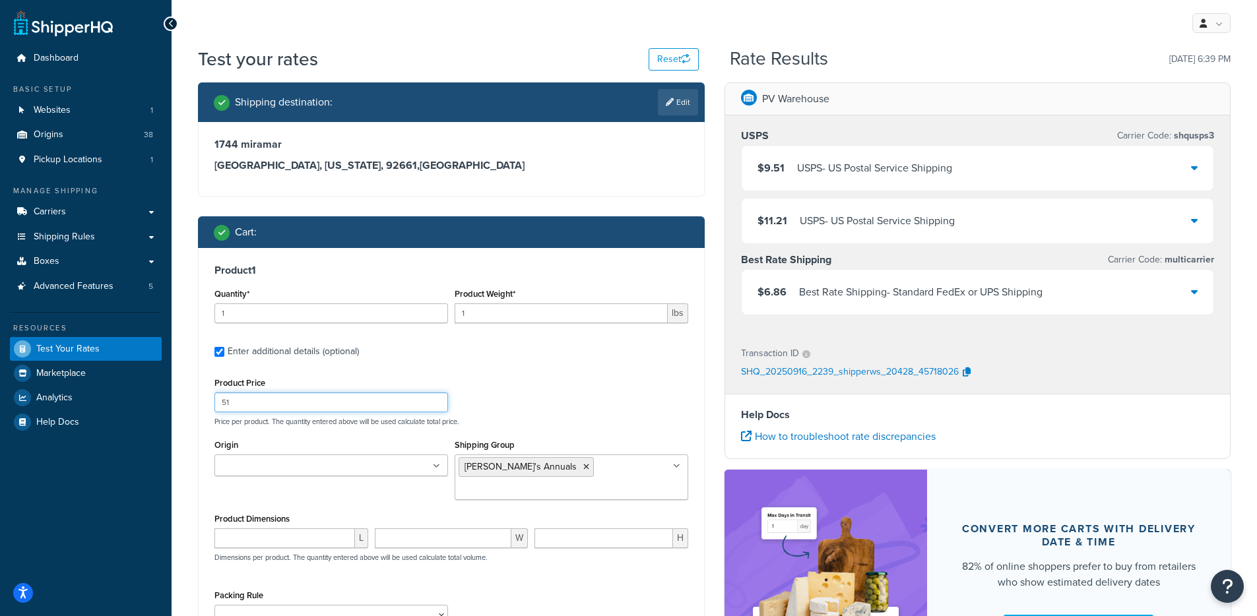
drag, startPoint x: 237, startPoint y: 405, endPoint x: 202, endPoint y: 389, distance: 38.4
click at [190, 403] on div "Shipping destination : Edit 1744 miramar [GEOGRAPHIC_DATA][US_STATE] , [GEOGRAP…" at bounding box center [451, 417] width 526 height 670
type input "55"
click at [746, 373] on p "SHQ_20250916_2239_shipperws_20428_45718026" at bounding box center [850, 373] width 218 height 20
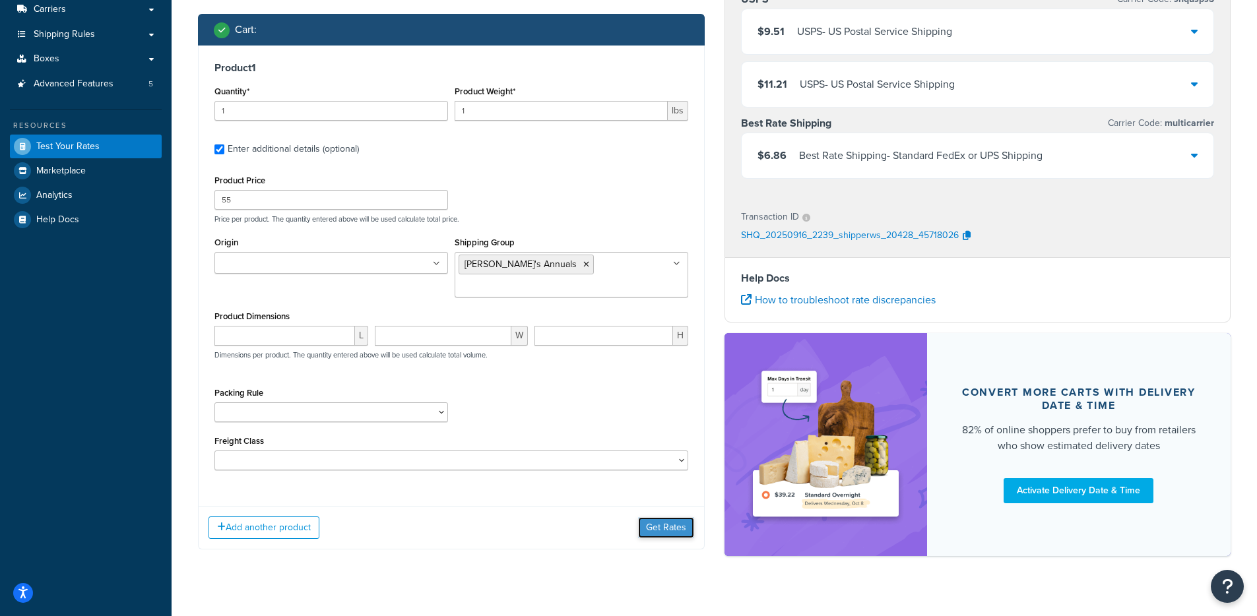
click at [668, 517] on button "Get Rates" at bounding box center [666, 527] width 56 height 21
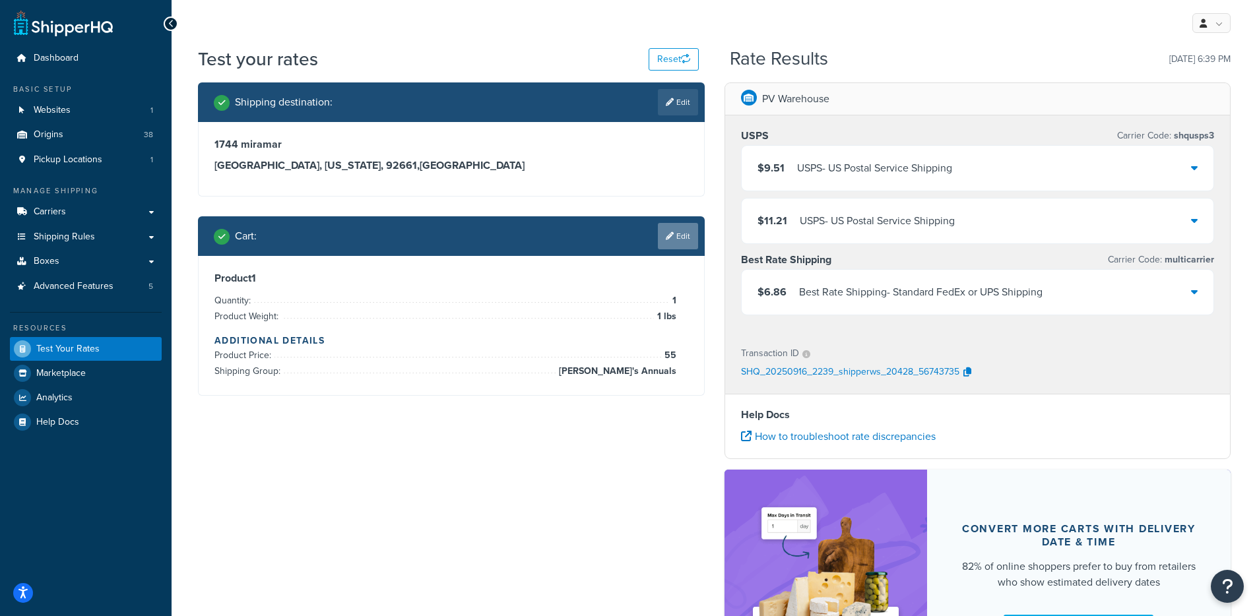
click at [681, 243] on link "Edit" at bounding box center [678, 236] width 40 height 26
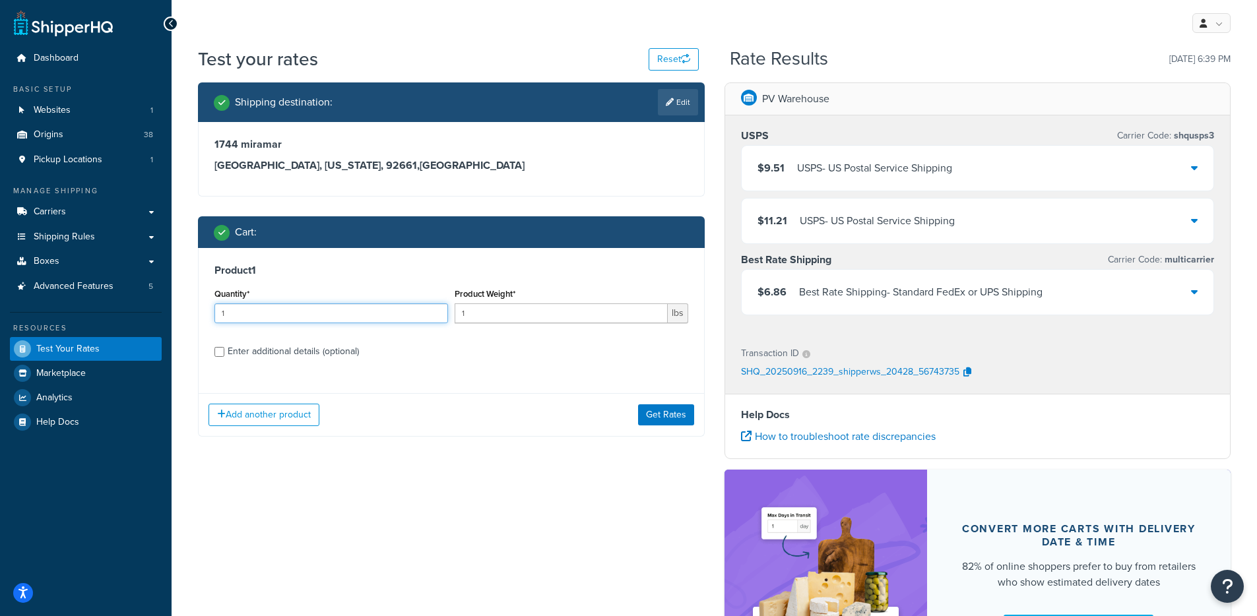
drag, startPoint x: 247, startPoint y: 319, endPoint x: 139, endPoint y: 320, distance: 108.2
click at [139, 320] on div "Dashboard Basic Setup Websites 1 Origins 38 Pickup Locations 1 Manage Shipping …" at bounding box center [628, 386] width 1257 height 772
drag, startPoint x: 282, startPoint y: 318, endPoint x: 195, endPoint y: 317, distance: 87.8
click at [195, 317] on div "Shipping destination : Edit 1744 miramar Newport Beach, California, 92661 , Uni…" at bounding box center [451, 269] width 526 height 374
type input "2"
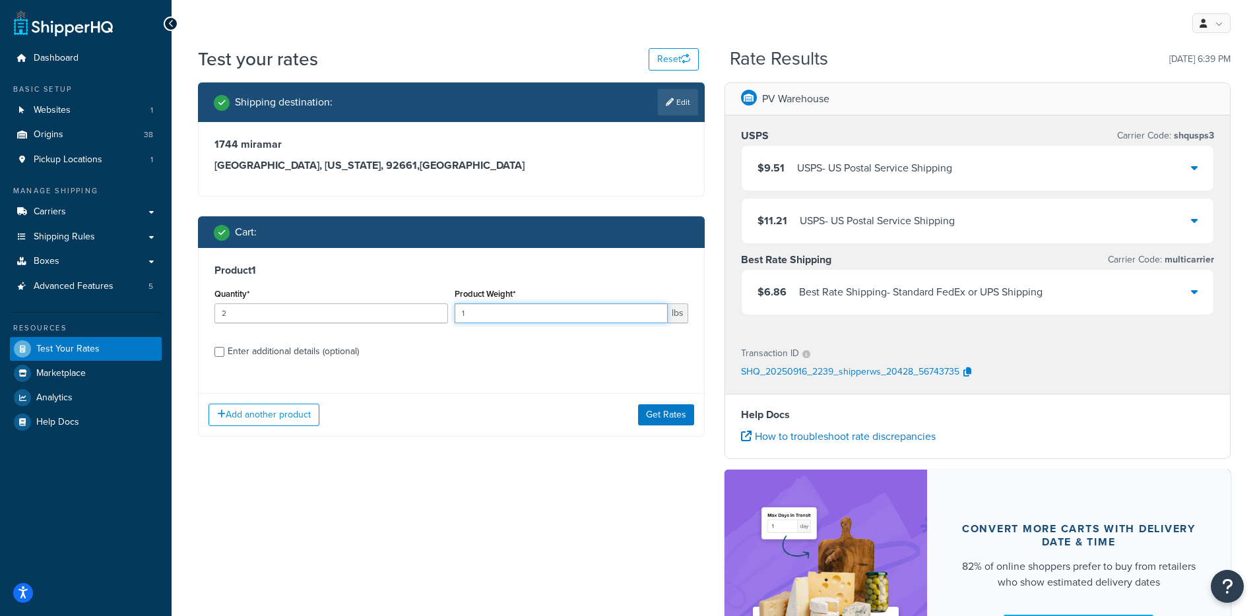
click at [490, 314] on input "1" at bounding box center [561, 313] width 213 height 20
drag, startPoint x: 497, startPoint y: 315, endPoint x: 424, endPoint y: 312, distance: 73.3
click at [424, 312] on div "Quantity* 2 Product Weight* 11 lbs" at bounding box center [451, 309] width 480 height 48
type input "1.1"
click at [654, 421] on button "Get Rates" at bounding box center [666, 414] width 56 height 21
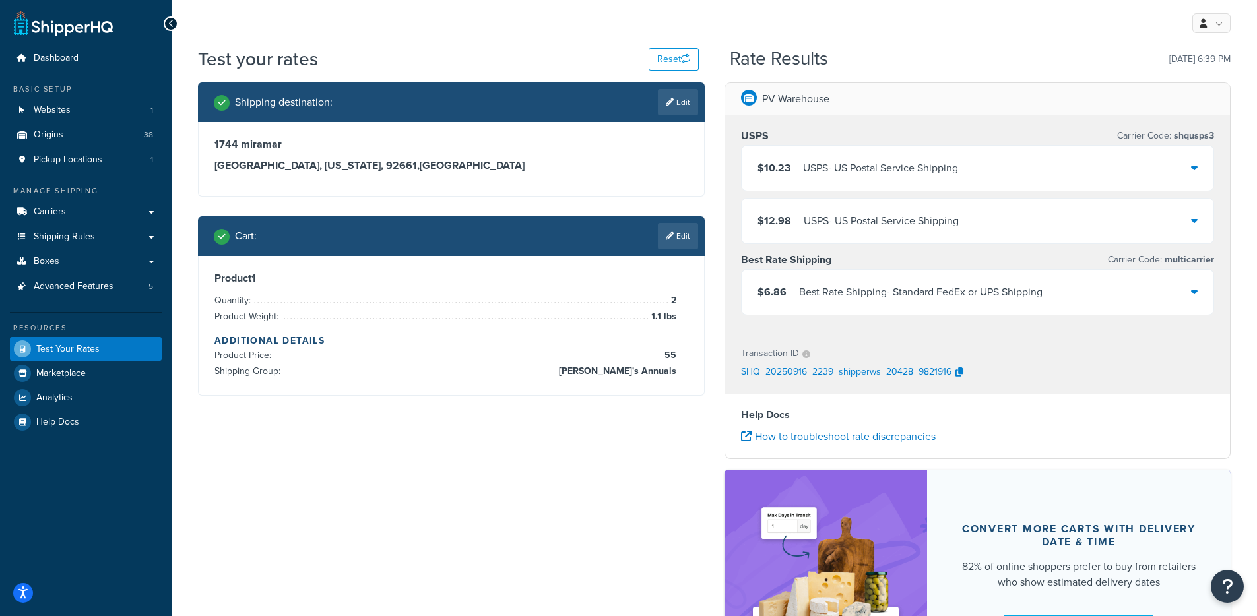
drag, startPoint x: 436, startPoint y: 441, endPoint x: 423, endPoint y: 413, distance: 31.3
click at [436, 441] on div "Shipping destination : Edit 1744 miramar Newport Beach, California, 92661 , Uni…" at bounding box center [714, 393] width 1052 height 623
click at [442, 252] on div "Cart : Edit" at bounding box center [451, 236] width 507 height 40
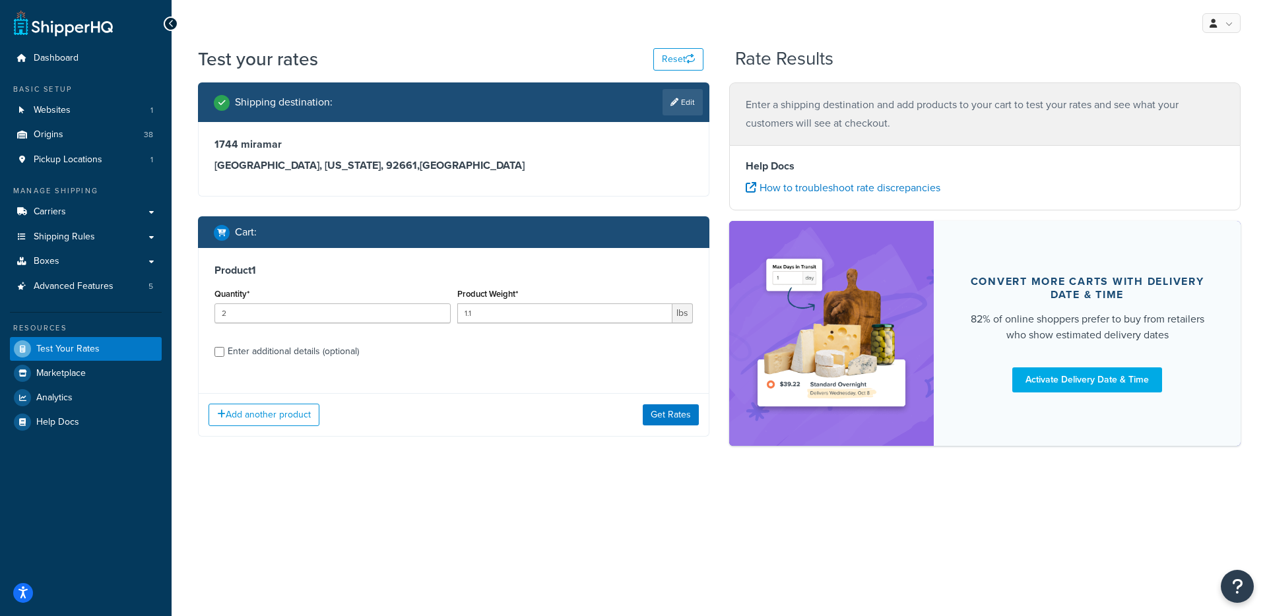
click at [699, 106] on link "Edit" at bounding box center [682, 102] width 40 height 26
select select "CA"
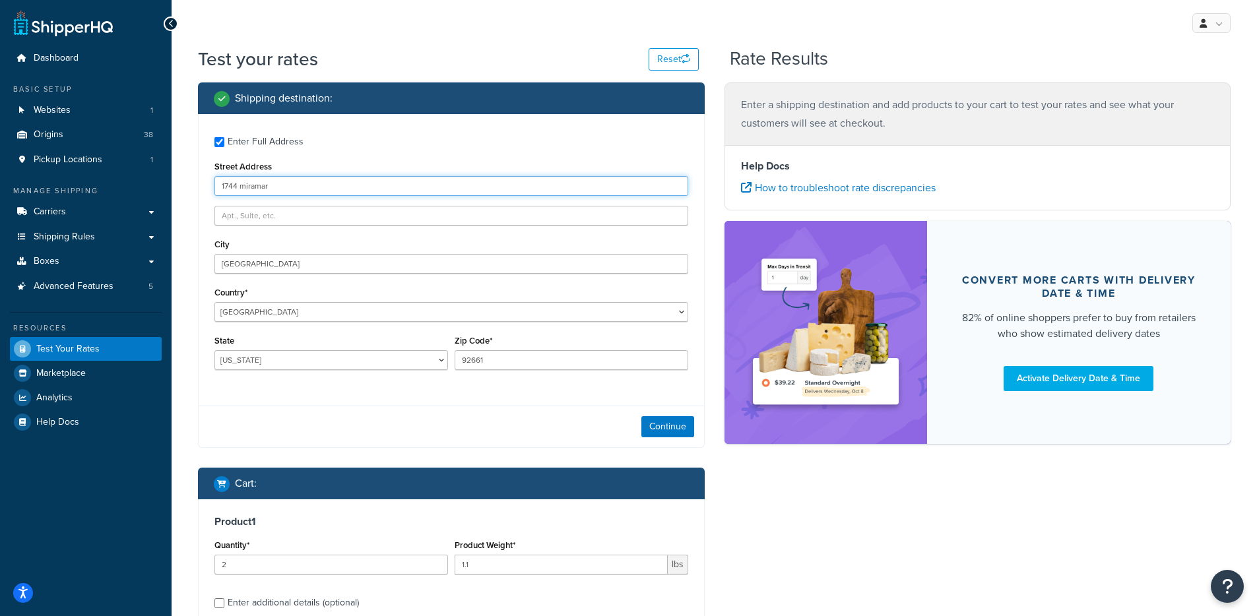
drag, startPoint x: 245, startPoint y: 188, endPoint x: 179, endPoint y: 187, distance: 66.6
click at [179, 187] on div "Test your rates Reset Rate Results Shipping destination : Enter Full Address St…" at bounding box center [714, 393] width 1085 height 695
type input "[STREET_ADDRESS]"
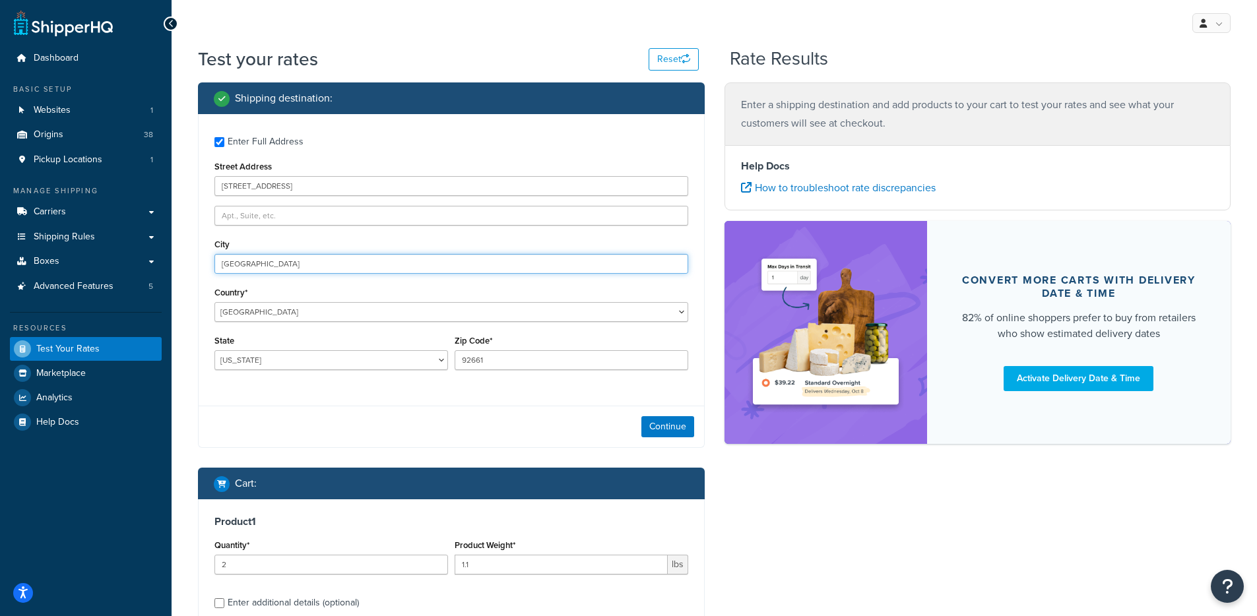
drag, startPoint x: 300, startPoint y: 268, endPoint x: 176, endPoint y: 267, distance: 123.4
click at [176, 267] on div "Test your rates Reset Rate Results Shipping destination : Enter Full Address St…" at bounding box center [714, 393] width 1085 height 695
type input "[GEOGRAPHIC_DATA]"
drag, startPoint x: 547, startPoint y: 366, endPoint x: 395, endPoint y: 357, distance: 152.0
click at [395, 358] on div "State [US_STATE] [US_STATE] [US_STATE] [US_STATE] [US_STATE] Armed Forces Ameri…" at bounding box center [451, 356] width 480 height 48
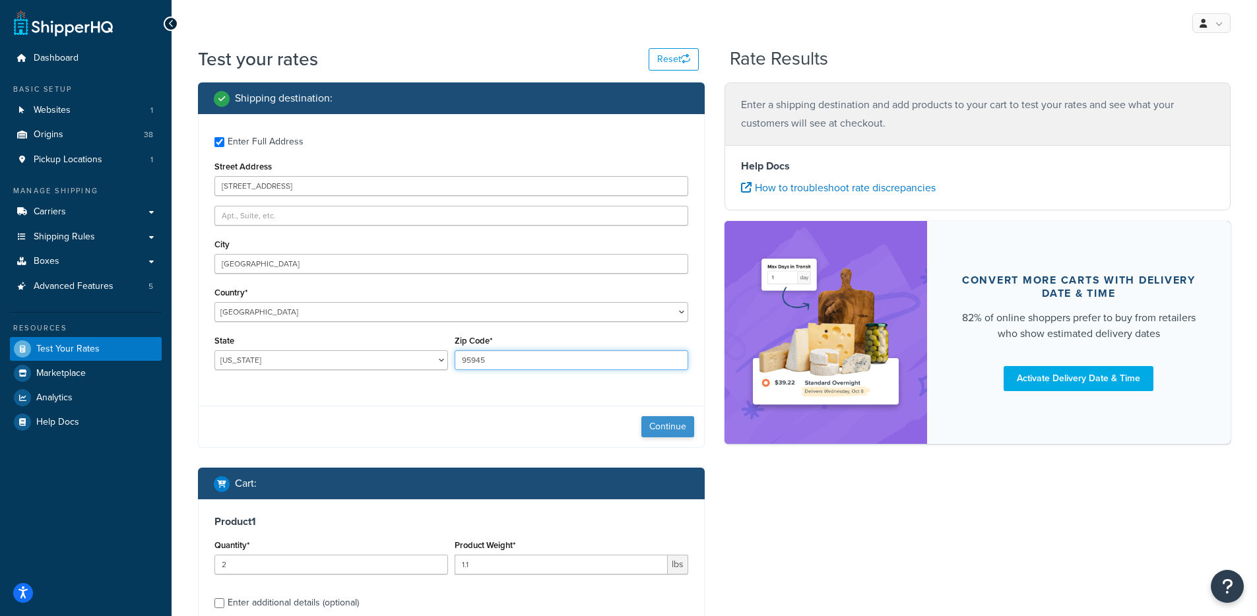
type input "95945"
click at [650, 425] on button "Continue" at bounding box center [667, 426] width 53 height 21
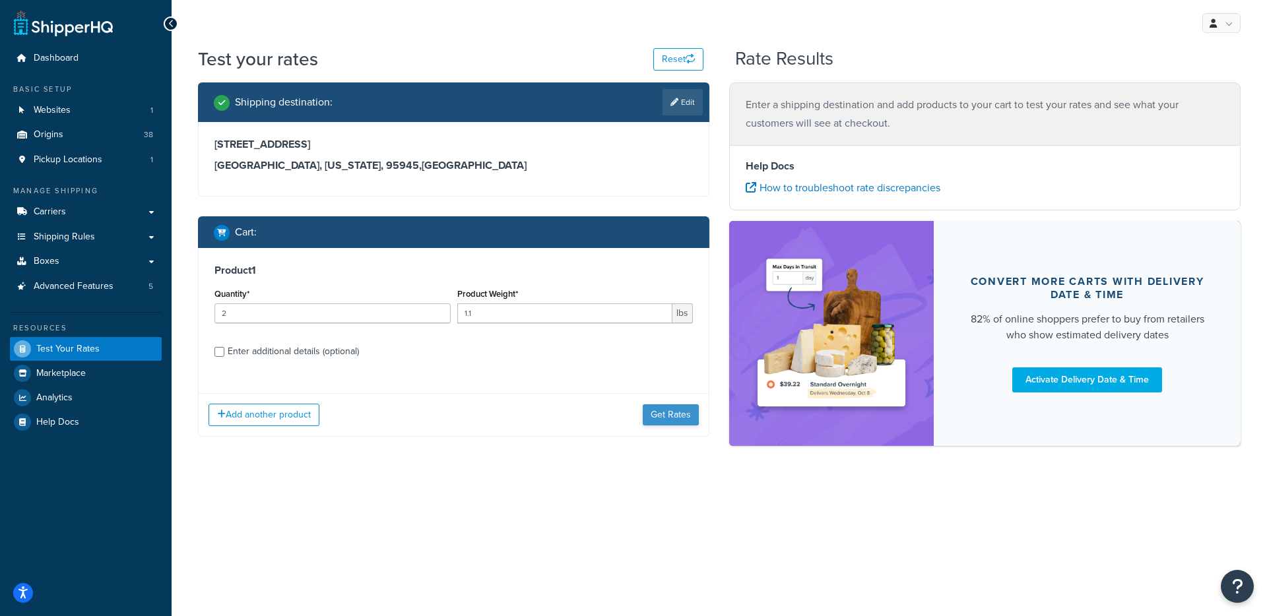
click at [668, 423] on div "Add another product Get Rates" at bounding box center [454, 414] width 510 height 43
click at [669, 419] on button "Get Rates" at bounding box center [671, 414] width 56 height 21
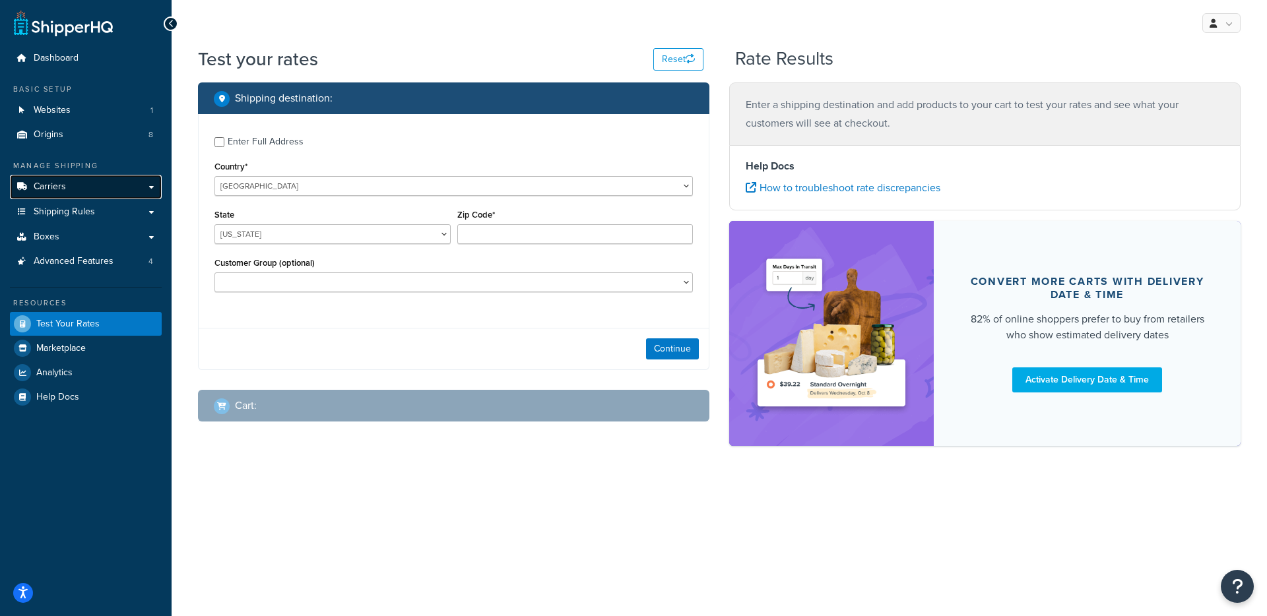
click at [104, 187] on link "Carriers" at bounding box center [86, 187] width 152 height 24
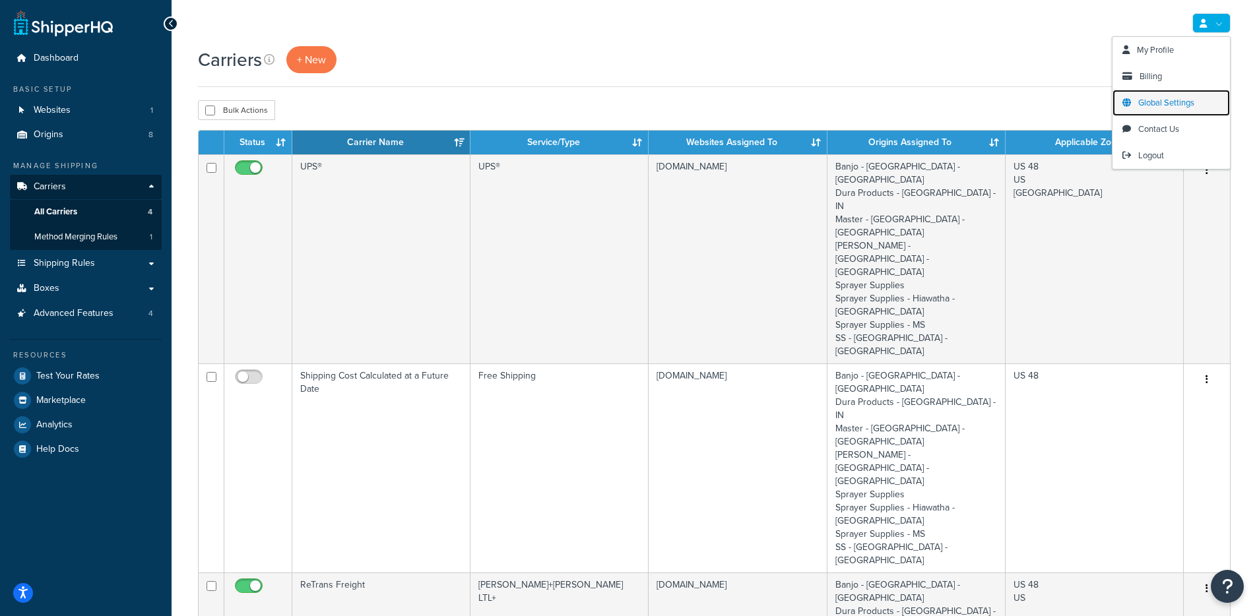
click at [1160, 104] on span "Global Settings" at bounding box center [1166, 102] width 56 height 13
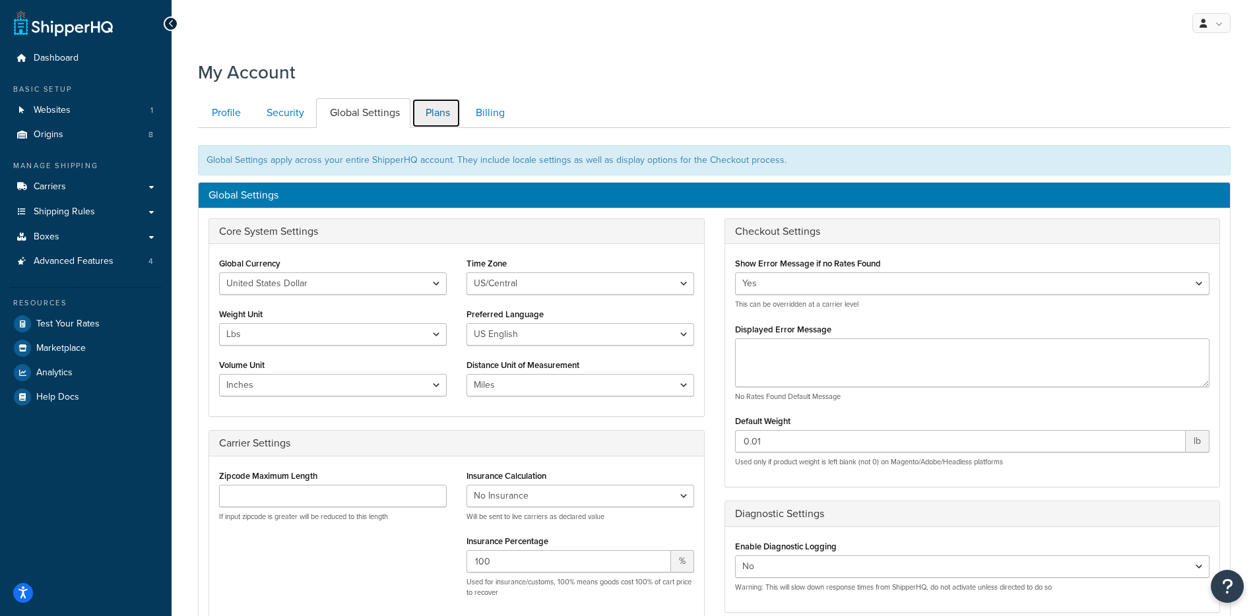
click at [441, 123] on link "Plans" at bounding box center [436, 113] width 49 height 30
